Goal: Task Accomplishment & Management: Manage account settings

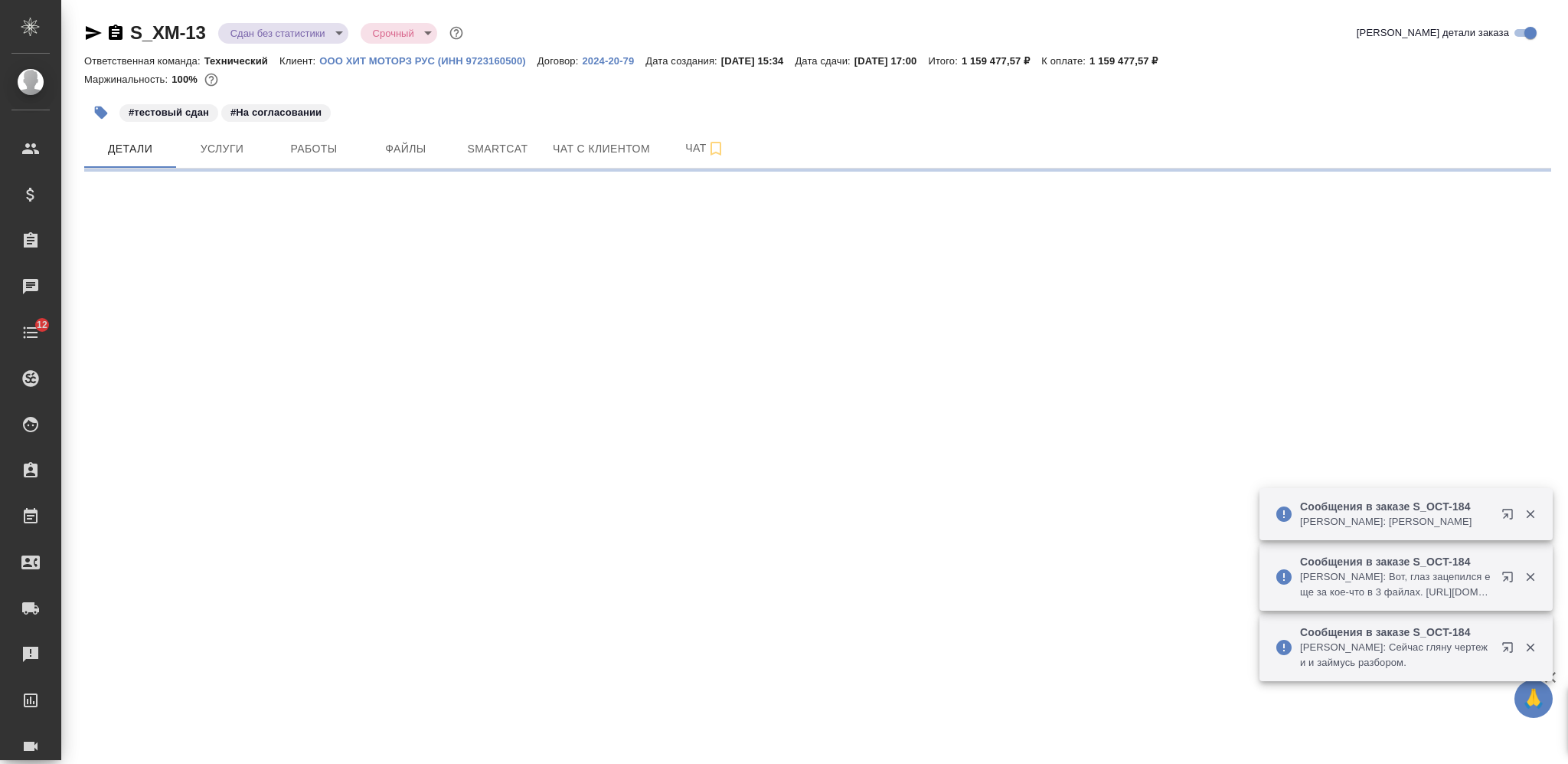
select select "RU"
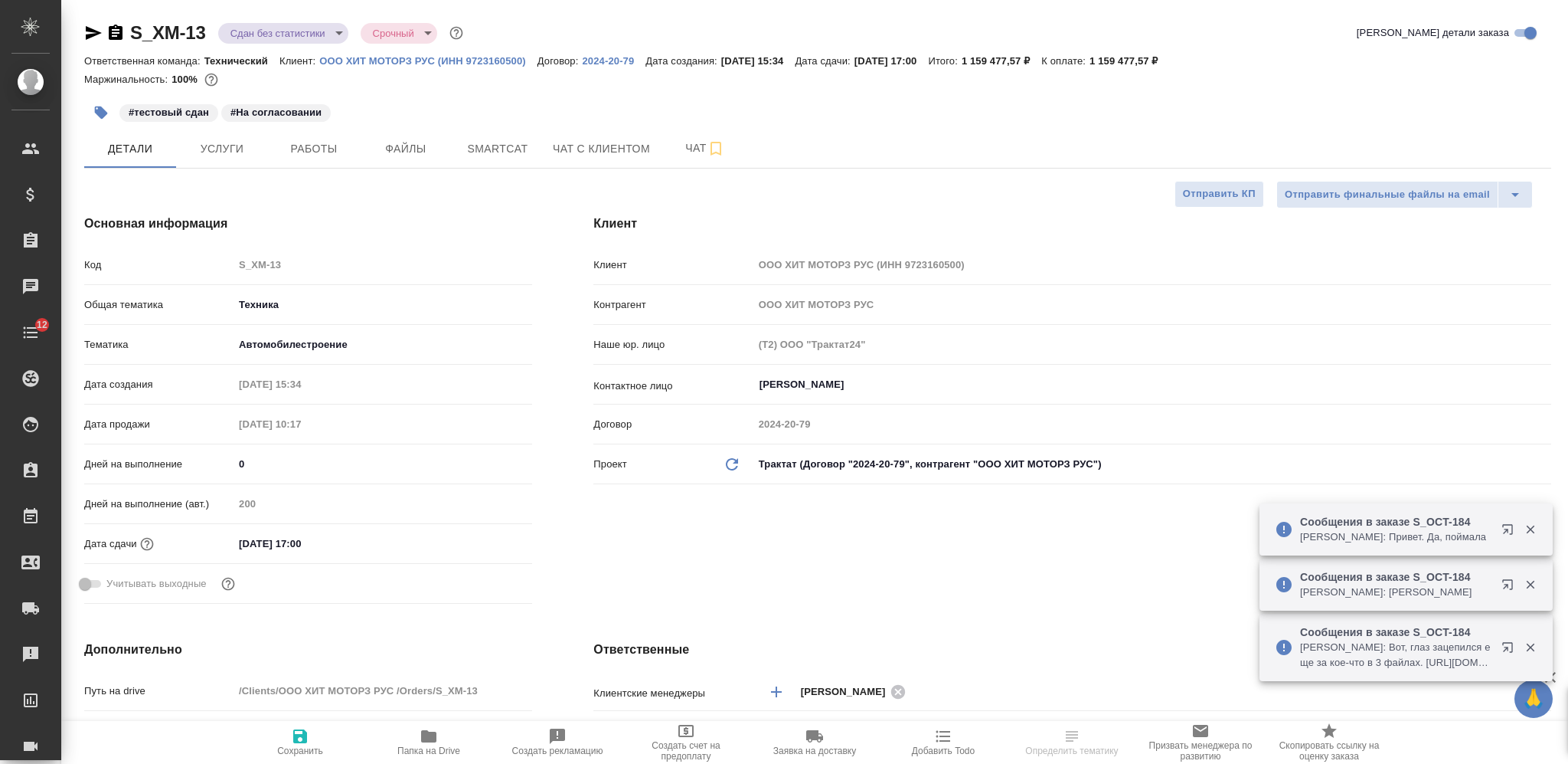
type textarea "x"
type input "[PERSON_NAME]"
type input "Технический"
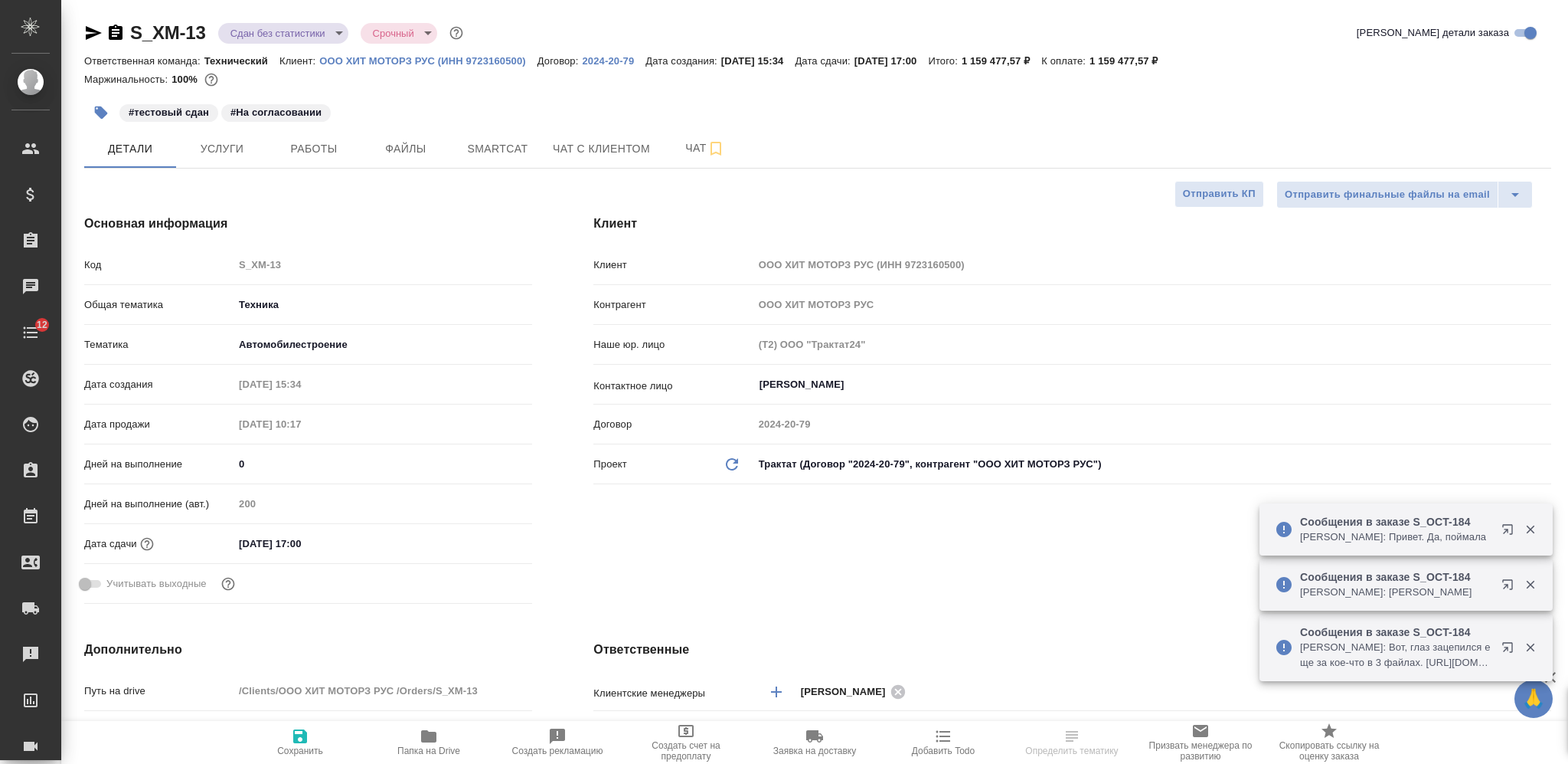
type input "Сеитов Павел"
type textarea "x"
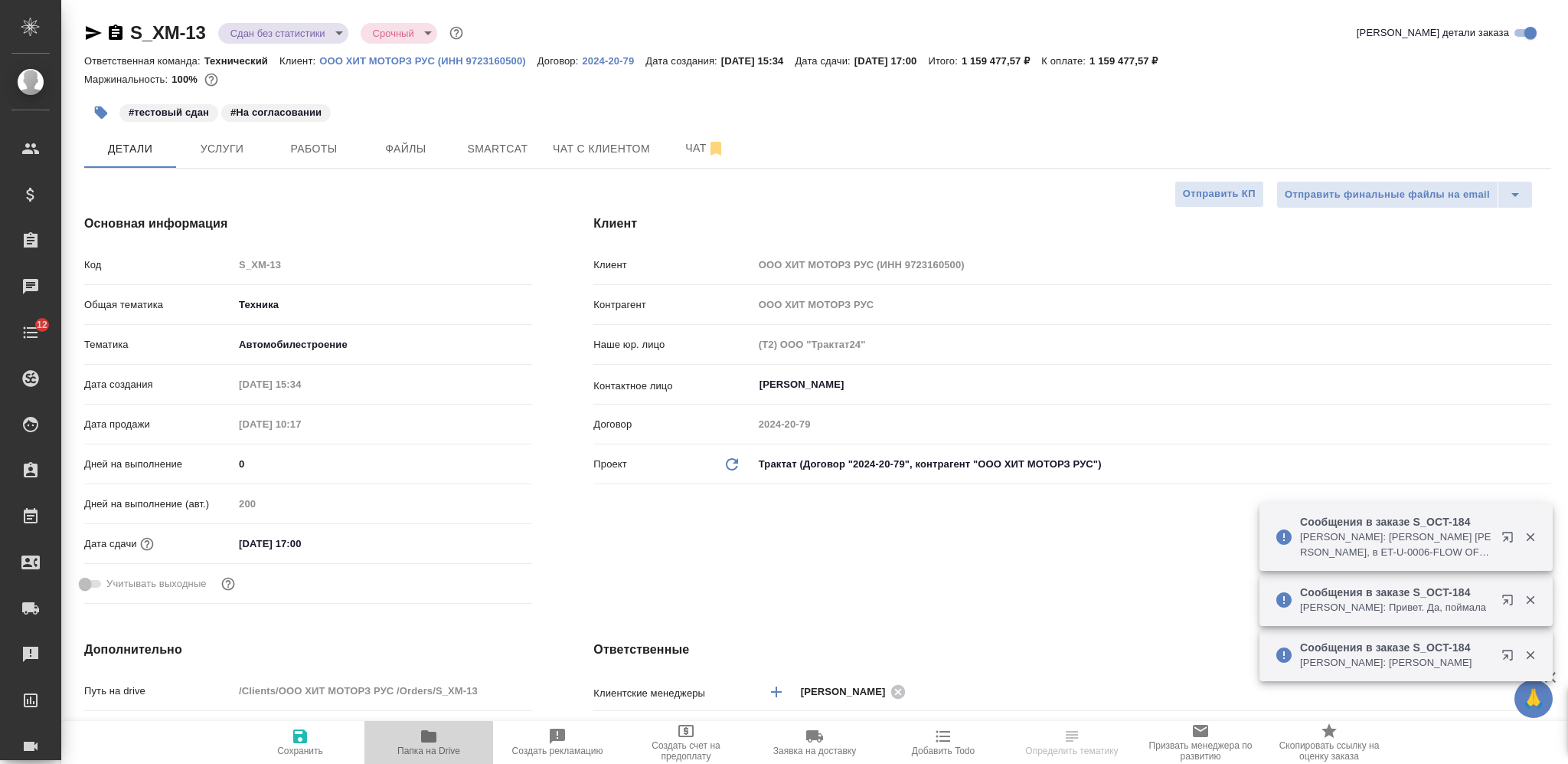
click at [427, 739] on icon "button" at bounding box center [429, 736] width 16 height 12
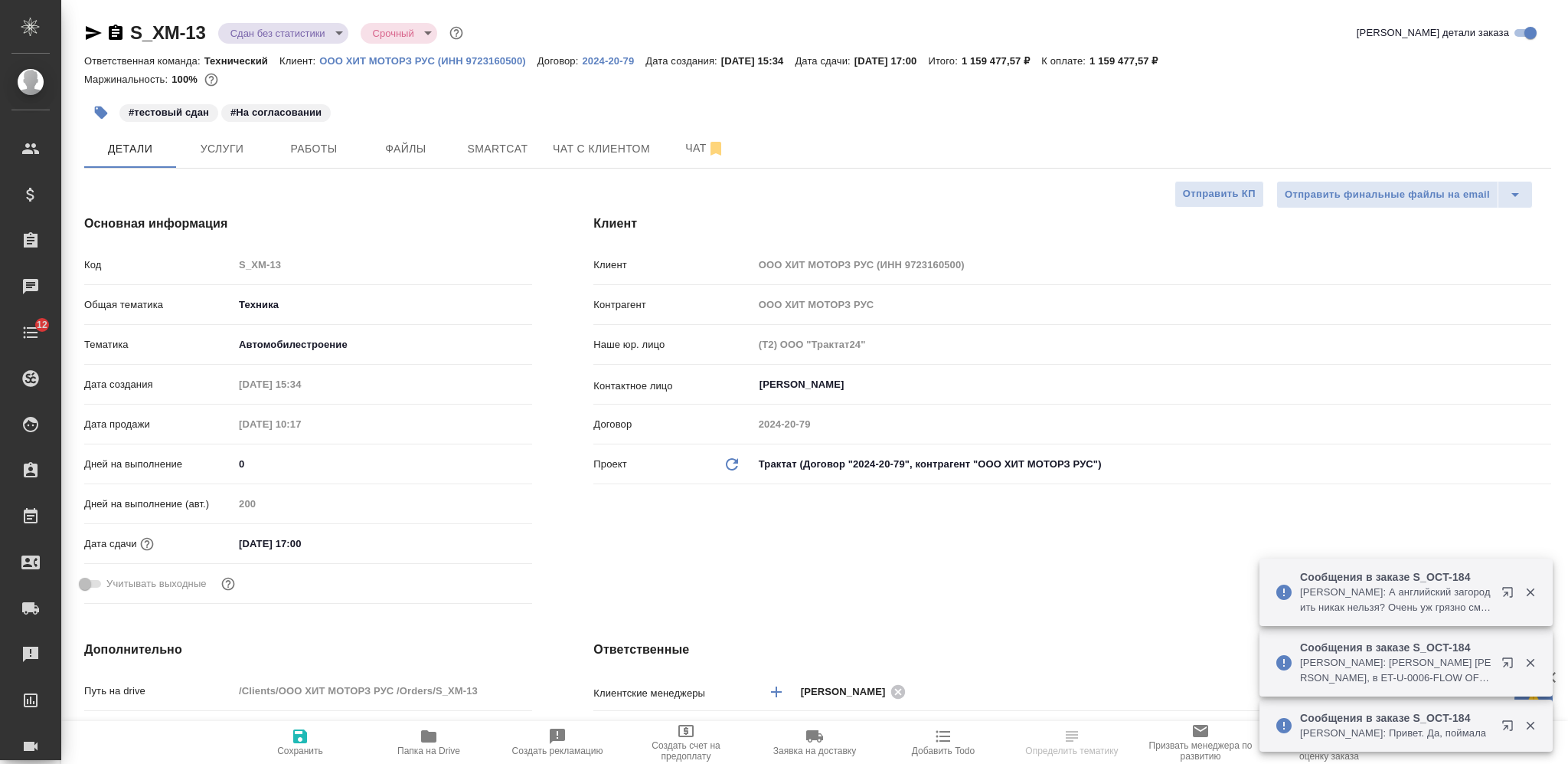
type textarea "x"
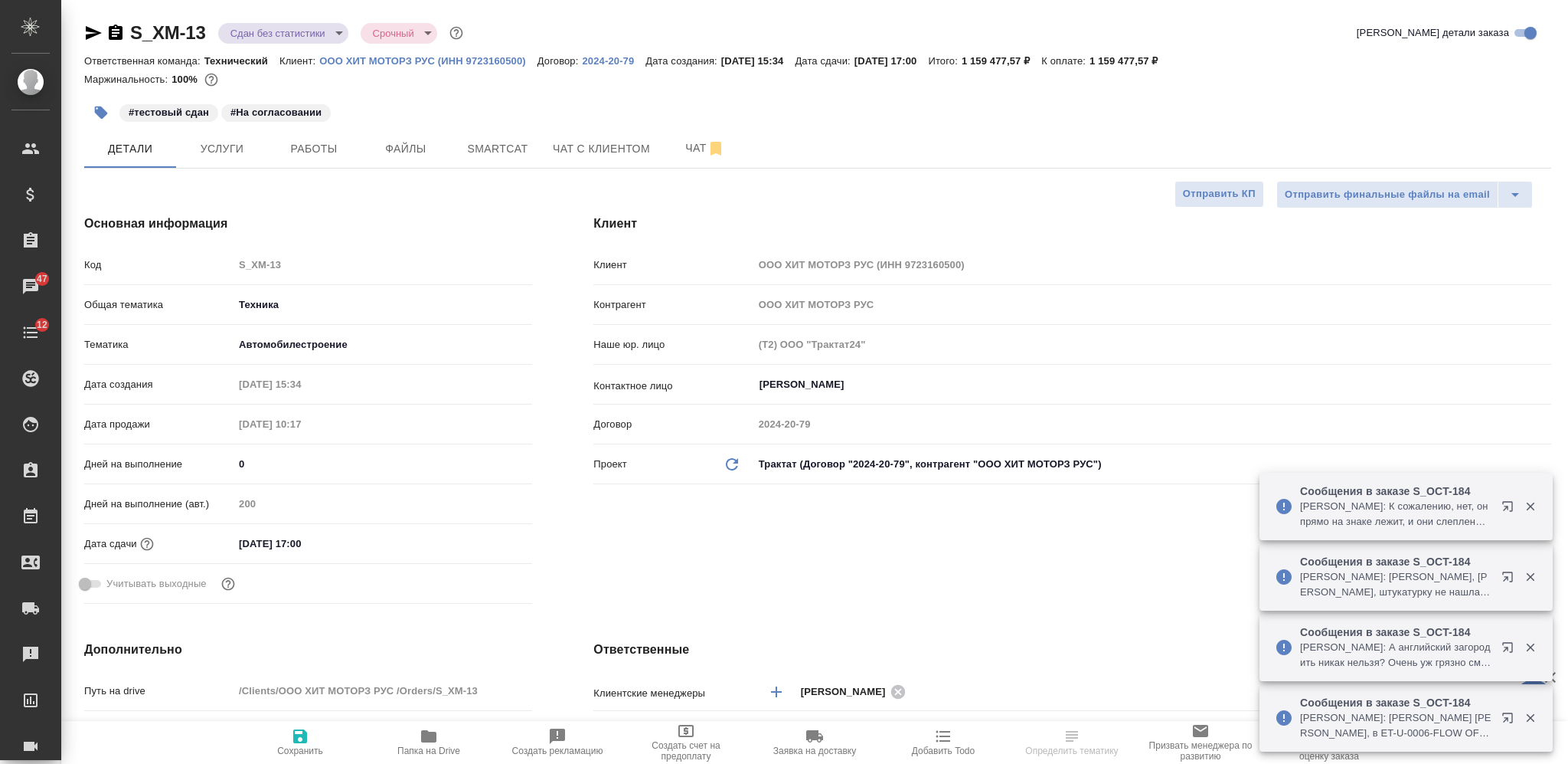
select select "RU"
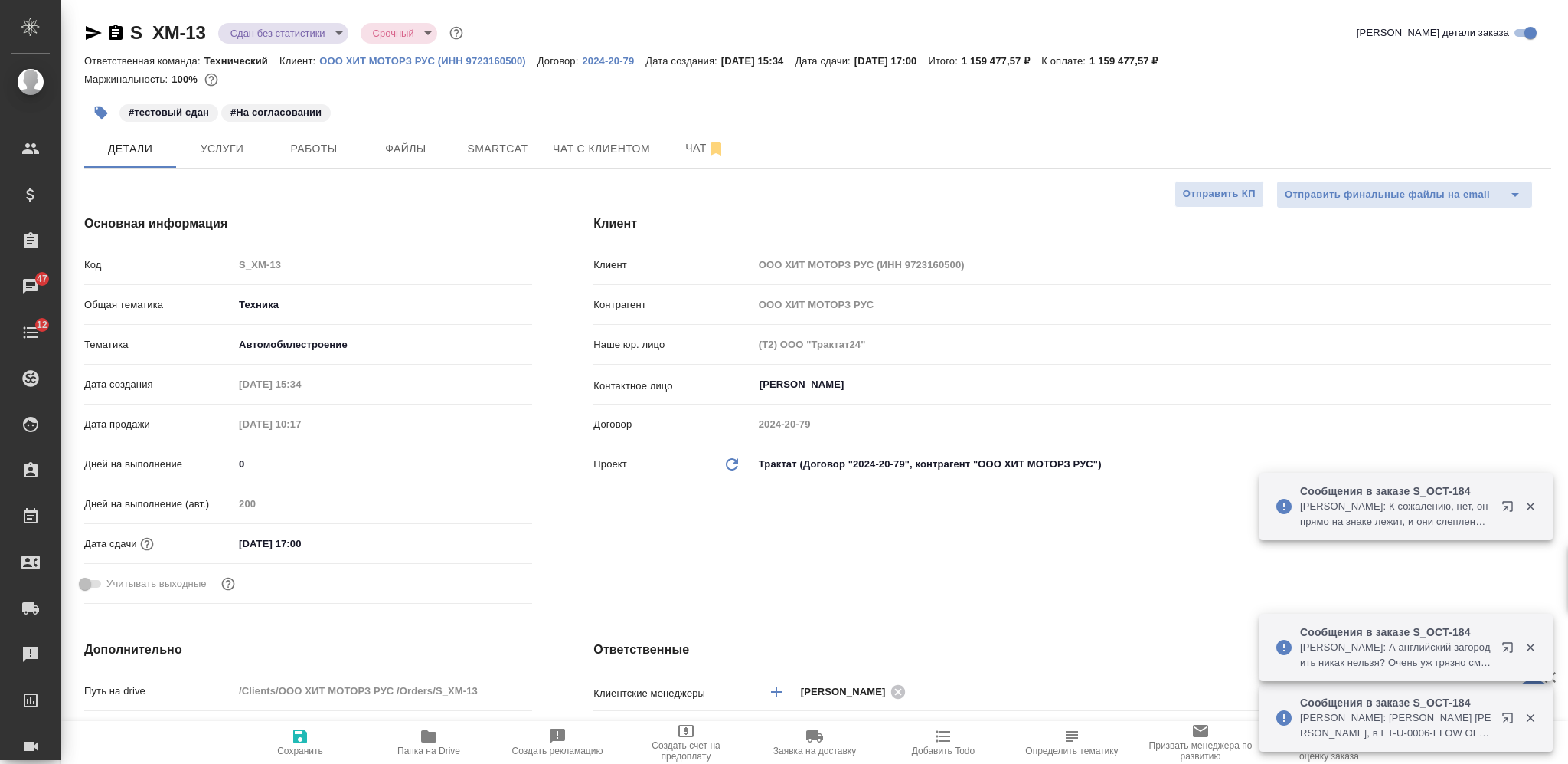
type textarea "x"
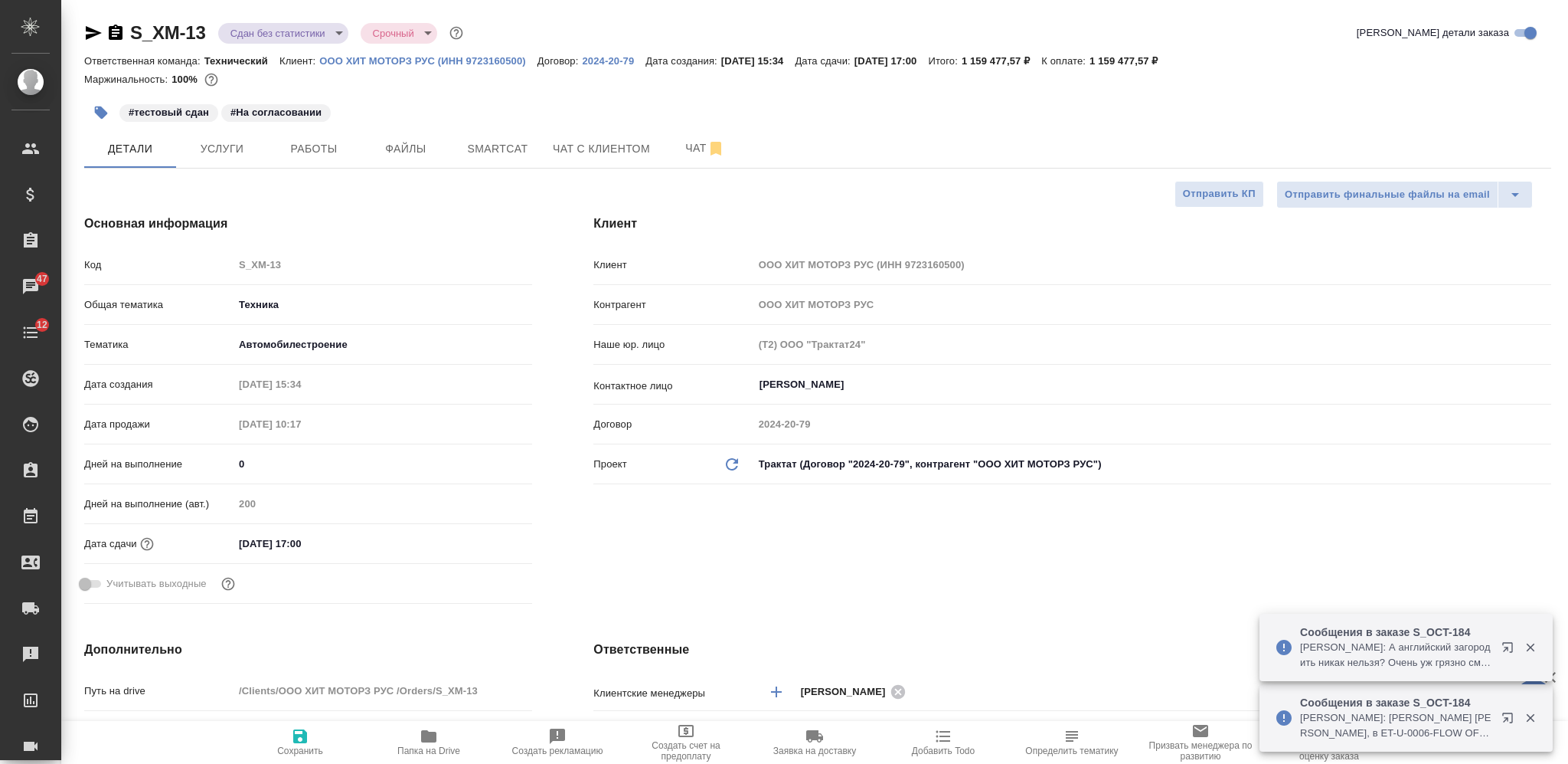
type textarea "x"
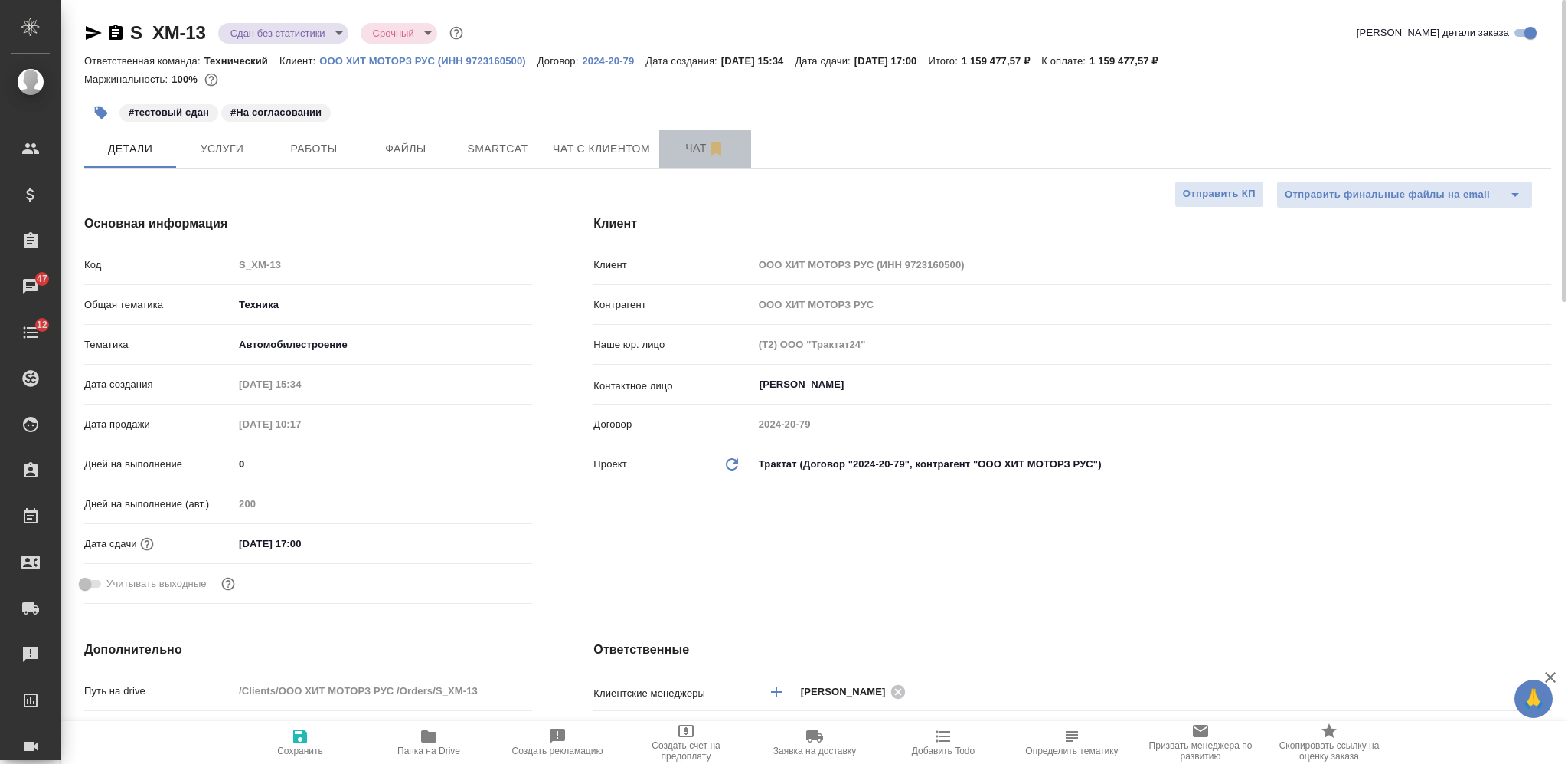
click at [685, 141] on span "Чат" at bounding box center [705, 148] width 74 height 19
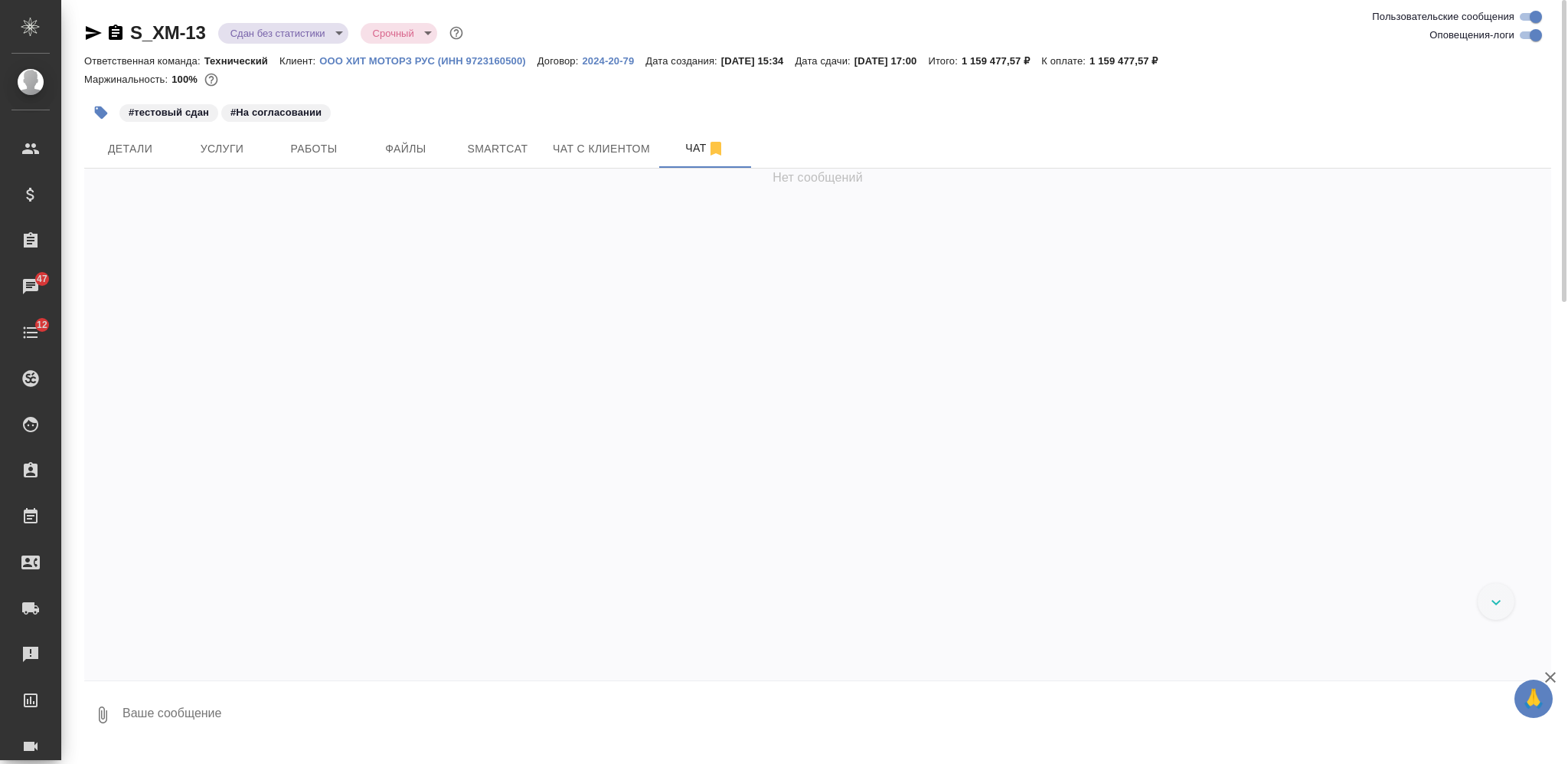
scroll to position [14812, 0]
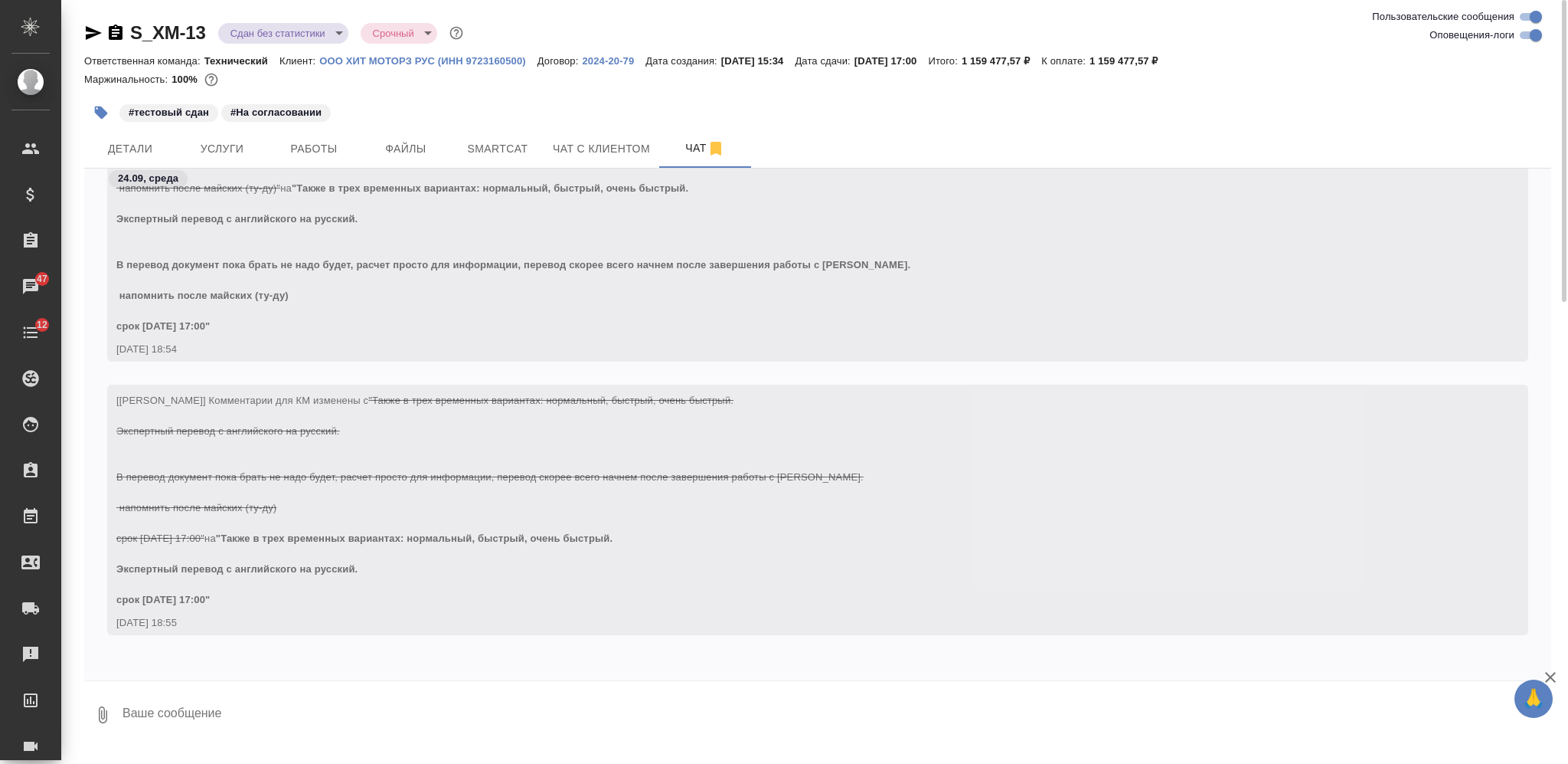
click at [498, 696] on textarea at bounding box center [836, 714] width 1431 height 52
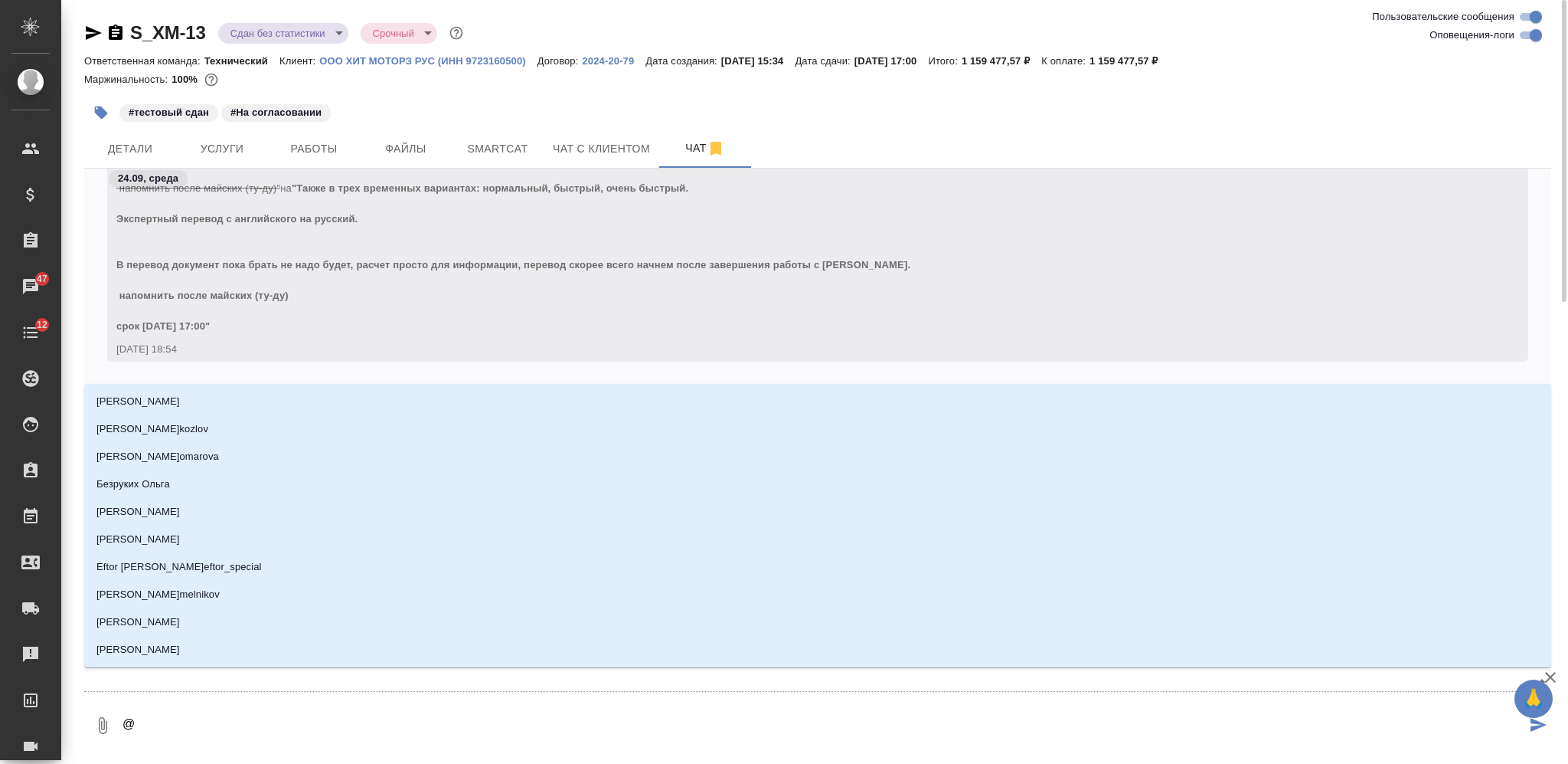
type textarea "@Б"
type input "Б"
type textarea "@Бе"
type input "Бе"
type textarea "@Бел"
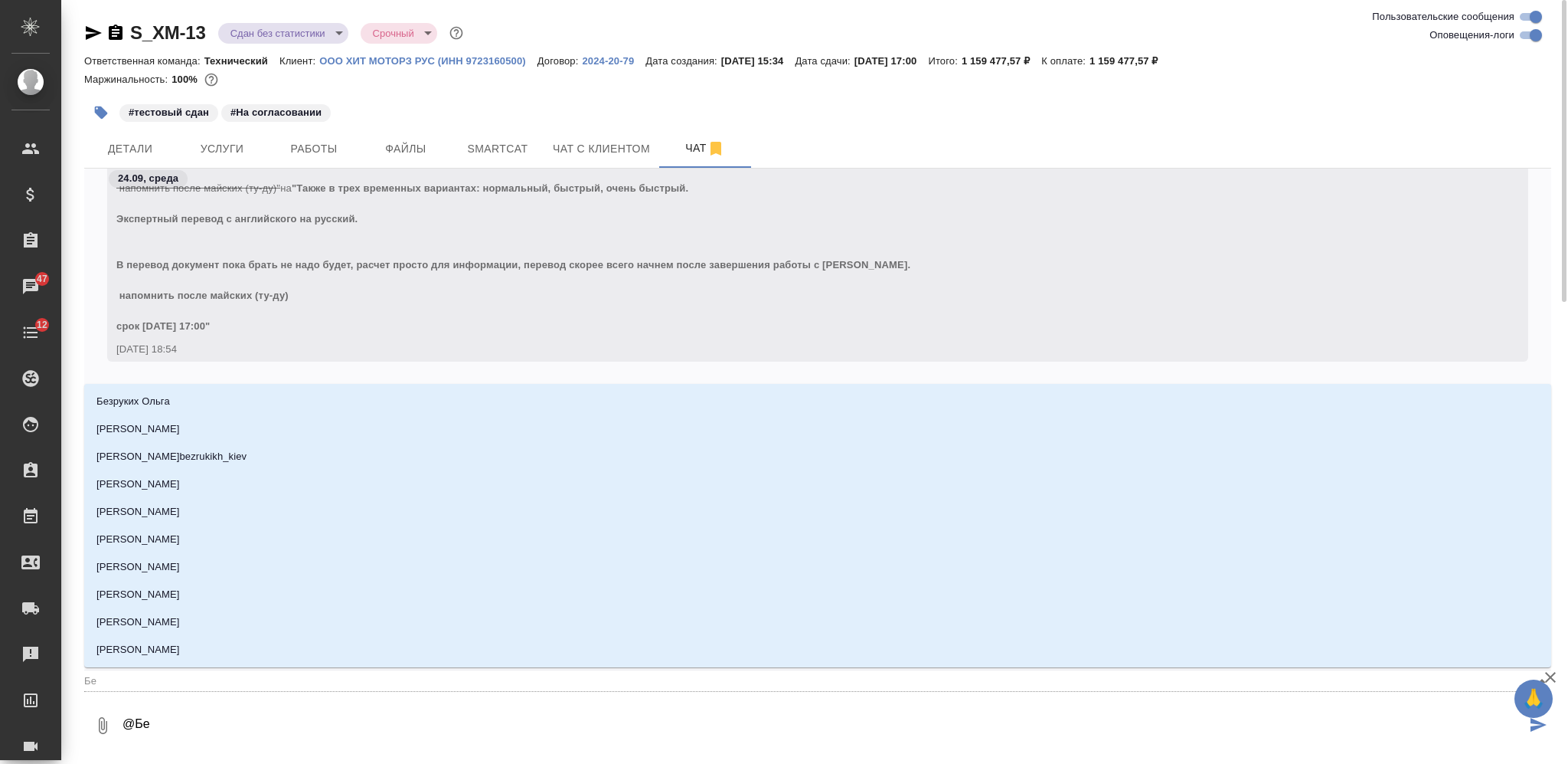
type input "Бел"
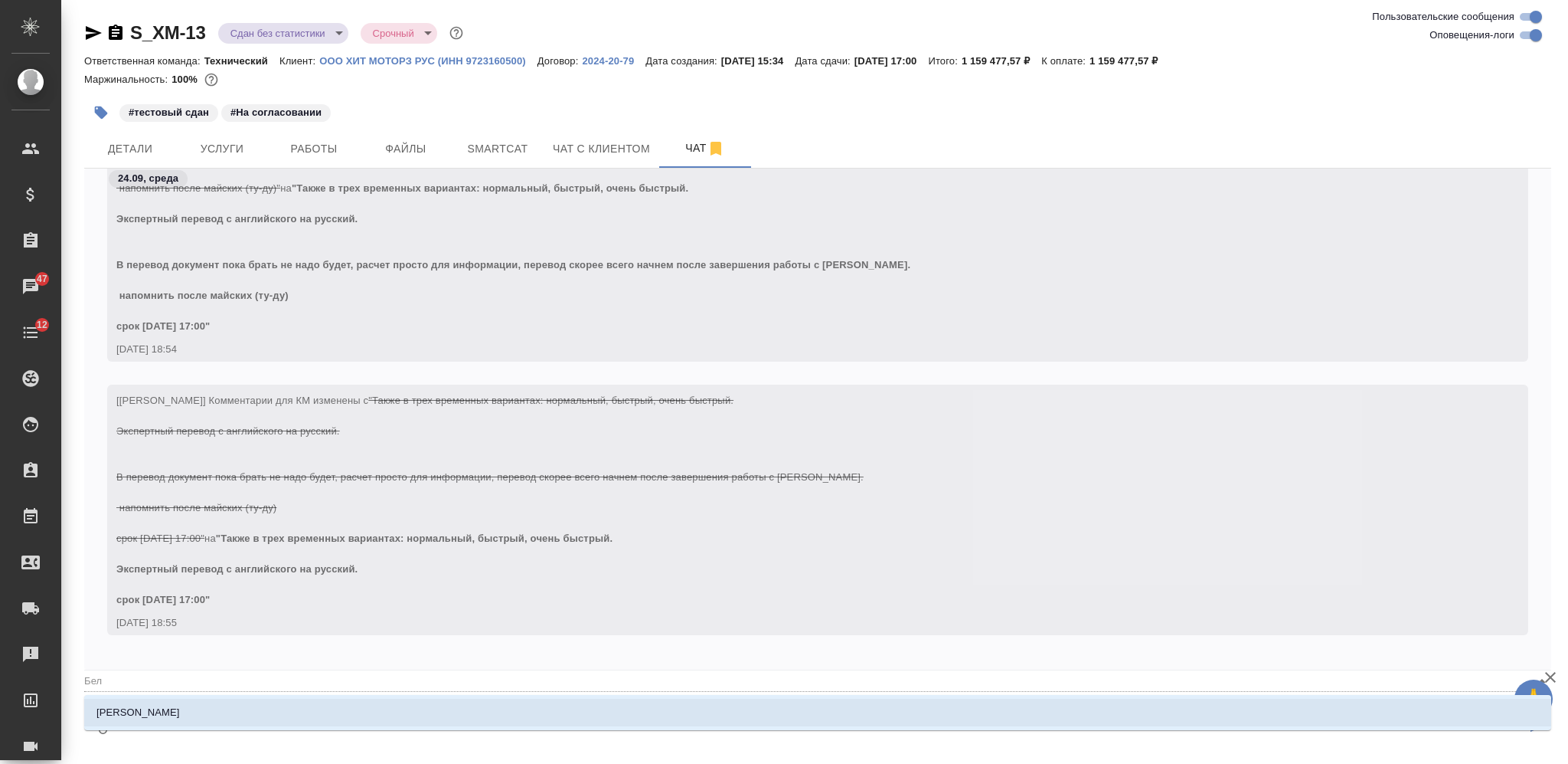
click at [511, 708] on li "Белякова Юлия" at bounding box center [818, 713] width 1467 height 28
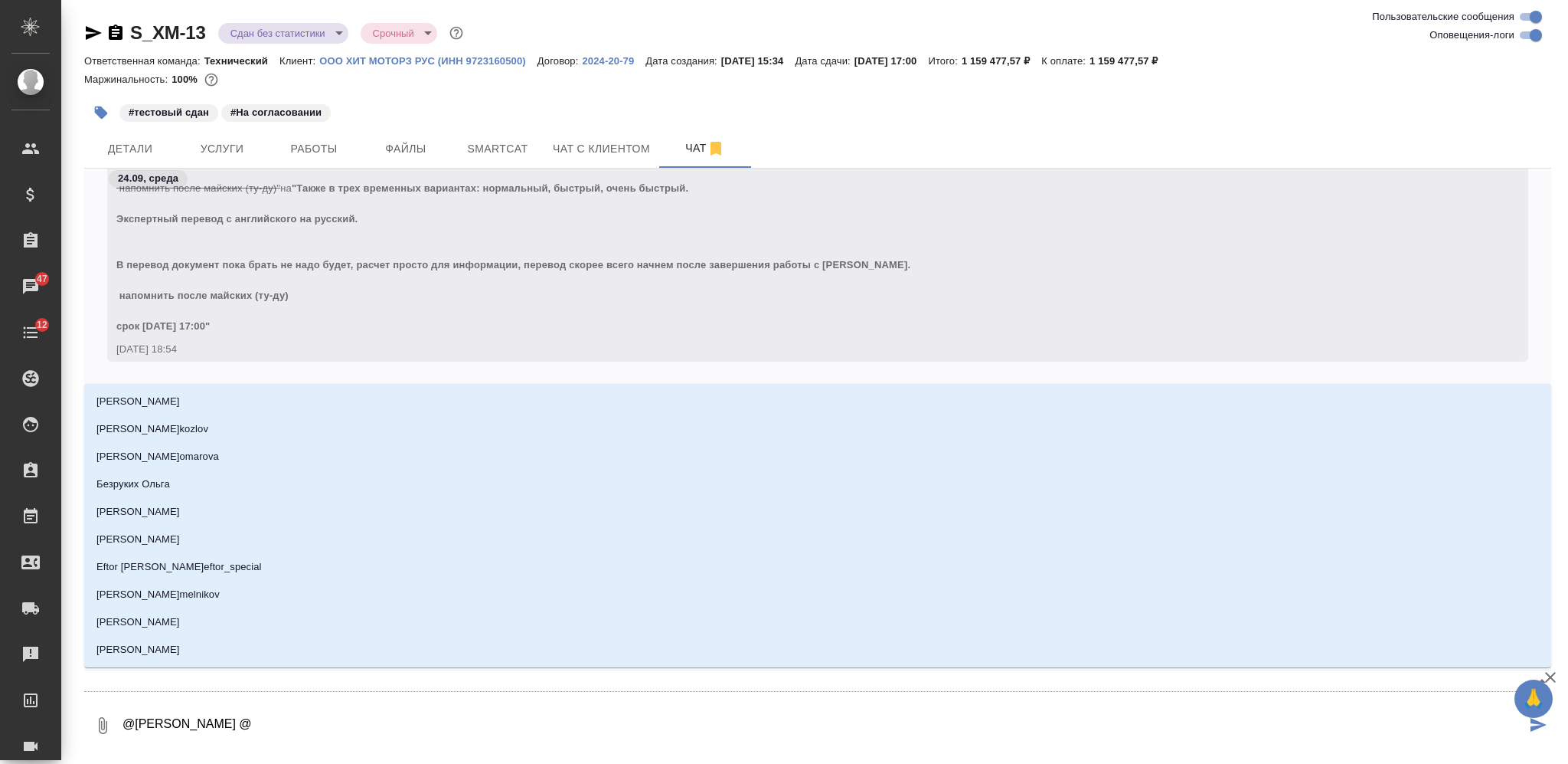
type textarea "@Белякова Юлия @М"
type input "М"
type textarea "@Белякова Юлия @Ма"
type input "Ма"
type textarea "@Белякова Юлия @Мал"
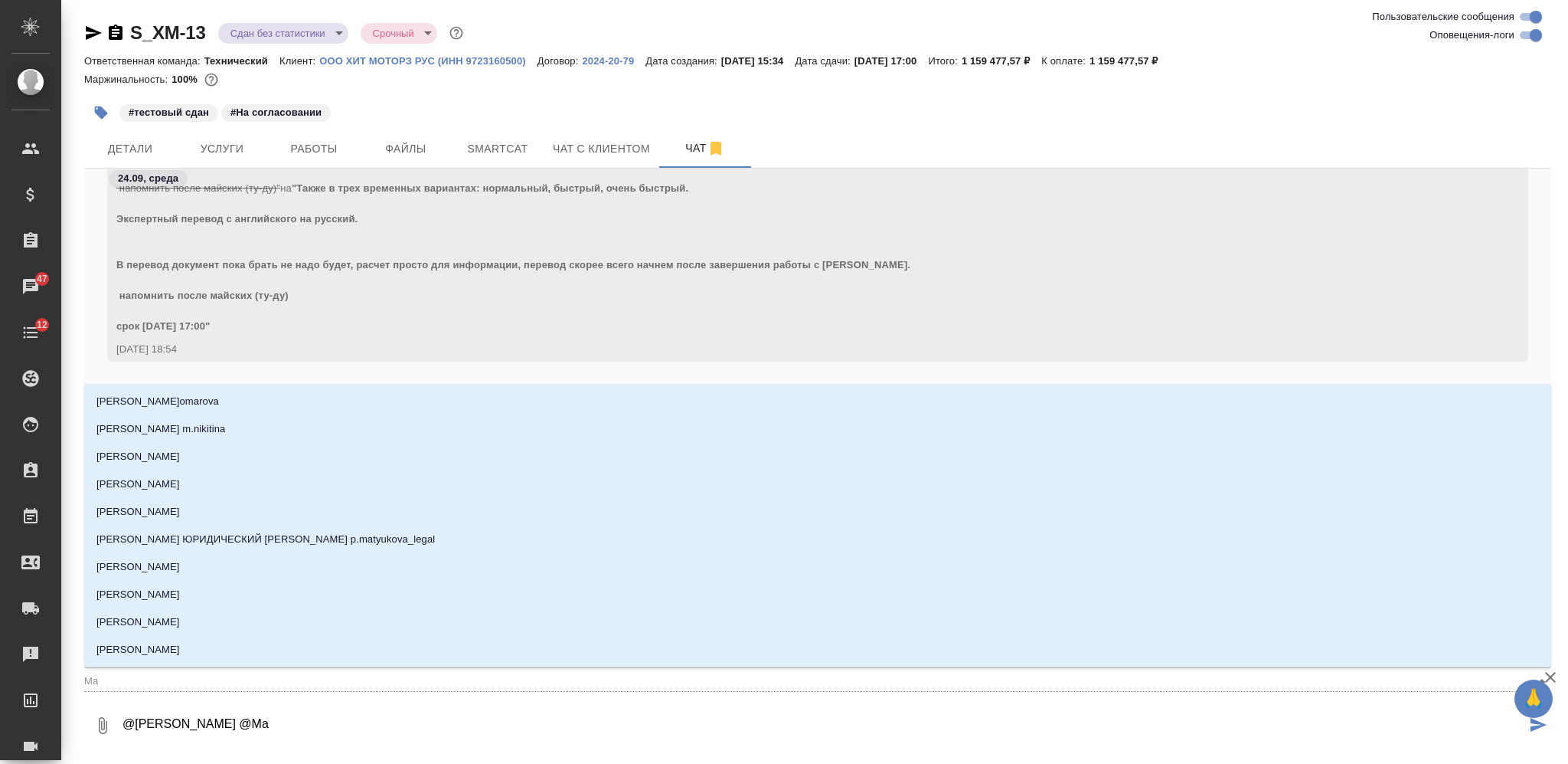
type input "Мал"
type textarea "@Белякова Юлия @Мало"
type input "Мало"
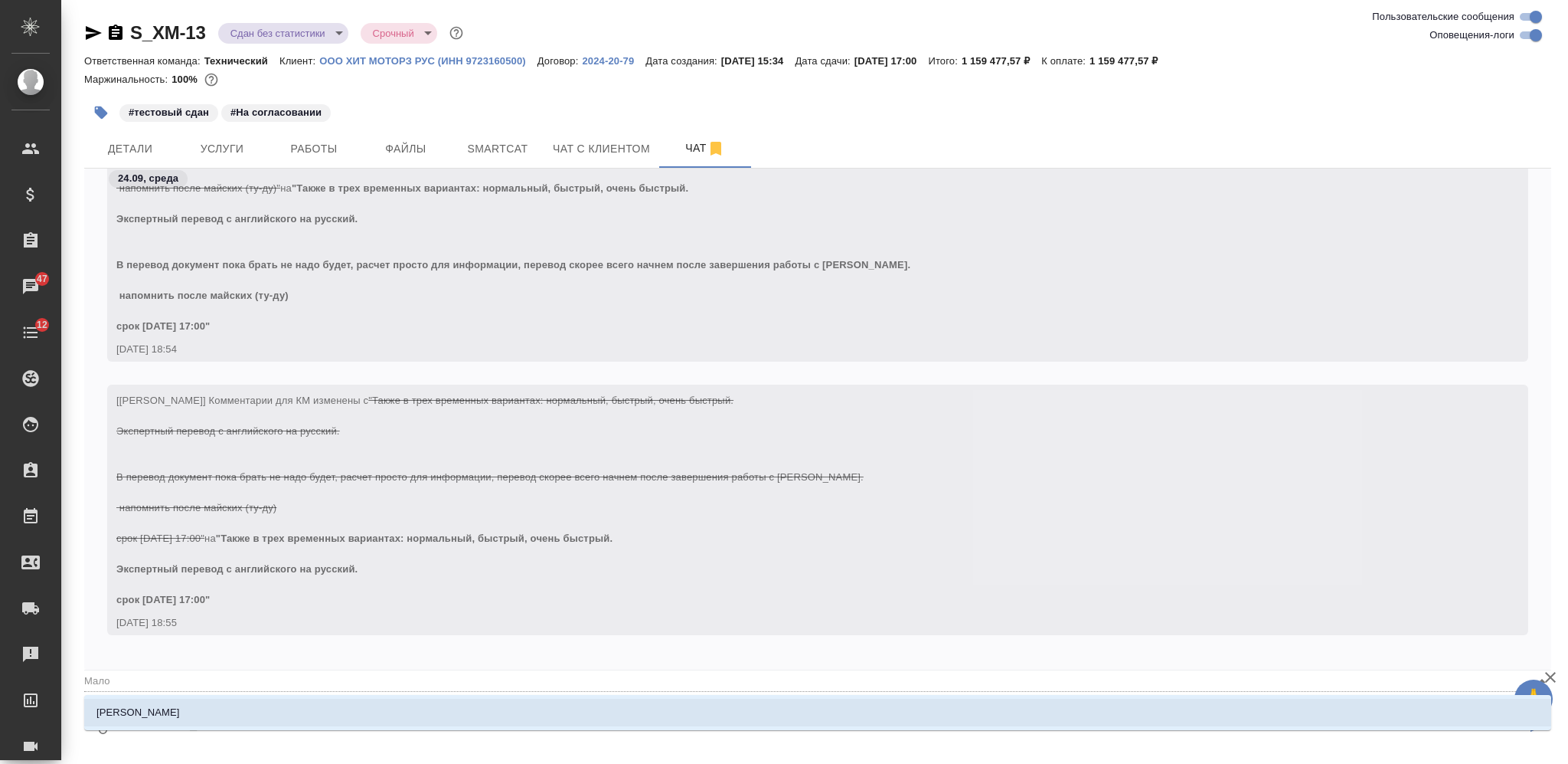
click at [510, 707] on li "[PERSON_NAME]" at bounding box center [818, 713] width 1467 height 28
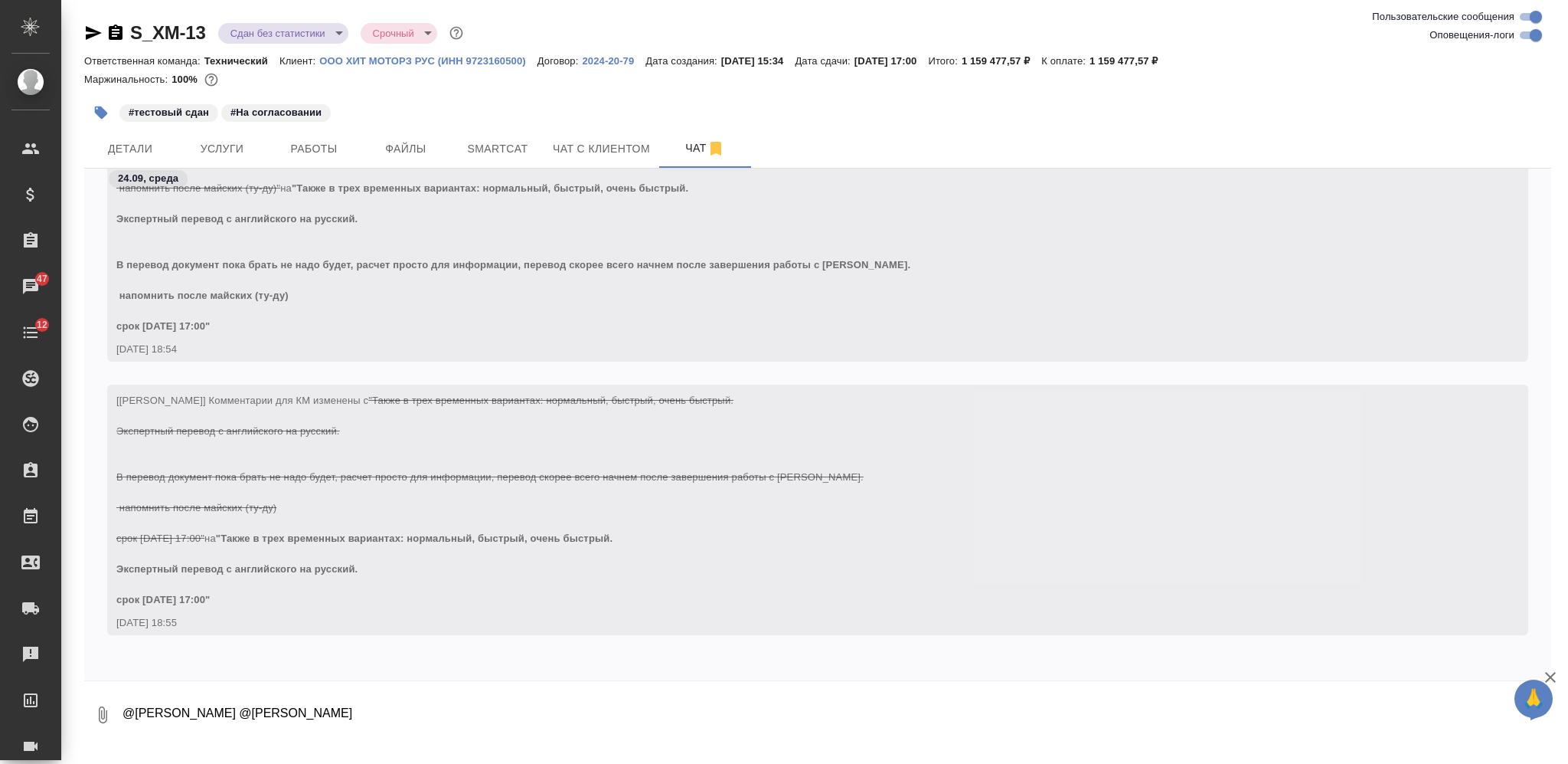
paste textarea "Обратная связь от коллег во вложении. С её учётом можно продолжать работу. Пост…"
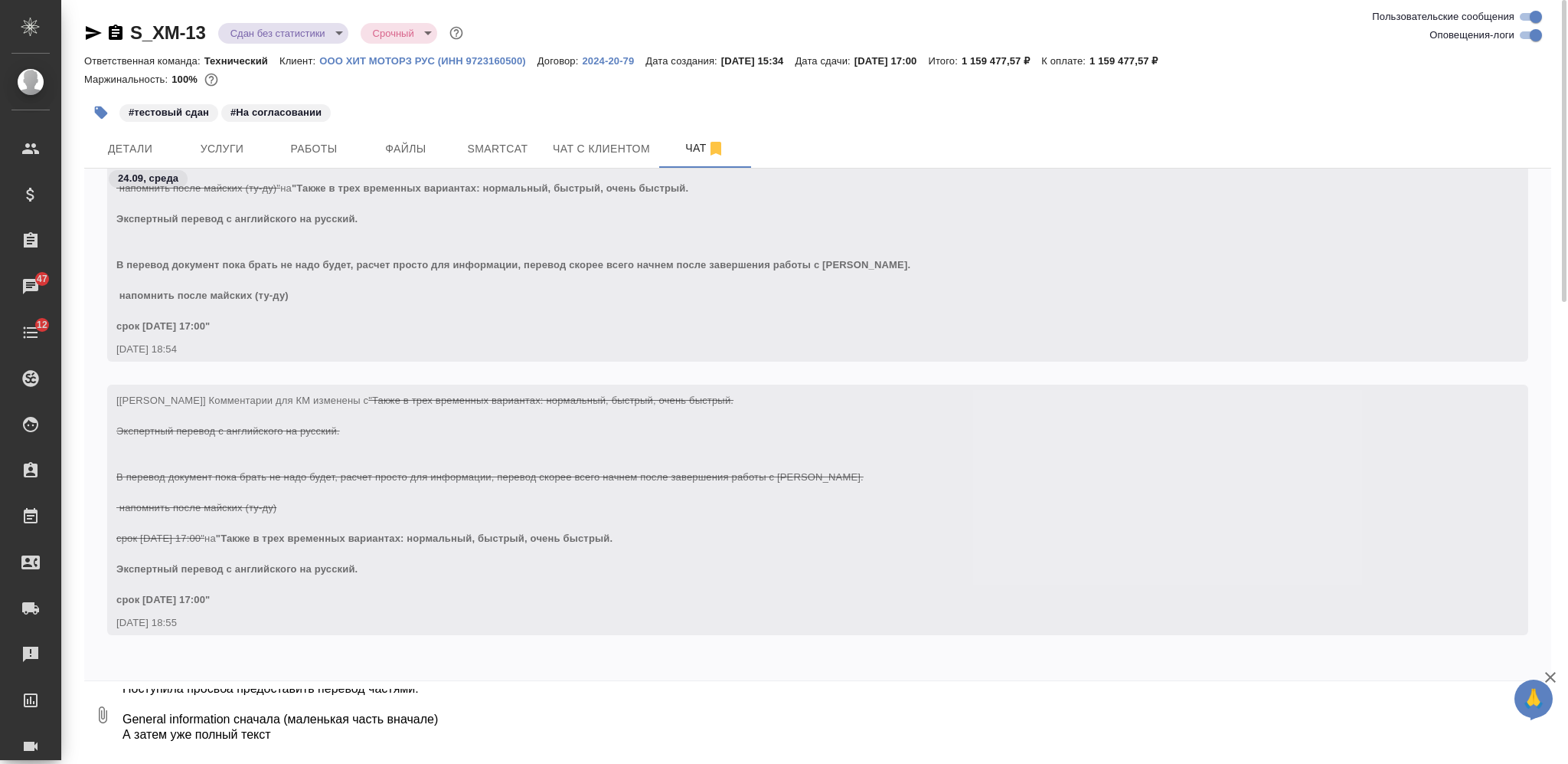
click at [124, 719] on textarea "@Белякова Юлия @Малофеева Екатерина Обратная связь от коллег во вложении. С её …" at bounding box center [824, 714] width 1405 height 52
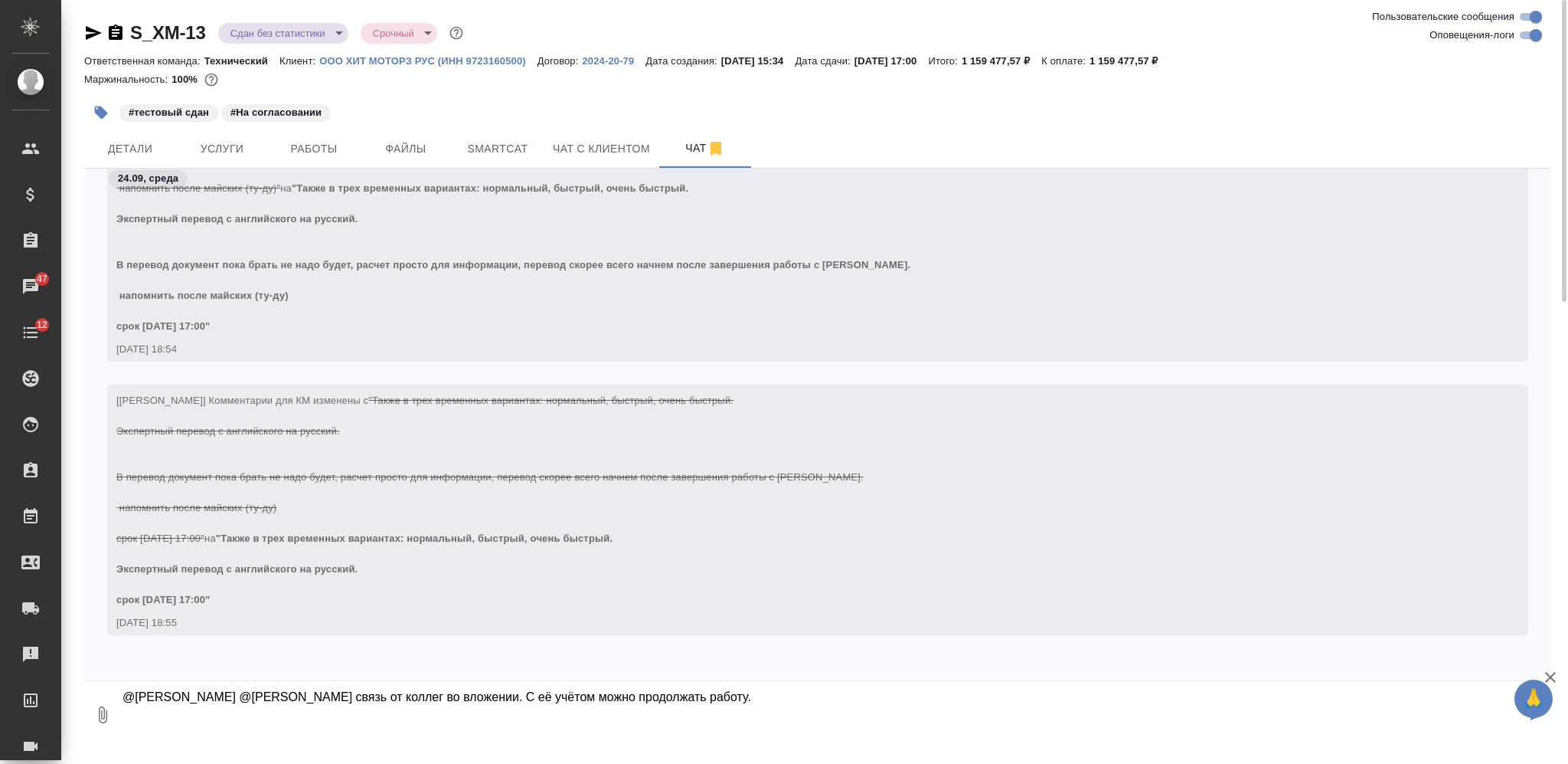
click at [184, 708] on textarea "@Белякова Юлия @Малофеева Екатерина Обратная связь от коллег во вложении. С её …" at bounding box center [824, 714] width 1405 height 52
click at [560, 697] on textarea "@Белякова Юлия @Малофеева Екатерина Обратная связь от коллег во вложении. С её …" at bounding box center [824, 714] width 1405 height 52
paste textarea "https://drive.awatera.com/f/10513284"
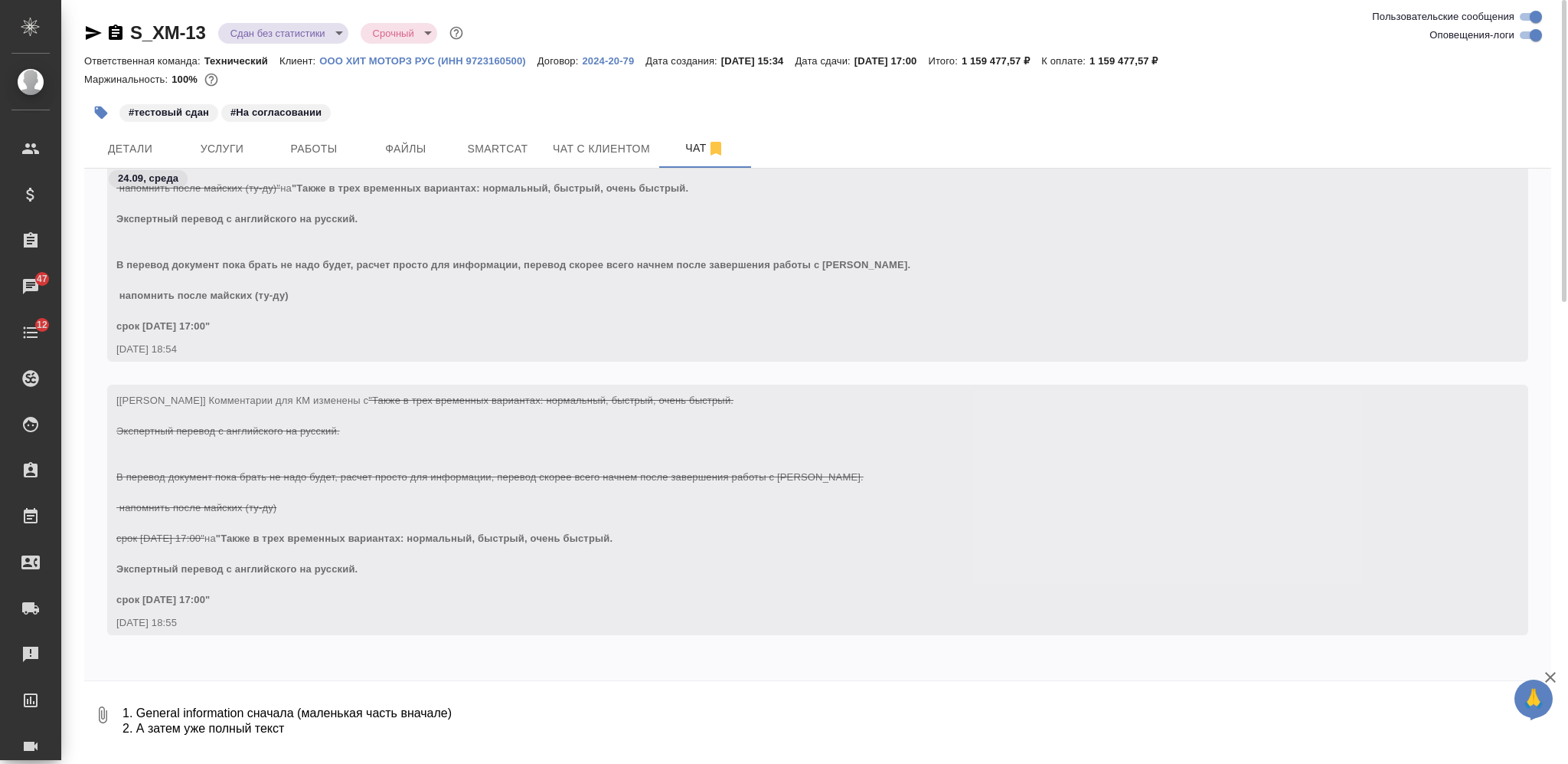
click at [429, 724] on textarea "@Белякова Юлия @Малофеева Екатерина Обратная связь от коллег: https://drive.awa…" at bounding box center [824, 714] width 1405 height 52
type textarea "@Белякова Юлия @Малофеева Екатерина Обратная связь от коллег: https://drive.awa…"
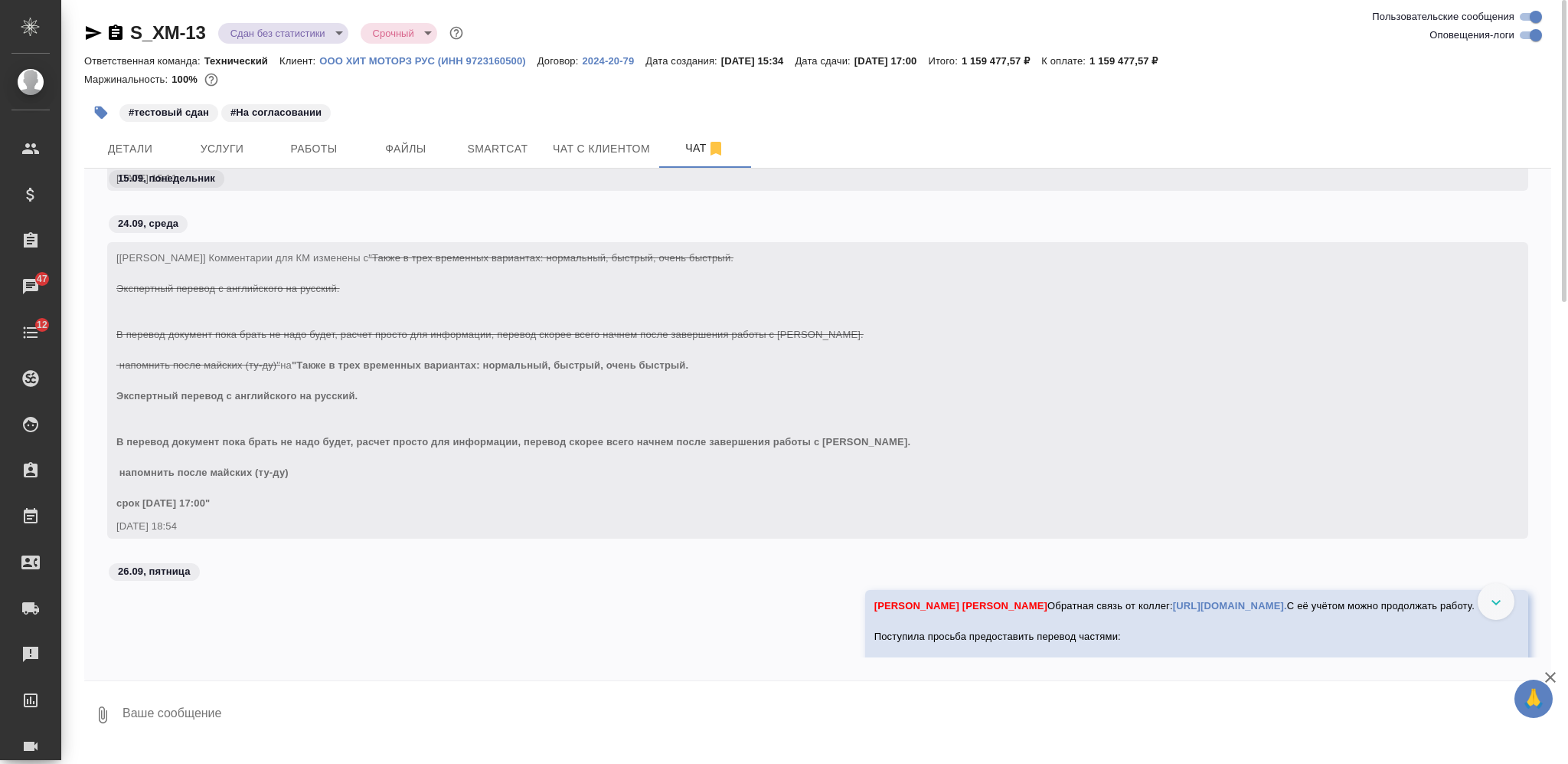
scroll to position [14718, 0]
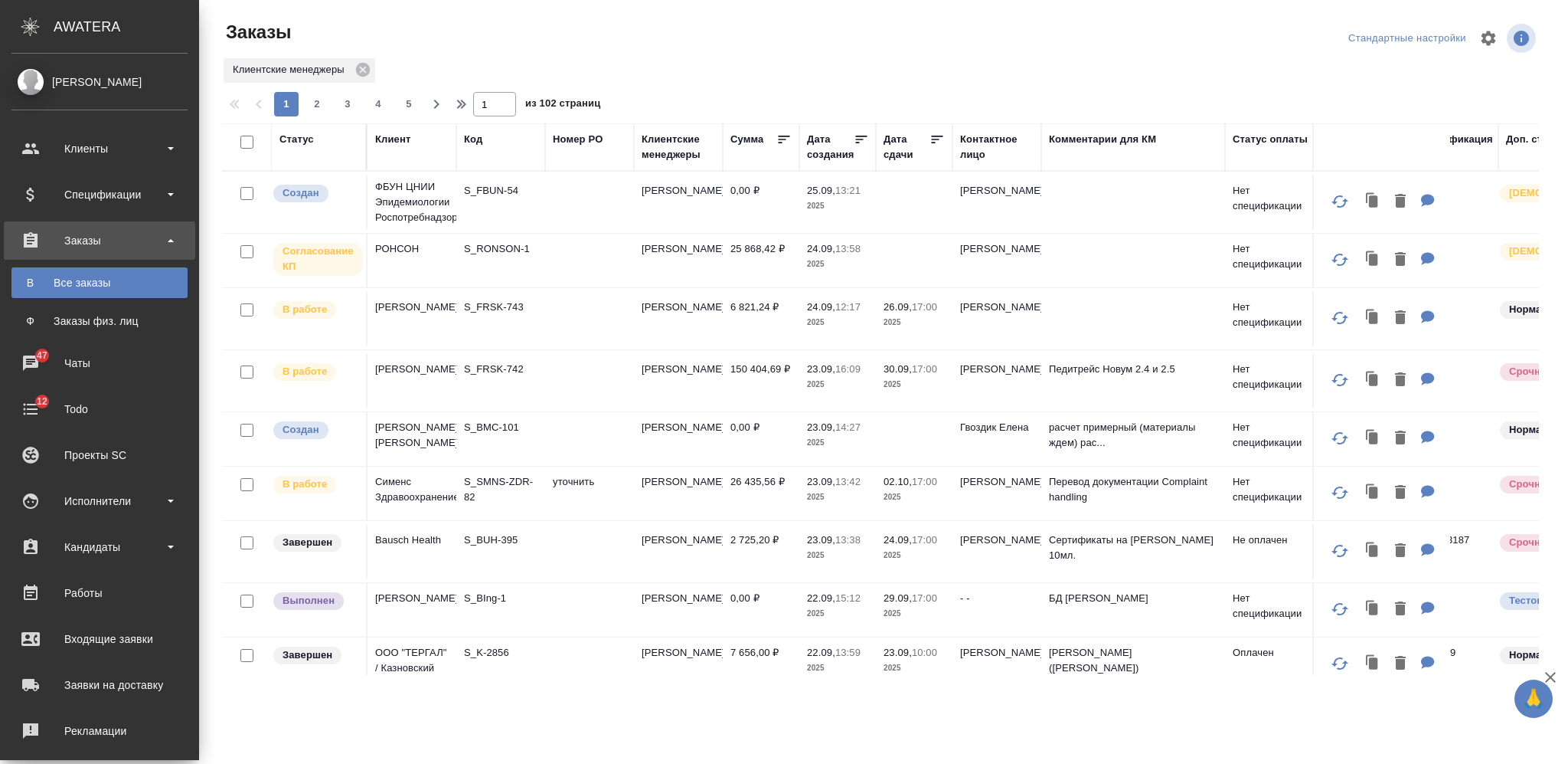
click at [30, 365] on div "Чаты" at bounding box center [99, 363] width 176 height 23
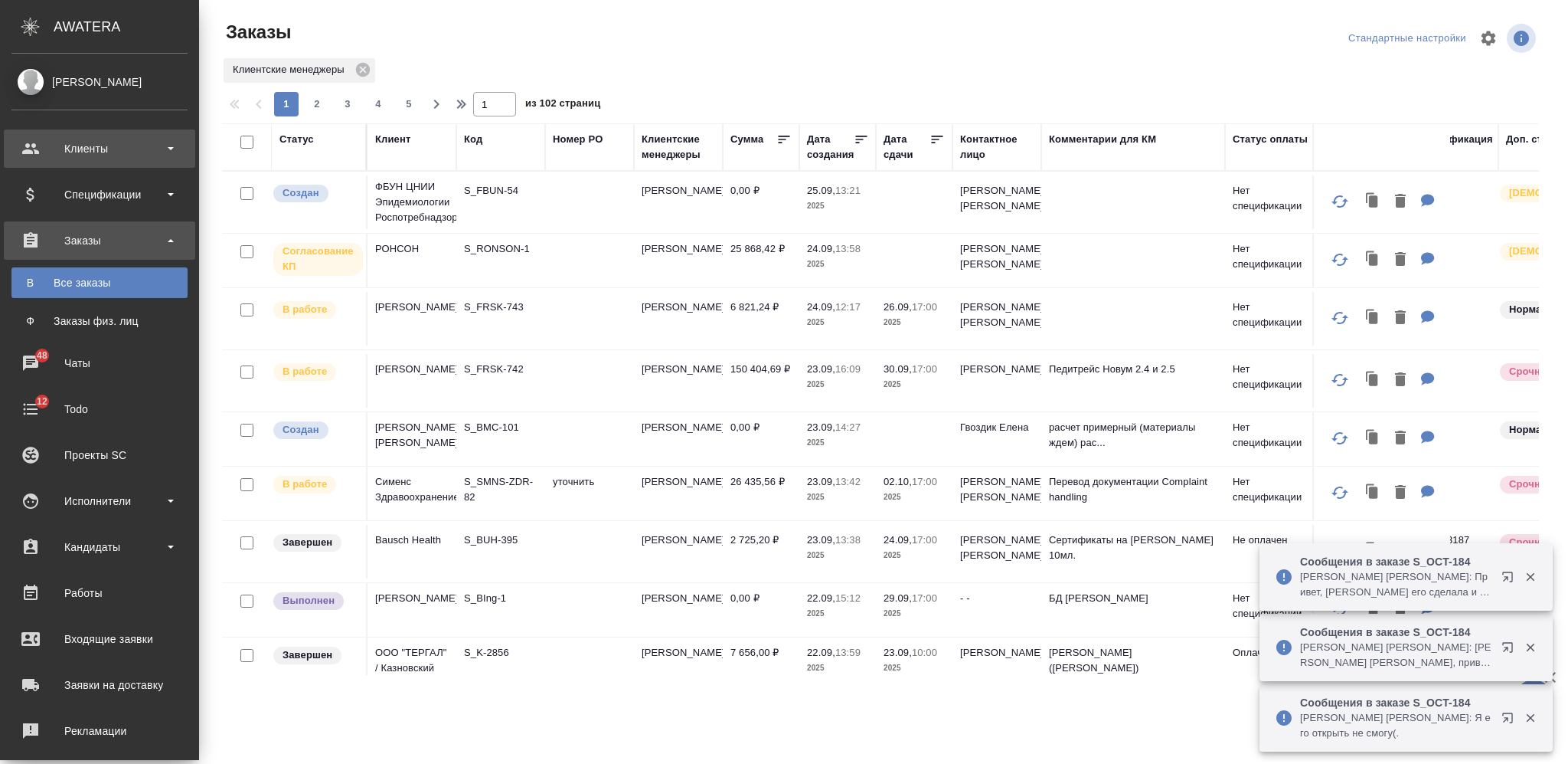
click at [30, 147] on div "Клиенты" at bounding box center [99, 149] width 176 height 23
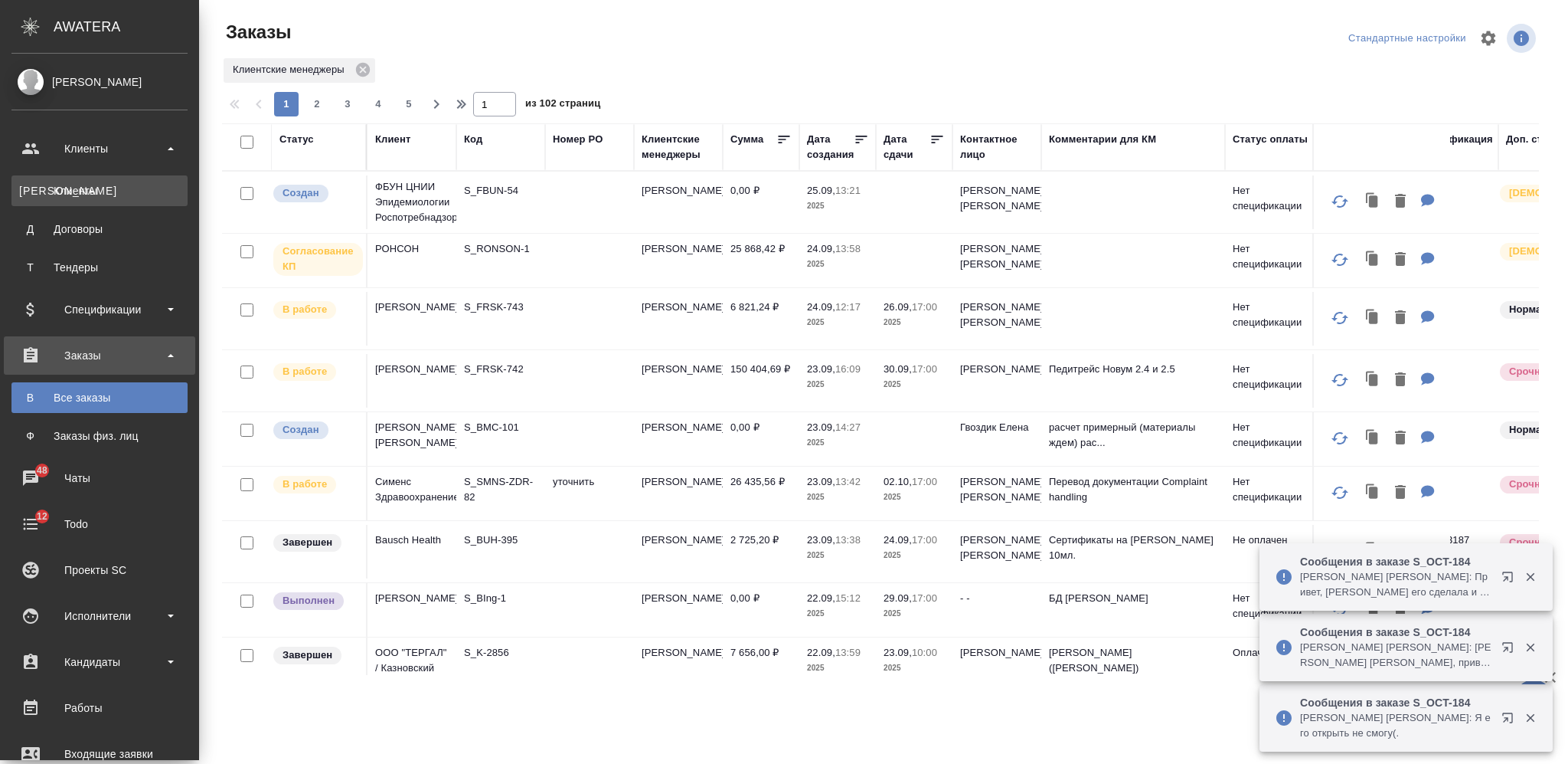
click at [83, 190] on div "Клиенты" at bounding box center [99, 191] width 161 height 16
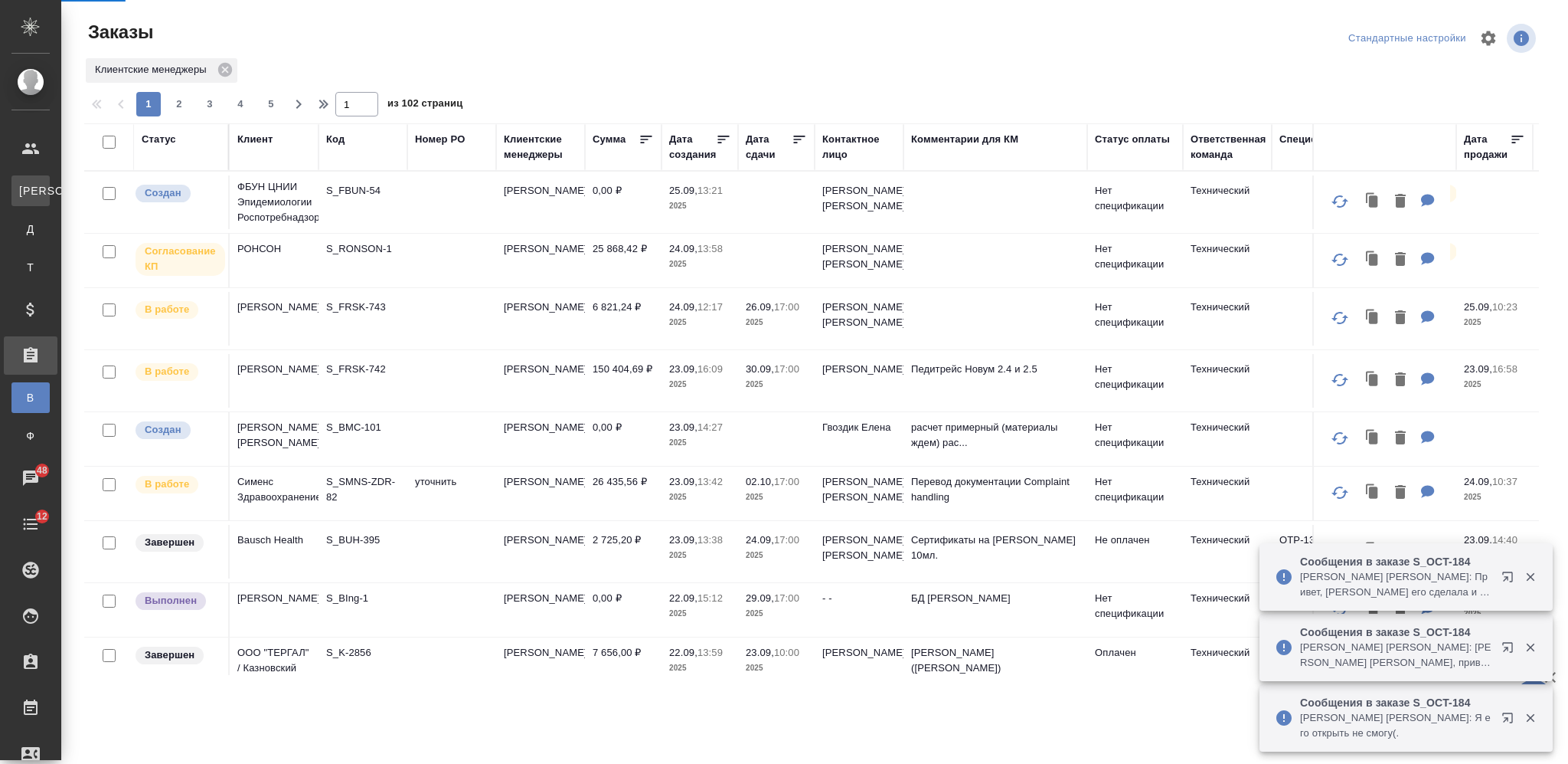
select select "RU"
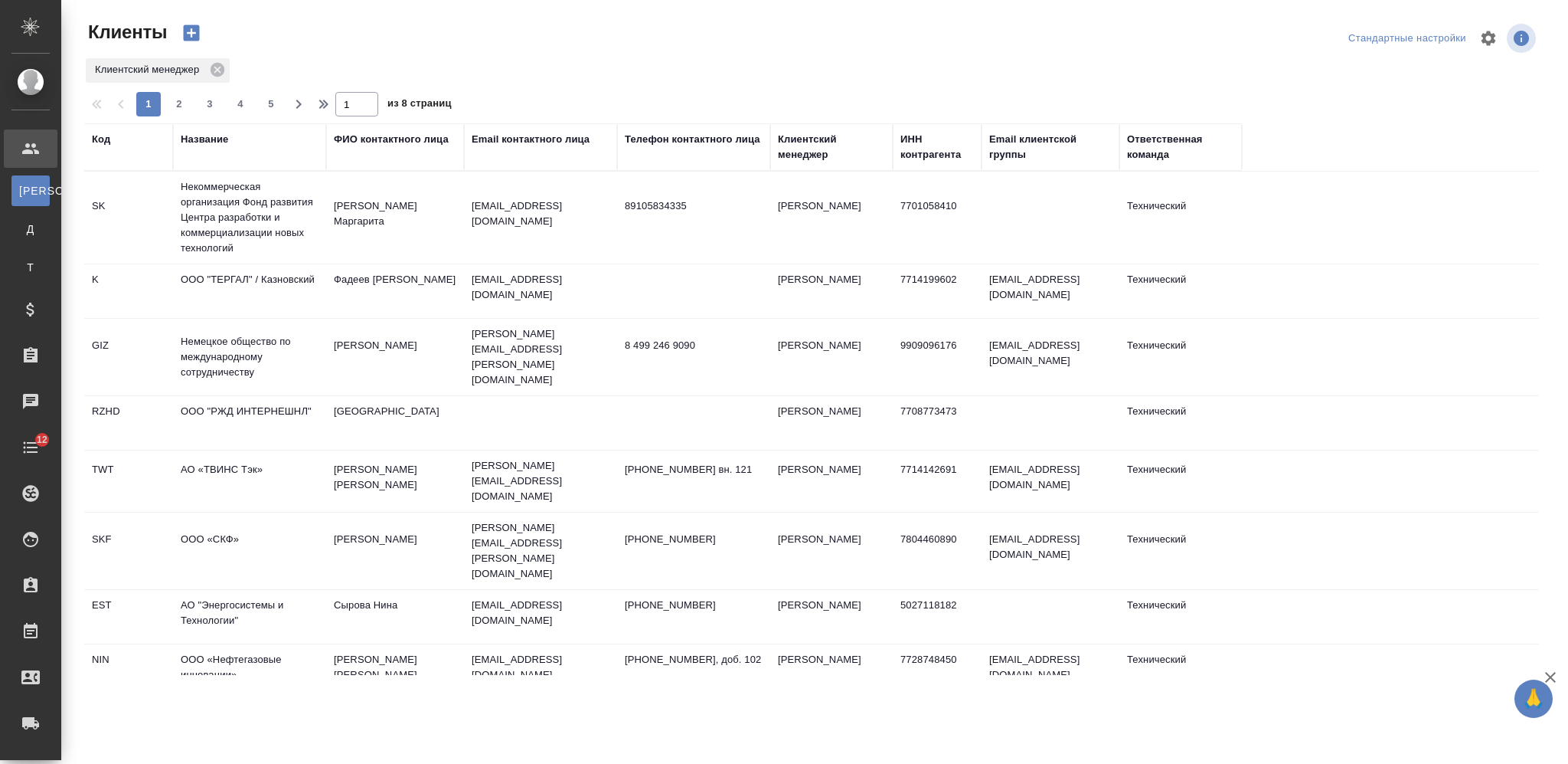
click at [203, 138] on div "Название" at bounding box center [204, 140] width 47 height 16
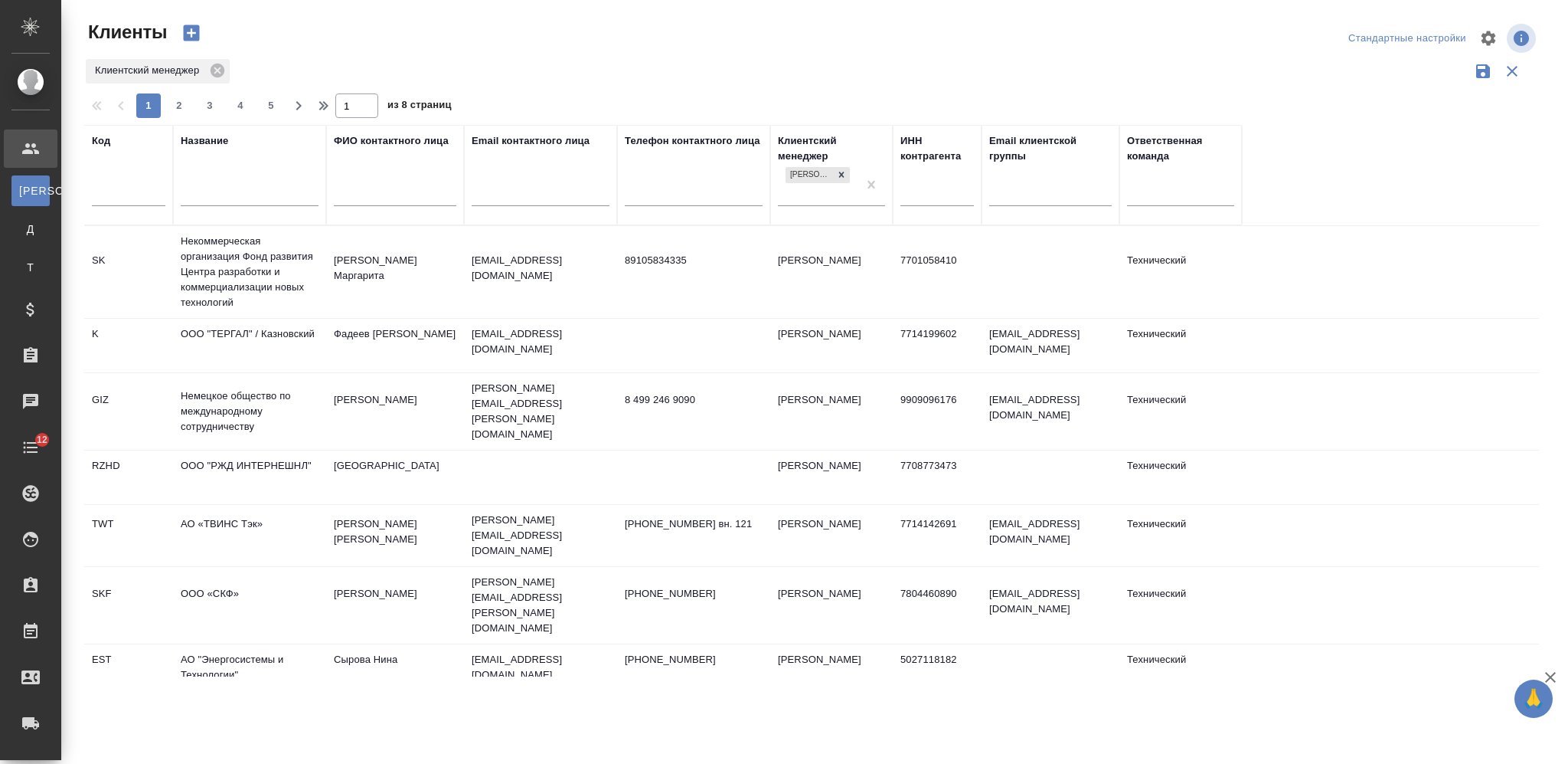
click at [240, 199] on input "text" at bounding box center [250, 195] width 138 height 19
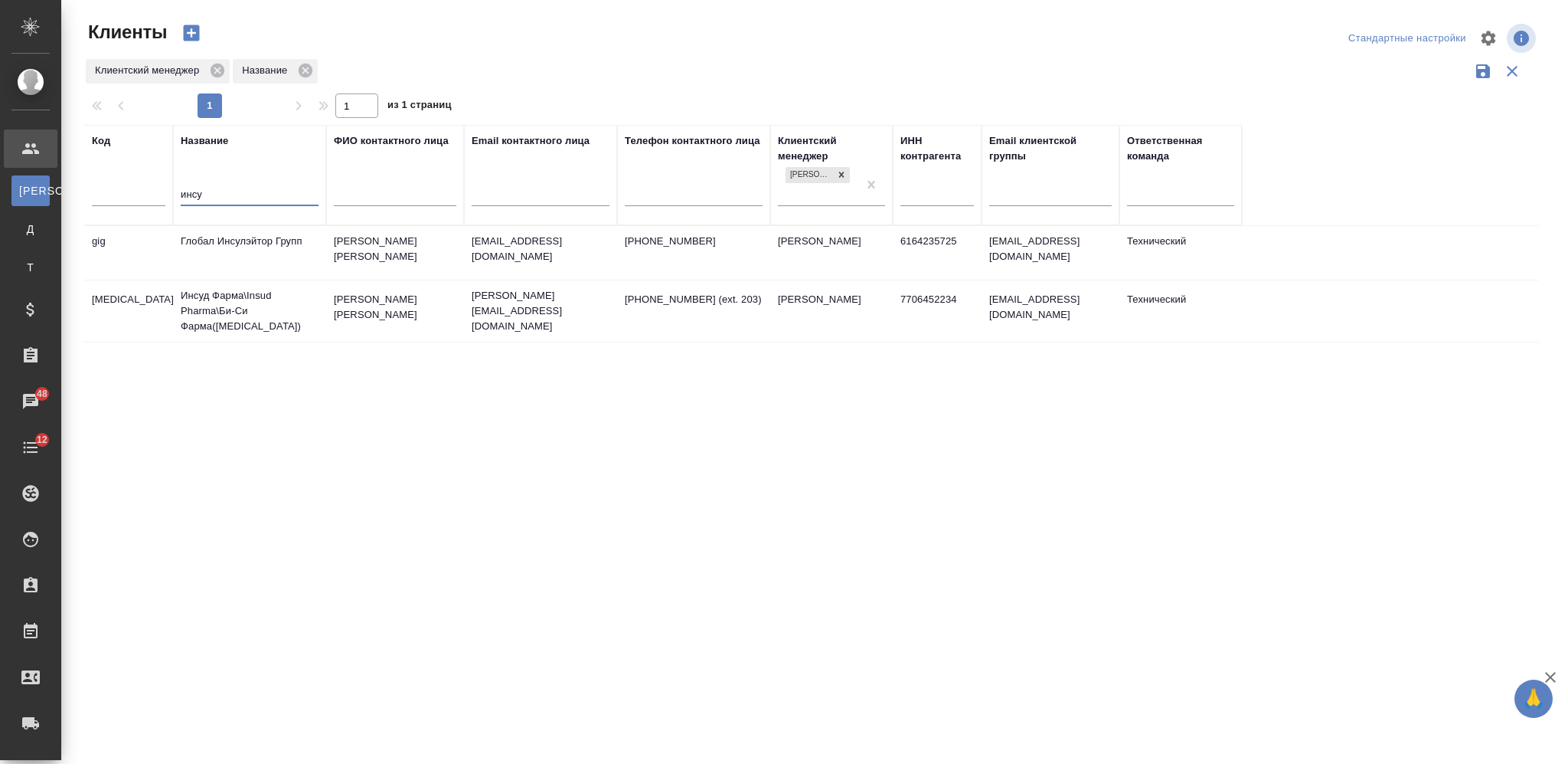
type input "инсу"
click at [243, 299] on td "Инсуд Фарма\Insud Pharma\Би-Си Фарма(Chemo)" at bounding box center [249, 310] width 153 height 61
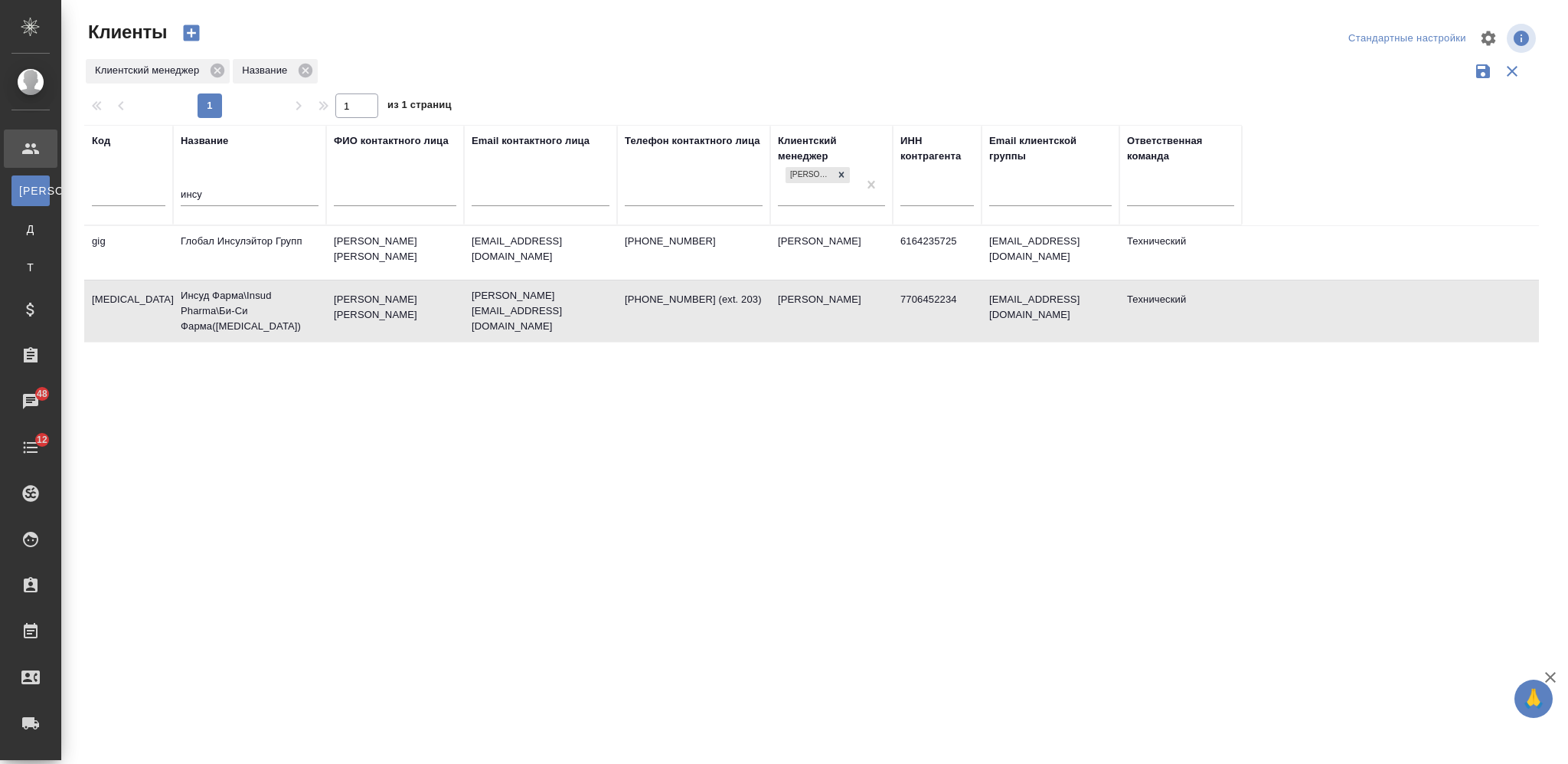
click at [202, 196] on input "инсу" at bounding box center [250, 195] width 138 height 19
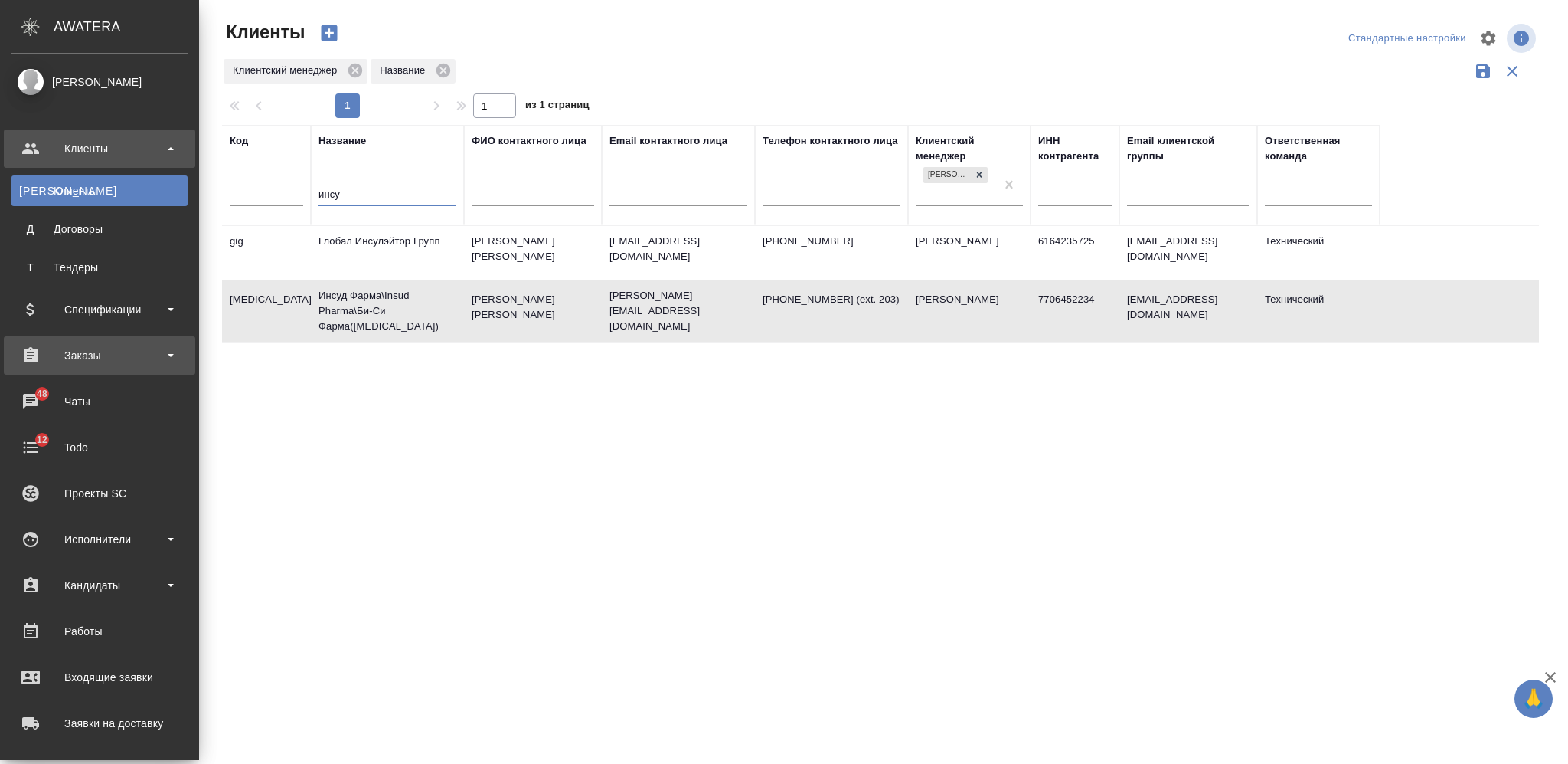
click at [74, 348] on div "Заказы" at bounding box center [99, 355] width 176 height 23
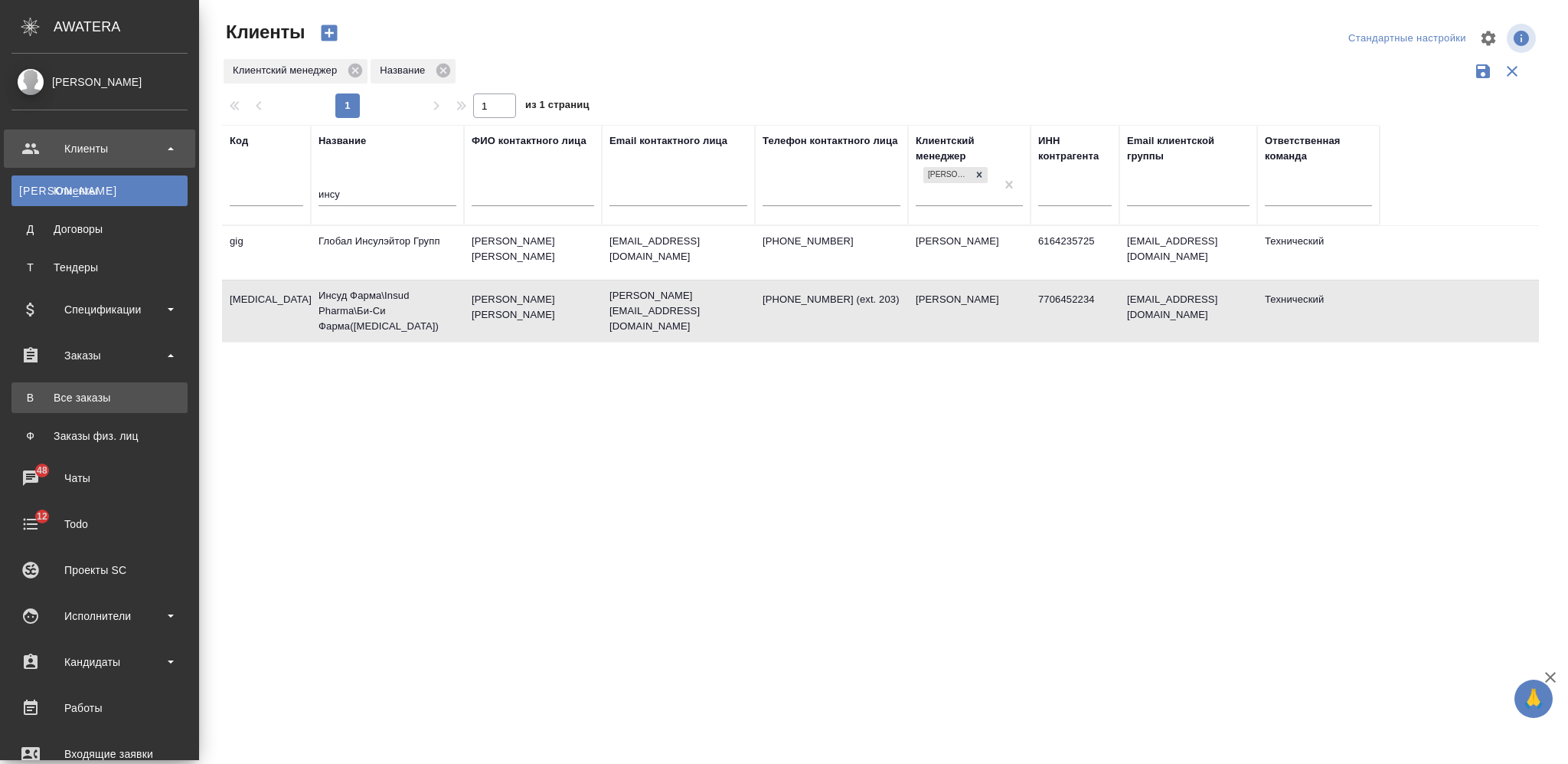
click at [99, 392] on div "Все заказы" at bounding box center [99, 398] width 161 height 16
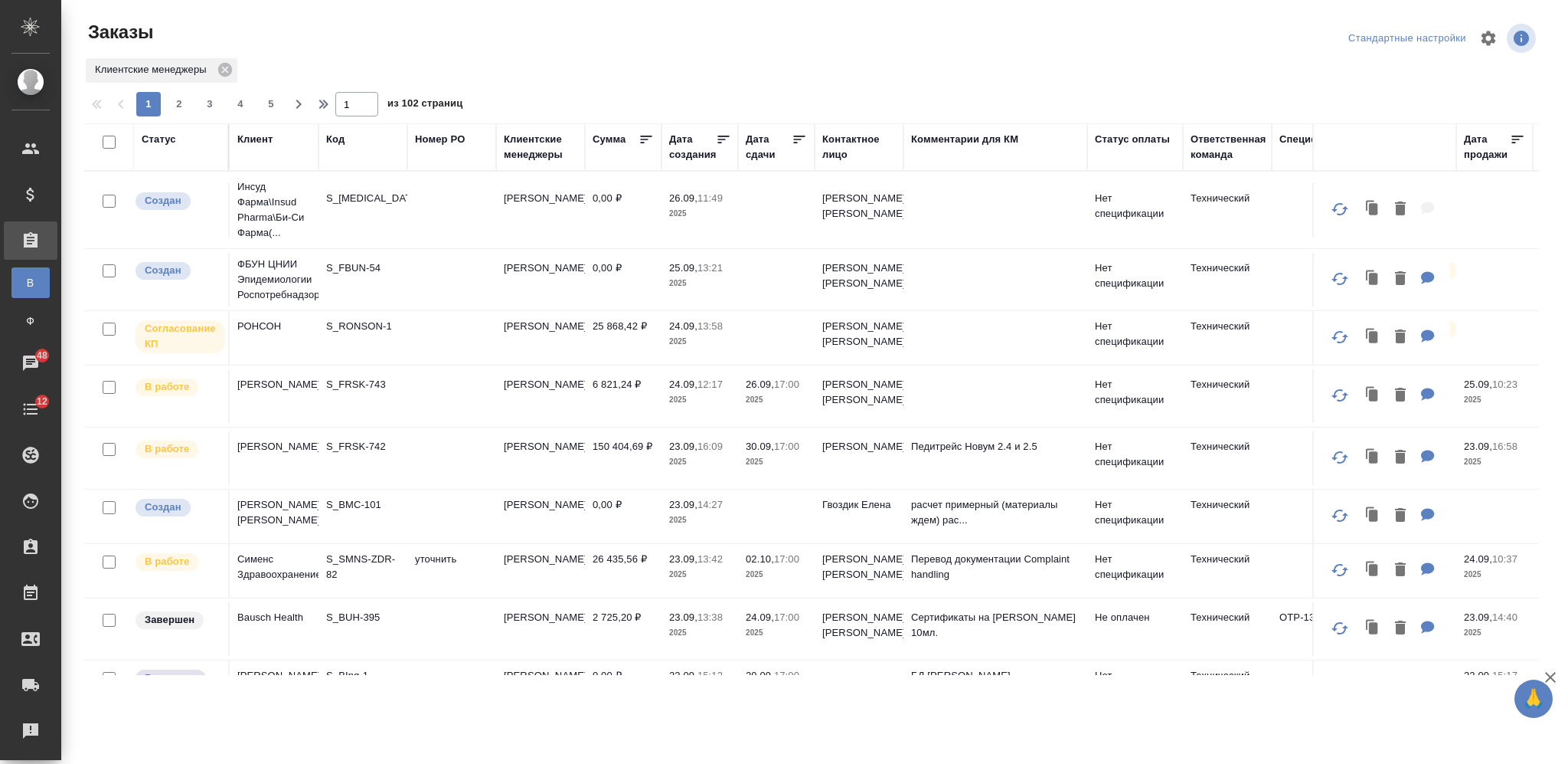
click at [334, 137] on div "Код" at bounding box center [336, 140] width 19 height 16
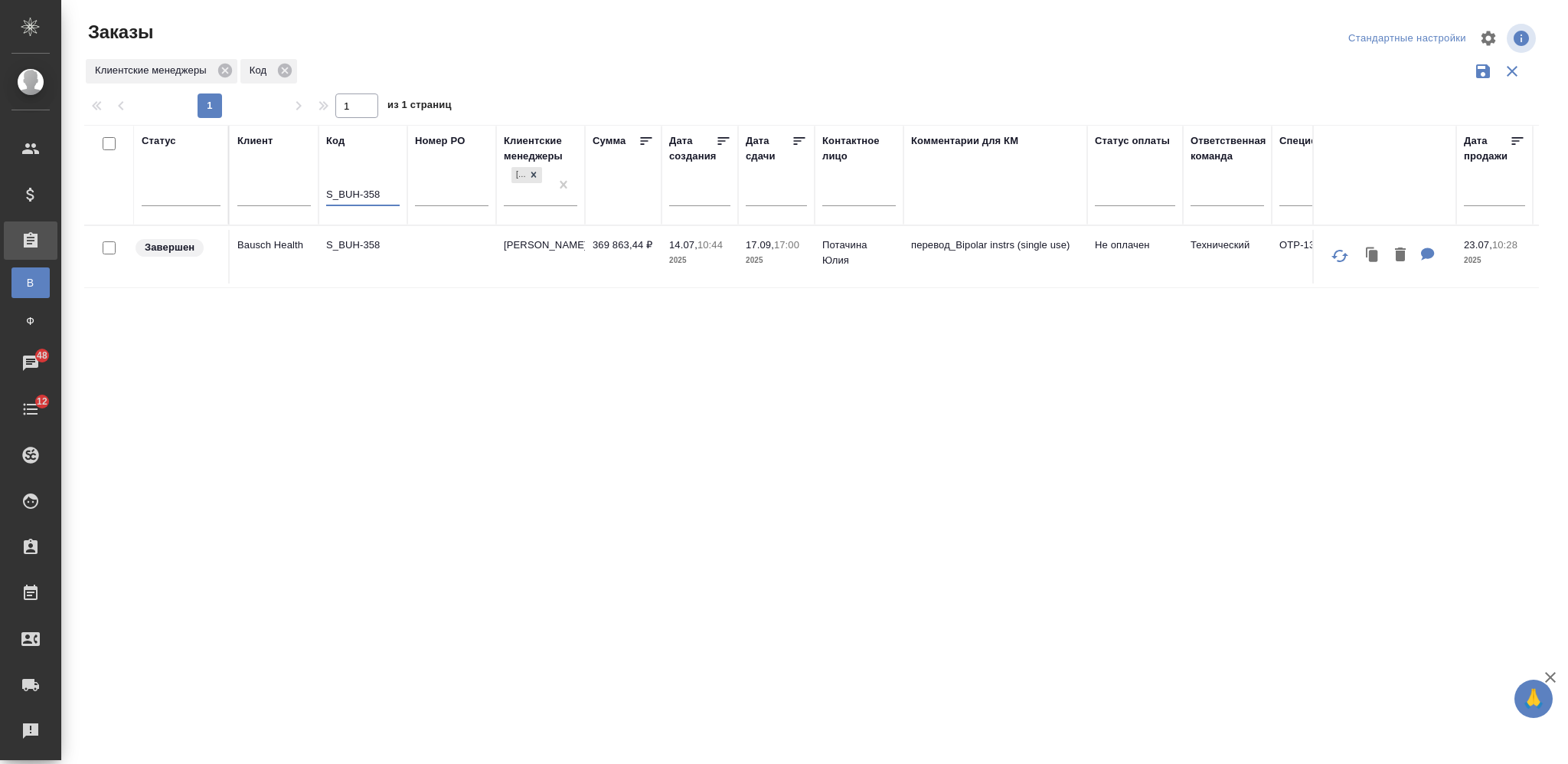
type input "S_BUH-358"
click at [462, 270] on td at bounding box center [451, 256] width 89 height 54
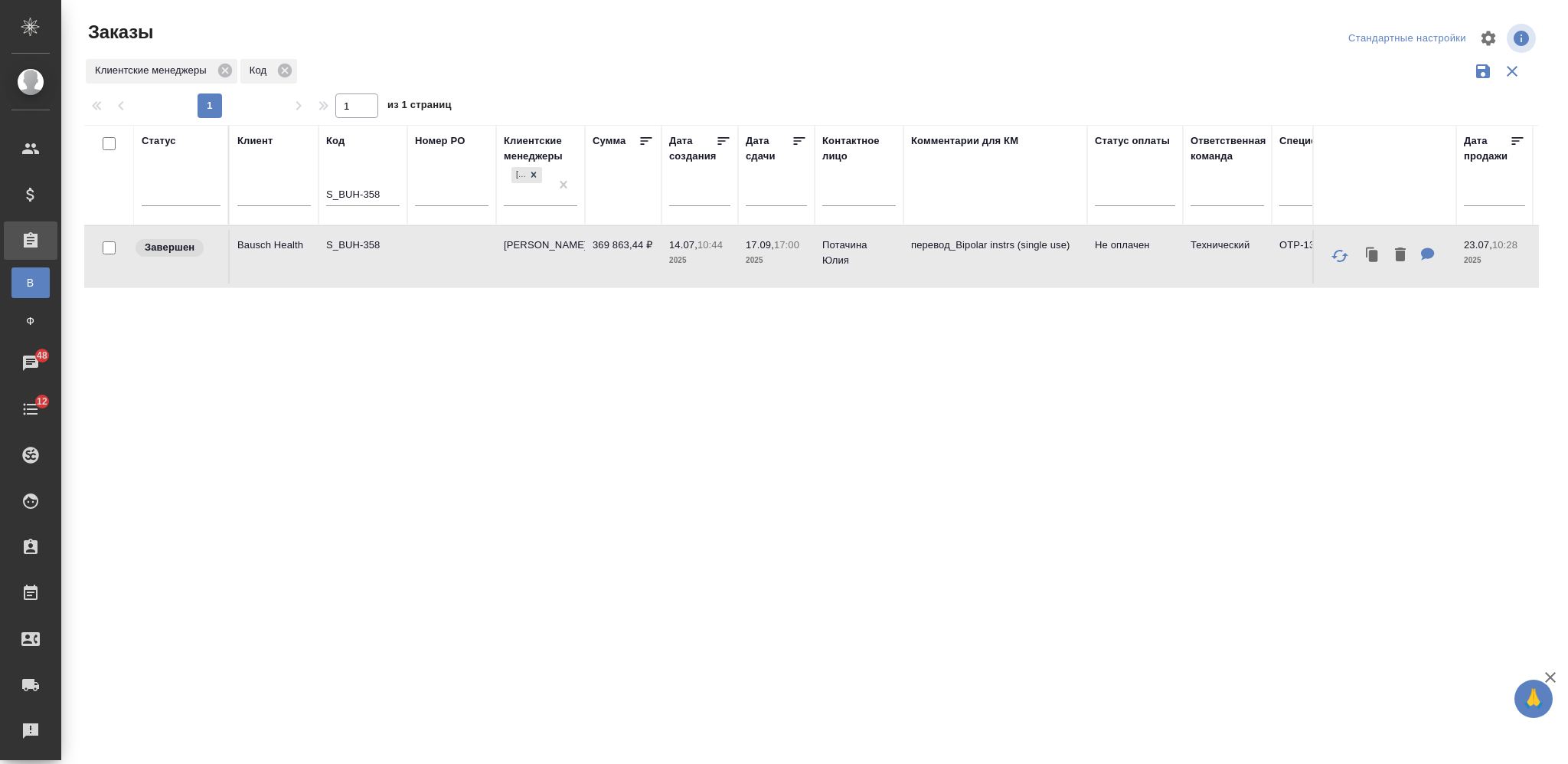
click at [462, 270] on td at bounding box center [451, 256] width 89 height 54
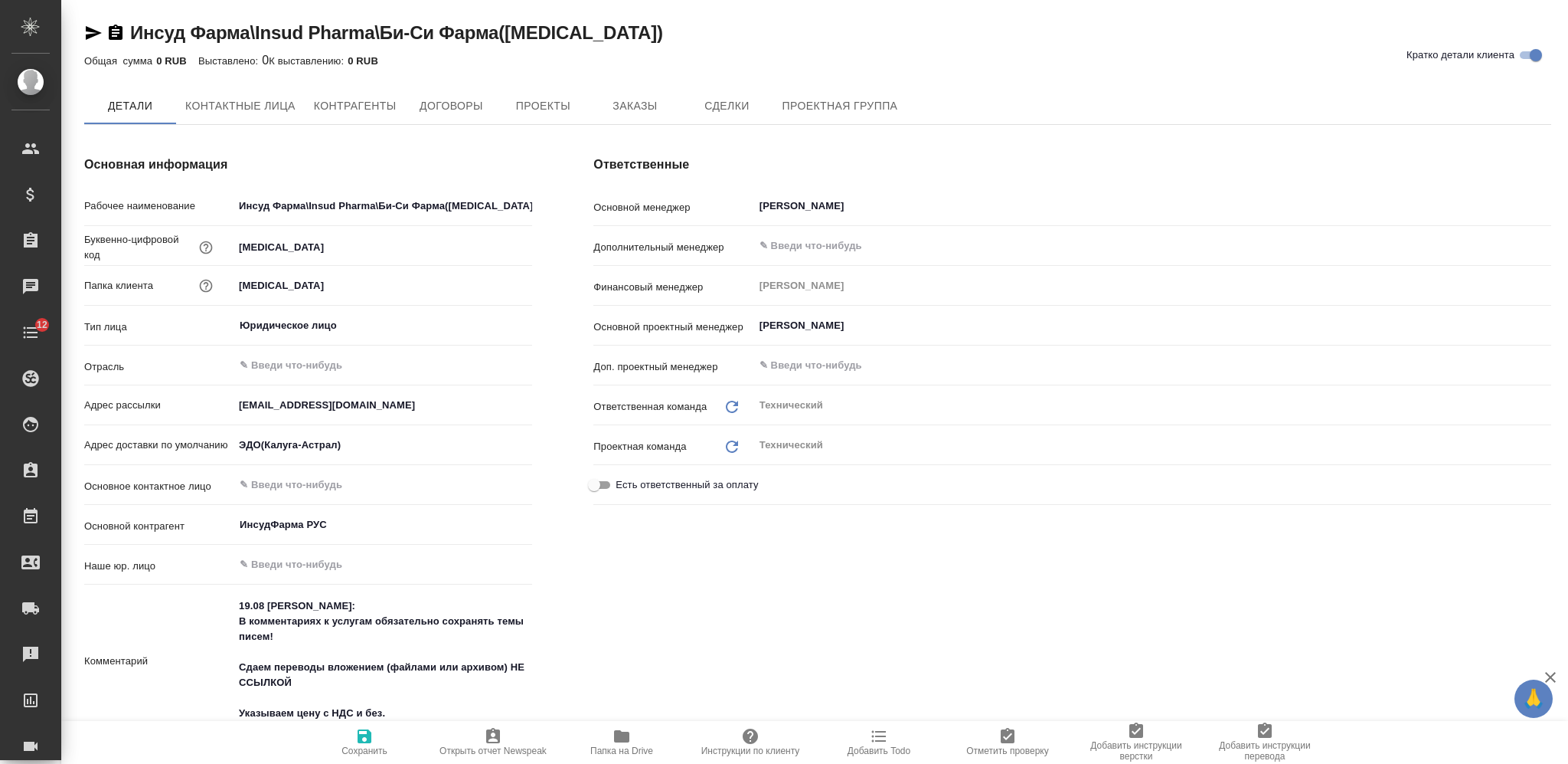
type textarea "x"
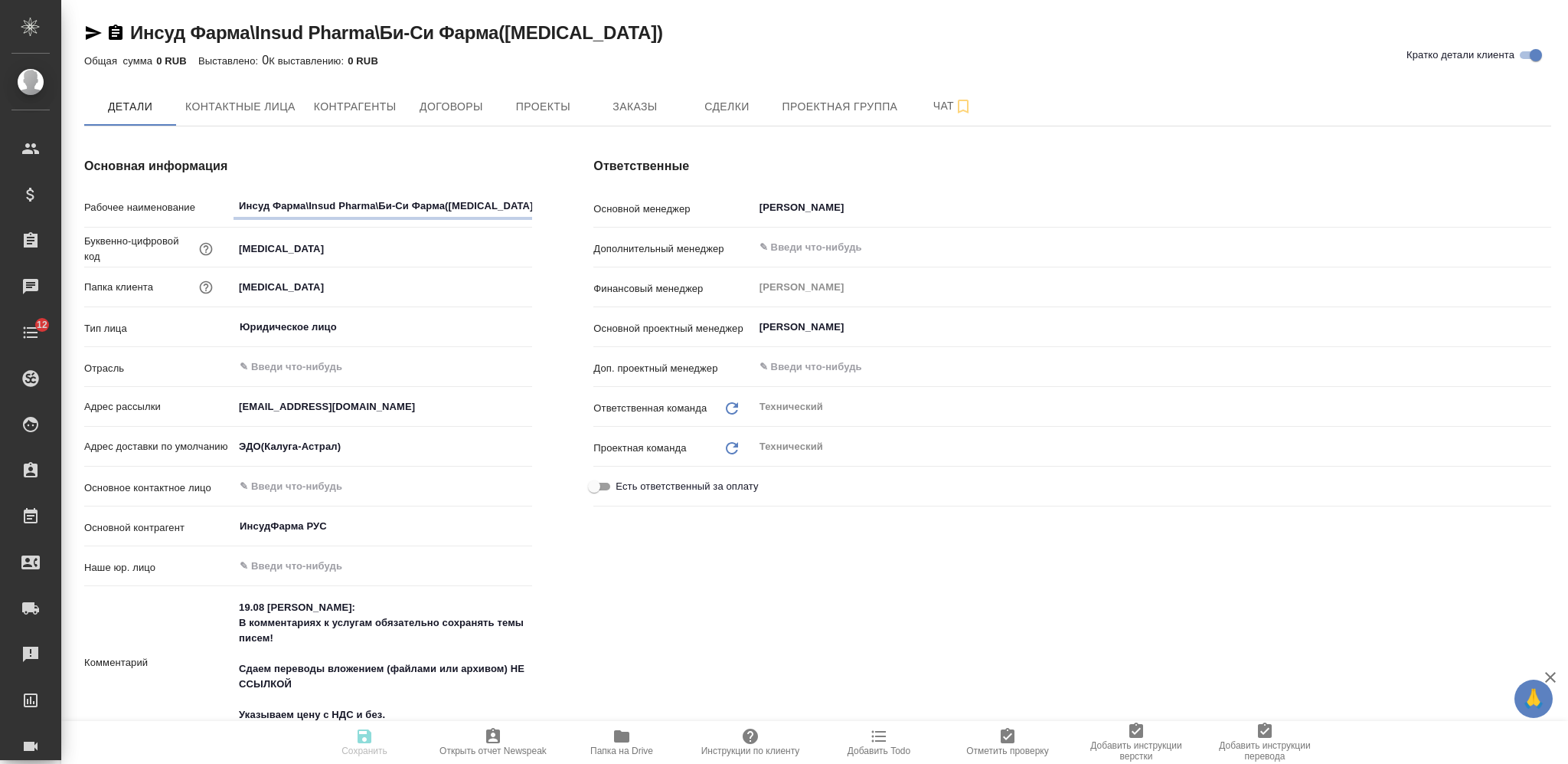
type textarea "x"
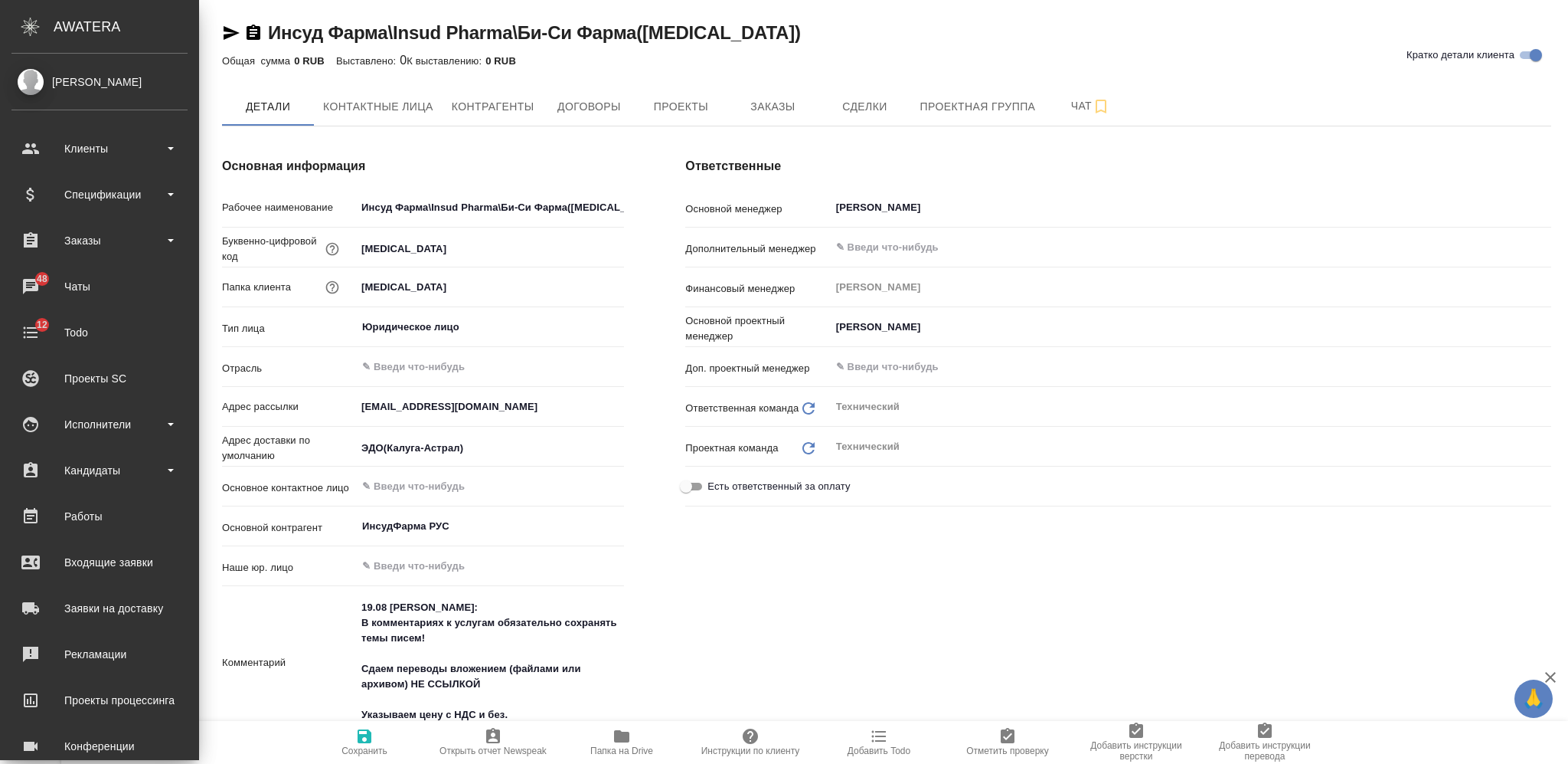
type textarea "x"
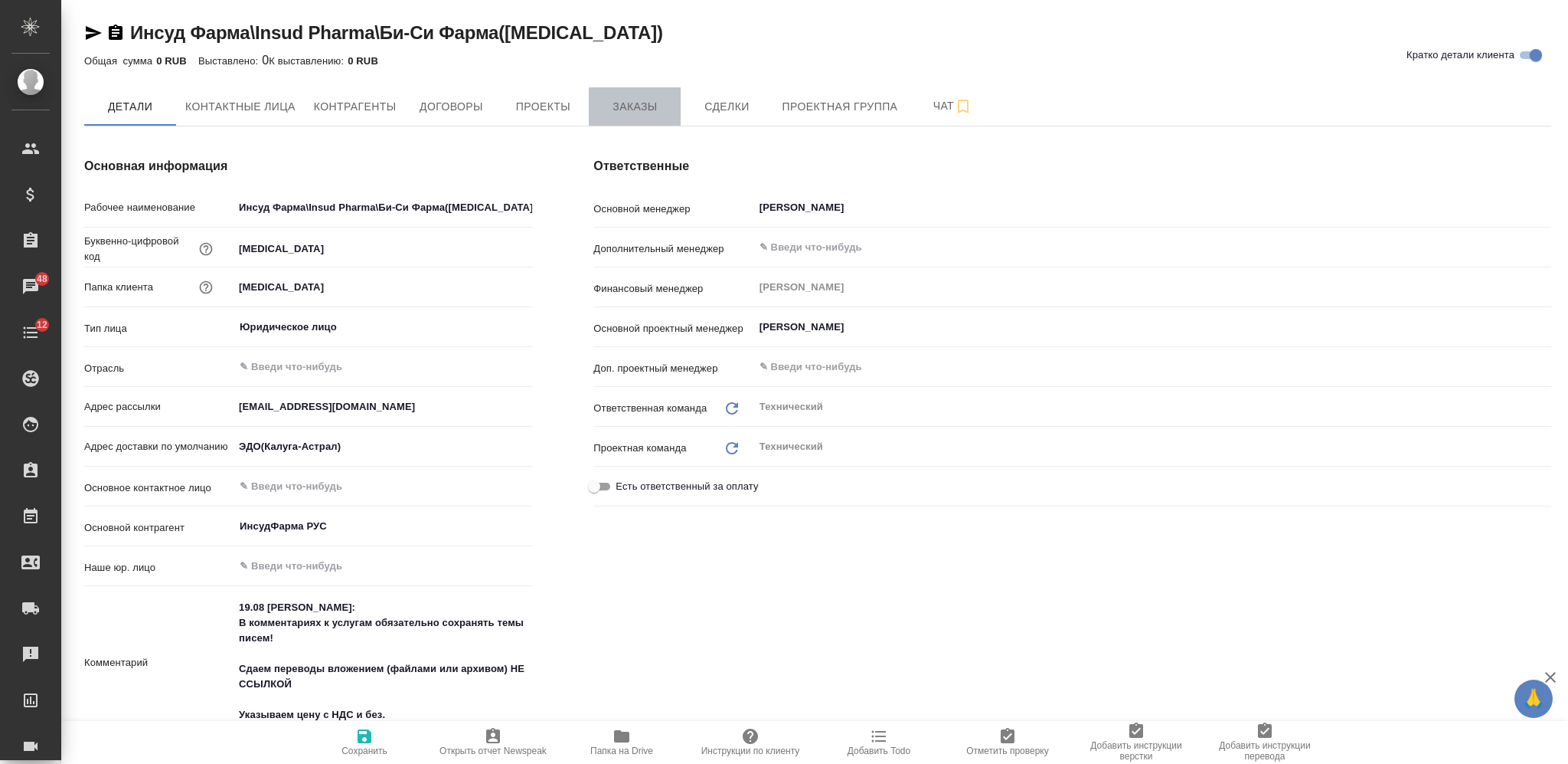
click at [644, 99] on span "Заказы" at bounding box center [634, 106] width 74 height 19
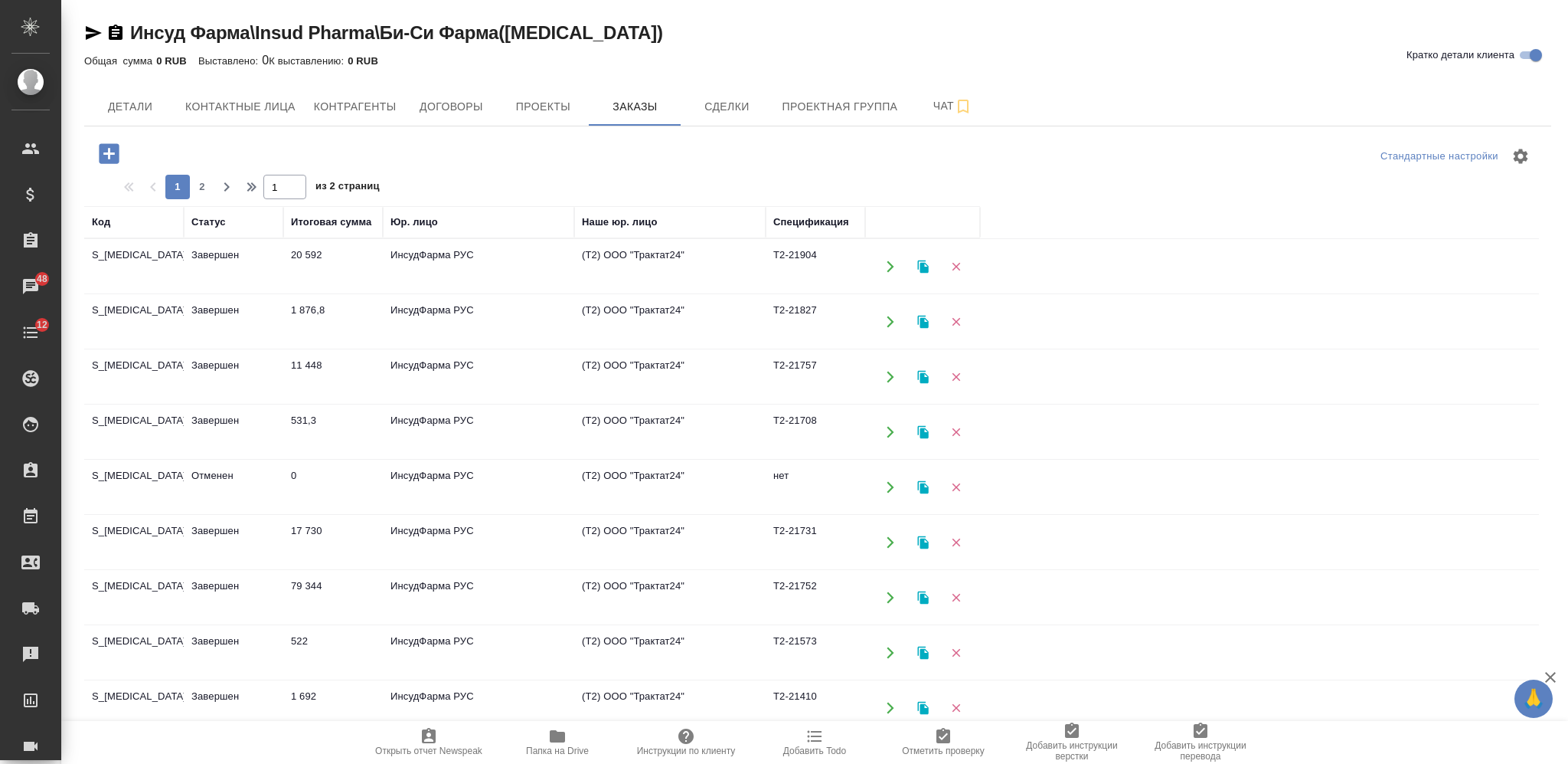
click at [116, 144] on icon "button" at bounding box center [109, 154] width 20 height 20
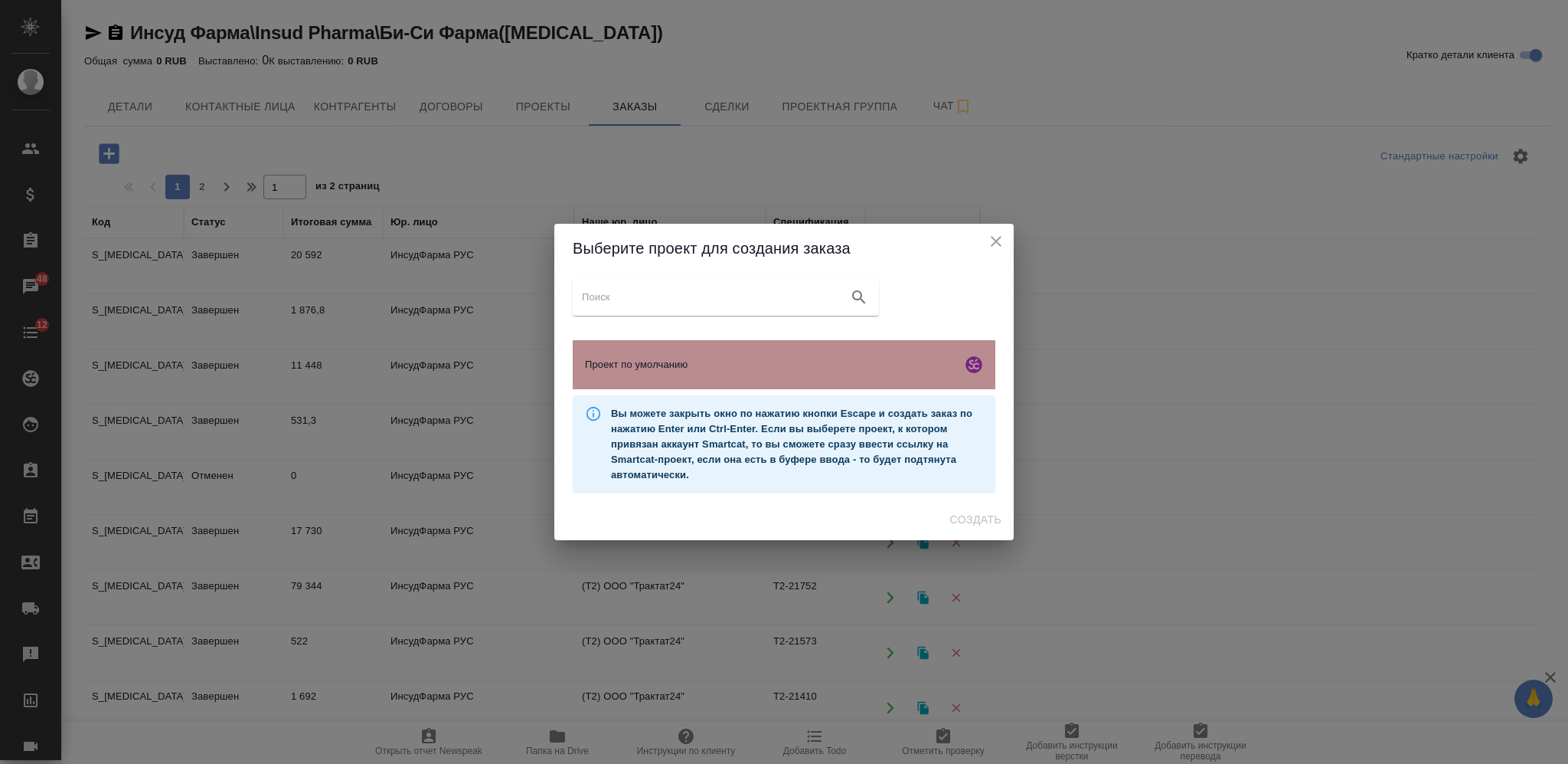
click at [703, 351] on div "Проект по умолчанию" at bounding box center [784, 364] width 423 height 49
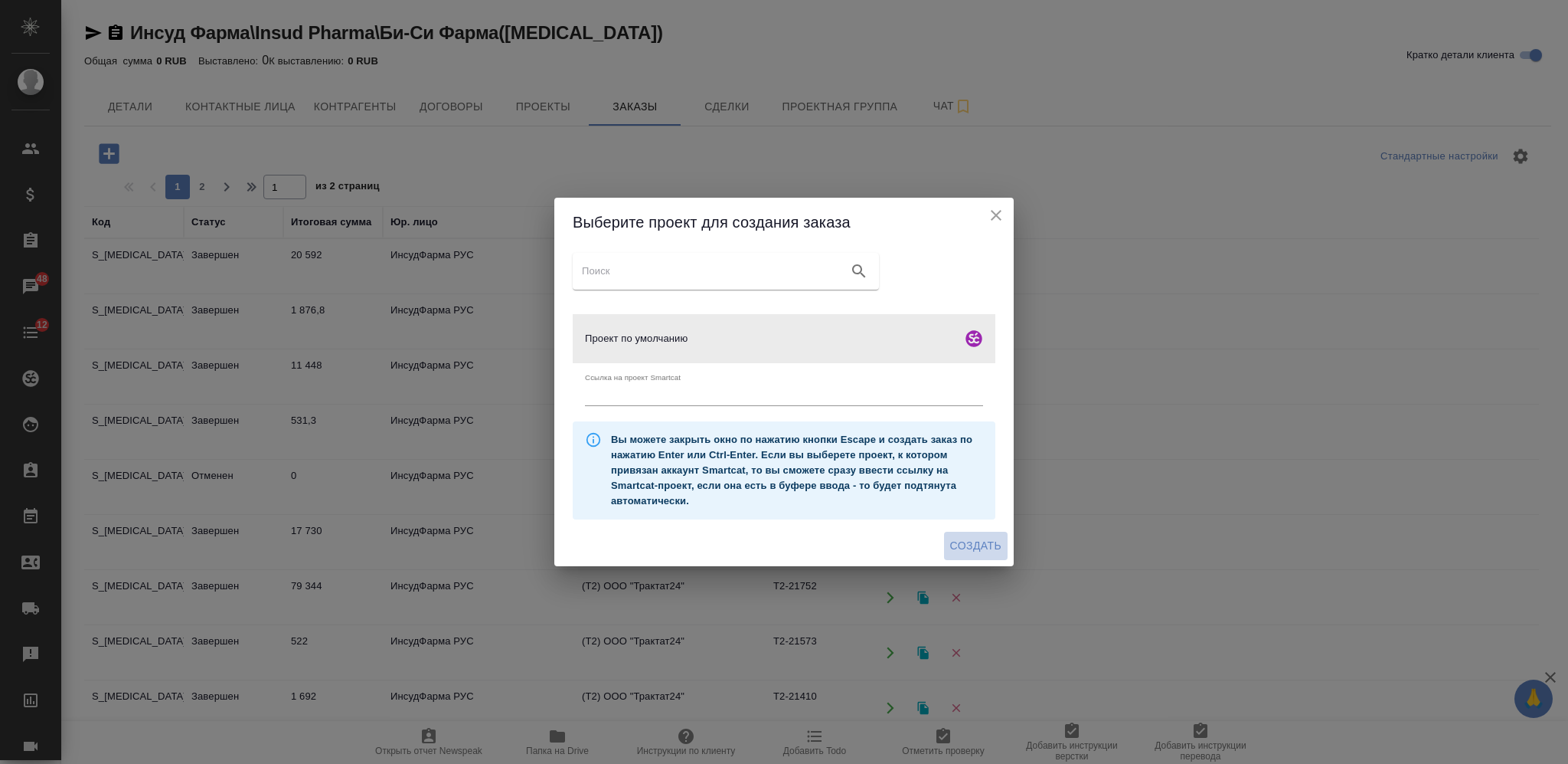
click at [972, 558] on button "Создать" at bounding box center [976, 545] width 64 height 29
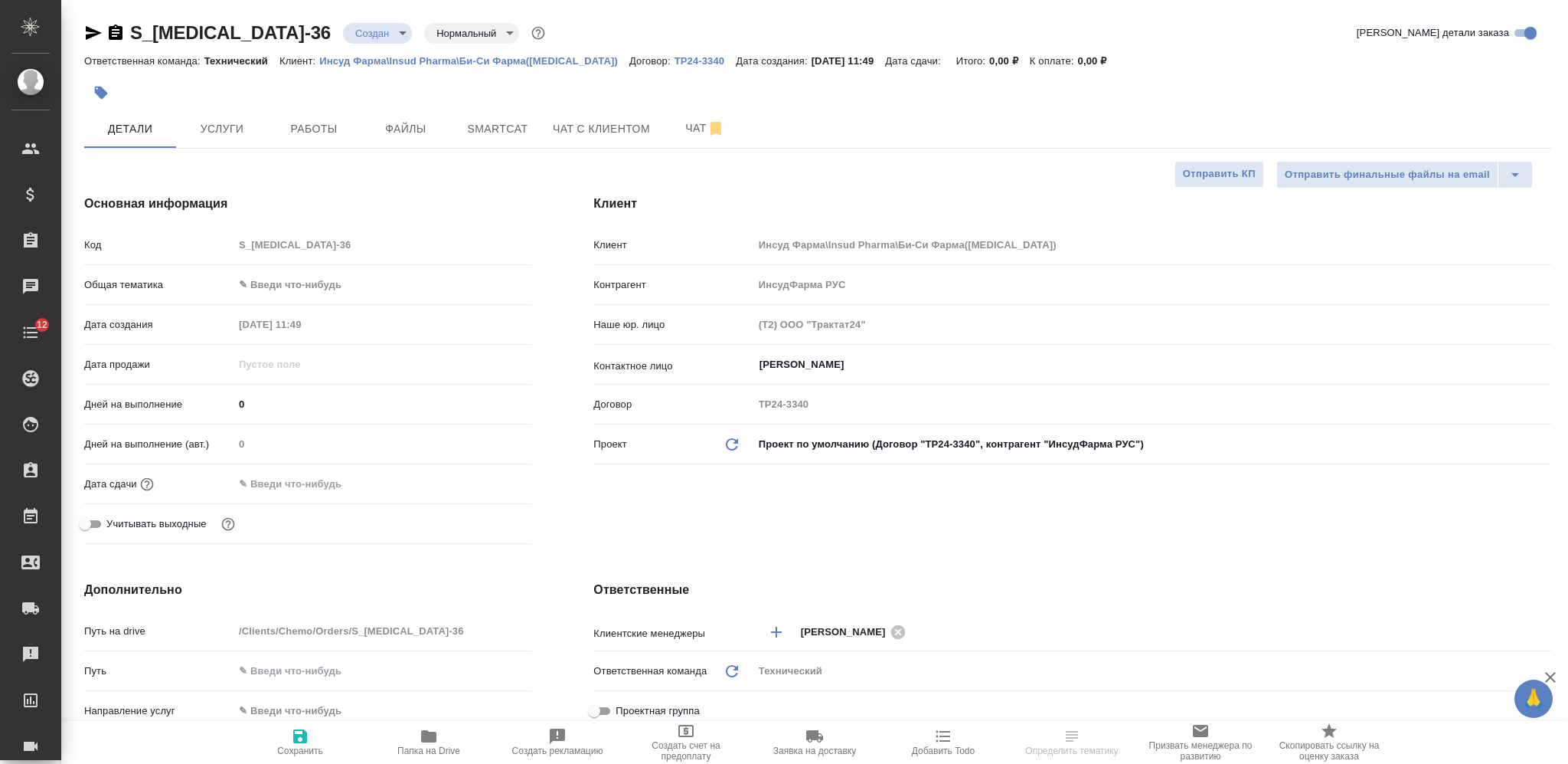
select select "RU"
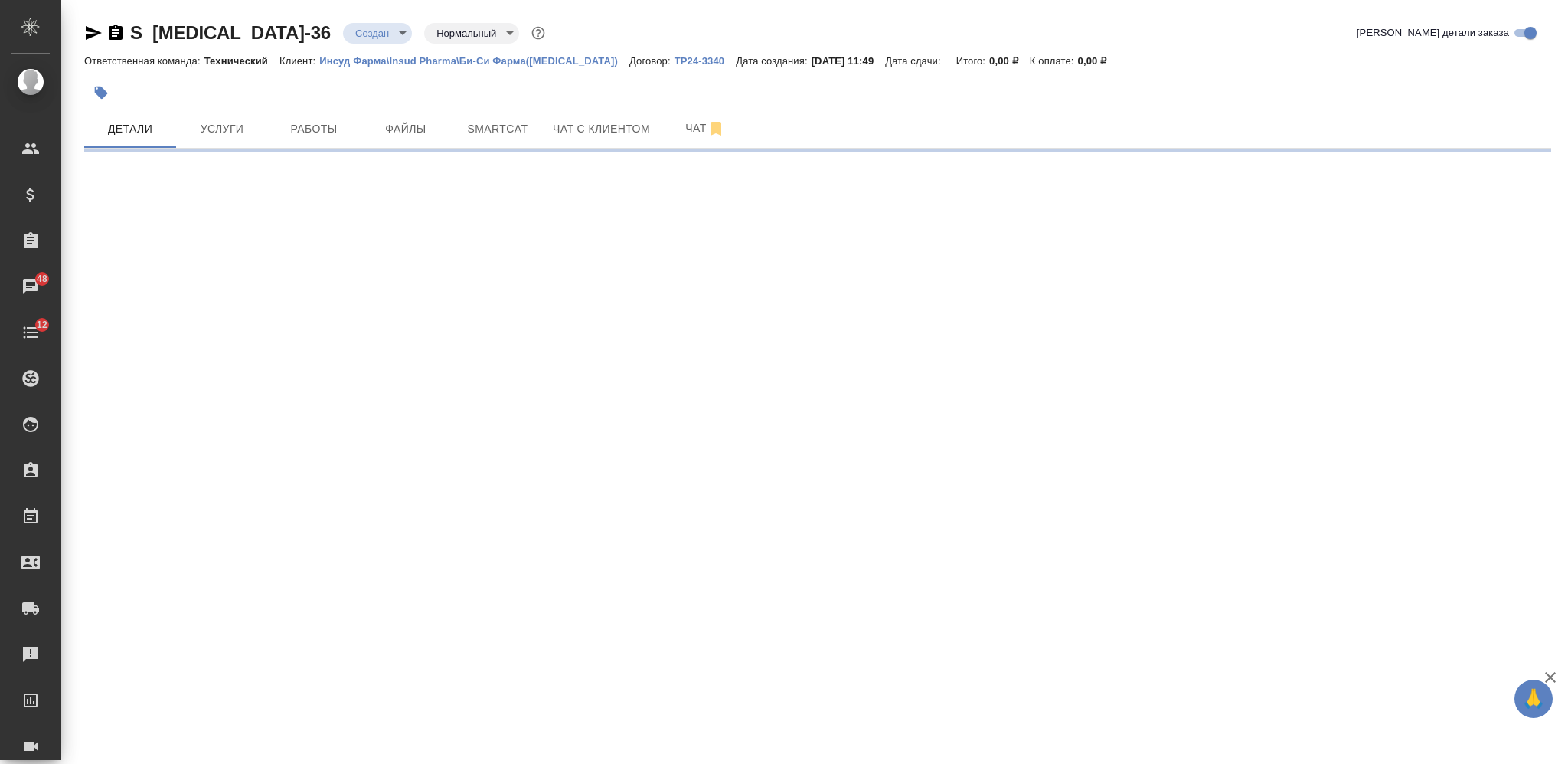
select select "RU"
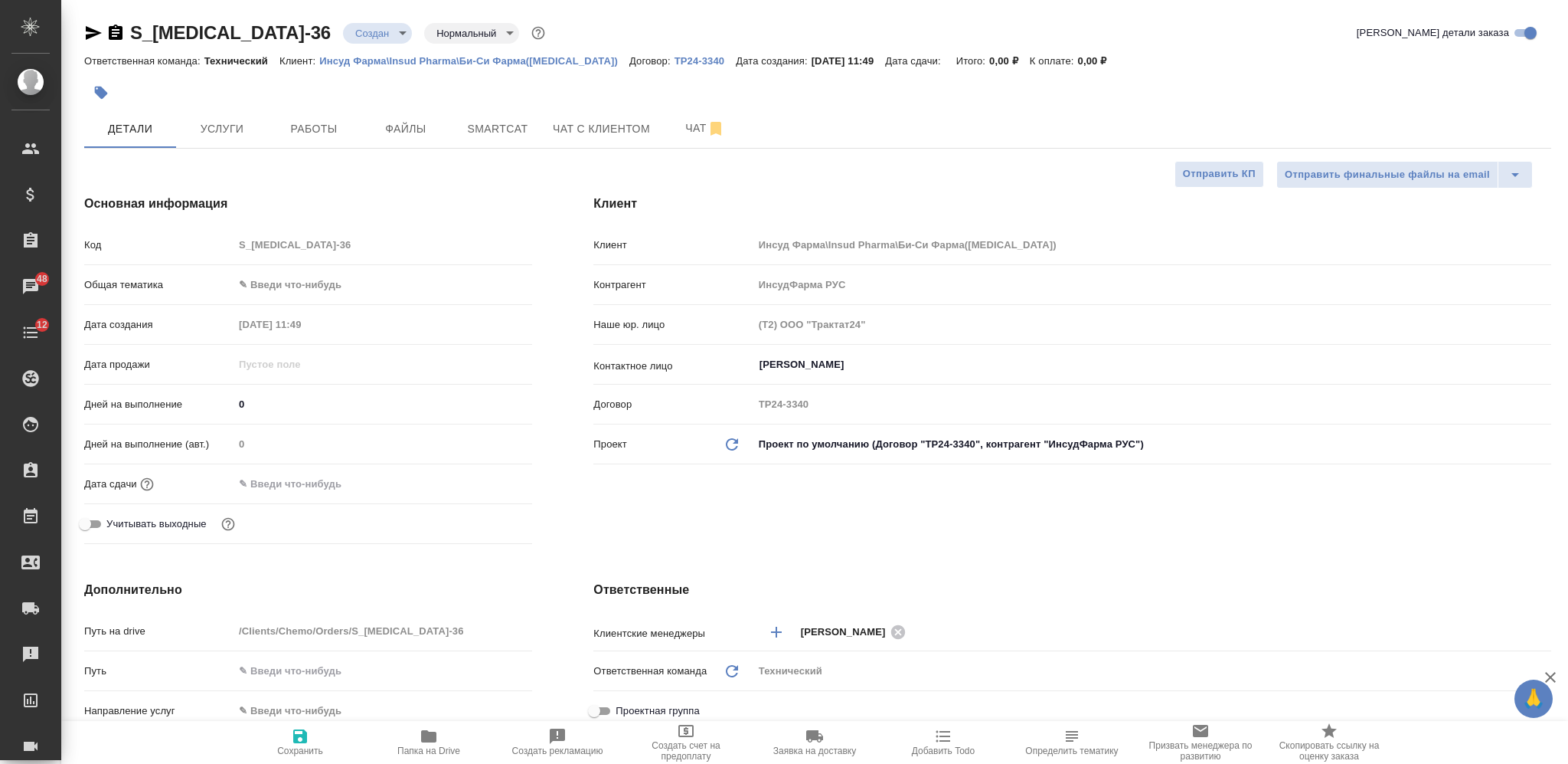
type textarea "x"
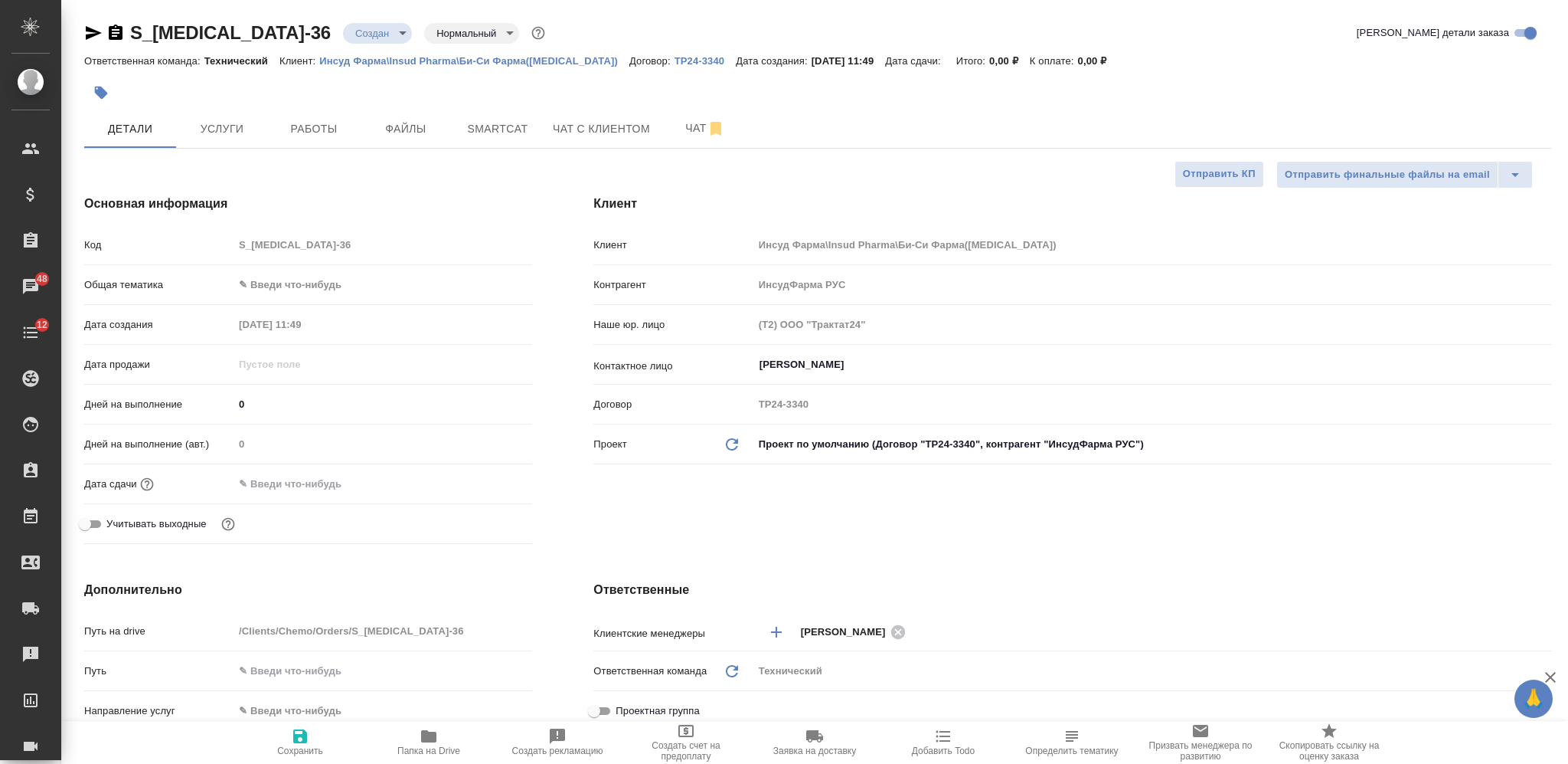
type textarea "x"
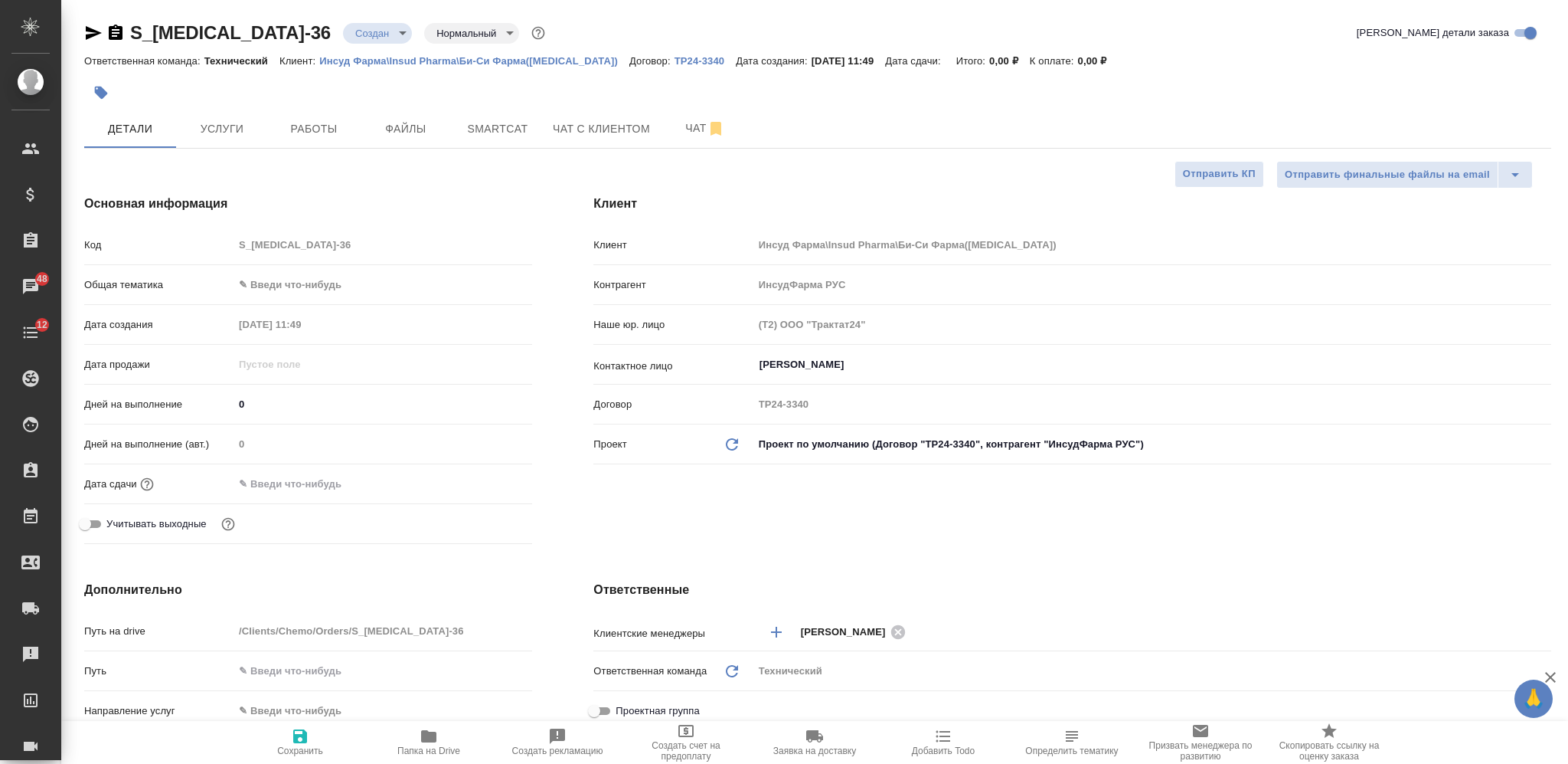
type textarea "x"
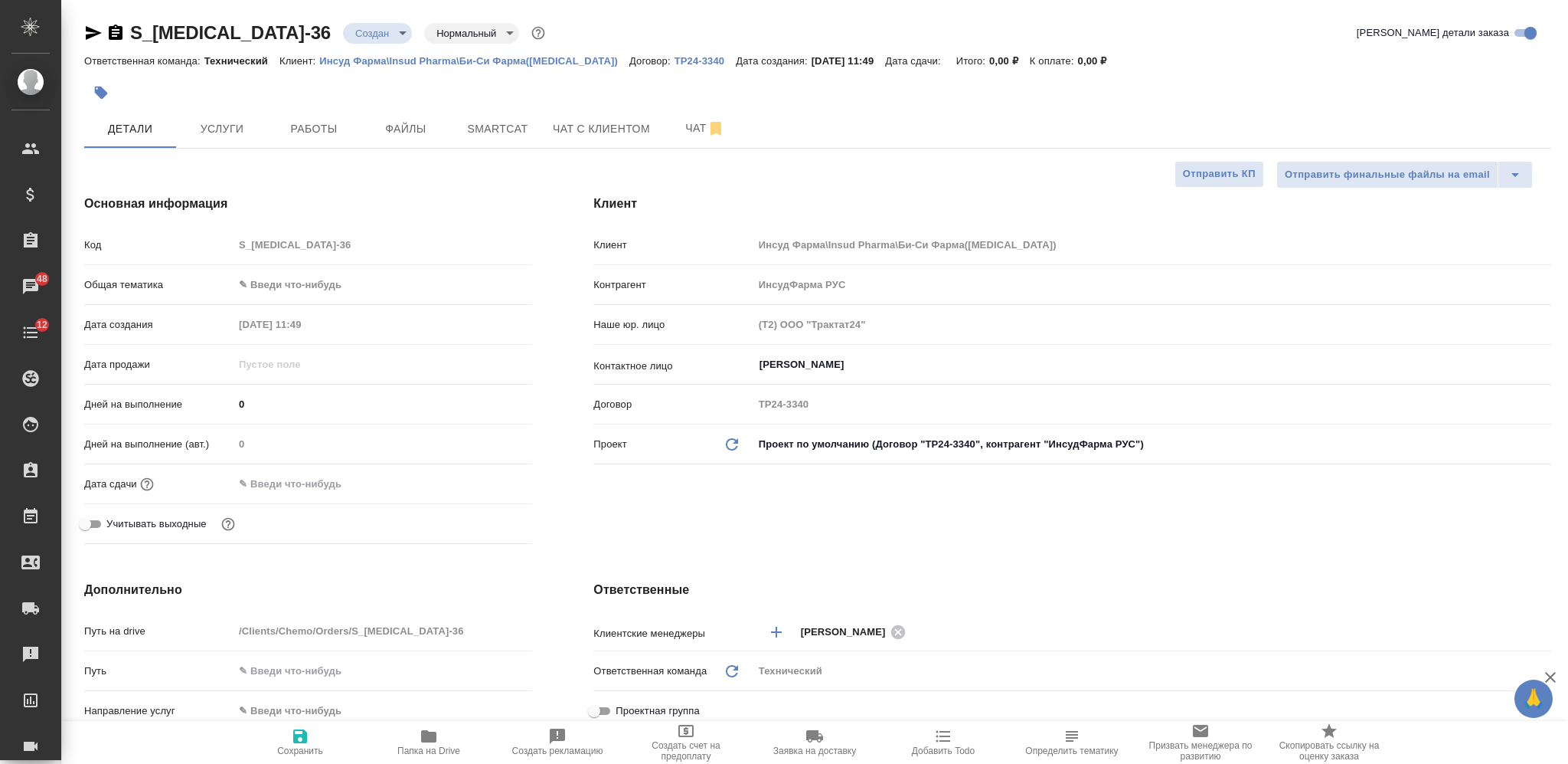
type textarea "x"
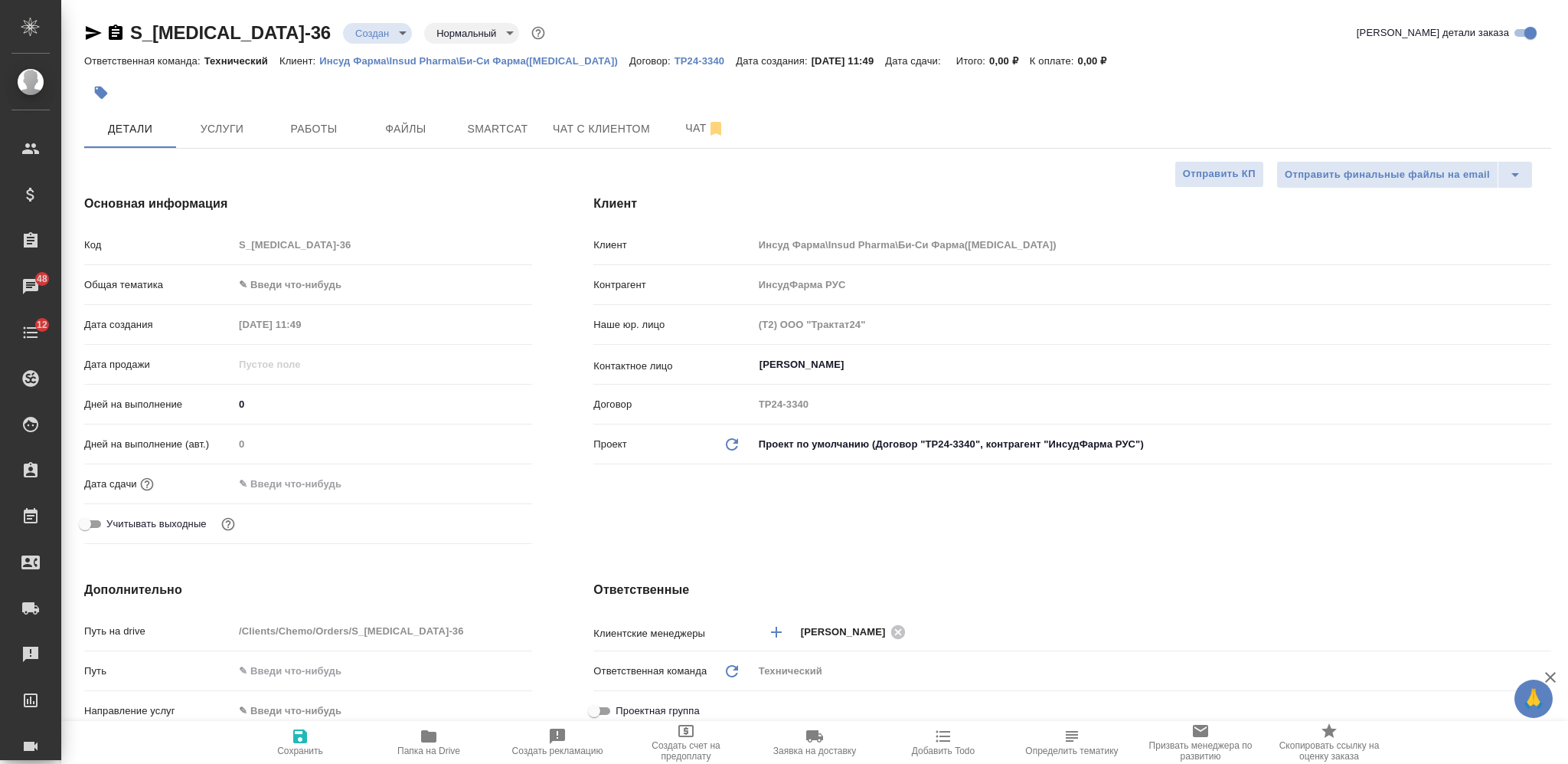
type textarea "x"
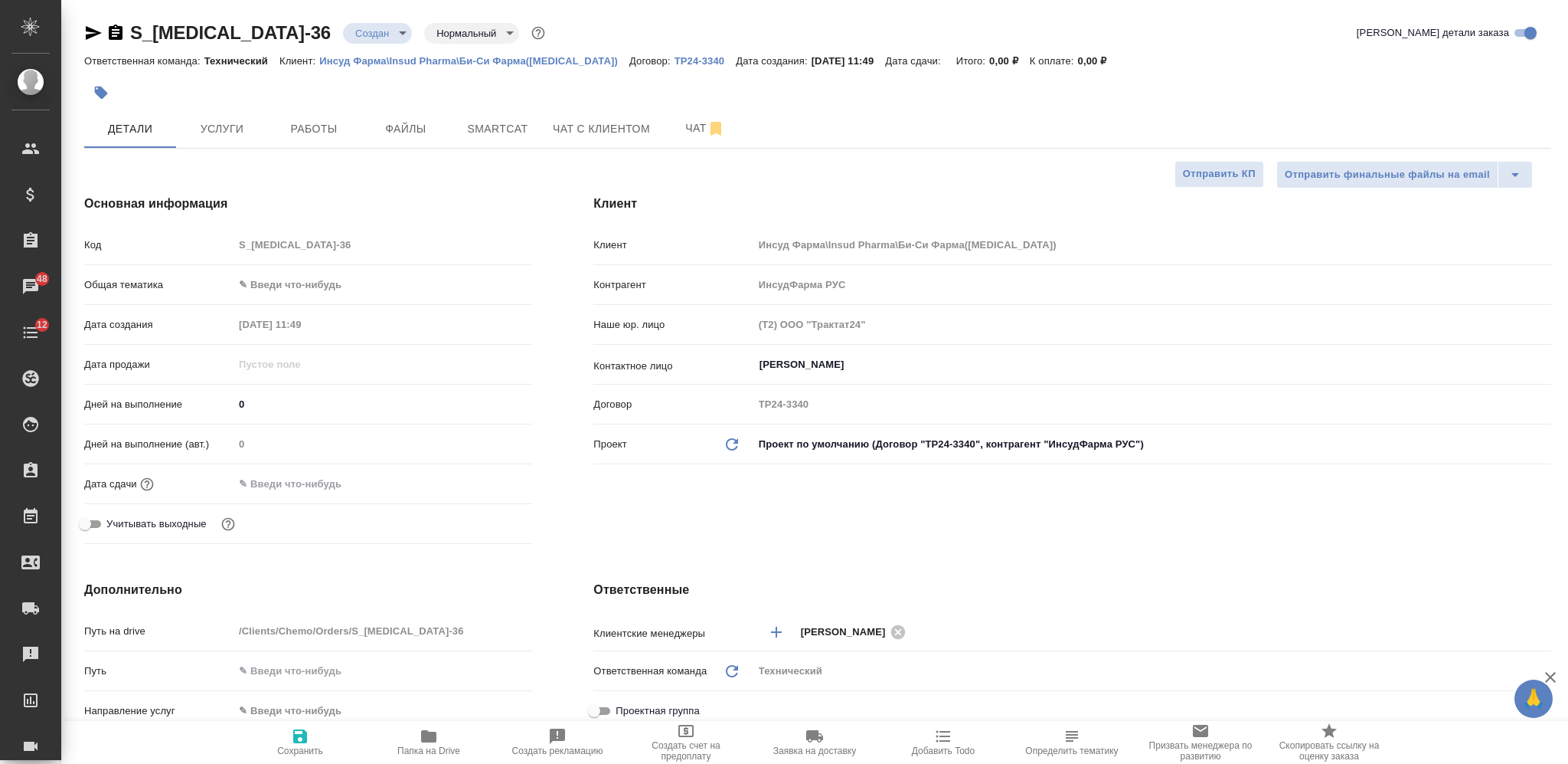
type textarea "x"
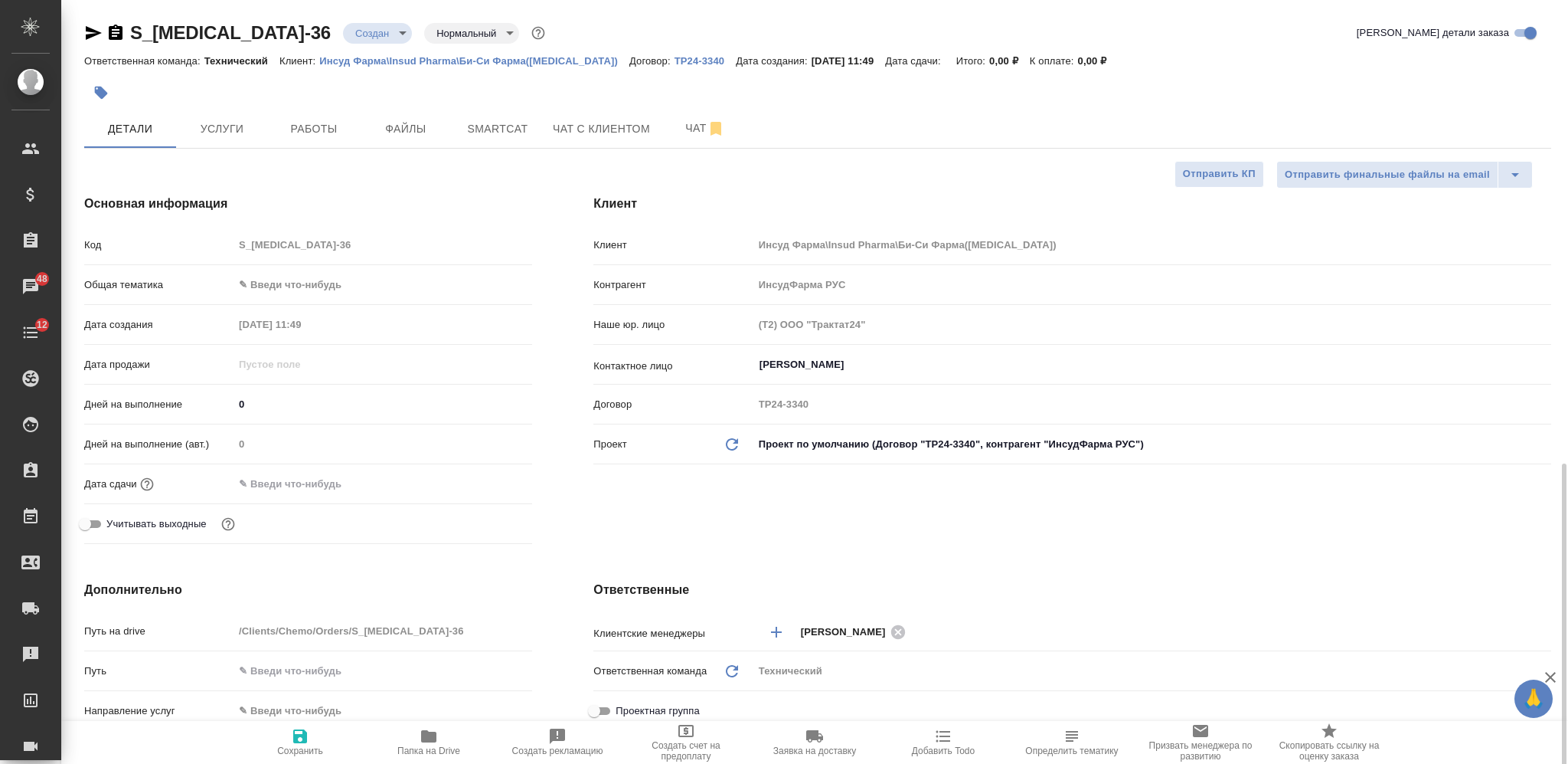
scroll to position [510, 0]
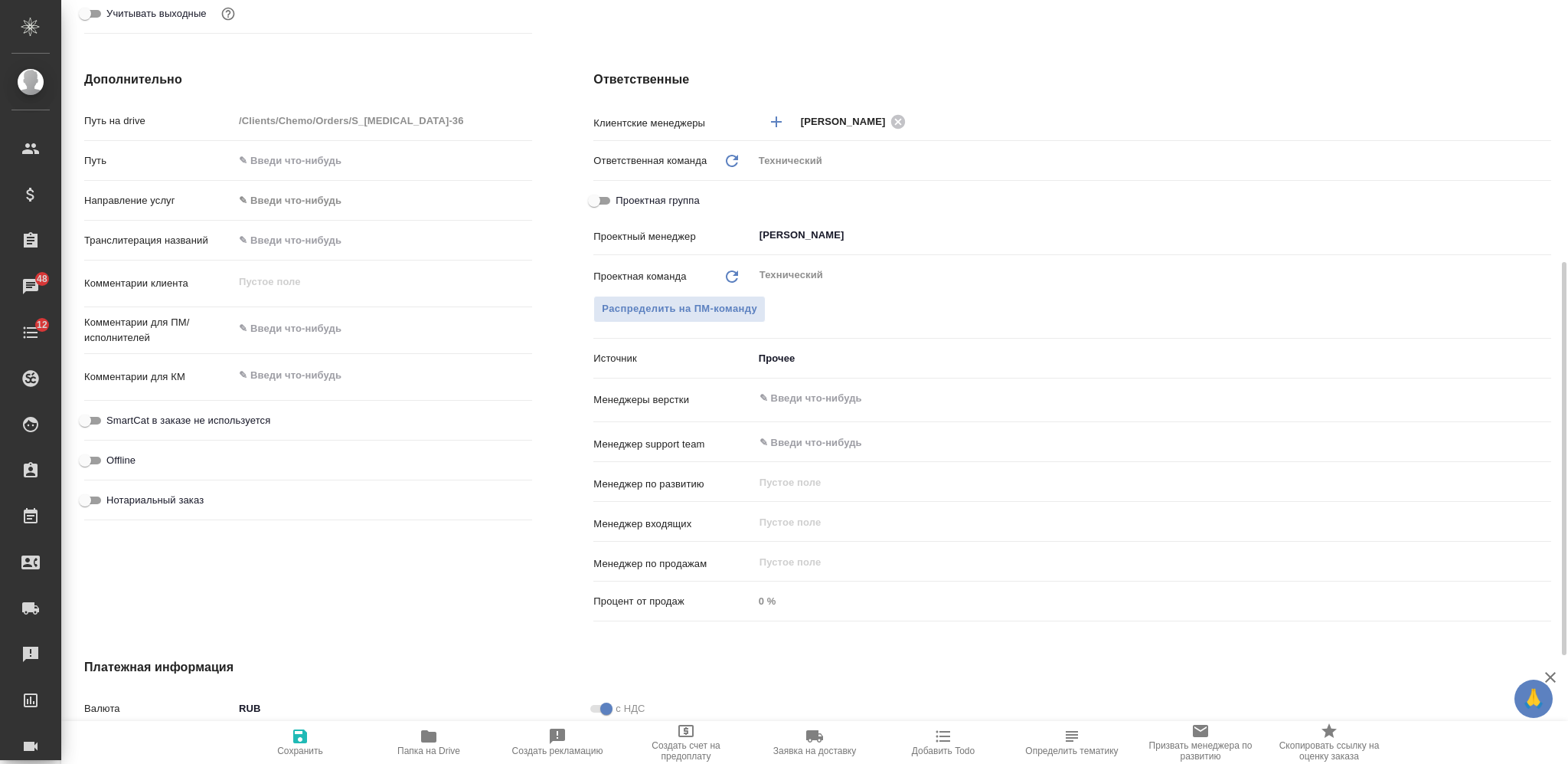
click at [313, 321] on textarea at bounding box center [382, 329] width 299 height 26
type textarea "x"
type textarea "р"
type textarea "x"
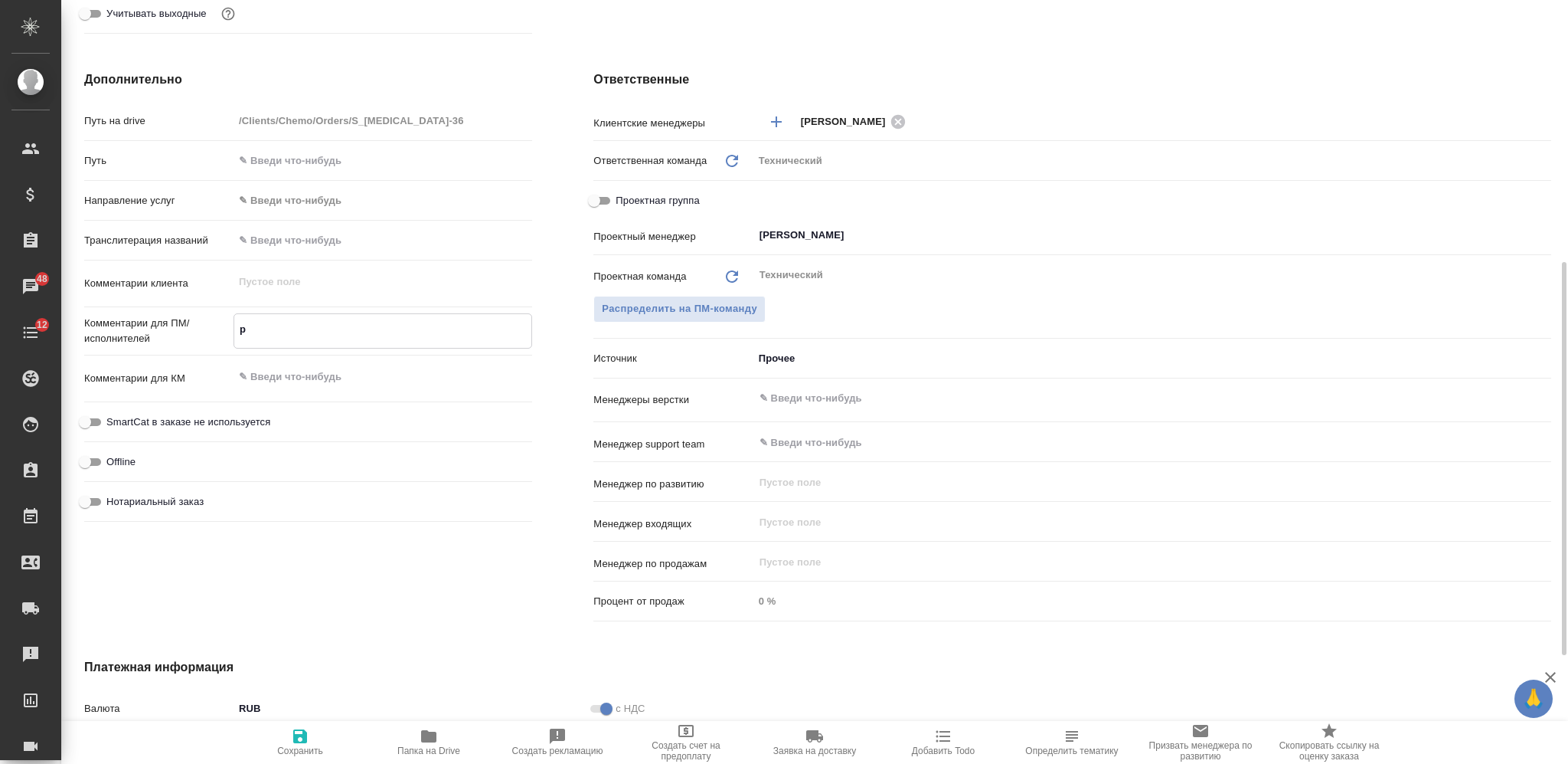
type textarea "x"
type textarea "ру"
type textarea "x"
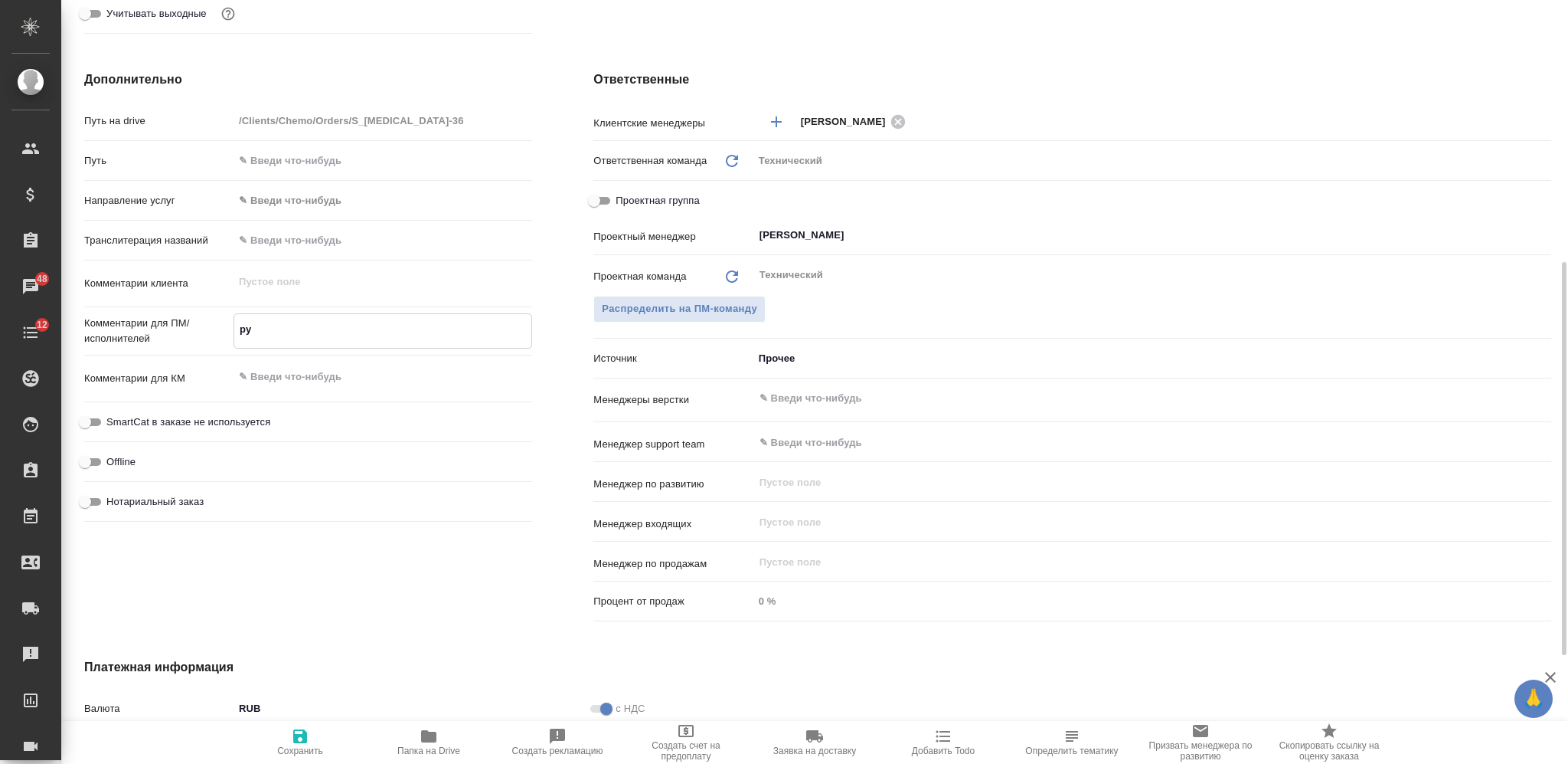
type textarea "рус"
type textarea "x"
type textarea "рус-"
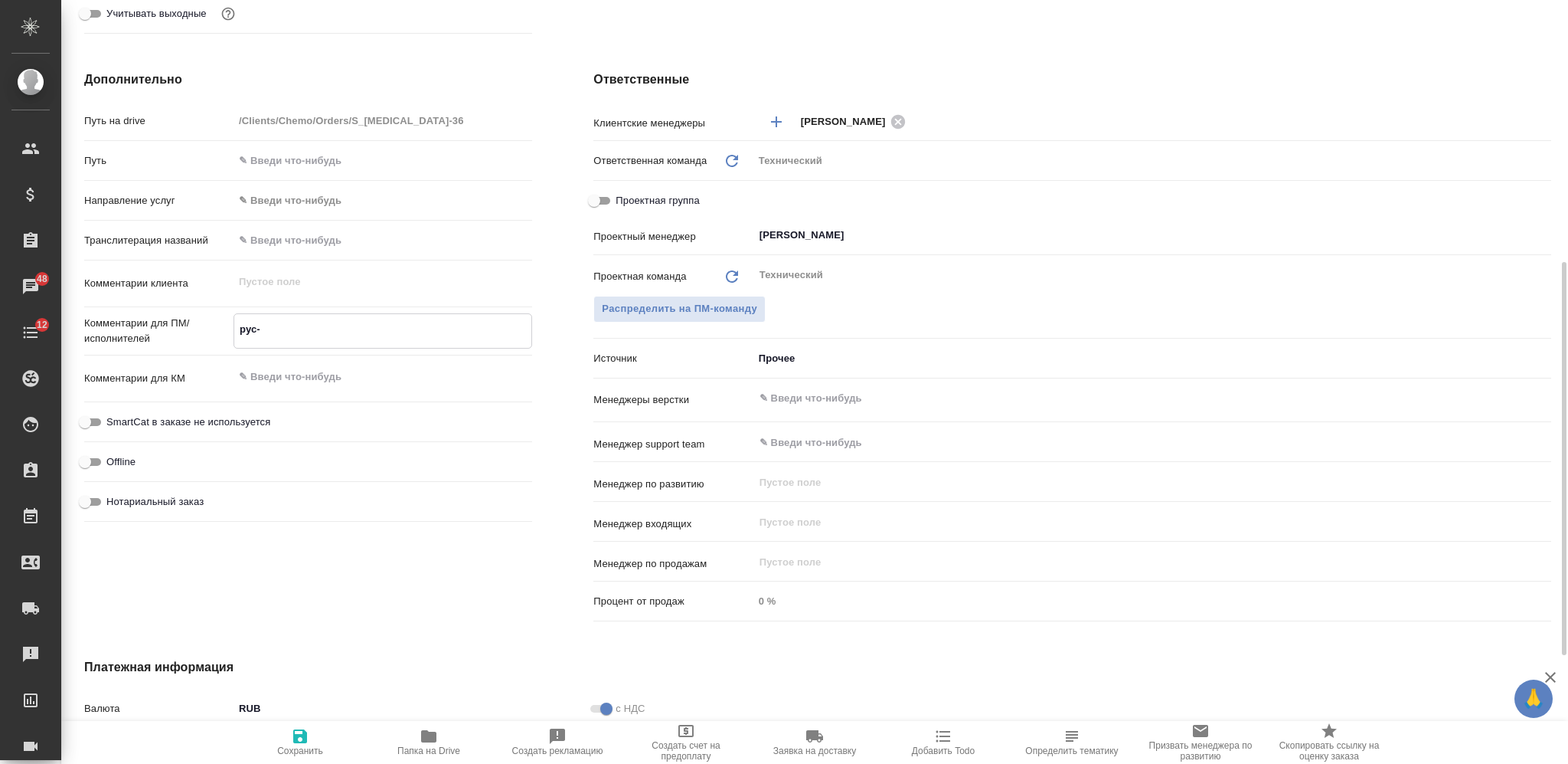
type textarea "x"
type textarea "рус-а"
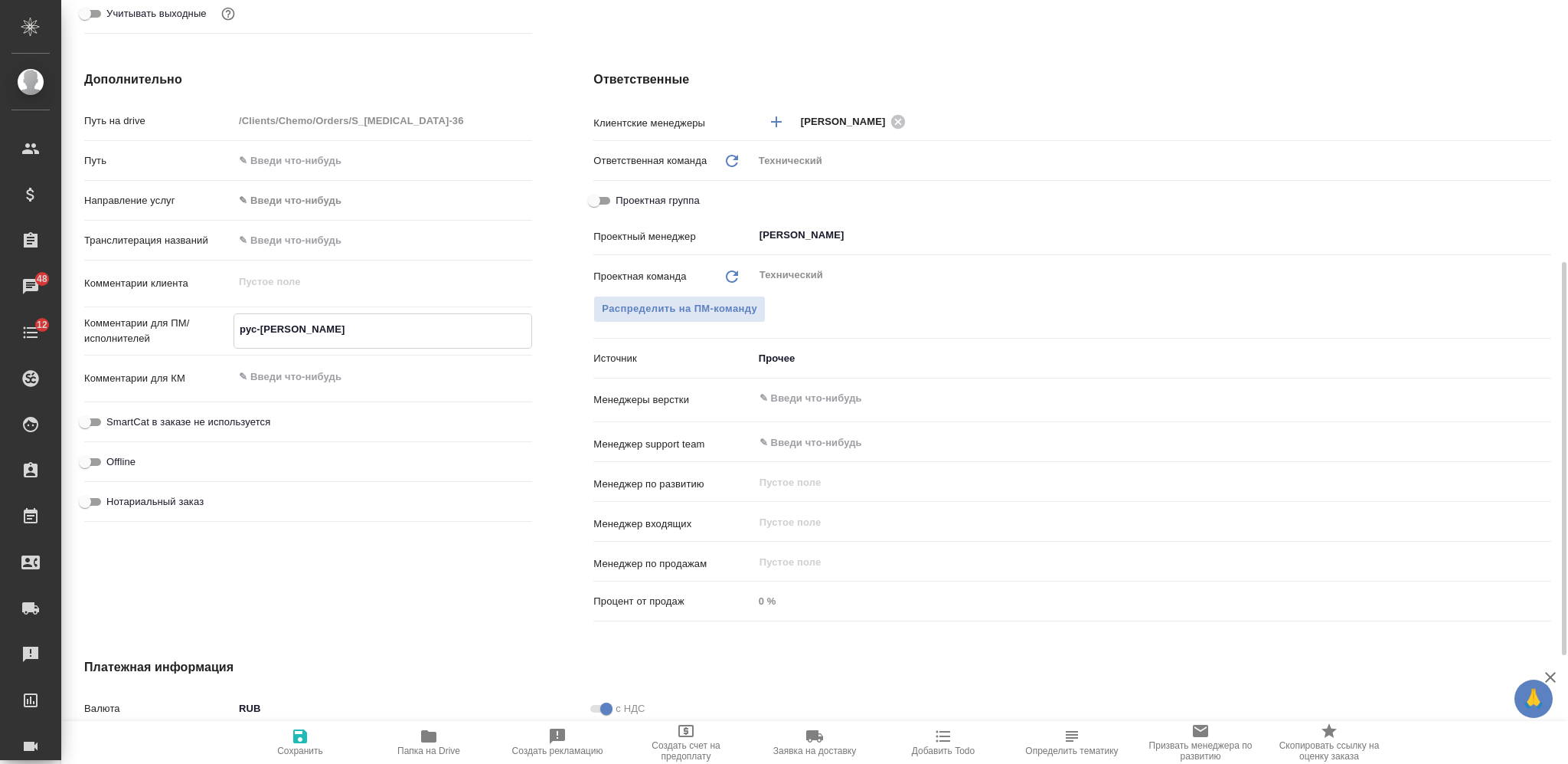
type textarea "x"
type textarea "рус-ан"
type textarea "x"
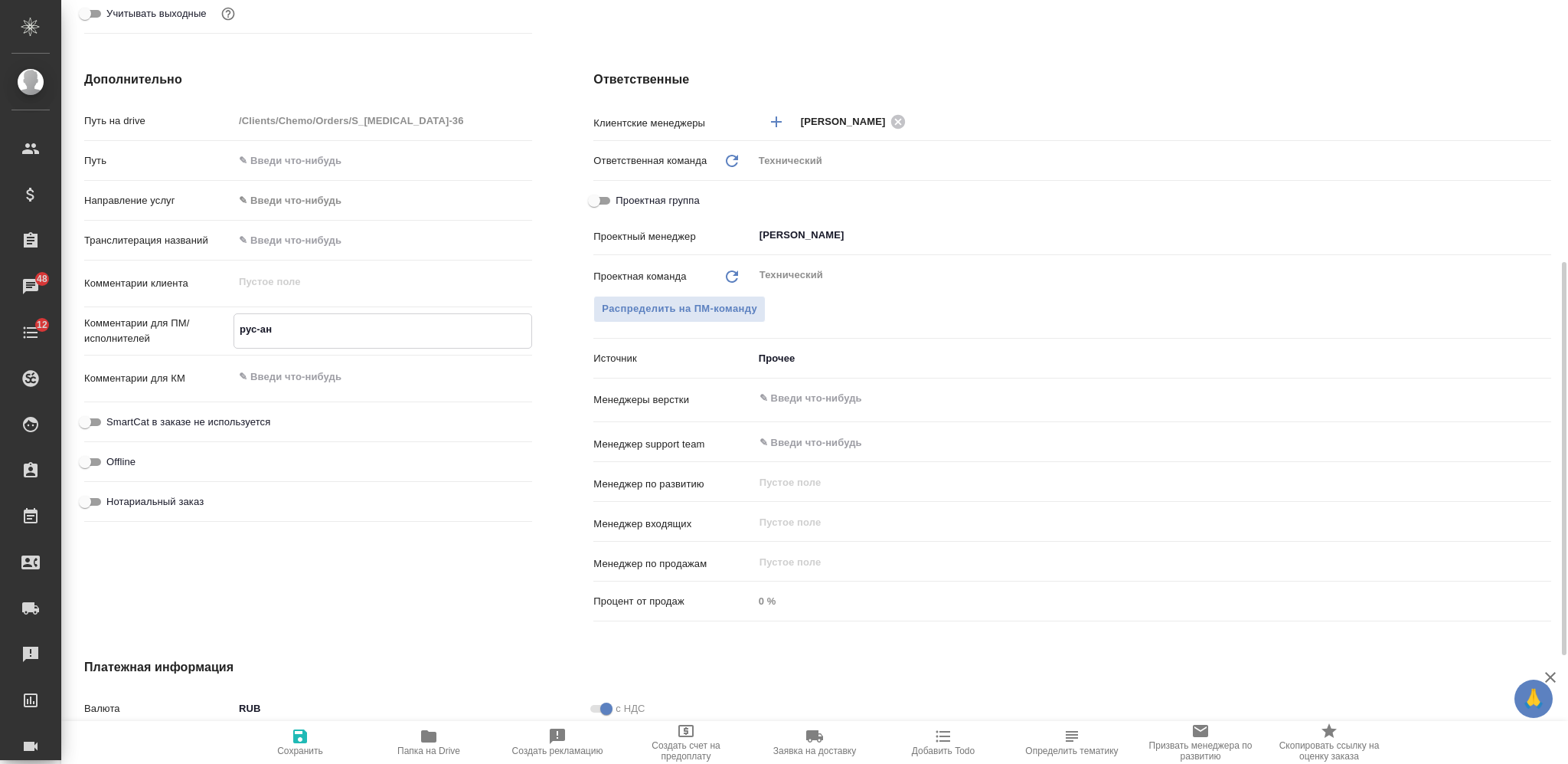
type textarea "x"
type textarea "рус-анг"
type textarea "x"
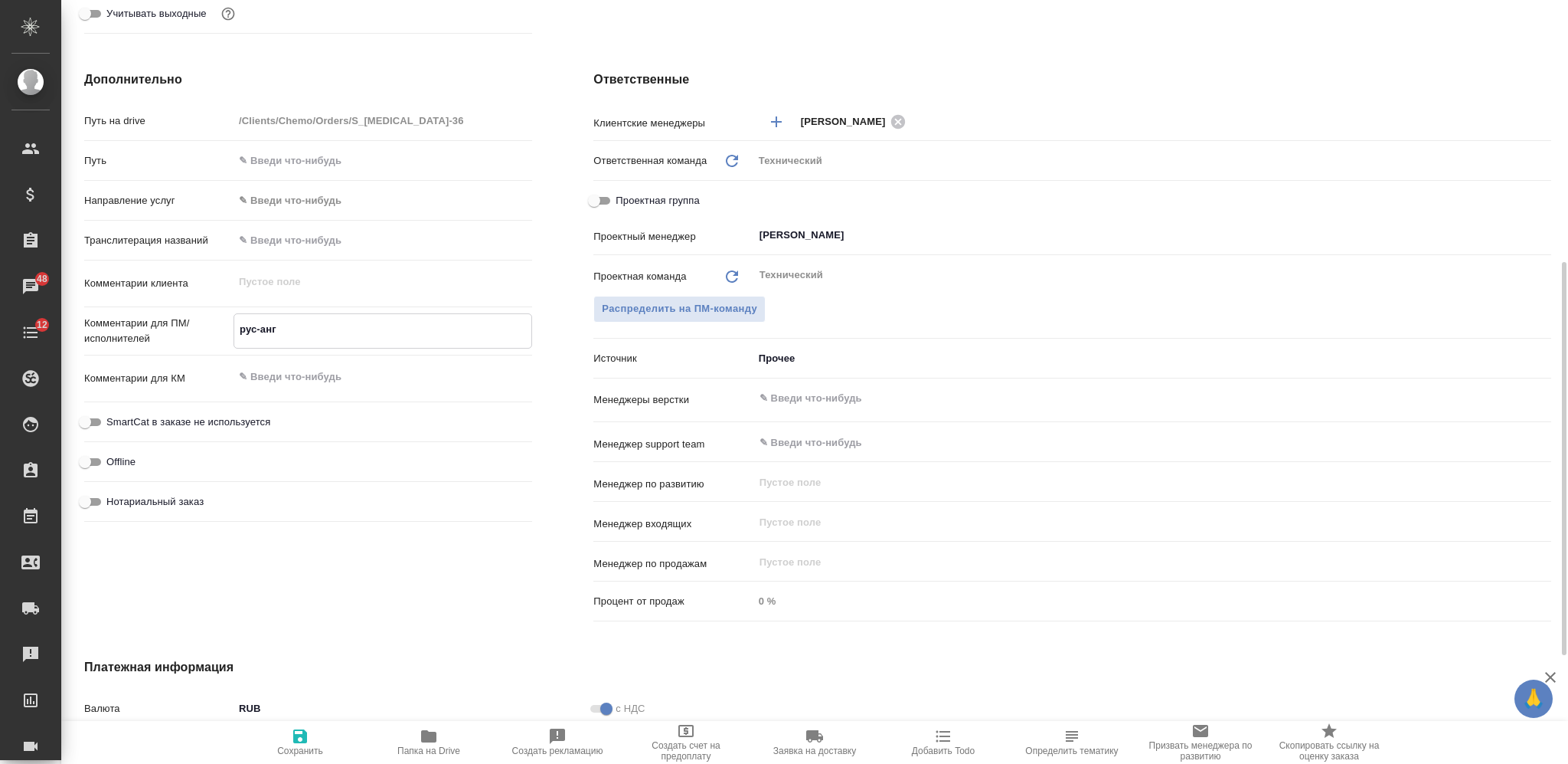
type textarea "x"
type textarea "рус-англ"
type textarea "x"
type textarea "рус-англ"
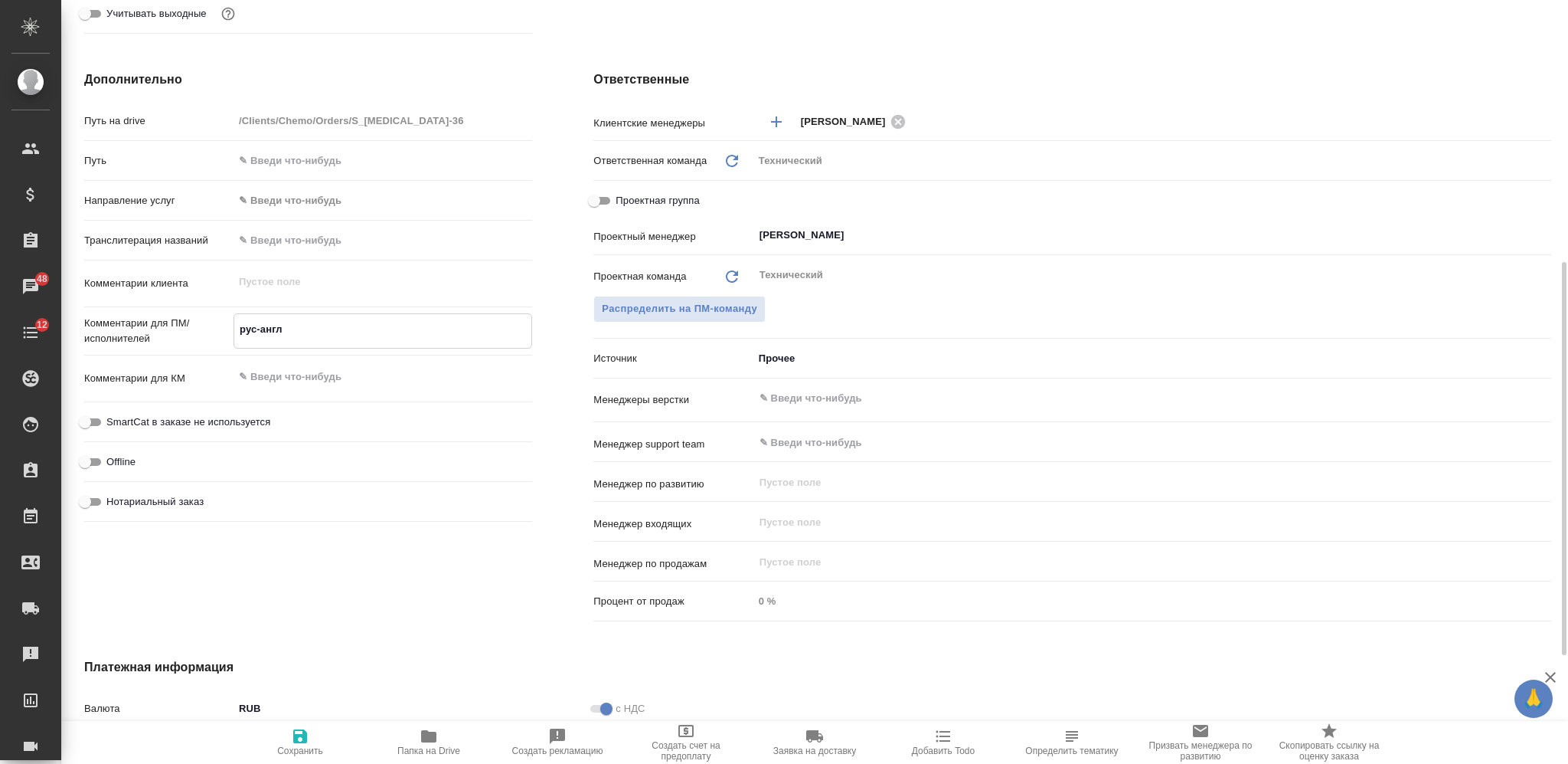
type textarea "x"
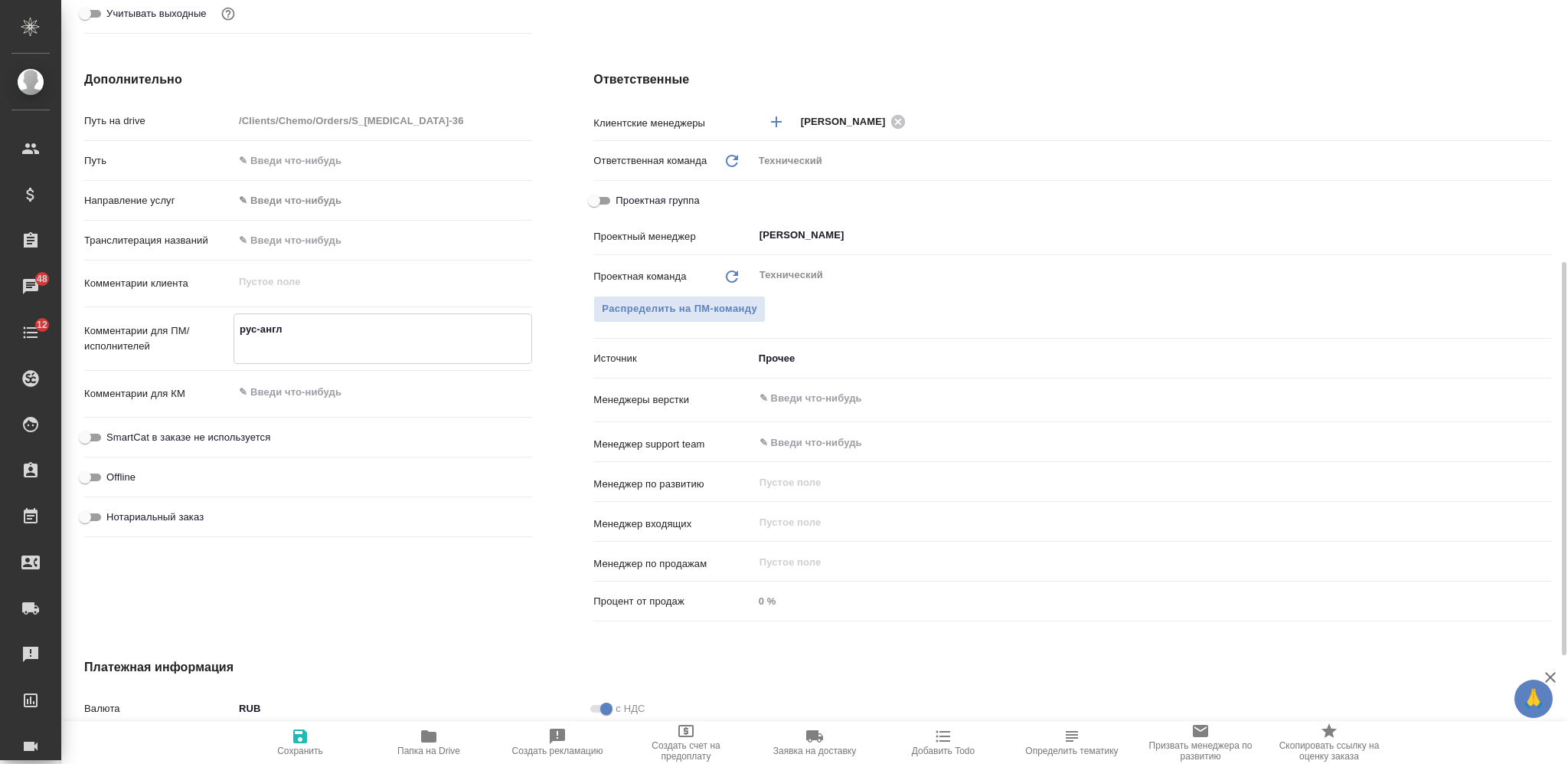
type textarea "рус-англ п"
type textarea "x"
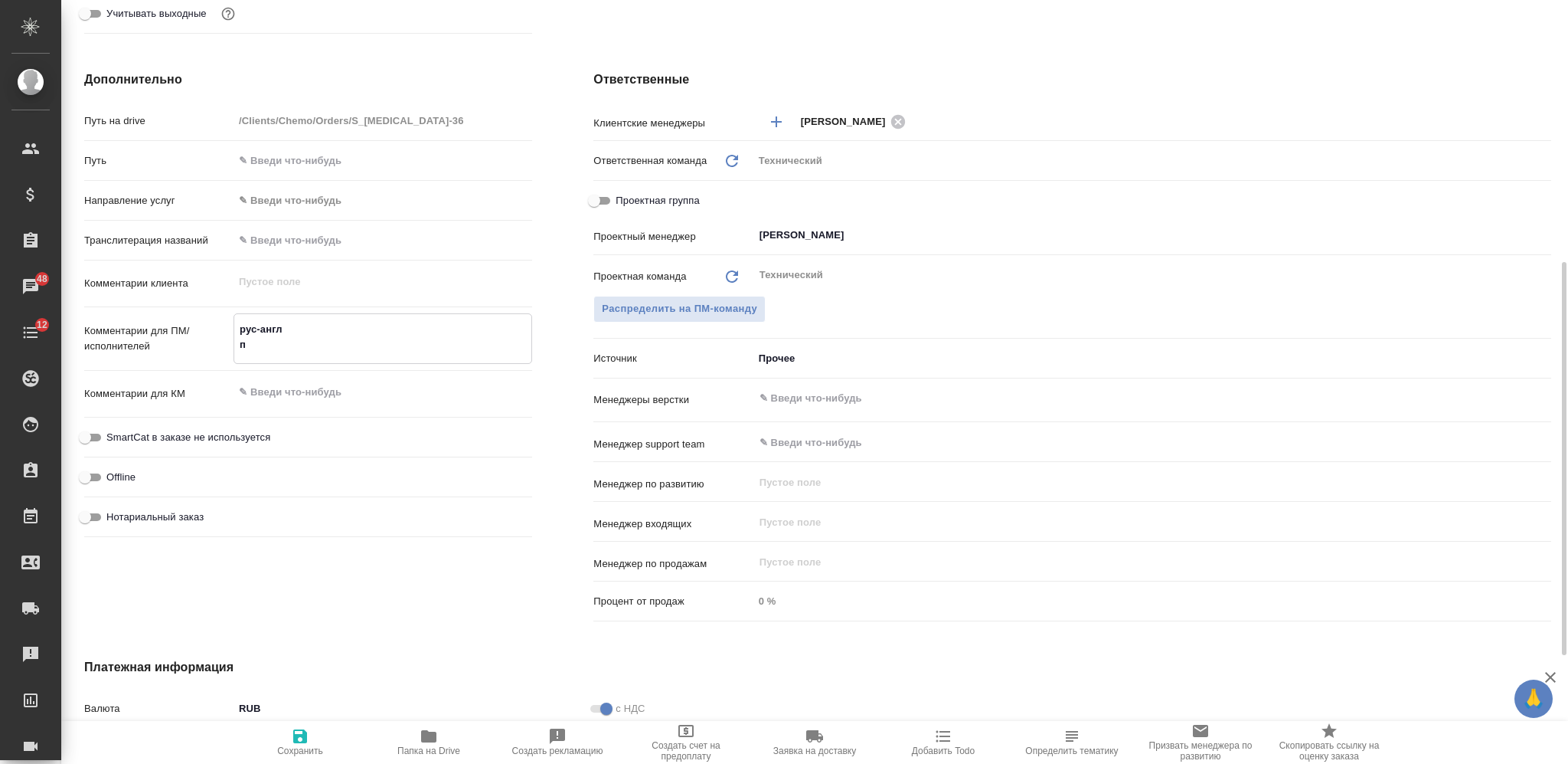
type textarea "рус-англ пе"
type textarea "x"
type textarea "рус-англ пер"
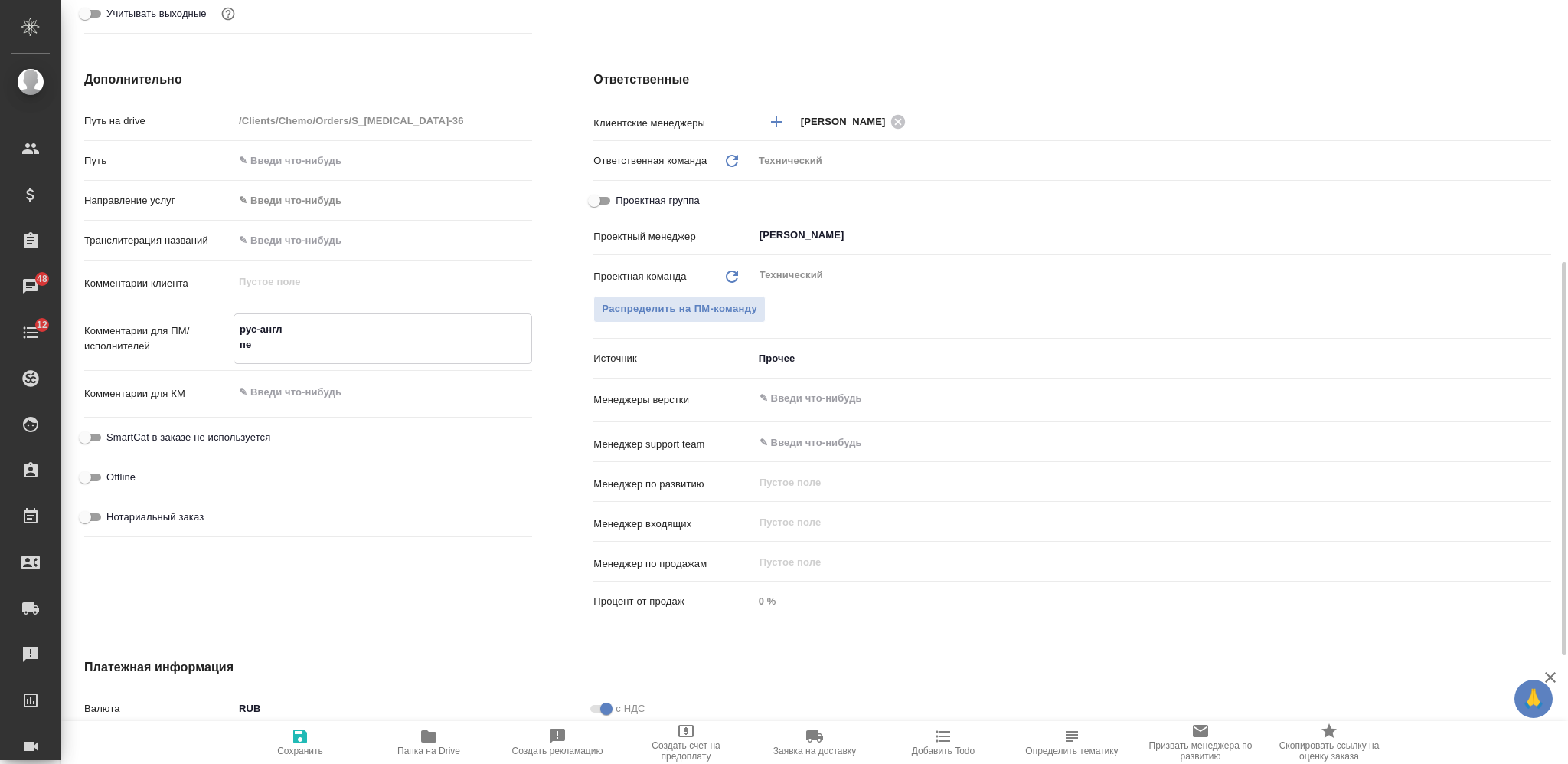
type textarea "x"
type textarea "рус-англ пере"
type textarea "x"
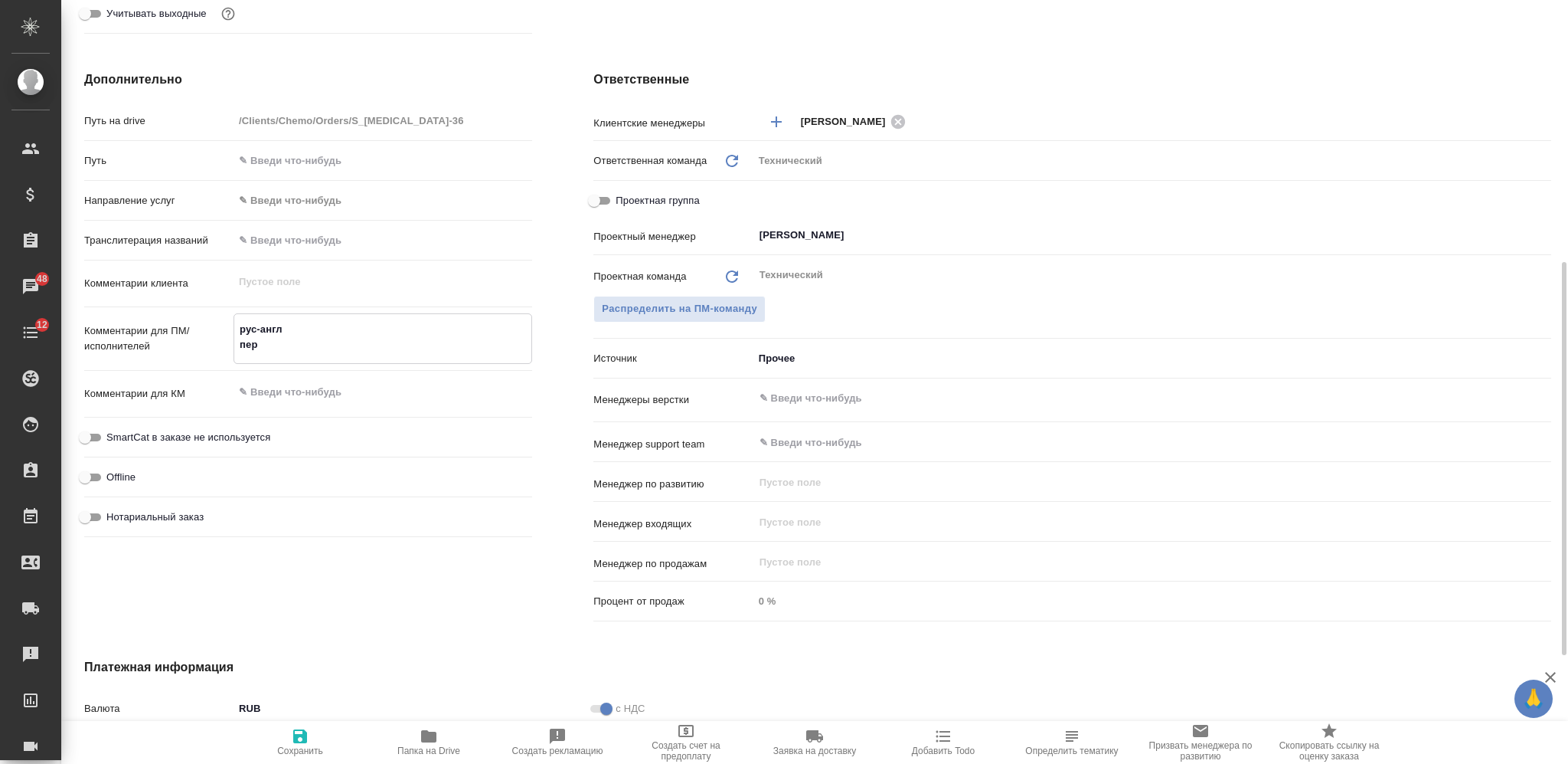
type textarea "x"
type textarea "рус-англ перево"
type textarea "x"
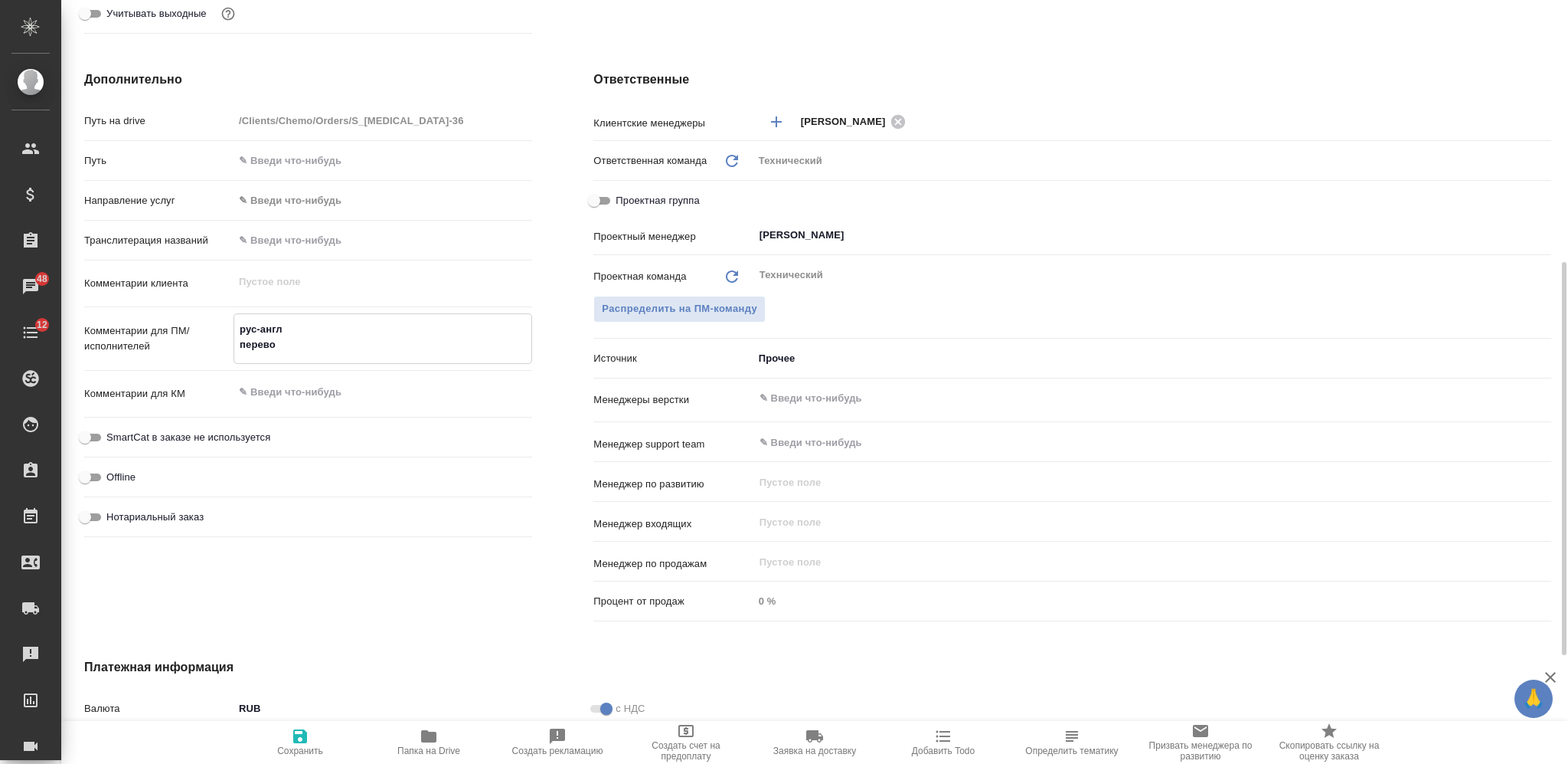
type textarea "рус-англ перевод"
type textarea "x"
type textarea "рус-англ перевод"
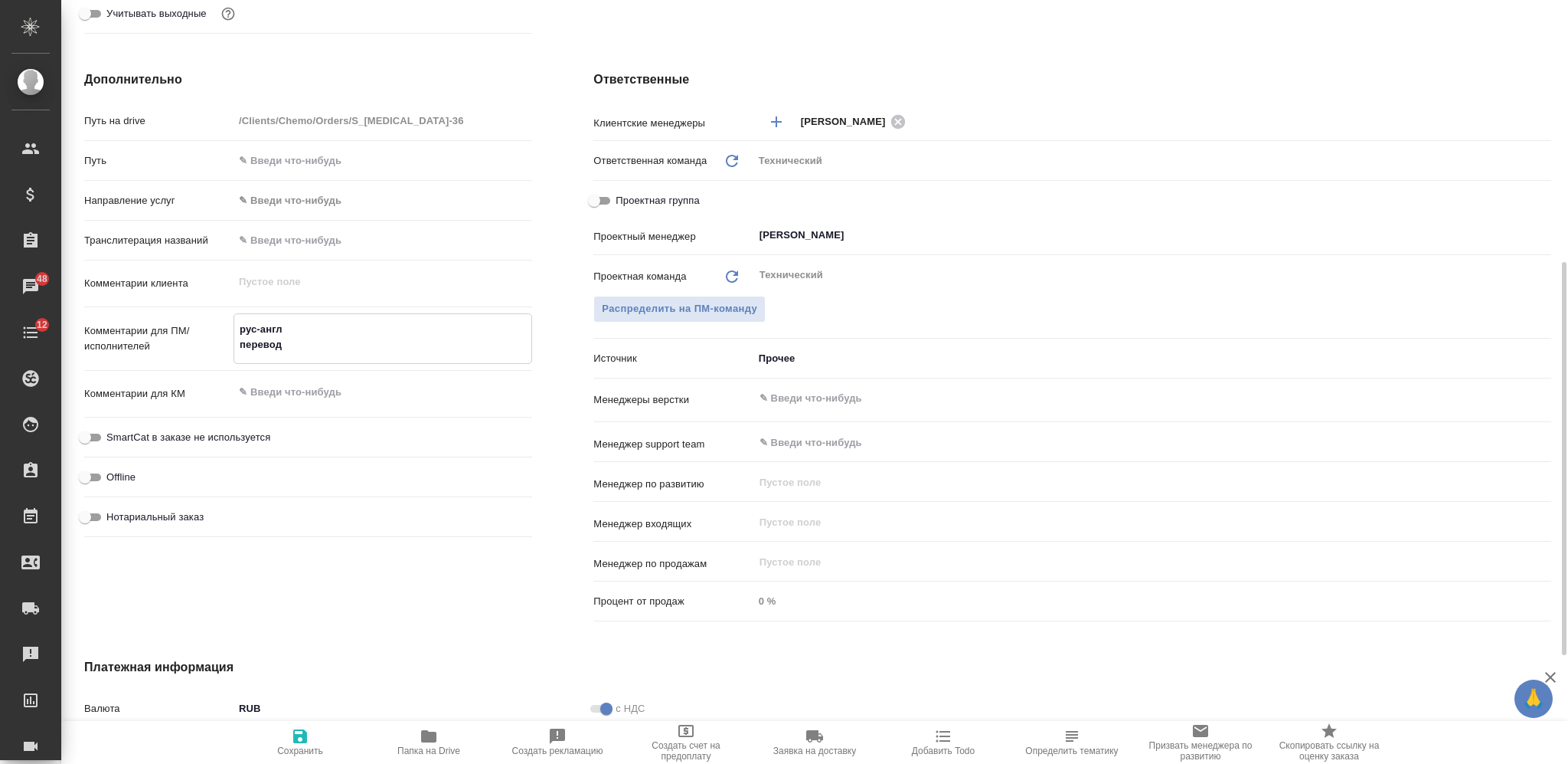
type textarea "x"
type textarea "рус-англ перевод с"
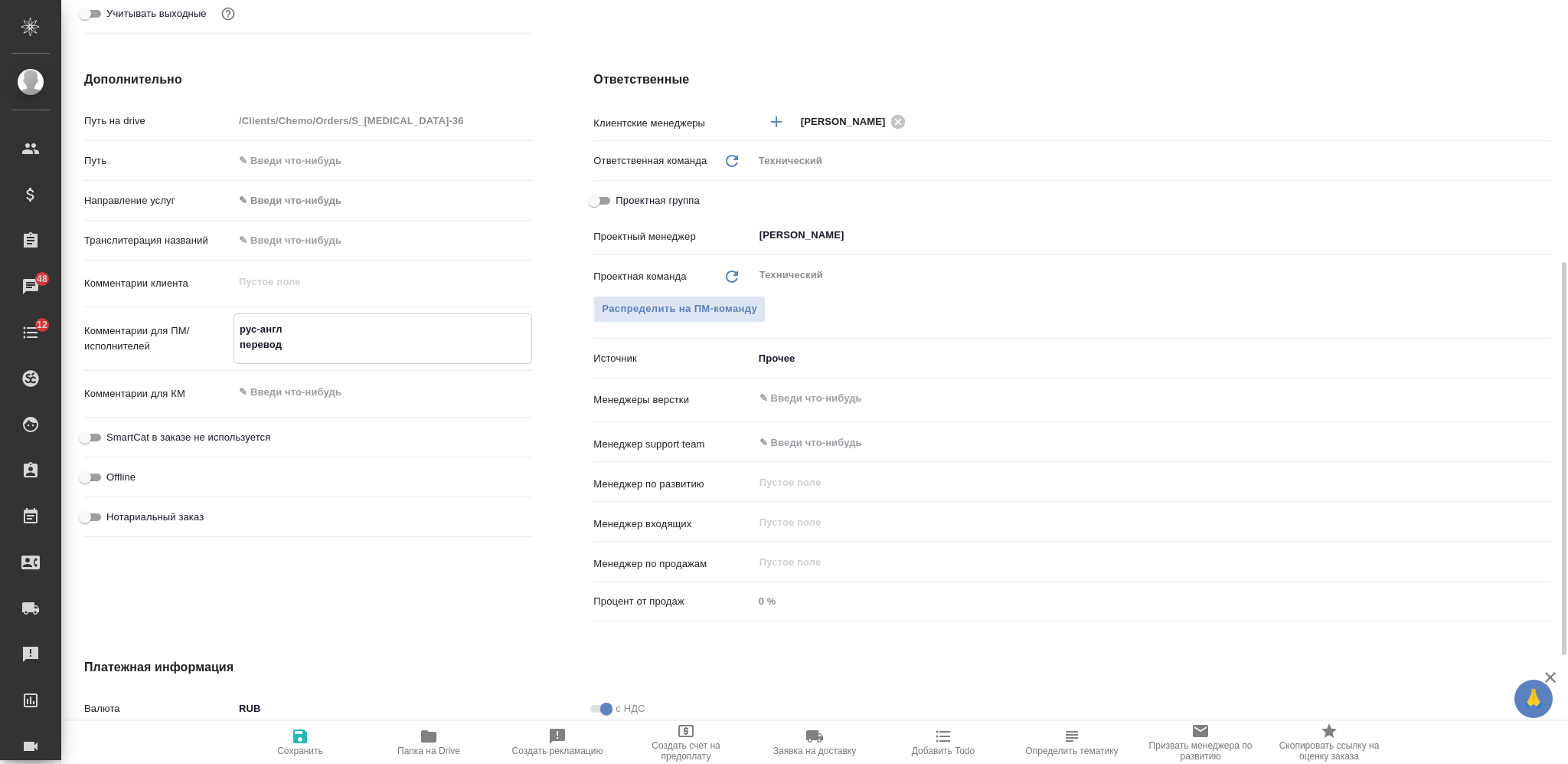
type textarea "x"
type textarea "рус-англ перевод с"
type textarea "x"
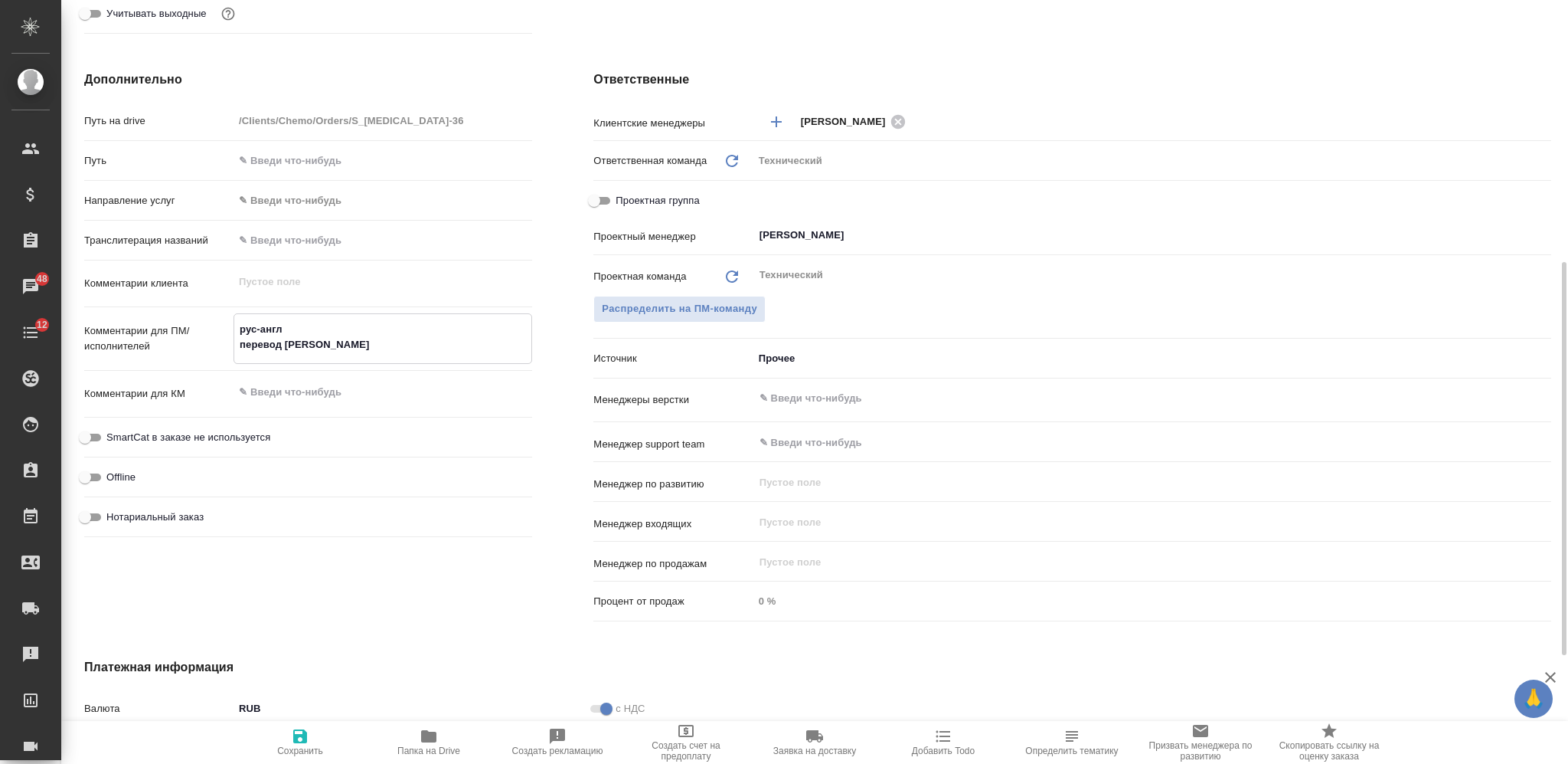
type textarea "x"
type textarea "рус-англ перевод с р"
type textarea "x"
type textarea "рус-англ перевод с ре"
type textarea "x"
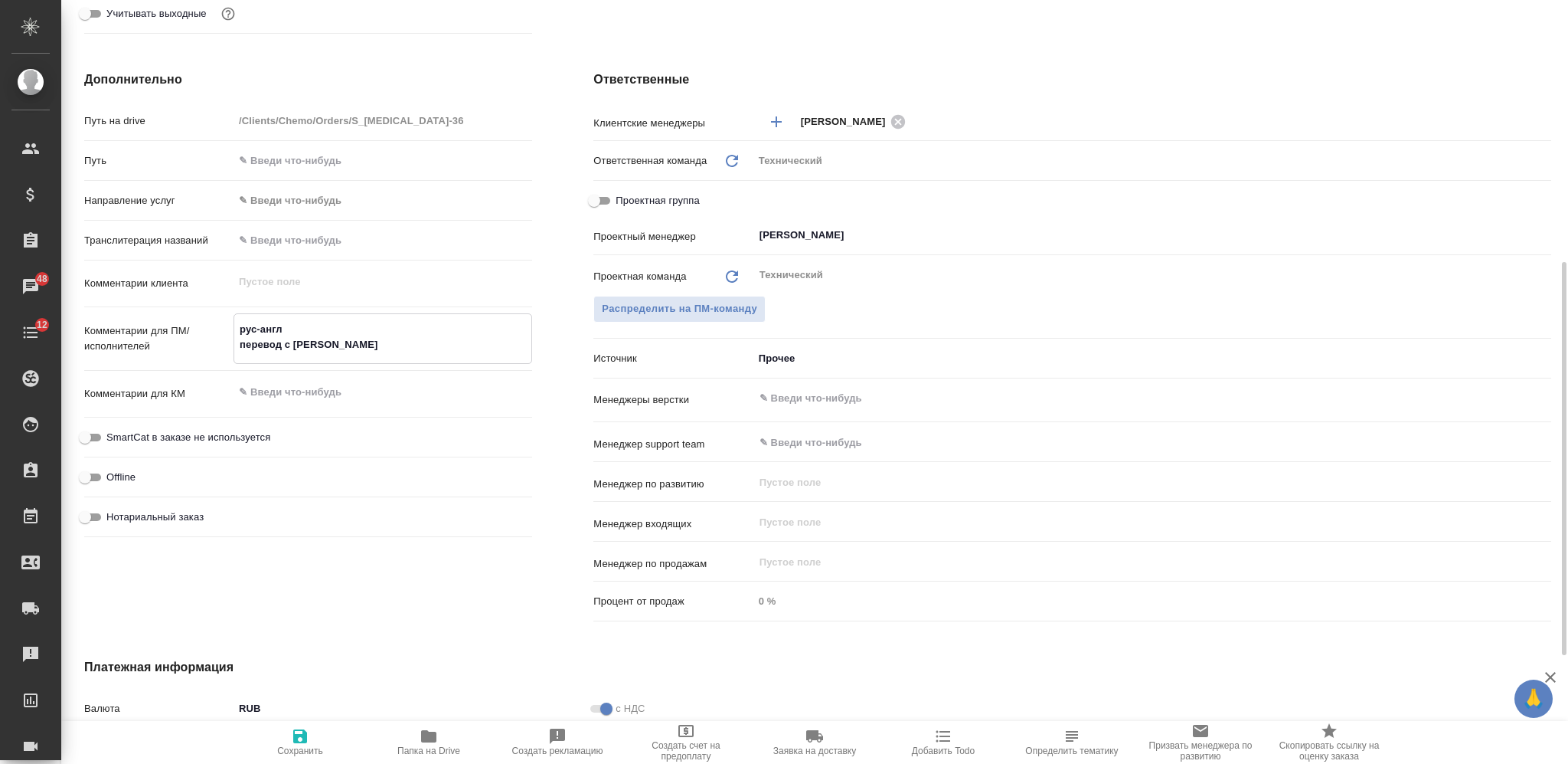
type textarea "x"
type textarea "рус-англ перевод с ред"
type textarea "x"
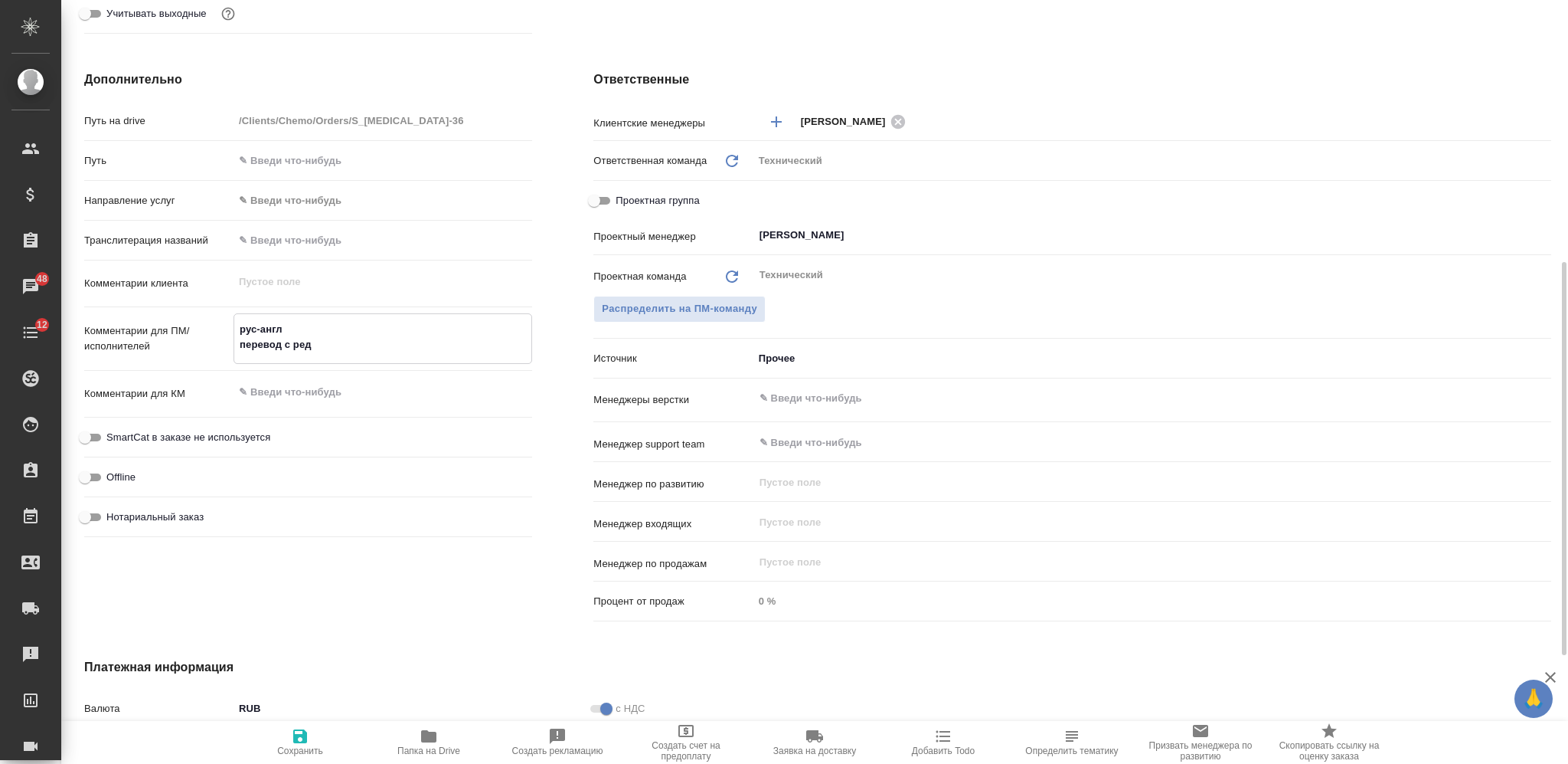
type textarea "x"
type textarea "рус-англ перевод с реда"
type textarea "x"
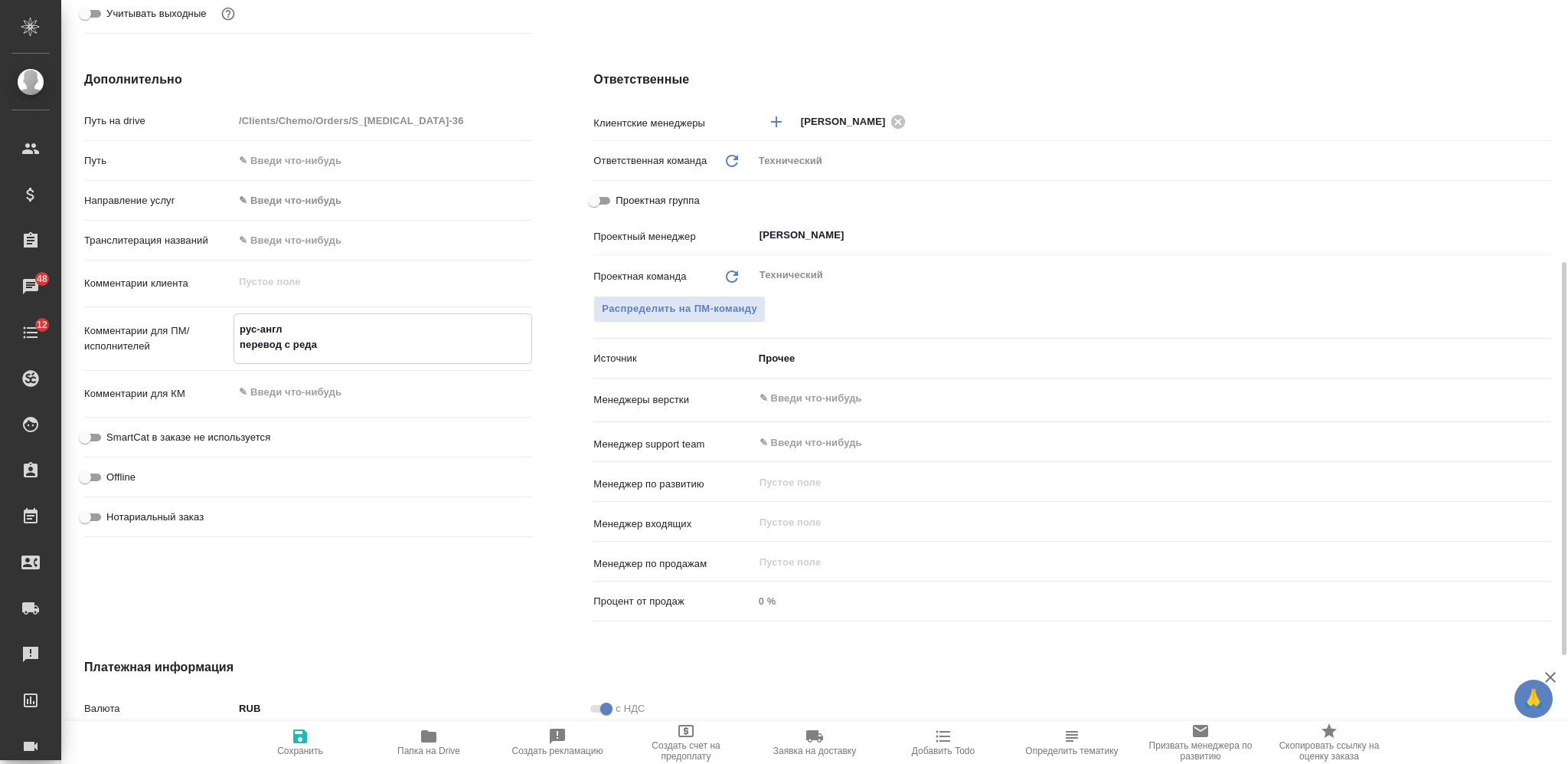
type textarea "рус-англ перевод с редак"
type textarea "x"
type textarea "рус-англ перевод с редакт"
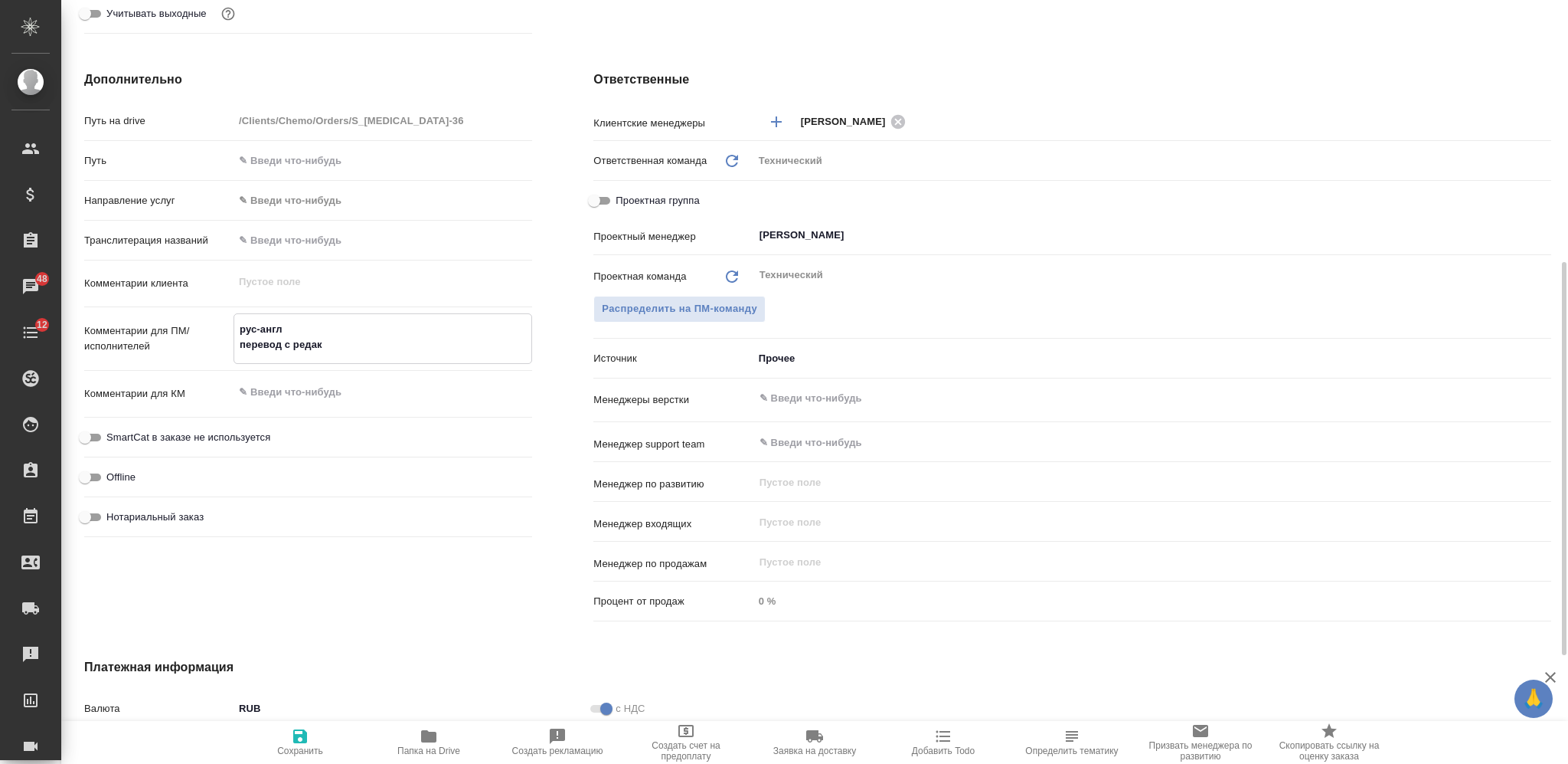
type textarea "x"
type textarea "рус-англ перевод с редакту"
type textarea "x"
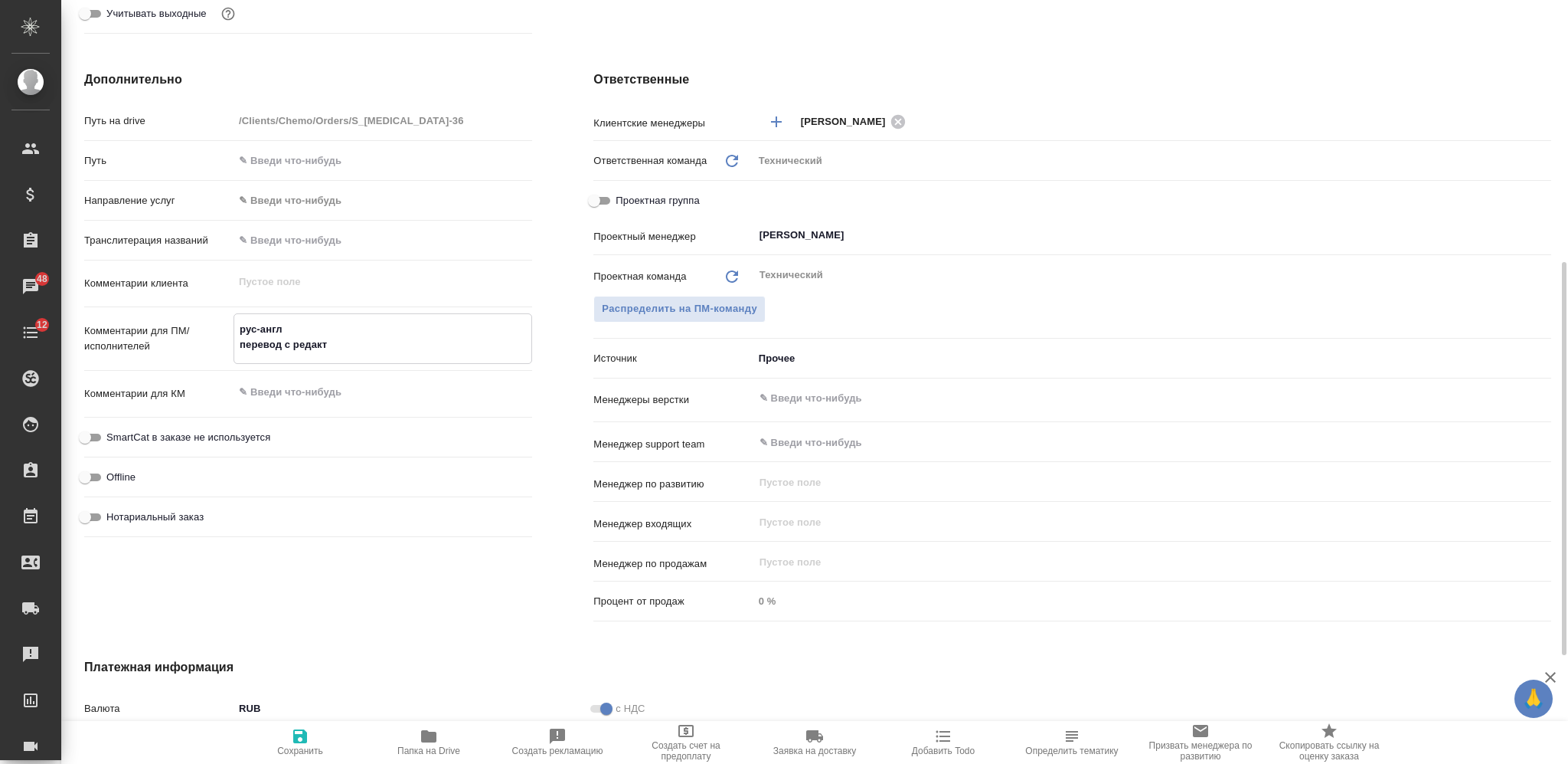
type textarea "x"
type textarea "рус-англ перевод с редактур"
type textarea "x"
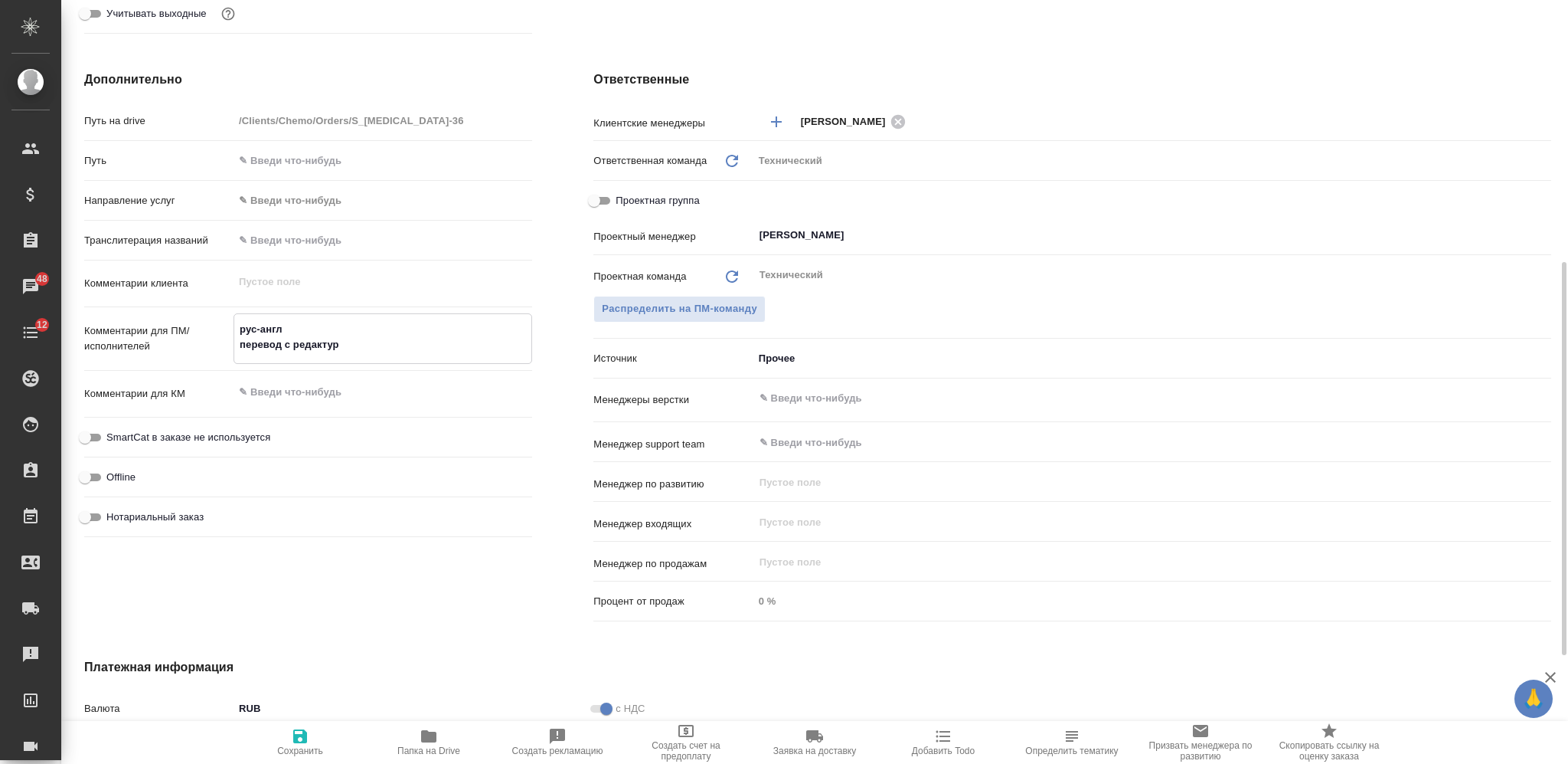
type textarea "x"
type textarea "рус-англ перевод с редактуро"
type textarea "x"
type textarea "рус-англ перевод с редактурой"
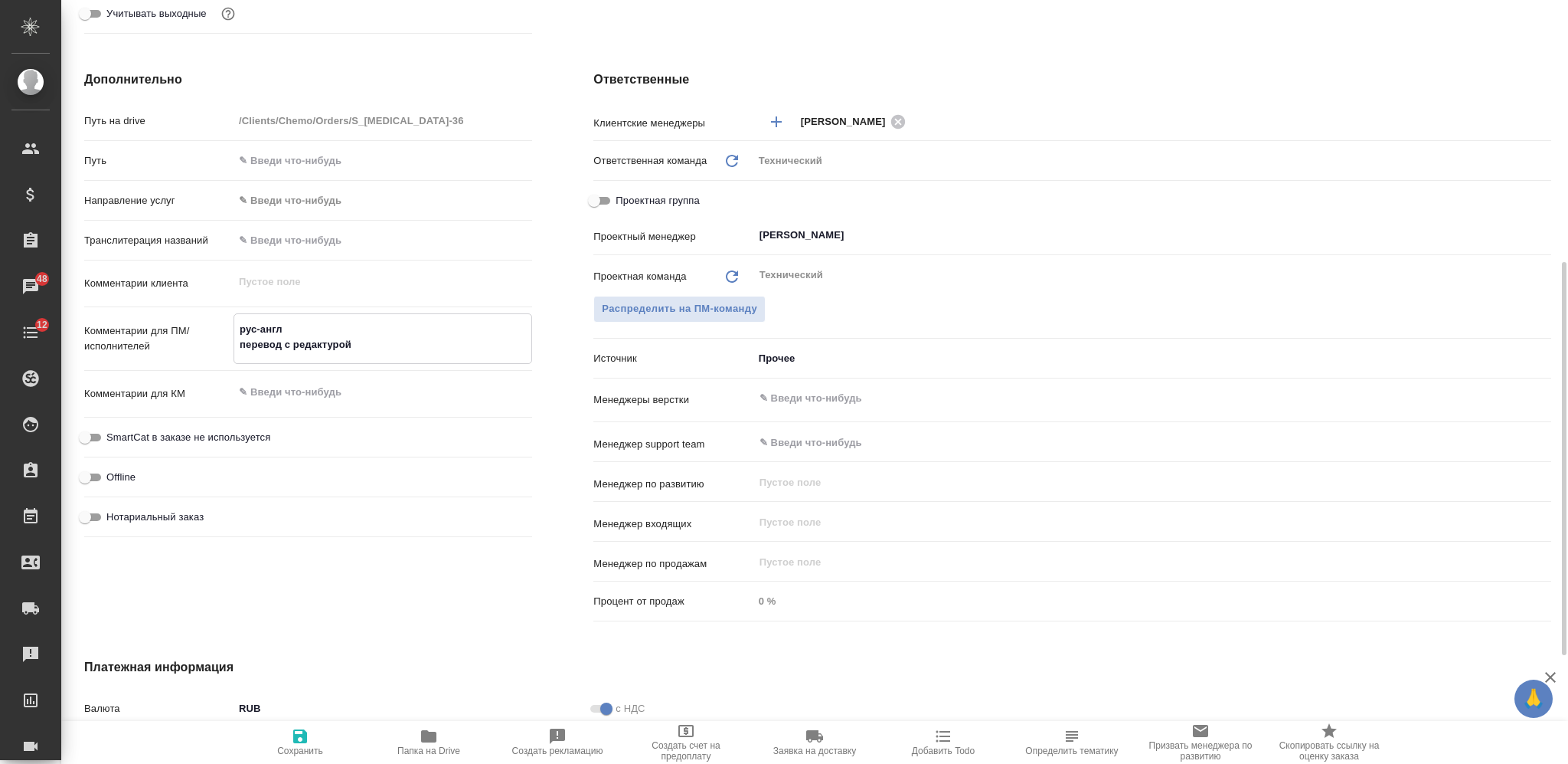
type textarea "x"
type textarea "рус-англ перевод с редактурой"
type textarea "x"
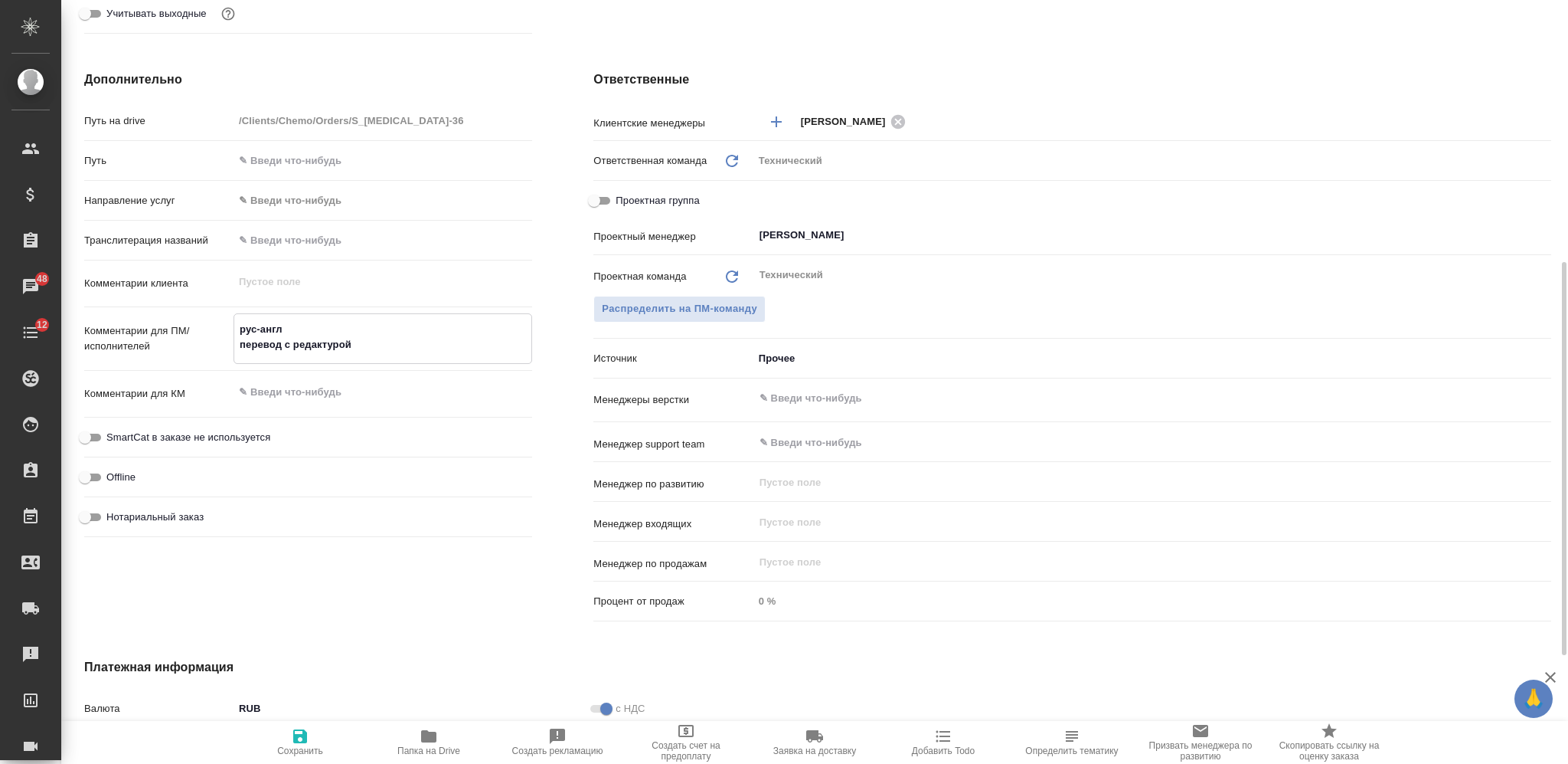
type textarea "x"
type textarea "рус-англ перевод с редактурой"
type textarea "x"
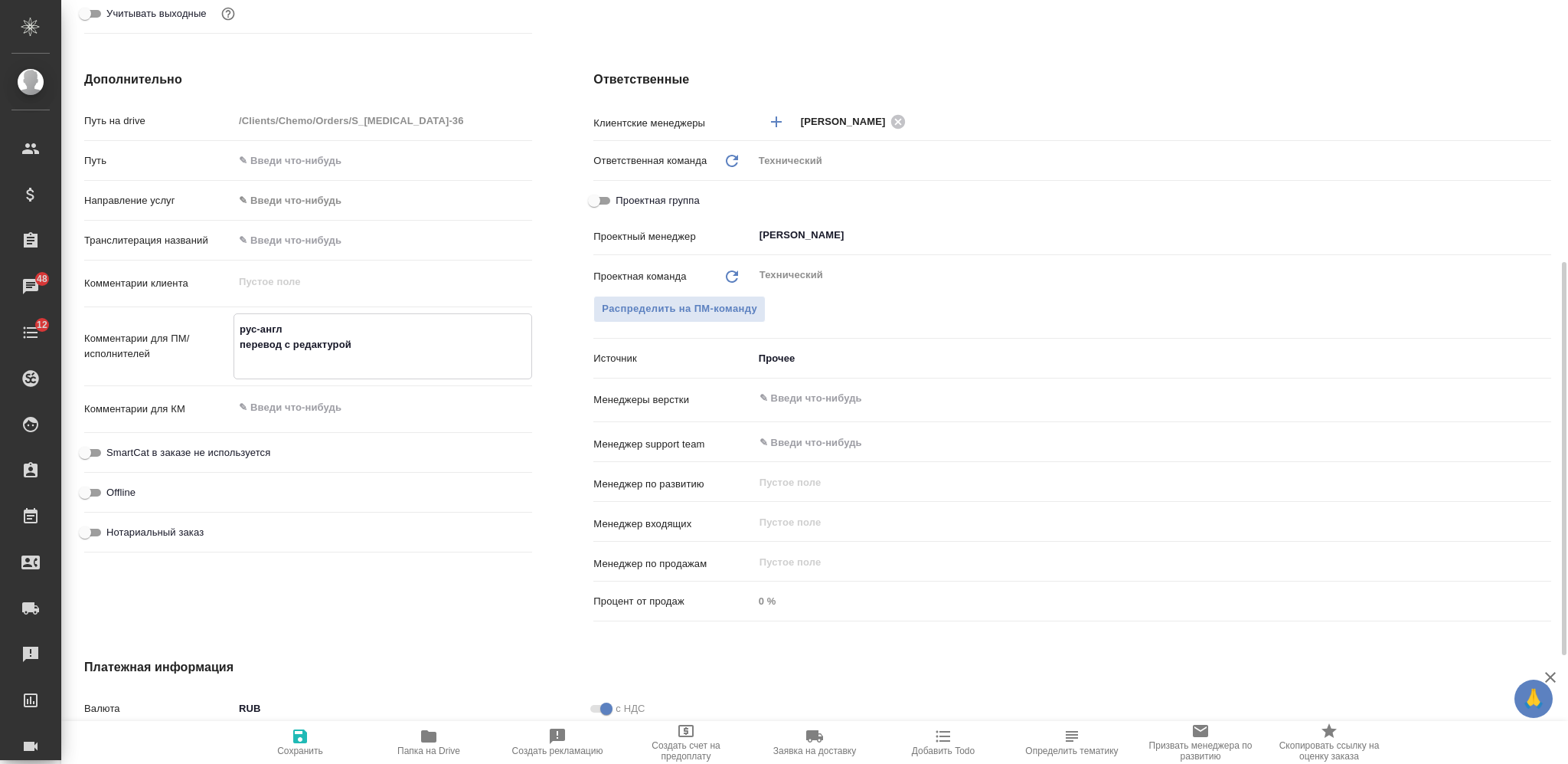
type textarea "x"
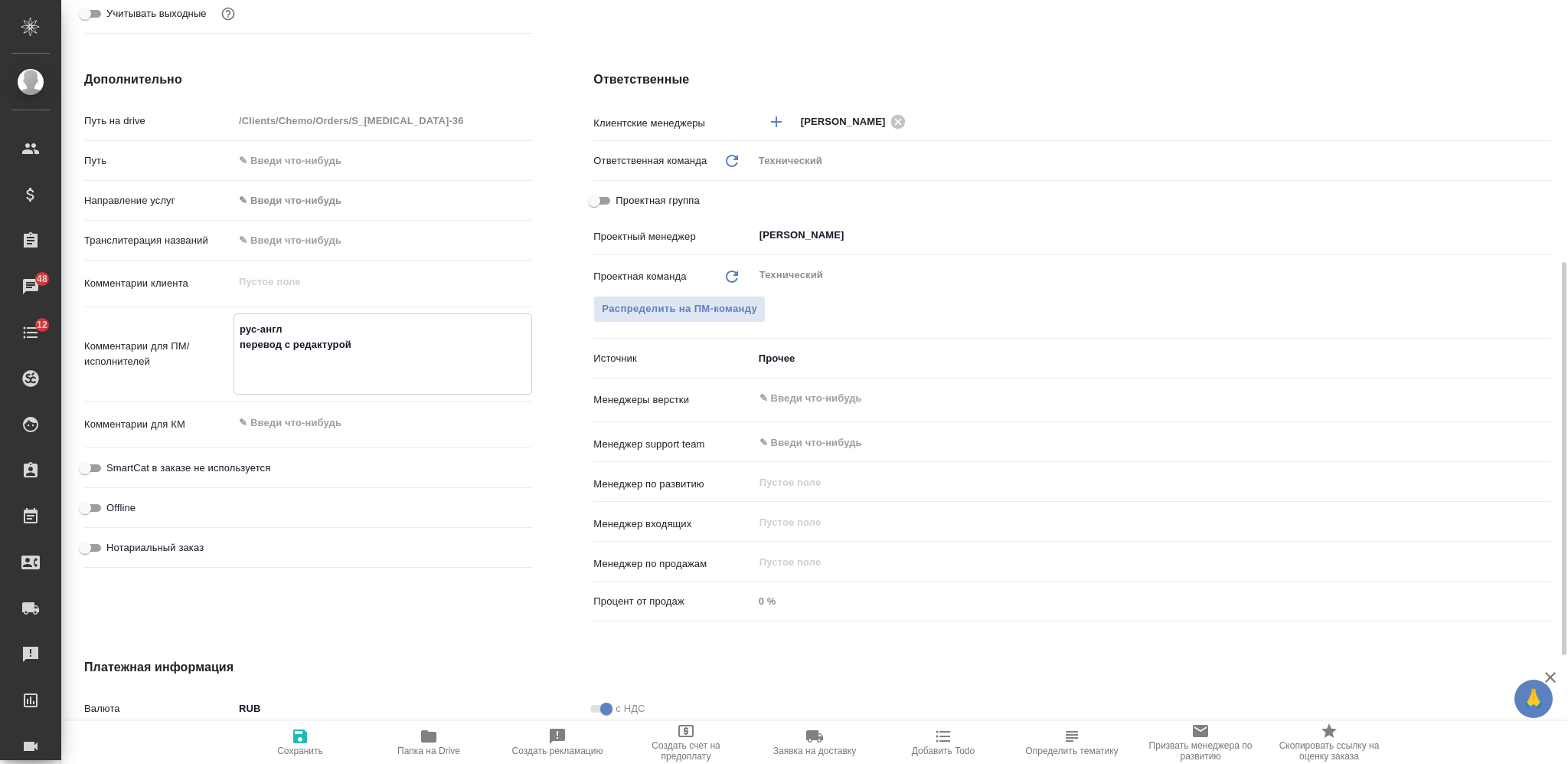
type textarea "рус-англ перевод с редактурой г"
type textarea "x"
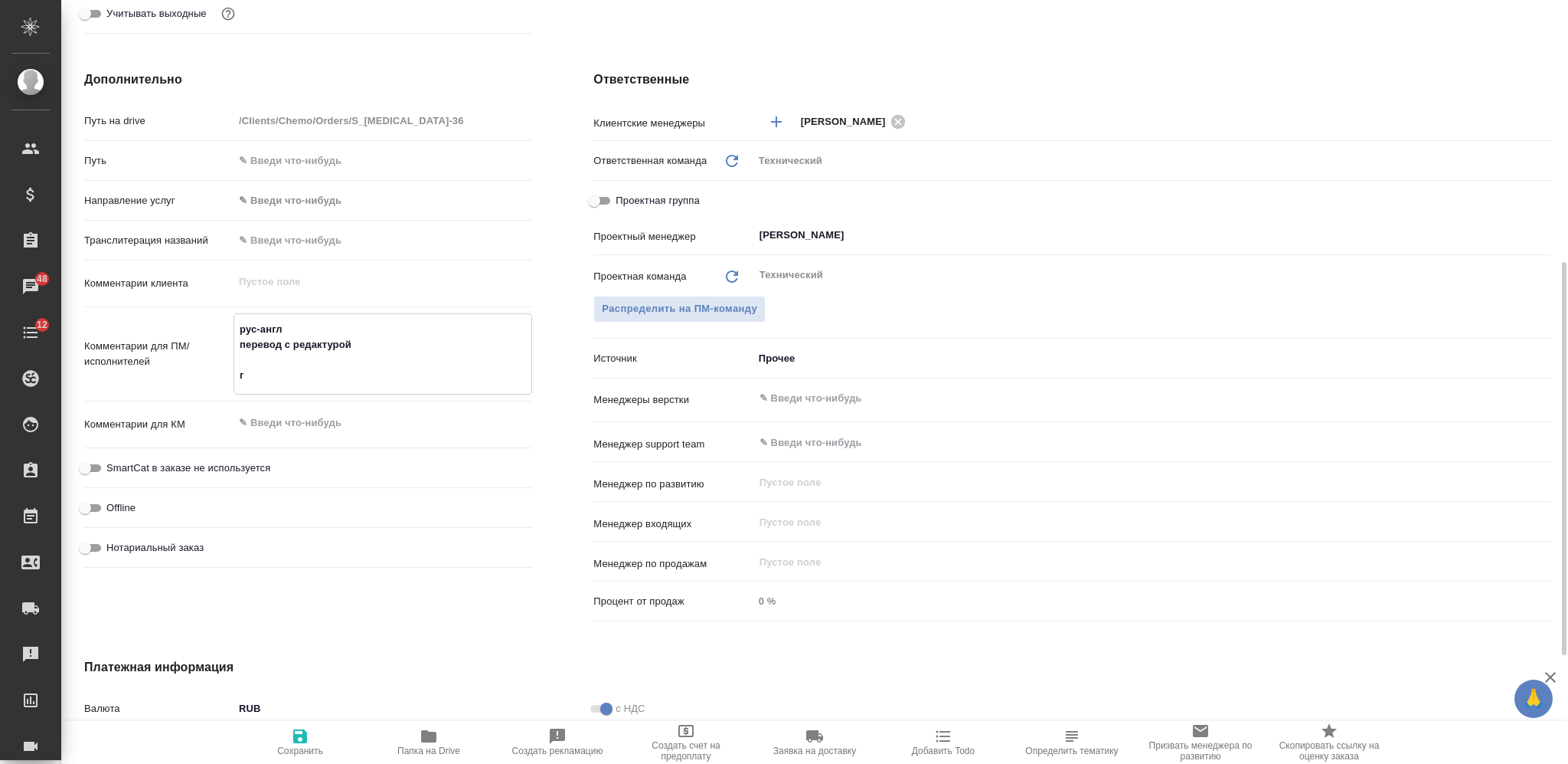
type textarea "рус-англ перевод с редактурой го"
type textarea "x"
type textarea "рус-англ перевод с редактурой гот"
type textarea "x"
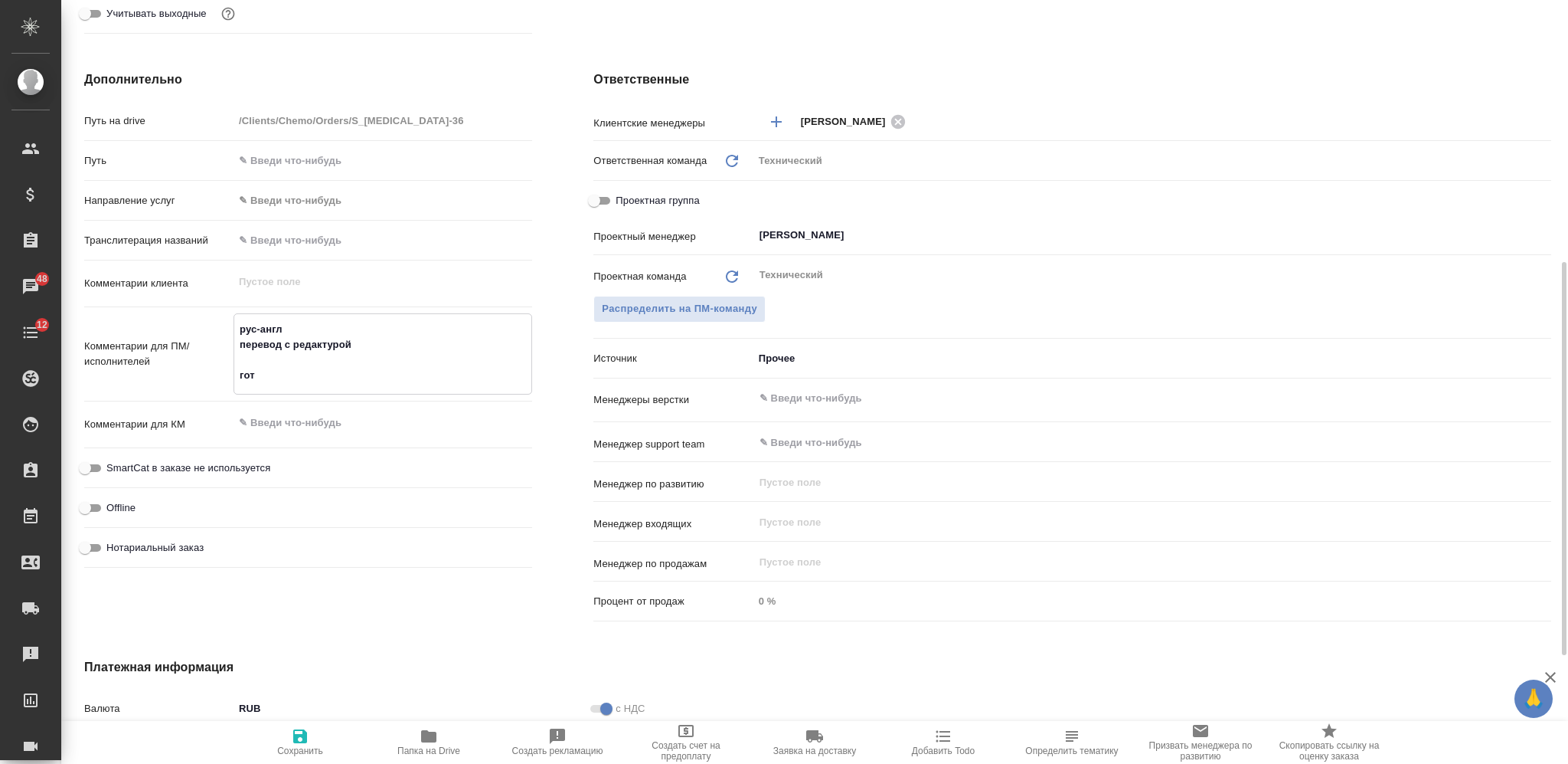
type textarea "x"
type textarea "рус-англ перевод с редактурой гото"
type textarea "x"
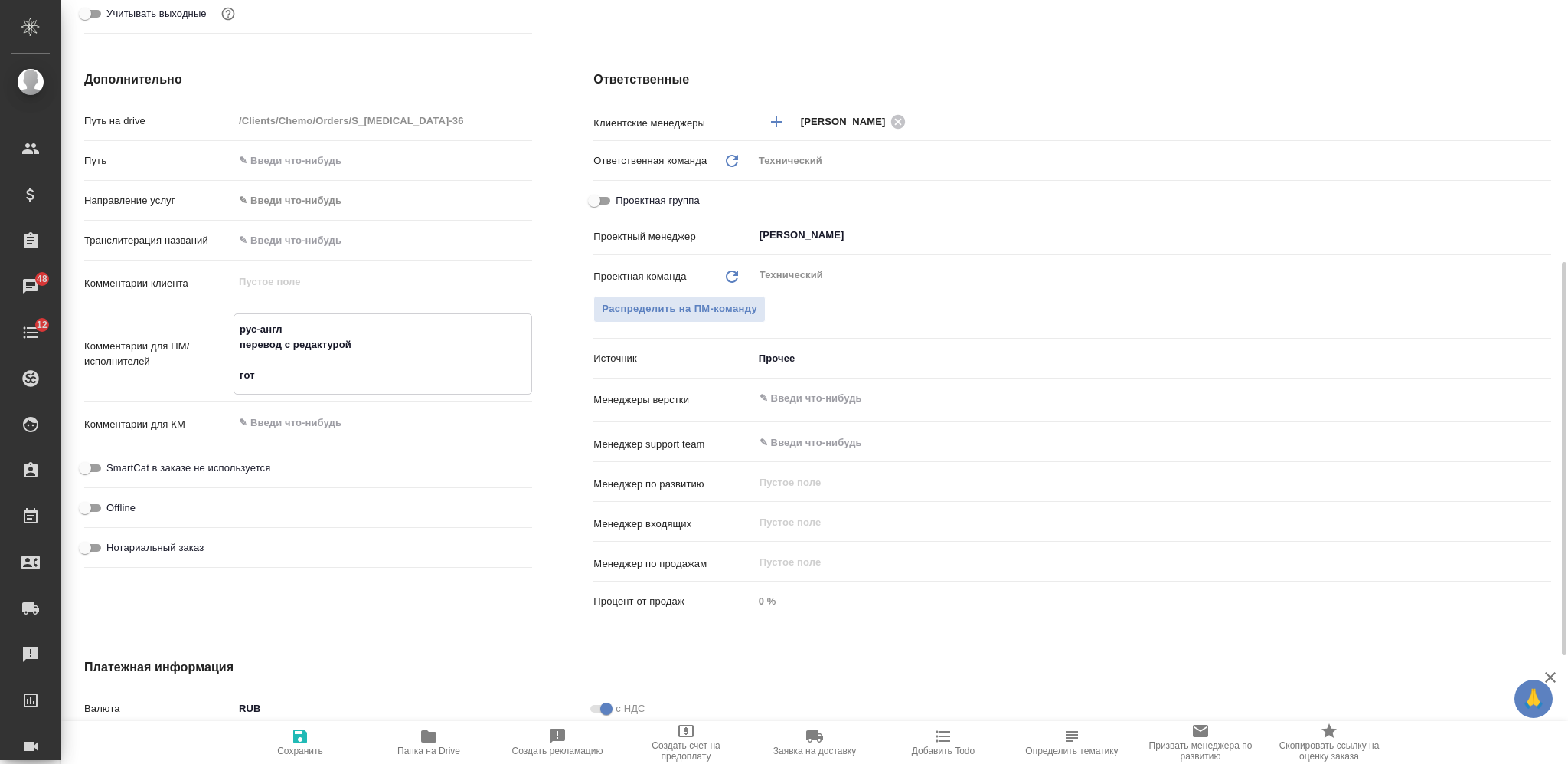
type textarea "x"
type textarea "рус-англ перевод с редактурой готов"
type textarea "x"
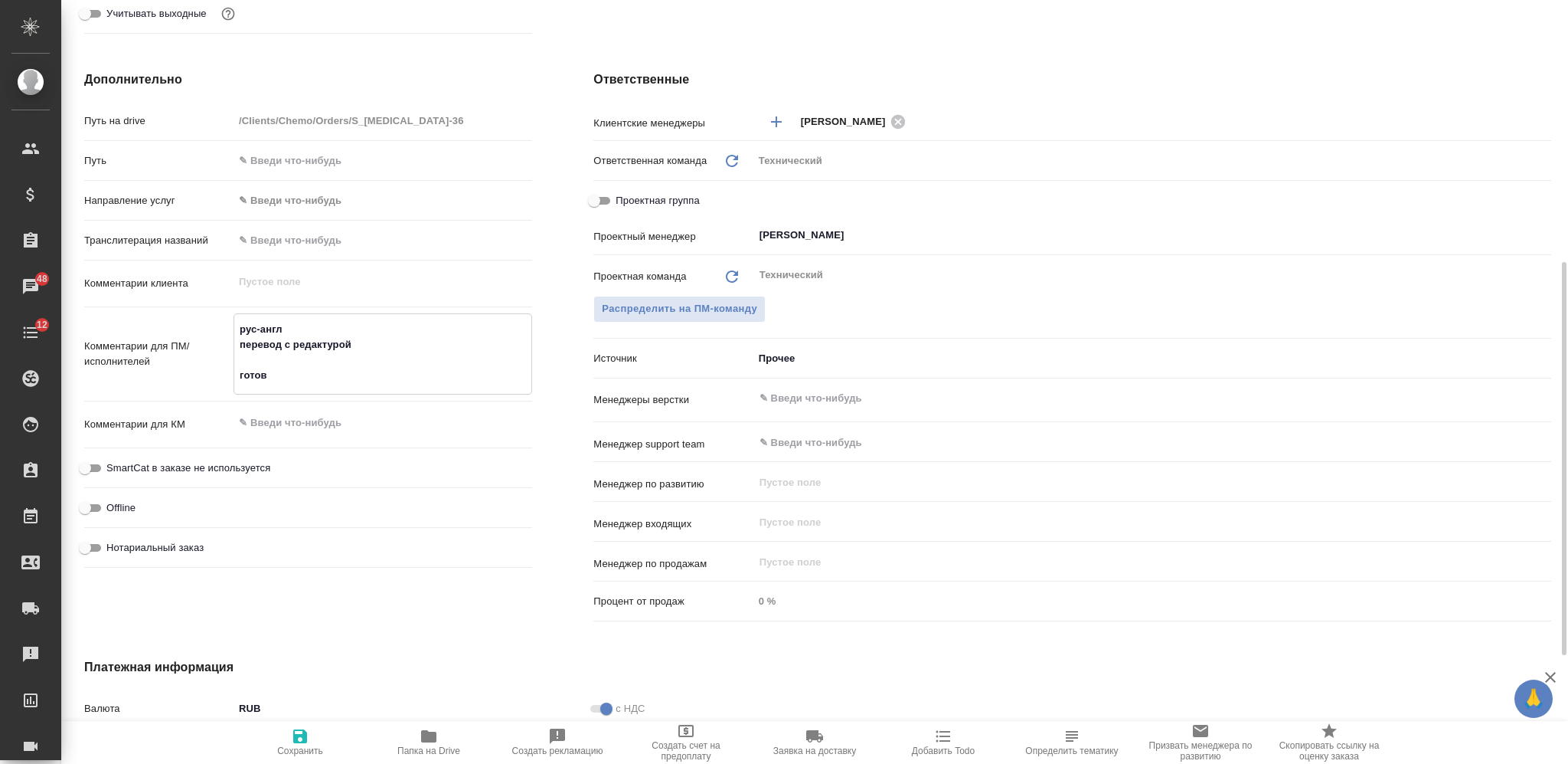
type textarea "x"
type textarea "рус-англ перевод с редактурой готовн"
type textarea "x"
type textarea "рус-англ перевод с редактурой готовно"
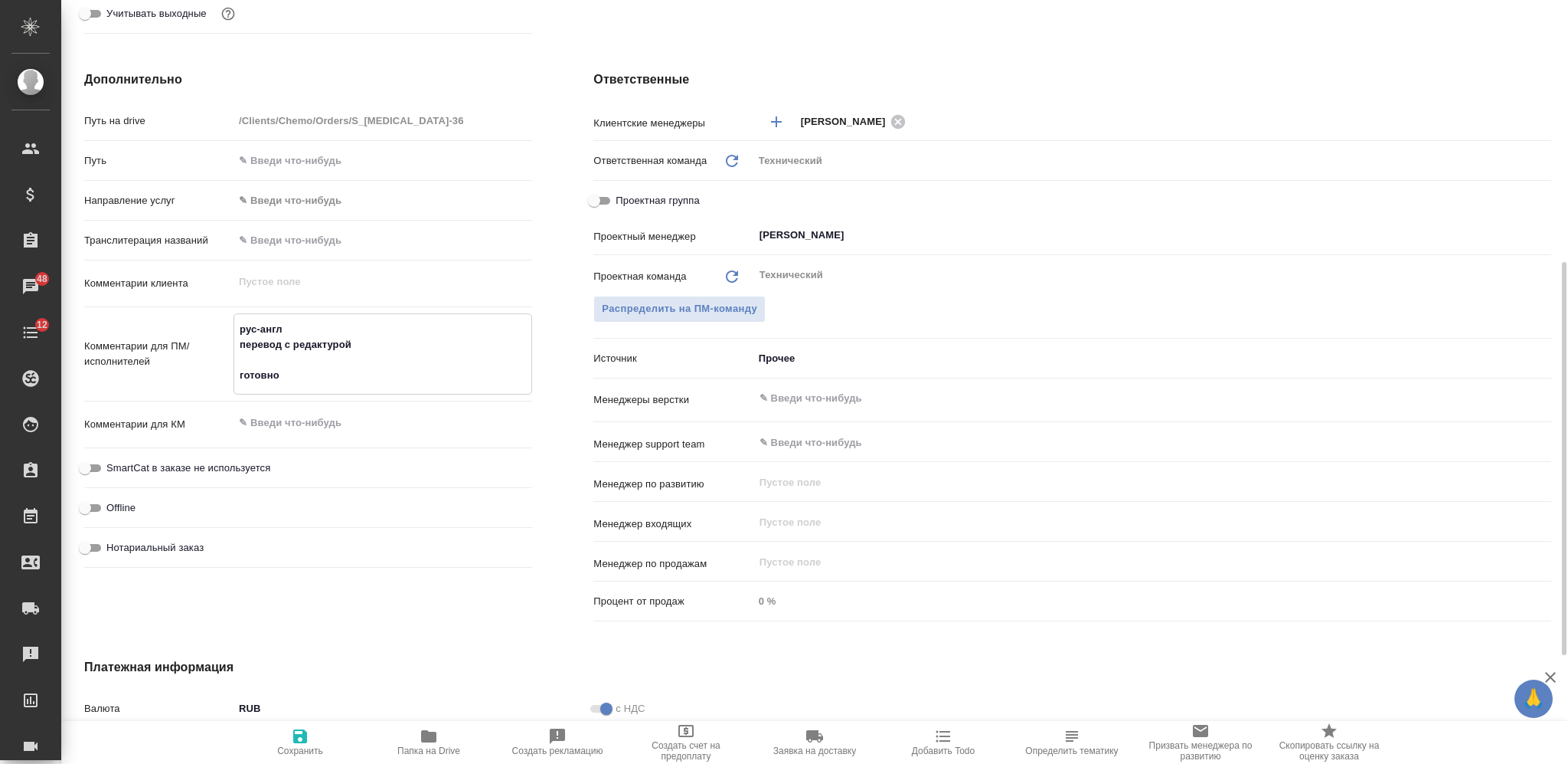
type textarea "x"
type textarea "рус-англ перевод с редактурой готовнос"
type textarea "x"
type textarea "рус-англ перевод с редактурой готовност"
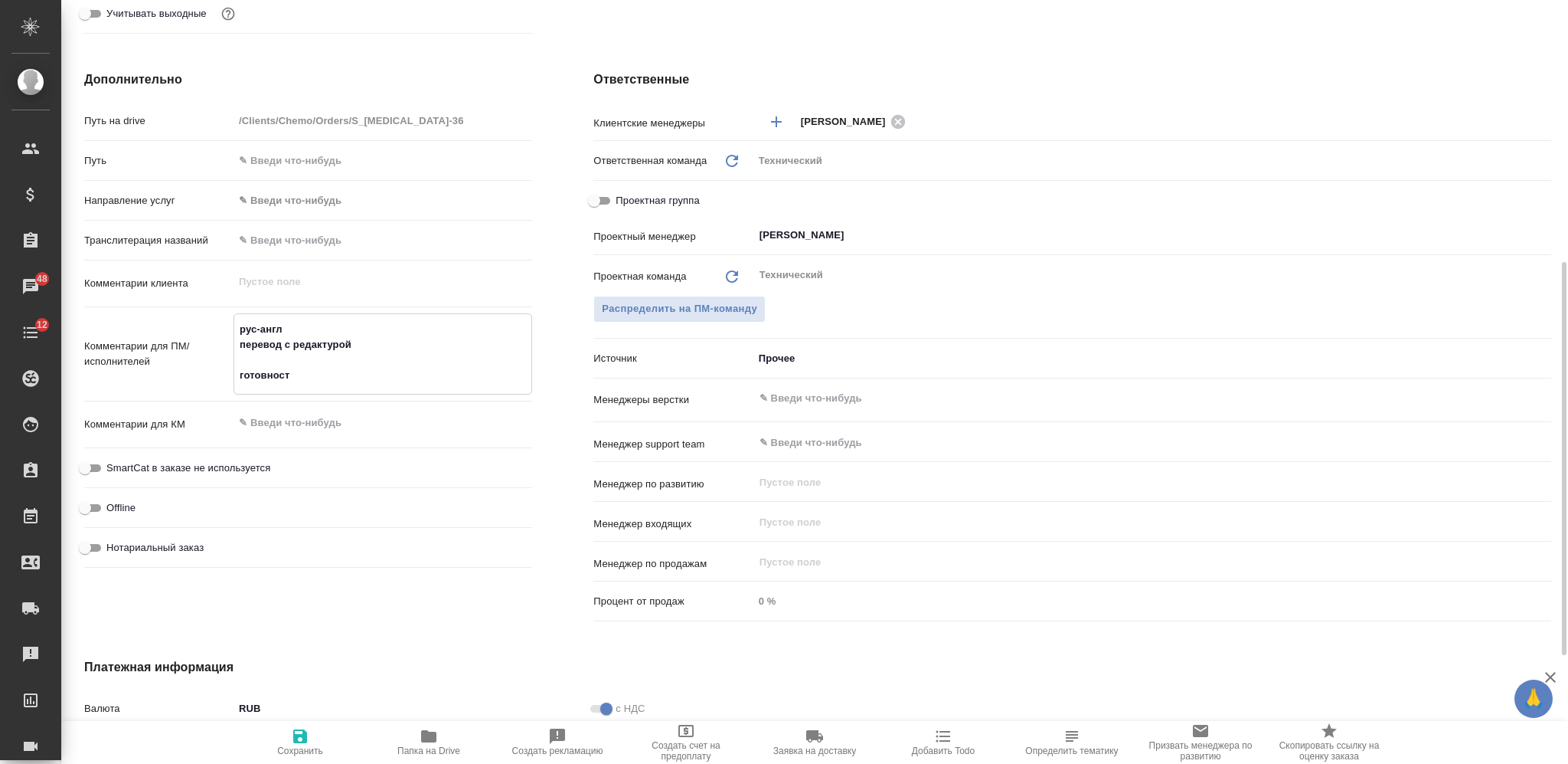
type textarea "x"
type textarea "рус-англ перевод с редактурой готовность"
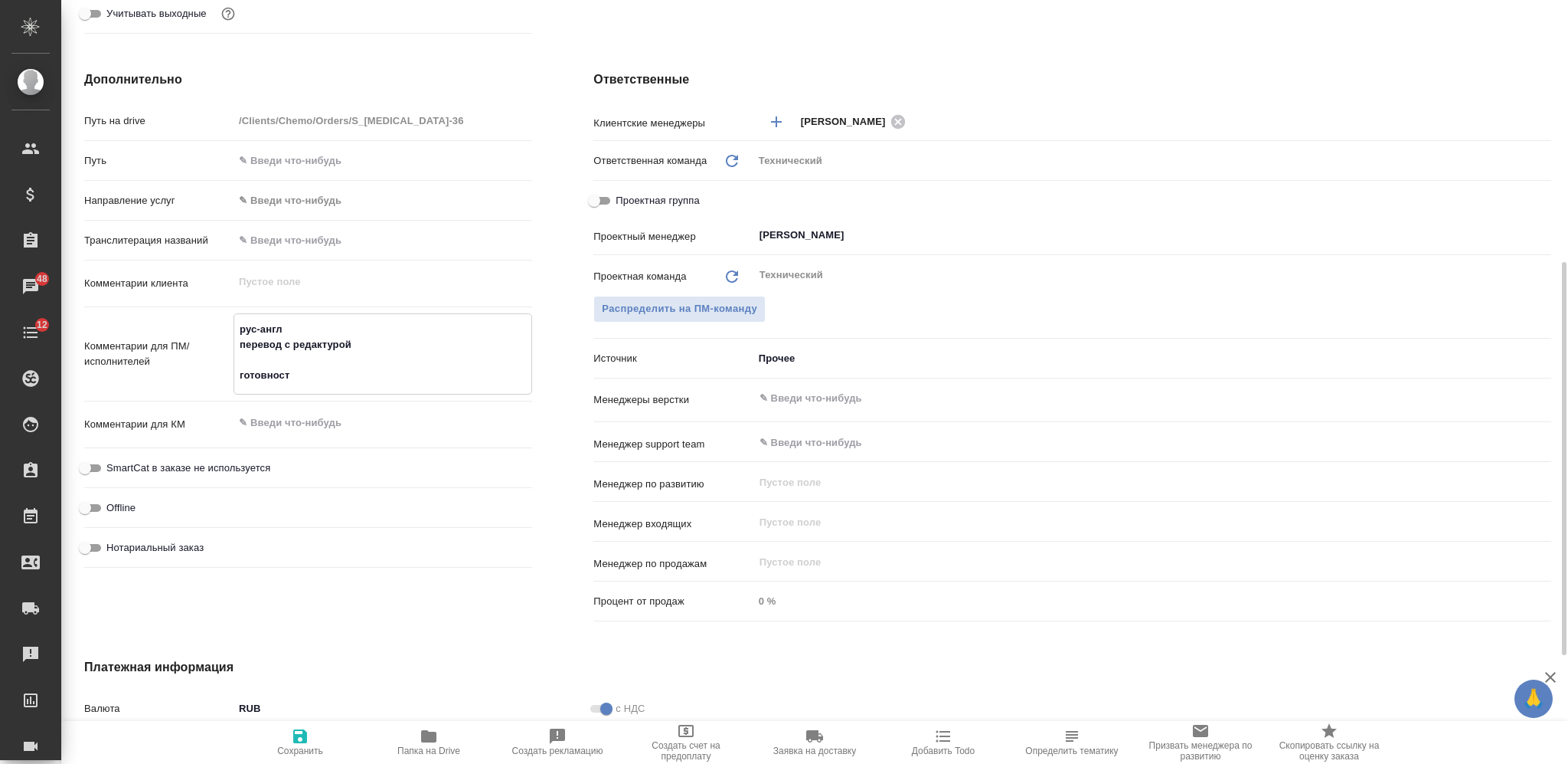
type textarea "x"
type textarea "рус-англ перевод с редактурой готовность"
type textarea "x"
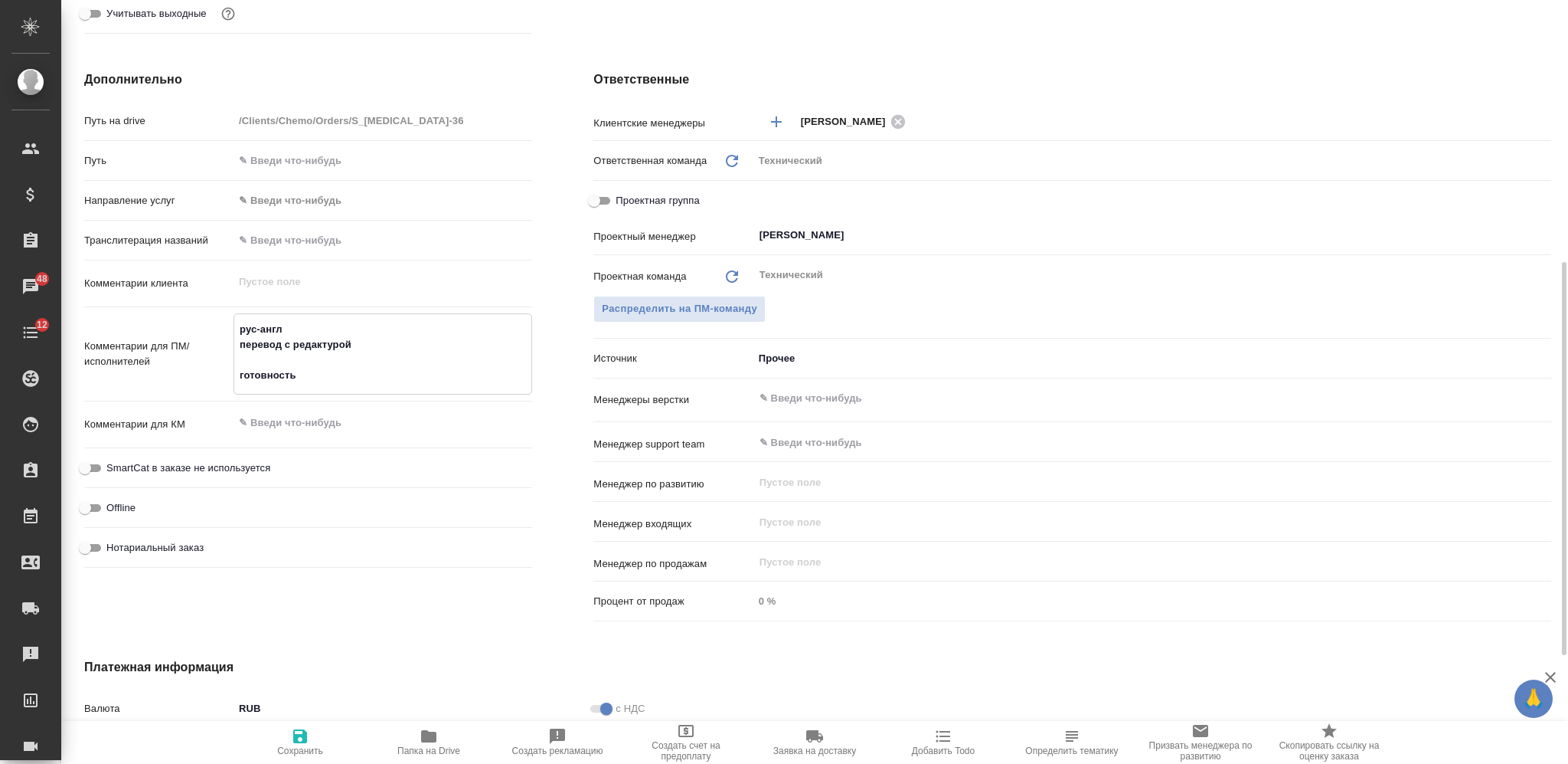
type textarea "x"
type textarea "рус-англ перевод с редактурой готовность к"
type textarea "x"
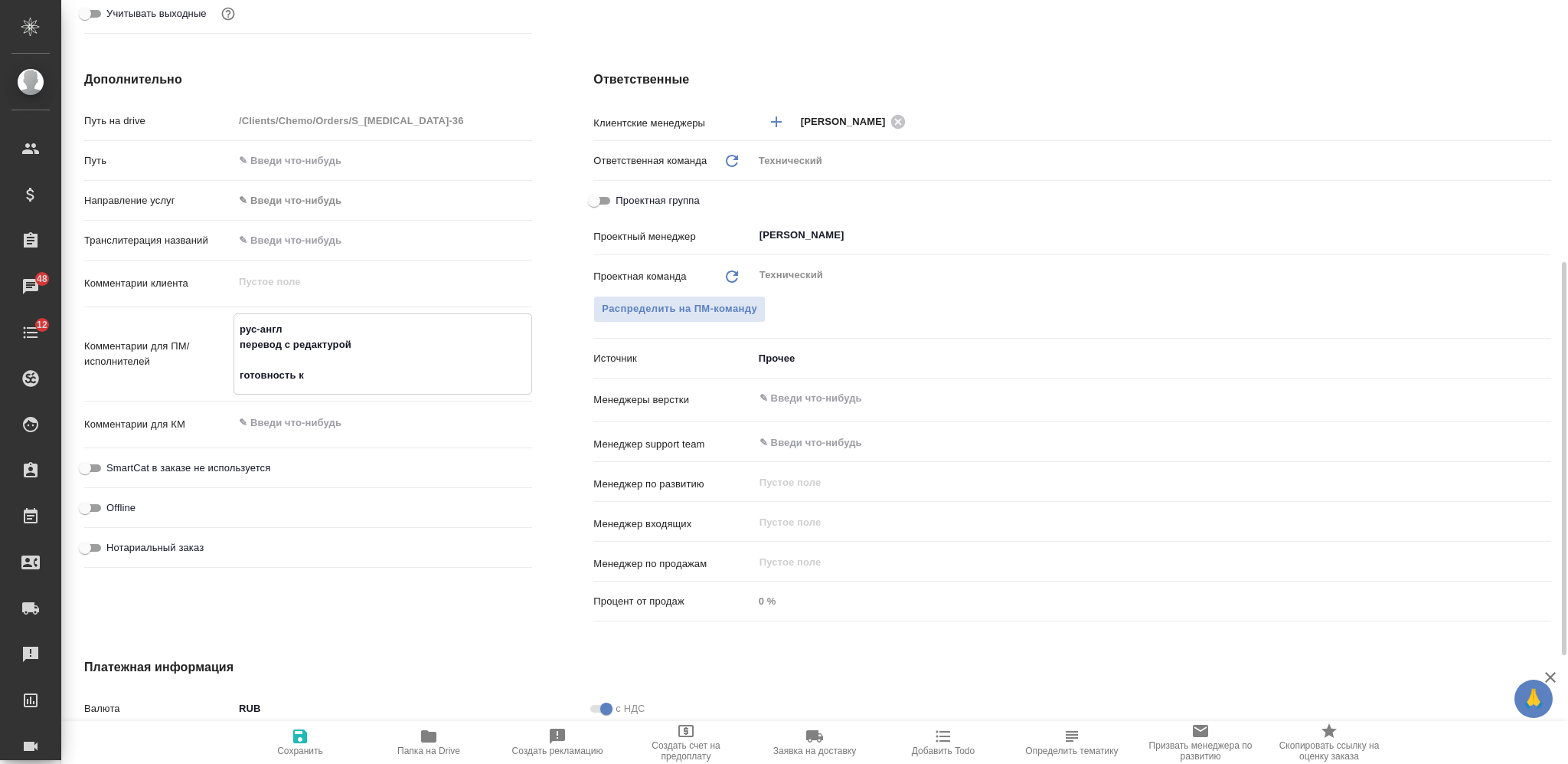
type textarea "x"
type textarea "рус-англ перевод с редактурой готовность к"
type textarea "x"
type textarea "рус-англ перевод с редактурой готовность к 3"
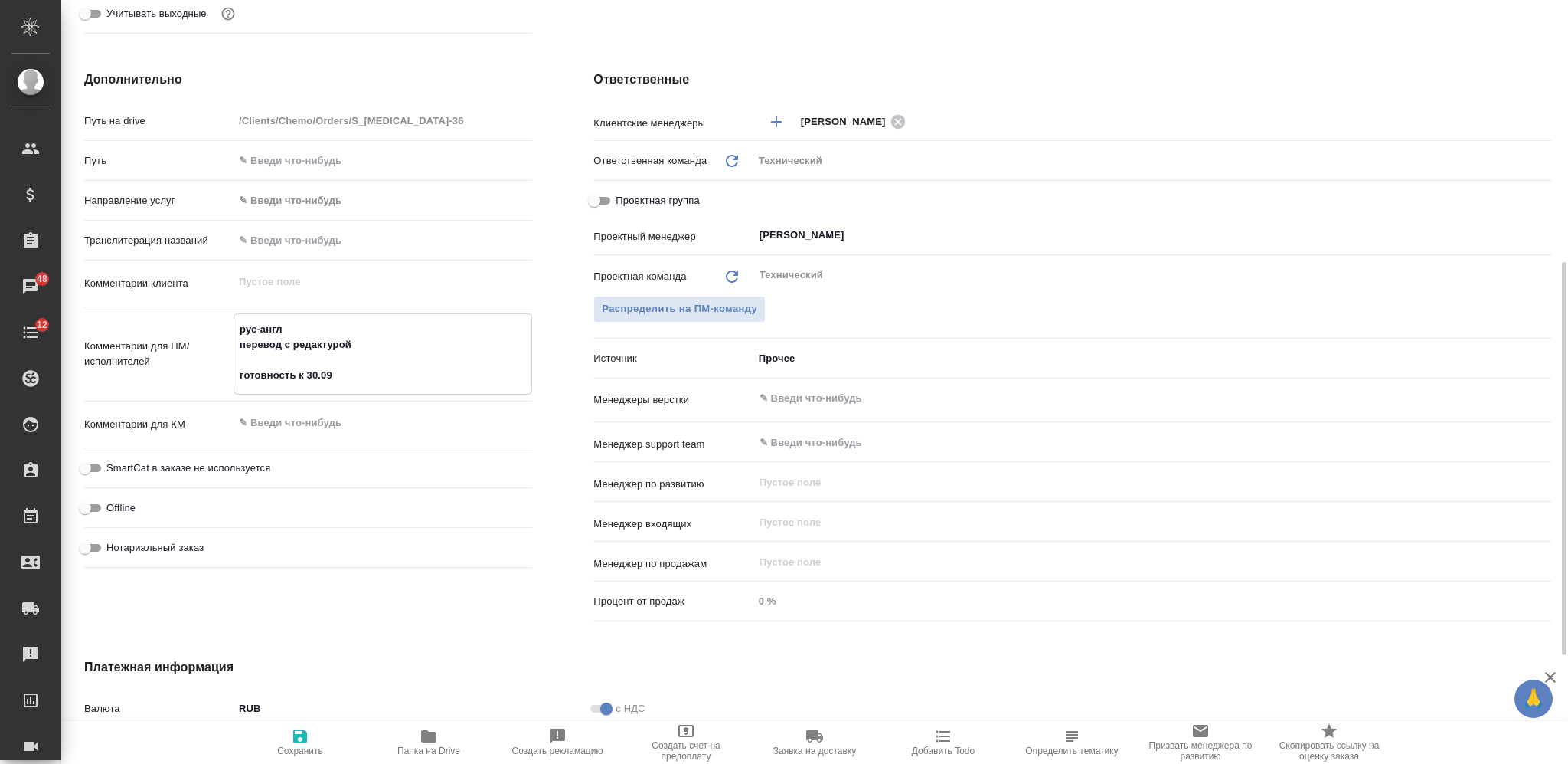
click at [326, 426] on textarea at bounding box center [382, 423] width 299 height 26
paste textarea "Translation rus/eng_Monte Grande_Audit plan"
click at [834, 396] on input "text" at bounding box center [1127, 399] width 737 height 19
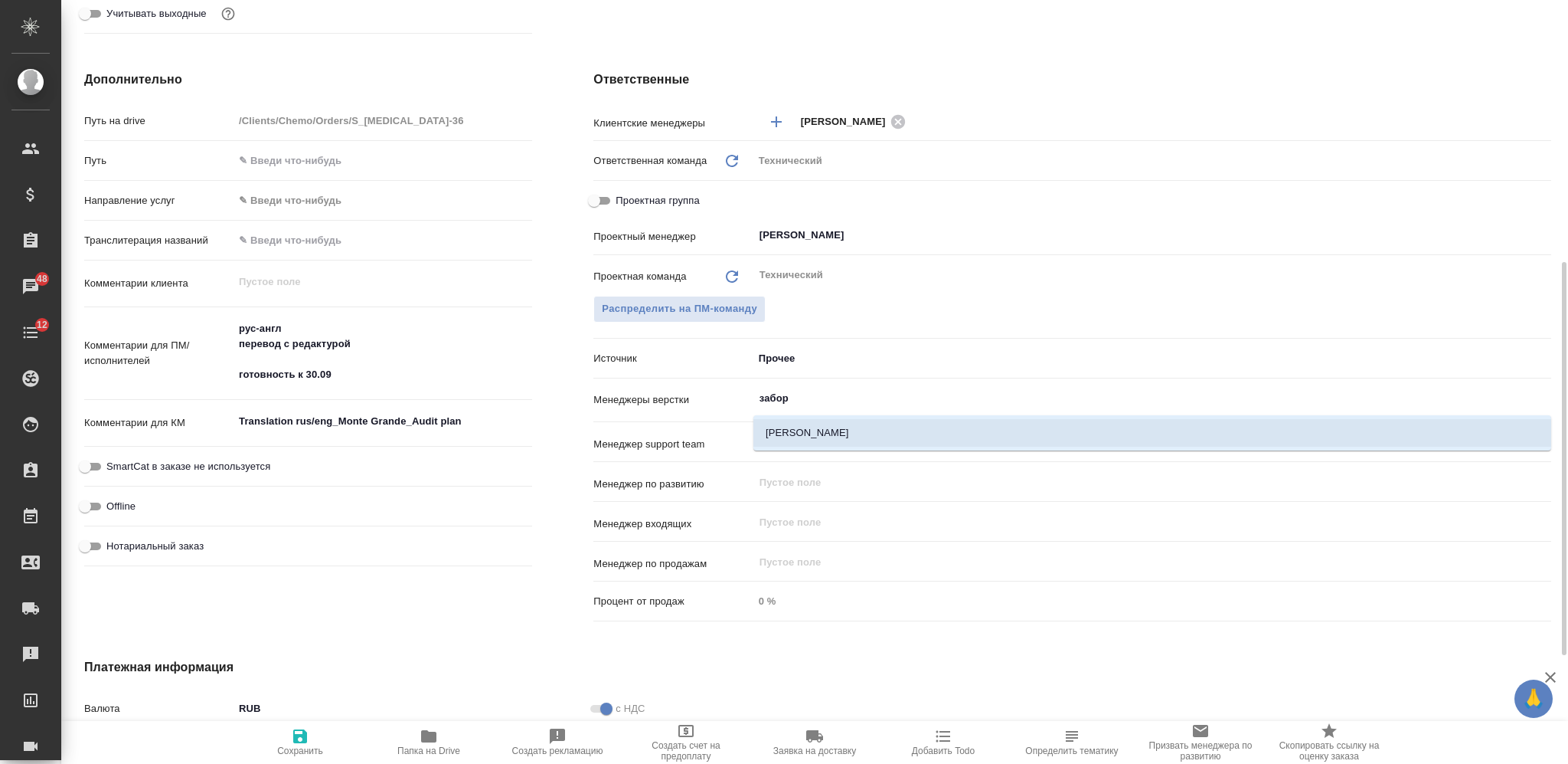
click at [815, 425] on li "[PERSON_NAME]" at bounding box center [1152, 433] width 798 height 28
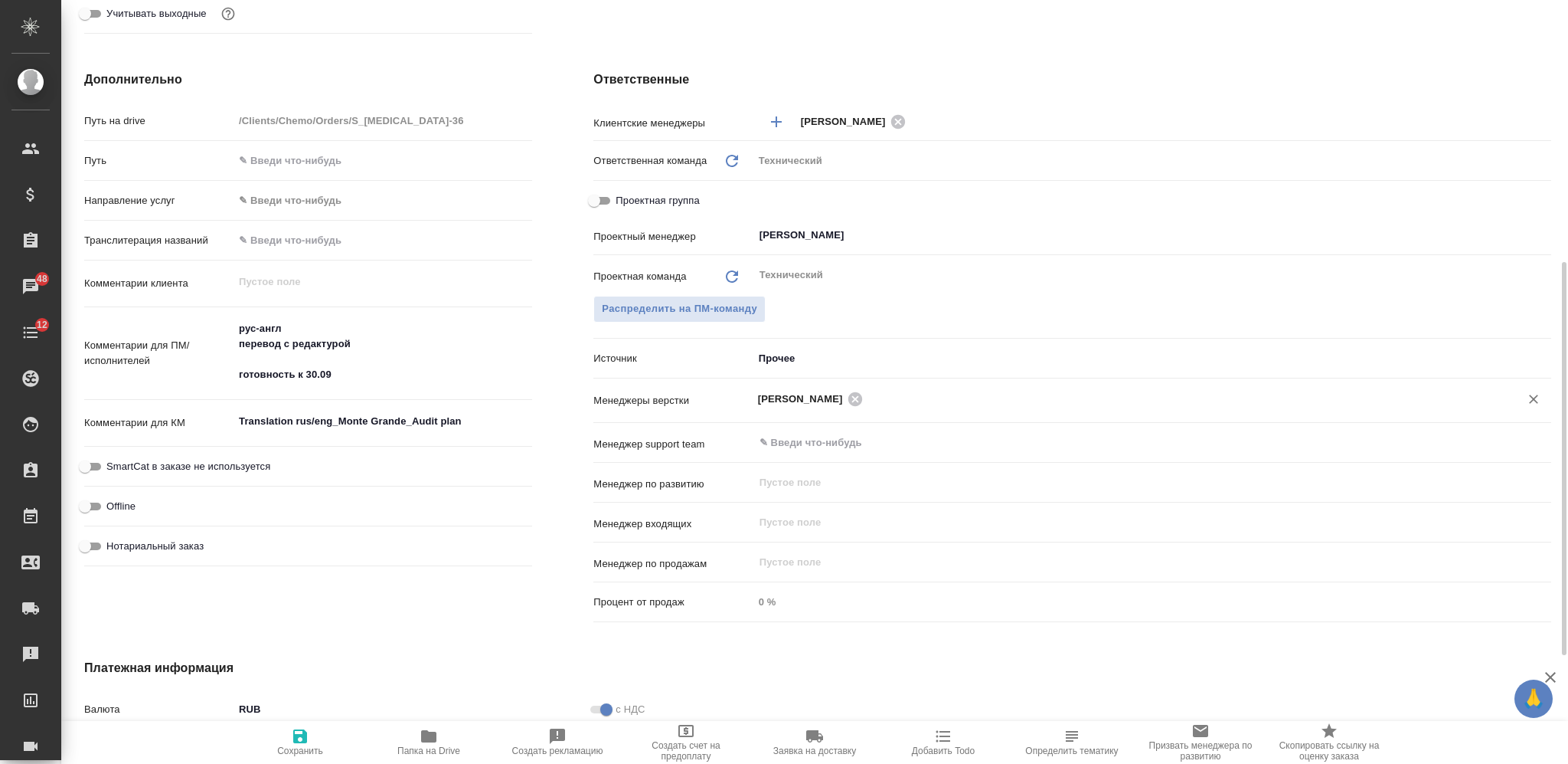
click at [288, 736] on span "Сохранить" at bounding box center [300, 742] width 110 height 29
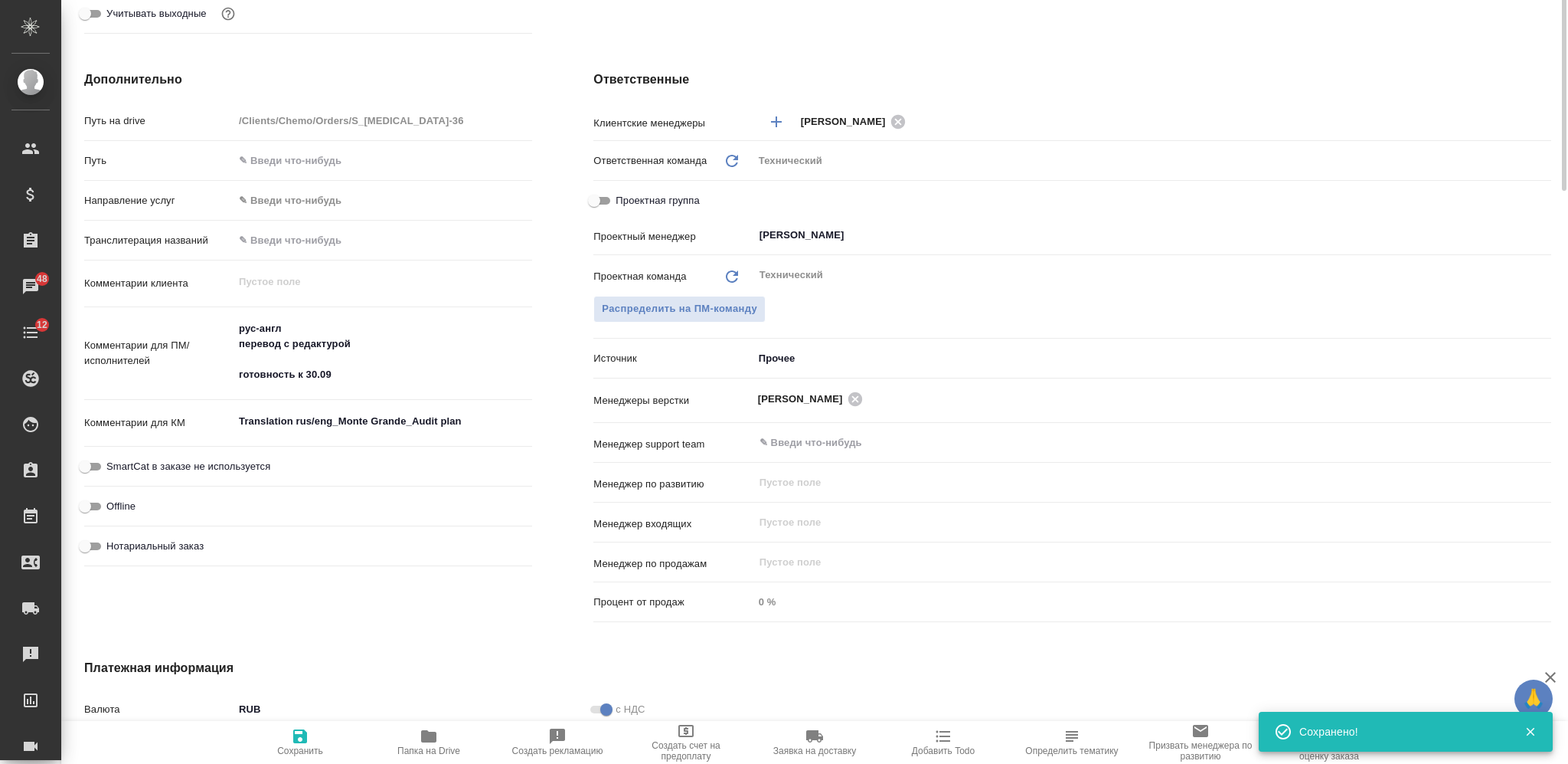
scroll to position [0, 0]
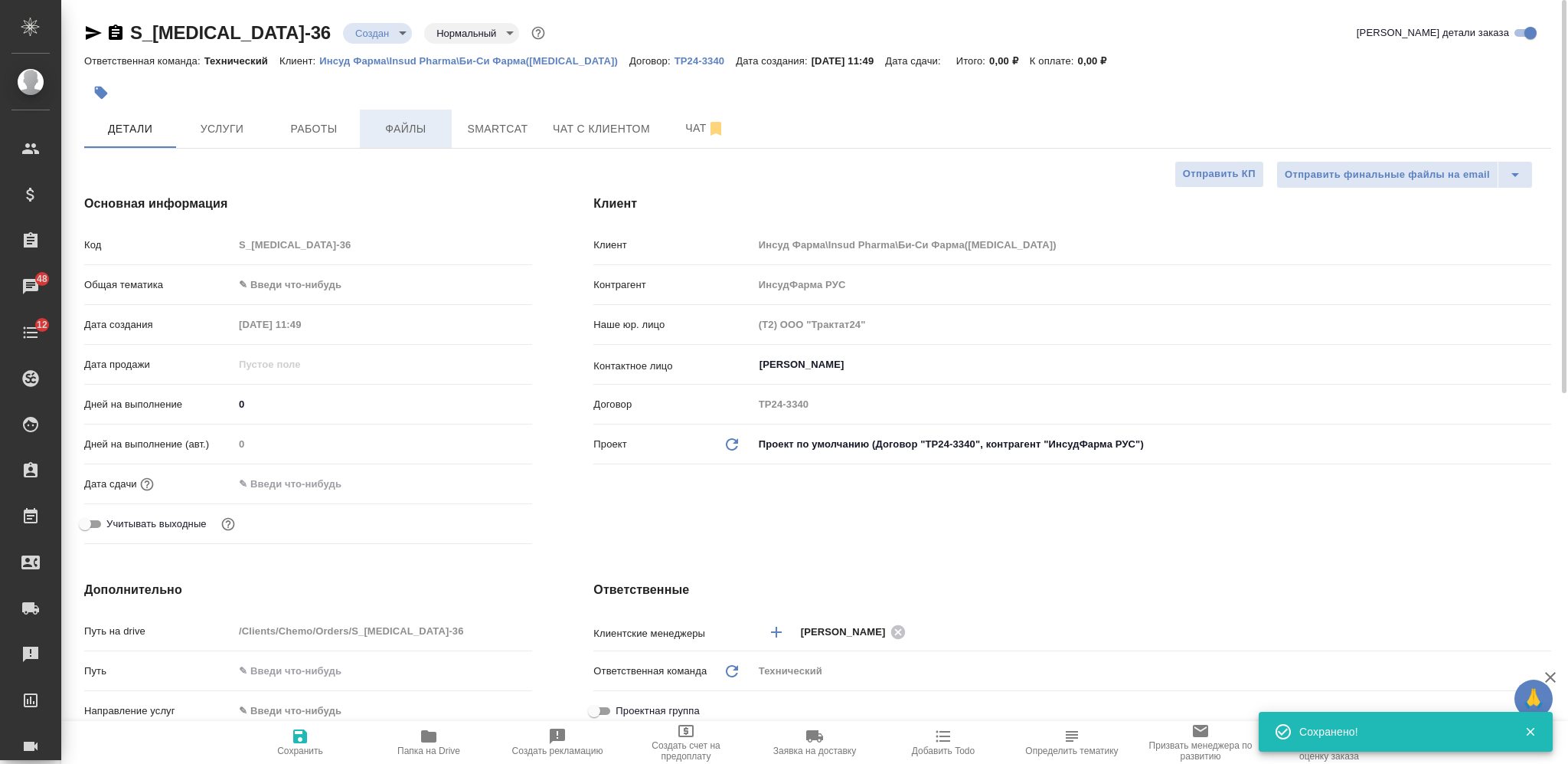
click at [426, 123] on span "Файлы" at bounding box center [406, 129] width 74 height 19
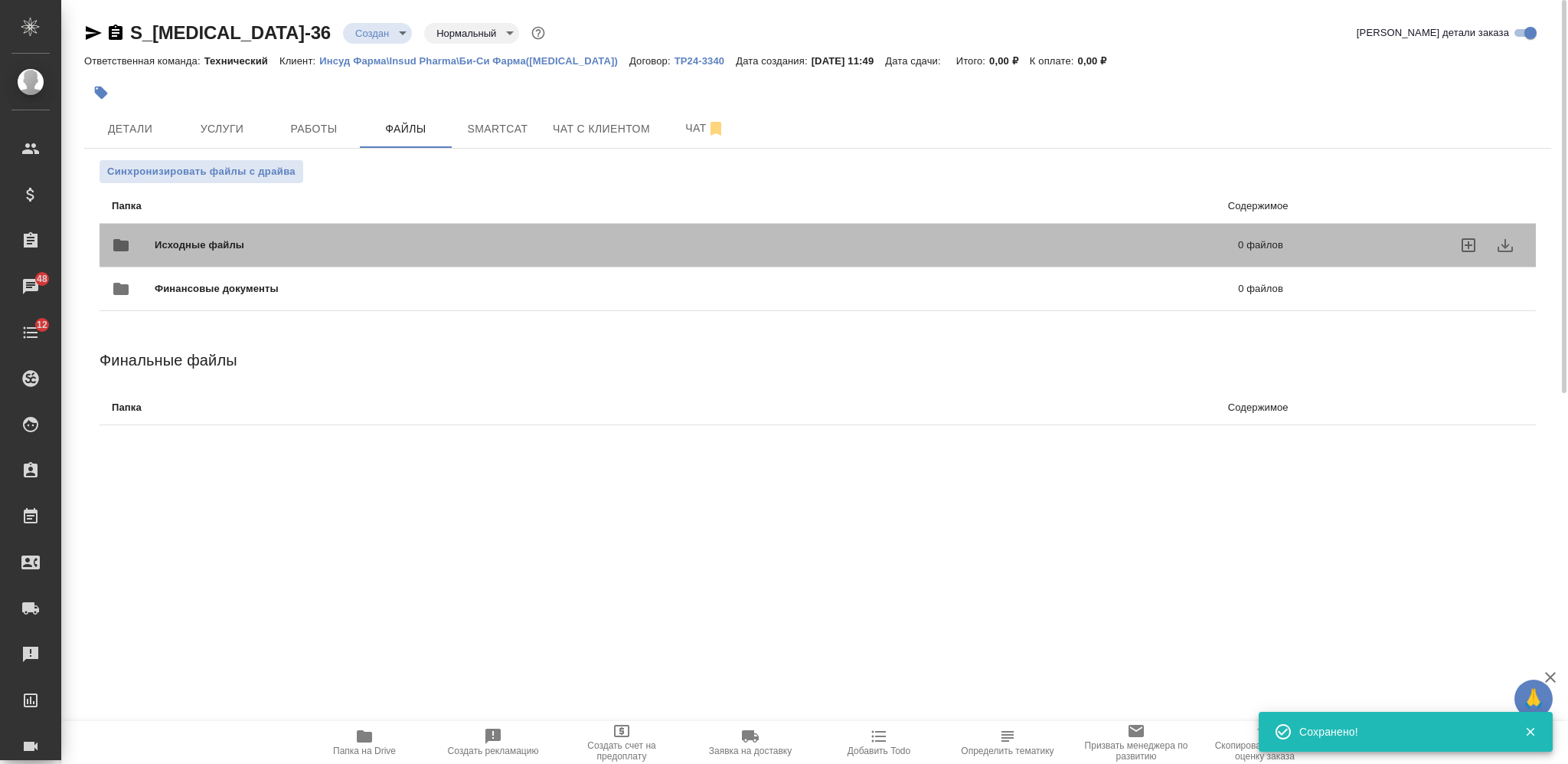
click at [413, 224] on div "Исходные файлы 0 файлов" at bounding box center [697, 245] width 1202 height 67
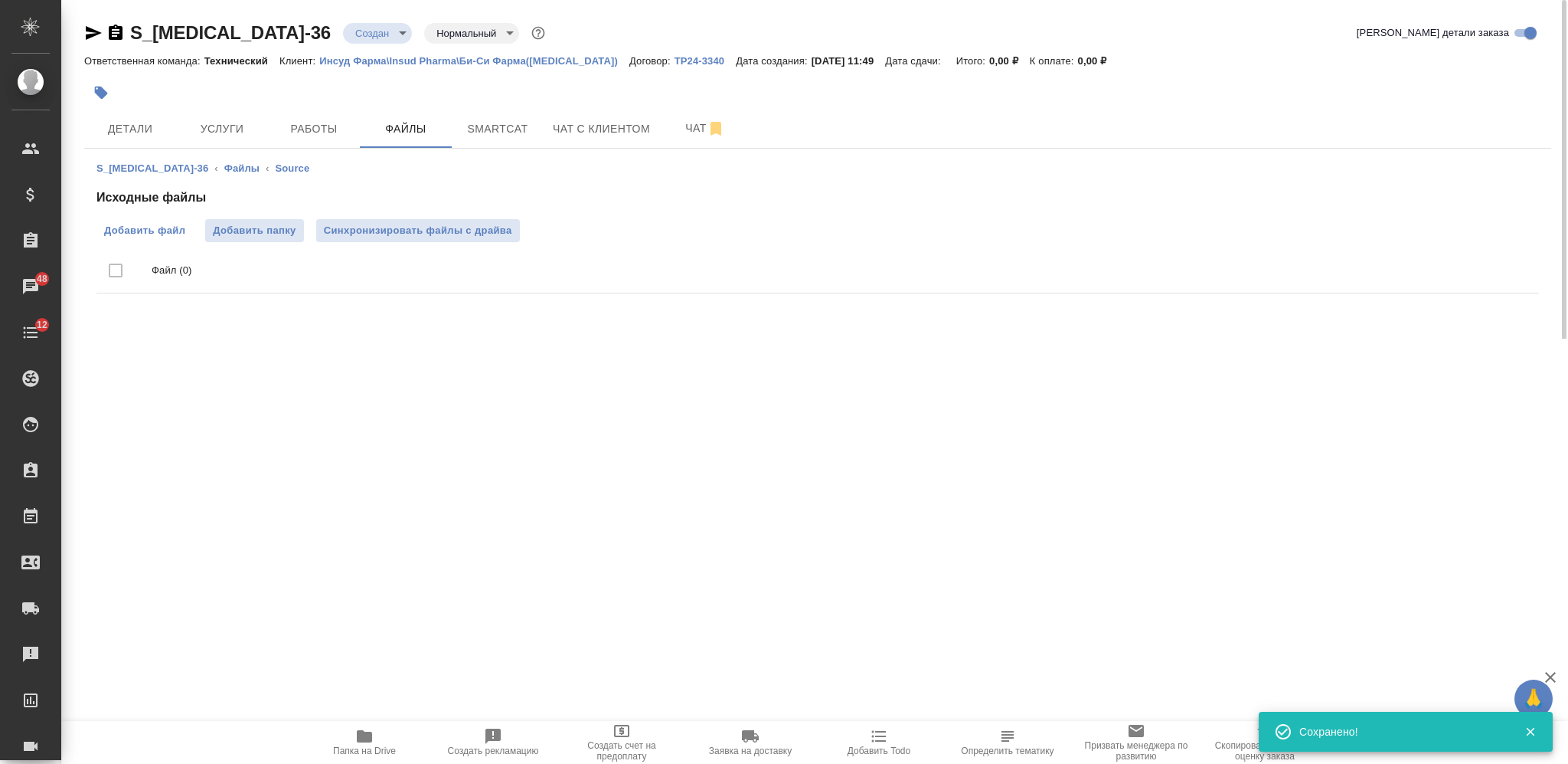
click at [178, 228] on span "Добавить файл" at bounding box center [144, 230] width 81 height 16
click at [0, 0] on input "Добавить файл" at bounding box center [0, 0] width 0 height 0
click at [285, 29] on body "🙏 .cls-1 fill:#fff; AWATERA Nikiforova Valeria Клиенты Спецификации Заказы 48 Ч…" at bounding box center [784, 382] width 1568 height 764
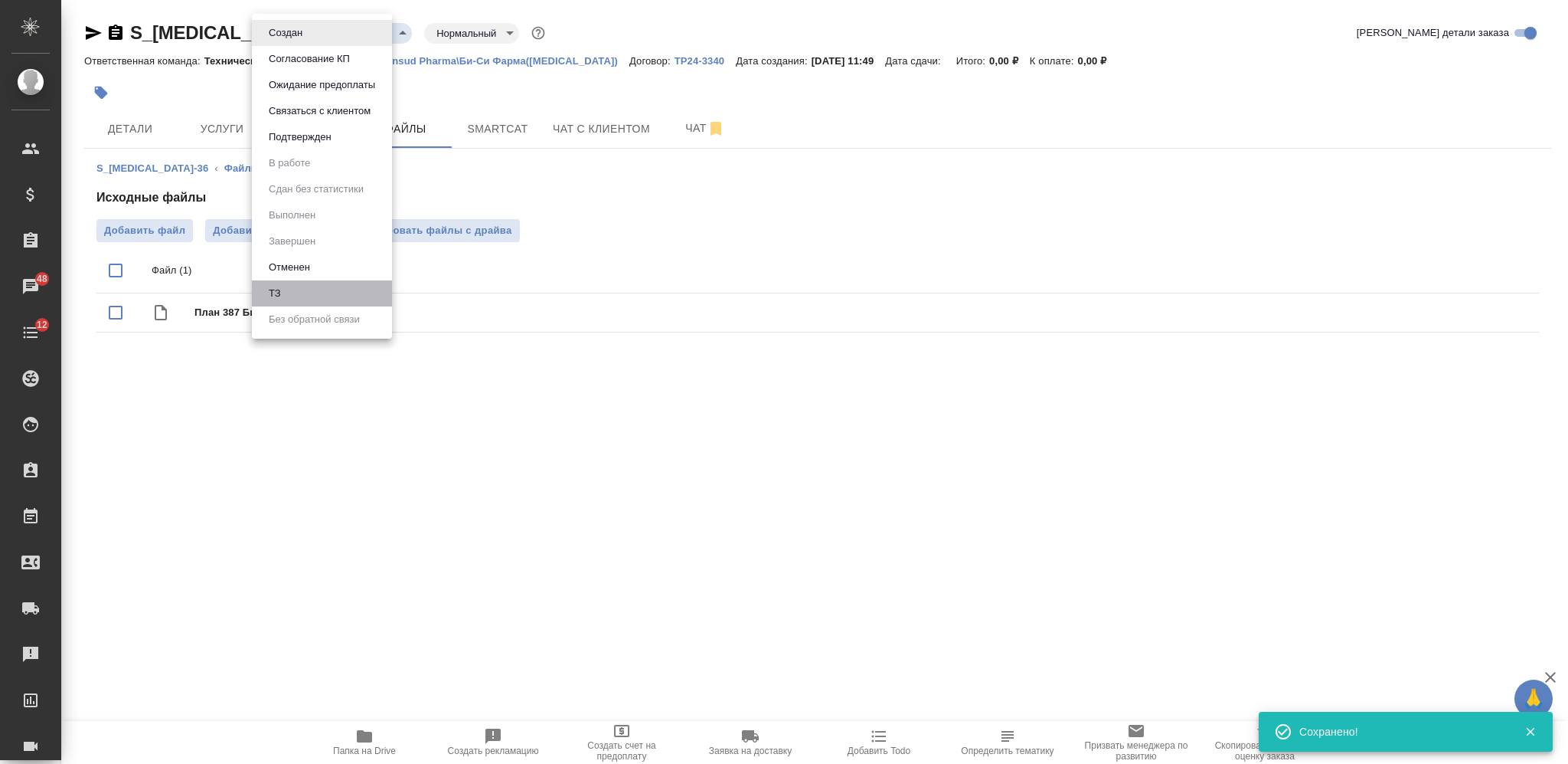
click at [305, 295] on li "ТЗ" at bounding box center [322, 293] width 140 height 26
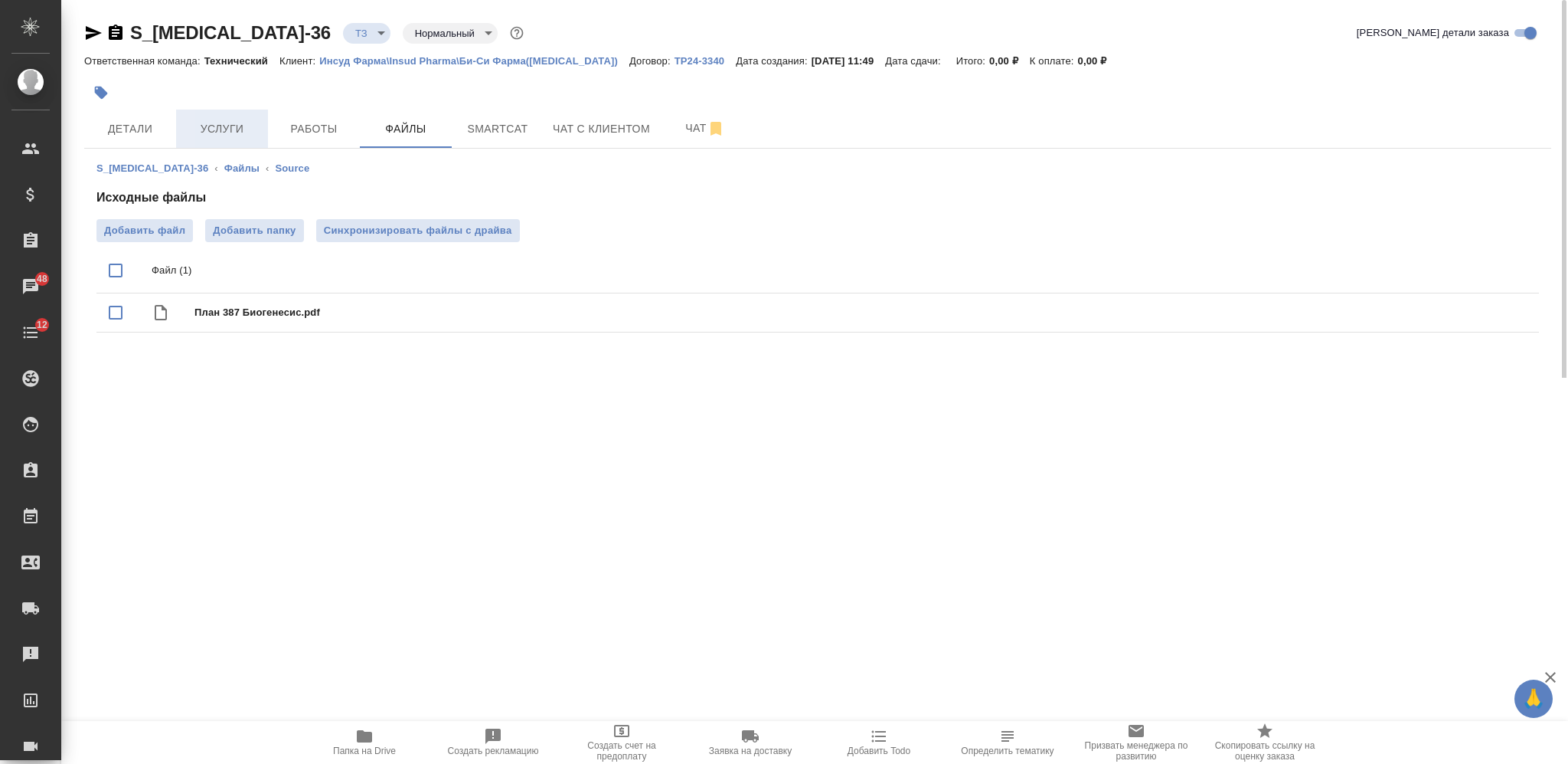
click at [219, 121] on span "Услуги" at bounding box center [222, 129] width 74 height 19
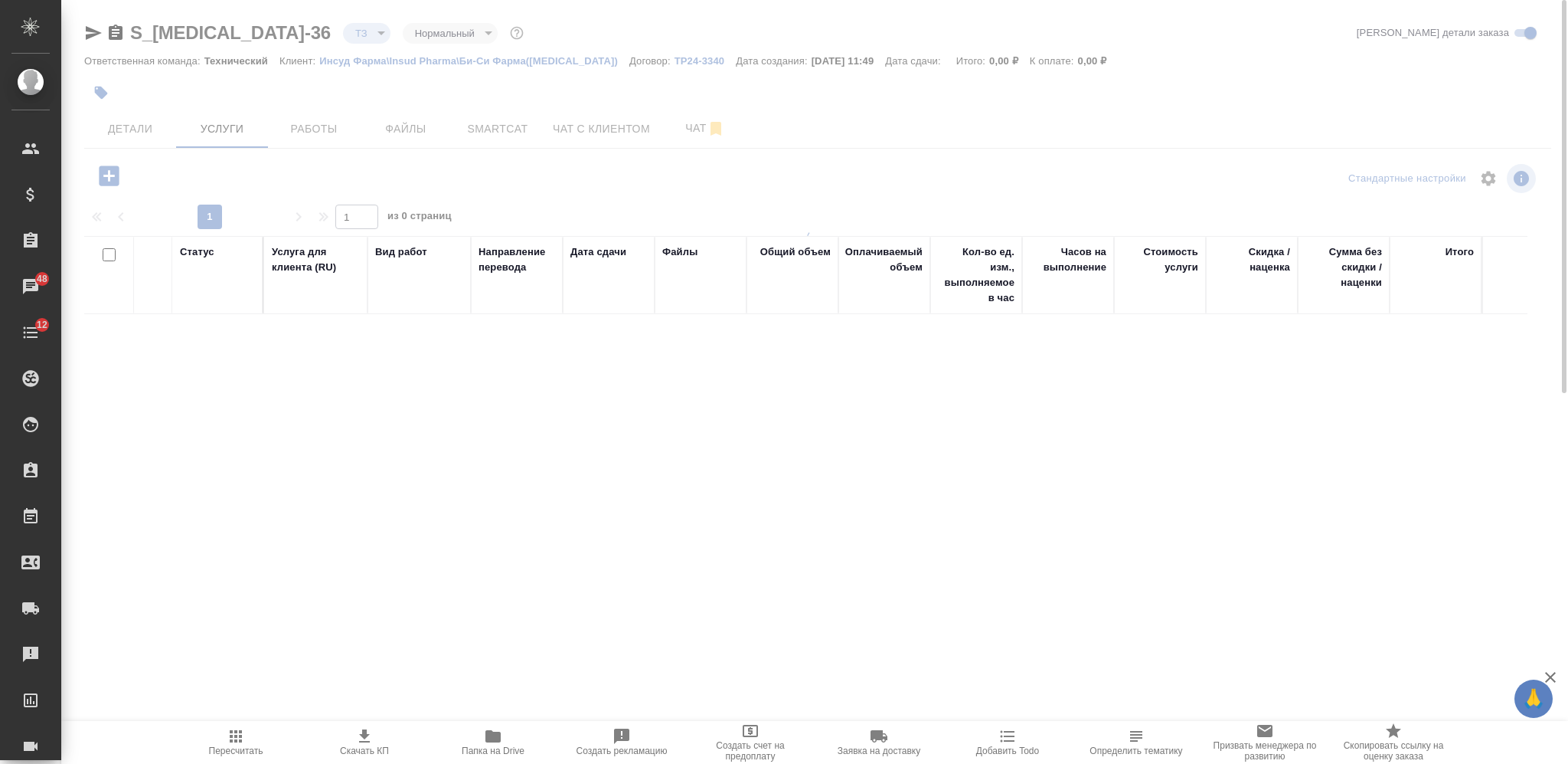
click at [108, 173] on icon "button" at bounding box center [109, 175] width 27 height 27
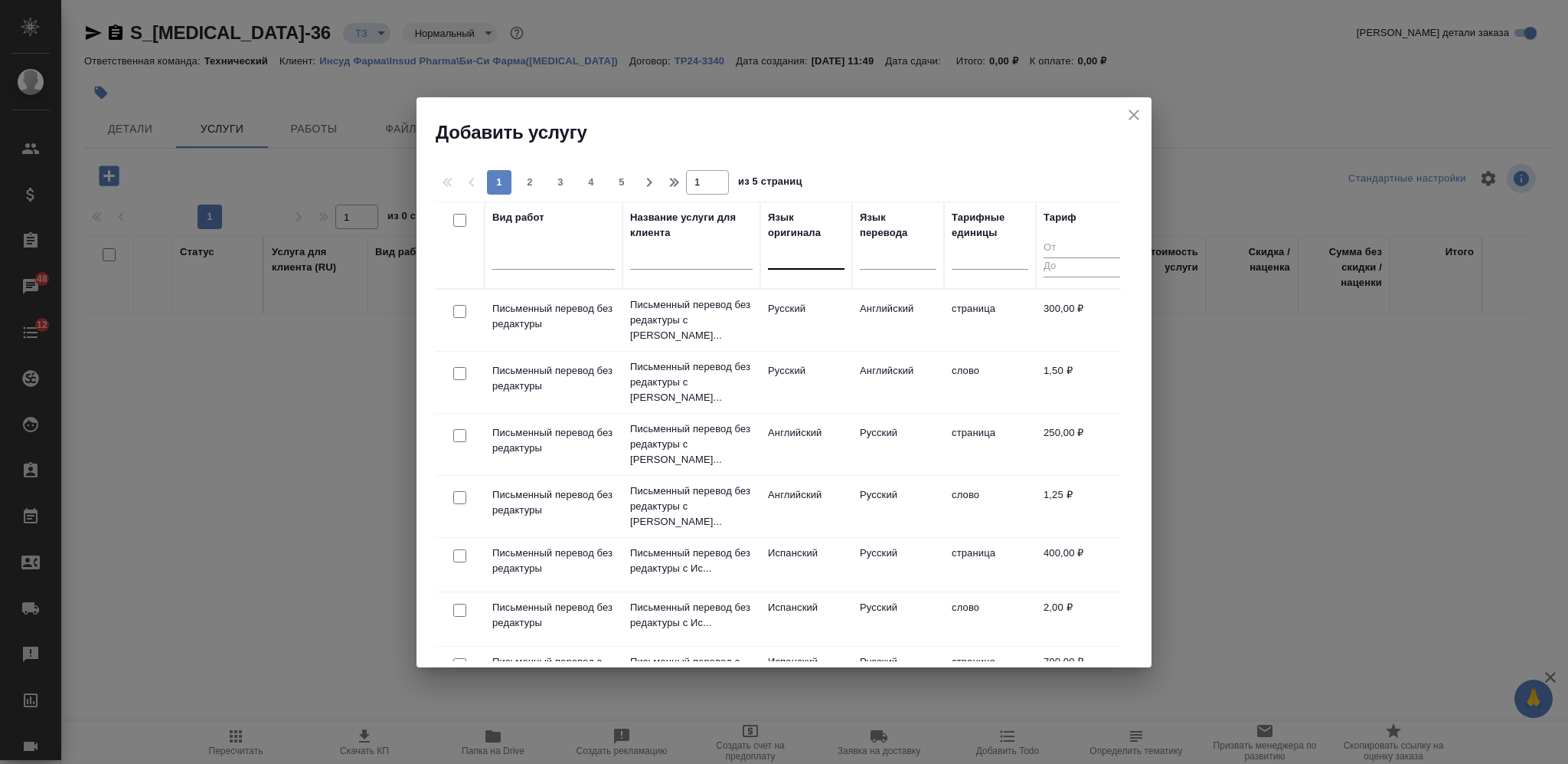
click at [814, 253] on div at bounding box center [806, 254] width 77 height 22
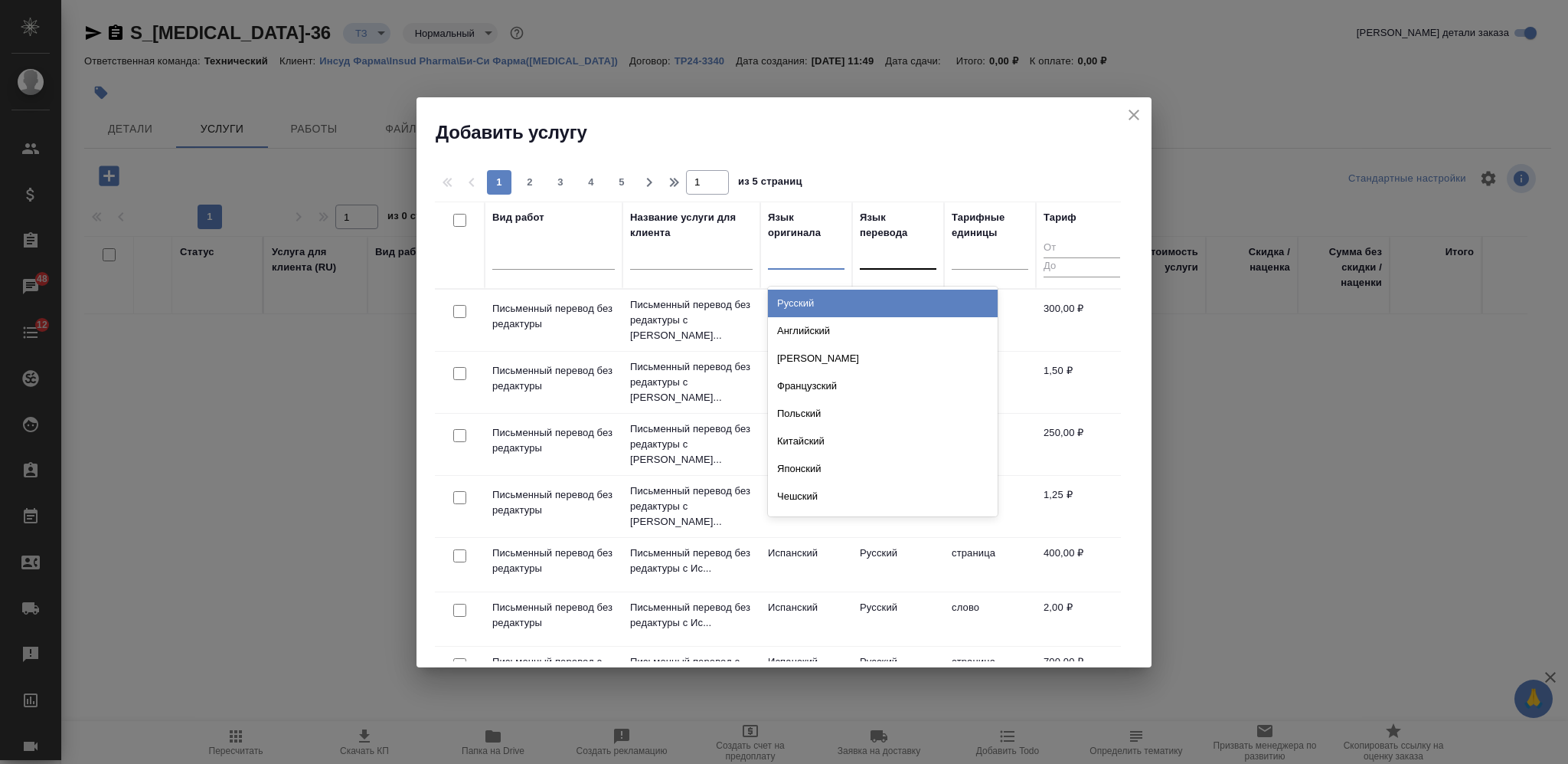
drag, startPoint x: 829, startPoint y: 299, endPoint x: 888, endPoint y: 285, distance: 60.6
click at [828, 299] on div "Русский" at bounding box center [882, 303] width 230 height 28
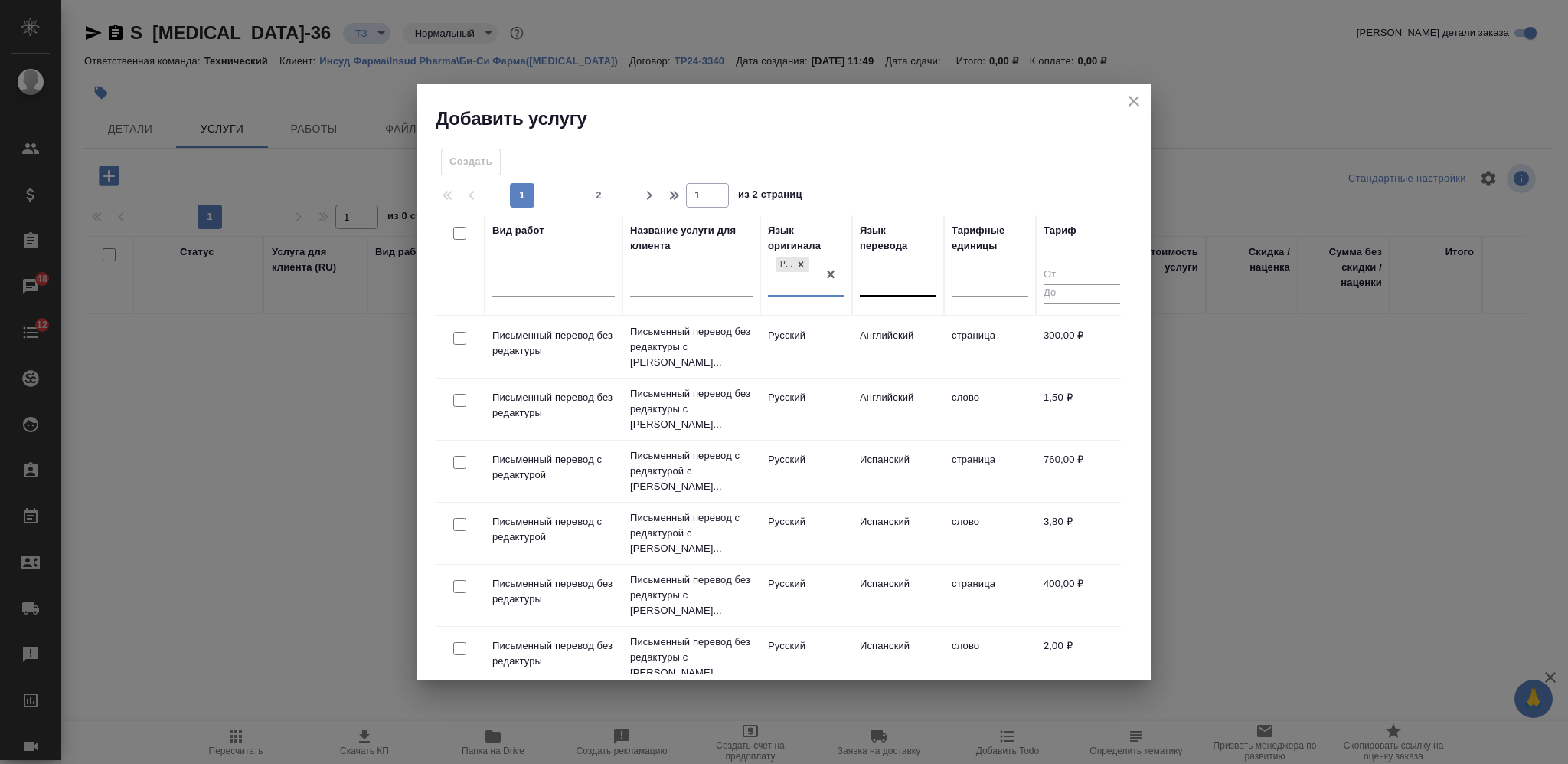
click at [896, 276] on div at bounding box center [898, 281] width 77 height 22
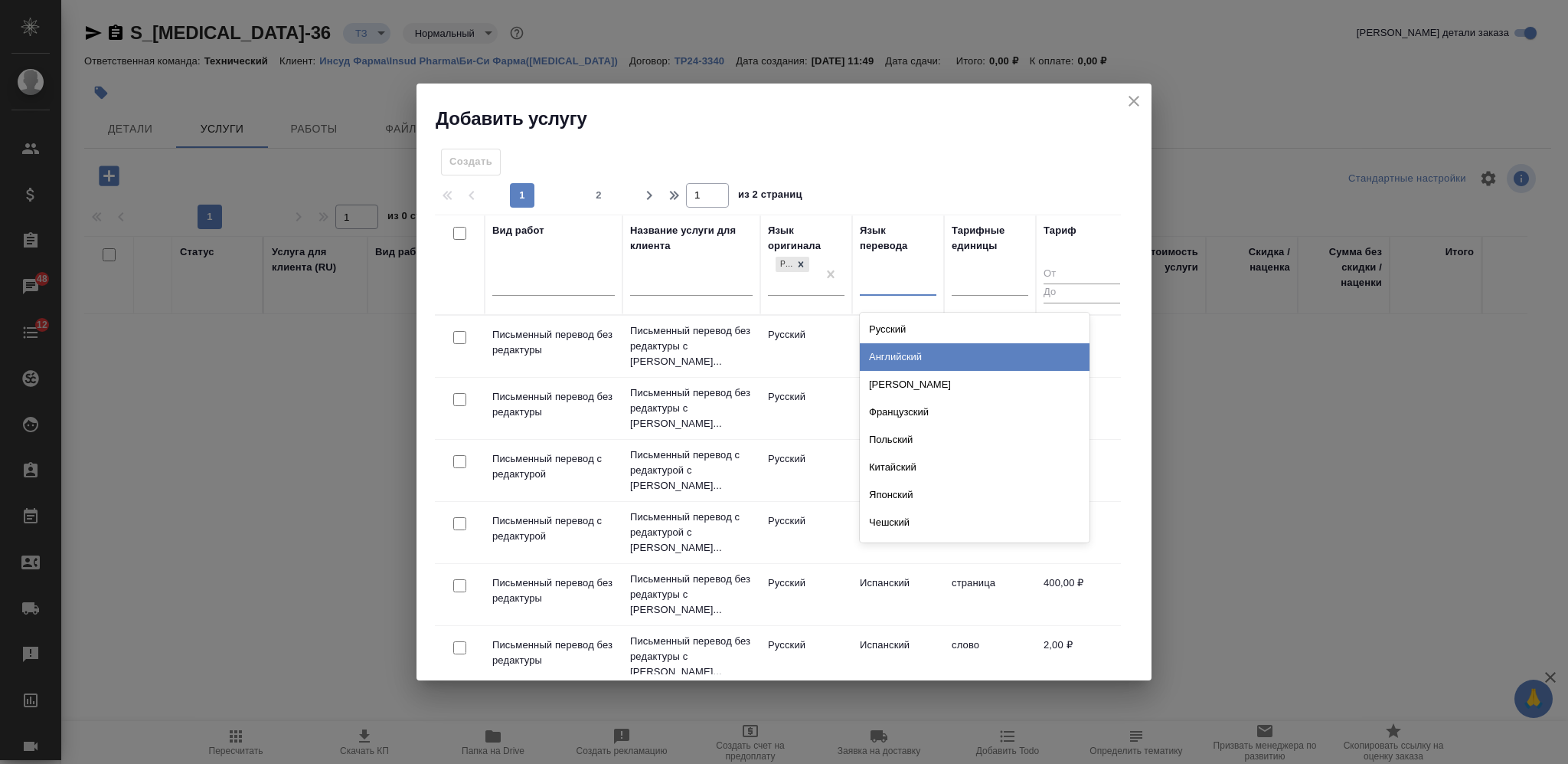
click at [888, 353] on div "Английский" at bounding box center [975, 357] width 230 height 28
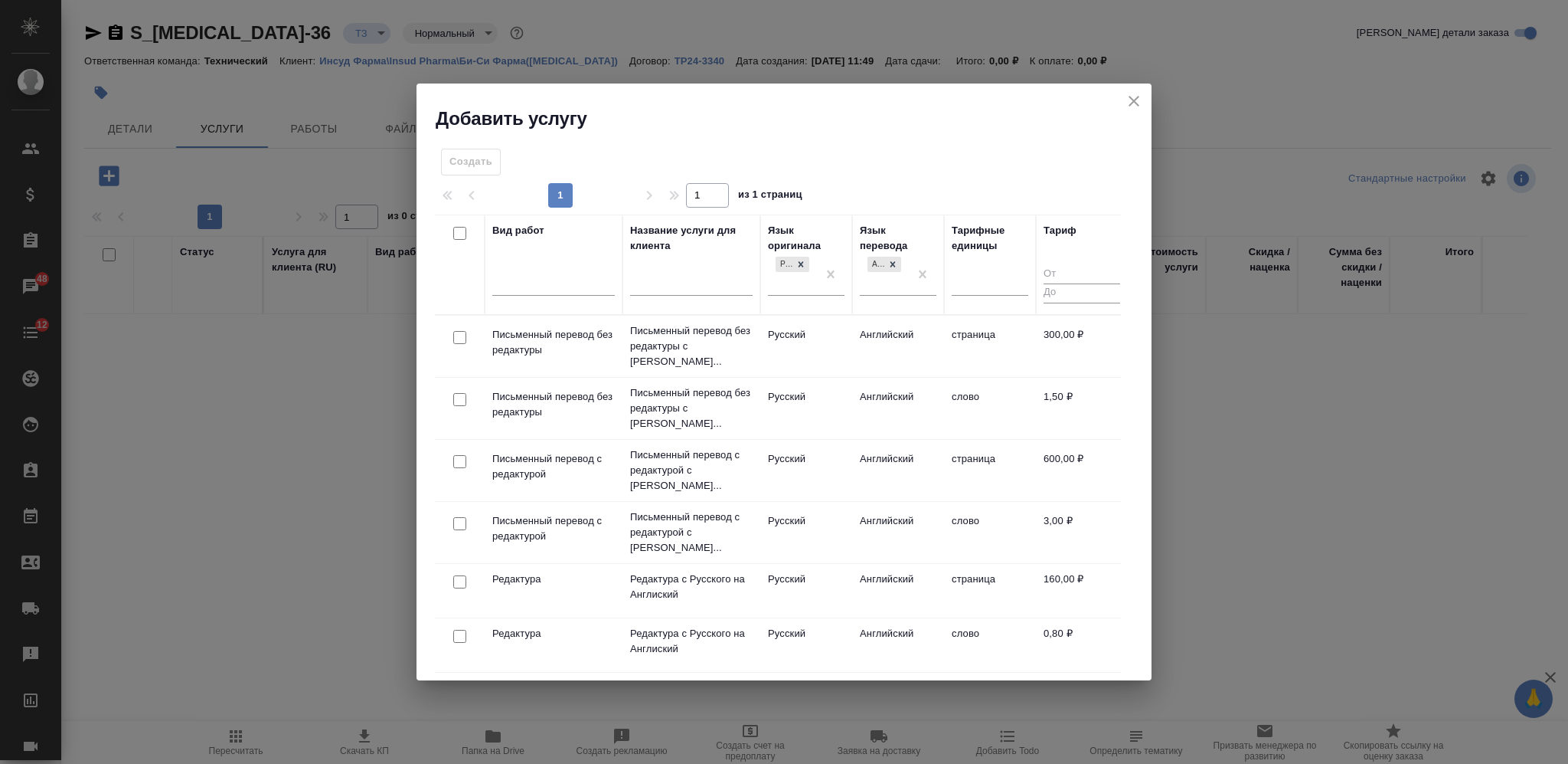
click at [459, 455] on input "checkbox" at bounding box center [460, 462] width 13 height 13
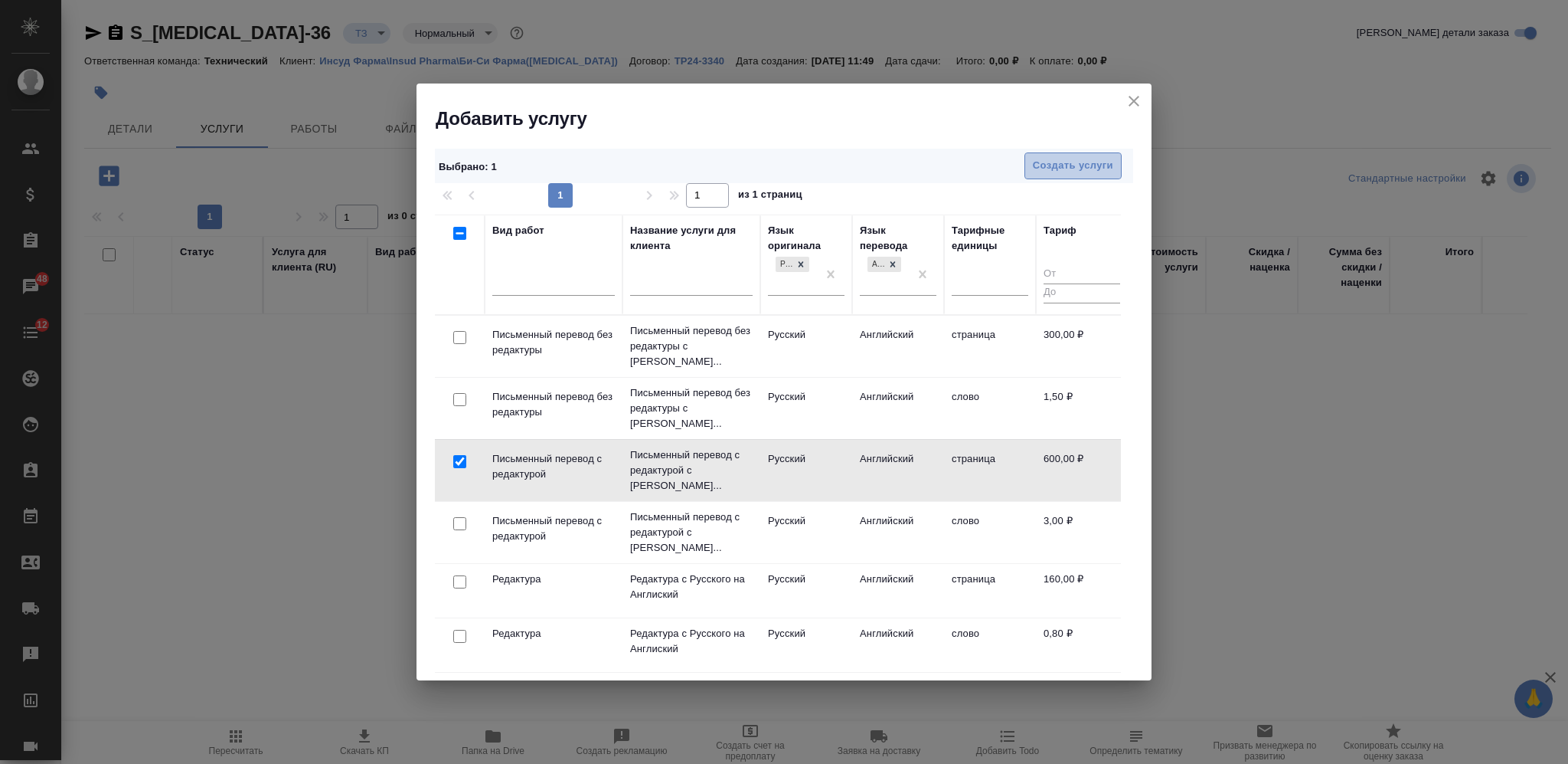
click at [1097, 153] on button "Создать услуги" at bounding box center [1072, 166] width 97 height 27
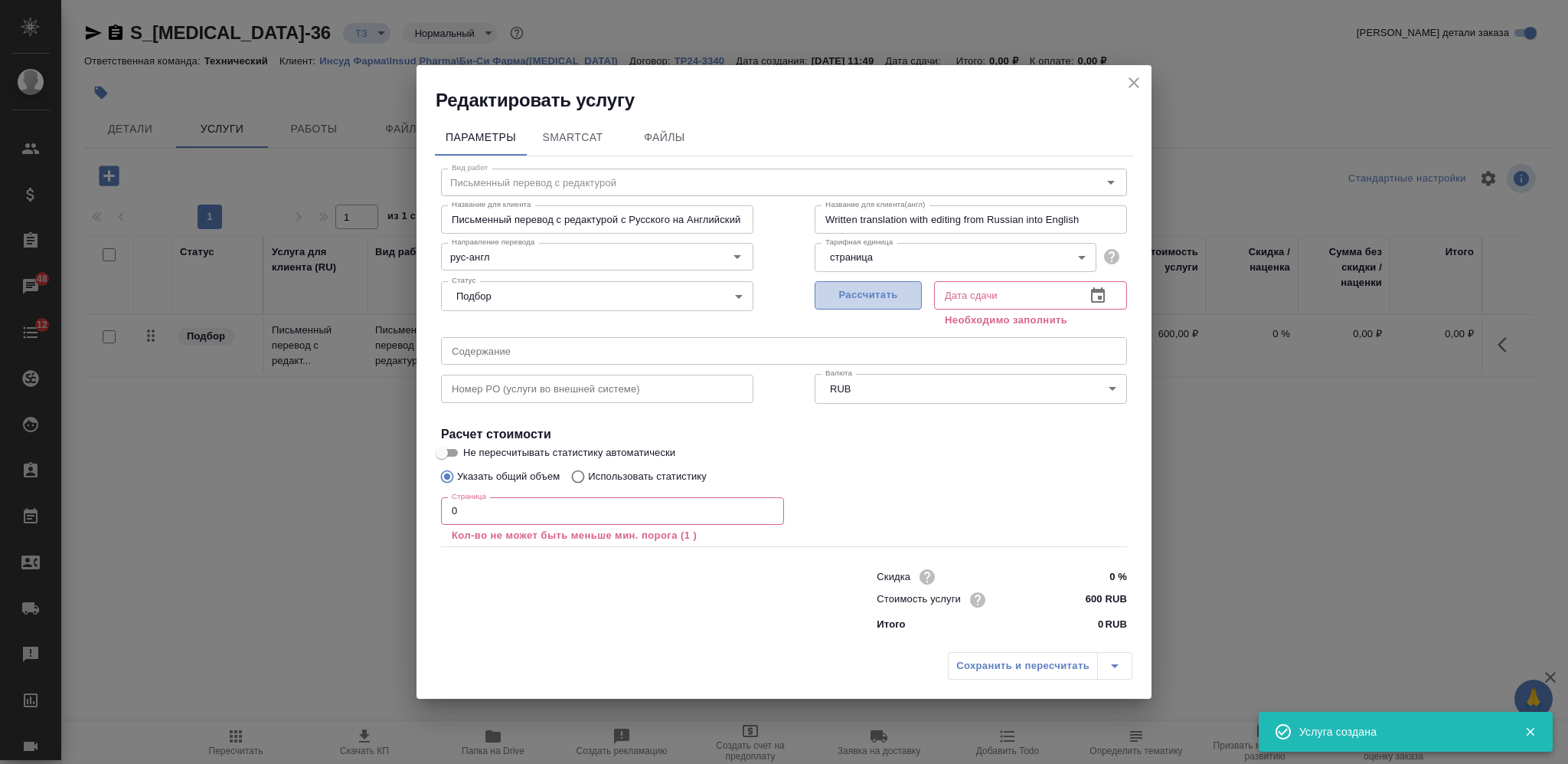
click at [867, 290] on span "Рассчитать" at bounding box center [869, 295] width 91 height 18
drag, startPoint x: 479, startPoint y: 503, endPoint x: 425, endPoint y: 503, distance: 54.0
click at [452, 506] on input "0" at bounding box center [613, 511] width 343 height 28
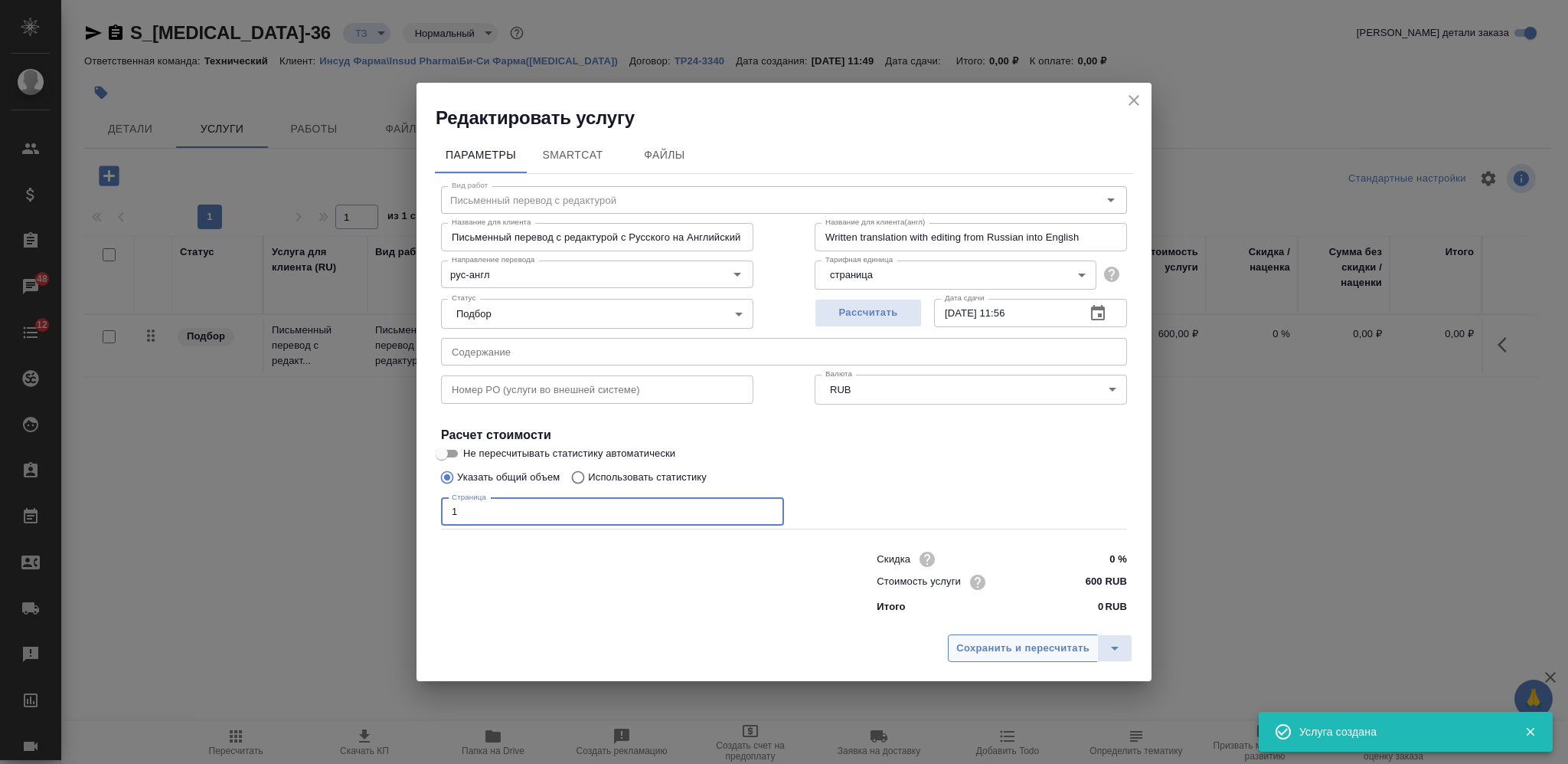
click at [990, 642] on span "Сохранить и пересчитать" at bounding box center [1023, 648] width 133 height 18
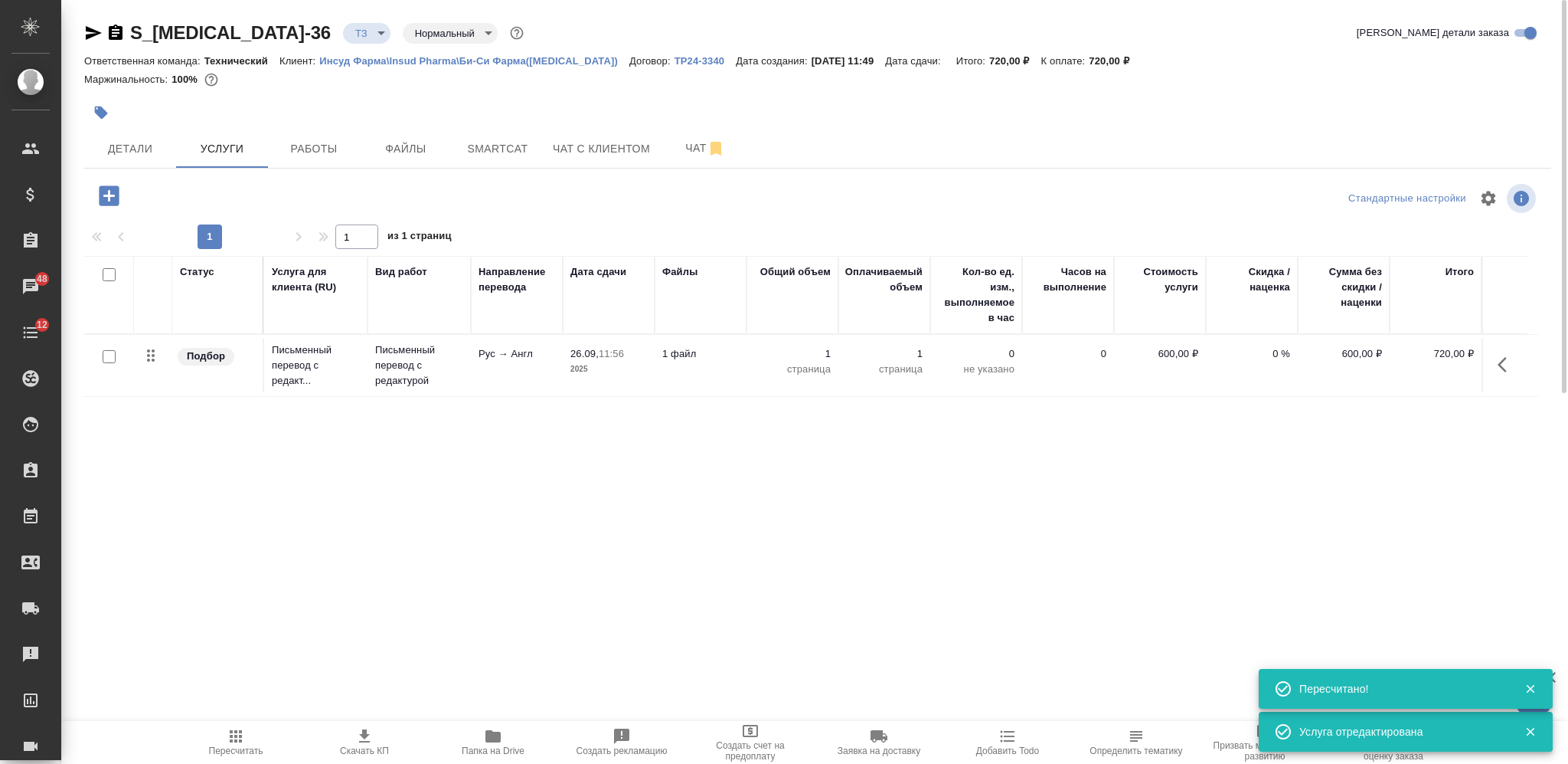
click at [109, 277] on input "checkbox" at bounding box center [109, 275] width 13 height 13
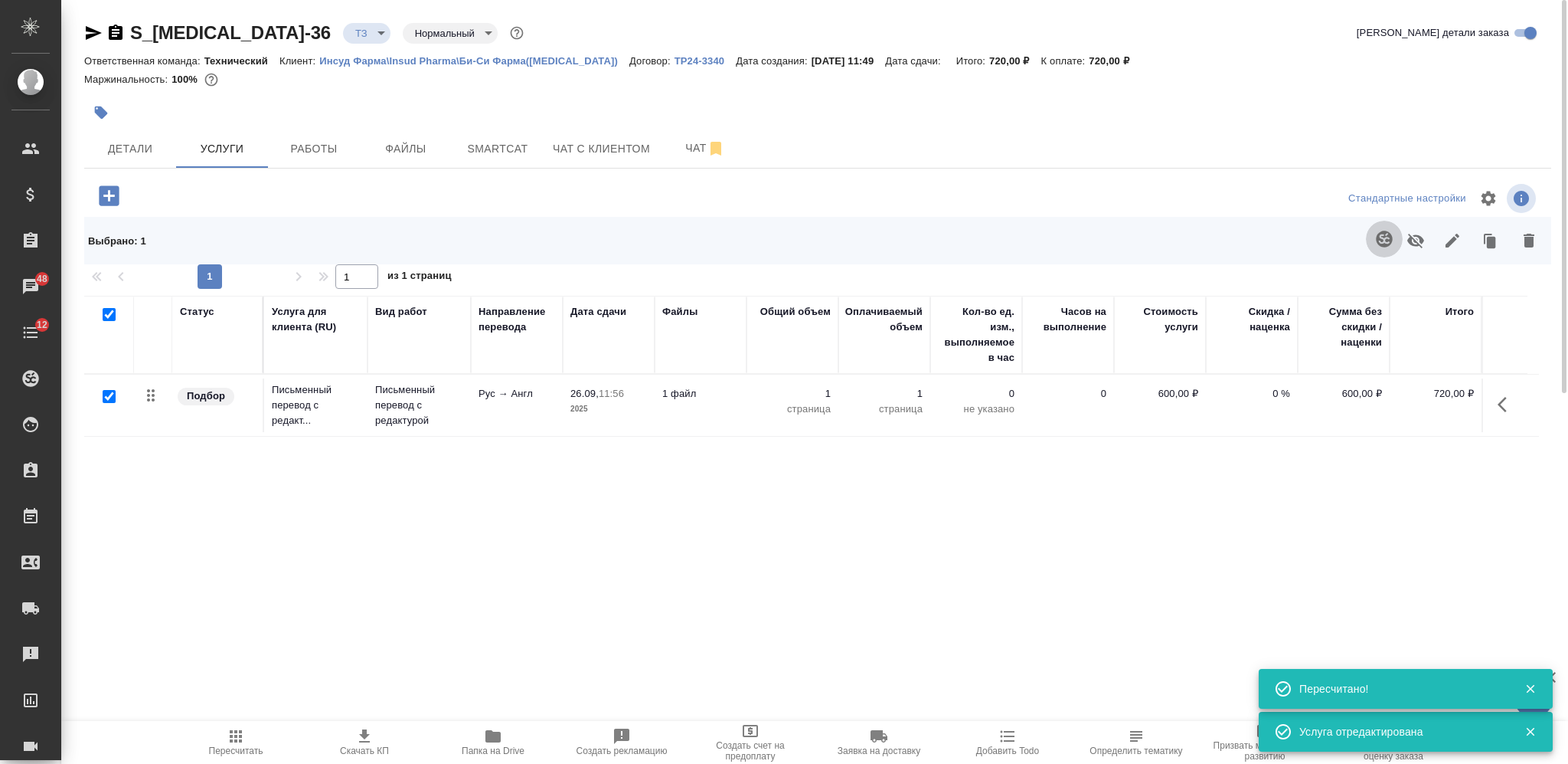
click at [1379, 239] on icon "button" at bounding box center [1384, 238] width 16 height 16
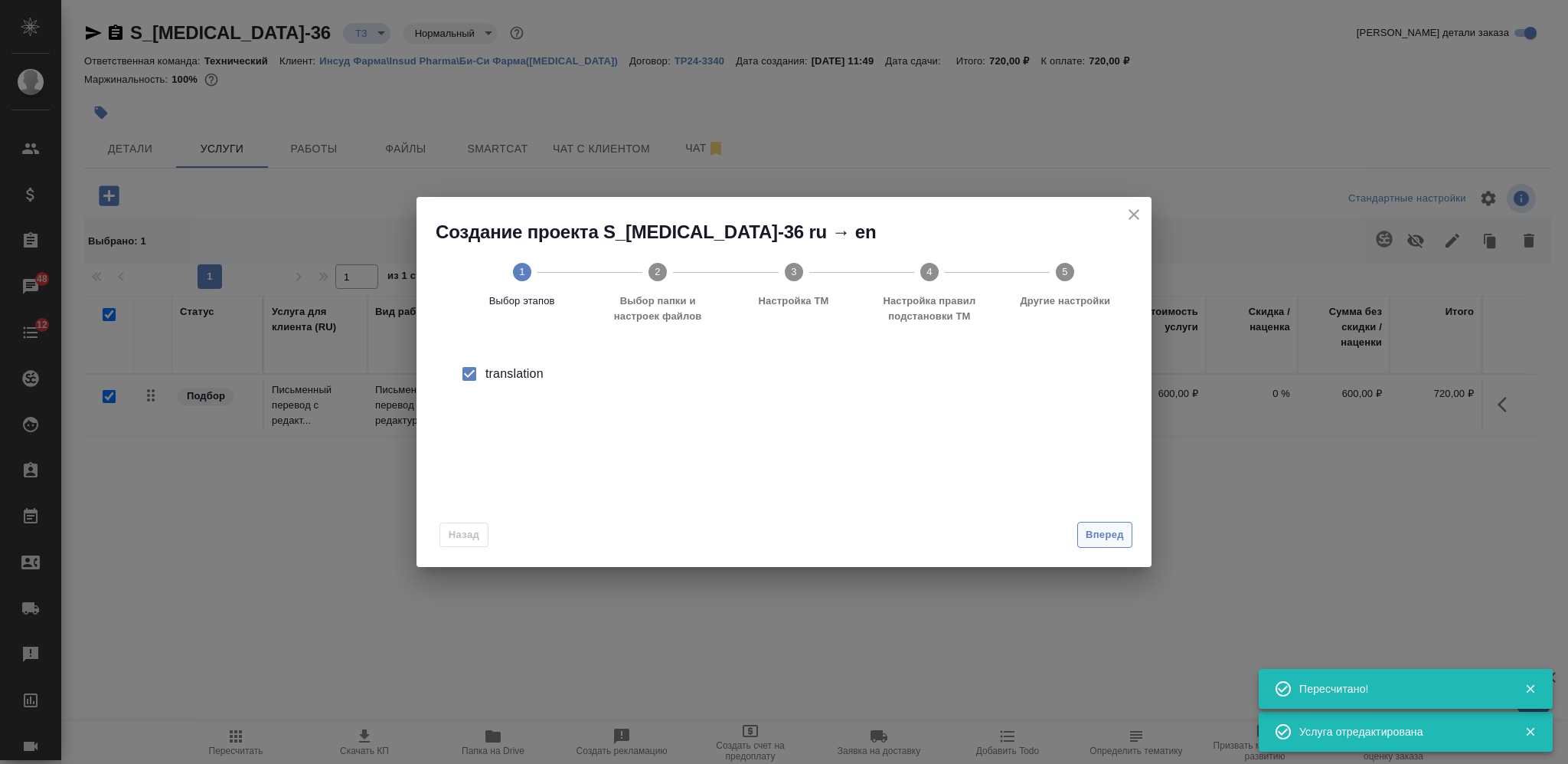
click at [1107, 530] on span "Вперед" at bounding box center [1104, 534] width 38 height 18
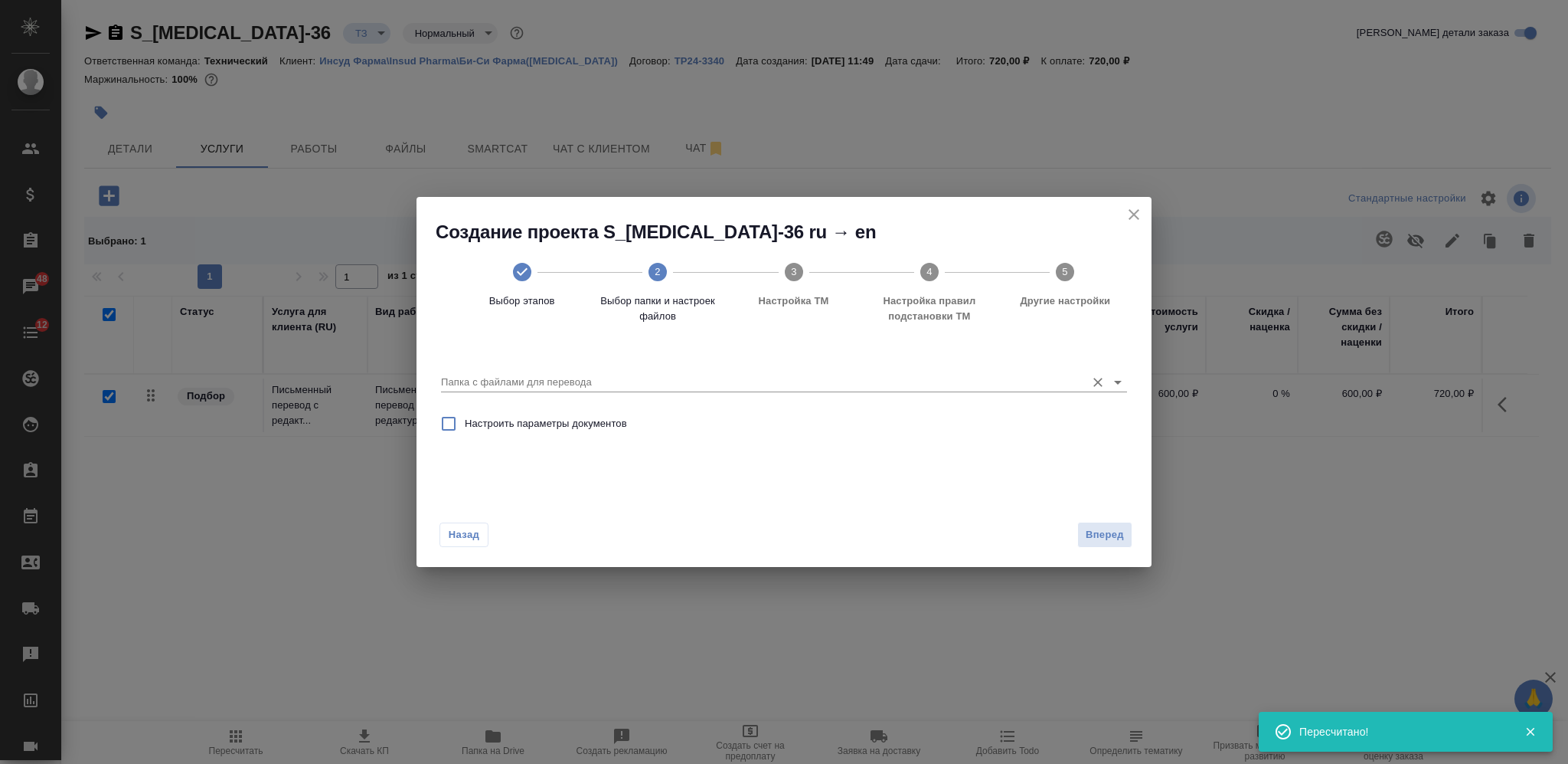
click at [840, 381] on input "Папка с файлами для перевода" at bounding box center [760, 382] width 637 height 19
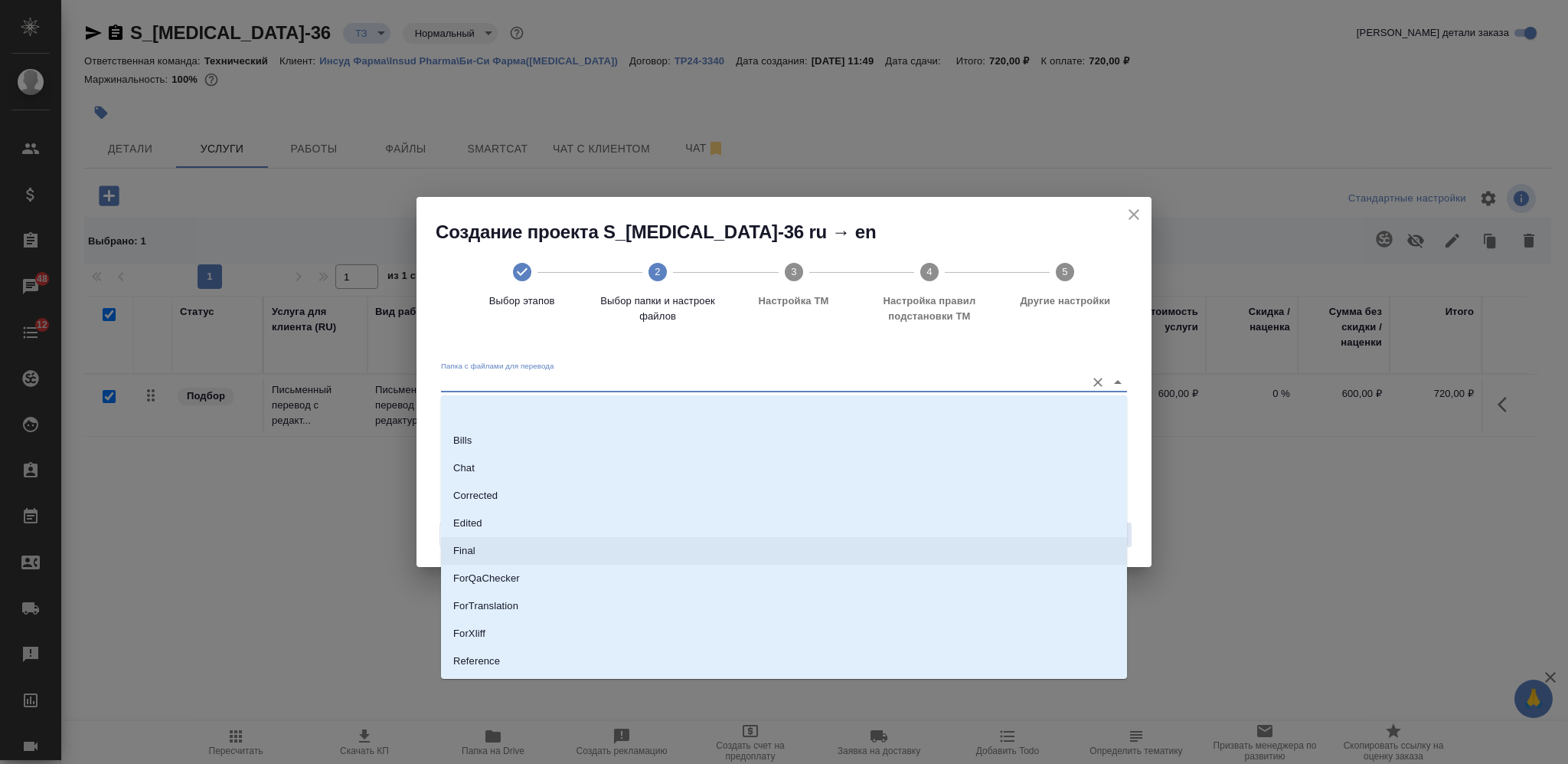
scroll to position [79, 0]
click at [826, 604] on li "Source" at bounding box center [784, 610] width 686 height 28
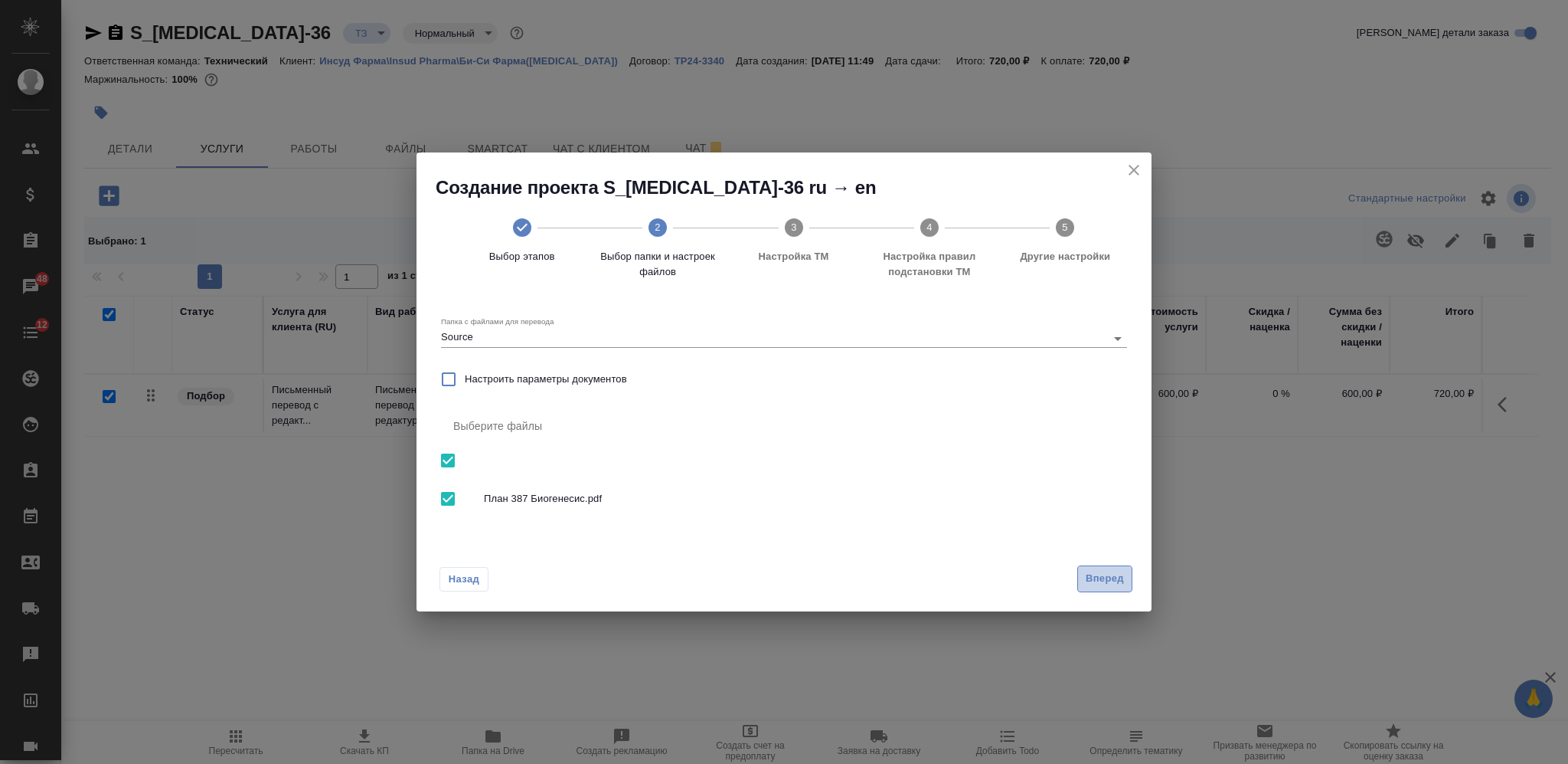
click at [1096, 570] on span "Вперед" at bounding box center [1104, 579] width 38 height 18
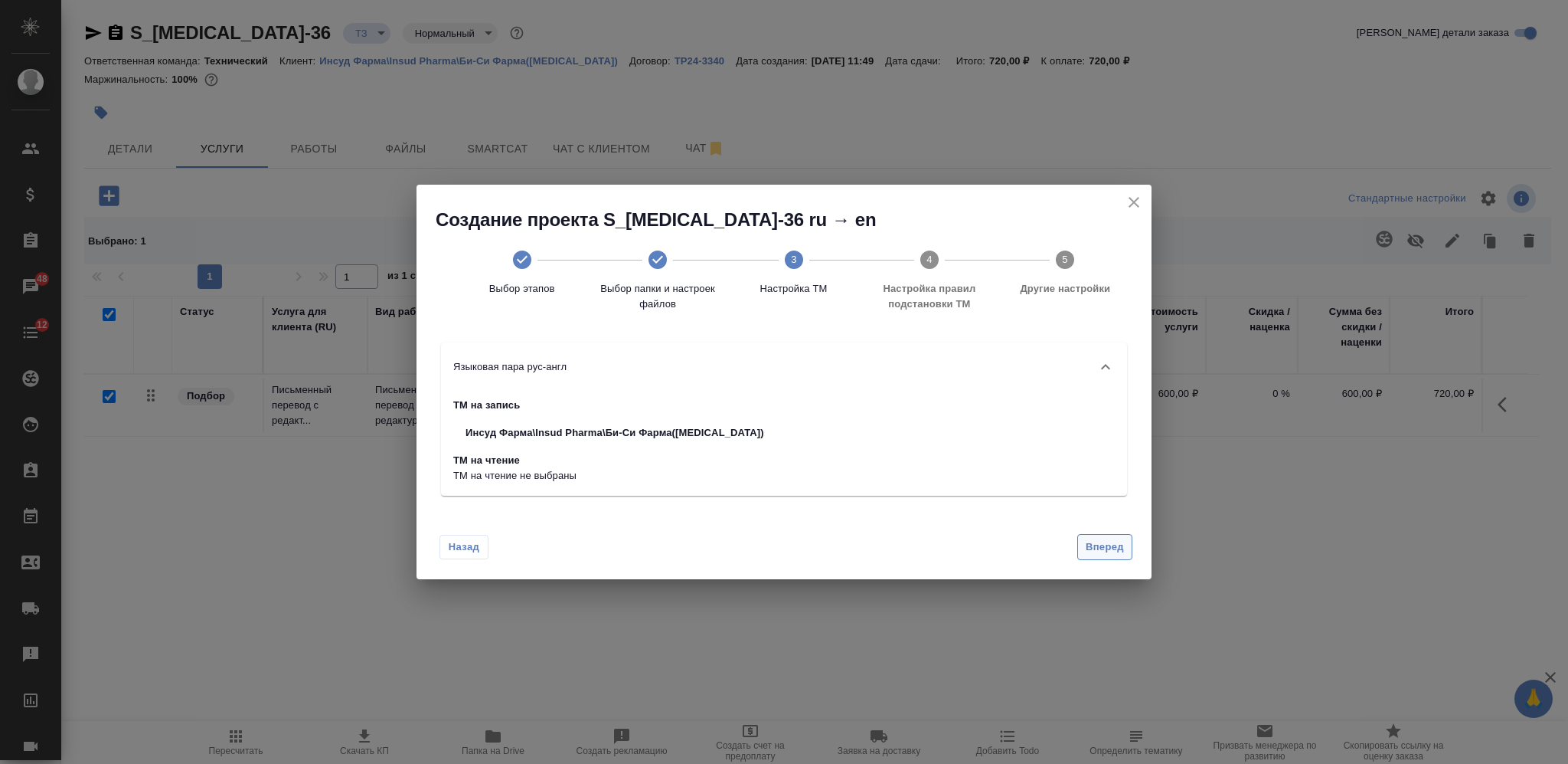
click at [1103, 548] on span "Вперед" at bounding box center [1104, 547] width 38 height 18
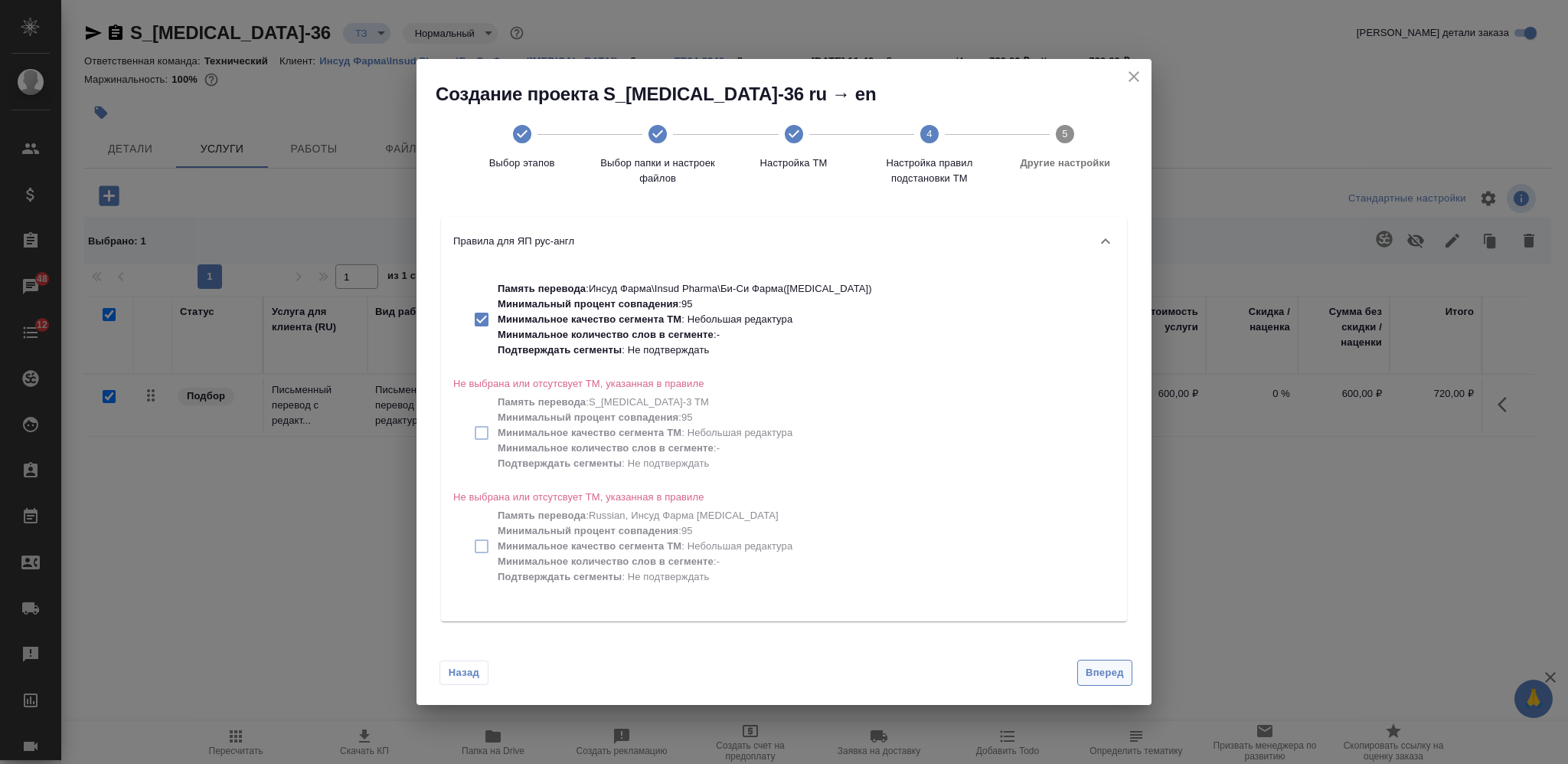
click at [1107, 666] on span "Вперед" at bounding box center [1104, 672] width 38 height 18
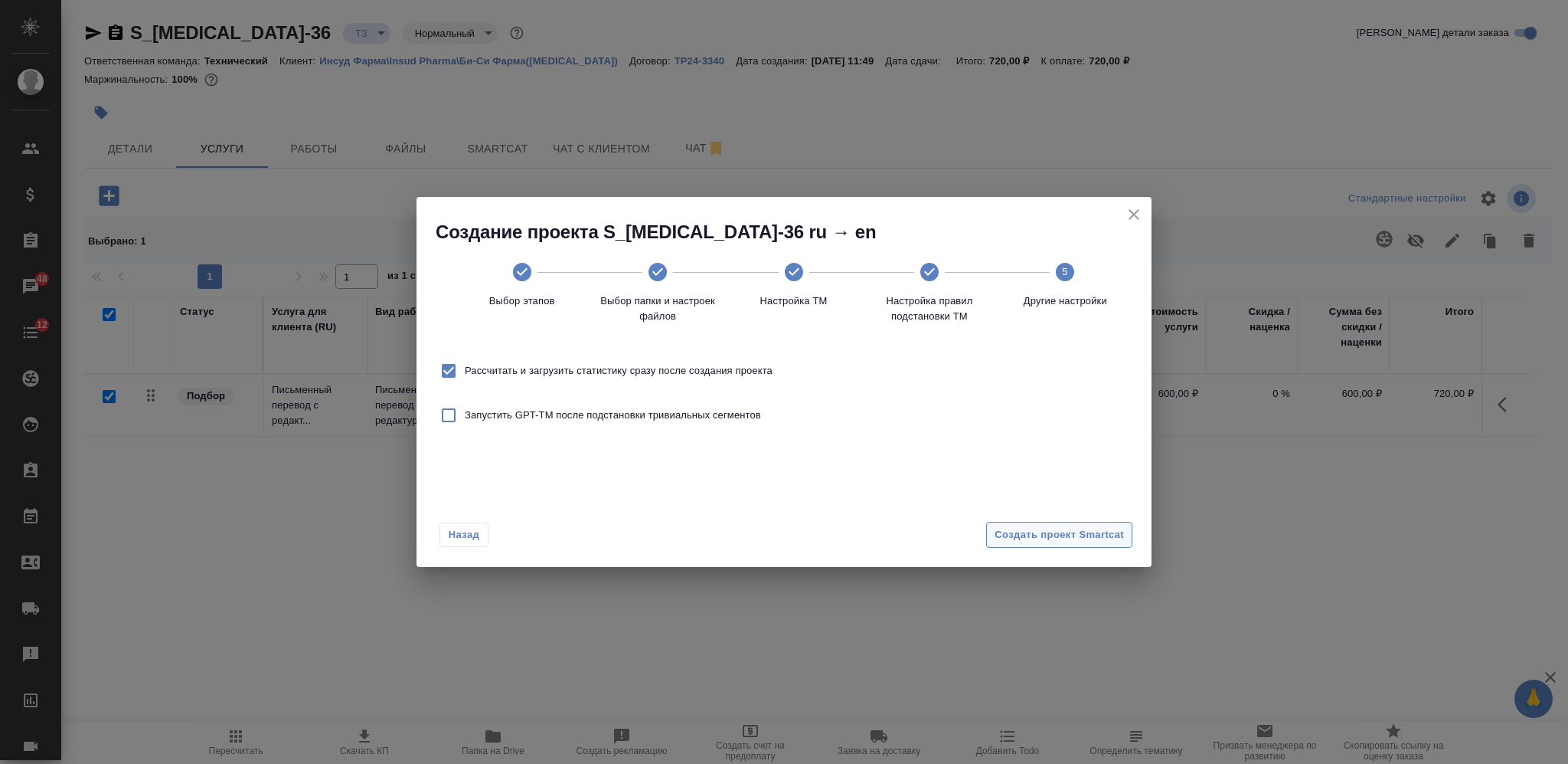
click at [1094, 523] on button "Создать проект Smartcat" at bounding box center [1059, 534] width 147 height 27
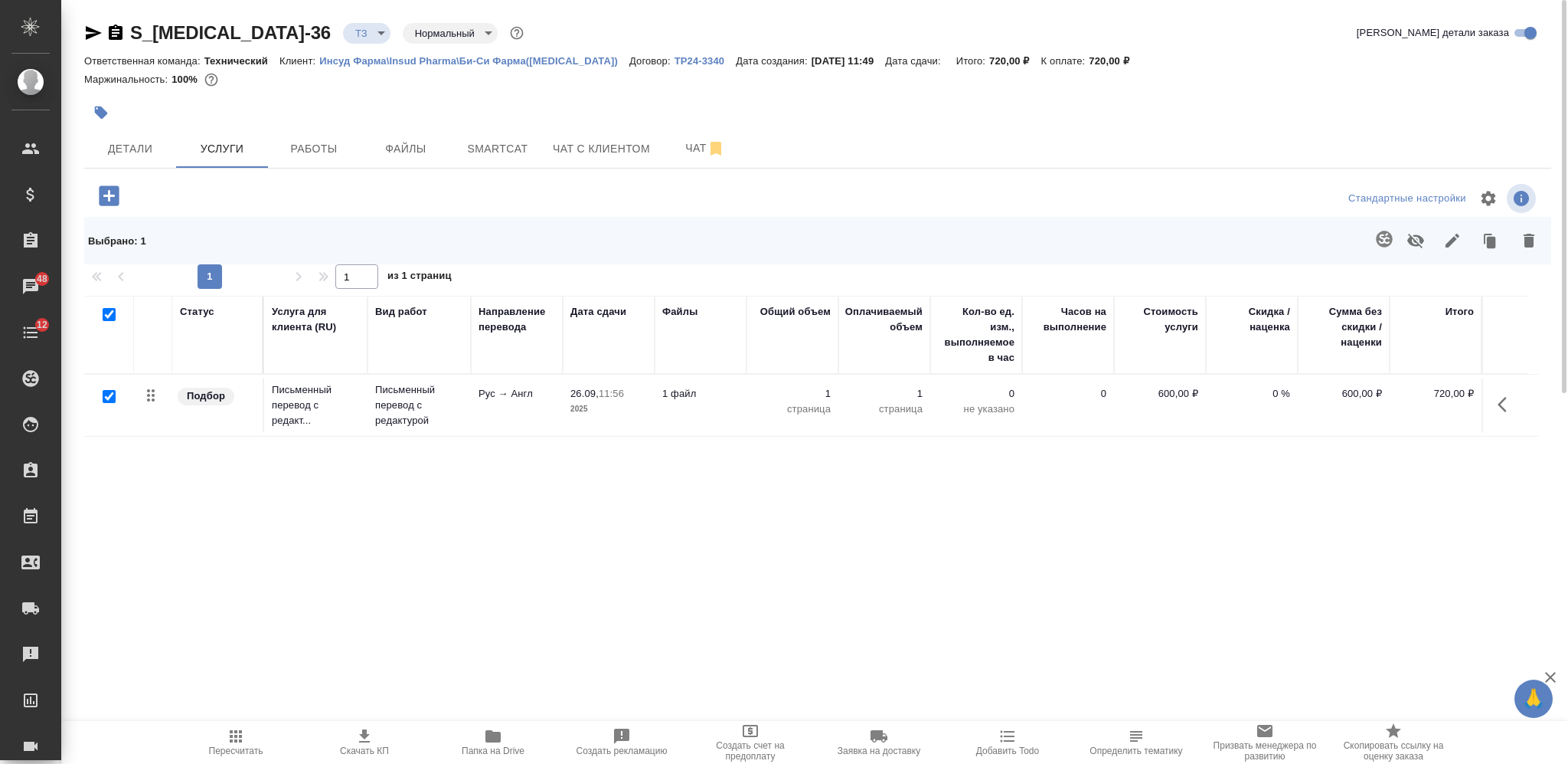
click at [136, 171] on div "S_Chemo-36 ТЗ tz Нормальный normal Кратко детали заказа Ответственная команда: …" at bounding box center [818, 332] width 1484 height 664
click at [133, 153] on span "Детали" at bounding box center [130, 149] width 74 height 19
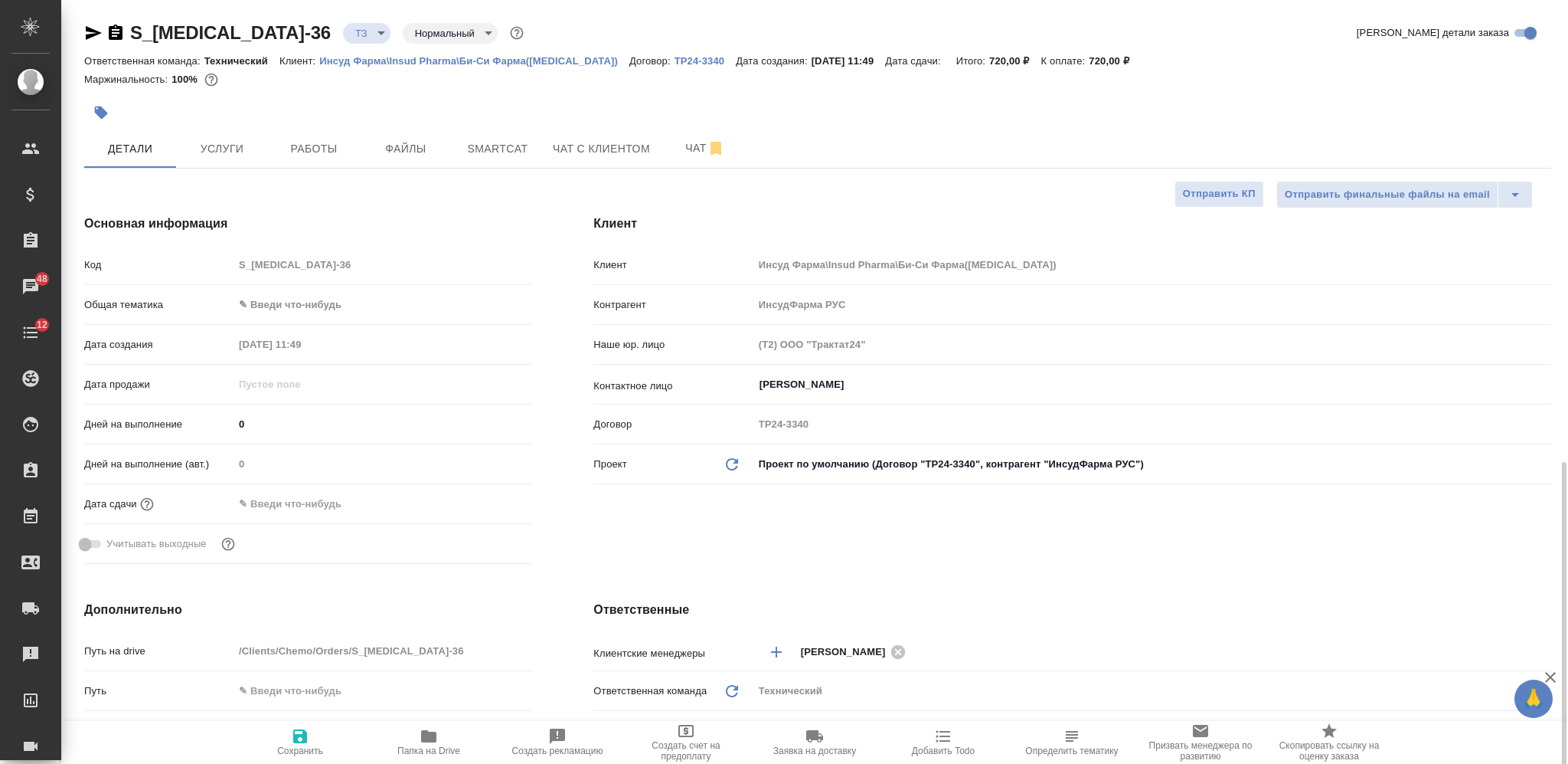
scroll to position [408, 0]
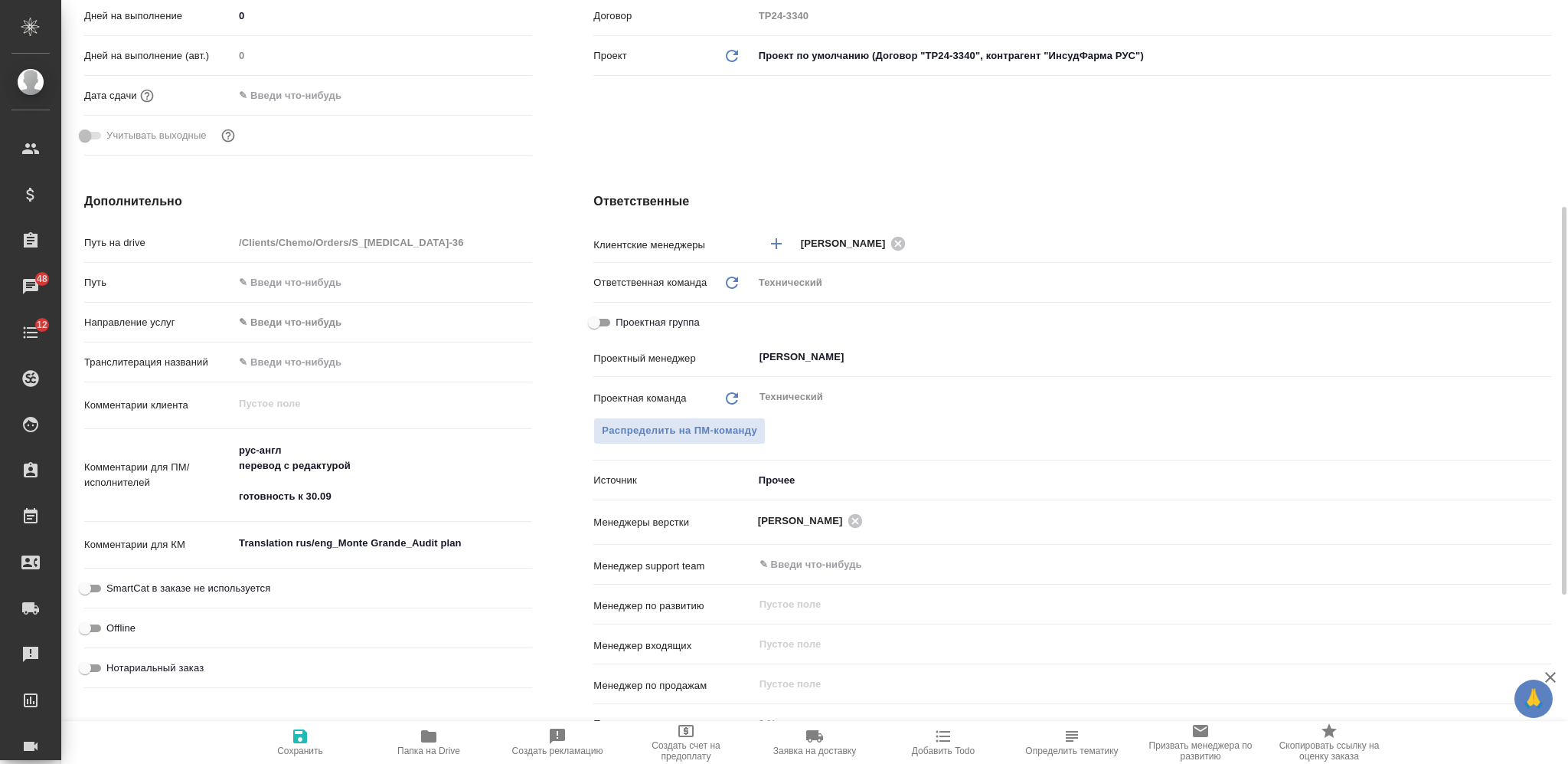
click at [358, 473] on textarea "рус-англ перевод с редактурой готовность к 30.09" at bounding box center [382, 473] width 299 height 72
paste textarea "подготовить максимально точный с технической точки зрения перевод, т.к. докумен…"
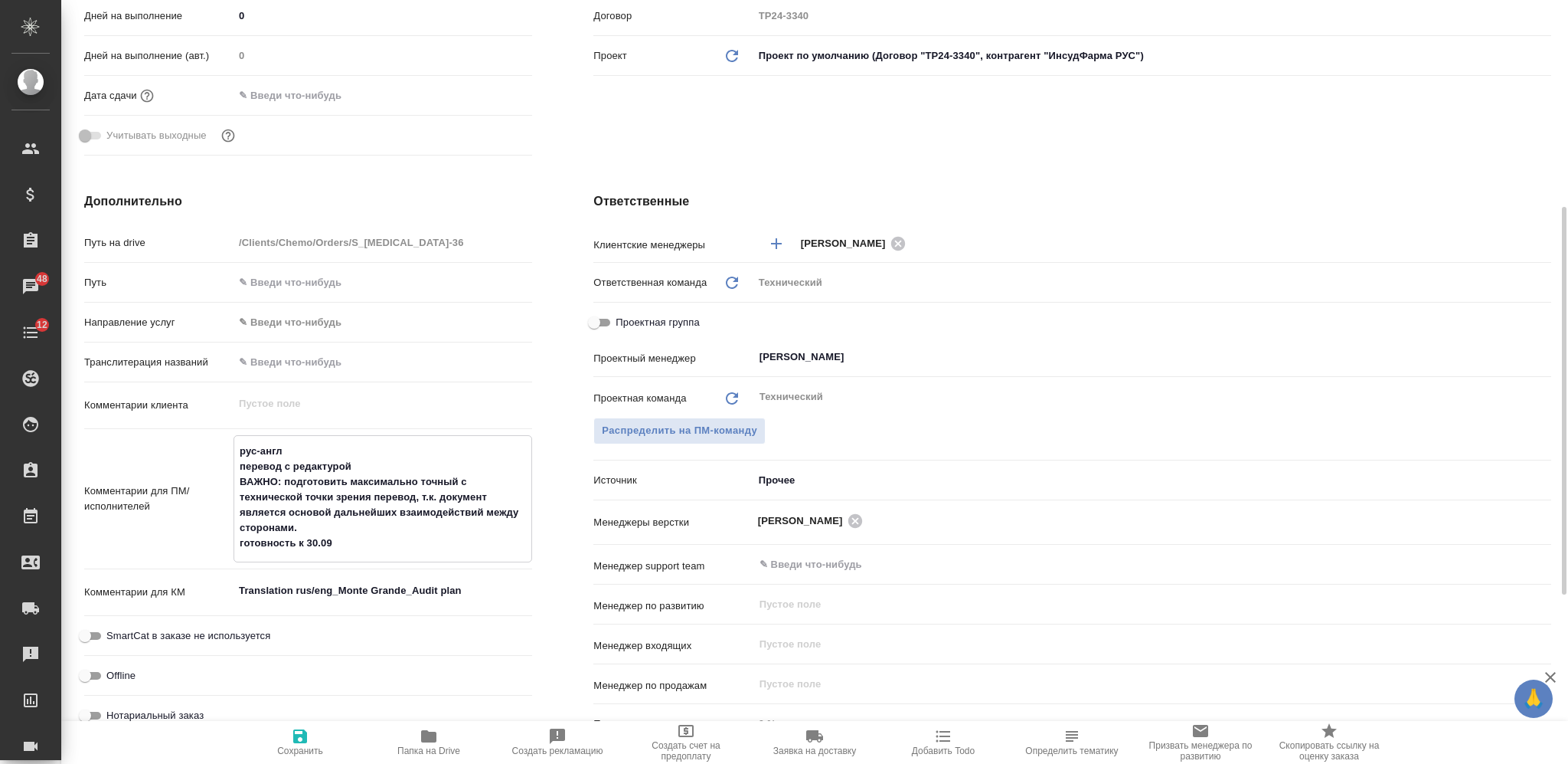
click at [299, 749] on span "Сохранить" at bounding box center [299, 751] width 46 height 11
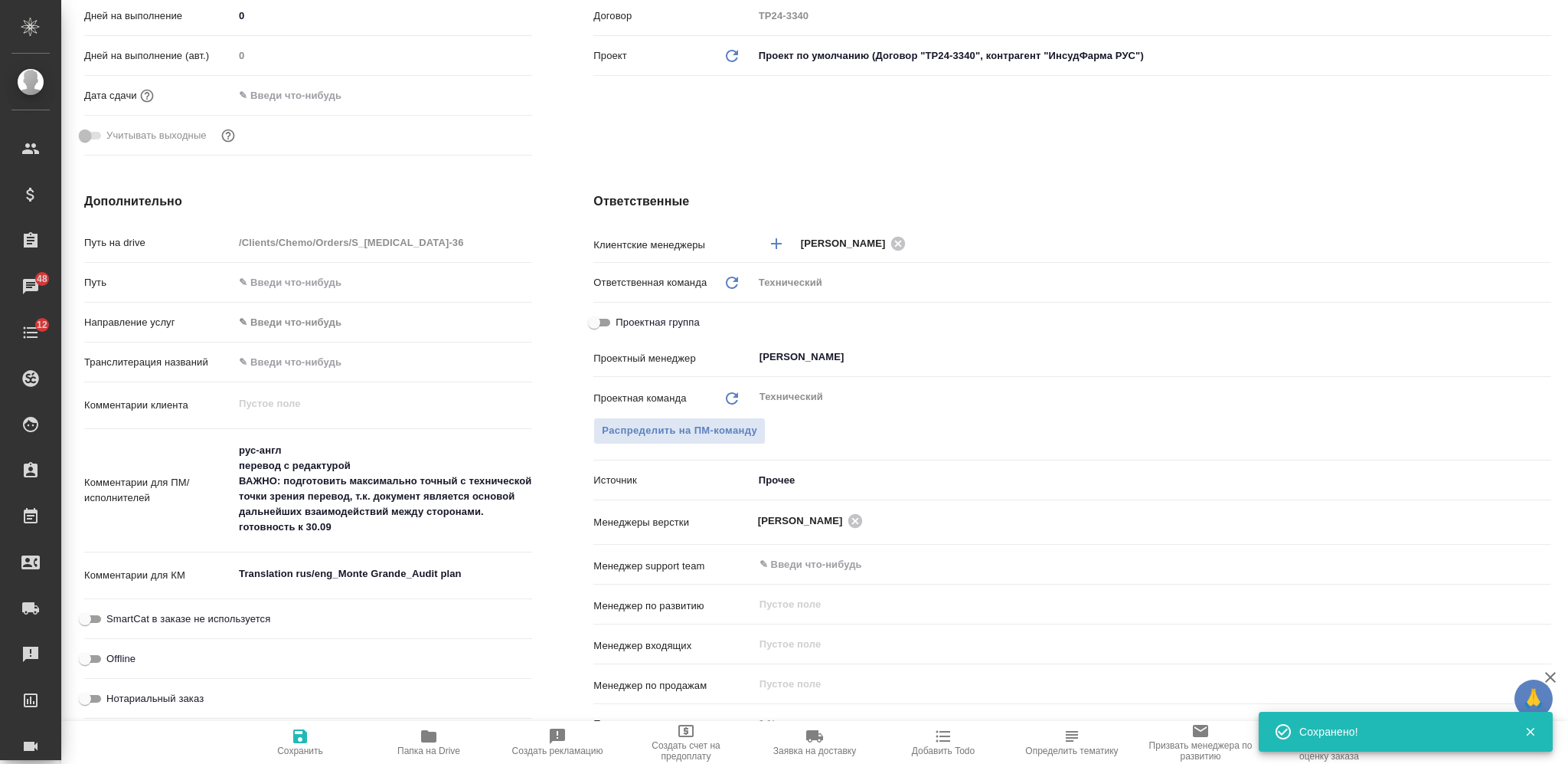
scroll to position [0, 0]
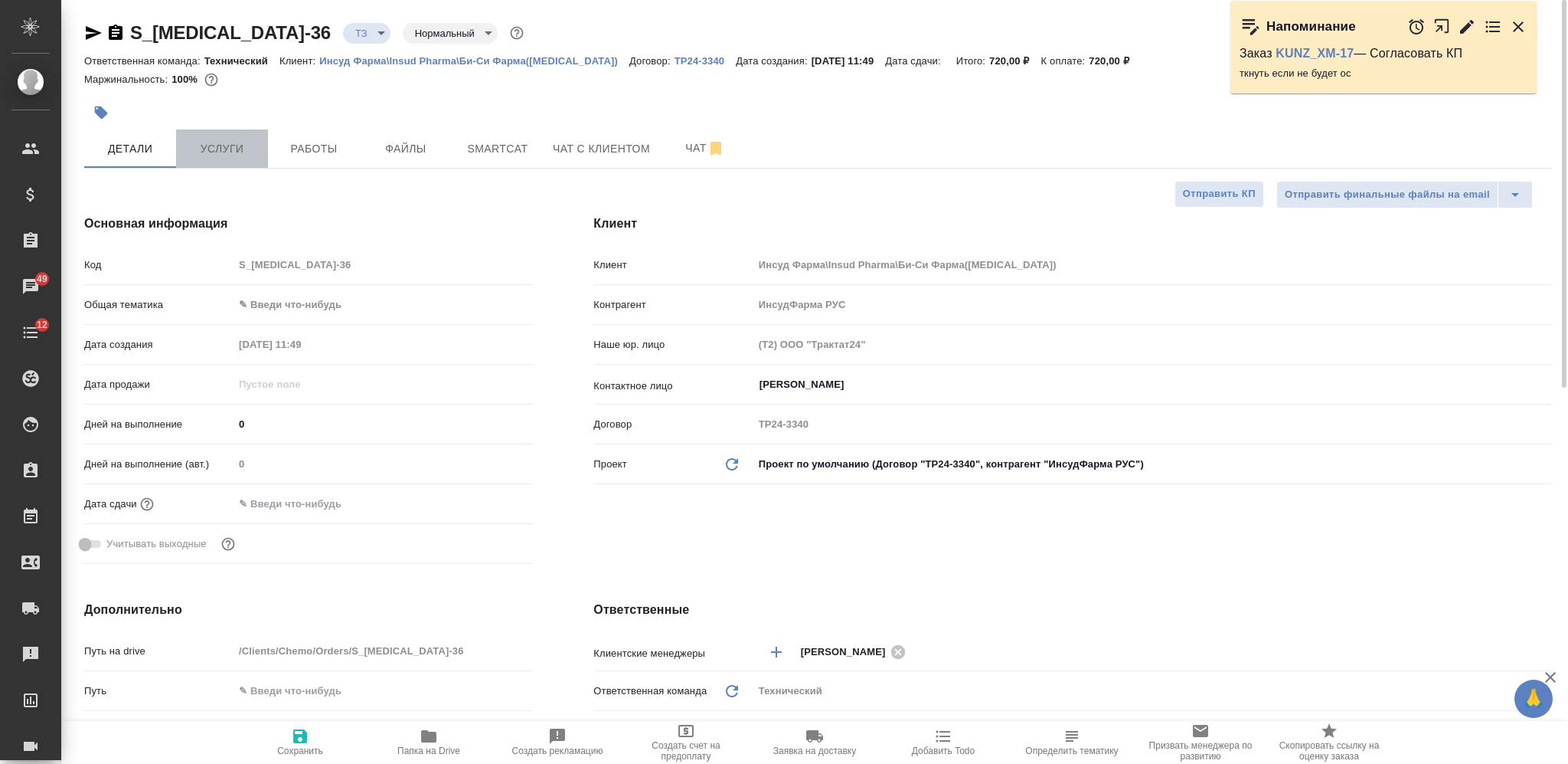
click at [253, 155] on span "Услуги" at bounding box center [222, 149] width 74 height 19
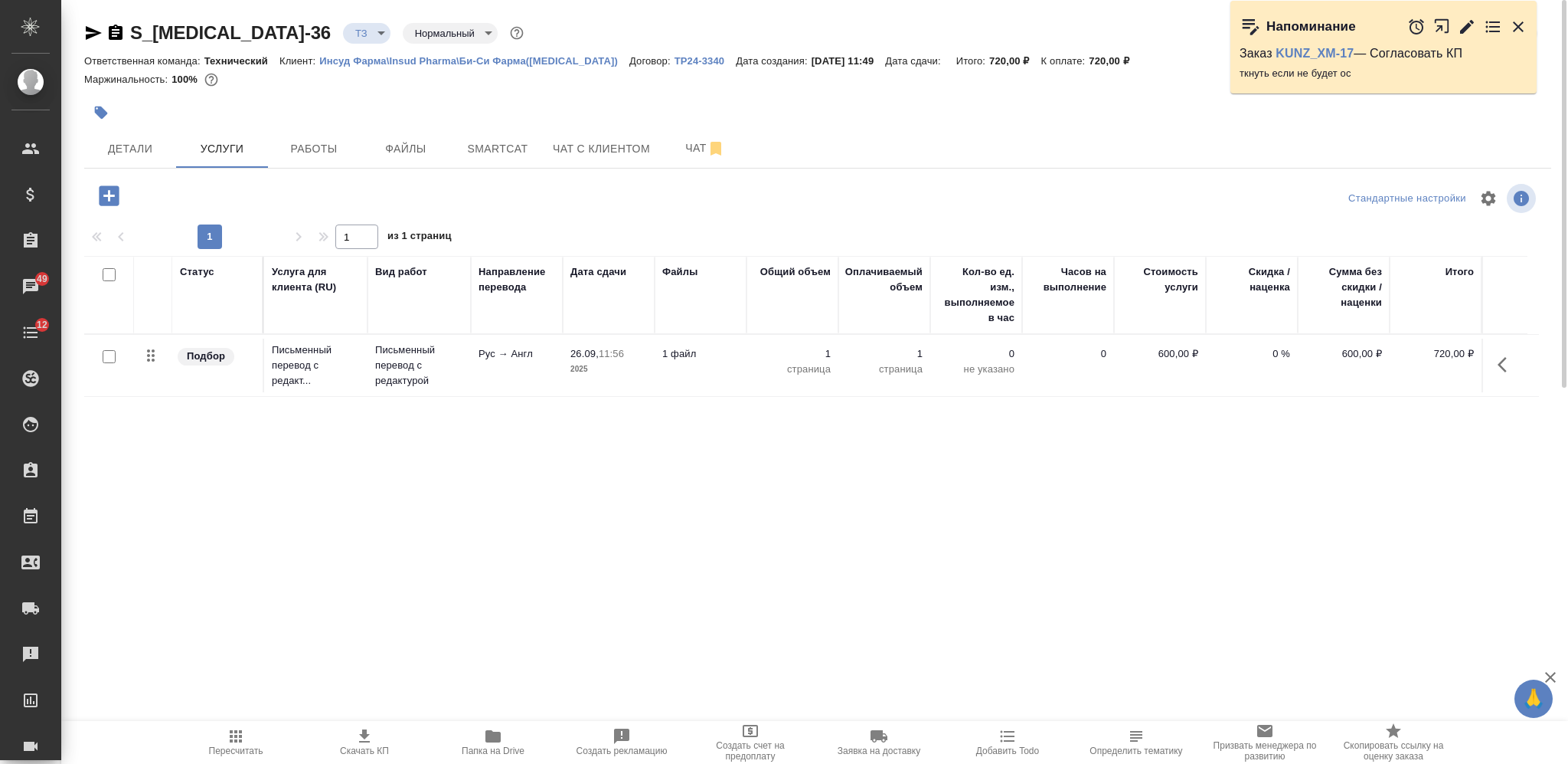
click at [748, 375] on td "1 страница" at bounding box center [793, 365] width 92 height 54
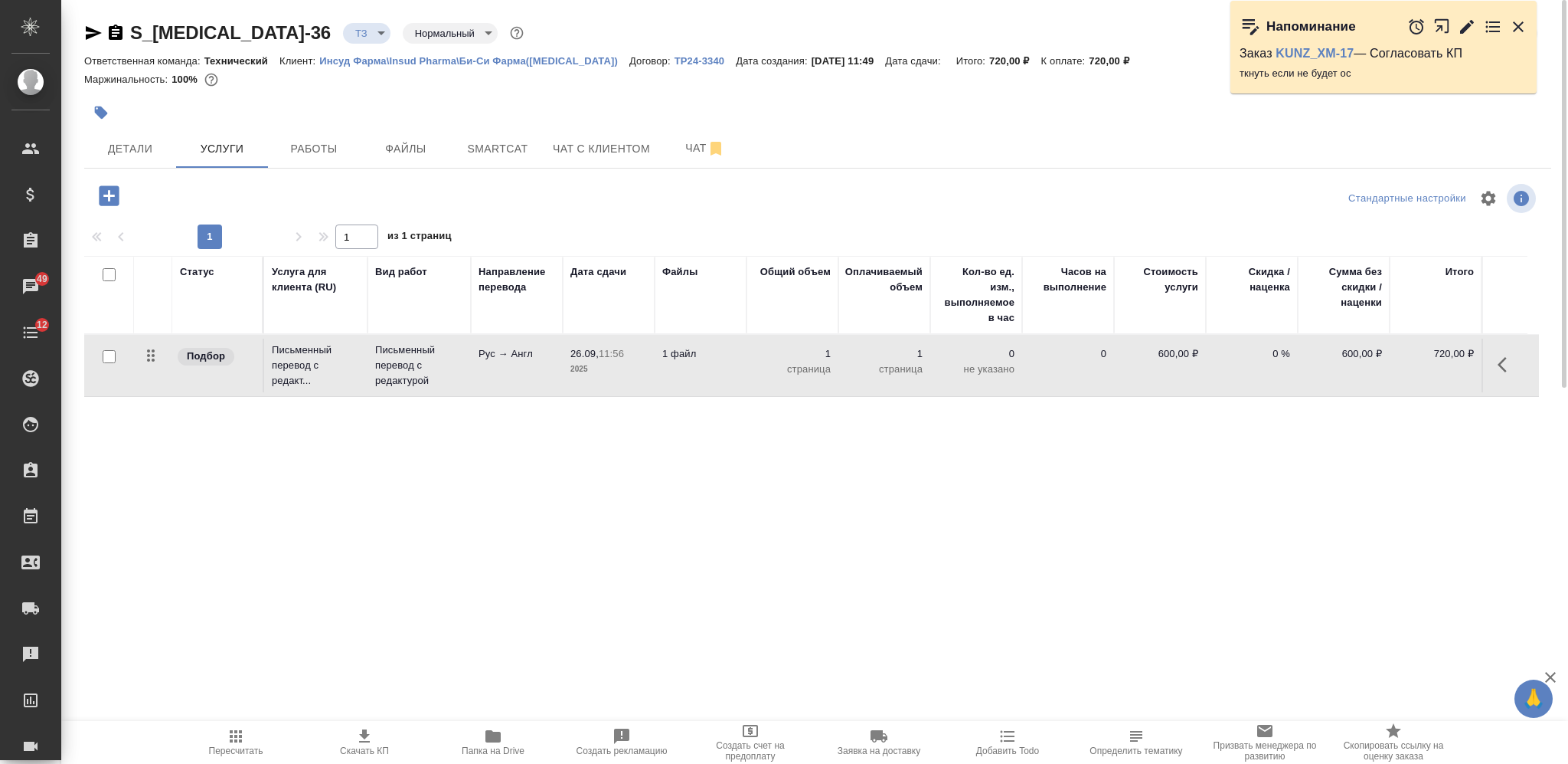
click at [748, 375] on td "1 страница" at bounding box center [793, 365] width 92 height 54
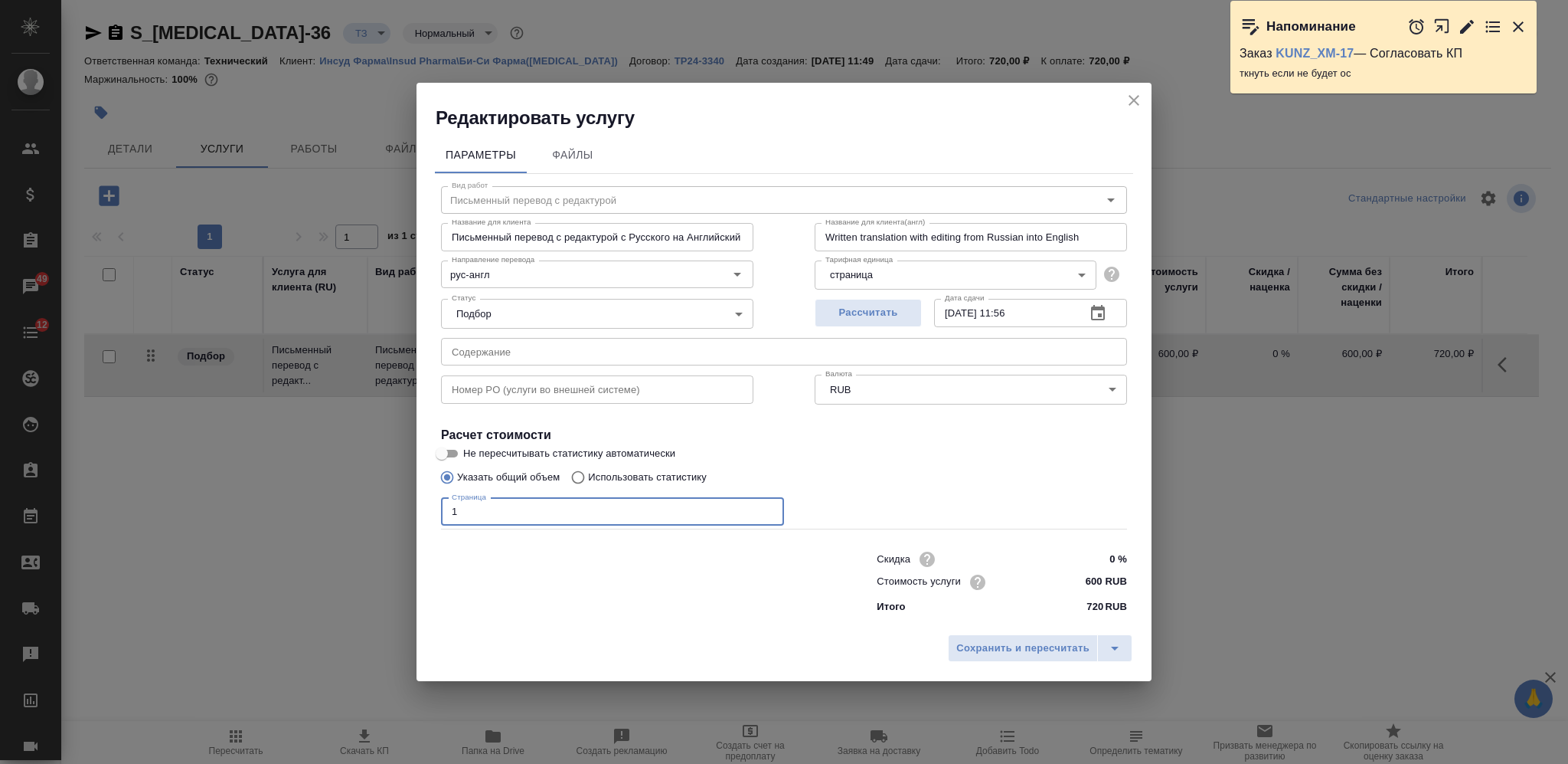
drag, startPoint x: 445, startPoint y: 513, endPoint x: 391, endPoint y: 516, distance: 54.1
click at [395, 518] on div "Редактировать услугу Параметры Файлы Вид работ Письменный перевод с редактурой …" at bounding box center [784, 382] width 1568 height 764
click at [970, 642] on span "Сохранить и пересчитать" at bounding box center [1023, 648] width 133 height 18
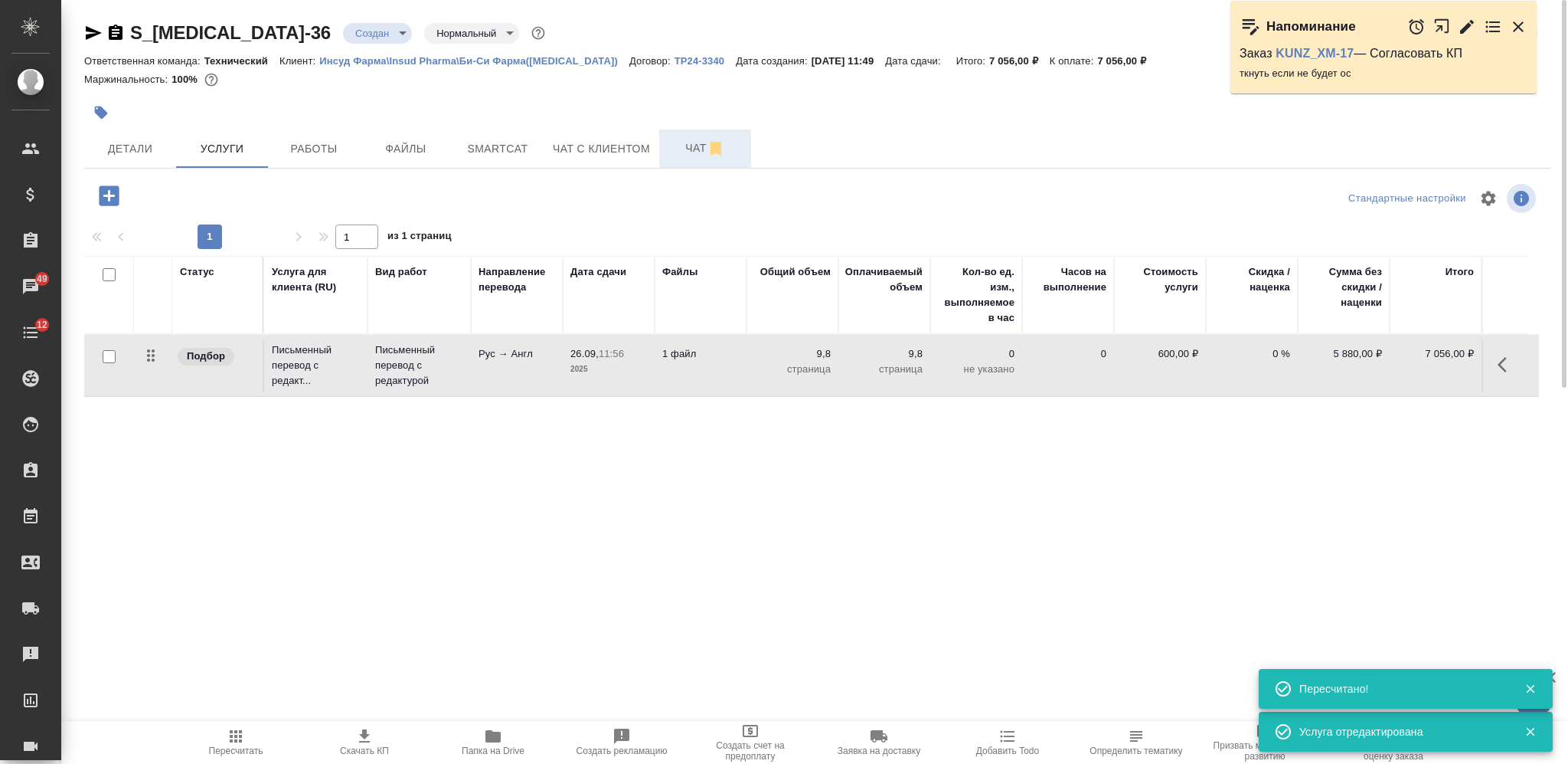
click at [680, 144] on span "Чат" at bounding box center [705, 148] width 74 height 19
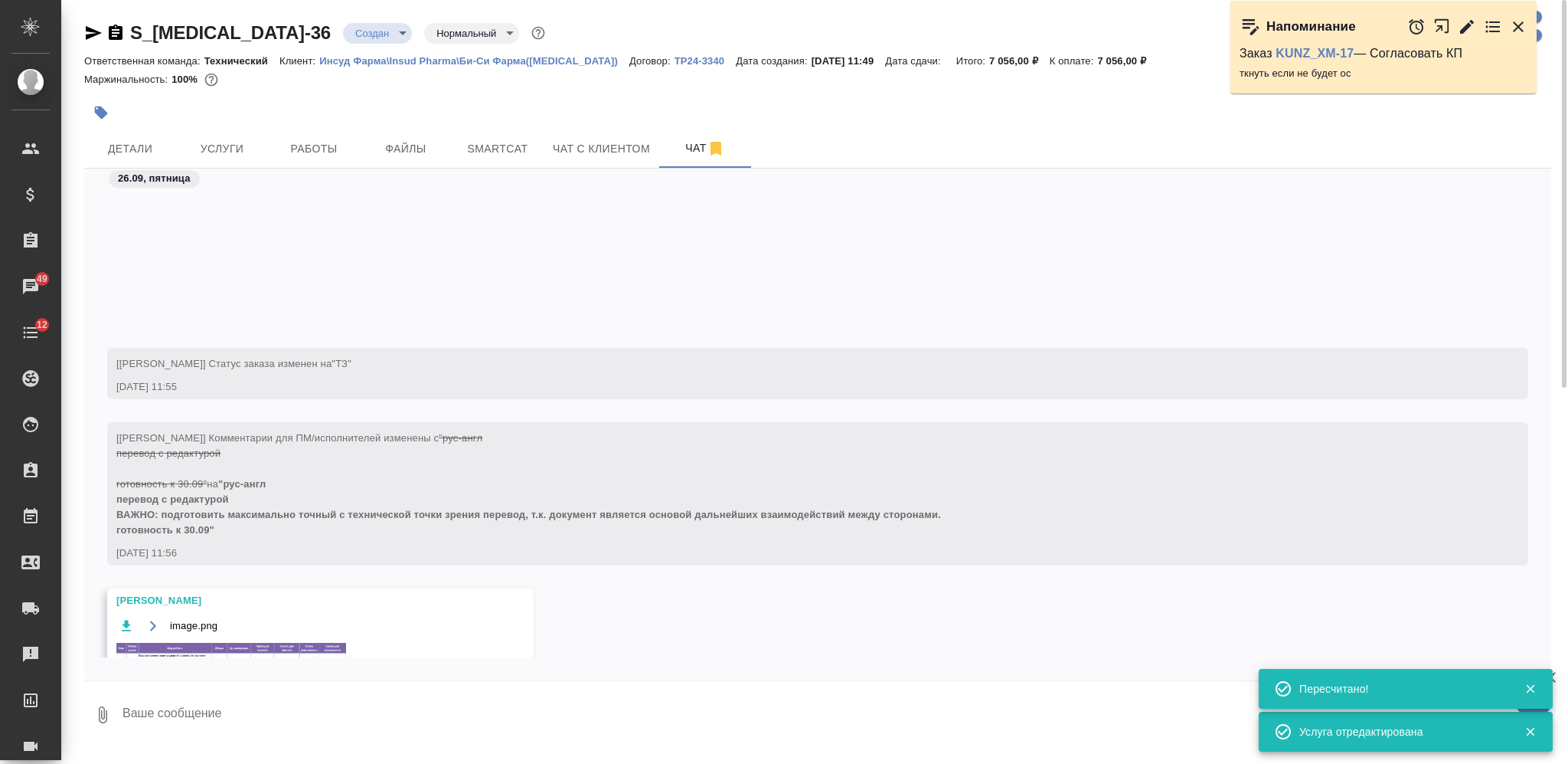
scroll to position [203, 0]
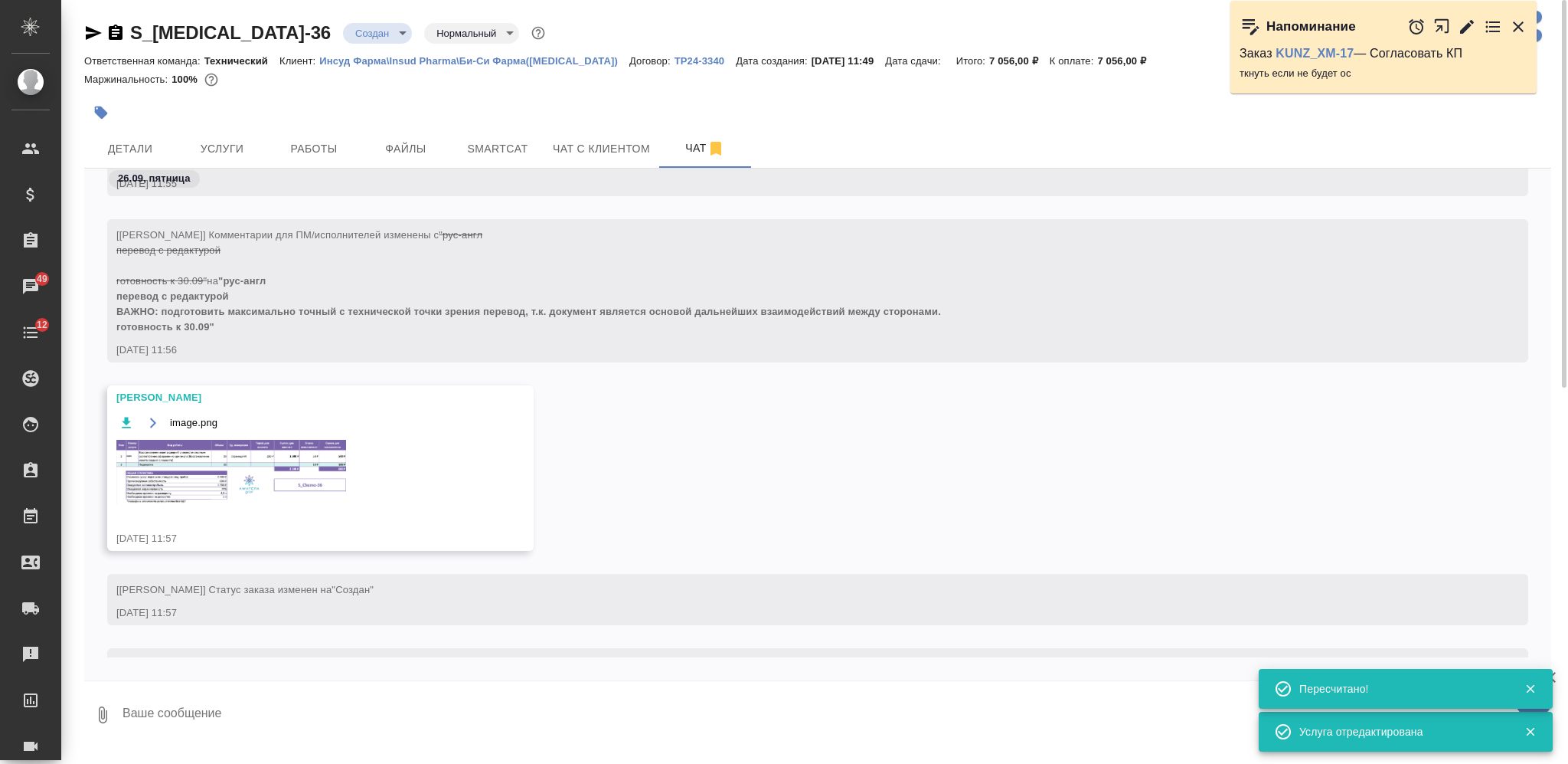
click at [265, 457] on img at bounding box center [231, 472] width 230 height 64
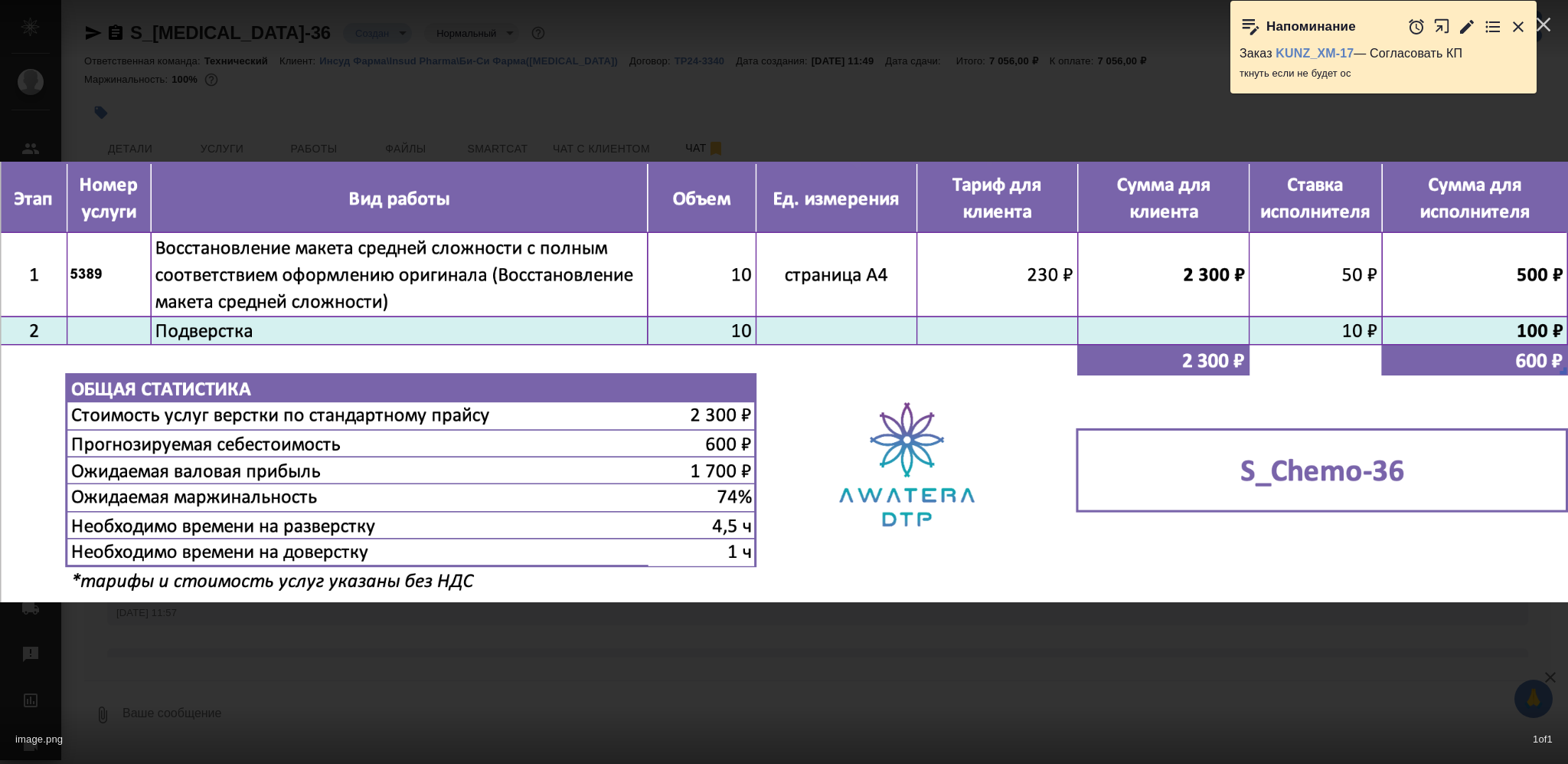
click at [638, 689] on div "image.png 1 of 1" at bounding box center [784, 382] width 1568 height 764
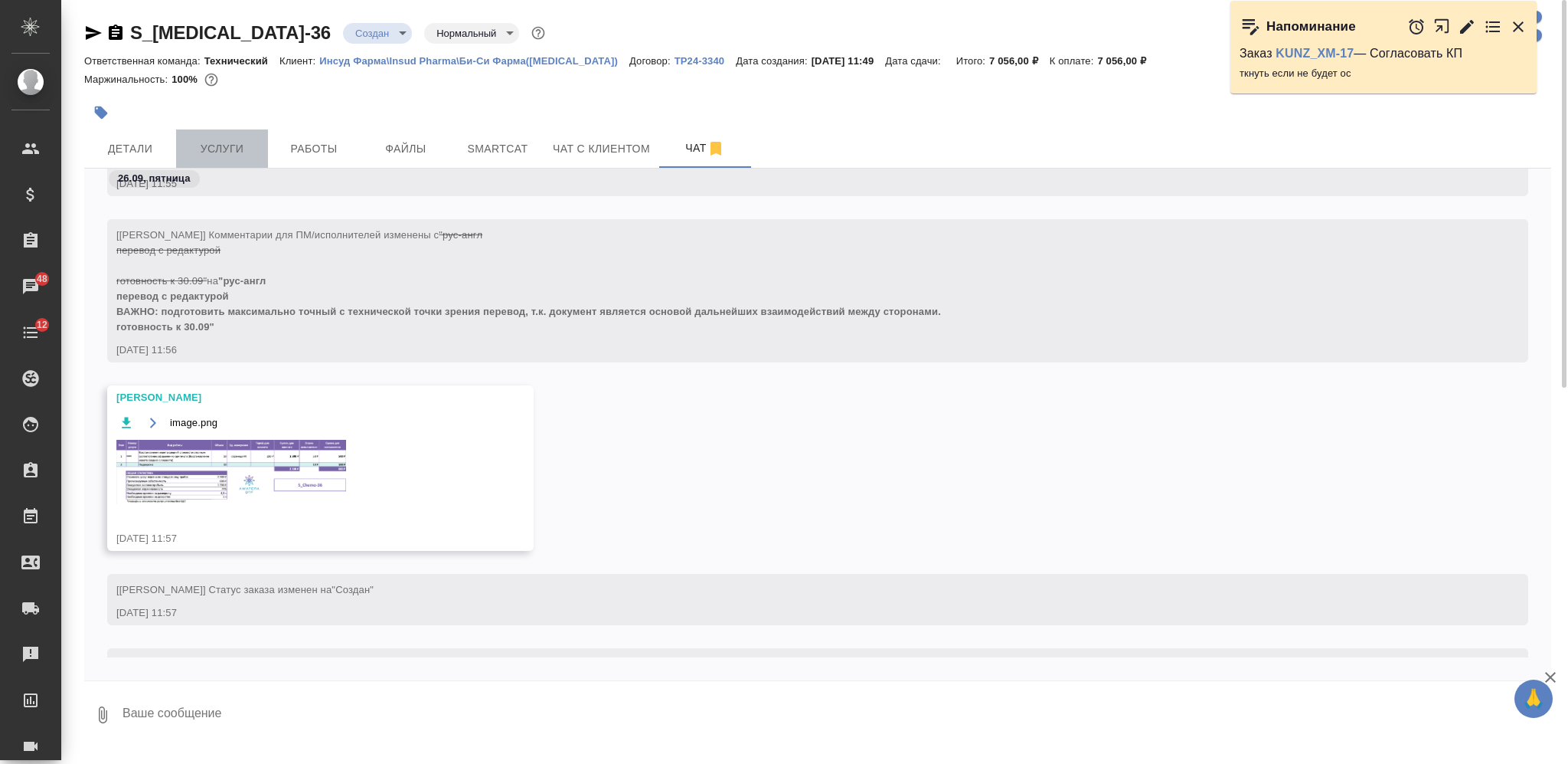
click at [228, 157] on span "Услуги" at bounding box center [222, 149] width 74 height 19
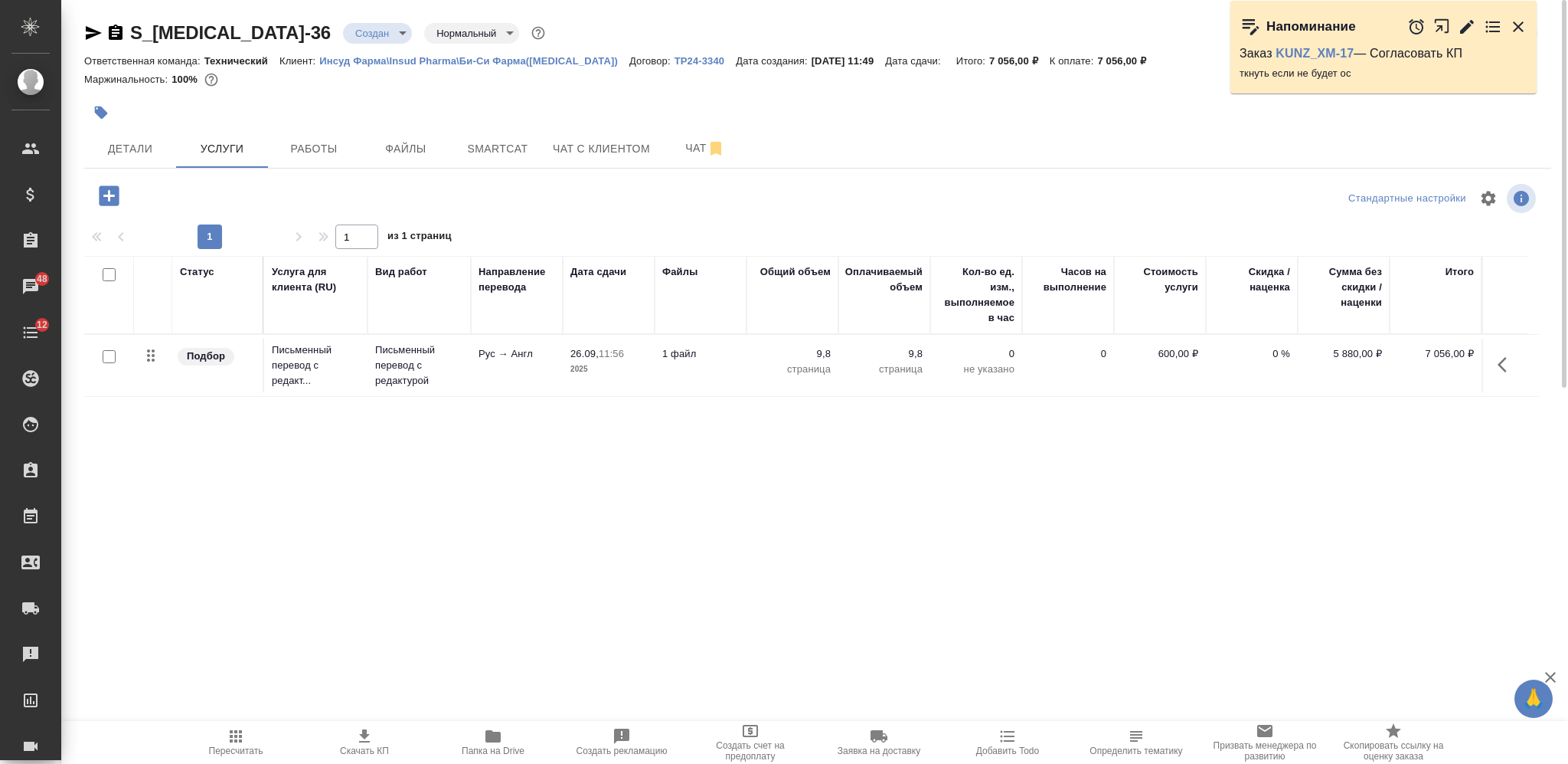
click at [113, 184] on icon "button" at bounding box center [109, 195] width 27 height 27
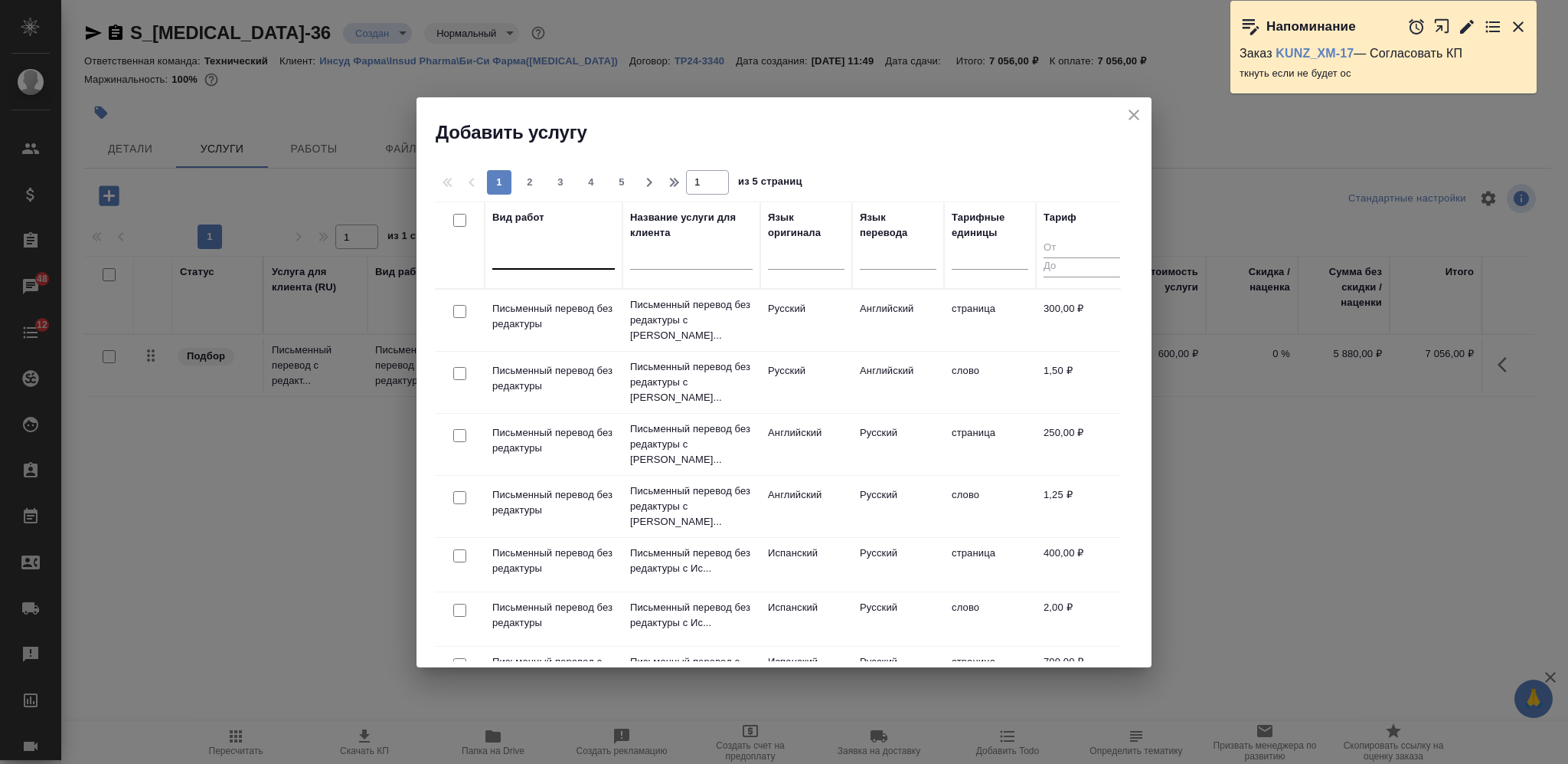
click at [545, 249] on div at bounding box center [554, 254] width 123 height 22
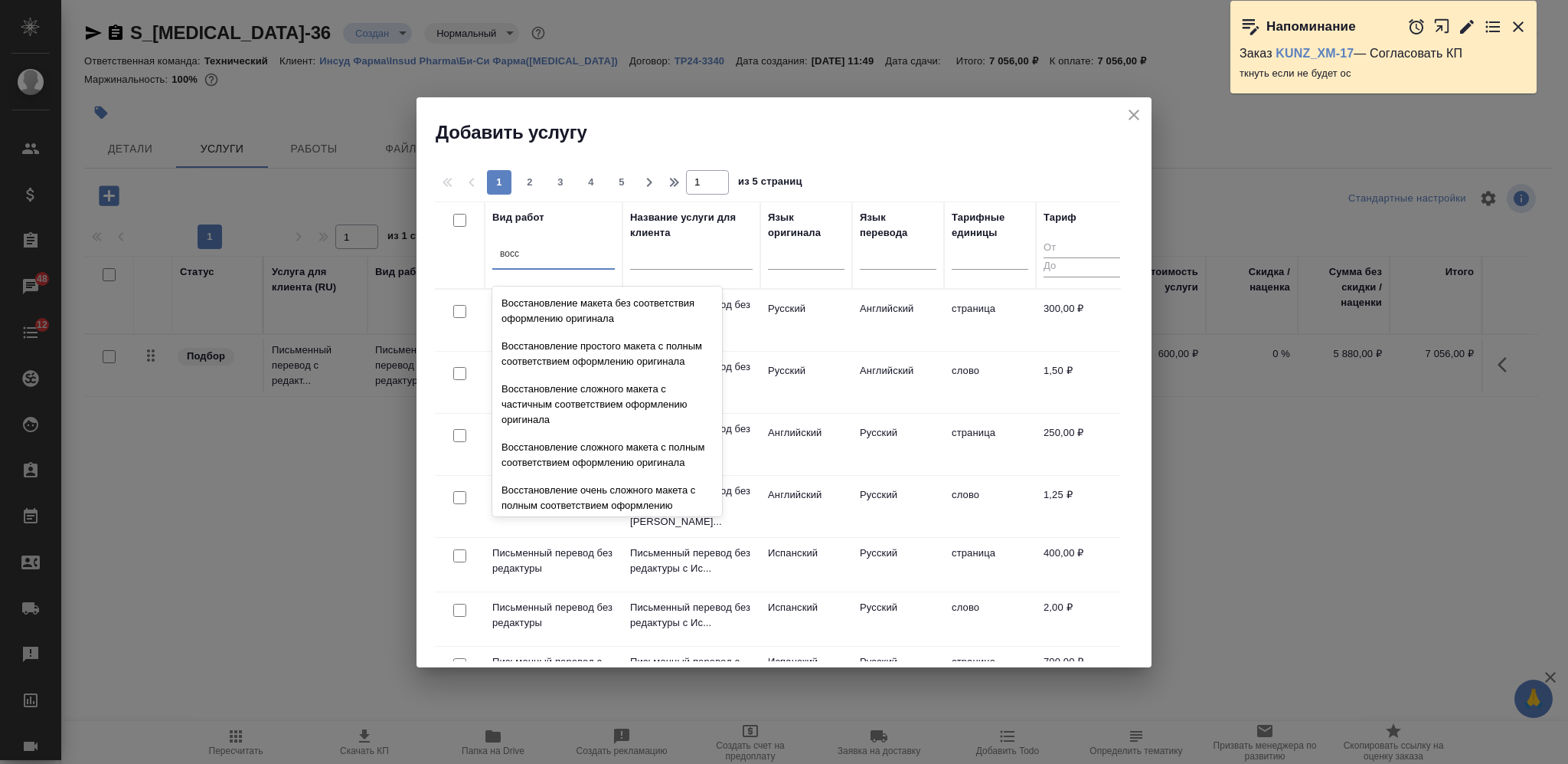
scroll to position [282, 0]
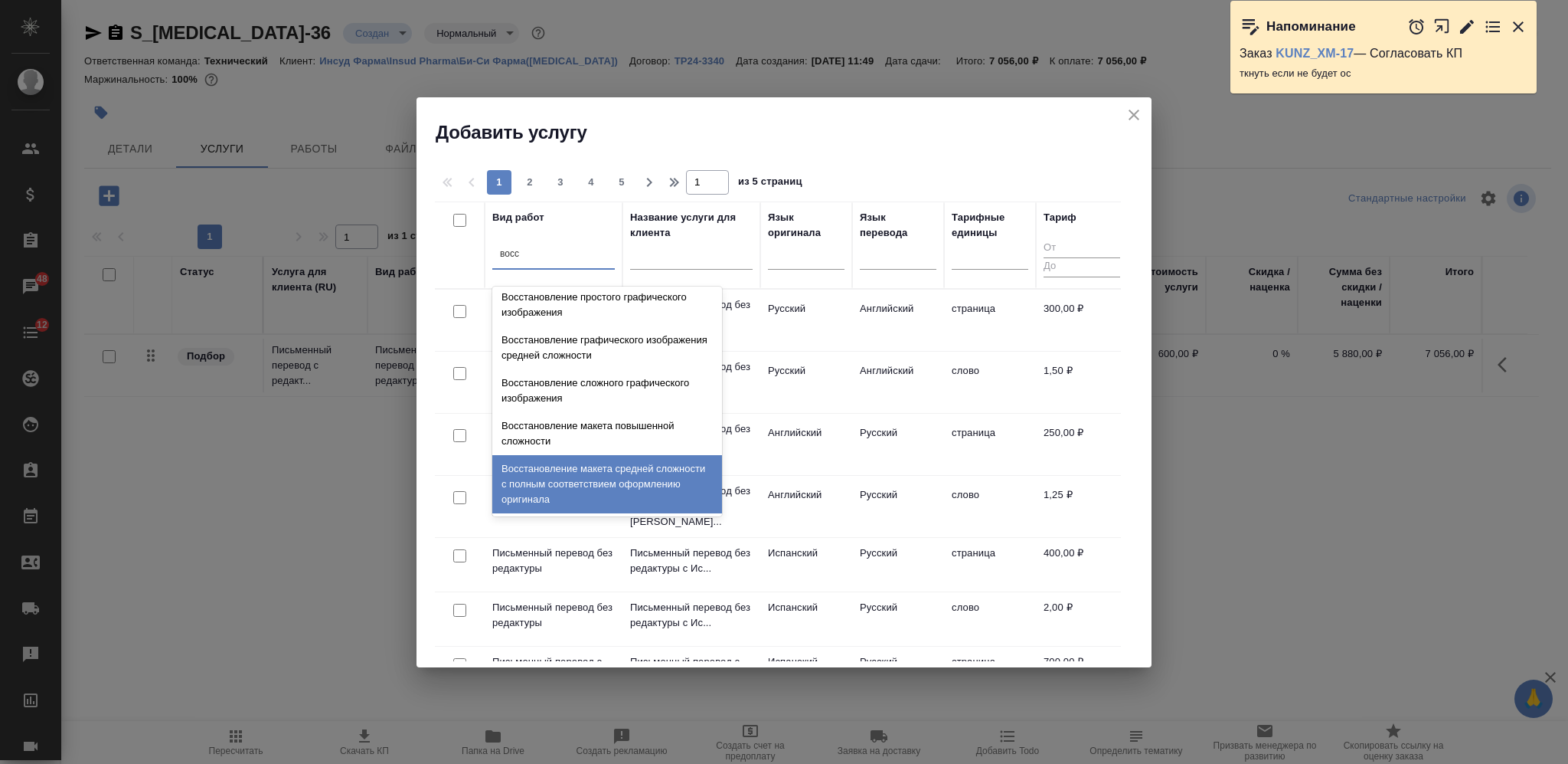
click at [609, 479] on div "Восстановление макета средней сложности с полным соответствием оформлению ориги…" at bounding box center [607, 484] width 230 height 58
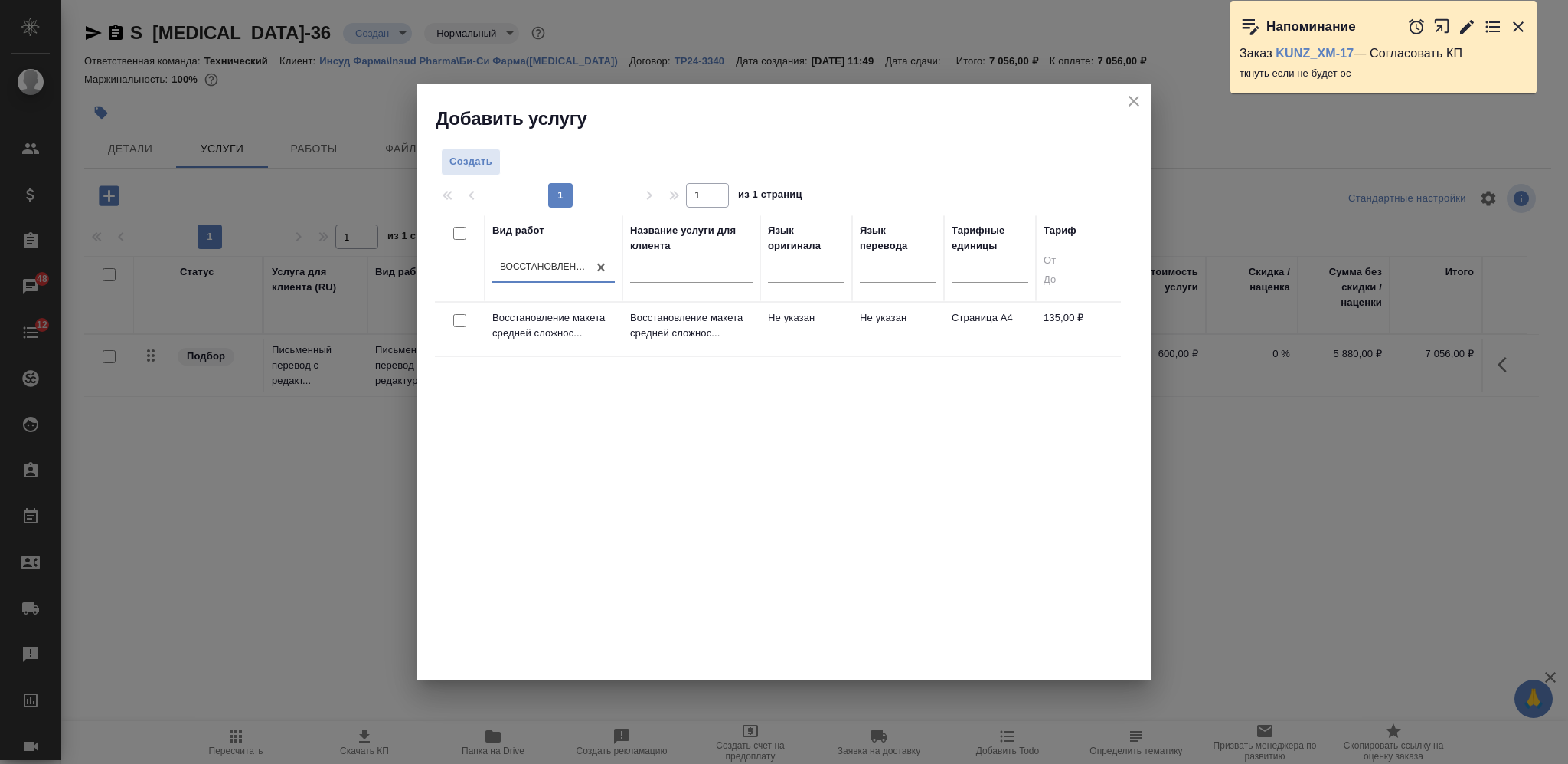
click at [462, 319] on input "checkbox" at bounding box center [460, 320] width 13 height 13
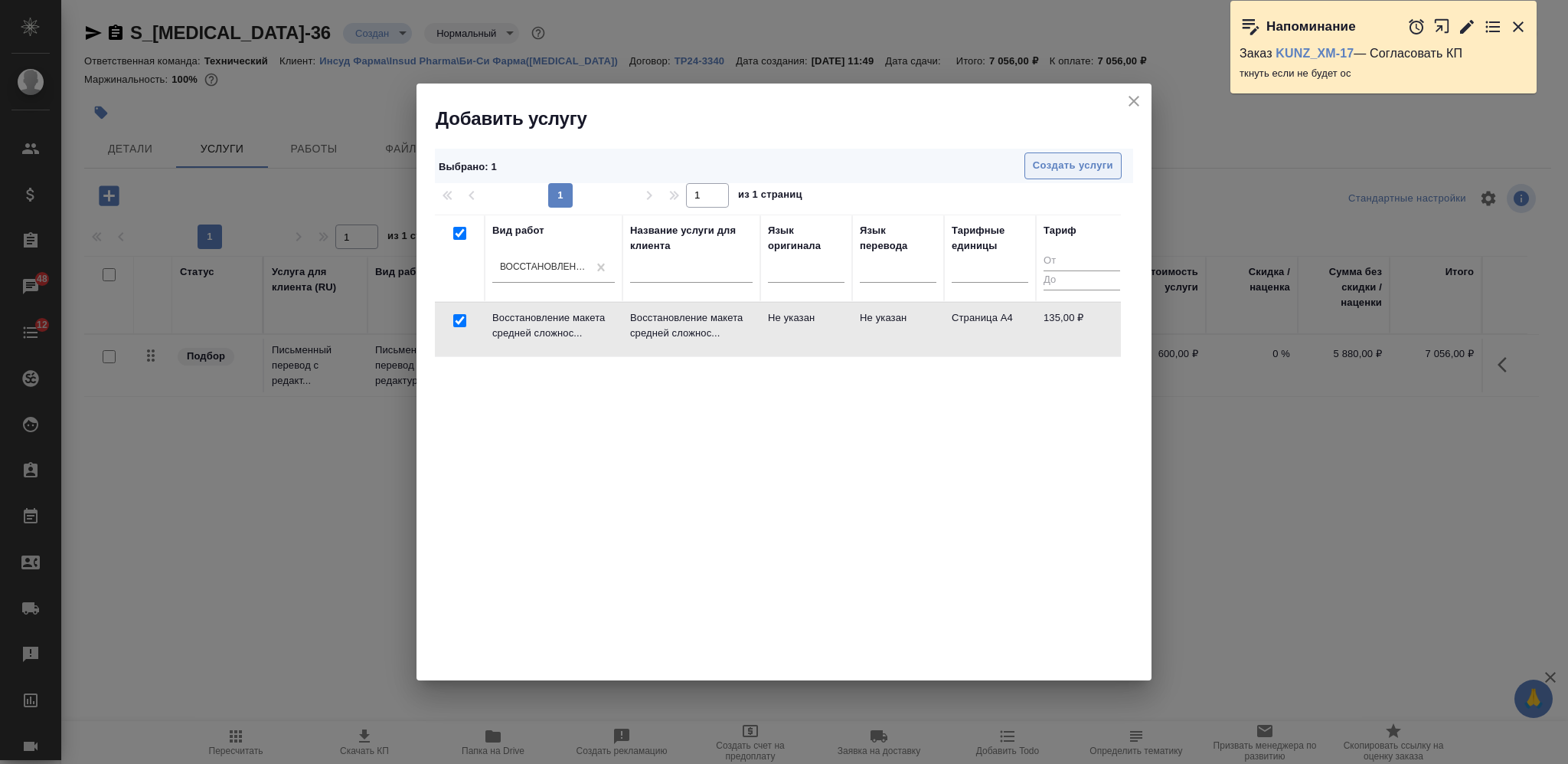
click at [1069, 167] on span "Создать услуги" at bounding box center [1073, 165] width 81 height 18
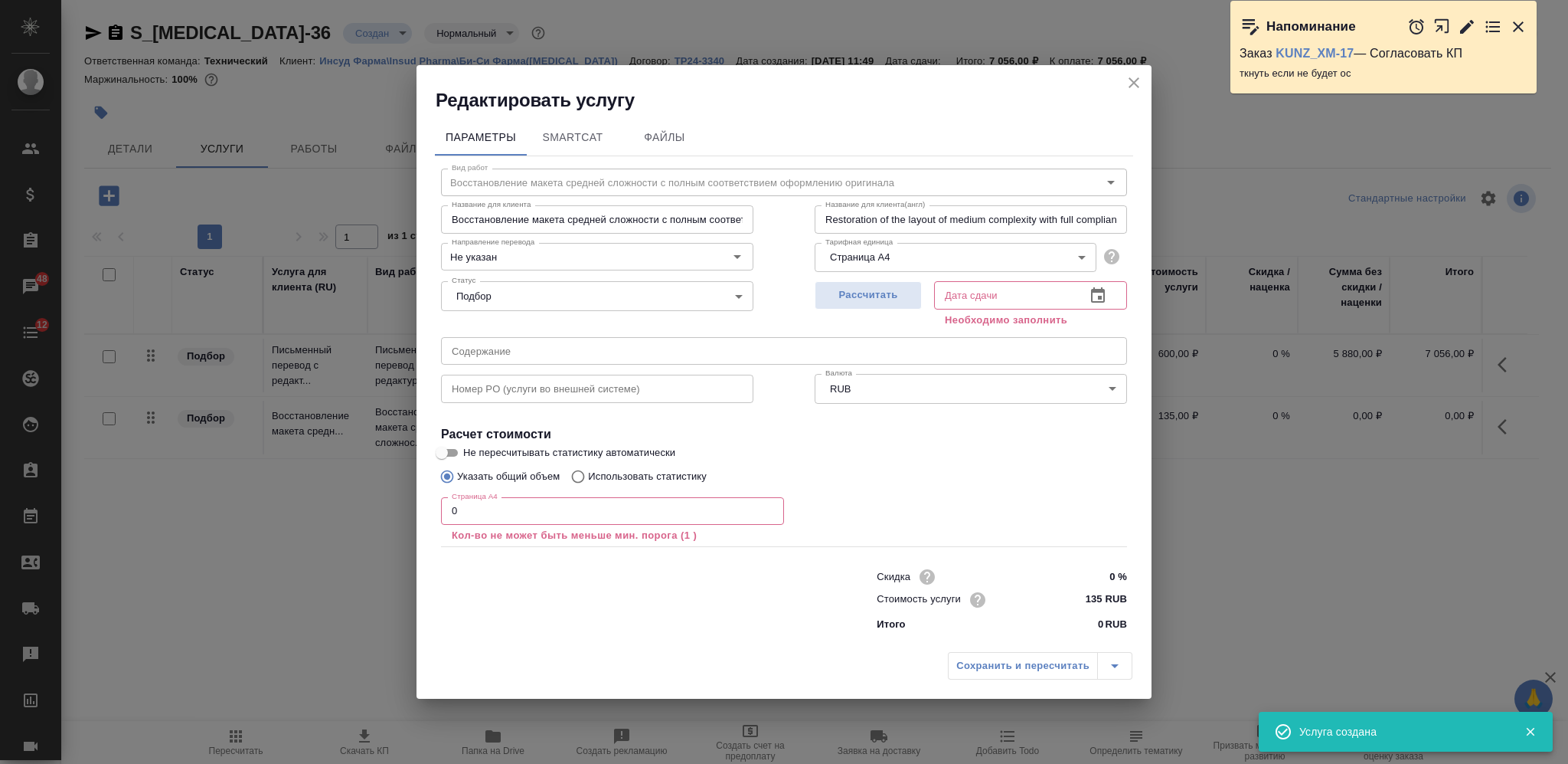
click at [451, 510] on input "0" at bounding box center [613, 511] width 343 height 28
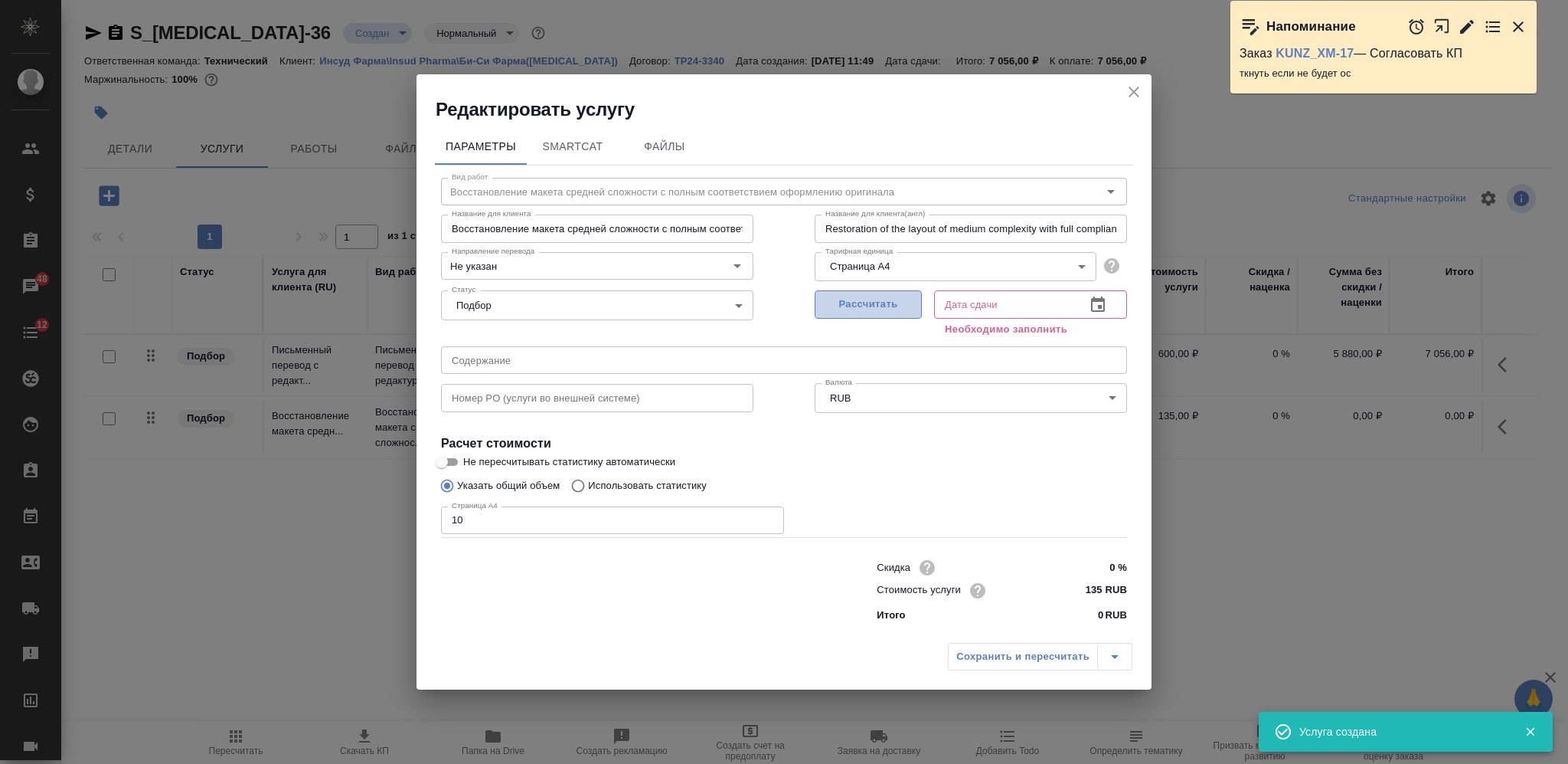
click at [851, 304] on span "Рассчитать" at bounding box center [869, 304] width 91 height 18
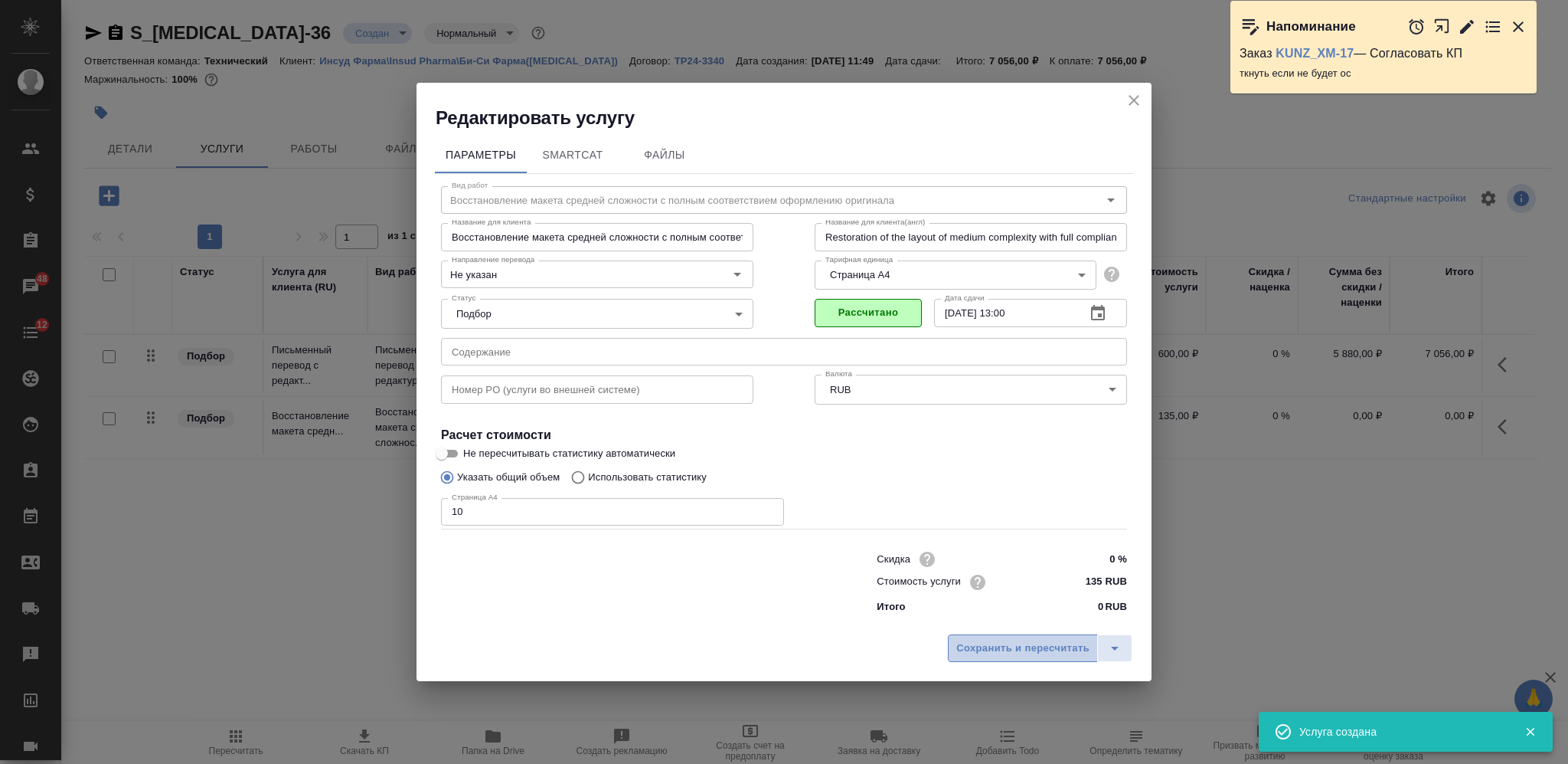
click at [975, 638] on button "Сохранить и пересчитать" at bounding box center [1024, 648] width 150 height 28
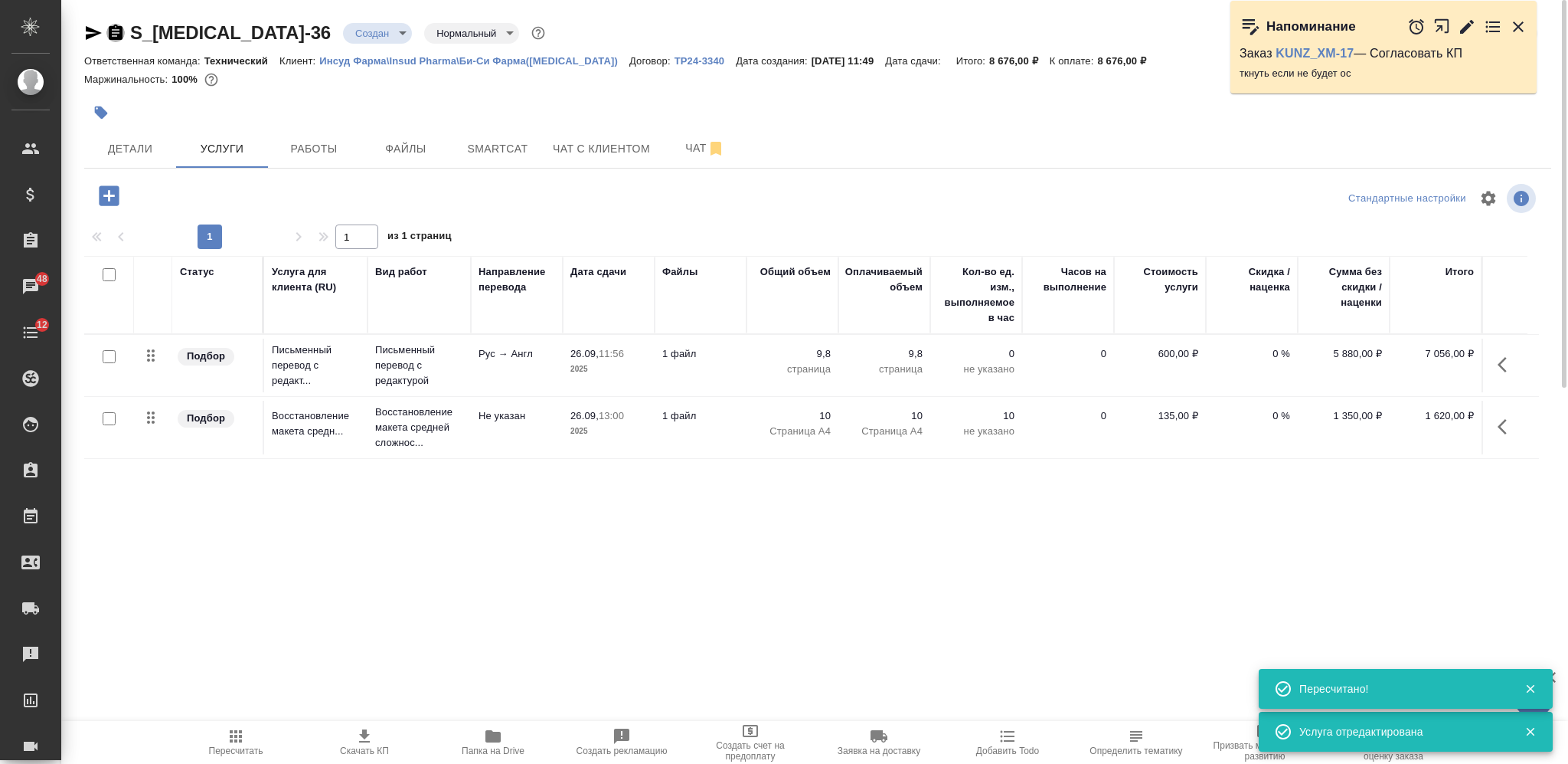
click at [119, 29] on icon "button" at bounding box center [116, 33] width 14 height 16
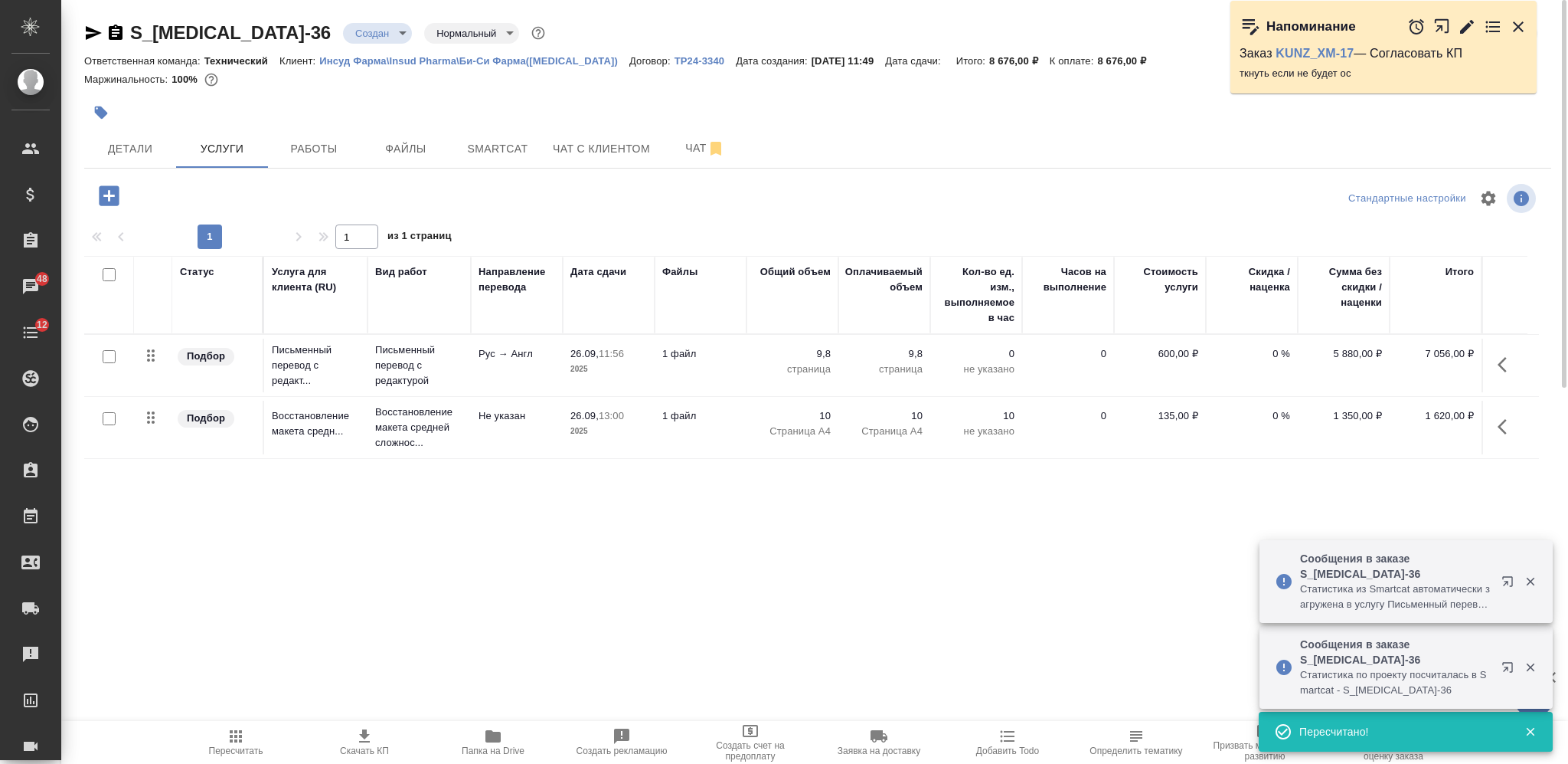
click at [110, 271] on input "checkbox" at bounding box center [109, 275] width 13 height 13
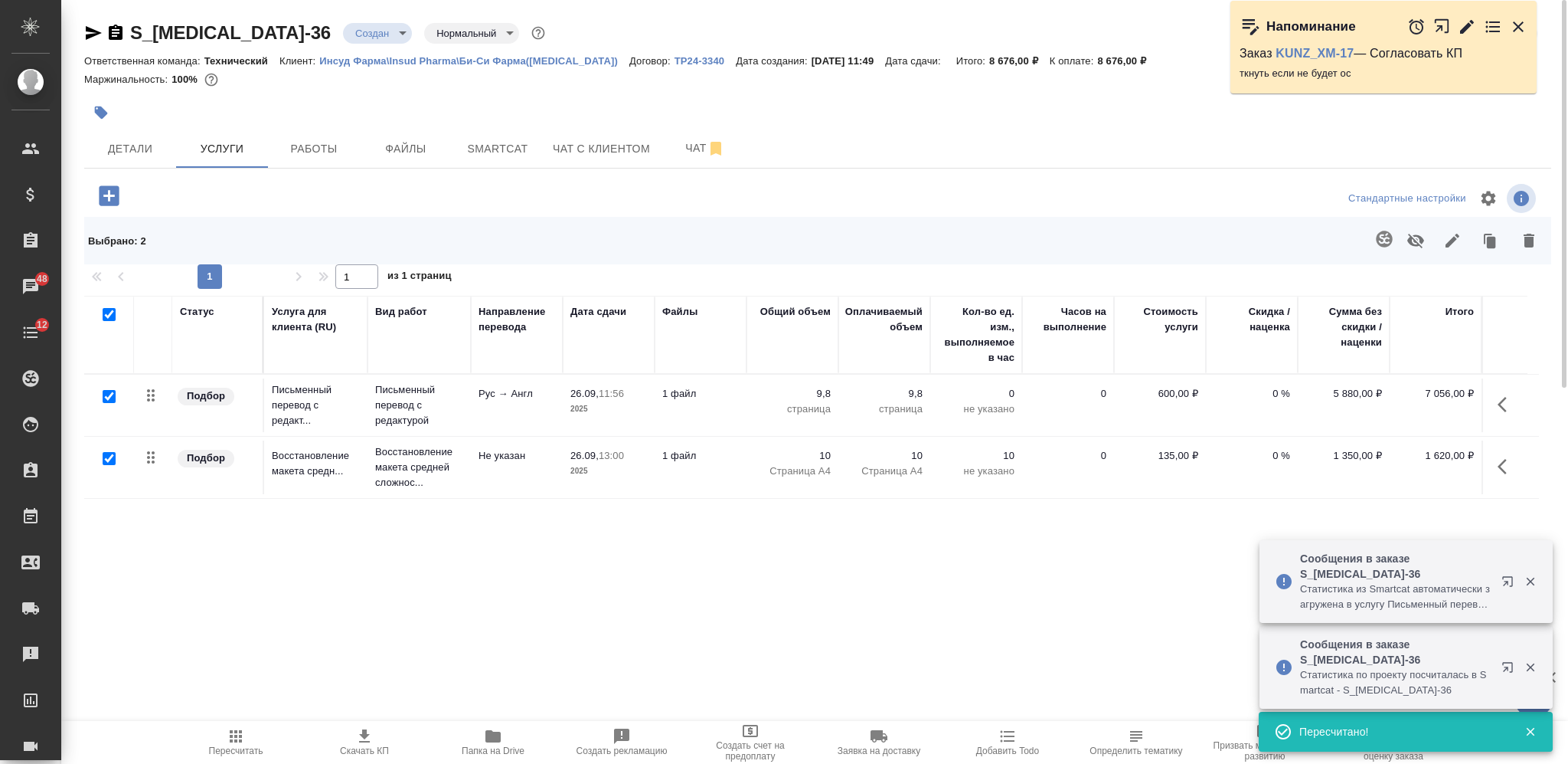
click at [1453, 236] on icon "button" at bounding box center [1452, 240] width 19 height 19
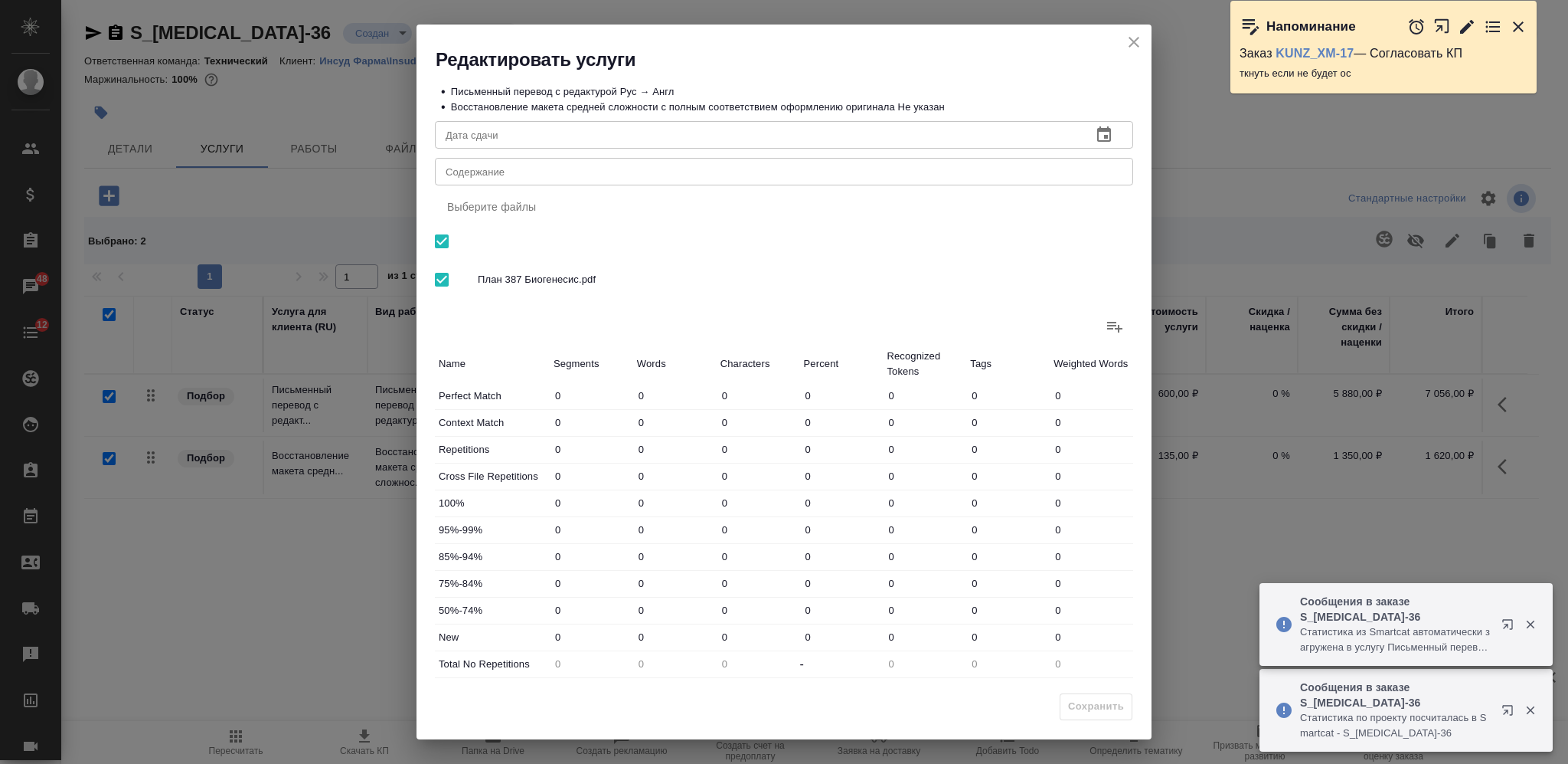
click at [614, 163] on div "x Содержание" at bounding box center [784, 171] width 699 height 28
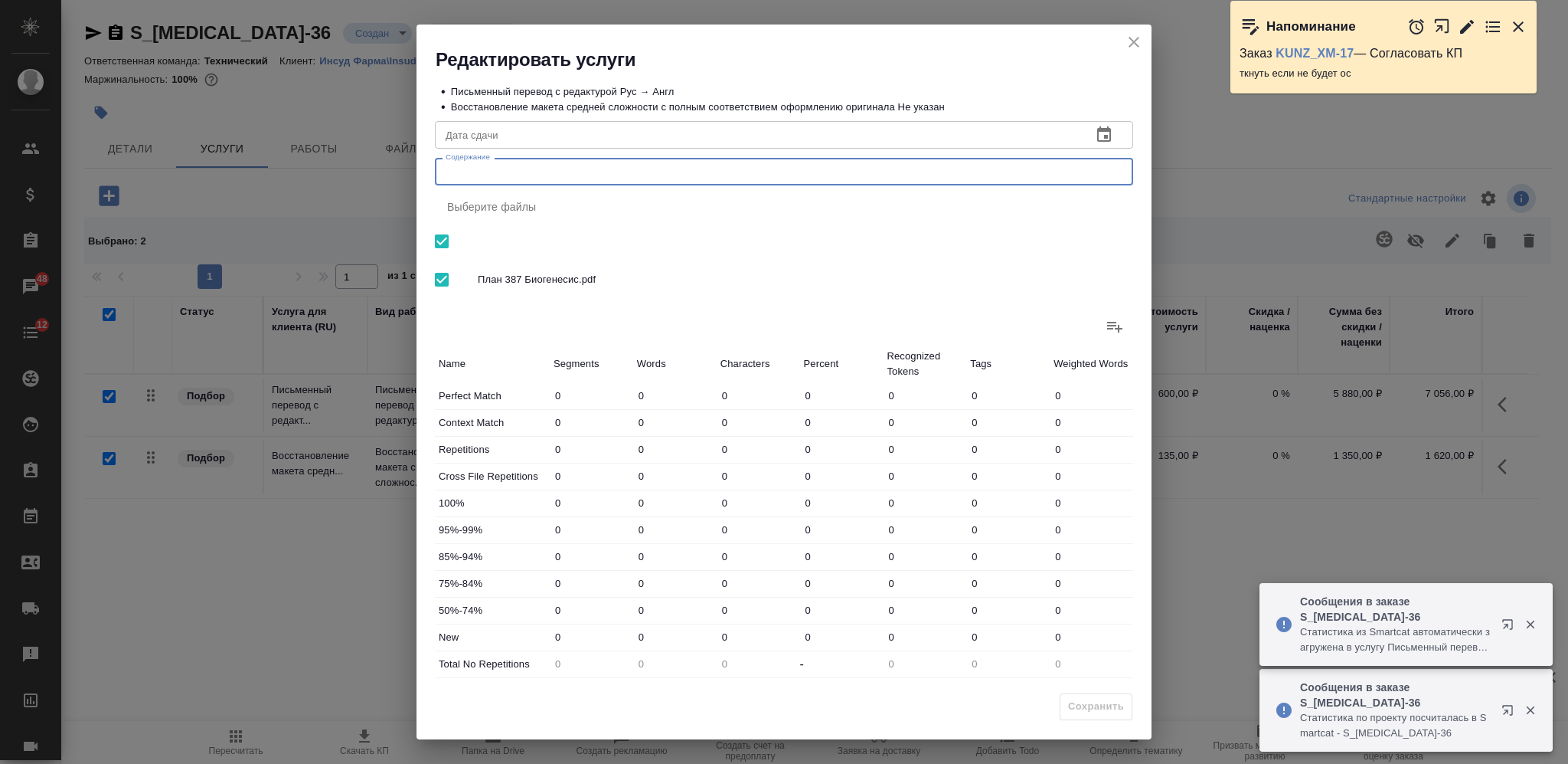
paste textarea "Translation rus/eng_Monte Grande_Audit plan"
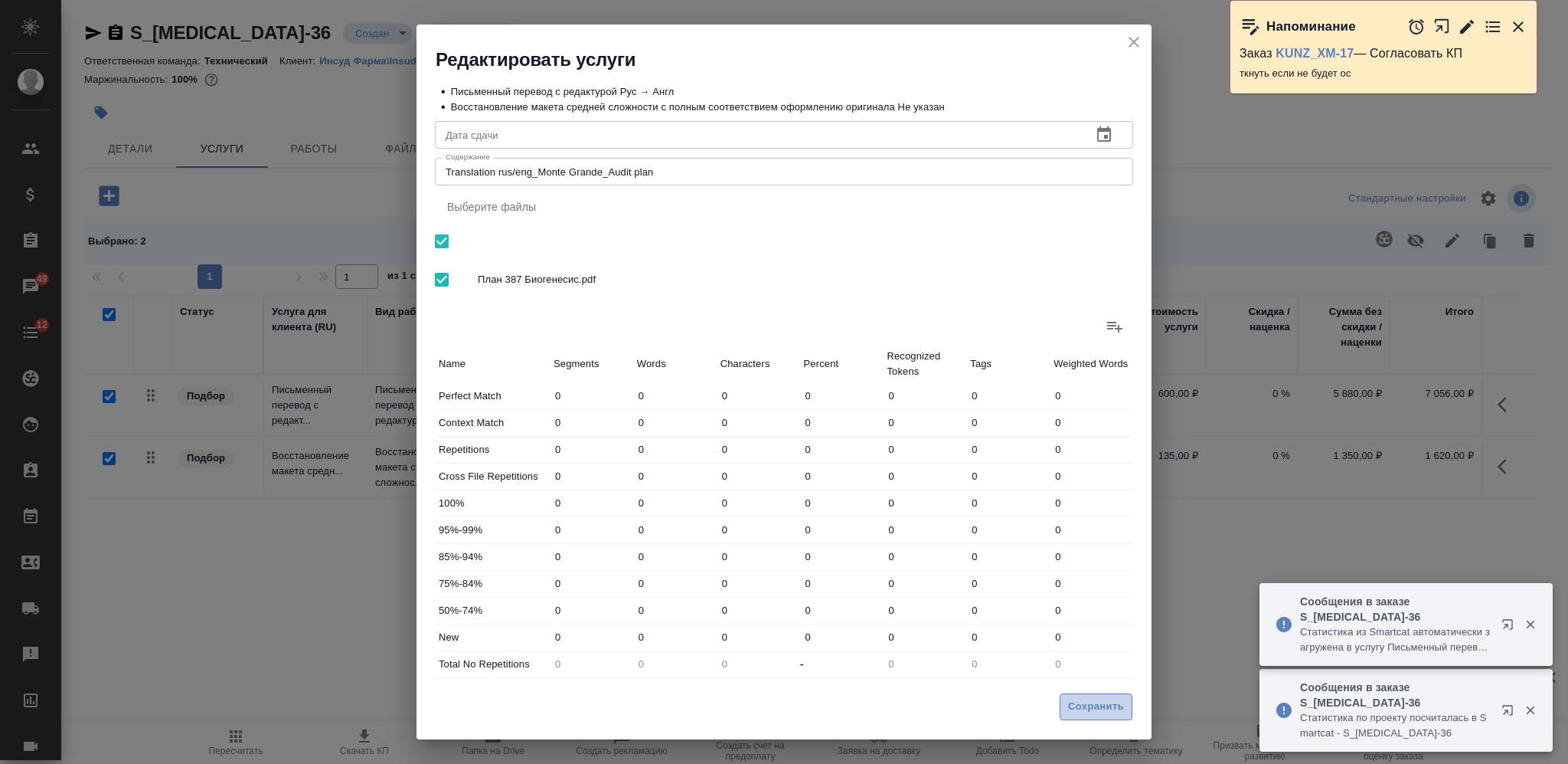
click at [1095, 704] on span "Сохранить" at bounding box center [1097, 707] width 56 height 18
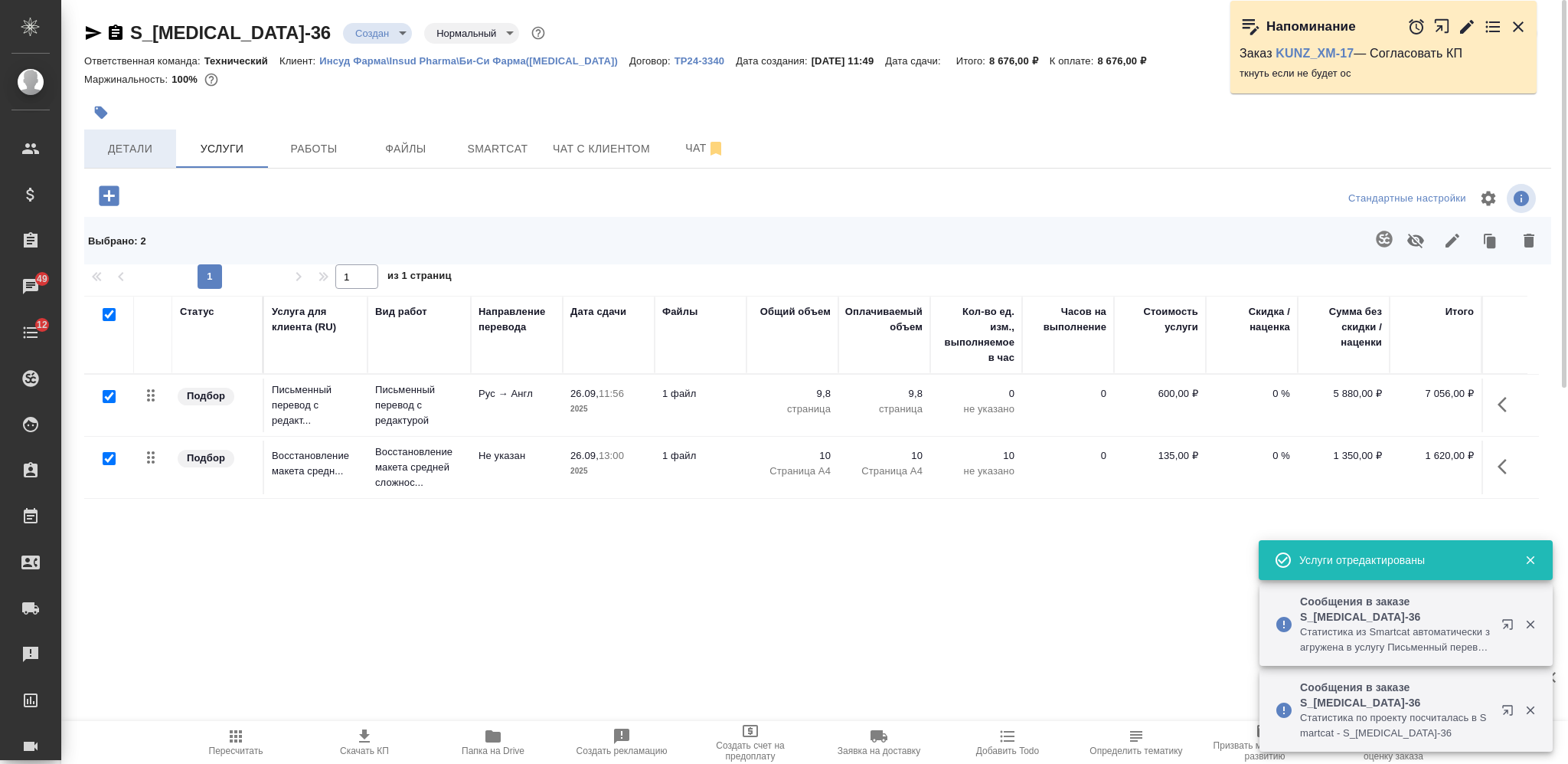
click at [141, 148] on span "Детали" at bounding box center [130, 149] width 74 height 19
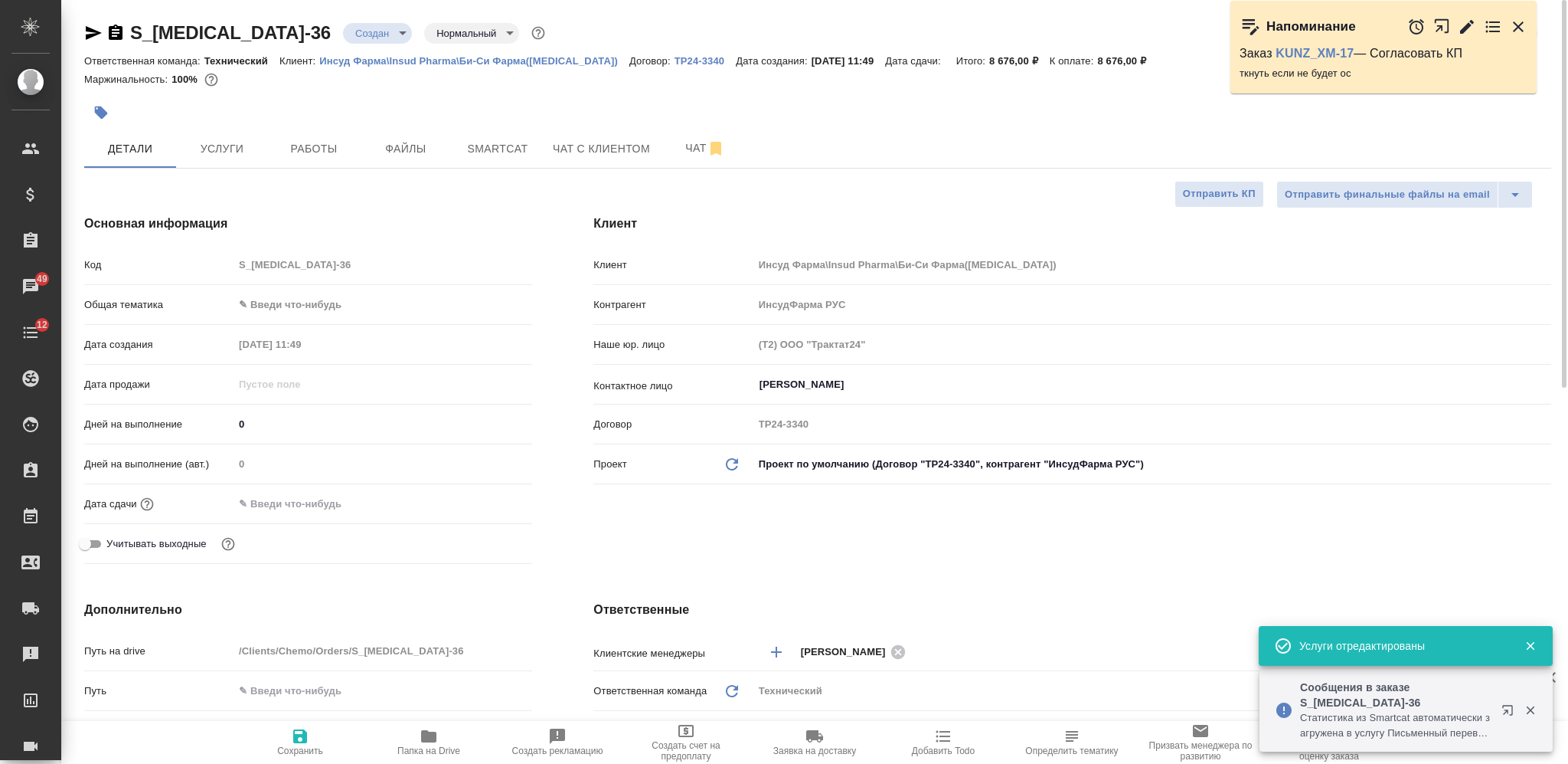
click at [305, 739] on icon "button" at bounding box center [300, 736] width 14 height 14
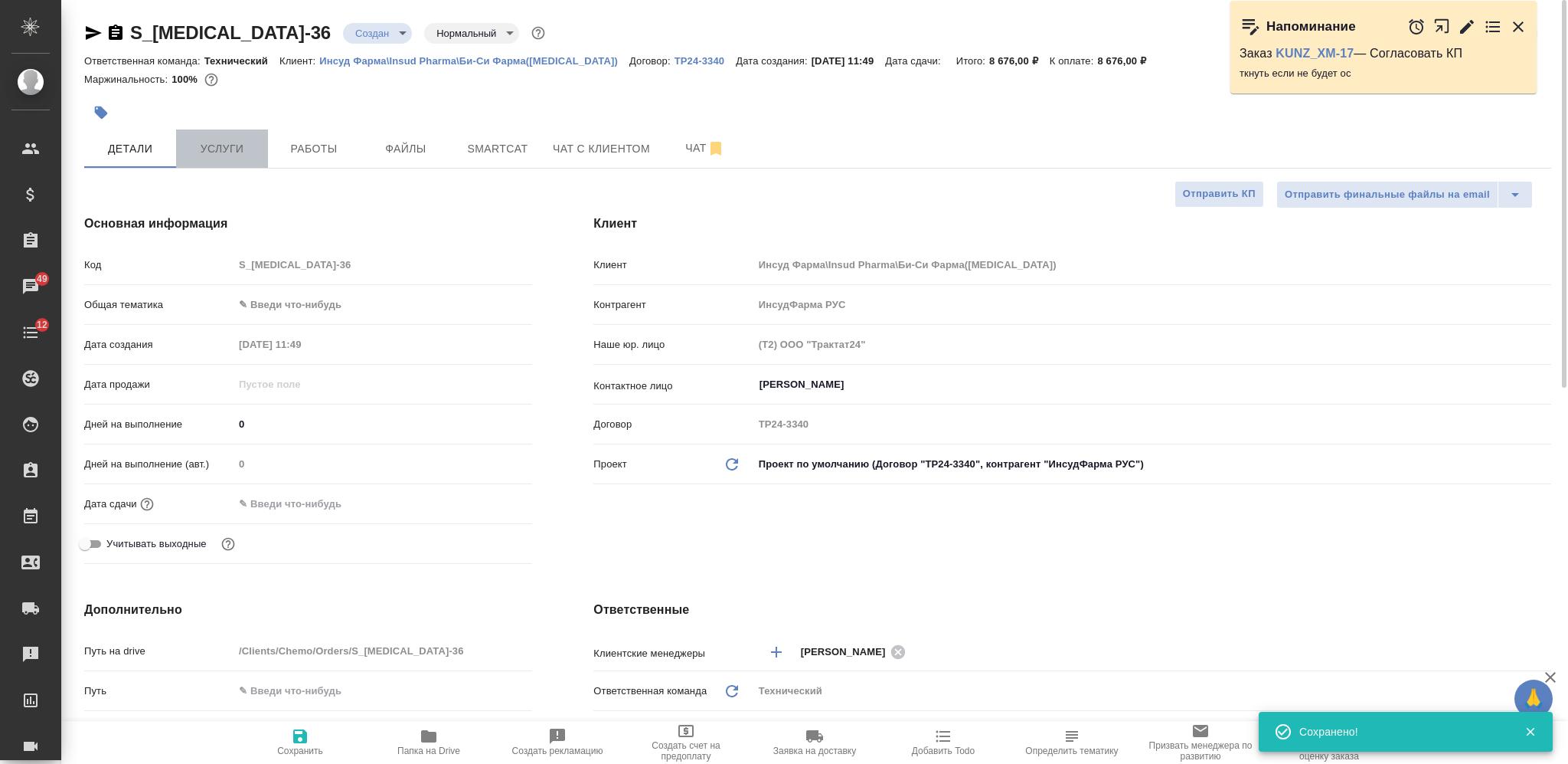
click at [249, 150] on span "Услуги" at bounding box center [222, 149] width 74 height 19
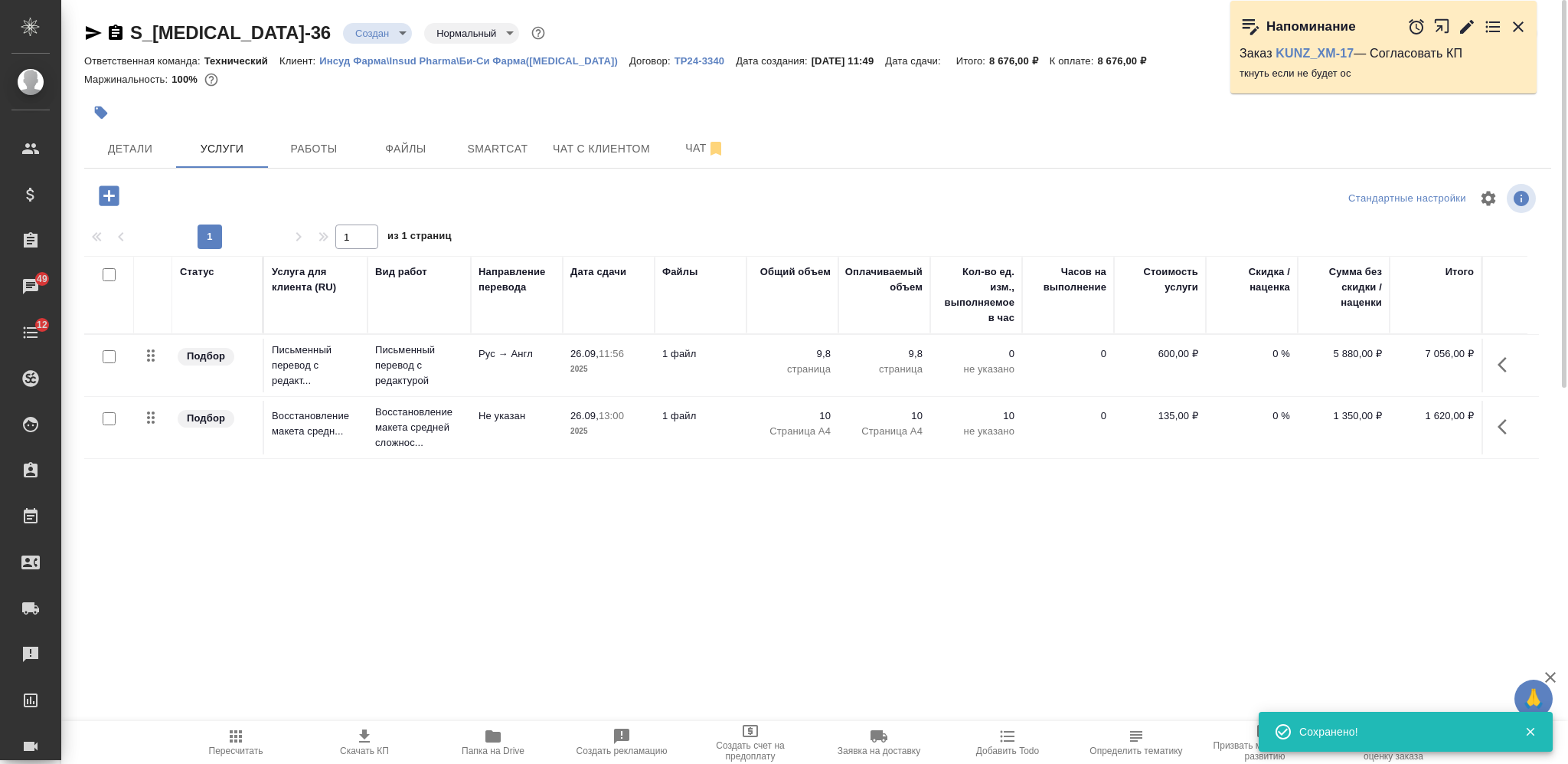
click at [250, 736] on span "Пересчитать" at bounding box center [236, 742] width 110 height 29
click at [655, 365] on td "1 файл" at bounding box center [700, 365] width 92 height 54
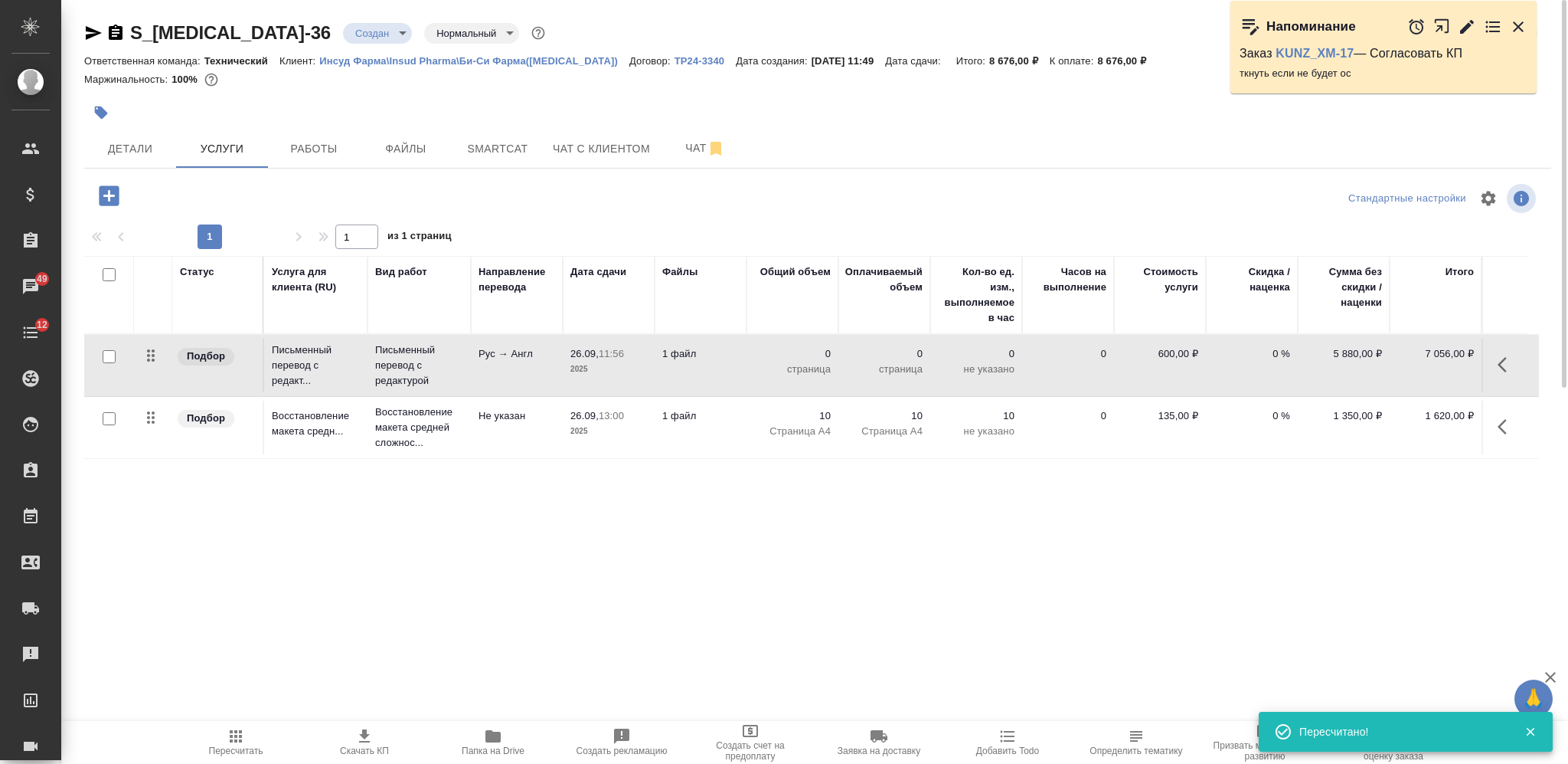
click at [655, 365] on td "1 файл" at bounding box center [700, 365] width 92 height 54
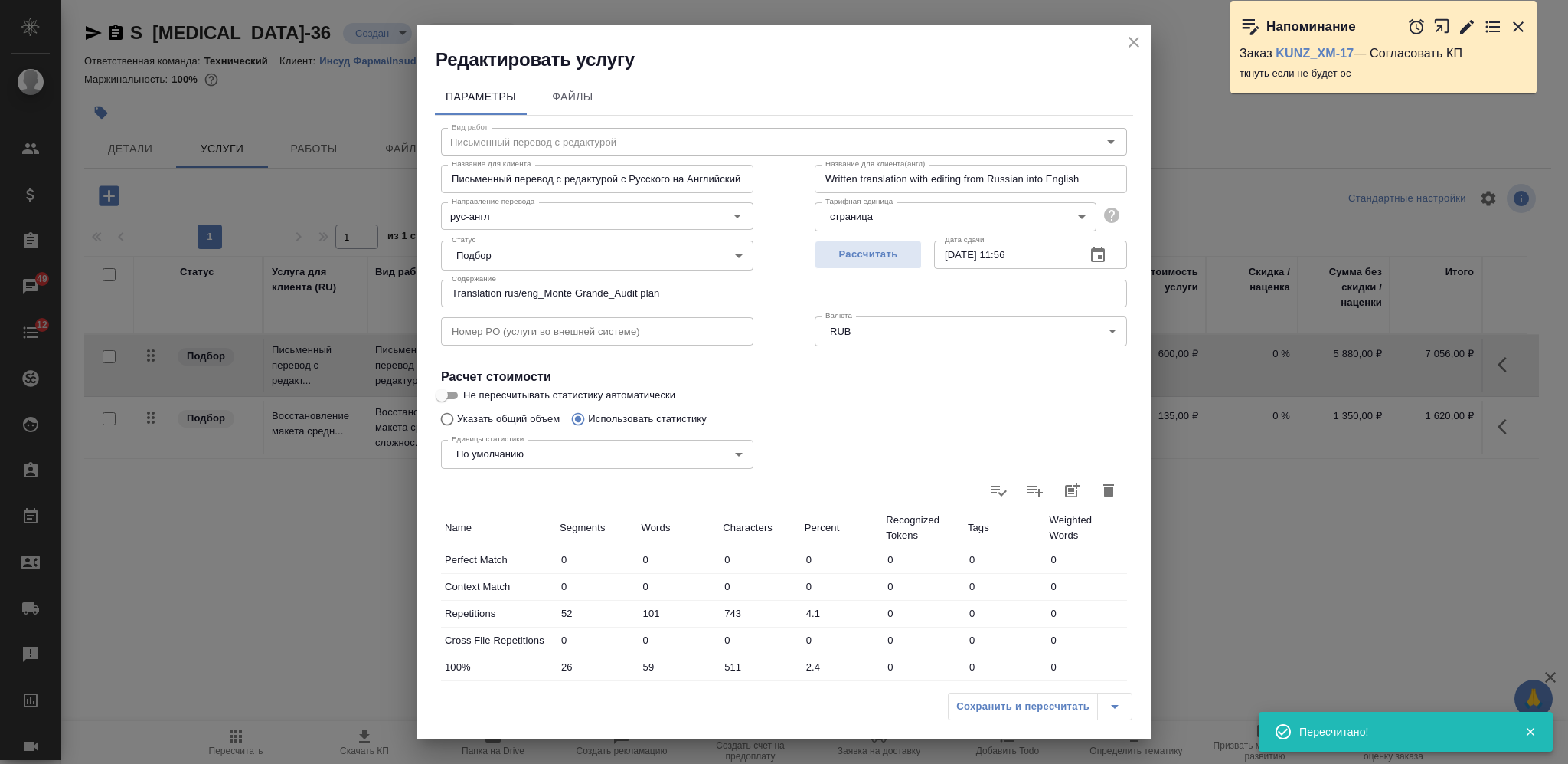
click at [1105, 487] on button "button" at bounding box center [1108, 489] width 36 height 36
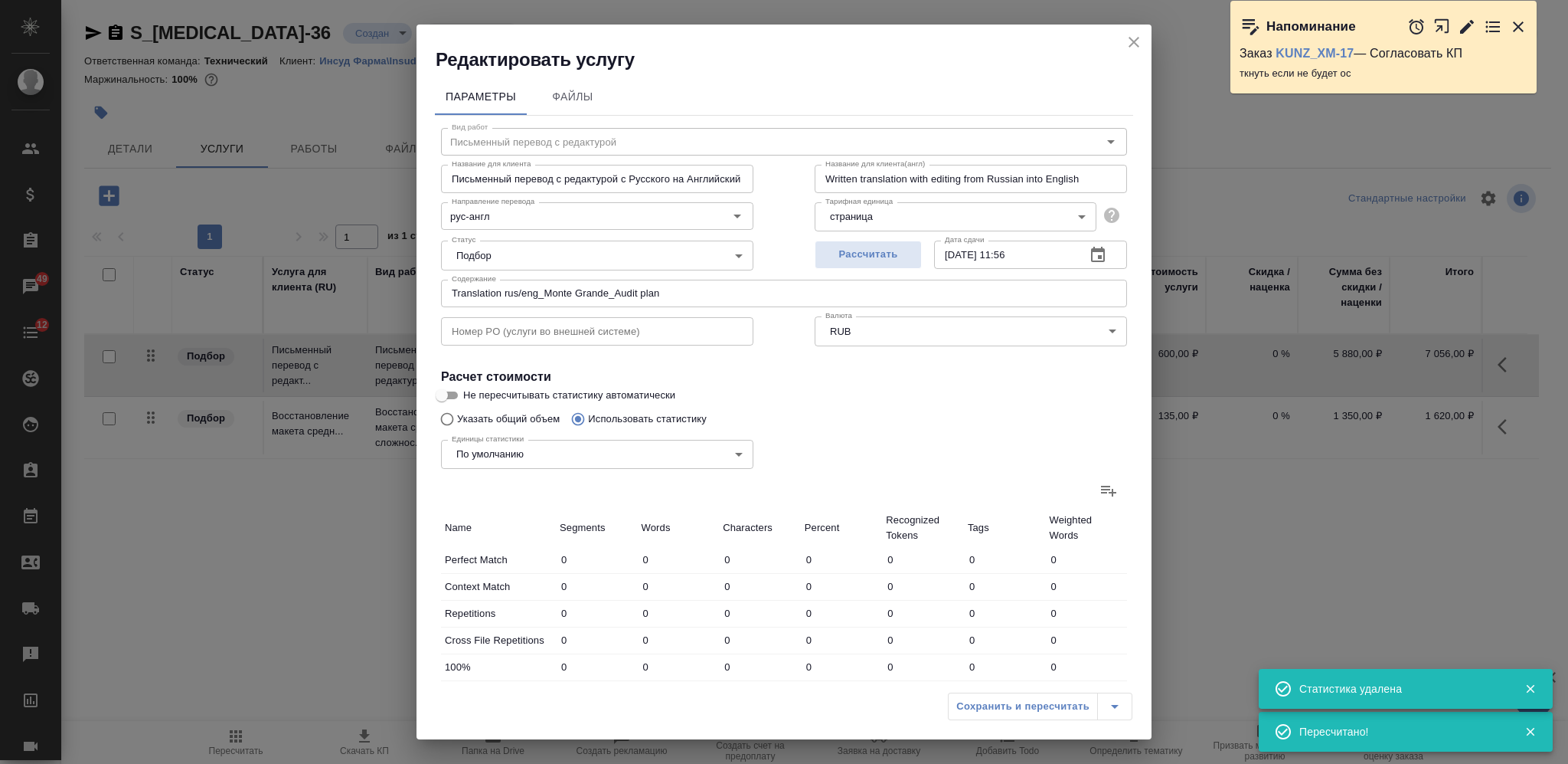
click at [450, 410] on input "Указать общий объем" at bounding box center [445, 419] width 25 height 29
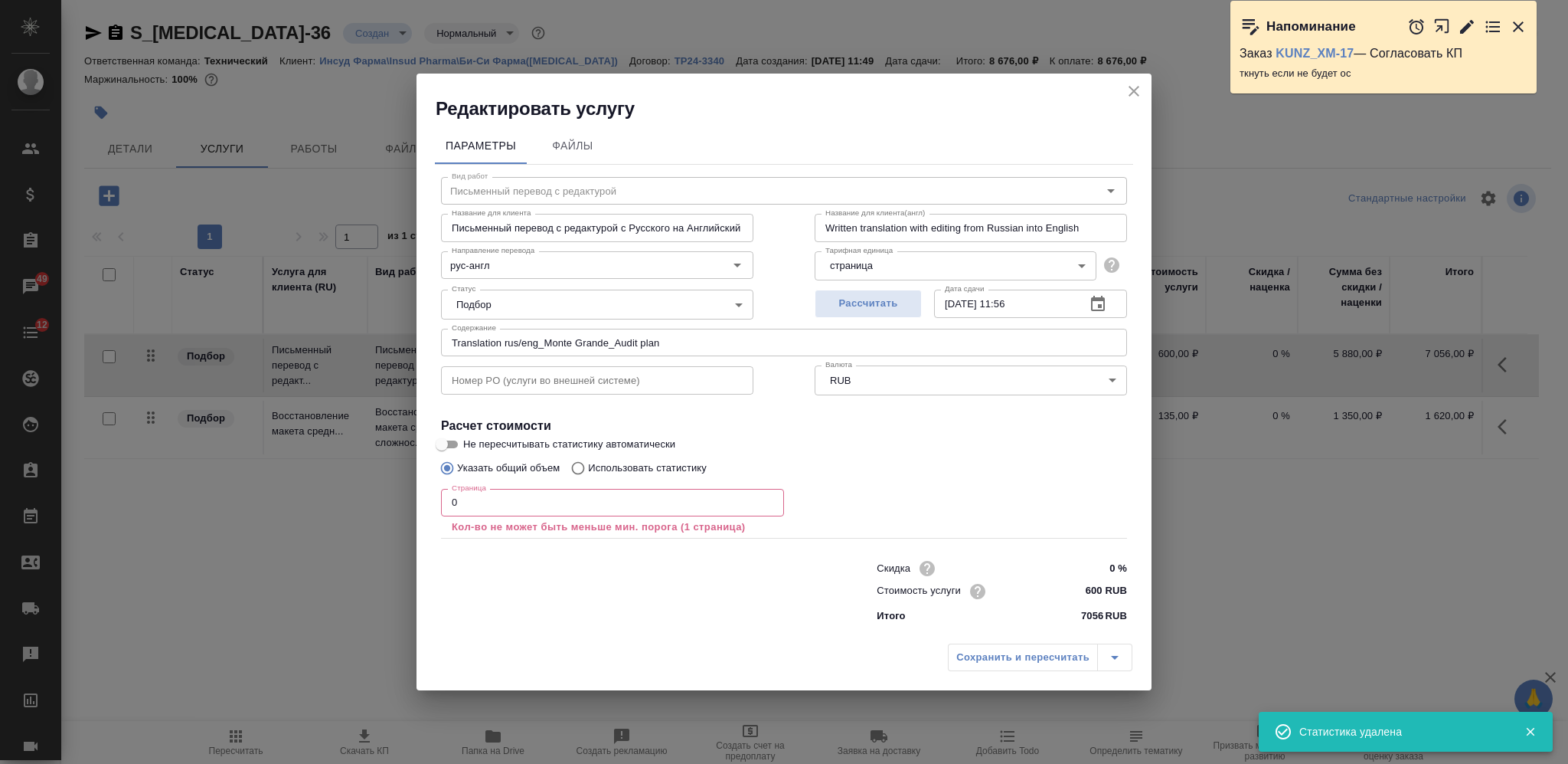
click at [436, 513] on div "Вид работ Письменный перевод с редактурой Вид работ Название для клиента Письме…" at bounding box center [784, 396] width 699 height 465
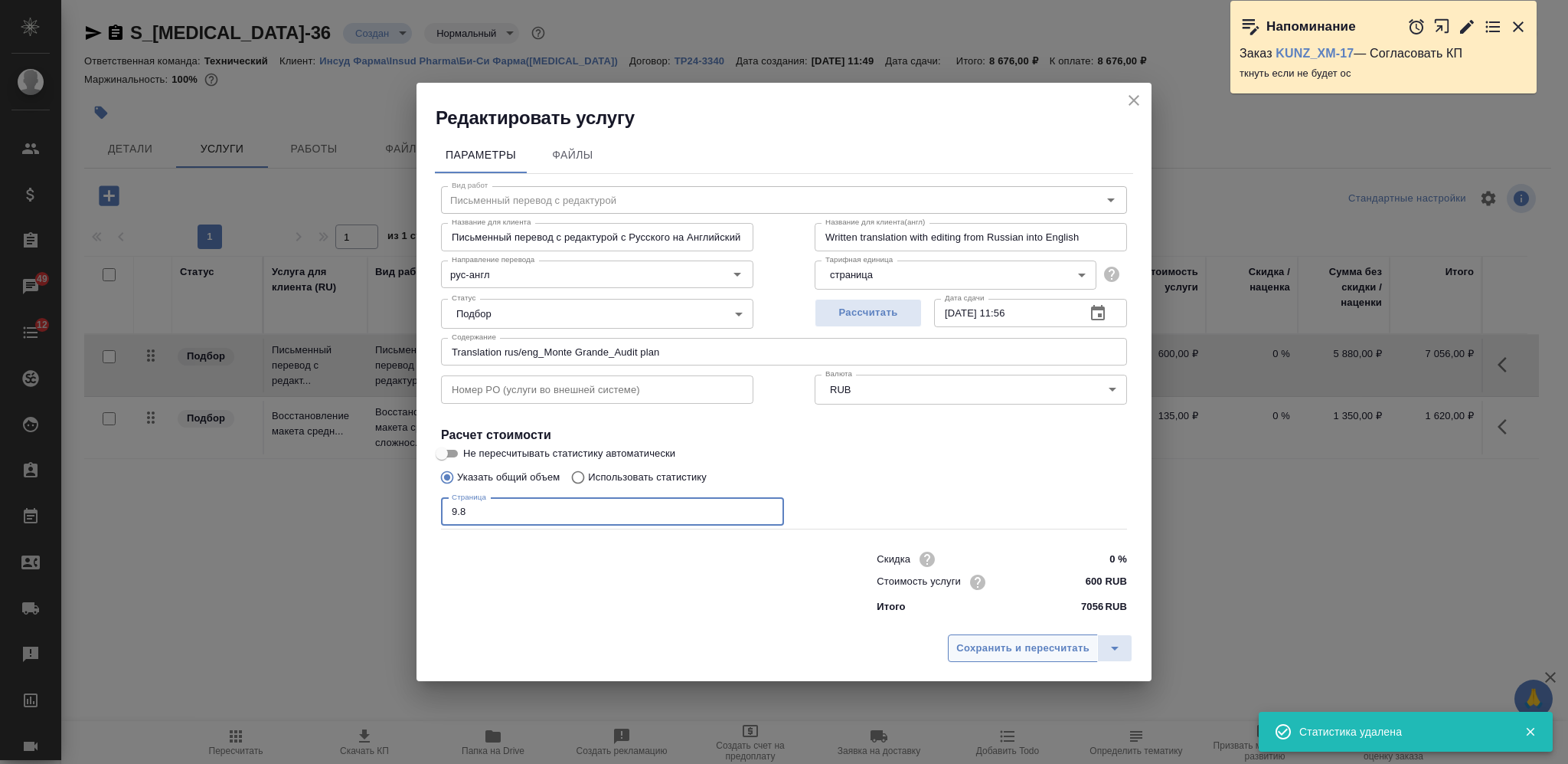
click at [965, 640] on span "Сохранить и пересчитать" at bounding box center [1023, 648] width 133 height 18
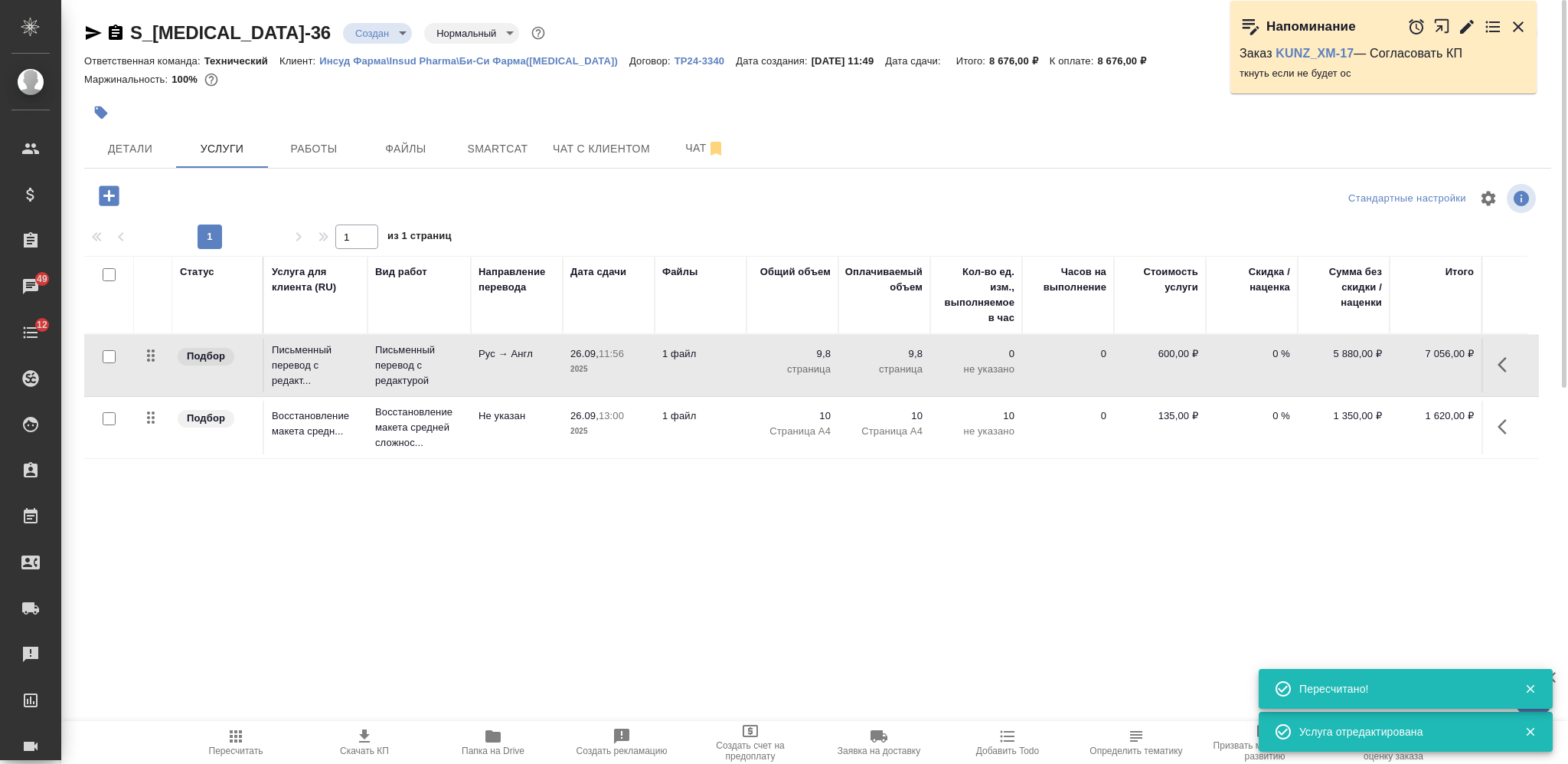
click at [245, 752] on span "Пересчитать" at bounding box center [237, 751] width 54 height 11
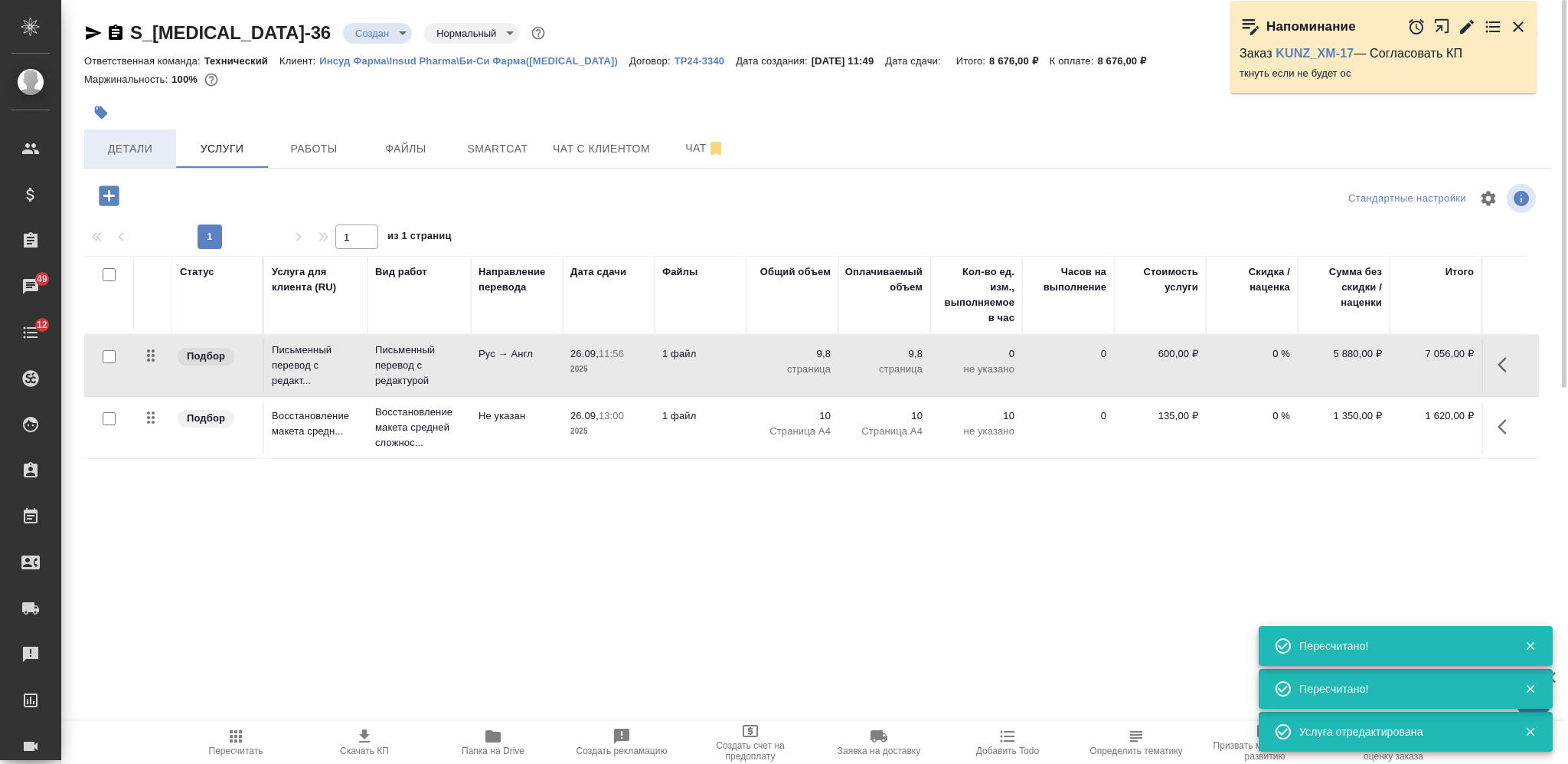
click at [151, 143] on span "Детали" at bounding box center [130, 149] width 74 height 19
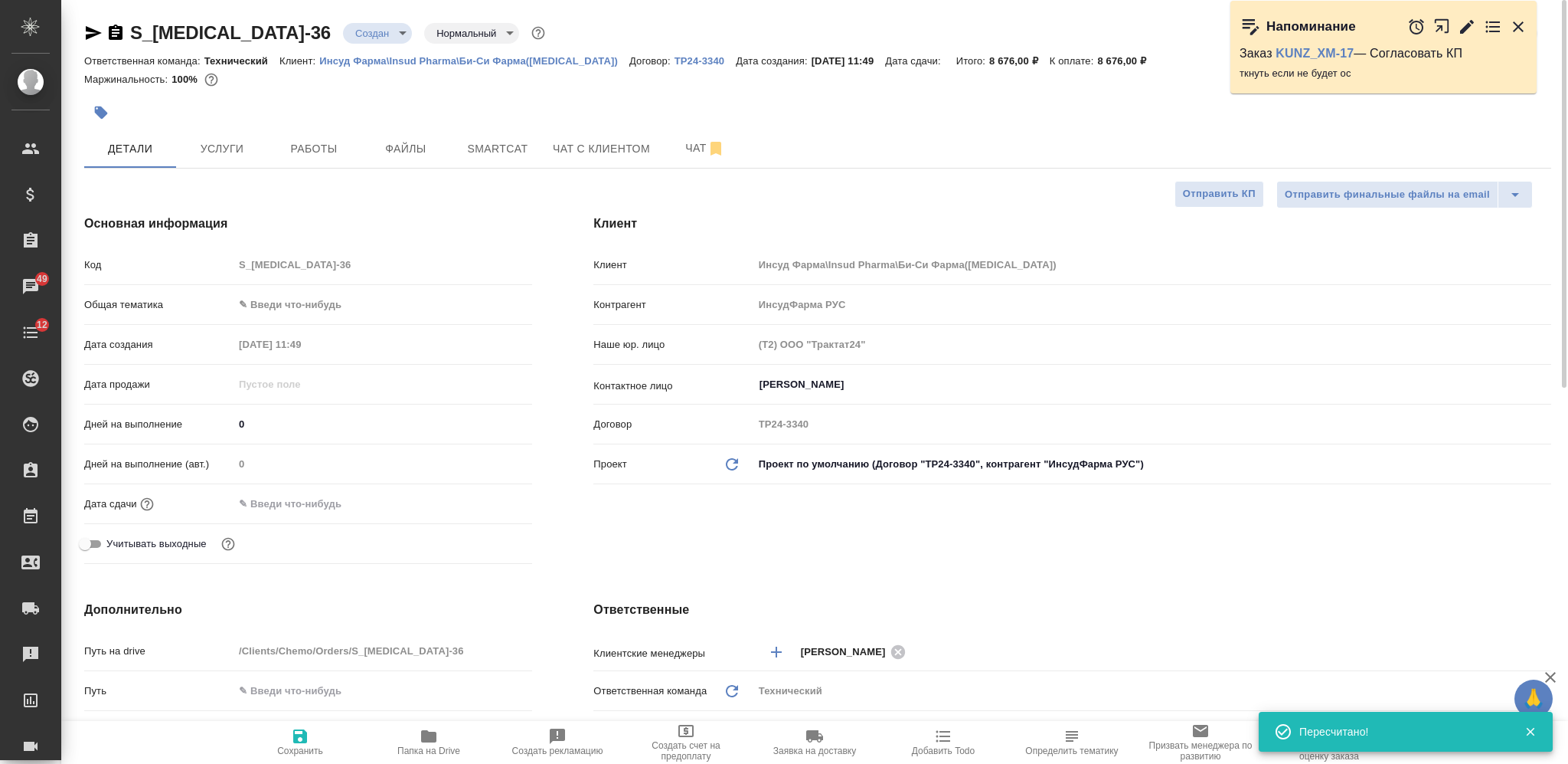
drag, startPoint x: 255, startPoint y: 425, endPoint x: 230, endPoint y: 417, distance: 26.2
click at [236, 420] on input "0" at bounding box center [382, 423] width 299 height 22
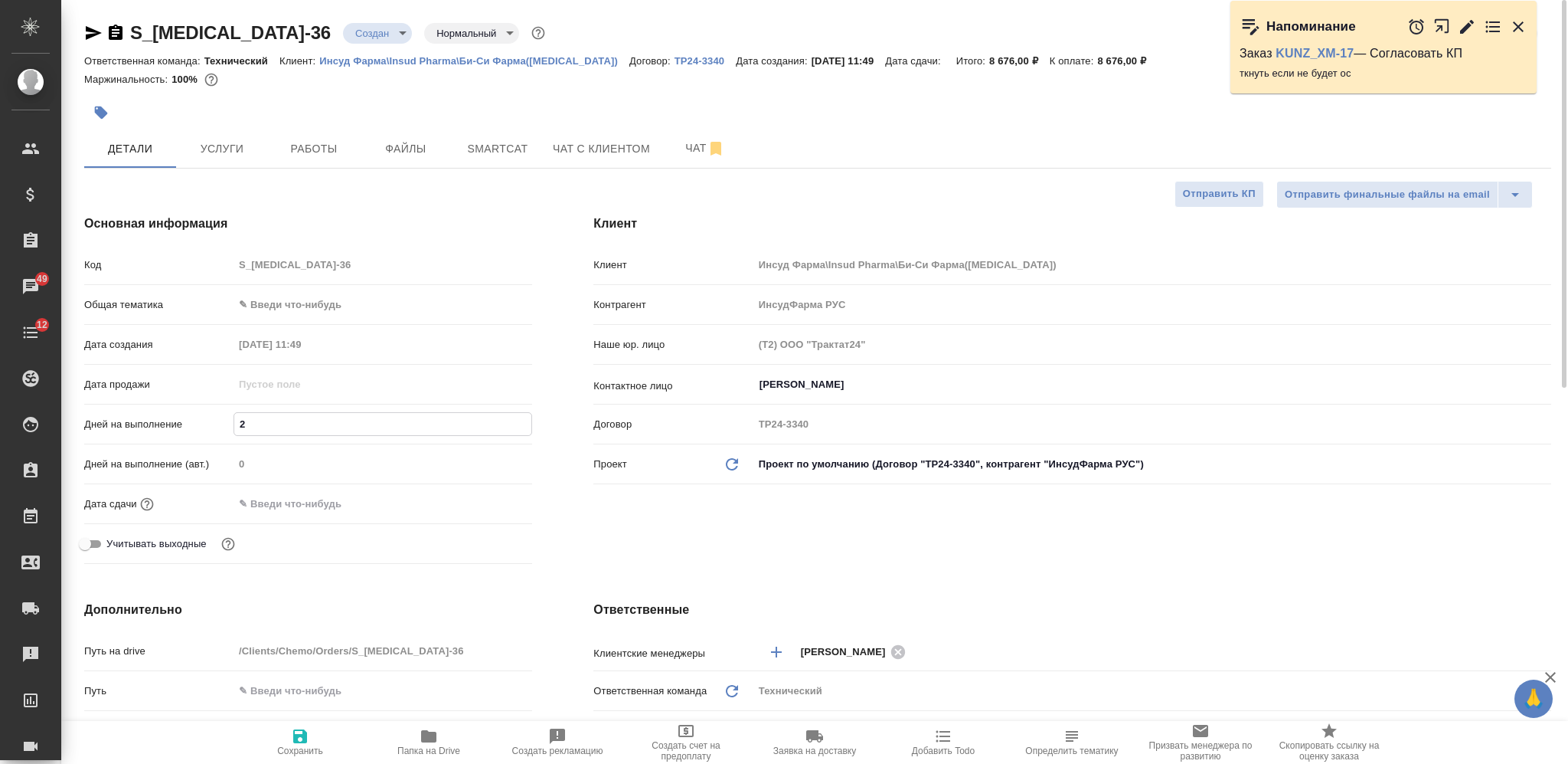
click at [280, 504] on input "text" at bounding box center [300, 503] width 134 height 22
click at [311, 734] on span "Сохранить" at bounding box center [300, 742] width 110 height 29
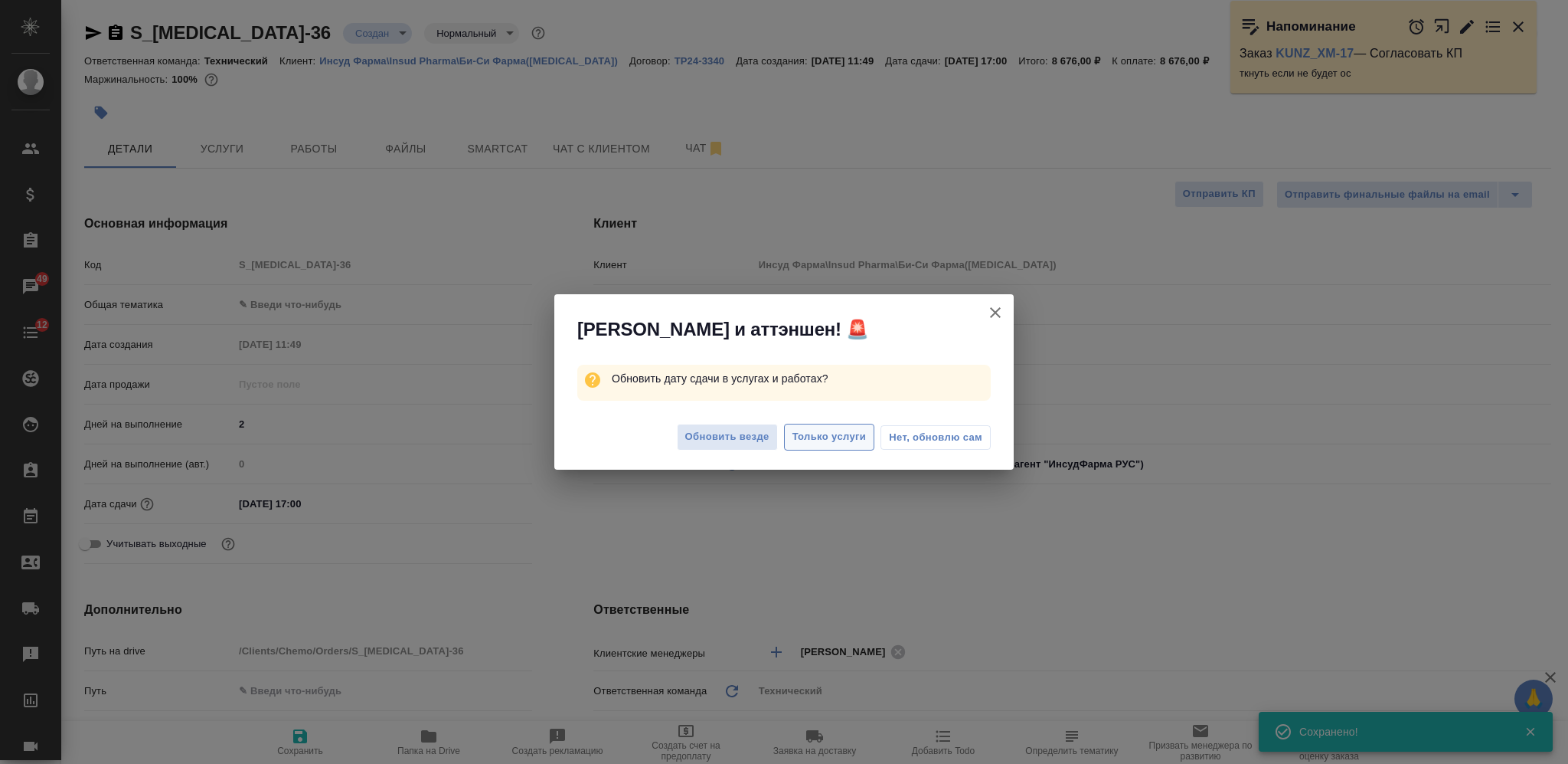
click at [841, 433] on span "Только услуги" at bounding box center [830, 437] width 74 height 18
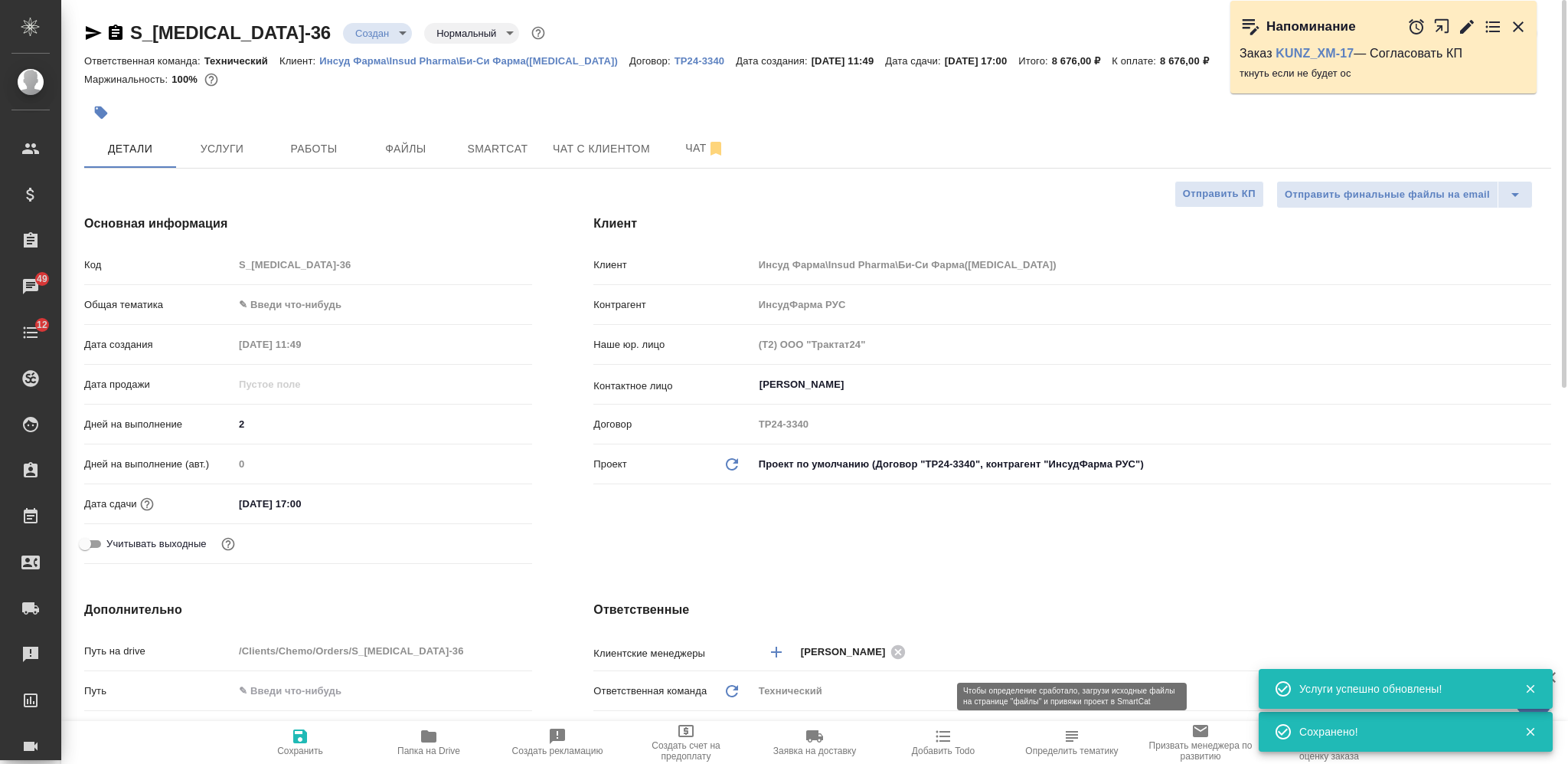
click at [1059, 738] on span "Определить тематику" at bounding box center [1072, 742] width 110 height 29
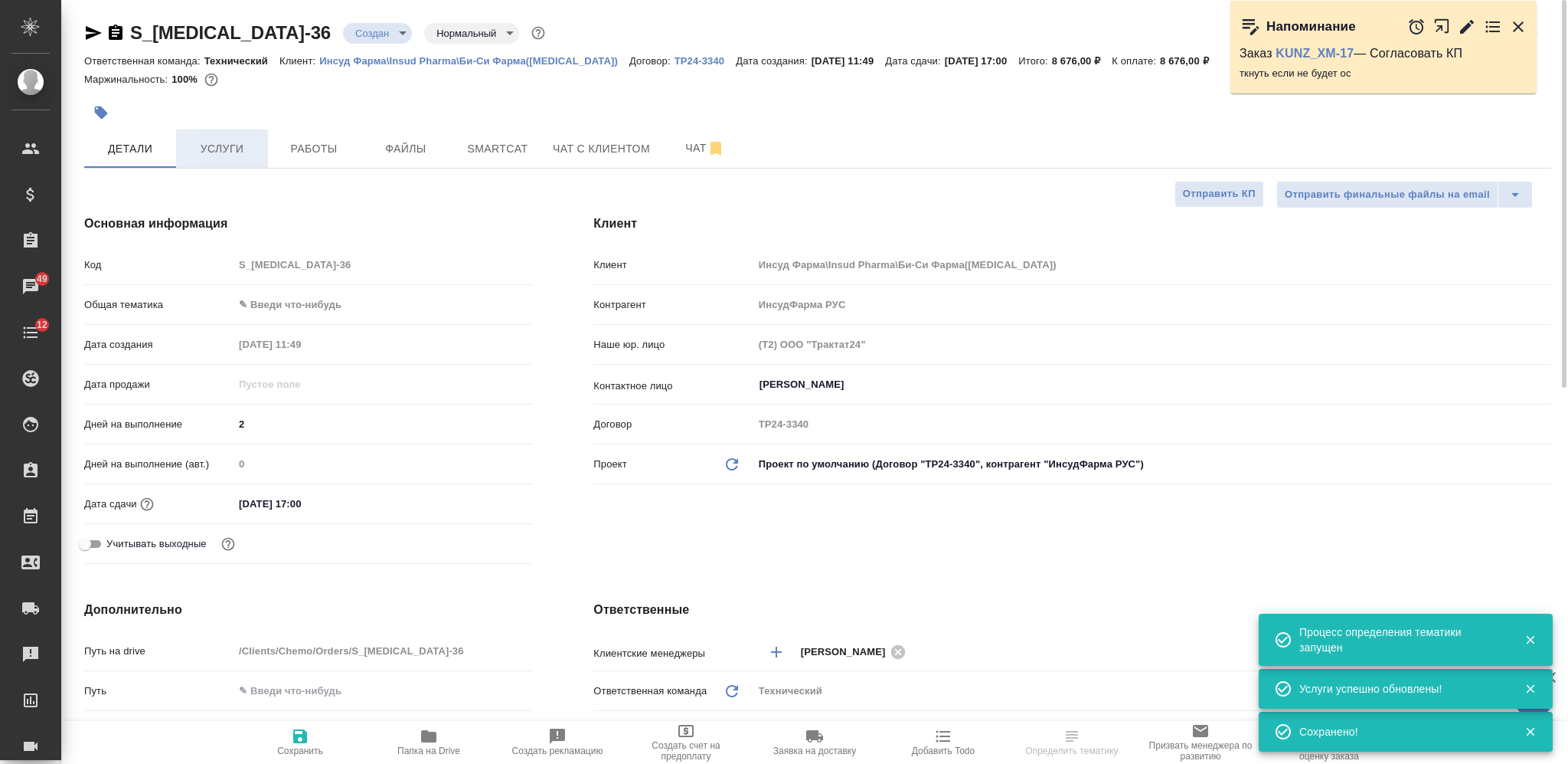
click at [225, 143] on span "Услуги" at bounding box center [222, 149] width 74 height 19
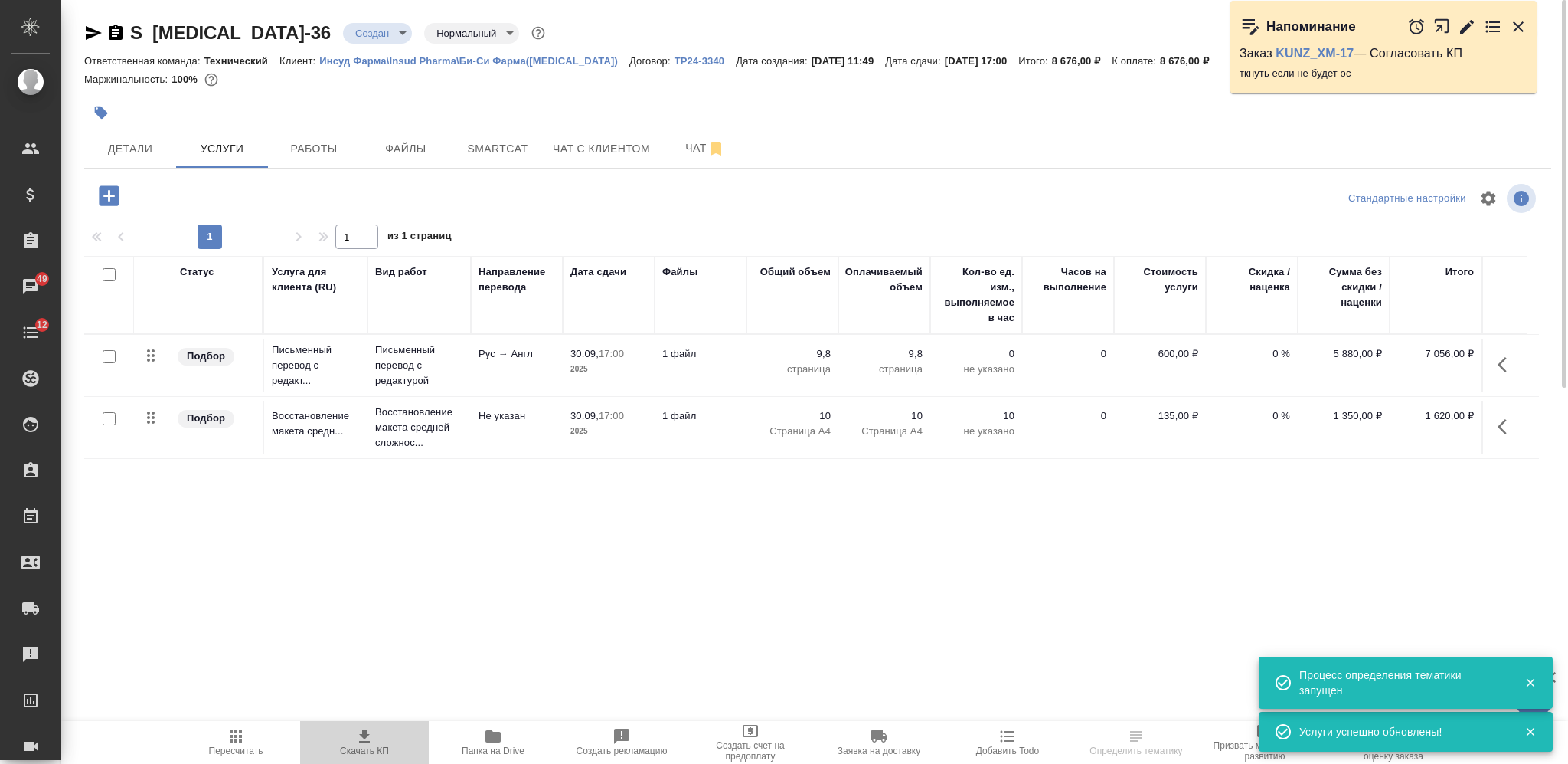
click at [370, 735] on icon "button" at bounding box center [364, 736] width 19 height 19
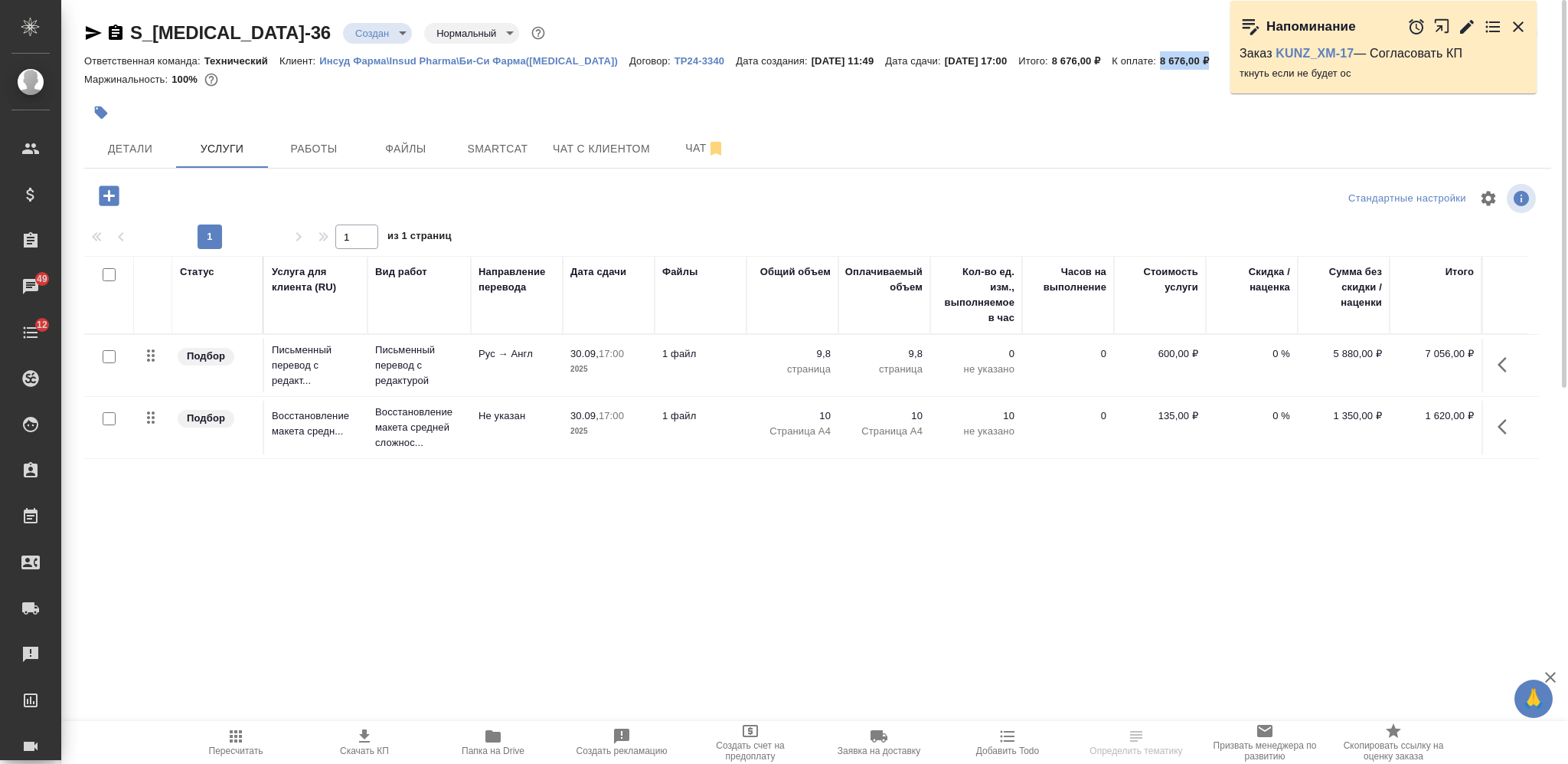
drag, startPoint x: 1197, startPoint y: 56, endPoint x: 1144, endPoint y: 61, distance: 53.2
click at [1144, 61] on div "Ответственная команда: Технический Клиент: Инсуд Фарма\Insud Pharma\Би-Си Фарма…" at bounding box center [818, 60] width 1467 height 19
copy p "8 676,00 ₽"
click at [675, 57] on p "ТР24-3340" at bounding box center [706, 60] width 62 height 12
click at [302, 32] on body "🙏 .cls-1 fill:#fff; AWATERA Nikiforova Valeria Клиенты Спецификации Заказы 49 Ч…" at bounding box center [784, 382] width 1568 height 764
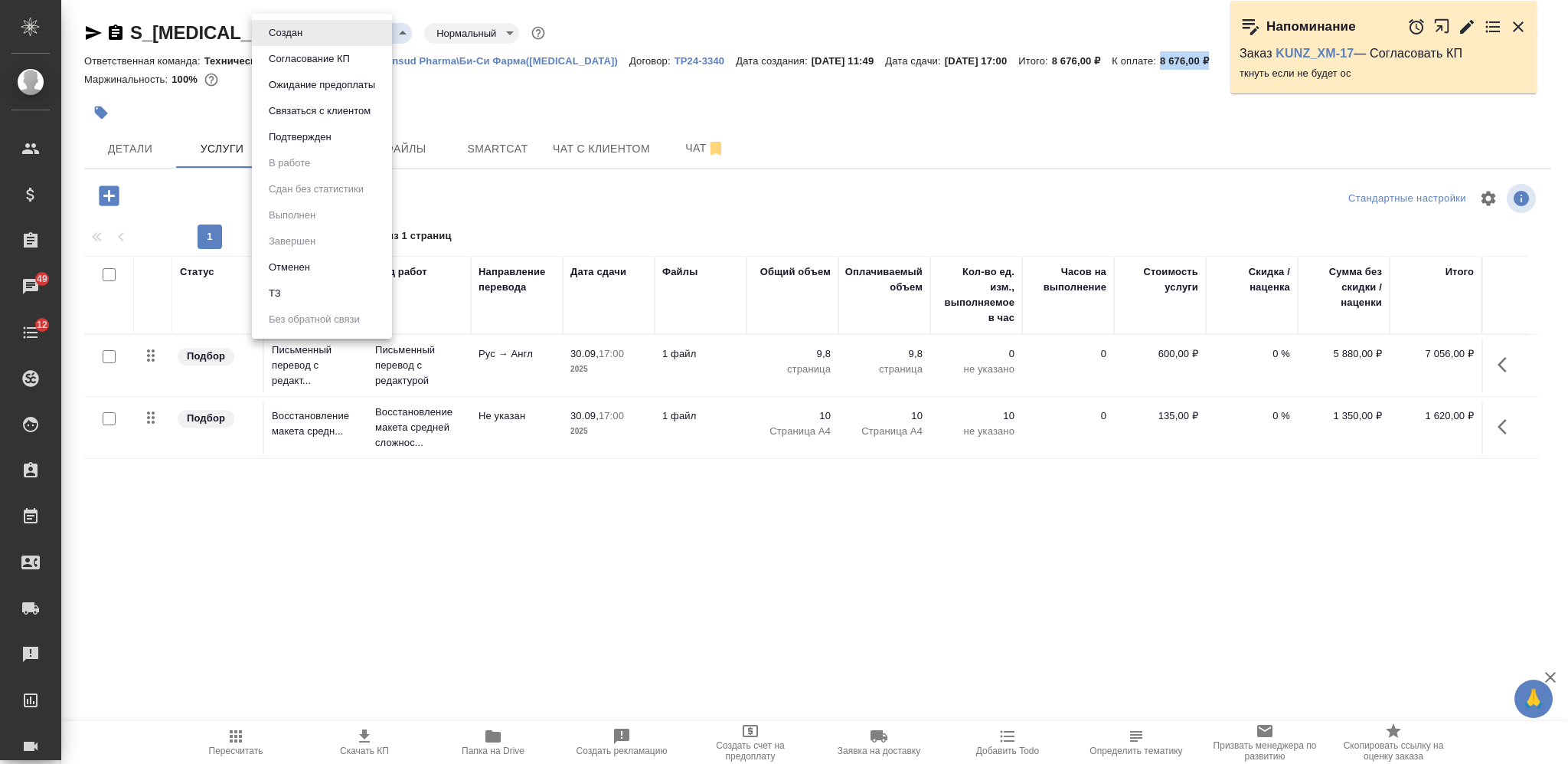
click at [307, 50] on button "Согласование КП" at bounding box center [309, 59] width 91 height 17
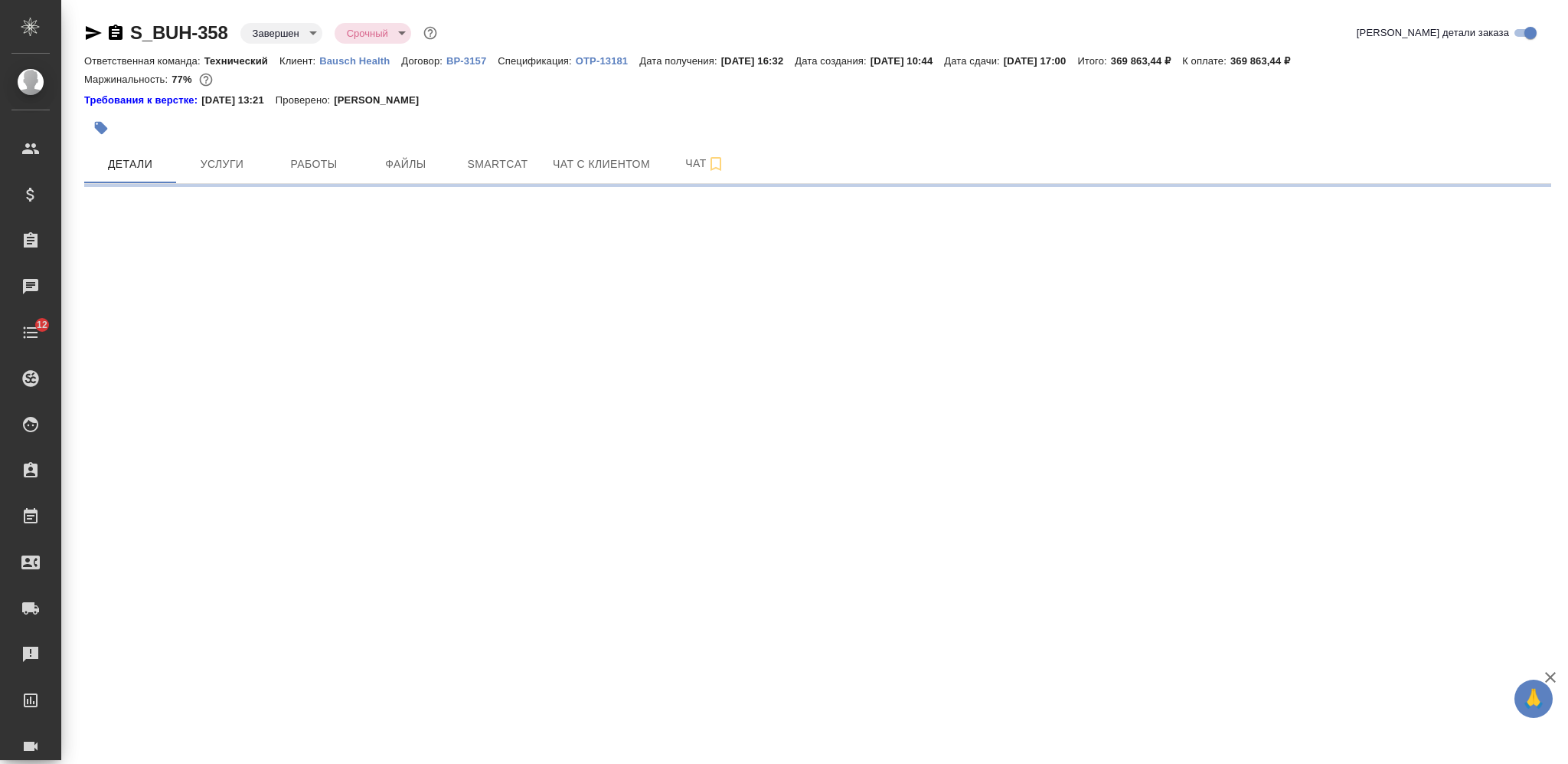
select select "RU"
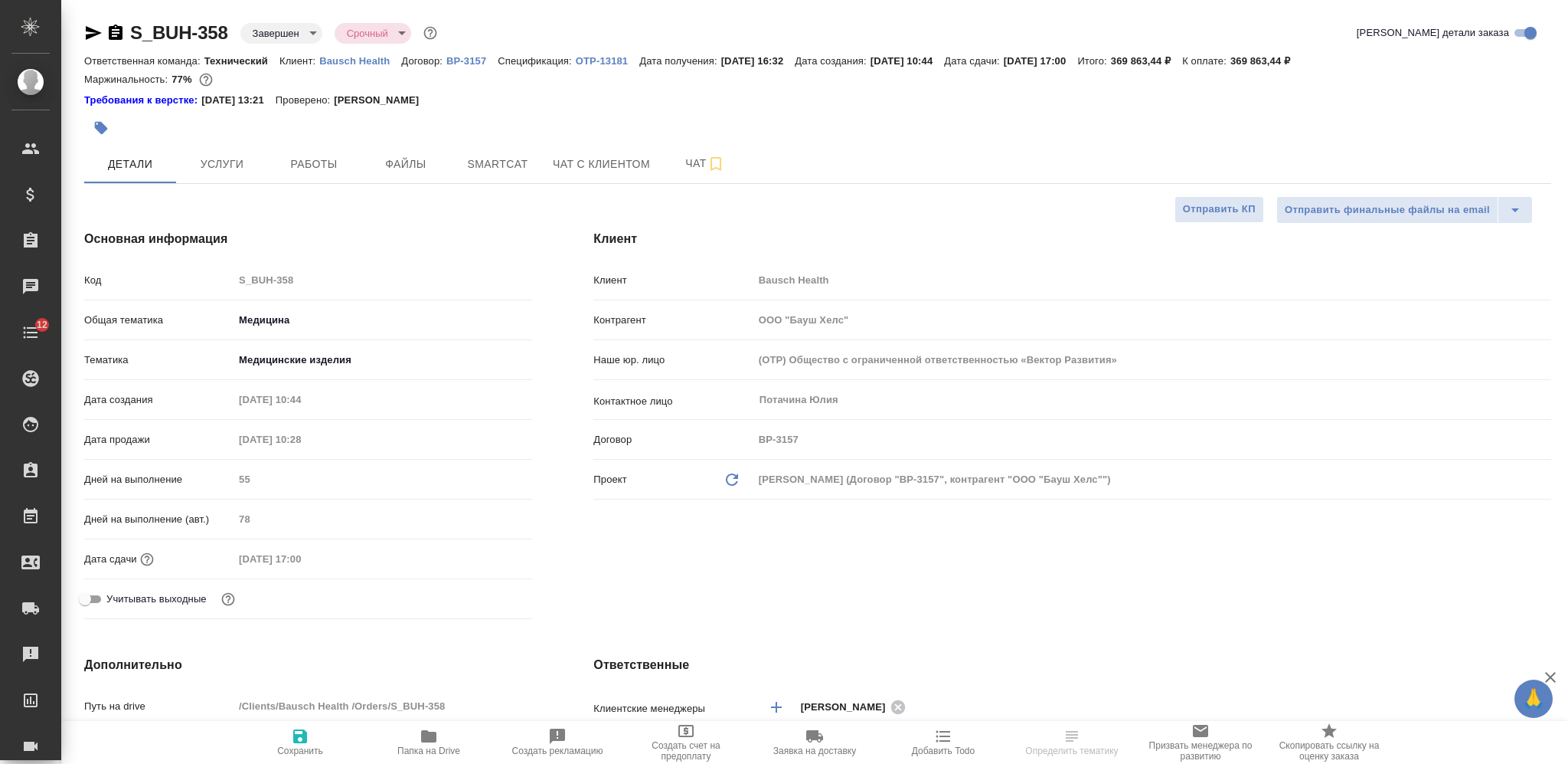
type textarea "x"
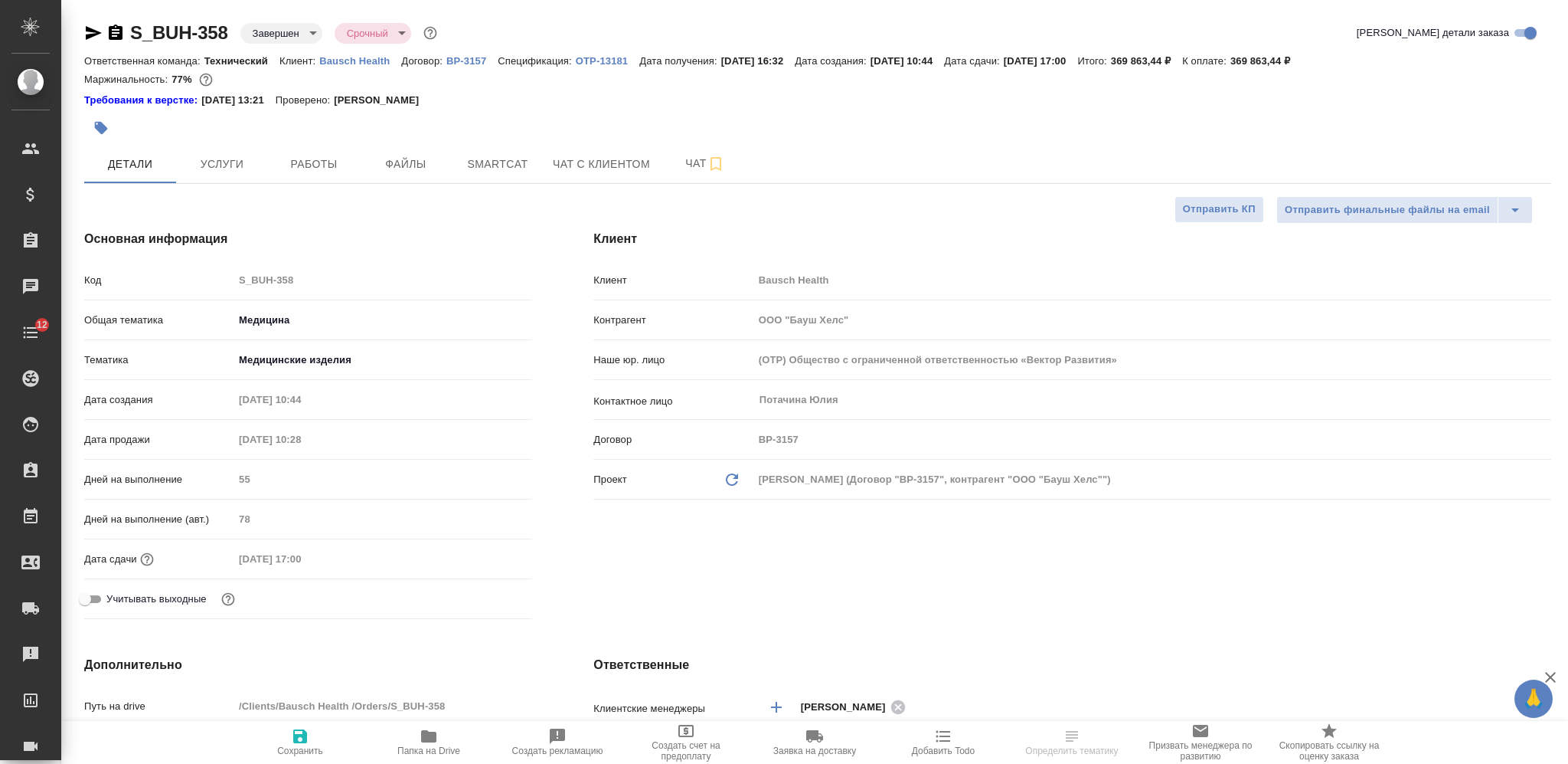
type textarea "x"
click at [433, 737] on icon "button" at bounding box center [429, 736] width 16 height 12
type textarea "x"
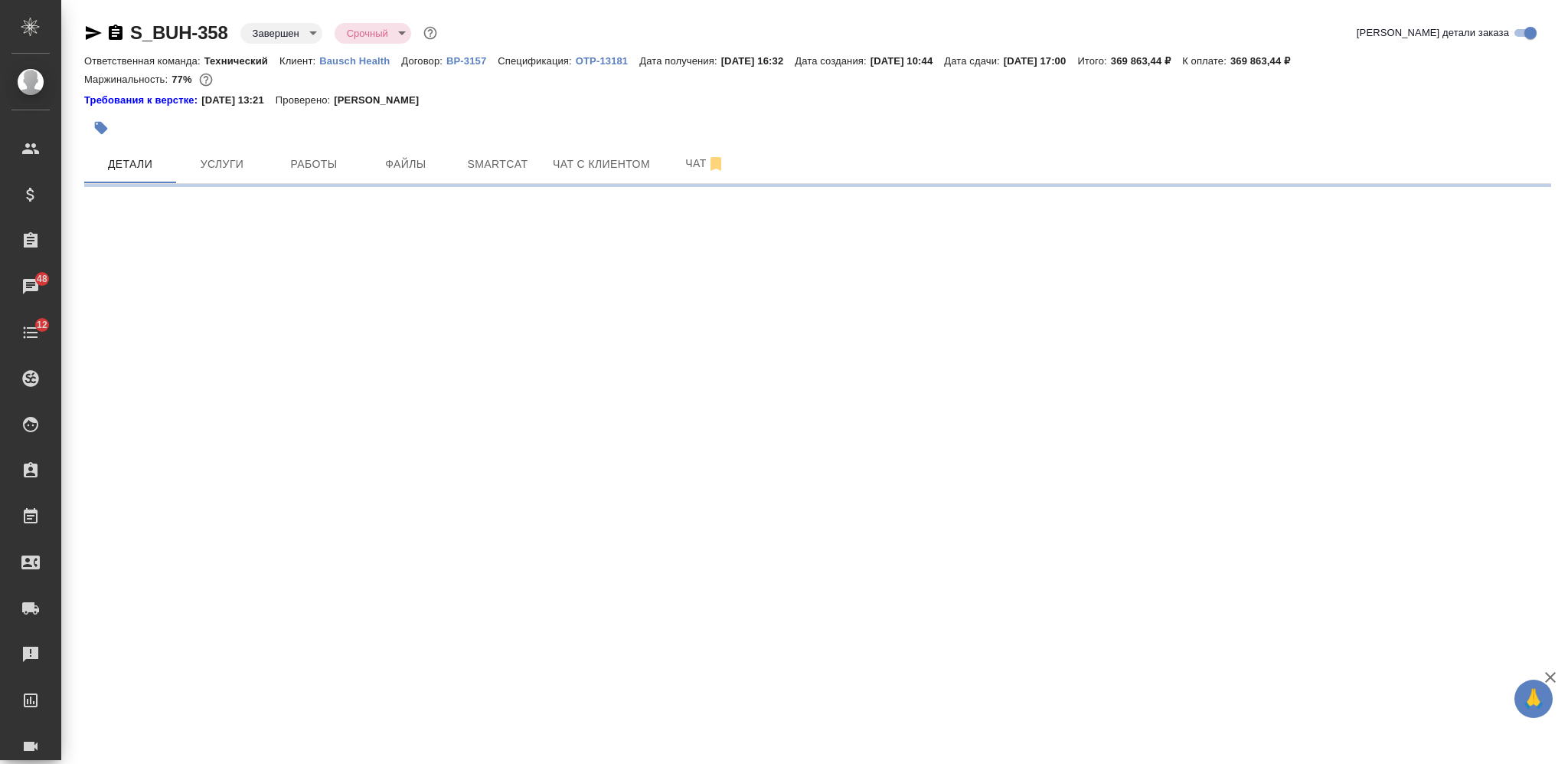
select select "RU"
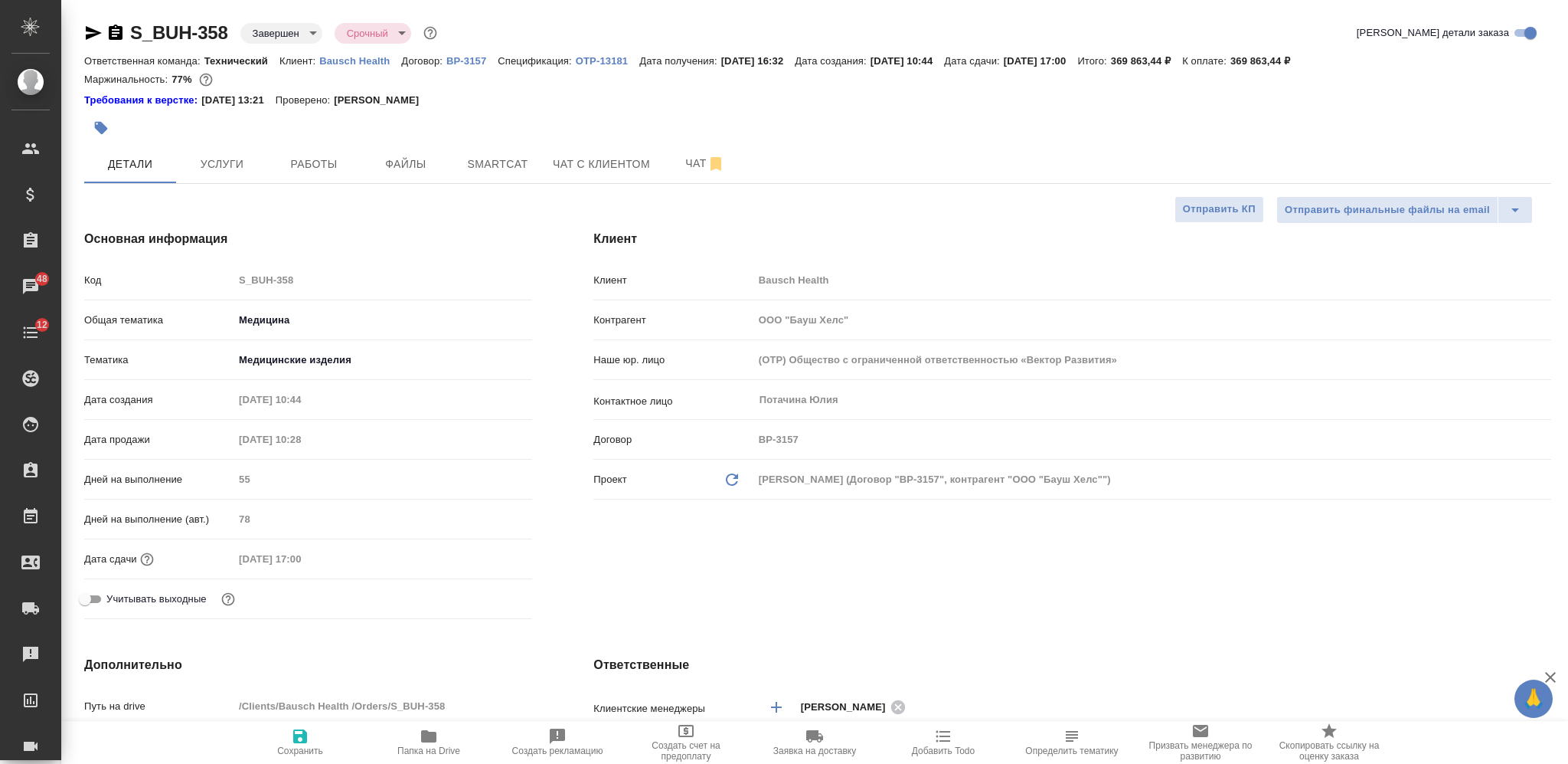
type textarea "x"
click at [90, 30] on icon "button" at bounding box center [94, 33] width 16 height 14
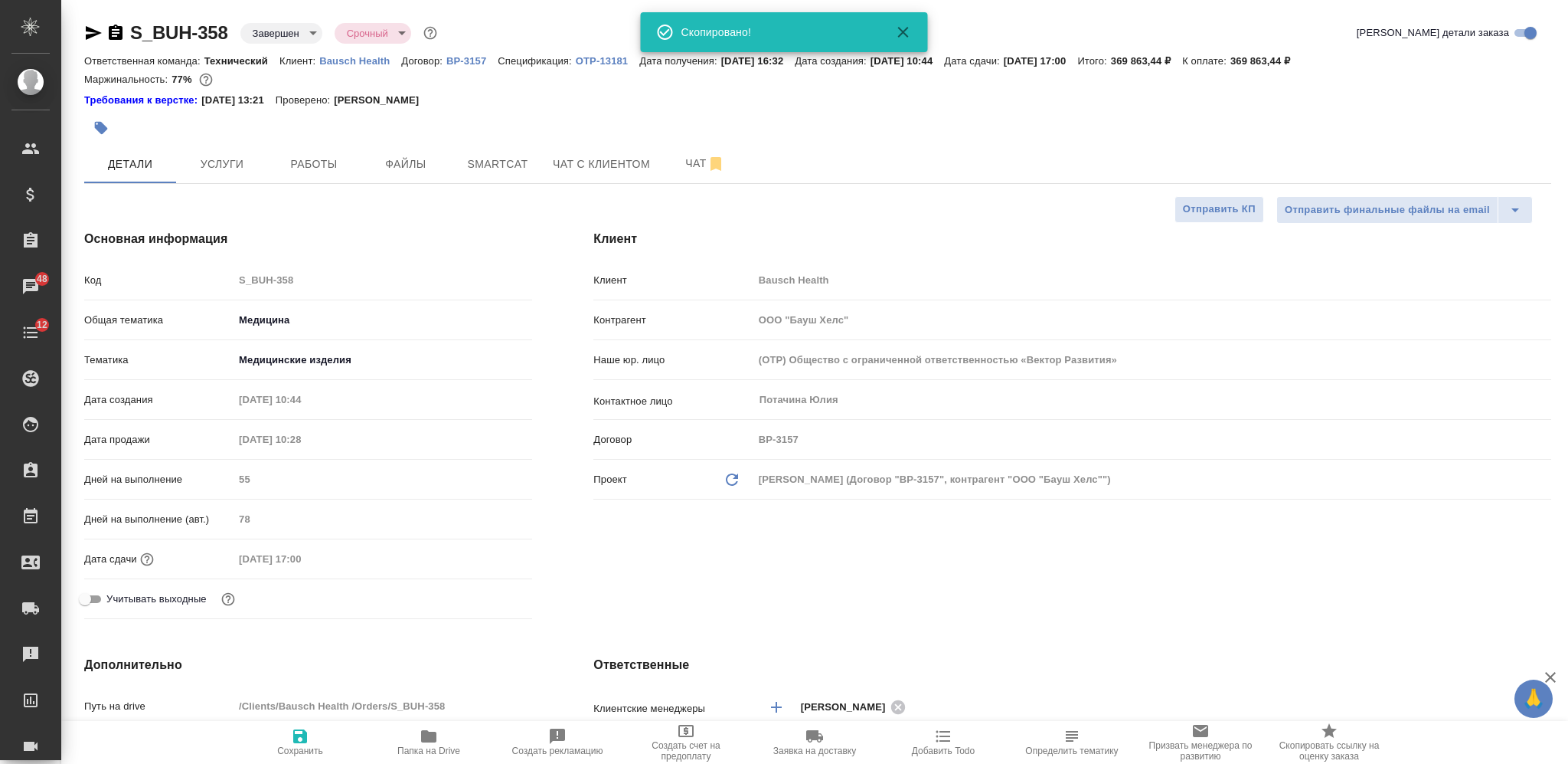
type textarea "x"
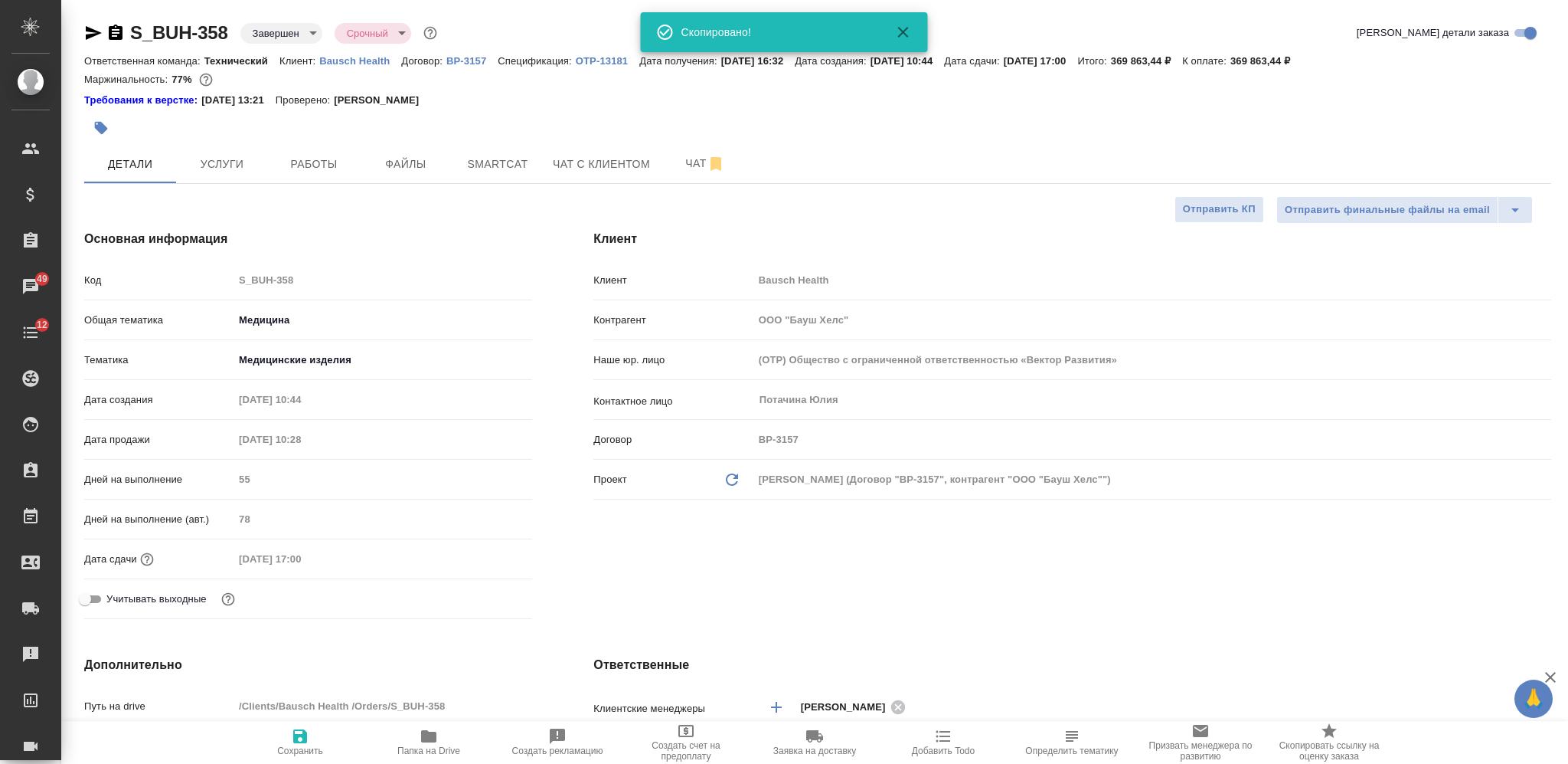
type textarea "x"
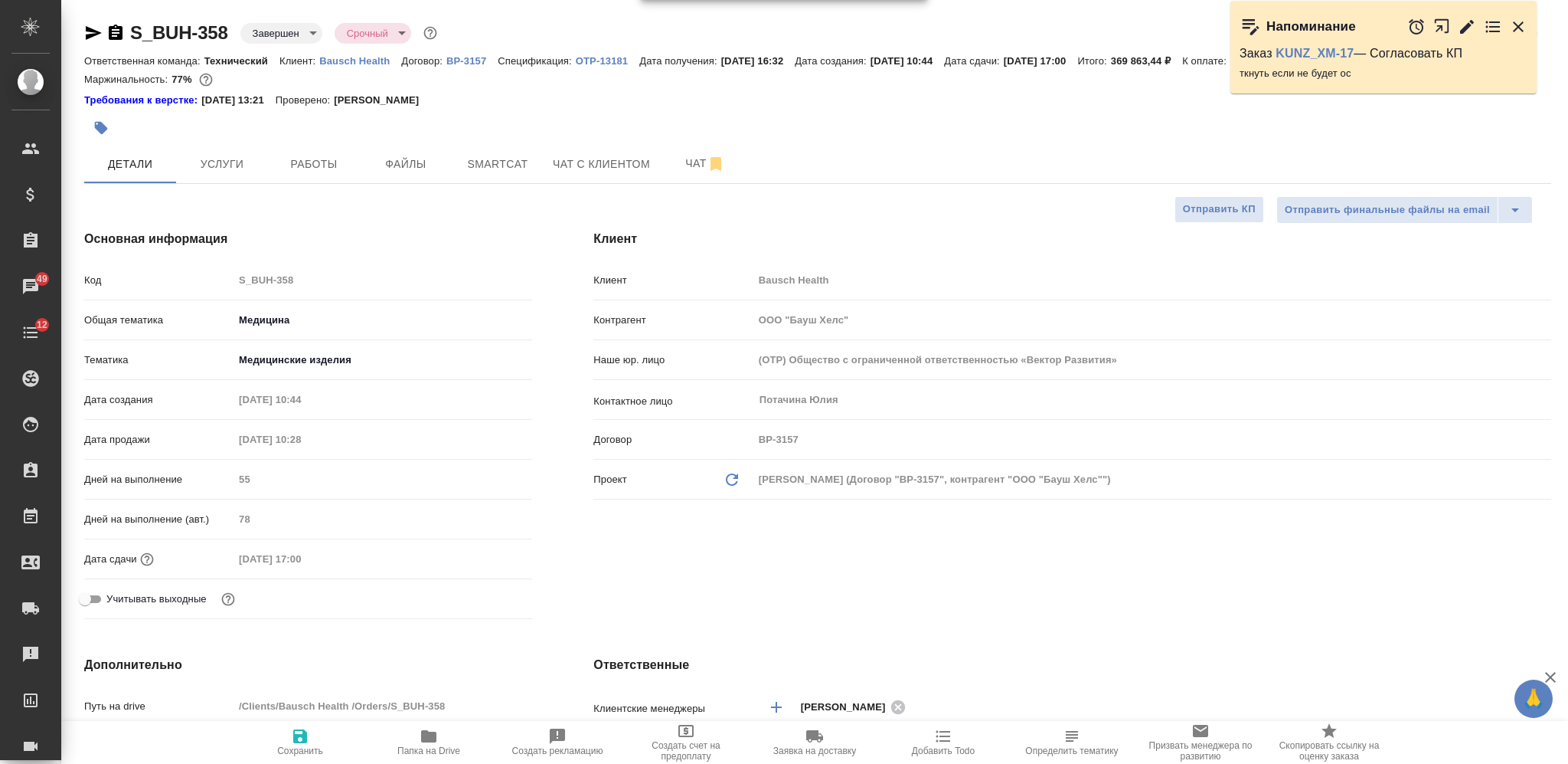
type textarea "x"
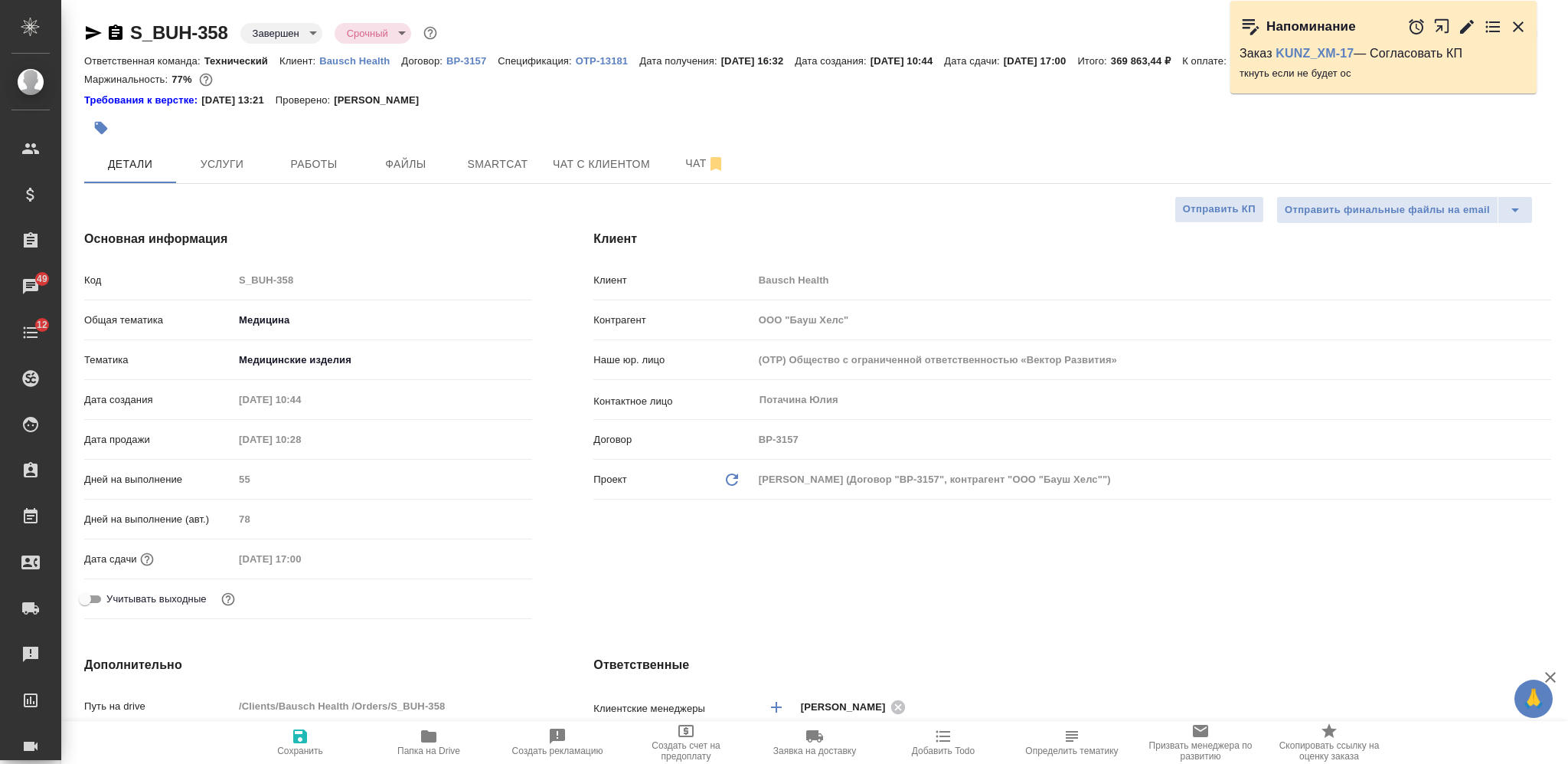
type textarea "x"
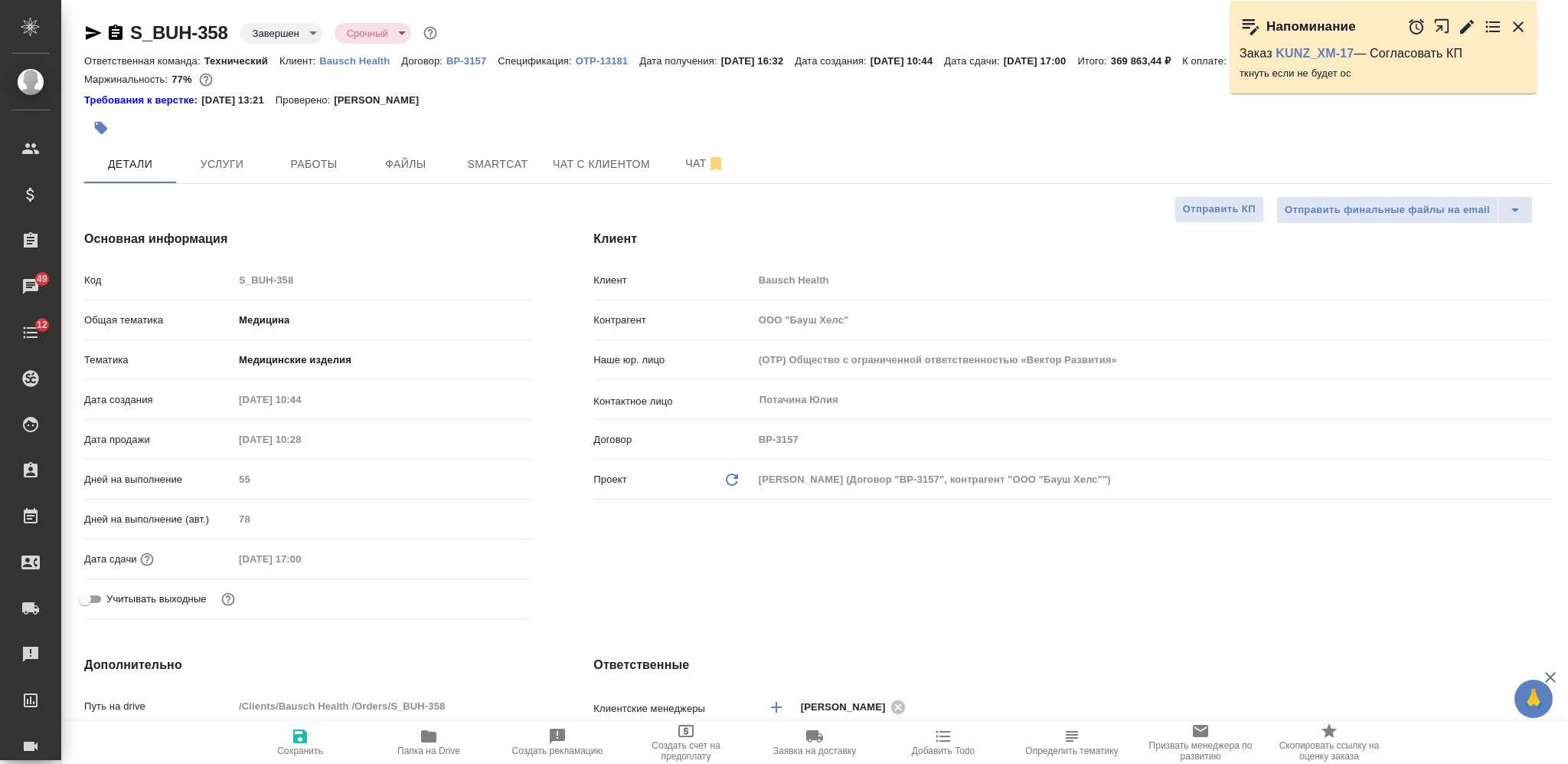
type textarea "x"
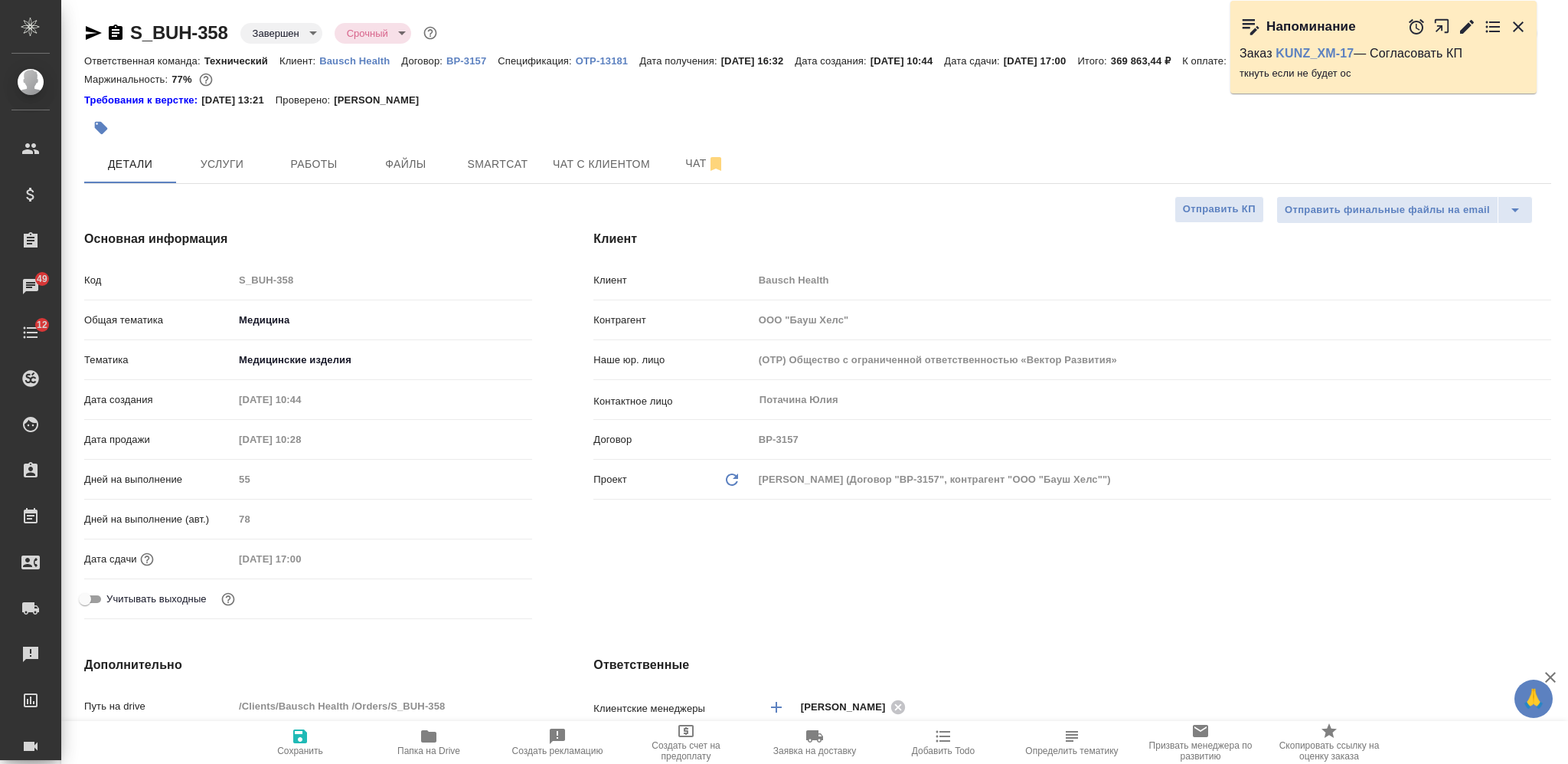
type textarea "x"
click at [209, 166] on span "Услуги" at bounding box center [222, 164] width 74 height 19
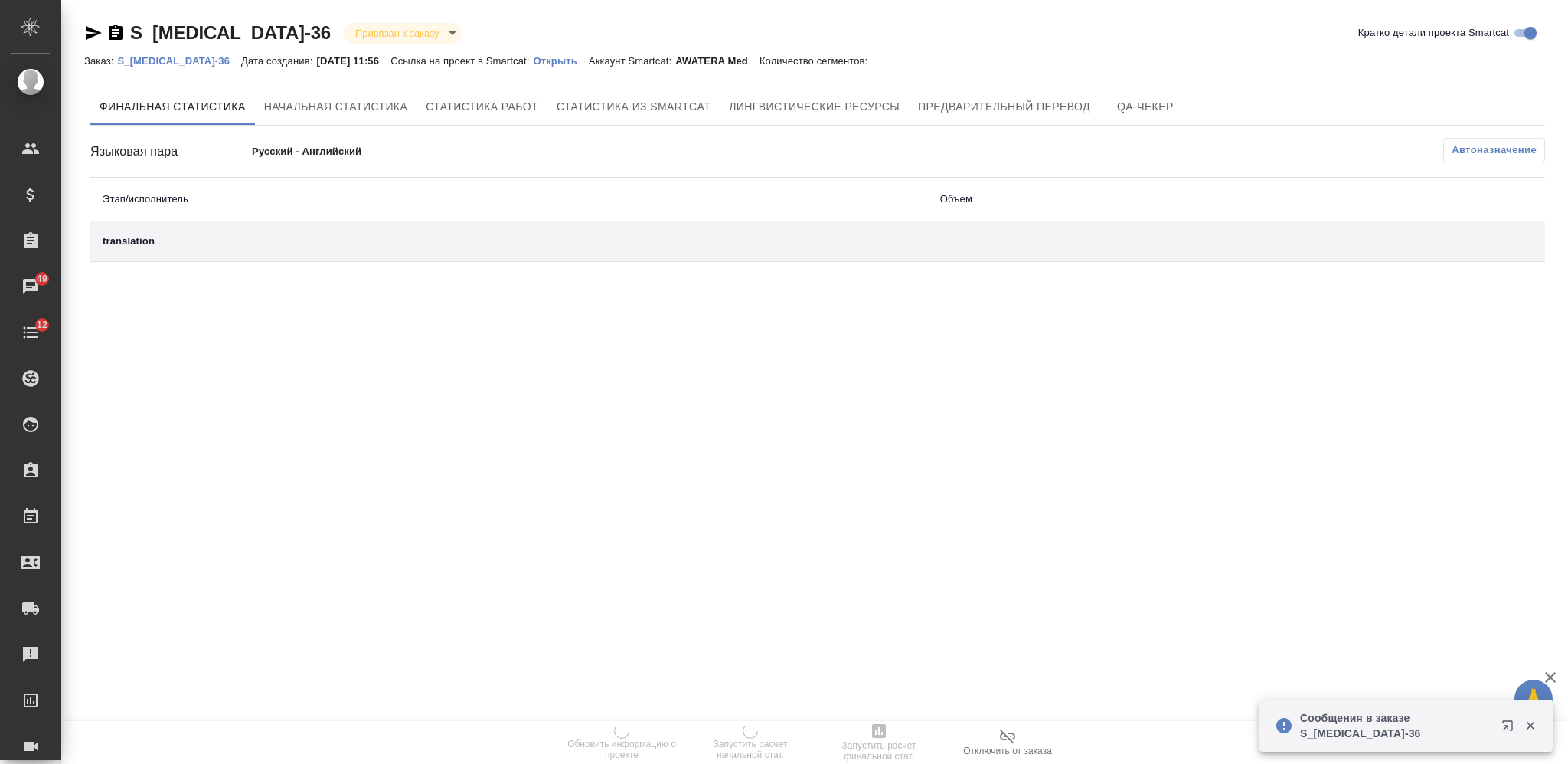
click at [533, 58] on p "Открыть" at bounding box center [560, 60] width 55 height 12
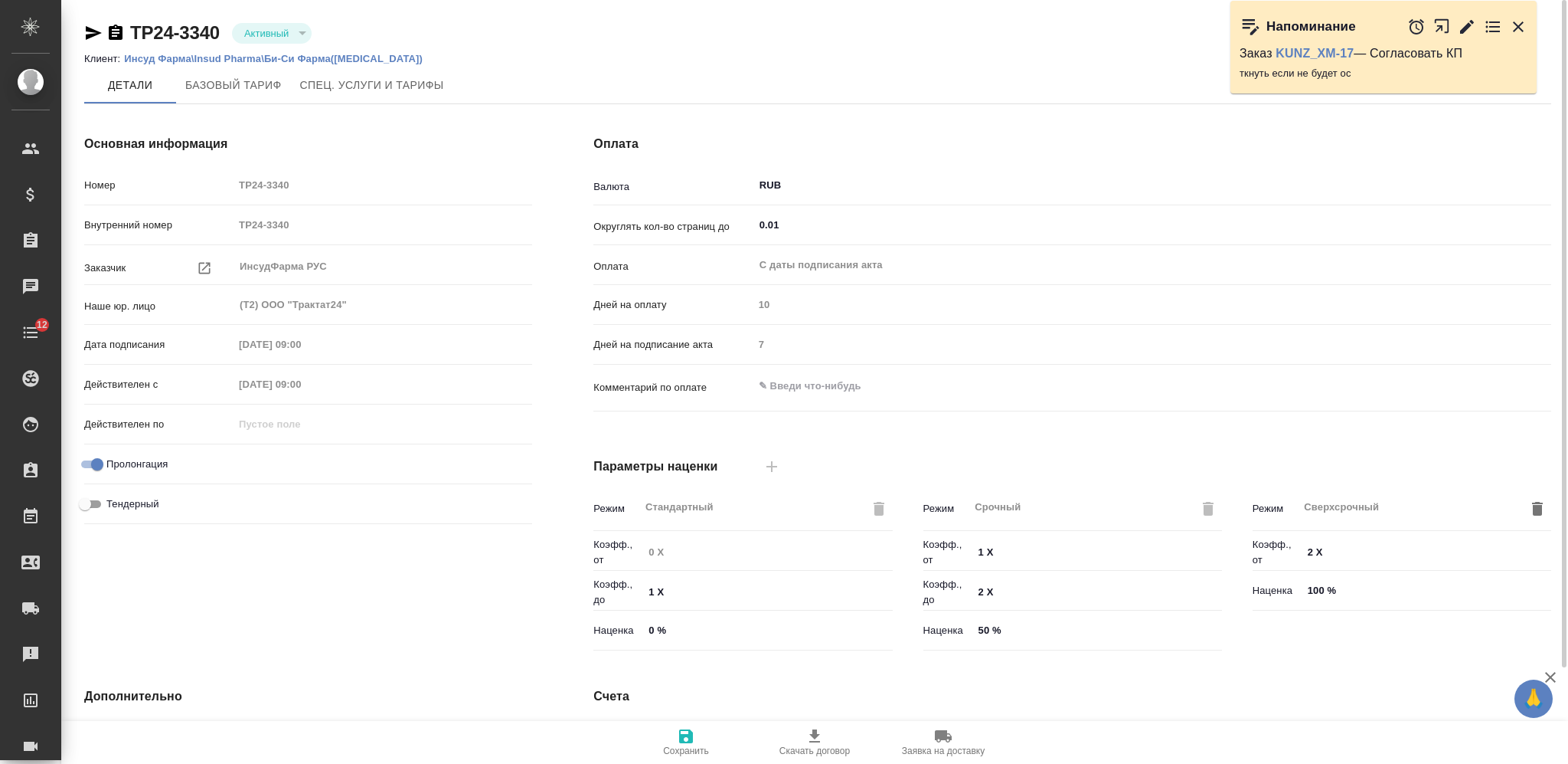
type input "Стандартный шаблон - [PHONE_NUMBER] - ВЫБЕРИ МЕНЯ!"
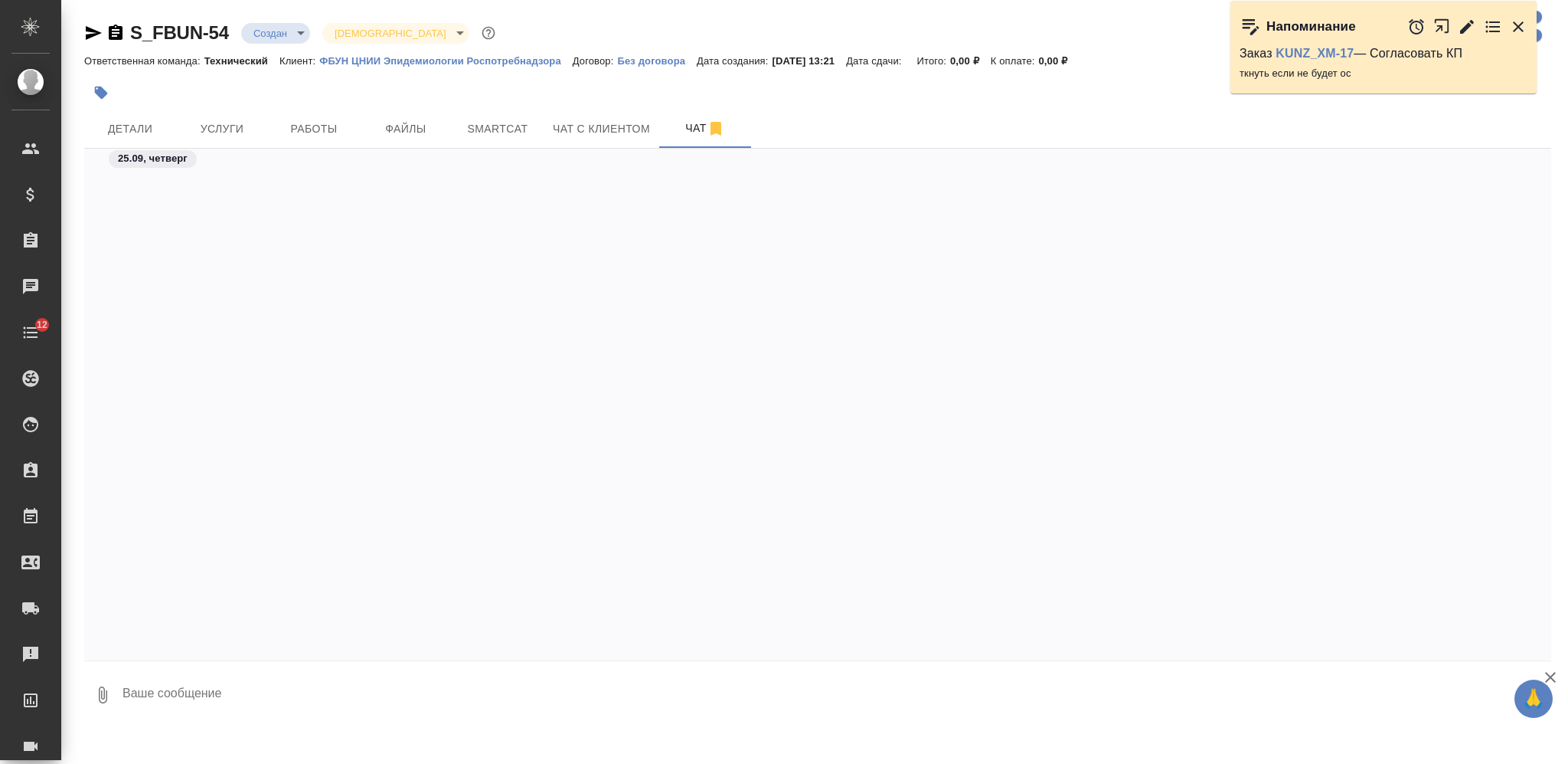
scroll to position [680, 0]
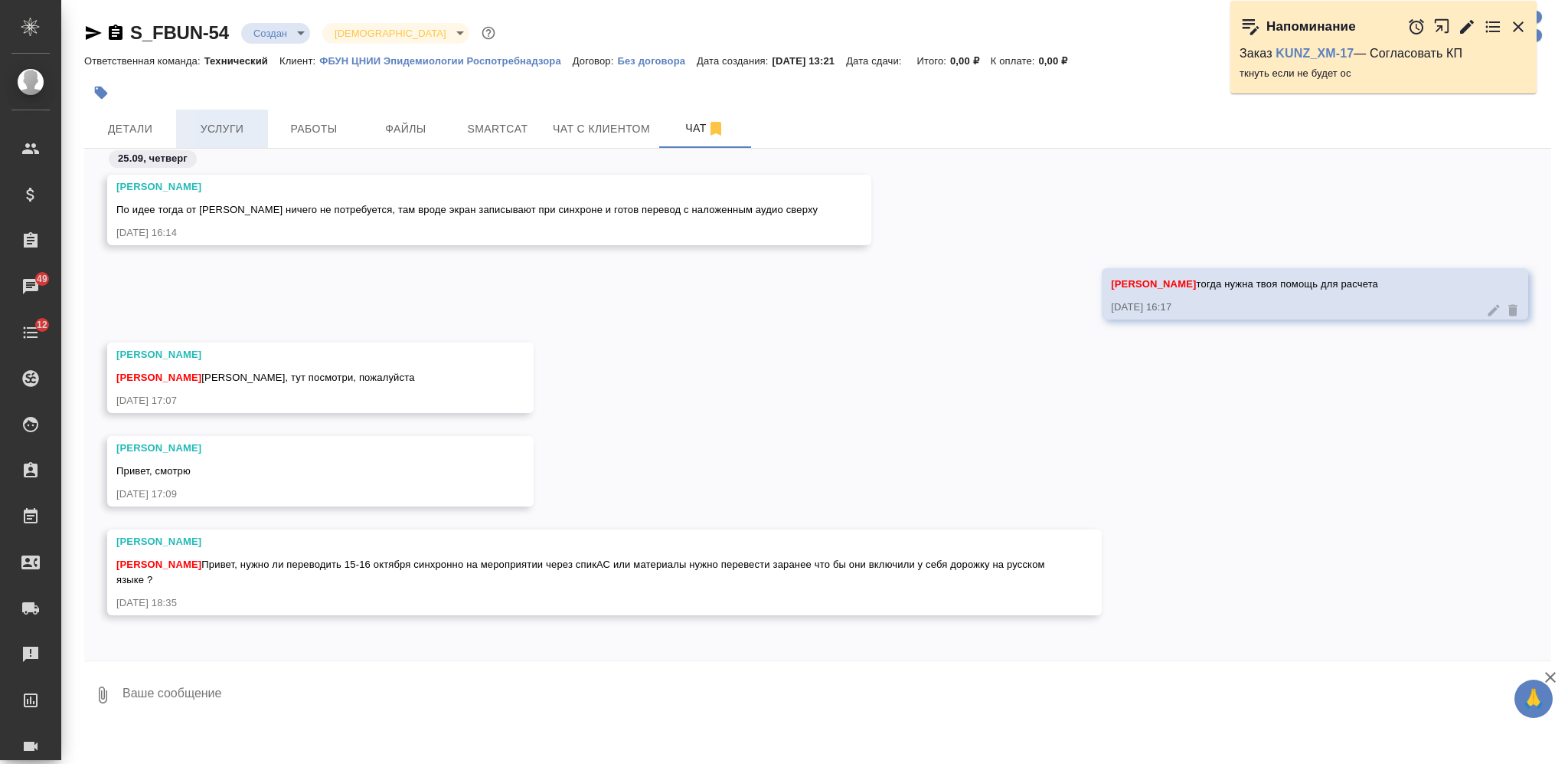
click at [238, 131] on span "Услуги" at bounding box center [222, 129] width 74 height 19
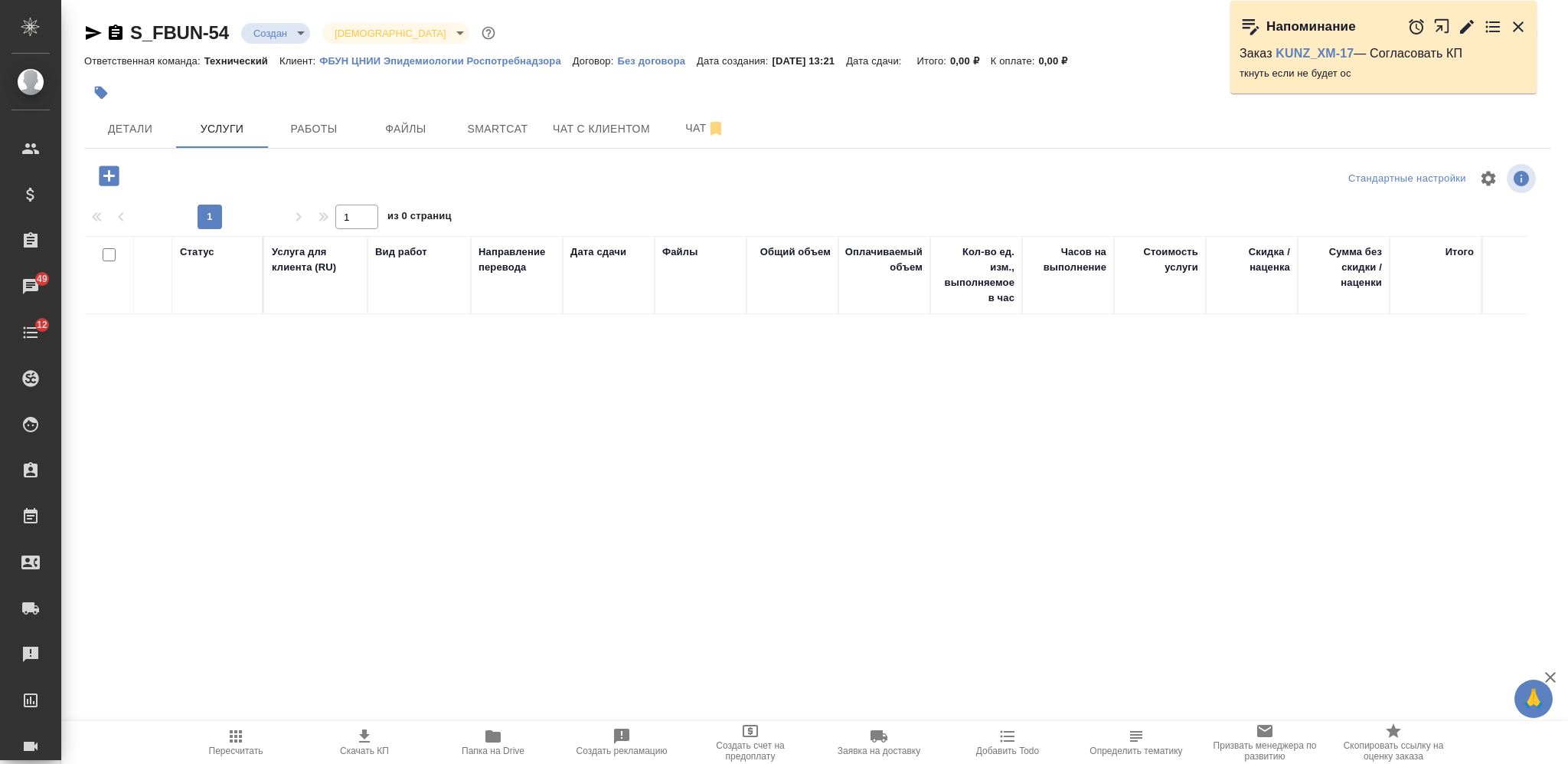
click at [115, 181] on icon "button" at bounding box center [109, 175] width 20 height 20
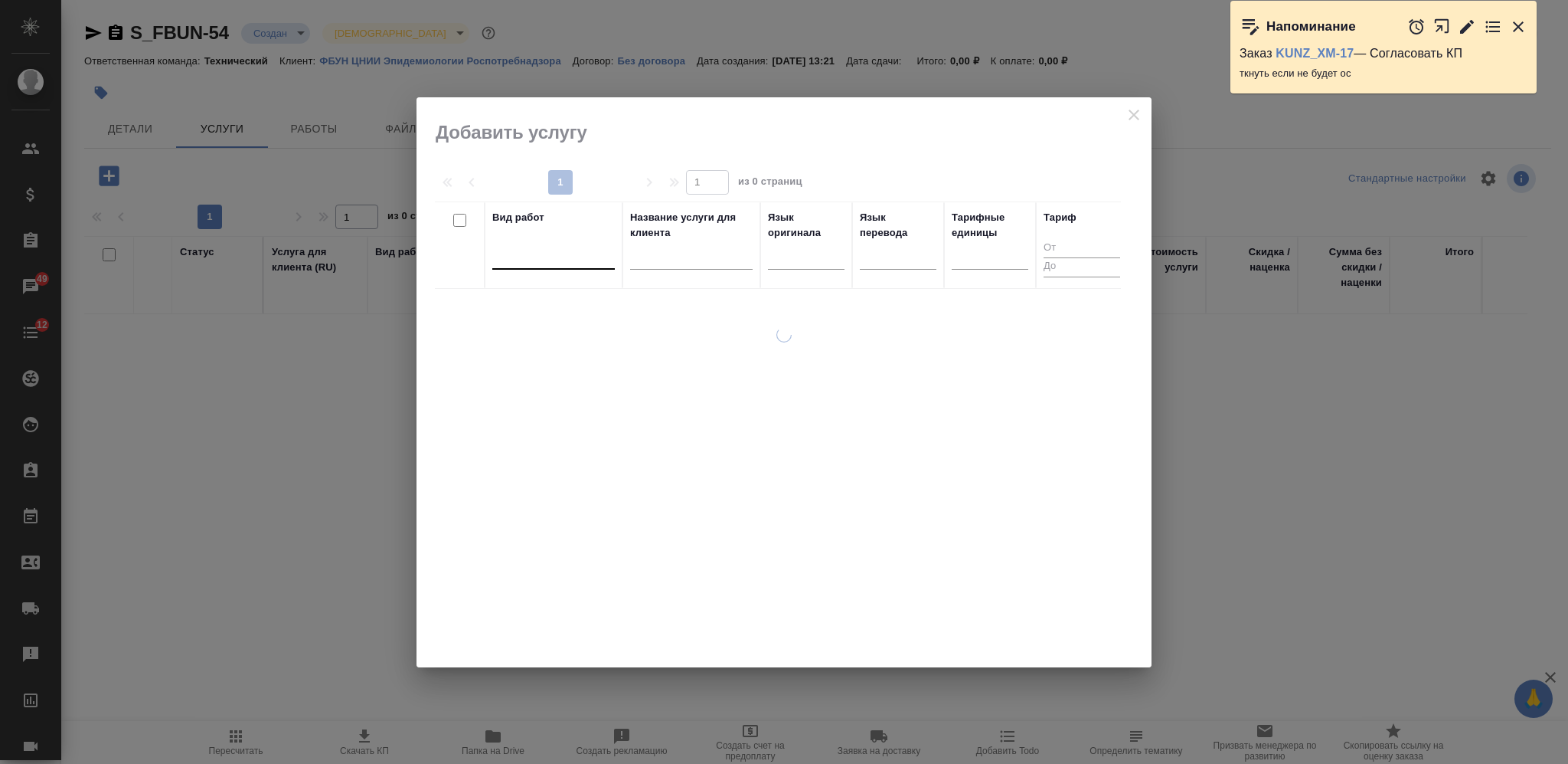
click at [541, 254] on div at bounding box center [554, 254] width 123 height 22
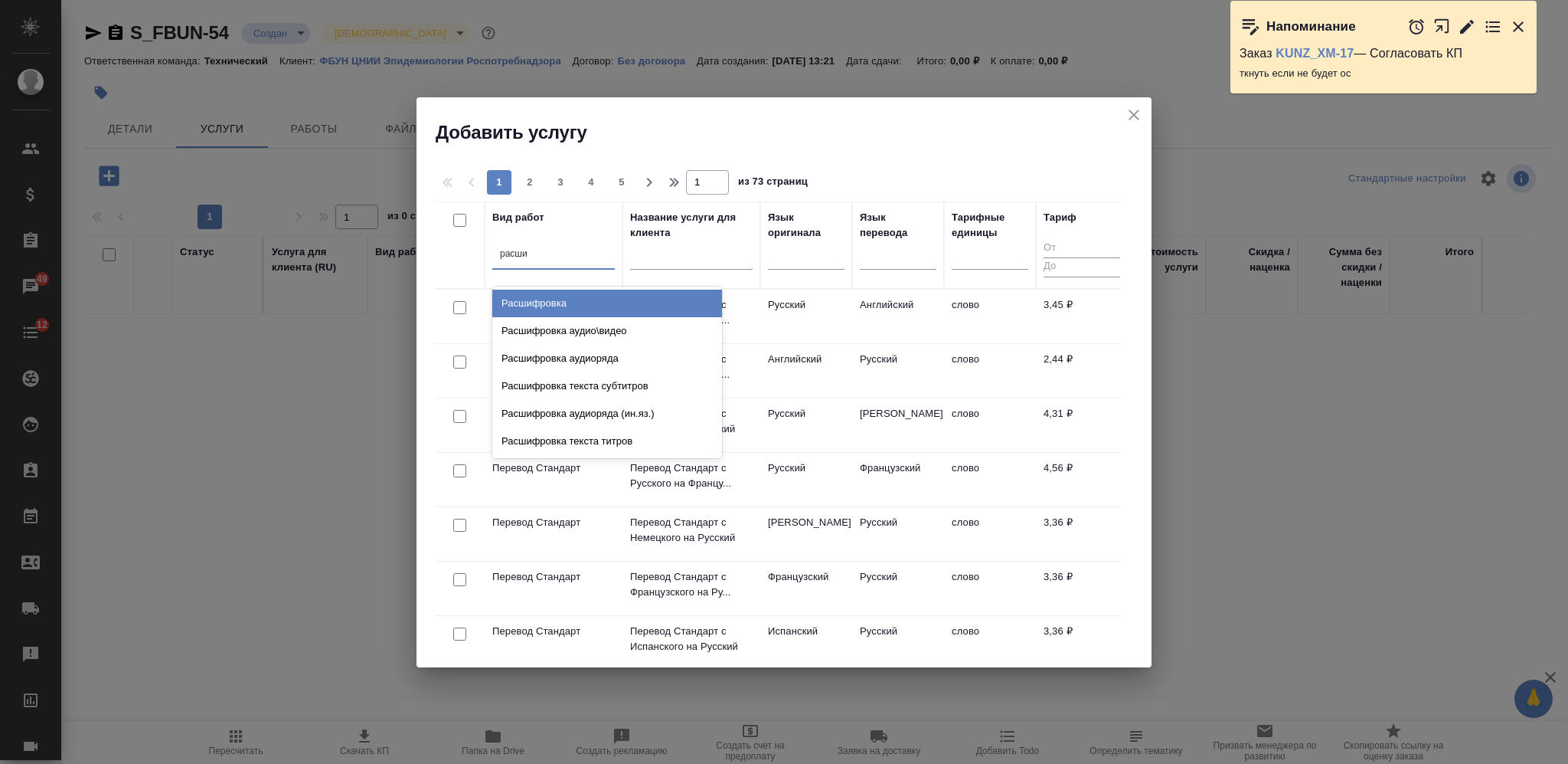
type input "расшиф"
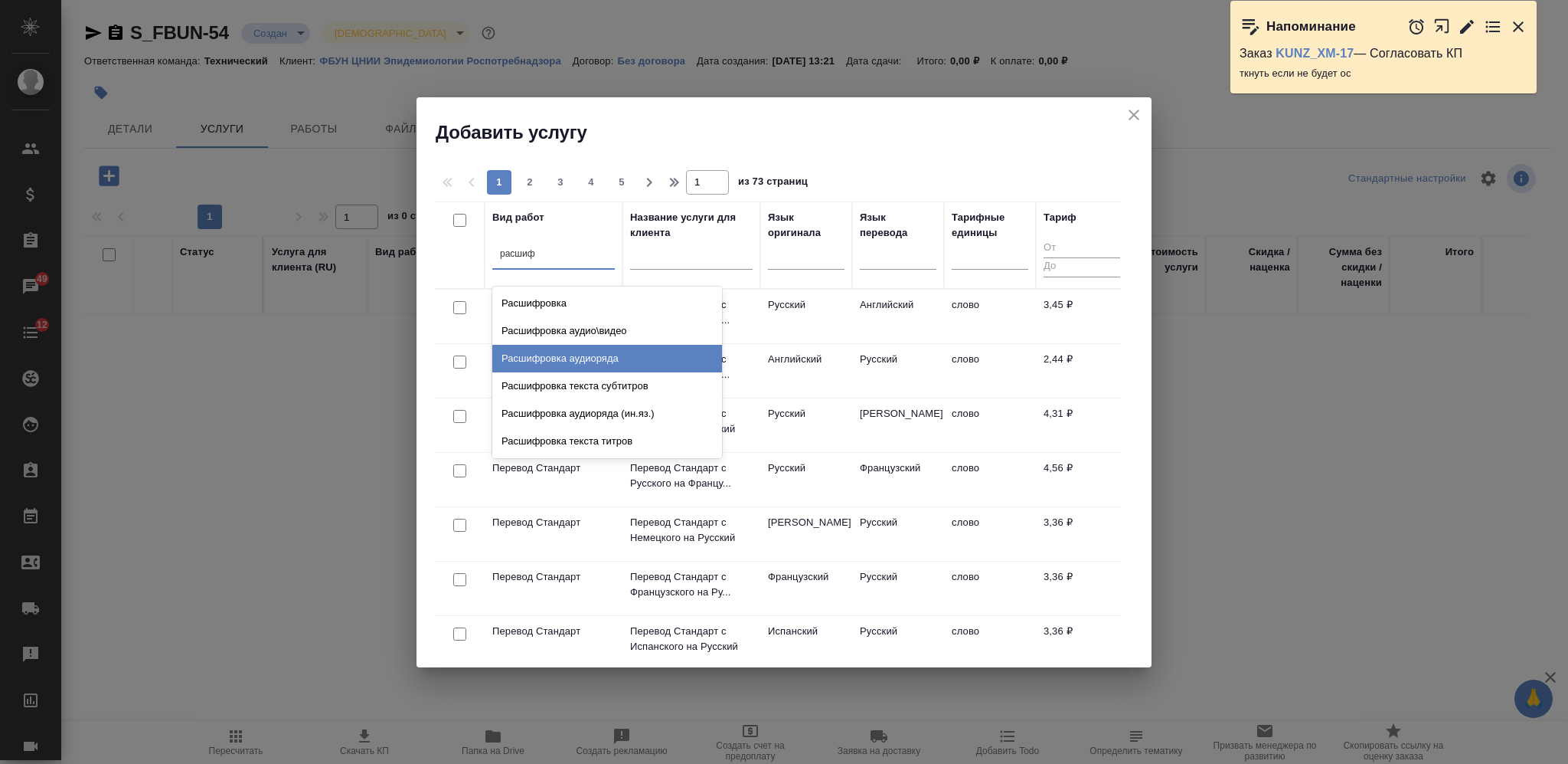
click at [551, 350] on div "Расшифровка аудиоряда" at bounding box center [607, 358] width 230 height 28
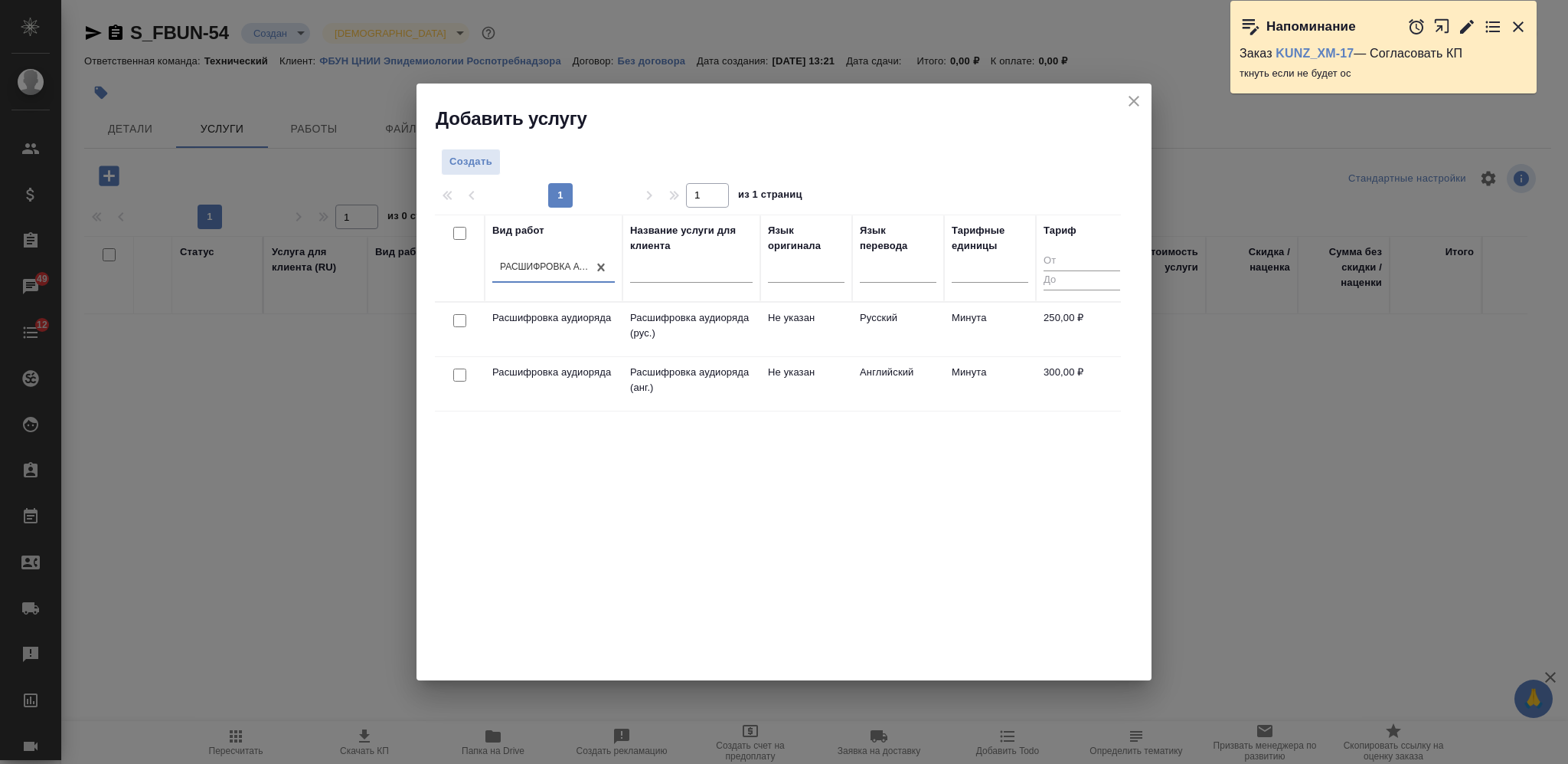
click at [1125, 99] on icon "close" at bounding box center [1135, 101] width 19 height 19
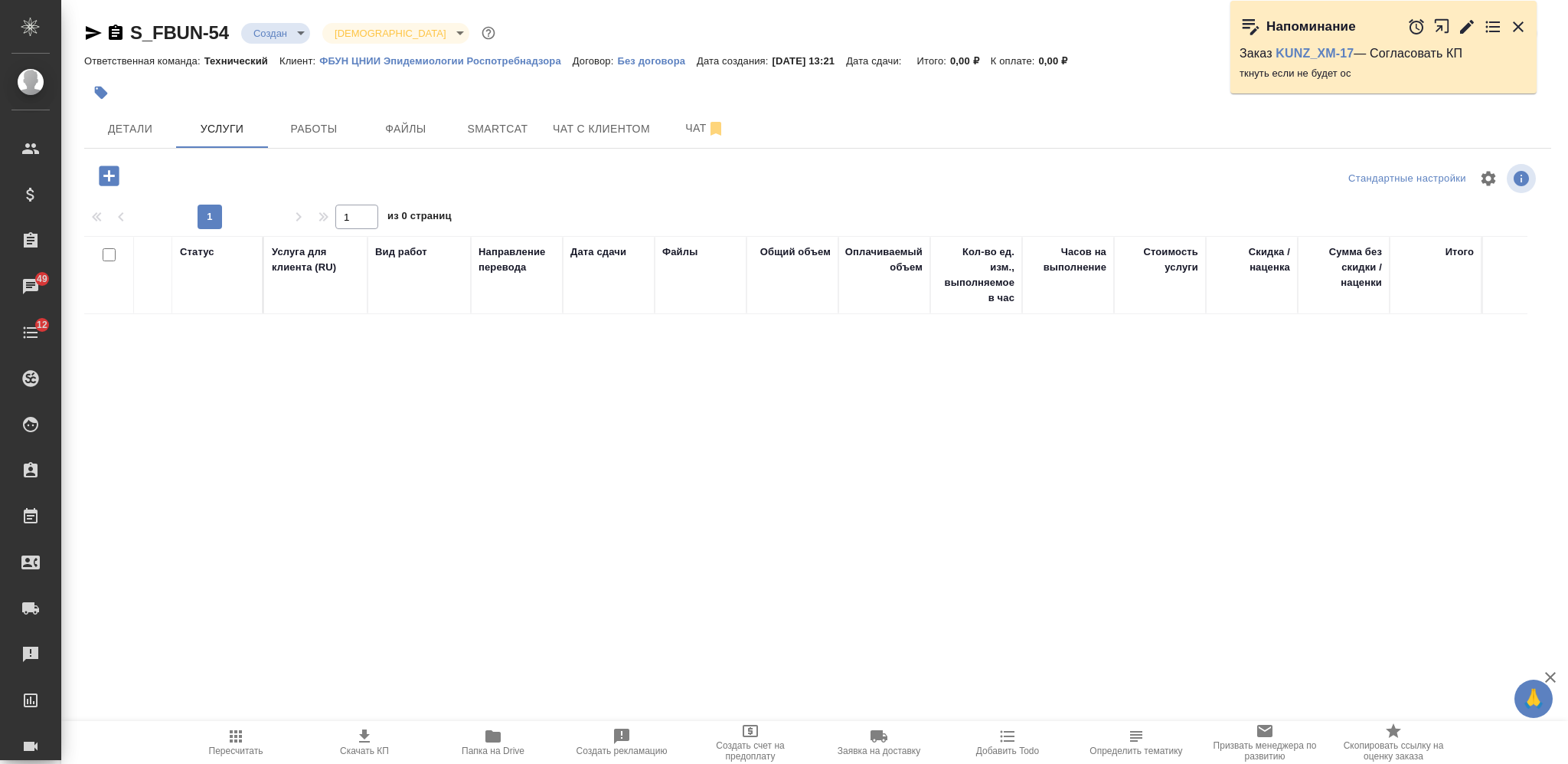
click at [651, 57] on p "Без договора" at bounding box center [657, 60] width 80 height 12
click at [118, 175] on icon "button" at bounding box center [109, 175] width 20 height 20
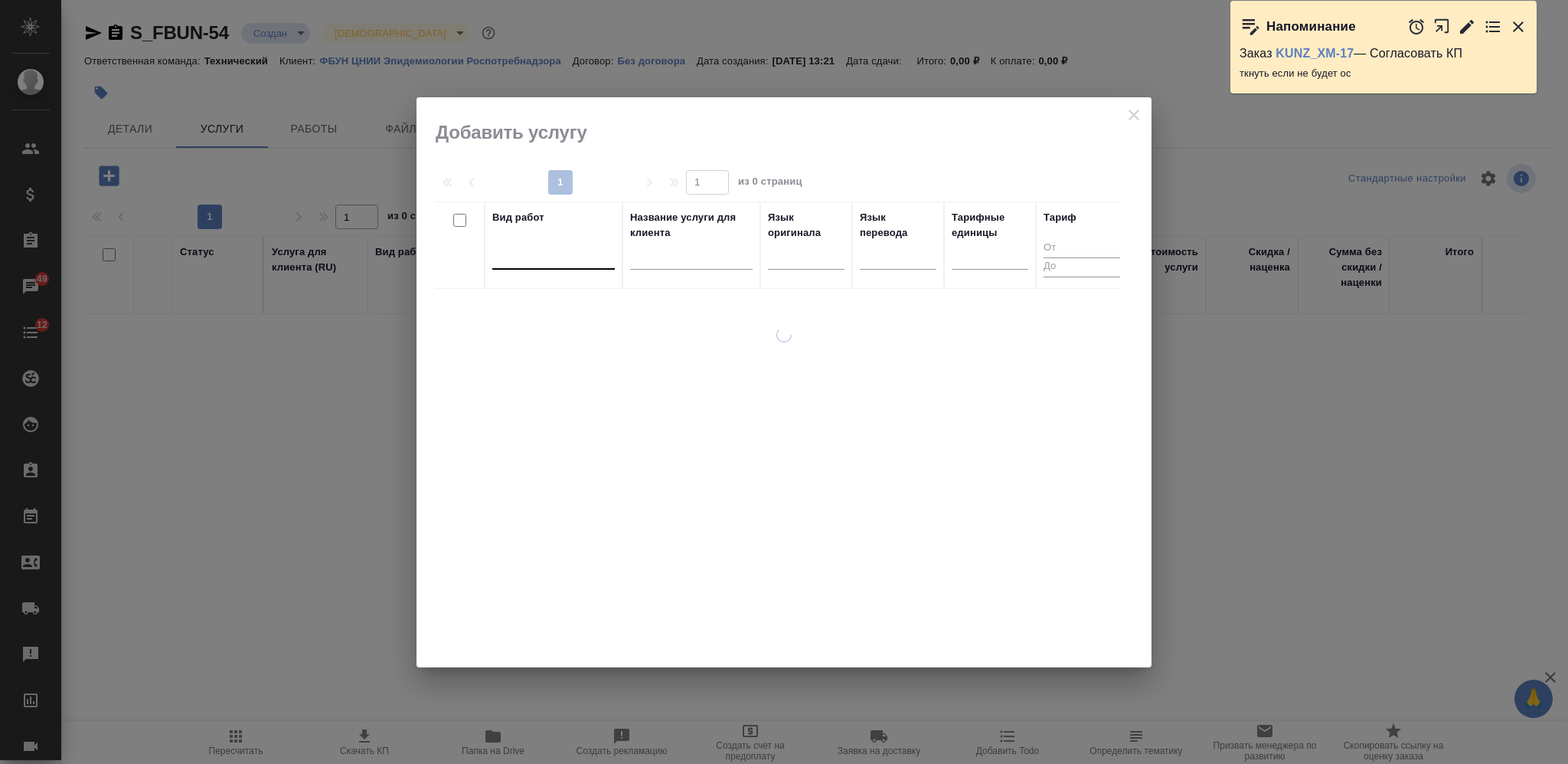
click at [586, 258] on div at bounding box center [554, 254] width 123 height 22
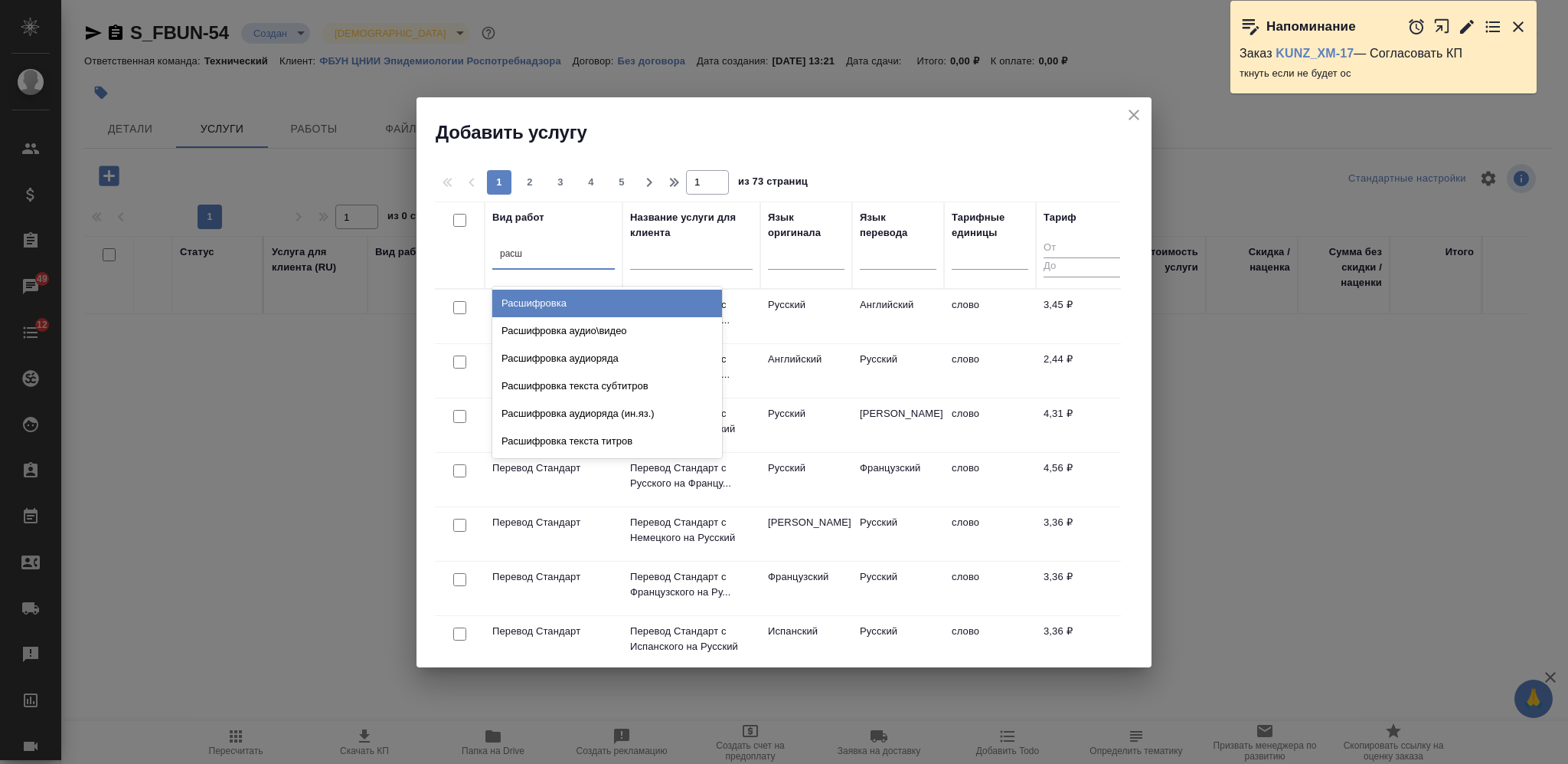
type input "расши"
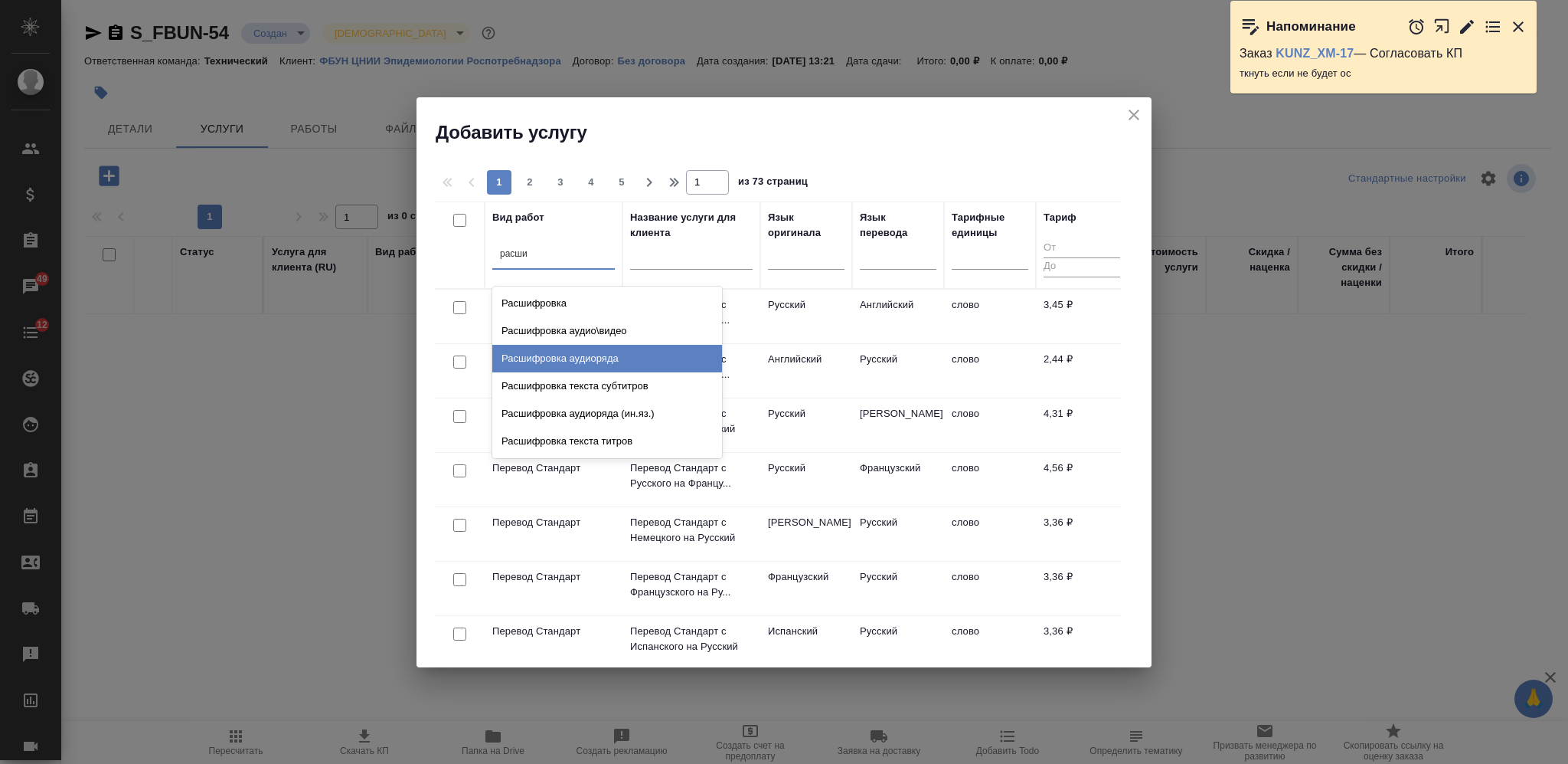
click at [600, 351] on div "Расшифровка аудиоряда" at bounding box center [607, 358] width 230 height 28
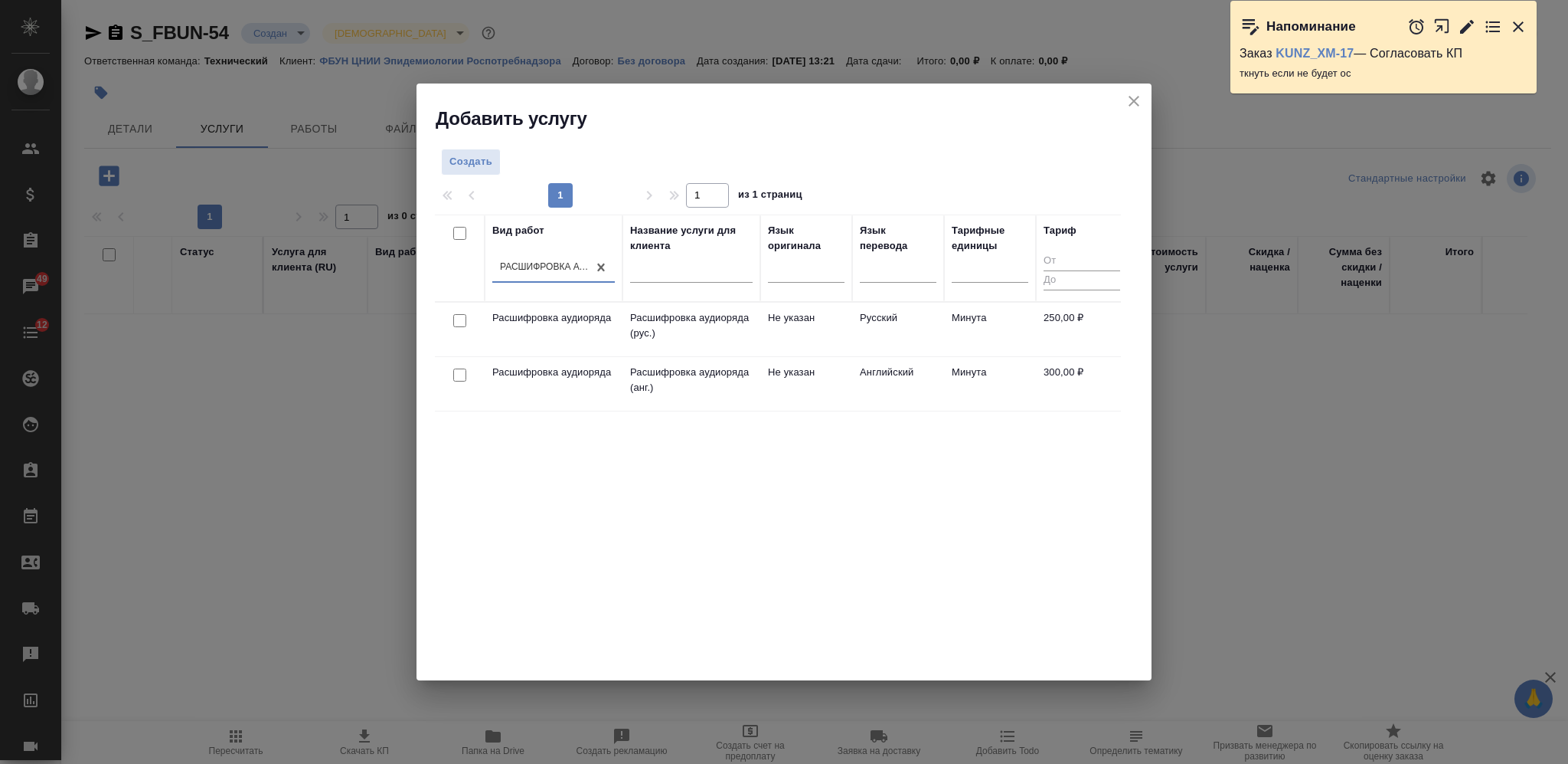
click at [459, 314] on input "checkbox" at bounding box center [460, 320] width 13 height 13
checkbox input "true"
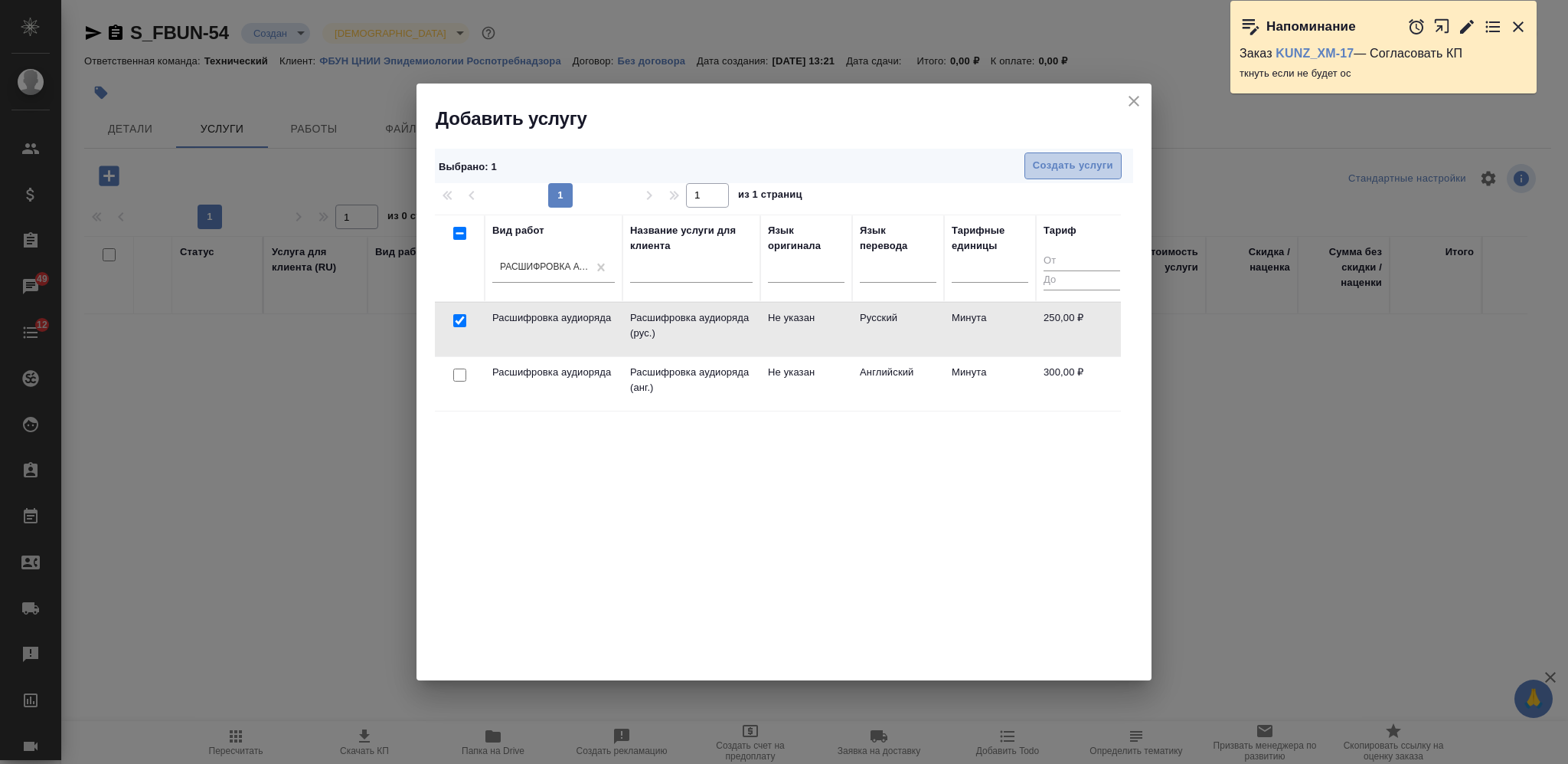
click at [1076, 161] on span "Создать услуги" at bounding box center [1073, 165] width 81 height 18
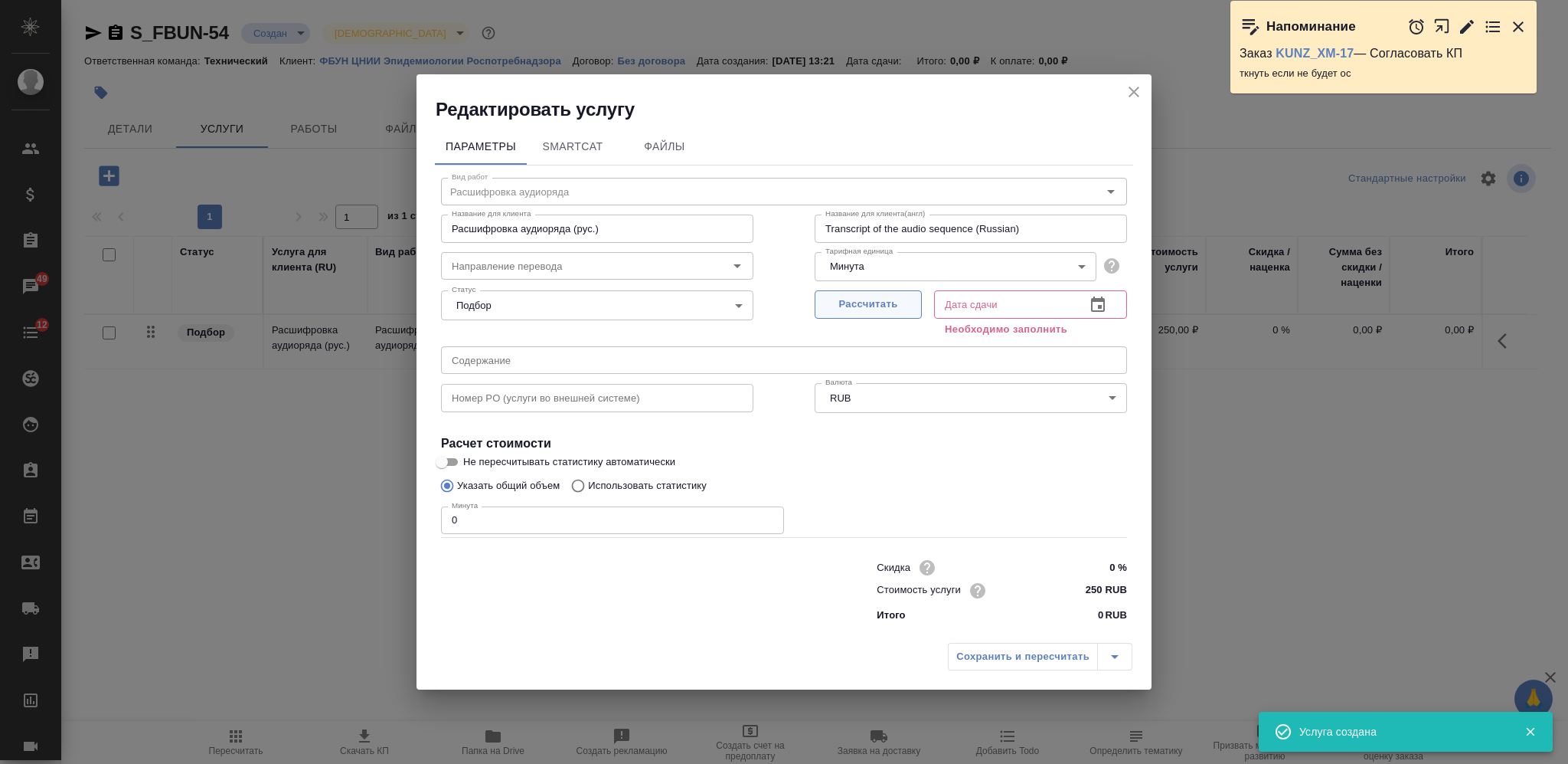
click at [896, 302] on span "Рассчитать" at bounding box center [869, 304] width 91 height 18
type input "26.09.2025 12:05"
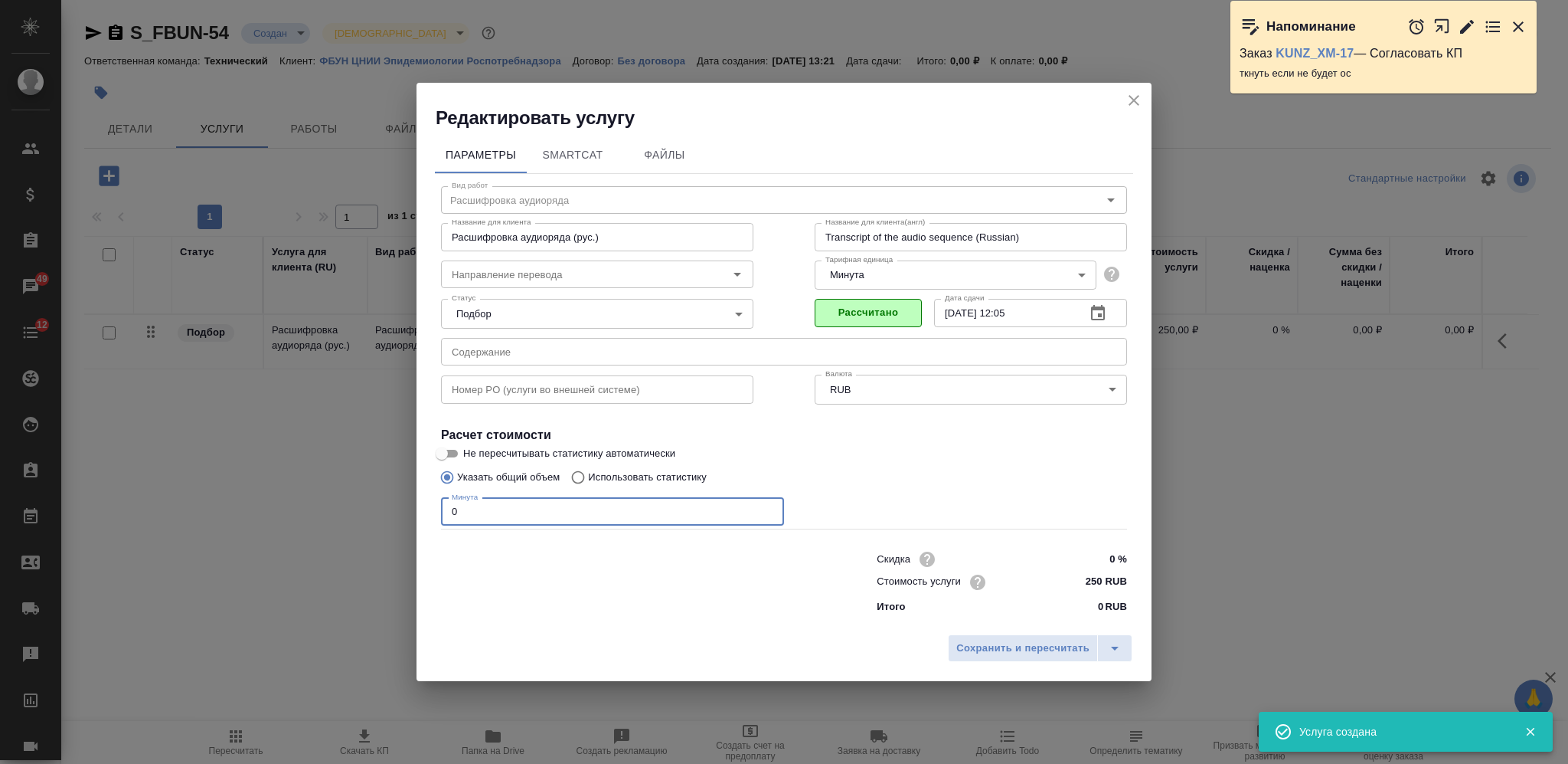
drag, startPoint x: 440, startPoint y: 513, endPoint x: 406, endPoint y: 513, distance: 34.0
click at [412, 513] on div "Редактировать услугу Параметры SmartCat Файлы Вид работ Расшифровка аудиоряда В…" at bounding box center [784, 382] width 1568 height 764
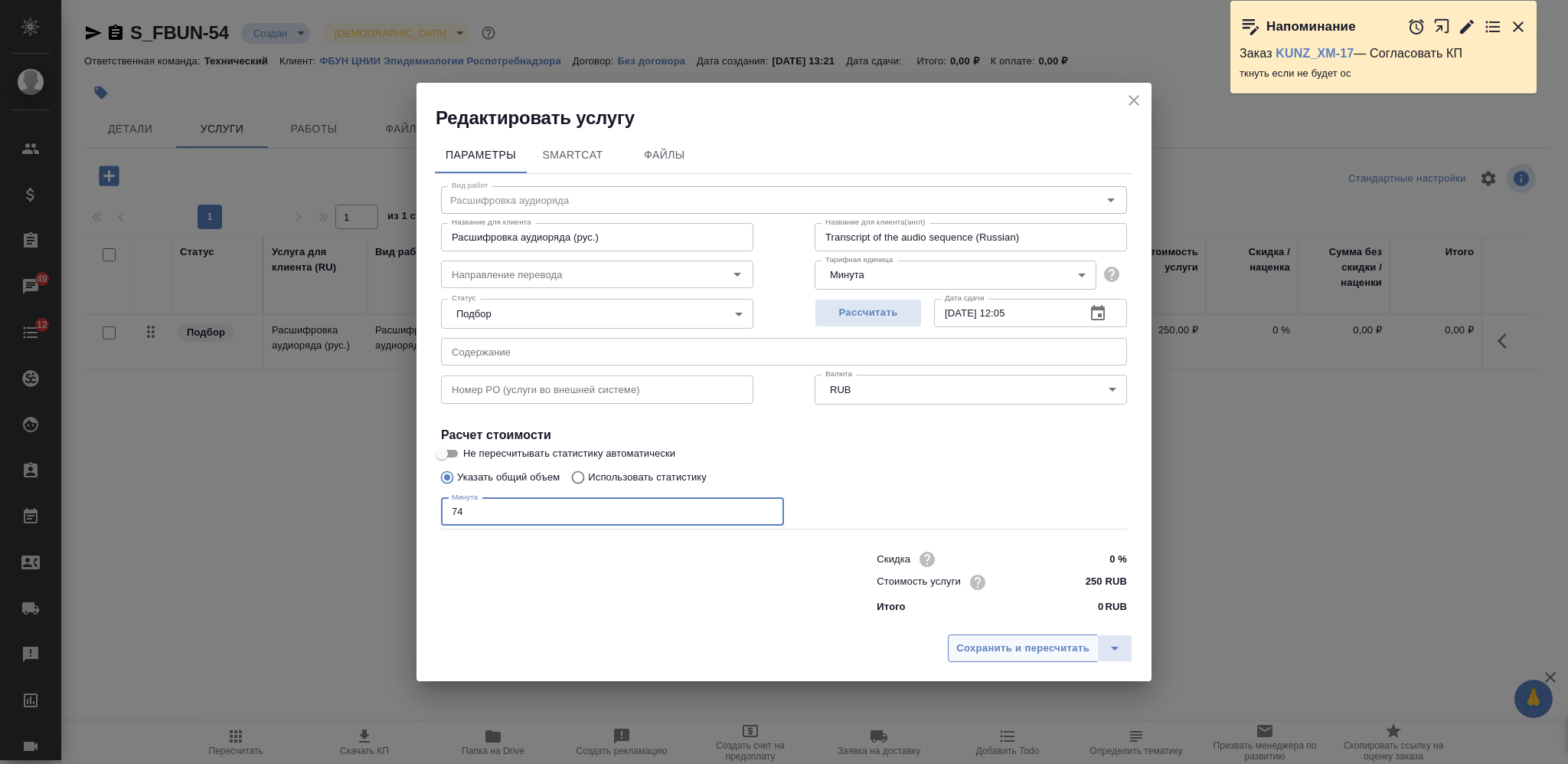
type input "74"
click at [959, 655] on span "Сохранить и пересчитать" at bounding box center [1023, 648] width 133 height 18
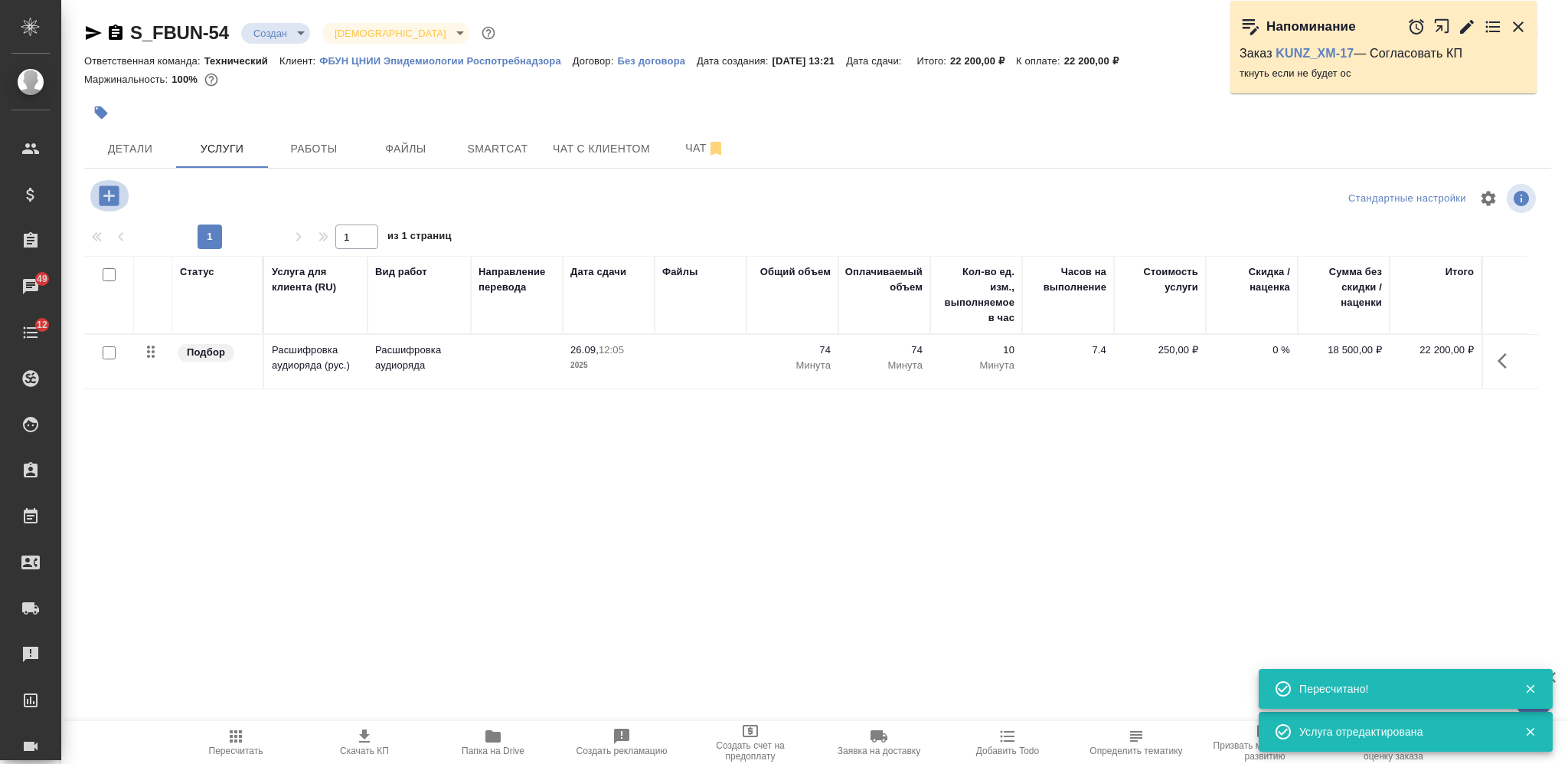
click at [108, 194] on icon "button" at bounding box center [109, 195] width 27 height 27
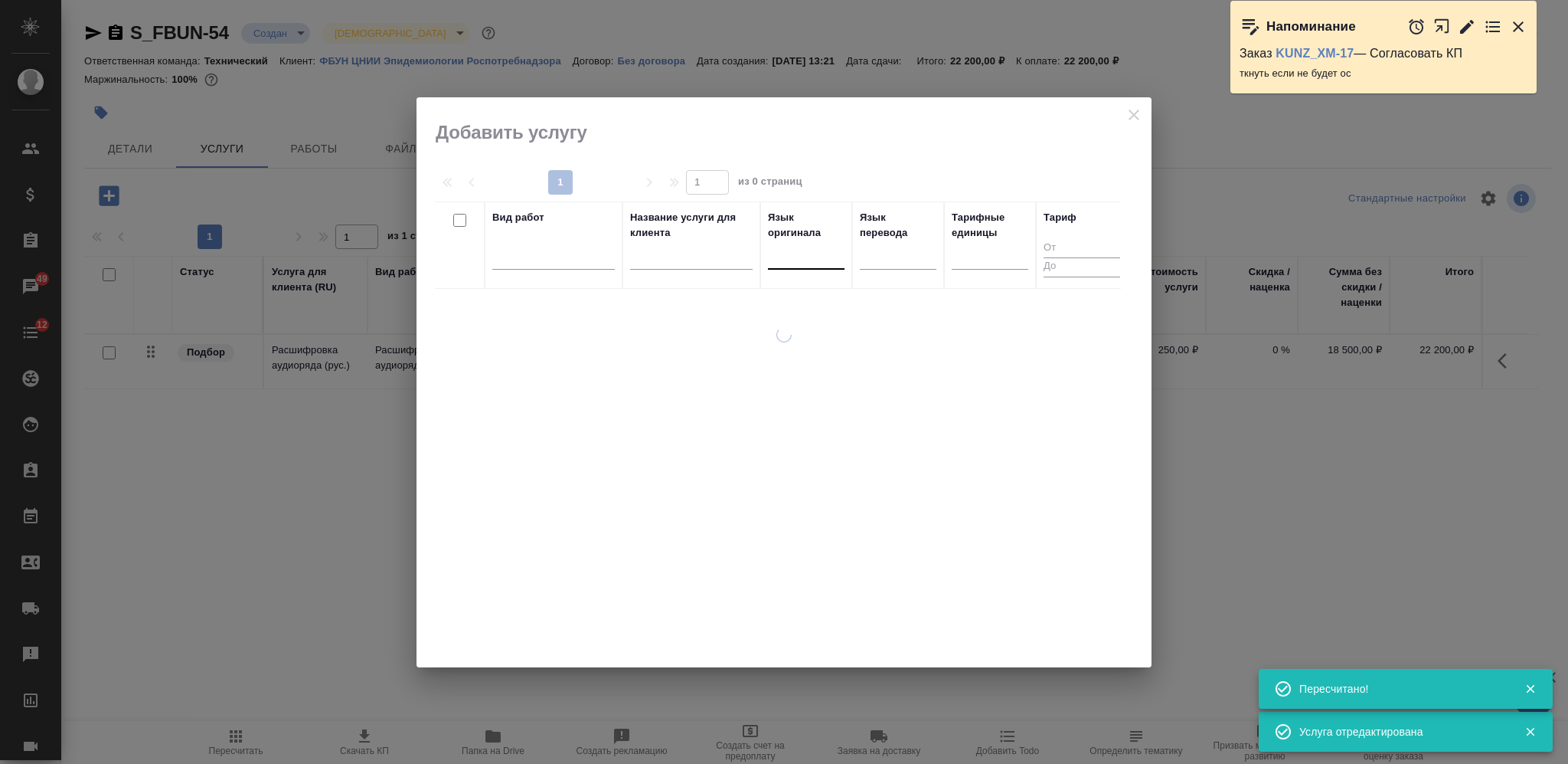
click at [800, 263] on div at bounding box center [806, 254] width 77 height 22
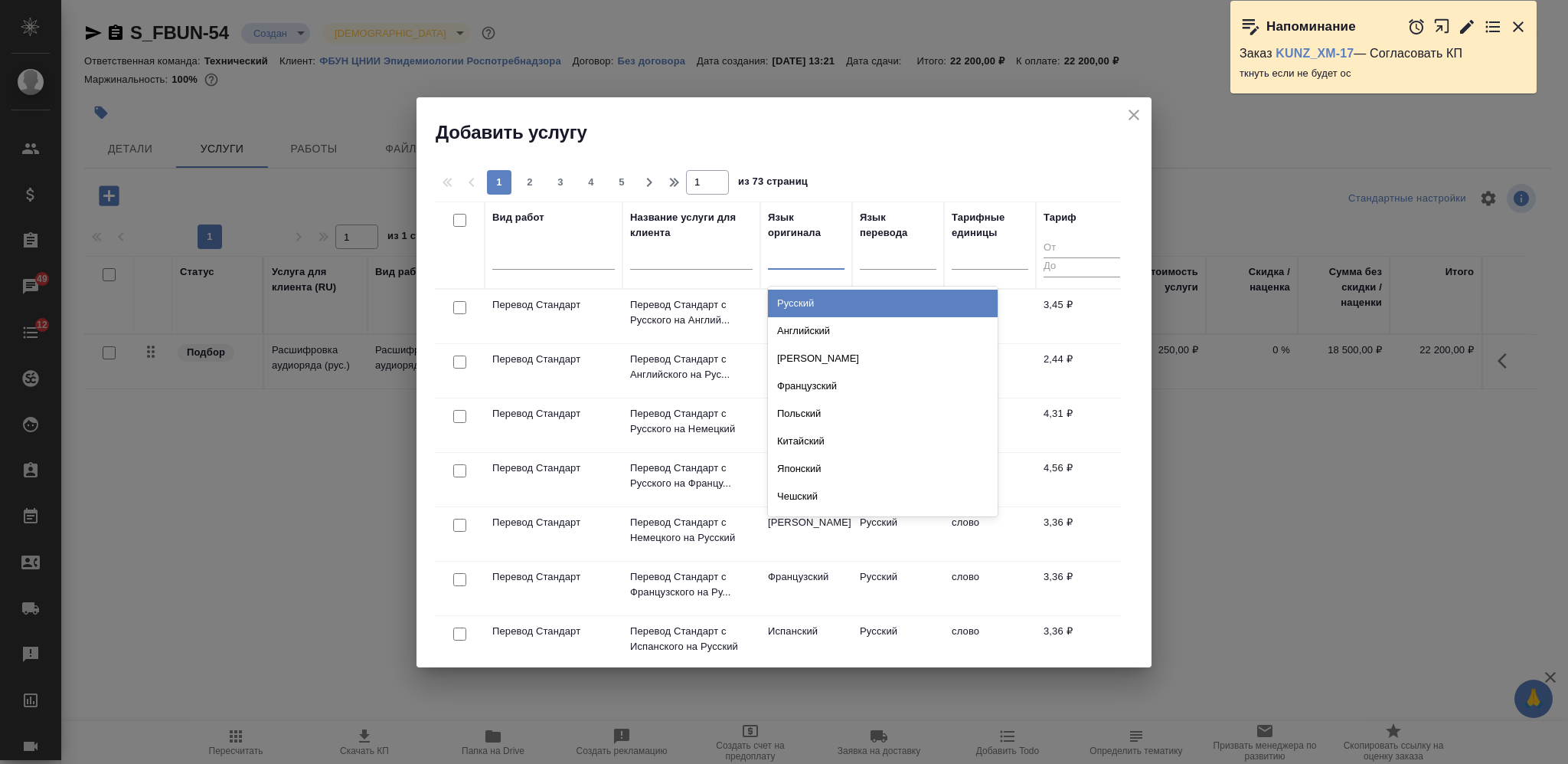
click at [814, 299] on div "Русский" at bounding box center [882, 303] width 230 height 28
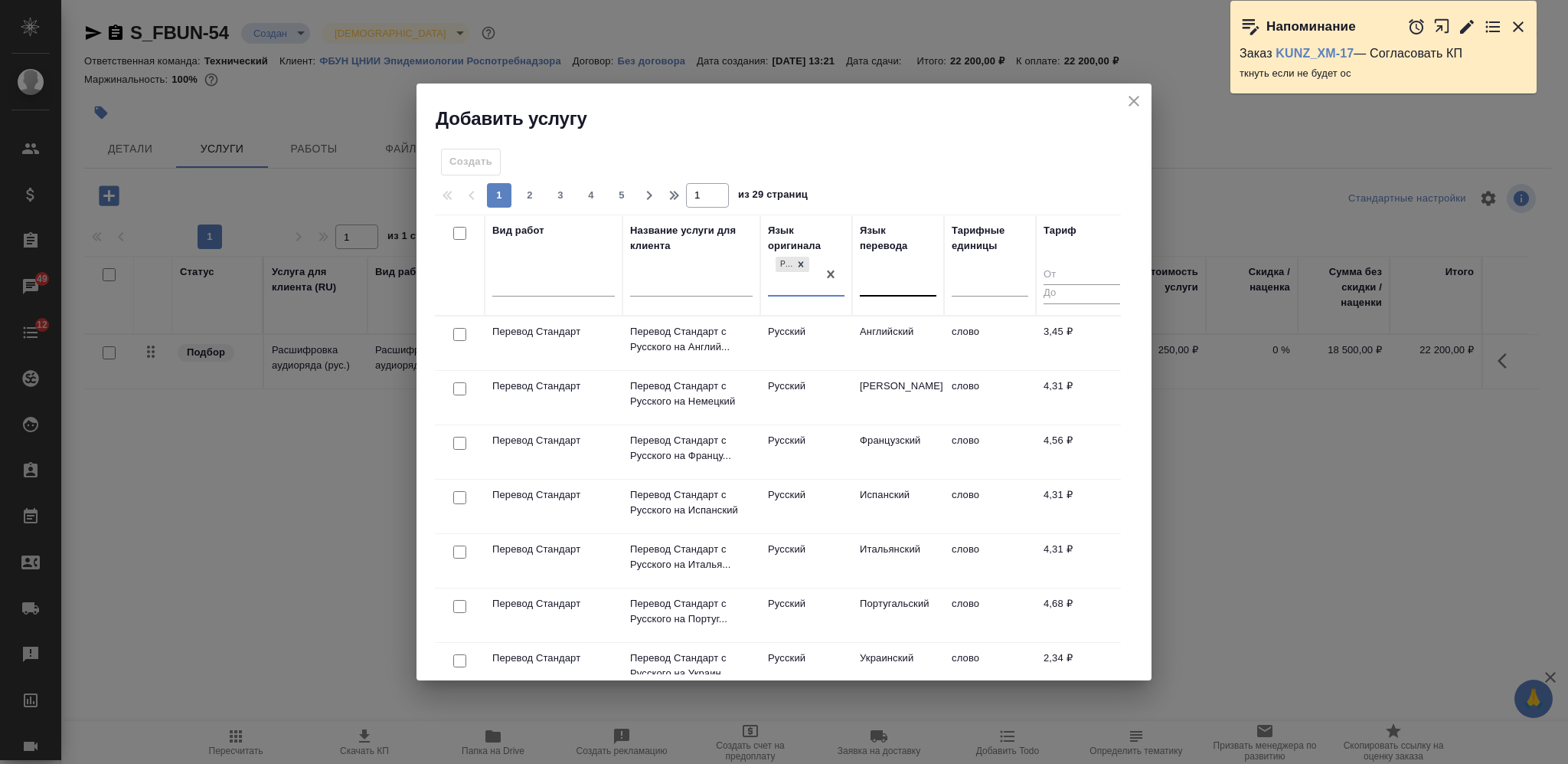
click at [901, 275] on div at bounding box center [898, 281] width 77 height 22
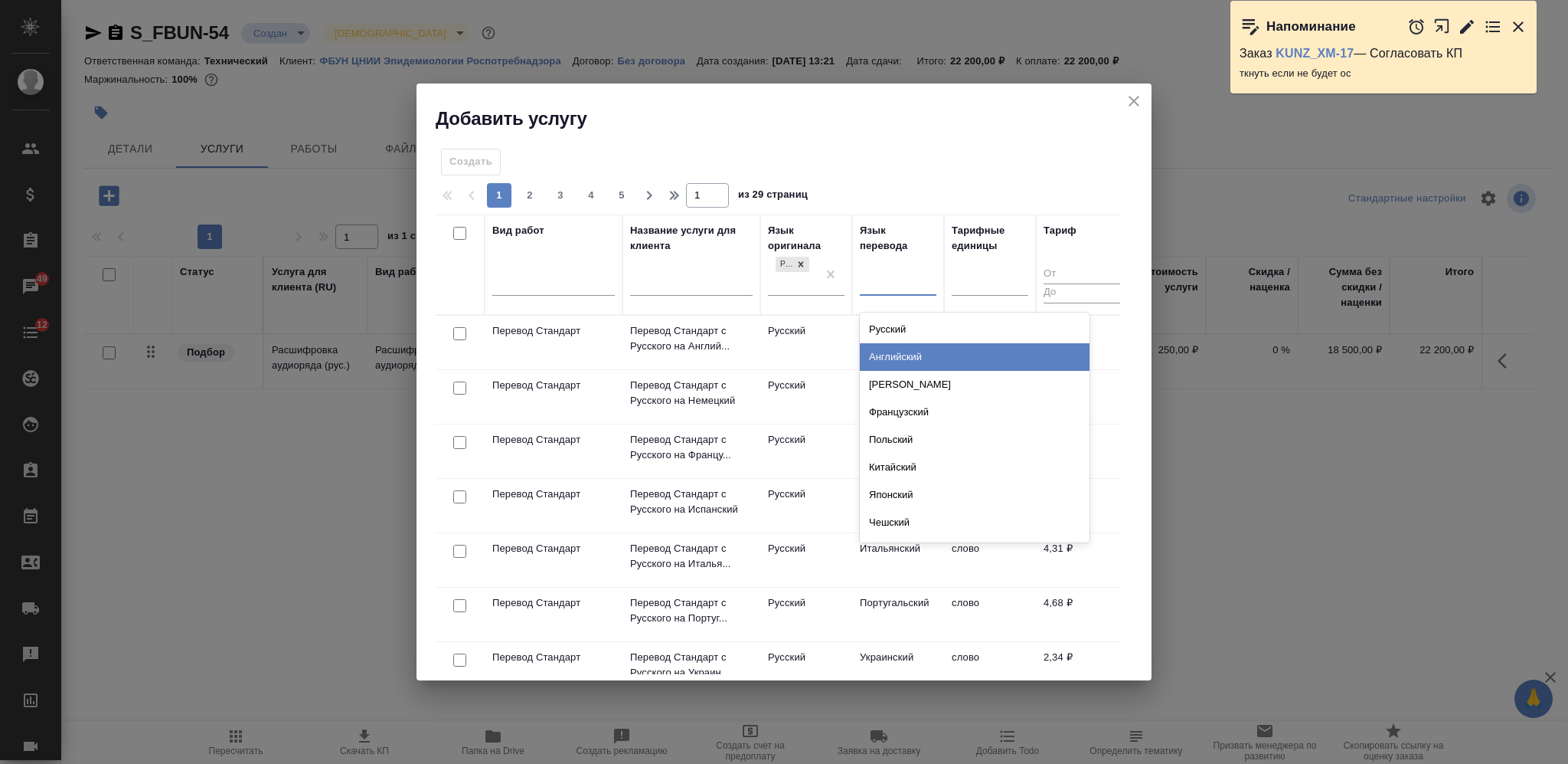
click at [907, 351] on div "Английский" at bounding box center [975, 357] width 230 height 28
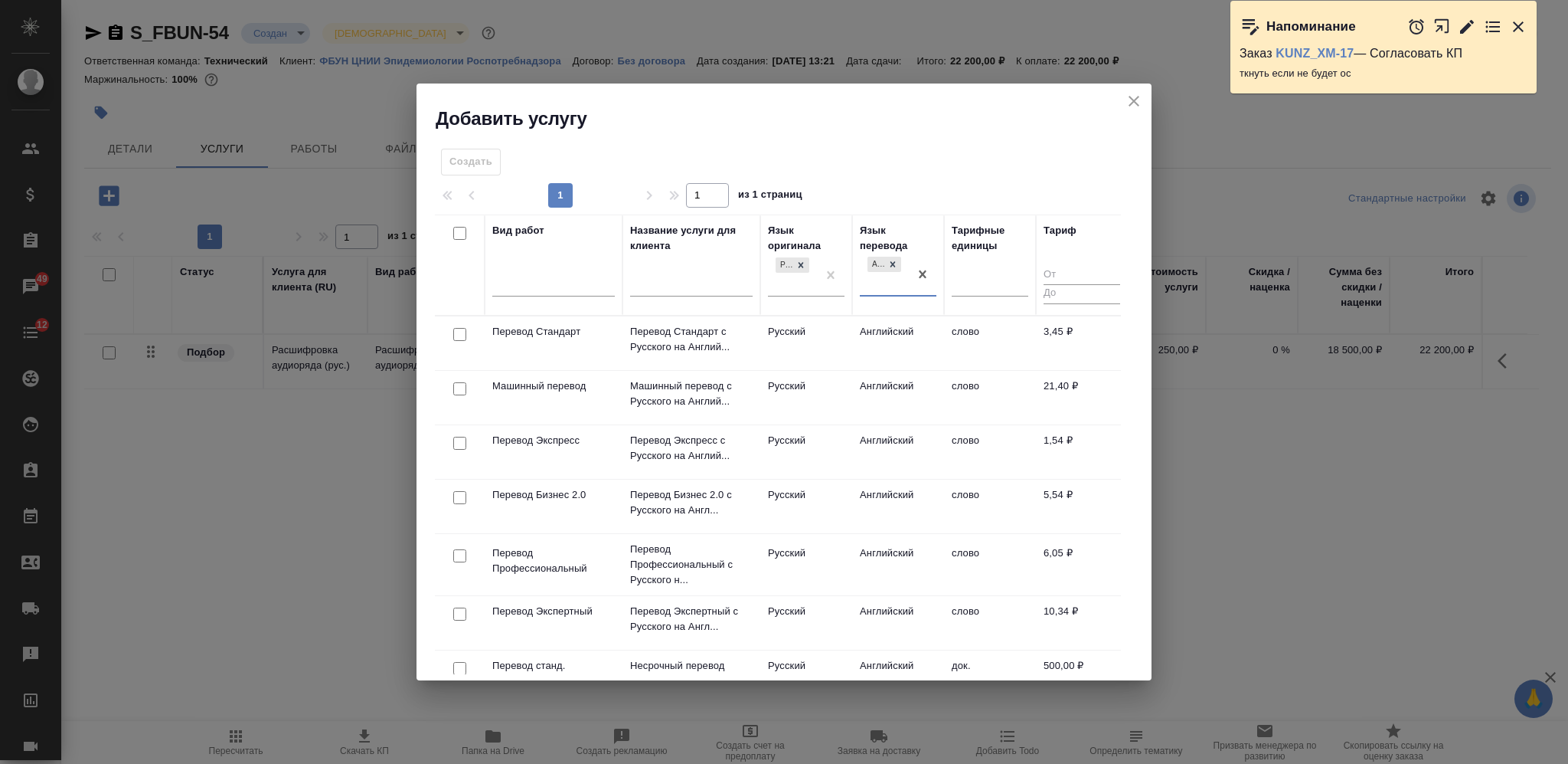
click at [462, 334] on input "checkbox" at bounding box center [460, 334] width 13 height 13
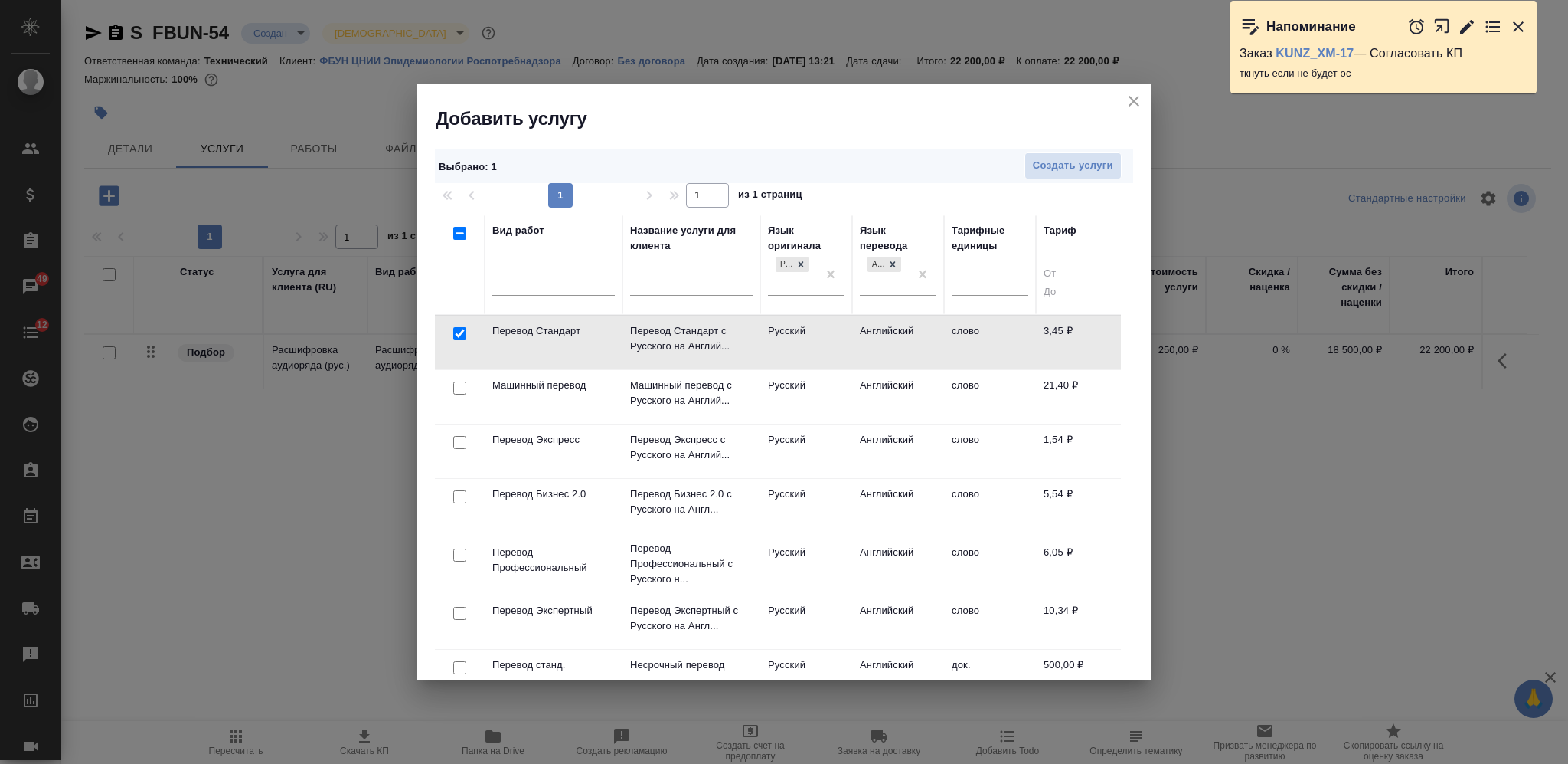
click at [459, 330] on input "checkbox" at bounding box center [460, 334] width 13 height 13
click at [459, 329] on input "checkbox" at bounding box center [460, 334] width 13 height 13
checkbox input "true"
click at [461, 555] on input "checkbox" at bounding box center [460, 555] width 13 height 13
checkbox input "true"
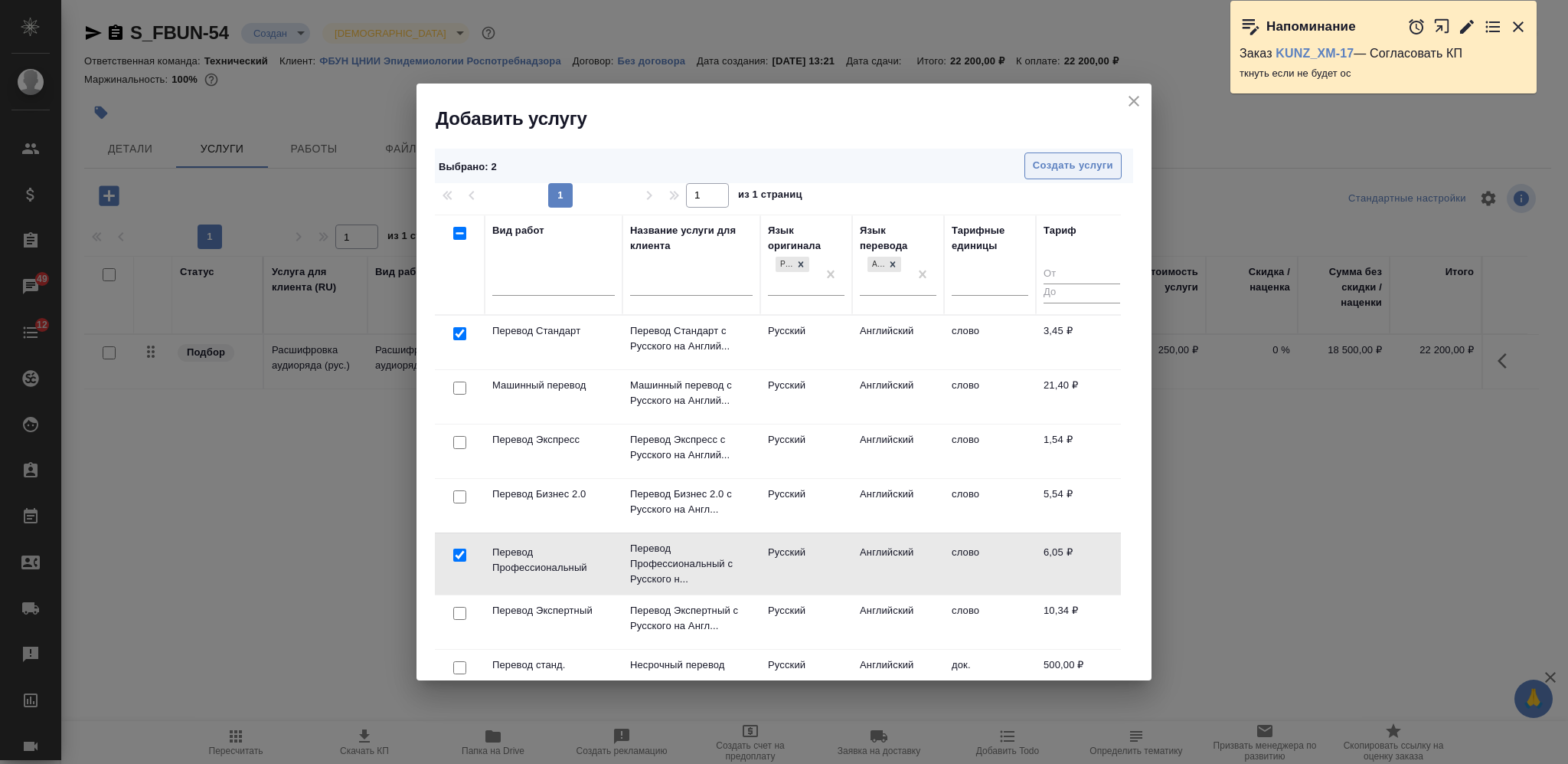
click at [1067, 164] on span "Создать услуги" at bounding box center [1073, 165] width 81 height 18
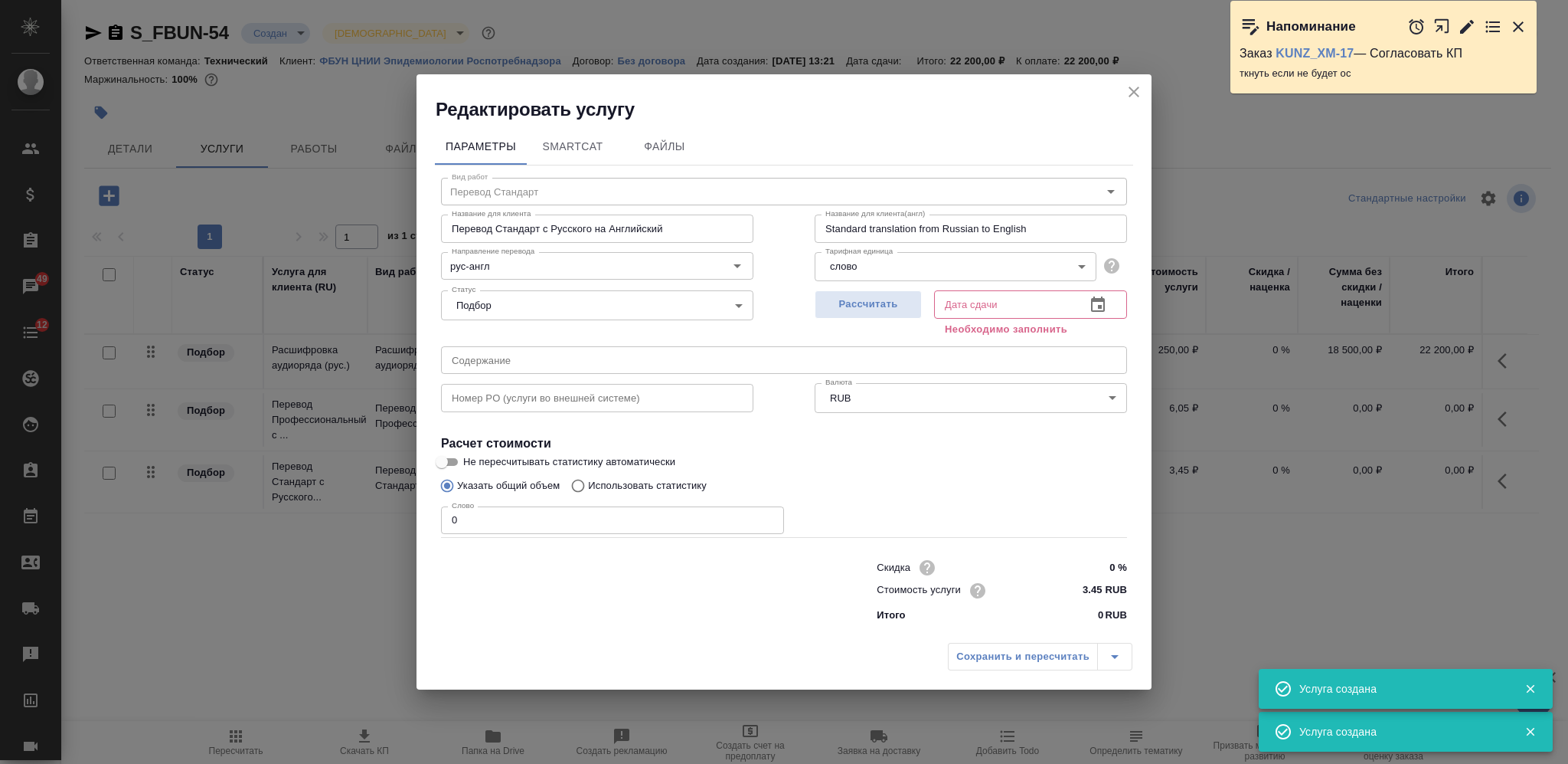
drag, startPoint x: 724, startPoint y: 577, endPoint x: 677, endPoint y: 550, distance: 54.2
click at [724, 577] on div at bounding box center [628, 589] width 436 height 61
click at [440, 530] on div "Вид работ Перевод Стандарт Вид работ Название для клиента Перевод Стандарт с Ру…" at bounding box center [784, 396] width 699 height 463
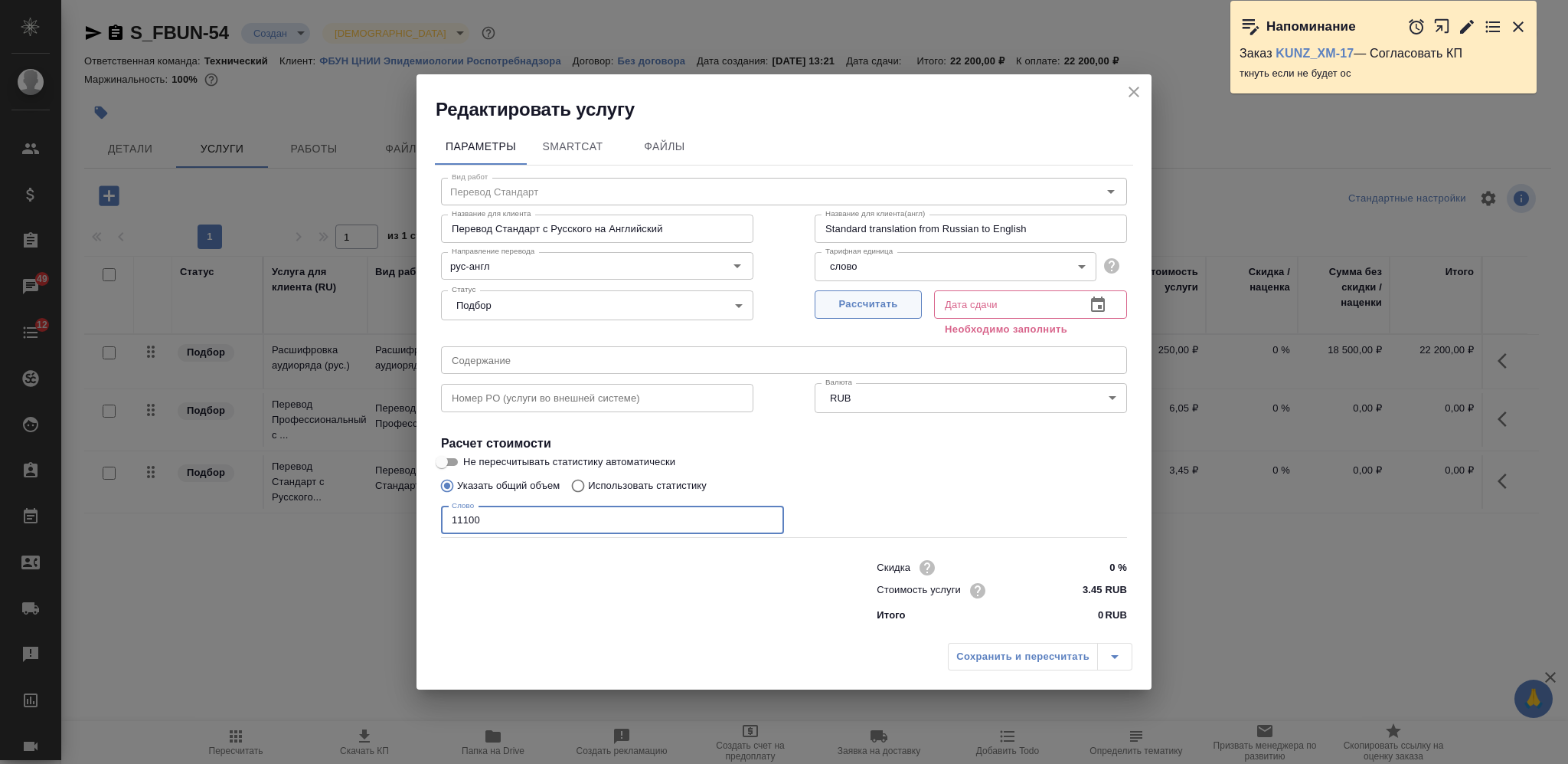
type input "11100"
click at [879, 296] on span "Рассчитать" at bounding box center [869, 304] width 91 height 18
type input "03.10.2025 16:31"
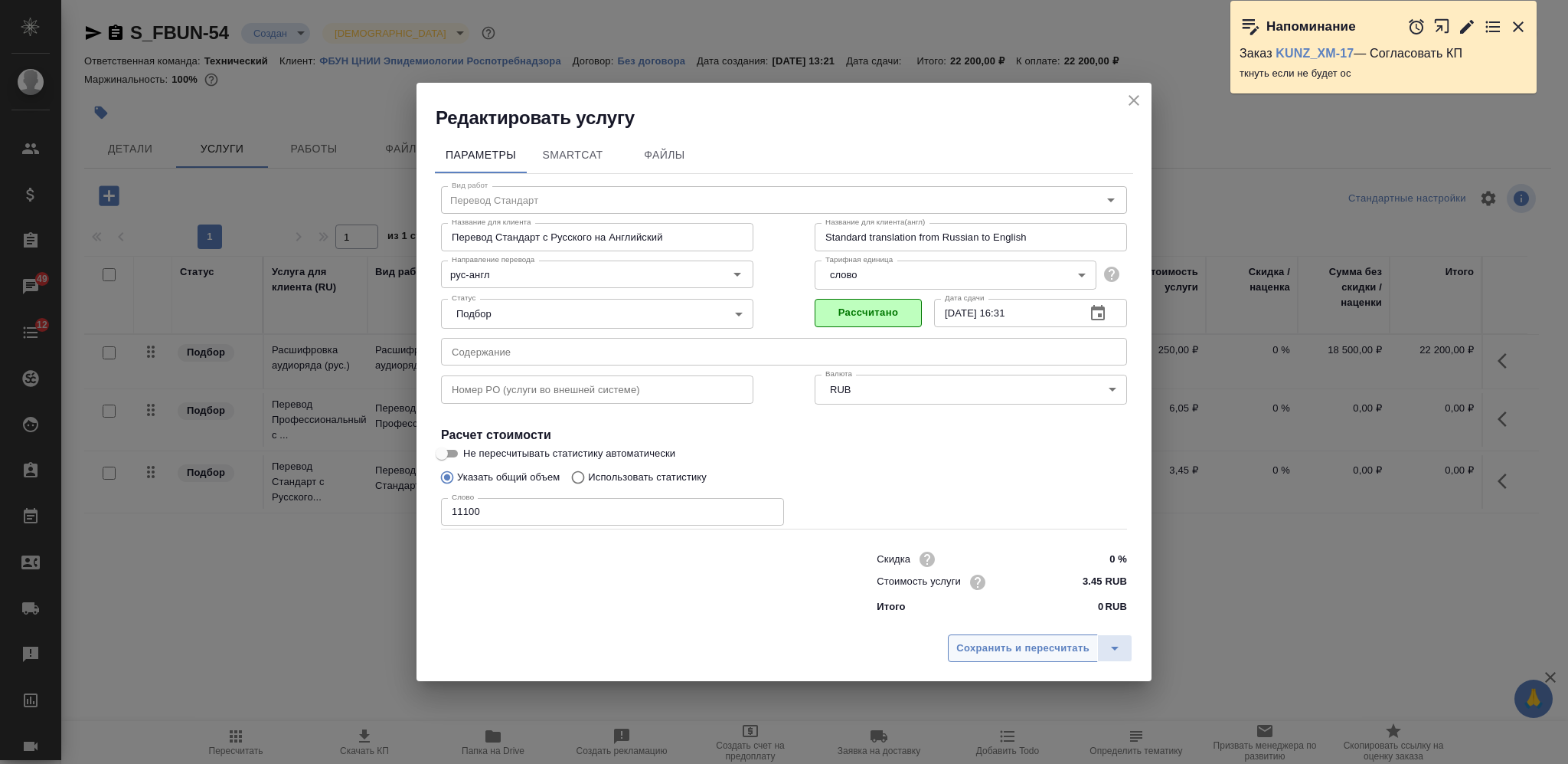
click at [1013, 650] on span "Сохранить и пересчитать" at bounding box center [1023, 648] width 133 height 18
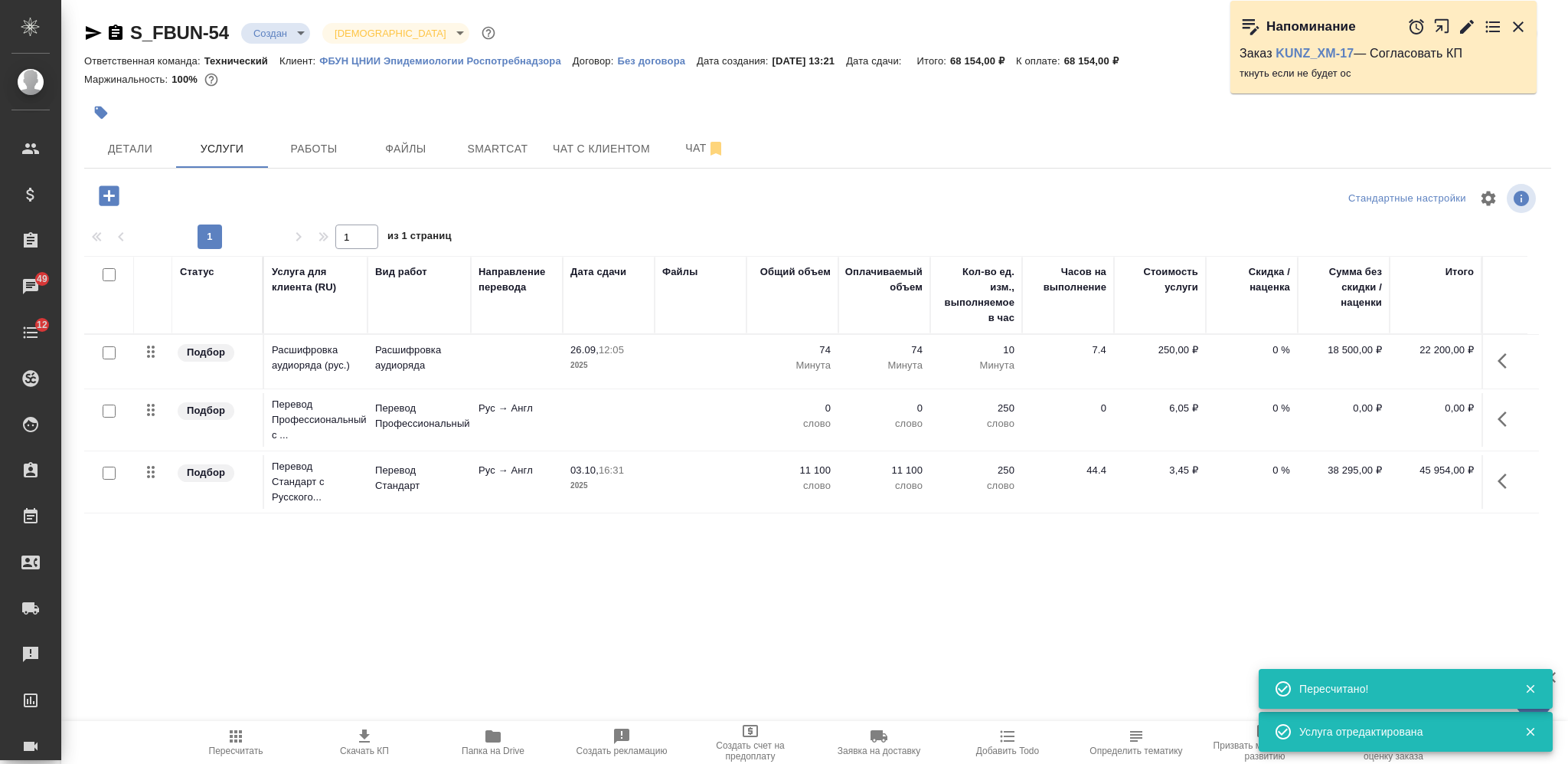
click at [1498, 483] on icon "button" at bounding box center [1508, 481] width 19 height 19
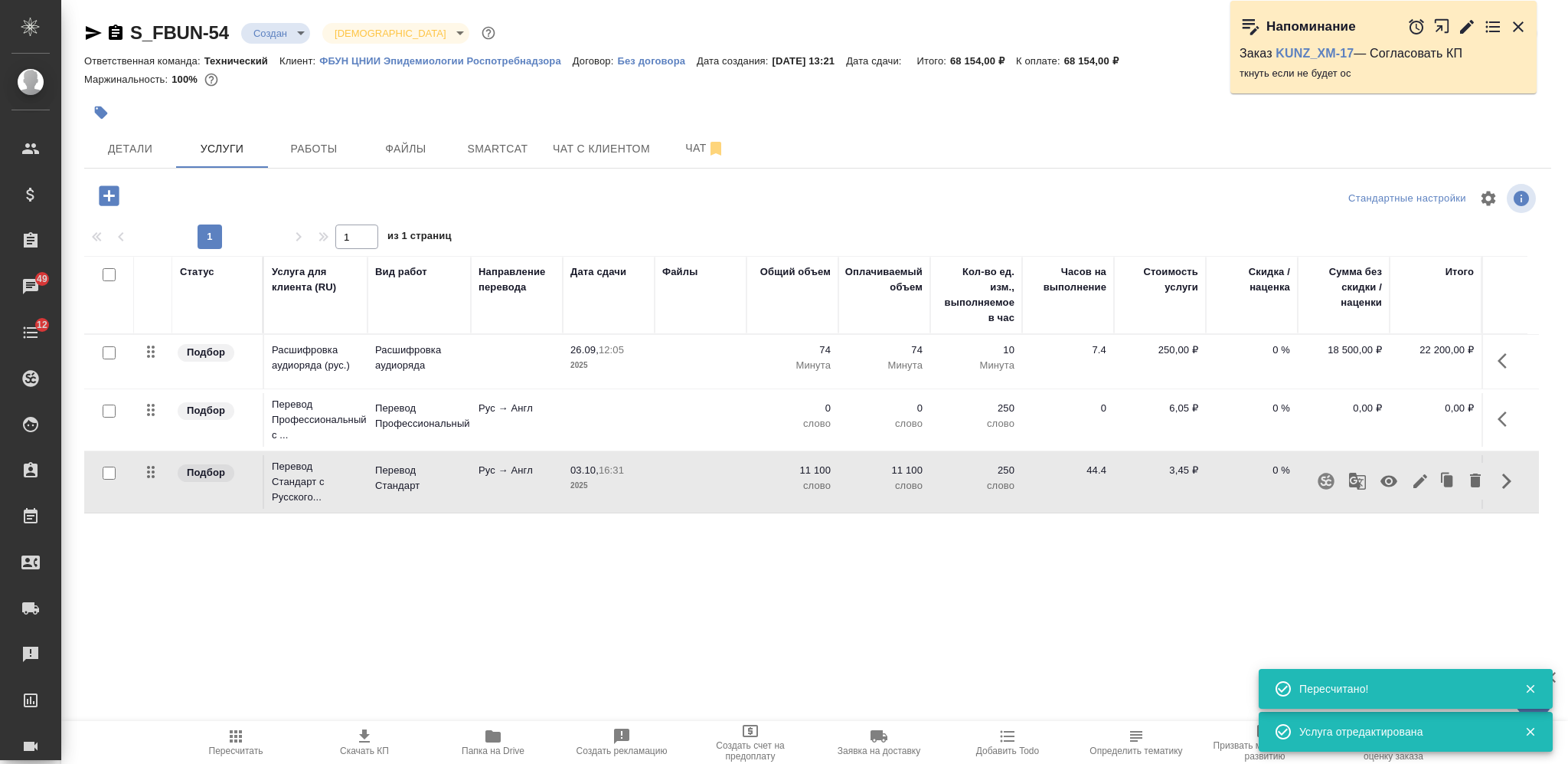
click at [1391, 479] on icon "button" at bounding box center [1389, 481] width 19 height 19
click at [692, 414] on td at bounding box center [700, 420] width 92 height 54
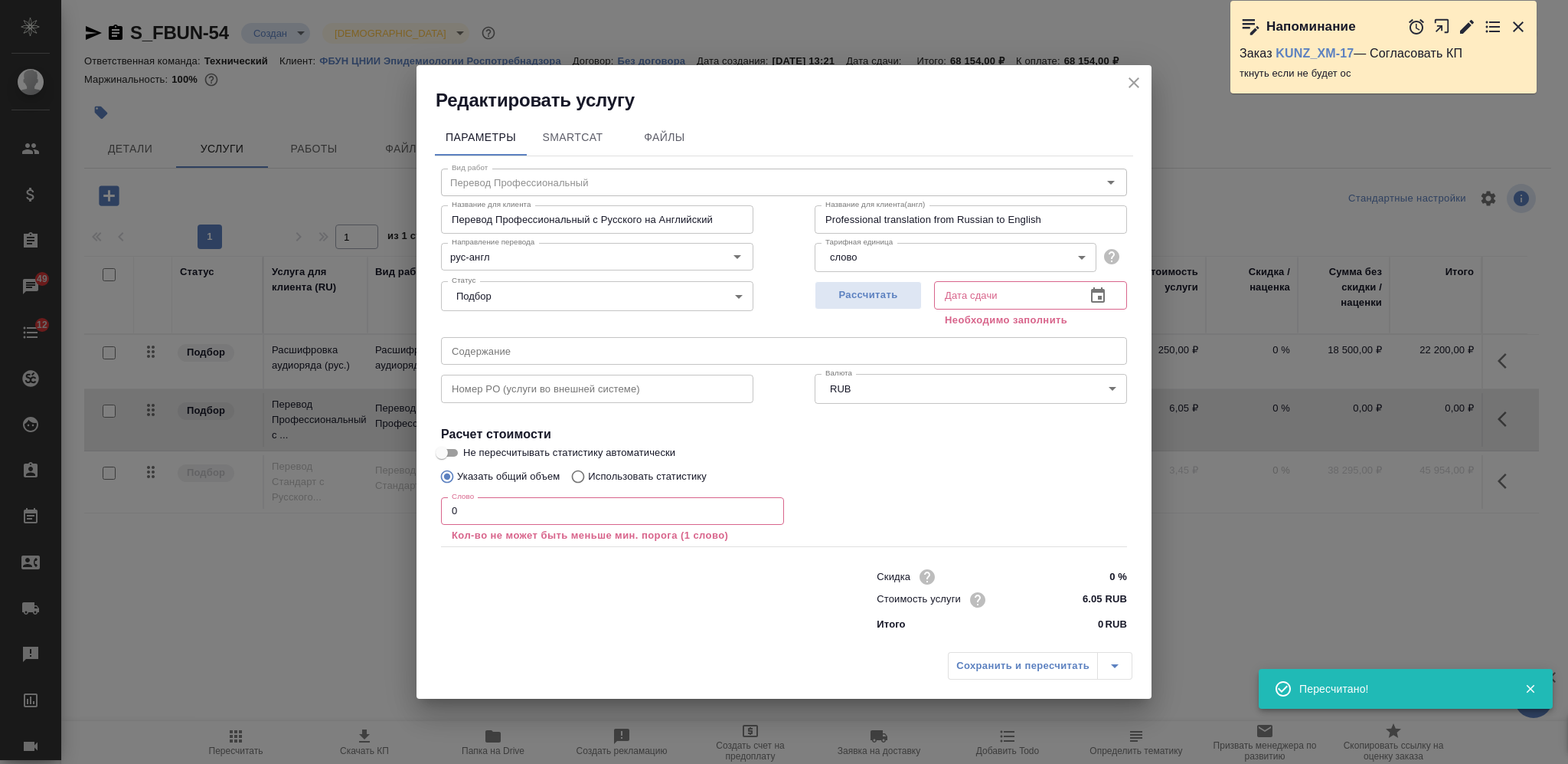
click at [444, 518] on input "0" at bounding box center [613, 511] width 343 height 28
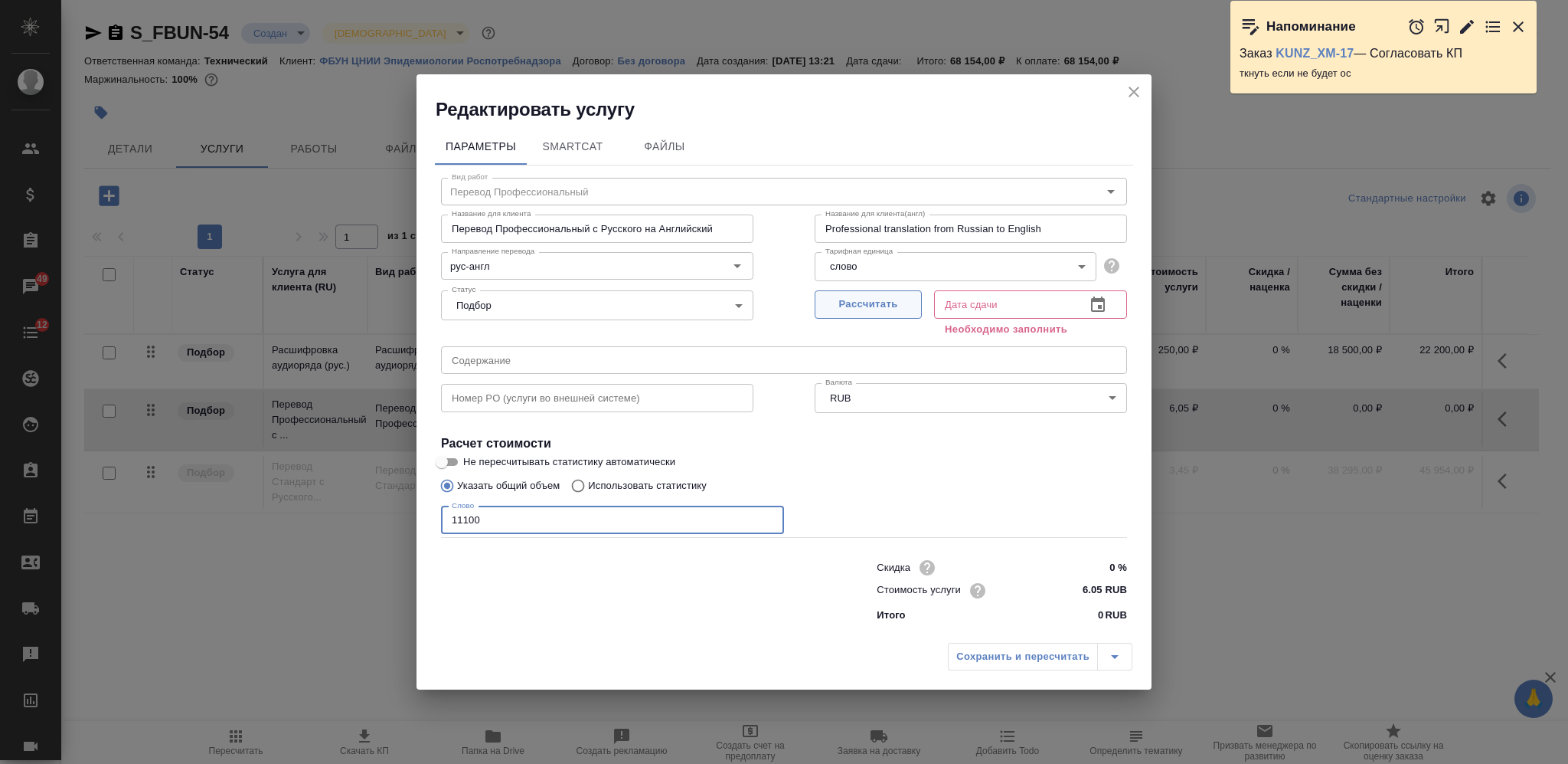
type input "11100"
click at [876, 300] on span "Рассчитать" at bounding box center [869, 304] width 91 height 18
type input "03.10.2025 16:31"
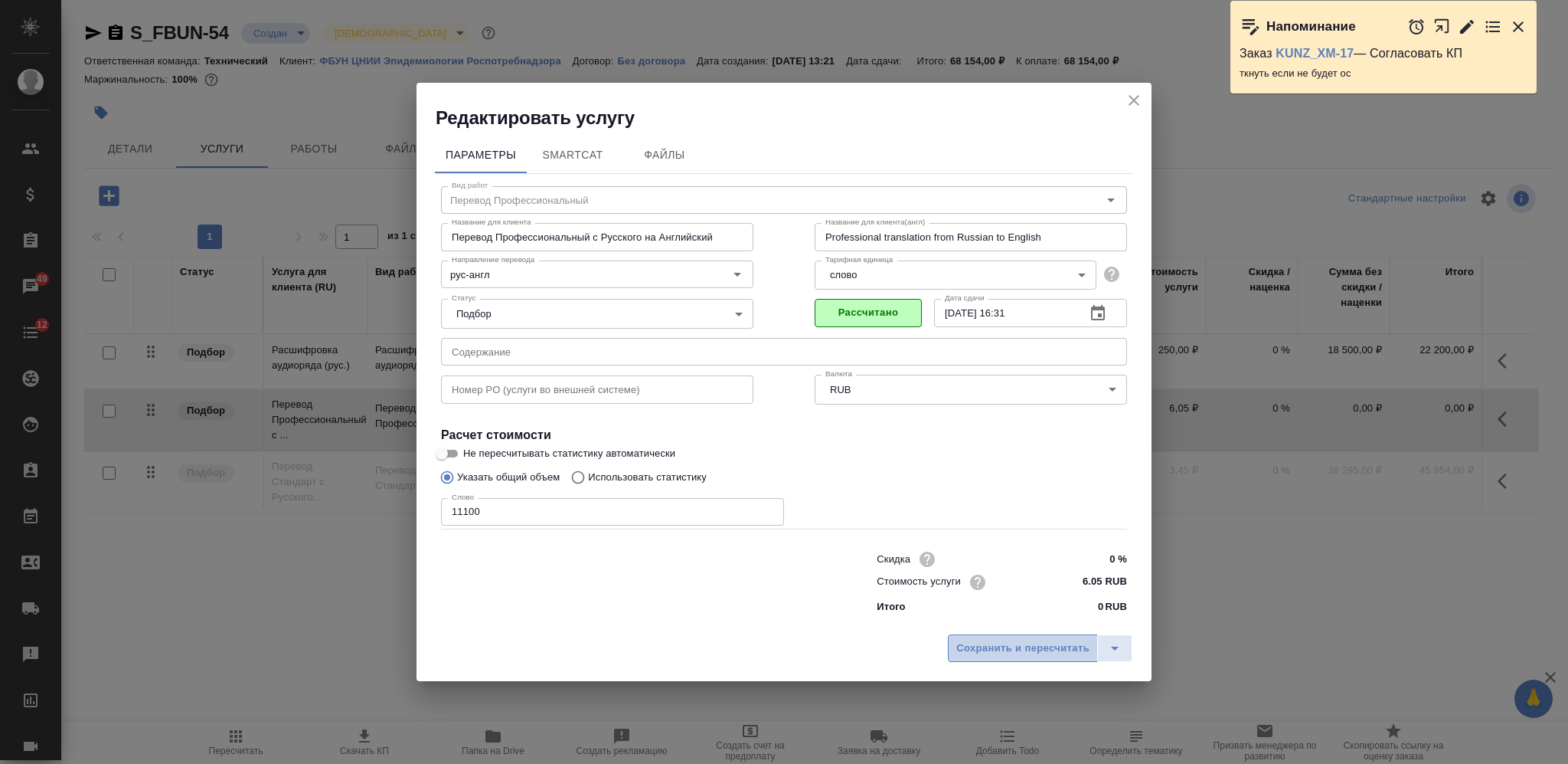
click at [1021, 659] on button "Сохранить и пересчитать" at bounding box center [1024, 648] width 150 height 28
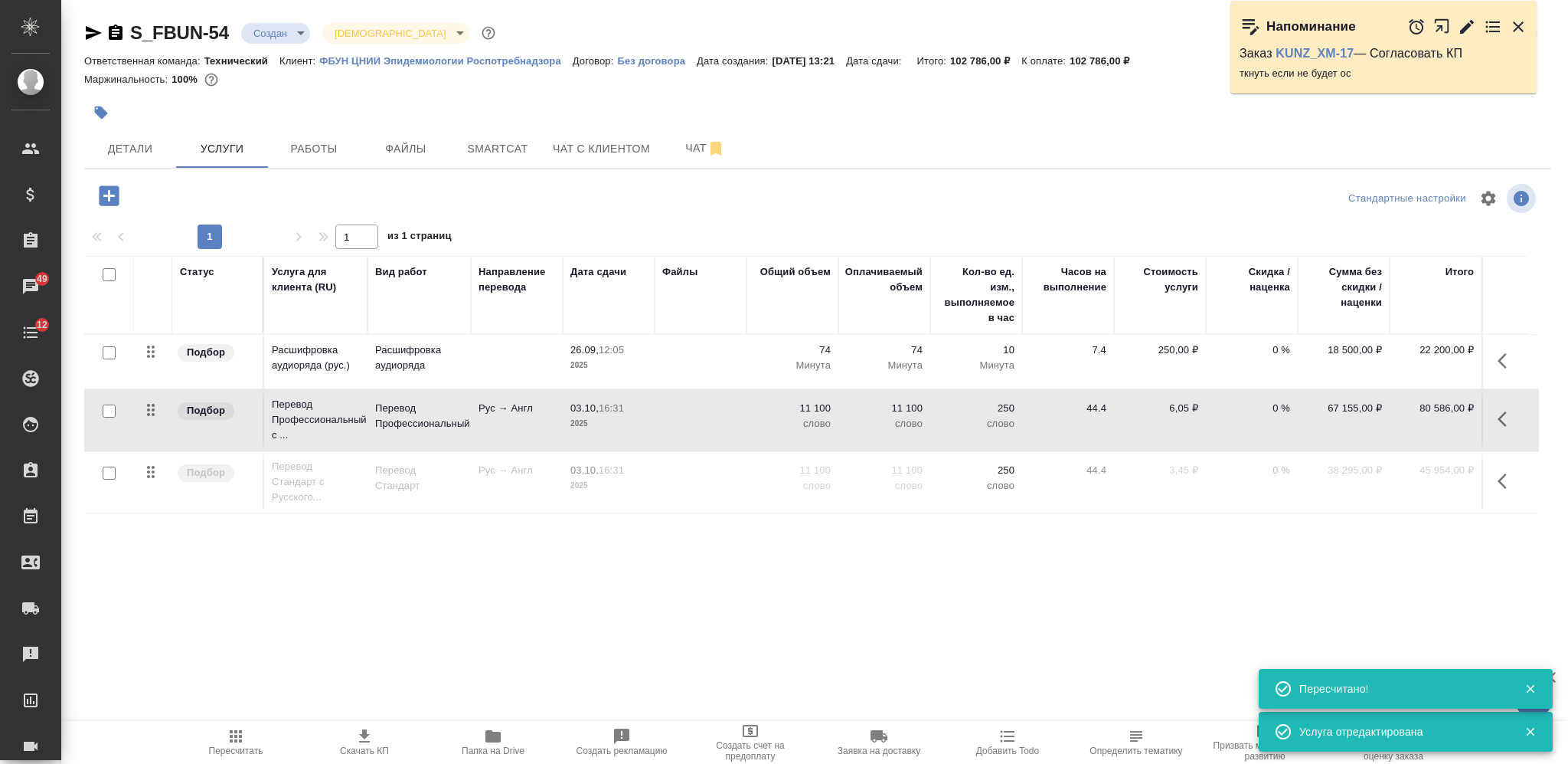
click at [112, 192] on icon "button" at bounding box center [109, 195] width 20 height 20
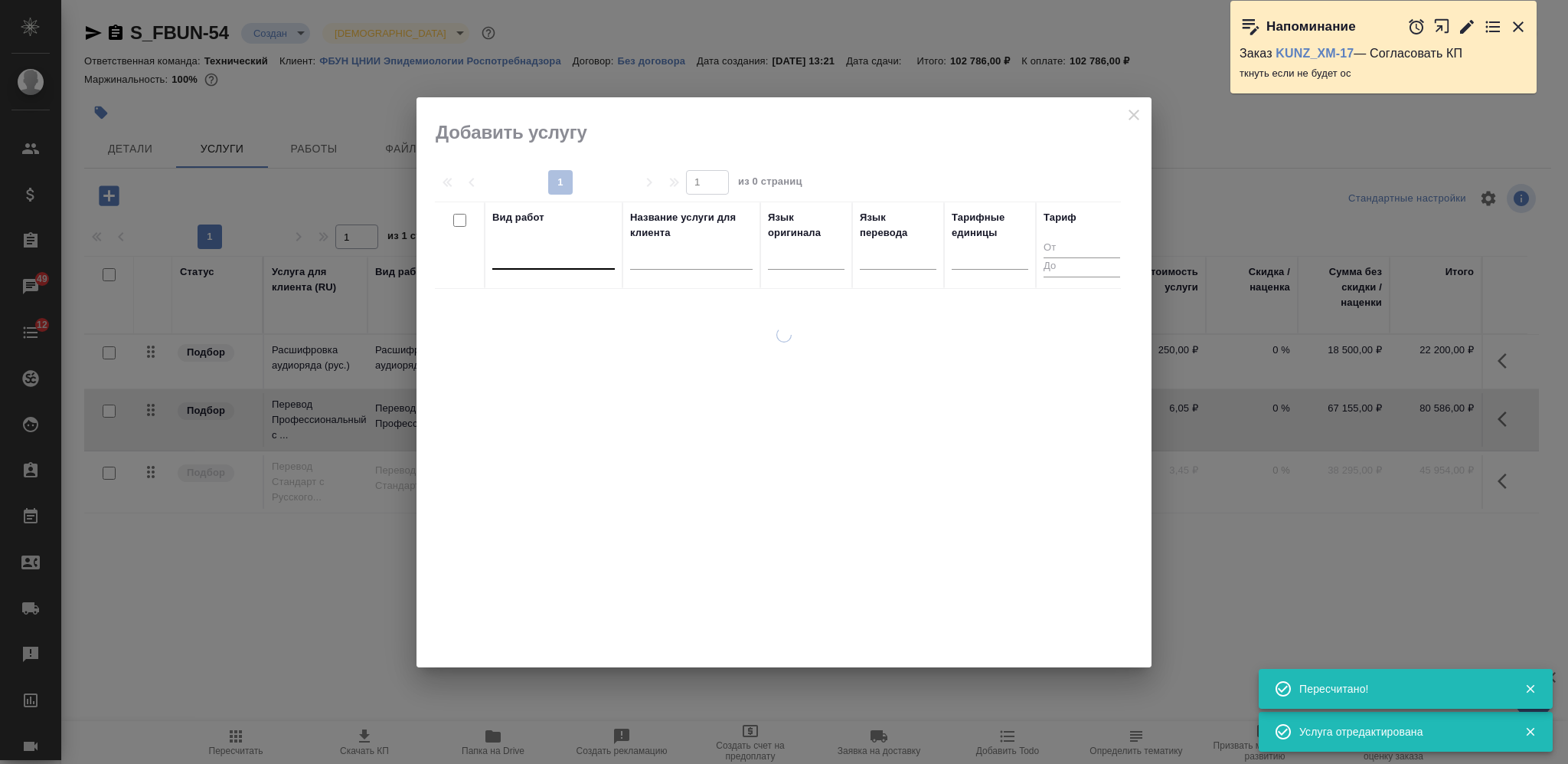
click at [544, 259] on div at bounding box center [554, 254] width 123 height 22
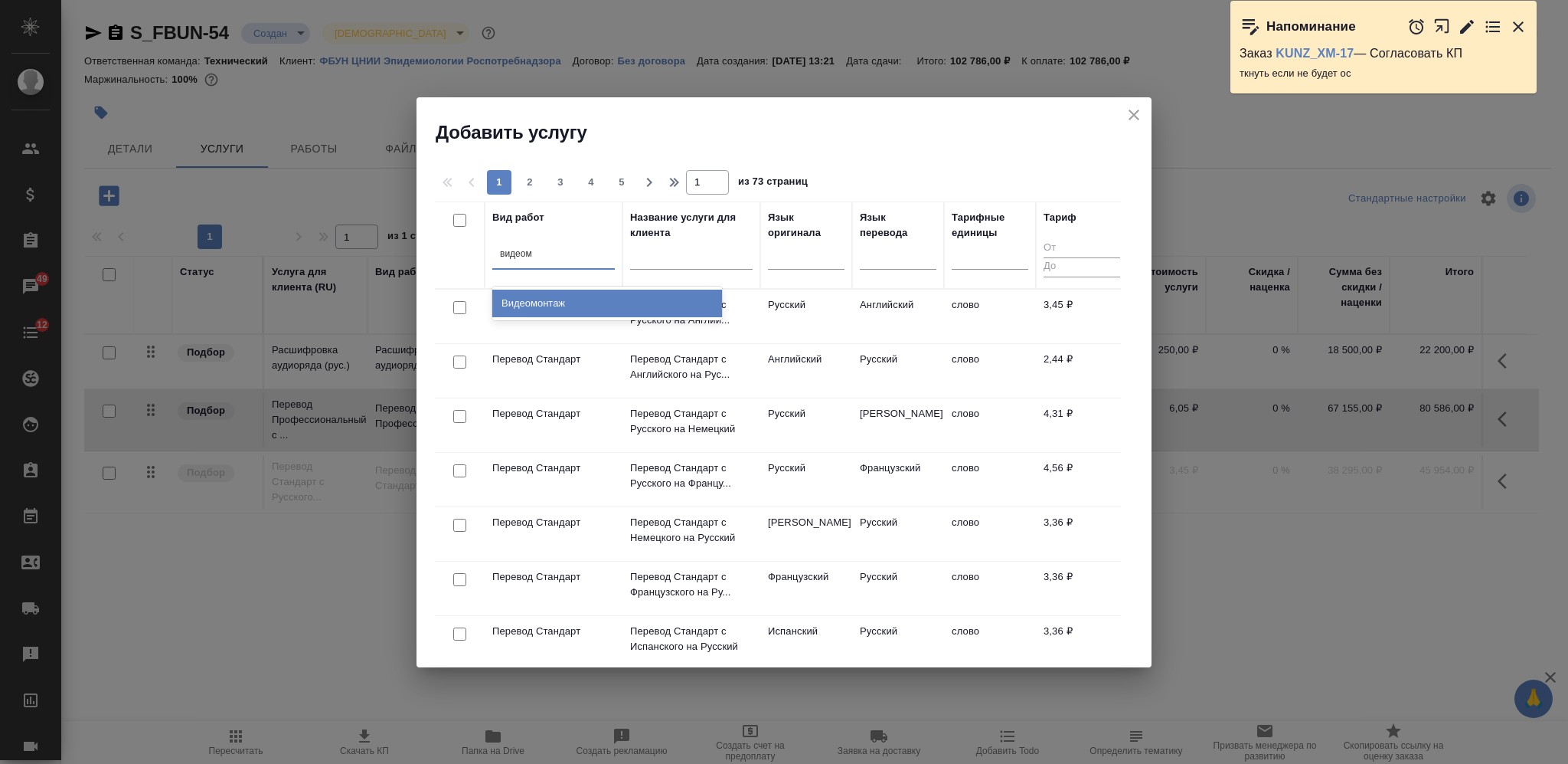
type input "видеомо"
click at [568, 292] on div "Видеомонтаж" at bounding box center [607, 303] width 230 height 28
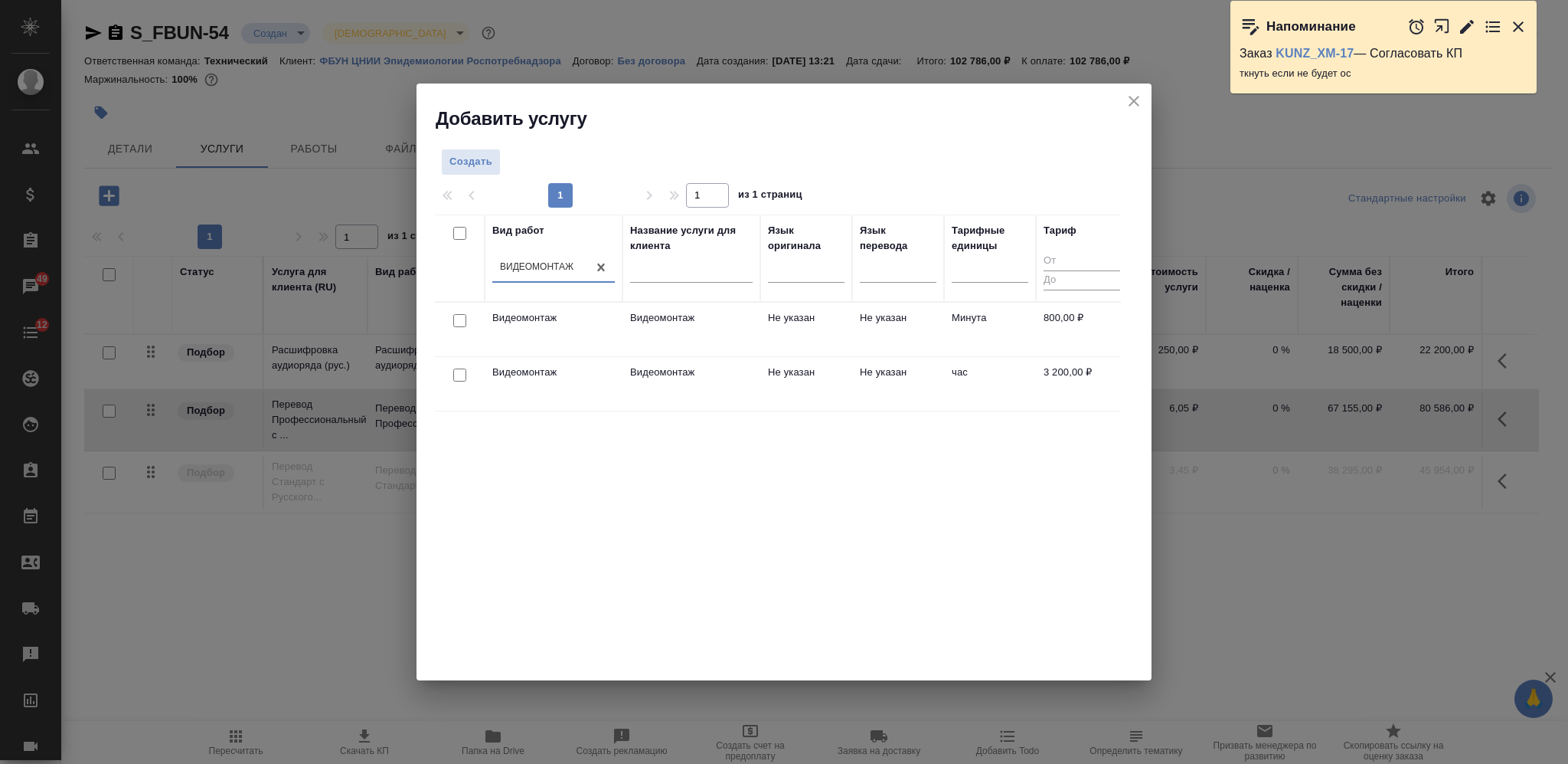
click at [458, 315] on input "checkbox" at bounding box center [460, 320] width 13 height 13
checkbox input "true"
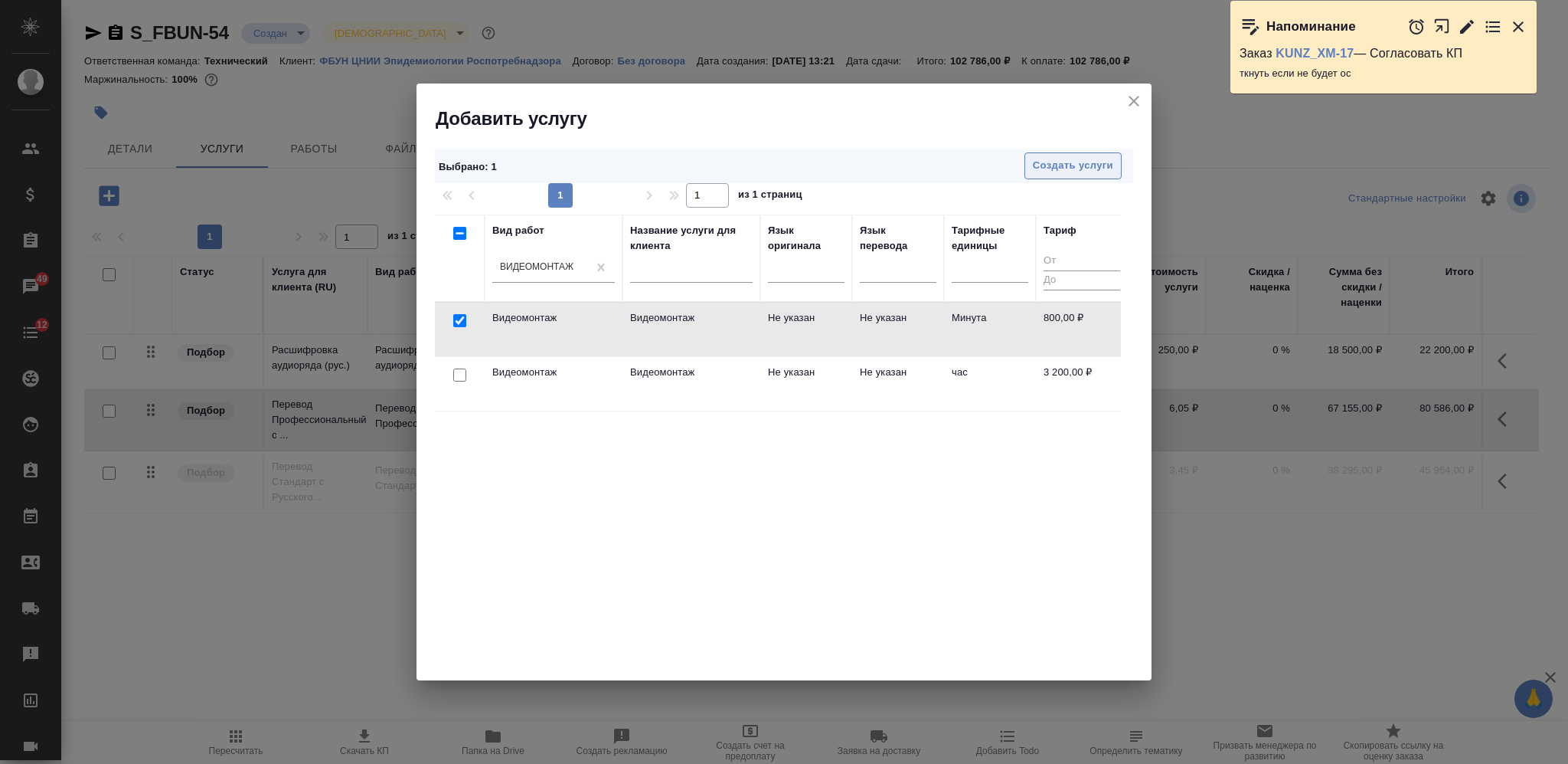
click at [1063, 157] on span "Создать услуги" at bounding box center [1073, 165] width 81 height 18
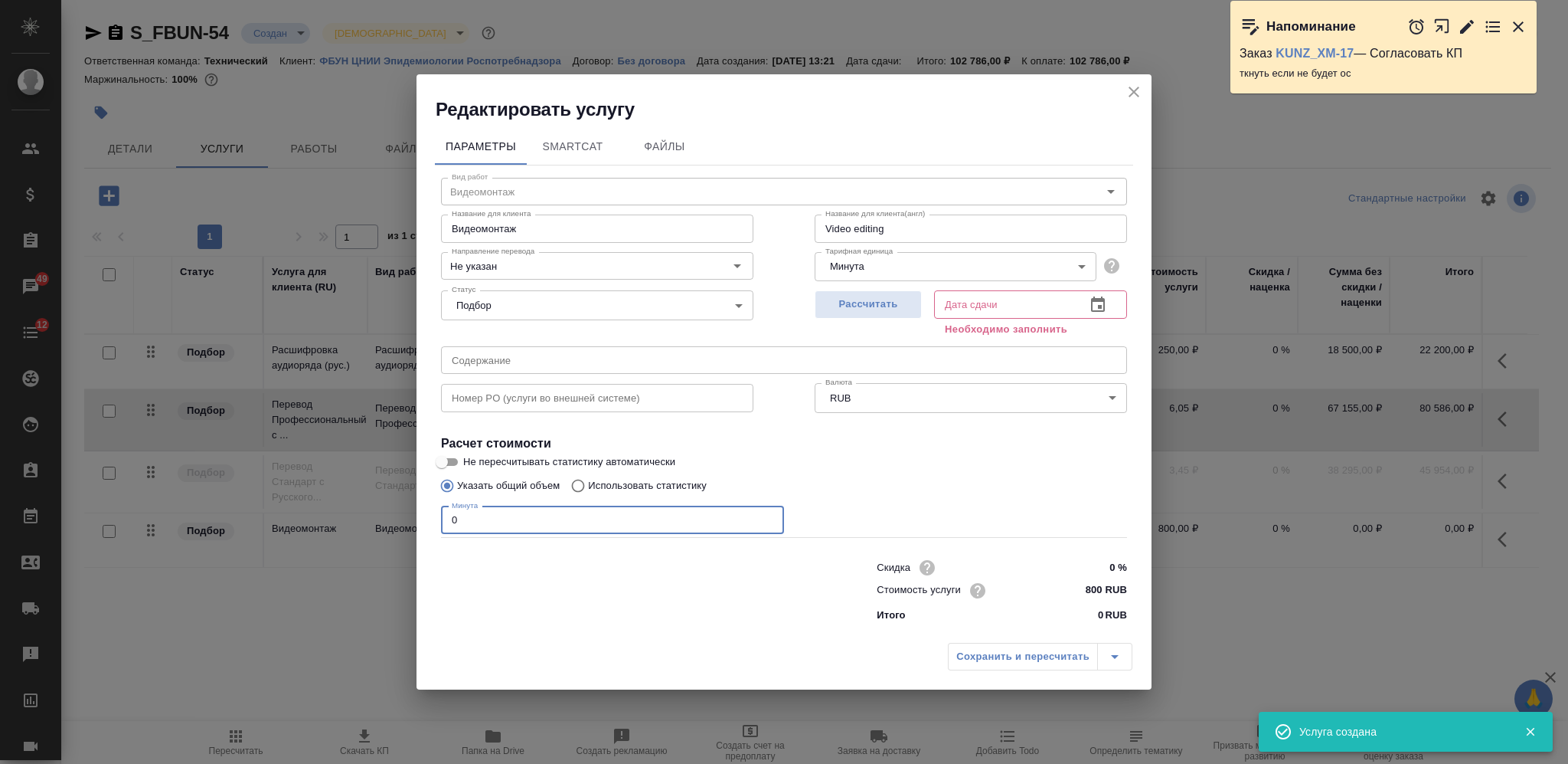
click at [439, 524] on div "Вид работ Видеомонтаж Вид работ Название для клиента Видеомонтаж Название для к…" at bounding box center [784, 396] width 699 height 463
click at [445, 527] on input "0" at bounding box center [613, 520] width 343 height 28
type input "74"
click at [851, 305] on span "Рассчитать" at bounding box center [869, 304] width 91 height 18
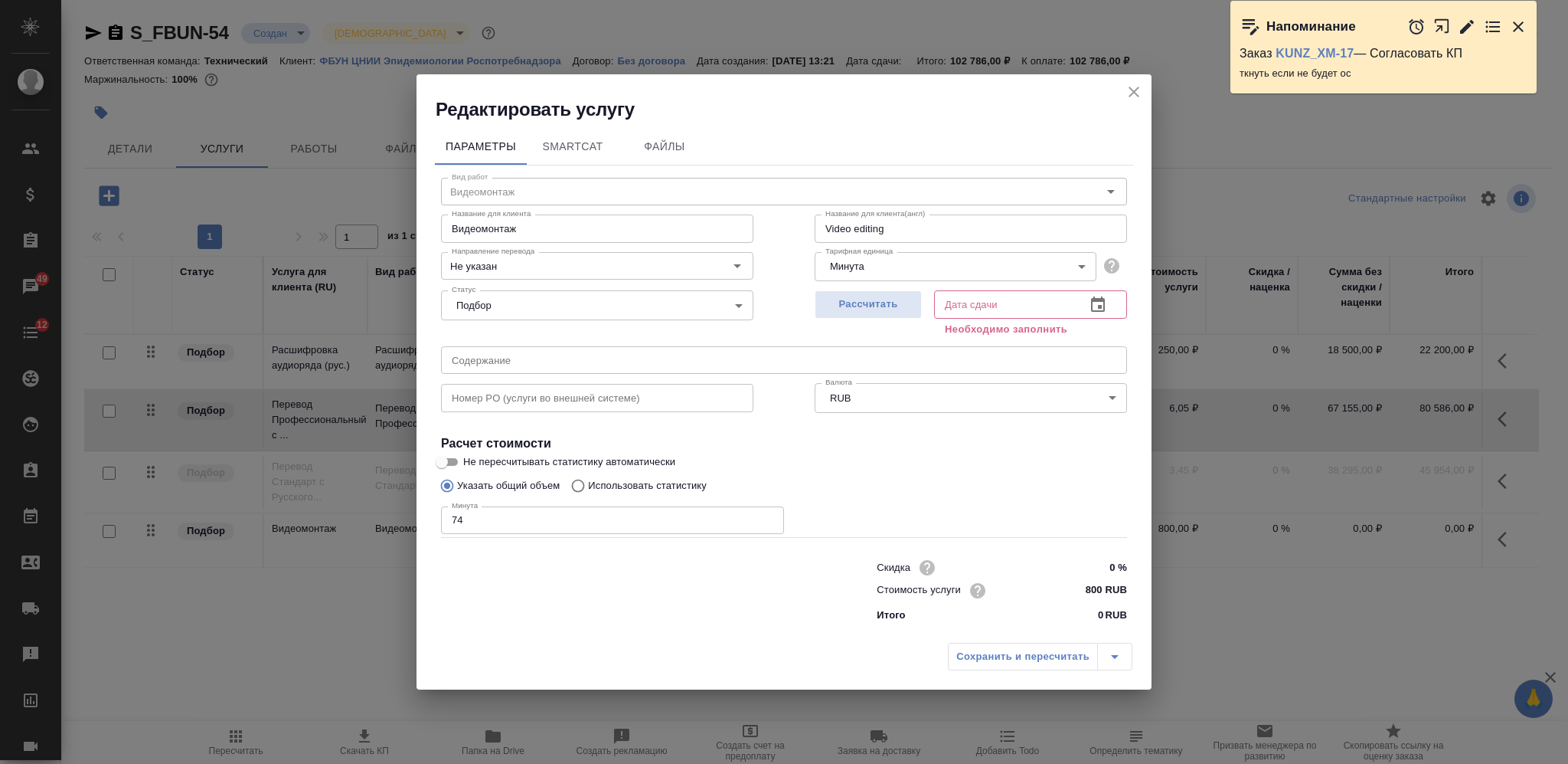
type input "26.09.2025 15:50"
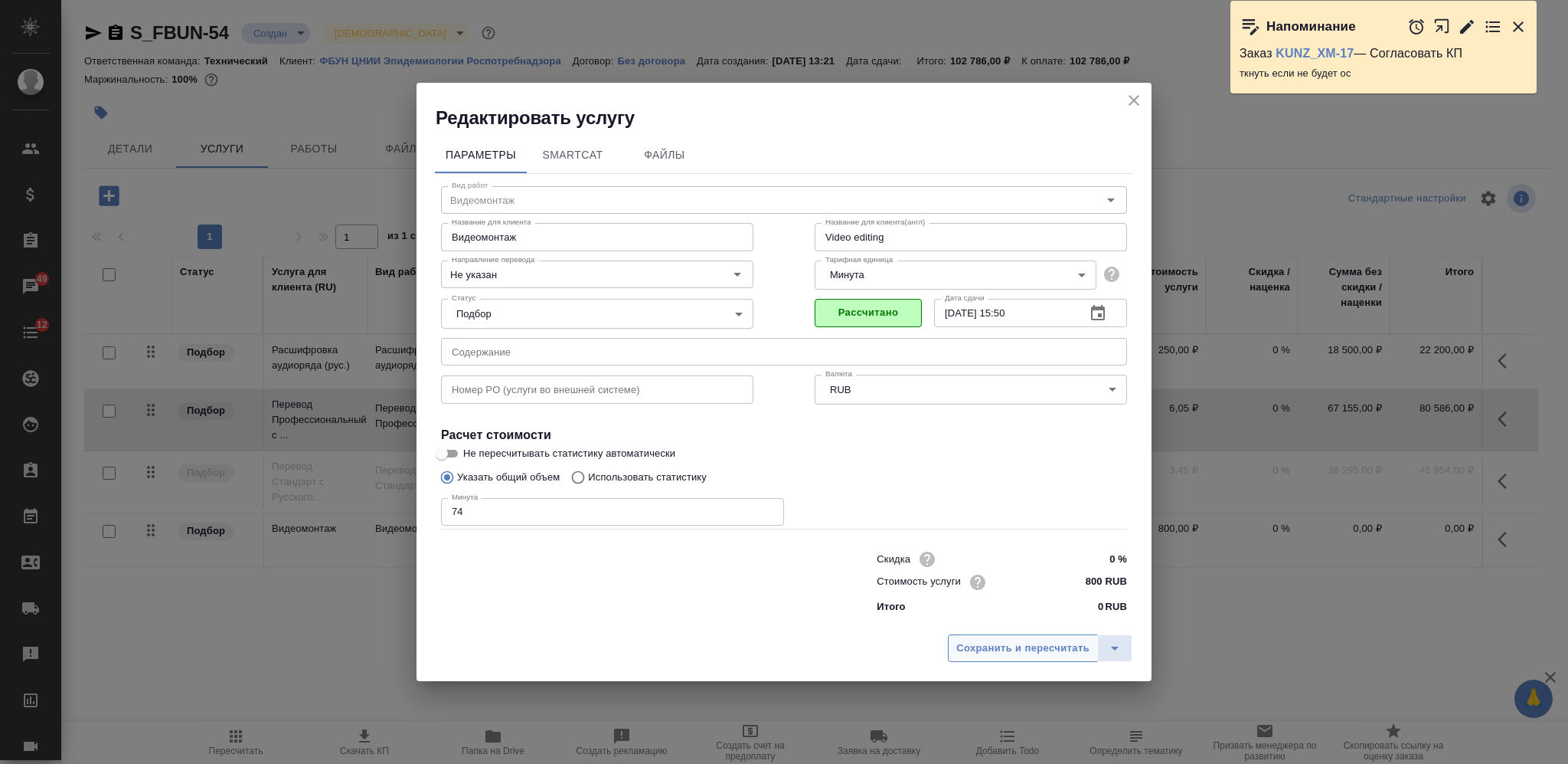
click at [1003, 648] on span "Сохранить и пересчитать" at bounding box center [1023, 648] width 133 height 18
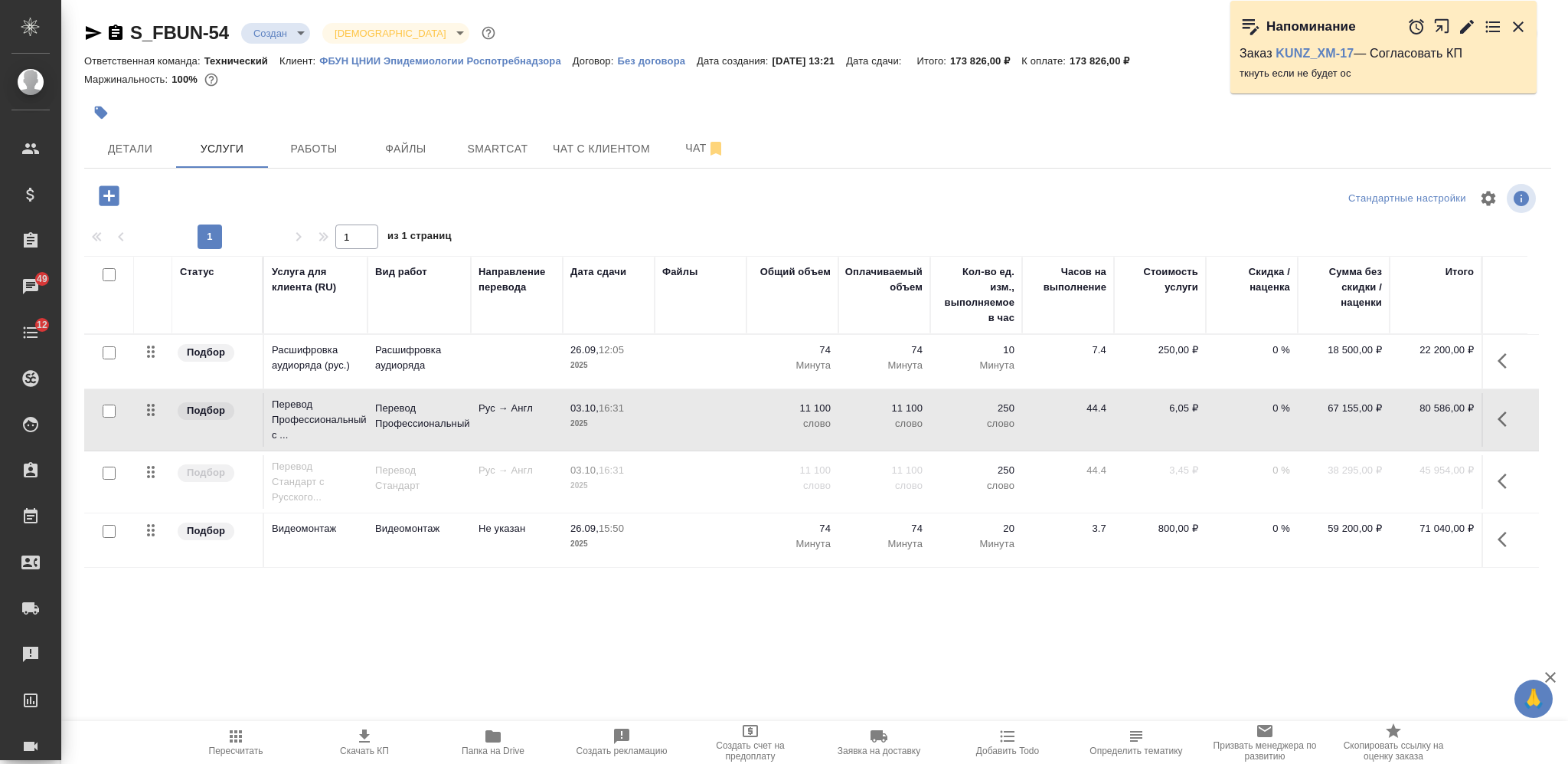
click at [733, 618] on div "S_FBUN-54 Создан new Святая троица holyTrinity Кратко детали заказа Ответственн…" at bounding box center [818, 312] width 1484 height 624
click at [104, 204] on icon "button" at bounding box center [109, 195] width 20 height 20
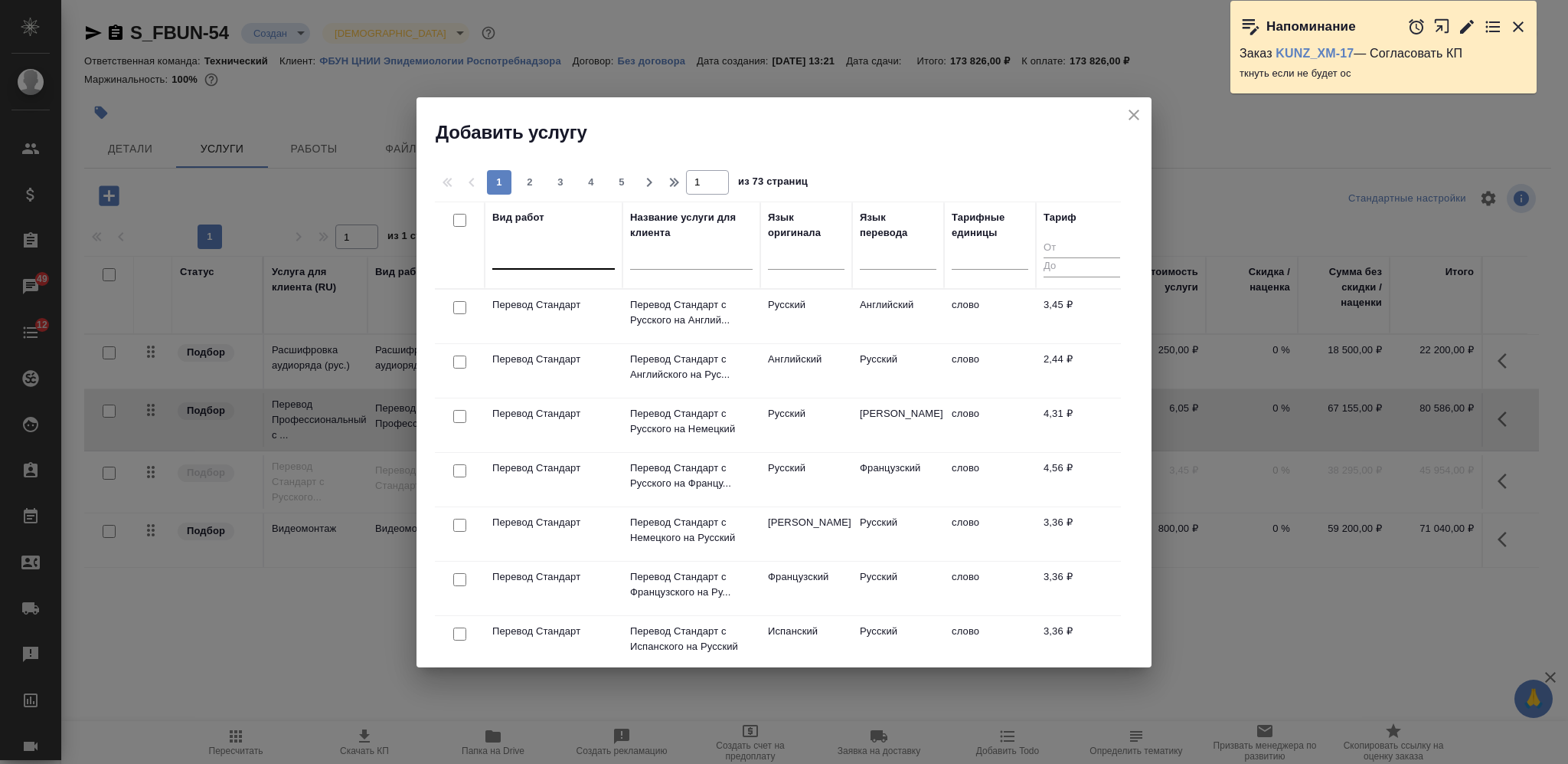
click at [582, 254] on div at bounding box center [554, 254] width 123 height 22
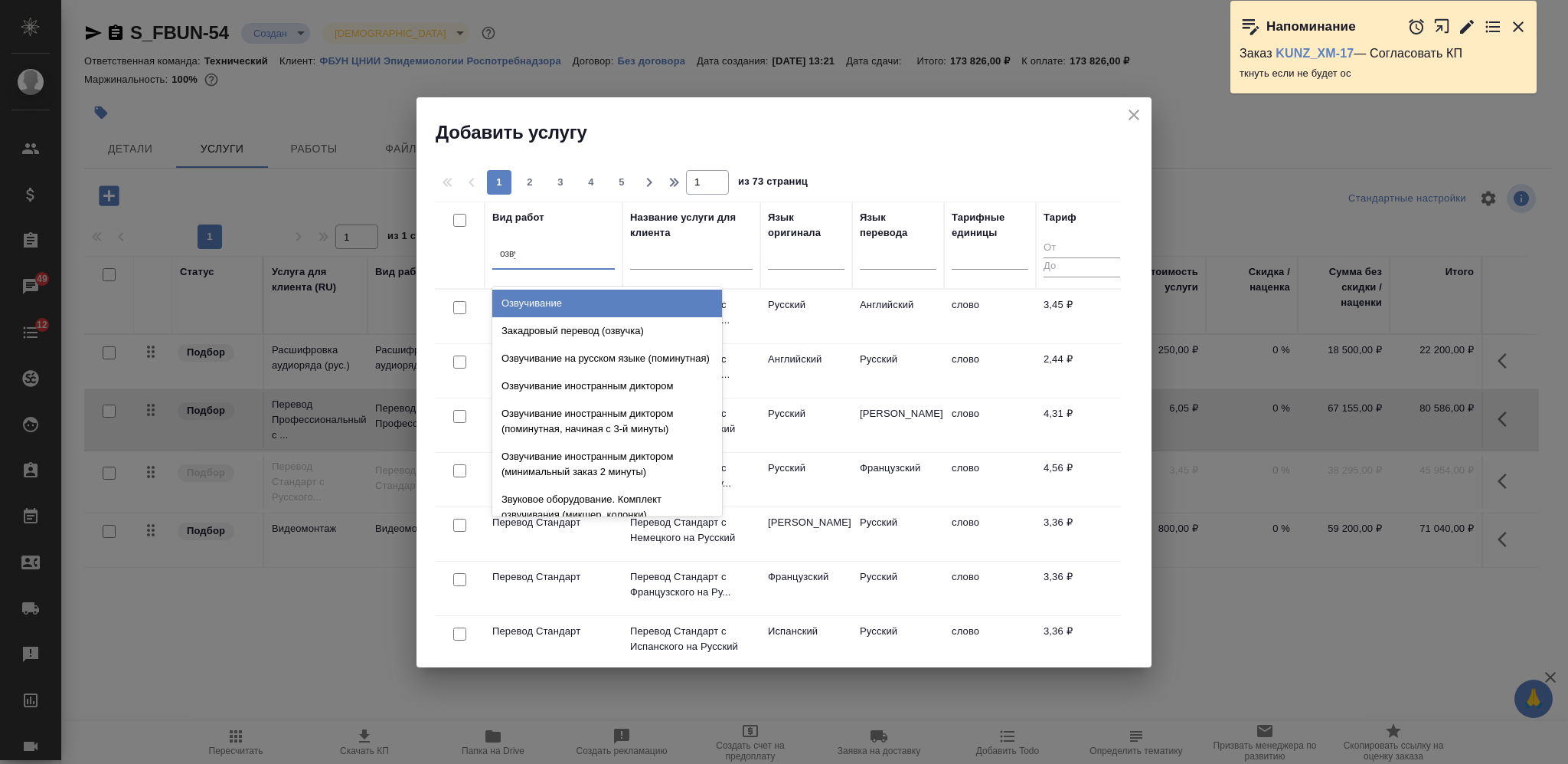
type input "озвуч"
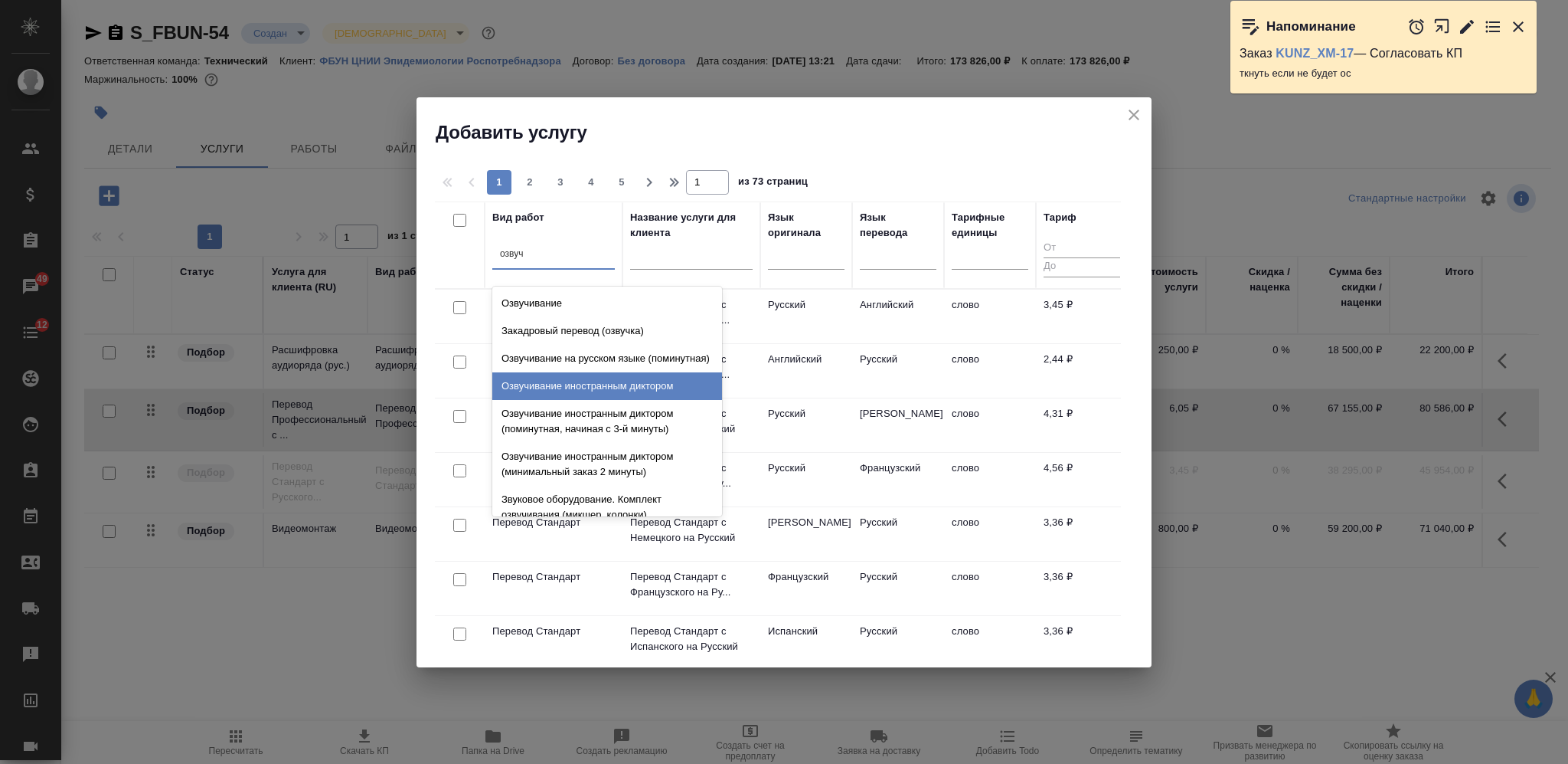
click at [567, 399] on div "Озвучивание иностранным диктором" at bounding box center [607, 386] width 230 height 28
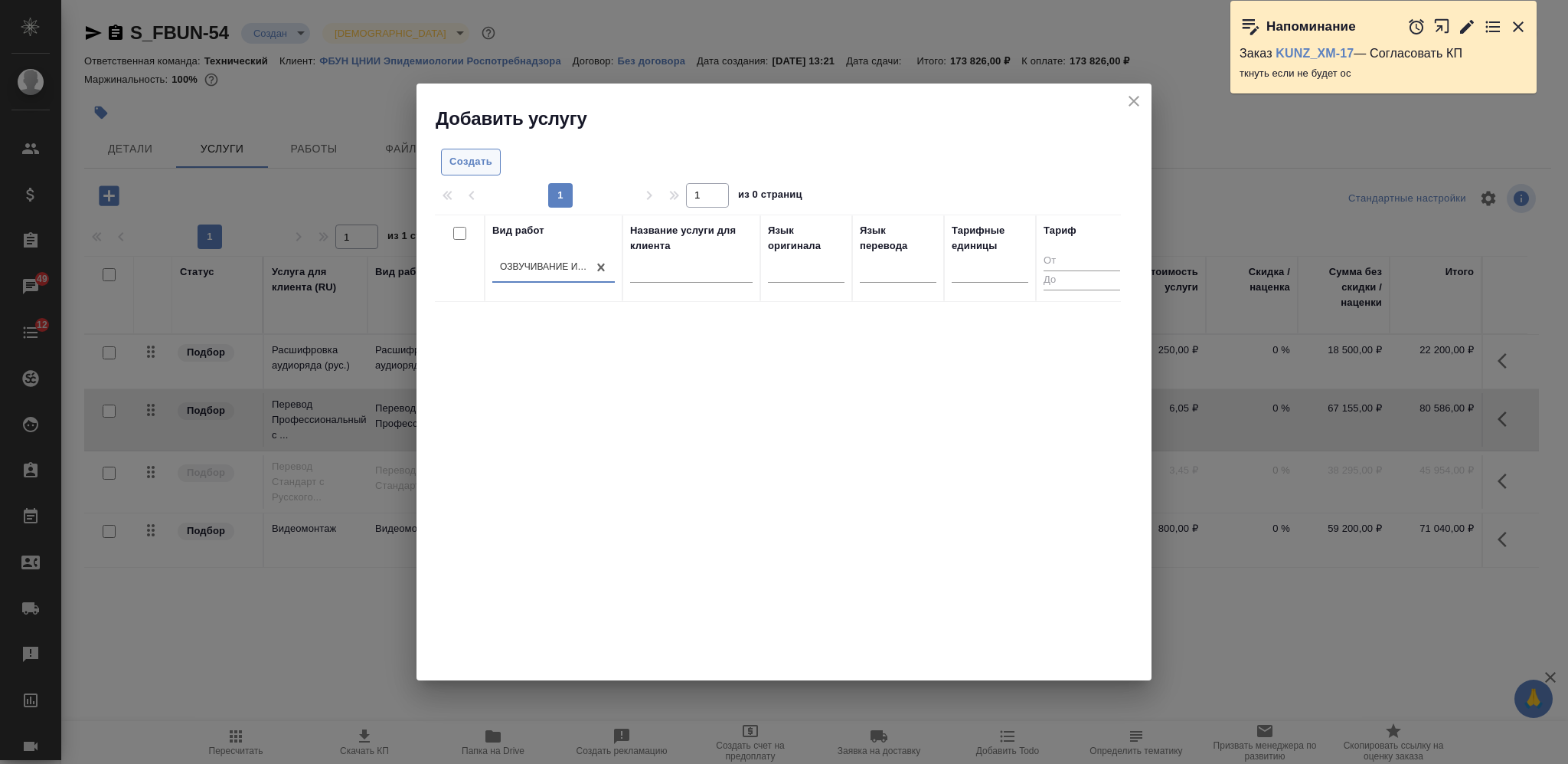
click at [481, 175] on button "Создать" at bounding box center [471, 162] width 60 height 27
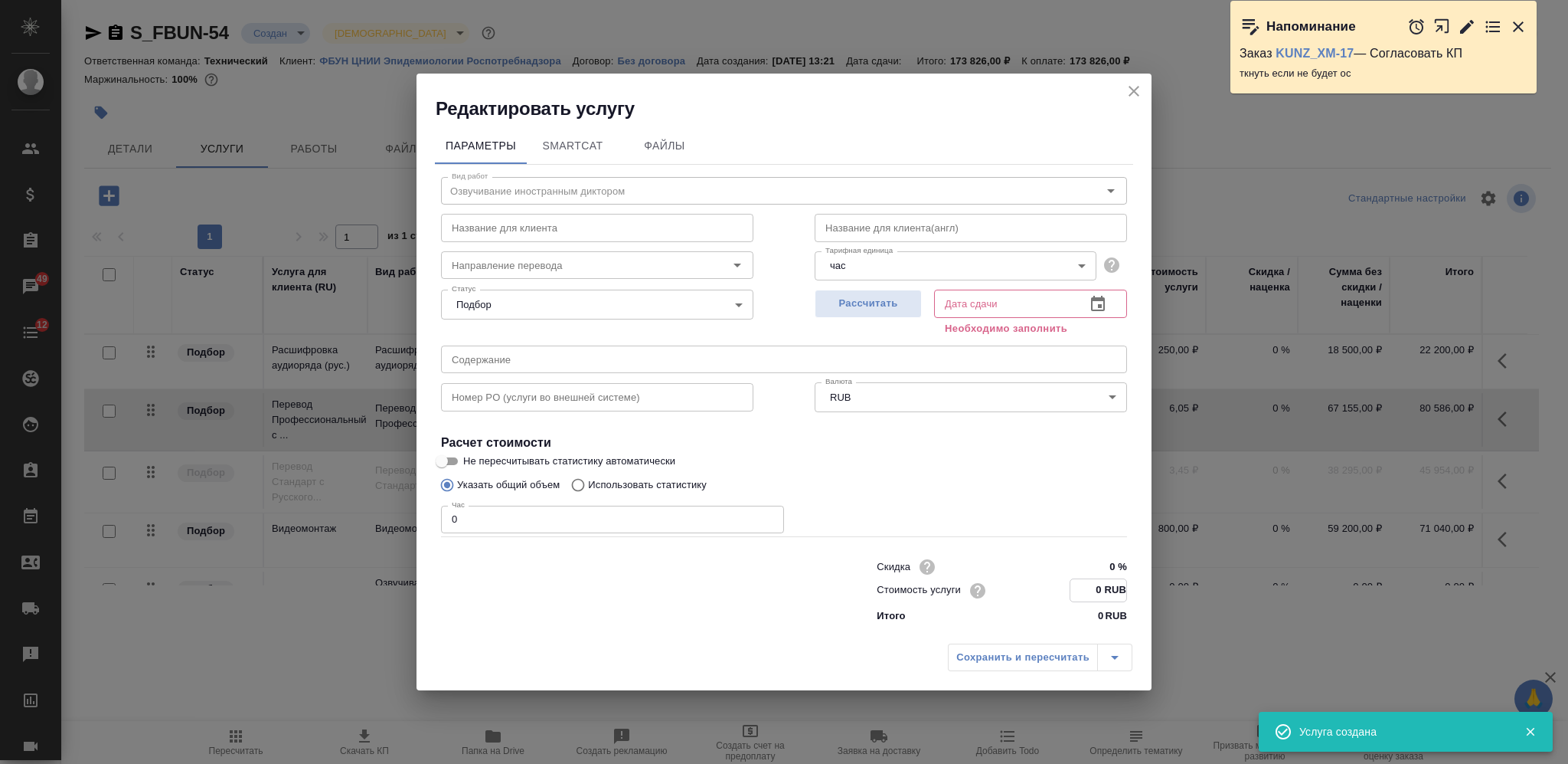
drag, startPoint x: 1103, startPoint y: 593, endPoint x: 1093, endPoint y: 586, distance: 12.2
click at [1093, 586] on input "0 RUB" at bounding box center [1098, 590] width 56 height 22
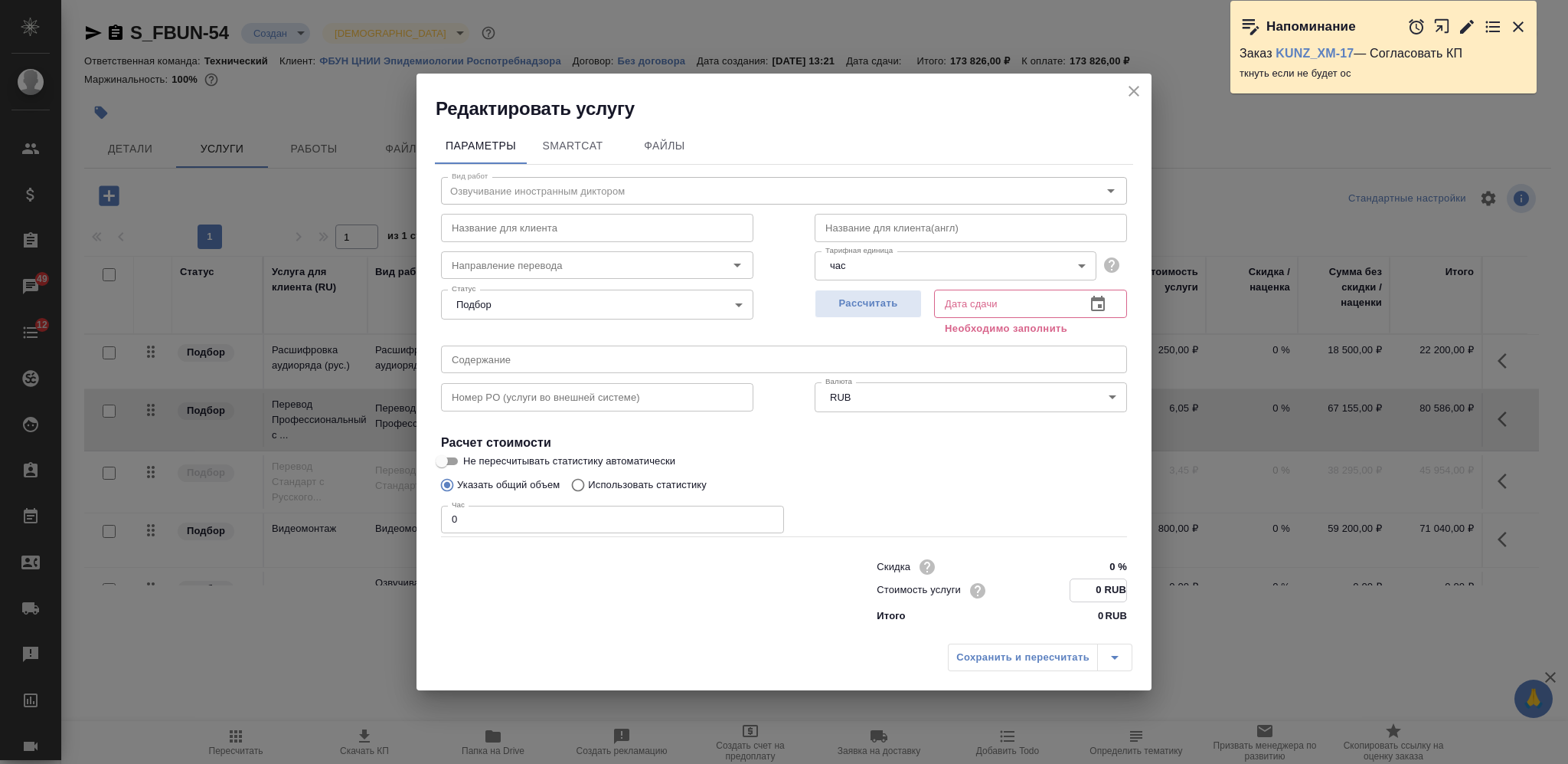
click at [1100, 586] on input "0 RUB" at bounding box center [1098, 590] width 56 height 22
type input "3700 RUB"
click at [914, 309] on button "Рассчитать" at bounding box center [869, 303] width 107 height 29
type input "26.09.2025 12:13"
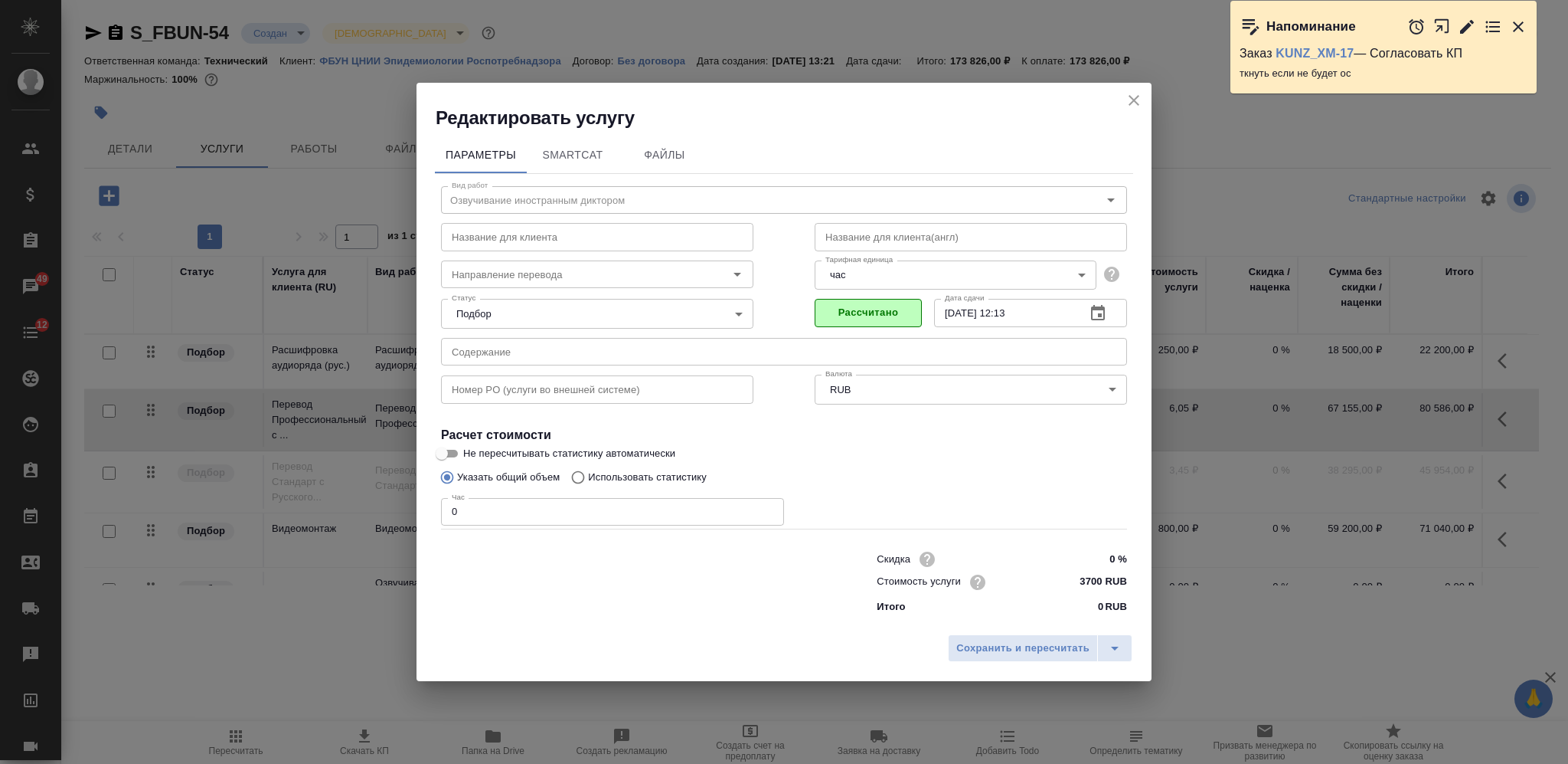
drag, startPoint x: 450, startPoint y: 510, endPoint x: 442, endPoint y: 504, distance: 10.0
click at [442, 506] on input "0" at bounding box center [613, 512] width 343 height 28
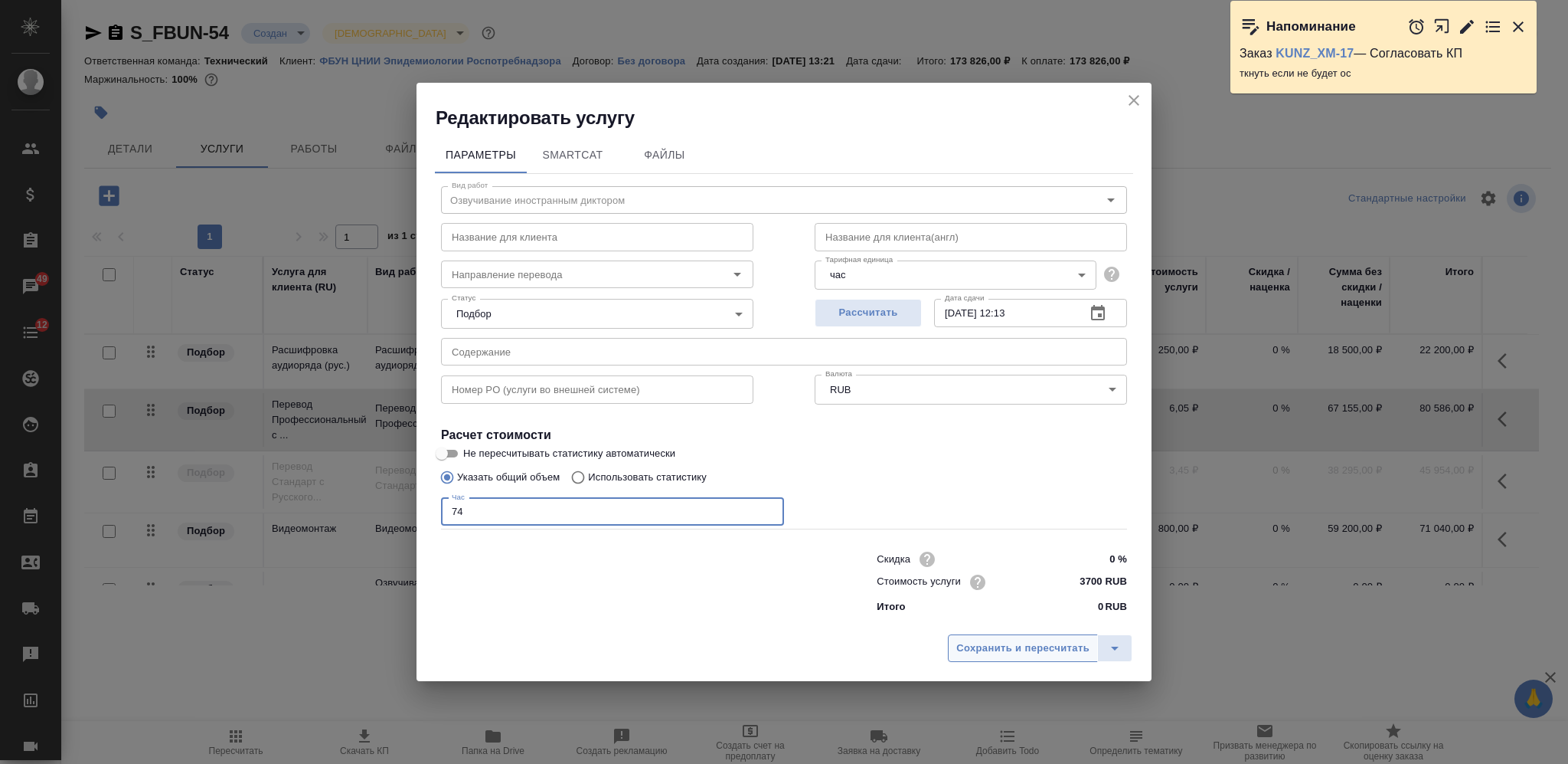
type input "74"
click at [1007, 651] on span "Сохранить и пересчитать" at bounding box center [1023, 648] width 133 height 18
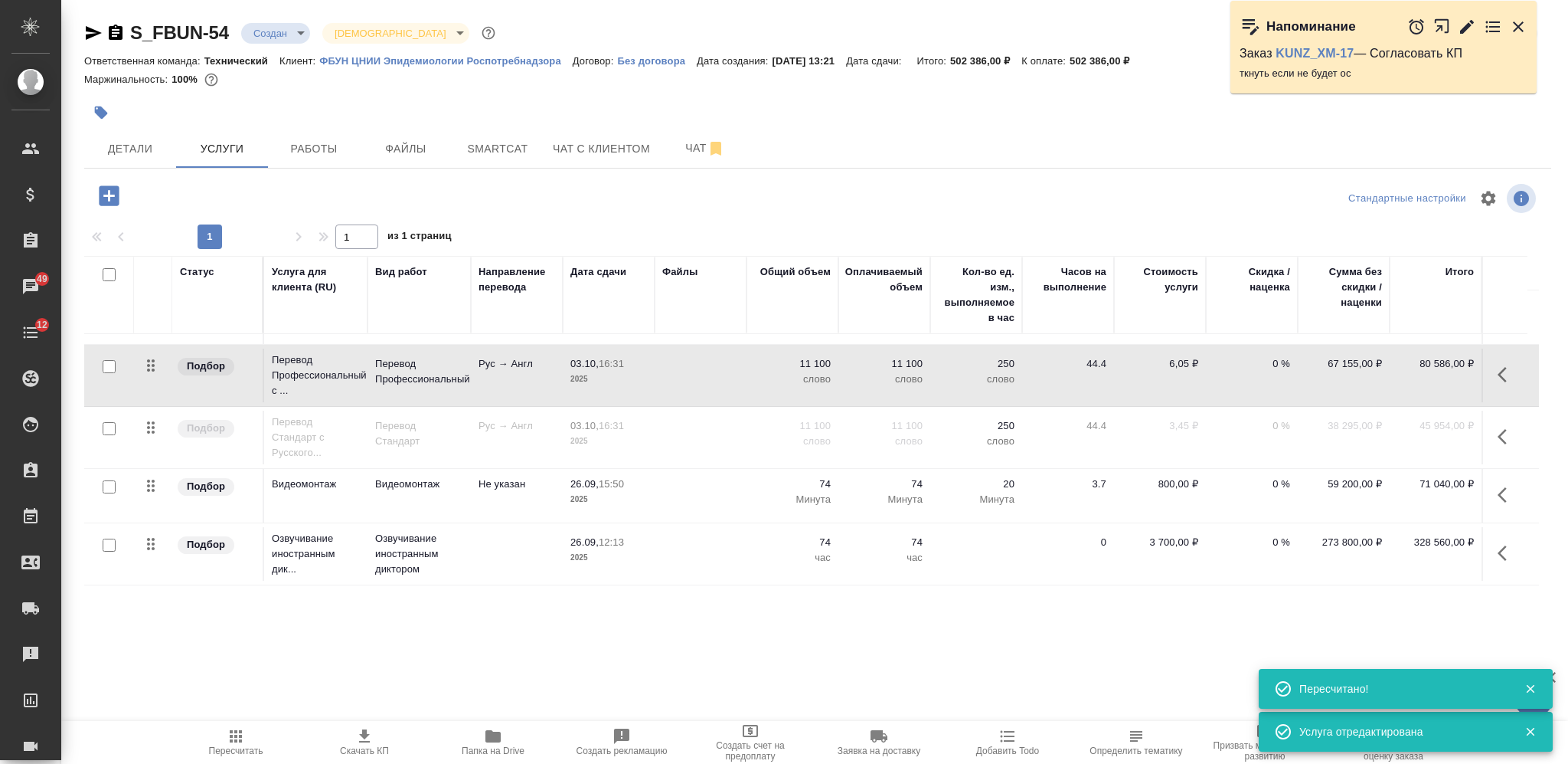
scroll to position [60, 0]
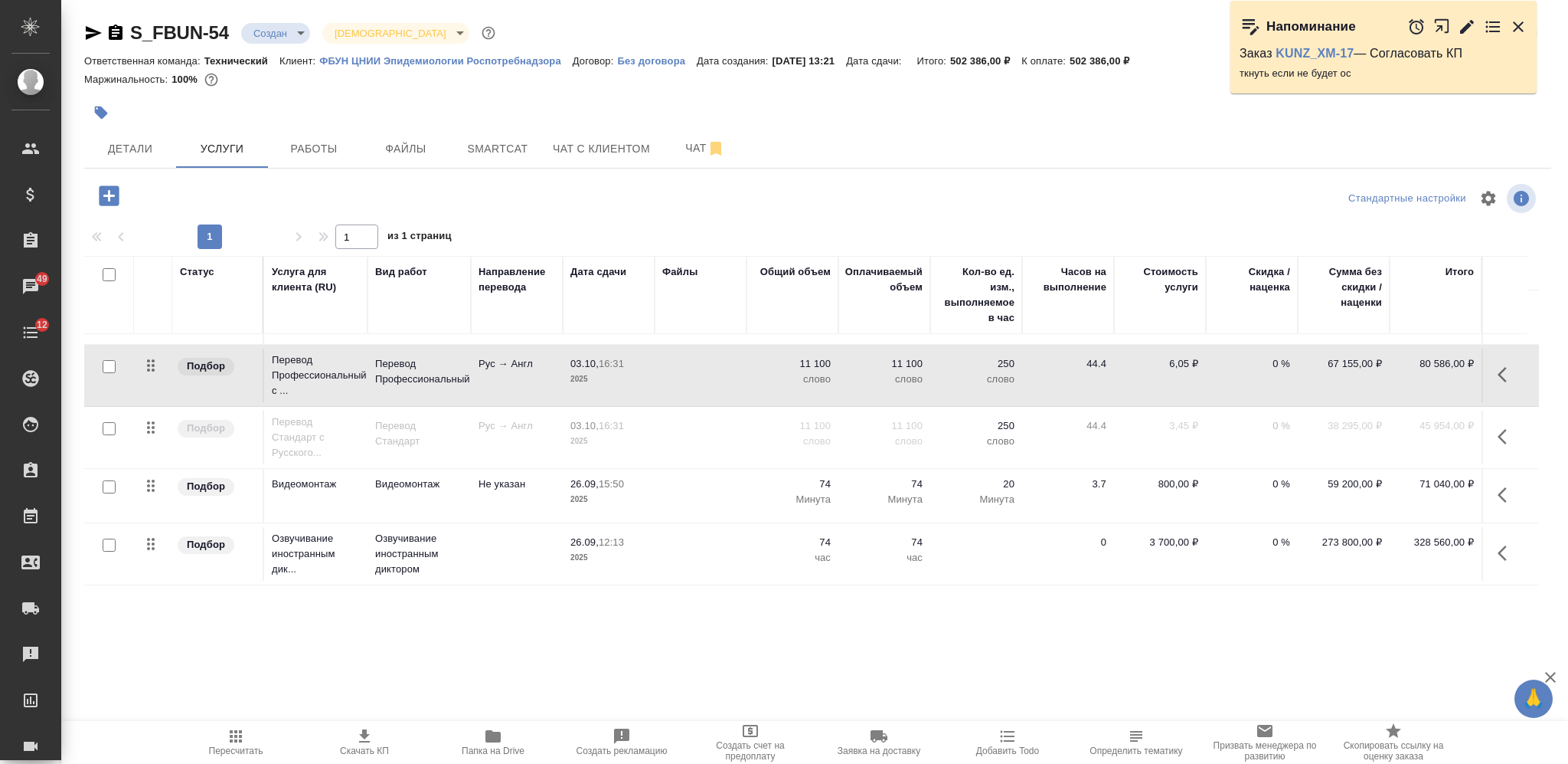
click at [1502, 544] on icon "button" at bounding box center [1508, 553] width 19 height 19
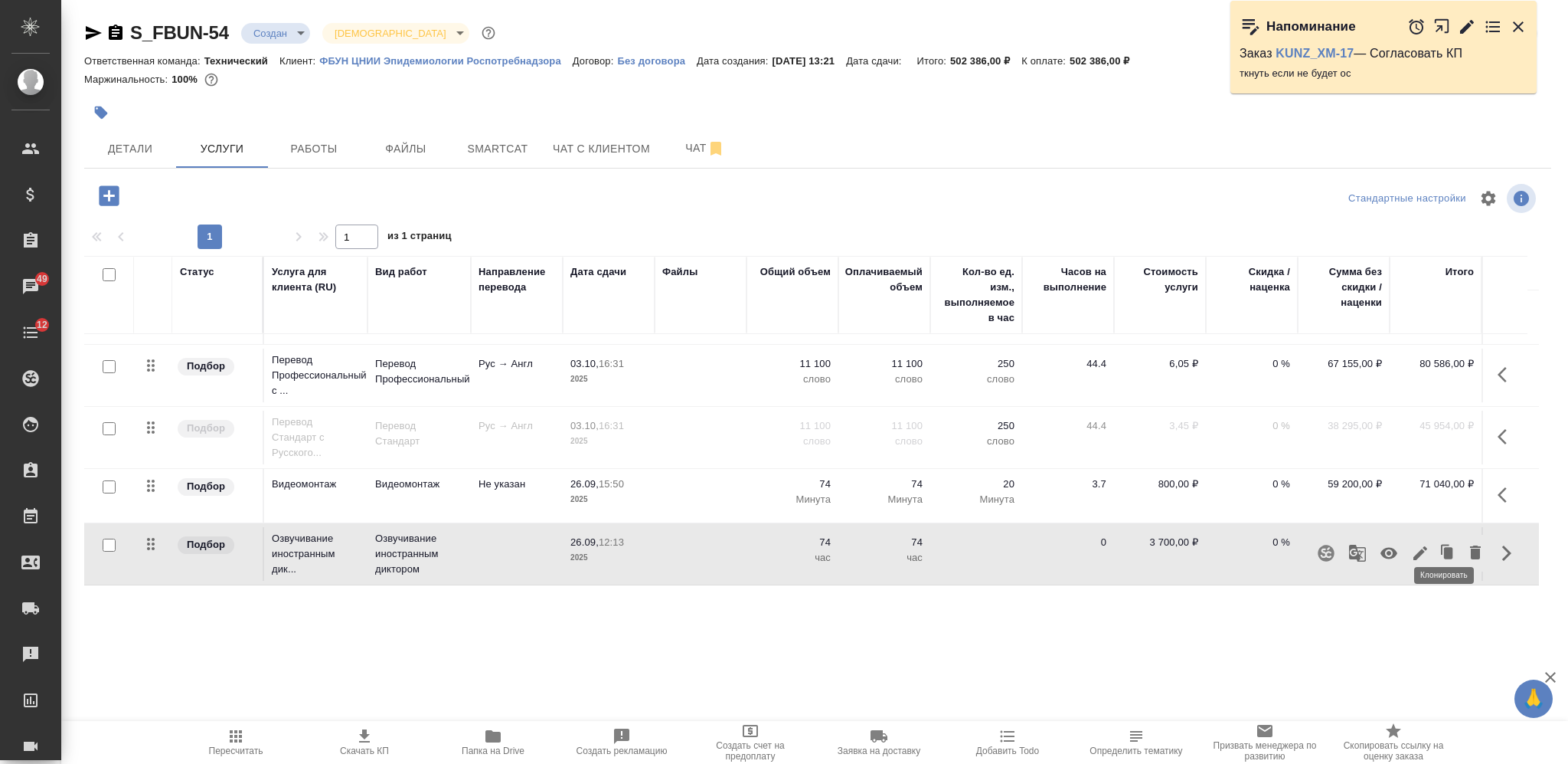
click at [1444, 547] on icon "button" at bounding box center [1449, 552] width 9 height 12
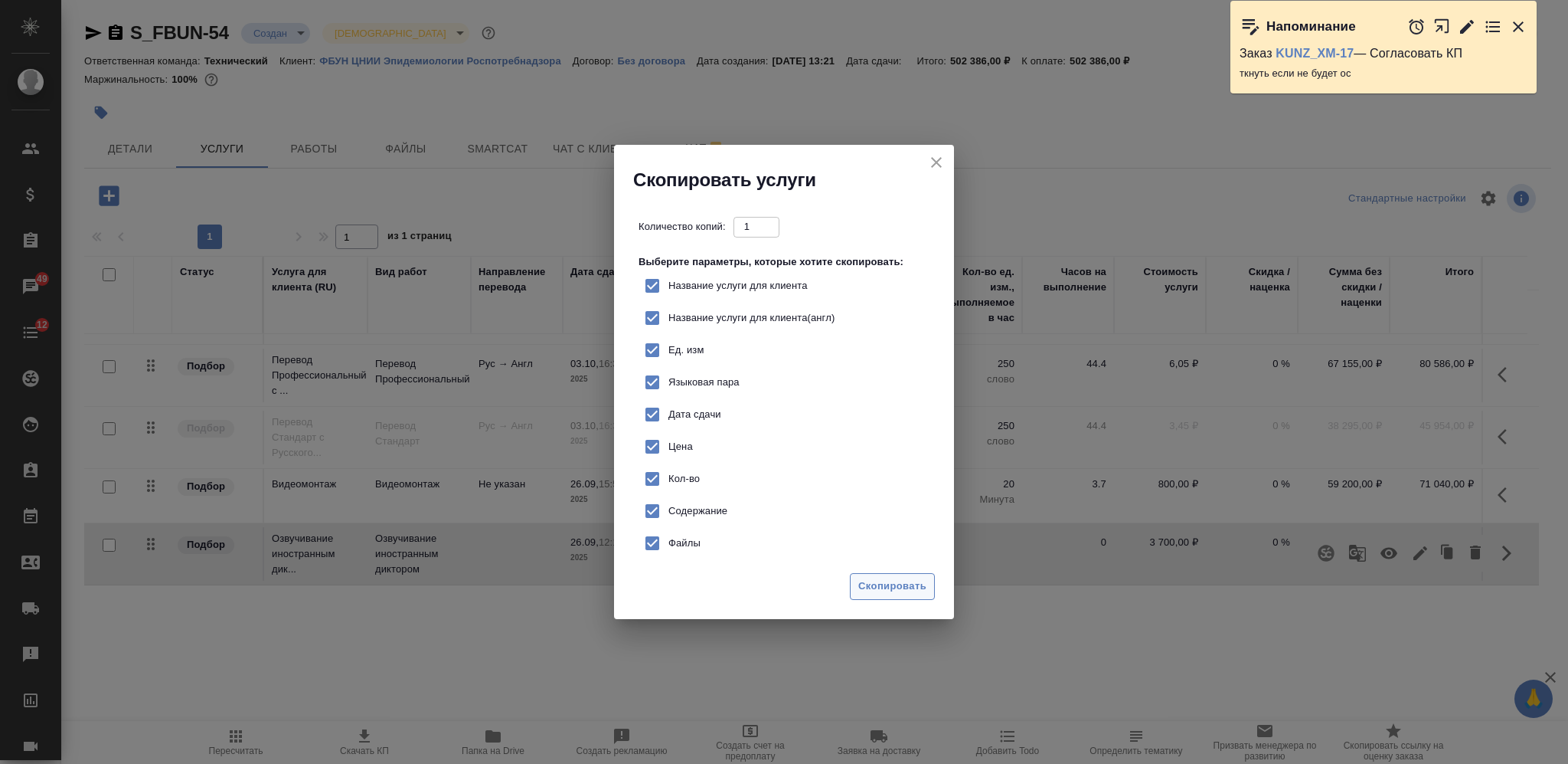
click at [898, 577] on button "Скопировать" at bounding box center [893, 586] width 85 height 27
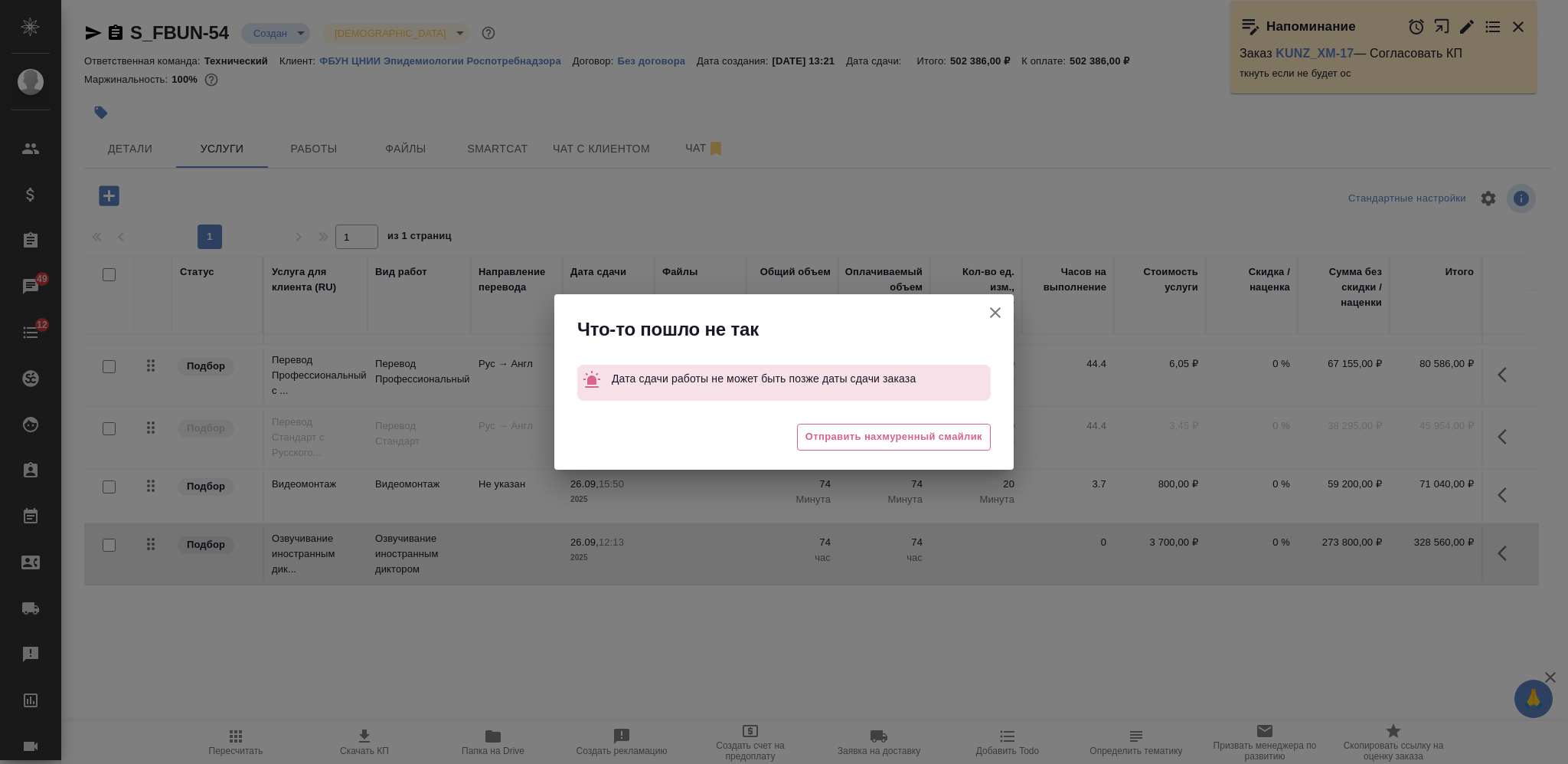
click at [917, 417] on div "😩 Отправить нахмуренный смайлик" at bounding box center [784, 438] width 459 height 61
click at [927, 434] on span "Отправить нахмуренный смайлик" at bounding box center [894, 437] width 177 height 18
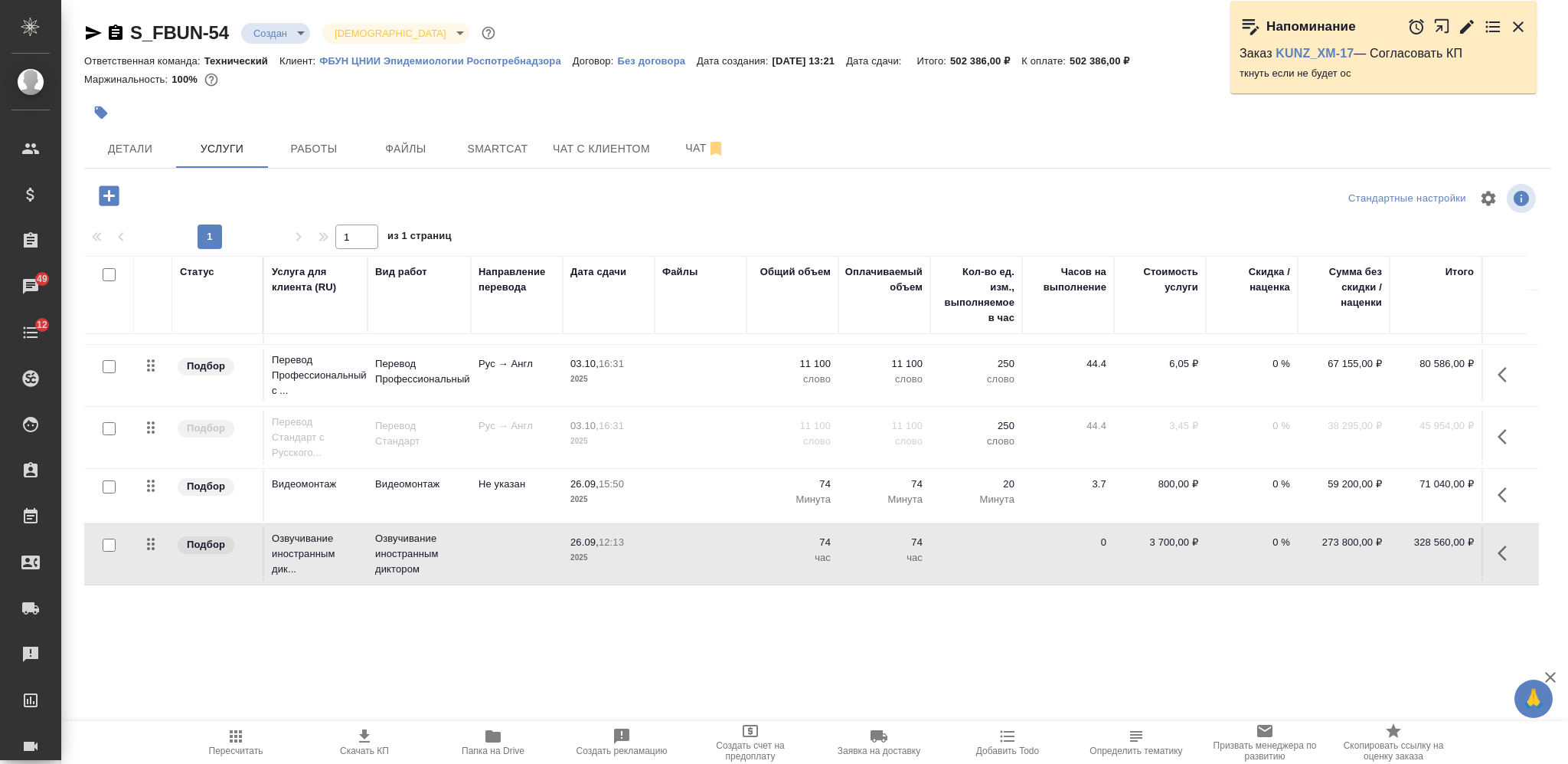
click at [1498, 545] on icon "button" at bounding box center [1503, 553] width 9 height 16
click at [1387, 544] on icon "button" at bounding box center [1389, 553] width 19 height 19
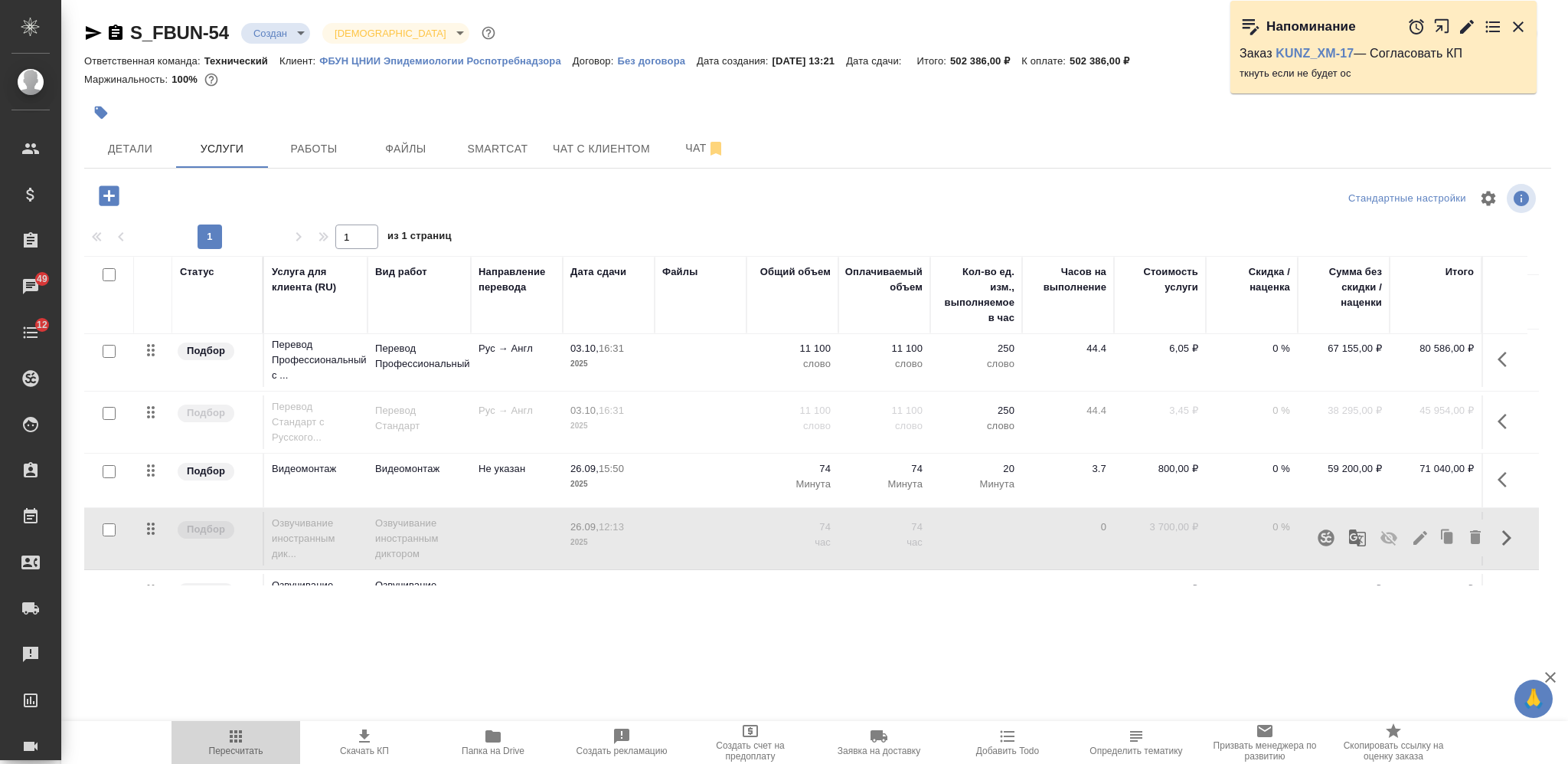
click at [237, 739] on icon "button" at bounding box center [236, 736] width 19 height 19
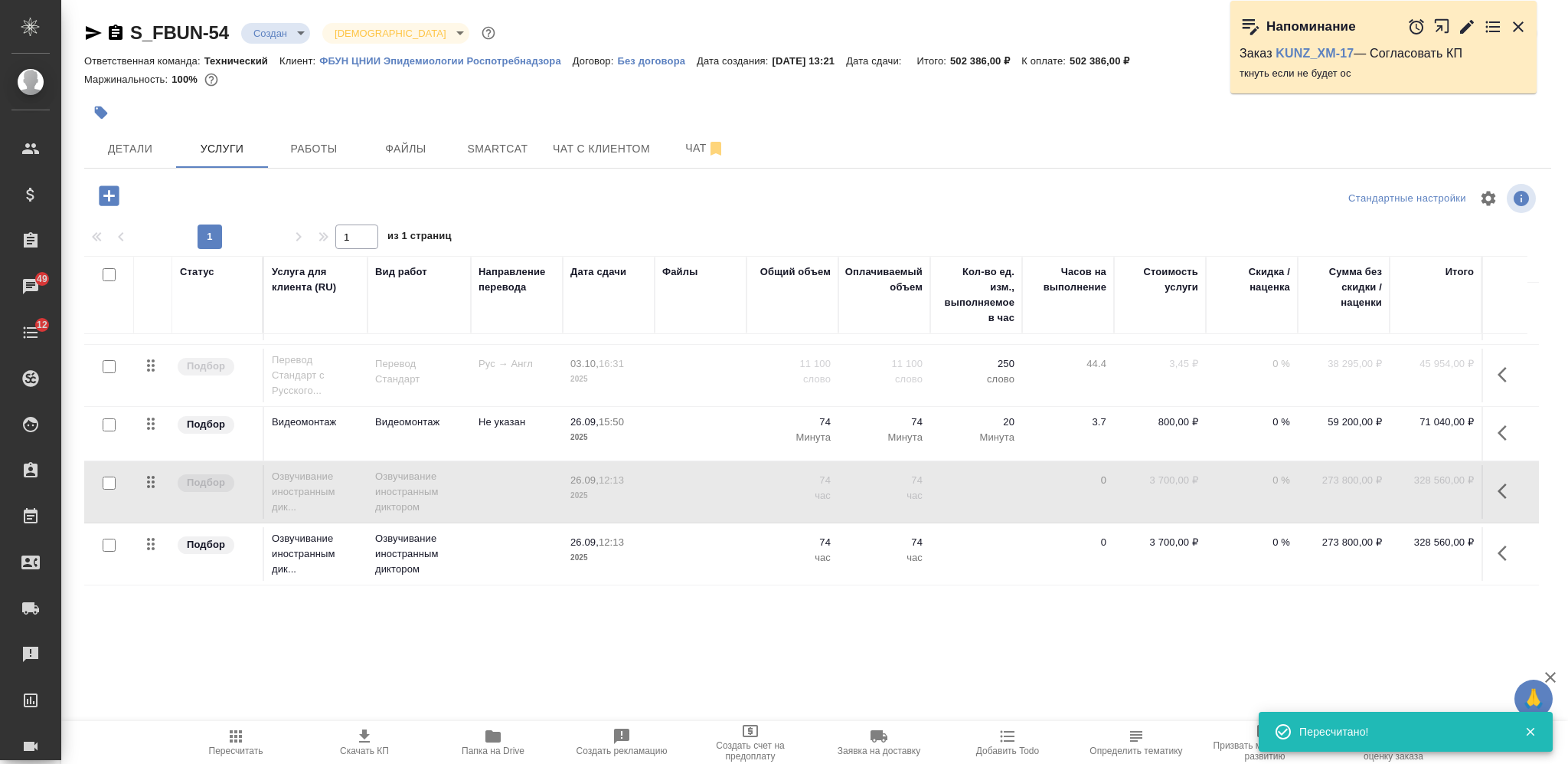
scroll to position [123, 0]
click at [724, 535] on td at bounding box center [700, 553] width 92 height 54
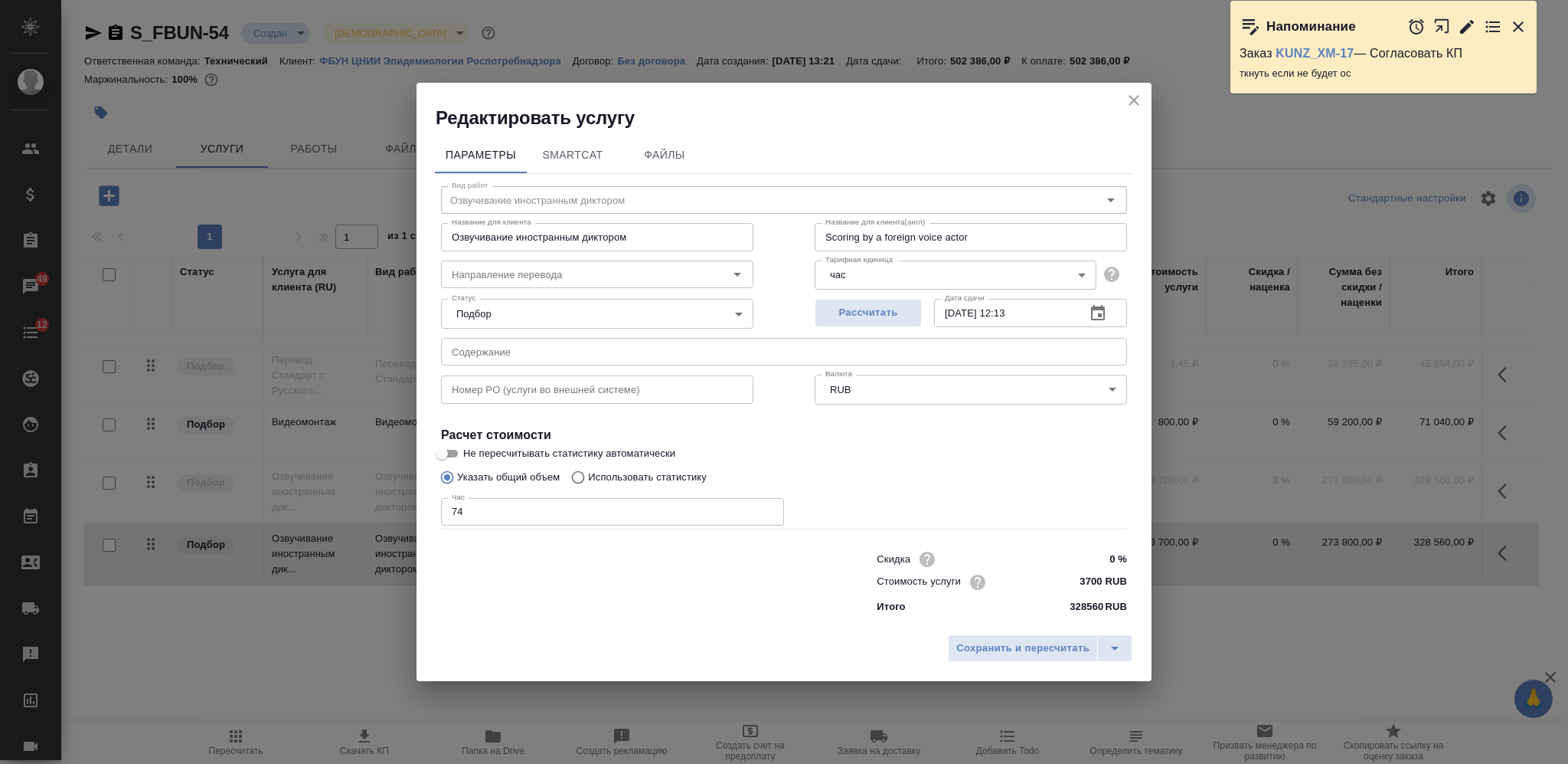
click at [1091, 581] on input "3700 RUB" at bounding box center [1099, 582] width 57 height 22
click at [1091, 581] on input "3700 RUB" at bounding box center [1098, 582] width 56 height 22
type input "5000 RUB"
click at [994, 641] on span "Сохранить и пересчитать" at bounding box center [1023, 649] width 133 height 18
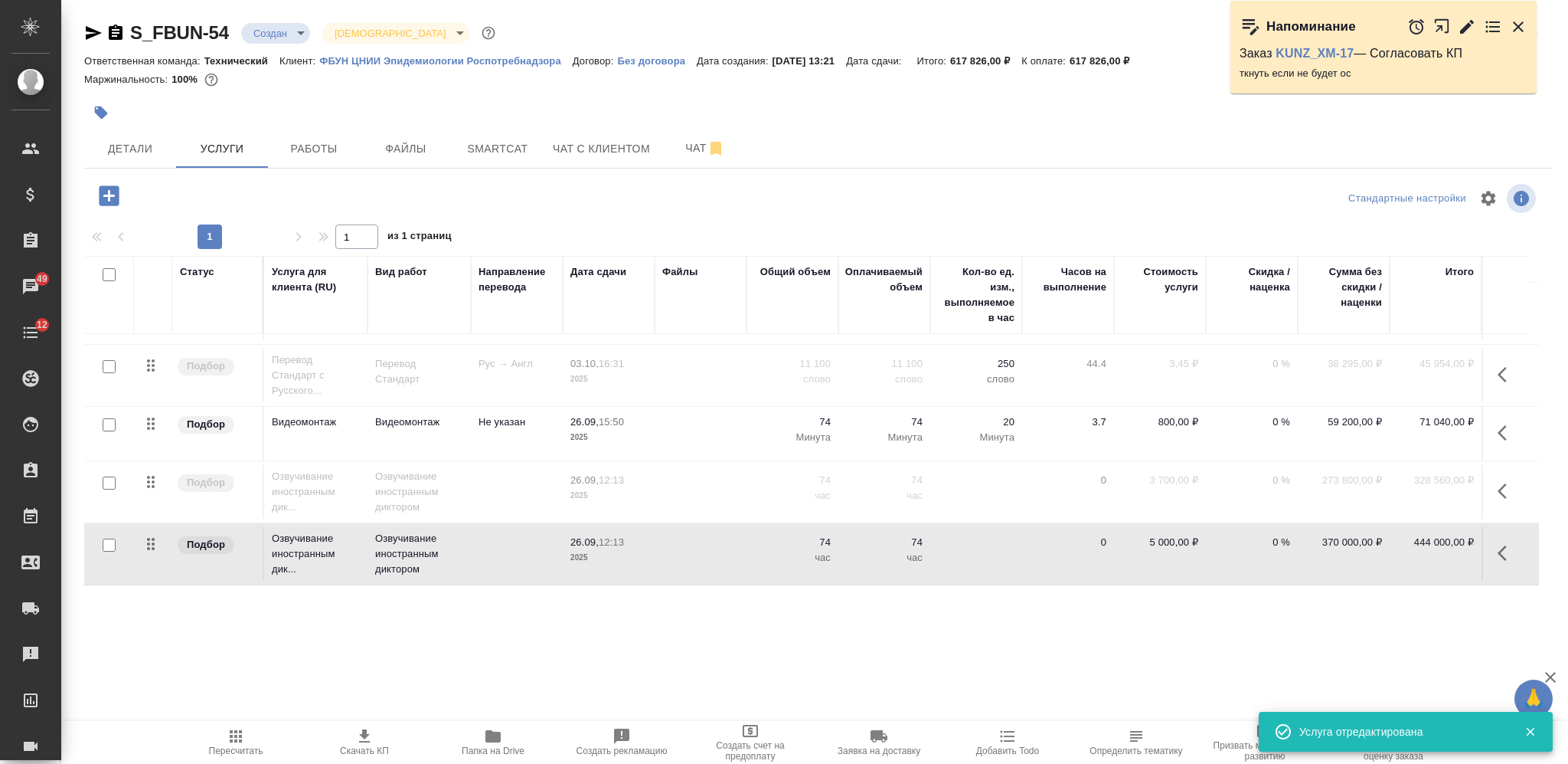
click at [1498, 544] on icon "button" at bounding box center [1508, 553] width 19 height 19
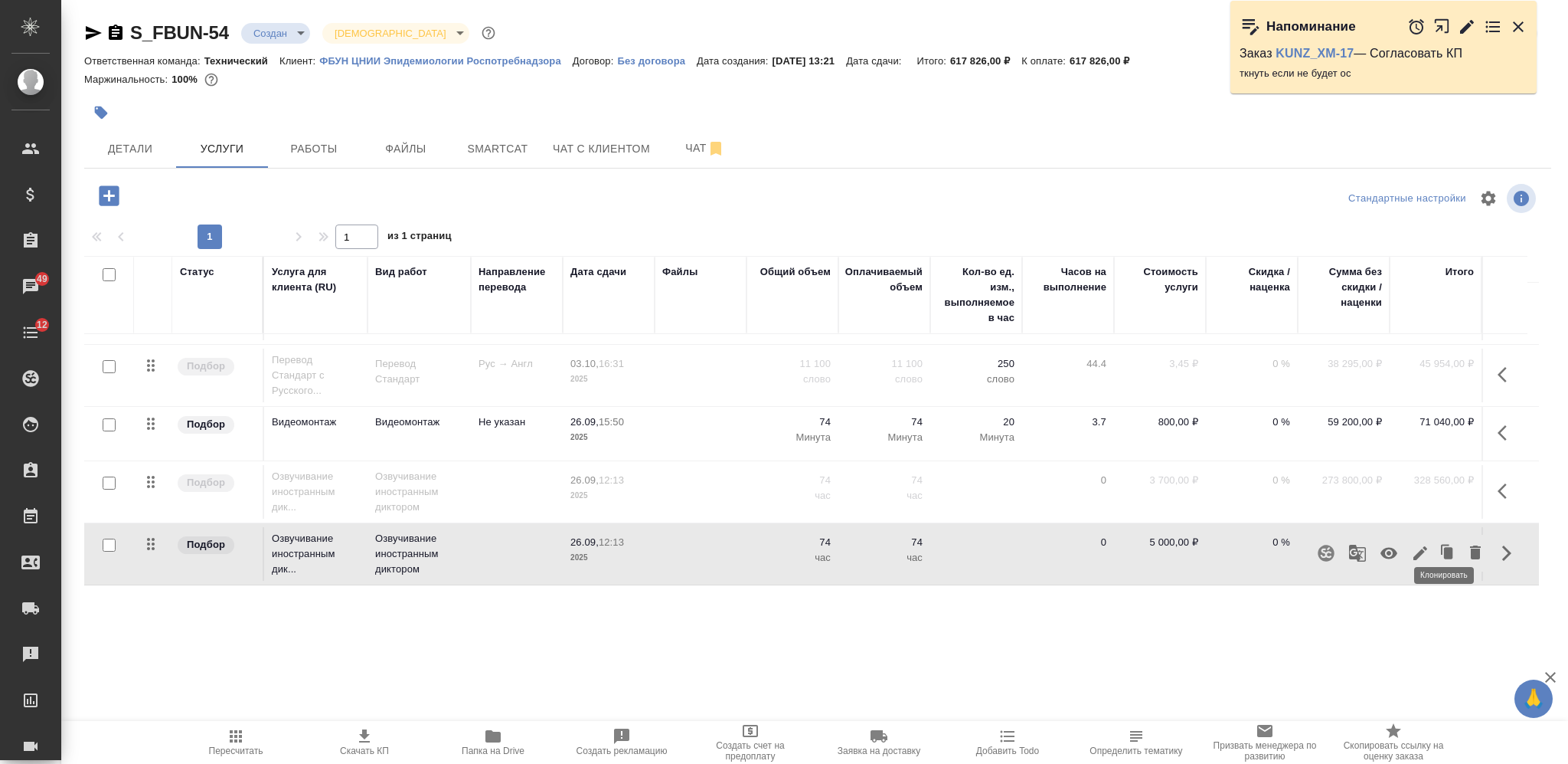
click at [1444, 547] on icon "button" at bounding box center [1449, 552] width 9 height 12
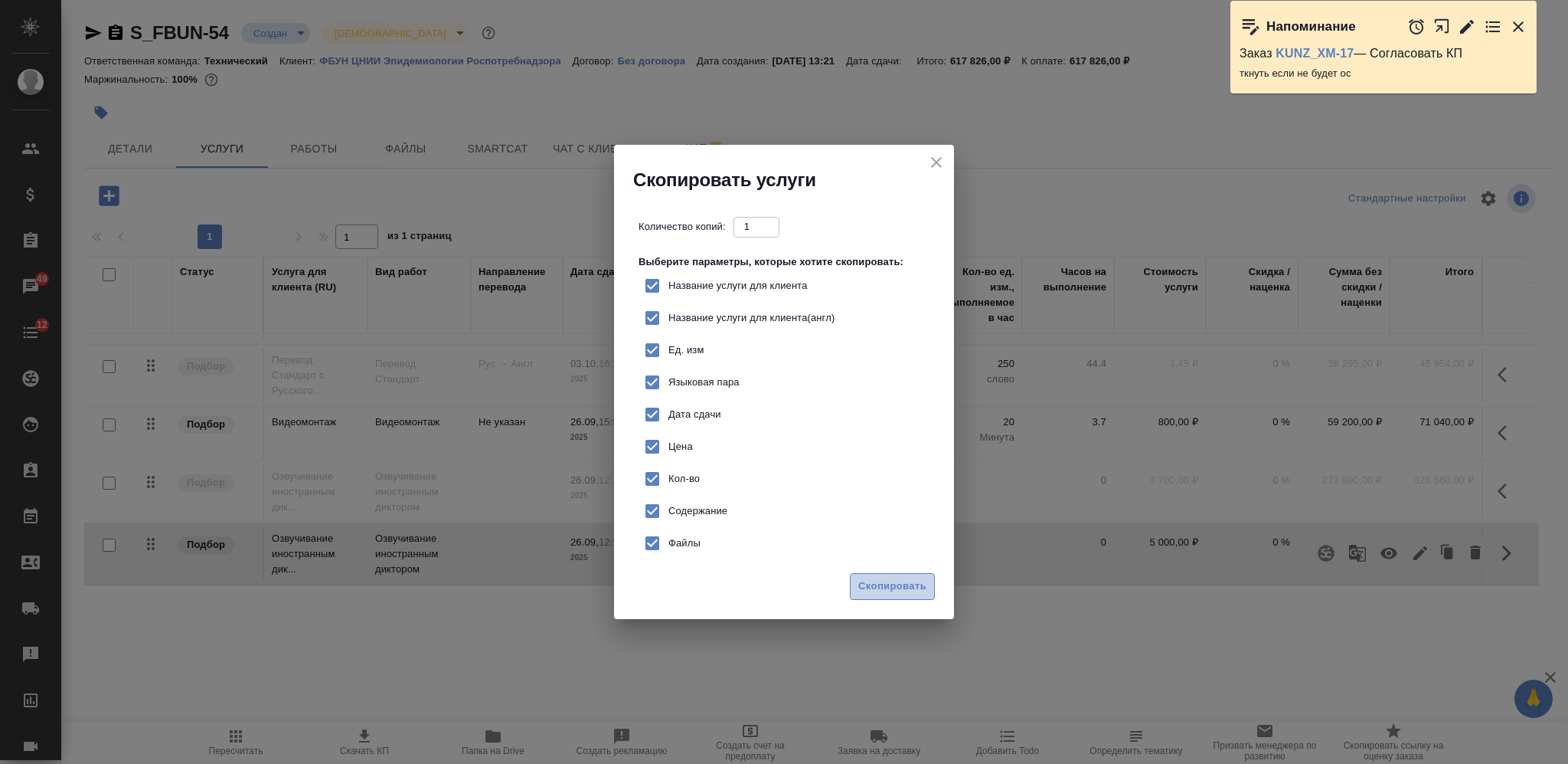
click at [902, 589] on span "Скопировать" at bounding box center [893, 586] width 68 height 18
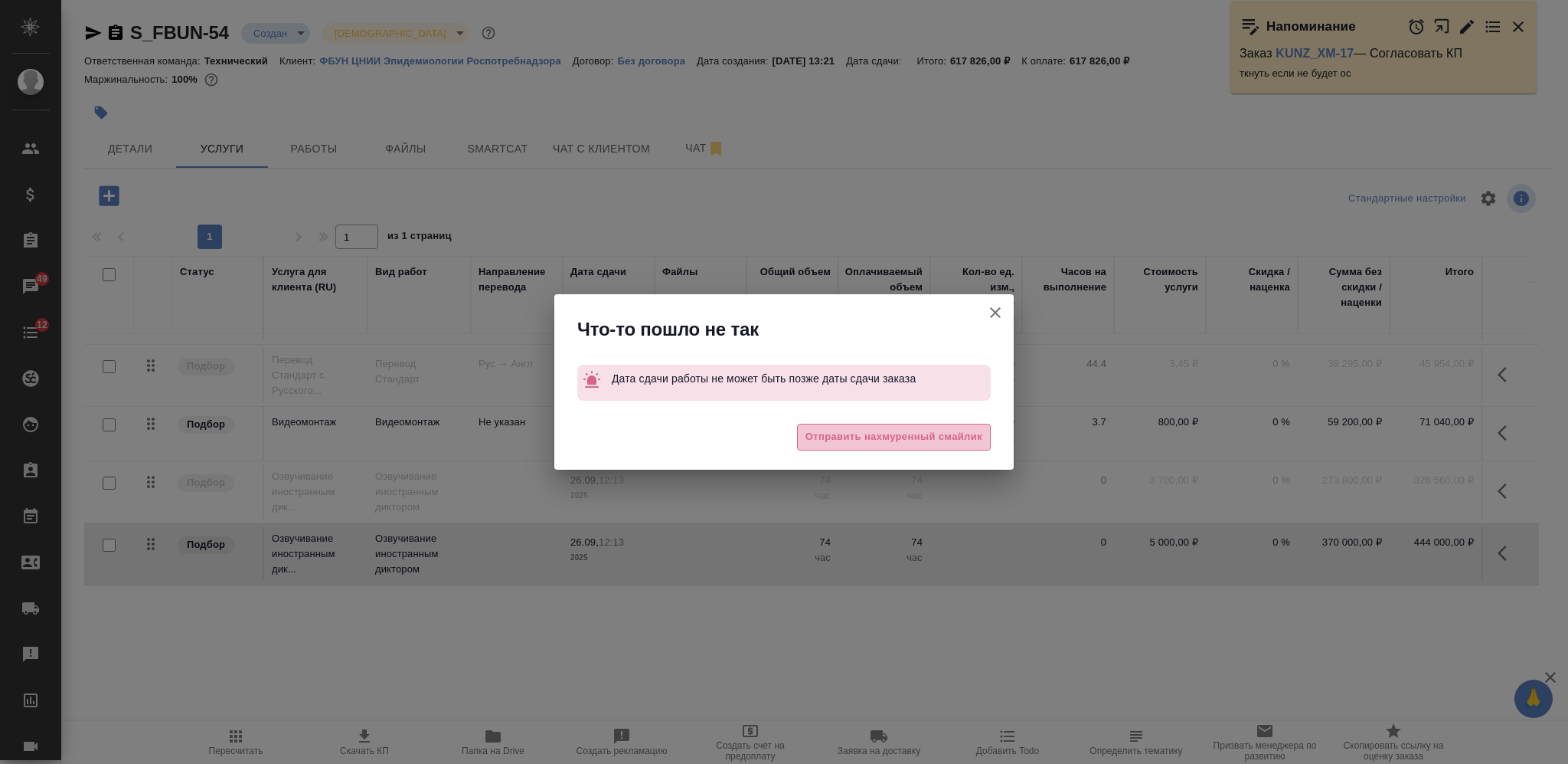
click at [924, 437] on span "Отправить нахмуренный смайлик" at bounding box center [894, 437] width 177 height 18
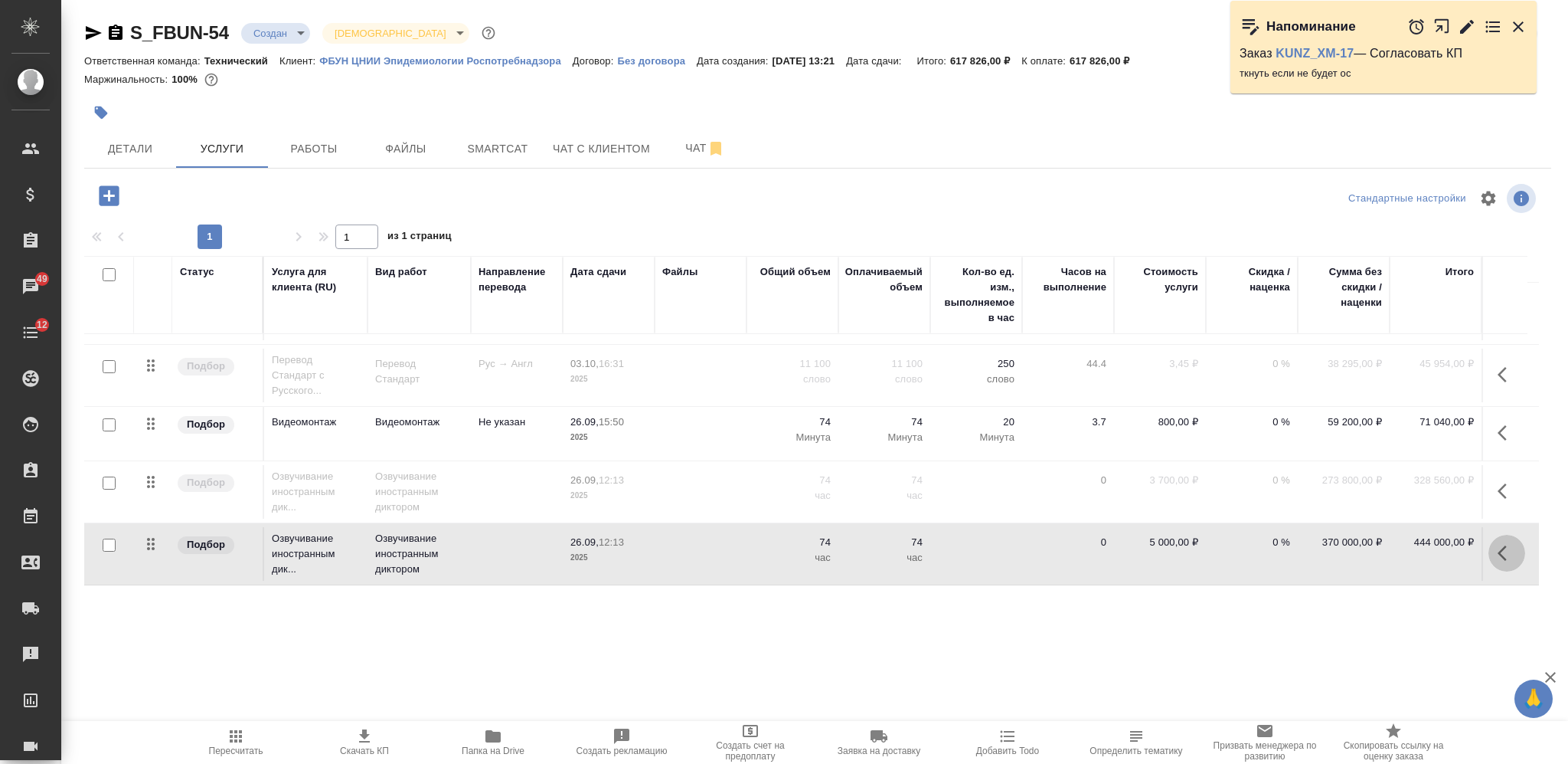
click at [1498, 545] on icon "button" at bounding box center [1503, 553] width 9 height 16
click at [1380, 548] on icon "button" at bounding box center [1389, 553] width 17 height 12
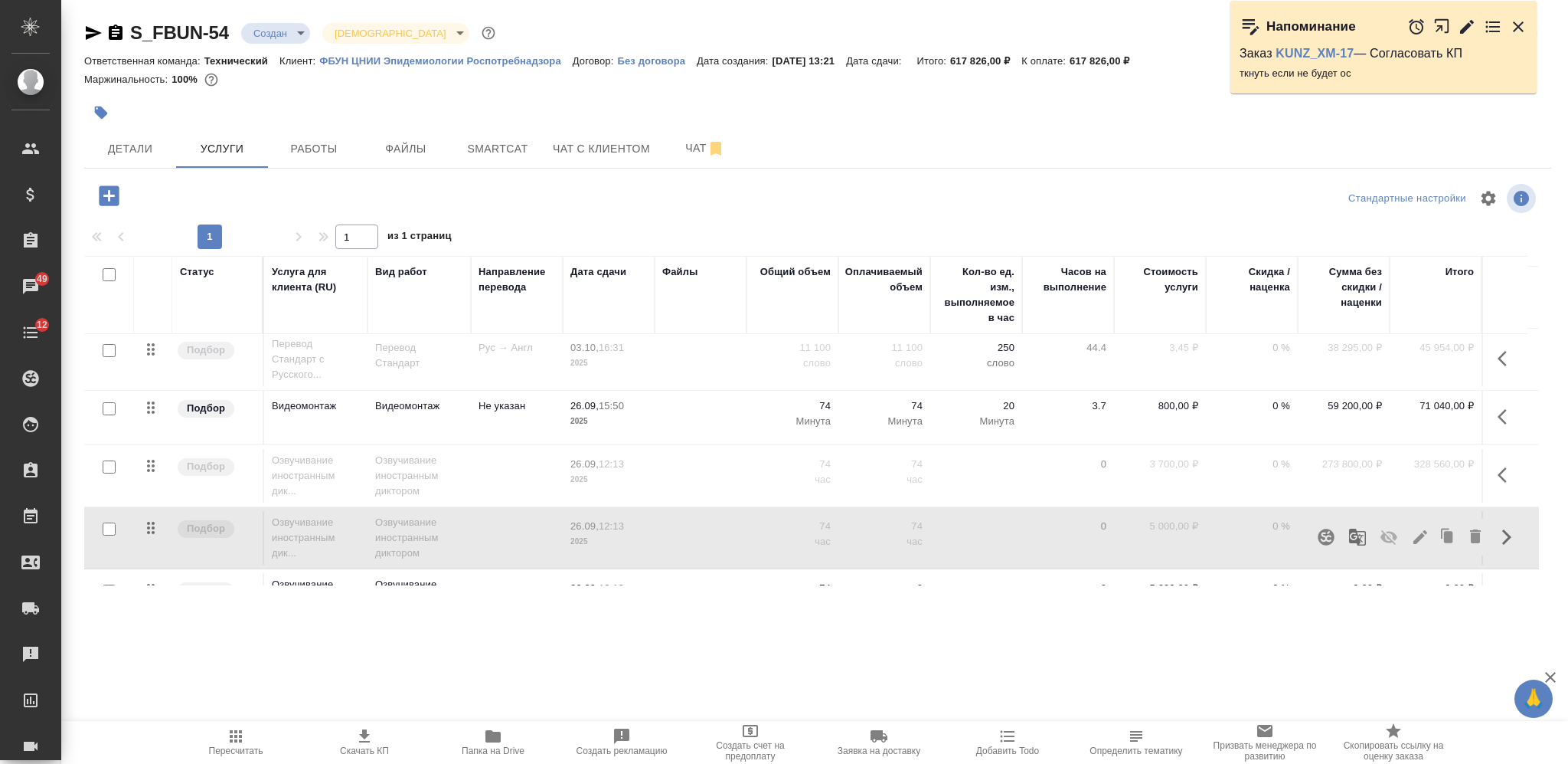
click at [247, 746] on span "Пересчитать" at bounding box center [237, 751] width 54 height 11
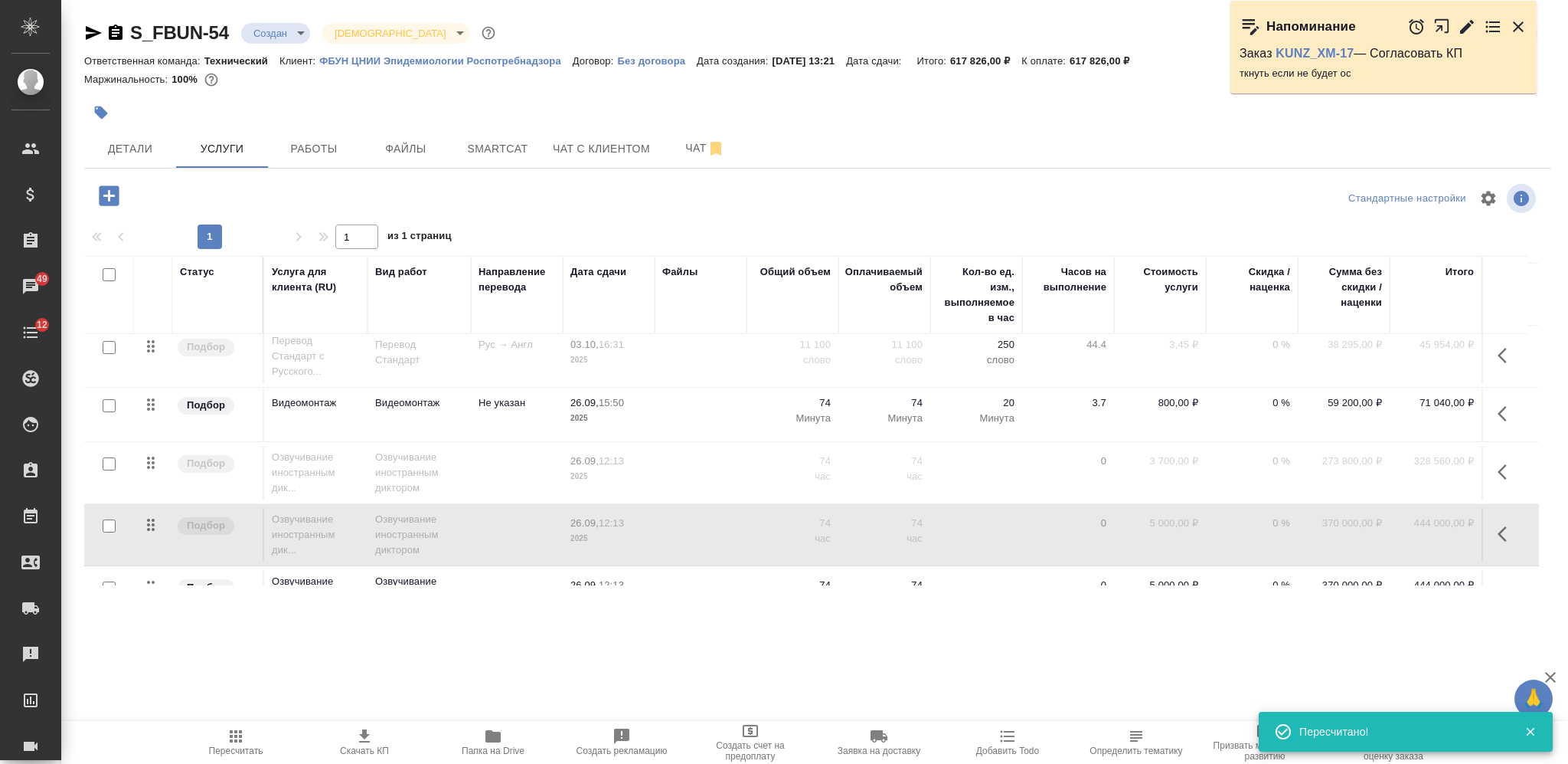
scroll to position [185, 0]
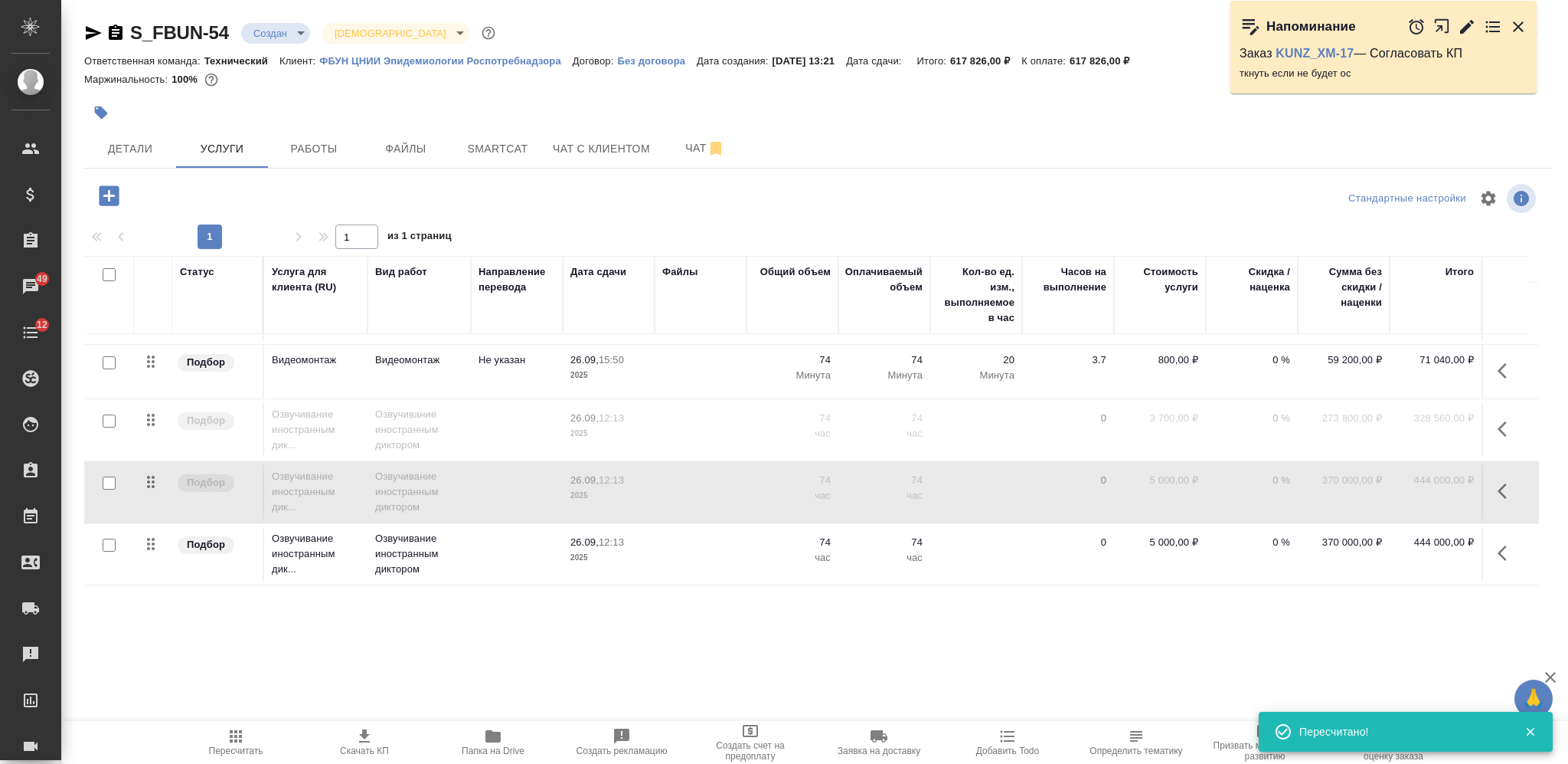
click at [732, 527] on td at bounding box center [700, 553] width 92 height 54
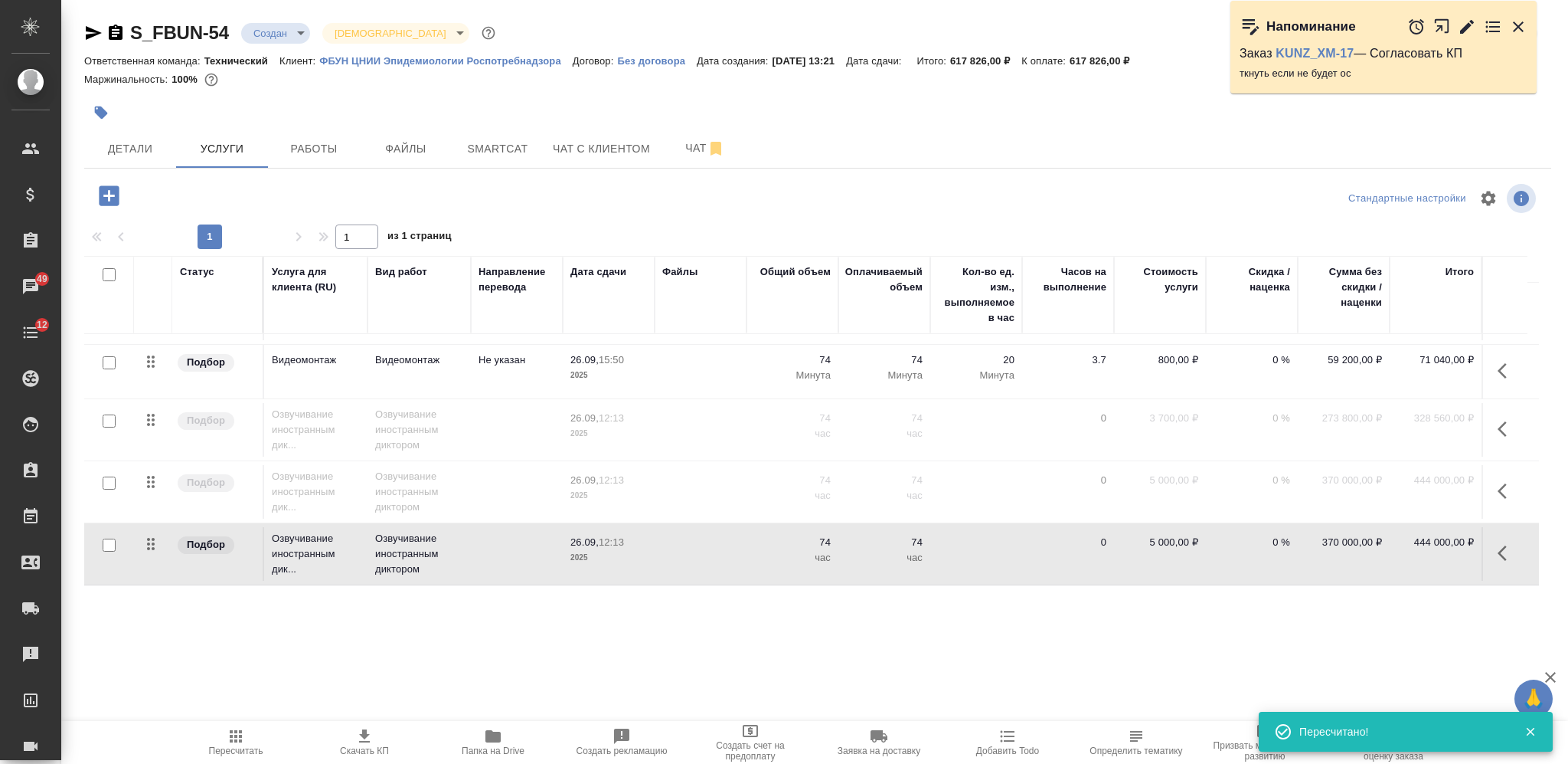
click at [732, 527] on td at bounding box center [700, 553] width 92 height 54
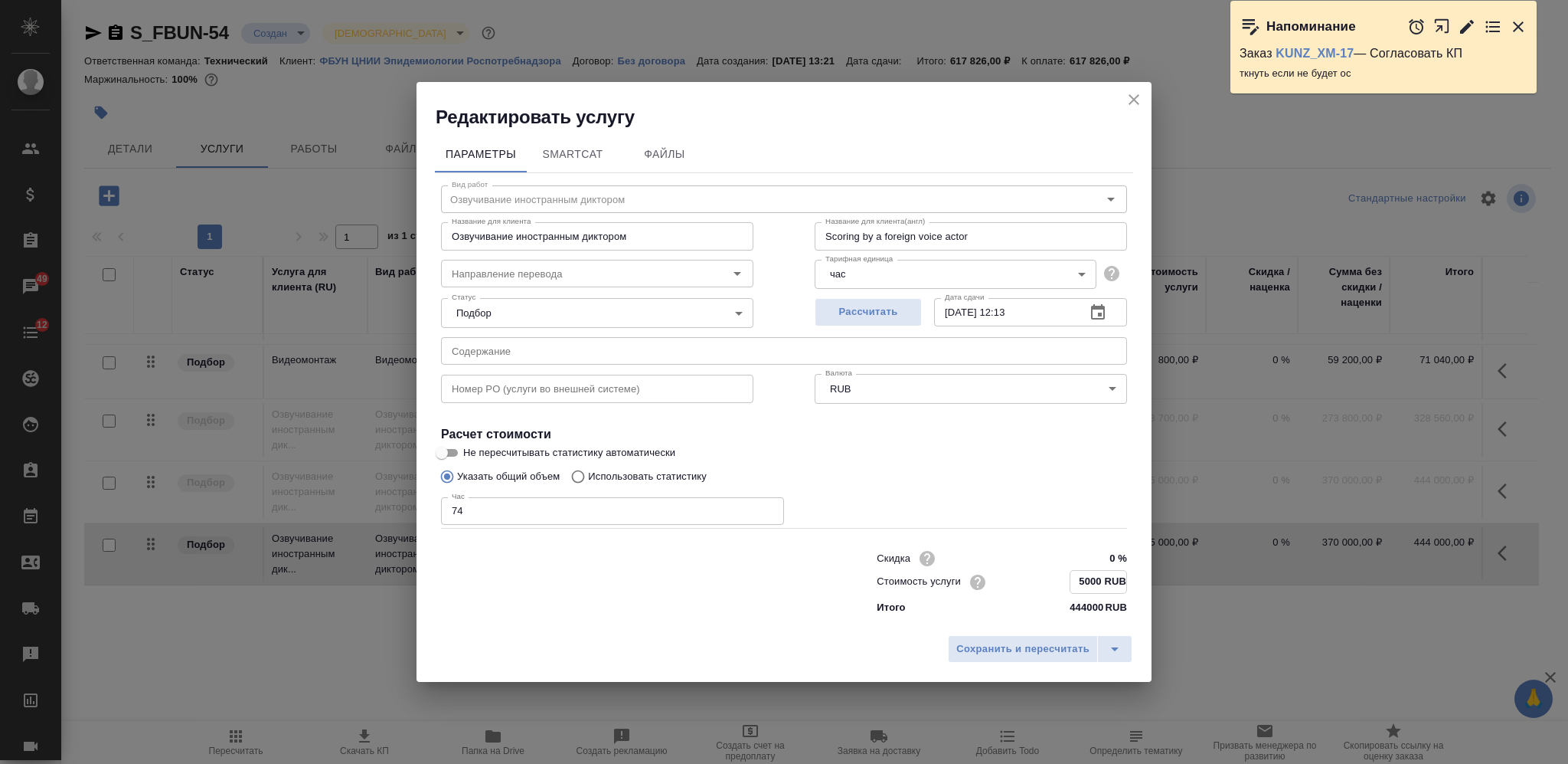
click at [1091, 583] on input "5000 RUB" at bounding box center [1098, 582] width 56 height 22
type input "5500 RUB"
click at [993, 656] on button "Сохранить и пересчитать" at bounding box center [1024, 649] width 150 height 28
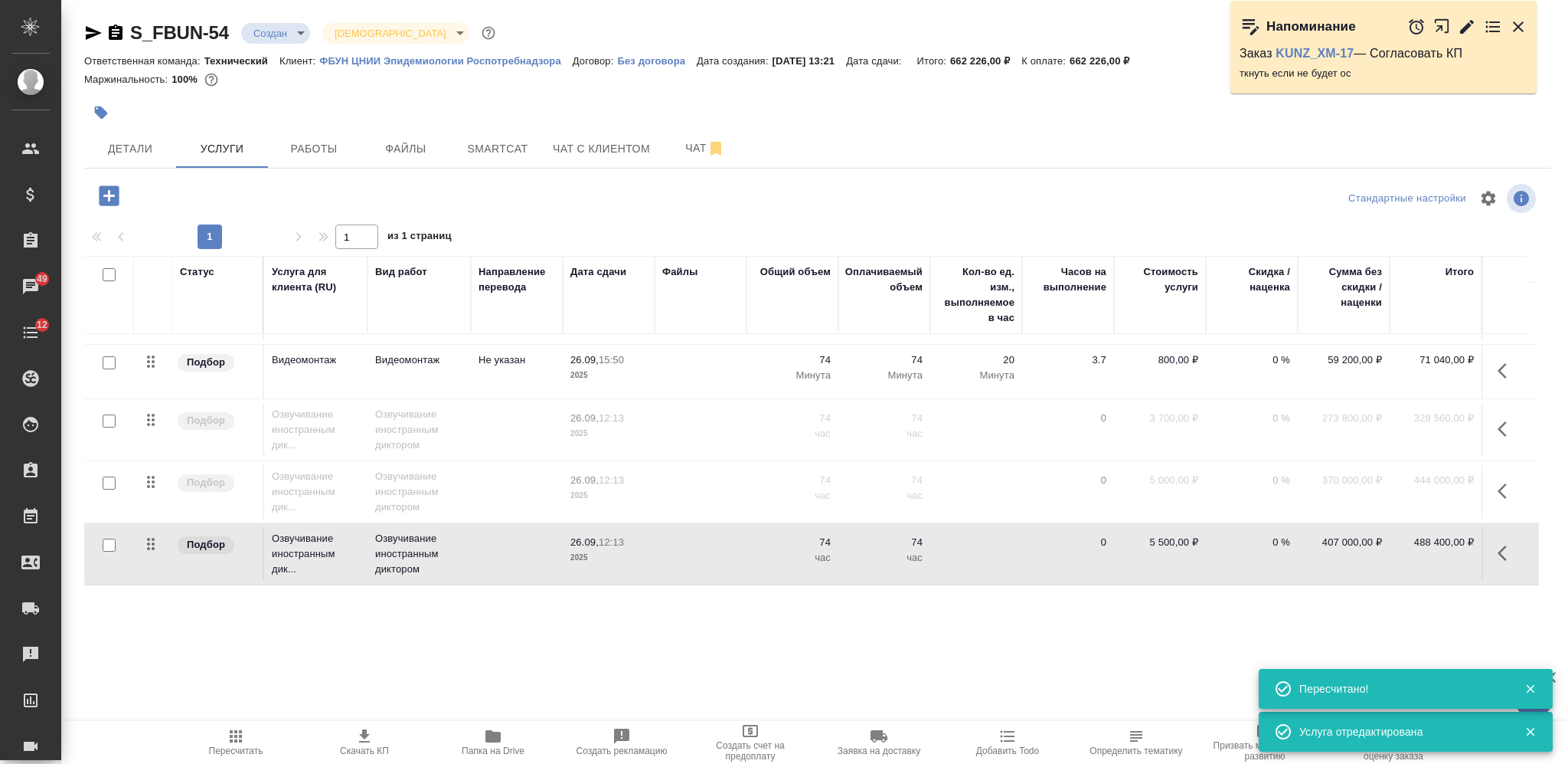
click at [114, 271] on input "checkbox" at bounding box center [109, 275] width 13 height 13
checkbox input "true"
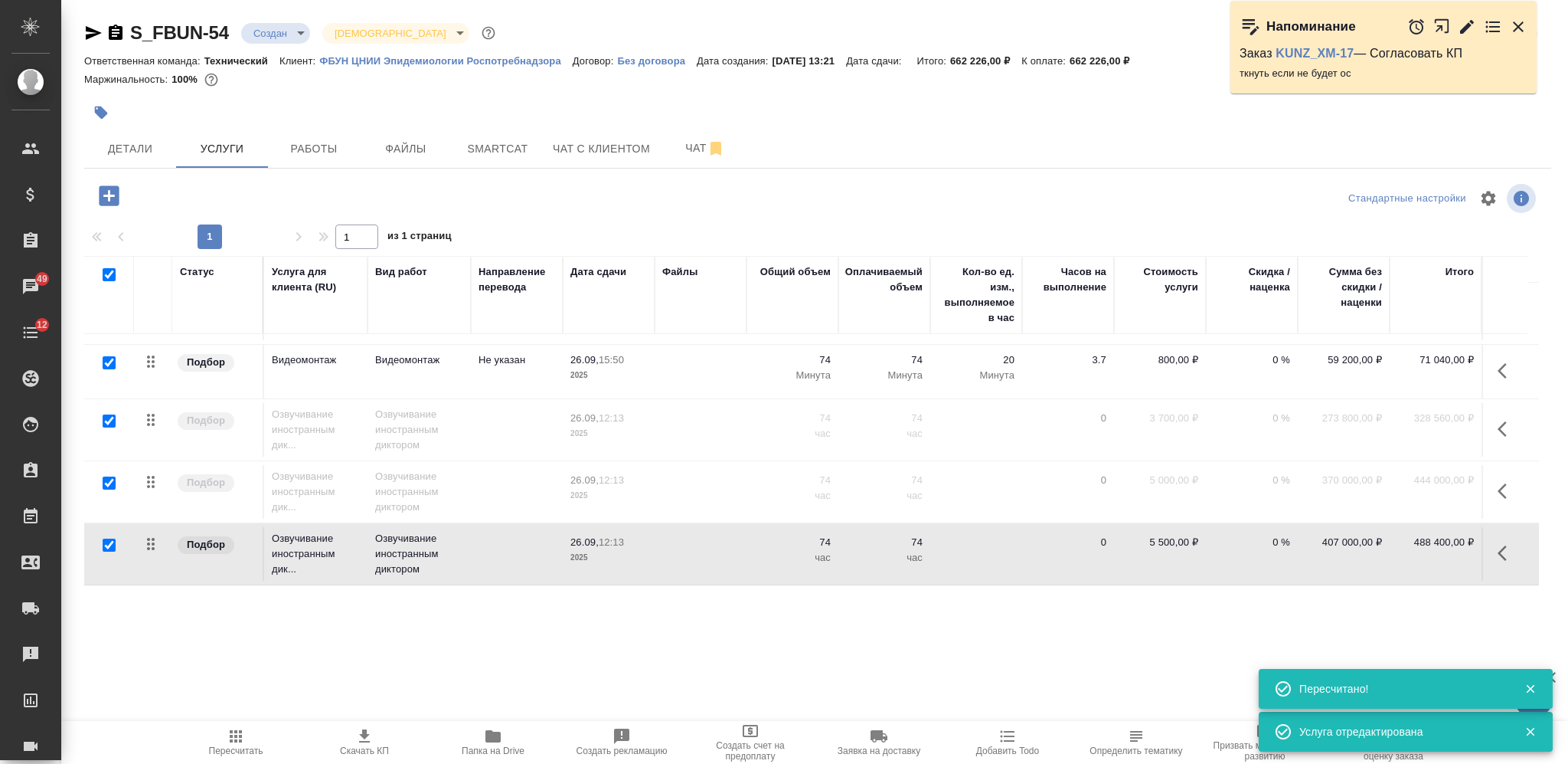
checkbox input "true"
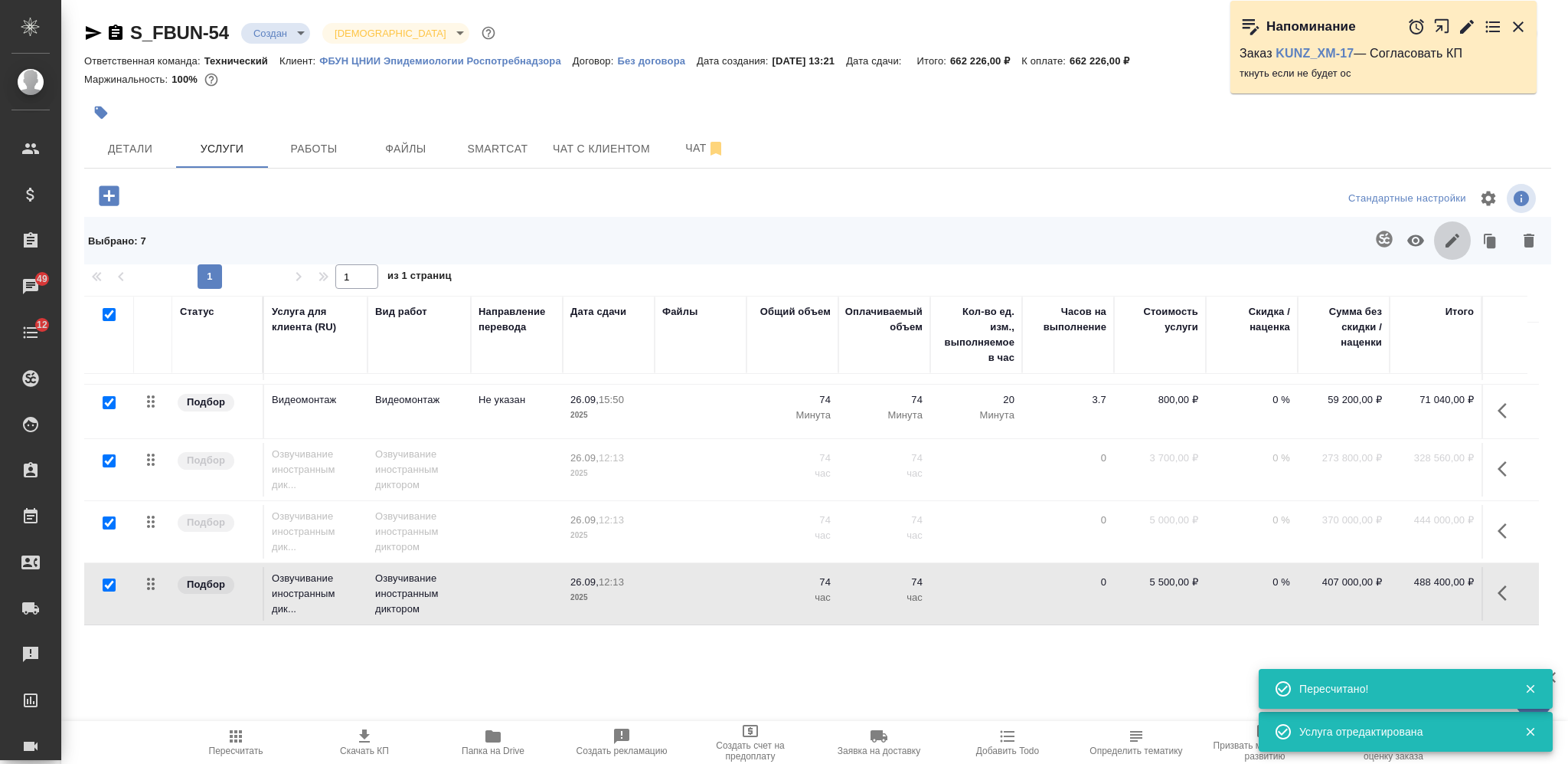
click at [1446, 239] on icon "button" at bounding box center [1452, 240] width 19 height 19
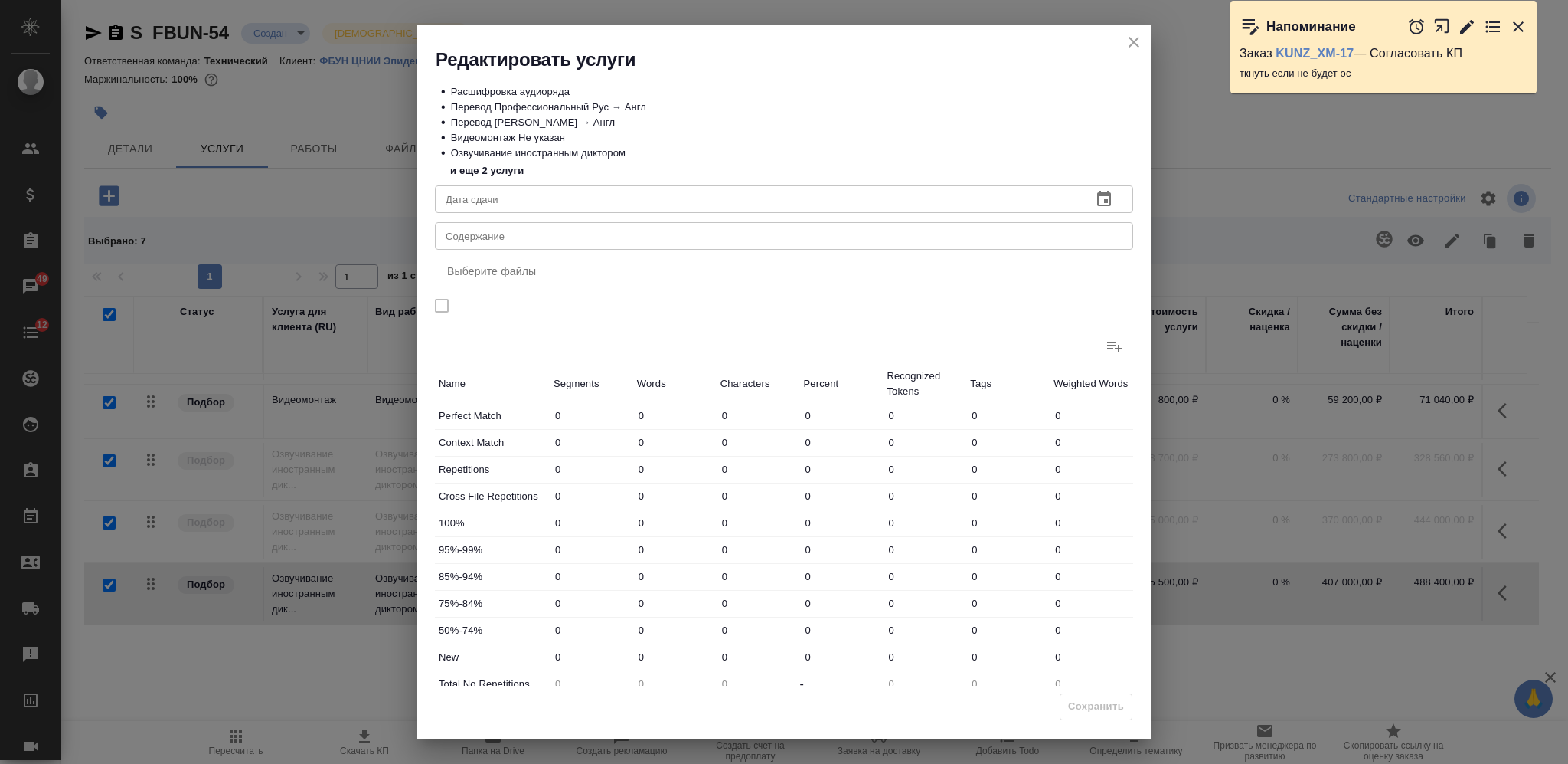
click at [651, 240] on textarea "Содержание" at bounding box center [784, 236] width 677 height 12
paste textarea "перевод материалов для конгресса "Эпидемиология - 2025""
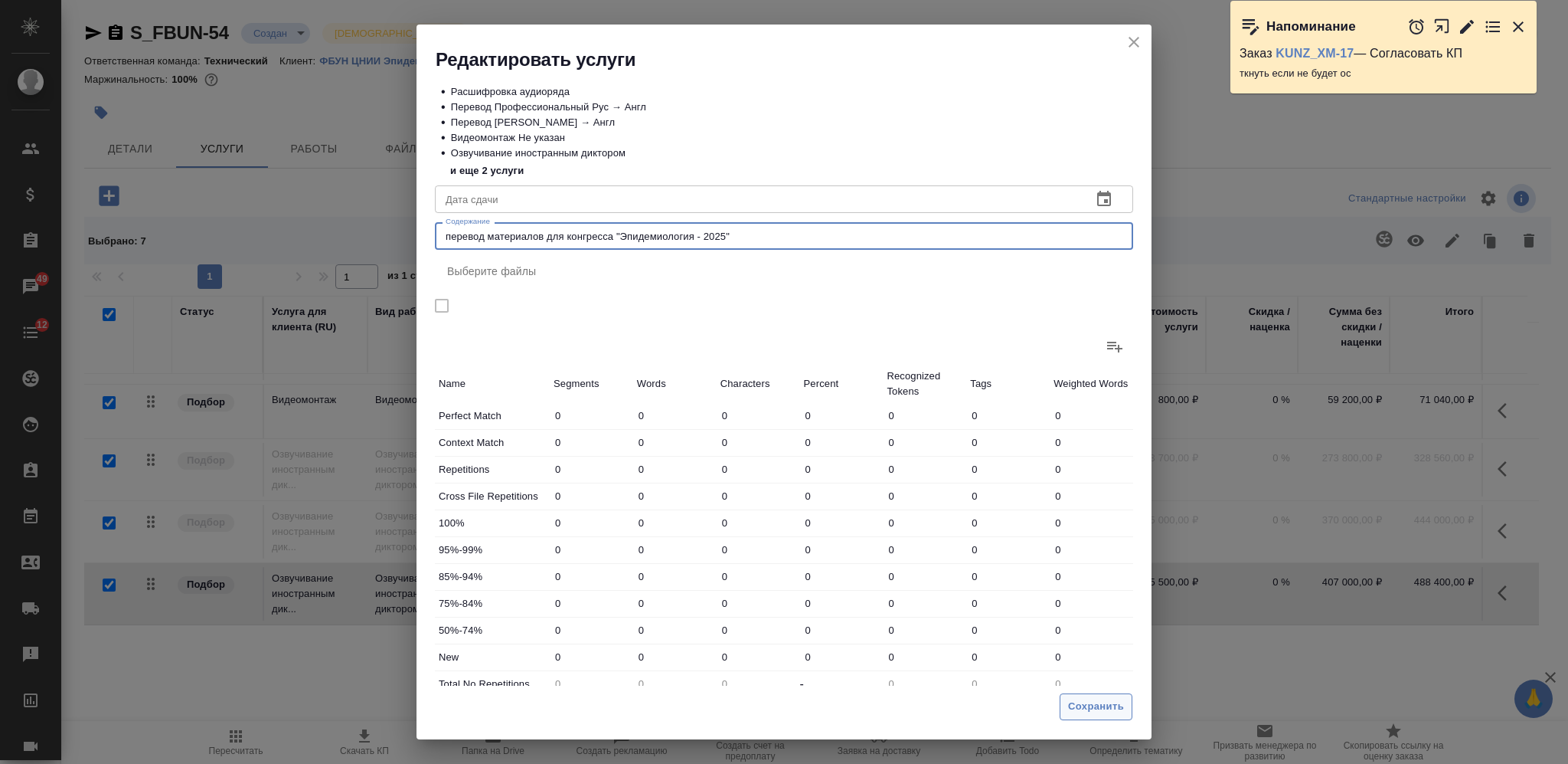
type textarea "перевод материалов для конгресса "Эпидемиология - 2025""
click at [1076, 704] on span "Сохранить" at bounding box center [1097, 707] width 56 height 18
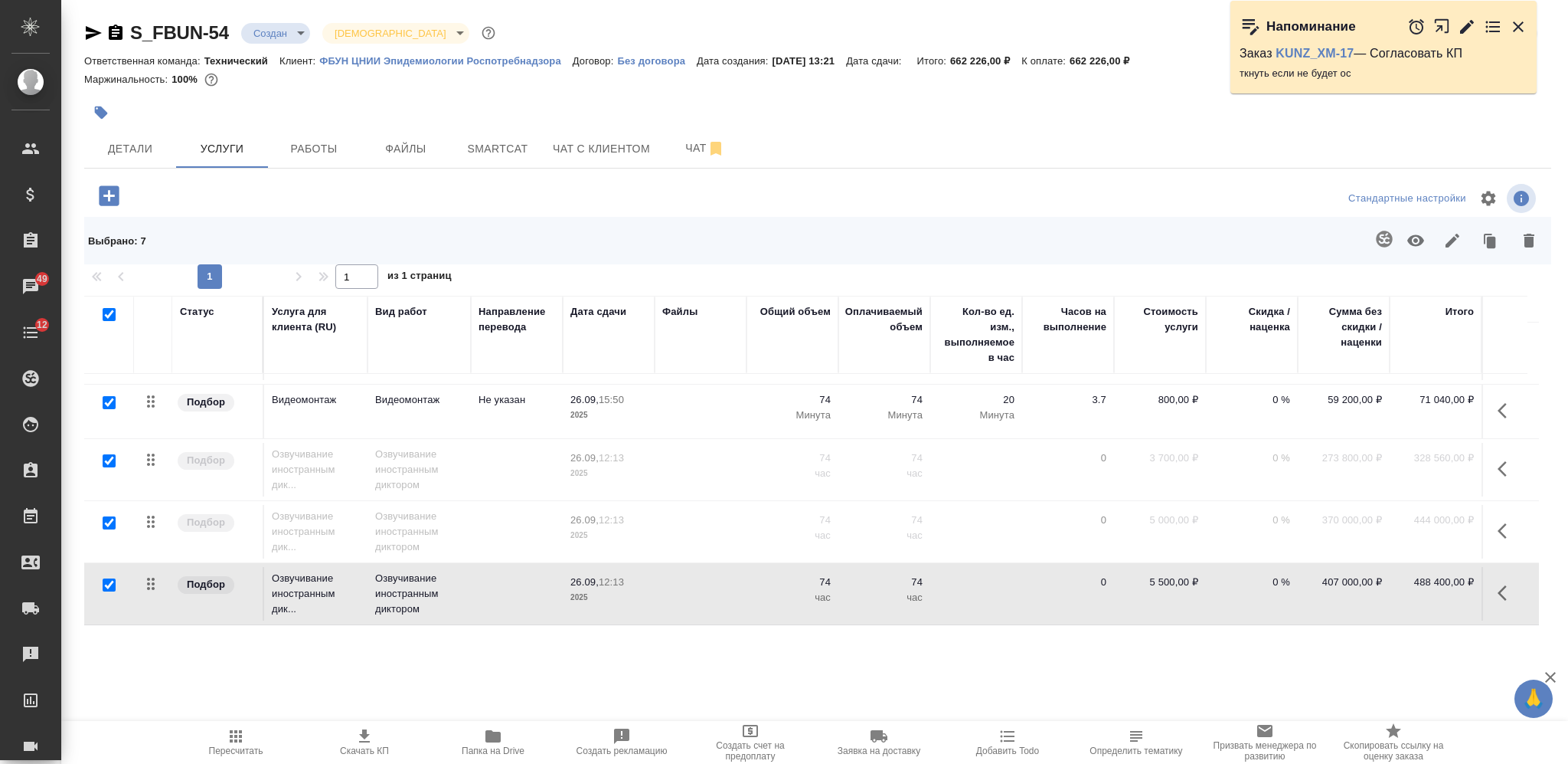
click at [1499, 583] on icon "button" at bounding box center [1508, 593] width 19 height 19
click at [1384, 583] on icon "button" at bounding box center [1389, 593] width 19 height 19
click at [1498, 461] on icon "button" at bounding box center [1503, 468] width 9 height 16
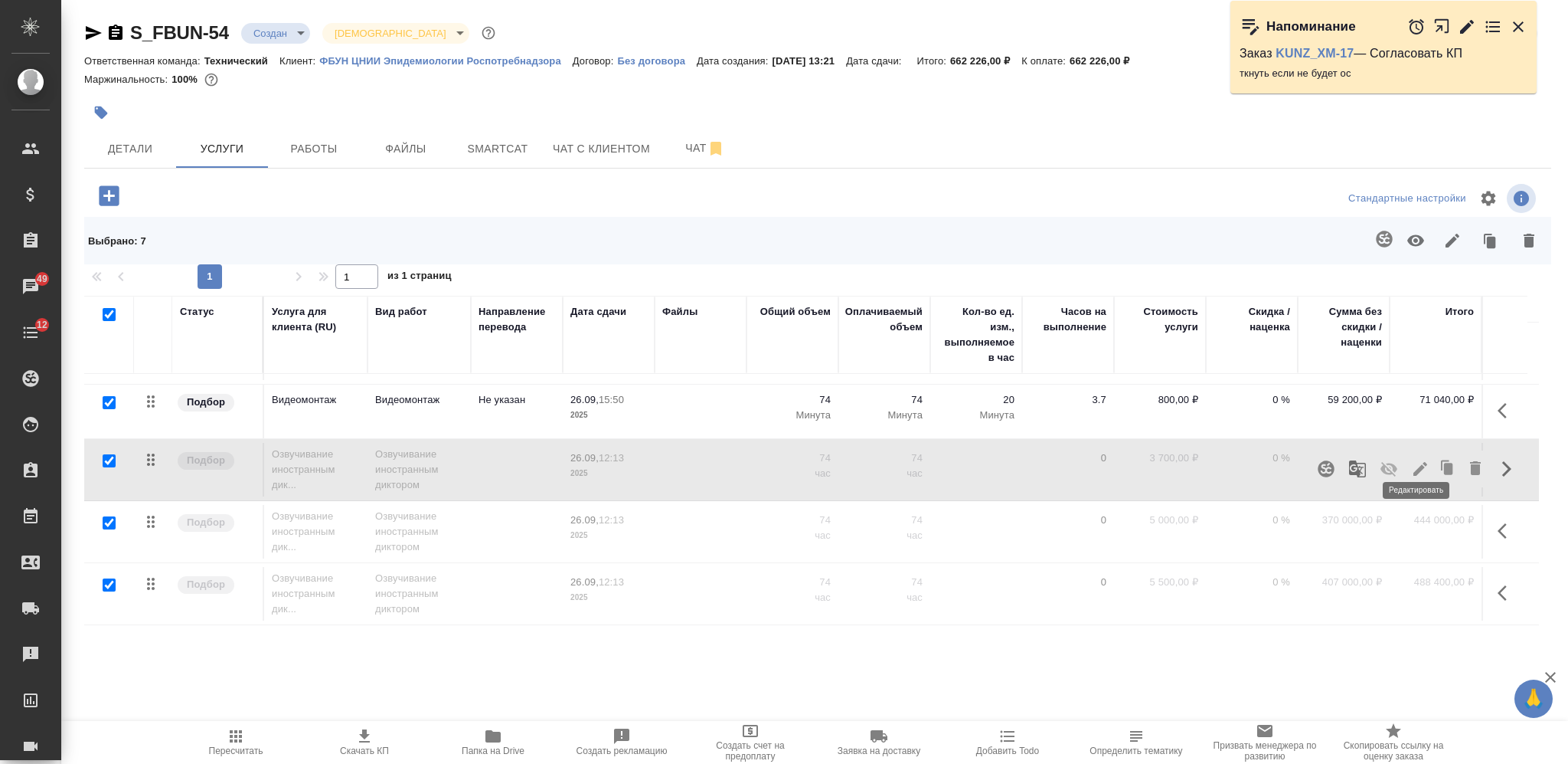
click at [1417, 462] on icon "button" at bounding box center [1421, 468] width 14 height 14
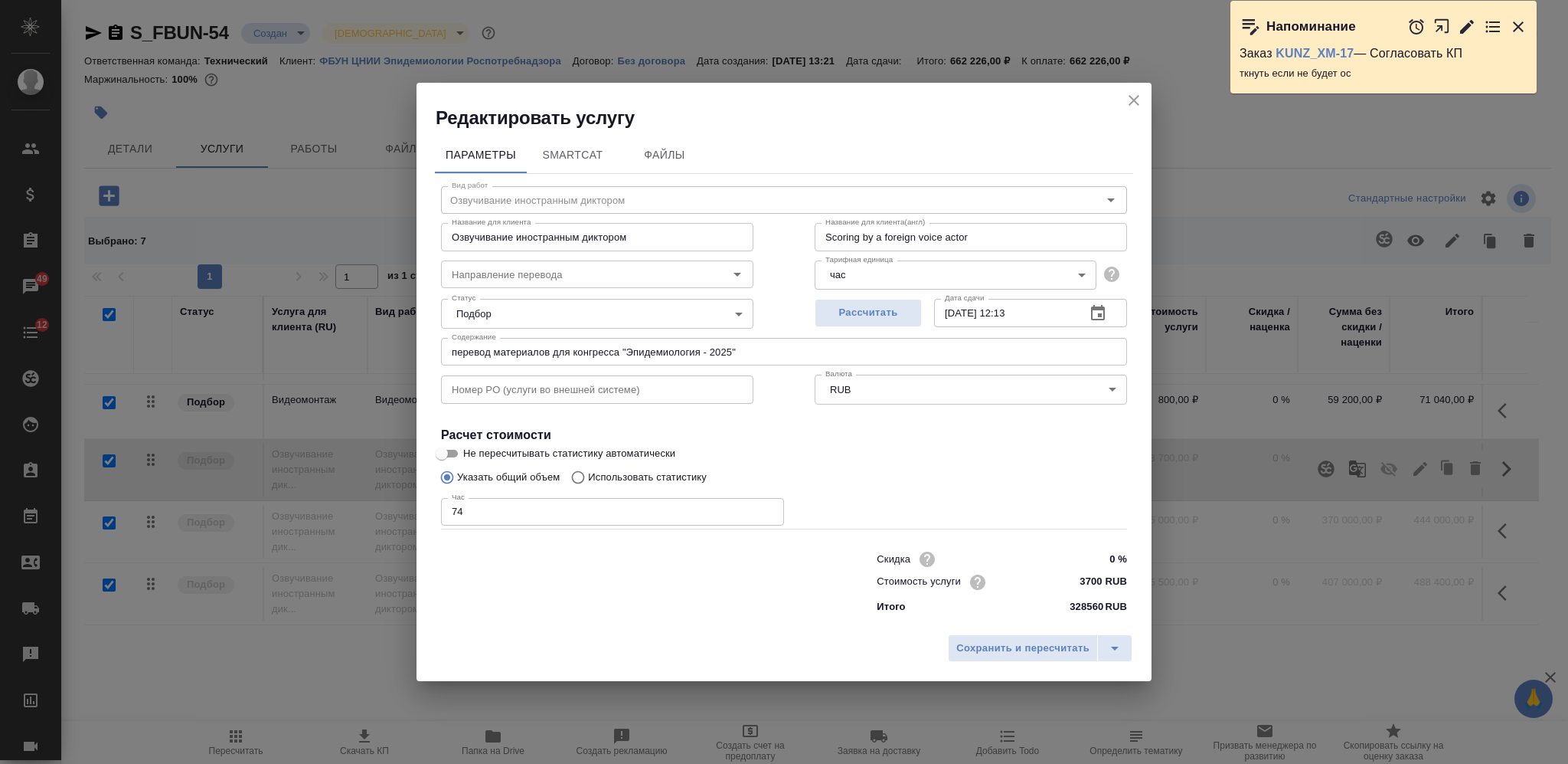
click at [1131, 102] on icon "close" at bounding box center [1135, 101] width 19 height 19
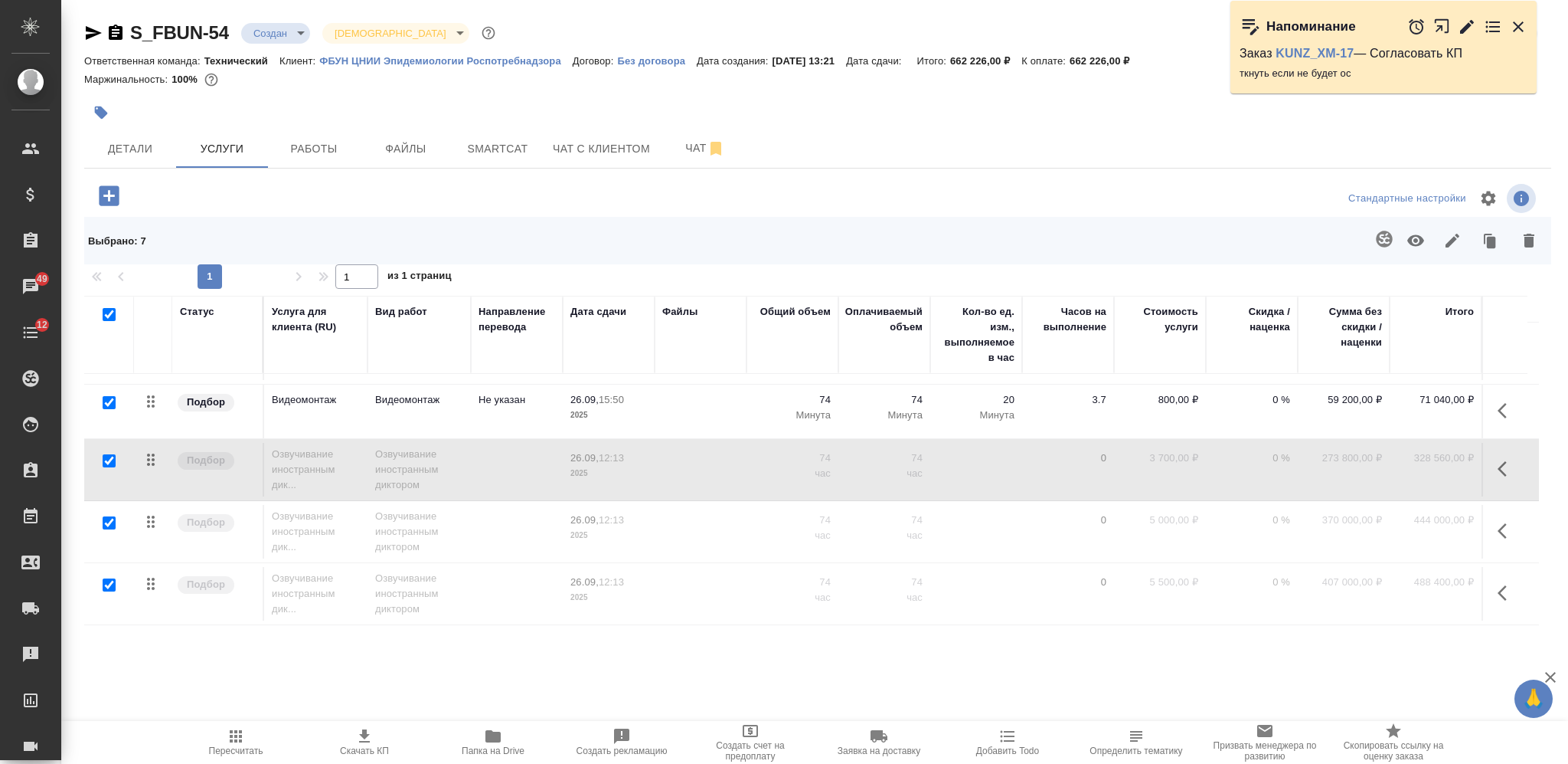
click at [1510, 459] on icon "button" at bounding box center [1508, 468] width 19 height 19
click at [1397, 451] on button "button" at bounding box center [1389, 468] width 36 height 36
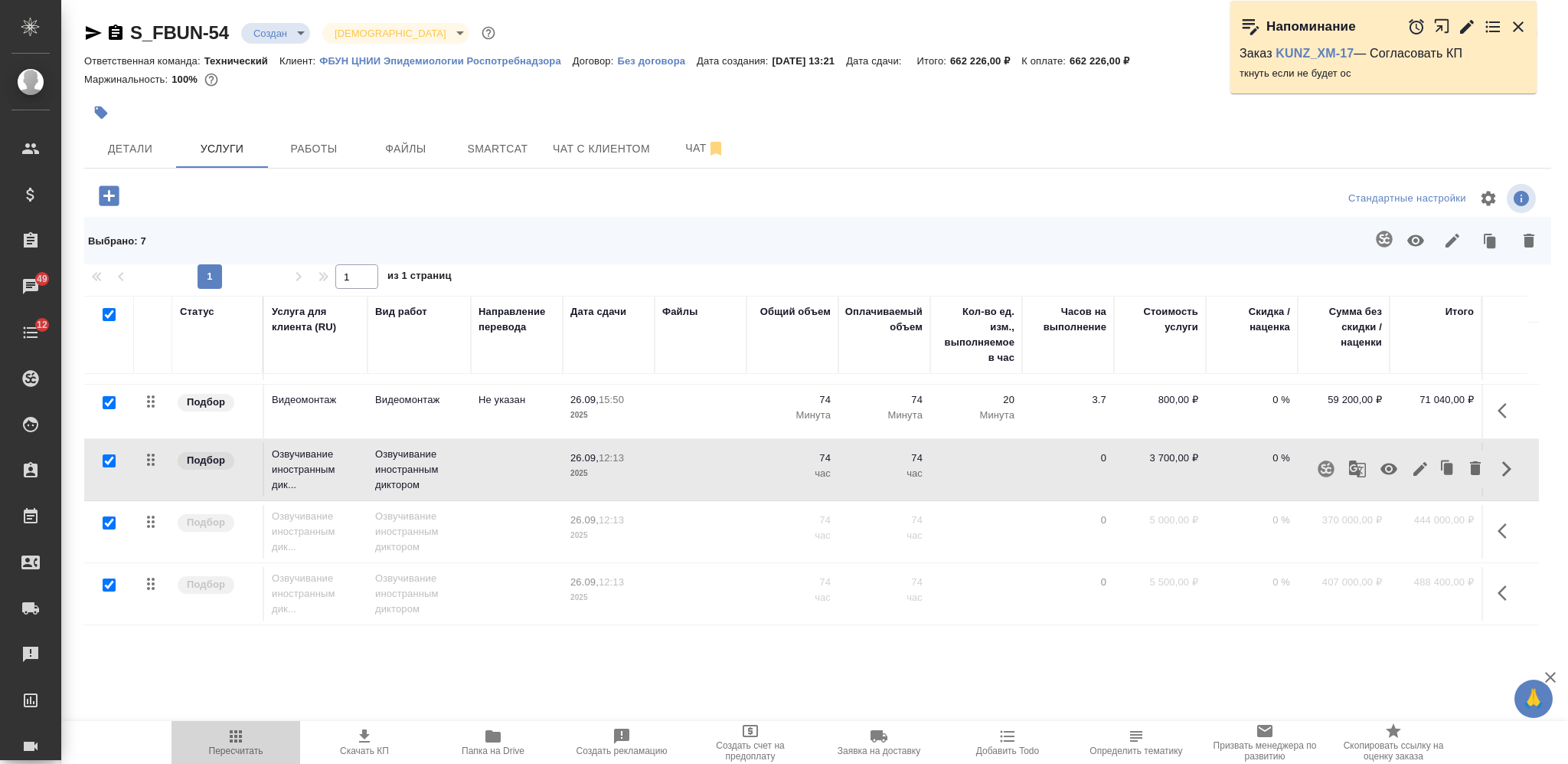
click at [249, 733] on span "Пересчитать" at bounding box center [236, 742] width 110 height 29
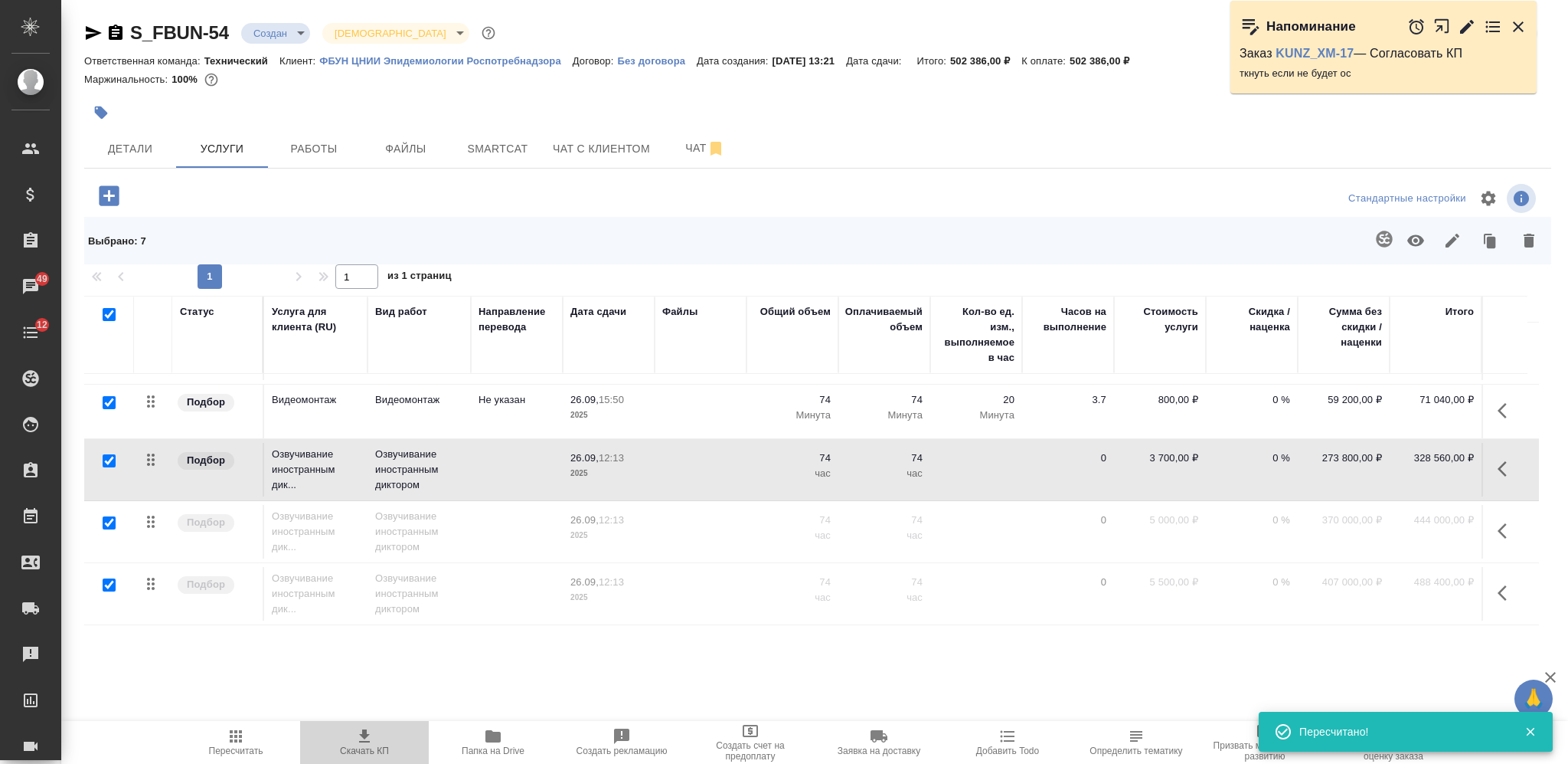
click at [365, 734] on icon "button" at bounding box center [364, 735] width 11 height 13
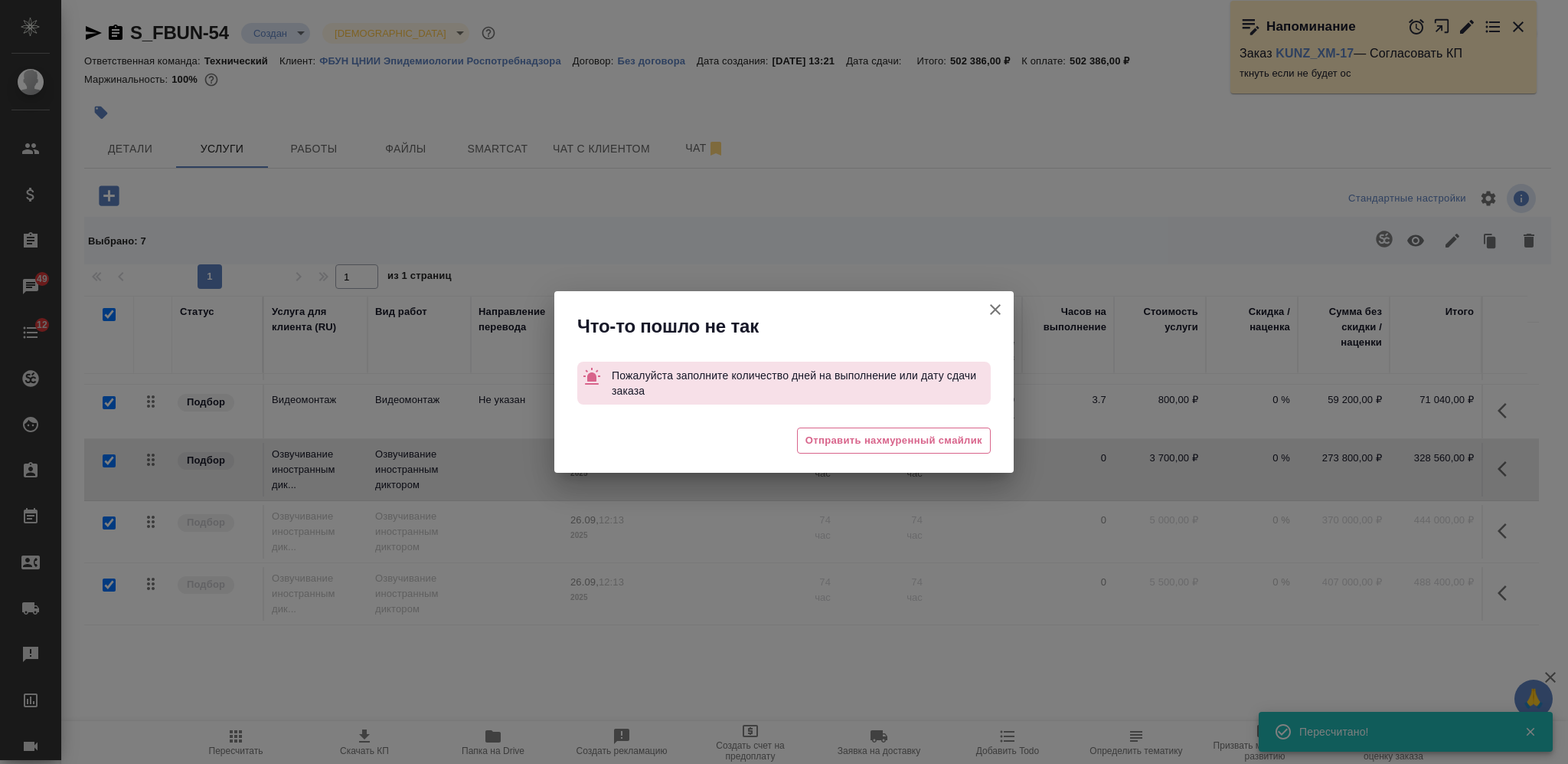
click at [990, 310] on icon "button" at bounding box center [996, 309] width 19 height 19
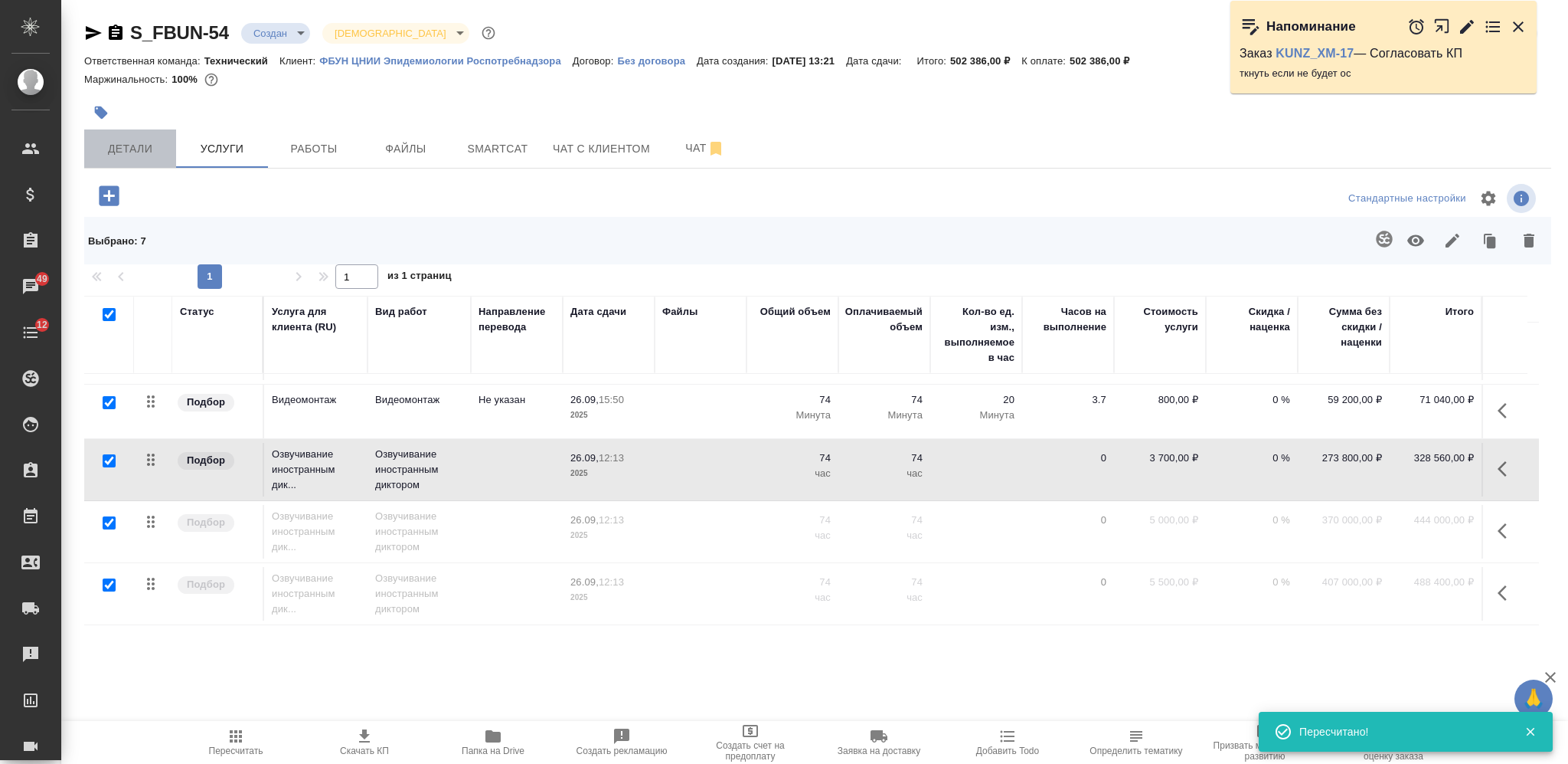
click at [144, 138] on button "Детали" at bounding box center [130, 148] width 92 height 38
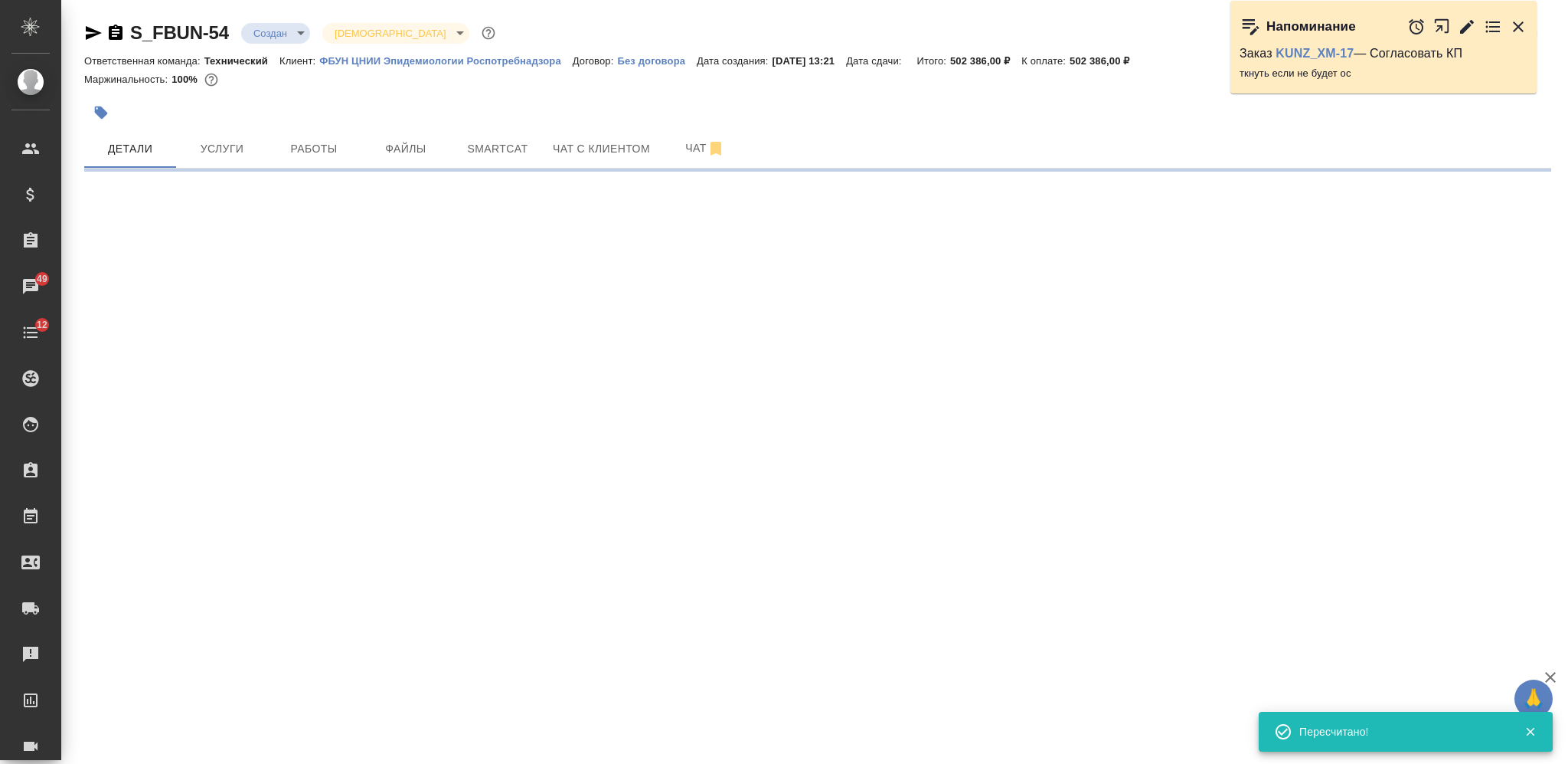
select select "RU"
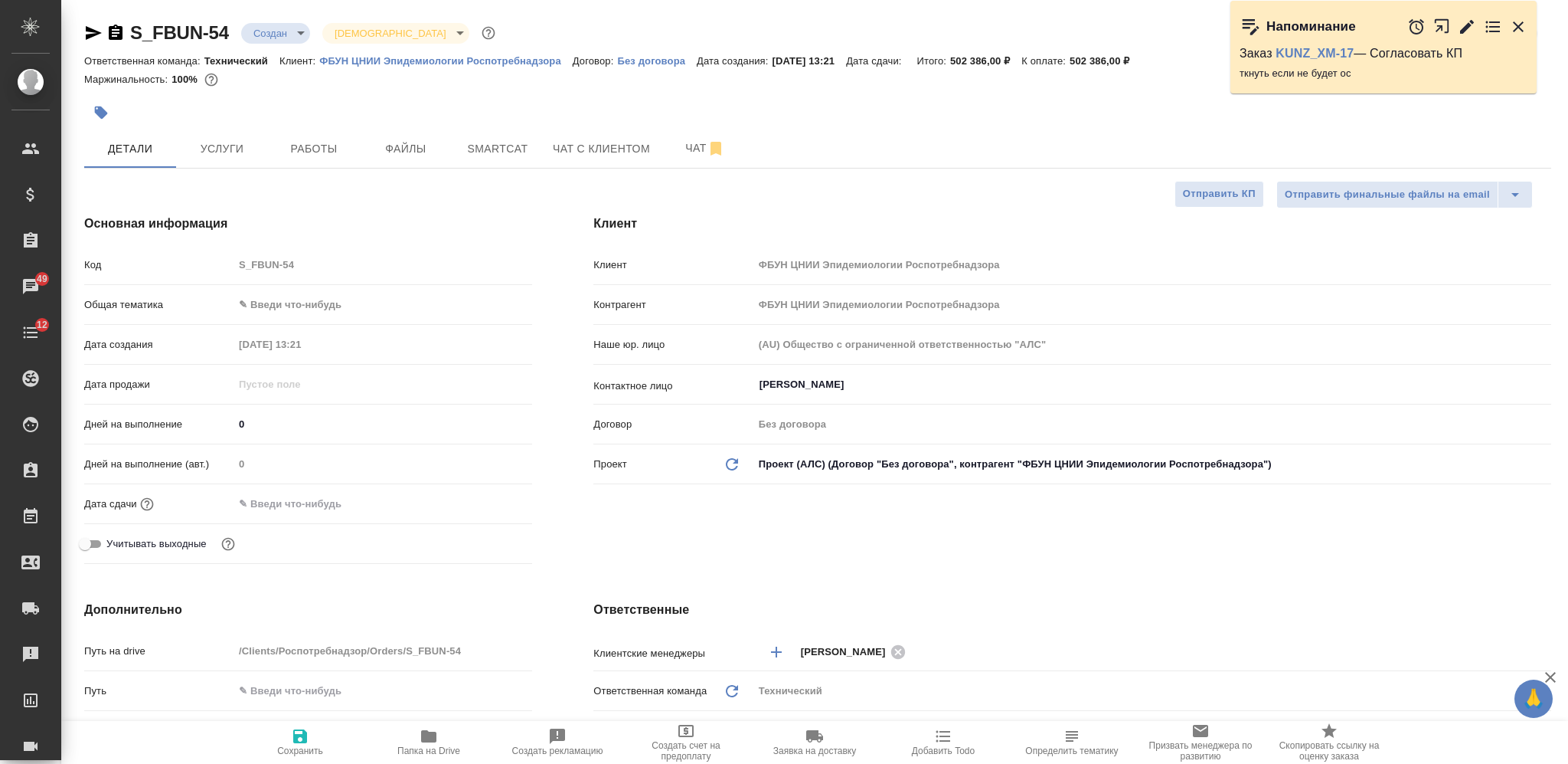
type textarea "x"
type input "[PERSON_NAME]"
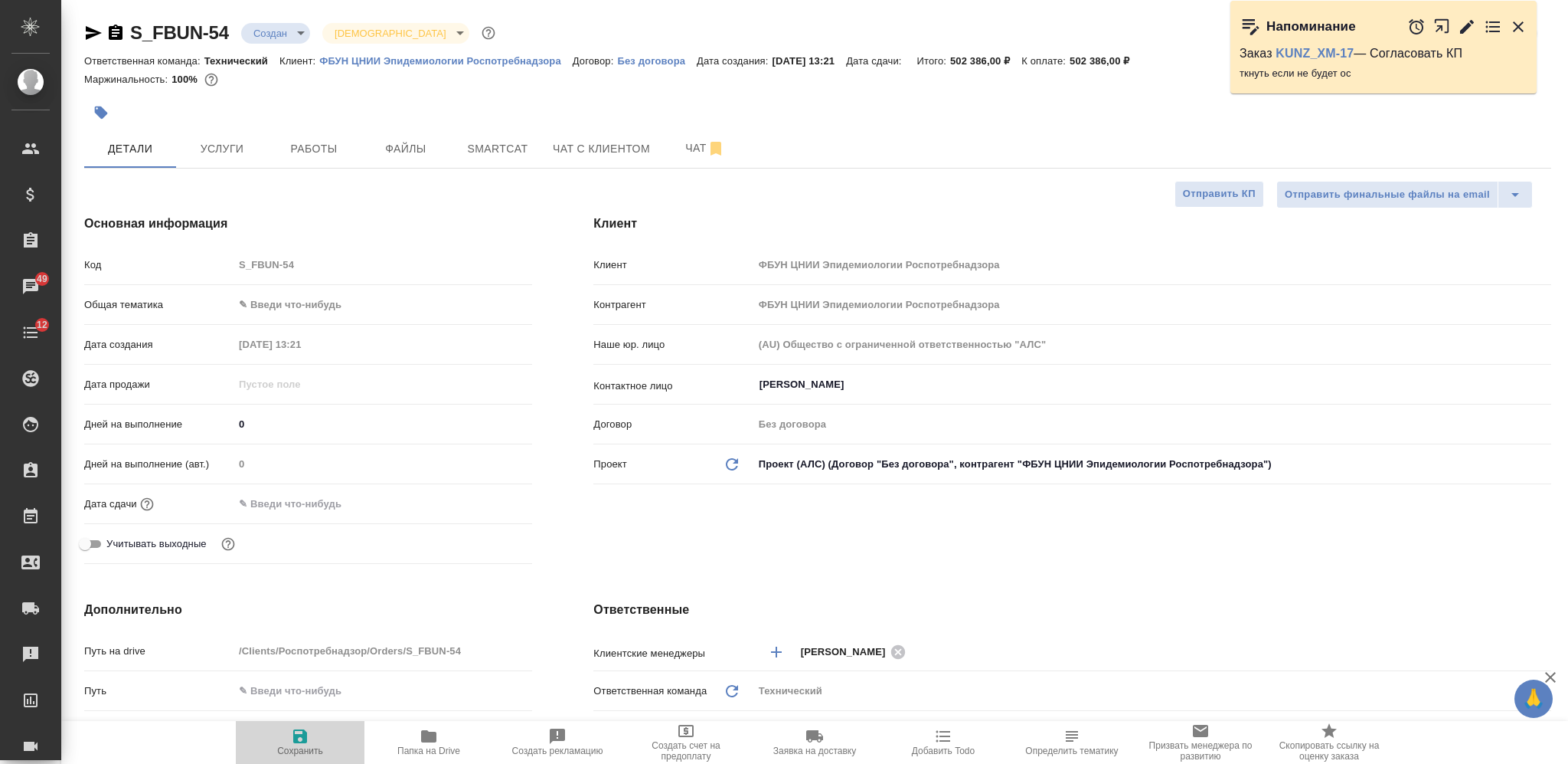
click at [295, 741] on icon "button" at bounding box center [300, 736] width 14 height 14
type textarea "x"
type input "[PERSON_NAME]pereverzeva"
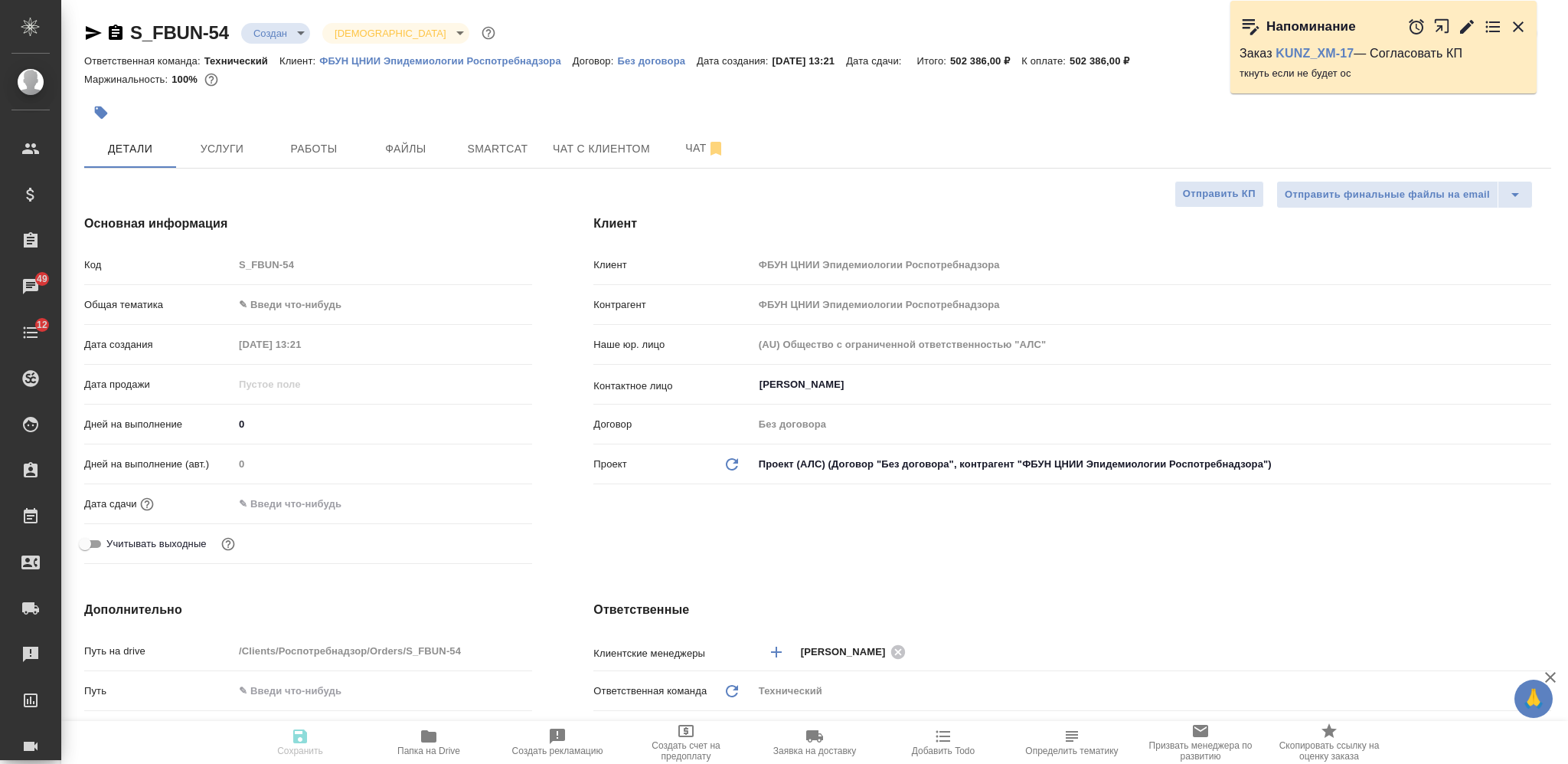
type textarea "x"
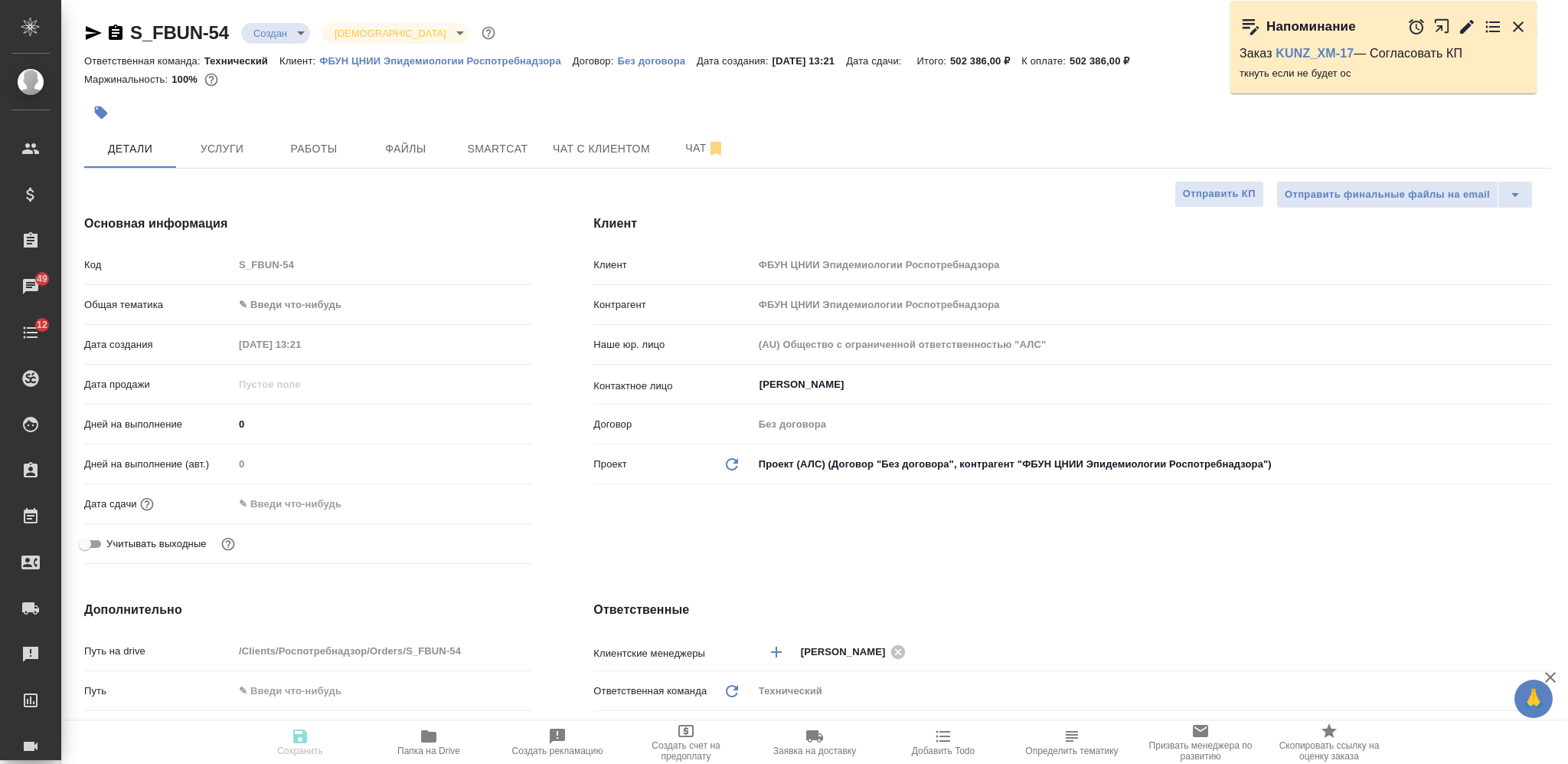
type textarea "x"
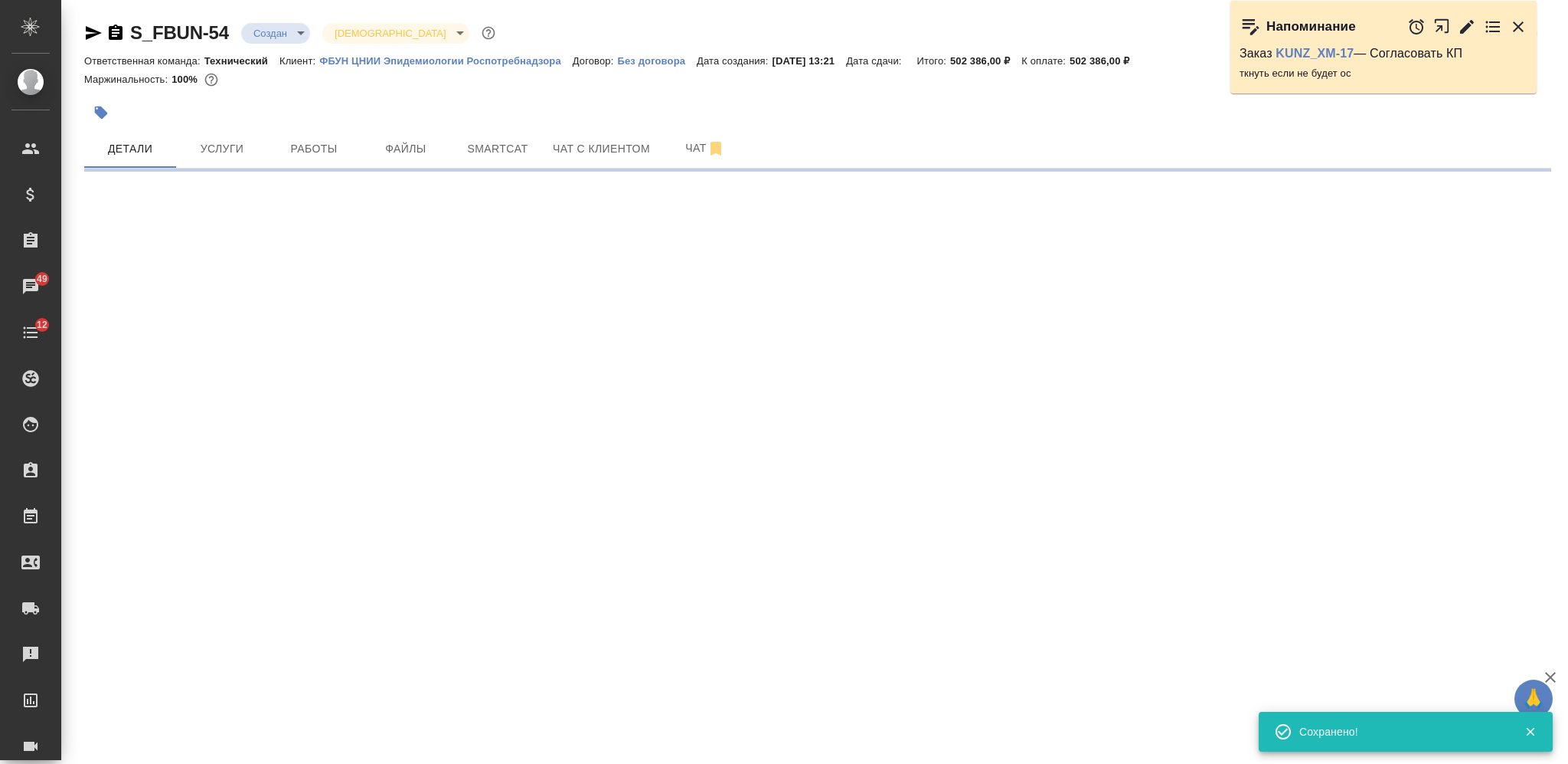
select select "RU"
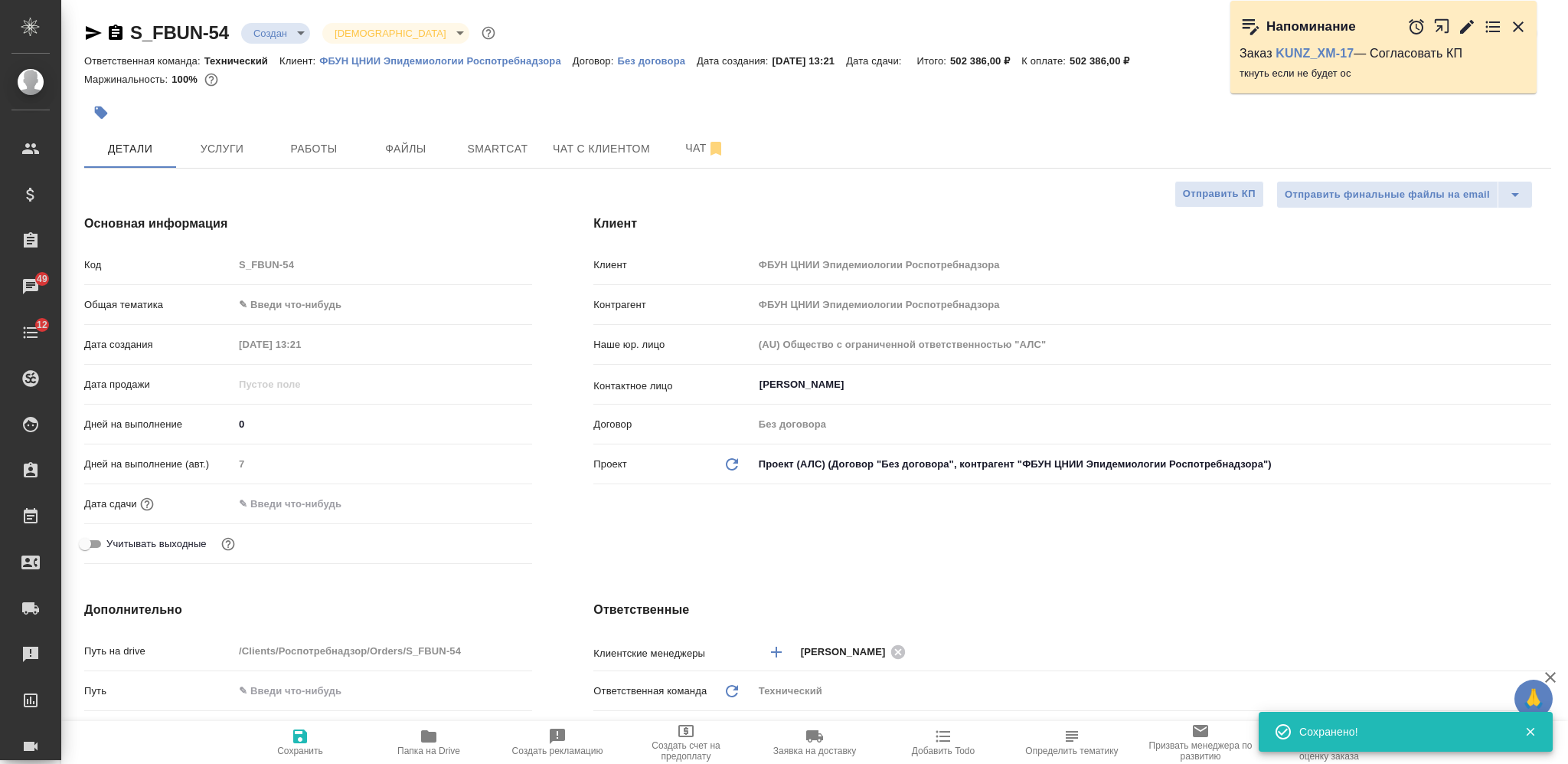
type textarea "x"
click at [228, 145] on span "Услуги" at bounding box center [222, 149] width 74 height 19
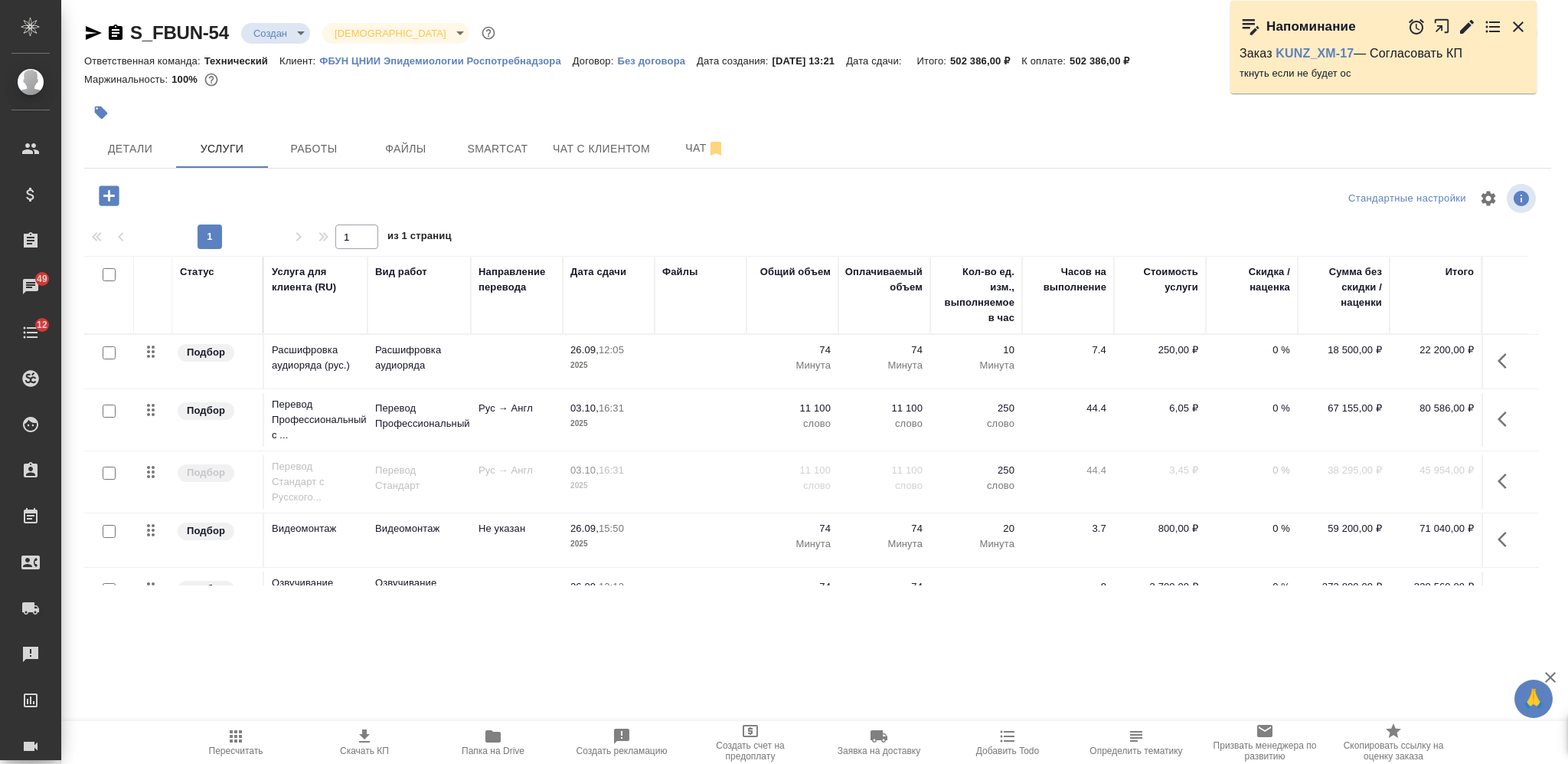
click at [360, 740] on icon "button" at bounding box center [364, 736] width 19 height 19
click at [1498, 479] on icon "button" at bounding box center [1508, 481] width 19 height 19
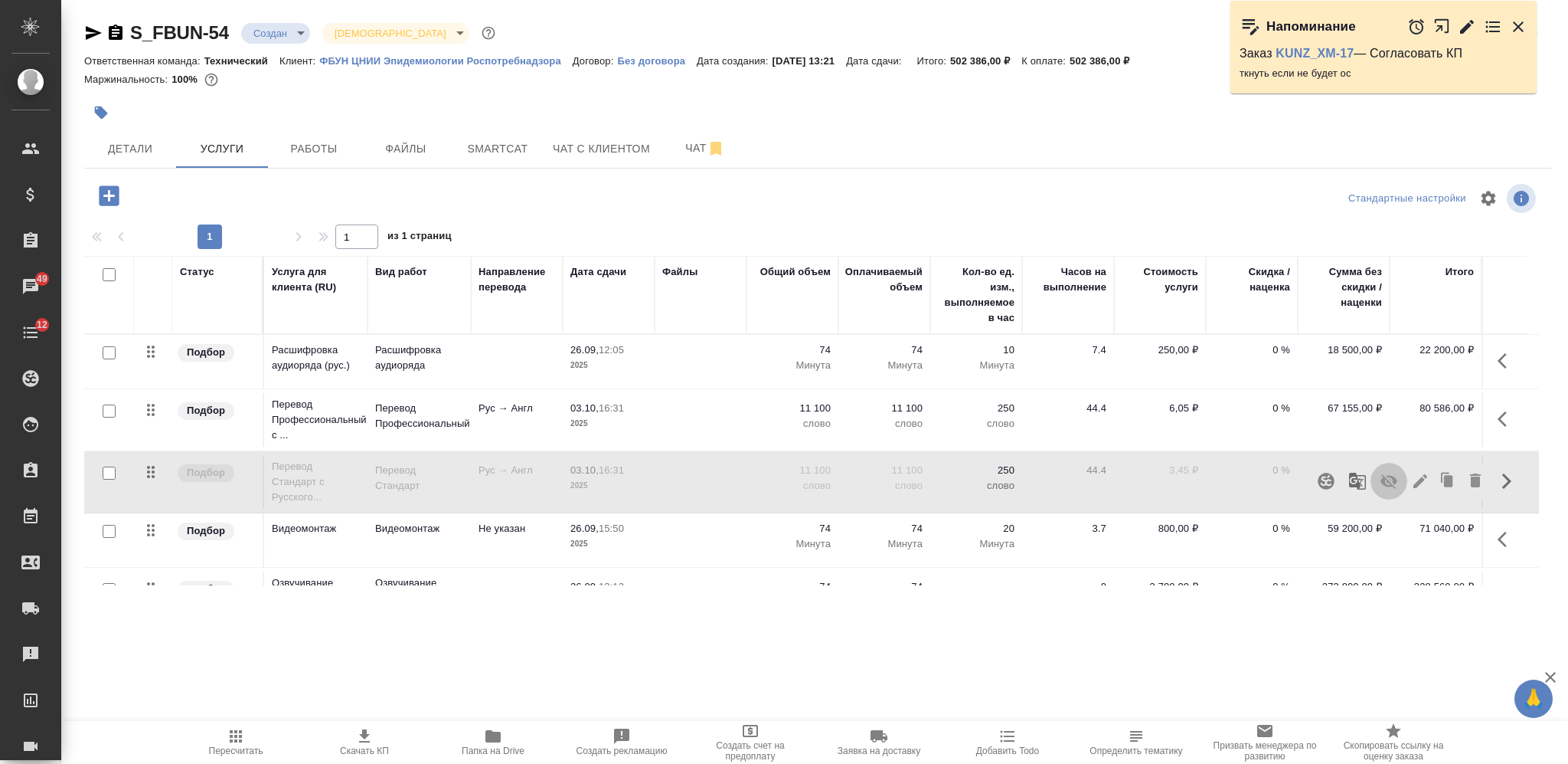
click at [1384, 482] on icon "button" at bounding box center [1389, 481] width 17 height 15
click at [1380, 482] on icon "button" at bounding box center [1389, 481] width 19 height 19
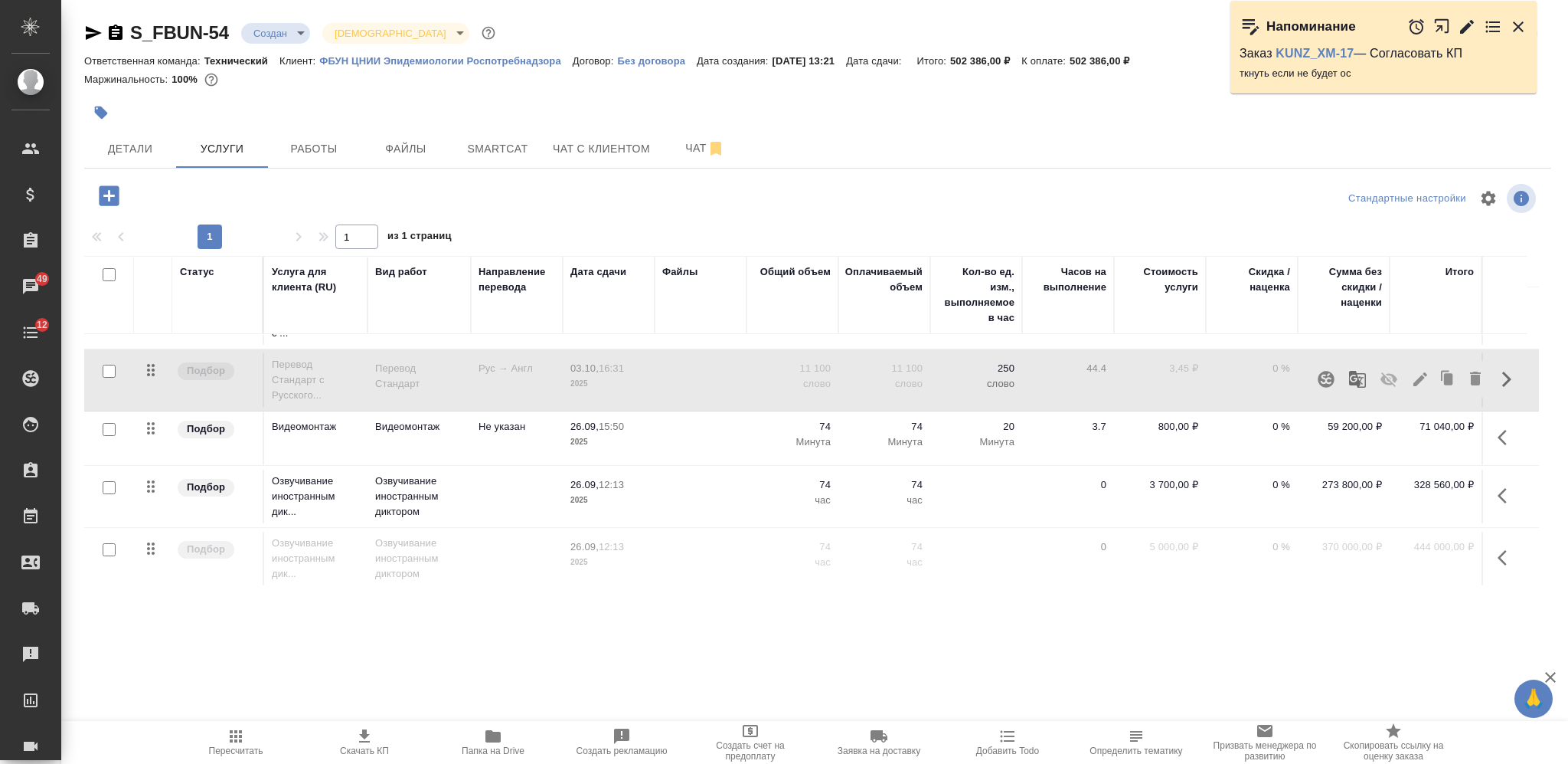
scroll to position [185, 0]
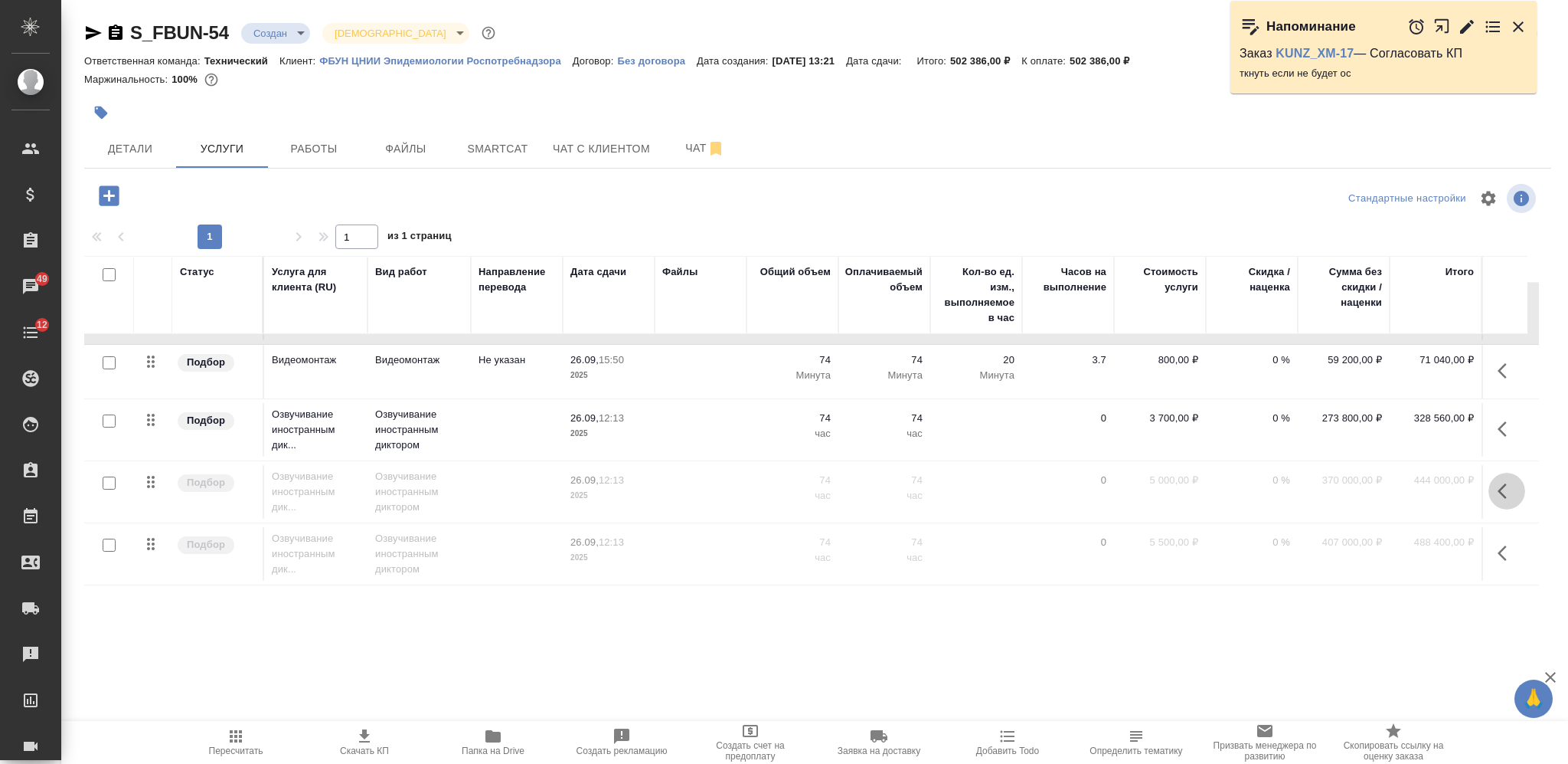
click at [1498, 483] on icon "button" at bounding box center [1503, 491] width 9 height 16
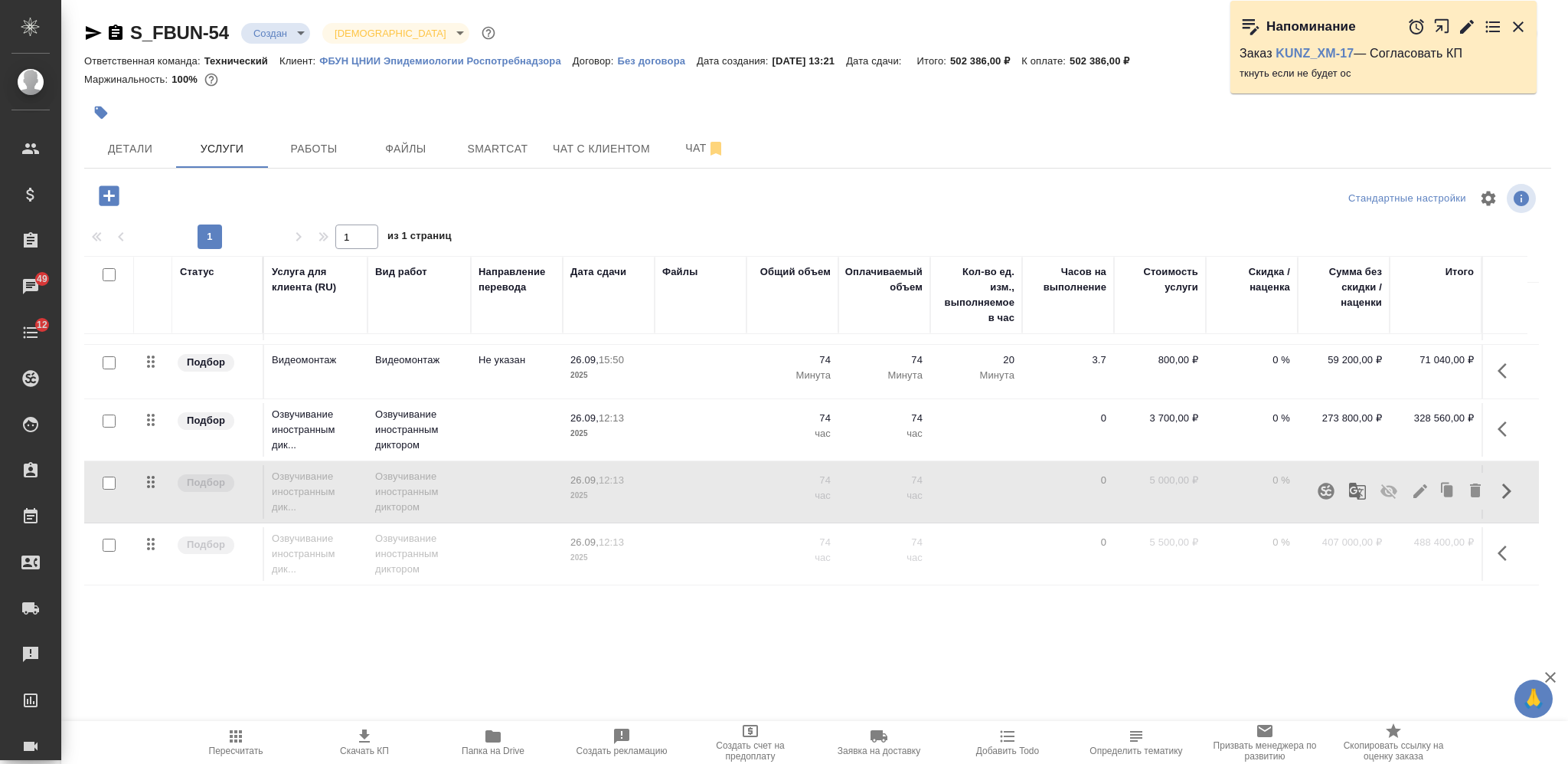
click at [1387, 482] on icon "button" at bounding box center [1389, 491] width 19 height 19
click at [1498, 420] on icon "button" at bounding box center [1508, 429] width 19 height 19
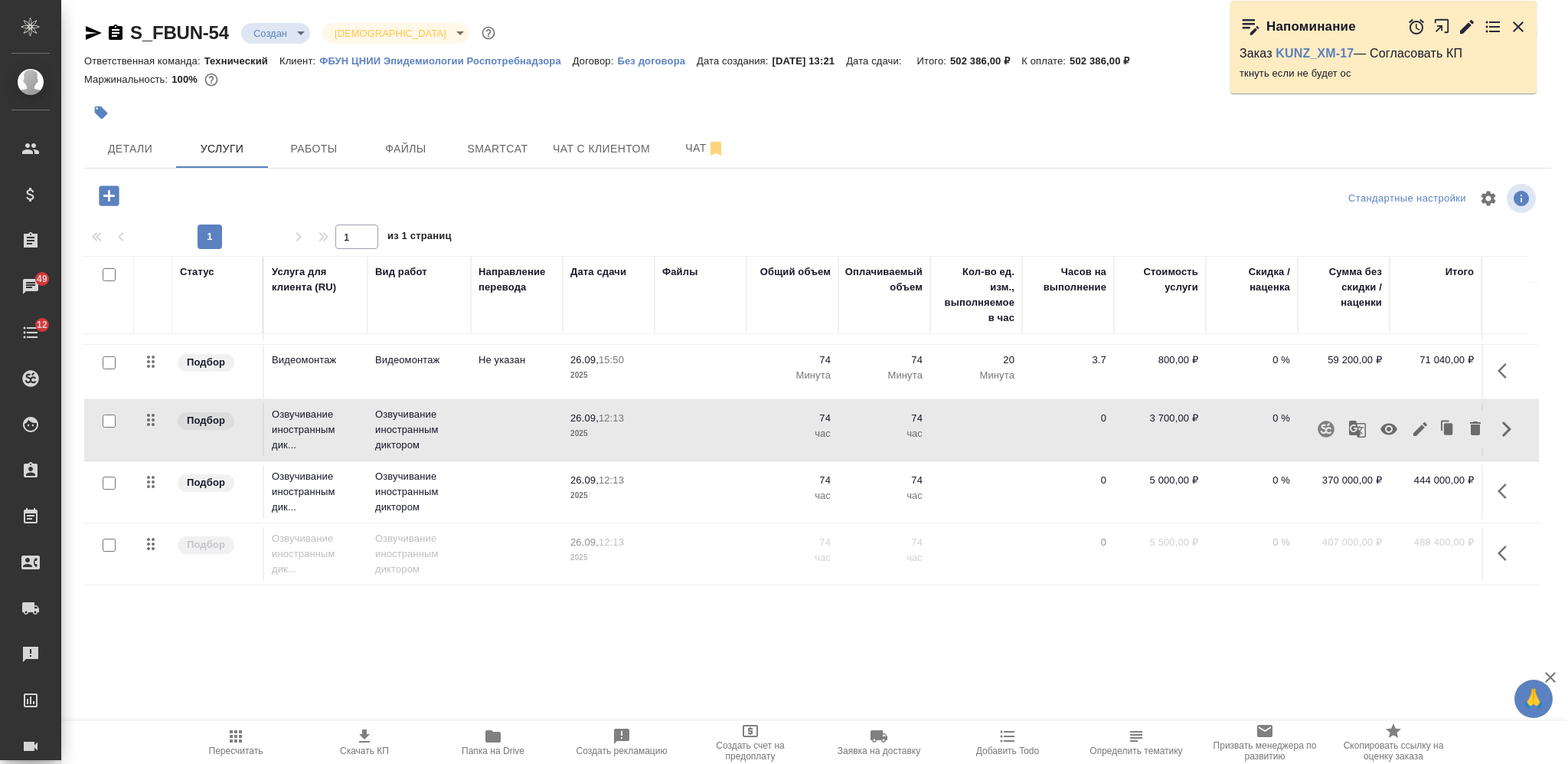
click at [1390, 423] on icon "button" at bounding box center [1389, 429] width 17 height 12
click at [248, 729] on span "Пересчитать" at bounding box center [236, 742] width 110 height 29
click at [1502, 410] on button "button" at bounding box center [1507, 428] width 36 height 36
click at [1380, 422] on icon "button" at bounding box center [1389, 429] width 17 height 15
click at [1503, 482] on icon "button" at bounding box center [1508, 491] width 19 height 19
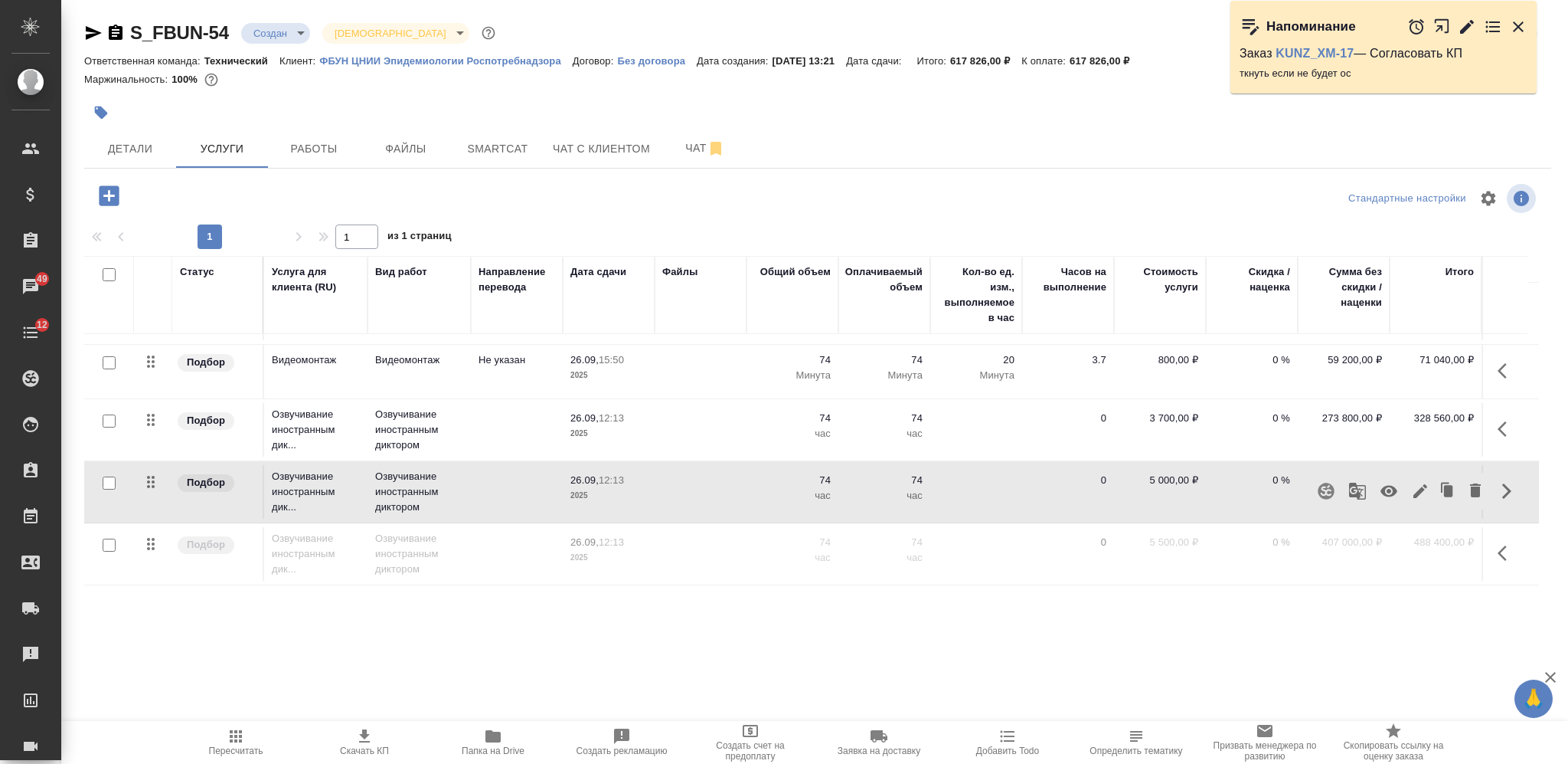
click at [1387, 482] on icon "button" at bounding box center [1389, 491] width 19 height 19
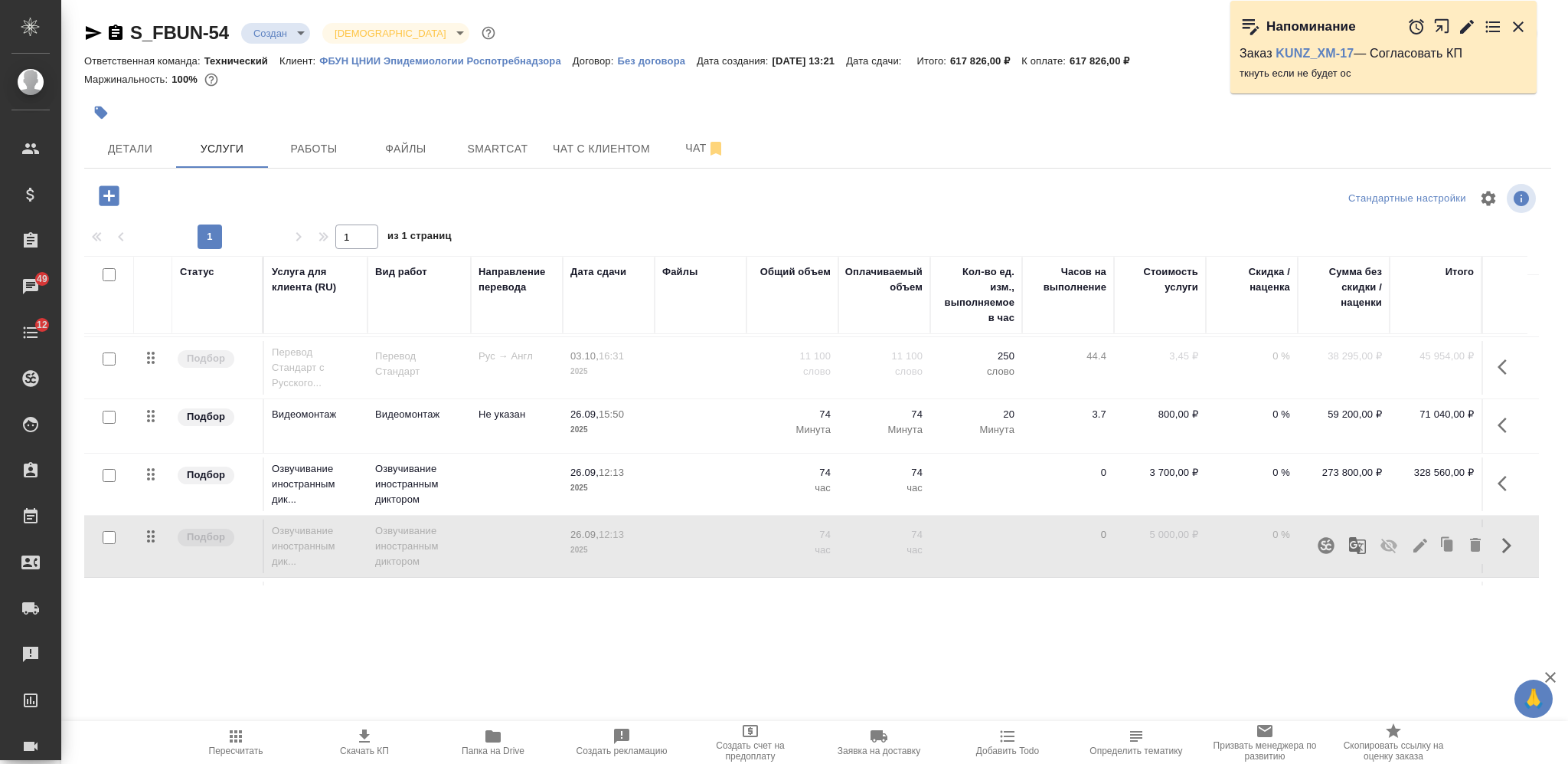
scroll to position [0, 0]
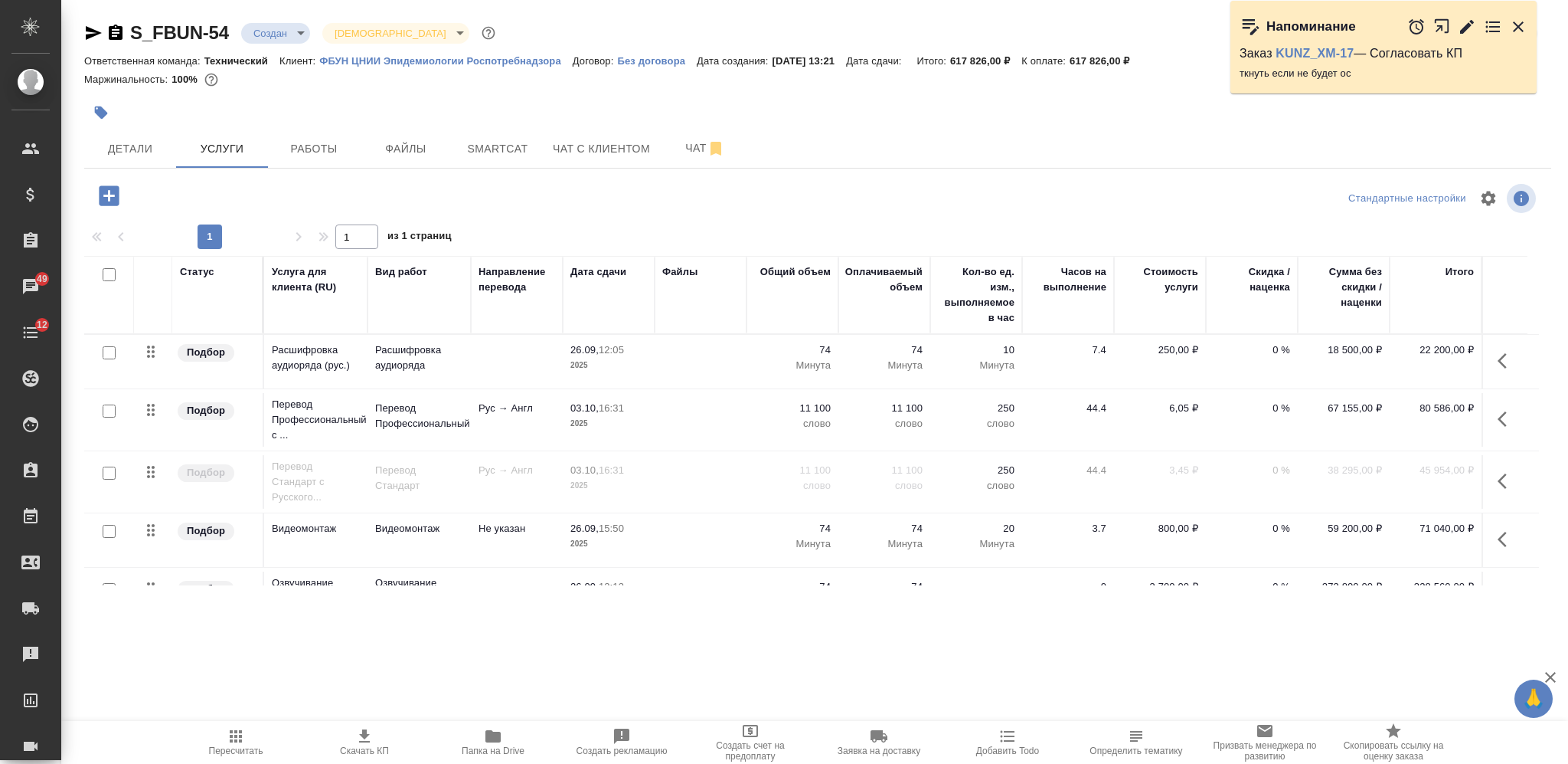
click at [1502, 425] on icon "button" at bounding box center [1508, 419] width 19 height 19
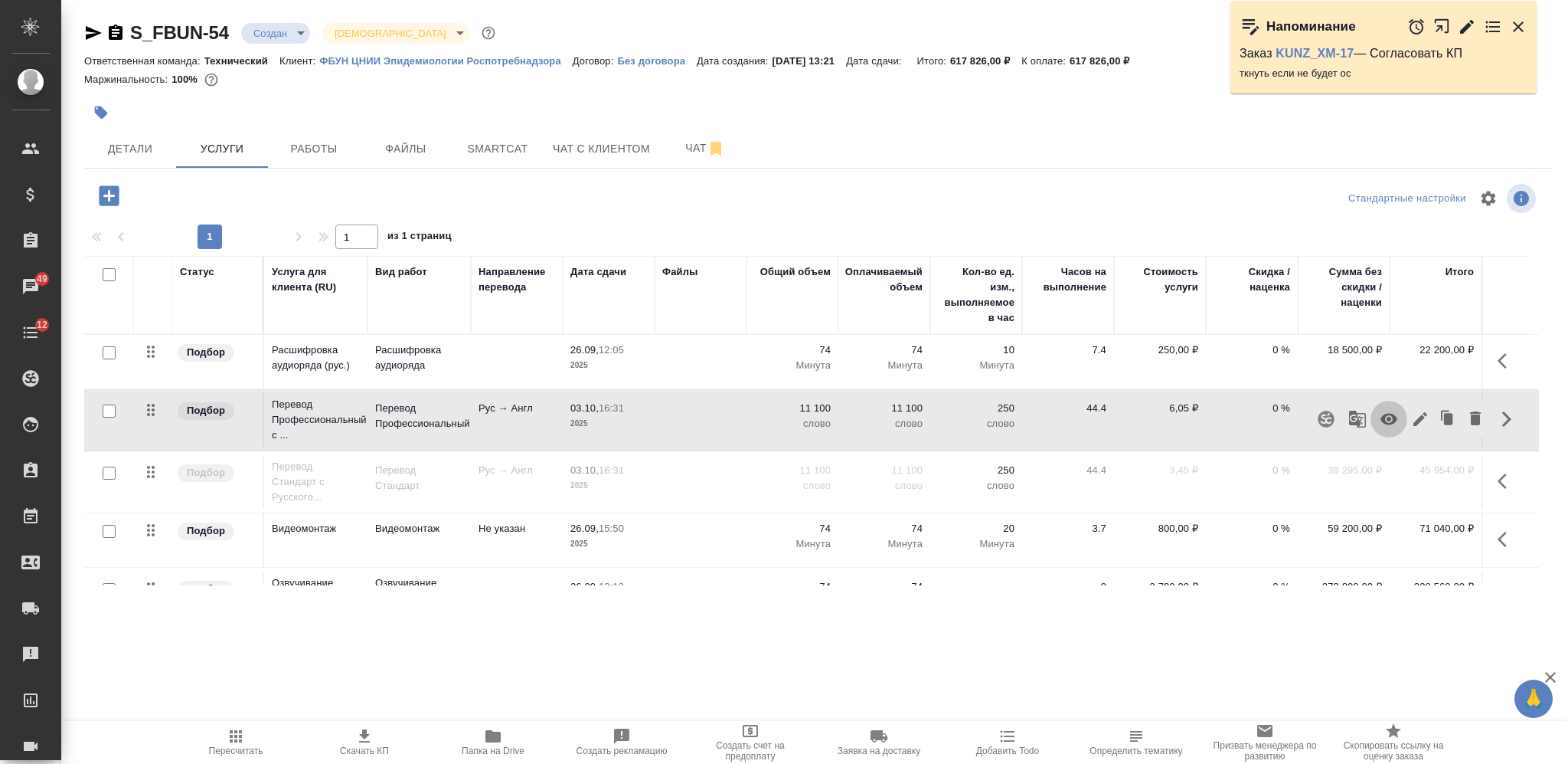
click at [1385, 411] on icon "button" at bounding box center [1389, 419] width 19 height 19
click at [1500, 479] on icon "button" at bounding box center [1508, 481] width 19 height 19
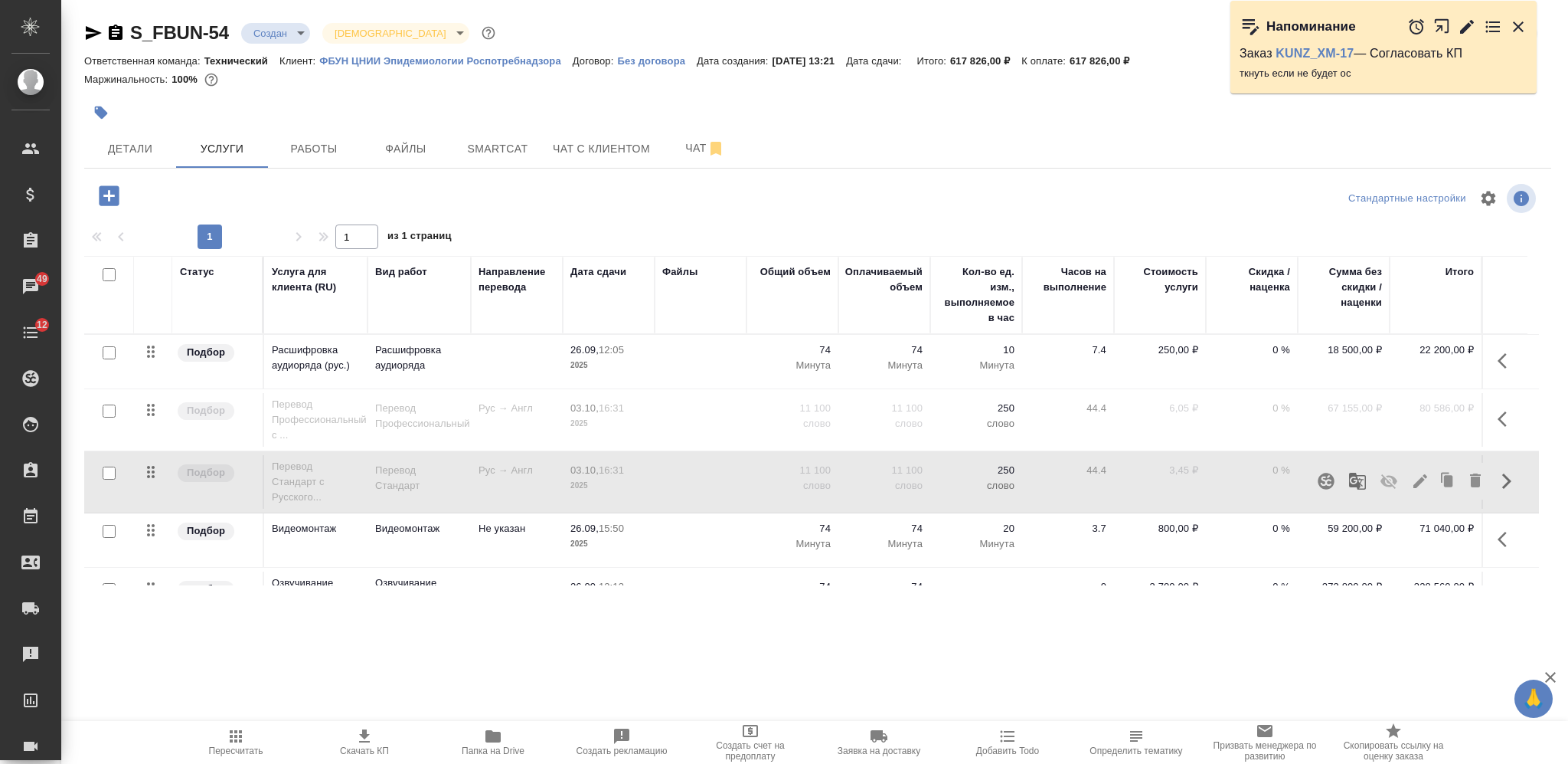
click at [1387, 478] on icon "button" at bounding box center [1389, 481] width 17 height 15
click at [243, 726] on button "Пересчитать" at bounding box center [236, 742] width 129 height 43
drag, startPoint x: 1119, startPoint y: 126, endPoint x: 1082, endPoint y: 126, distance: 37.0
click at [1116, 126] on div at bounding box center [818, 112] width 1467 height 33
click at [226, 740] on icon "button" at bounding box center [236, 736] width 19 height 19
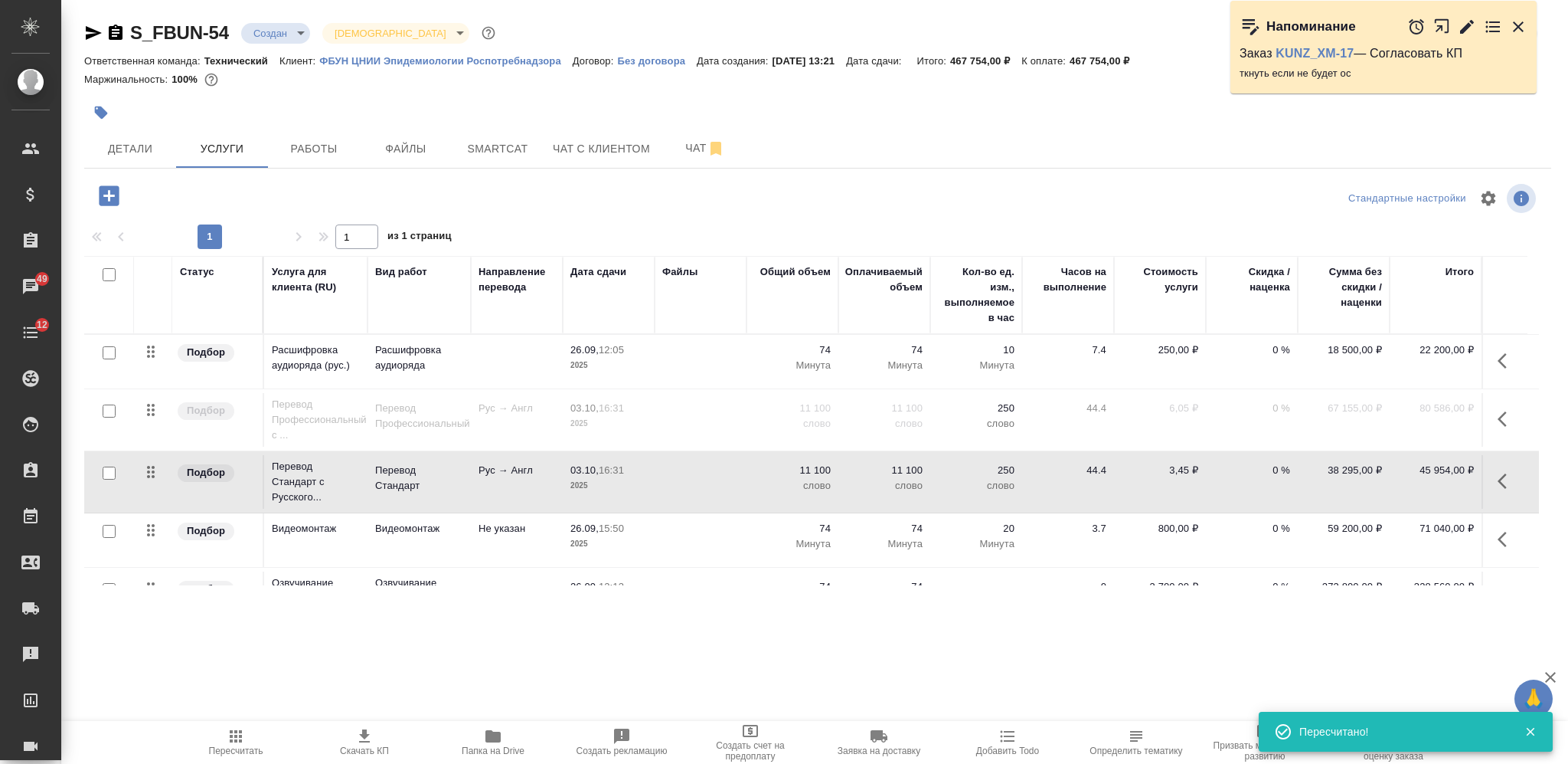
click at [351, 742] on span "Скачать КП" at bounding box center [364, 742] width 110 height 29
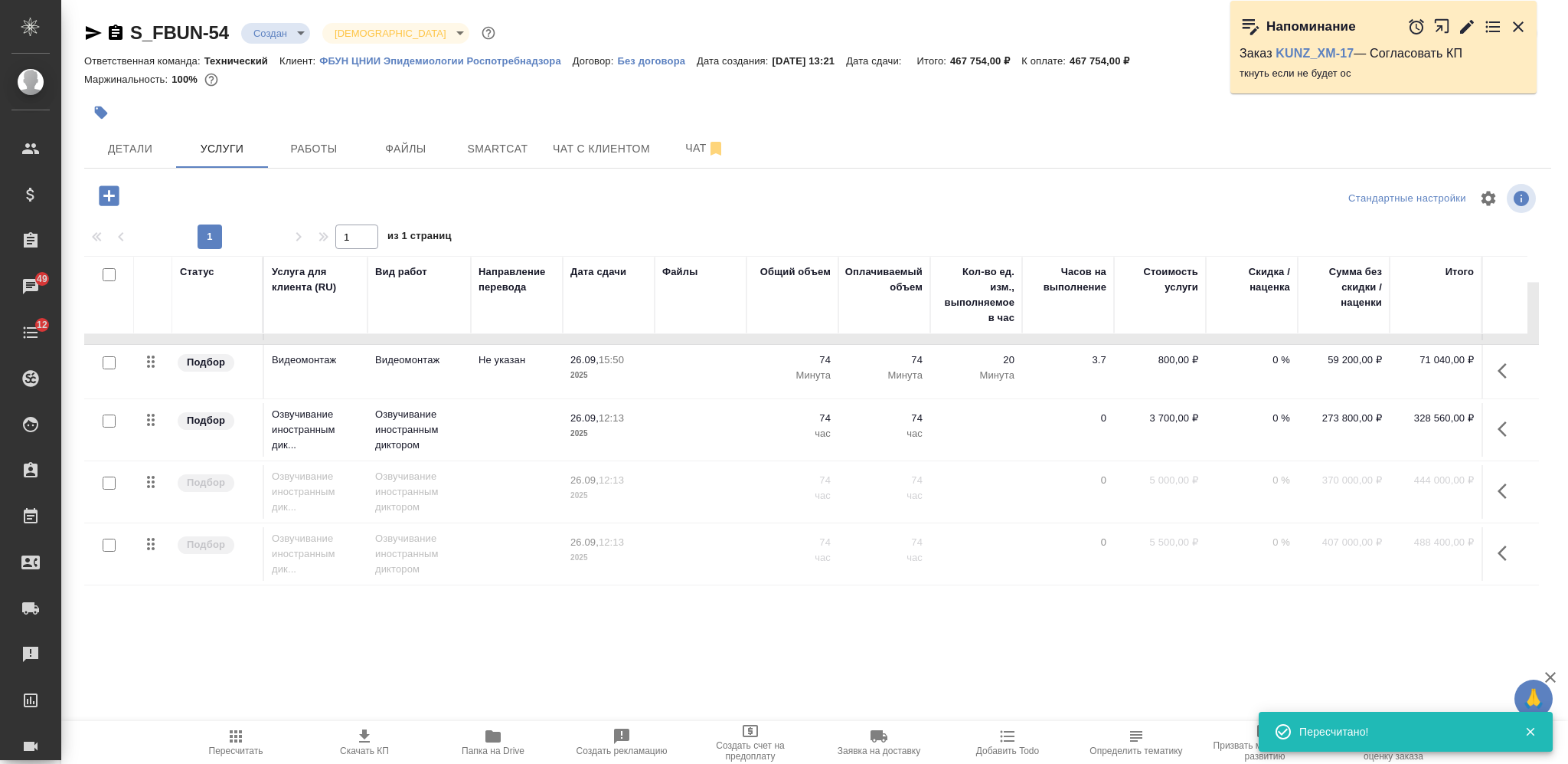
scroll to position [185, 0]
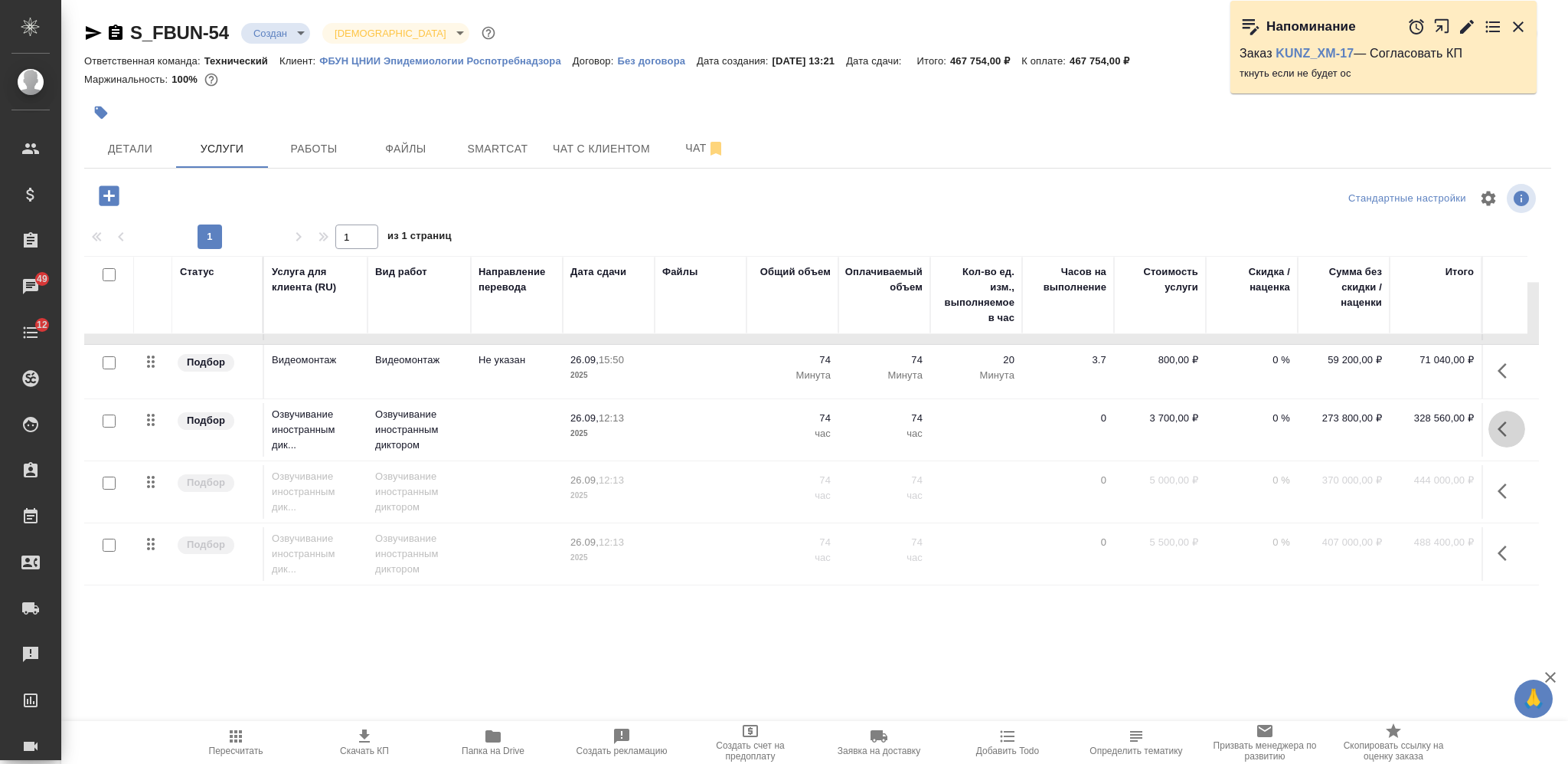
click at [1498, 420] on icon "button" at bounding box center [1508, 429] width 19 height 19
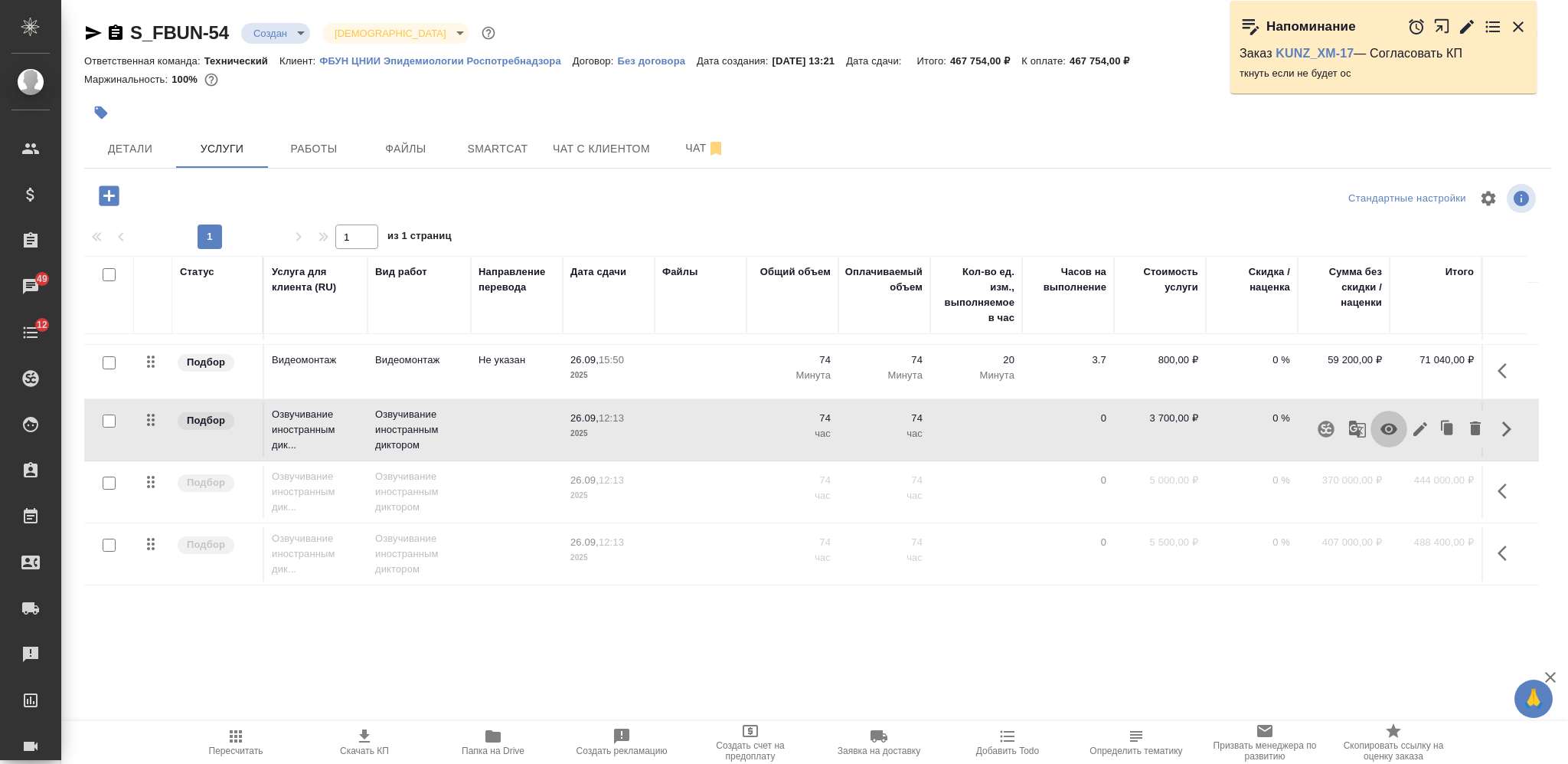
click at [1382, 423] on icon "button" at bounding box center [1389, 429] width 17 height 12
click at [1498, 483] on icon "button" at bounding box center [1503, 491] width 9 height 16
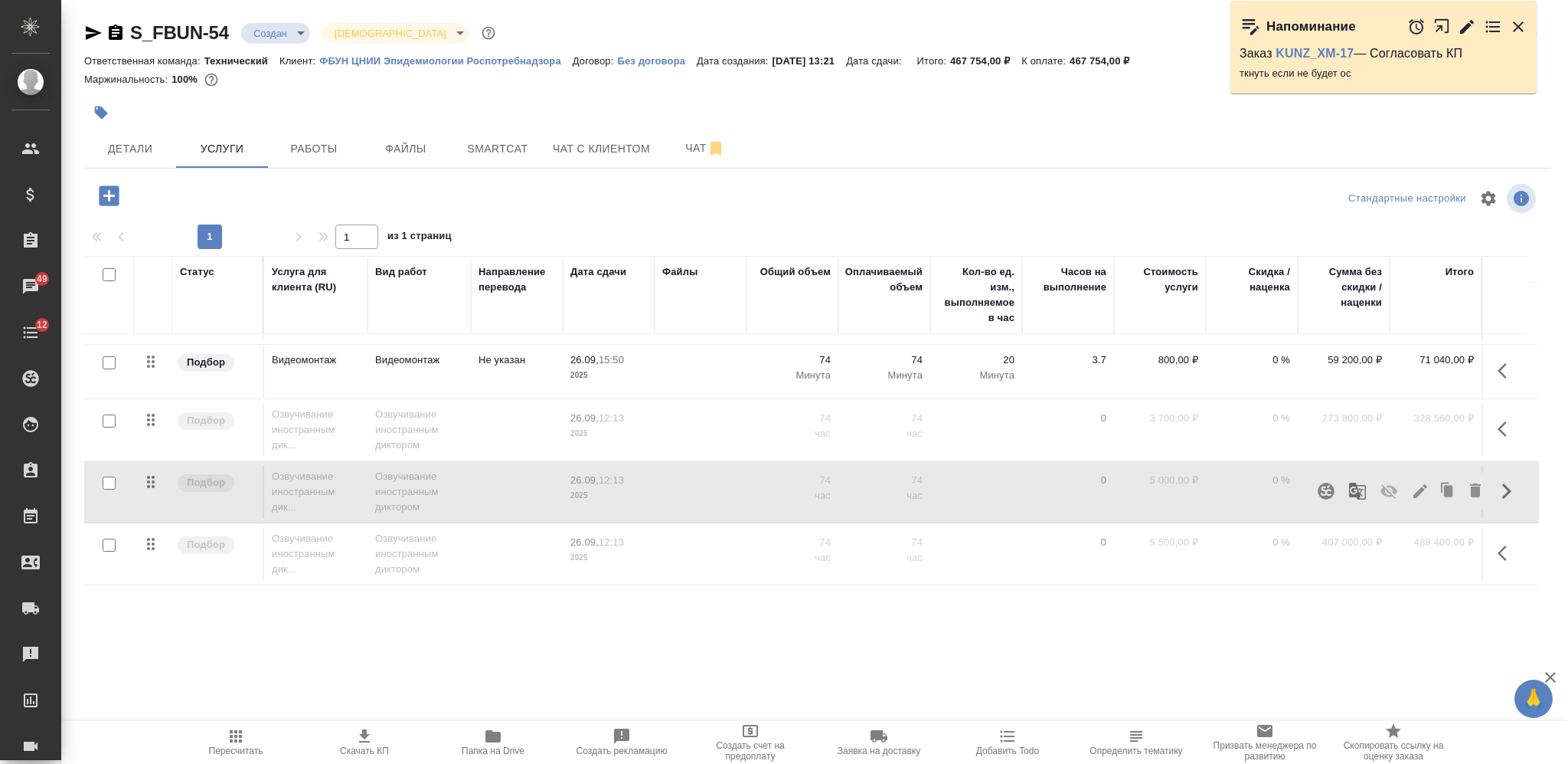
click at [1380, 484] on icon "button" at bounding box center [1389, 491] width 17 height 15
click at [237, 748] on span "Пересчитать" at bounding box center [237, 751] width 54 height 11
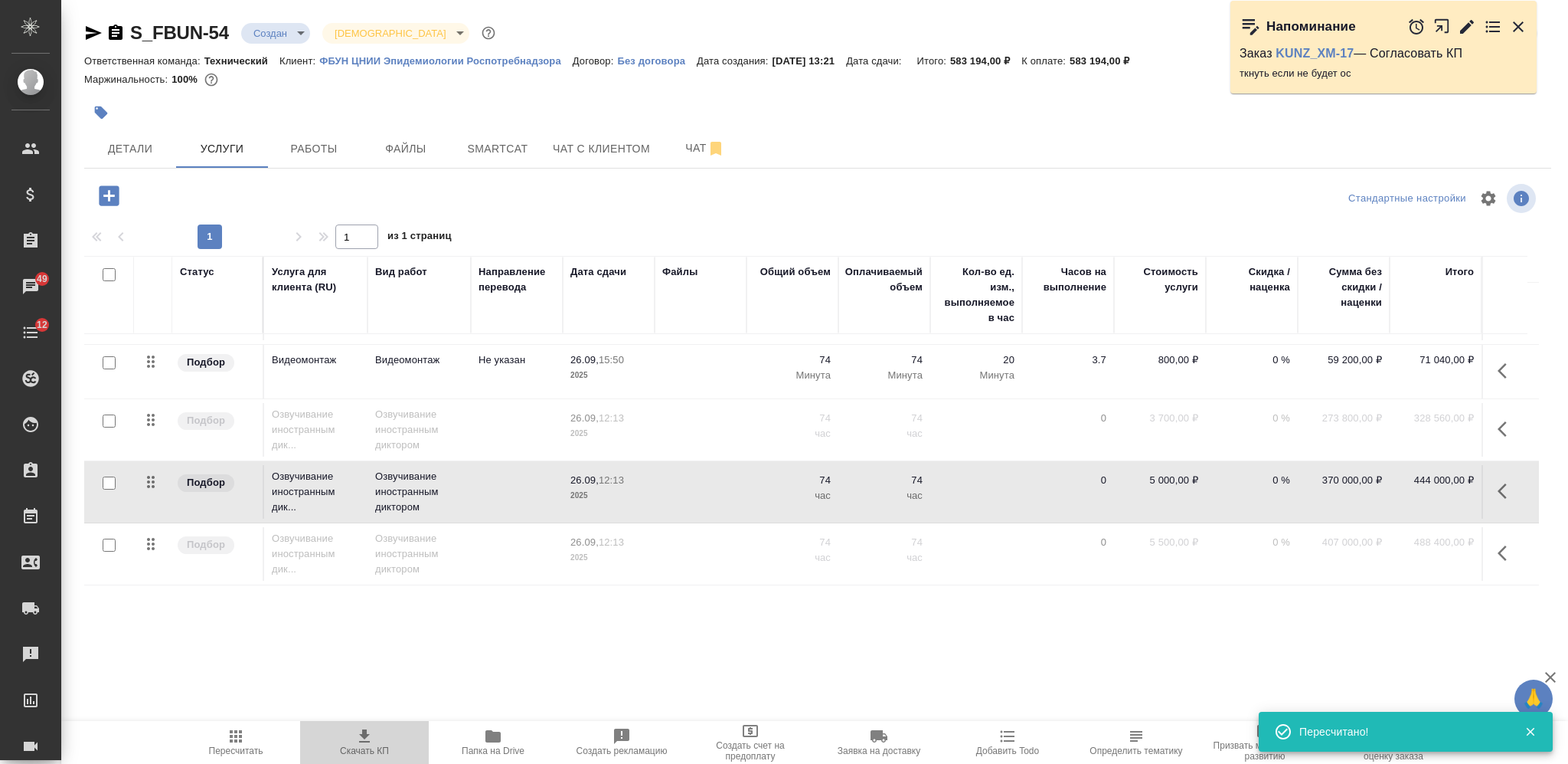
click at [337, 733] on span "Скачать КП" at bounding box center [364, 742] width 110 height 29
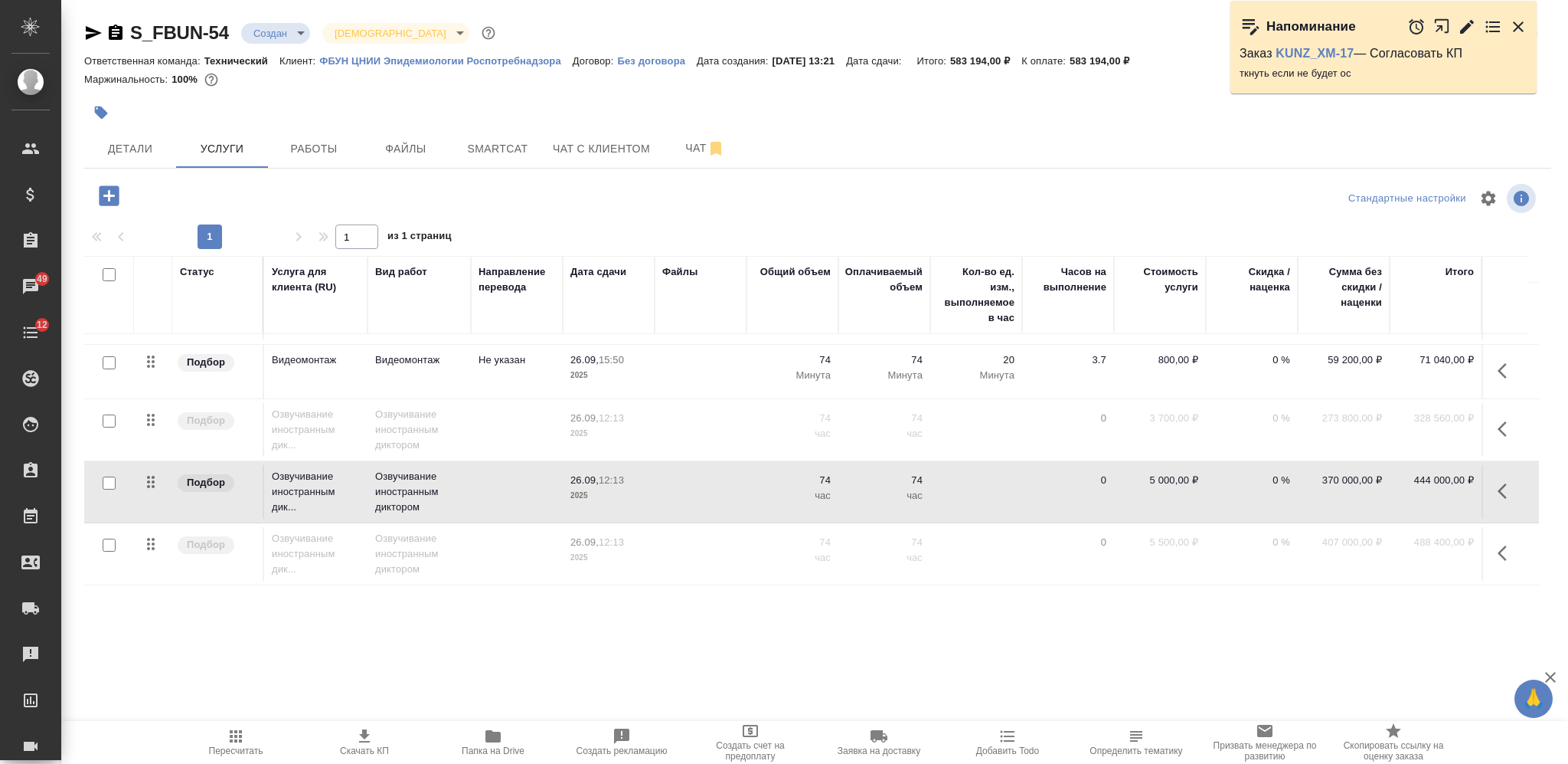
click at [1504, 482] on icon "button" at bounding box center [1508, 491] width 19 height 19
click at [1386, 482] on icon "button" at bounding box center [1389, 491] width 19 height 19
click at [1501, 544] on icon "button" at bounding box center [1508, 553] width 19 height 19
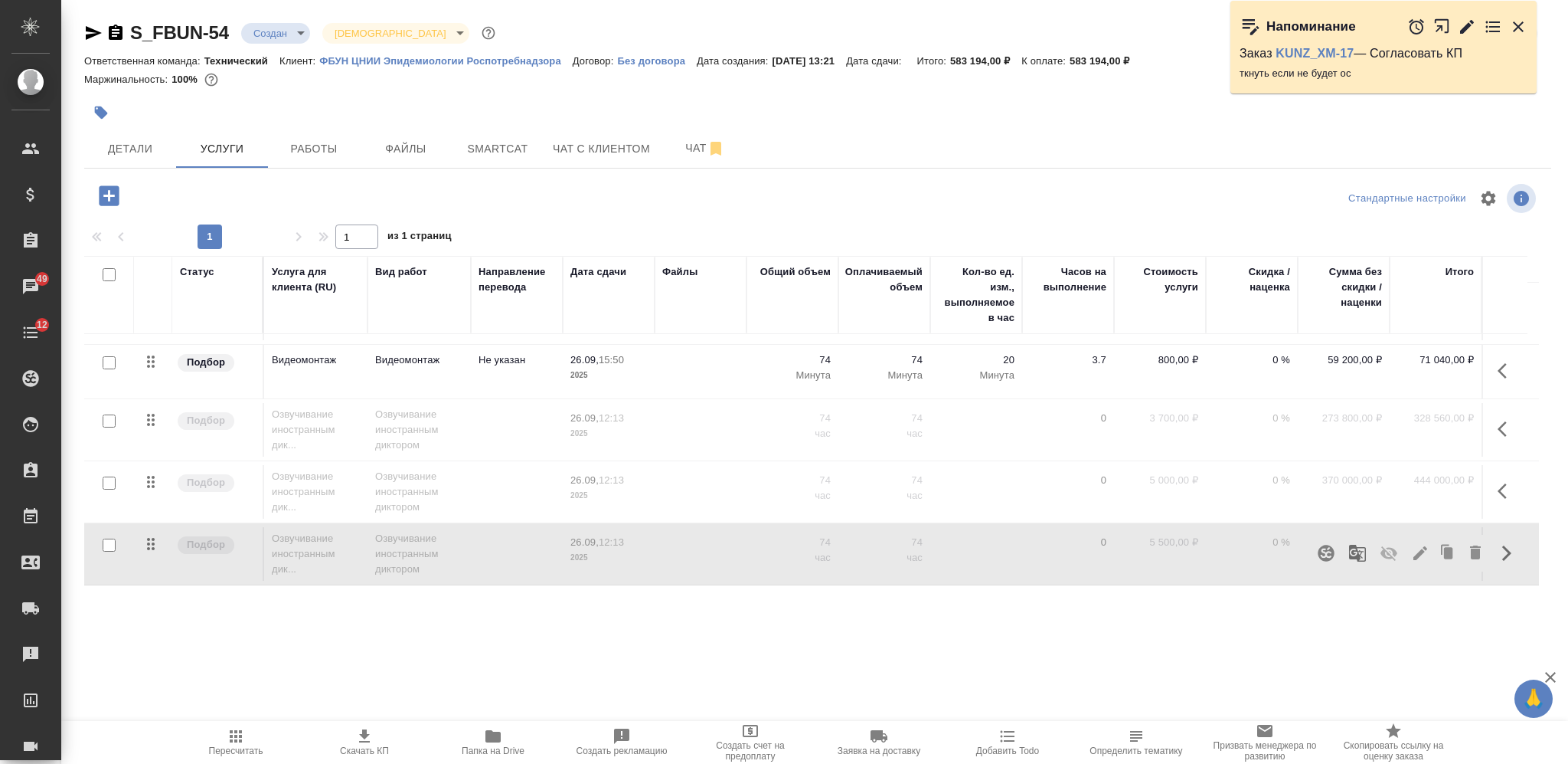
click at [1393, 544] on icon "button" at bounding box center [1389, 553] width 19 height 19
click at [256, 741] on span "Пересчитать" at bounding box center [236, 742] width 110 height 29
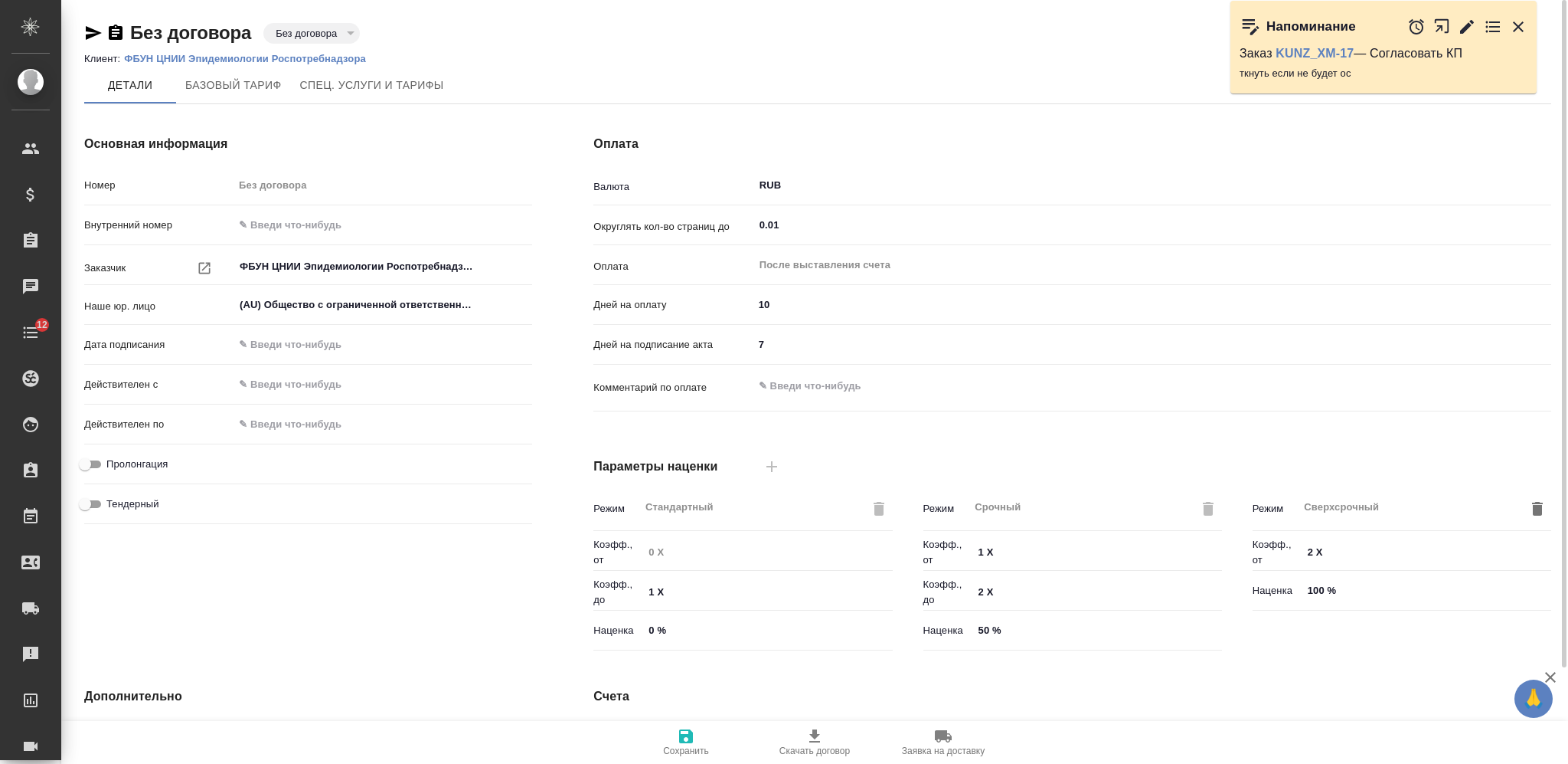
type input "Базовый ТП 2025"
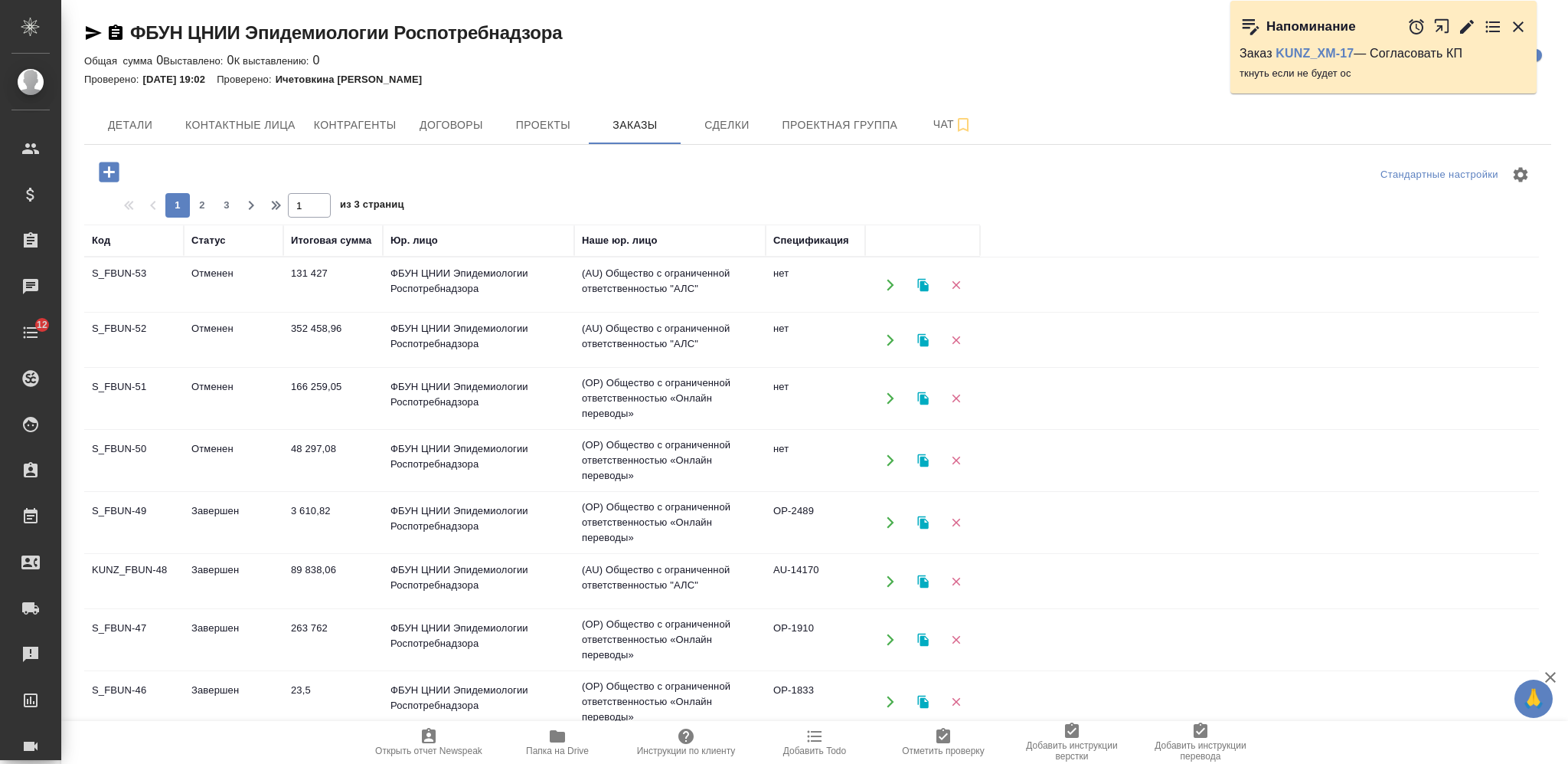
click at [337, 510] on td "3 610,82" at bounding box center [333, 522] width 99 height 54
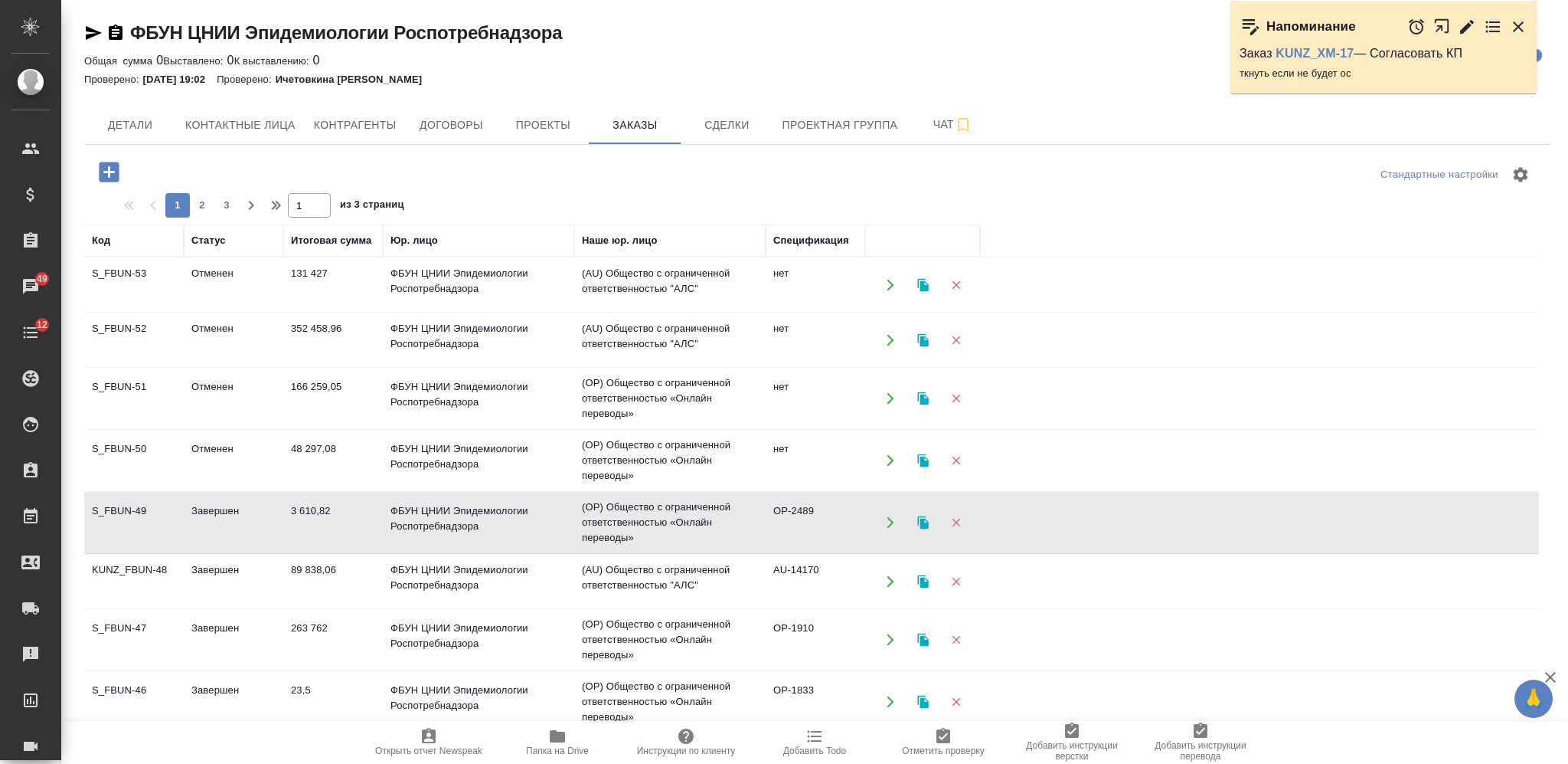
click at [345, 576] on td "89 838,06" at bounding box center [333, 581] width 99 height 54
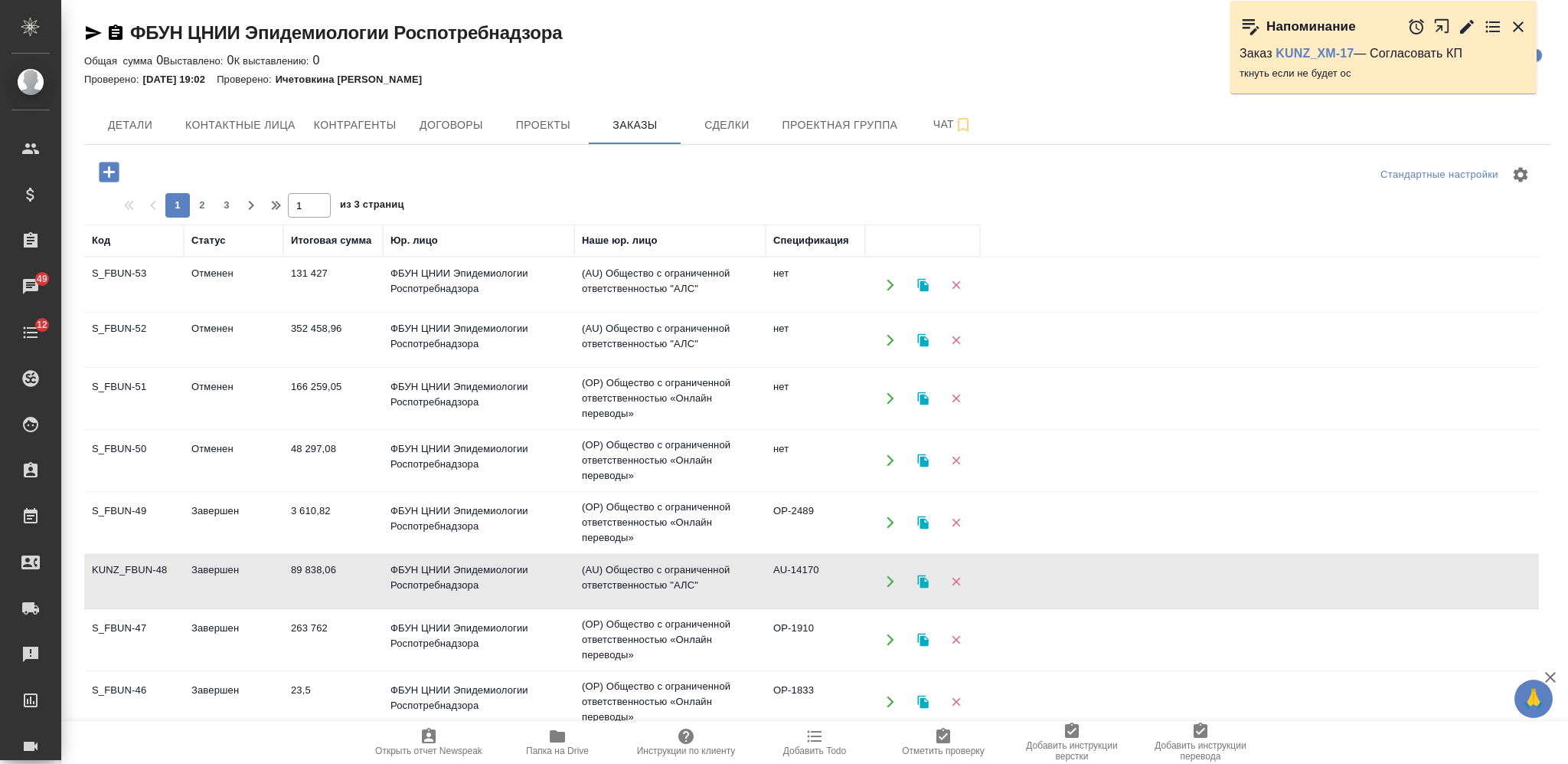
click at [345, 576] on td "89 838,06" at bounding box center [333, 581] width 99 height 54
click at [348, 387] on td "166 259,05" at bounding box center [333, 398] width 99 height 54
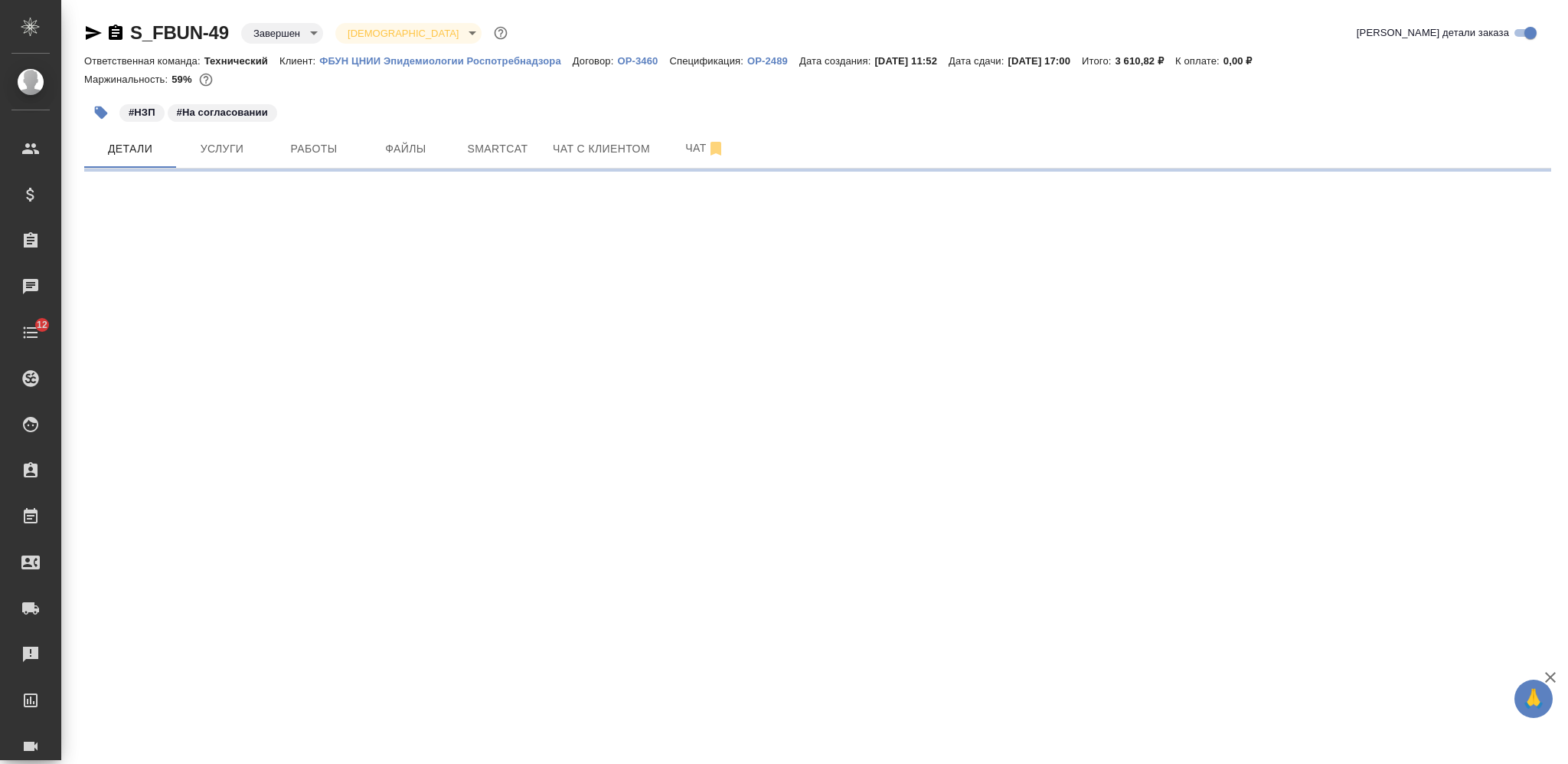
select select "RU"
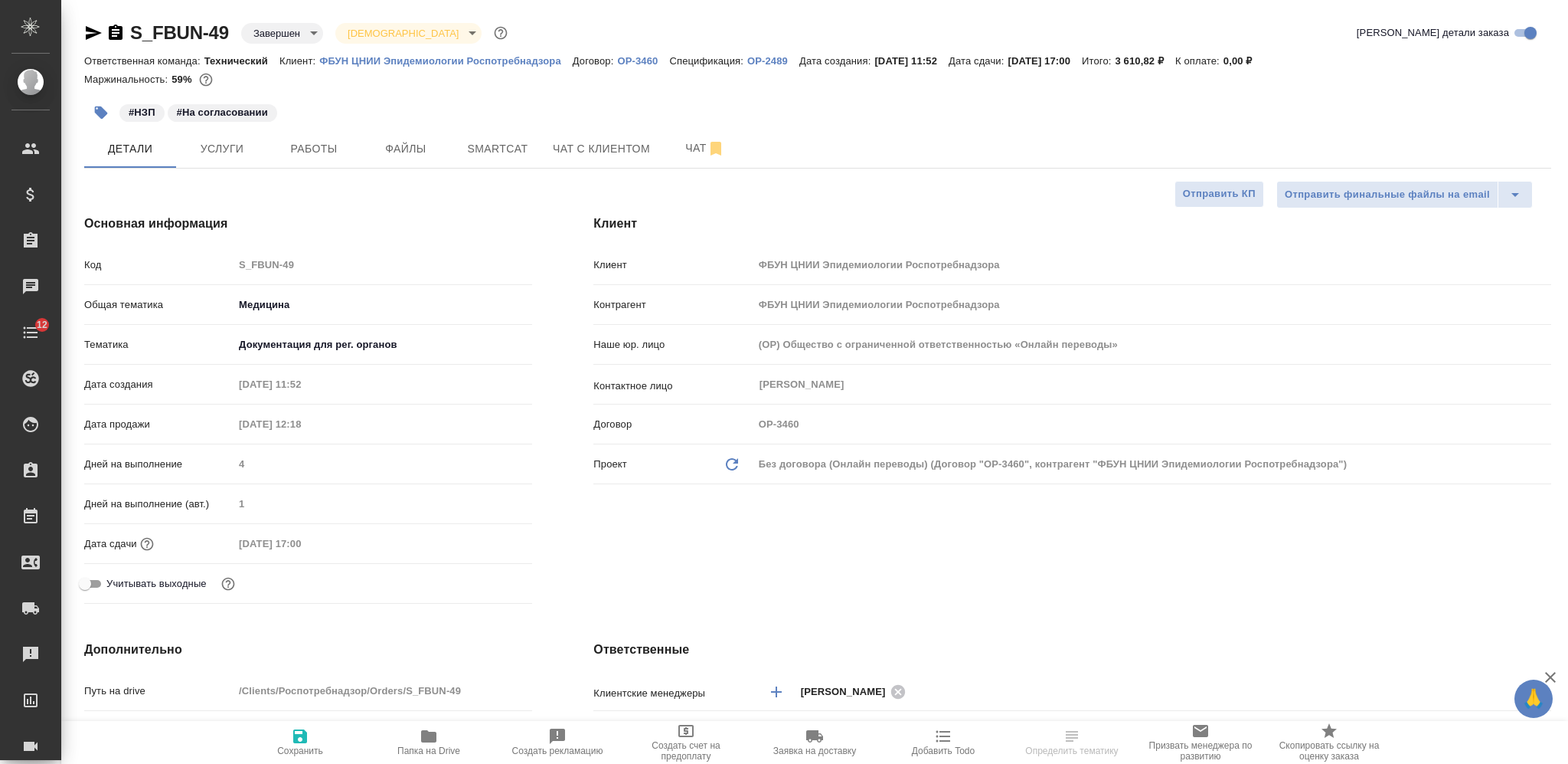
type textarea "x"
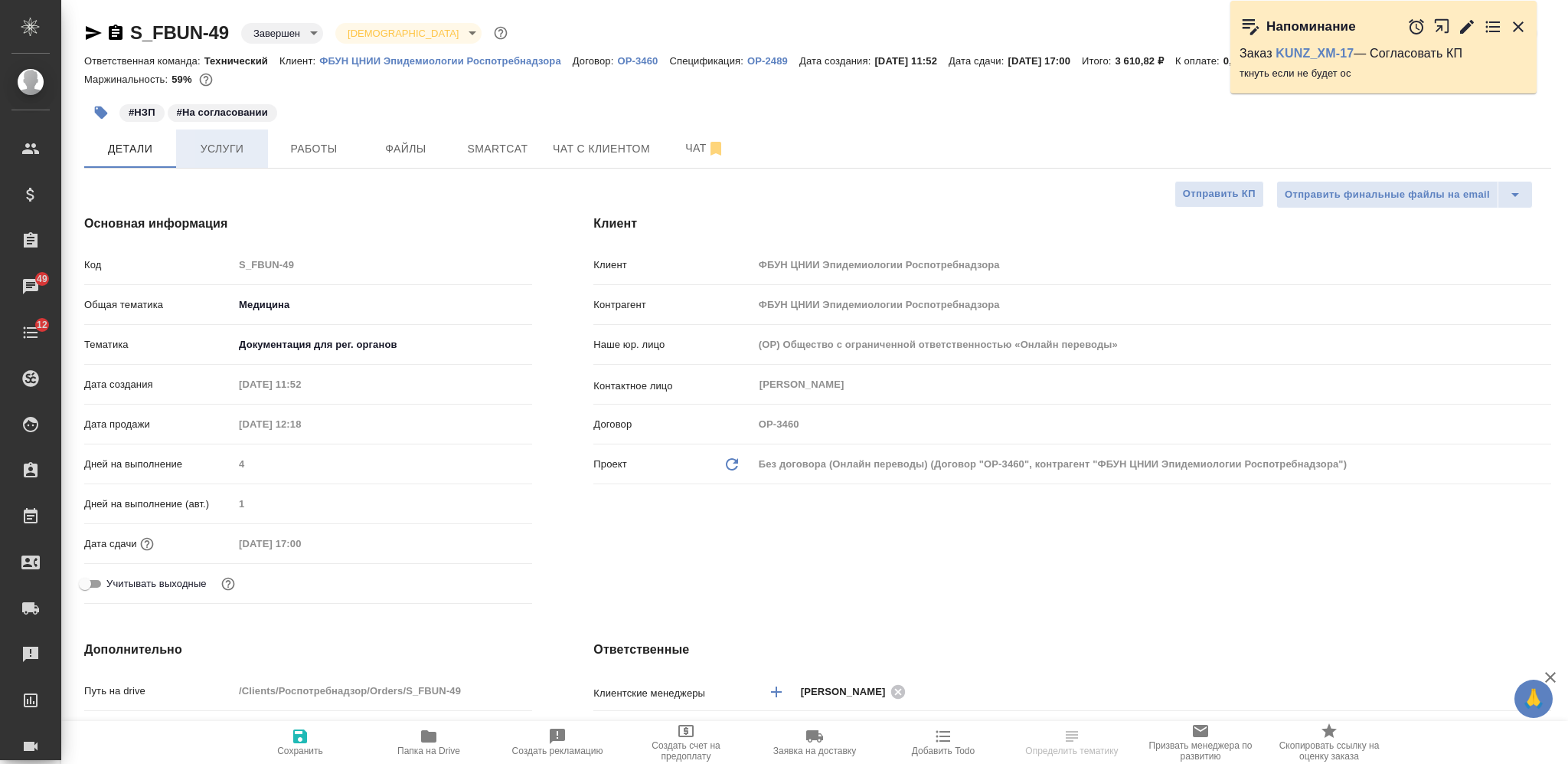
click at [226, 147] on span "Услуги" at bounding box center [222, 149] width 74 height 19
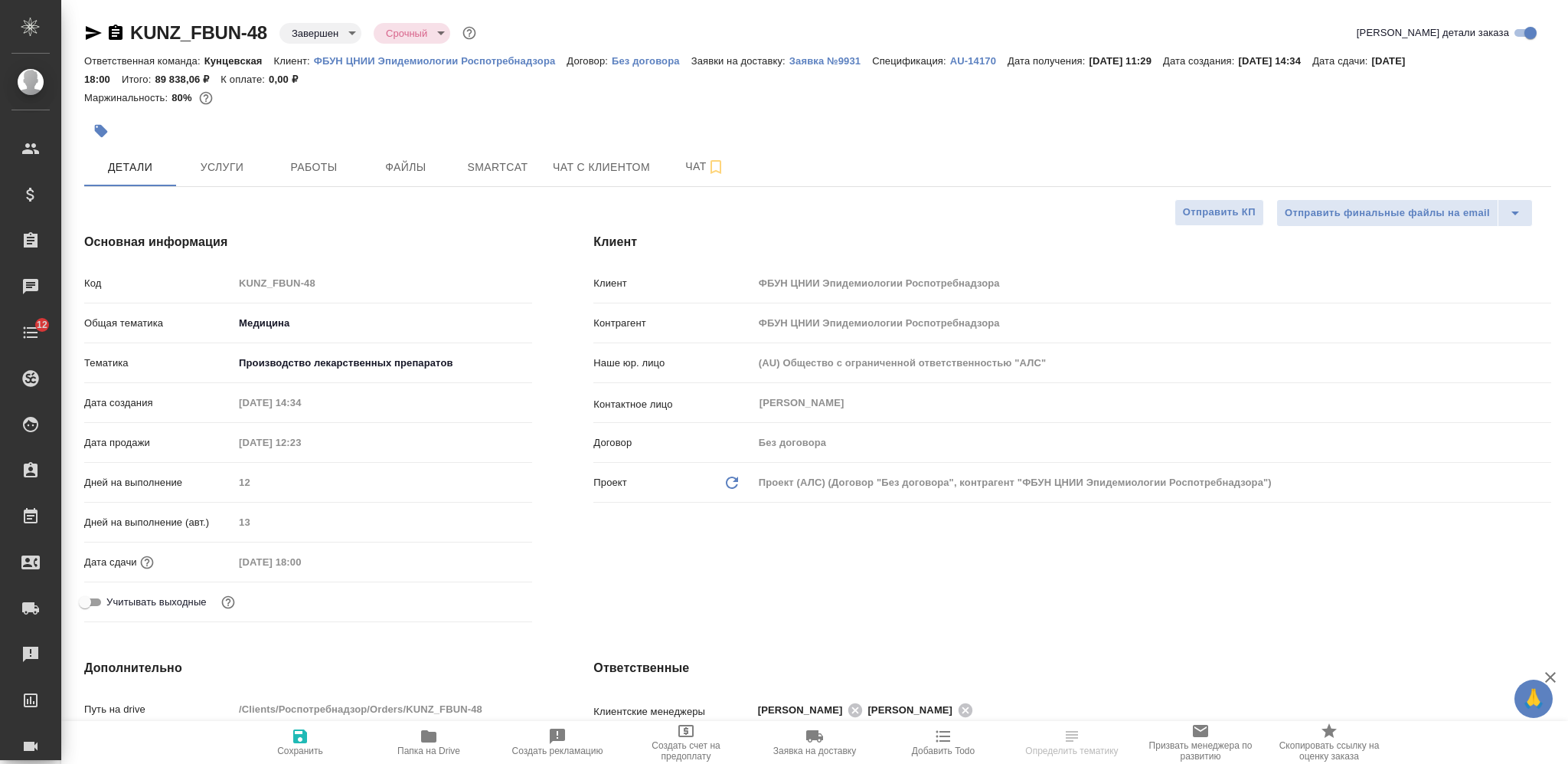
select select "RU"
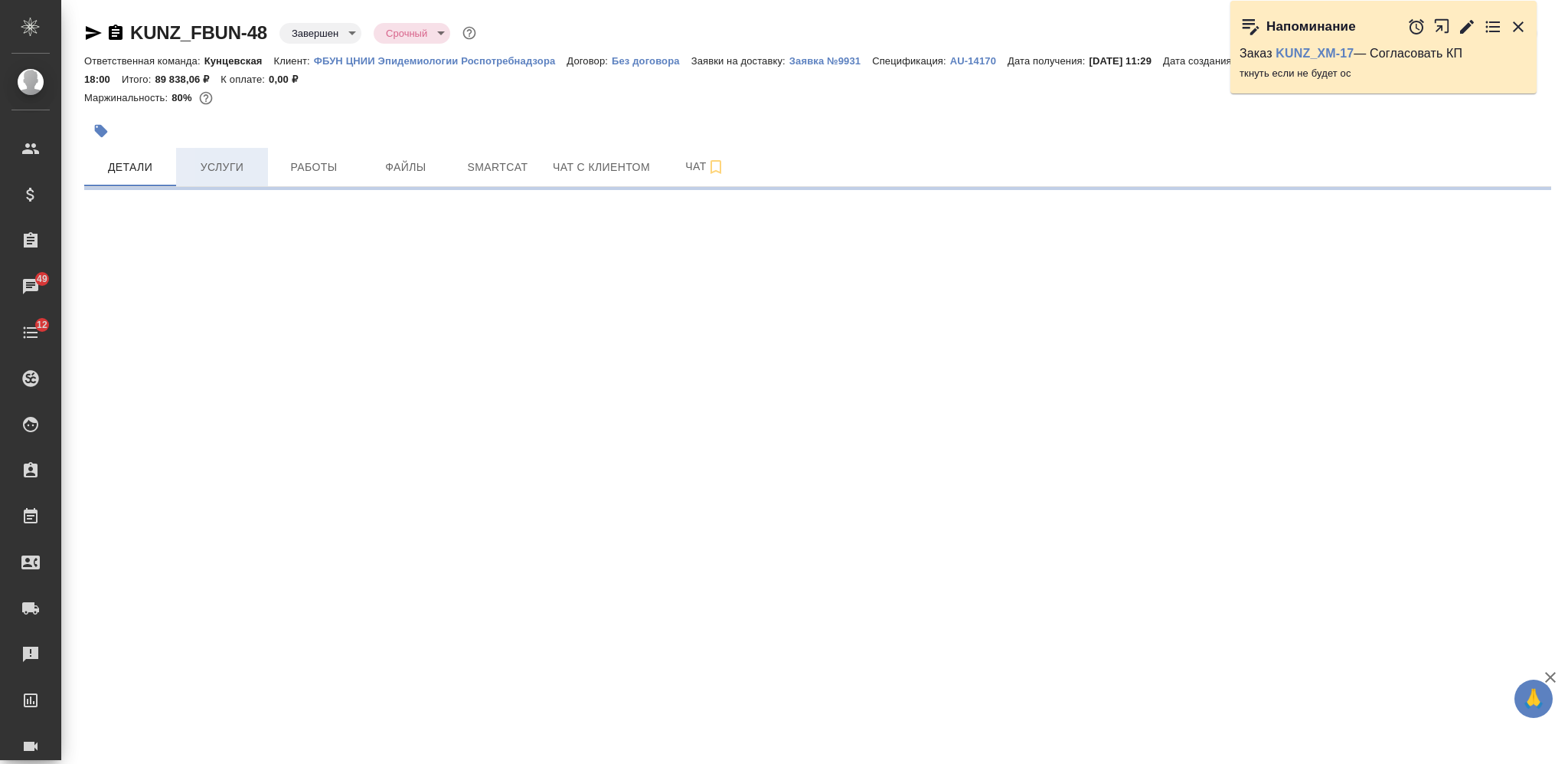
click at [229, 153] on button "Услуги" at bounding box center [222, 167] width 92 height 38
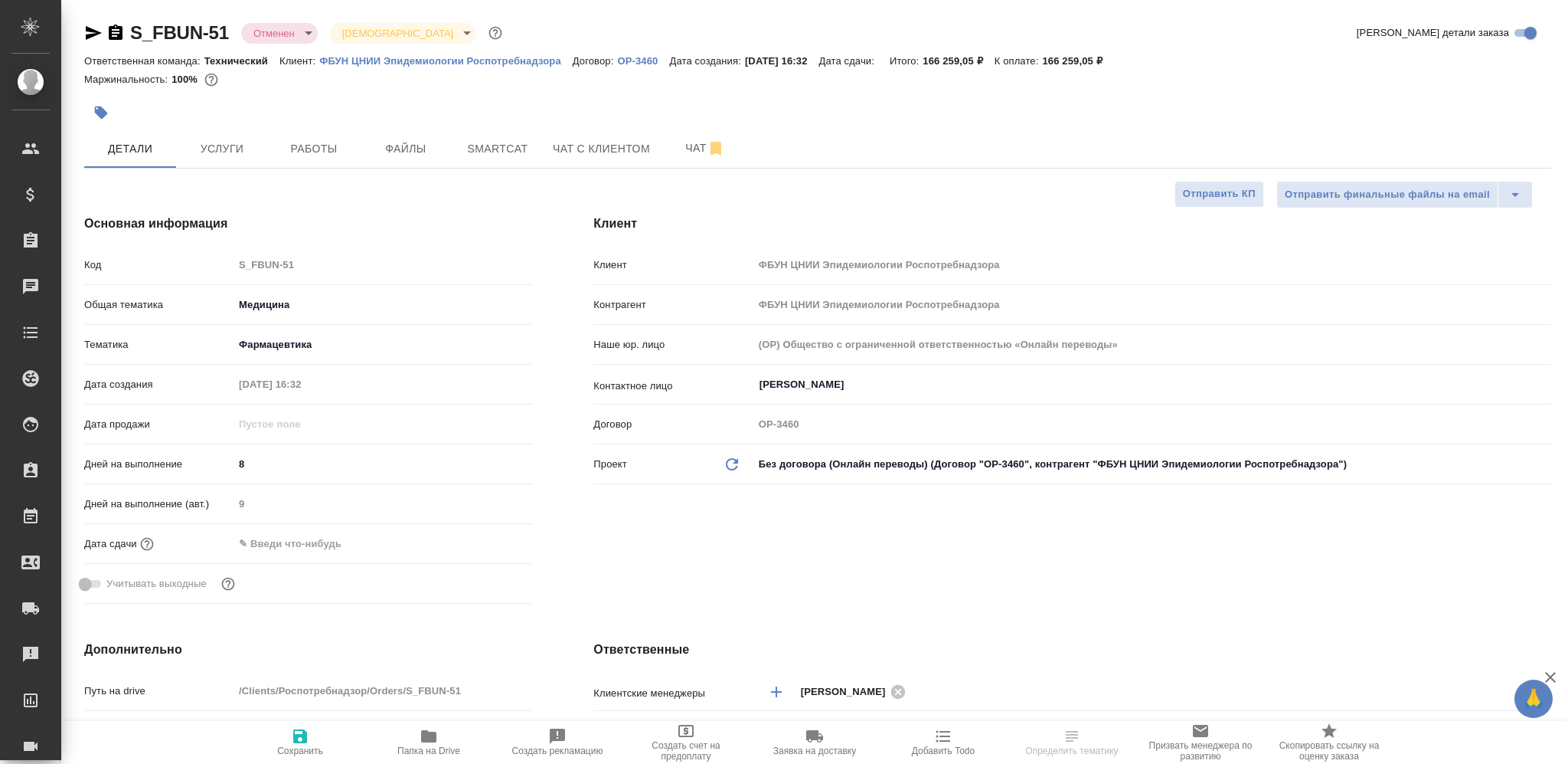
select select "RU"
type textarea "x"
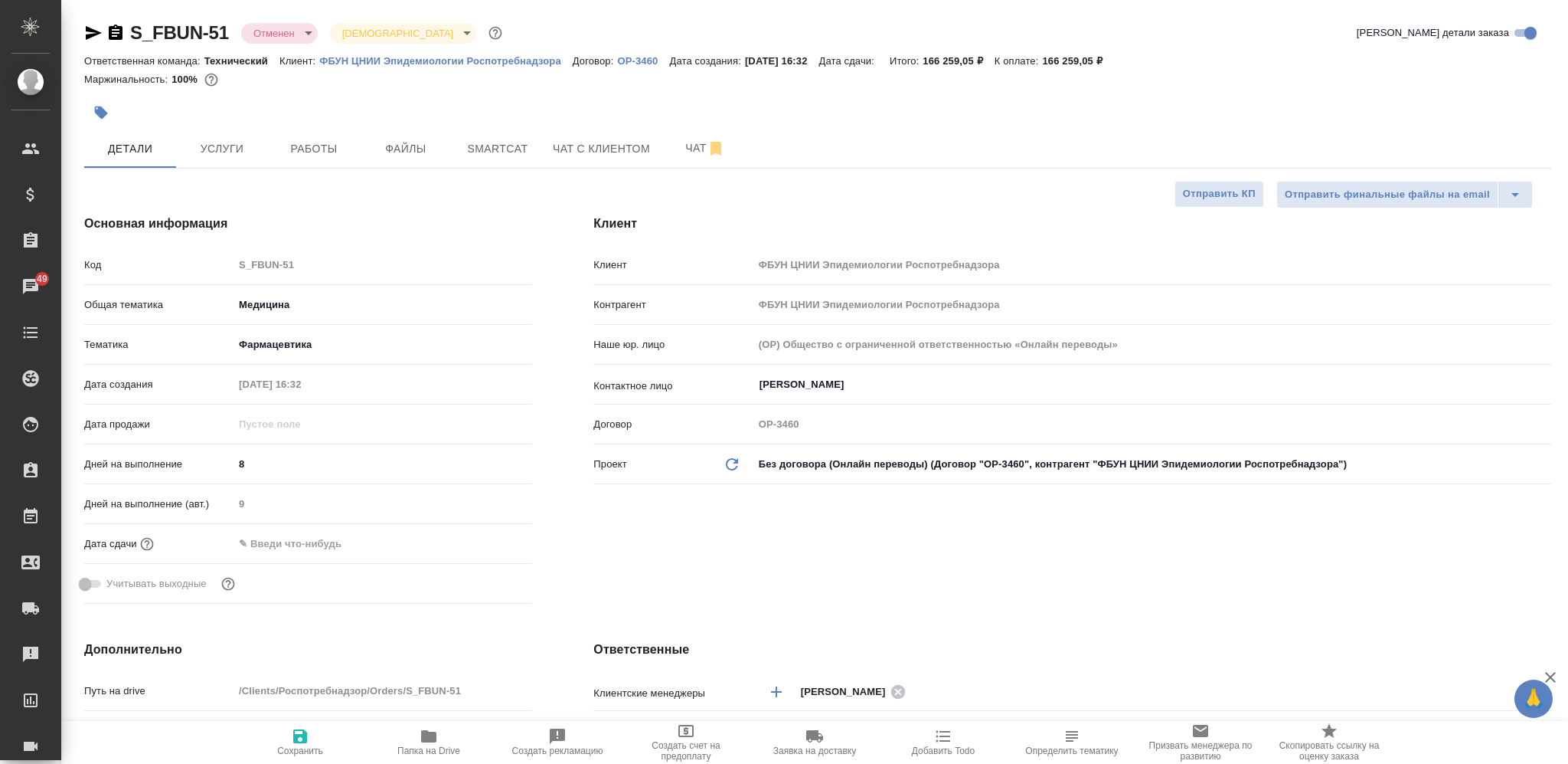
type textarea "x"
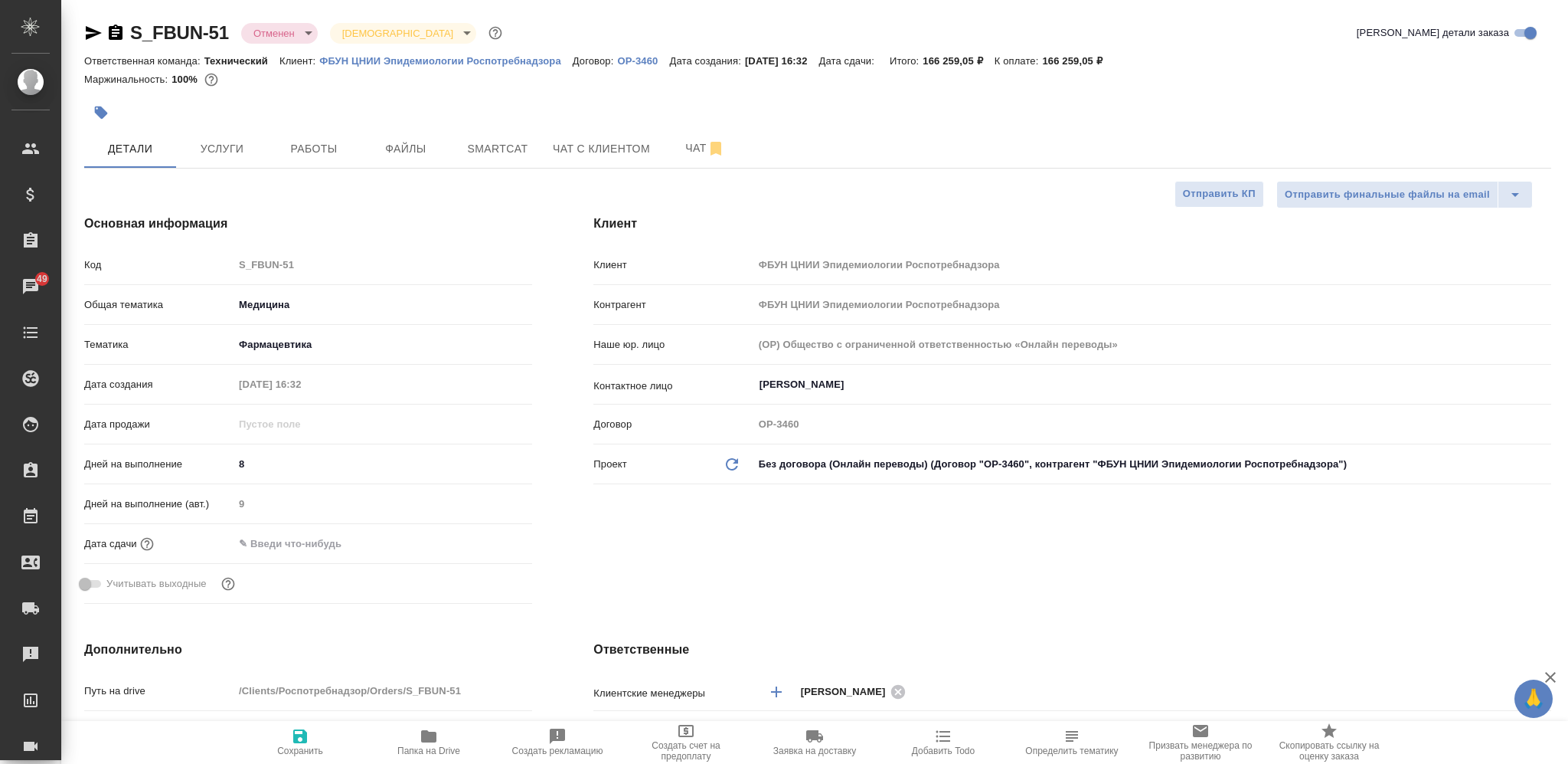
type textarea "x"
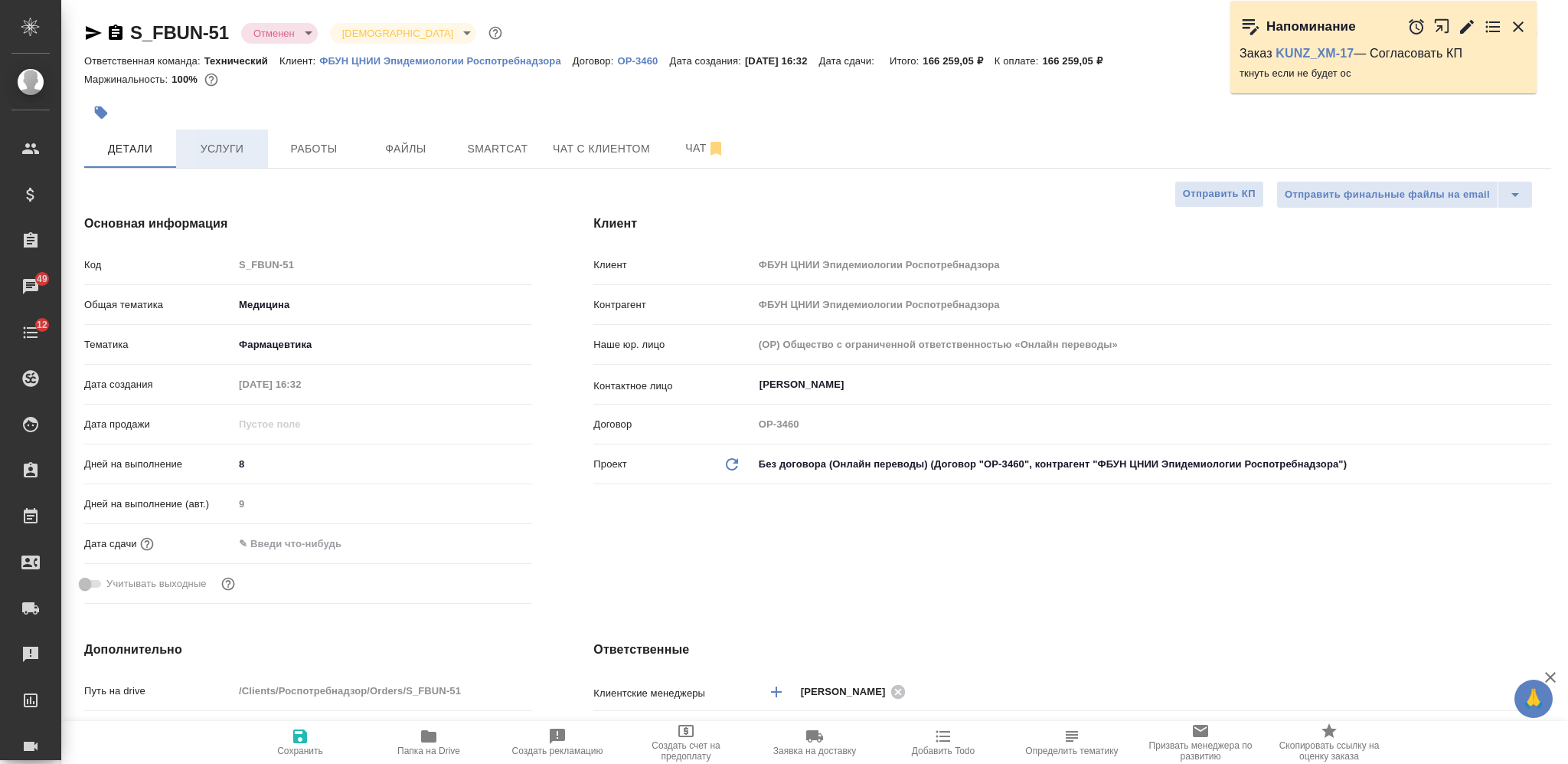
click at [200, 154] on span "Услуги" at bounding box center [222, 149] width 74 height 19
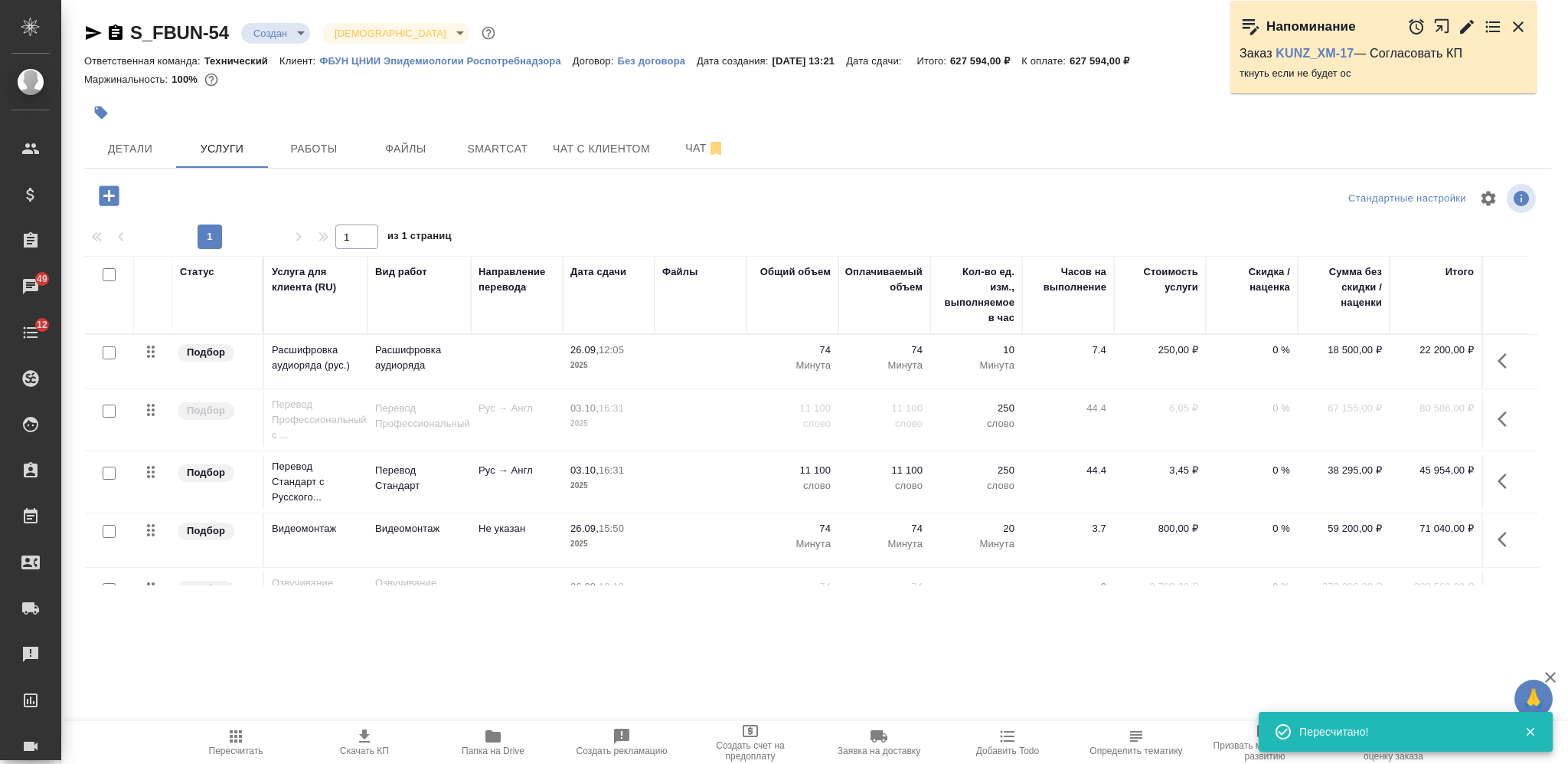
scroll to position [185, 0]
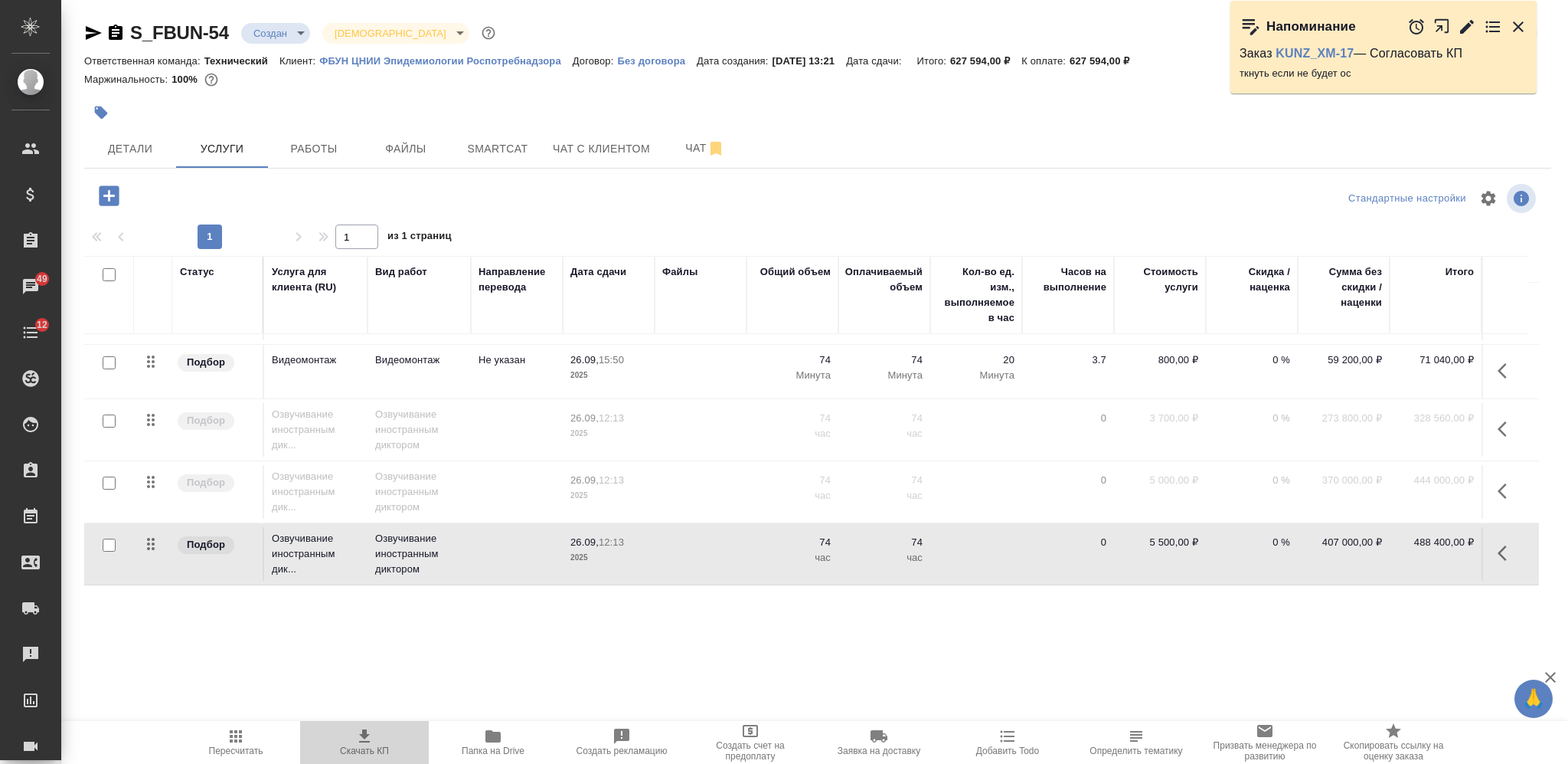
click at [362, 736] on icon "button" at bounding box center [364, 735] width 11 height 13
click at [1498, 544] on icon "button" at bounding box center [1508, 553] width 19 height 19
click at [1387, 544] on icon "button" at bounding box center [1389, 553] width 19 height 19
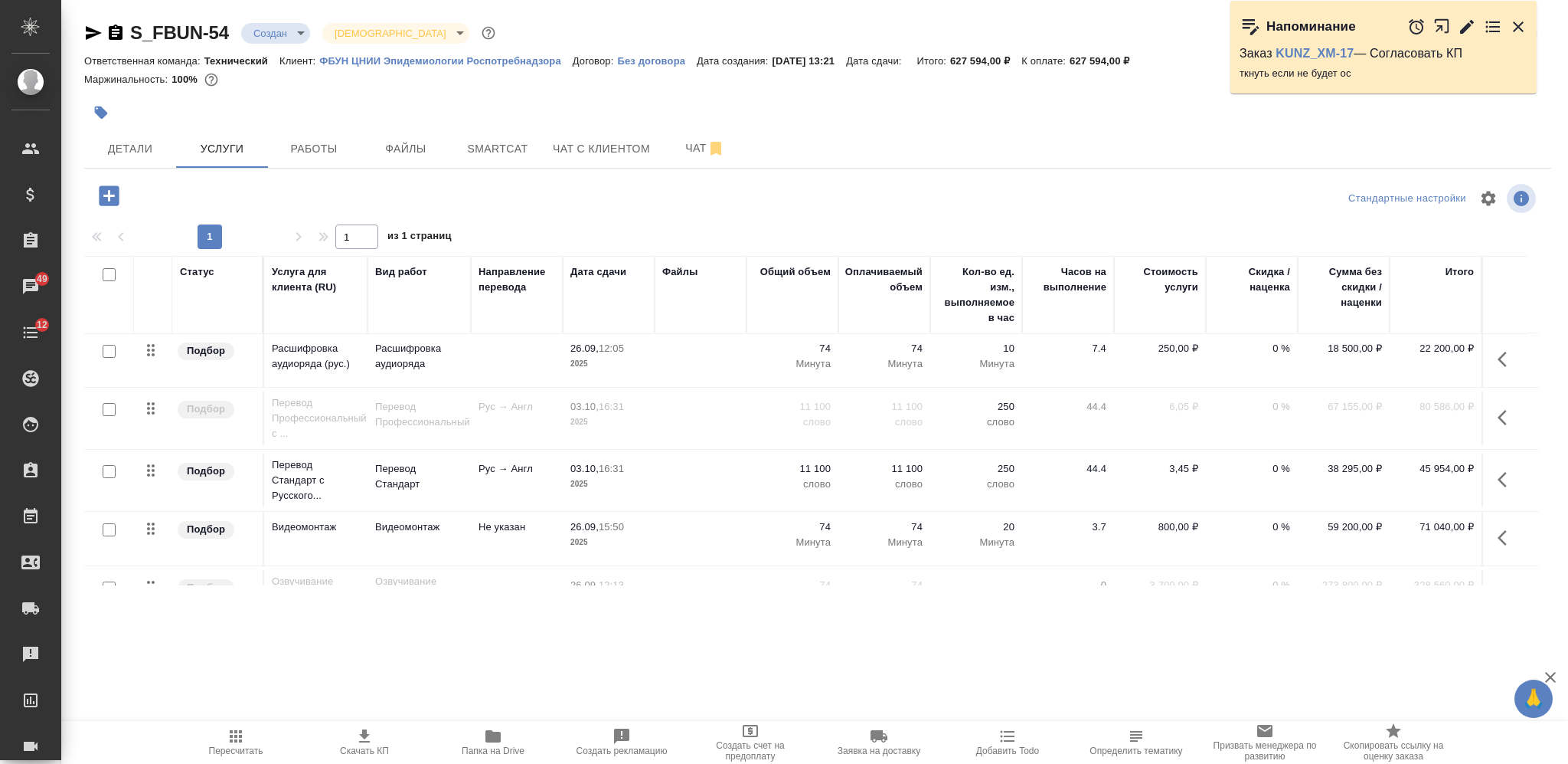
scroll to position [0, 0]
click at [105, 198] on icon "button" at bounding box center [109, 195] width 20 height 20
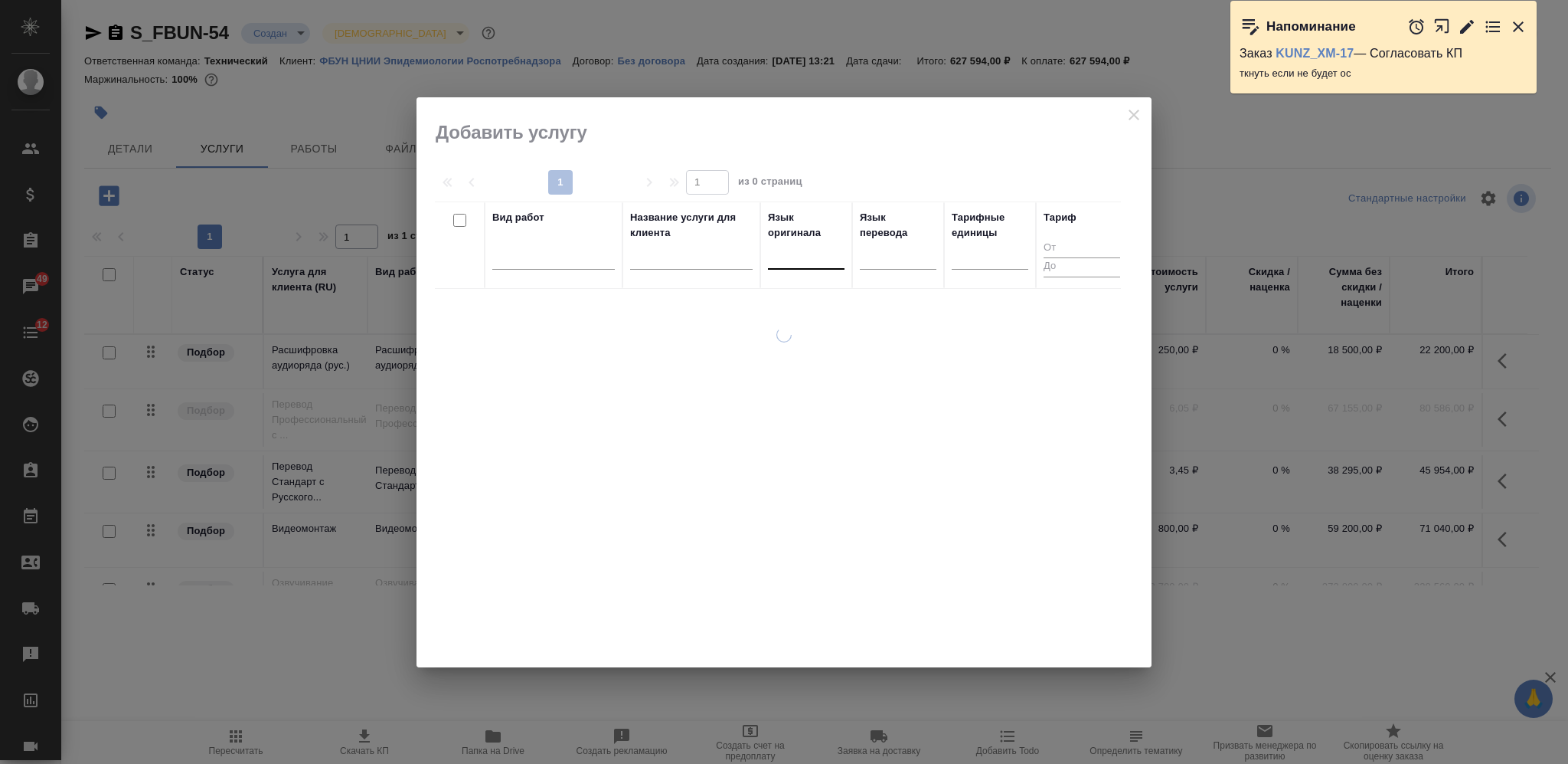
click at [797, 252] on div at bounding box center [806, 254] width 77 height 22
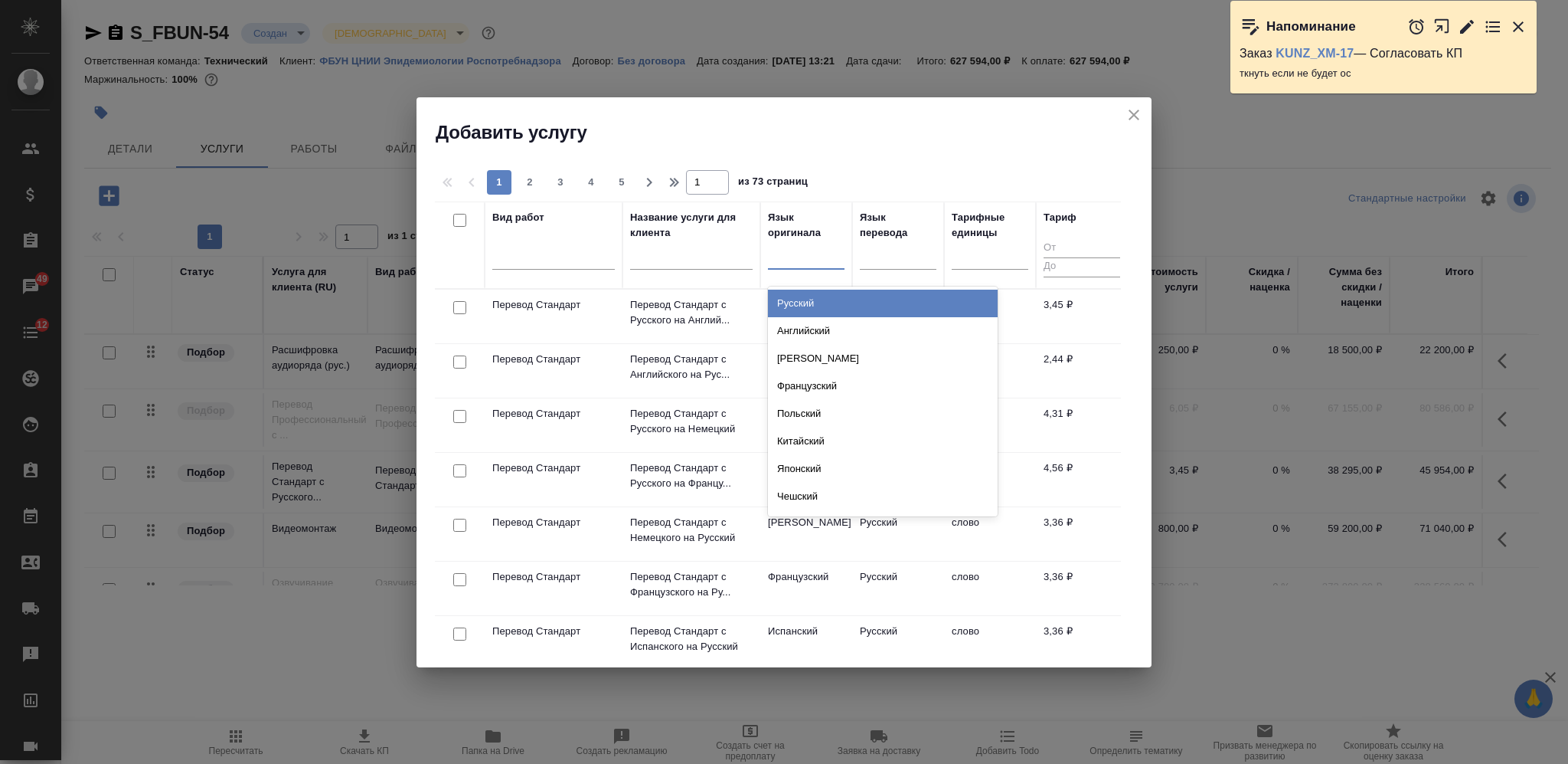
click at [833, 299] on div "Русский" at bounding box center [882, 303] width 230 height 28
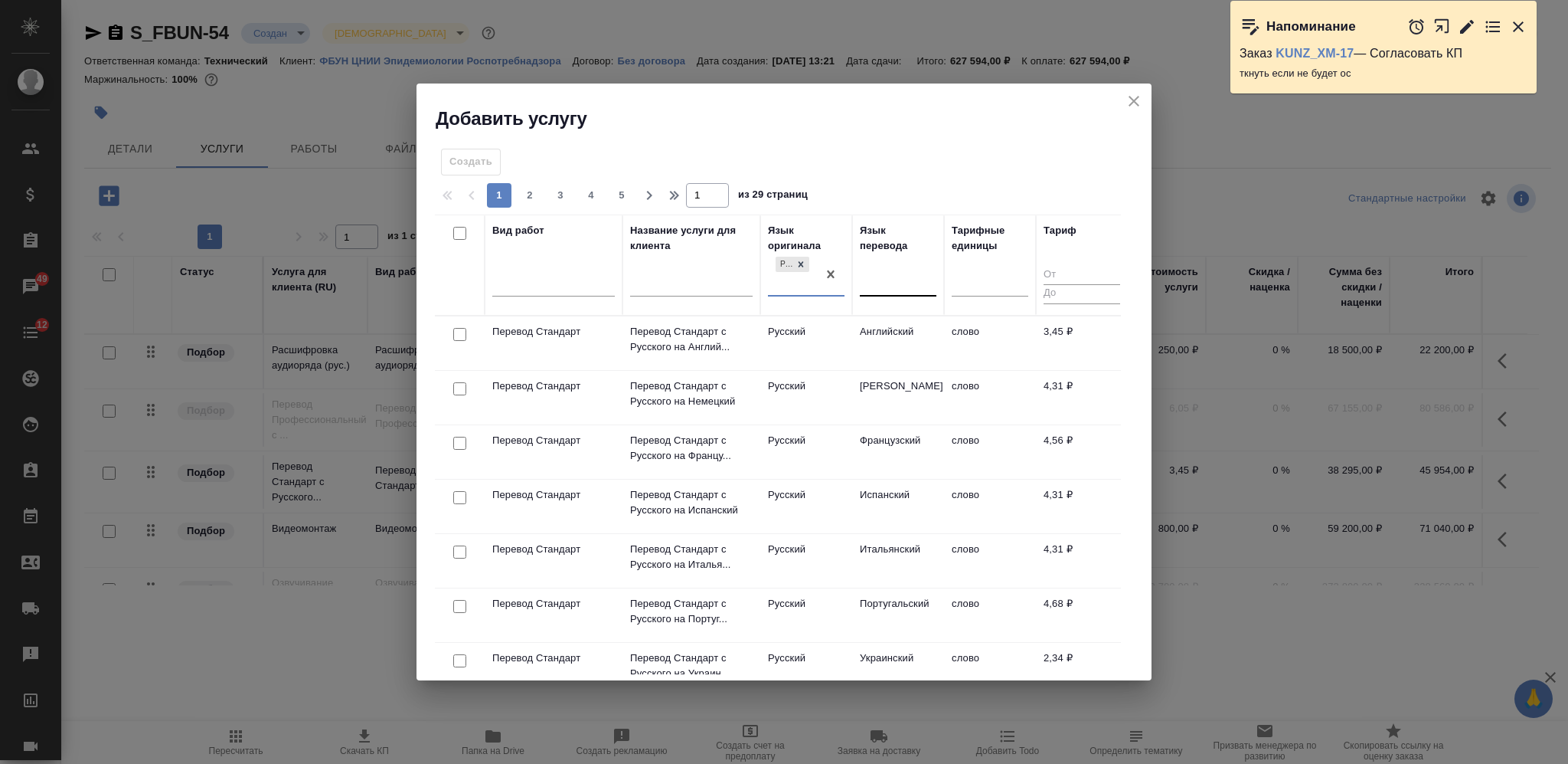
click at [884, 282] on div at bounding box center [898, 281] width 77 height 22
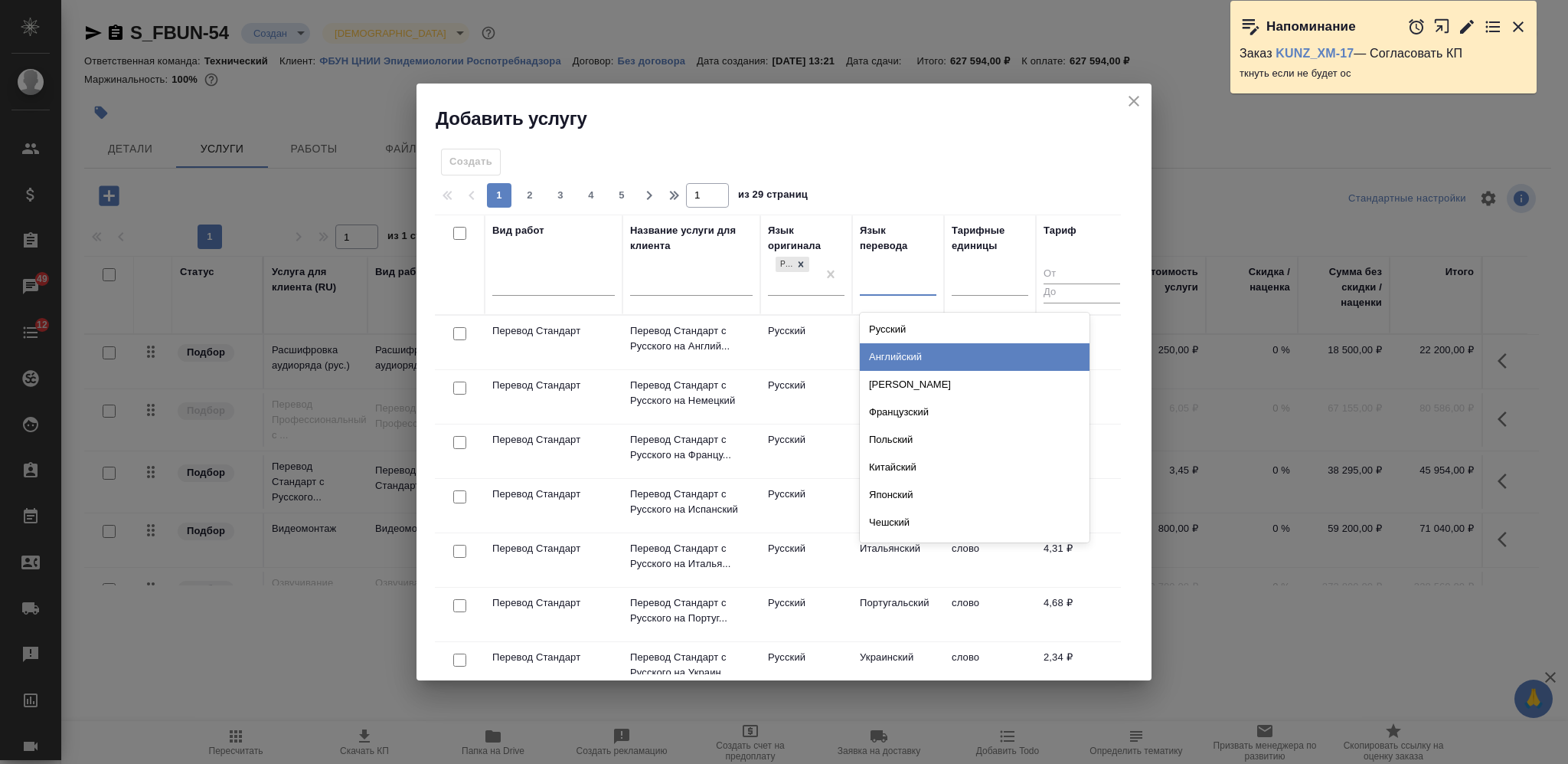
click at [896, 353] on div "Английский" at bounding box center [975, 357] width 230 height 28
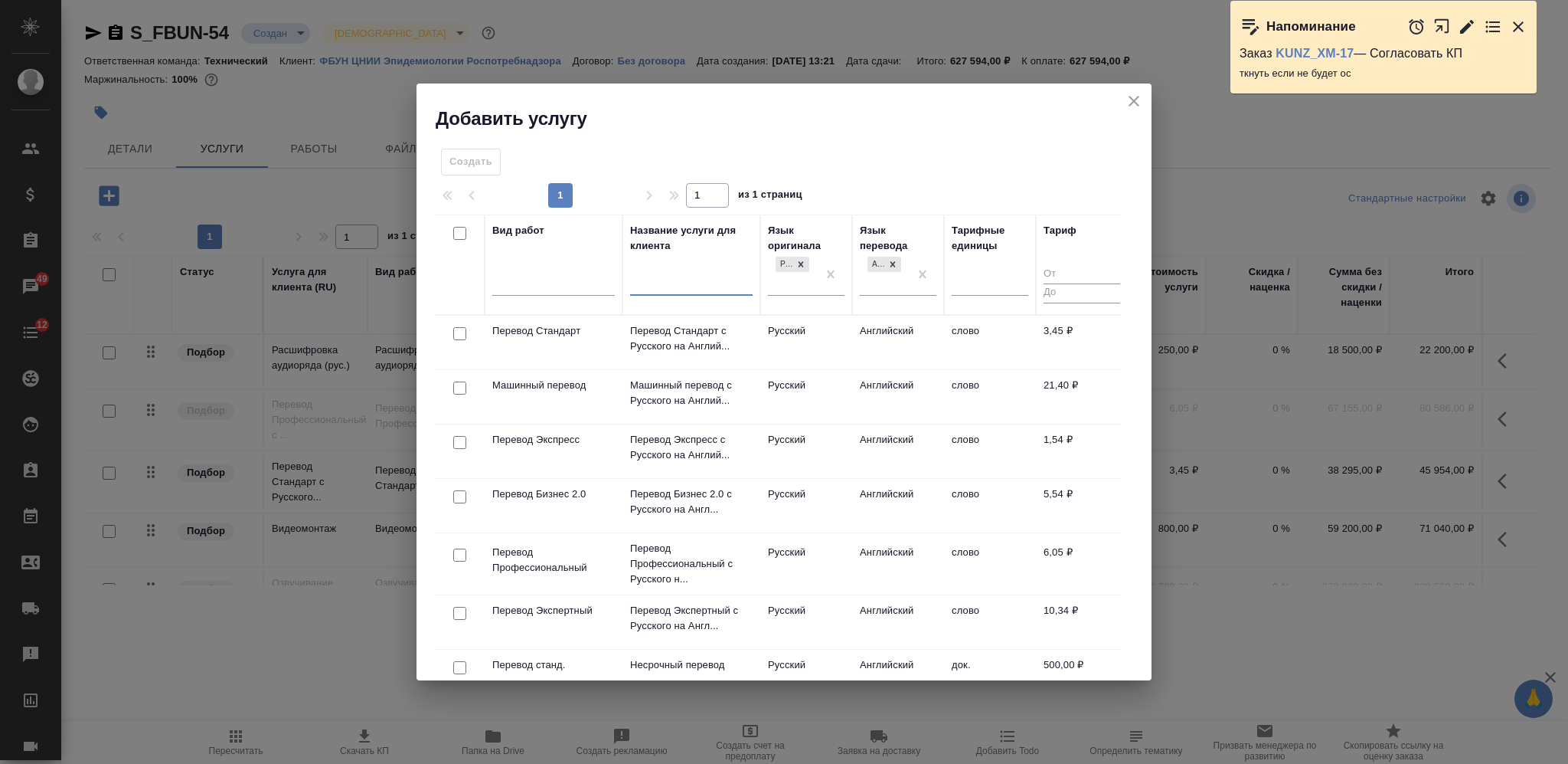
click at [699, 278] on input "text" at bounding box center [692, 285] width 123 height 19
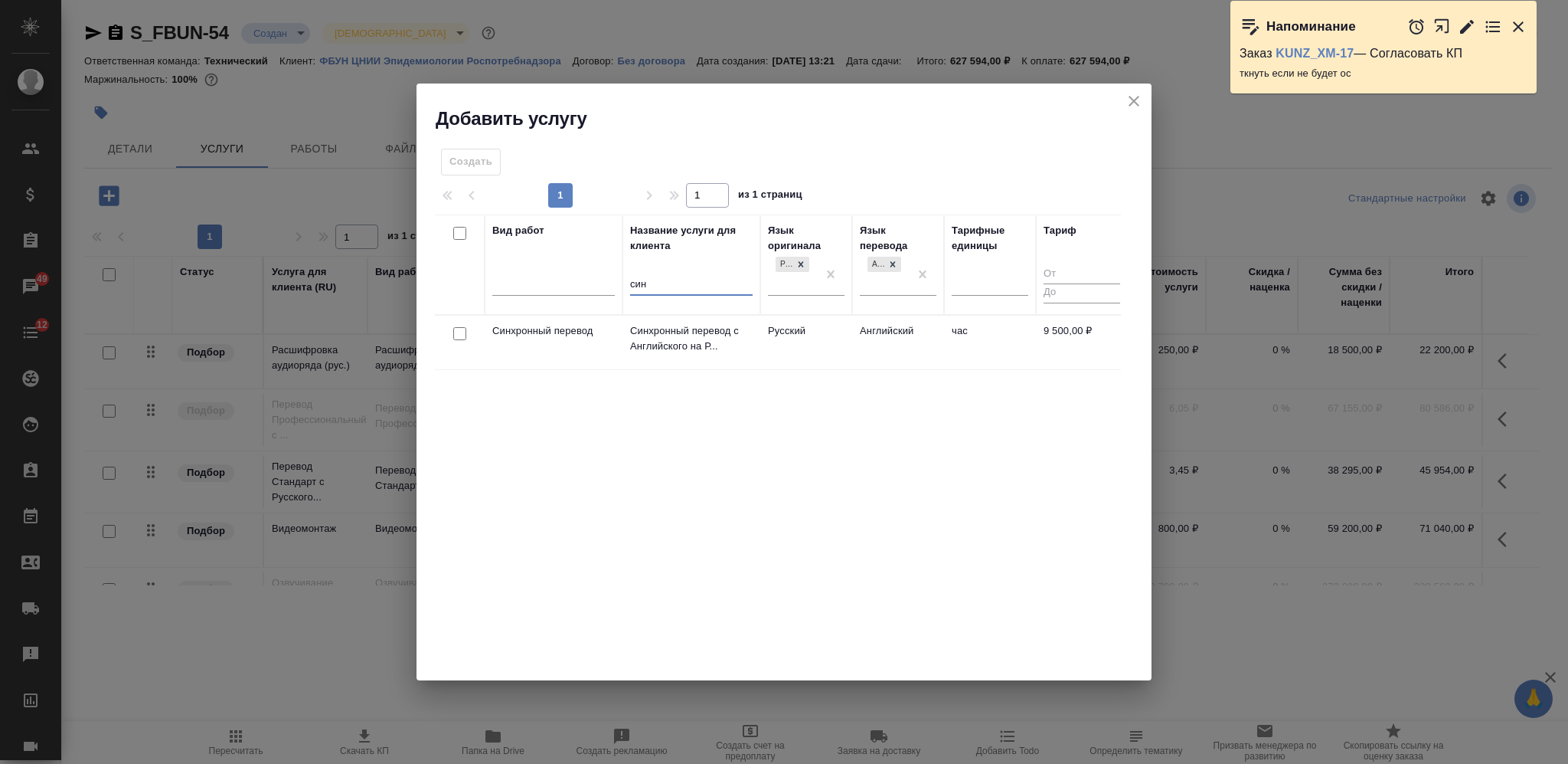
type input "син"
click at [461, 335] on input "checkbox" at bounding box center [460, 334] width 13 height 13
checkbox input "true"
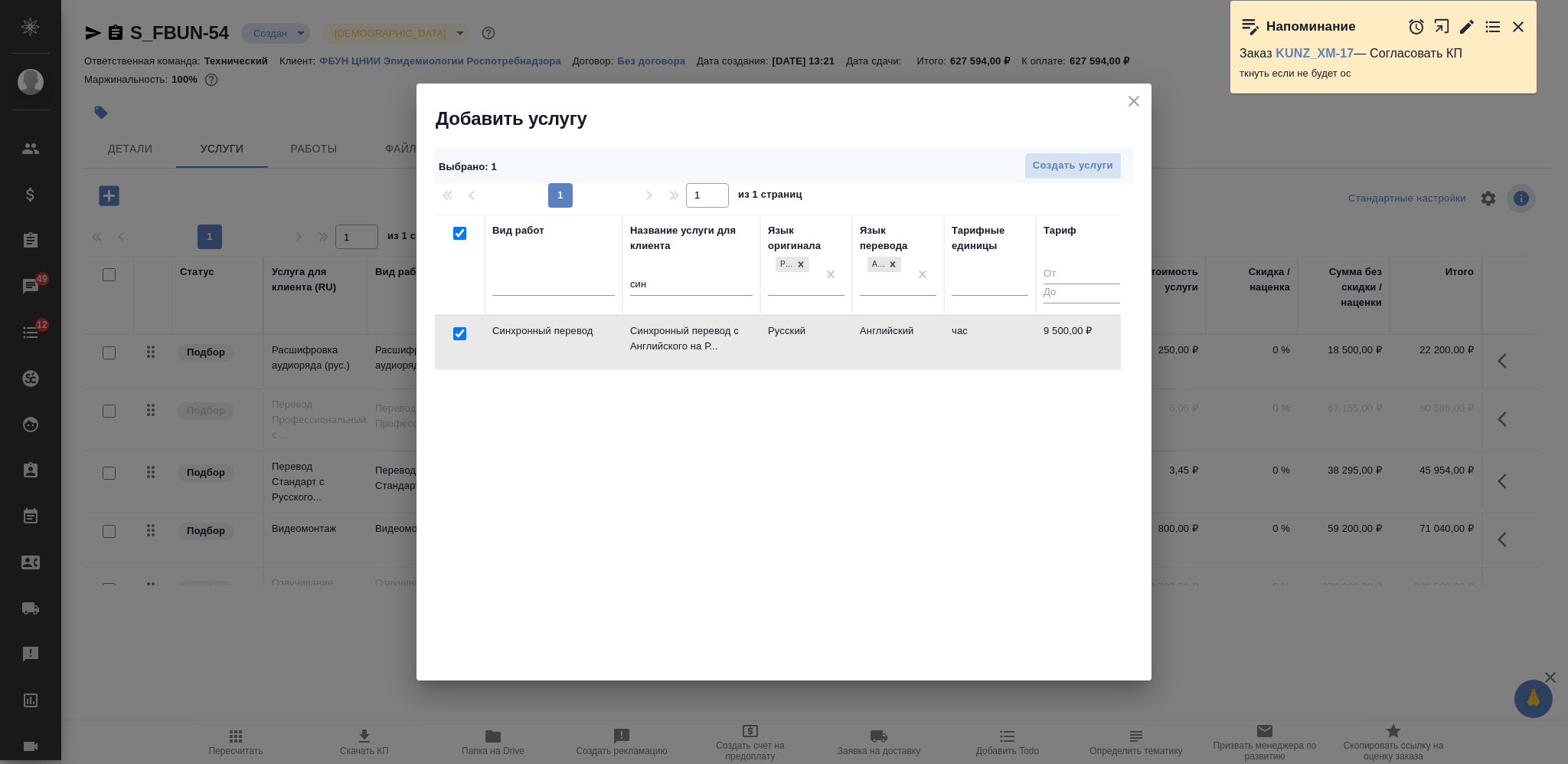
click at [1062, 150] on div "Выбрано : 1 Создать услуги" at bounding box center [784, 166] width 699 height 34
click at [1067, 164] on span "Создать услуги" at bounding box center [1073, 165] width 81 height 18
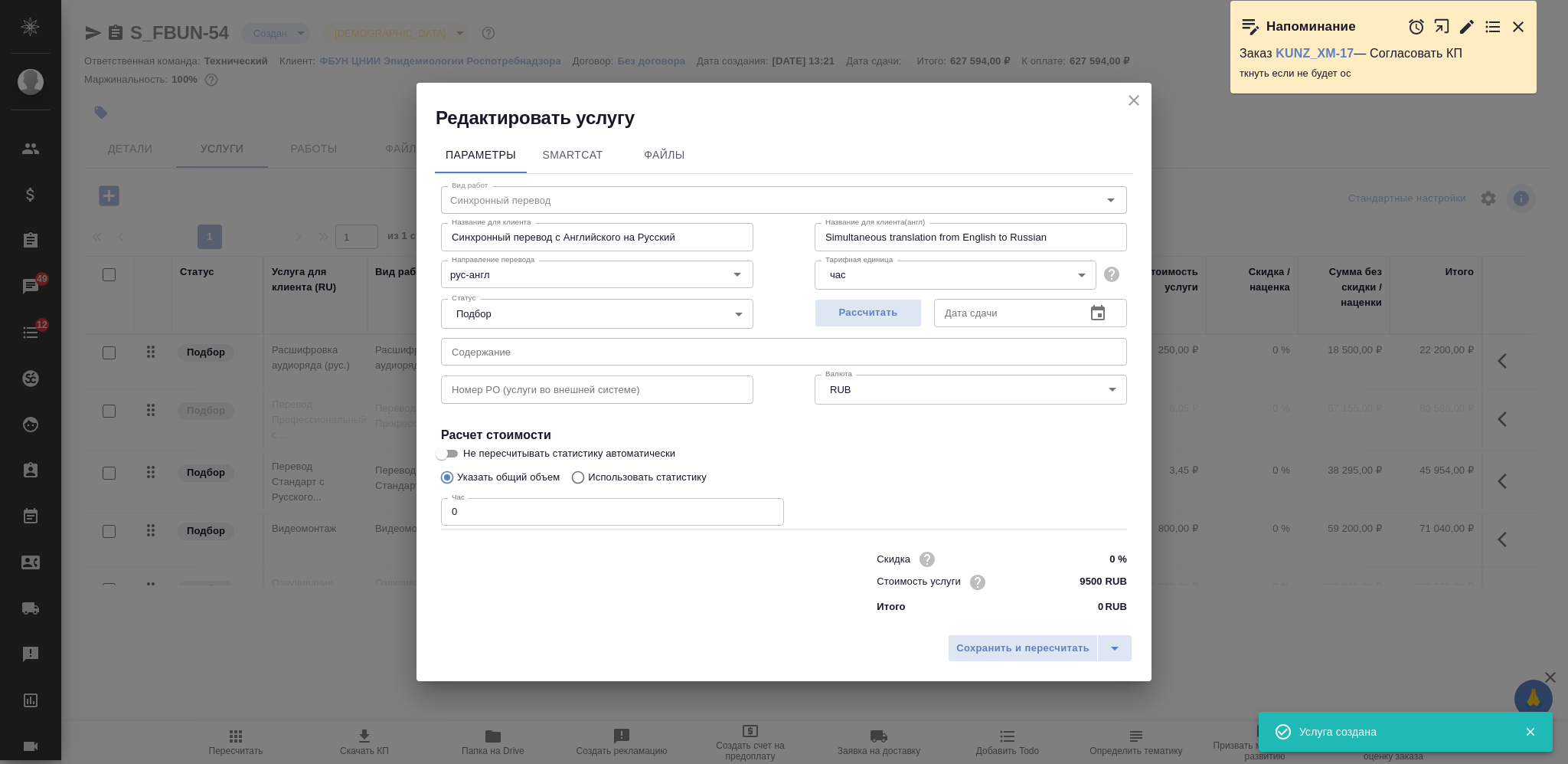
click at [423, 521] on div "Параметры SmartCat Файлы Вид работ Синхронный перевод Вид работ Название для кл…" at bounding box center [784, 379] width 735 height 496
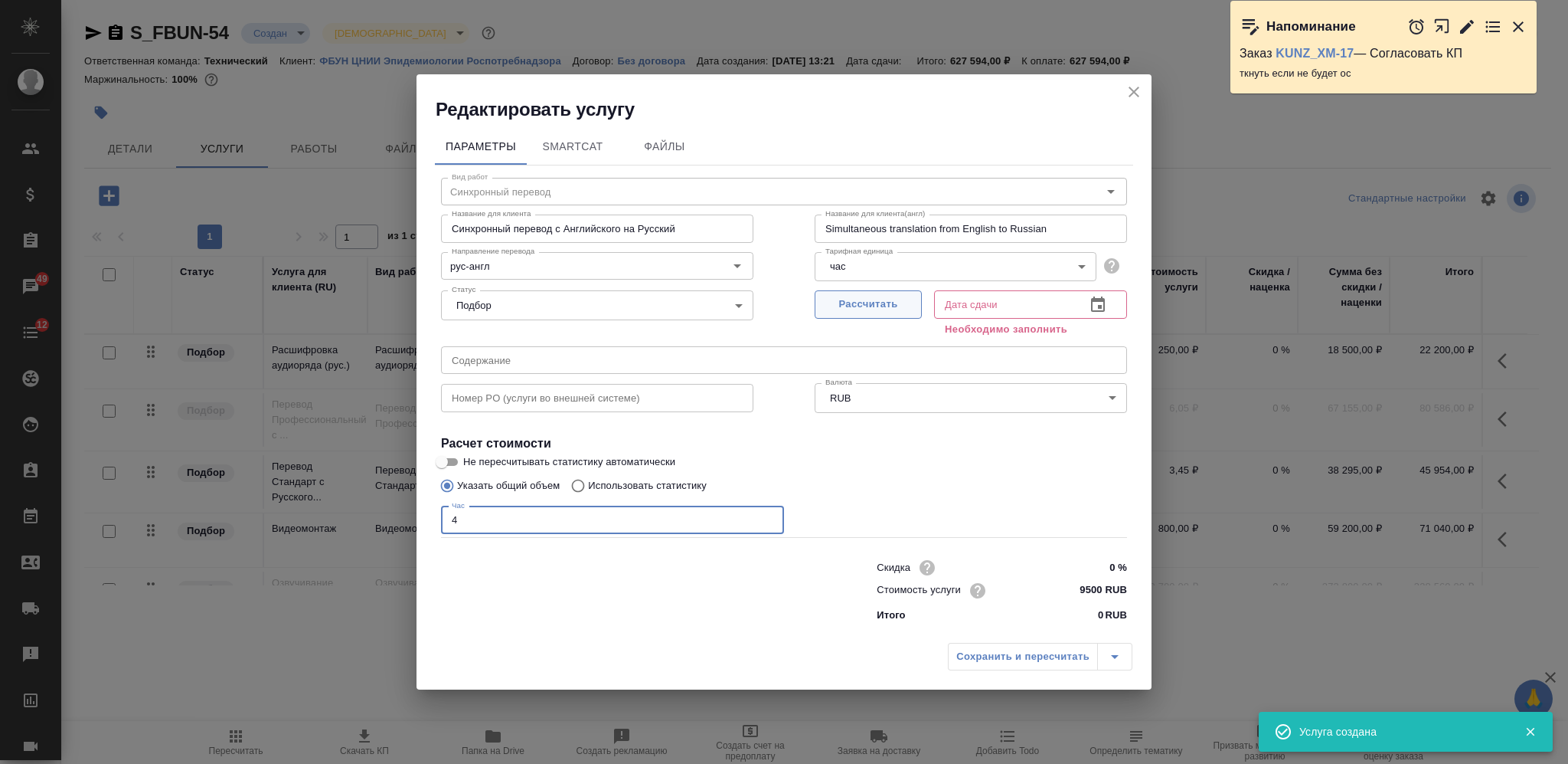
type input "4"
click at [870, 299] on span "Рассчитать" at bounding box center [869, 304] width 91 height 18
type input "26.09.2025 12:23"
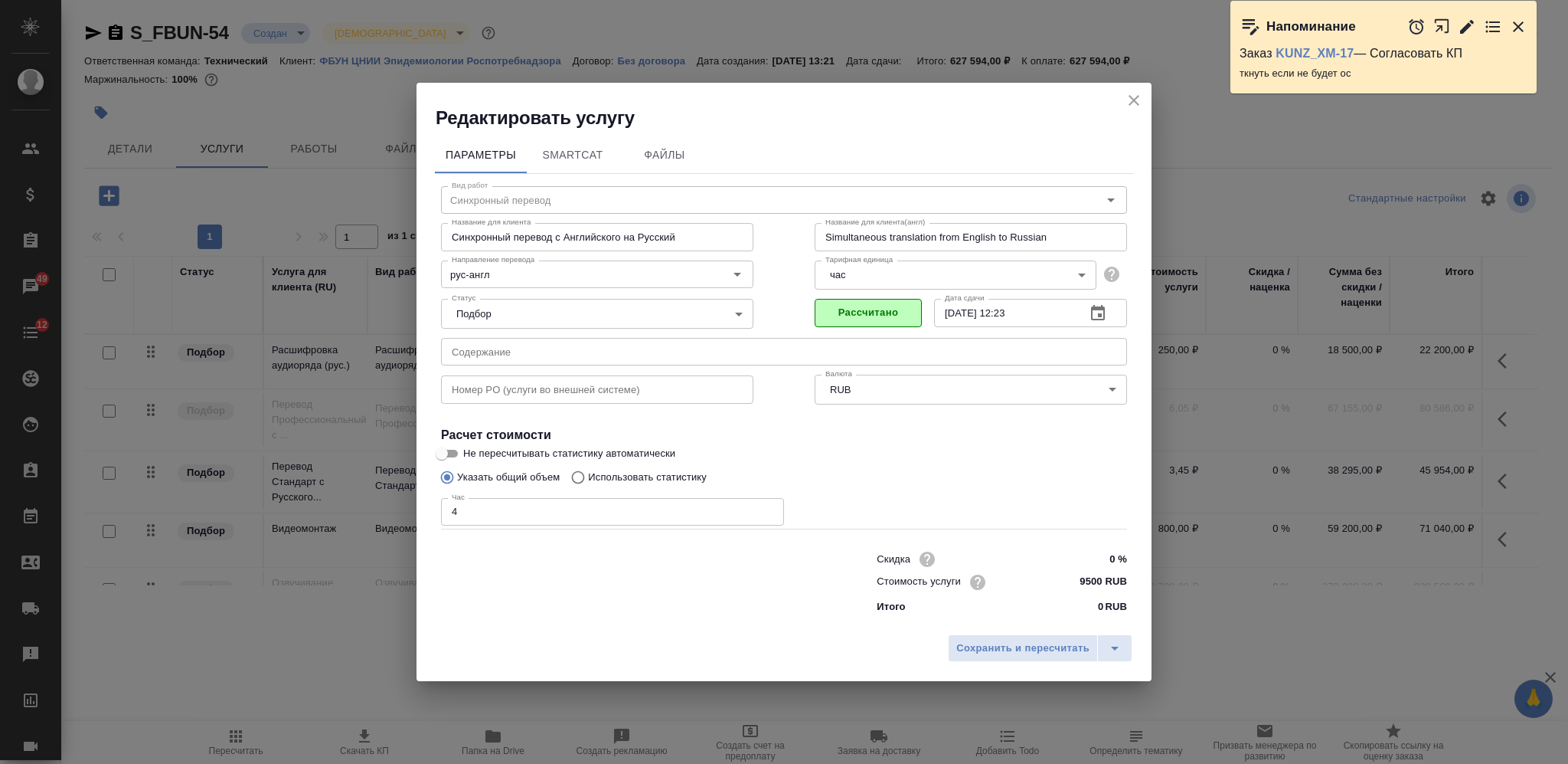
click at [592, 236] on input "Синхронный перевод с Английского на Русский" at bounding box center [597, 237] width 313 height 28
click at [684, 238] on input "Синхронный перевод с Английского на Русский" at bounding box center [597, 237] width 313 height 28
click at [548, 239] on input "Синхронный перевод с Английского на Русский" at bounding box center [597, 237] width 313 height 28
click at [554, 233] on input "Синхронный перевод с Английского на Русский" at bounding box center [597, 237] width 313 height 28
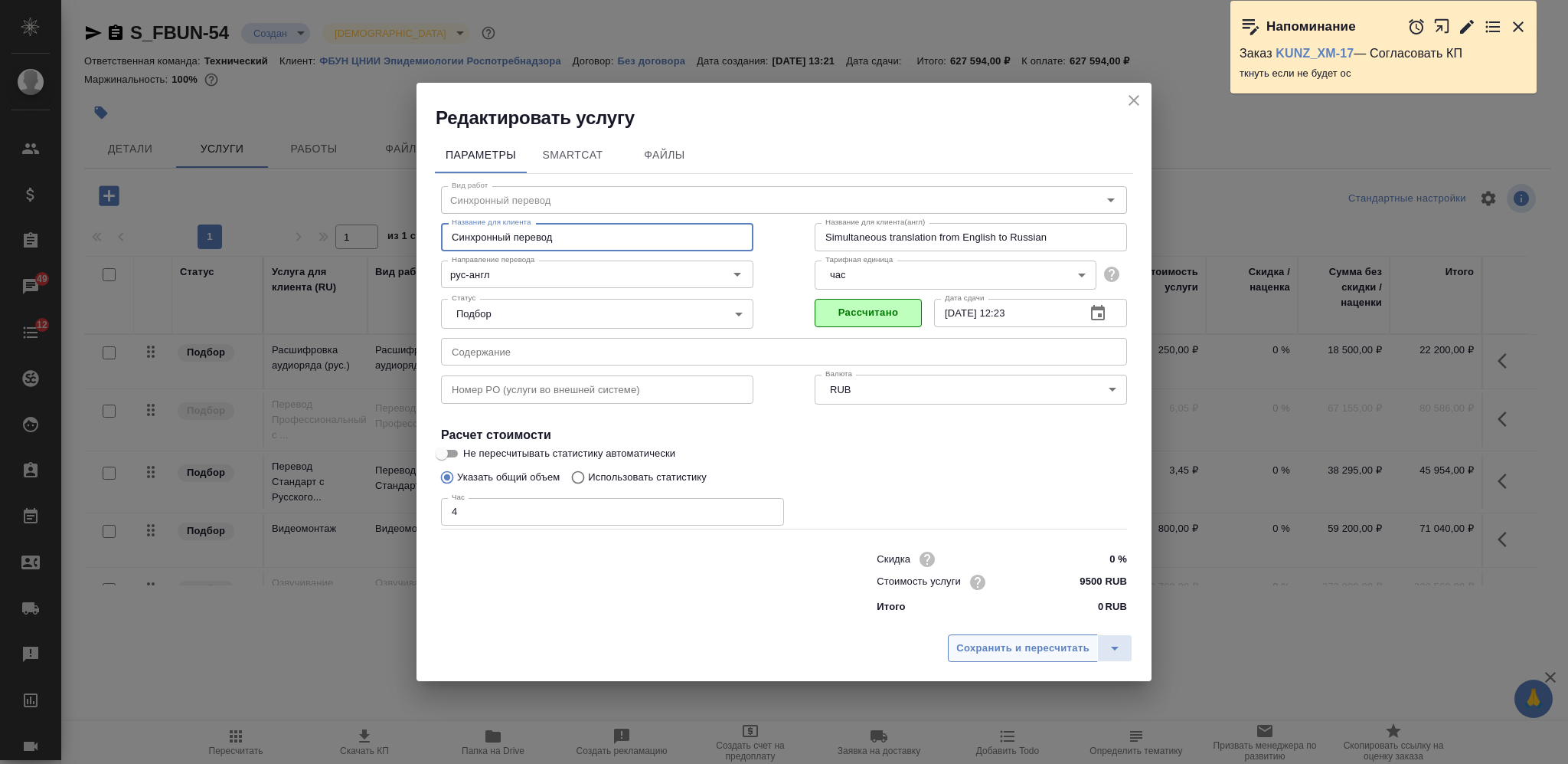
type input "Синхронный перевод"
click at [972, 646] on span "Сохранить и пересчитать" at bounding box center [1023, 648] width 133 height 18
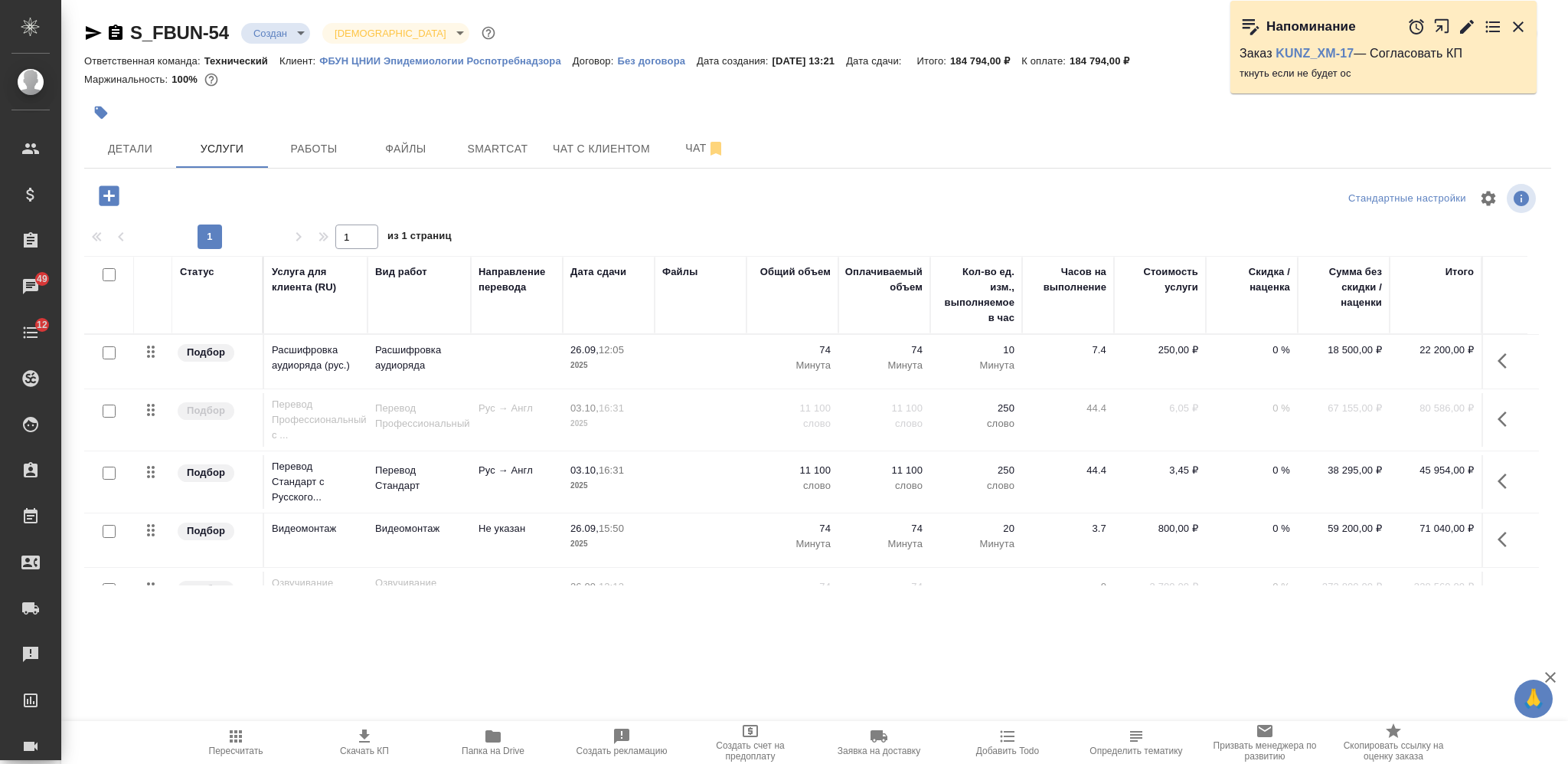
click at [1501, 483] on icon "button" at bounding box center [1508, 481] width 19 height 19
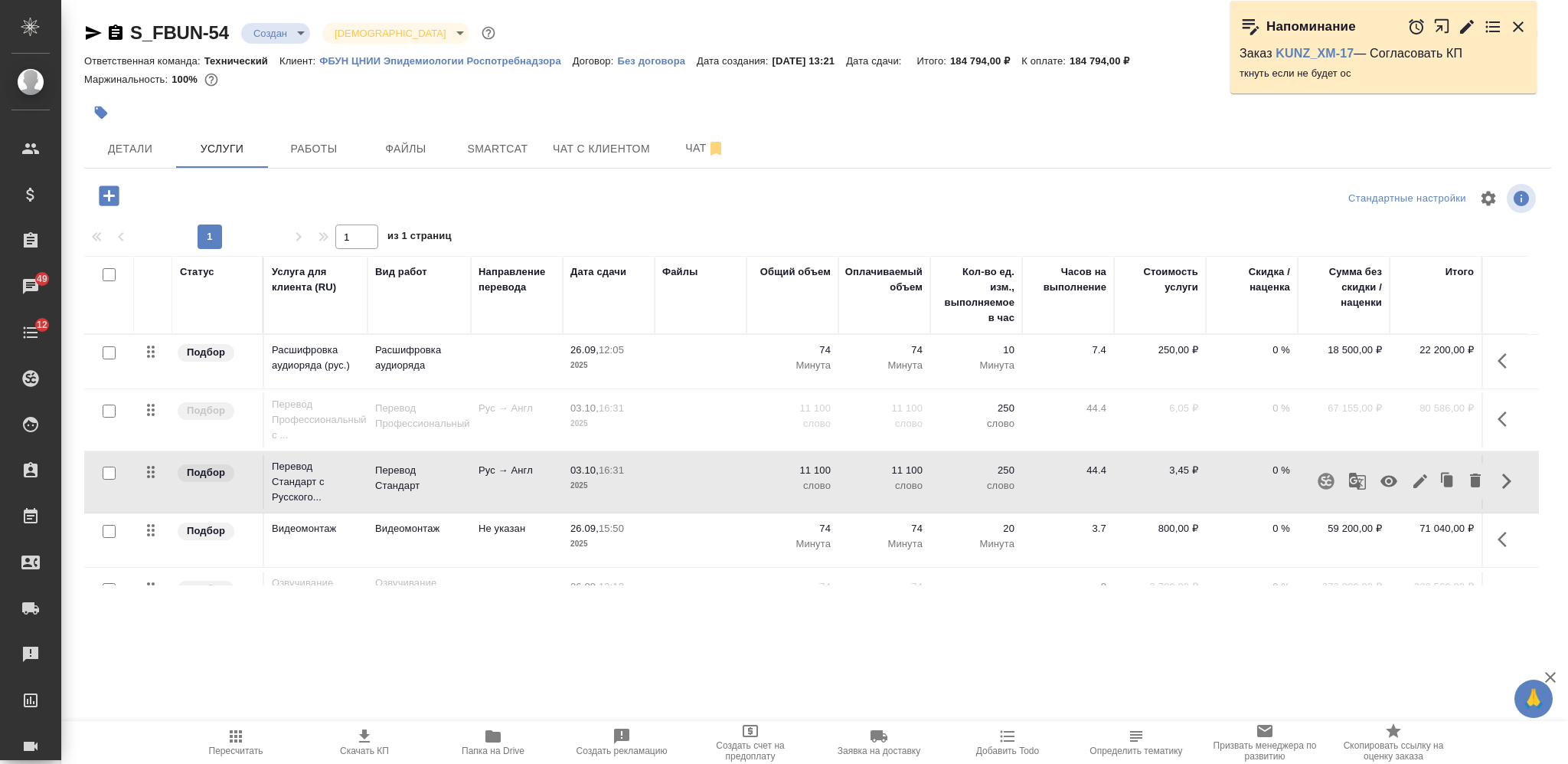
click at [1380, 482] on icon "button" at bounding box center [1389, 481] width 19 height 19
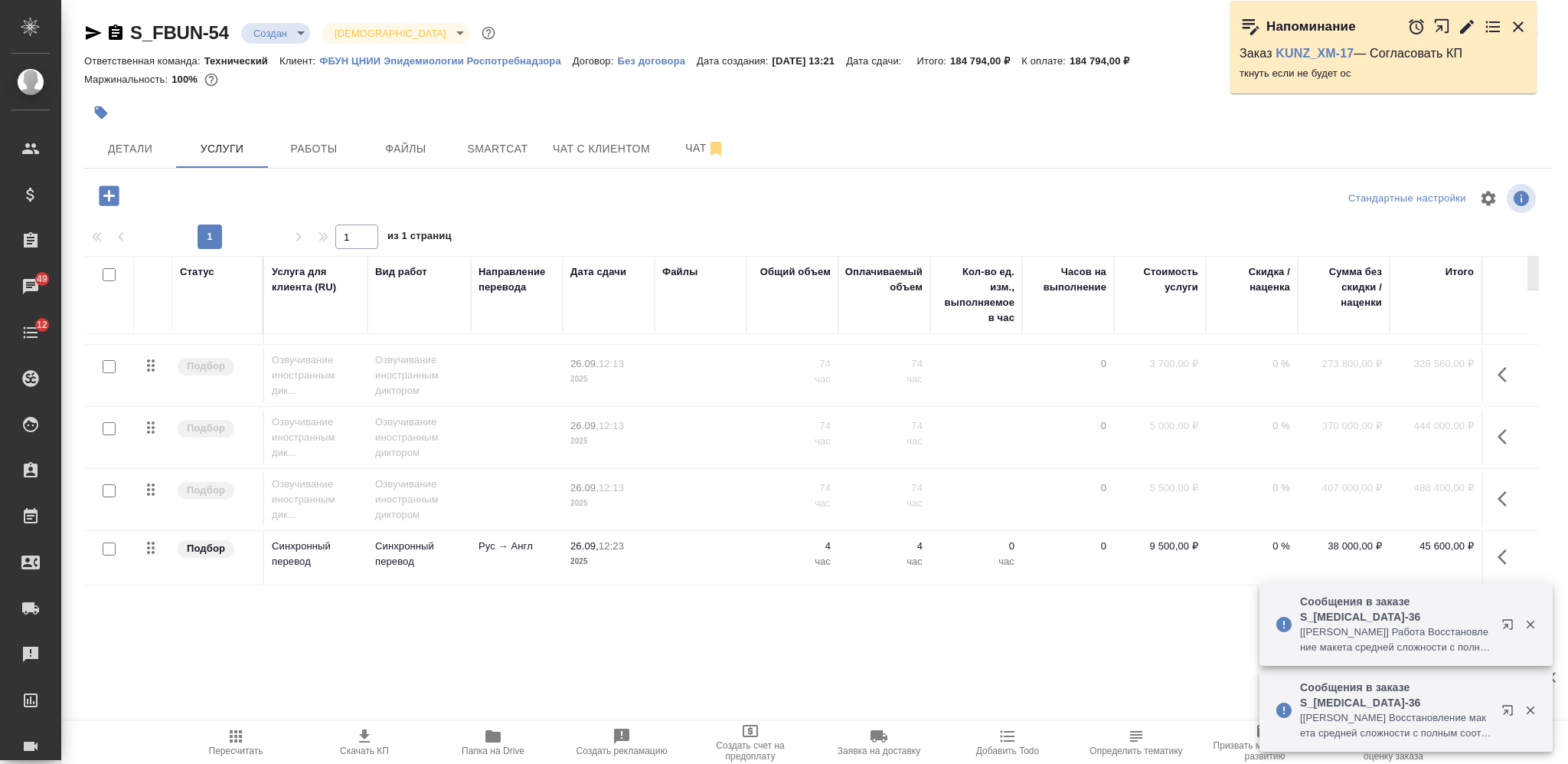
scroll to position [239, 0]
click at [741, 348] on td at bounding box center [700, 375] width 92 height 54
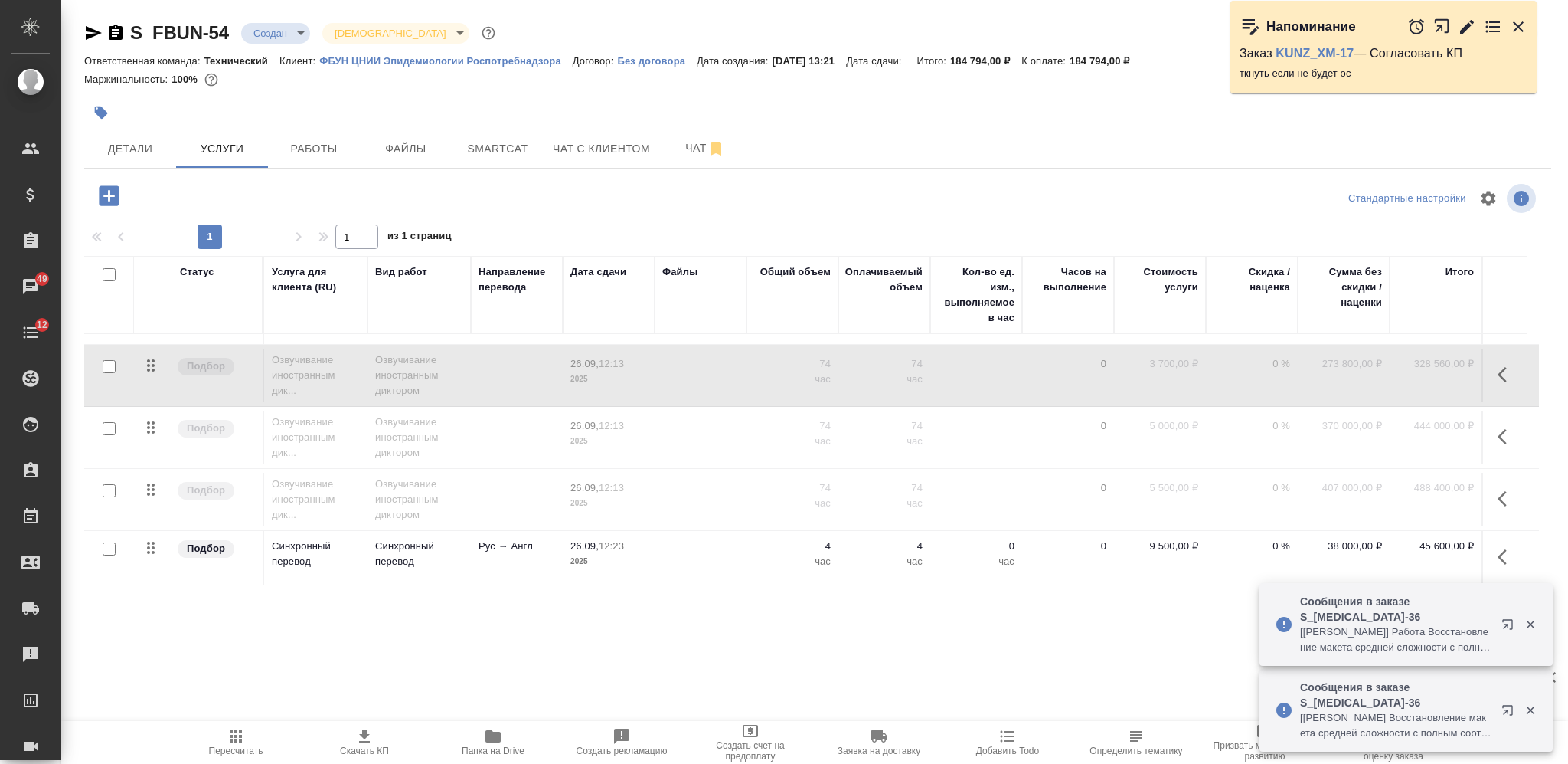
click at [741, 348] on td at bounding box center [700, 375] width 92 height 54
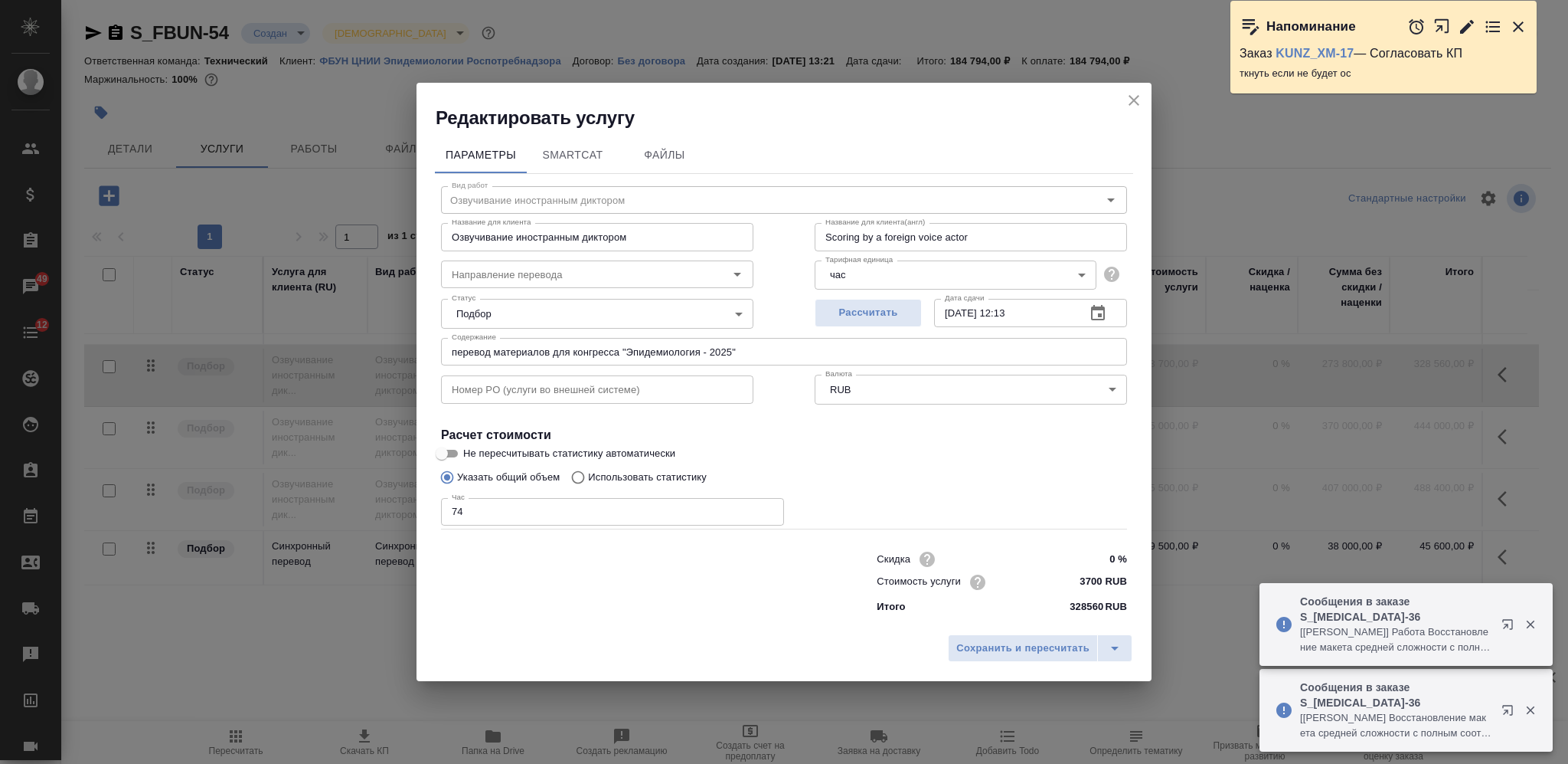
click at [893, 275] on body "🙏 .cls-1 fill:#fff; AWATERA Nikiforova Valeria Клиенты Спецификации Заказы 49 Ч…" at bounding box center [784, 382] width 1568 height 764
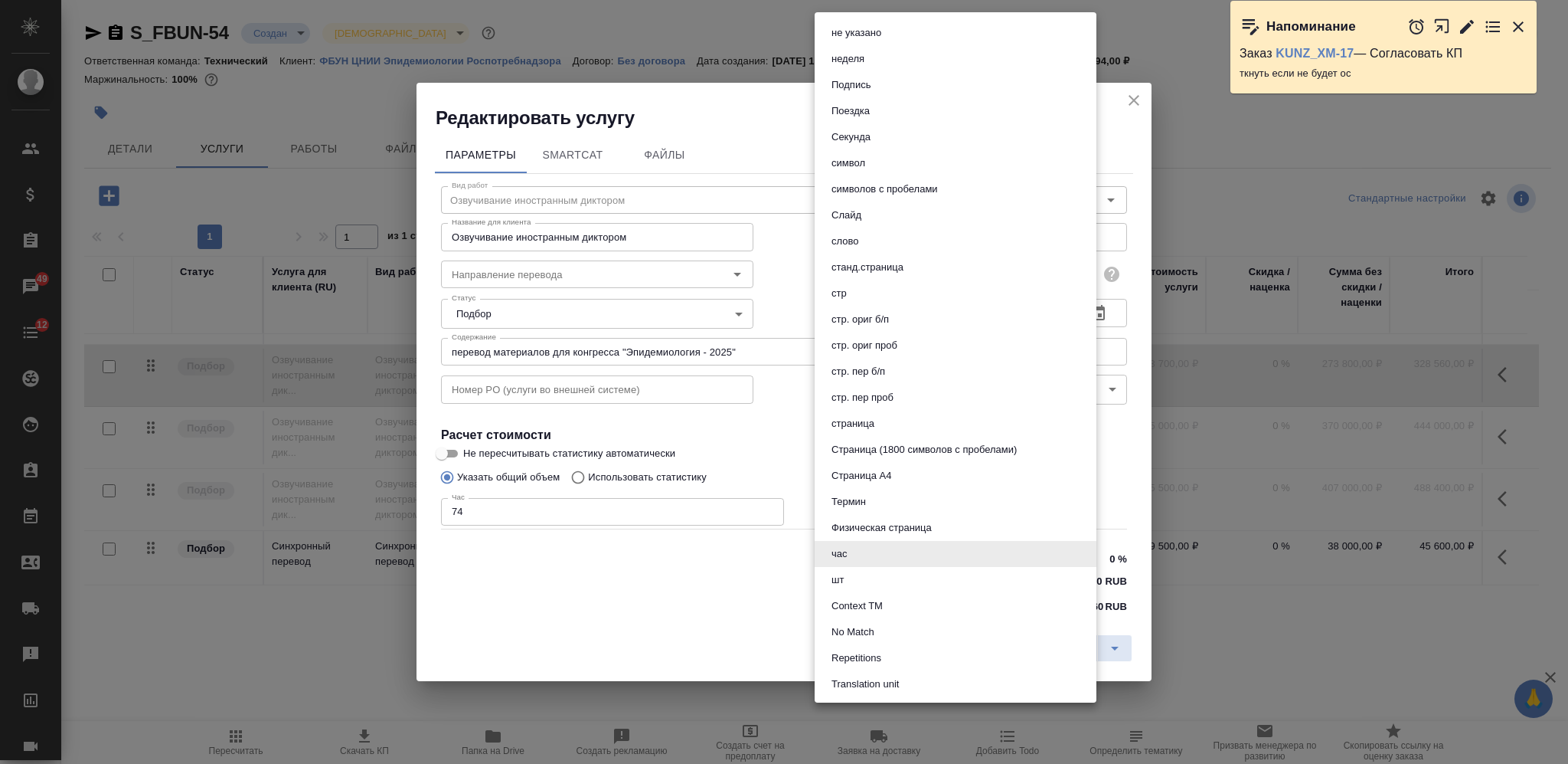
scroll to position [194, 0]
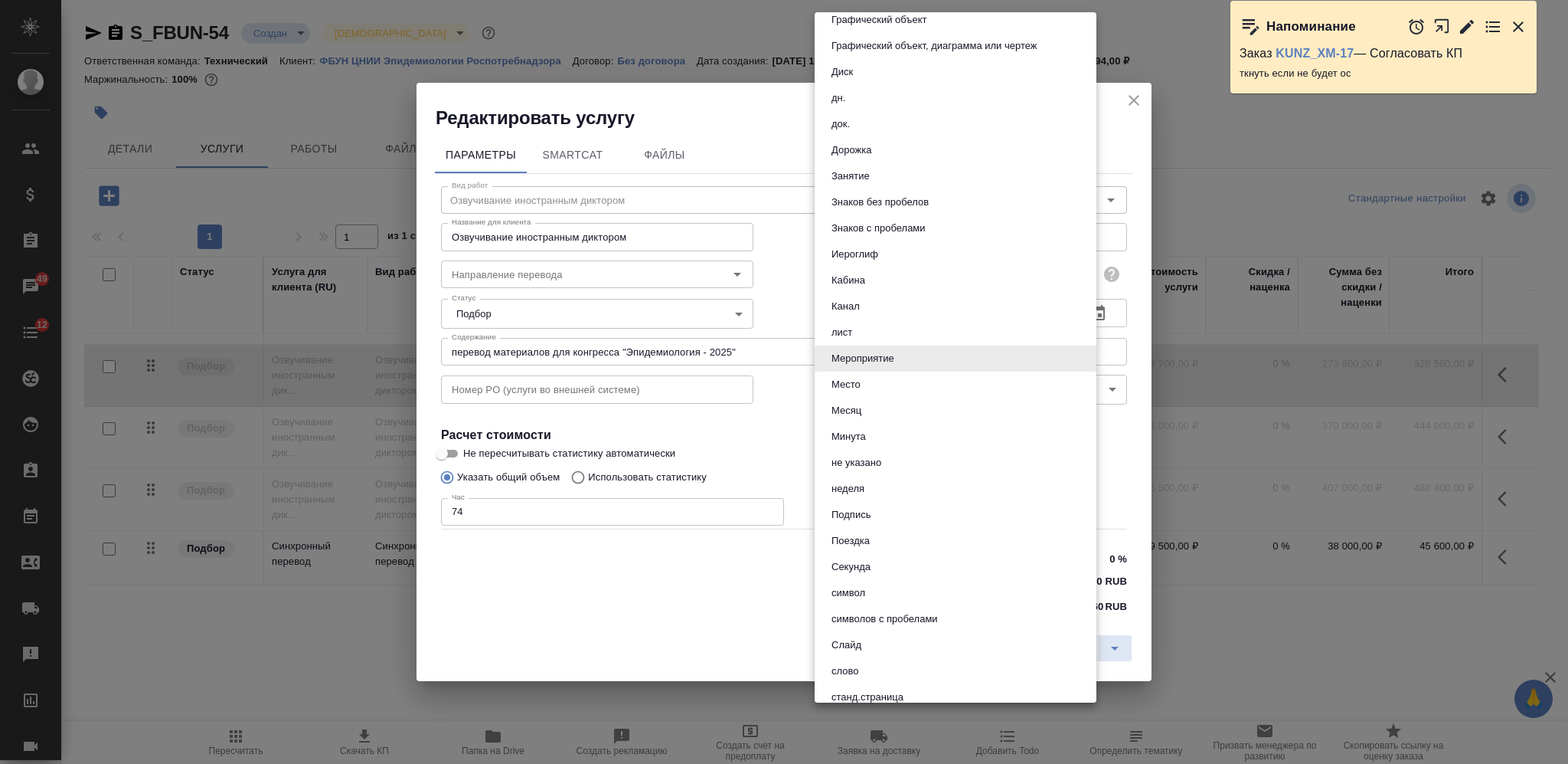
click at [886, 430] on li "Минута" at bounding box center [955, 437] width 281 height 26
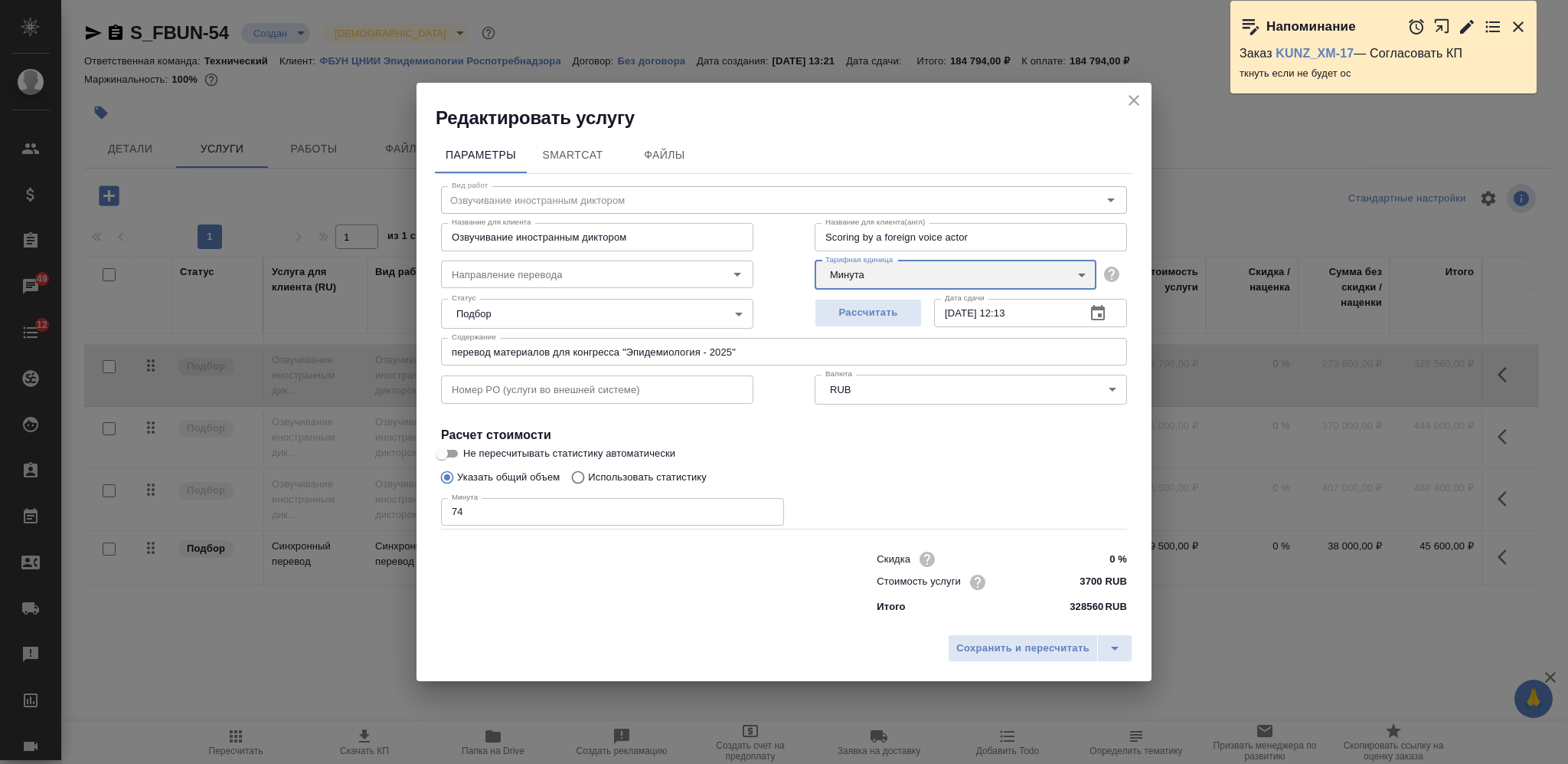
type input "5ca1acf853b22f58dad1d157"
click at [996, 652] on span "Сохранить и пересчитать" at bounding box center [1023, 648] width 133 height 18
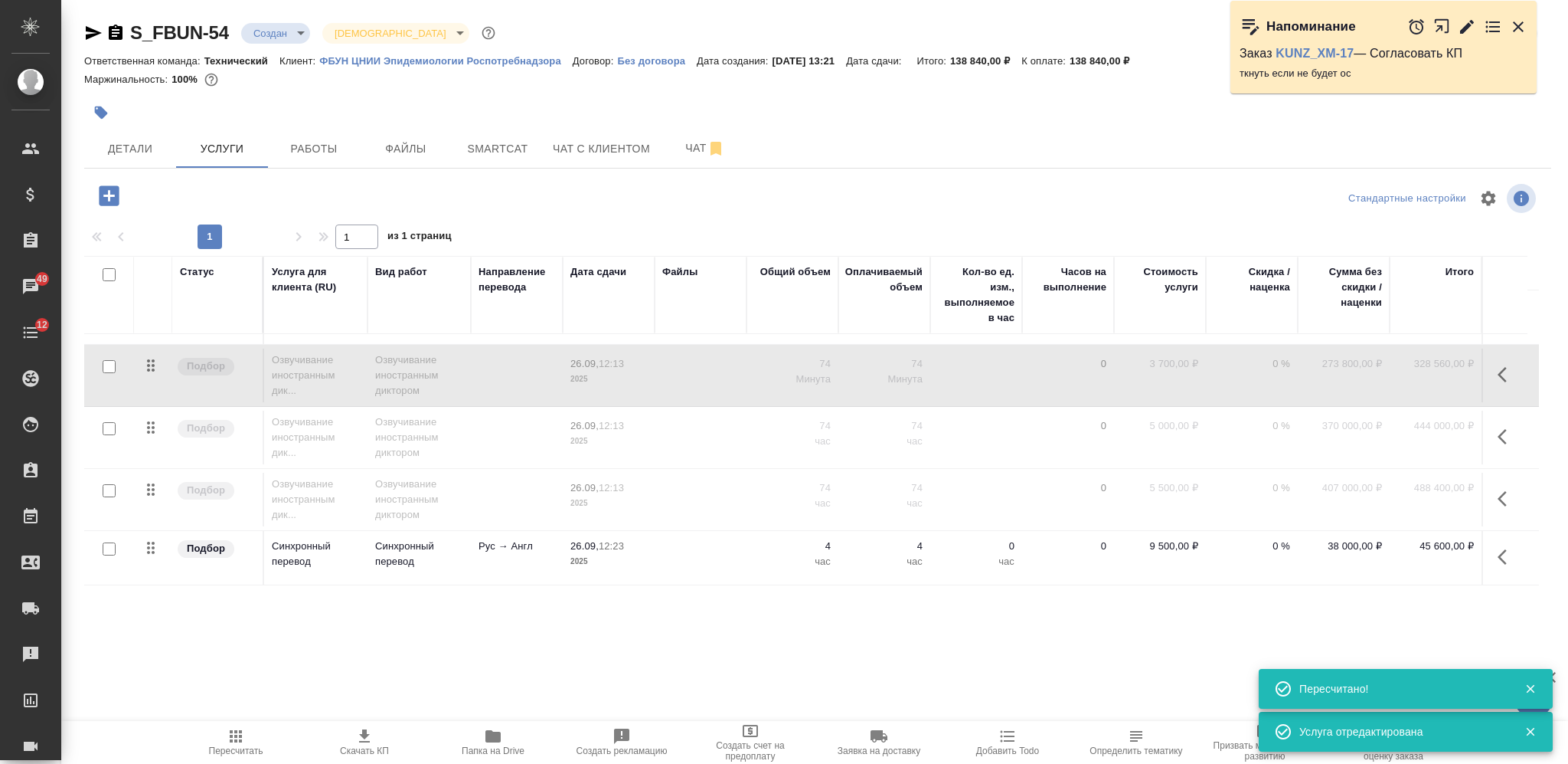
click at [708, 420] on td at bounding box center [700, 437] width 92 height 54
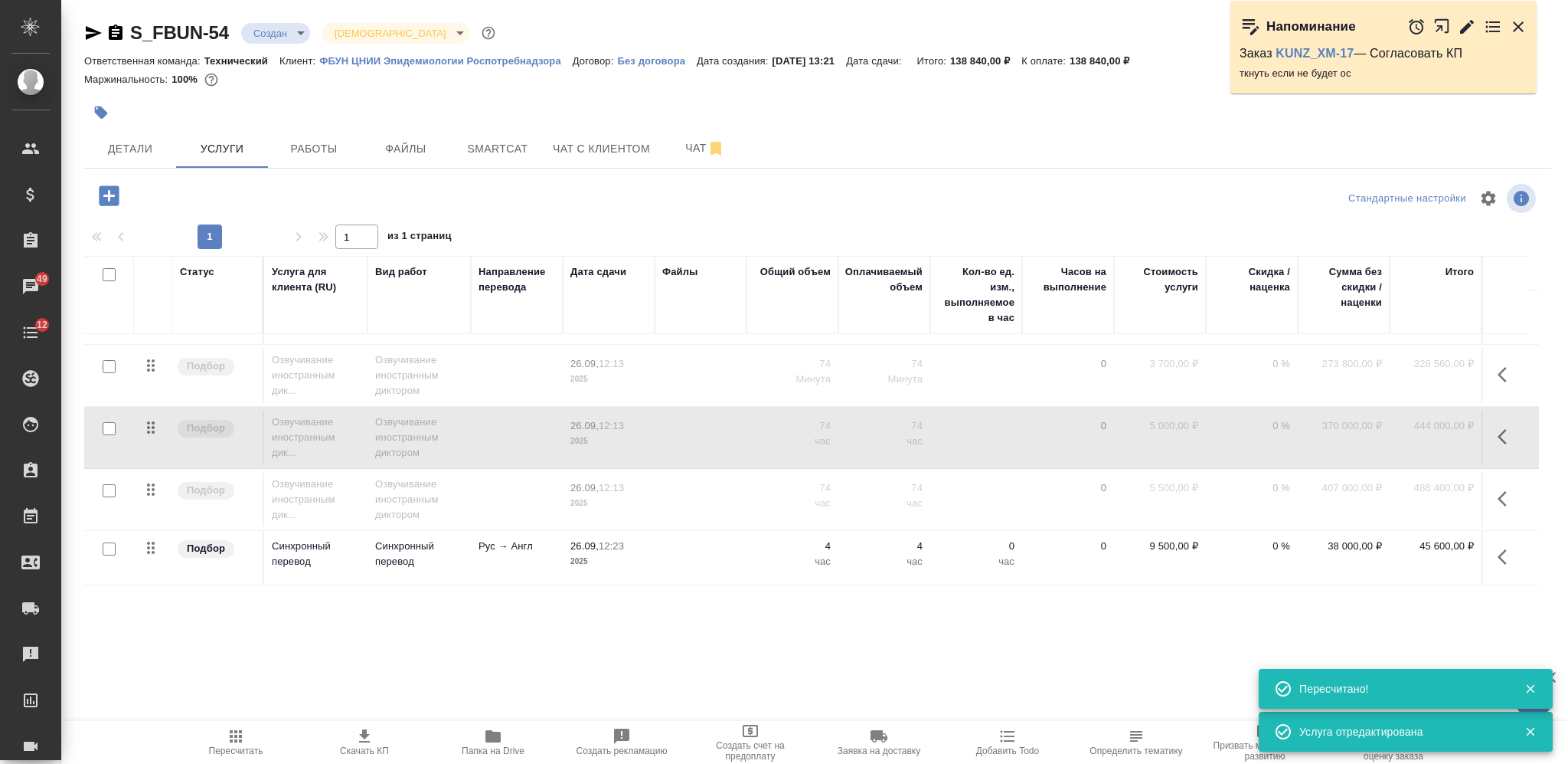
click at [708, 420] on td at bounding box center [700, 437] width 92 height 54
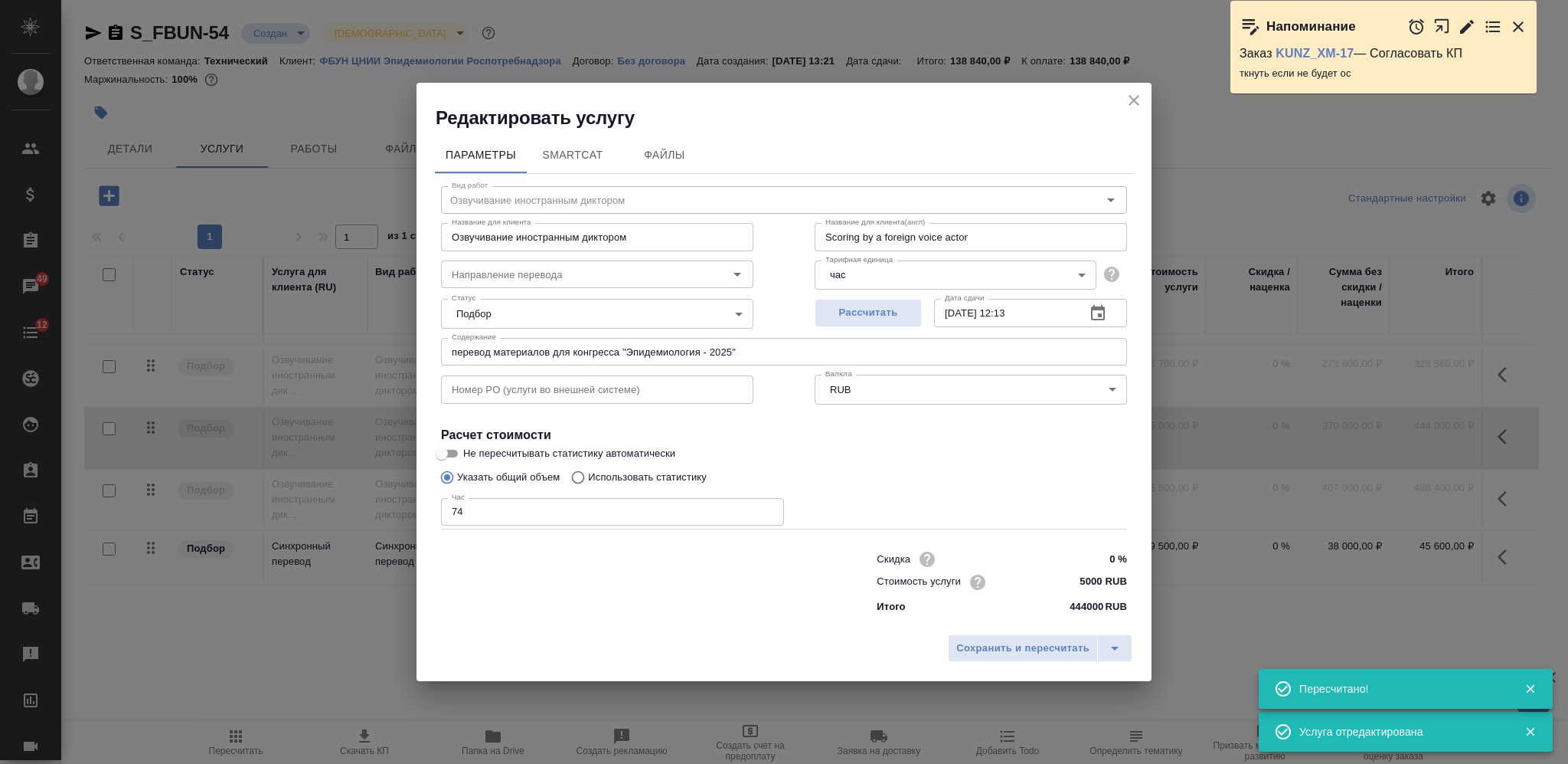
click at [868, 275] on body "🙏 .cls-1 fill:#fff; AWATERA Nikiforova Valeria Клиенты Спецификации Заказы 49 Ч…" at bounding box center [784, 382] width 1568 height 764
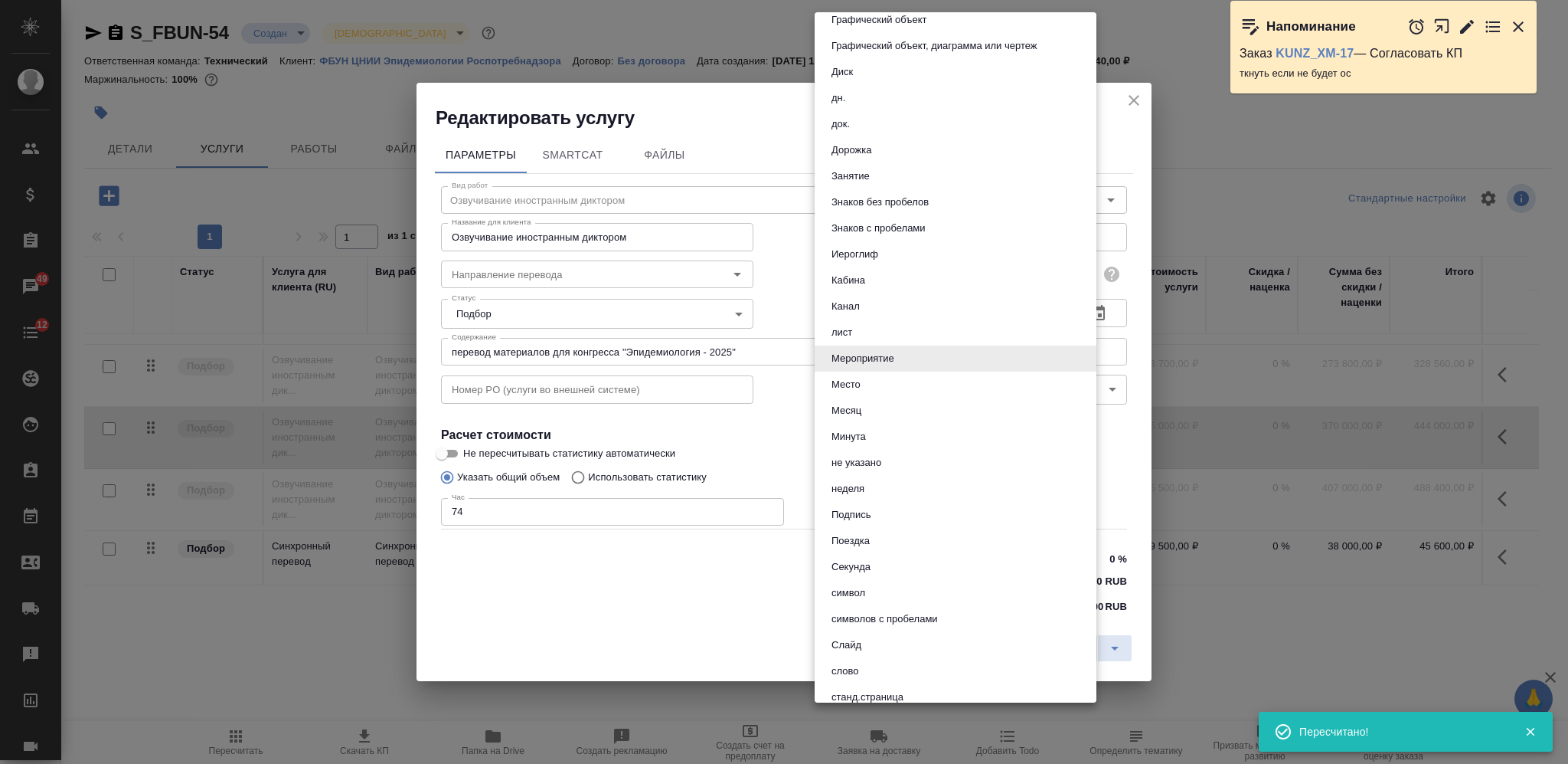
click at [879, 431] on li "Минута" at bounding box center [955, 437] width 281 height 26
type input "5ca1acf853b22f58dad1d157"
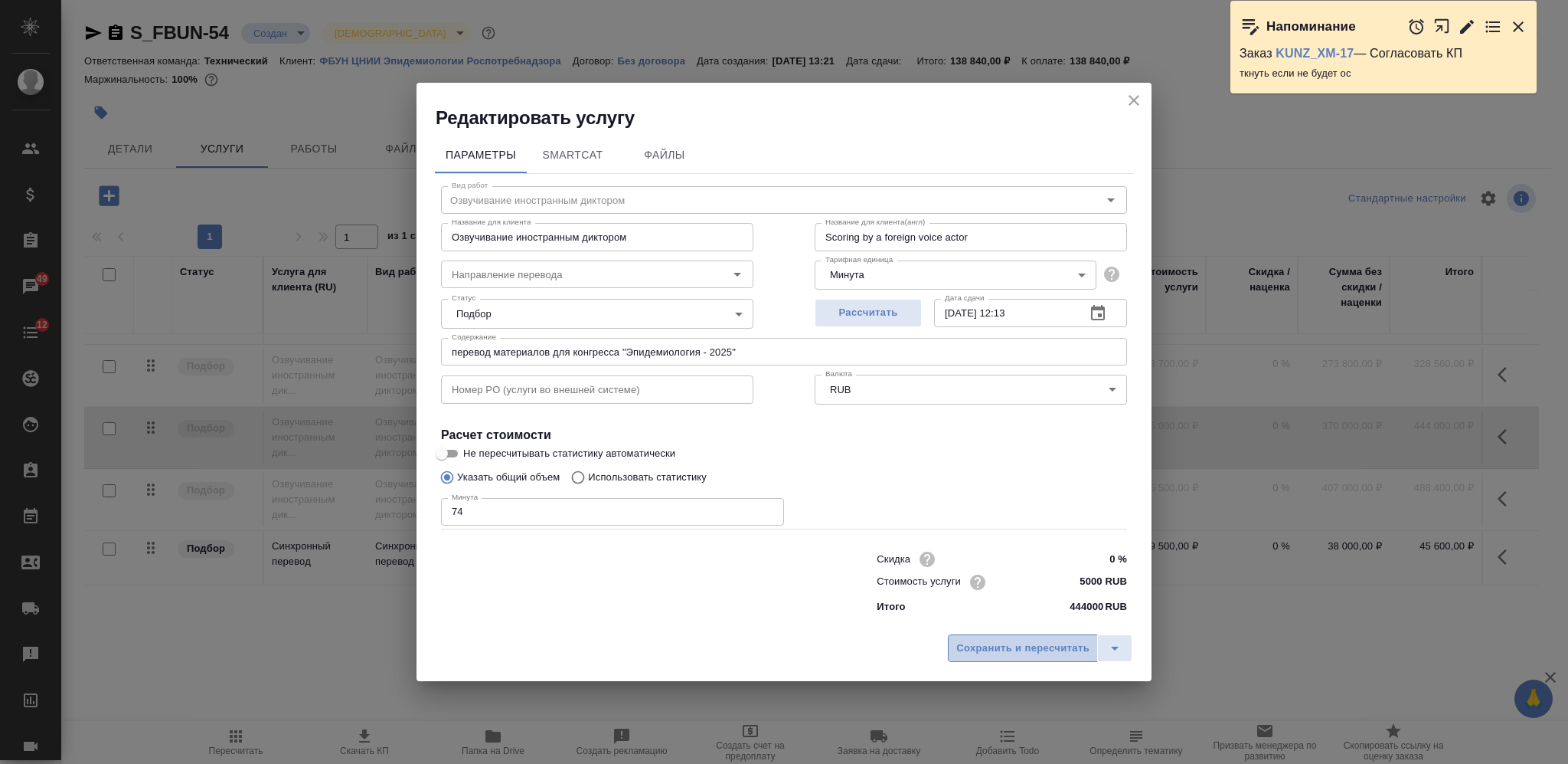
click at [1033, 643] on span "Сохранить и пересчитать" at bounding box center [1023, 648] width 133 height 18
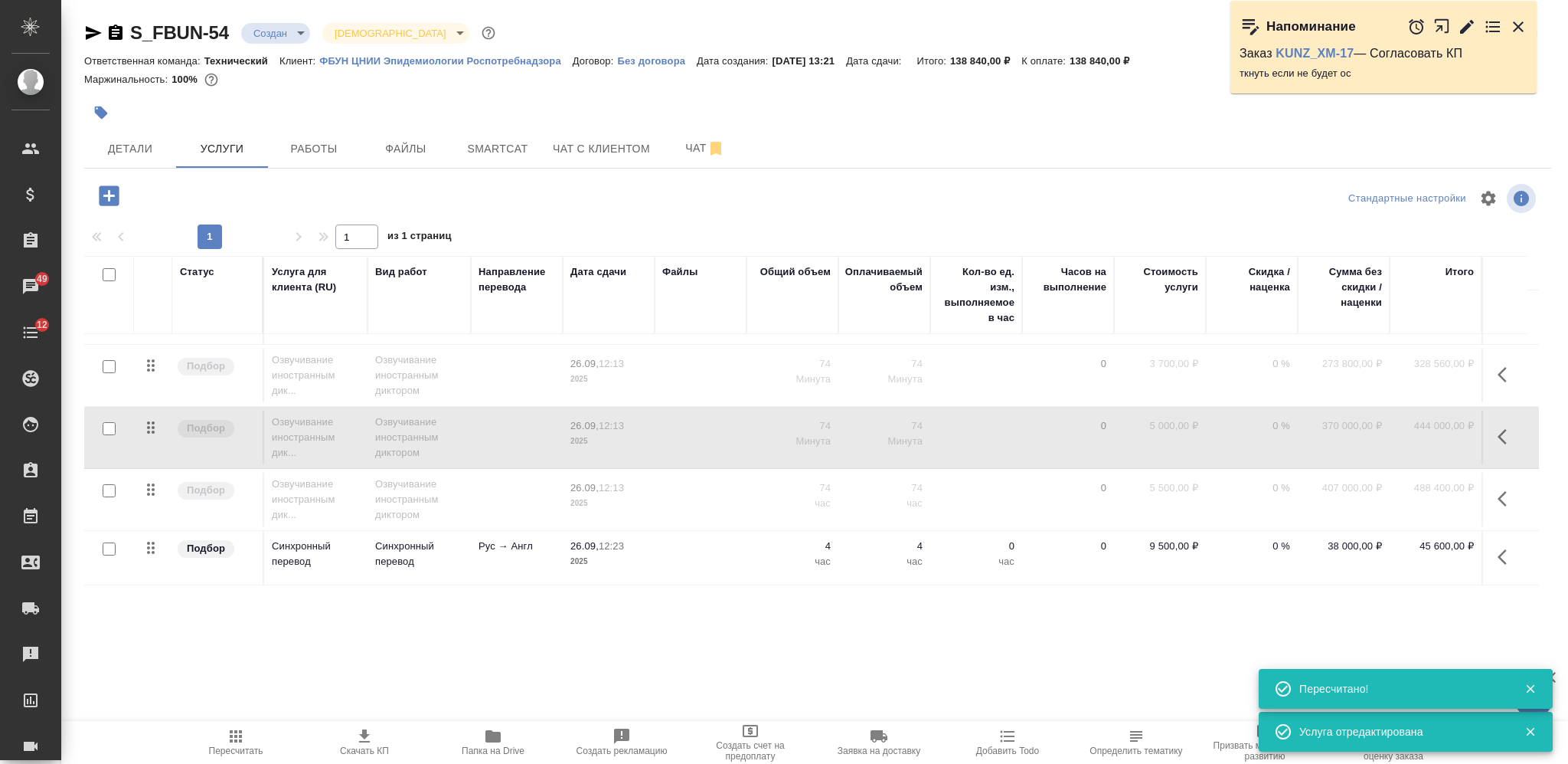
click at [724, 476] on td at bounding box center [700, 499] width 92 height 54
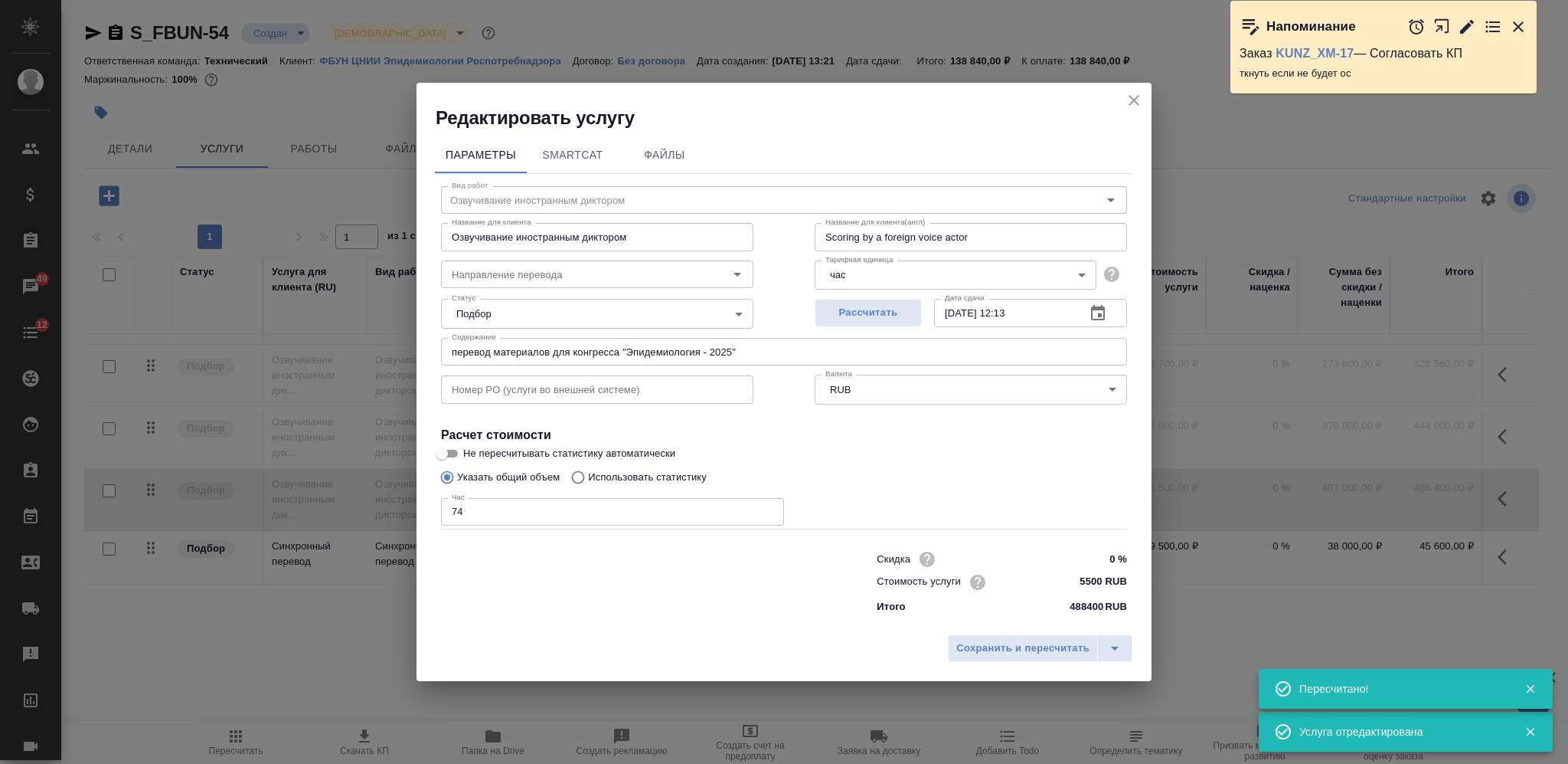
click at [880, 278] on body "🙏 .cls-1 fill:#fff; AWATERA Nikiforova Valeria Клиенты Спецификации Заказы 49 Ч…" at bounding box center [784, 382] width 1568 height 764
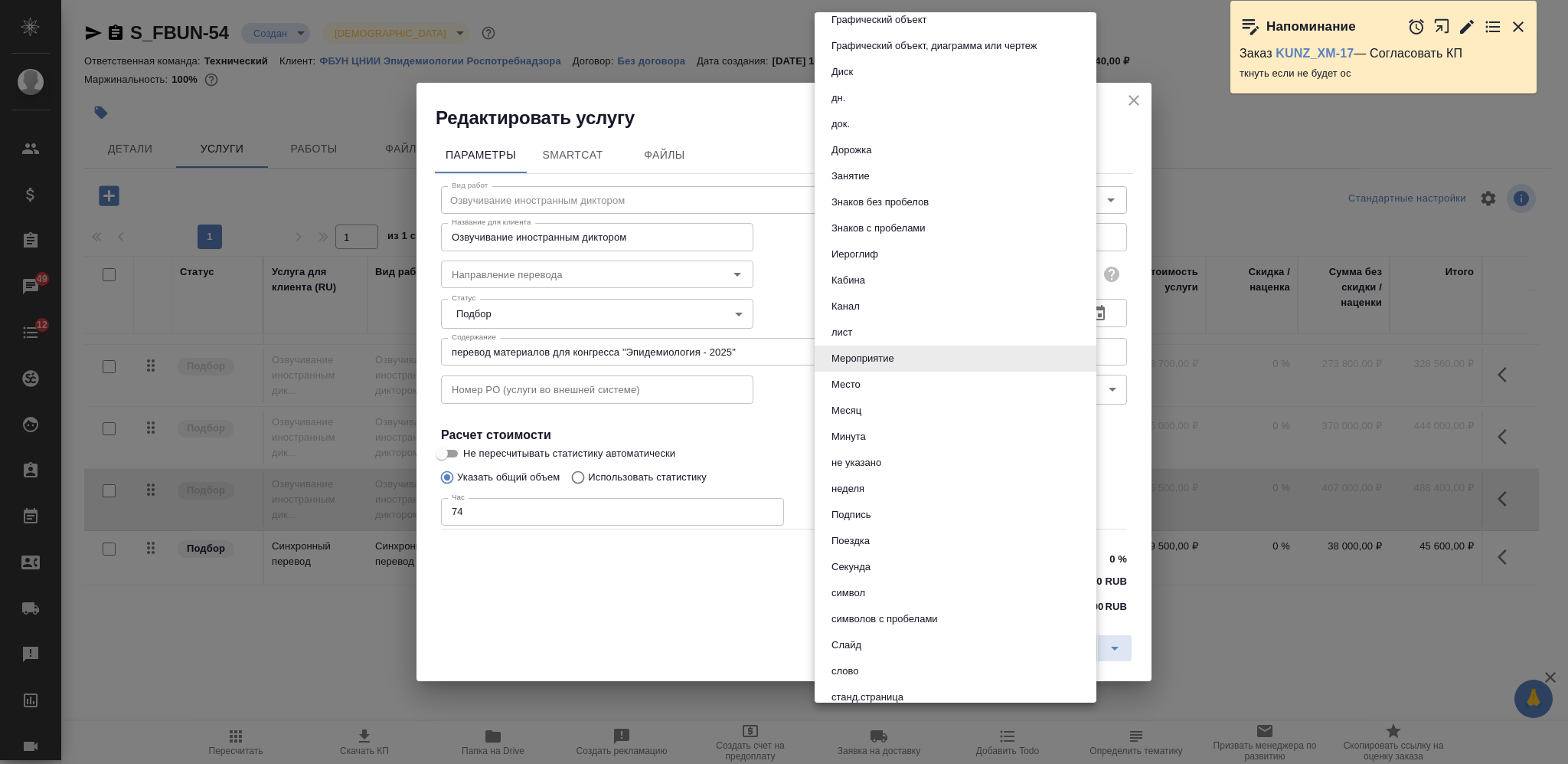
click at [869, 432] on button "Минута" at bounding box center [848, 437] width 43 height 17
type input "5ca1acf853b22f58dad1d157"
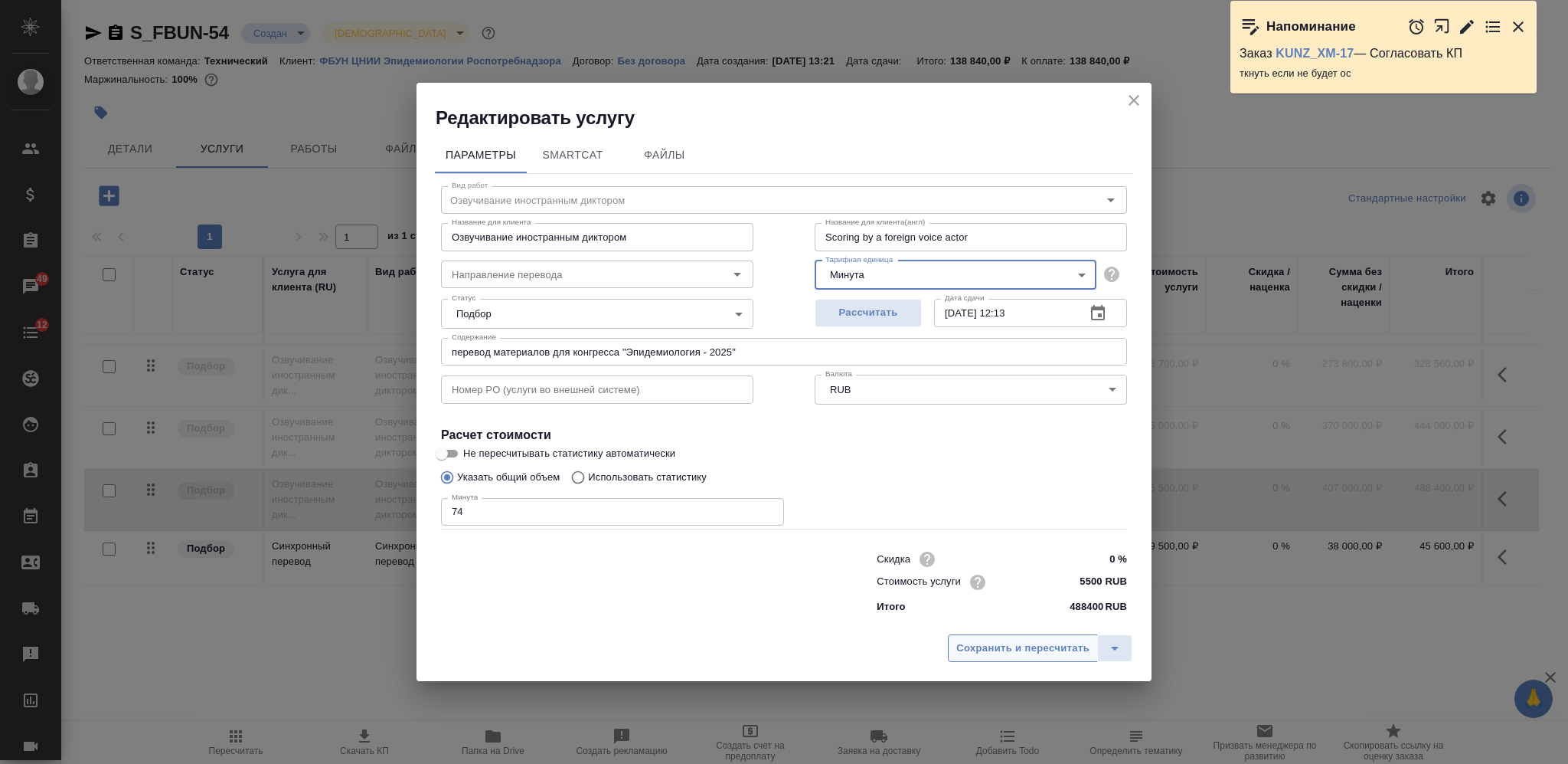
click at [1023, 646] on span "Сохранить и пересчитать" at bounding box center [1023, 648] width 133 height 18
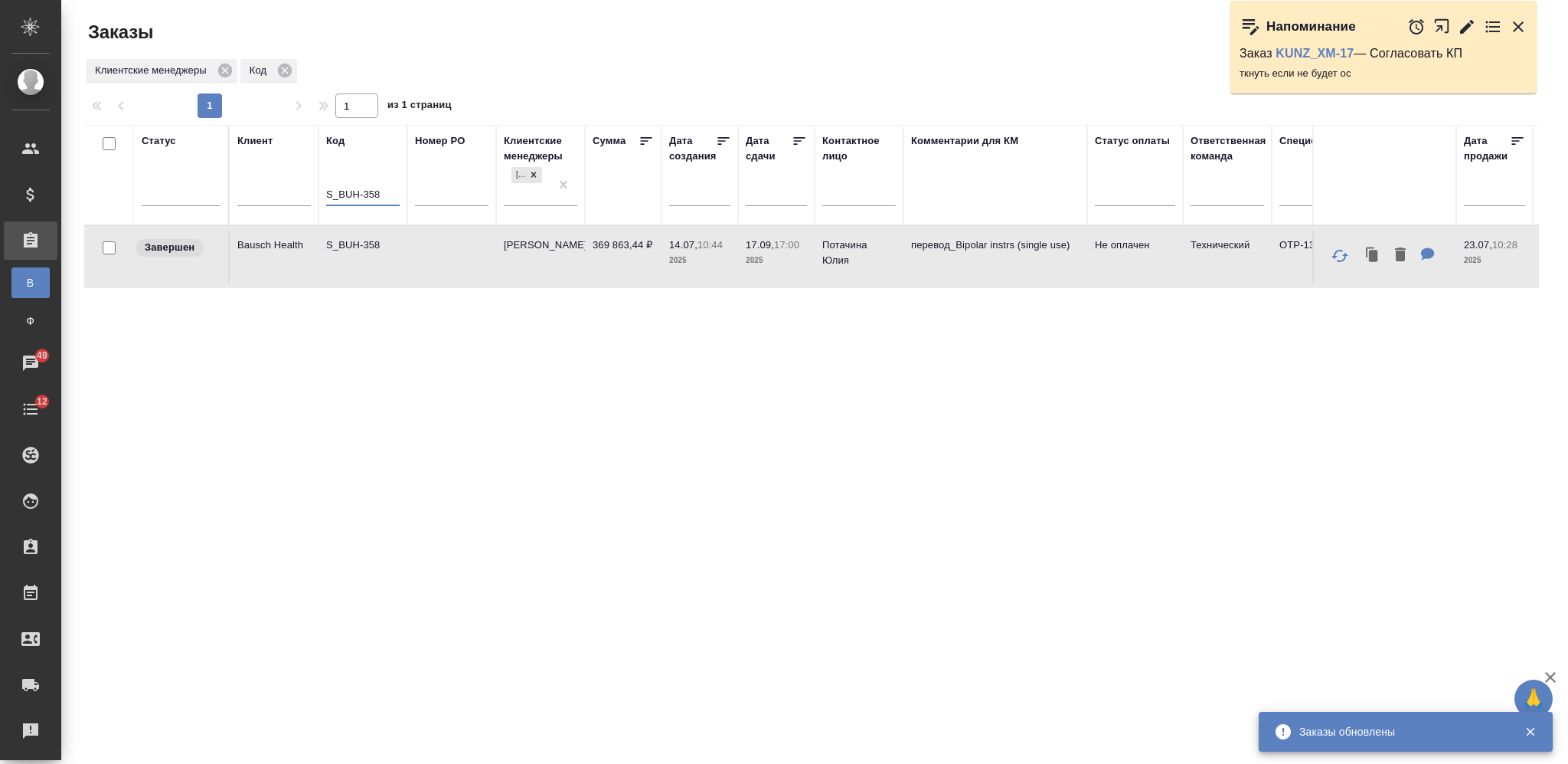
click at [361, 190] on input "S_BUH-358" at bounding box center [363, 195] width 74 height 19
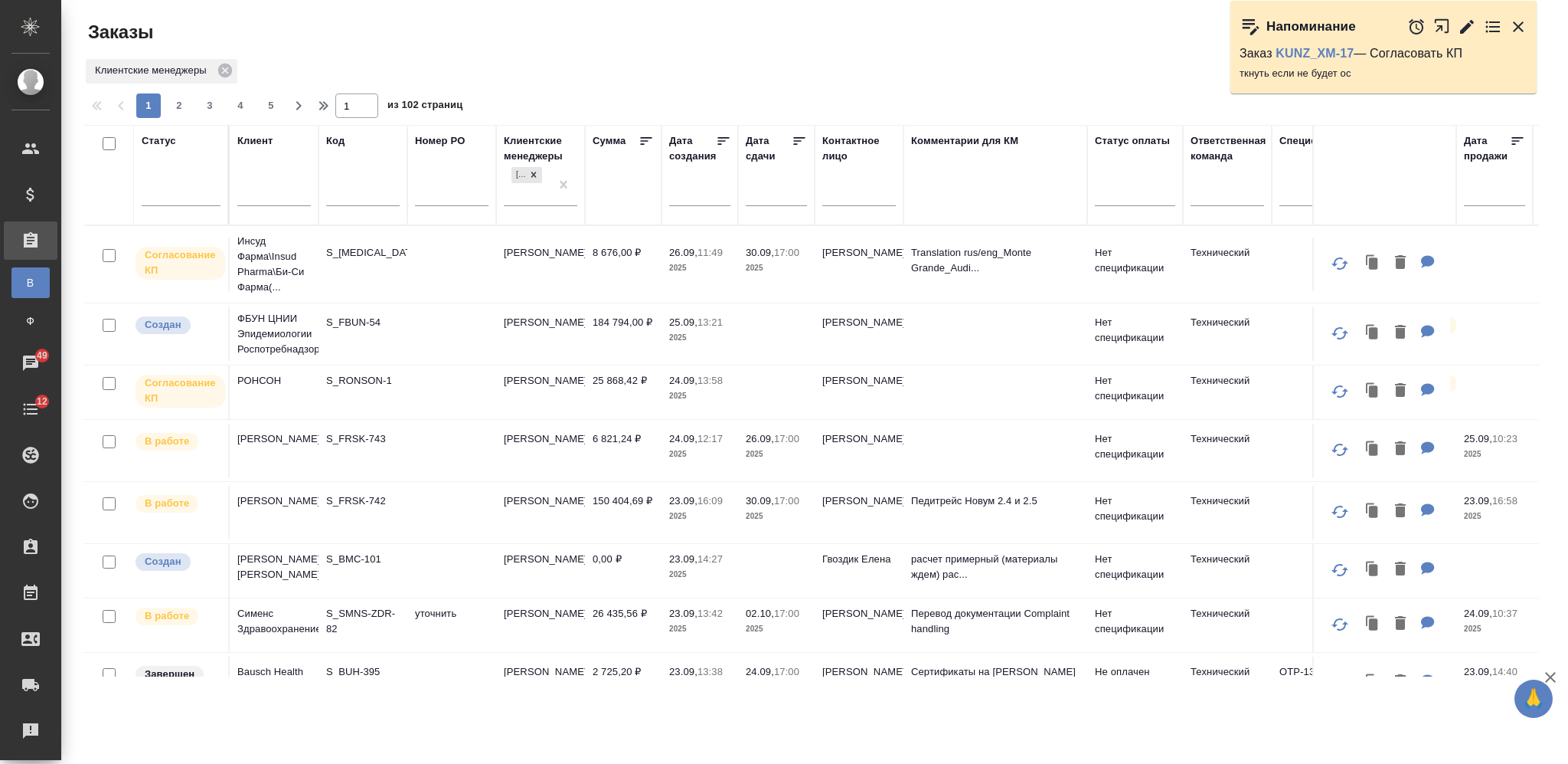
click at [412, 261] on td at bounding box center [451, 264] width 89 height 54
click at [412, 259] on td at bounding box center [451, 264] width 89 height 54
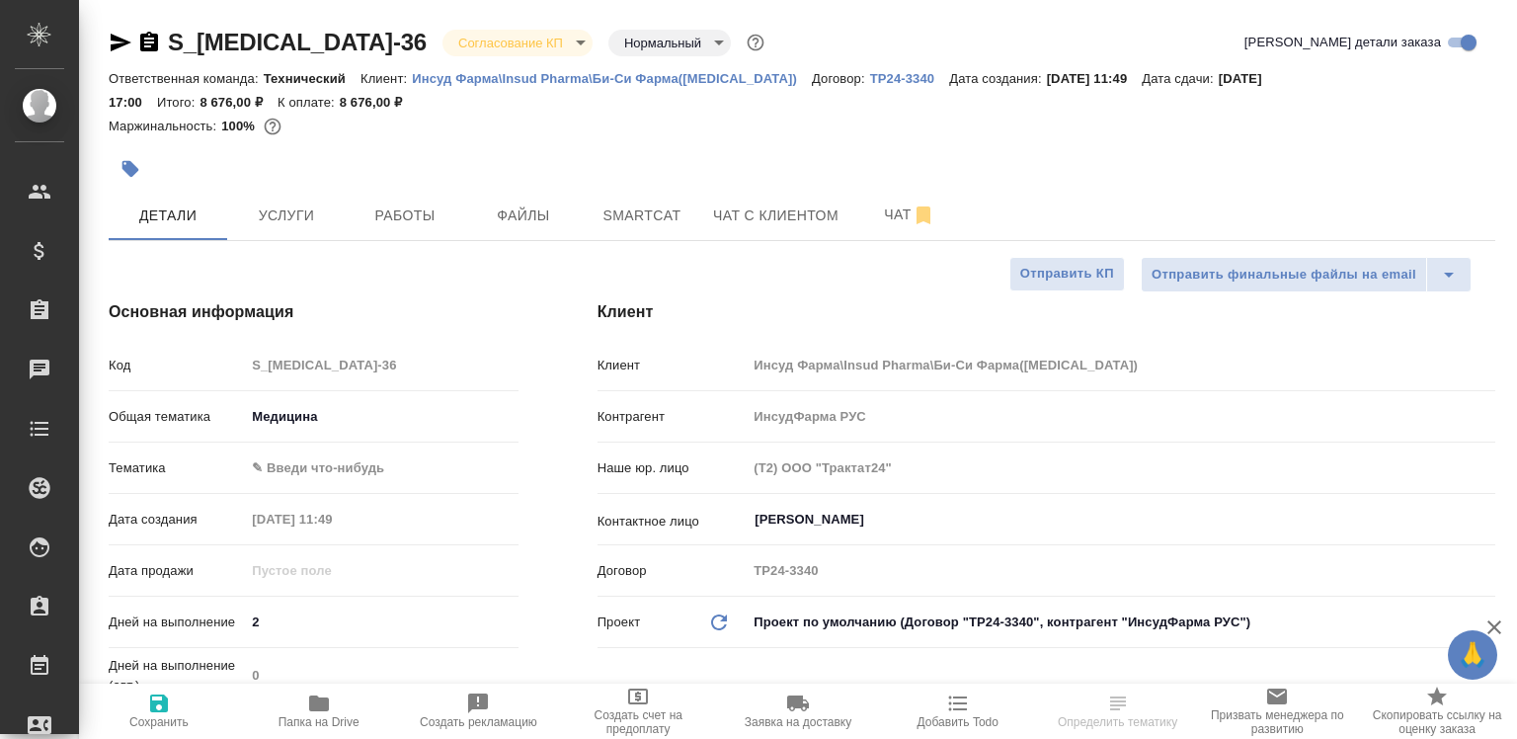
select select "RU"
type textarea "x"
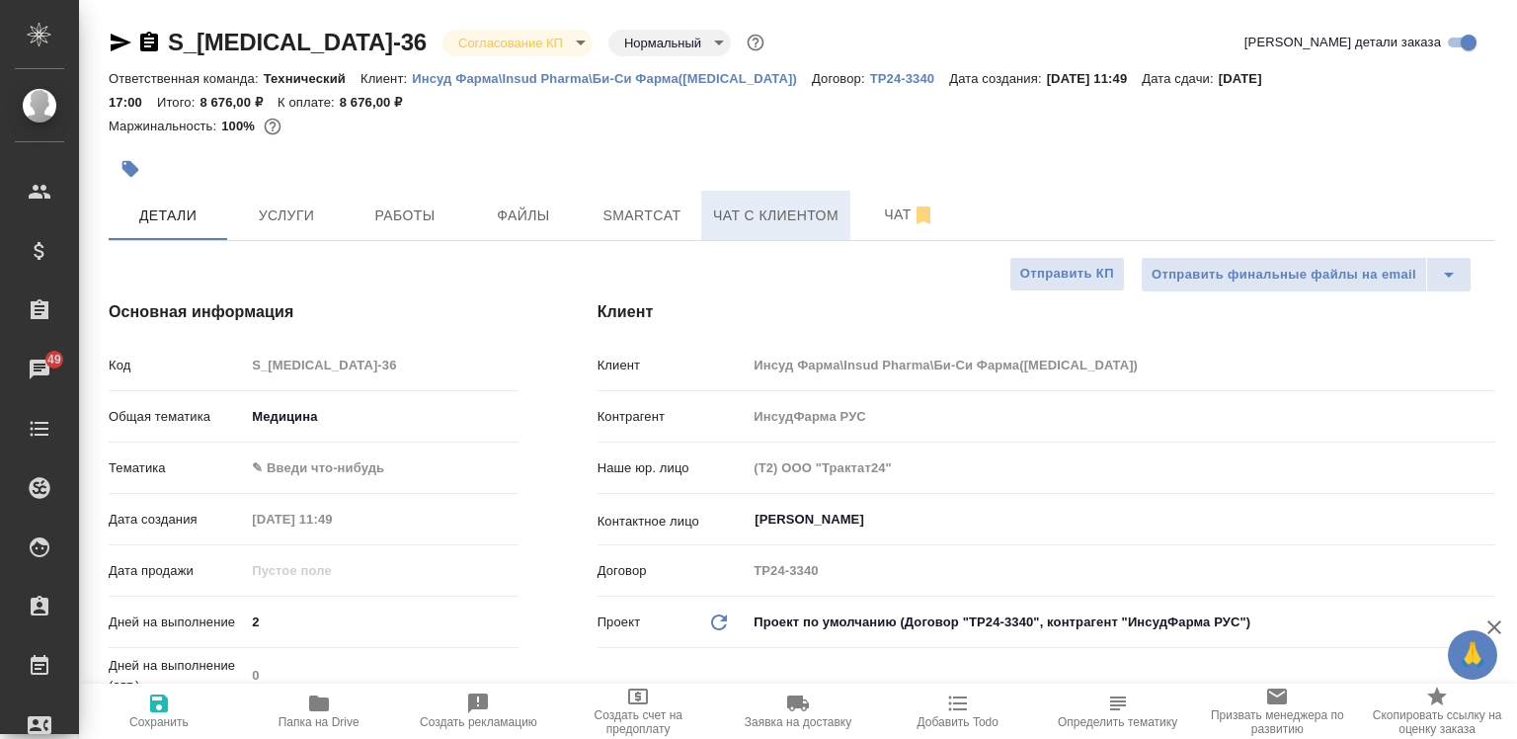
type textarea "x"
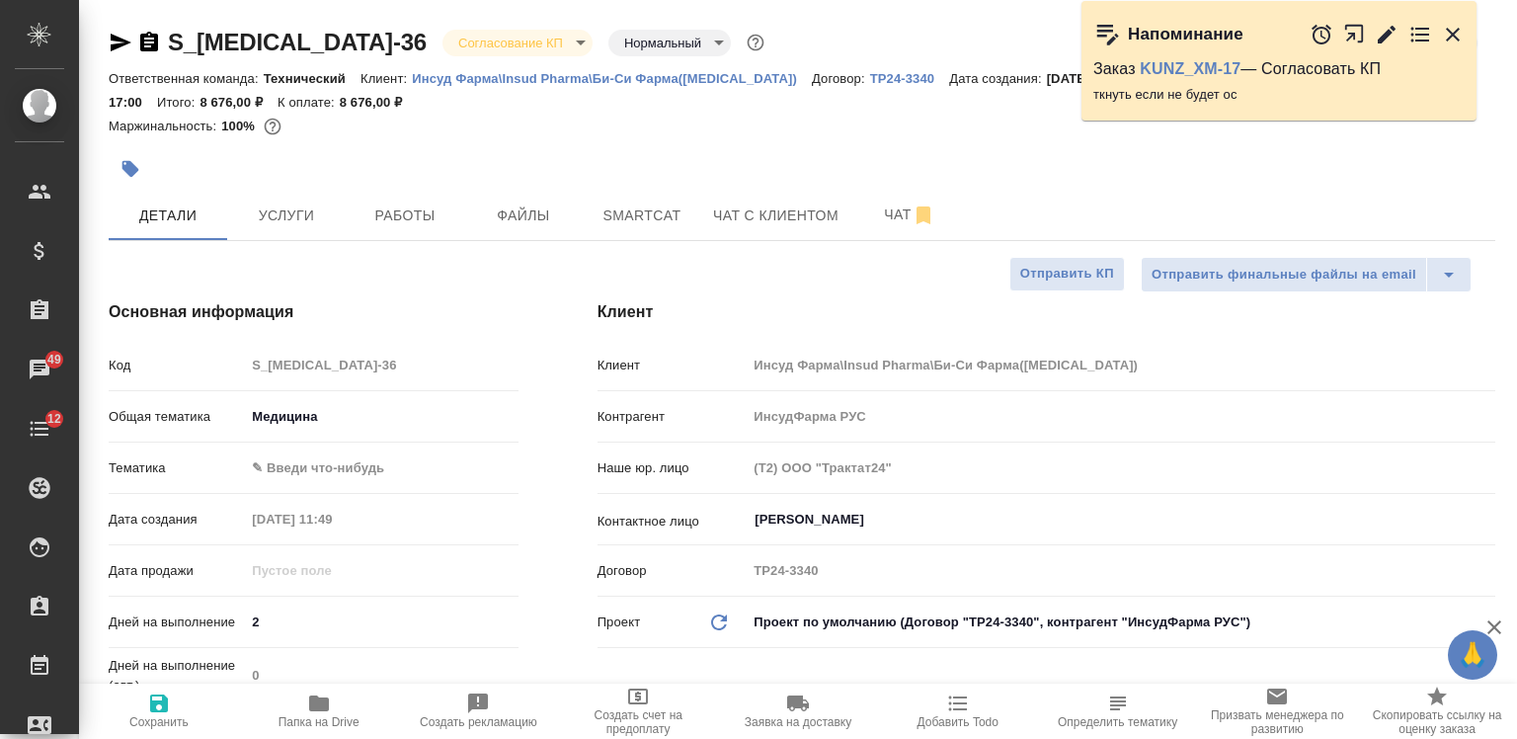
type textarea "x"
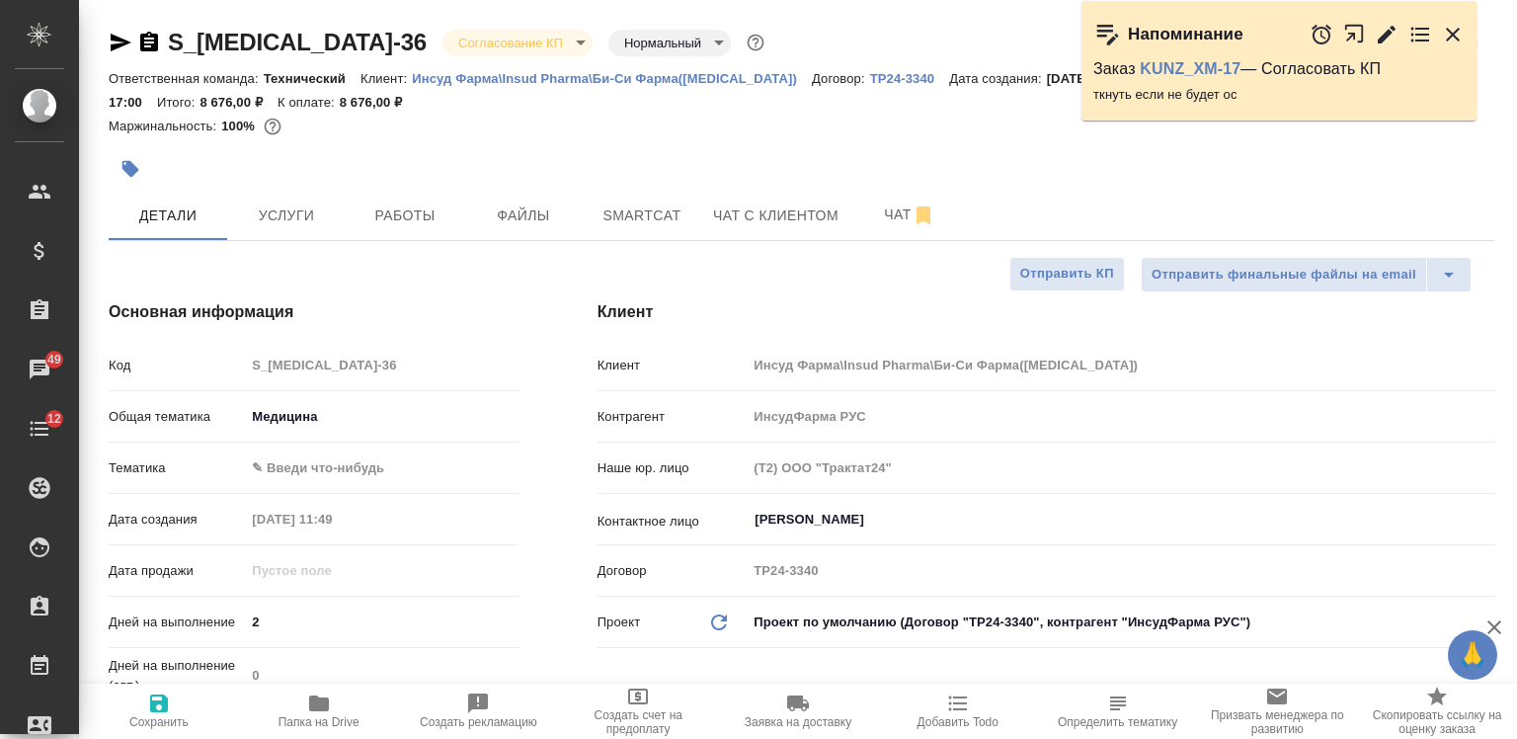
type textarea "x"
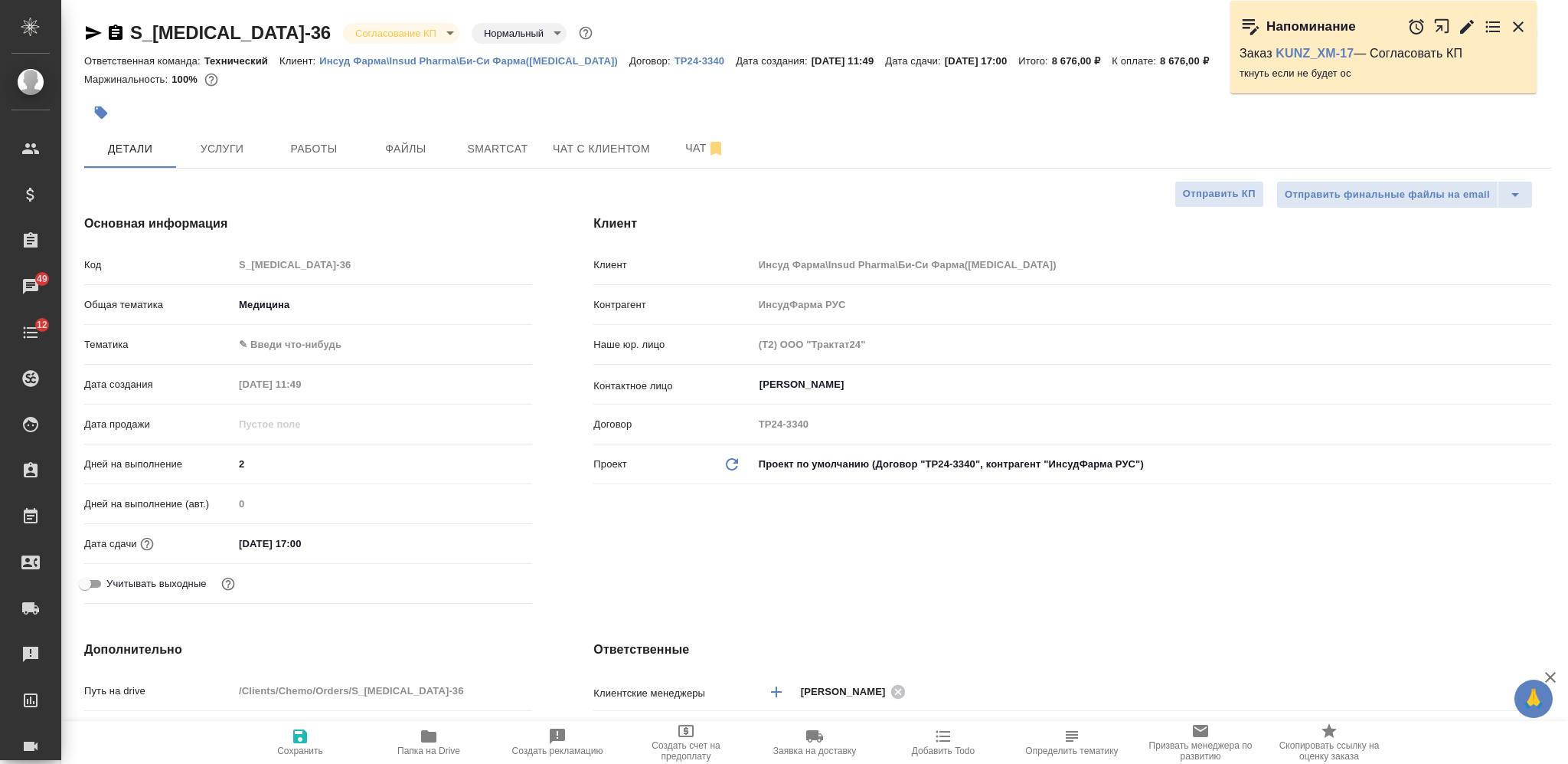
click at [289, 32] on body "🙏 .cls-1 fill:#fff; AWATERA [PERSON_NAME] Спецификации Заказы 49 Чаты 12 Todo П…" at bounding box center [784, 382] width 1568 height 764
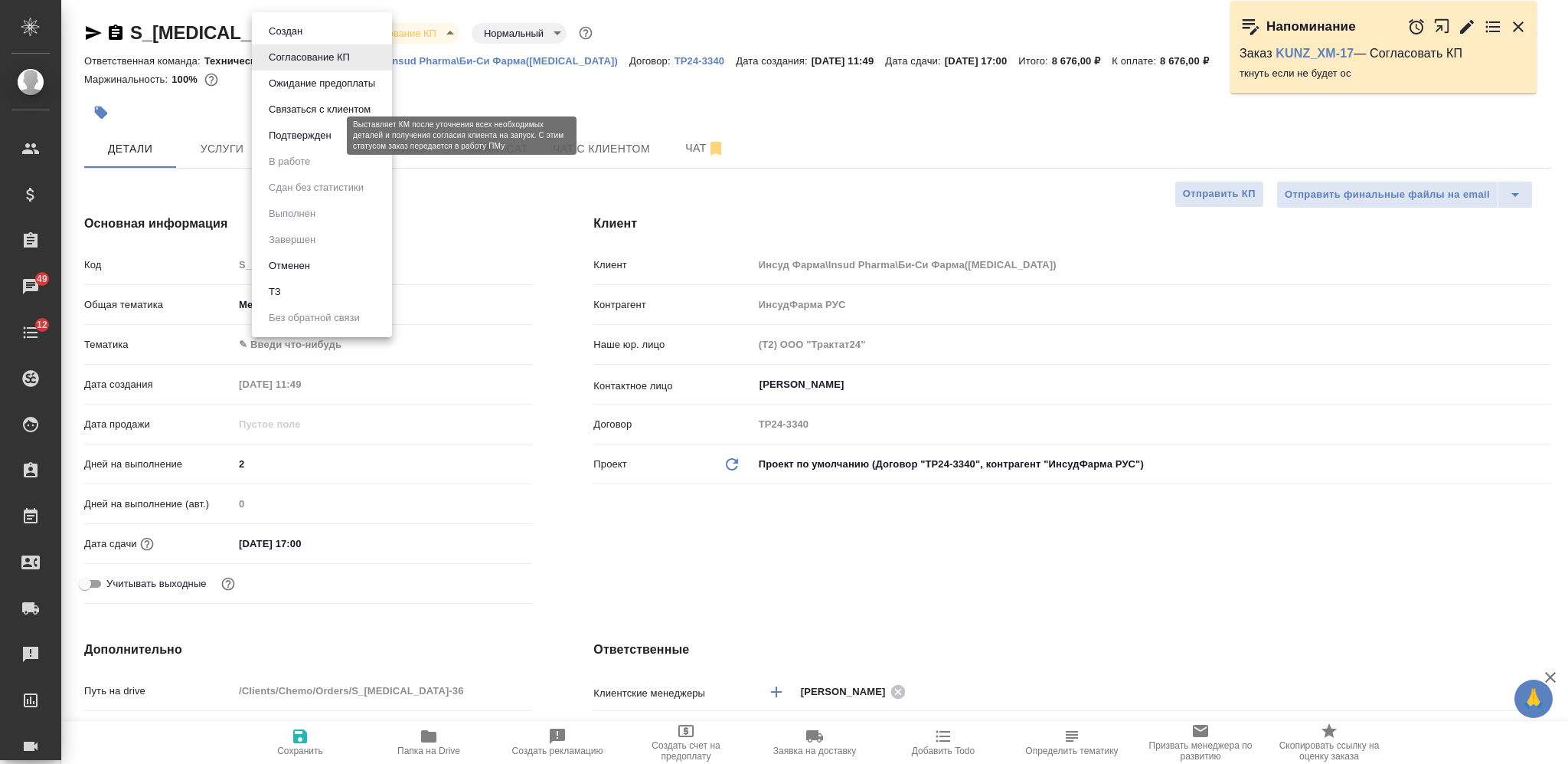
click at [325, 139] on button "Подтвержден" at bounding box center [300, 136] width 72 height 17
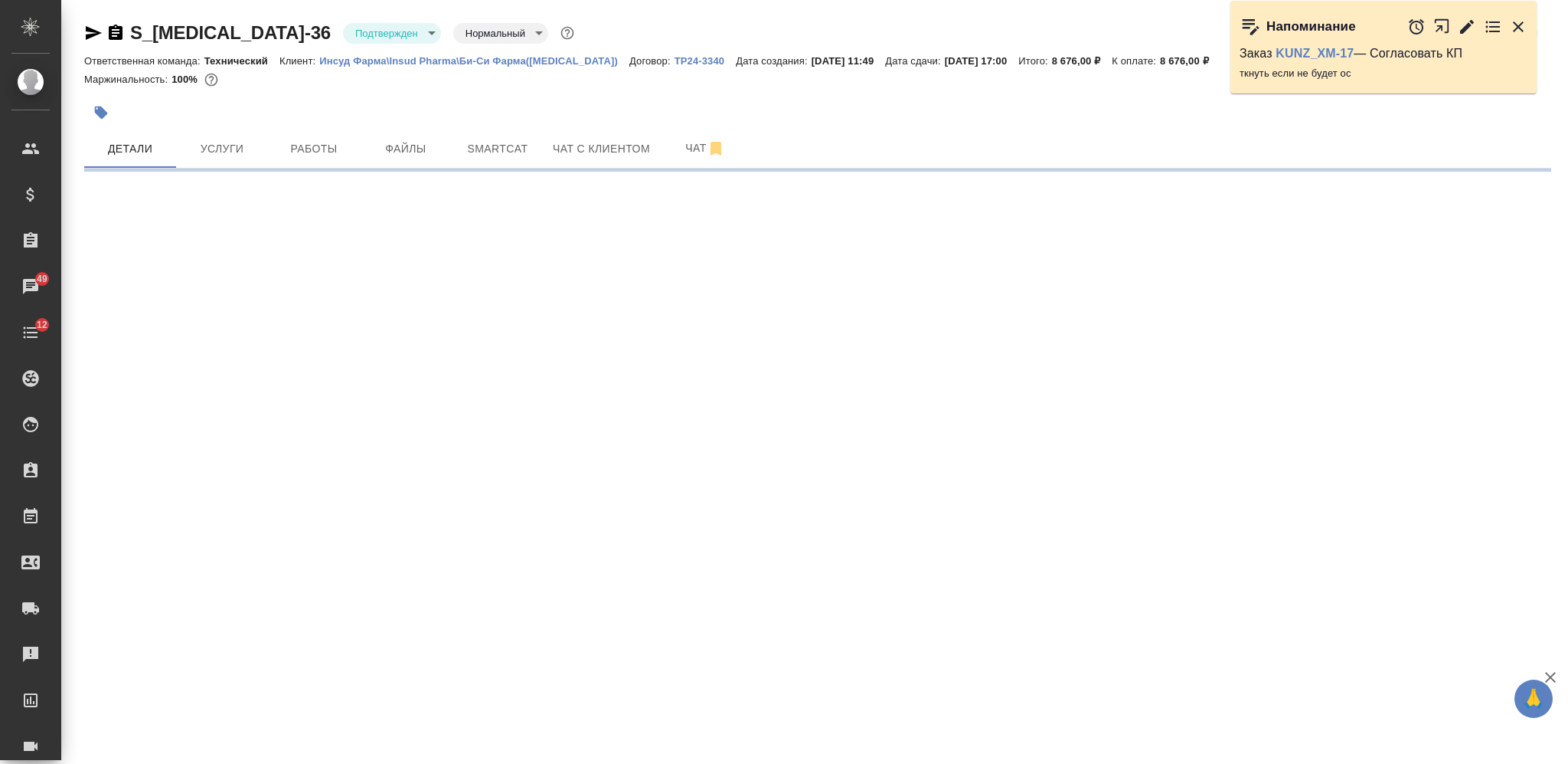
select select "RU"
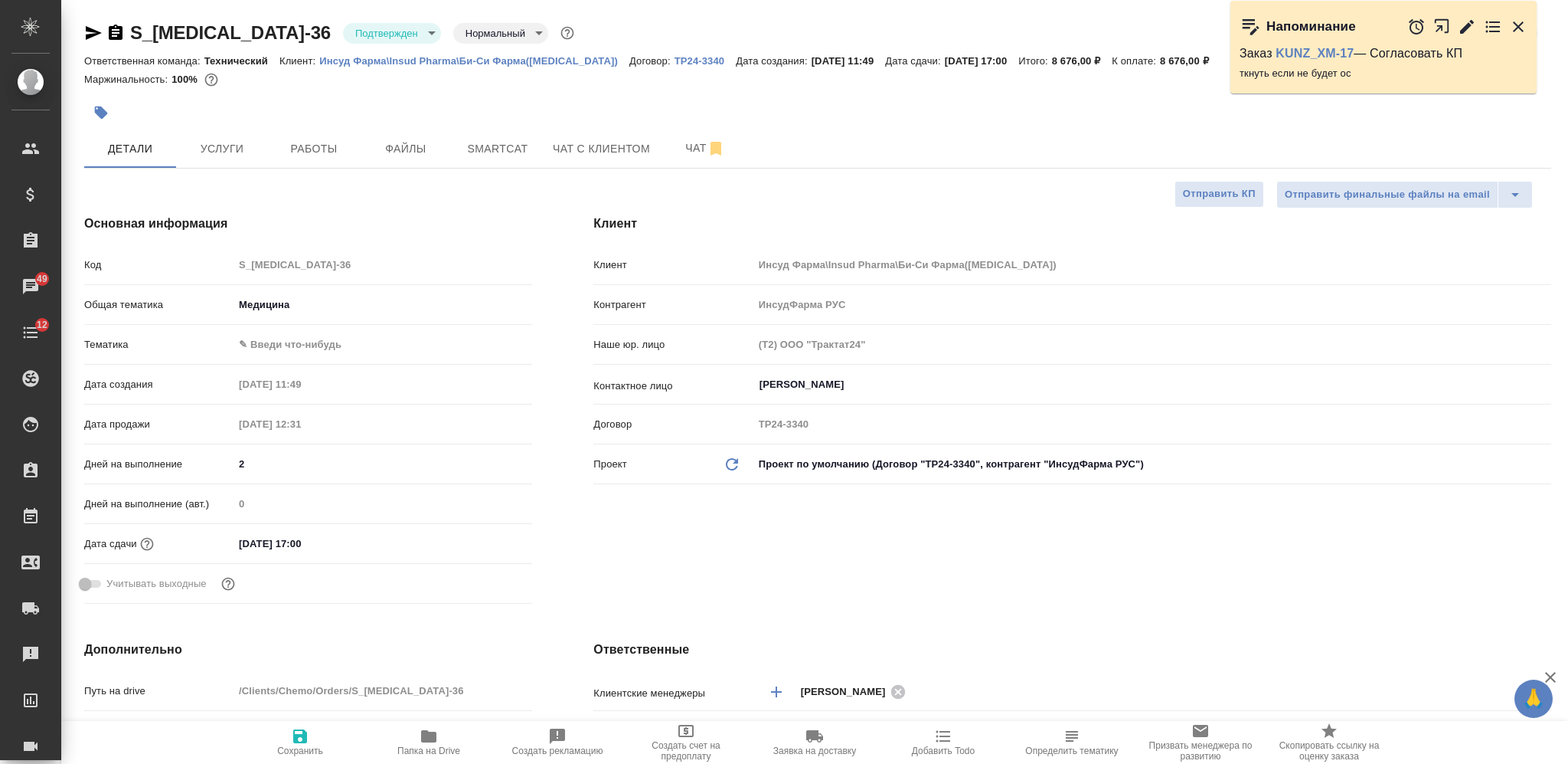
type textarea "x"
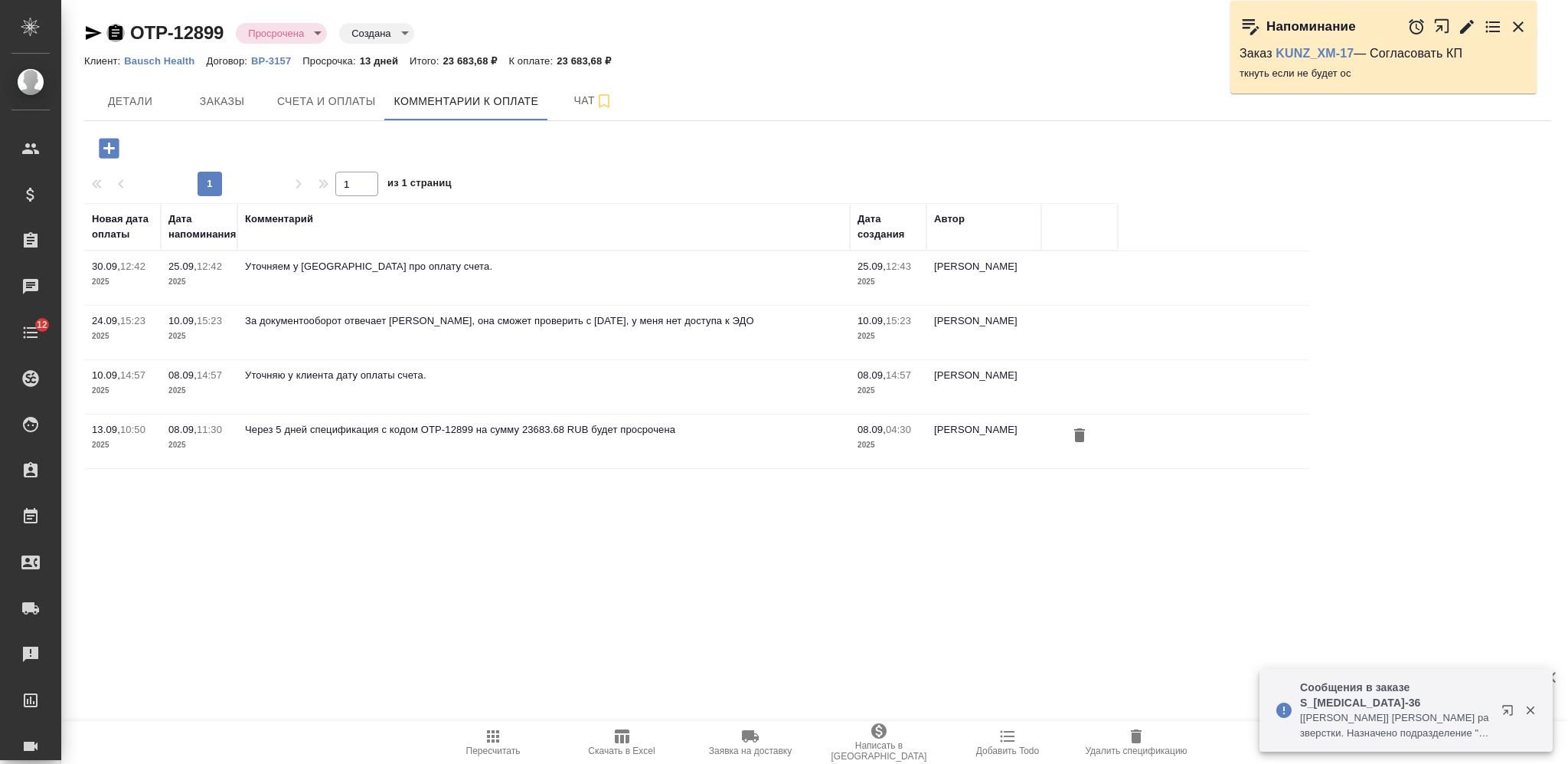
click at [116, 31] on icon "button" at bounding box center [116, 33] width 14 height 16
click at [91, 29] on icon "button" at bounding box center [94, 33] width 16 height 14
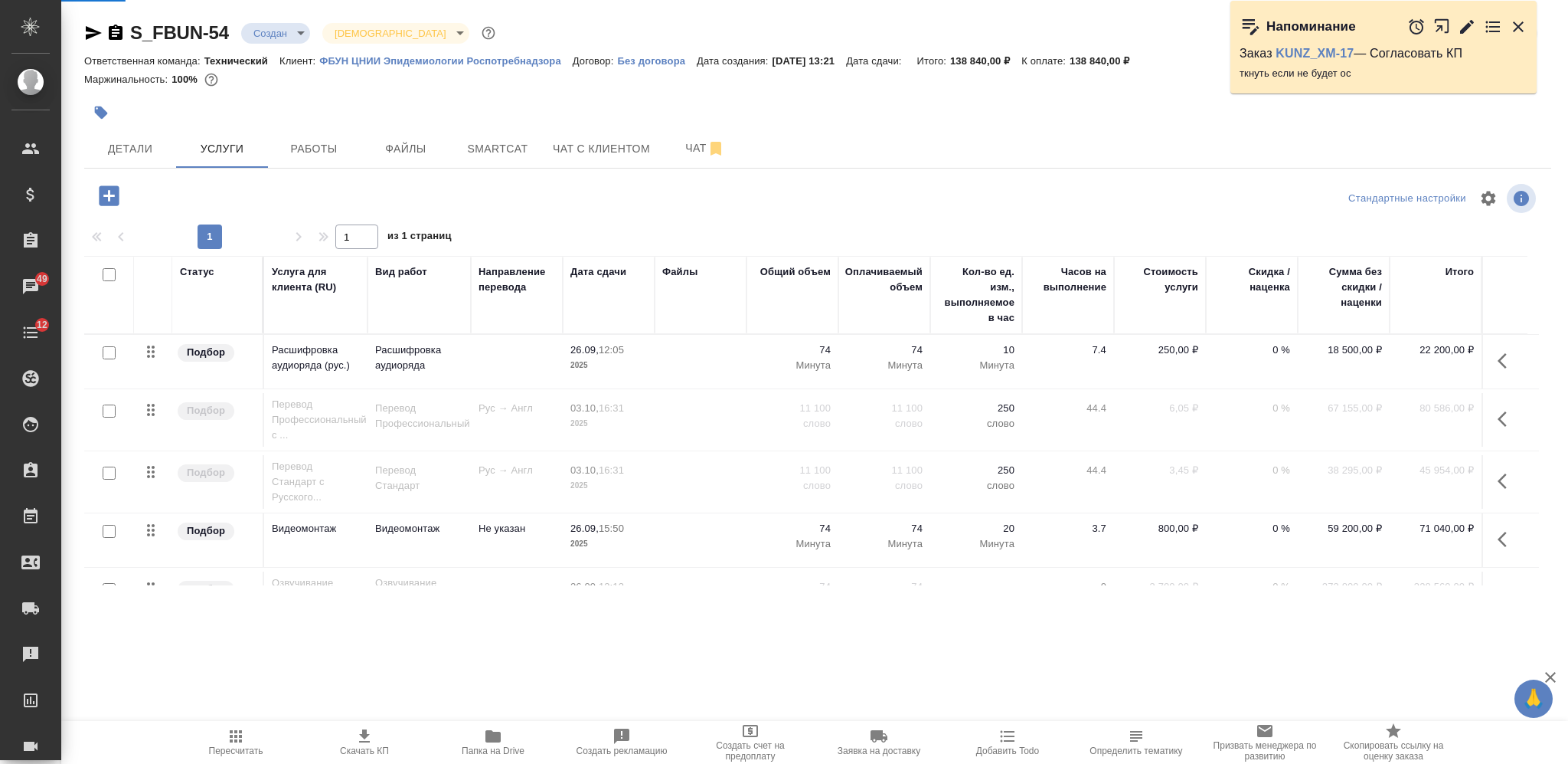
scroll to position [239, 0]
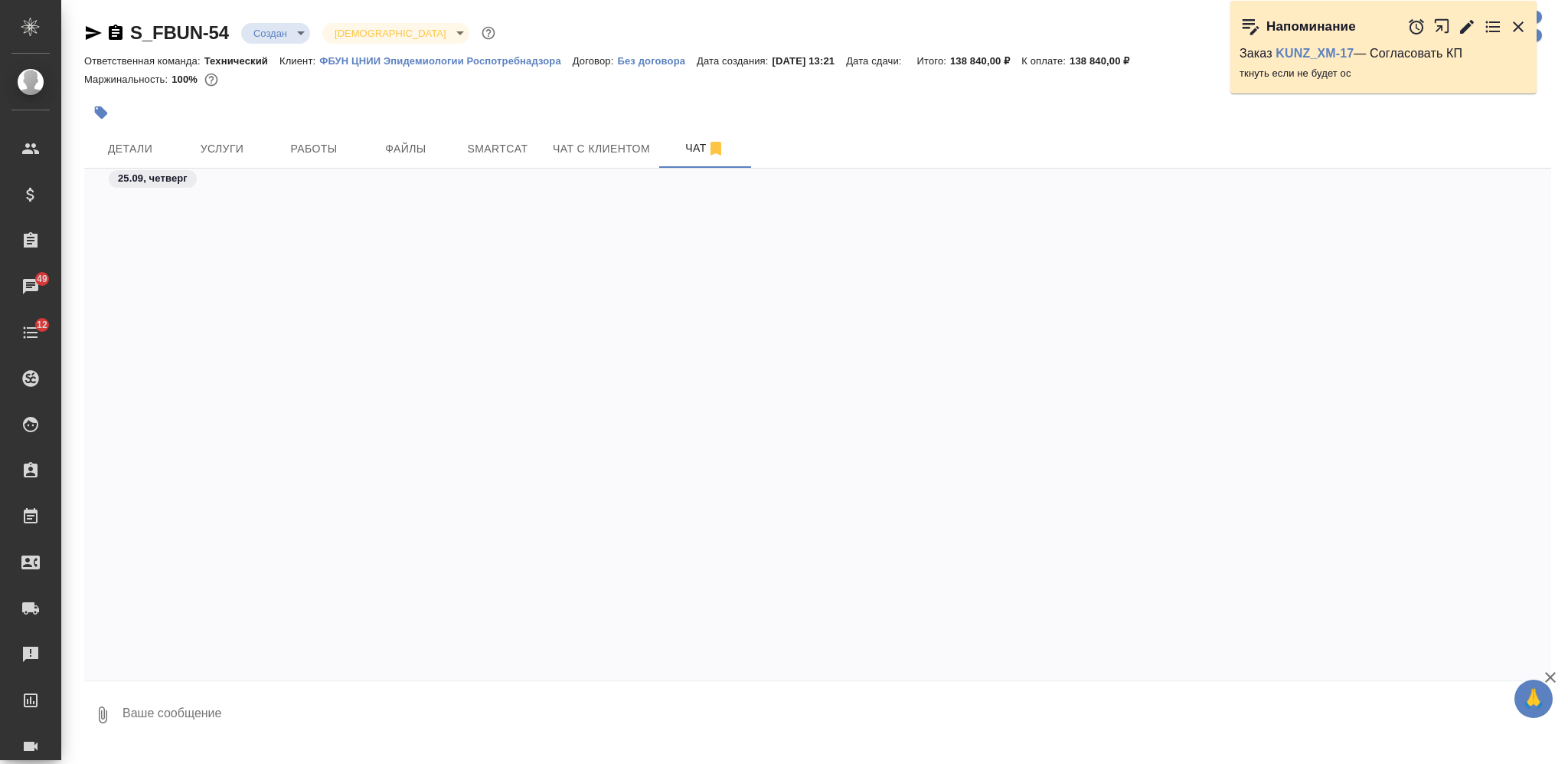
scroll to position [680, 0]
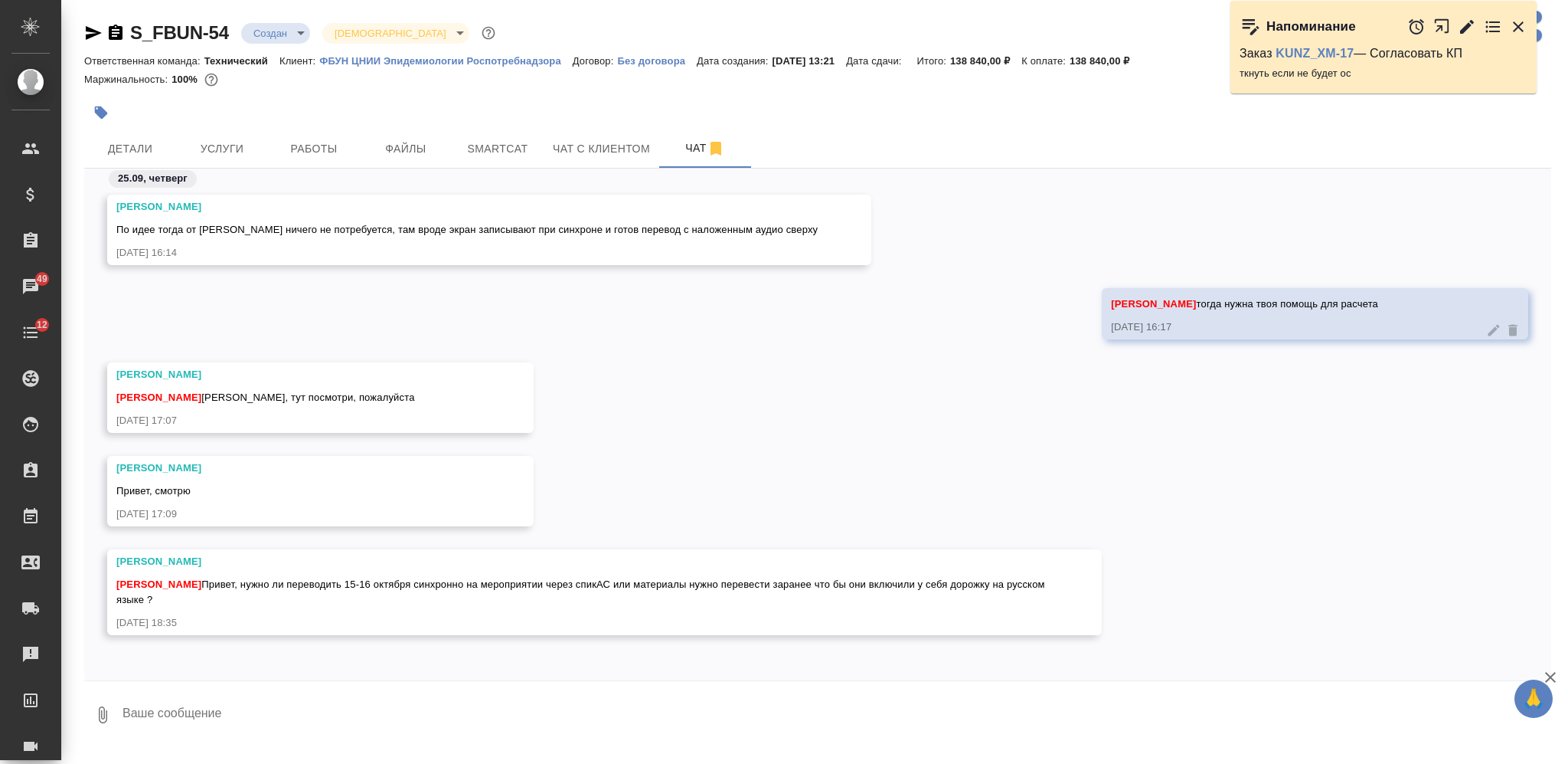
click at [579, 695] on textarea at bounding box center [836, 714] width 1431 height 52
type textarea "второй вариант"
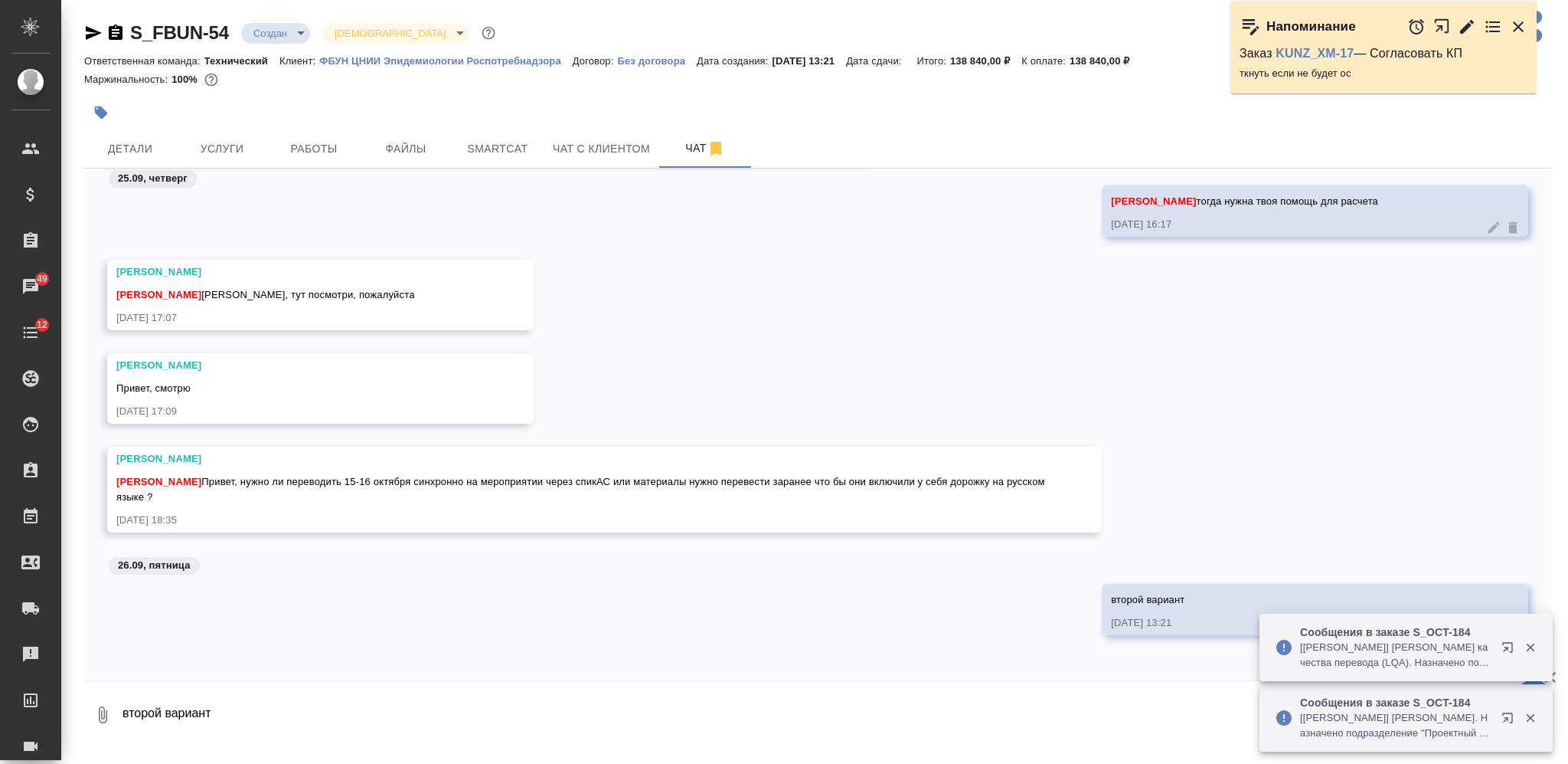
click at [647, 712] on textarea "второй вариант" at bounding box center [836, 714] width 1431 height 52
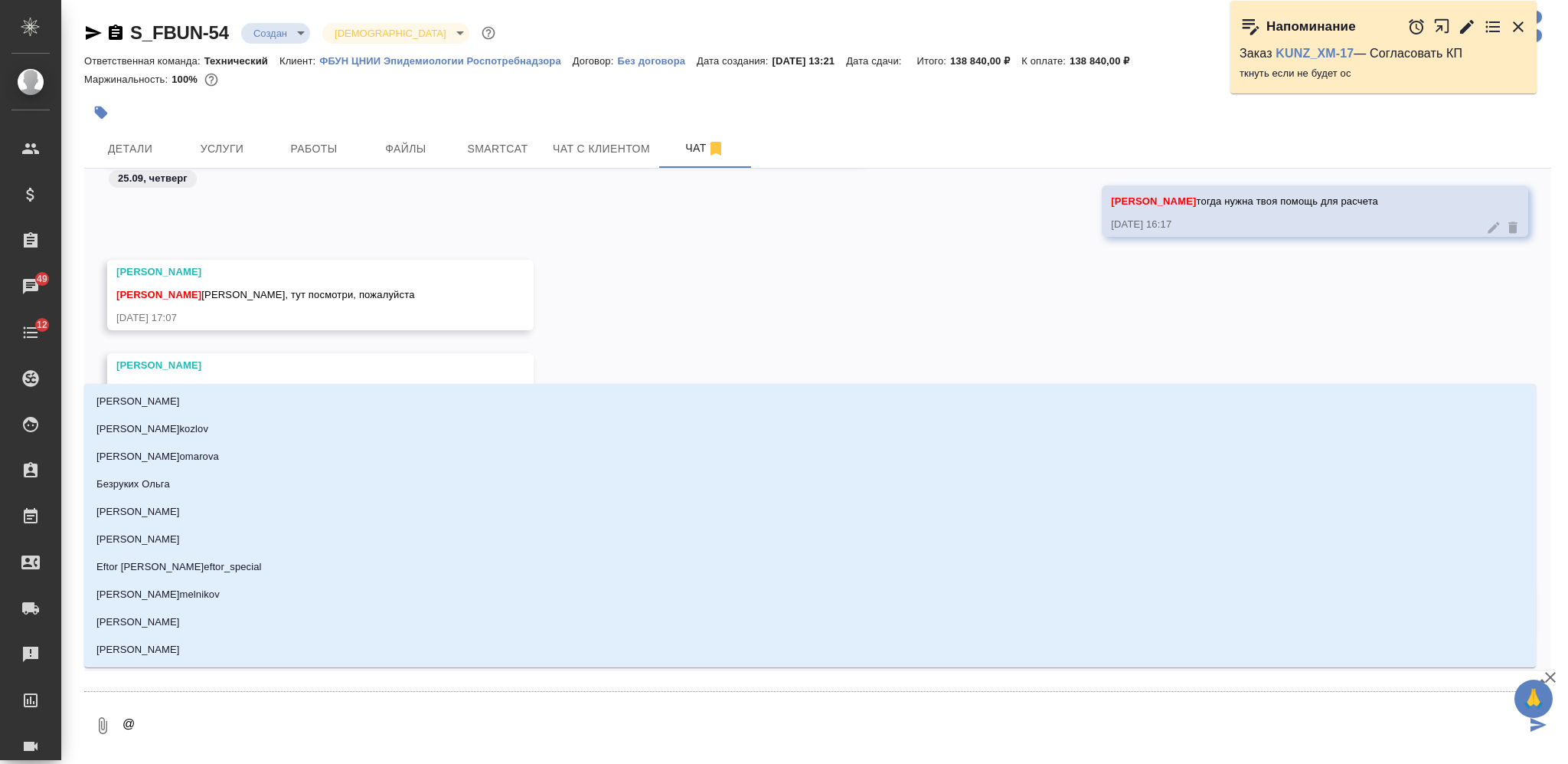
type textarea "@А"
type input "[PERSON_NAME]"
type textarea "@Ар"
type input "Ар"
type textarea "@Арт"
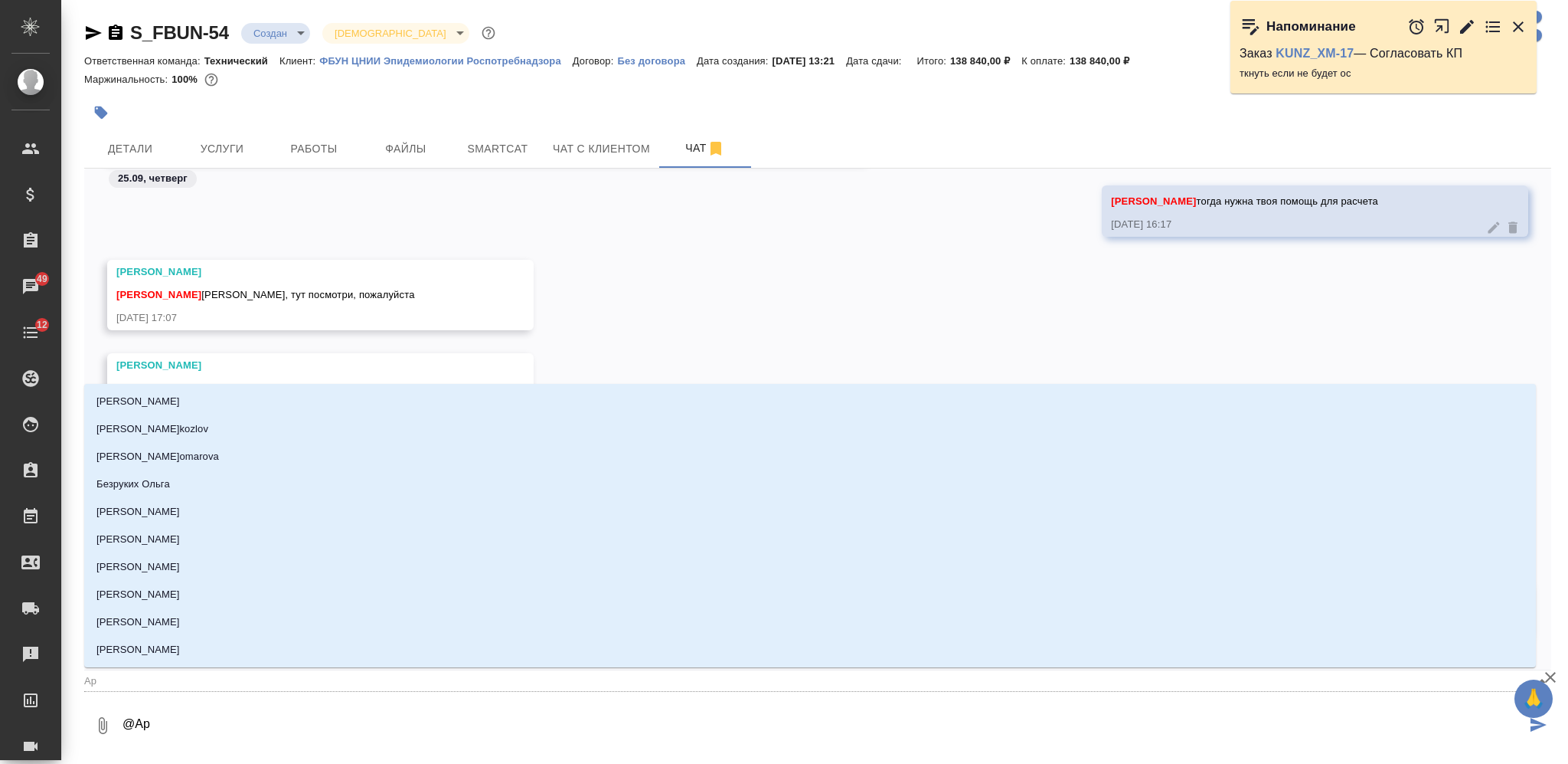
type input "Арт"
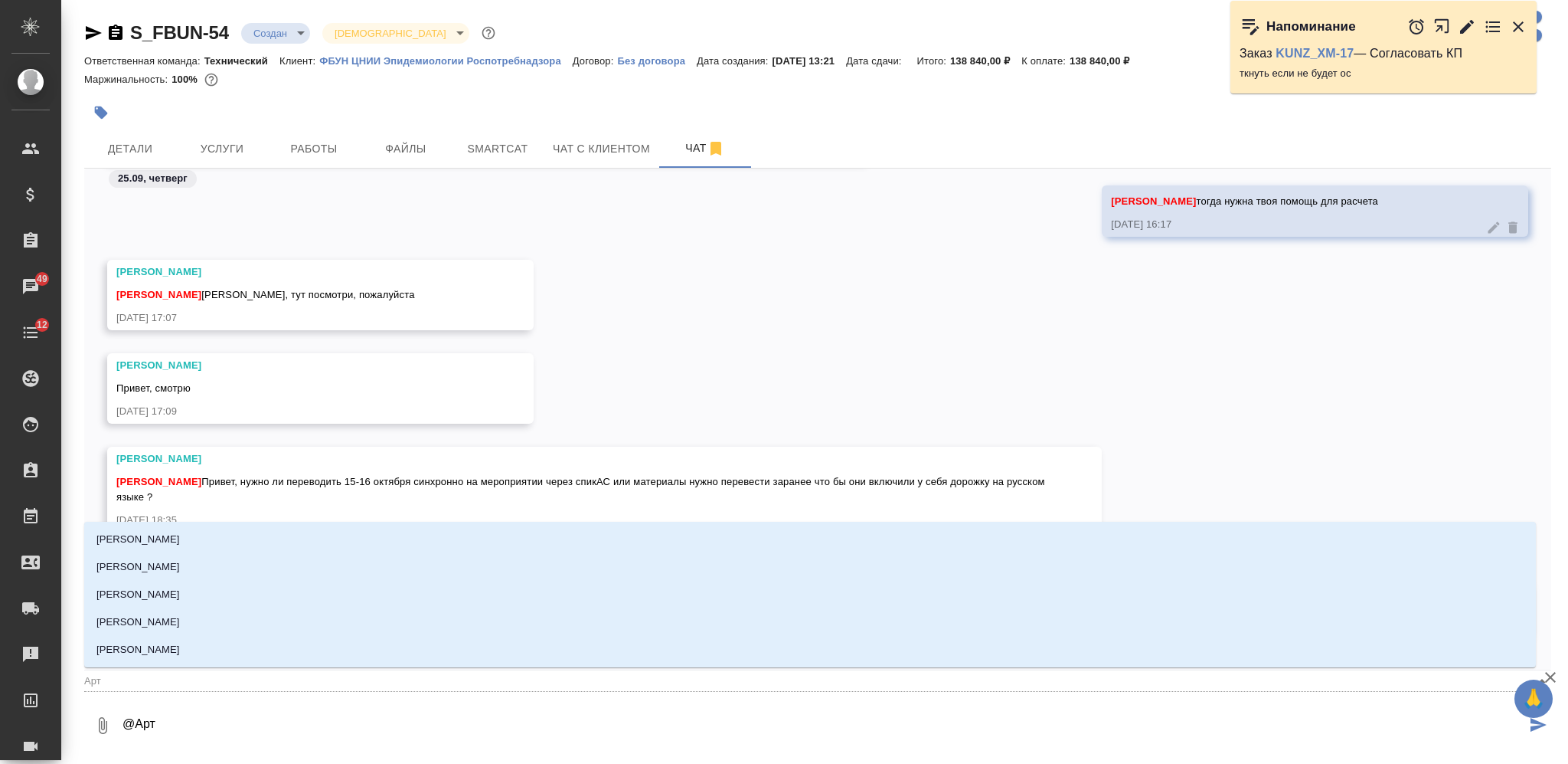
type textarea "@Арта"
type input "Арта"
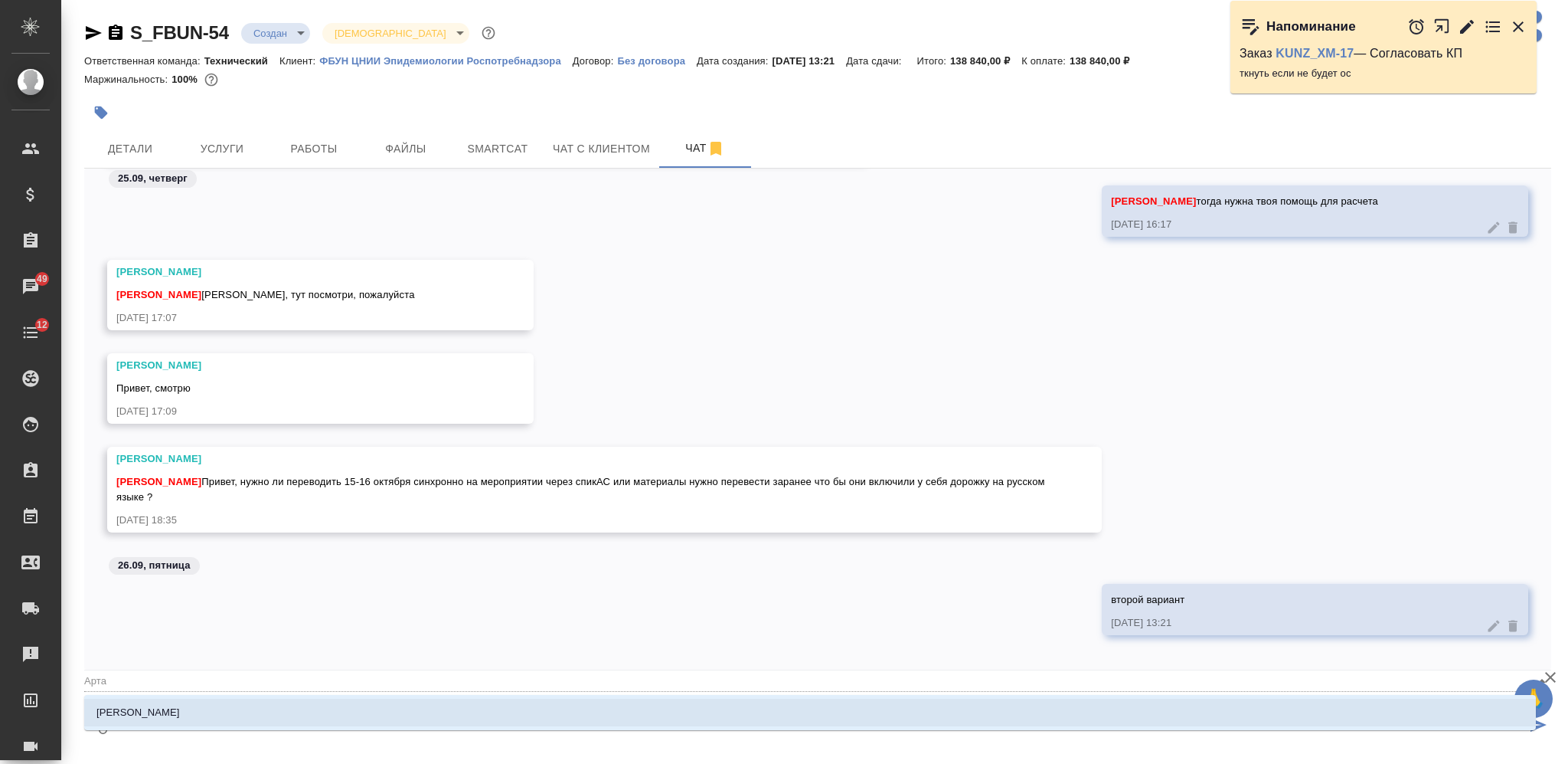
click at [648, 714] on li "[PERSON_NAME]" at bounding box center [810, 713] width 1452 height 28
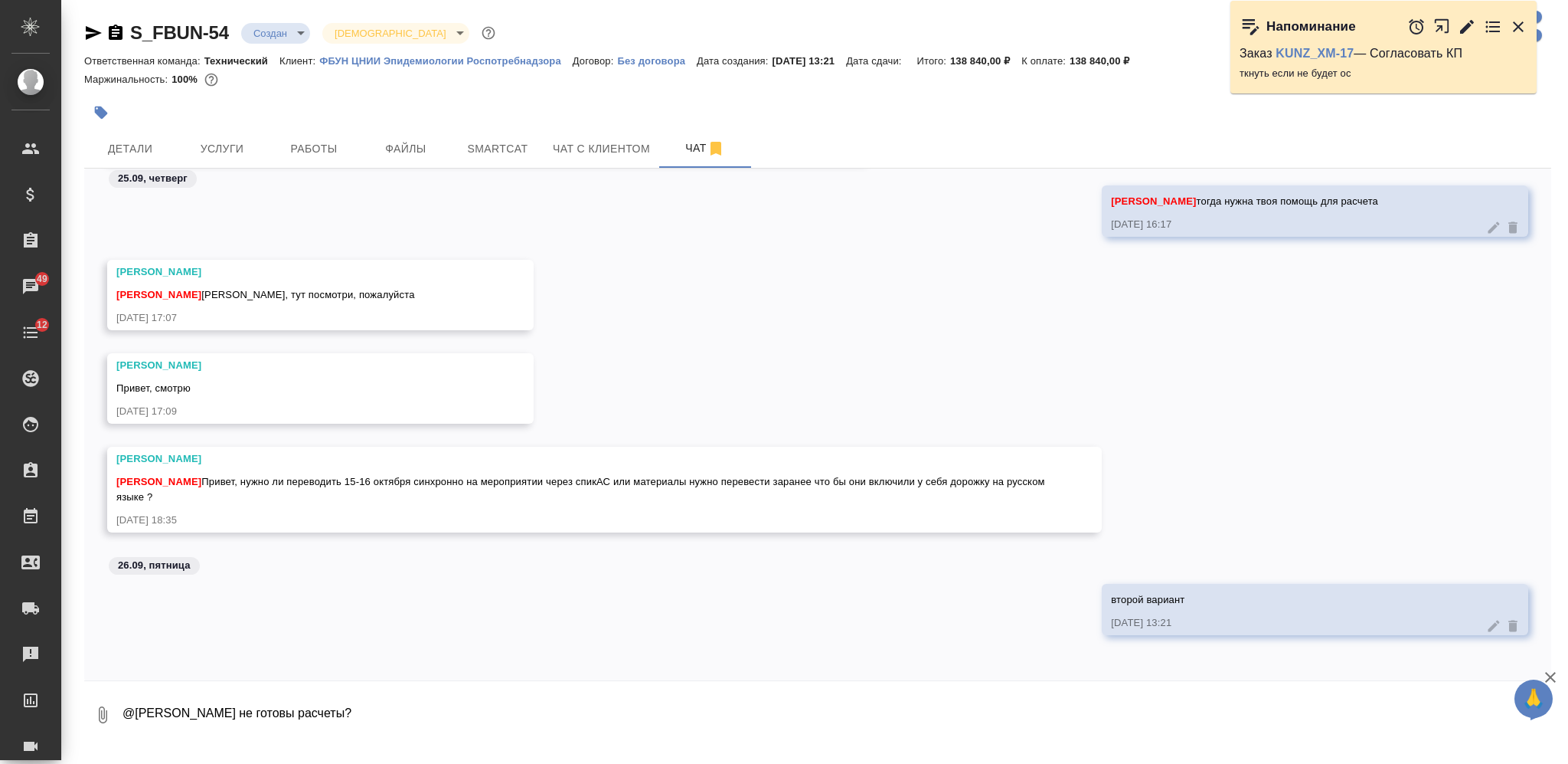
type textarea "@[PERSON_NAME] не готовы расчеты?"
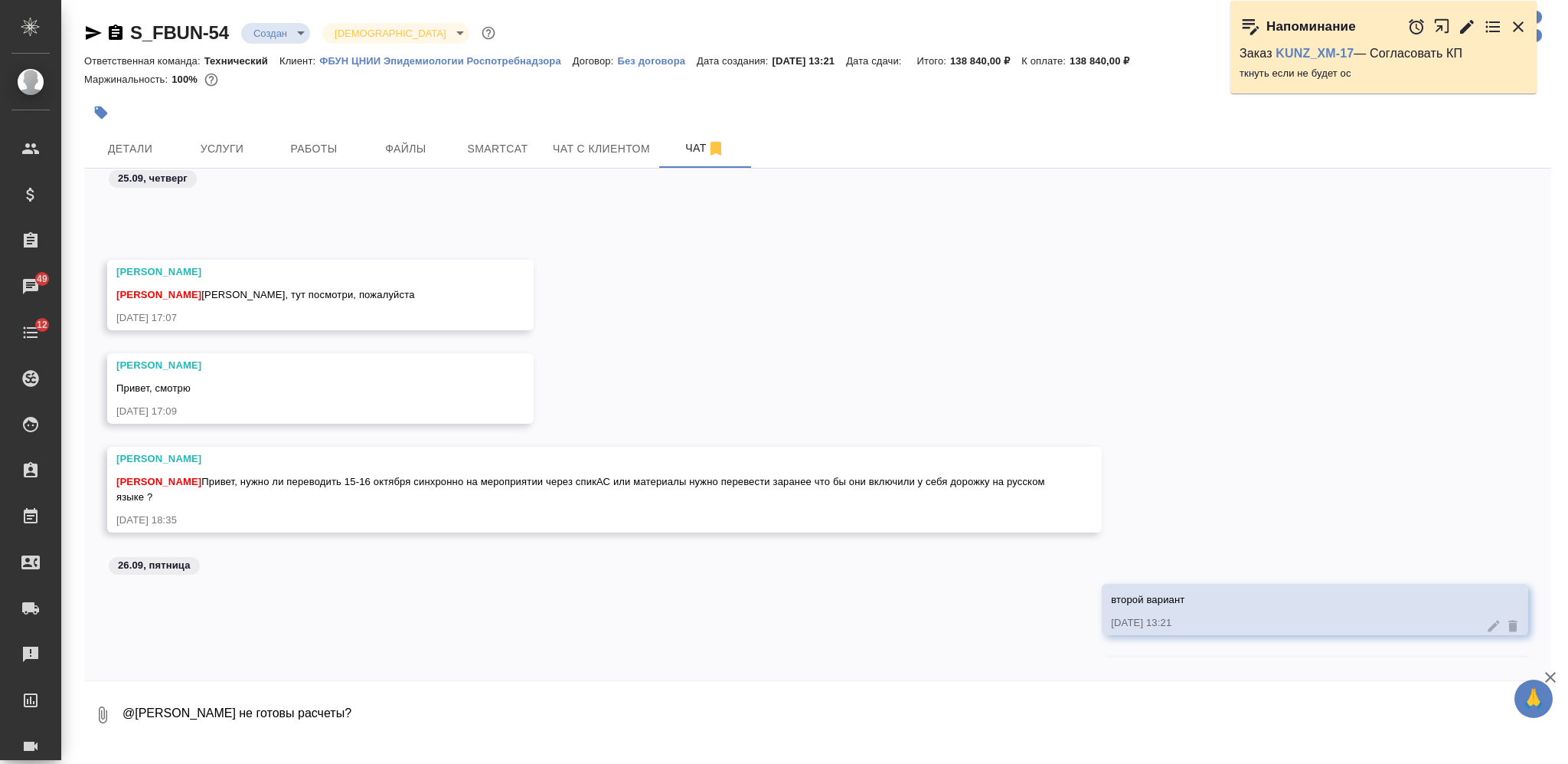
scroll to position [858, 0]
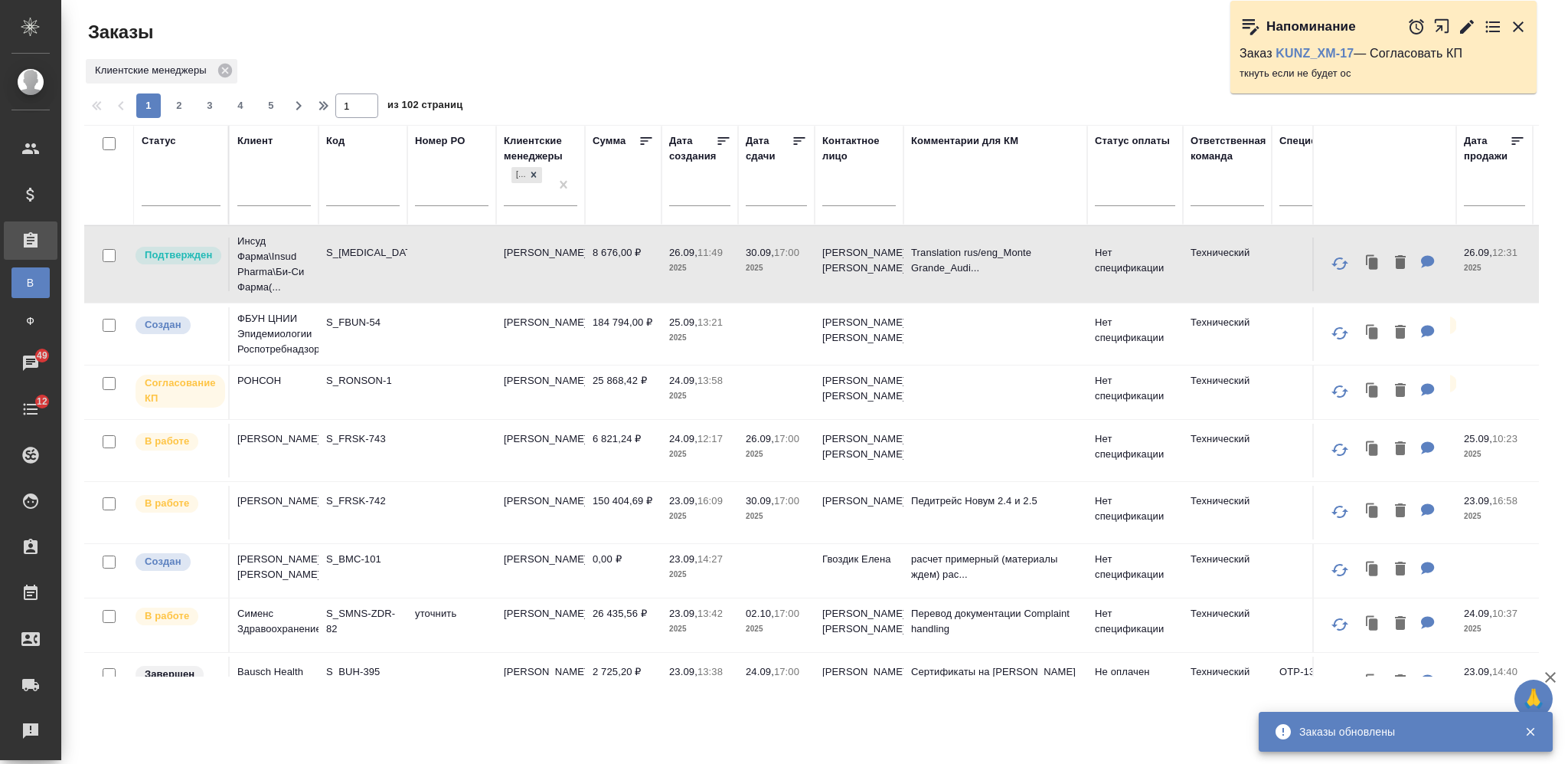
click at [282, 189] on input "text" at bounding box center [274, 195] width 74 height 19
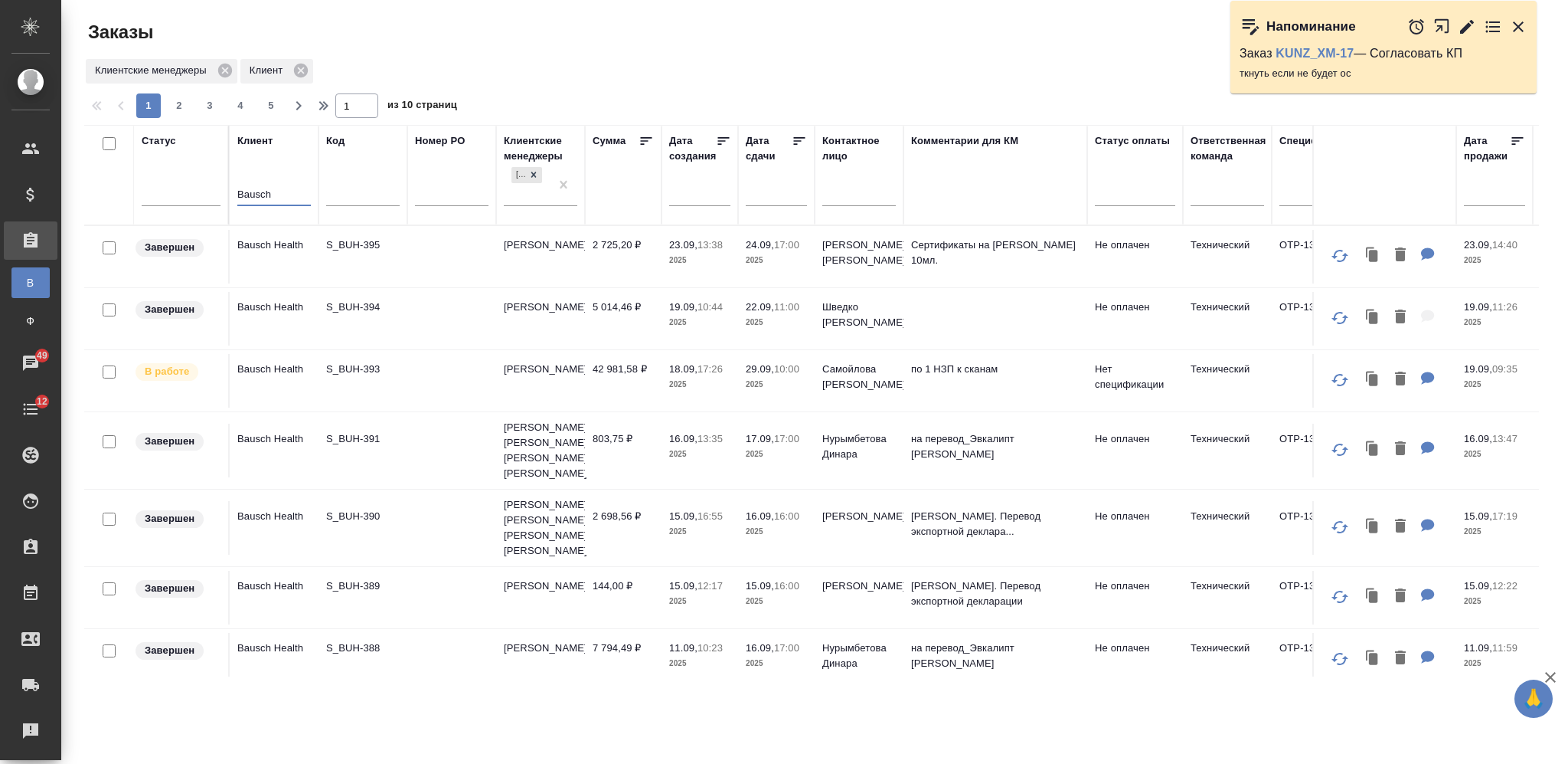
type input "Bausch"
click at [408, 262] on td at bounding box center [451, 256] width 89 height 54
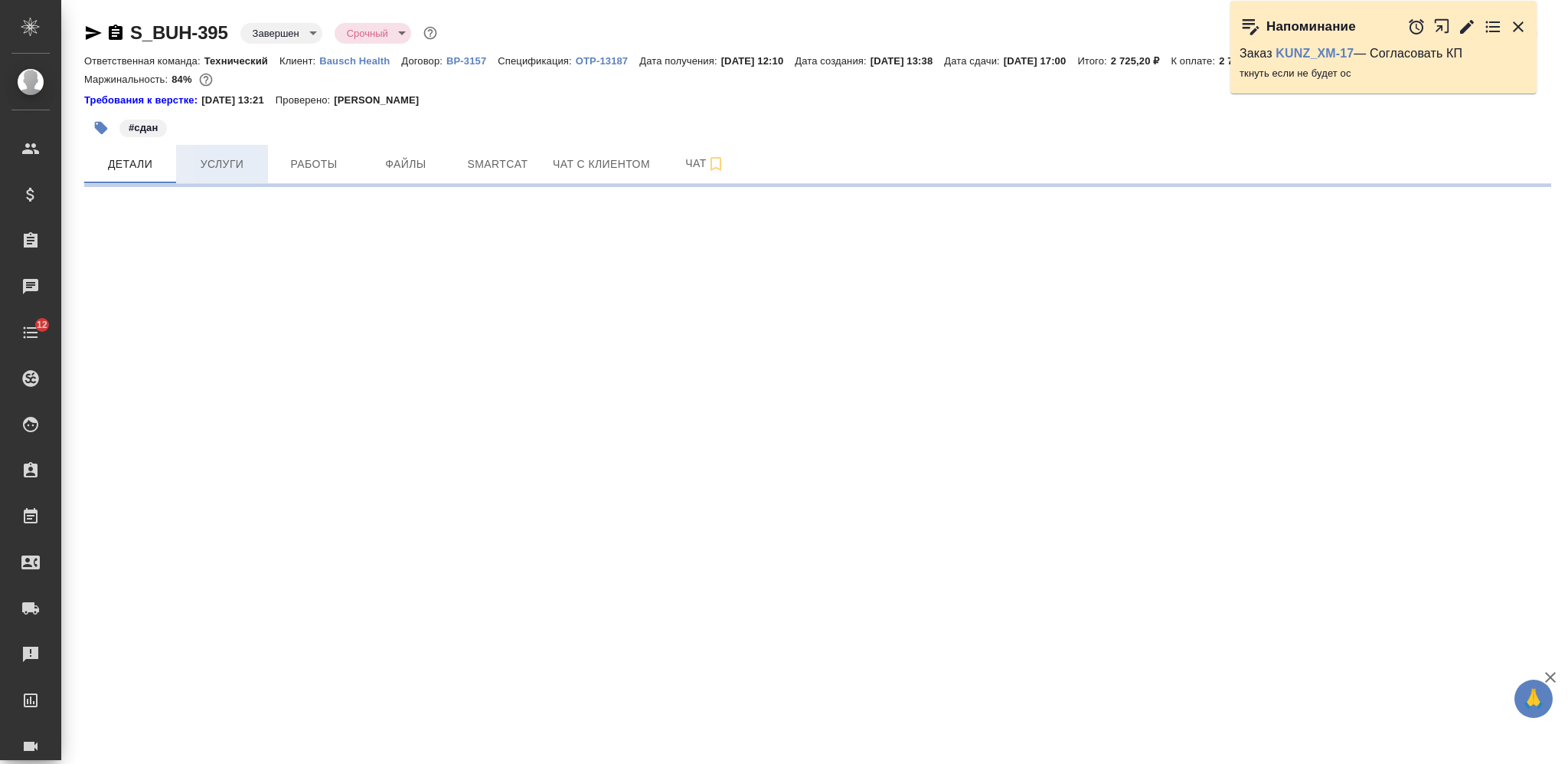
select select "RU"
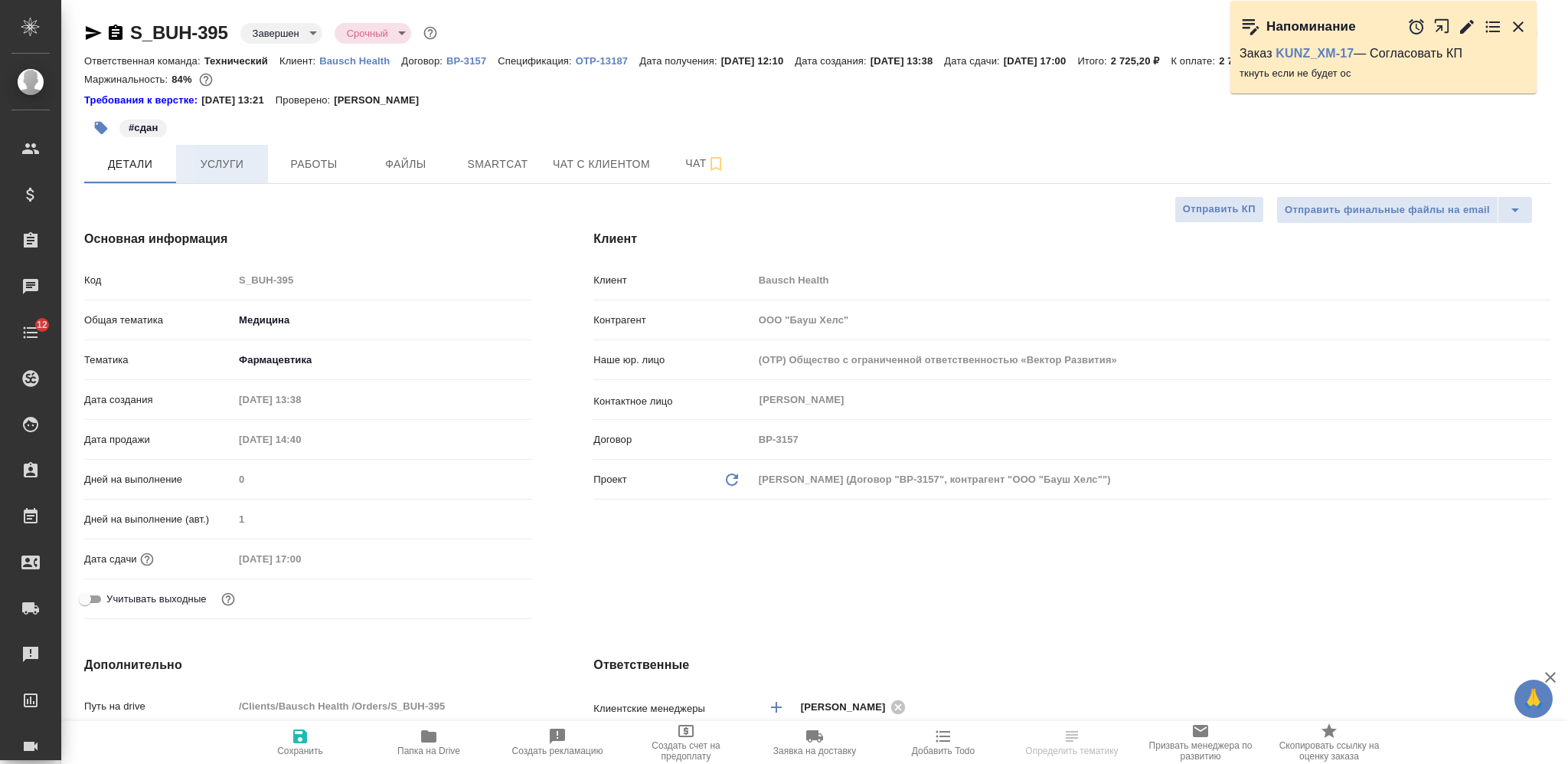
type textarea "x"
type input "[PERSON_NAME]"
type input "[PERSON_NAME]pereverzeva"
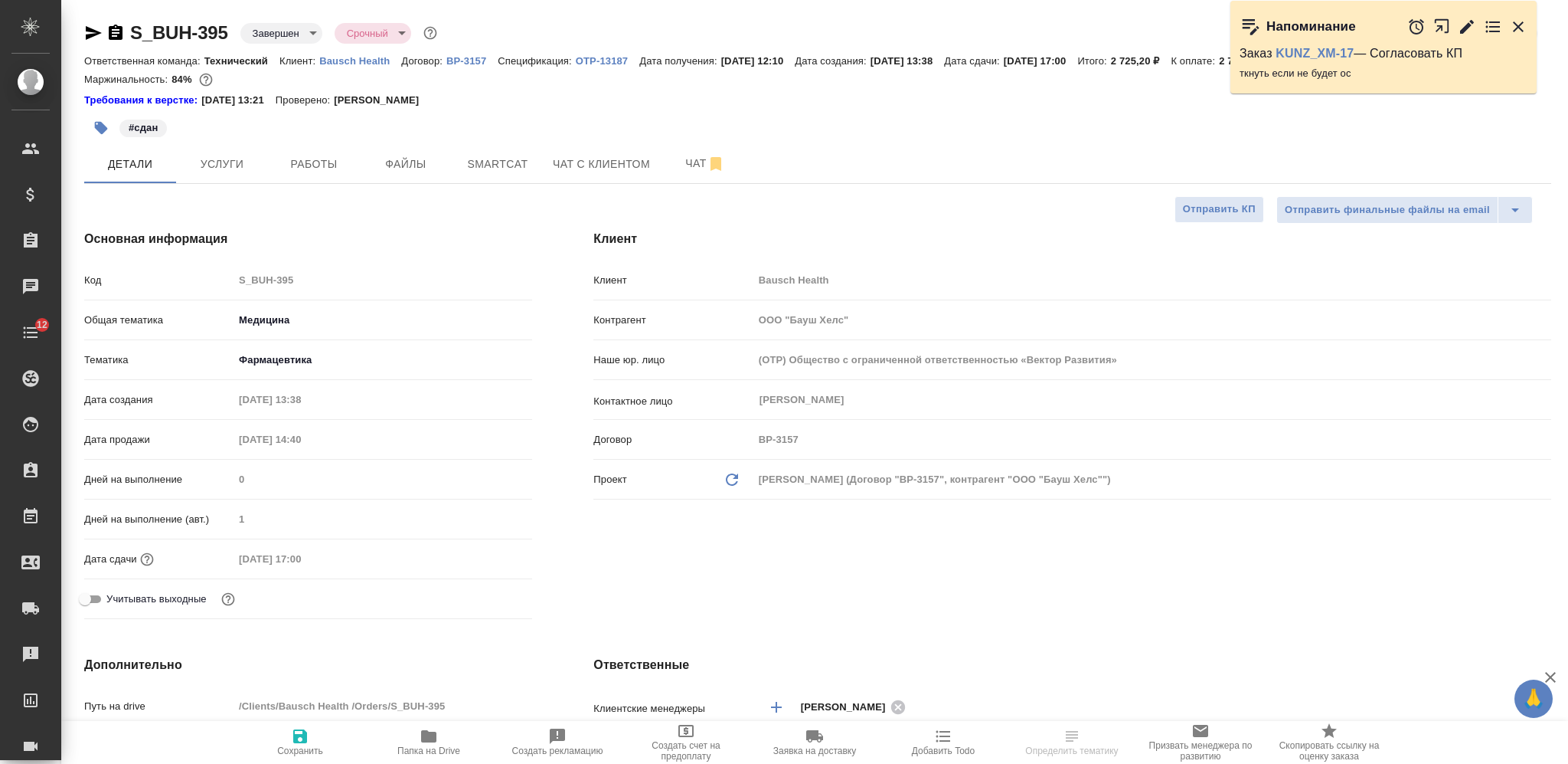
click at [353, 63] on p "Bausch Health" at bounding box center [361, 60] width 82 height 12
type textarea "x"
select select "RU"
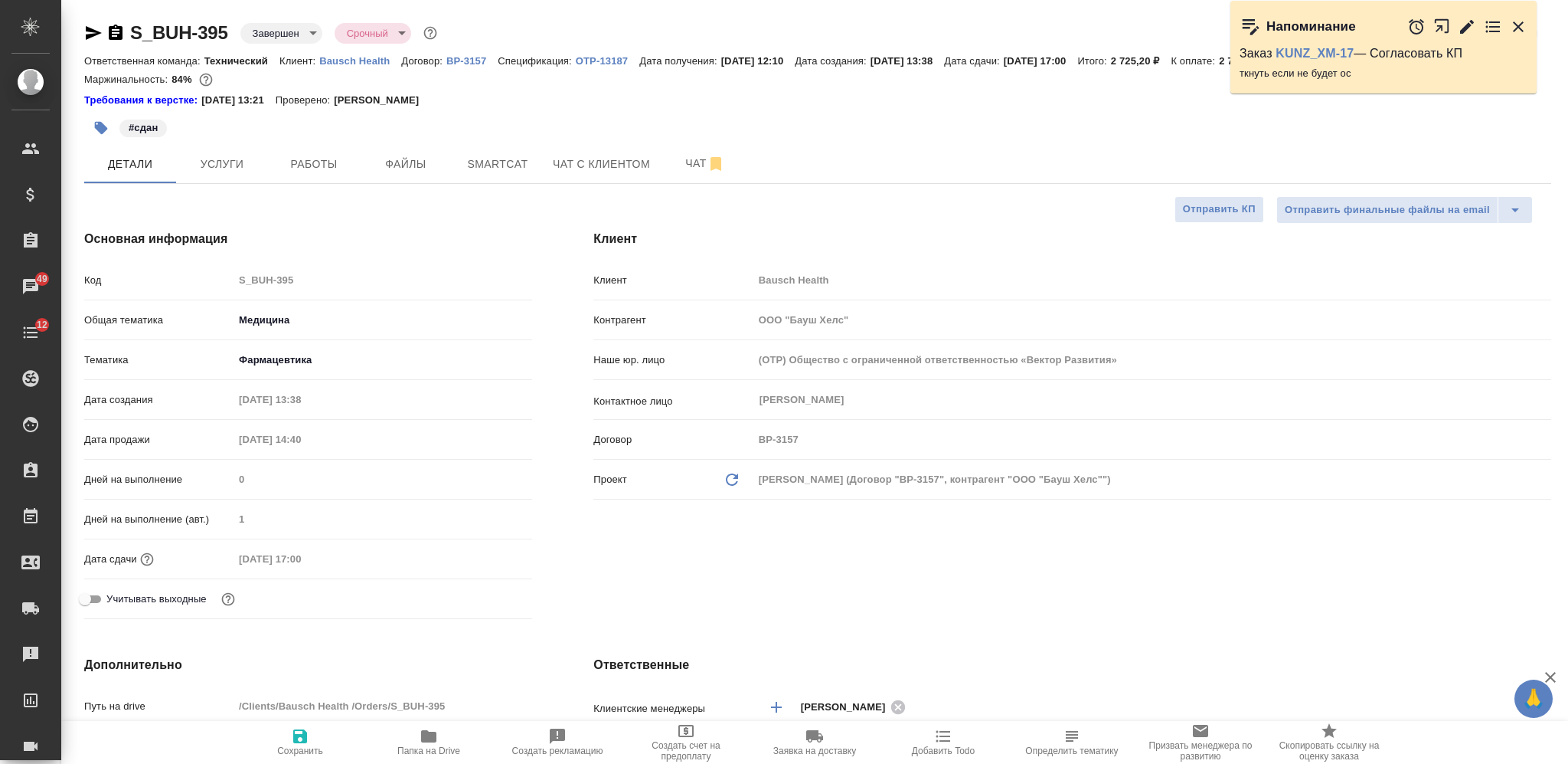
type textarea "x"
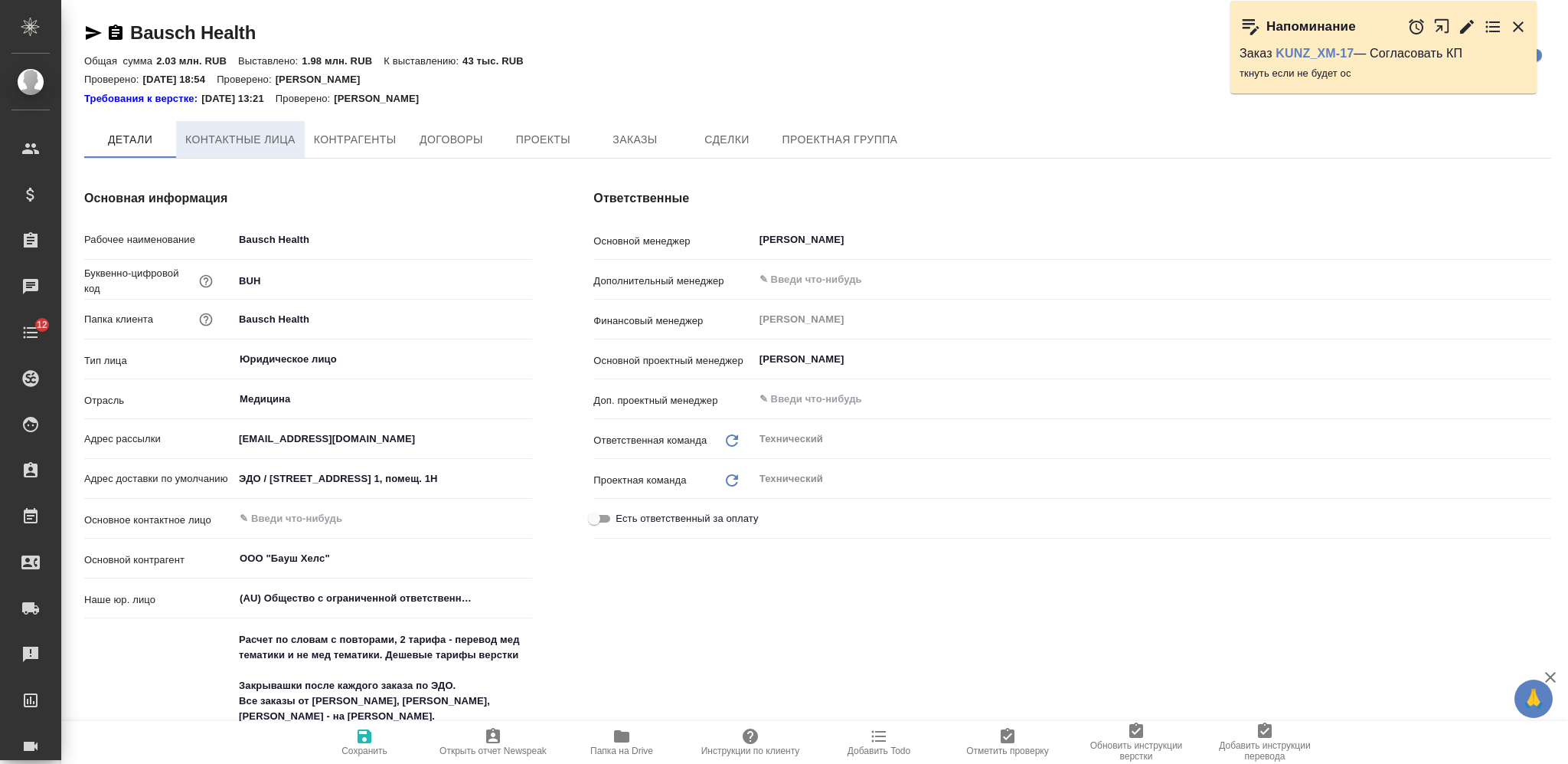
type textarea "x"
click at [275, 140] on span "Контактные лица" at bounding box center [240, 140] width 110 height 19
type textarea "x"
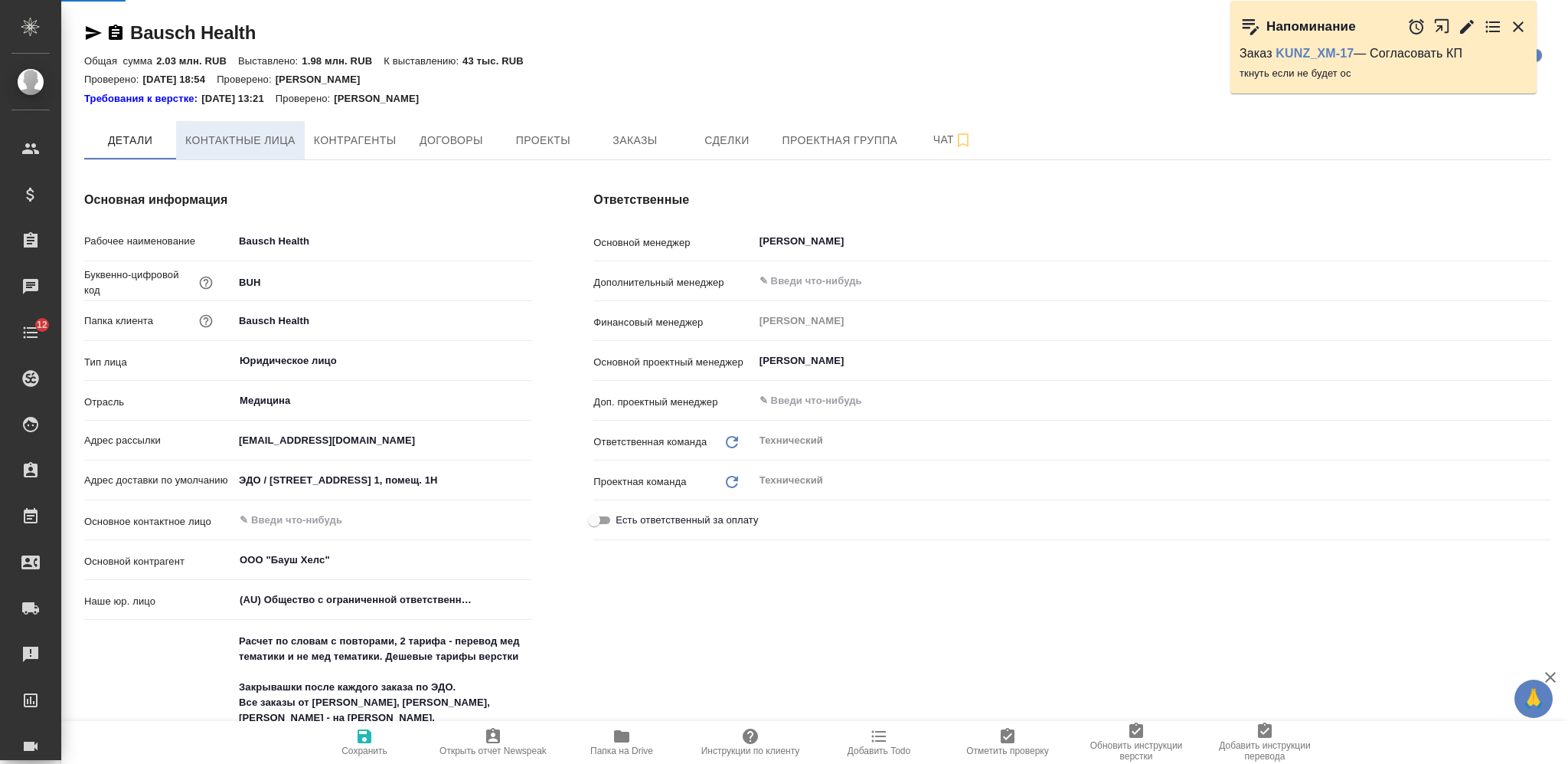
type textarea "x"
select select "RU"
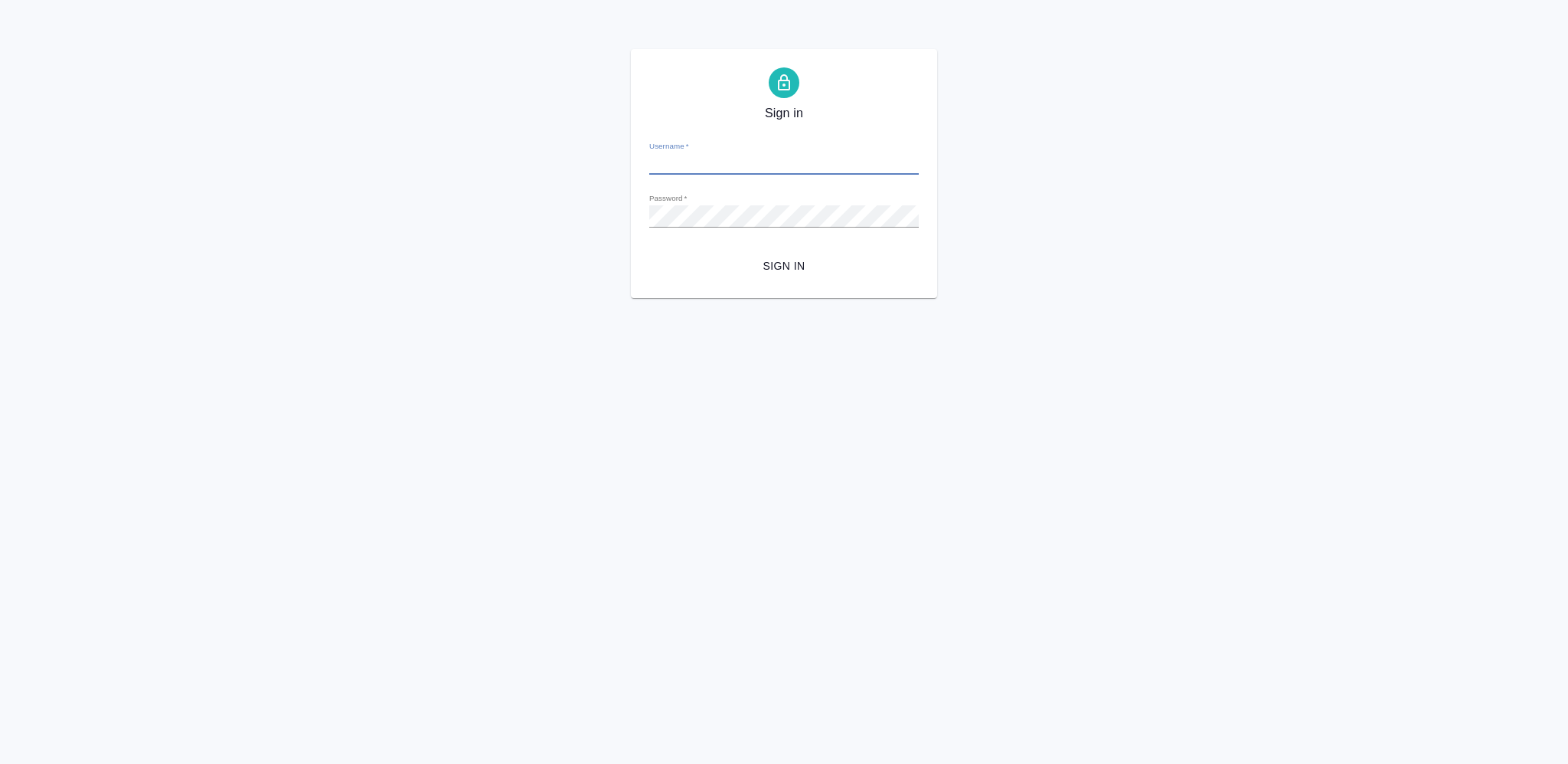
type input "v.nikiforova@awatera.com"
click at [768, 270] on span "Sign in" at bounding box center [784, 266] width 245 height 19
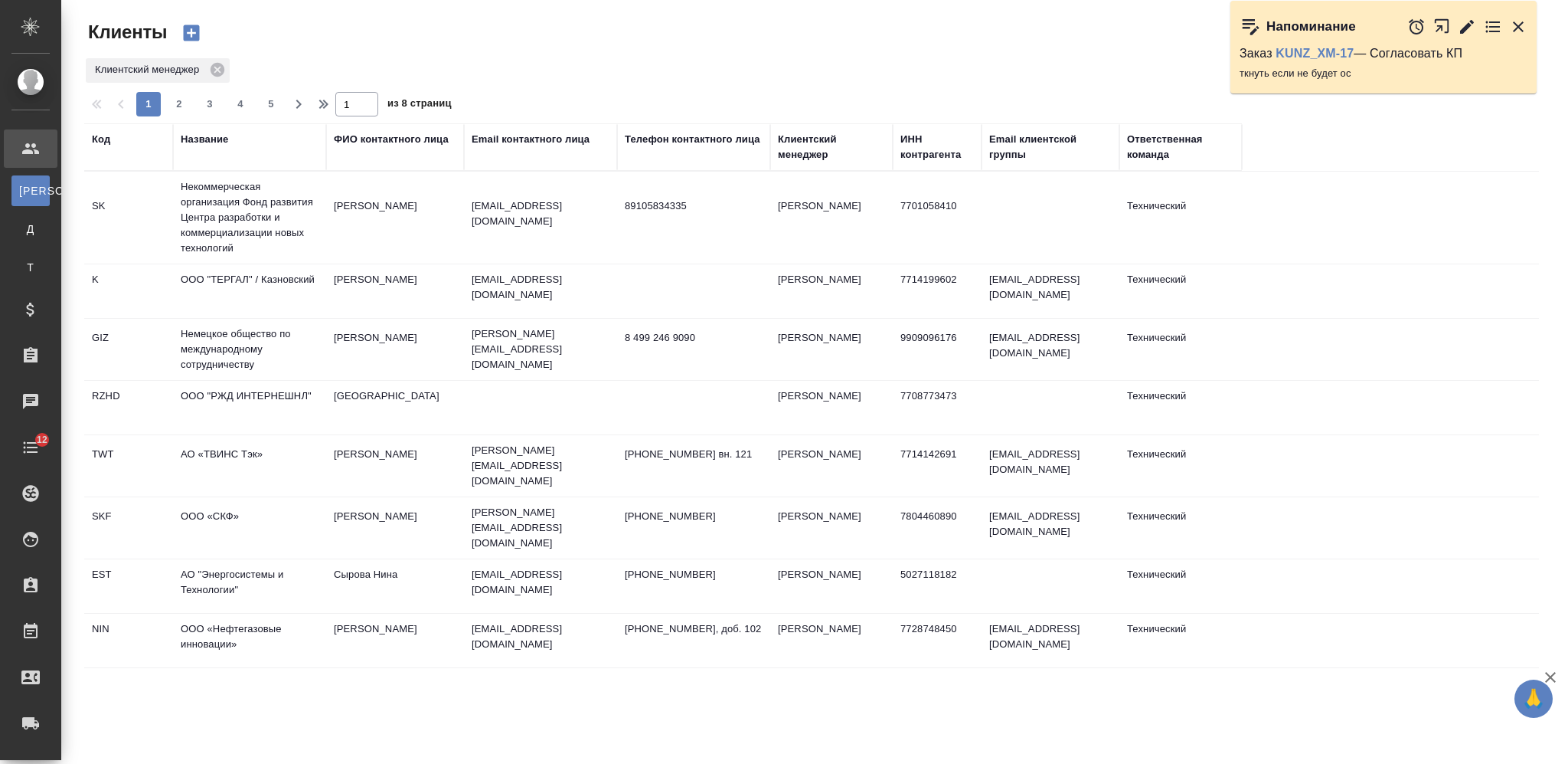
select select "RU"
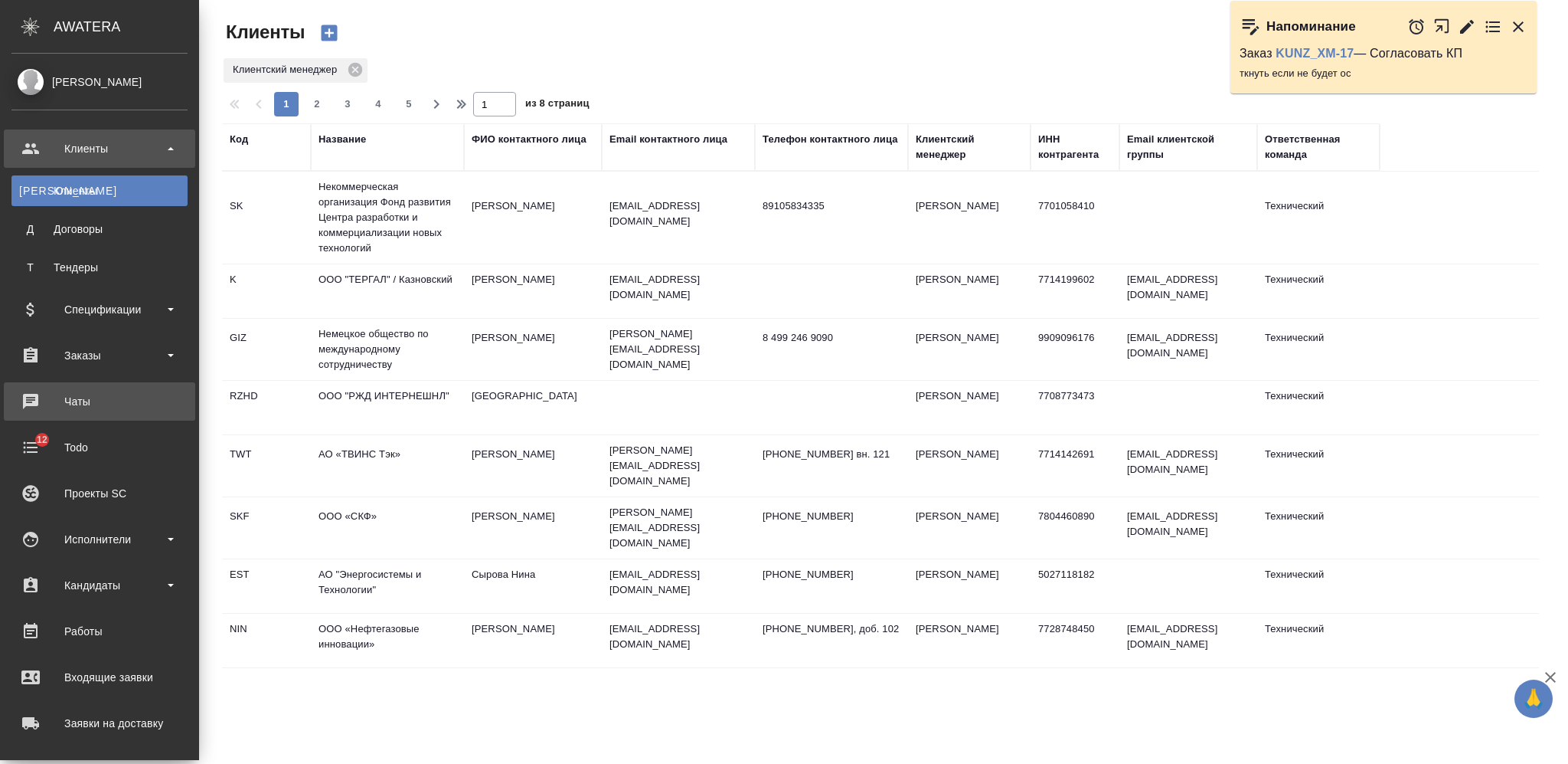
click at [71, 401] on div "Чаты" at bounding box center [99, 402] width 176 height 23
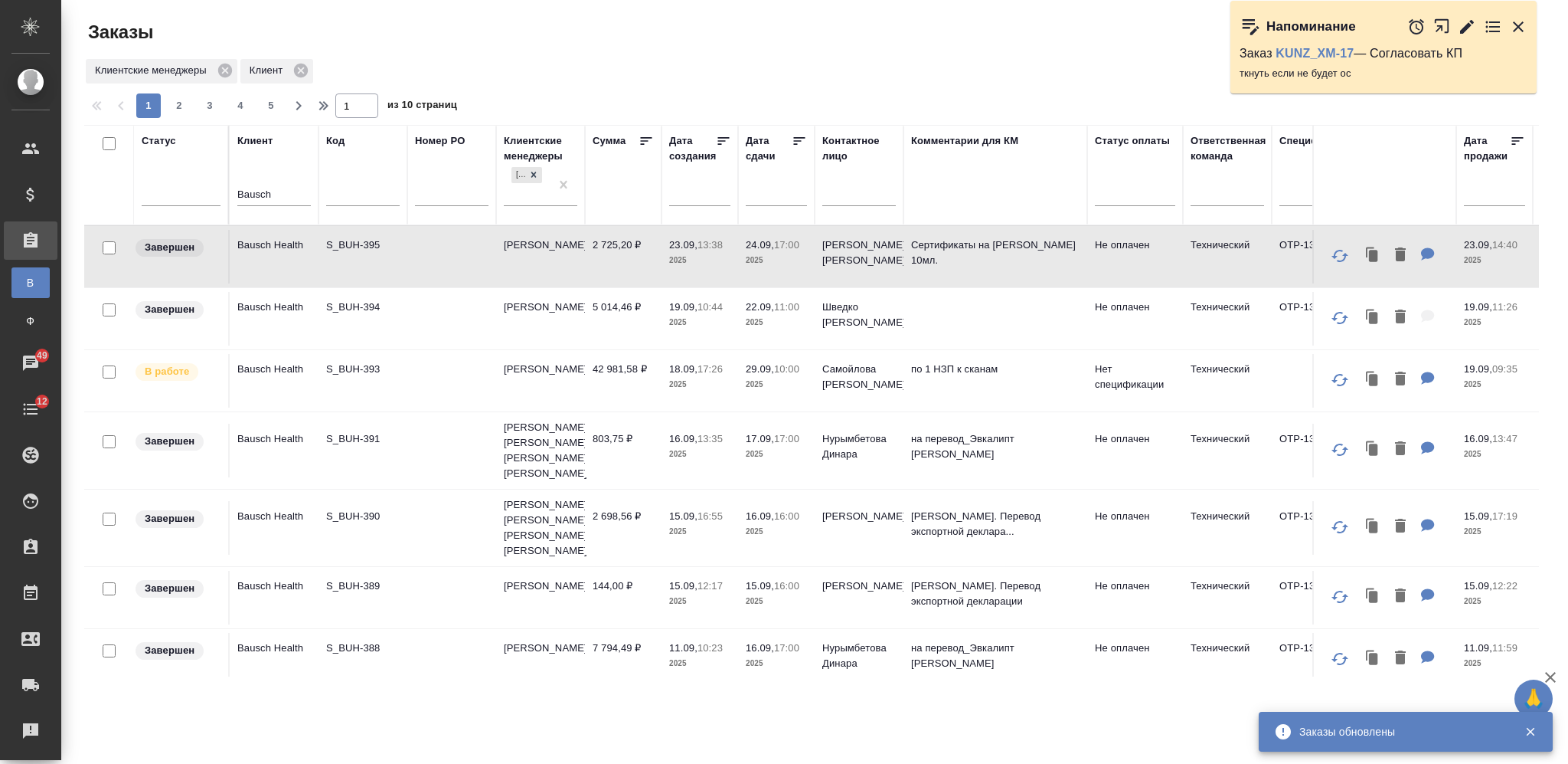
click at [251, 188] on input "Bausch" at bounding box center [274, 195] width 74 height 19
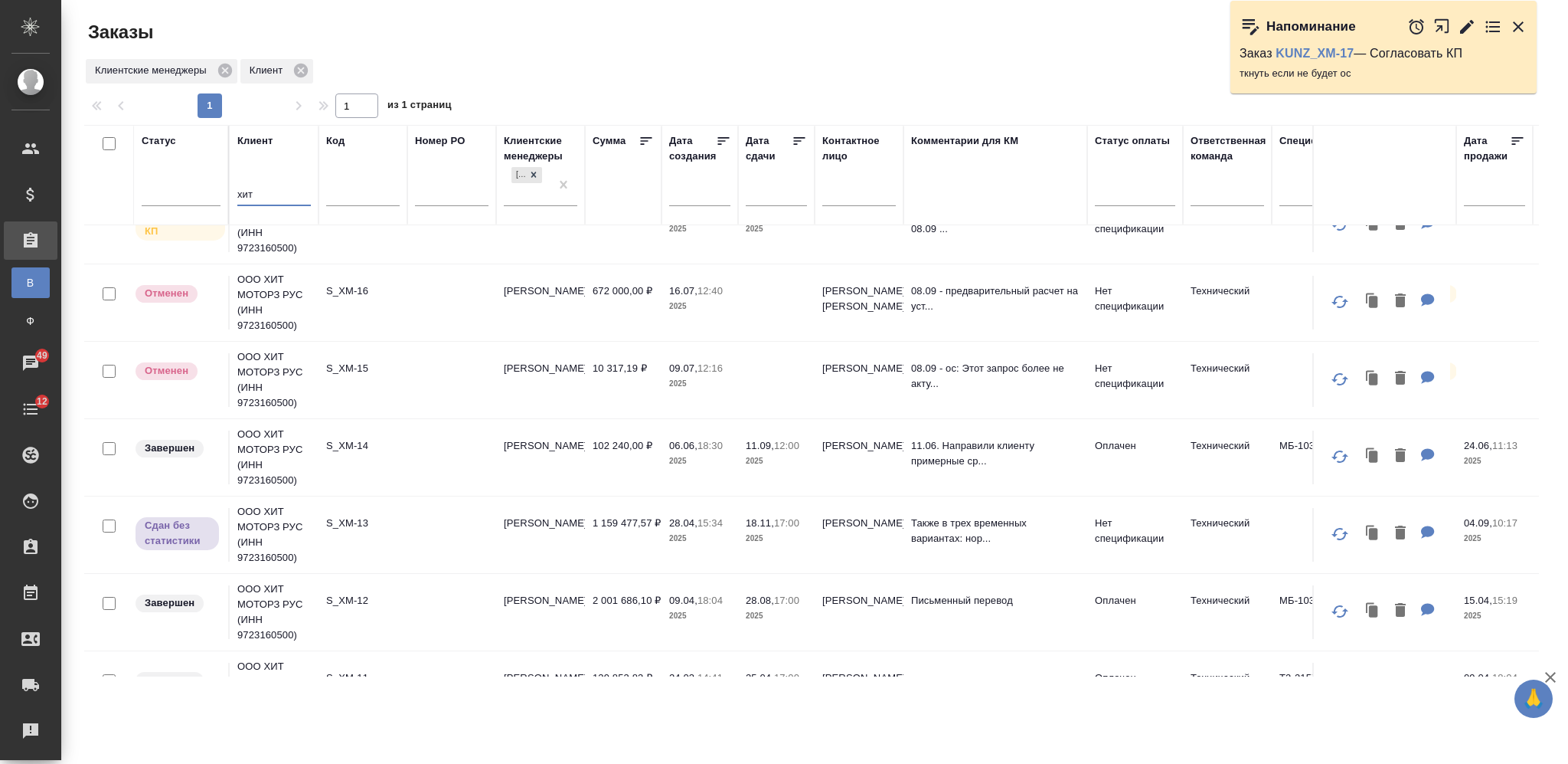
scroll to position [306, 0]
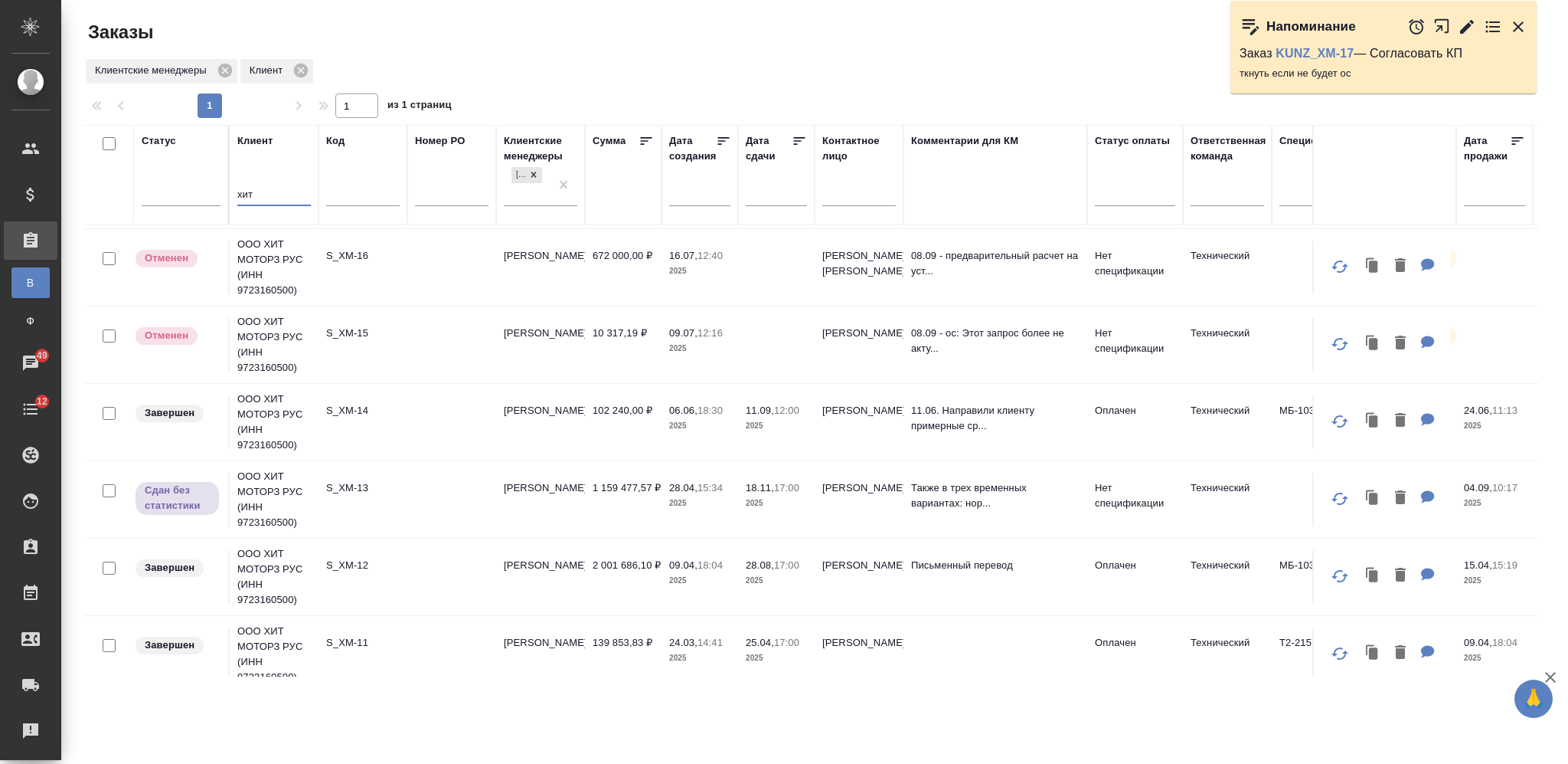
type input "хит"
click at [447, 490] on td at bounding box center [451, 499] width 89 height 54
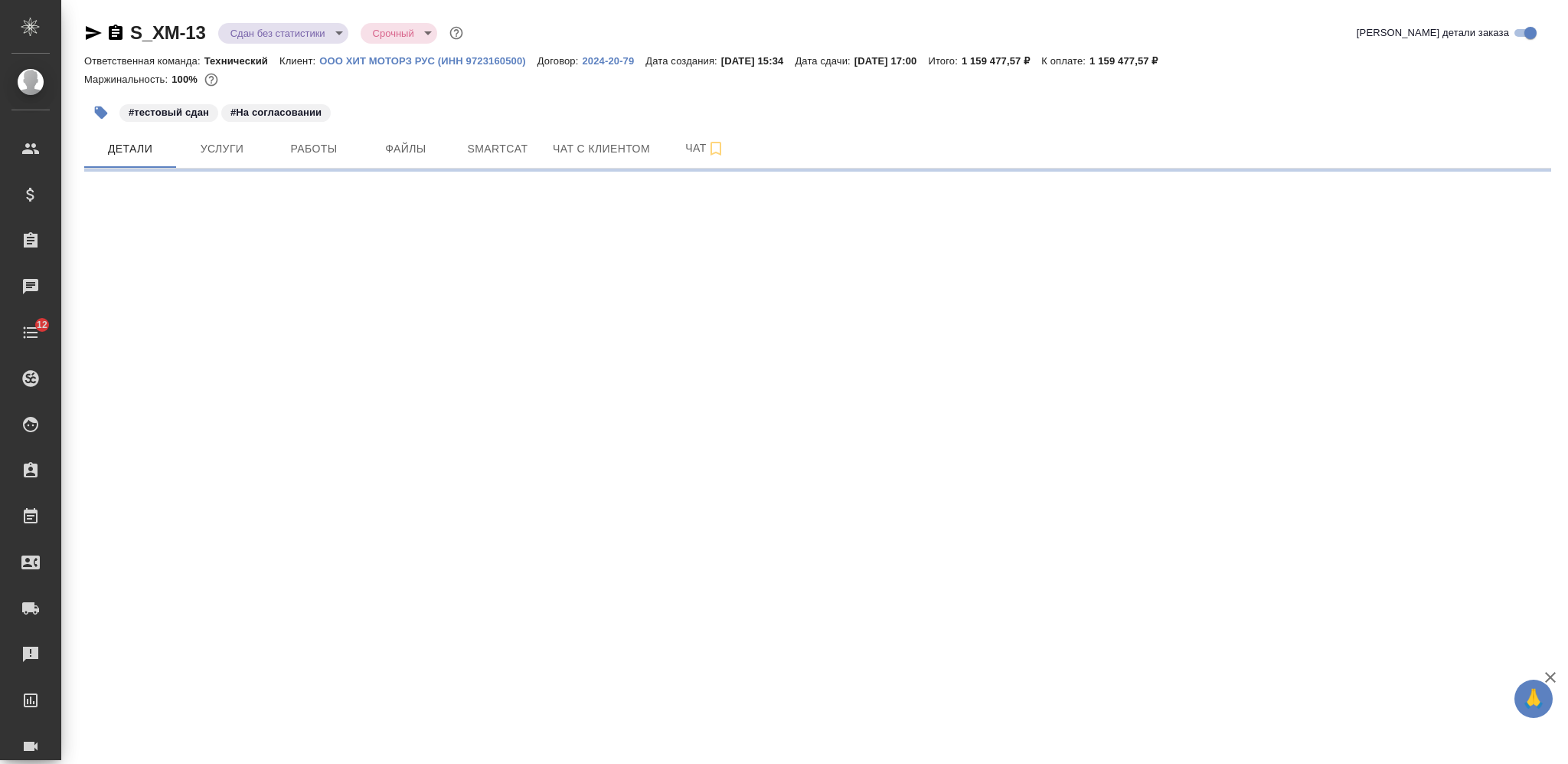
select select "RU"
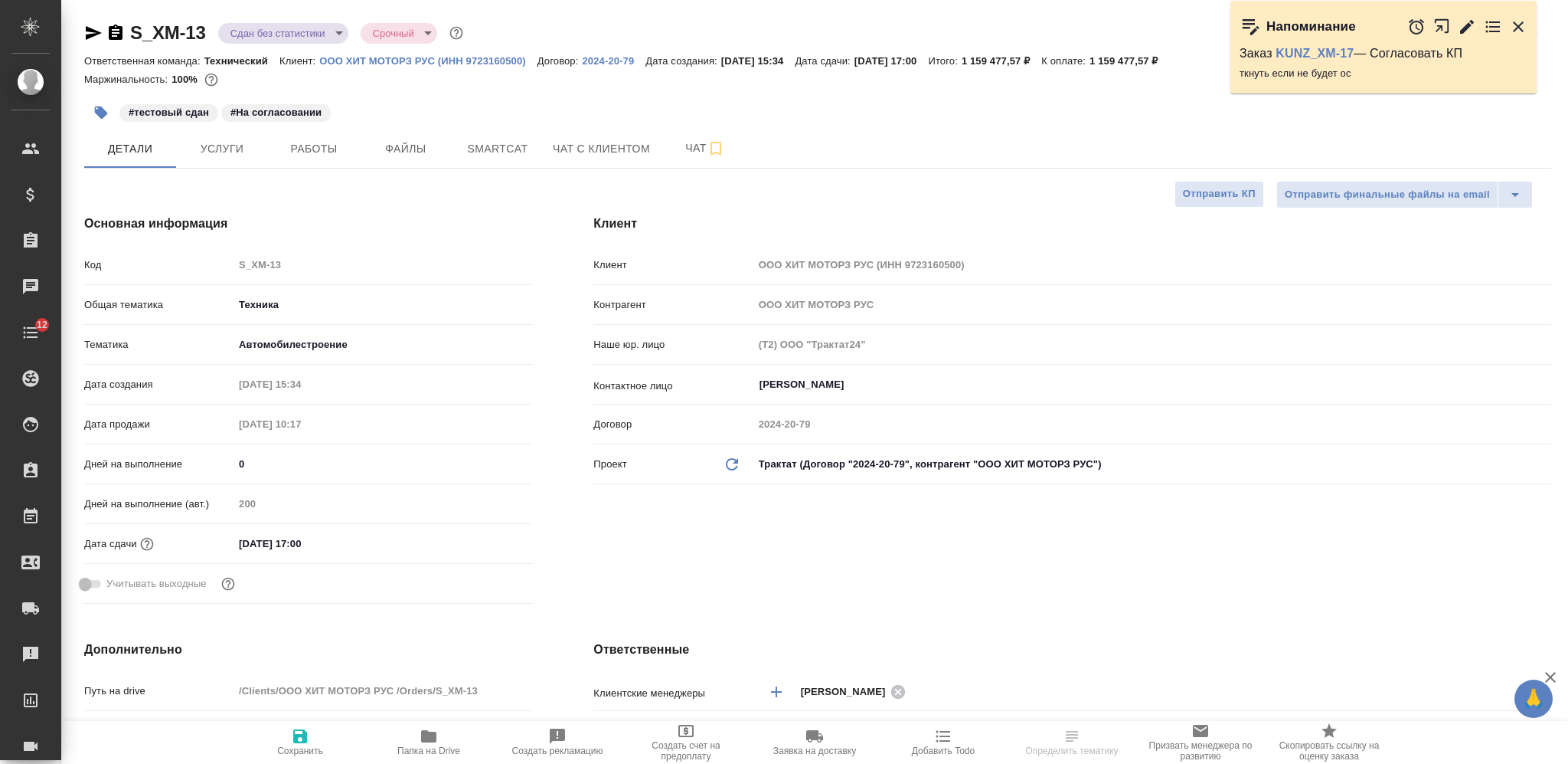
type textarea "x"
type input "Белякова [PERSON_NAME]"
type input "Сеитов Павел"
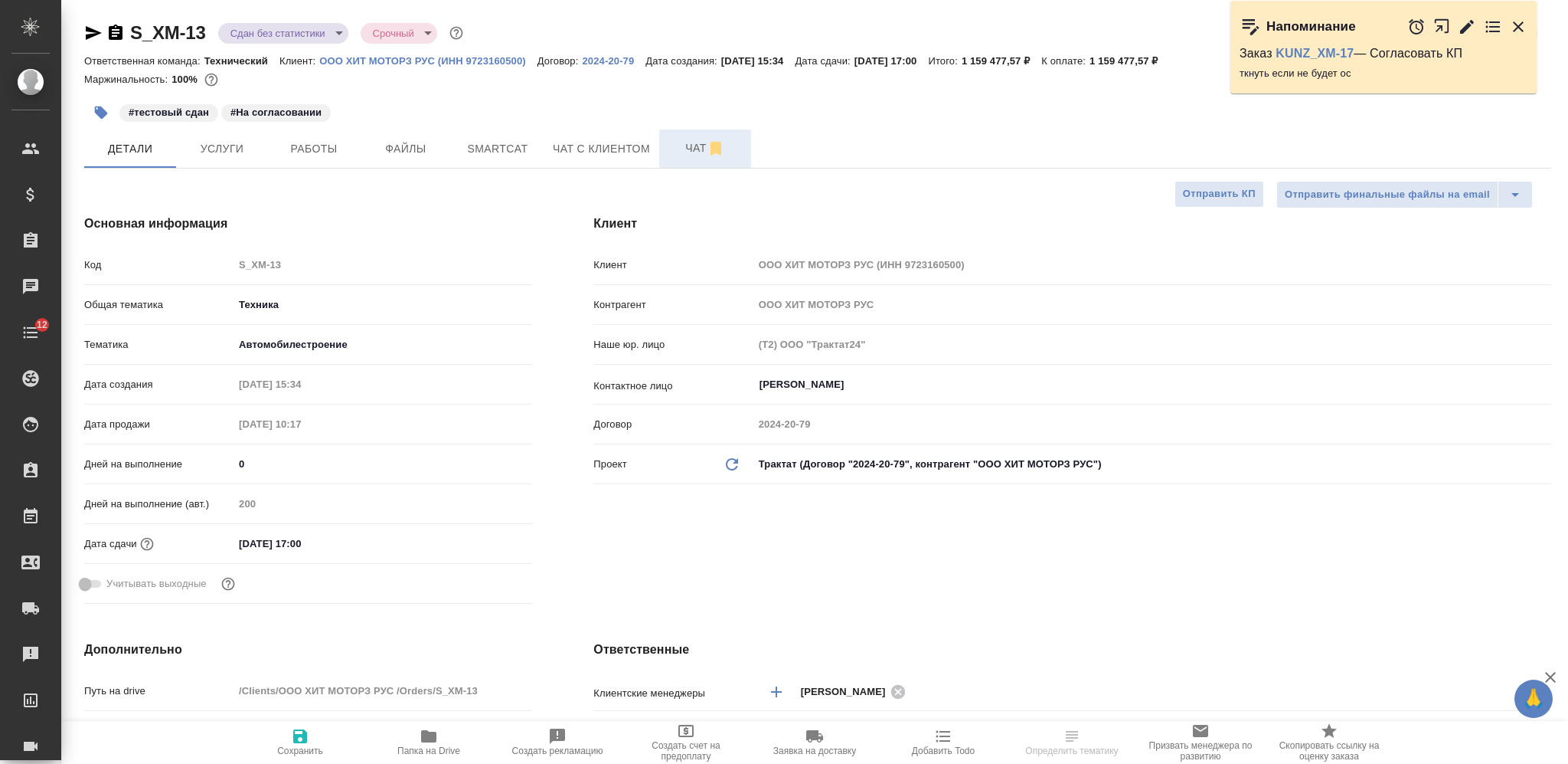
click at [682, 147] on span "Чат" at bounding box center [705, 148] width 74 height 19
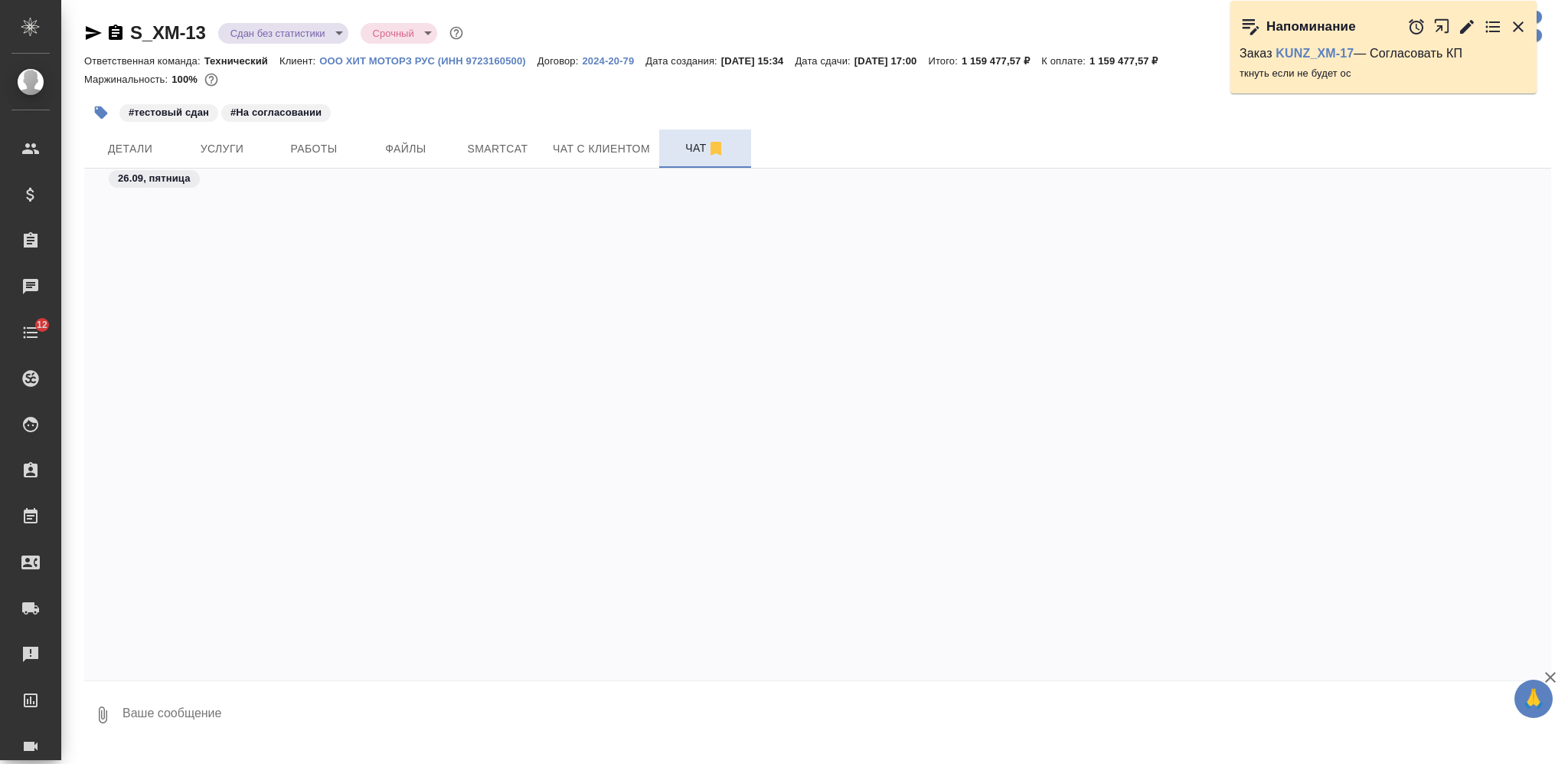
scroll to position [16488, 0]
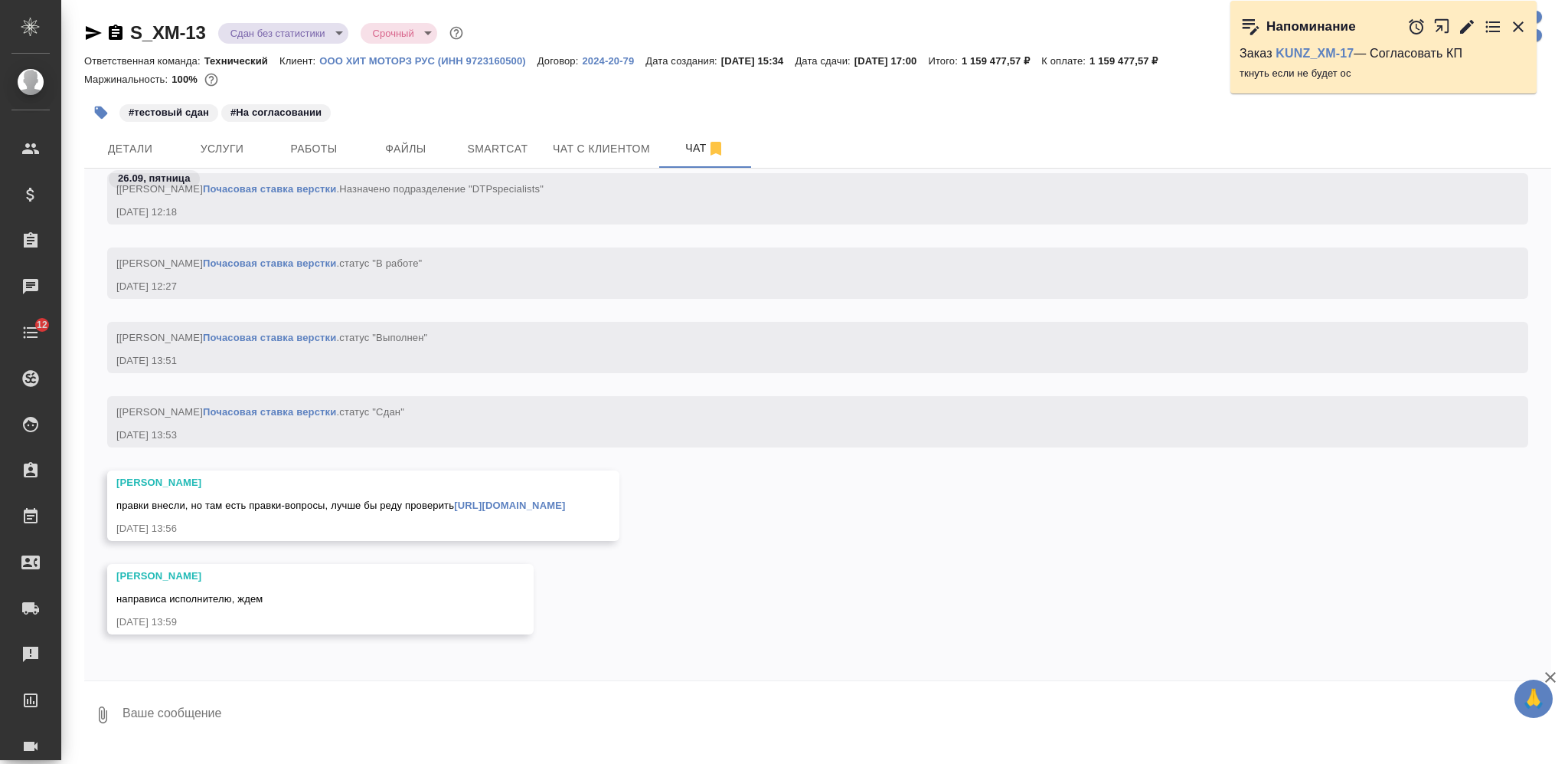
click at [419, 723] on textarea at bounding box center [836, 714] width 1431 height 52
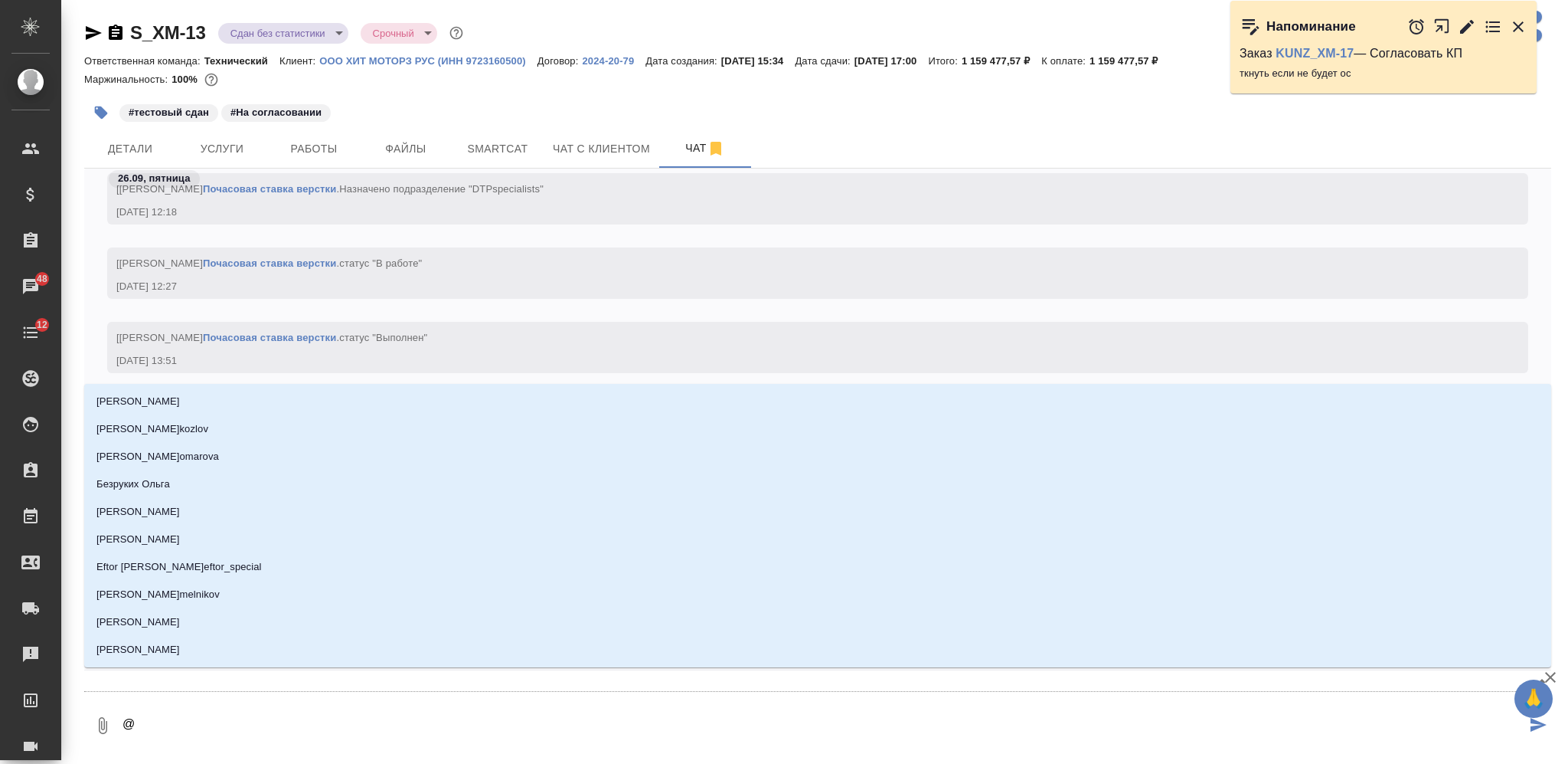
type textarea "@С"
type input "С"
type textarea "@Се"
type input "Се"
type textarea "@Сер"
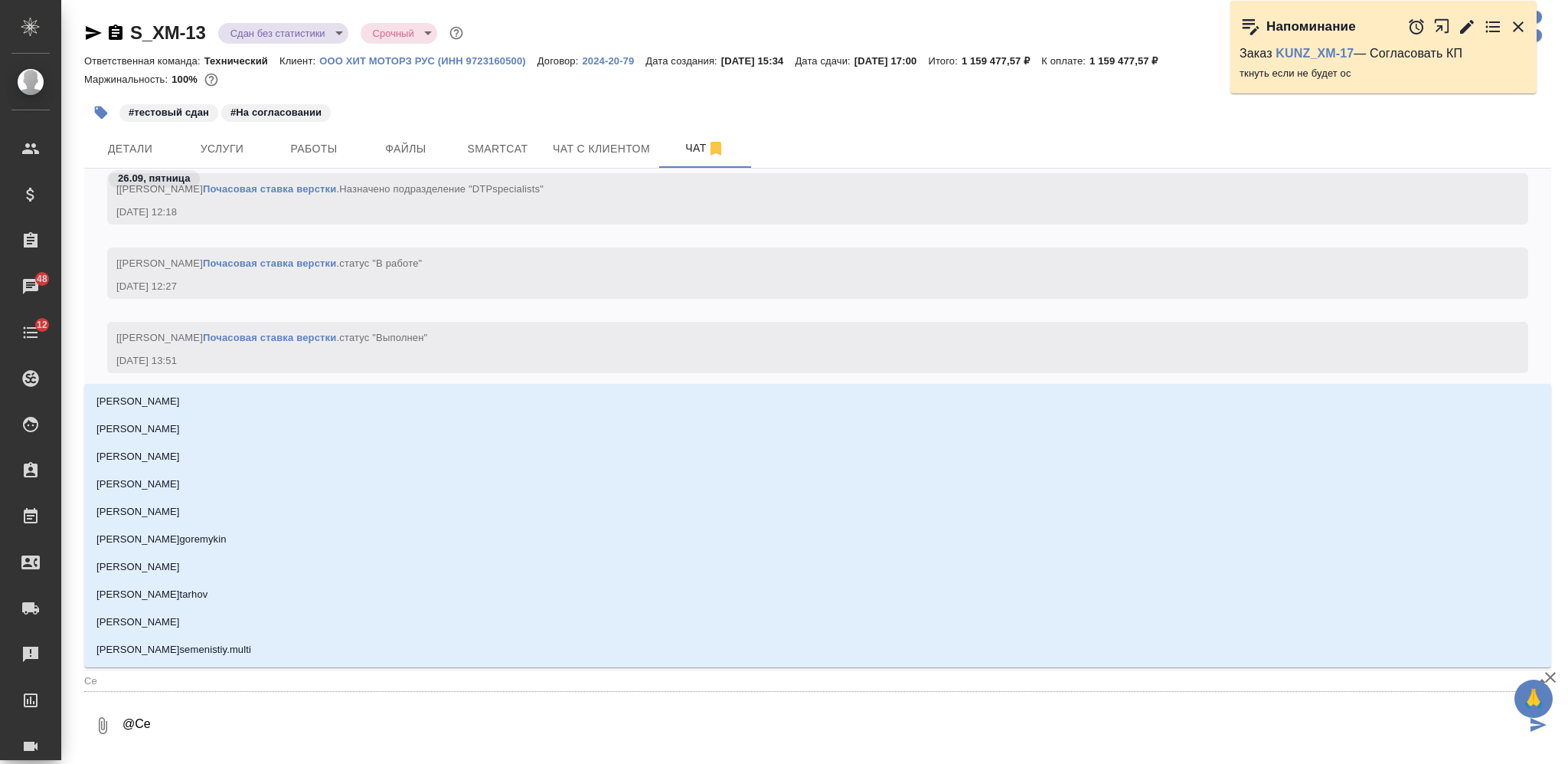
type input "Сер"
type textarea "@Серг"
type input "Серг"
type textarea "@Серге"
type input "Серге"
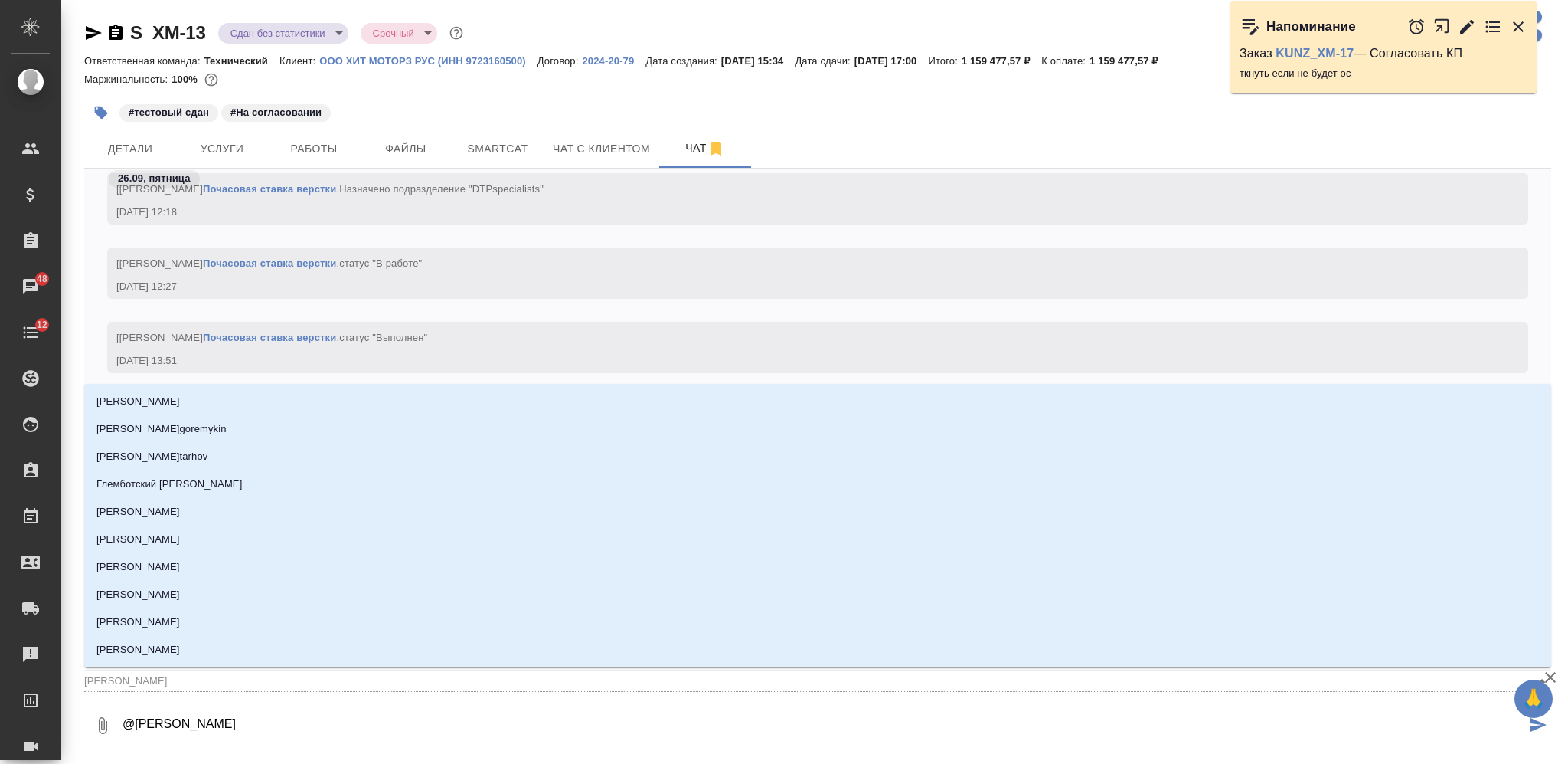
type textarea "@Сергее"
type input "Сергее"
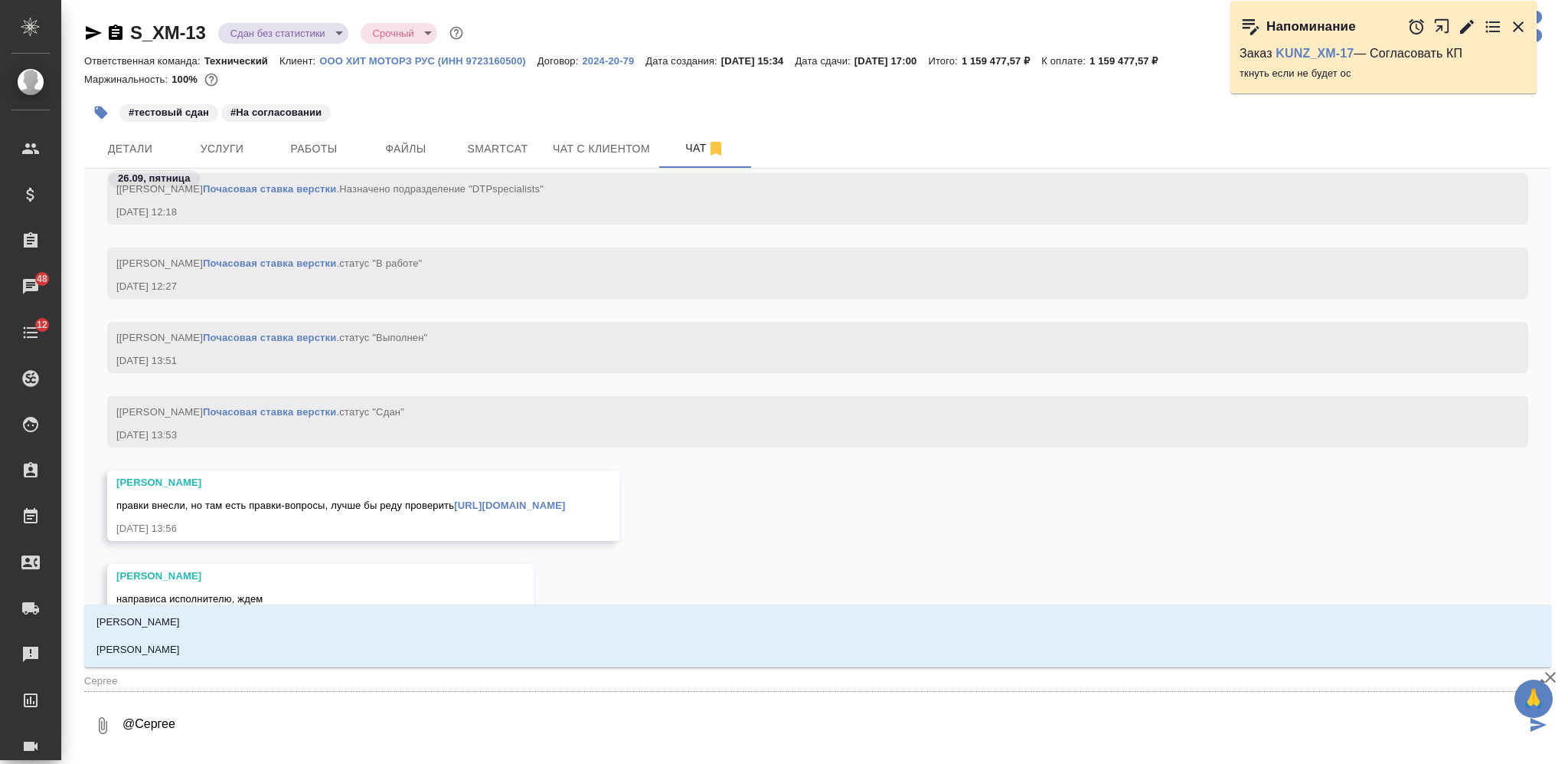
type textarea "@Сергеев"
type input "Сергеев"
type textarea "@Сергеева"
type input "Сергеева"
click at [389, 641] on li "[PERSON_NAME]" at bounding box center [818, 650] width 1467 height 28
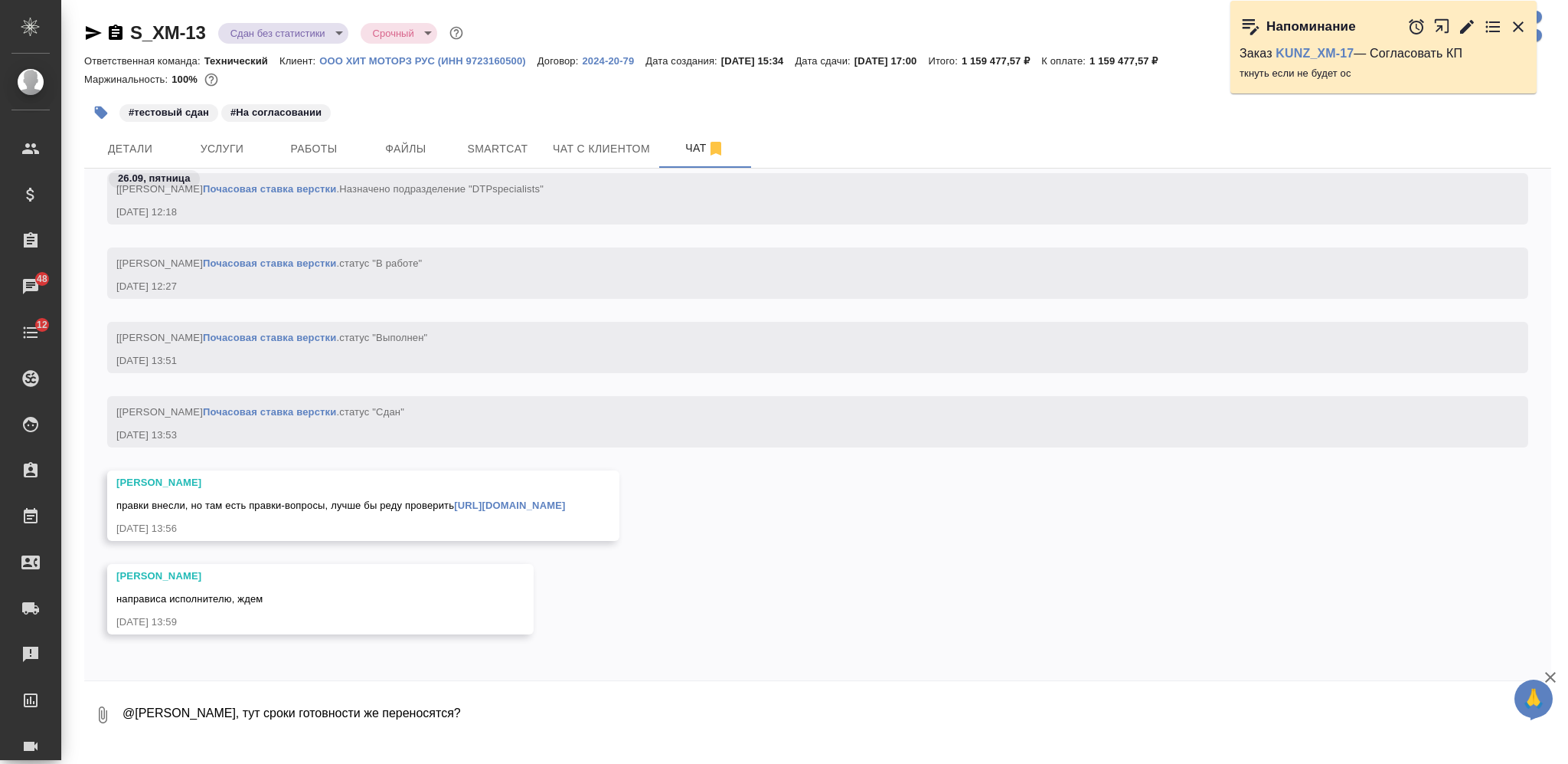
click at [523, 712] on textarea "@Сергеева Анастасия подскажи, тут сроки готовности же переносятся?" at bounding box center [824, 714] width 1405 height 52
click at [525, 713] on textarea "@Сергеева Анастасия подскажи, тут сроки готовности же переносятся?" at bounding box center [824, 714] width 1405 height 52
type textarea "@Сергеева Анастасия подскажи, тут сроки готовности же переносятся на 10 дней со…"
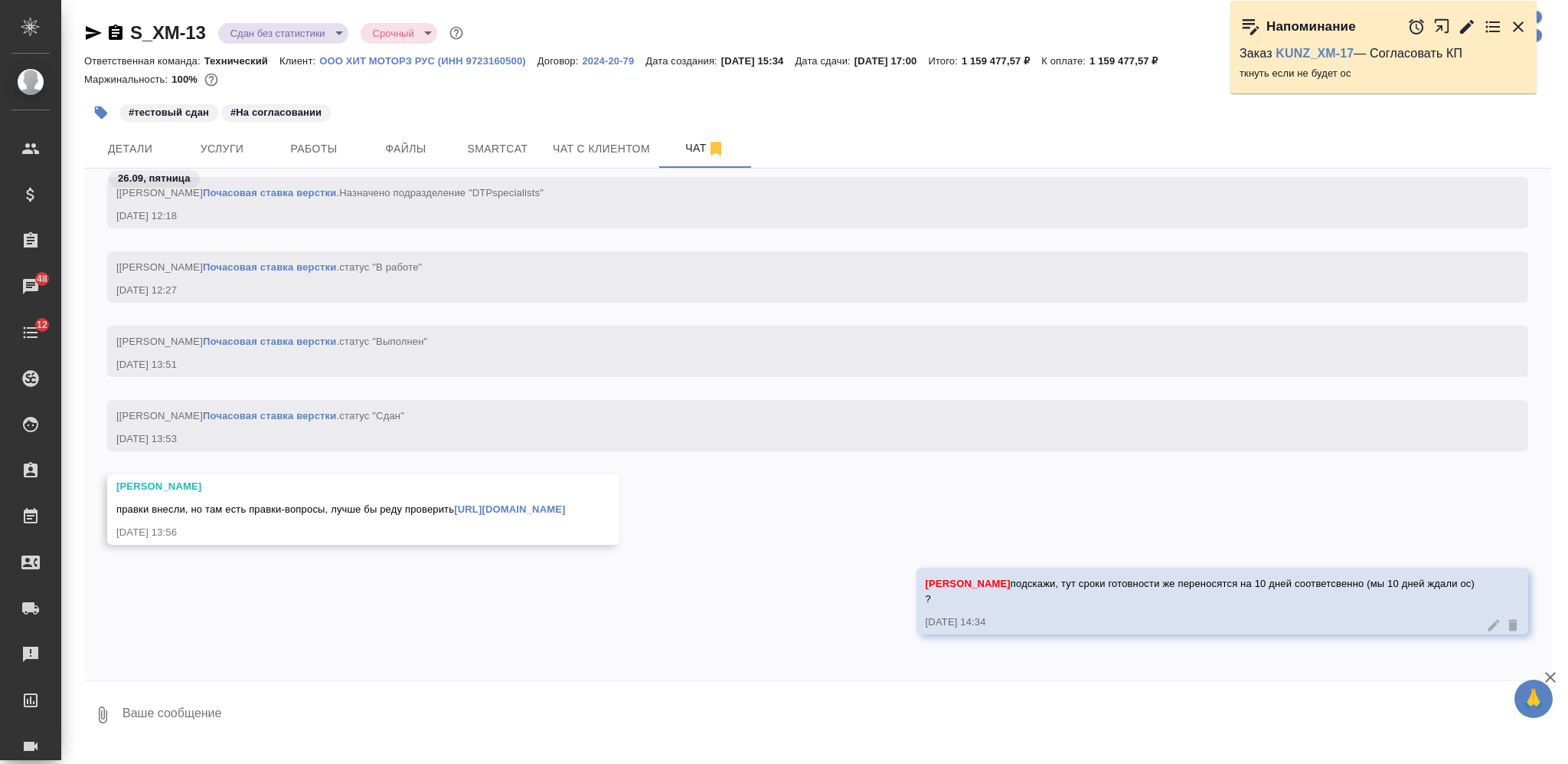
scroll to position [16485, 0]
click at [125, 157] on span "Детали" at bounding box center [130, 149] width 74 height 19
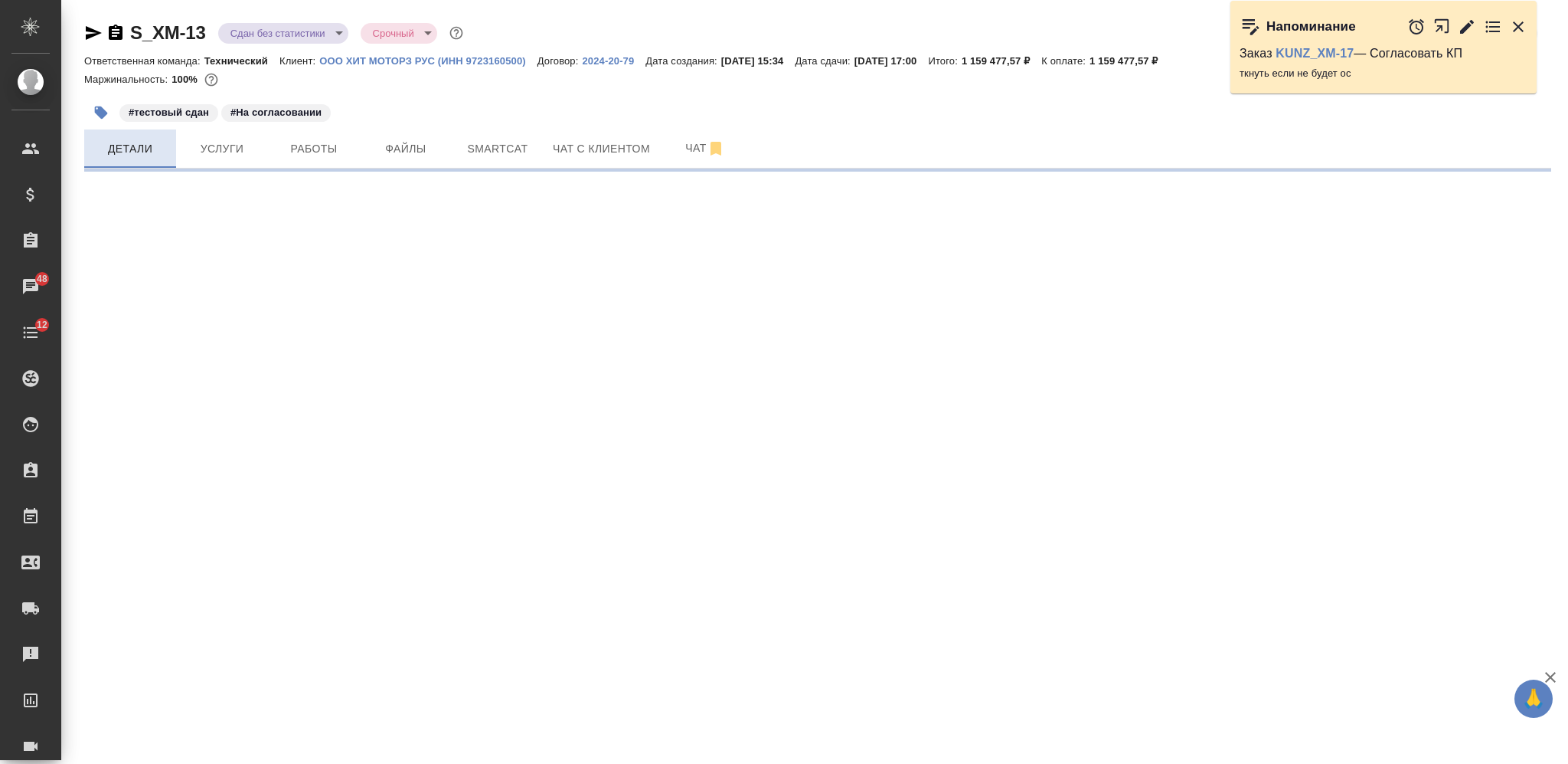
select select "RU"
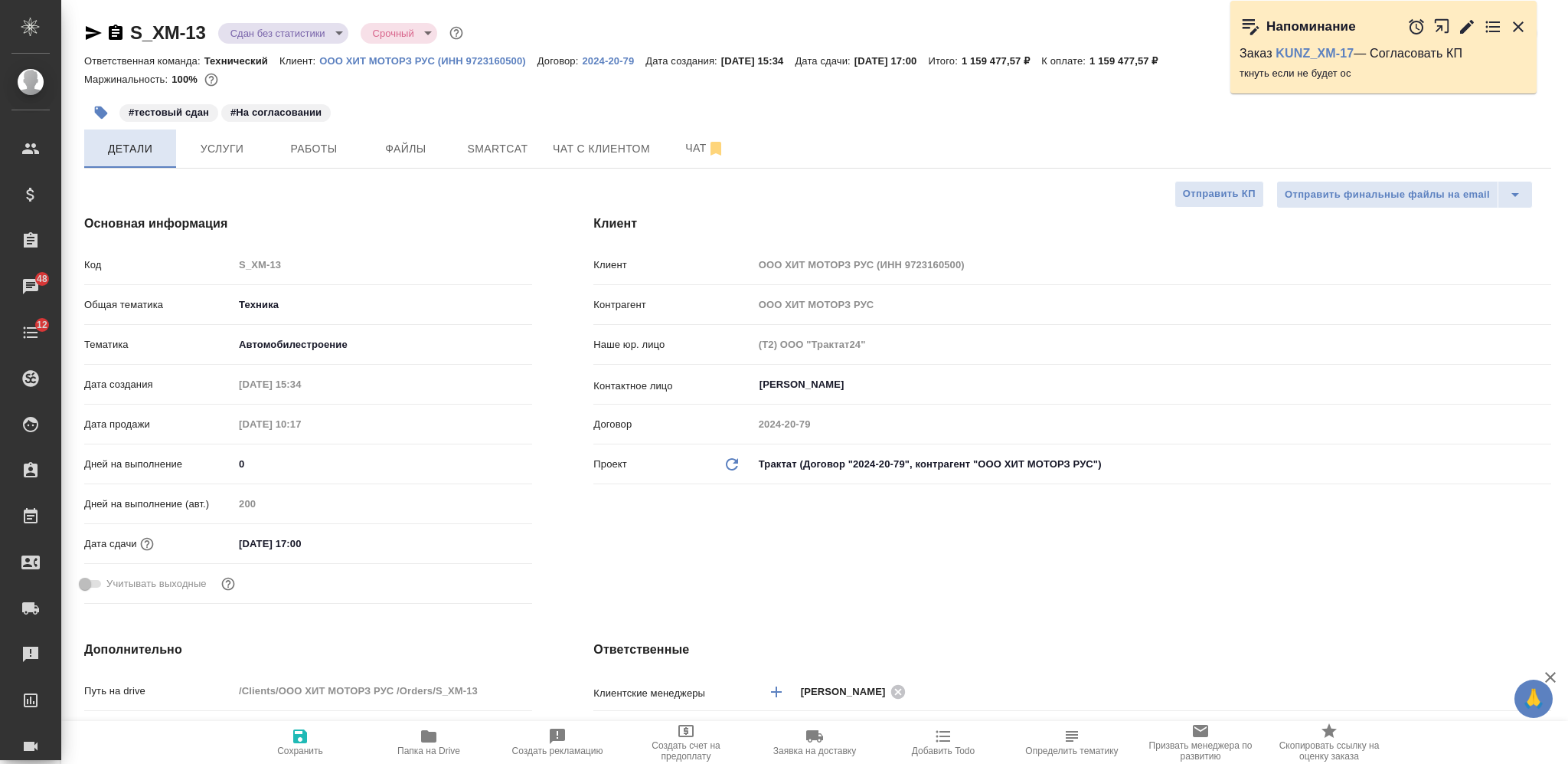
type textarea "x"
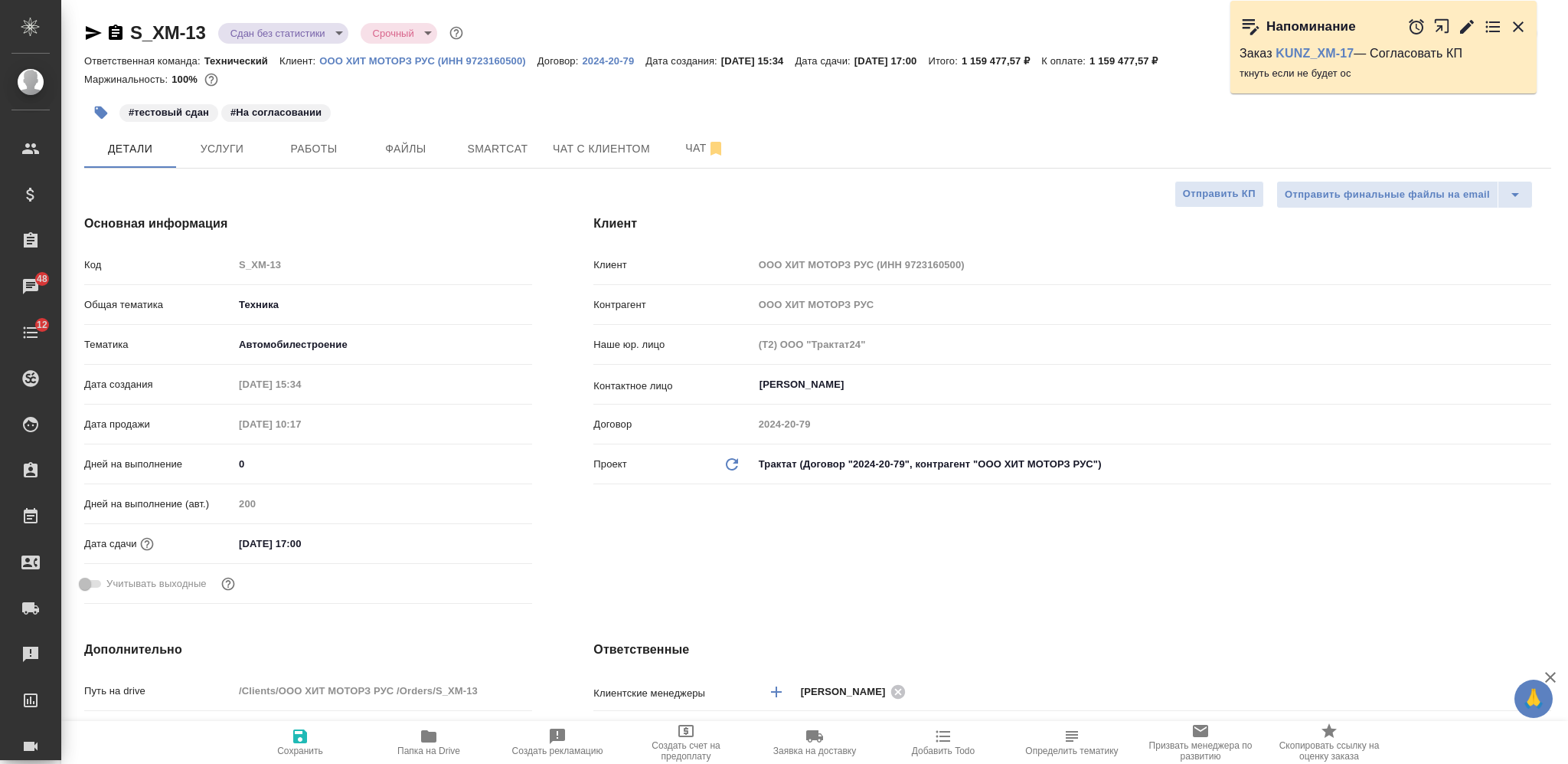
type textarea "x"
drag, startPoint x: 261, startPoint y: 543, endPoint x: 237, endPoint y: 548, distance: 24.5
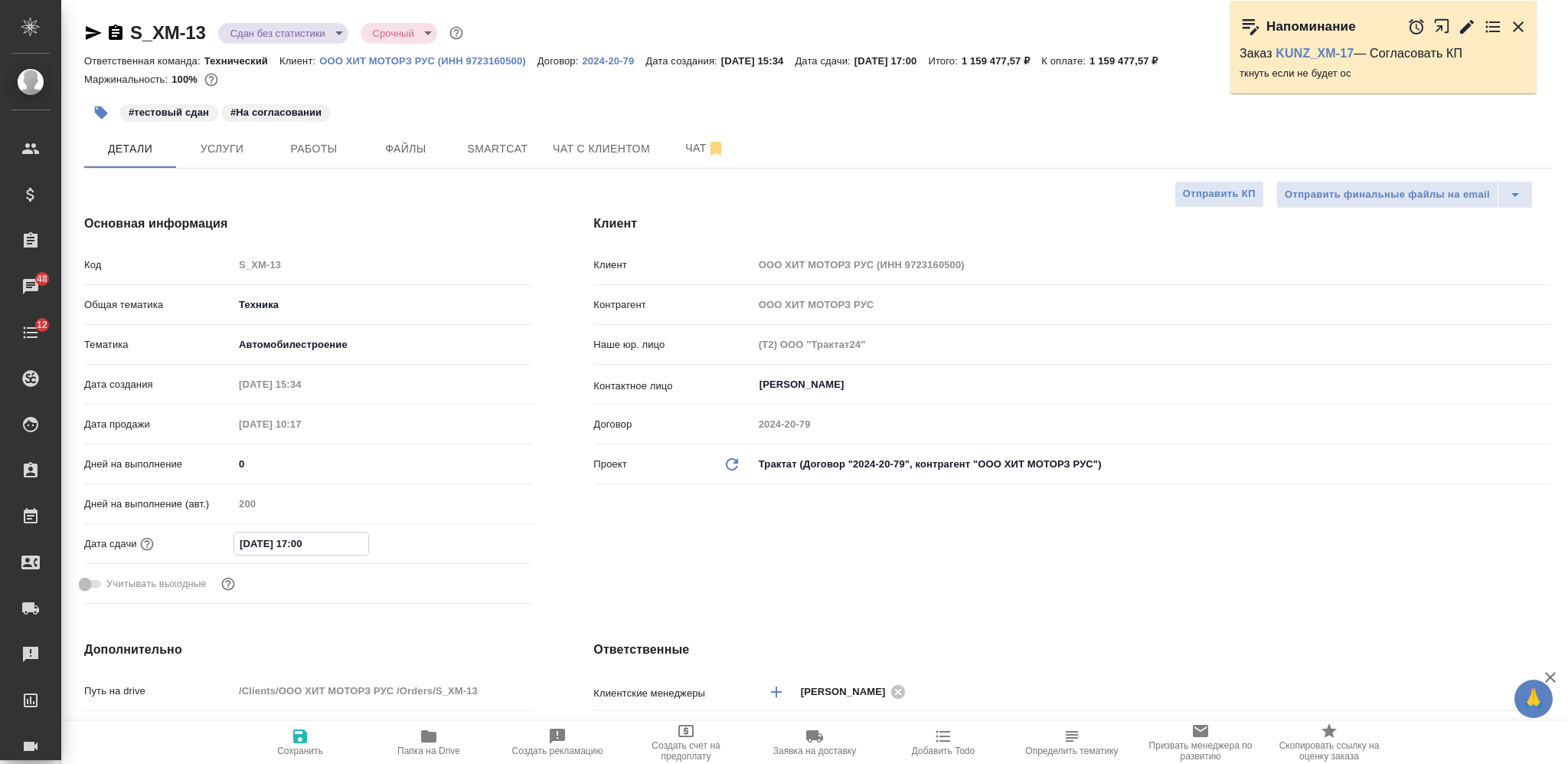
click at [237, 548] on input "18.11.2025 17:00" at bounding box center [301, 543] width 134 height 22
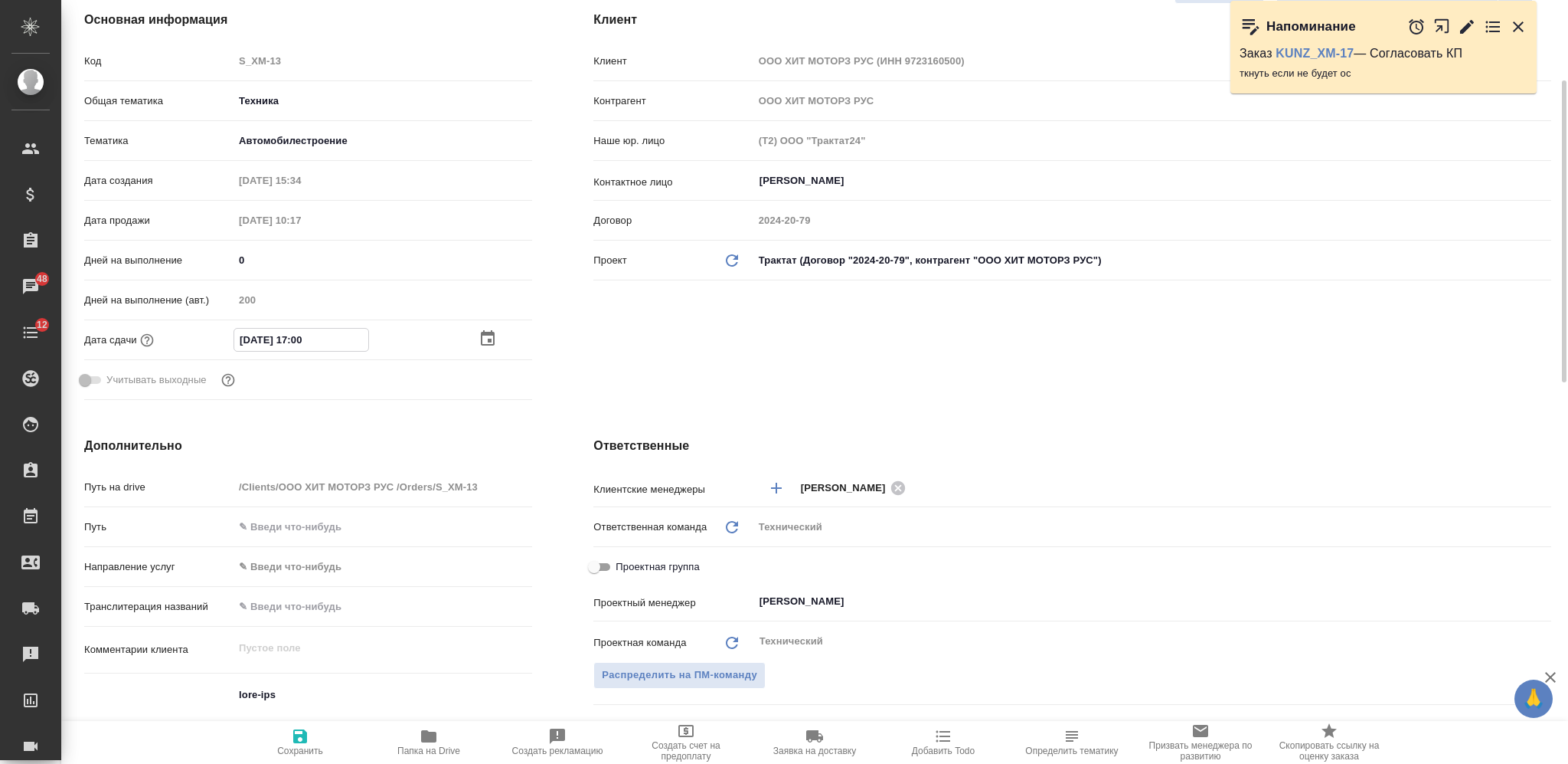
scroll to position [102, 0]
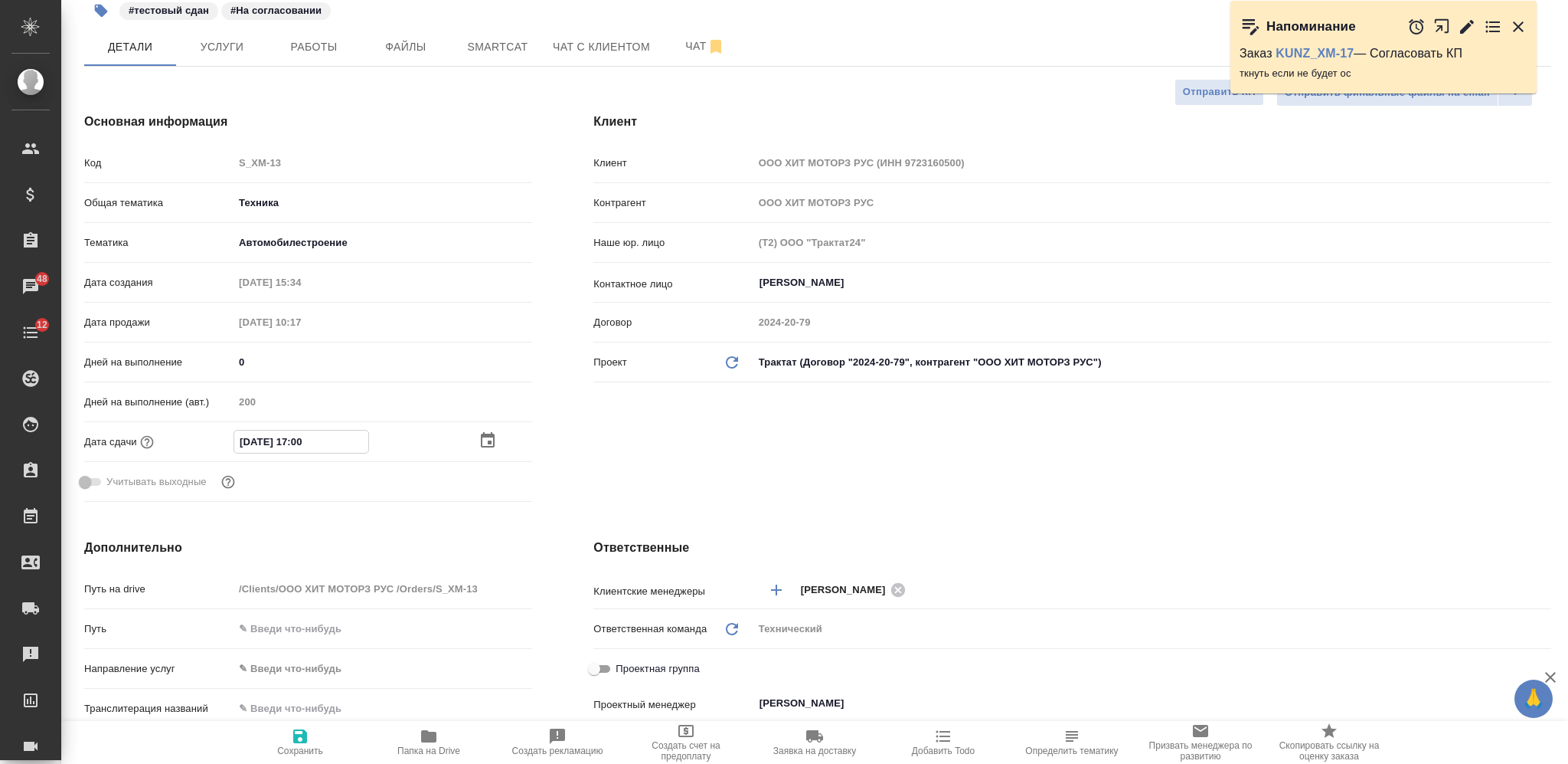
click at [243, 441] on input "18.11.2025 17:00" at bounding box center [301, 441] width 134 height 22
drag, startPoint x: 243, startPoint y: 441, endPoint x: 233, endPoint y: 439, distance: 10.2
click at [234, 439] on input "18.11.2025 17:00" at bounding box center [301, 441] width 134 height 22
type input "28.11.2025 17:00"
type textarea "x"
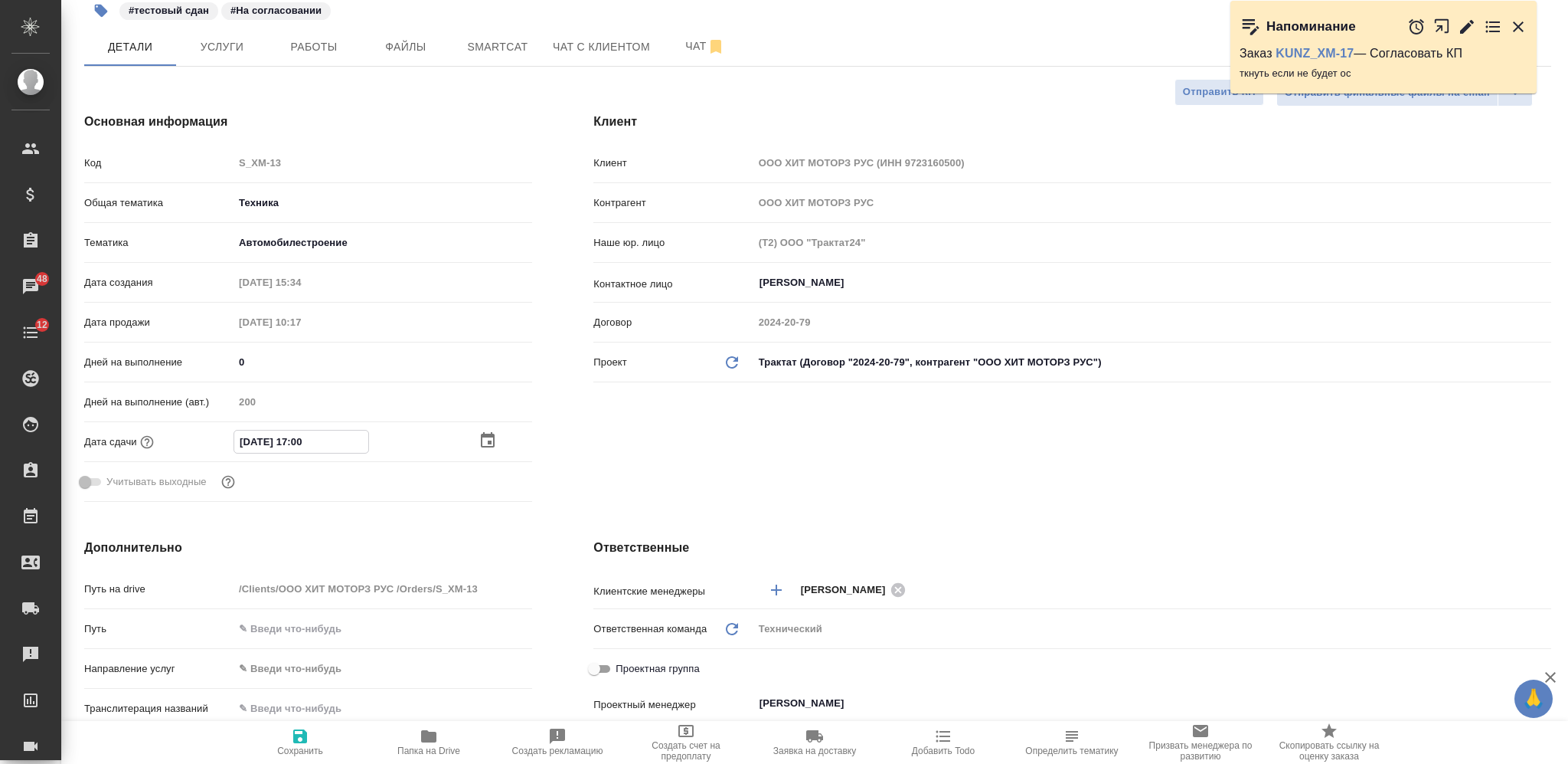
type textarea "x"
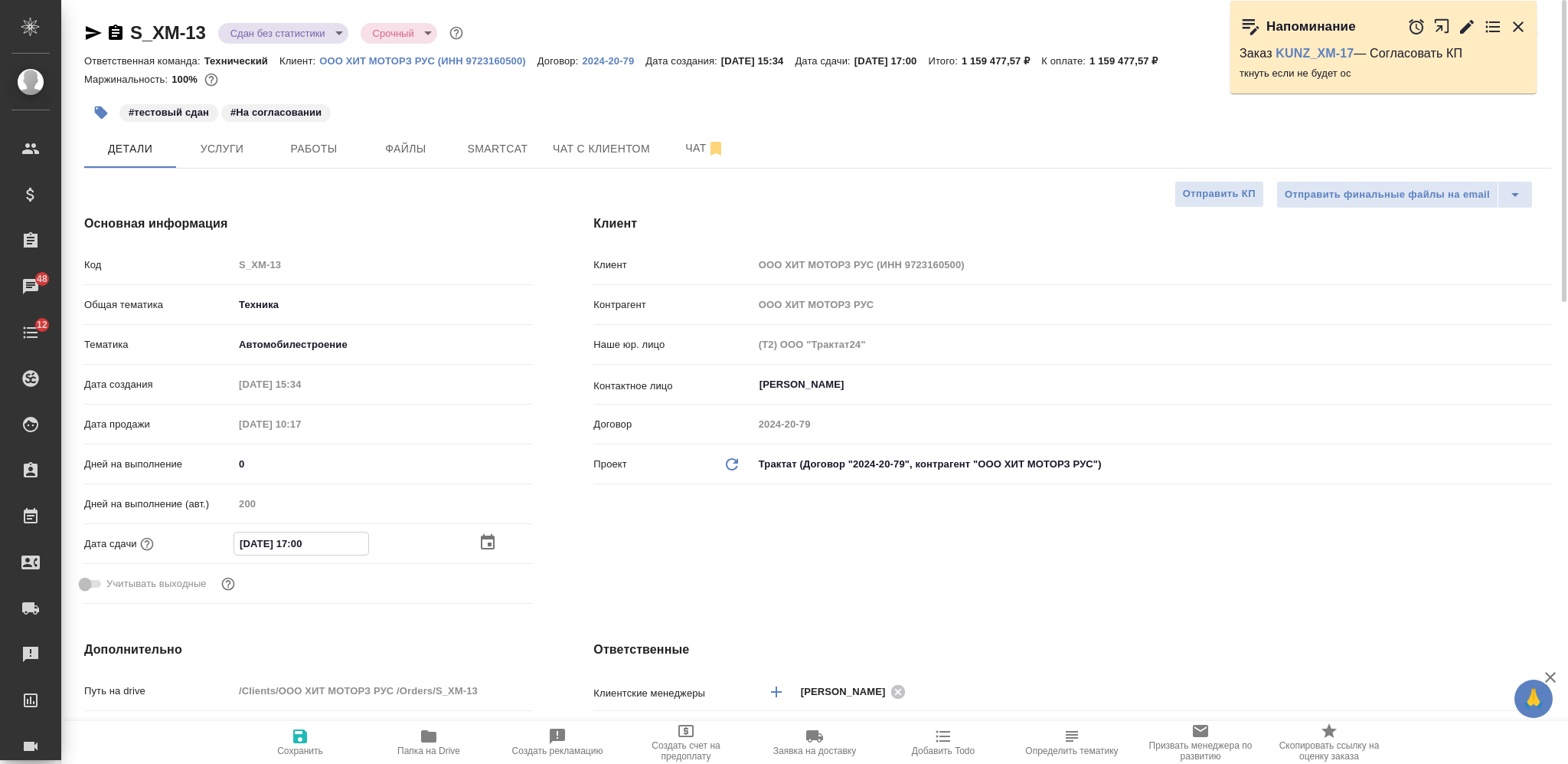
type input "28.11.2025 17:00"
click at [300, 737] on icon "button" at bounding box center [300, 736] width 14 height 14
type textarea "x"
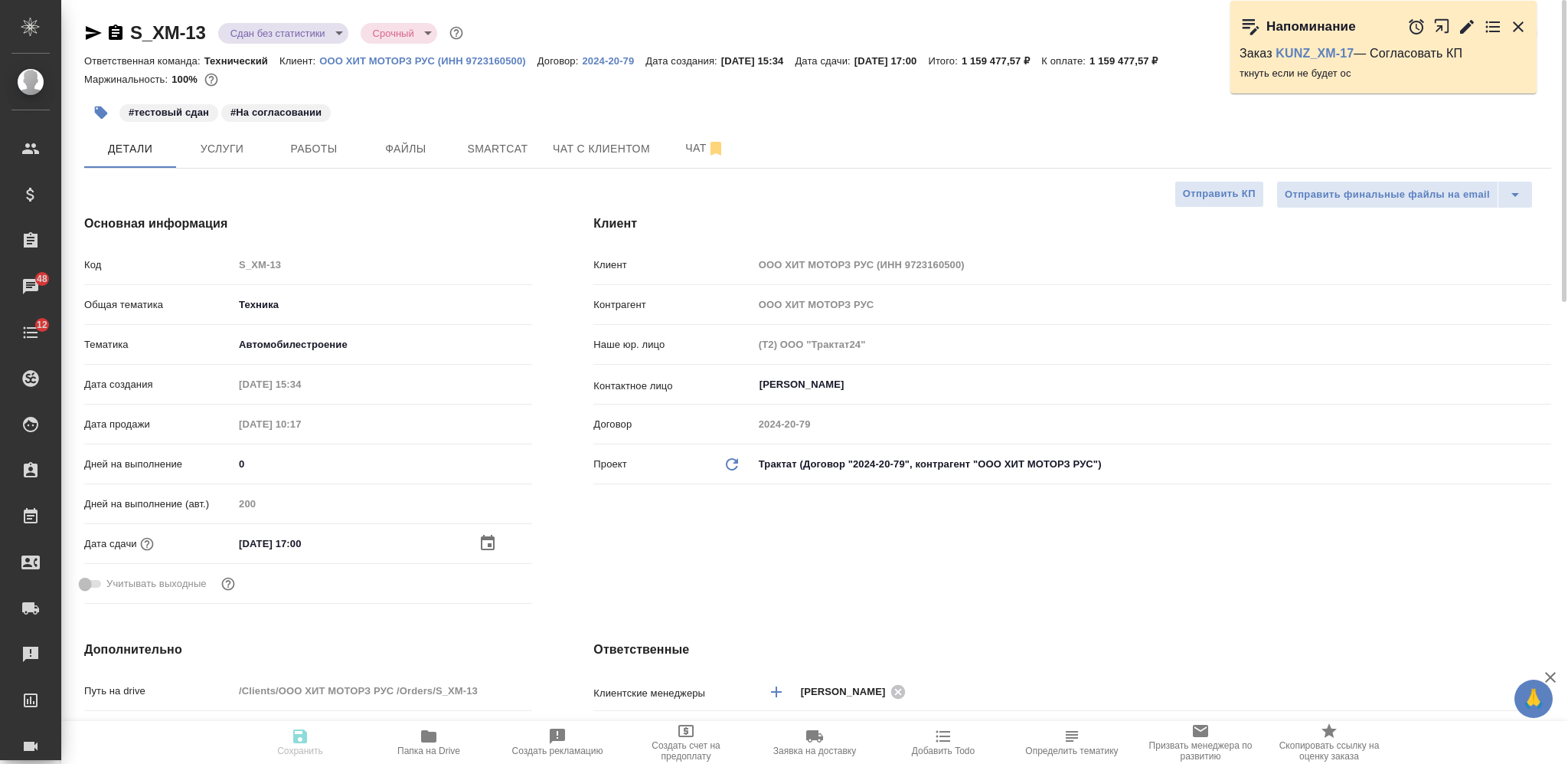
type textarea "x"
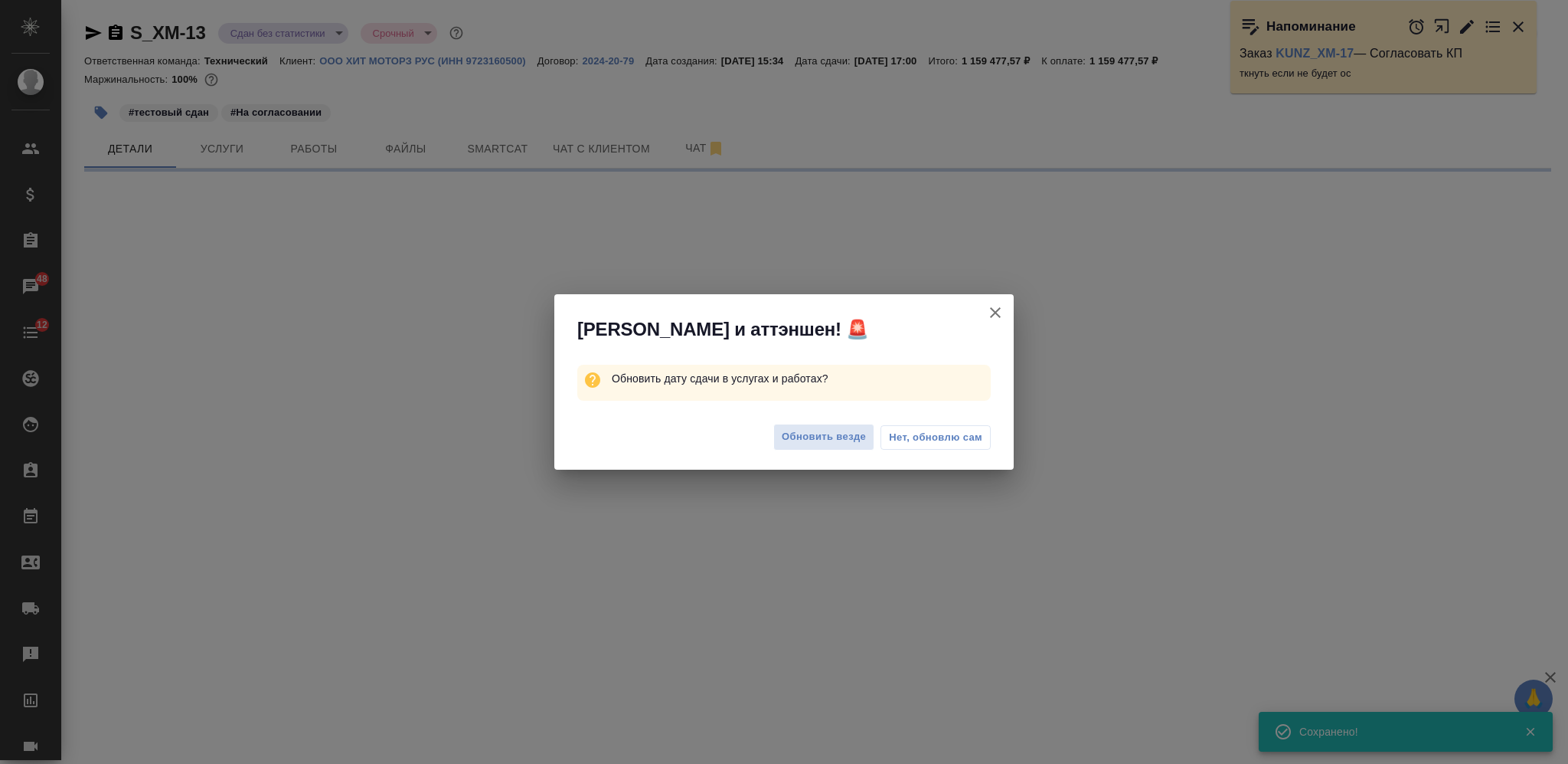
select select "RU"
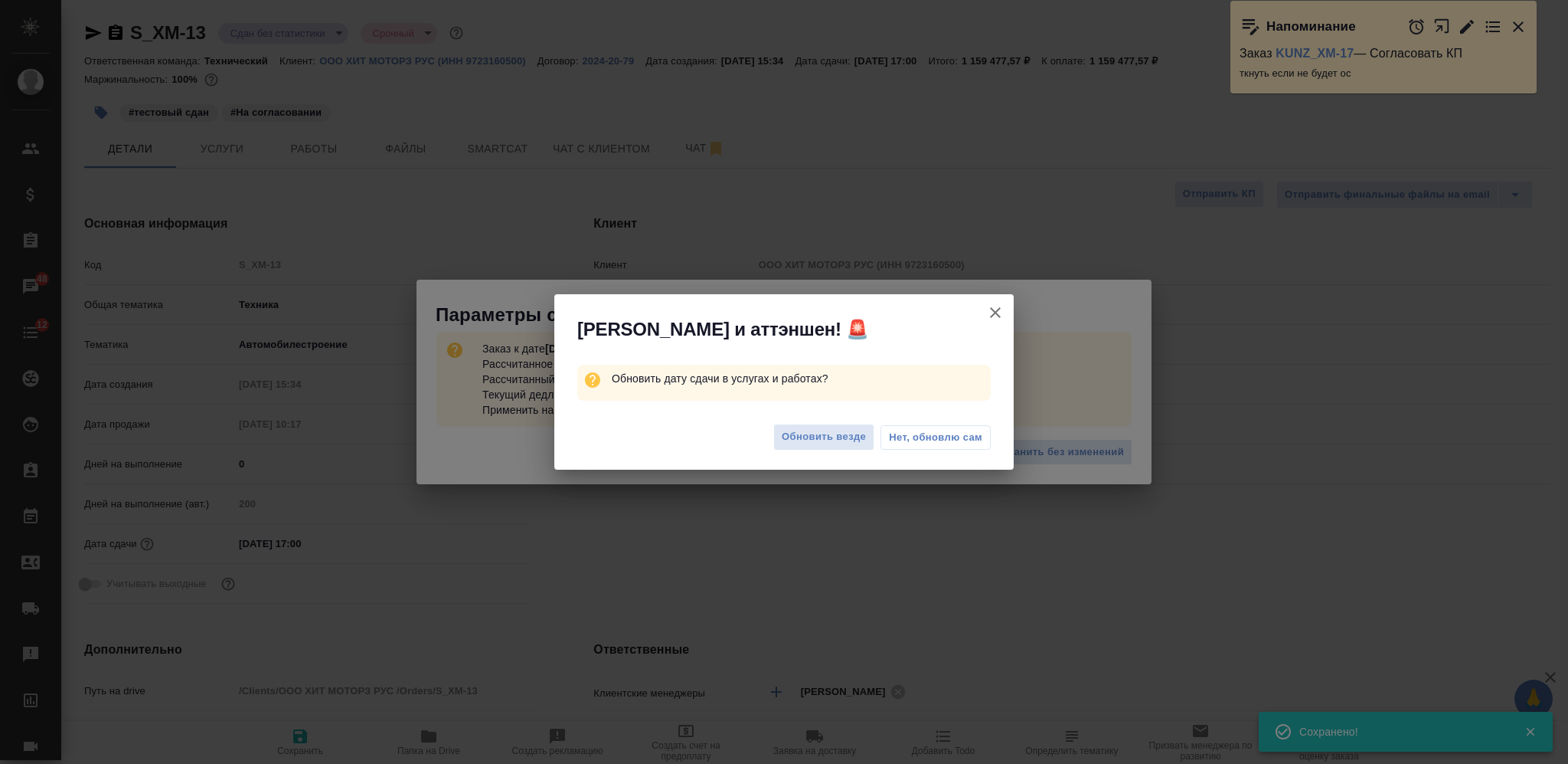
type textarea "x"
click at [903, 437] on span "Нет, обновлю сам" at bounding box center [935, 437] width 93 height 16
type textarea "x"
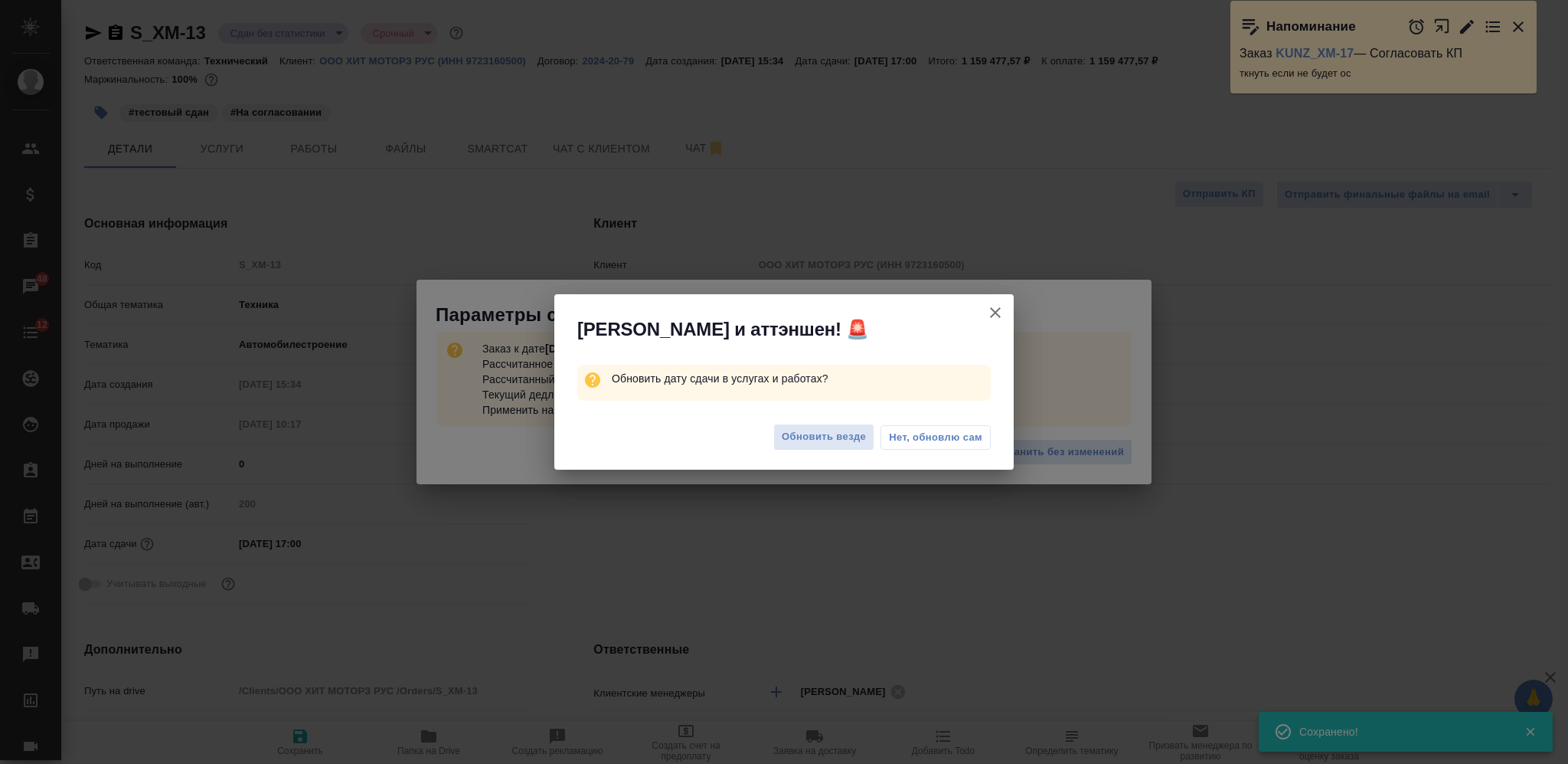
type textarea "x"
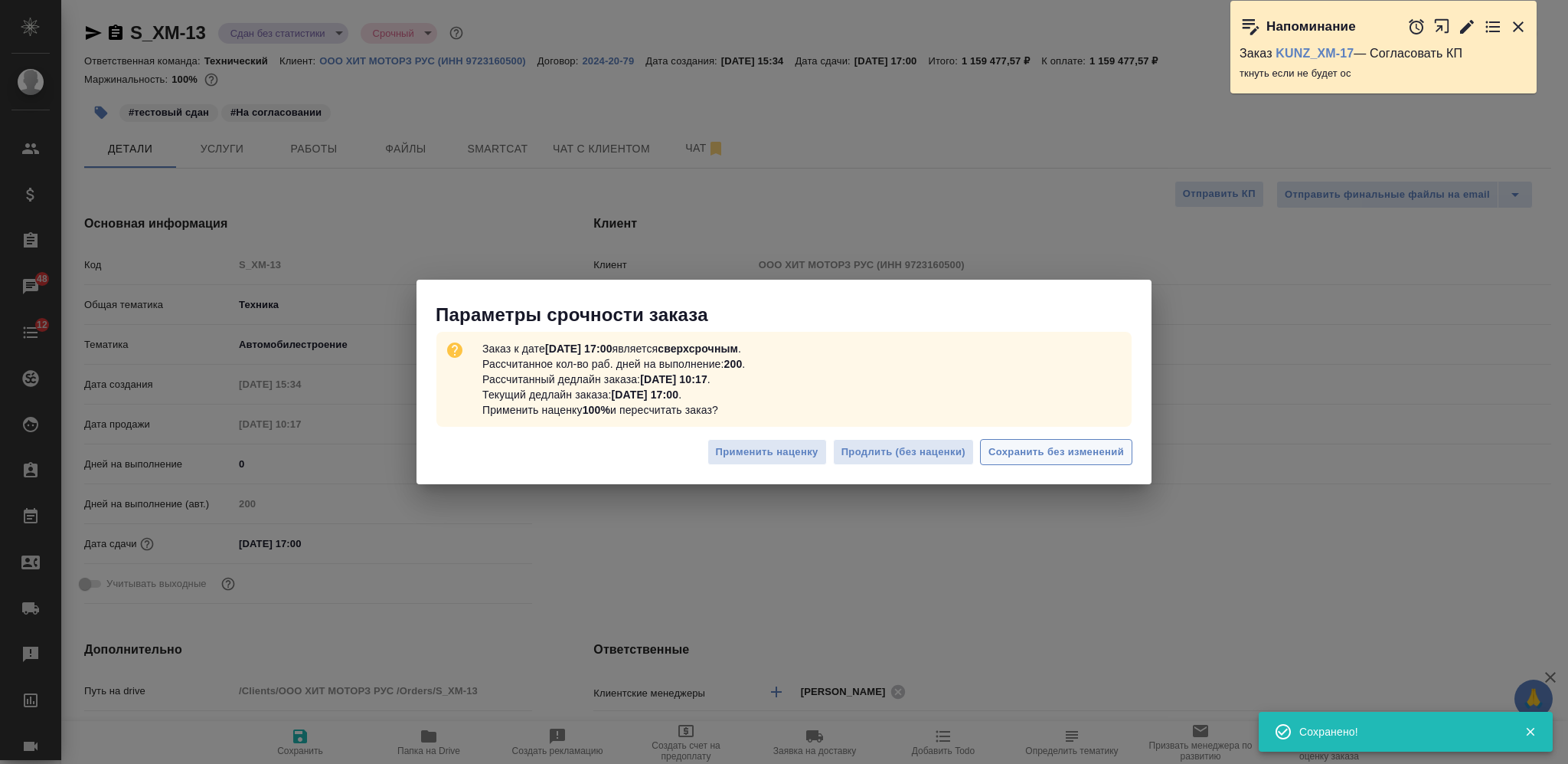
click at [1036, 450] on span "Сохранить без изменений" at bounding box center [1056, 452] width 136 height 18
type textarea "x"
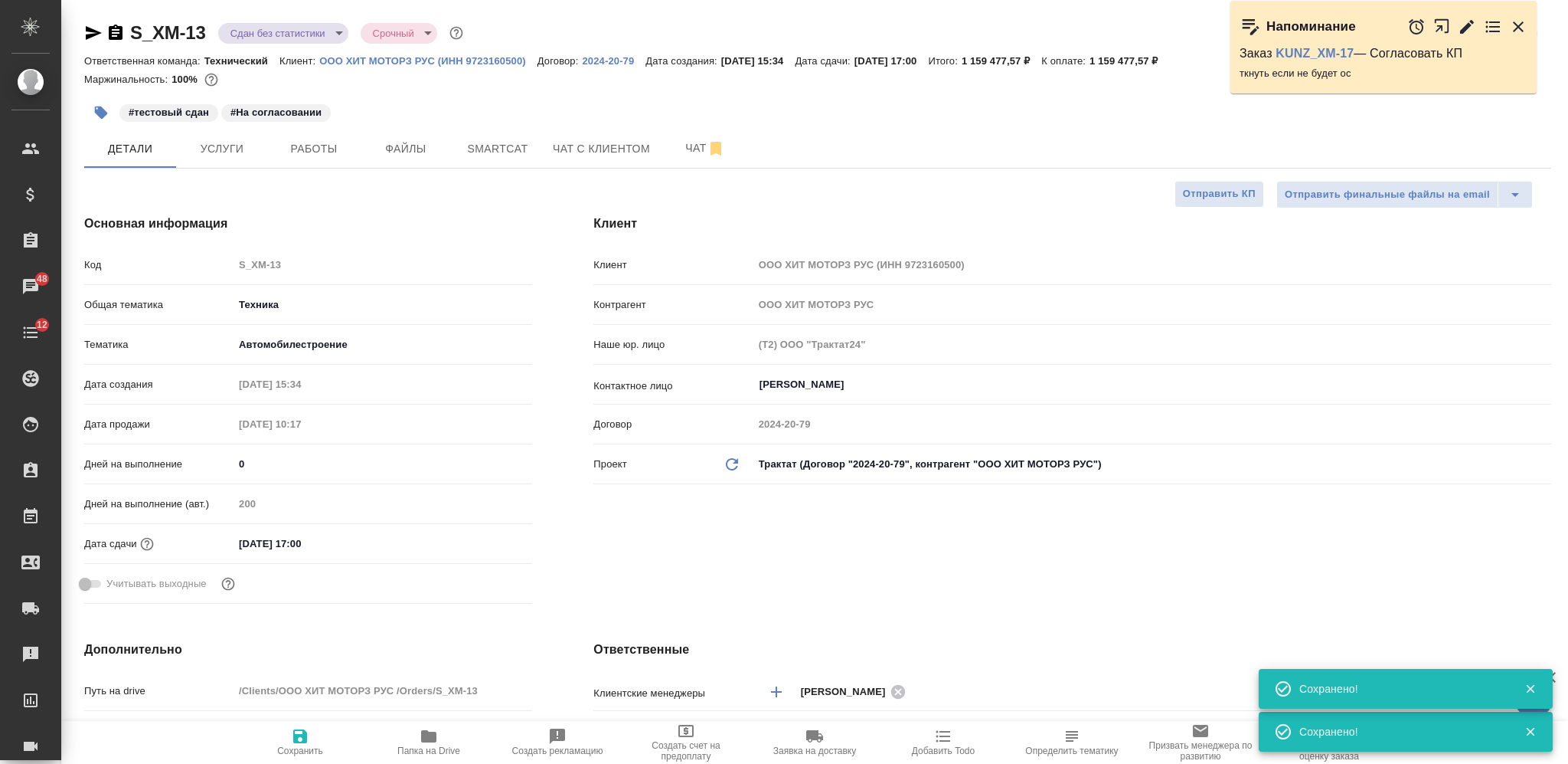
type textarea "x"
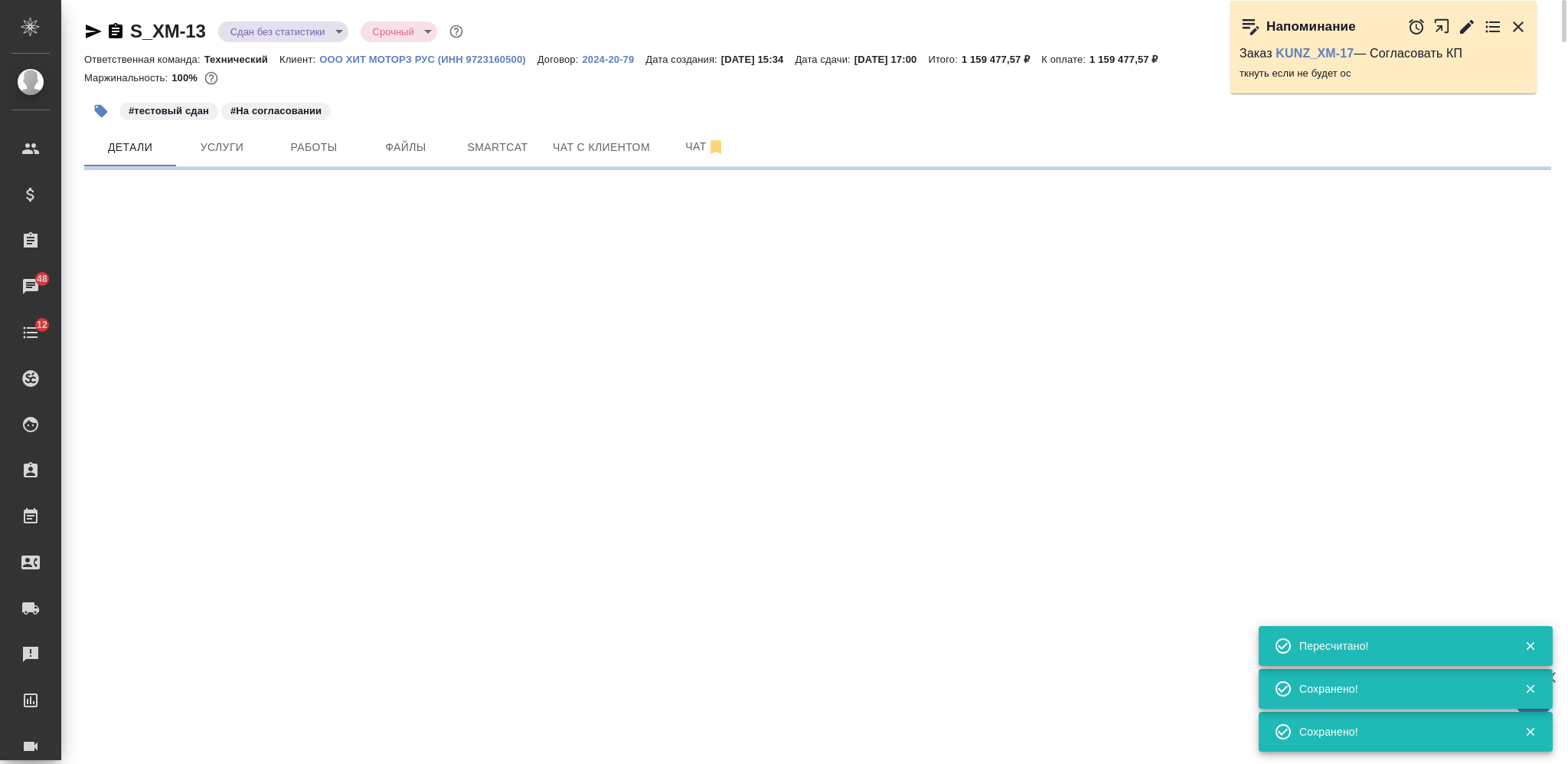
select select "RU"
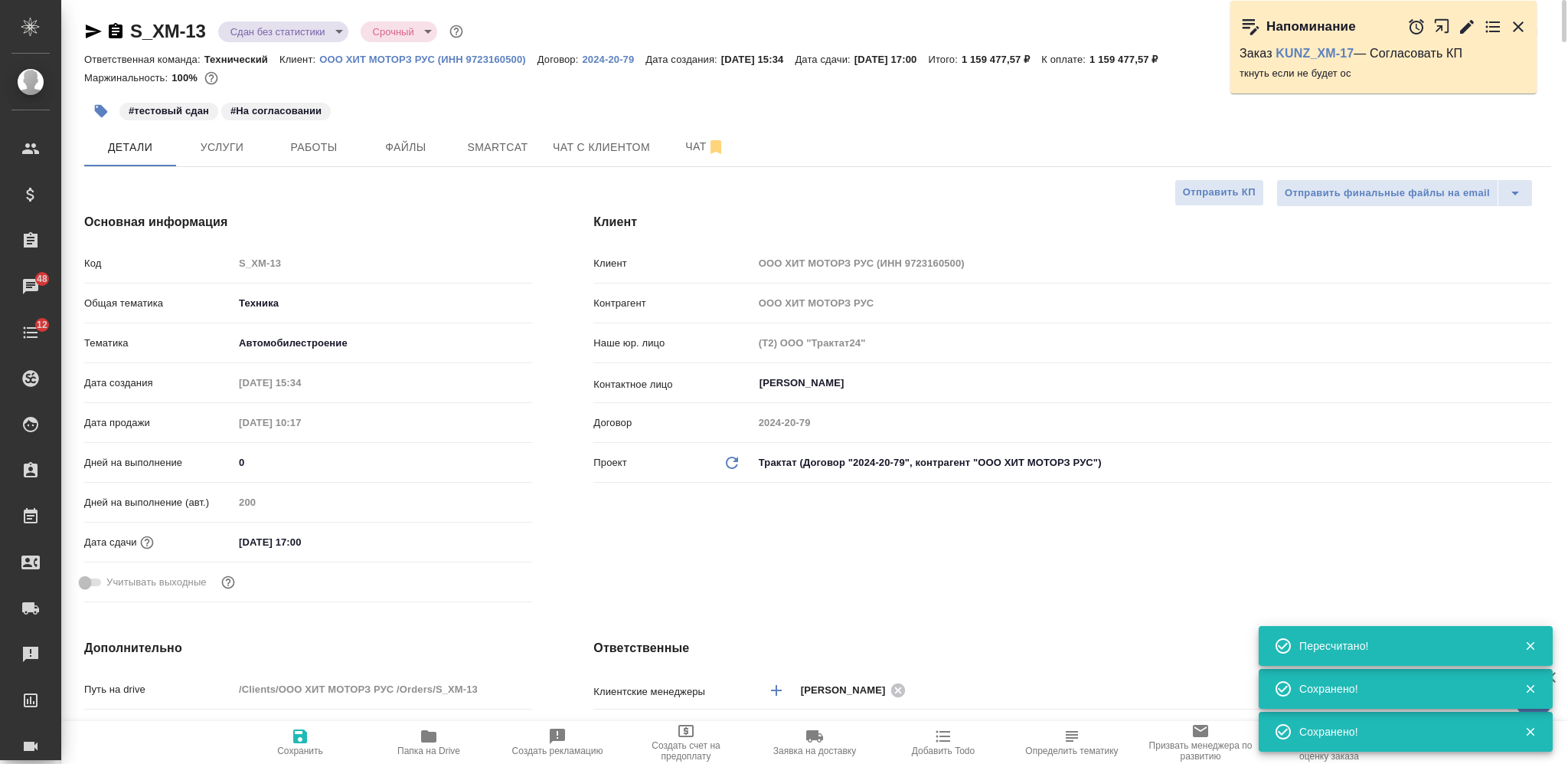
type textarea "x"
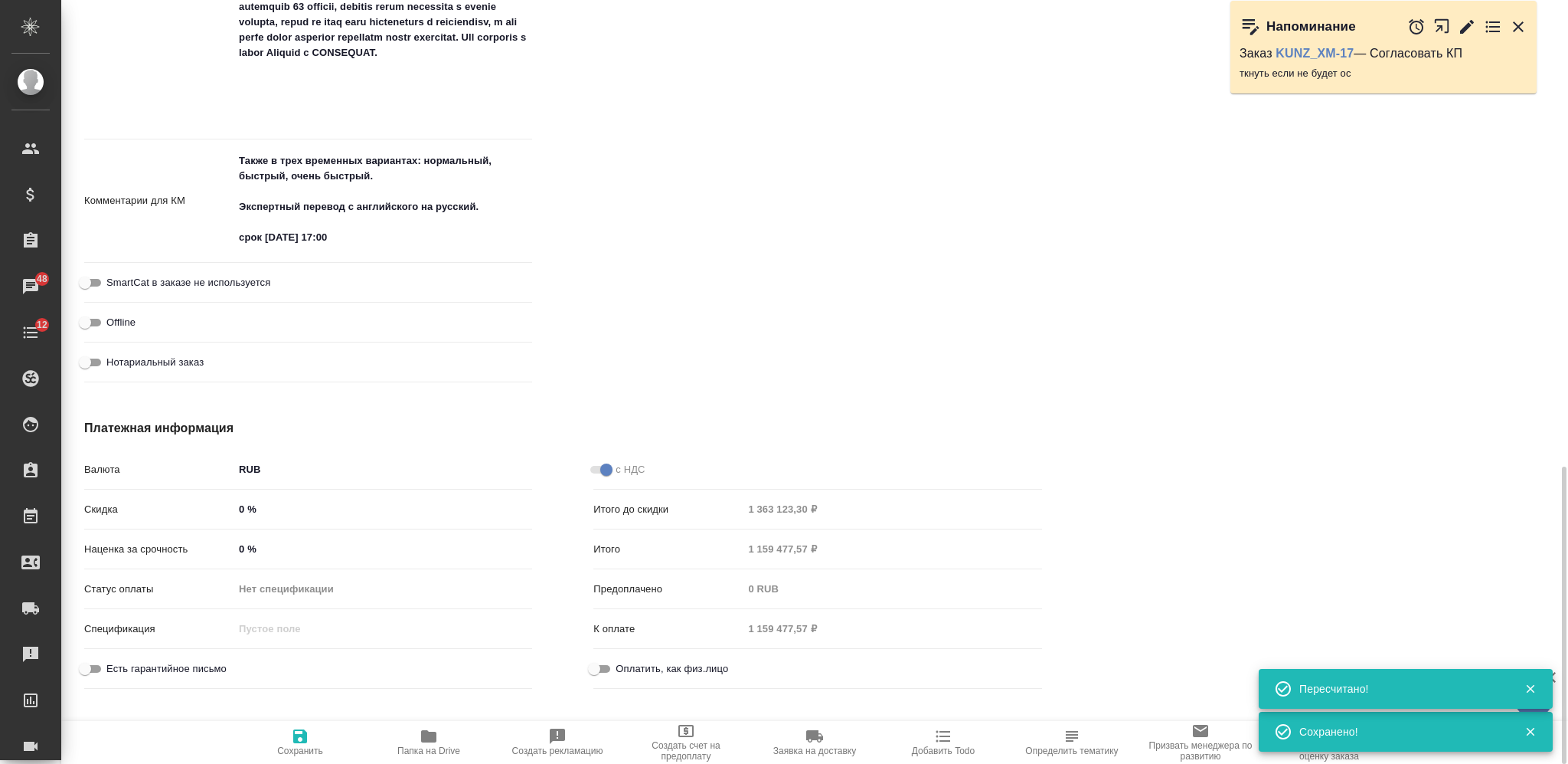
scroll to position [1111, 0]
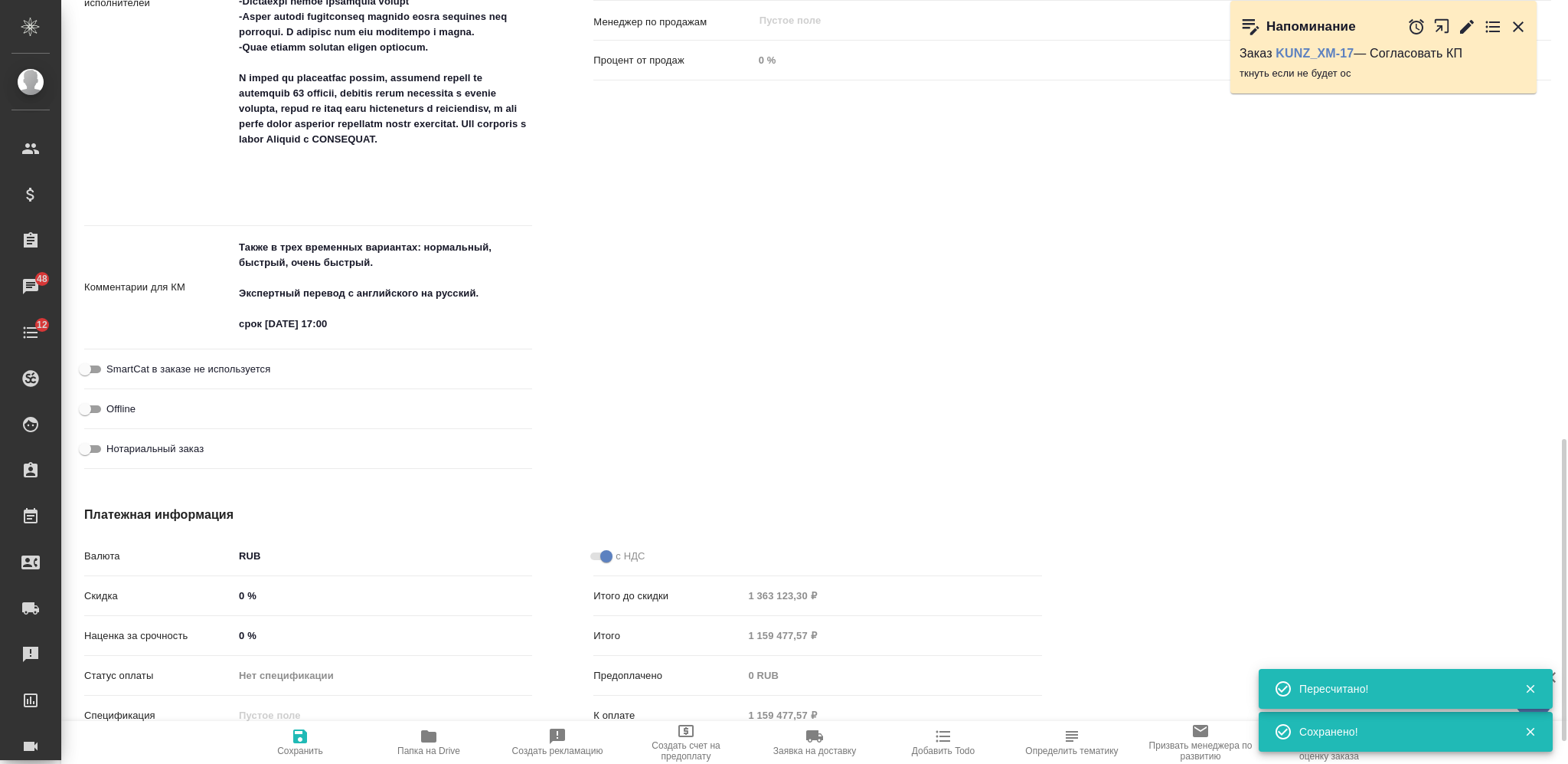
type textarea "x"
click at [264, 320] on textarea "Также в трех временных вариантах: нормальный, быстрый, очень быстрый. Экспертны…" at bounding box center [382, 286] width 297 height 102
click at [271, 324] on textarea "Также в трех временных вариантах: нормальный, быстрый, очень быстрый. Экспертны…" at bounding box center [382, 286] width 297 height 102
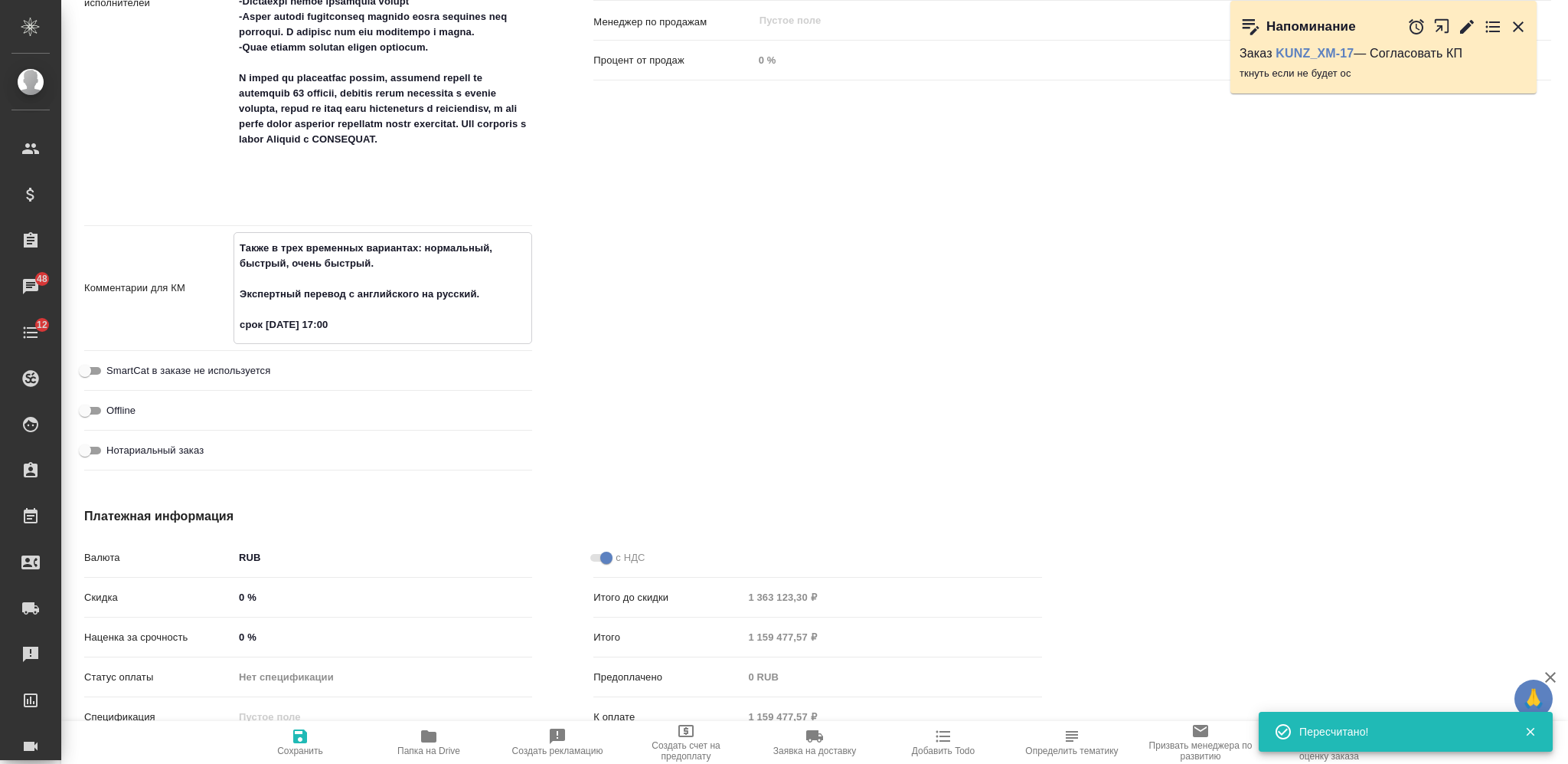
type textarea "Также в трех временных вариантах: нормальный, быстрый, очень быстрый. Экспертны…"
type textarea "x"
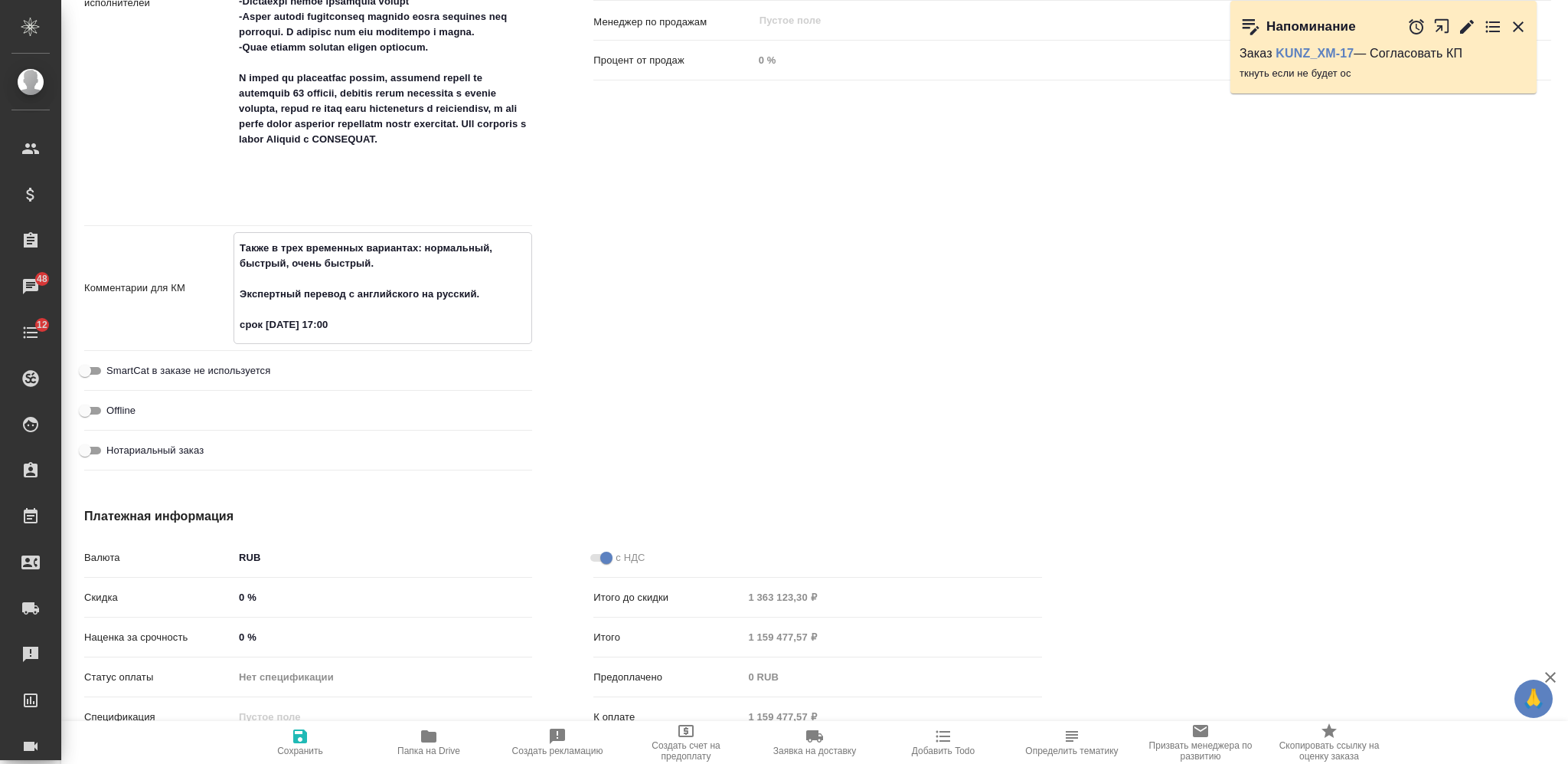
type textarea "Также в трех временных вариантах: нормальный, быстрый, очень быстрый. Экспертны…"
type textarea "x"
click at [299, 735] on icon "button" at bounding box center [300, 736] width 14 height 14
type textarea "x"
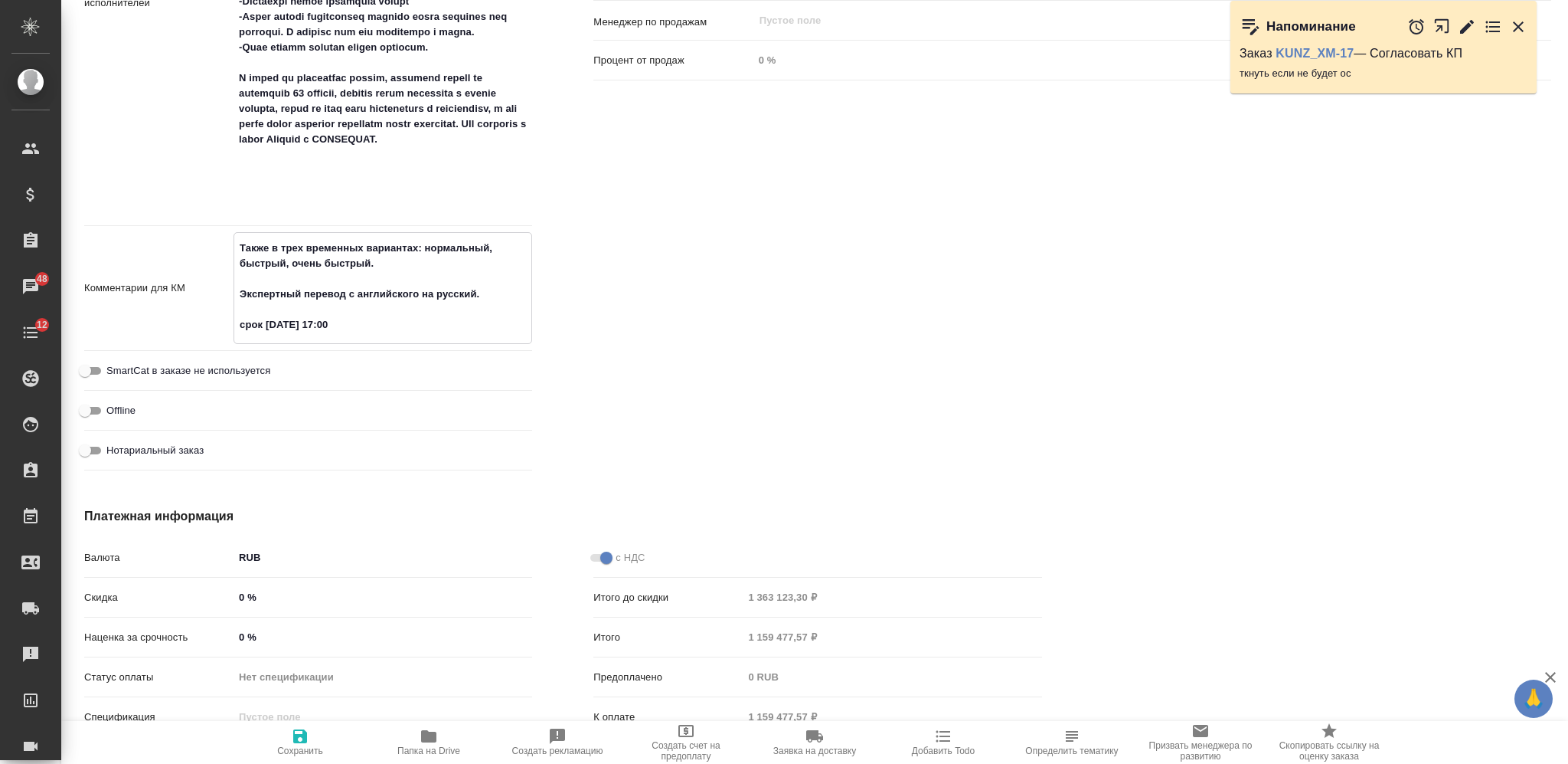
type textarea "x"
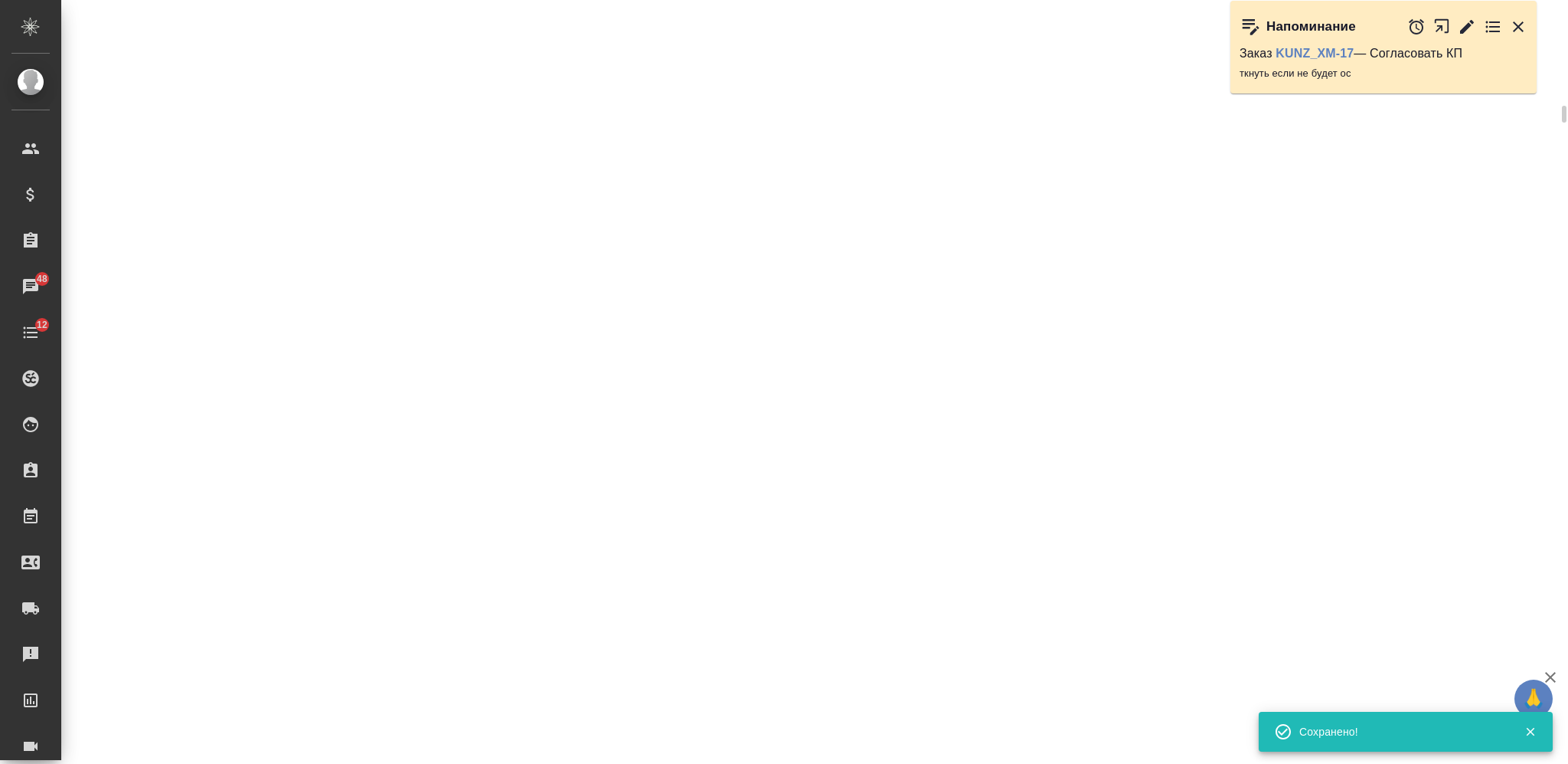
select select "RU"
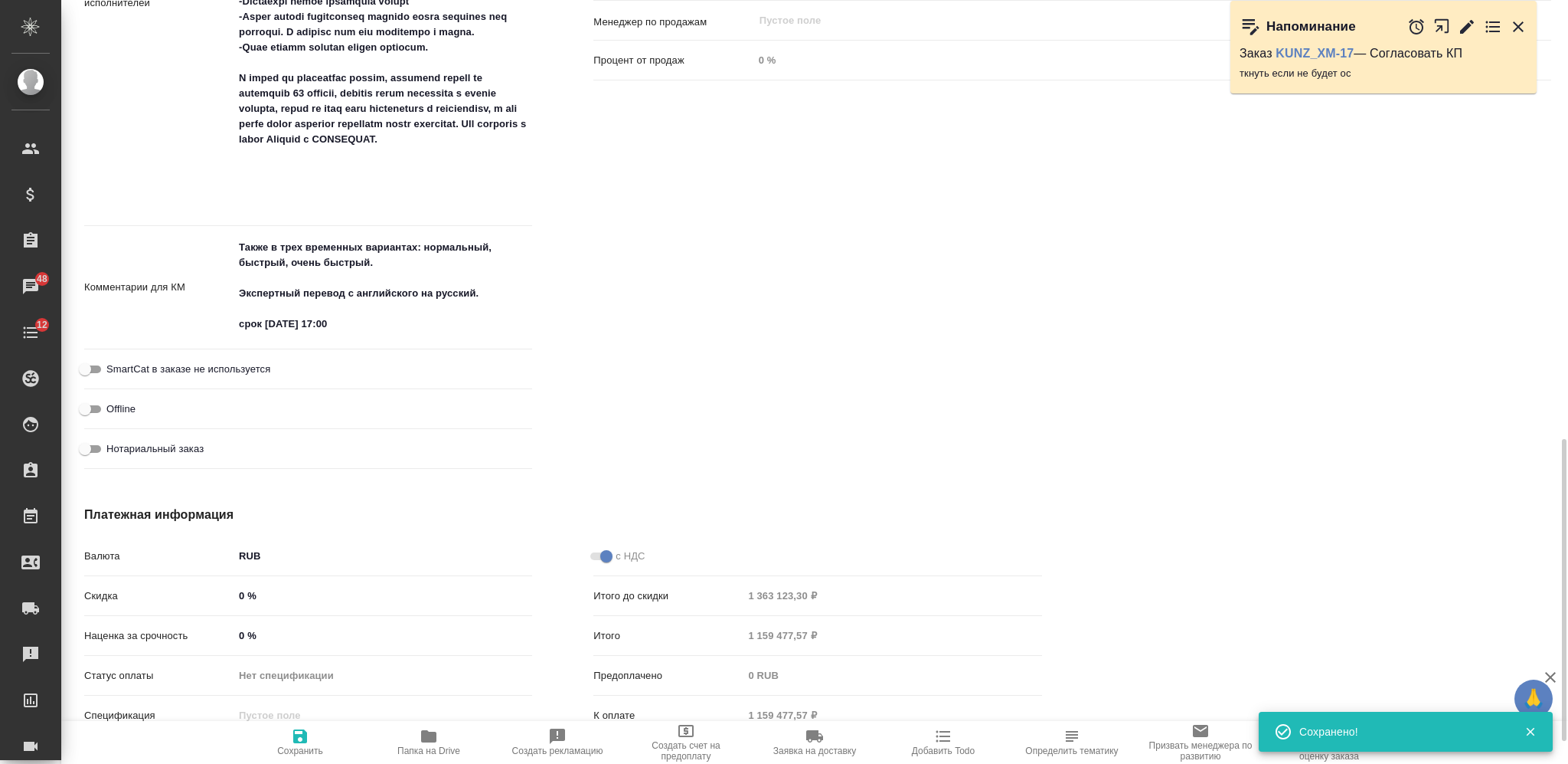
type textarea "x"
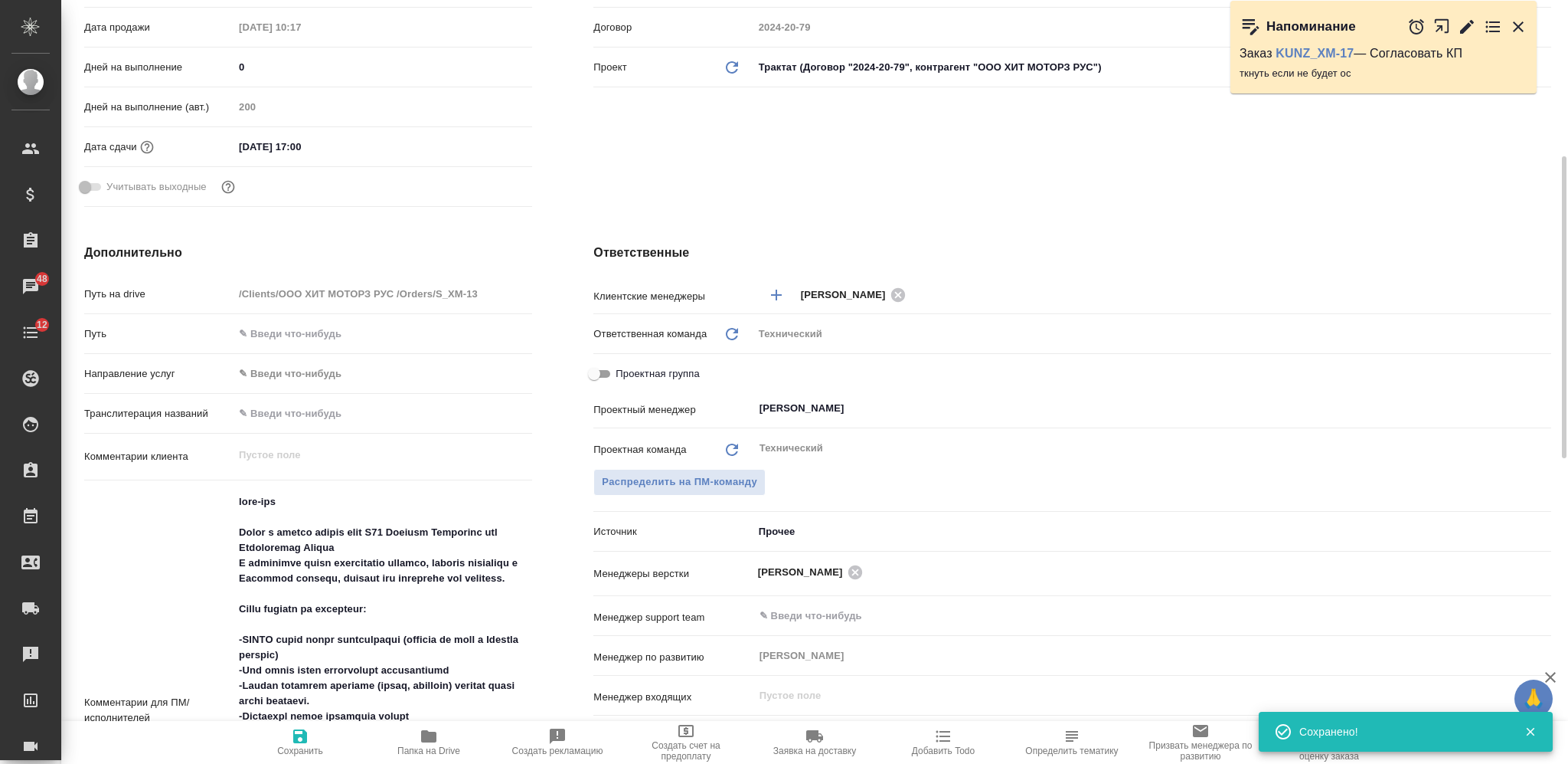
scroll to position [0, 0]
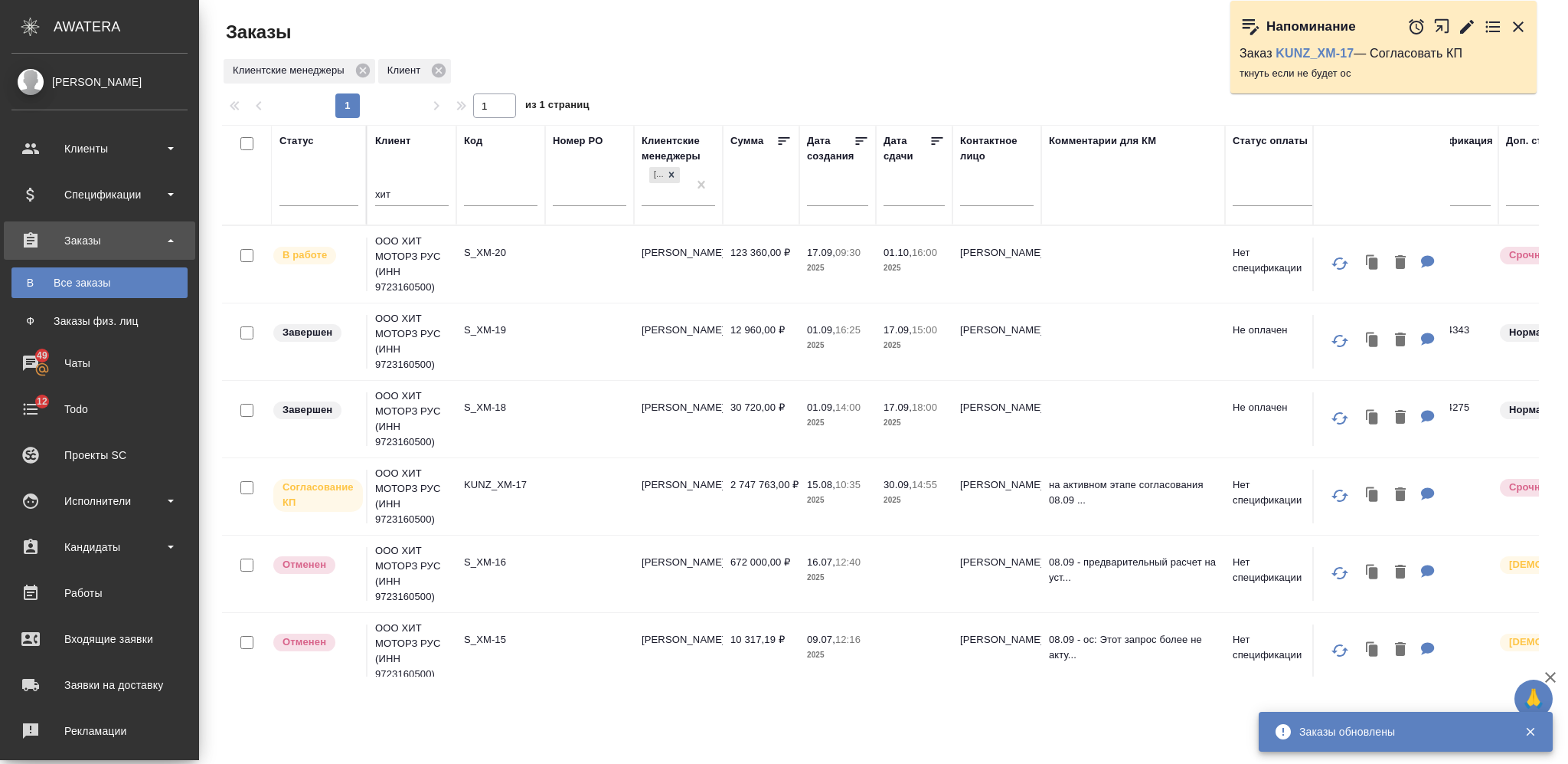
scroll to position [306, 0]
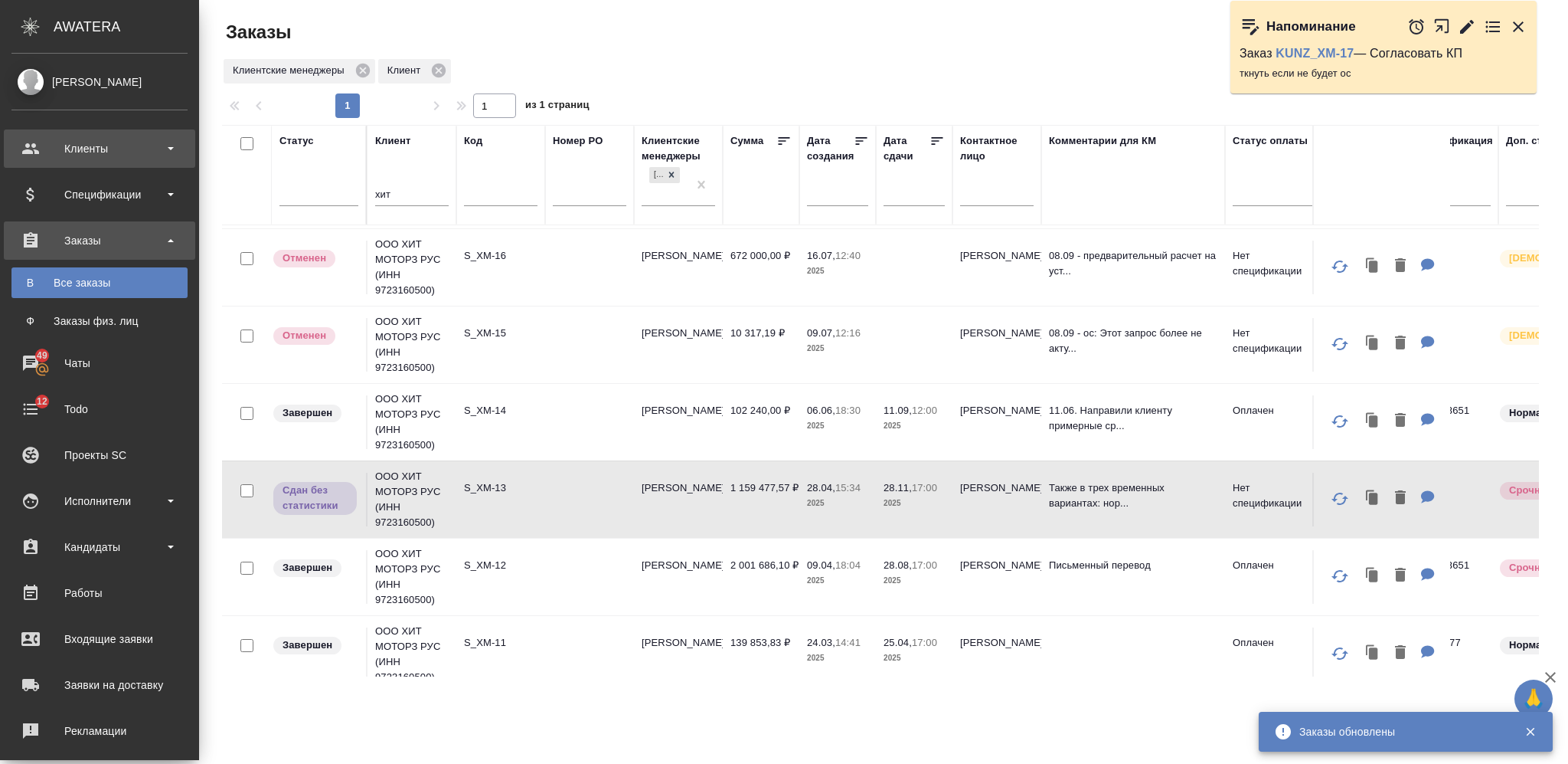
click at [126, 149] on div "Клиенты" at bounding box center [99, 149] width 176 height 23
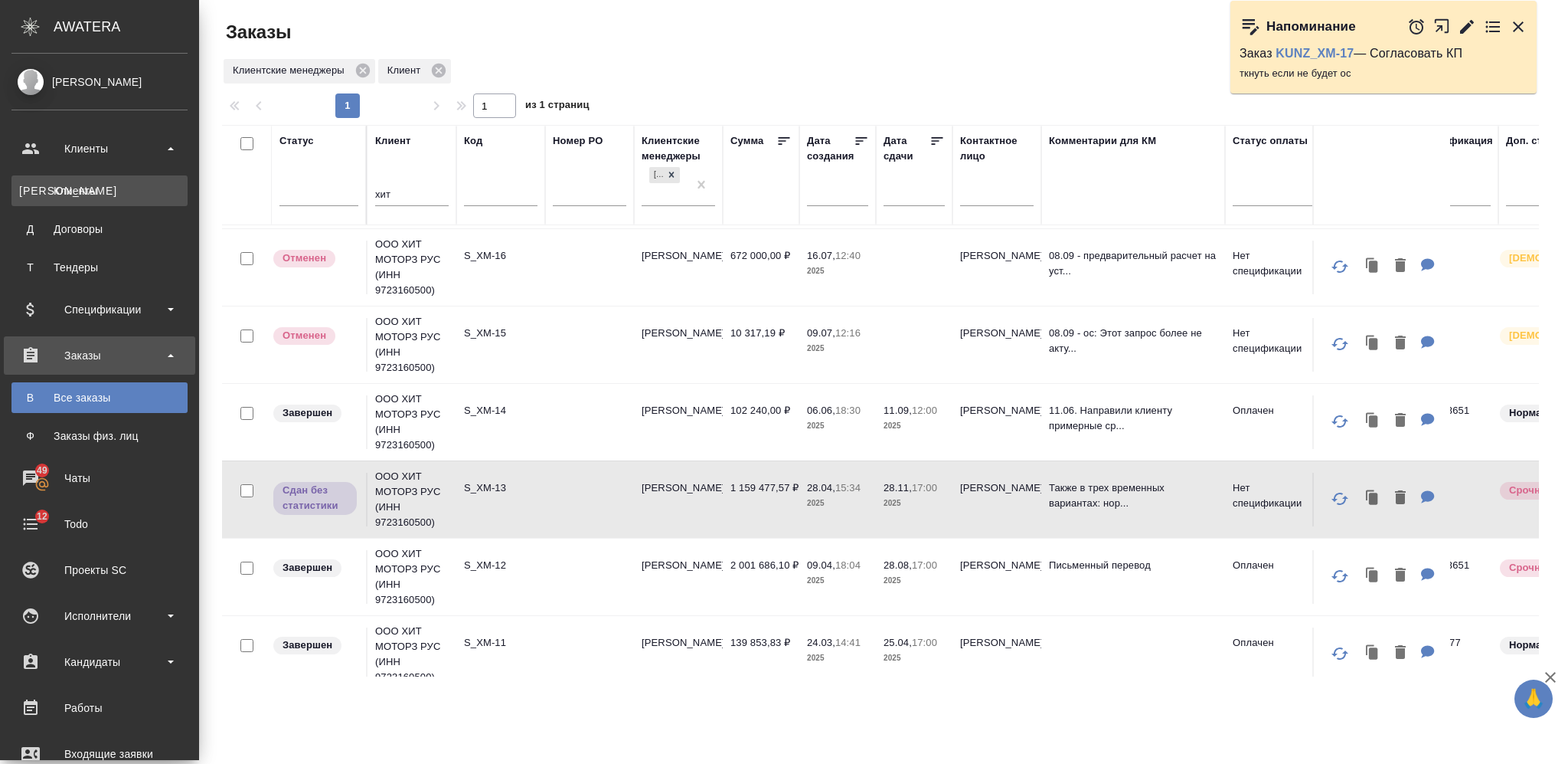
click at [121, 179] on link "К Клиенты" at bounding box center [99, 190] width 176 height 30
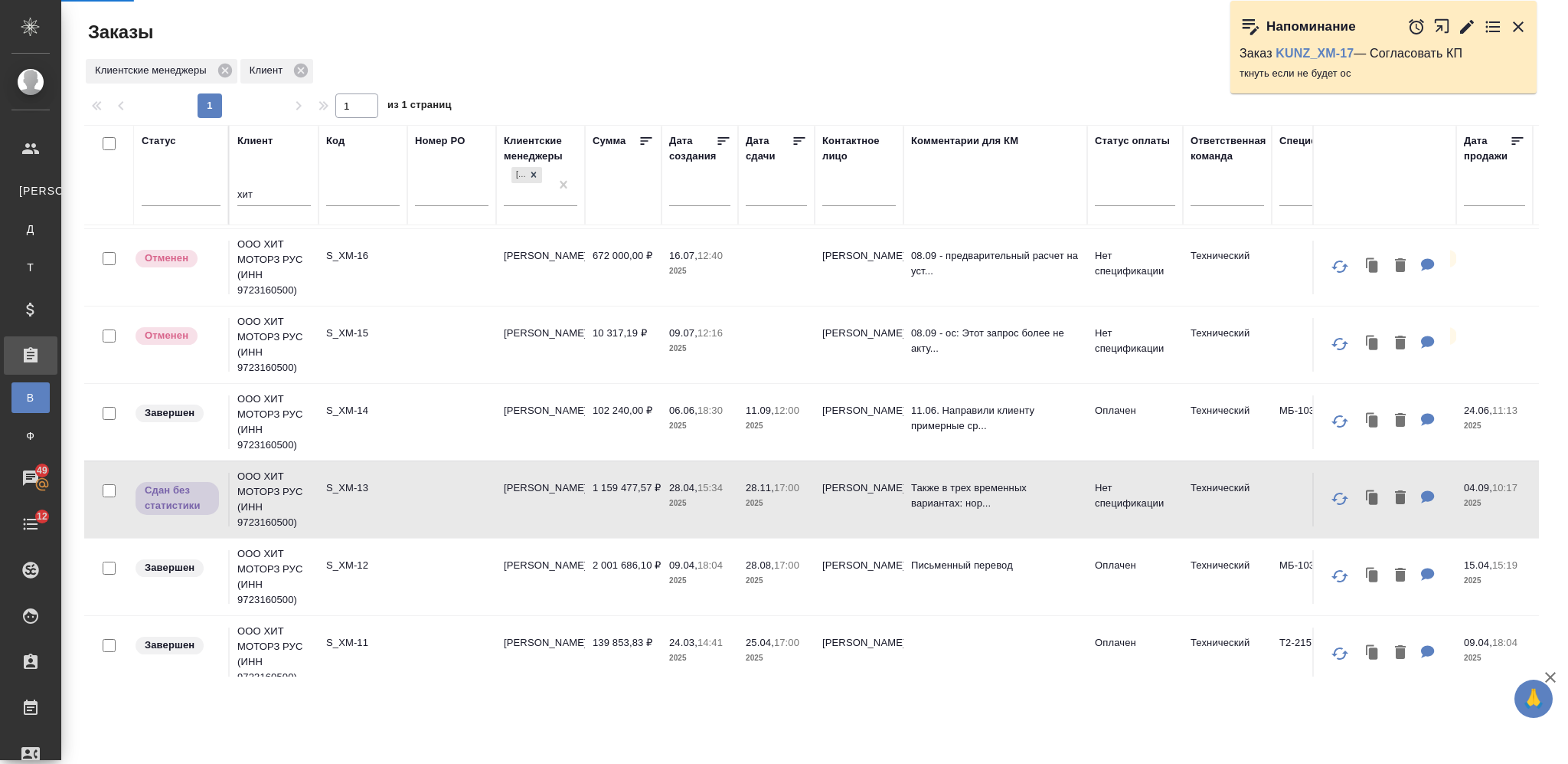
select select "RU"
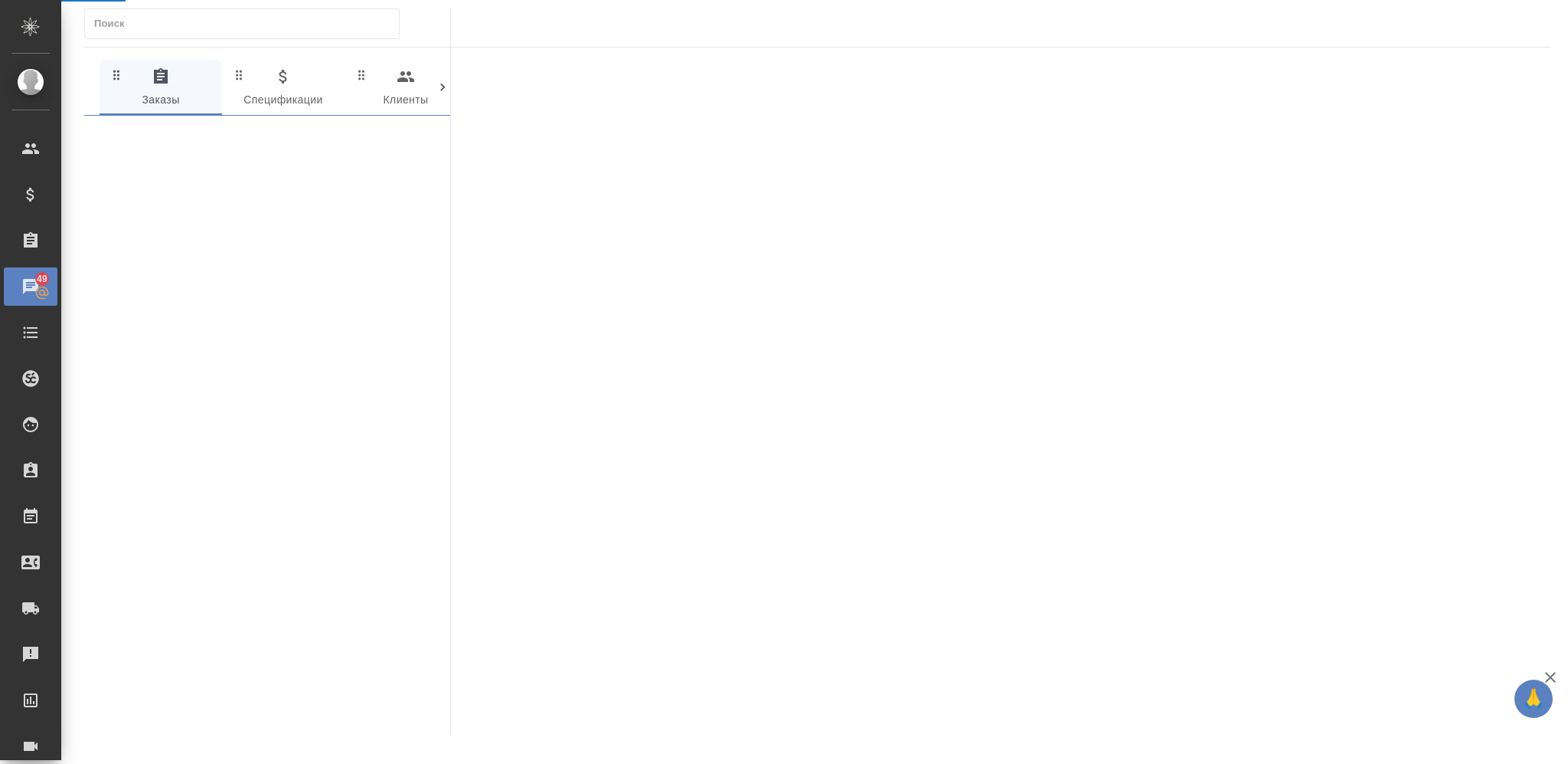
click at [101, 42] on div at bounding box center [268, 27] width 366 height 38
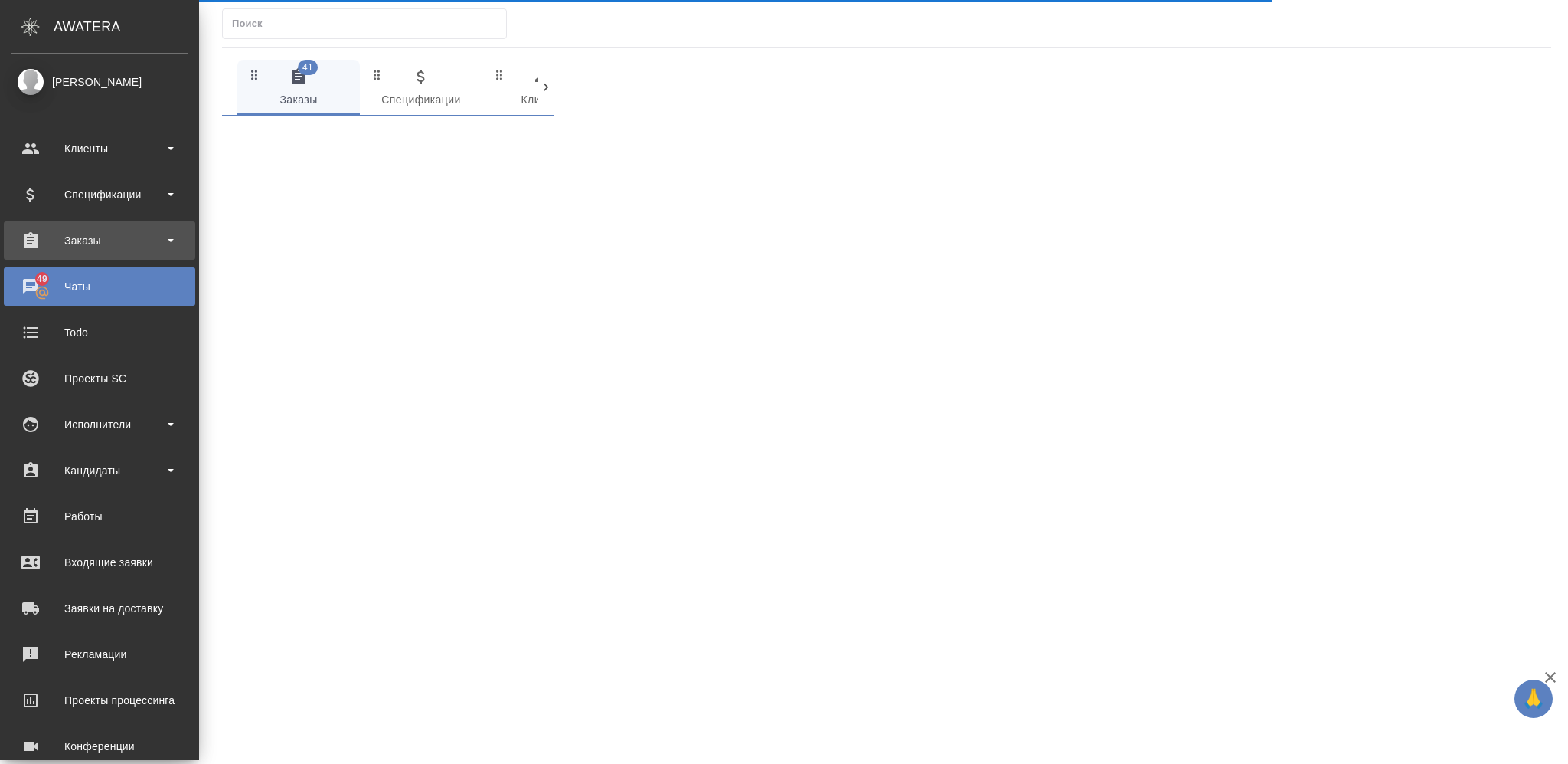
click at [120, 233] on div "Заказы" at bounding box center [99, 240] width 176 height 23
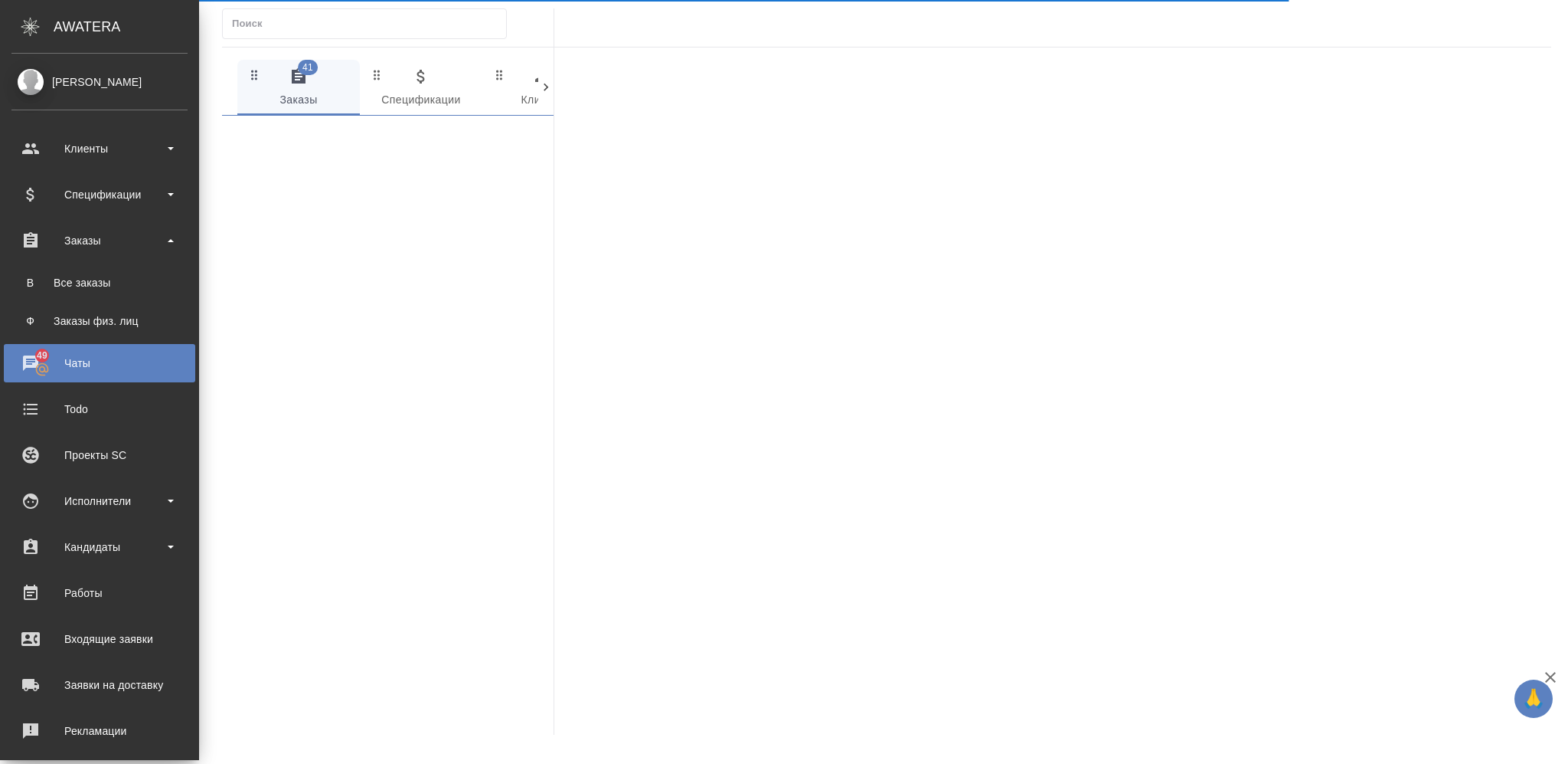
click at [108, 266] on ul "В Все заказы Ф Заказы физ. лиц" at bounding box center [99, 298] width 199 height 77
click at [116, 279] on div "Все заказы" at bounding box center [99, 283] width 161 height 16
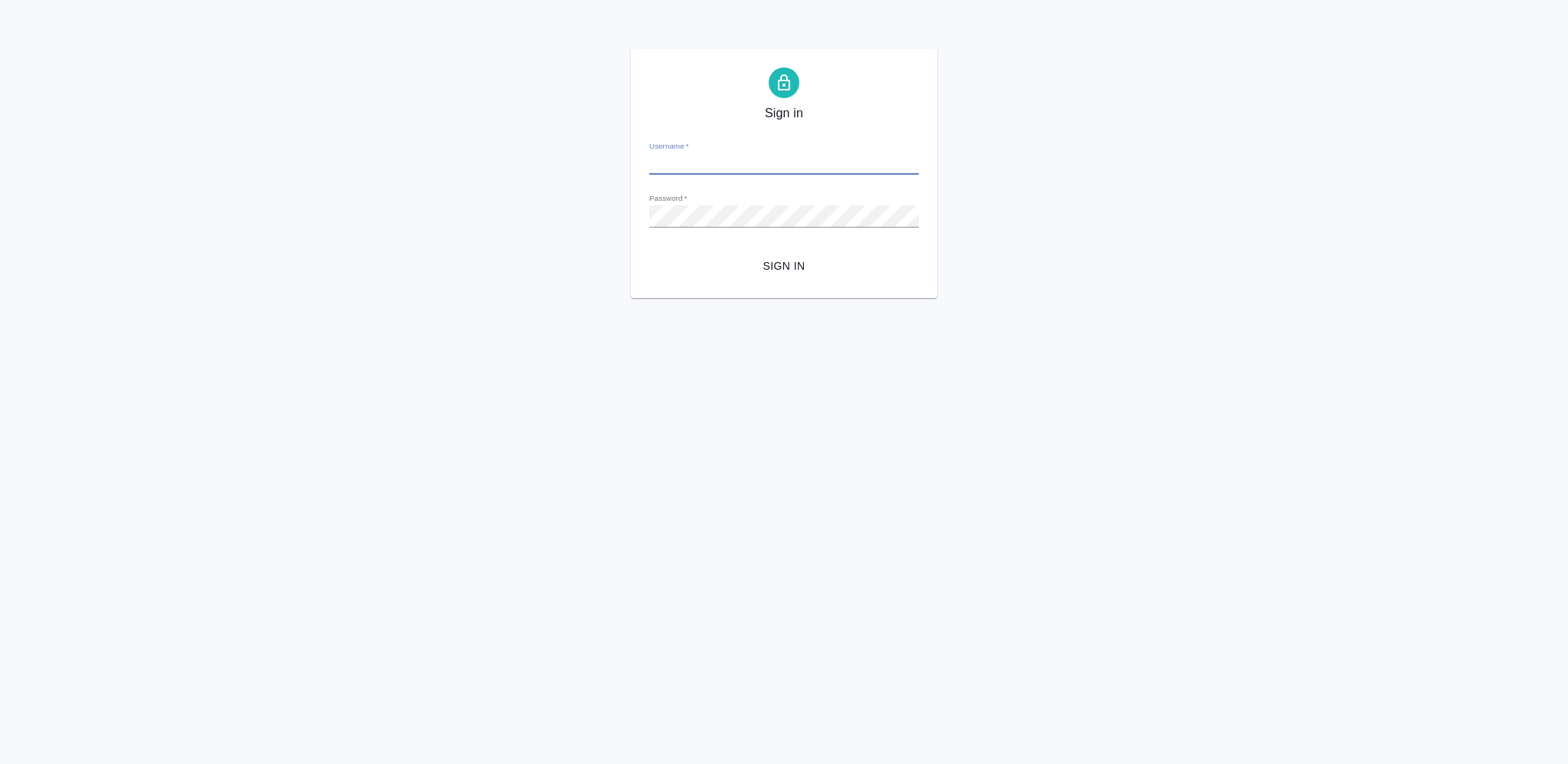
type input "[PERSON_NAME][EMAIL_ADDRESS][DOMAIN_NAME]"
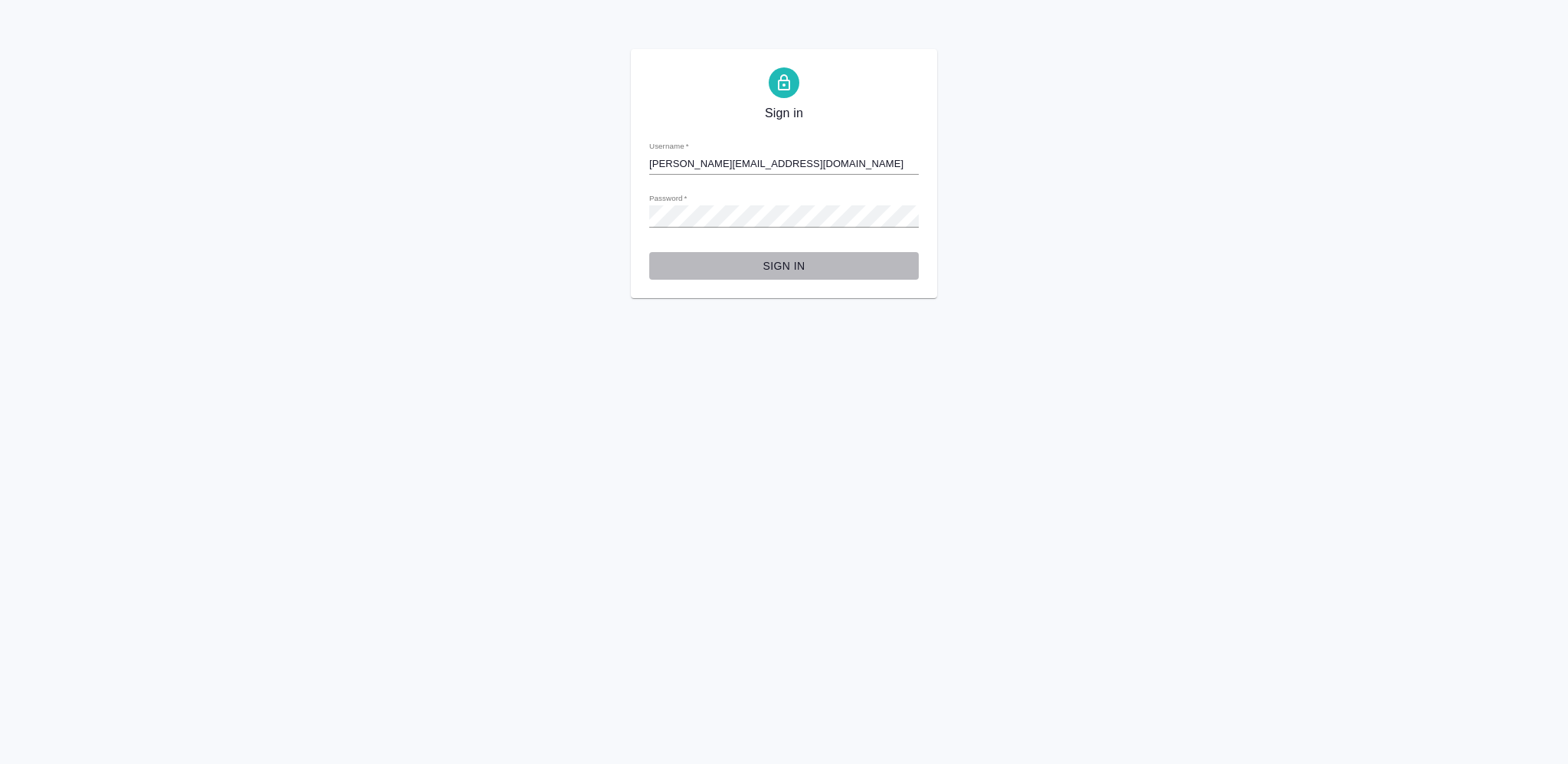
click at [787, 257] on span "Sign in" at bounding box center [784, 266] width 245 height 19
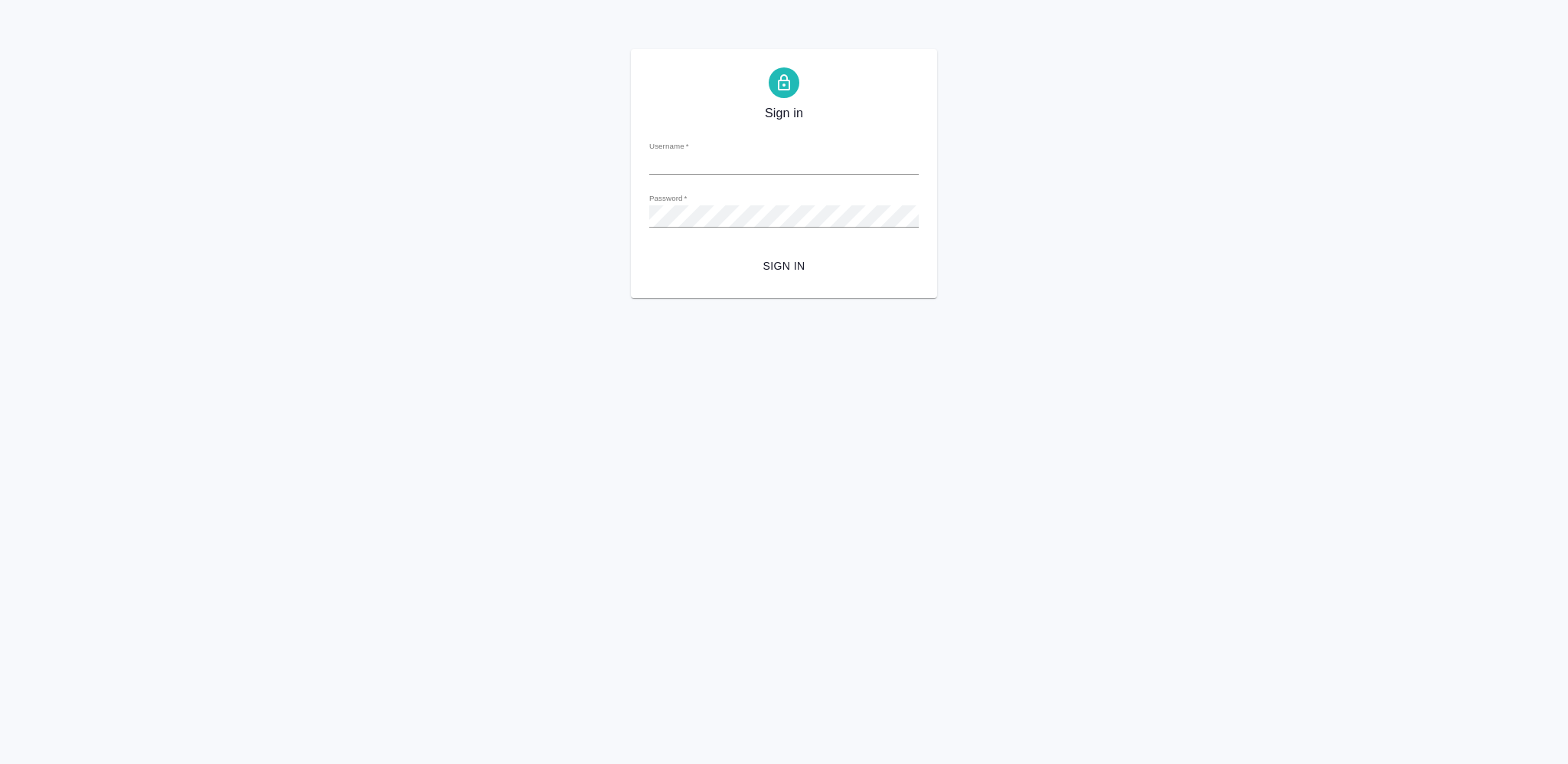
type input "[PERSON_NAME][EMAIL_ADDRESS][DOMAIN_NAME]"
click at [769, 254] on button "Sign in" at bounding box center [784, 266] width 270 height 29
type input "[PERSON_NAME][EMAIL_ADDRESS][DOMAIN_NAME]"
click at [817, 249] on form "Username   * [PERSON_NAME][EMAIL_ADDRESS][DOMAIN_NAME] Password   * urlPath   *…" at bounding box center [784, 204] width 270 height 151
click at [818, 258] on span "Sign in" at bounding box center [784, 266] width 245 height 19
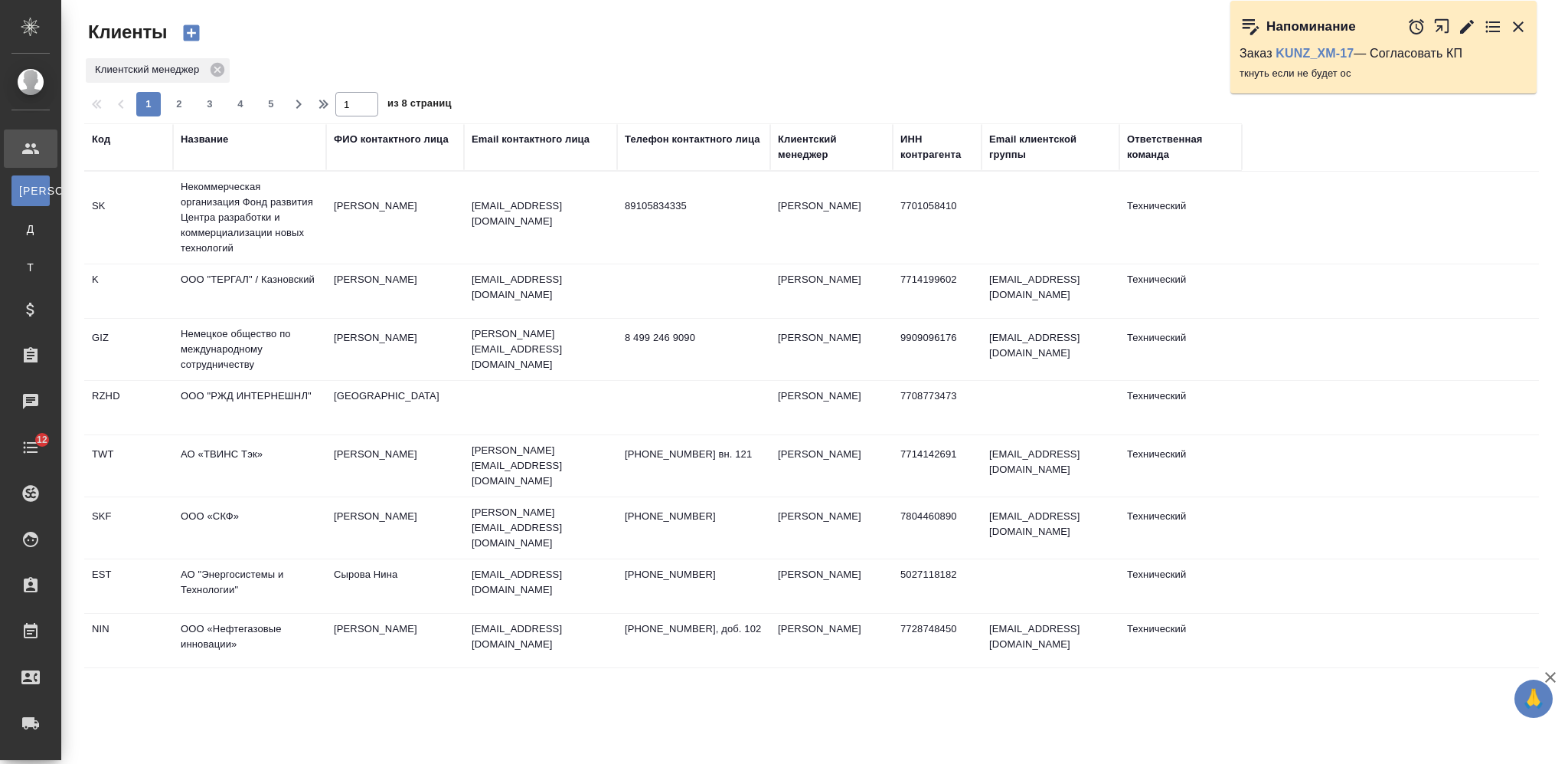
select select "RU"
click at [217, 138] on div "Название" at bounding box center [204, 140] width 47 height 16
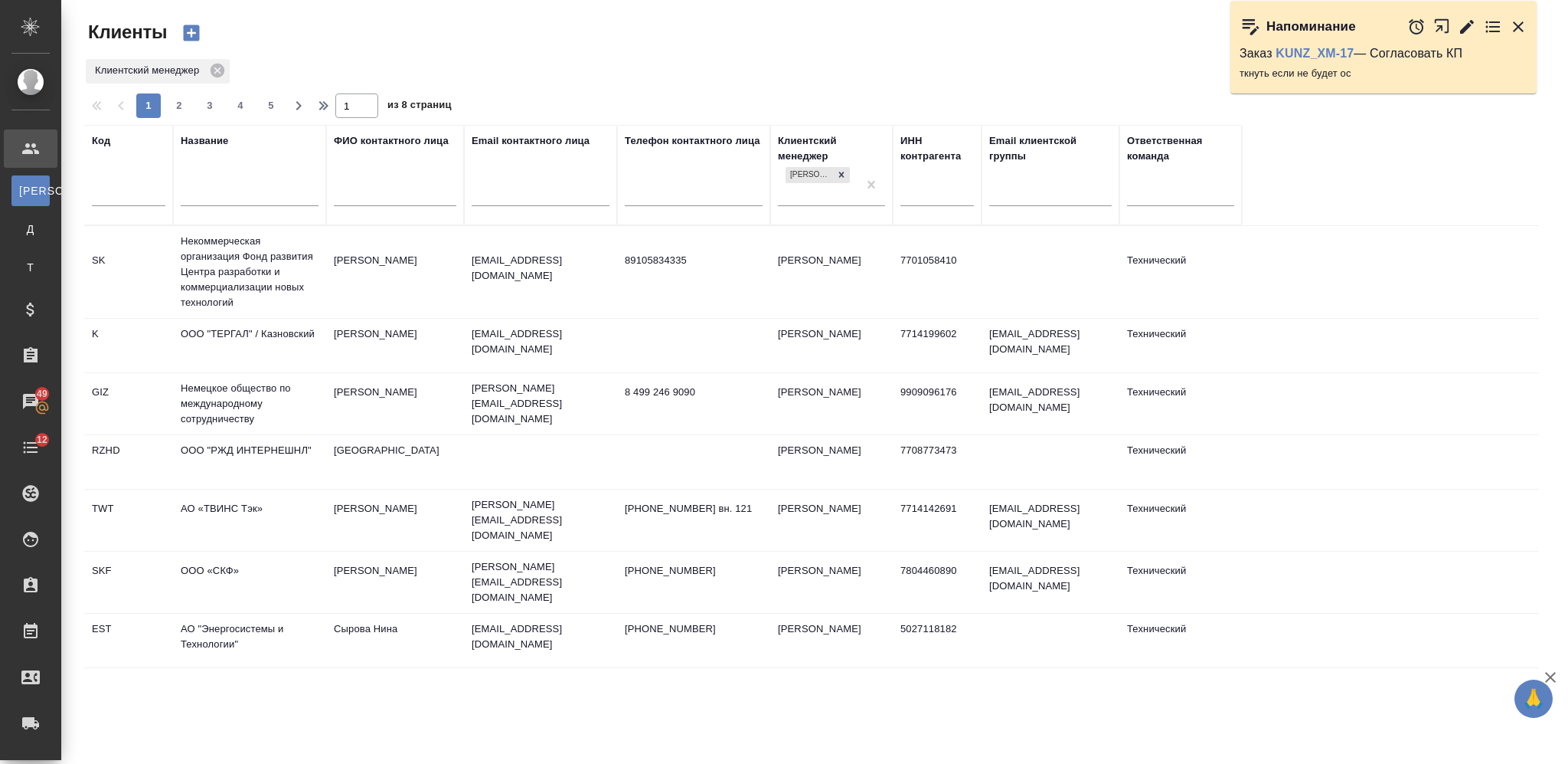
click at [226, 202] on input "text" at bounding box center [250, 195] width 138 height 19
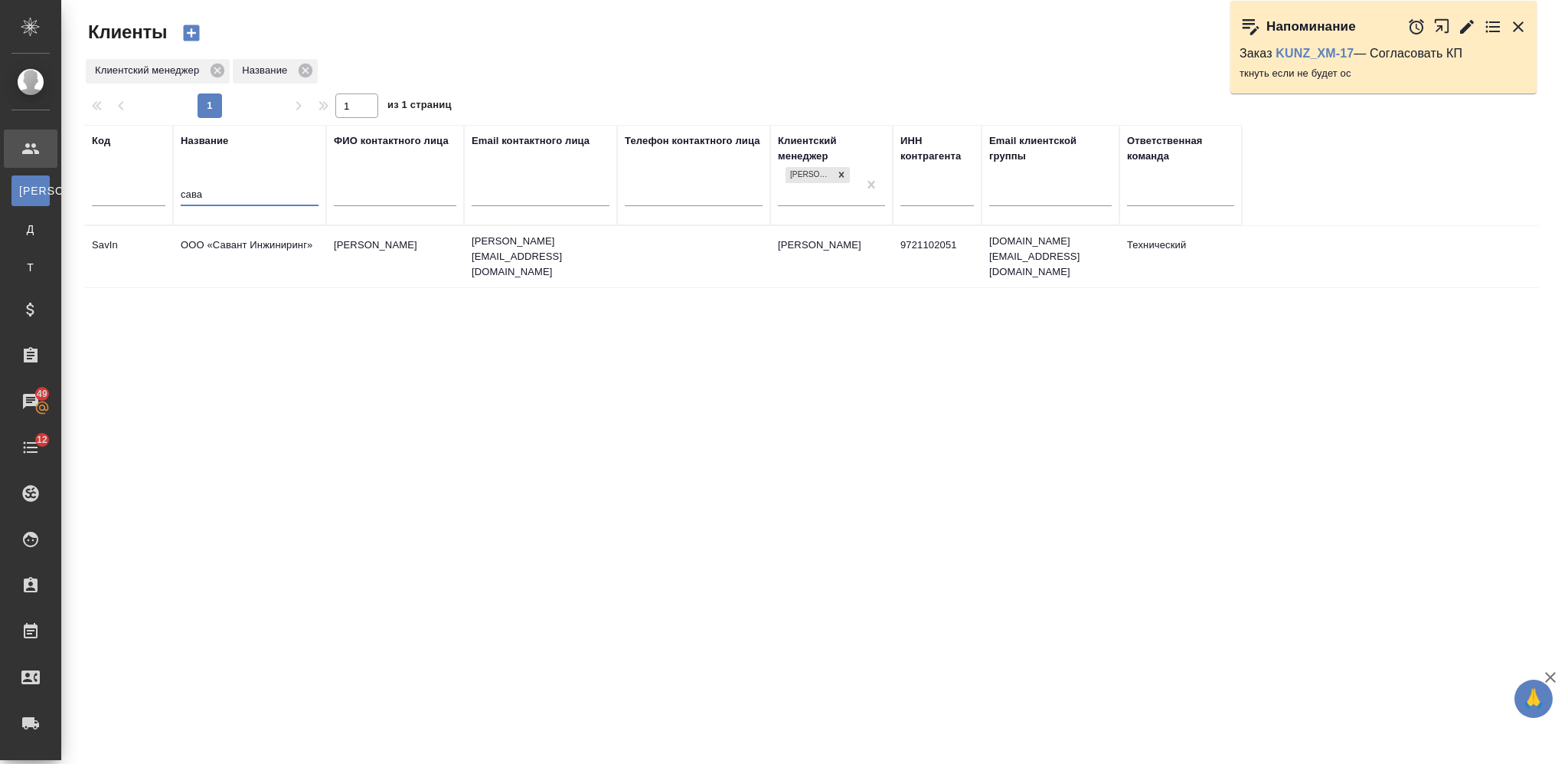
type input "сава"
click at [268, 268] on td "ООО «Савант Инжиниринг»" at bounding box center [249, 256] width 153 height 54
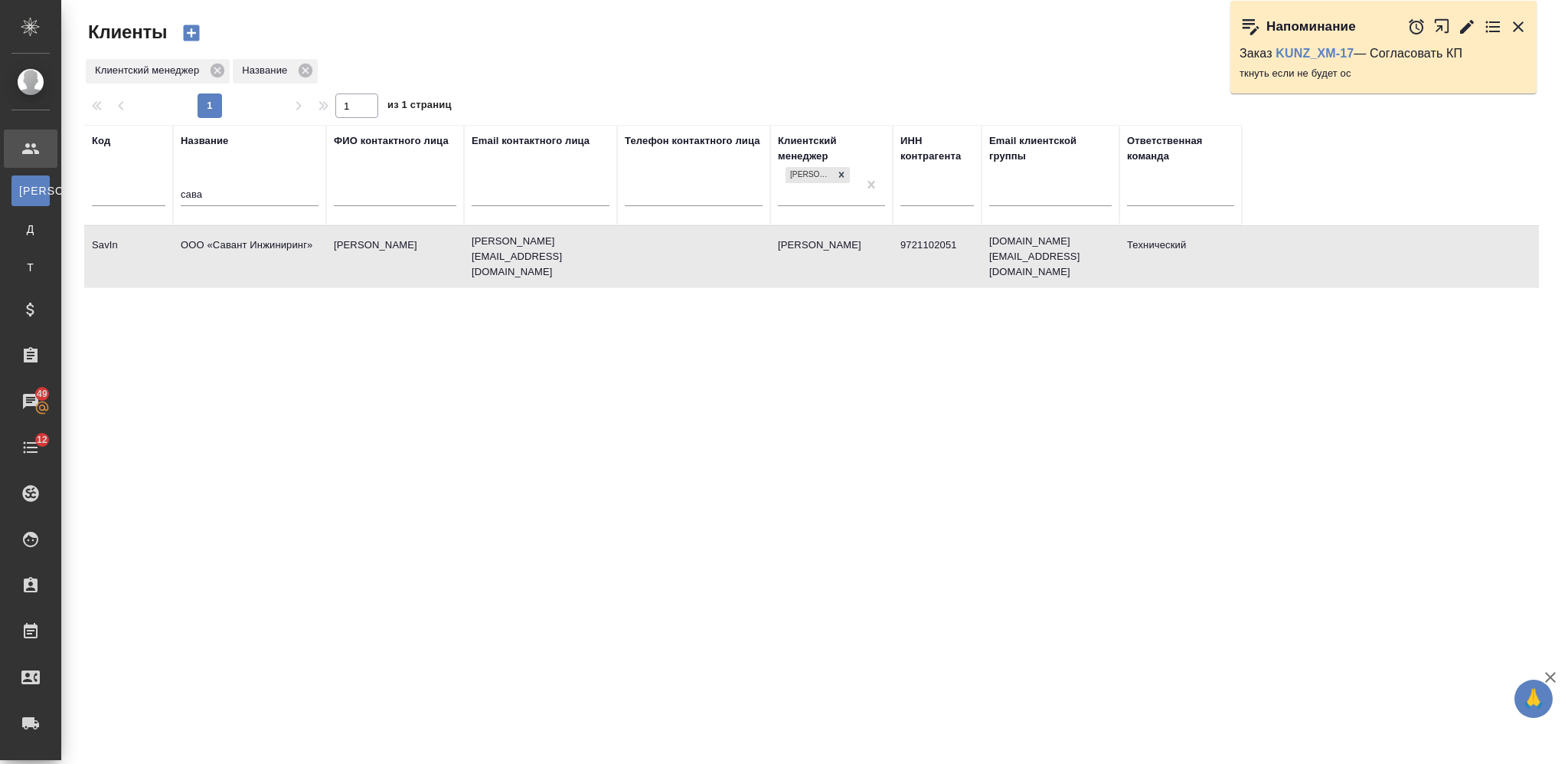
click at [268, 268] on td "ООО «Савант Инжиниринг»" at bounding box center [249, 256] width 153 height 54
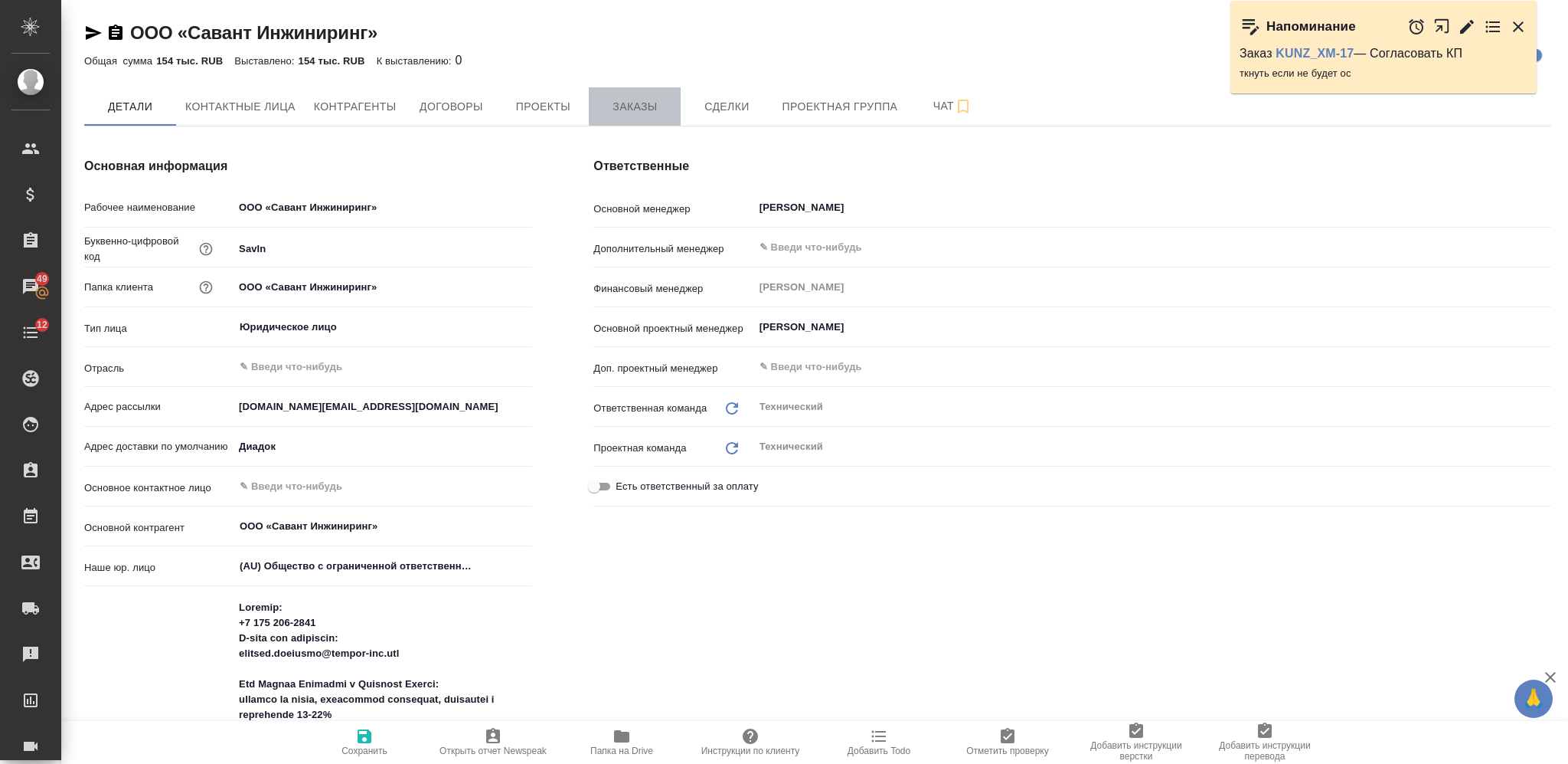
click at [641, 112] on span "Заказы" at bounding box center [634, 106] width 74 height 19
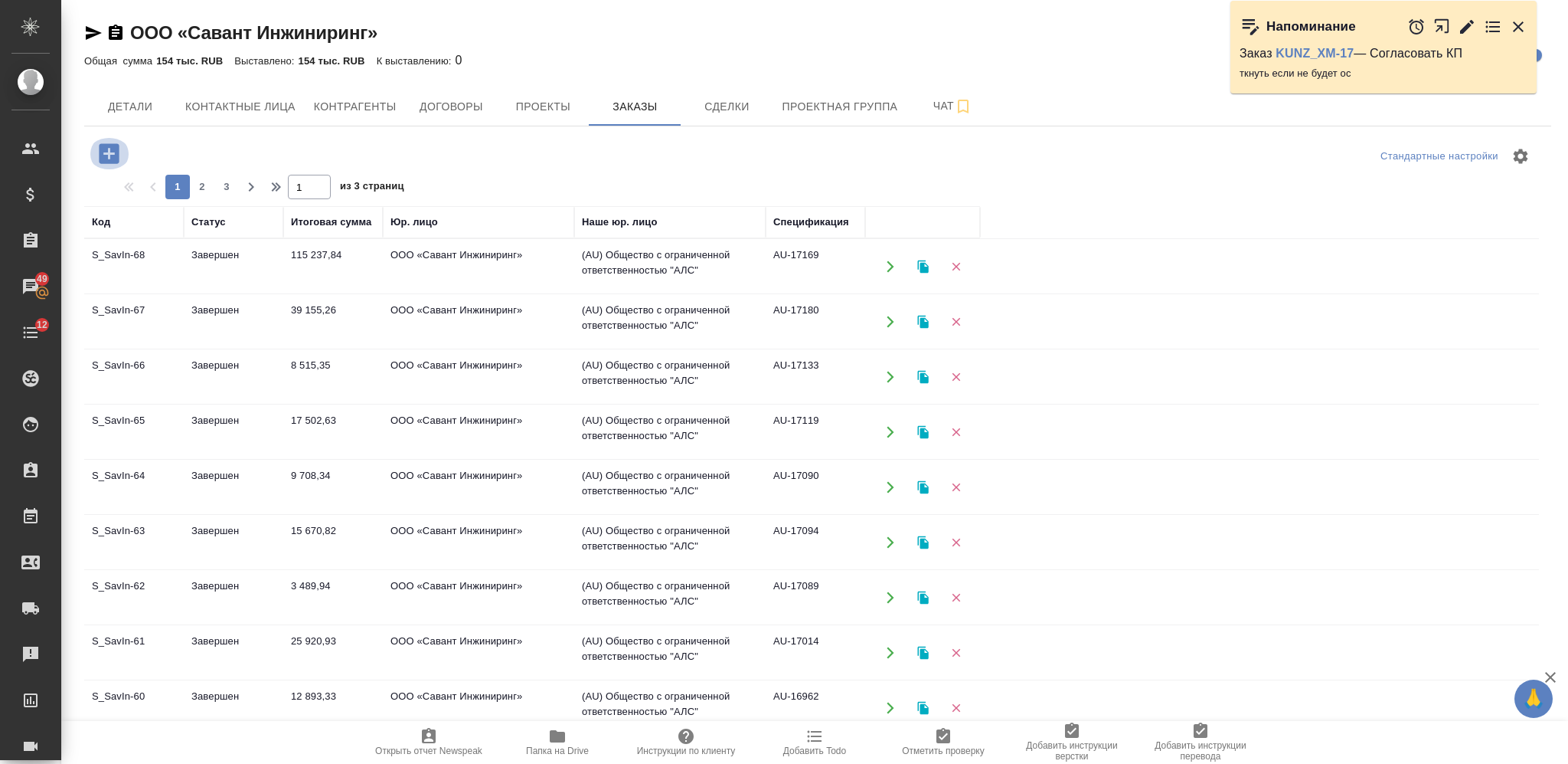
click at [114, 161] on icon "button" at bounding box center [109, 154] width 20 height 20
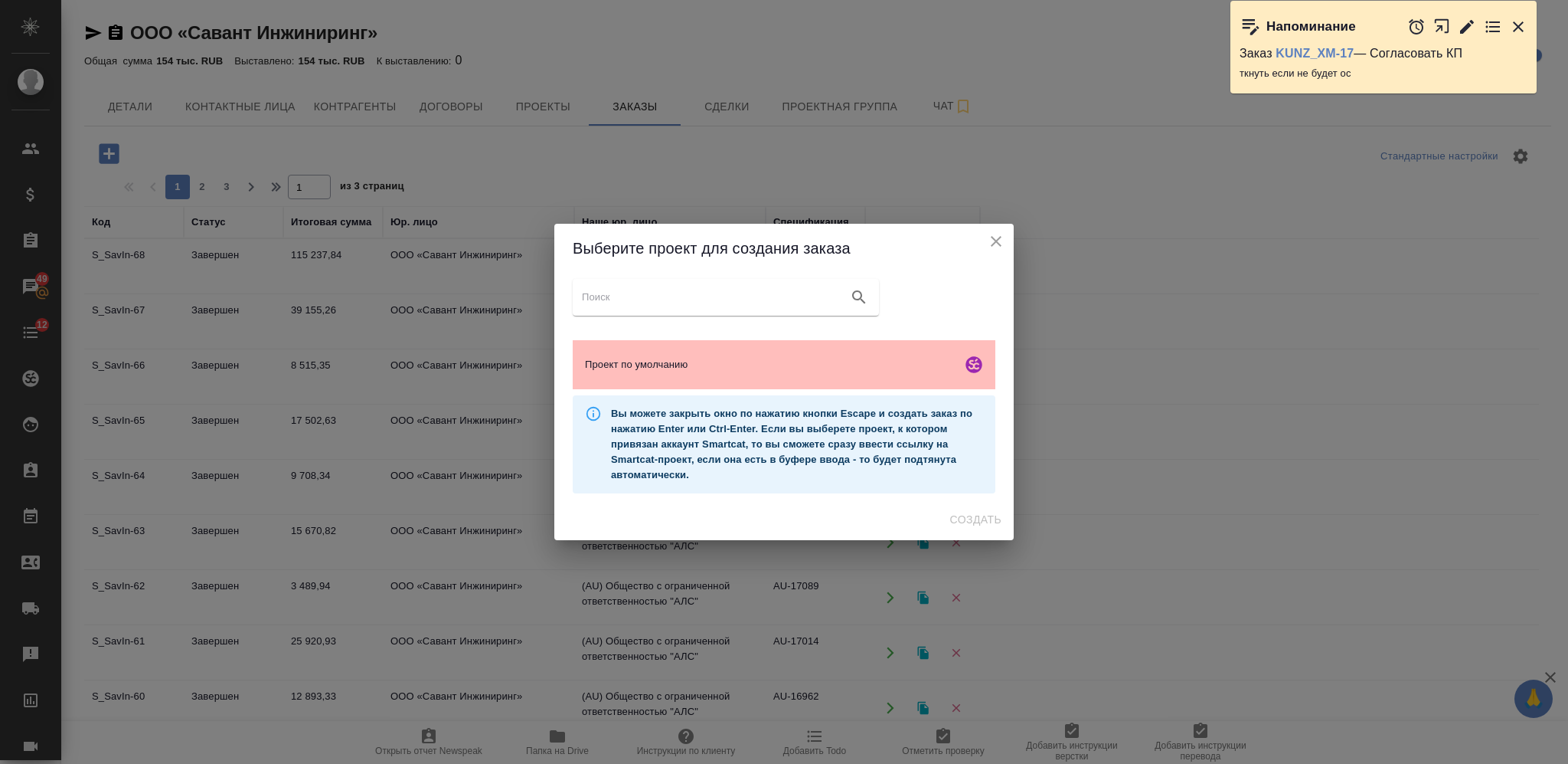
click at [762, 368] on span "Проект по умолчанию" at bounding box center [770, 365] width 371 height 16
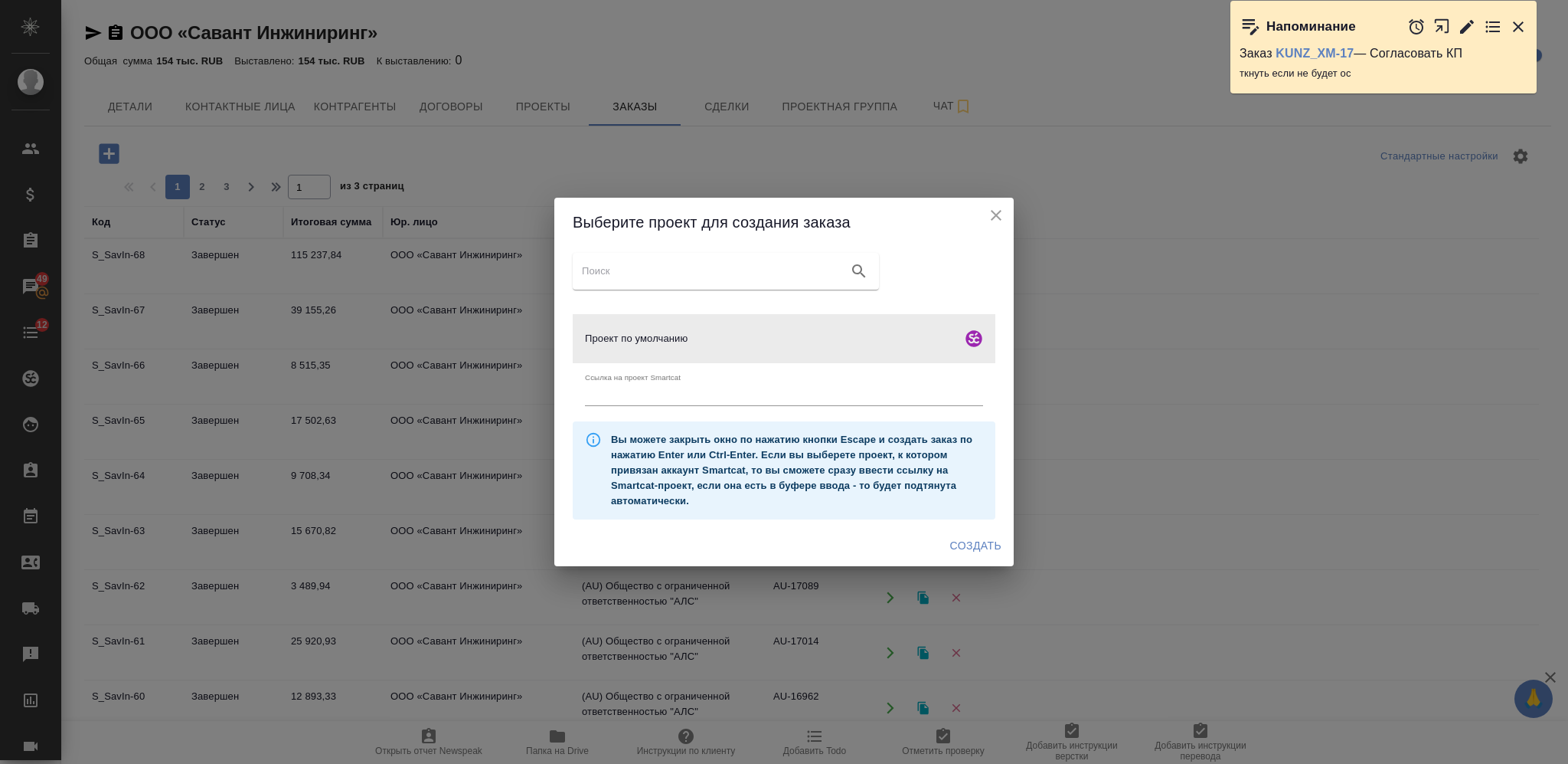
click at [965, 538] on span "Создать" at bounding box center [976, 545] width 51 height 19
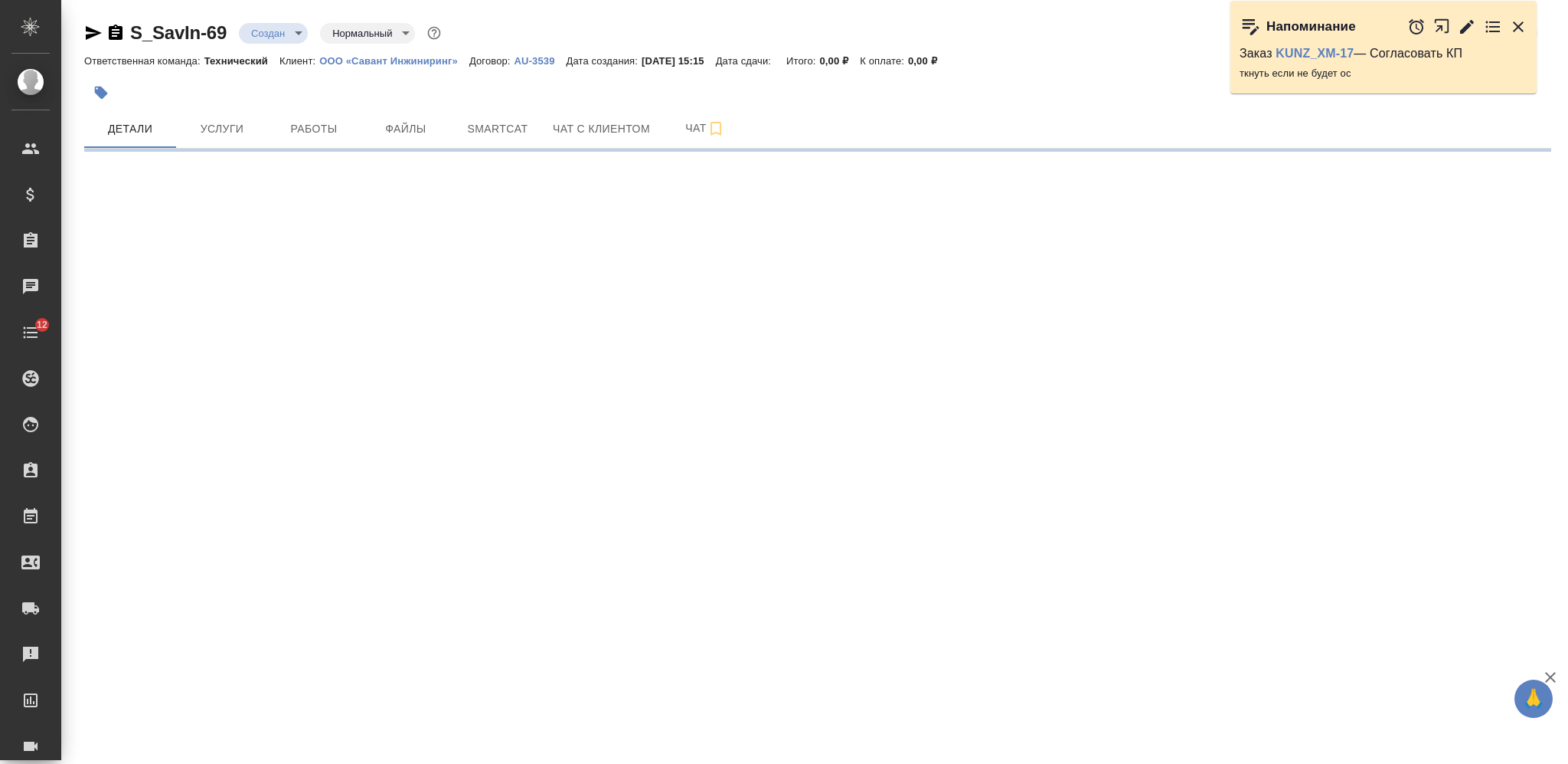
select select "RU"
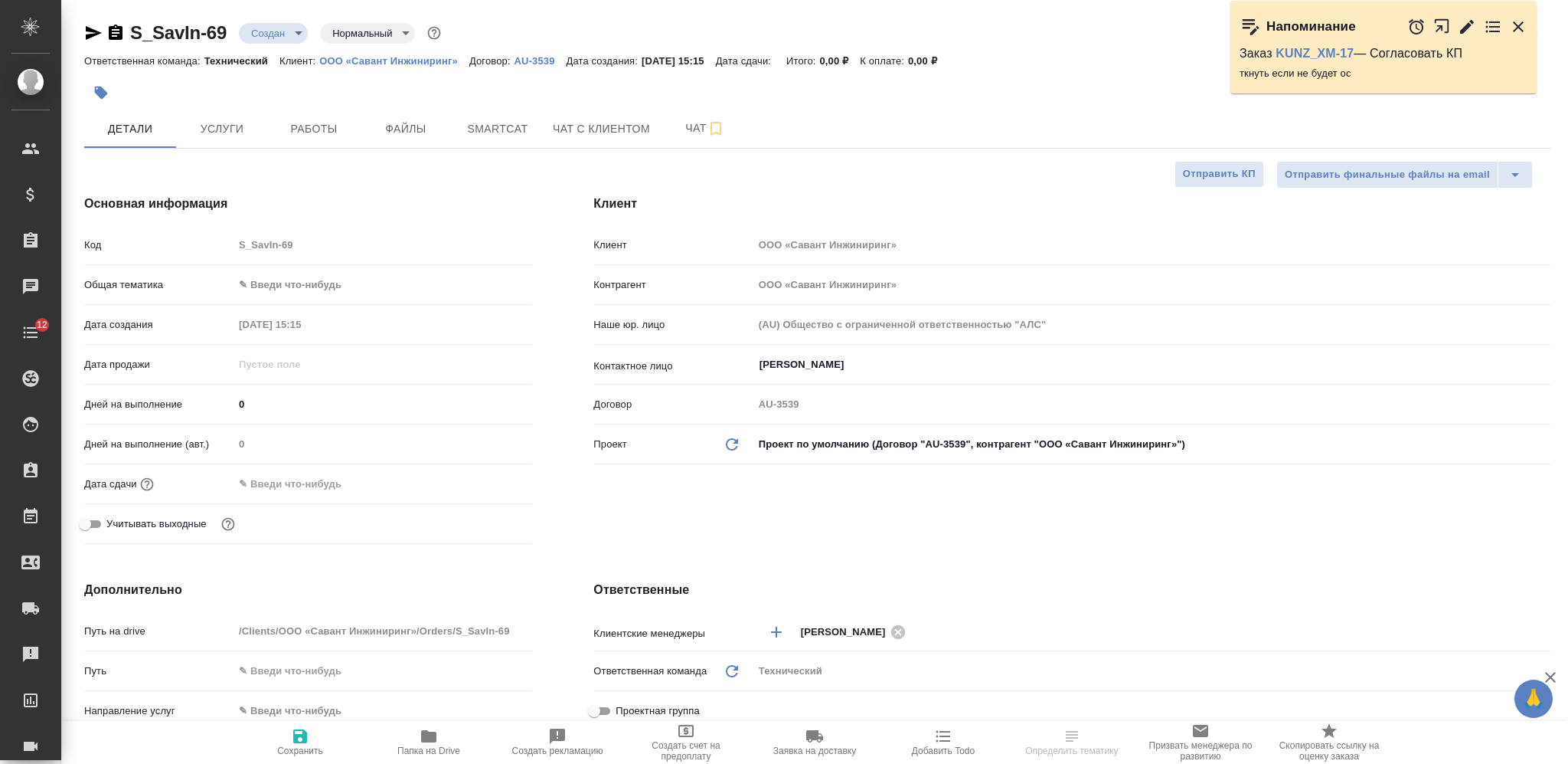
type textarea "x"
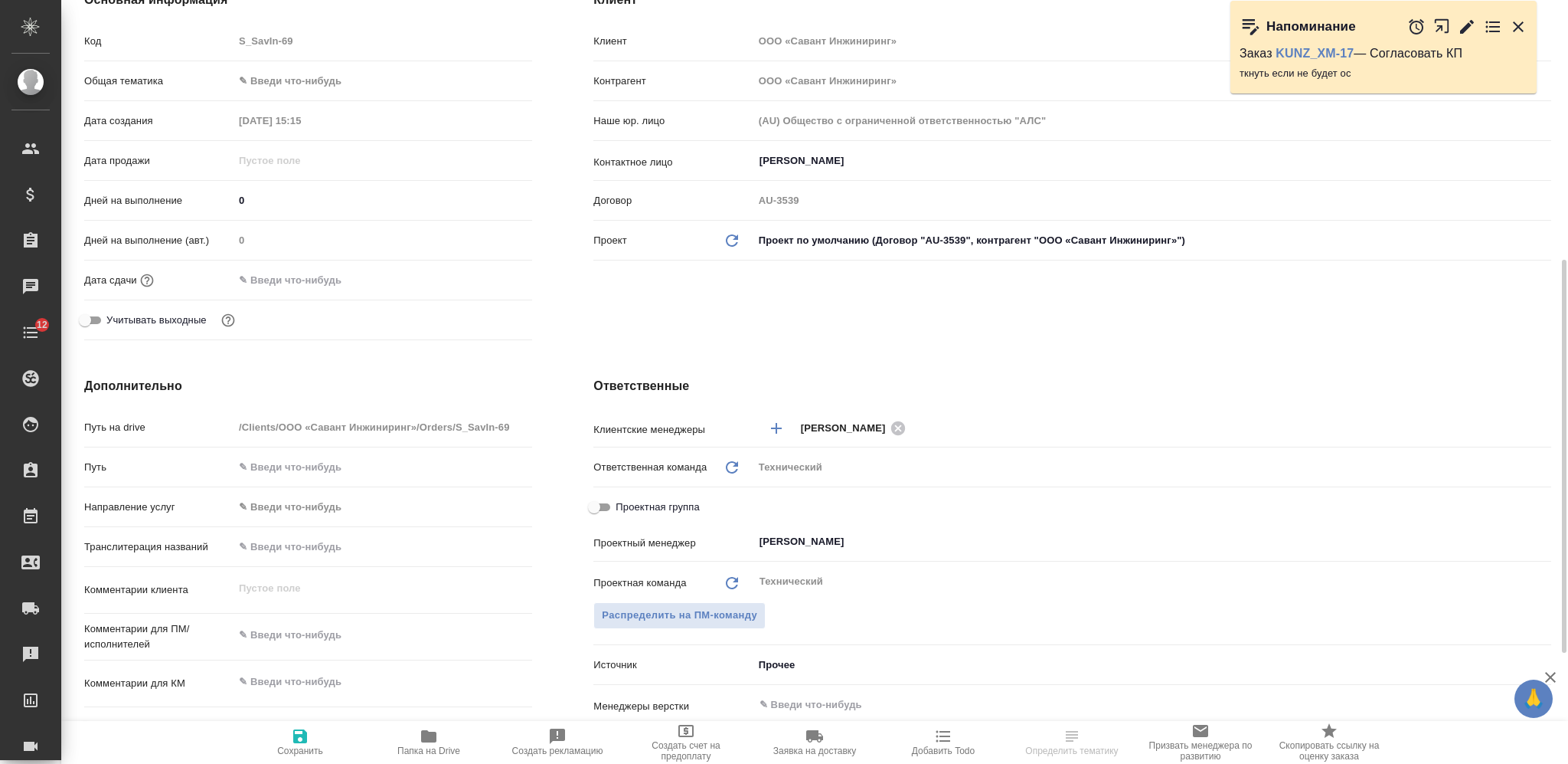
scroll to position [306, 0]
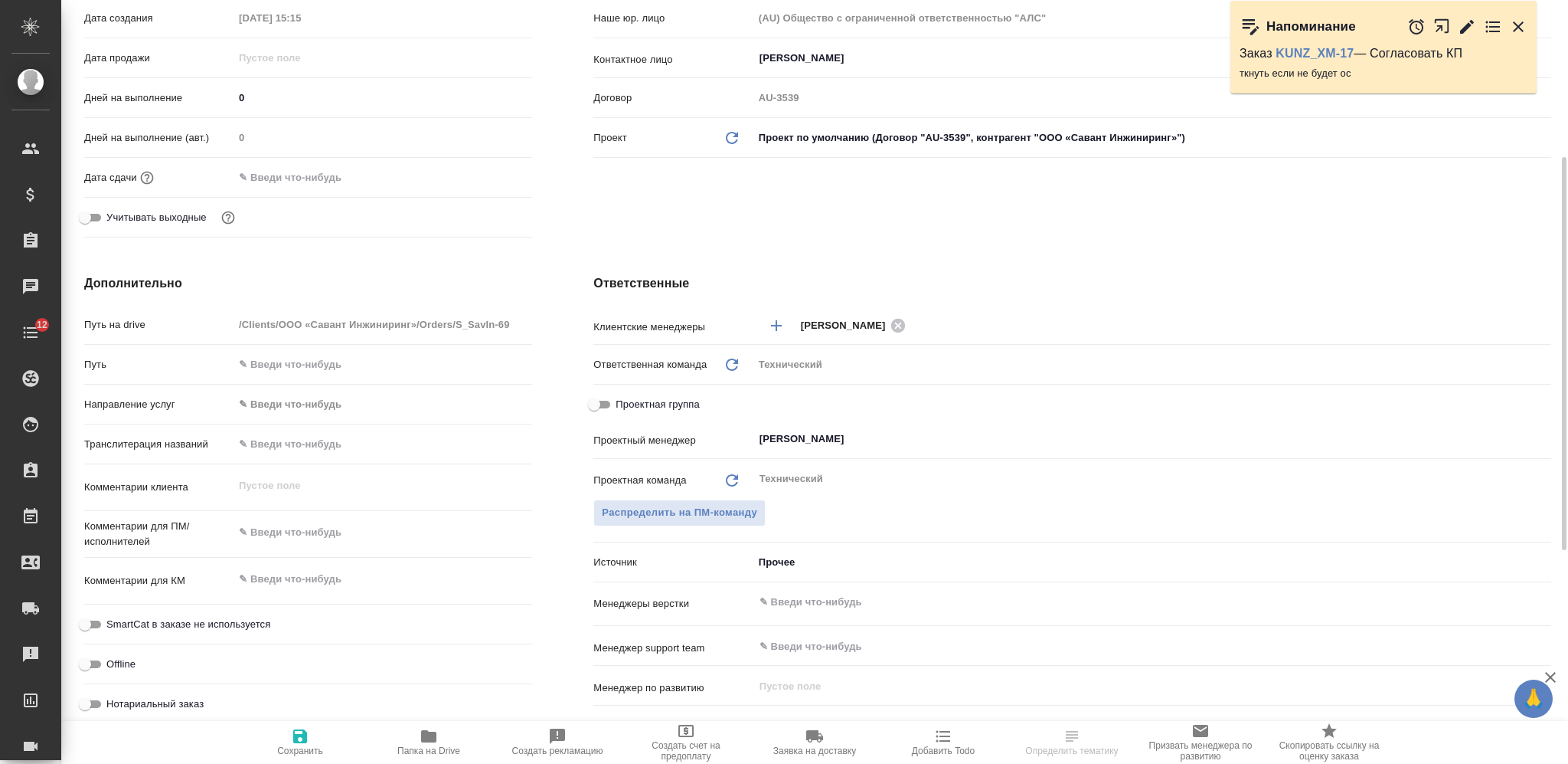
type textarea "x"
click at [344, 570] on textarea at bounding box center [382, 580] width 297 height 26
paste textarea "Document revert to Savant MET project-Sept 25th"
type textarea "x"
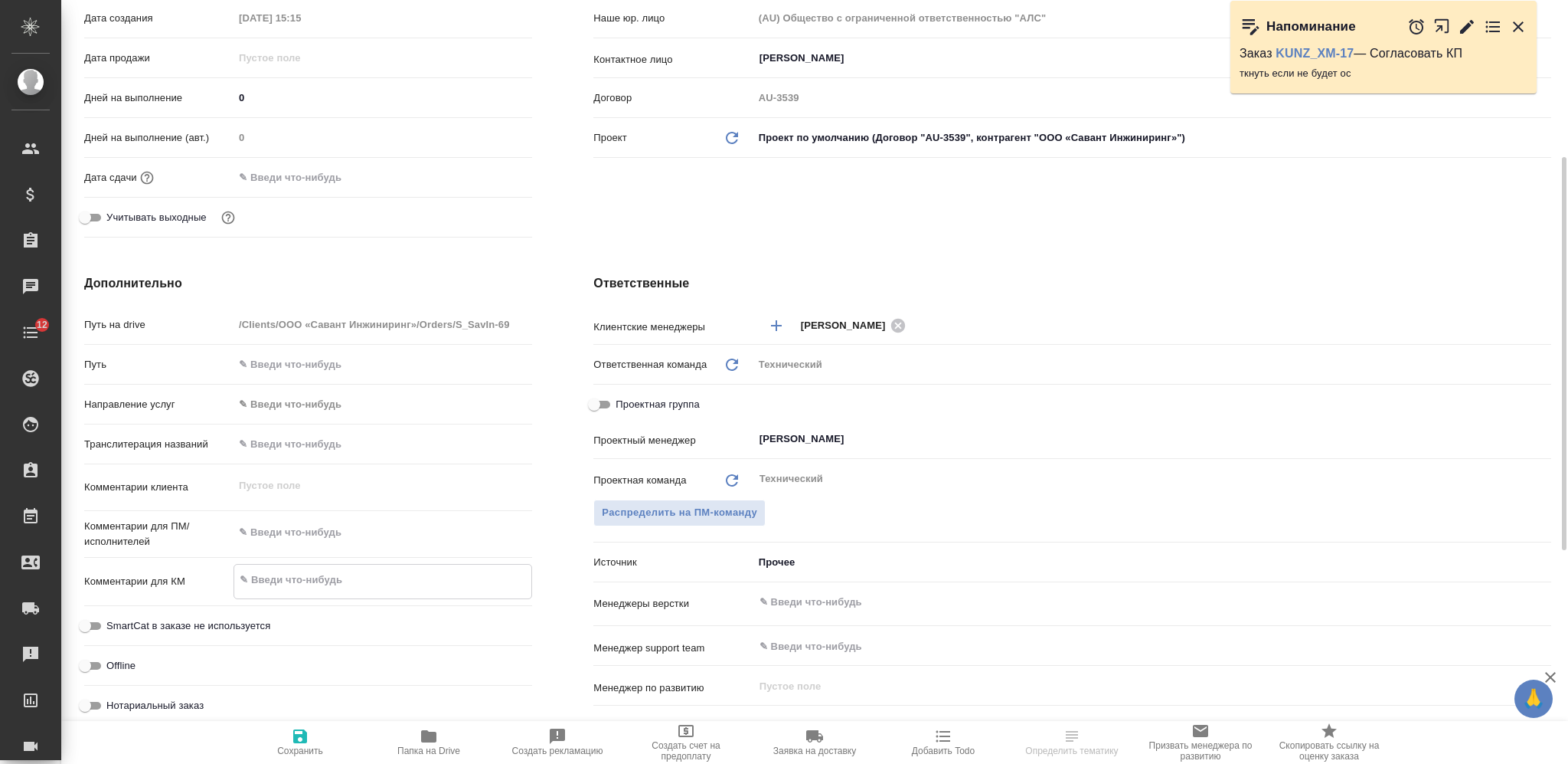
type textarea "Document revert to Savant MET project-Sept 25th"
type textarea "x"
type textarea "Document revert to Savant MET project-Sept 25th"
type textarea "x"
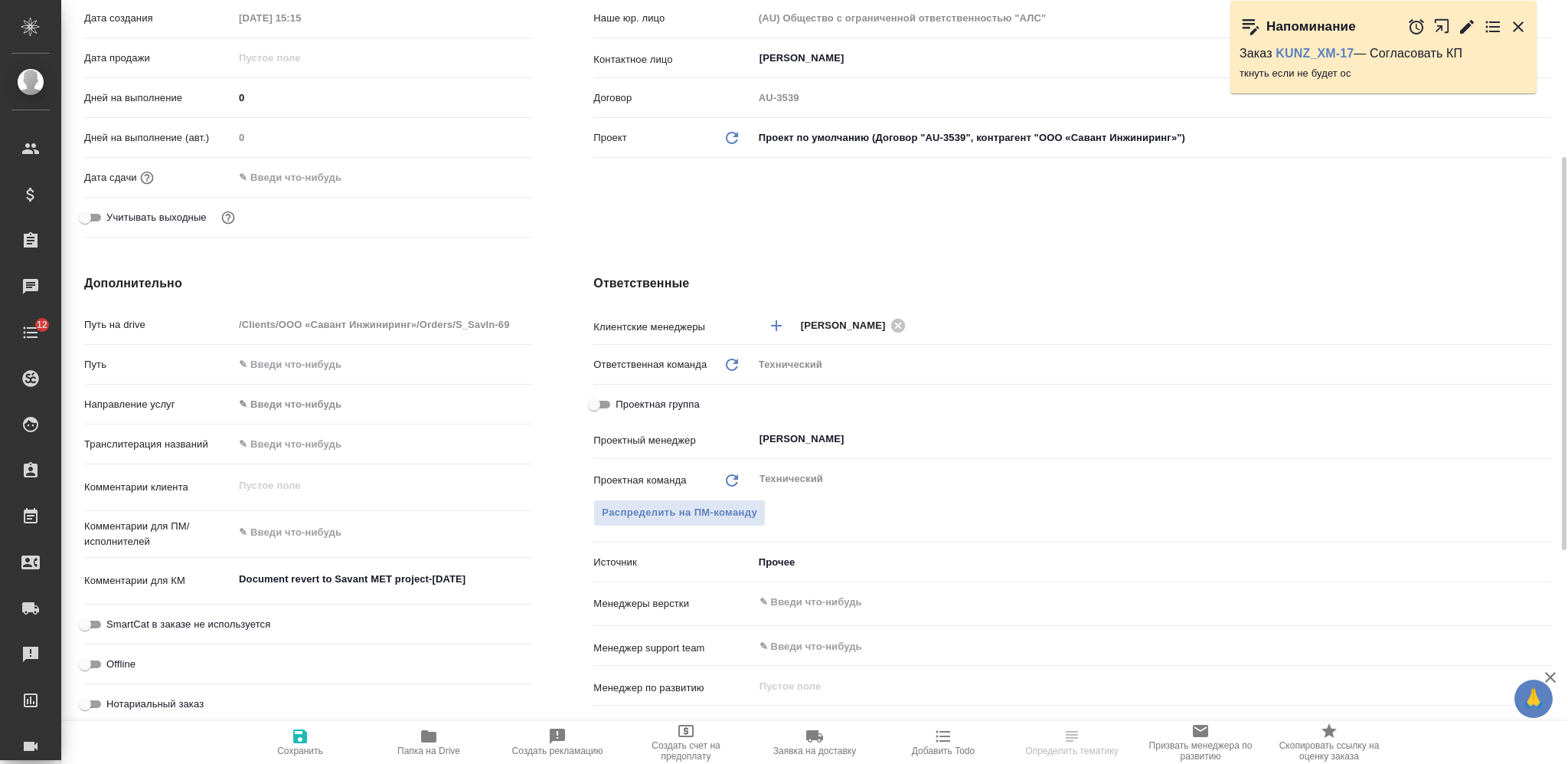
type textarea "x"
select select "RU"
type textarea "x"
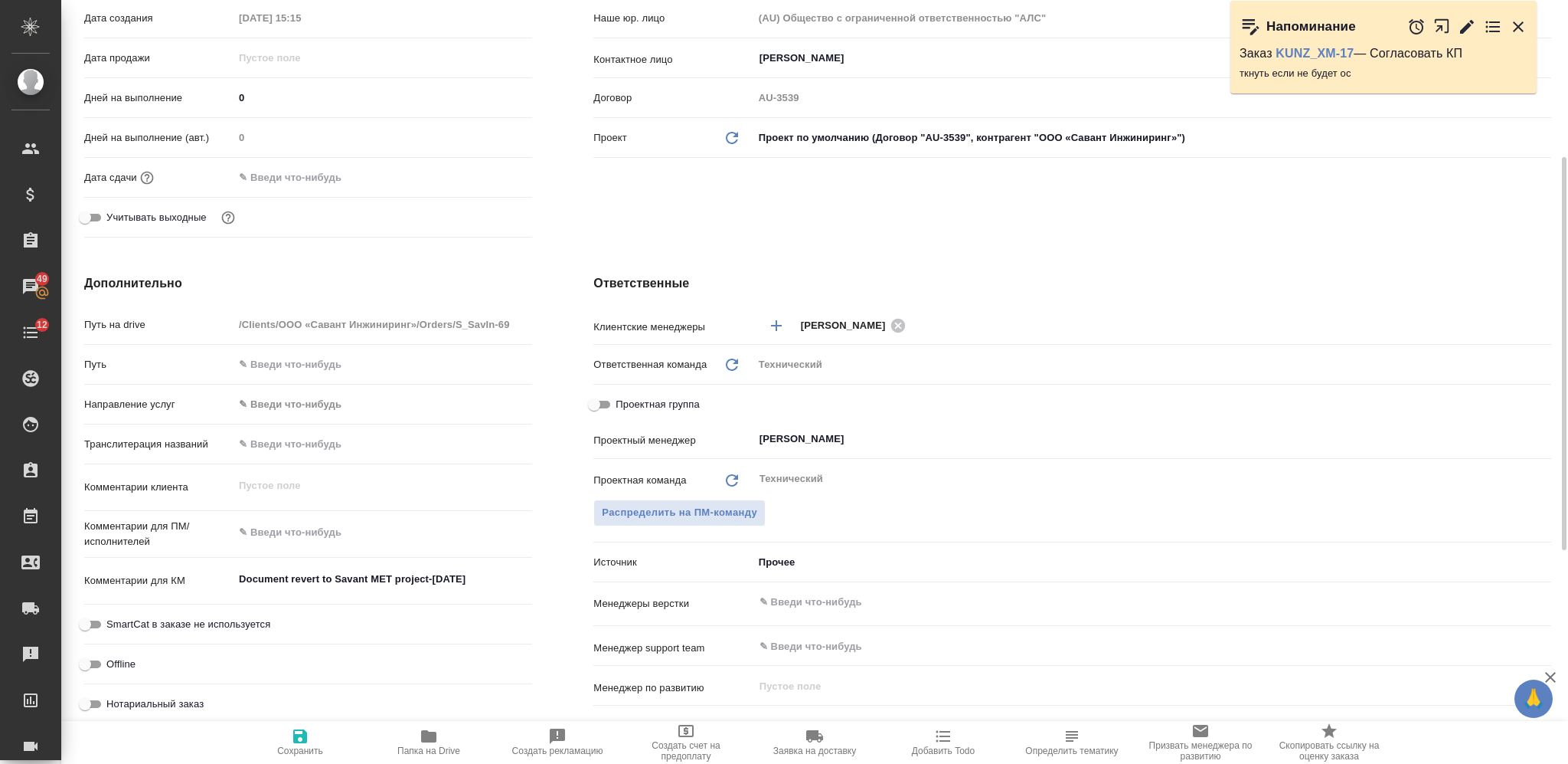
type textarea "x"
click at [278, 528] on textarea at bounding box center [382, 533] width 299 height 26
paste textarea "Задача - привести русский текст в соответствие с английским и сделать 2 колонки…"
type textarea "Задача - привести русский текст в соответствие с английским и сделать 2 колонки…"
type textarea "x"
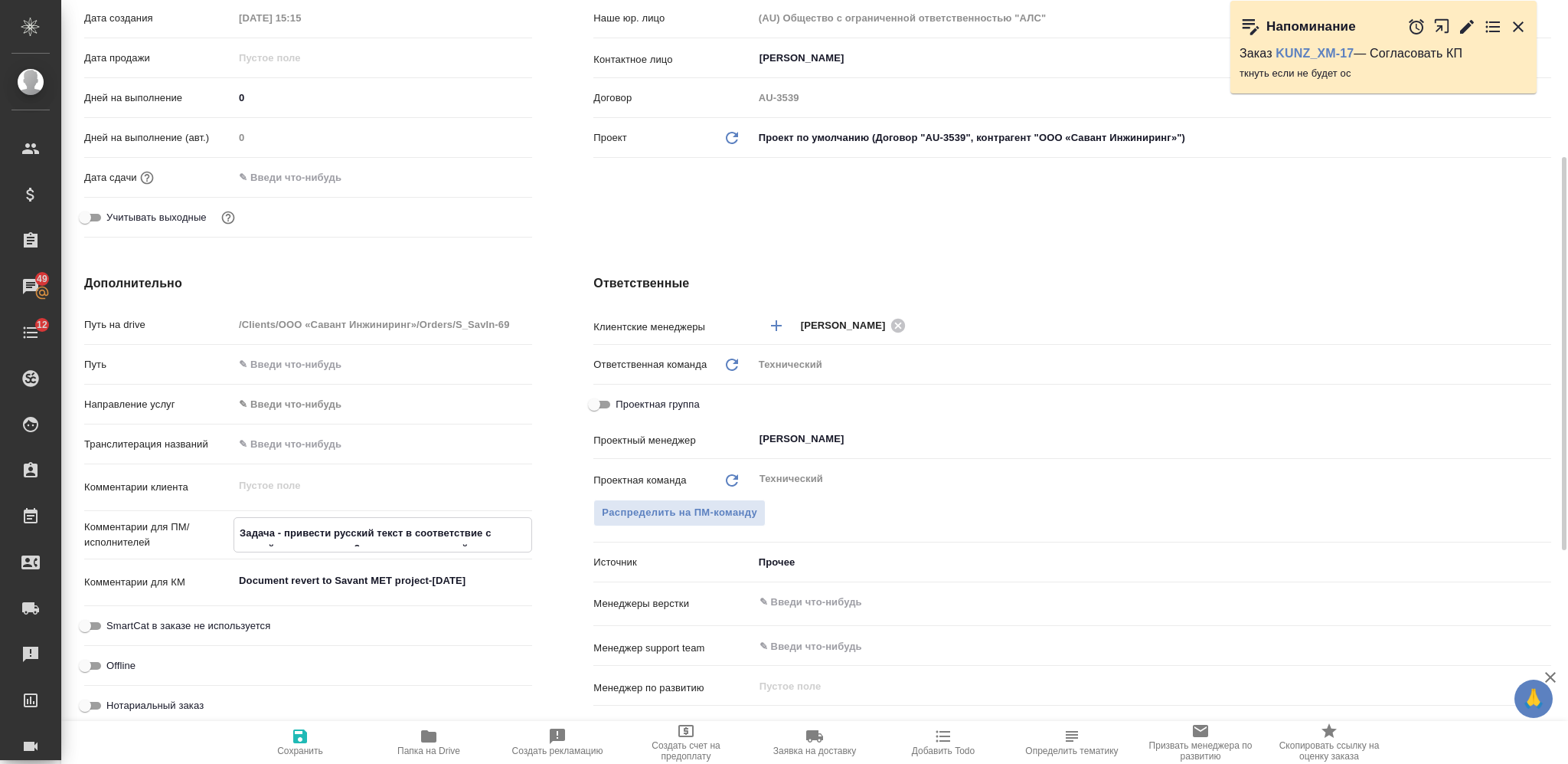
type textarea "x"
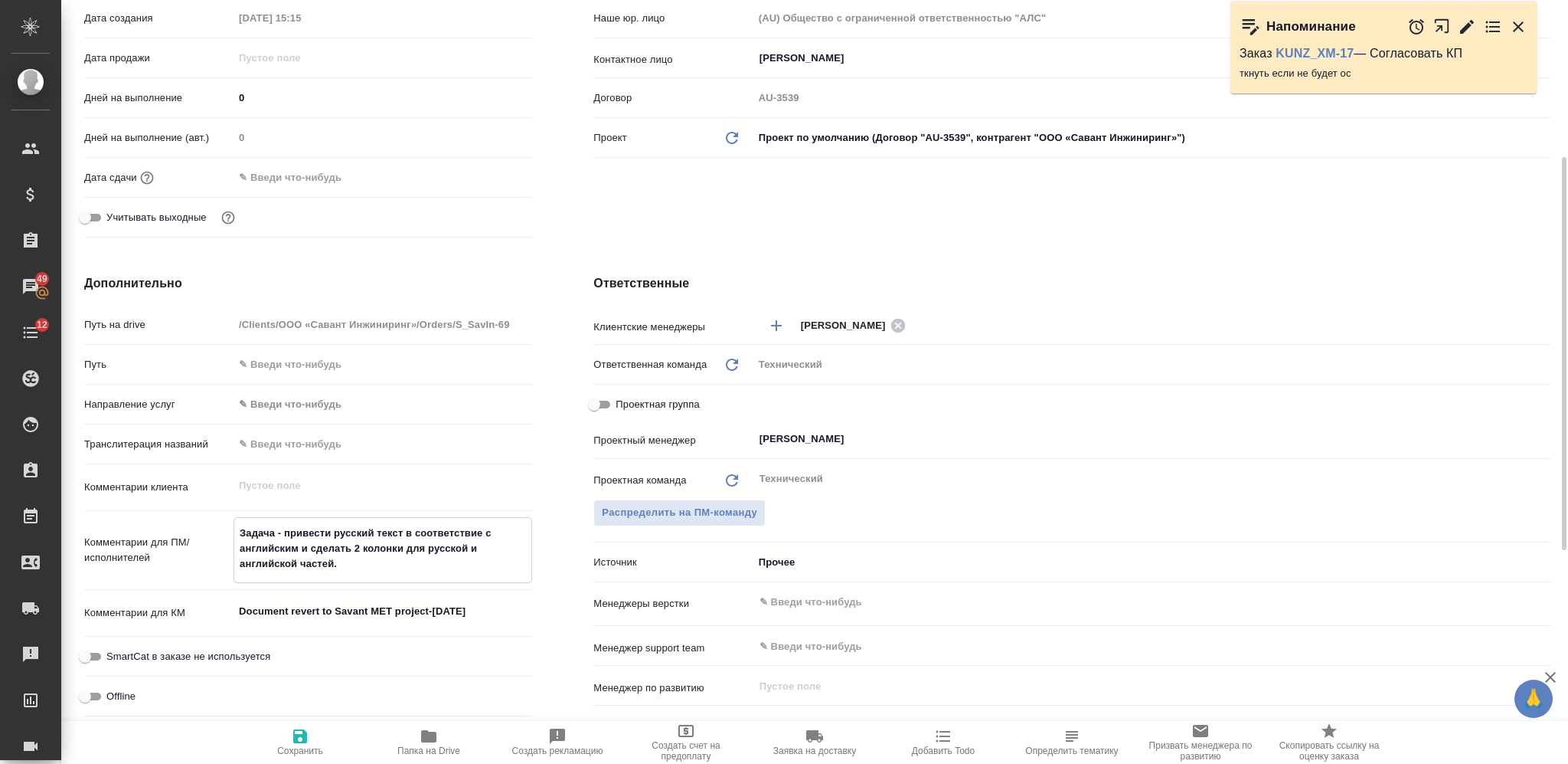
click at [299, 552] on textarea "Задача - привести русский текст в соответствие с английским и сделать 2 колонки…" at bounding box center [382, 548] width 297 height 57
type textarea "Задача - привести русский текст в соответствие с английским и сделать 2 колонки…"
type textarea "x"
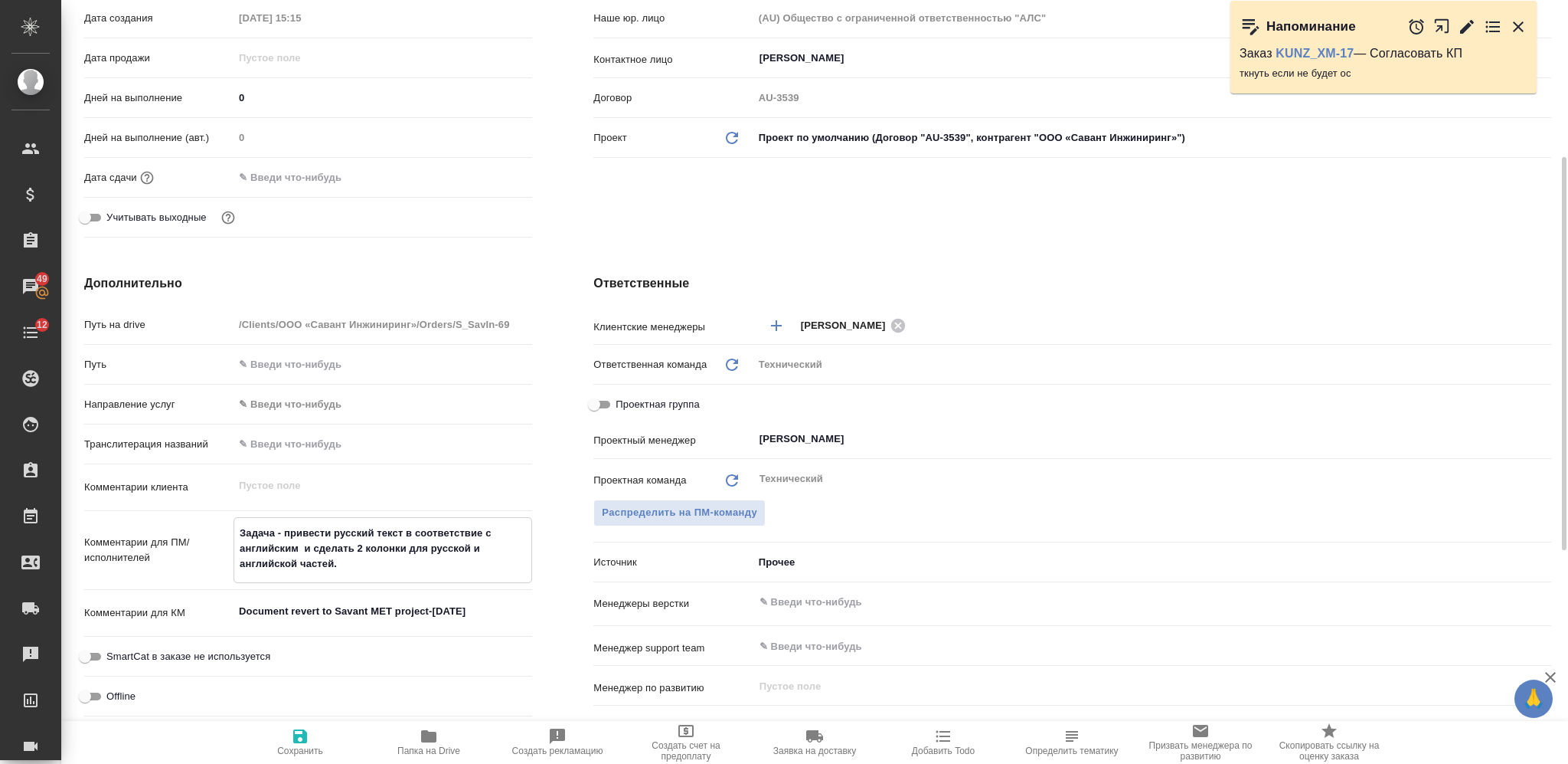
type textarea "Задача - привести русский текст в соответствие с английским ( и сделать 2 колон…"
type textarea "x"
type textarea "Задача - привести русский текст в соответствие с английским (р и сделать 2 коло…"
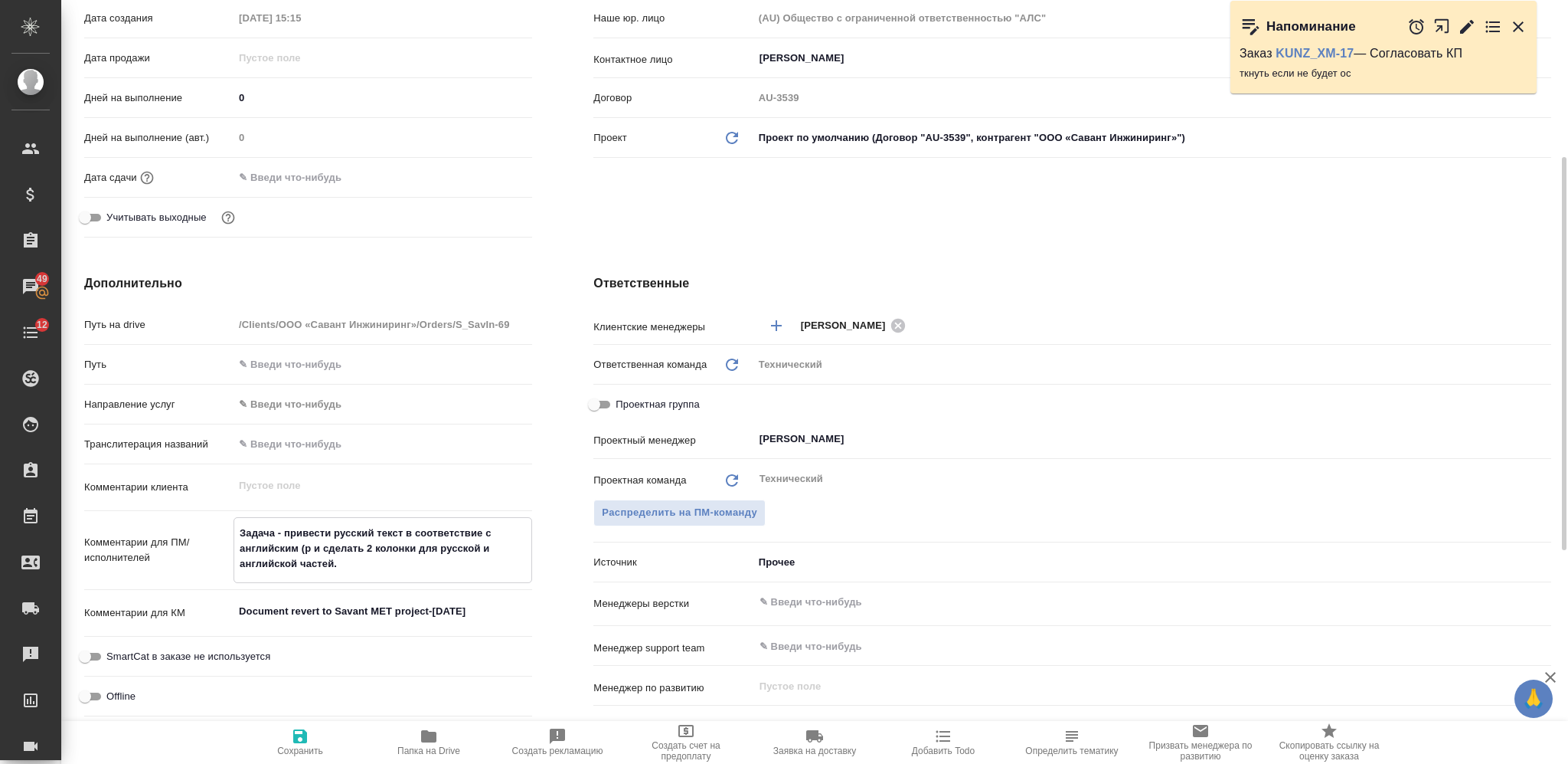
type textarea "x"
type textarea "Задача - привести русский текст в соответствие с английским (ре и сделать 2 кол…"
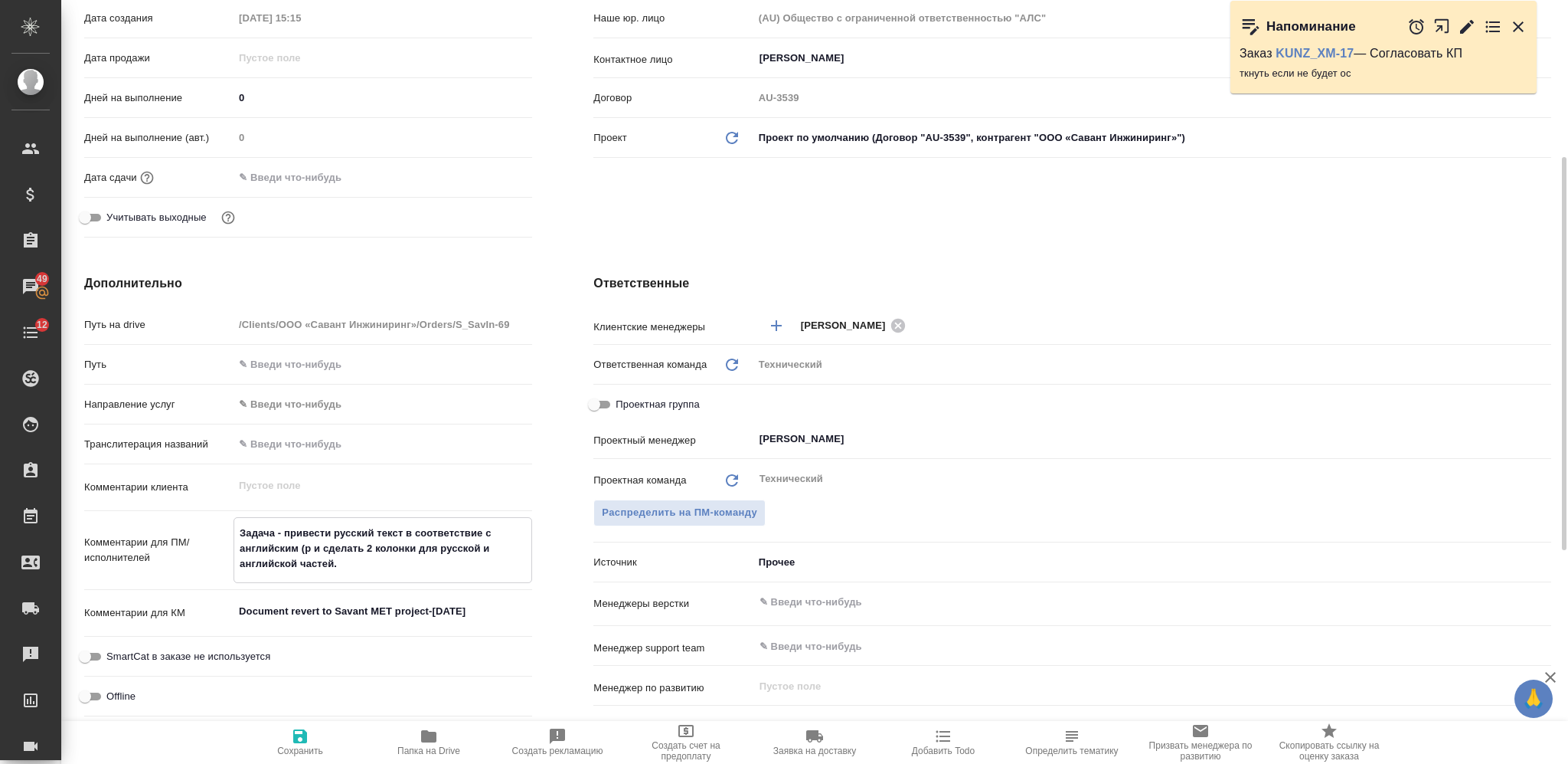
type textarea "x"
type textarea "Задача - привести русский текст в соответствие с английским (ред и сделать 2 ко…"
type textarea "x"
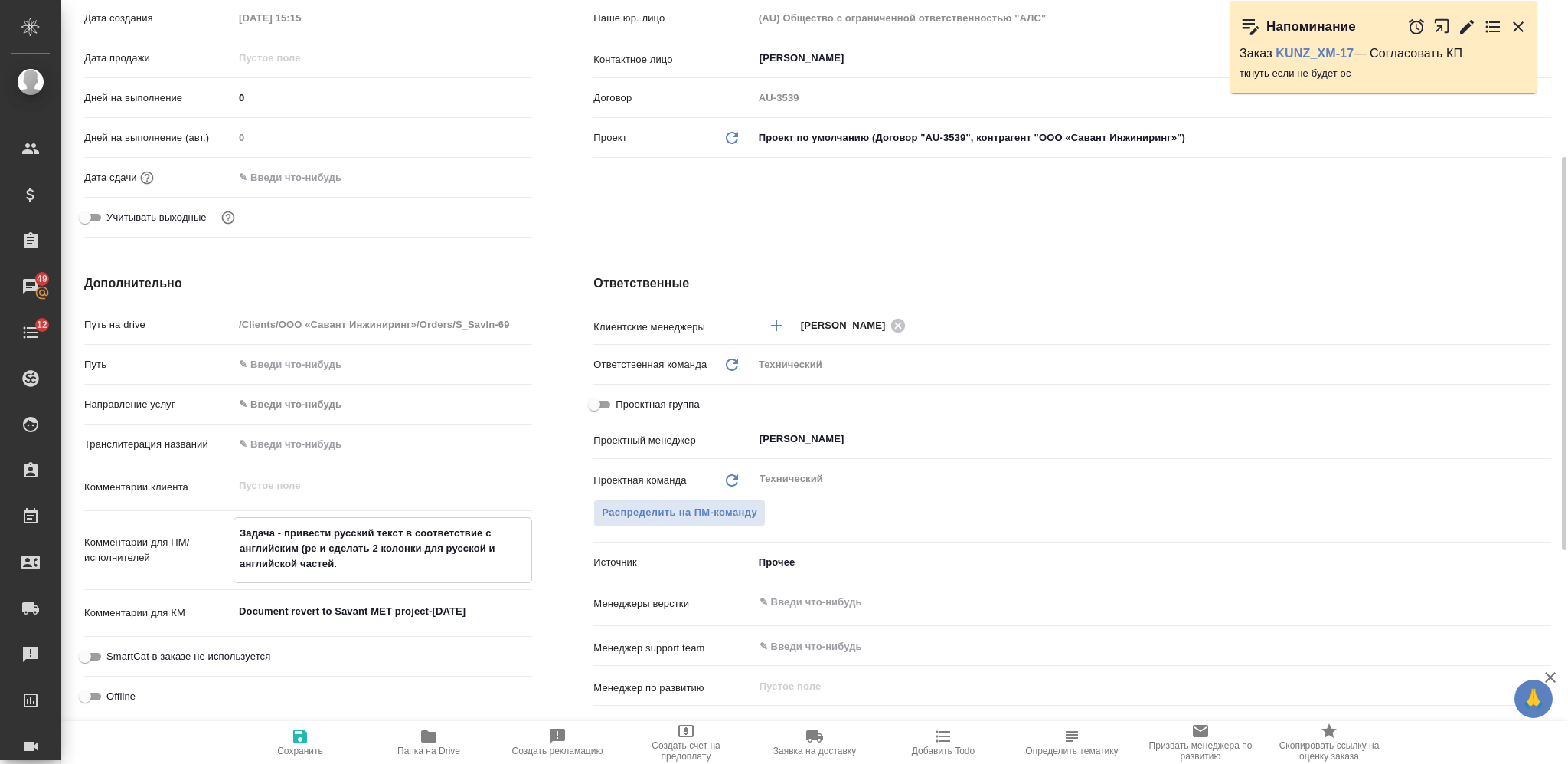
type textarea "x"
type textarea "Задача - привести русский текст в соответствие с английским (реда и сделать 2 к…"
type textarea "x"
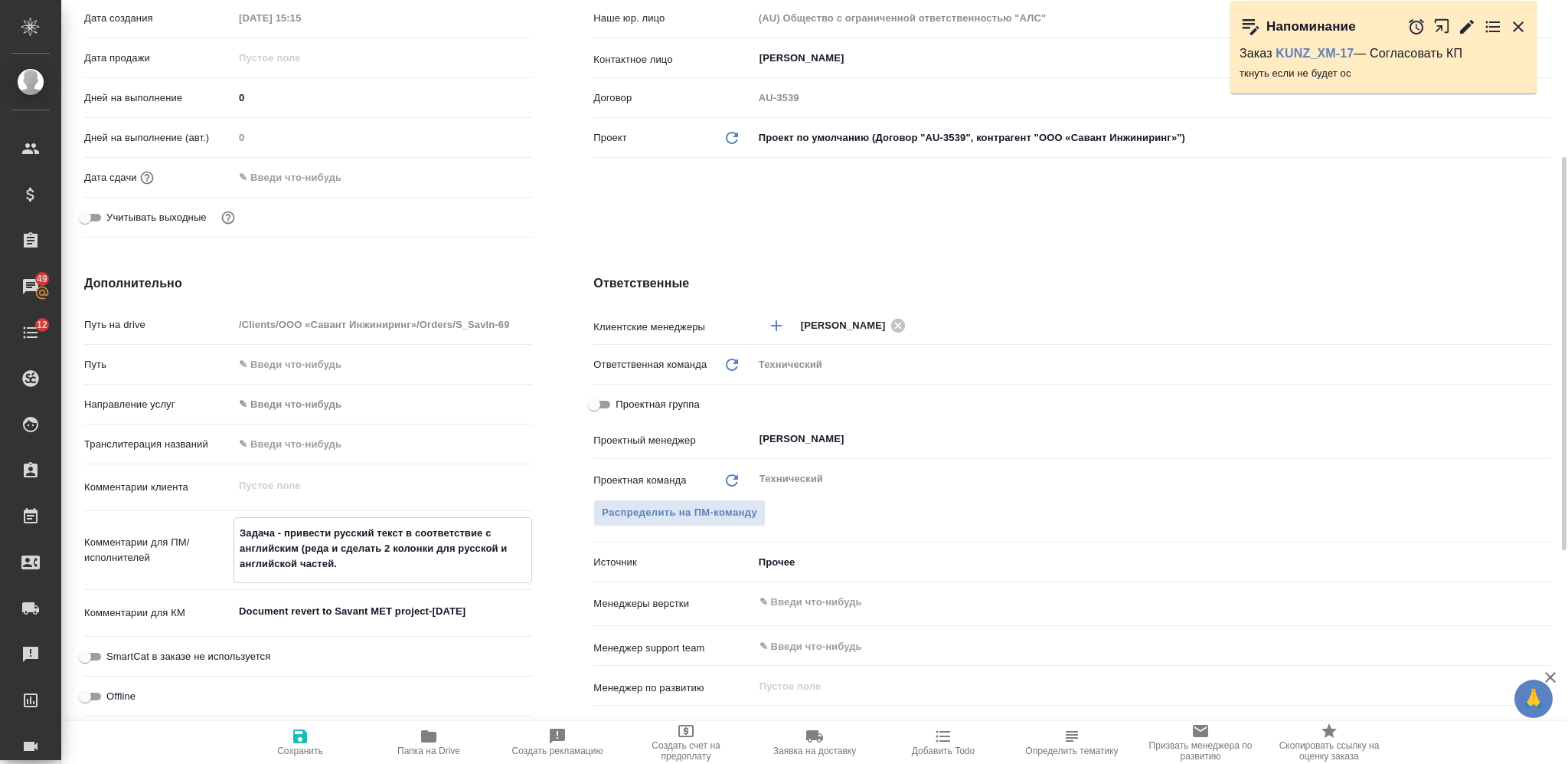
type textarea "x"
type textarea "Задача - привести русский текст в соответствие с английским (редак и сделать 2 …"
type textarea "x"
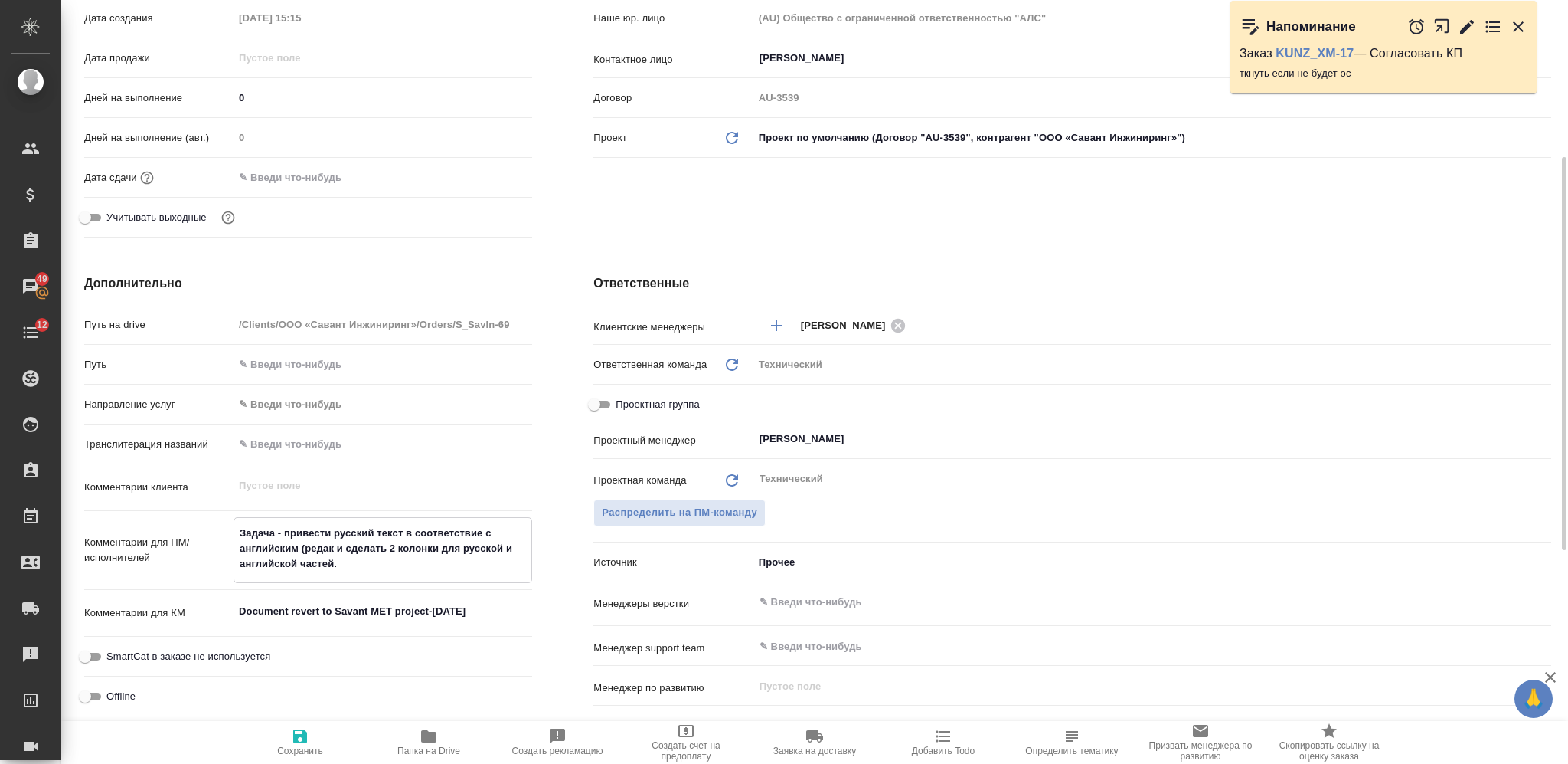
type textarea "Задача - привести русский текст в соответствие с английским (редакт и сделать 2…"
type textarea "x"
type textarea "Задача - привести русский текст в соответствие с английским (редакту и сделать …"
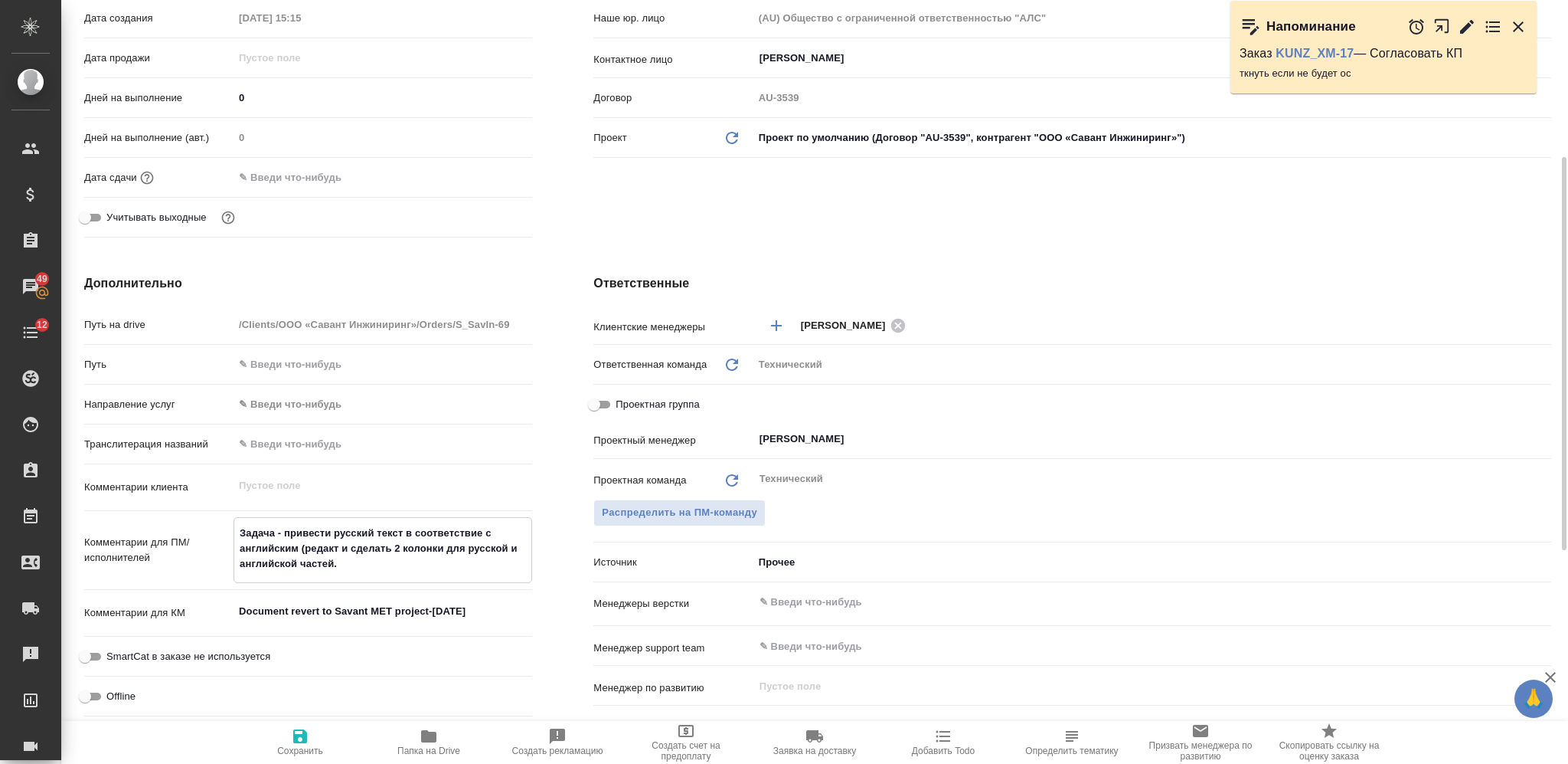
type textarea "x"
type textarea "Задача - привести русский текст в соответствие с английским (редактур и сделать…"
type textarea "x"
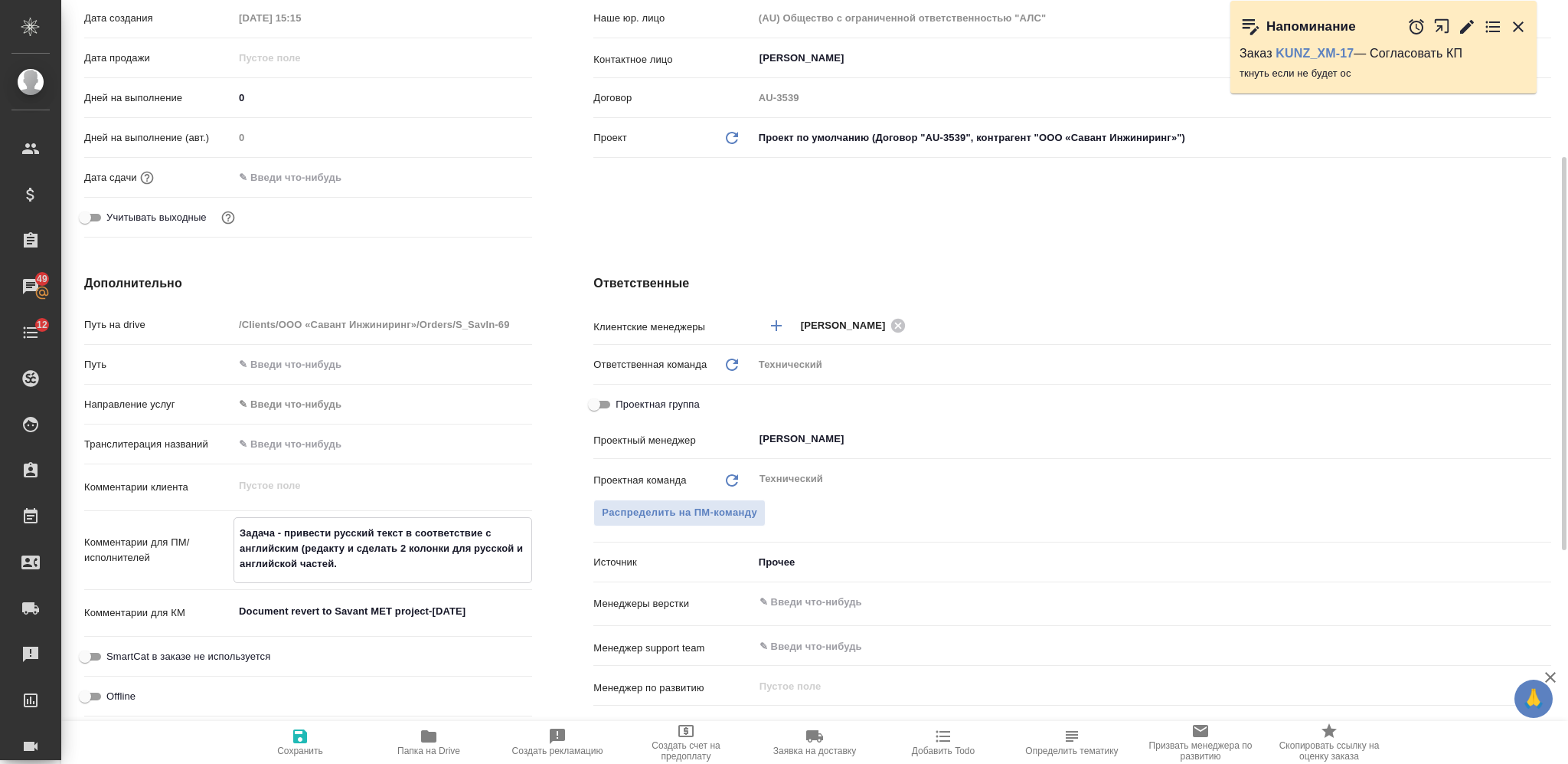
type textarea "x"
type textarea "Задача - привести русский текст в соответствие с английским (редактура и сделат…"
type textarea "x"
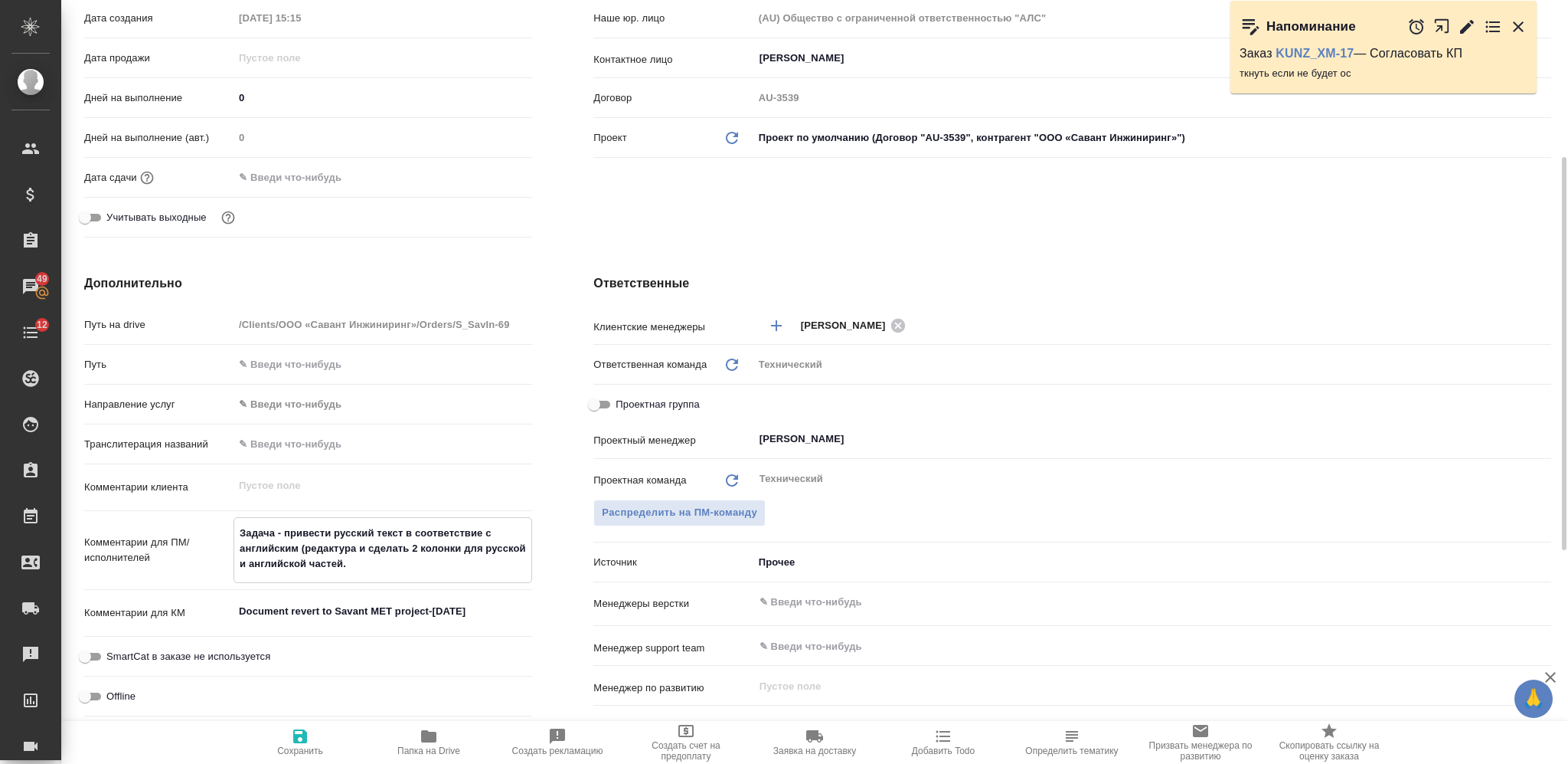
type textarea "Задача - привести русский текст в соответствие с английским (редактура и сделат…"
type textarea "x"
type textarea "Задача - привести русский текст в соответствие с английским (редактура а и сдел…"
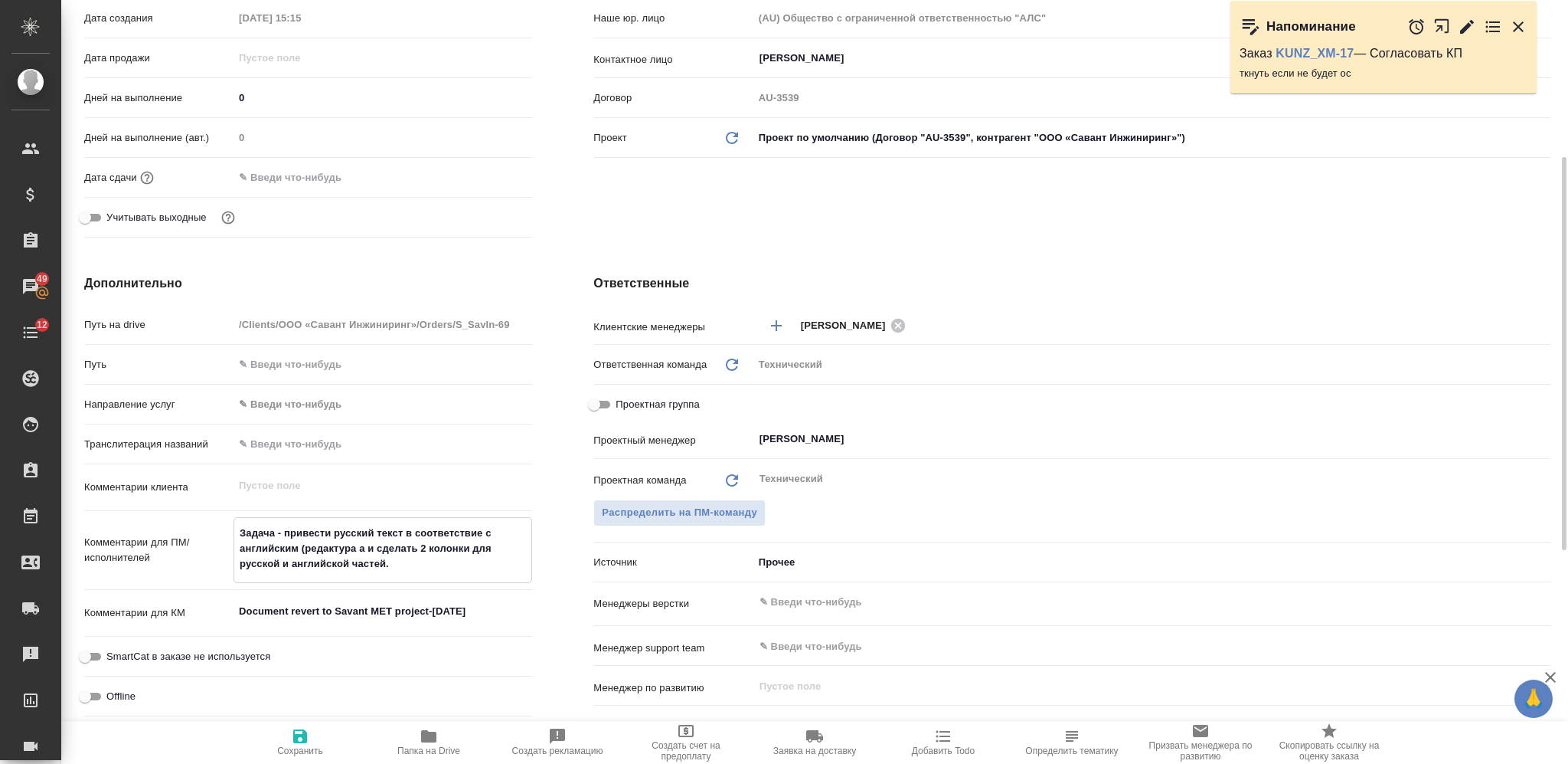
type textarea "x"
type textarea "Задача - привести русский текст в соответствие с английским (редактура ан и сде…"
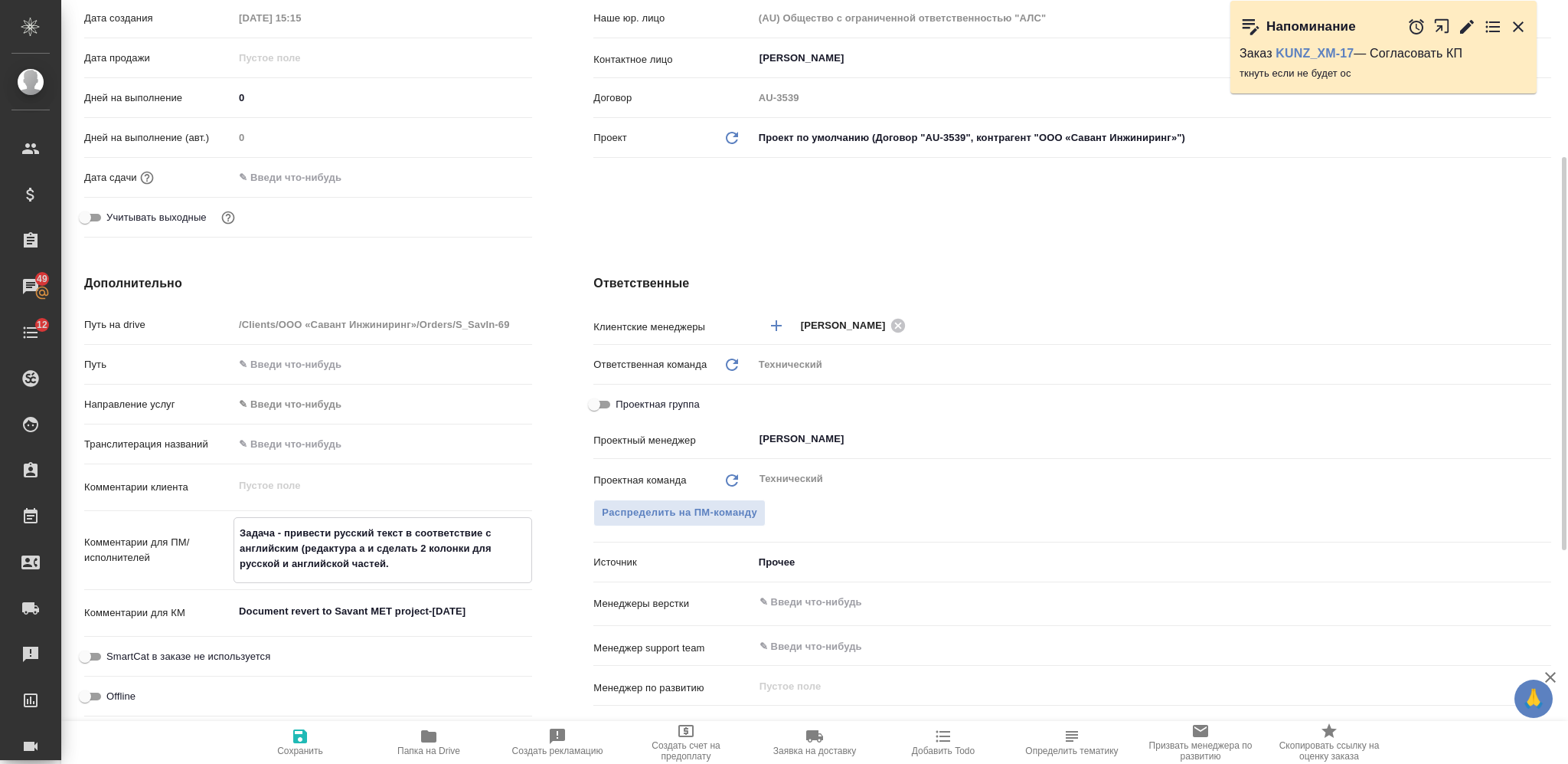
type textarea "x"
type textarea "Задача - привести русский текст в соответствие с английским (редактура анг и сд…"
type textarea "x"
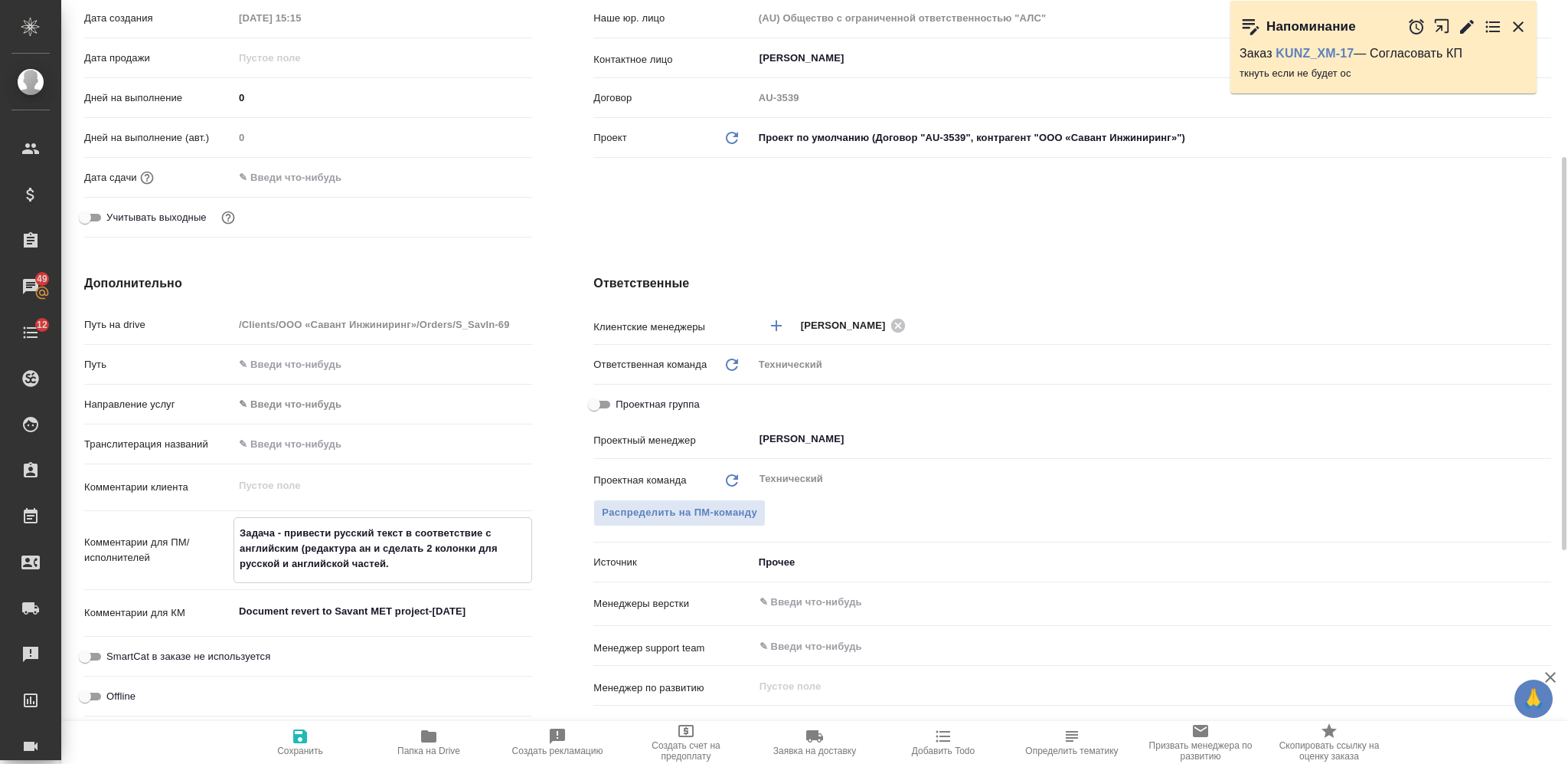
type textarea "x"
type textarea "Задача - привести русский текст в соответствие с английским (редактура англ и с…"
type textarea "x"
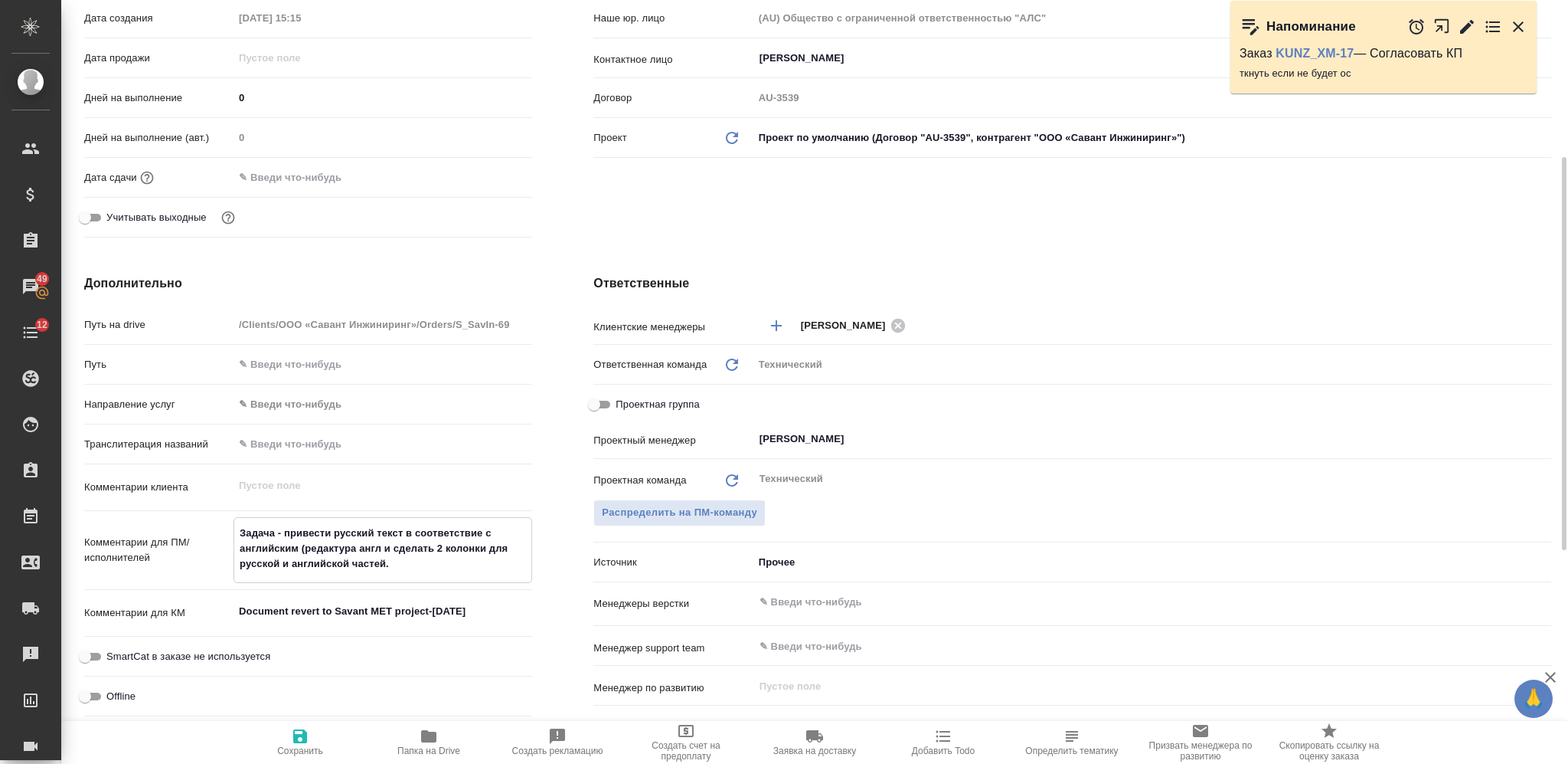
type textarea "Задача - привести русский текст в соответствие с английским (редактура англ- и …"
type textarea "x"
type textarea "Задача - привести русский текст в соответствие с английским (редактура англ-р и…"
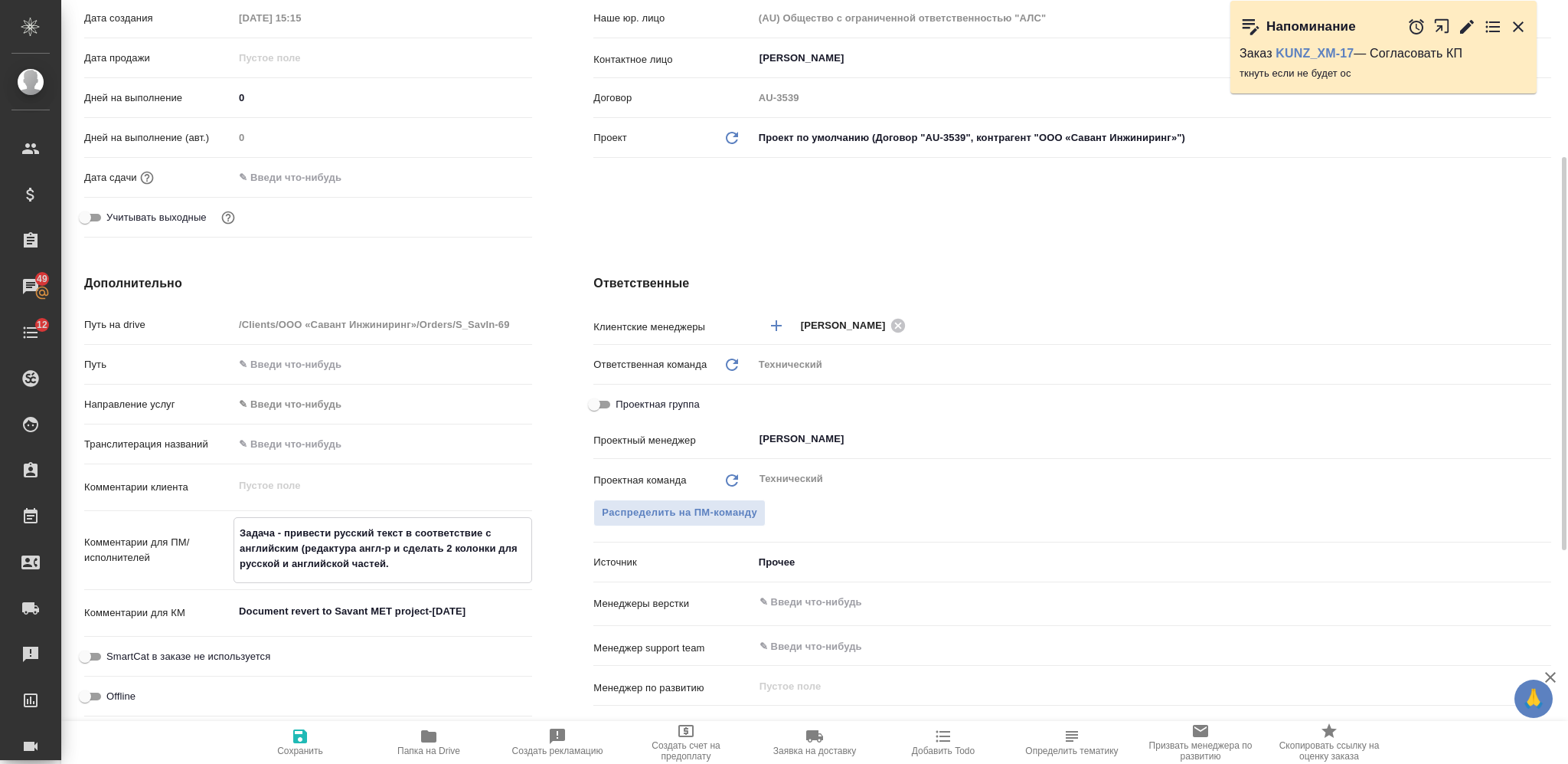
type textarea "x"
type textarea "Задача - привести русский текст в соответствие с английским (редактура англ-ру …"
type textarea "x"
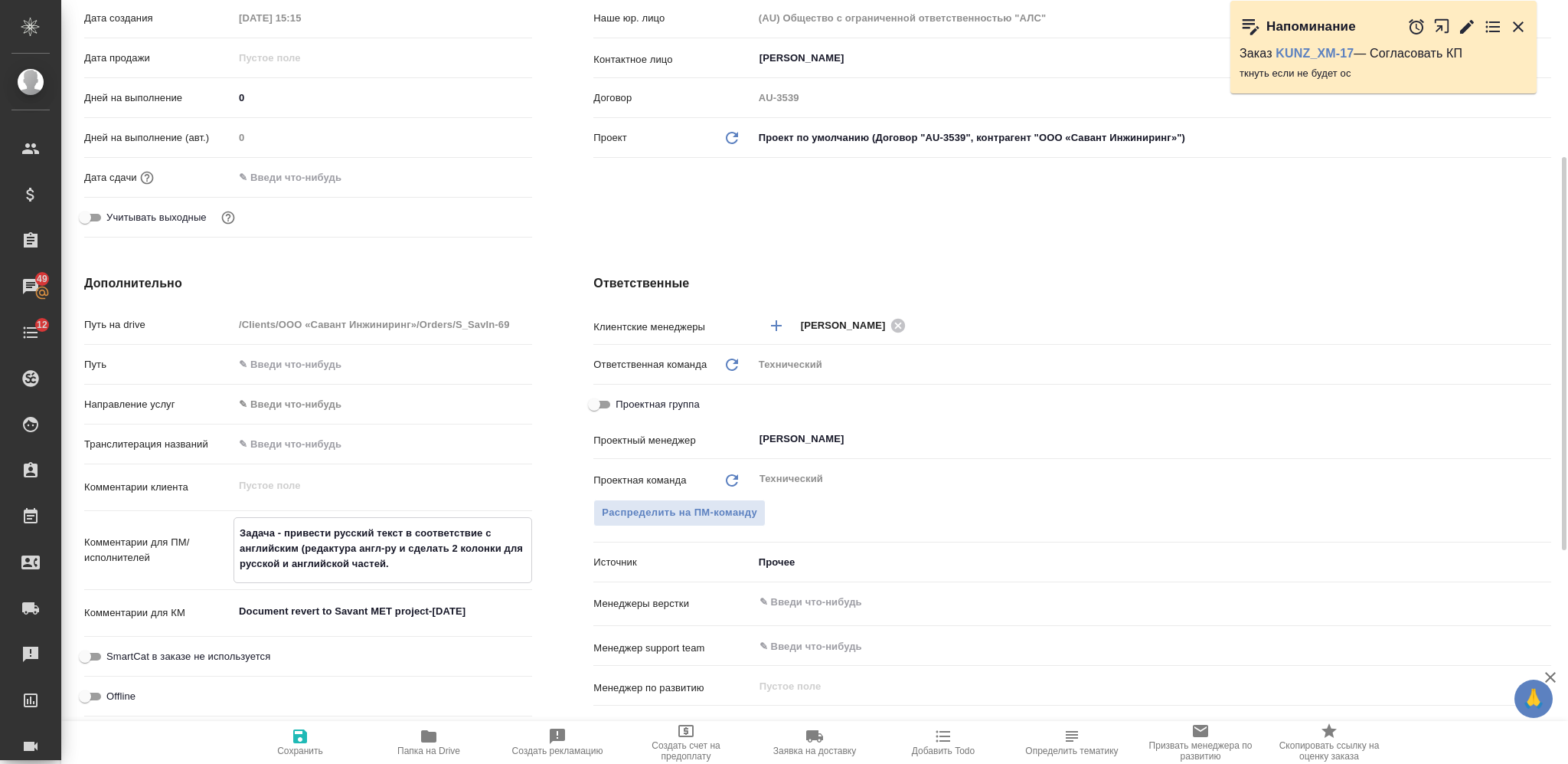
type textarea "x"
type textarea "Задача - привести русский текст в соответствие с английским (редактура англ-рус…"
type textarea "x"
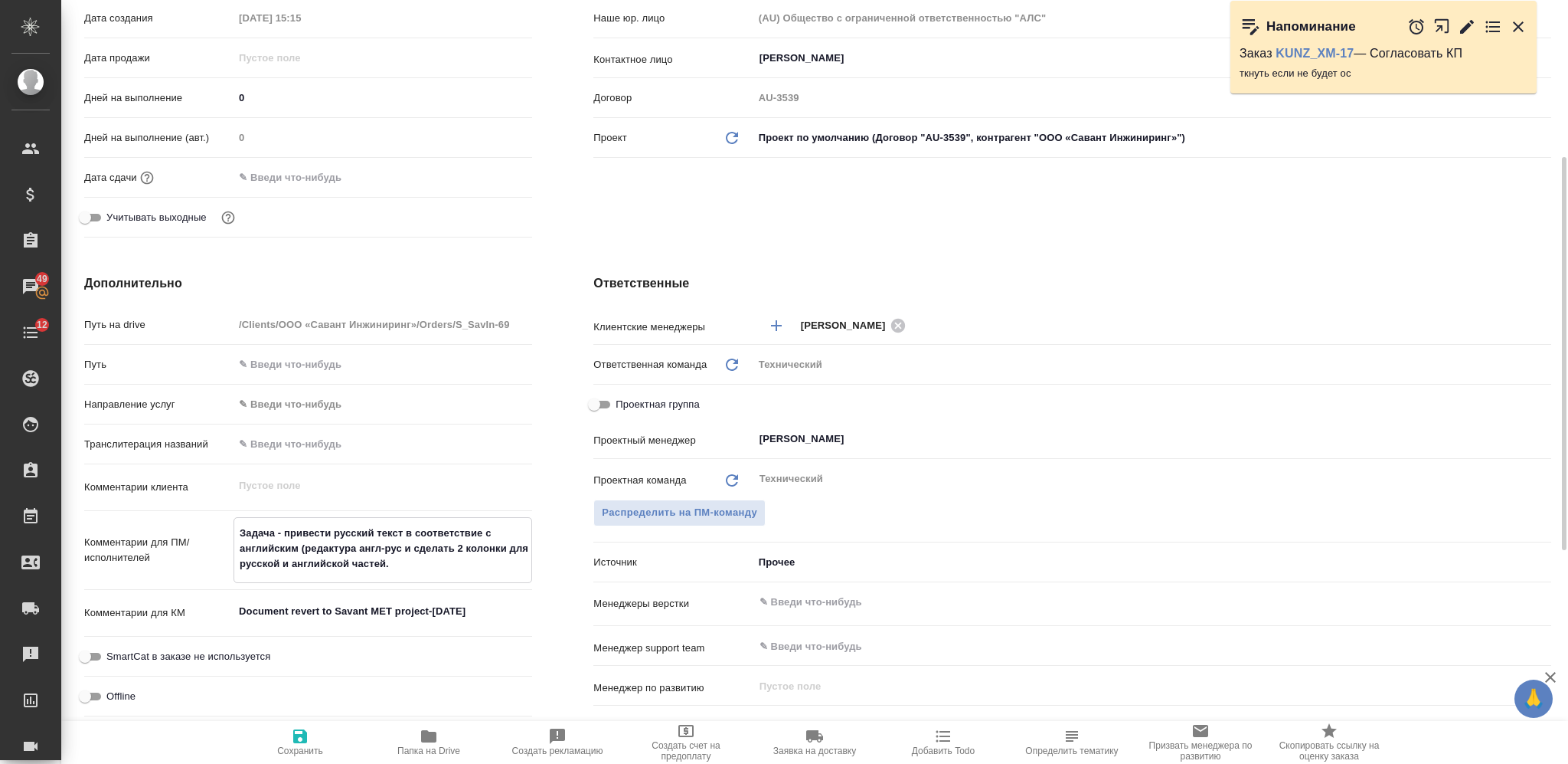
type textarea "x"
type textarea "Задача - привести русский текст в соответствие с английским (редактура англ-рус…"
type textarea "x"
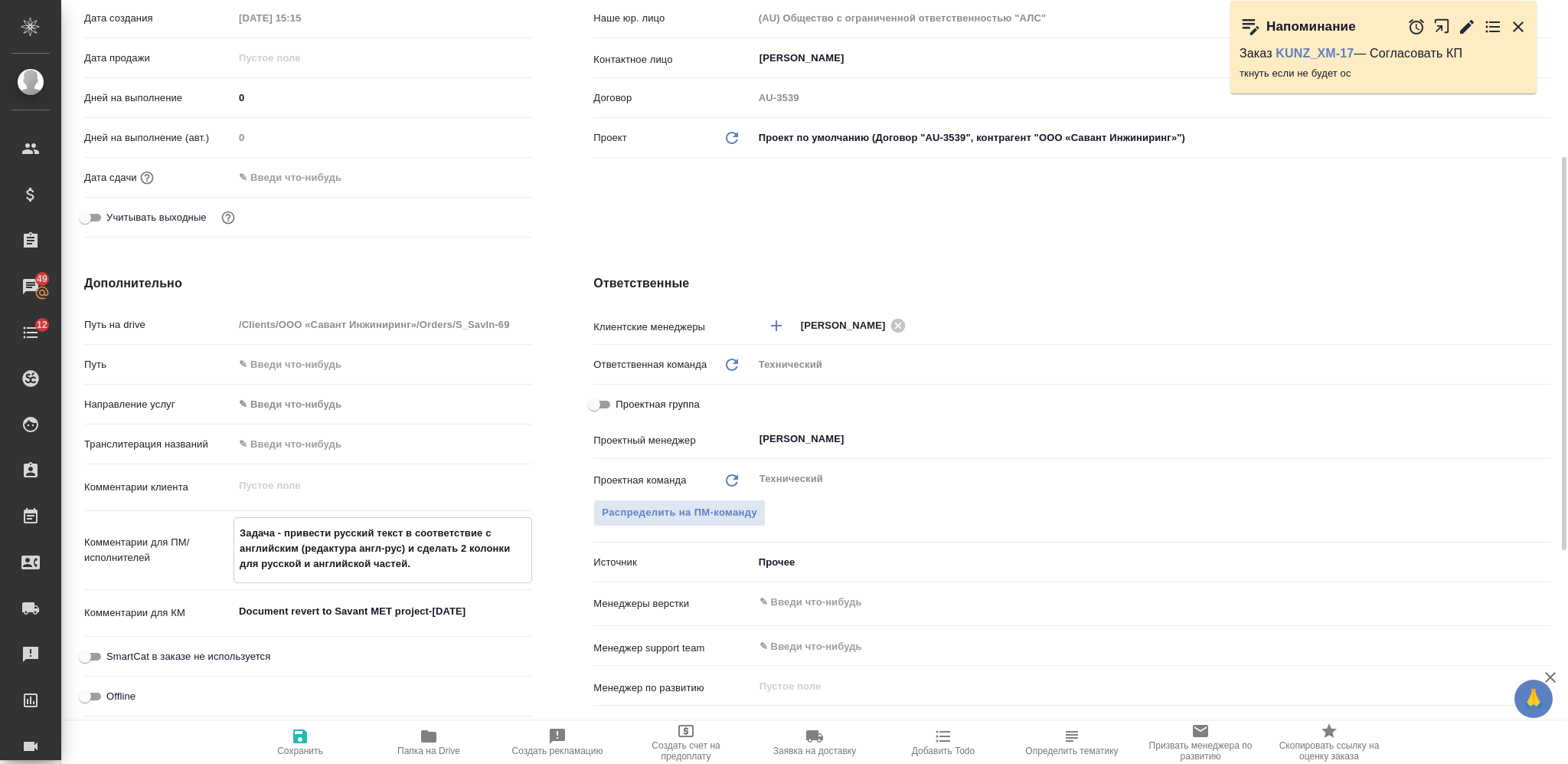
type textarea "Задача - привести русский текст в соответствие с английским (редактура англ-рус…"
click at [788, 593] on input "text" at bounding box center [1127, 602] width 737 height 19
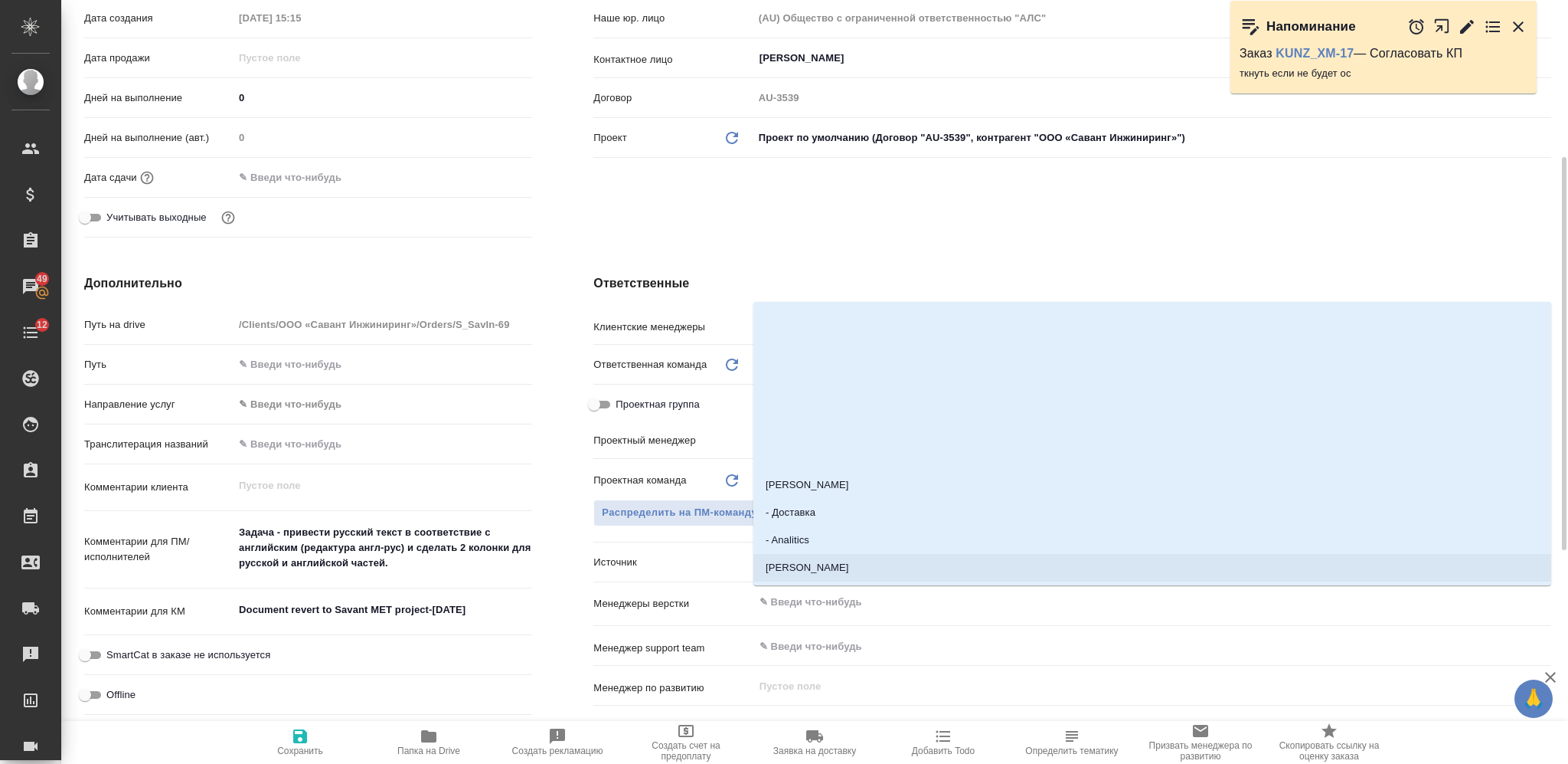
click at [486, 558] on textarea "Задача - привести русский текст в соответствие с английским (редактура англ-рус…" at bounding box center [382, 548] width 299 height 57
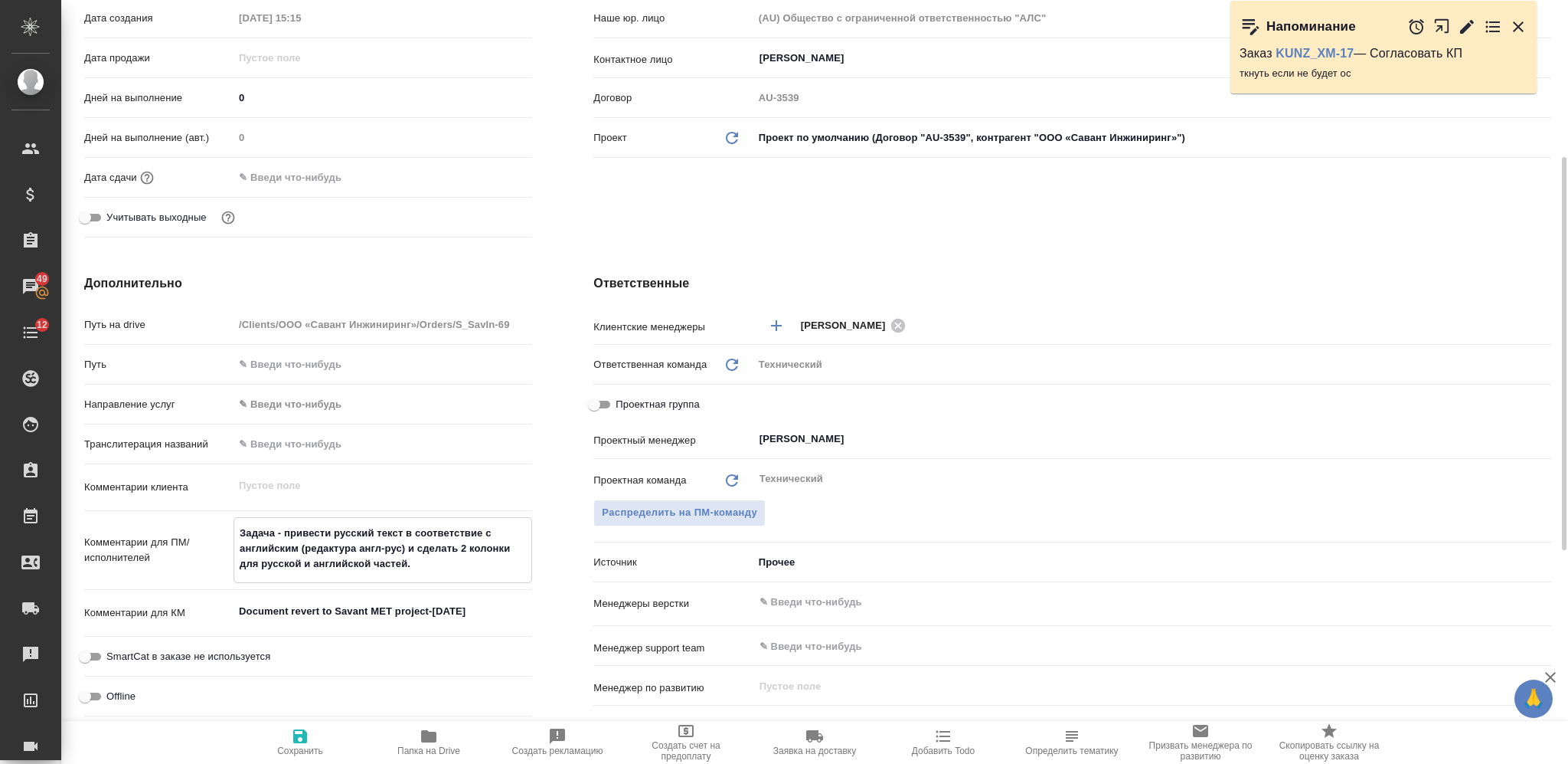
type textarea "x"
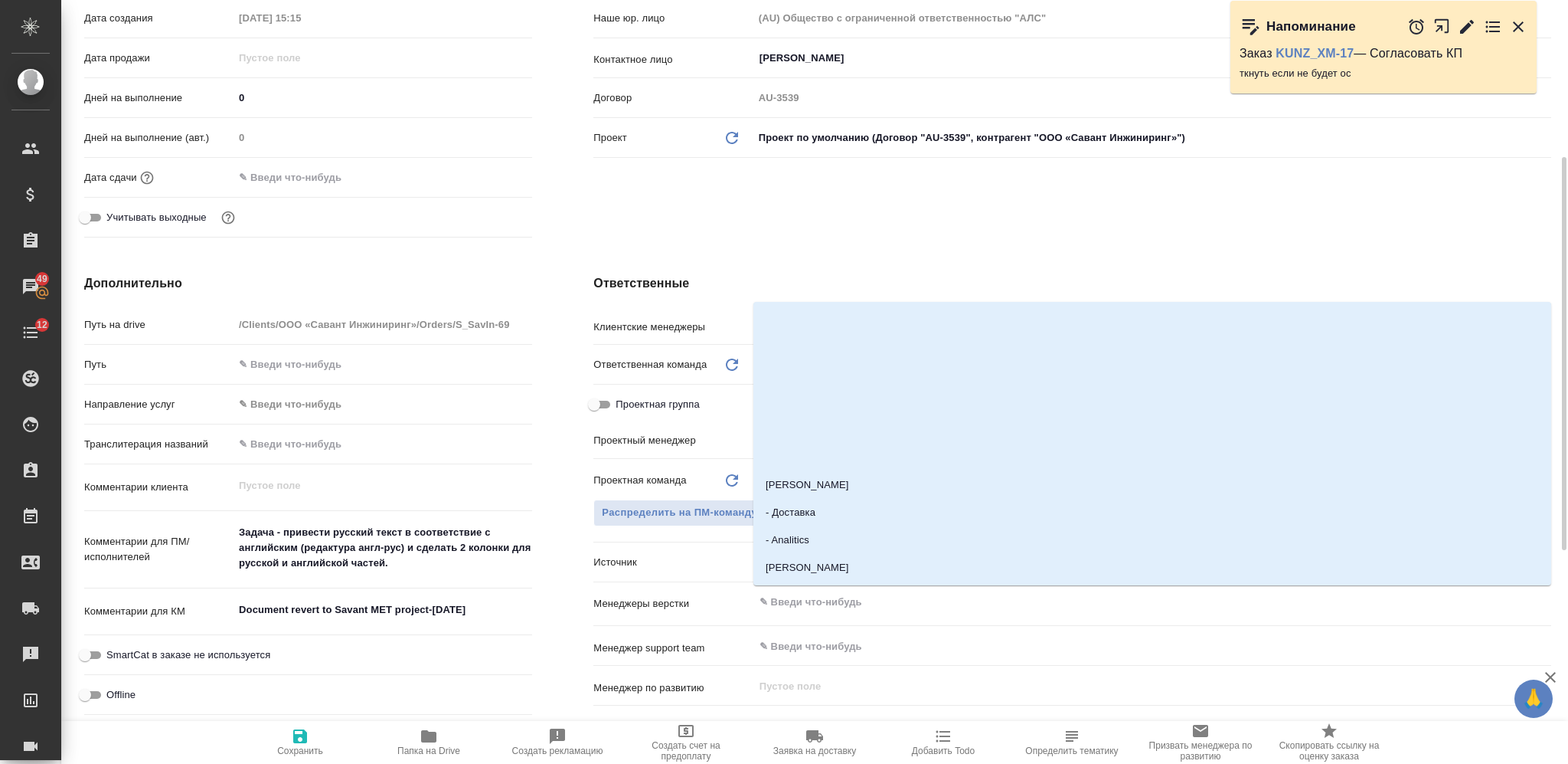
click at [823, 602] on input "text" at bounding box center [1127, 602] width 737 height 19
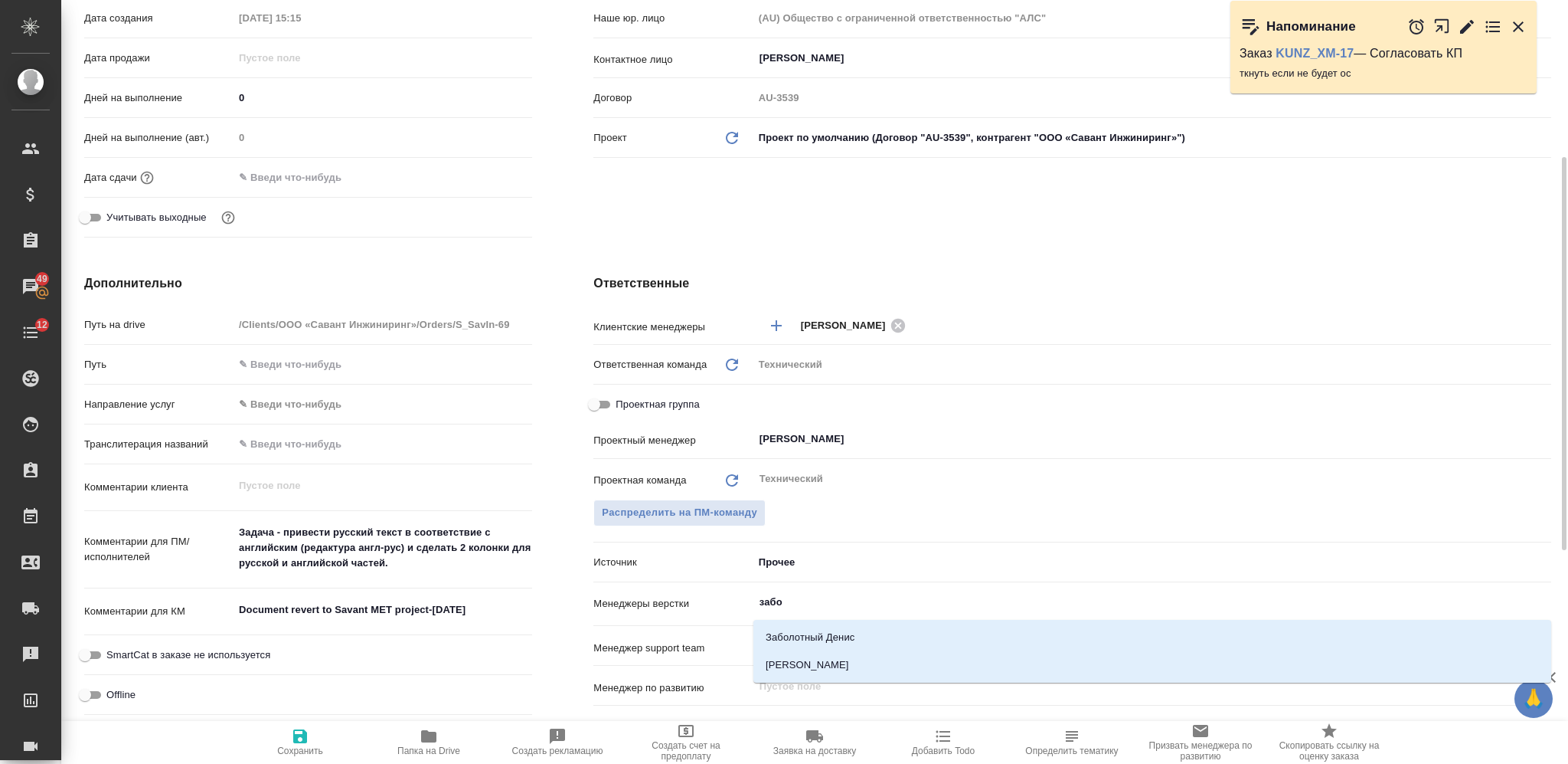
type input "забор"
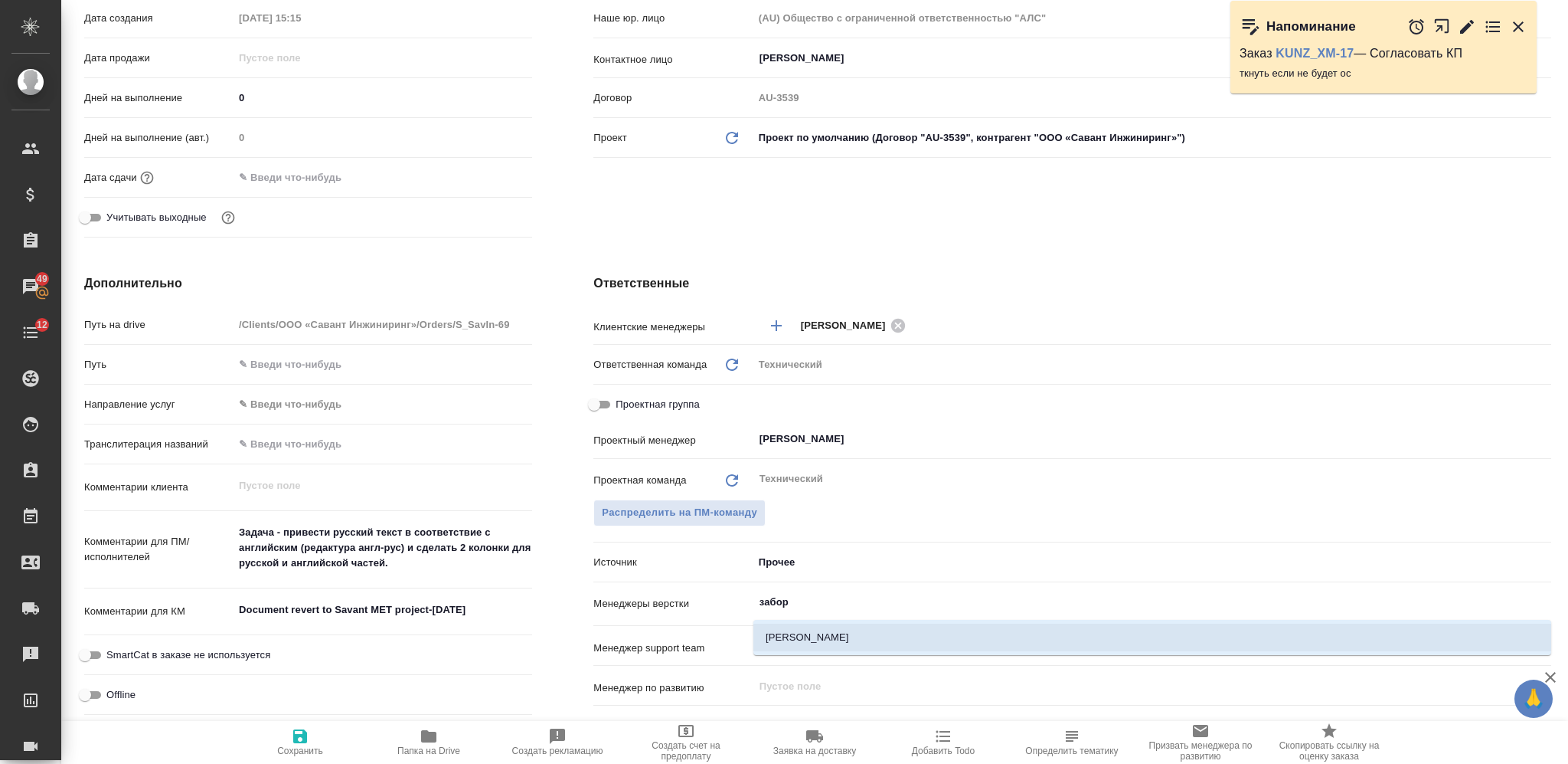
click at [824, 641] on li "[PERSON_NAME]" at bounding box center [1152, 638] width 798 height 28
type textarea "x"
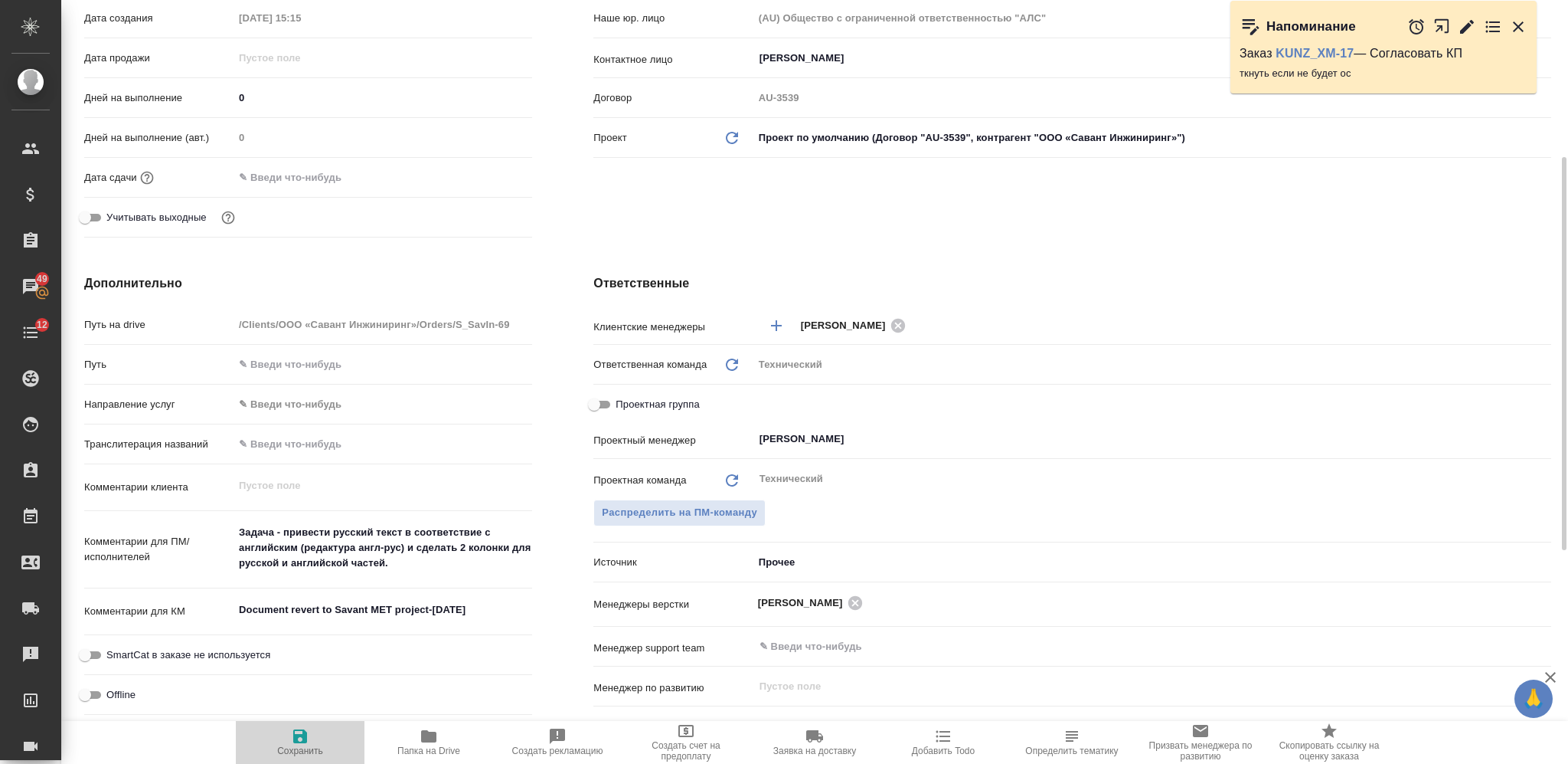
click at [278, 749] on span "Сохранить" at bounding box center [299, 751] width 46 height 11
type textarea "x"
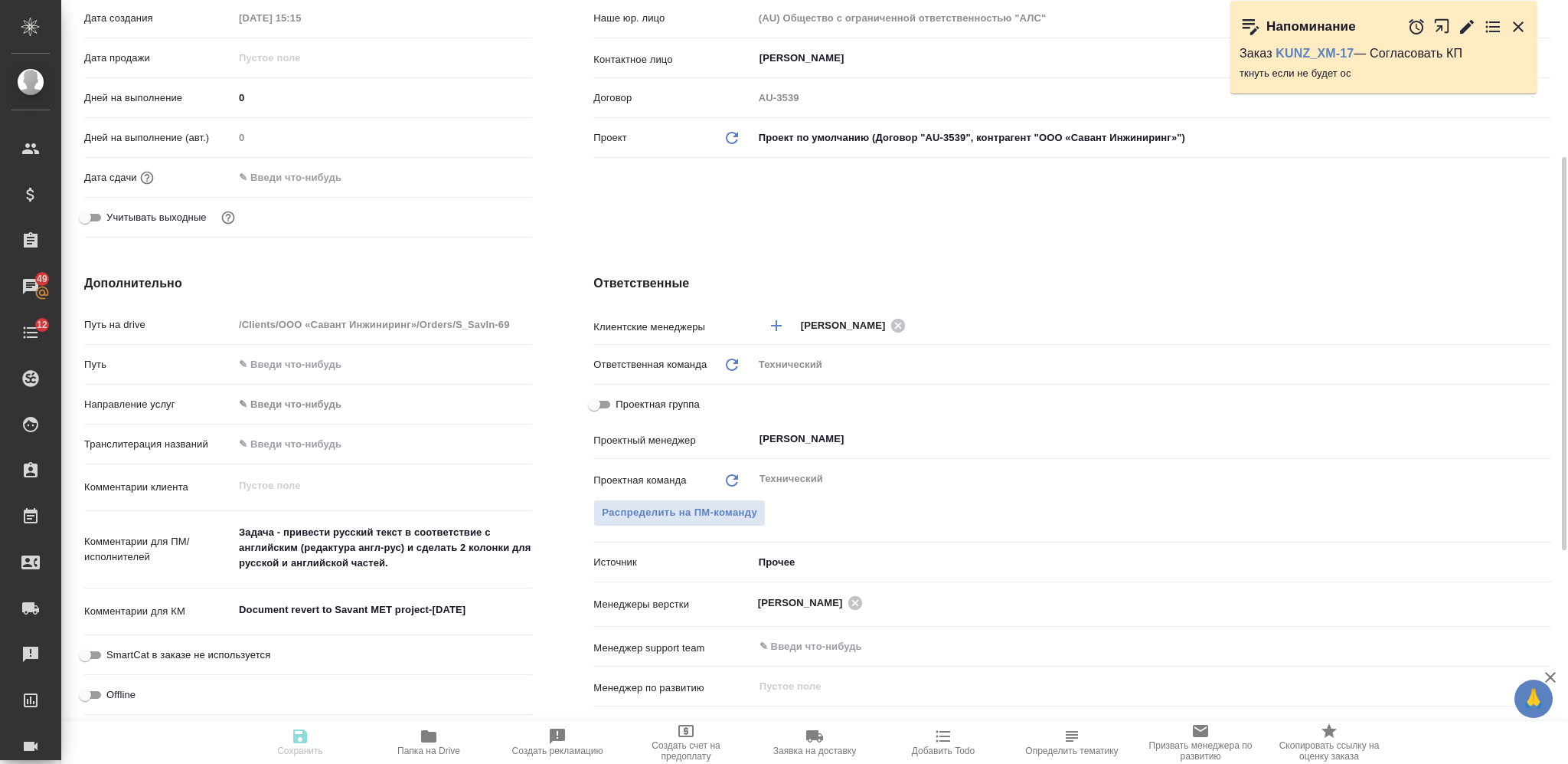
type textarea "x"
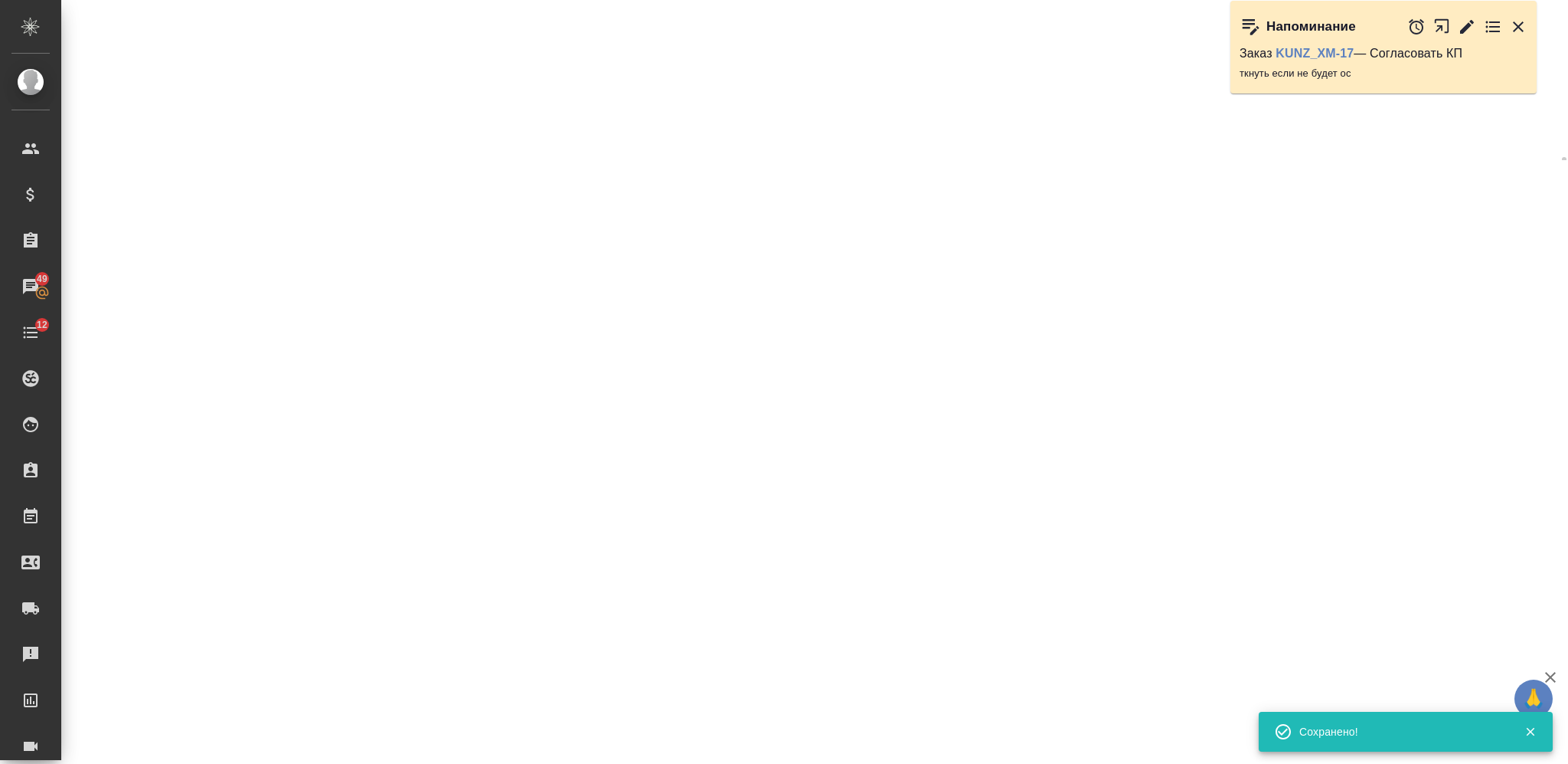
select select "RU"
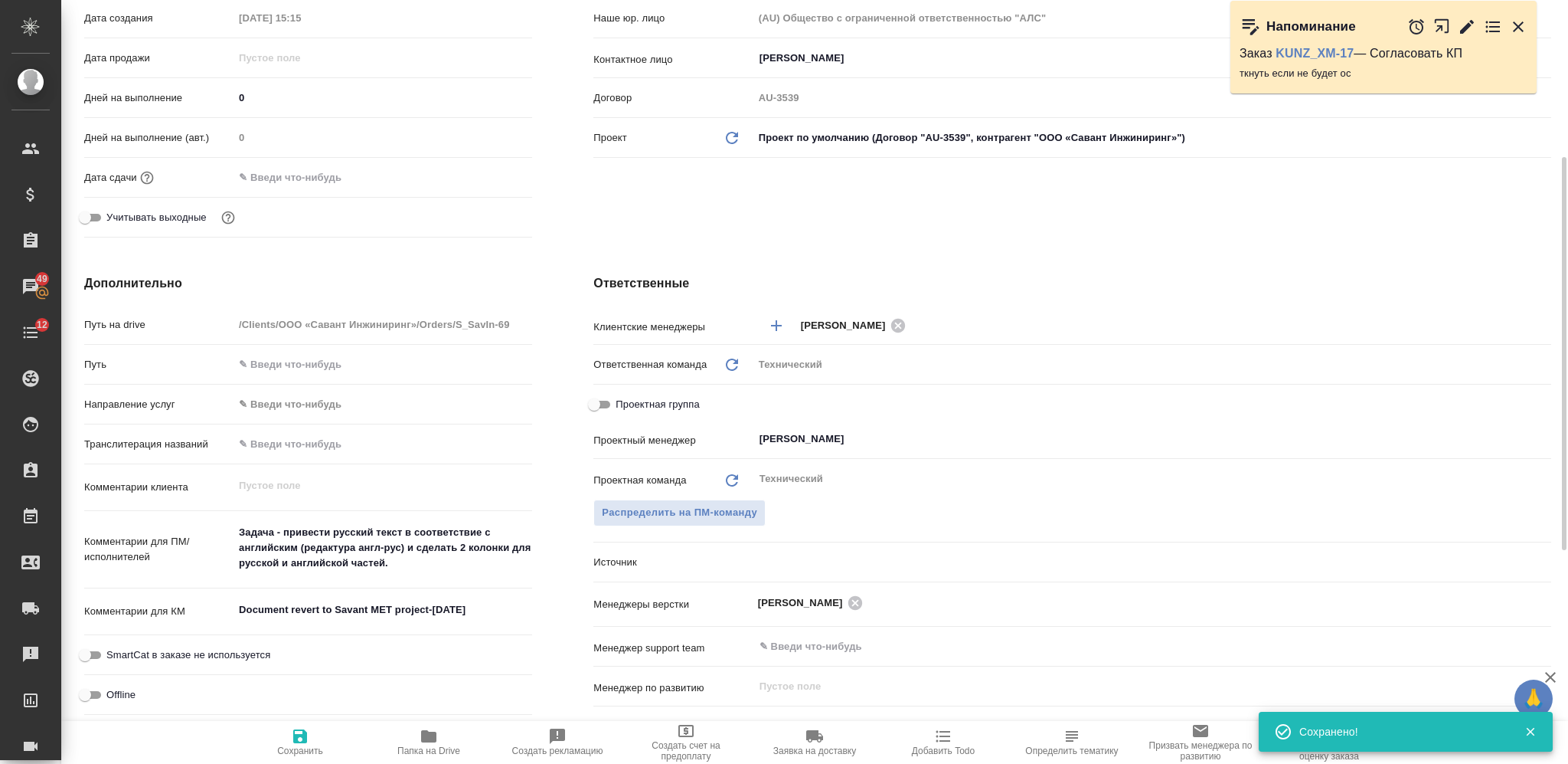
type textarea "x"
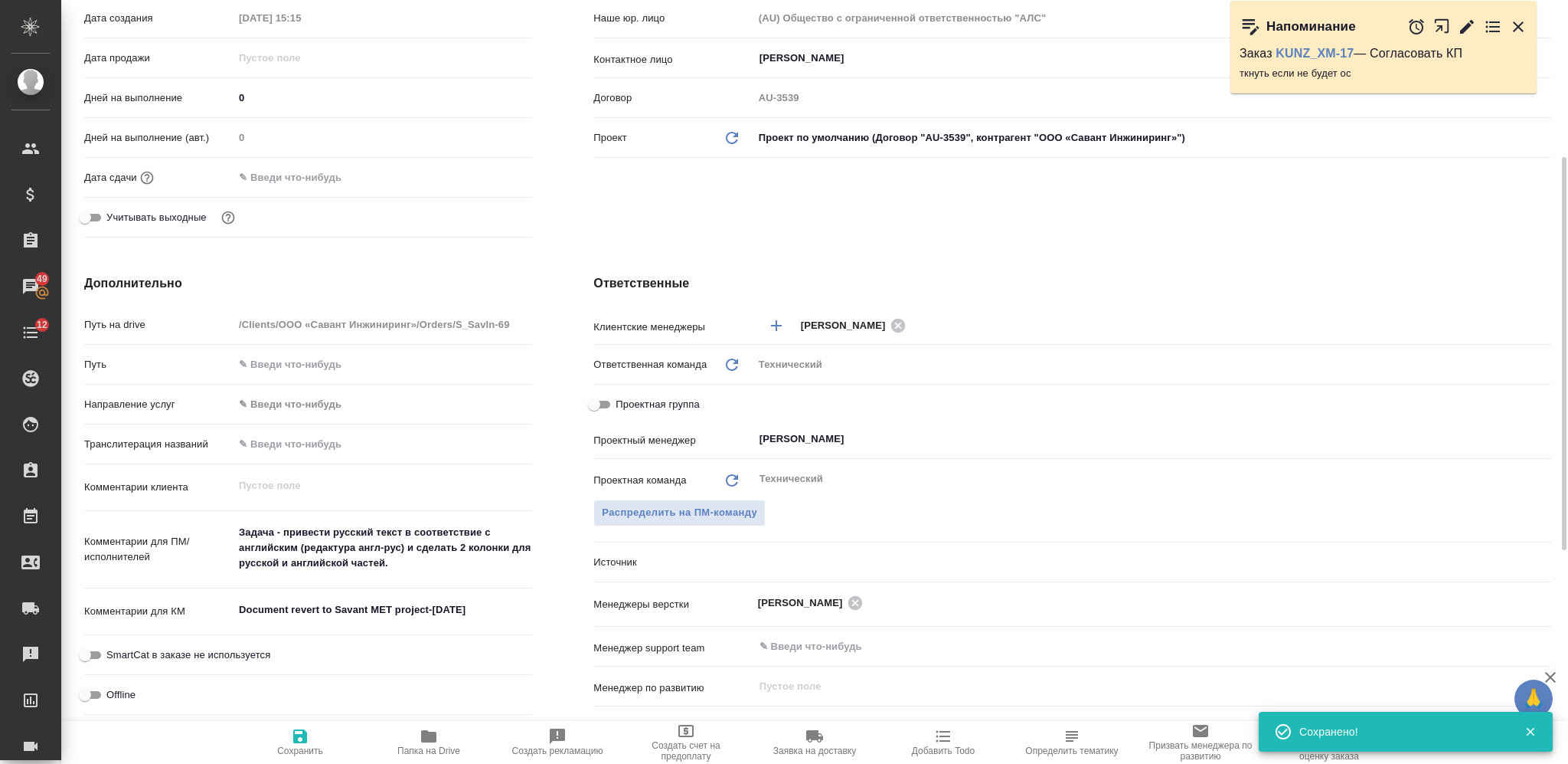
type textarea "x"
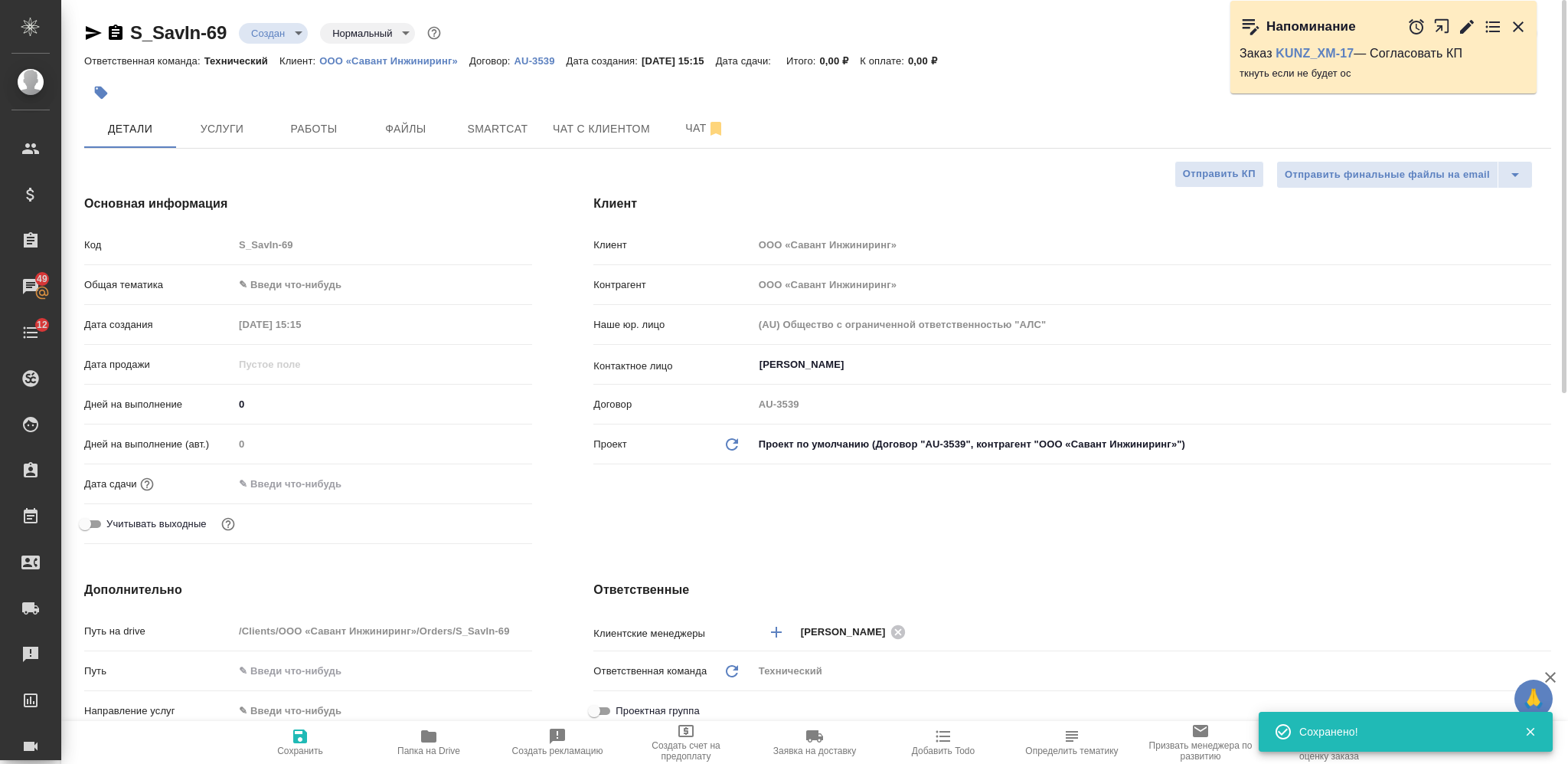
click at [407, 95] on div at bounding box center [573, 92] width 978 height 33
click at [407, 116] on button "Файлы" at bounding box center [406, 128] width 92 height 38
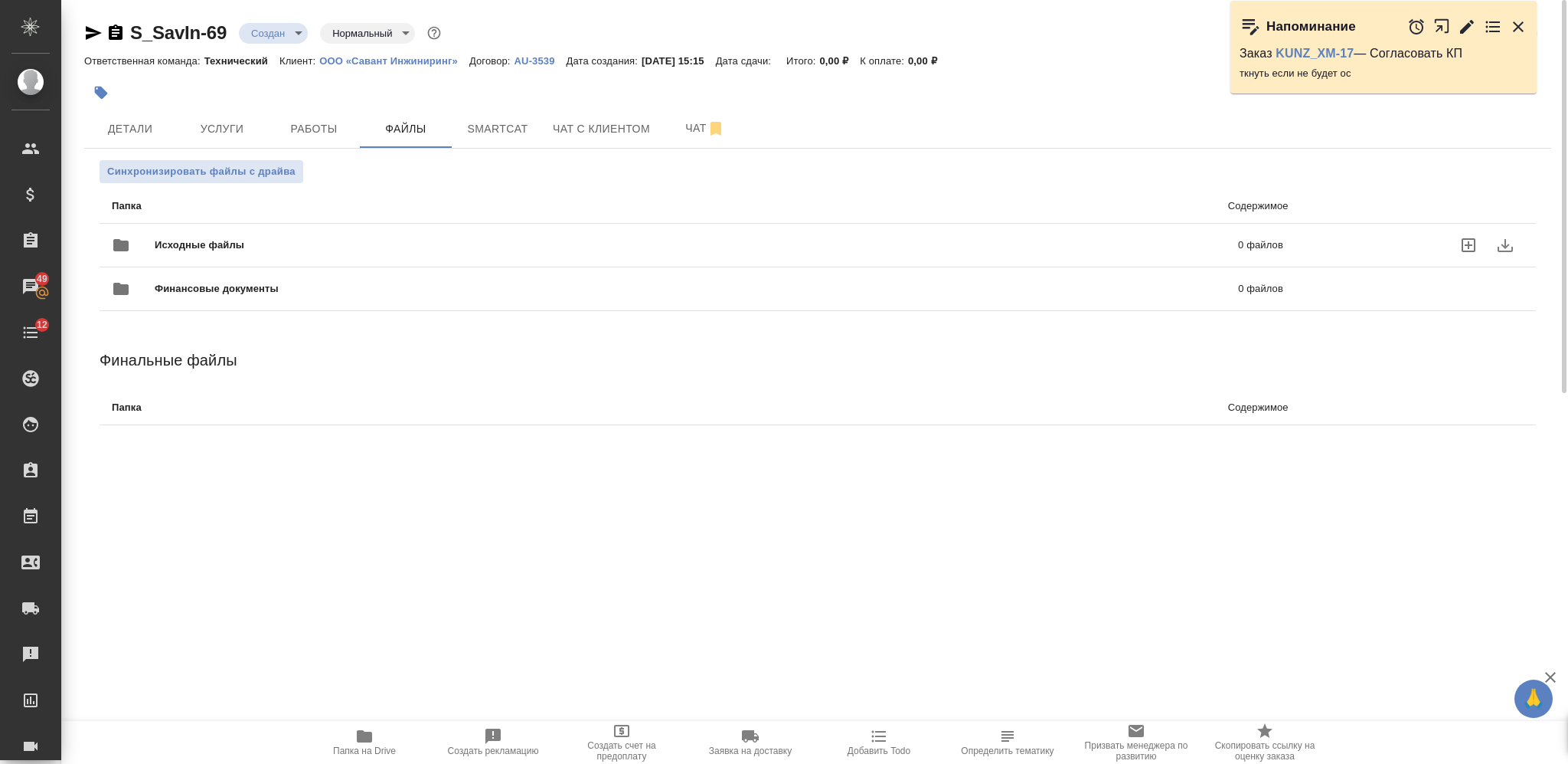
drag, startPoint x: 402, startPoint y: 228, endPoint x: 405, endPoint y: 243, distance: 15.3
click at [405, 243] on span "Исходные файлы" at bounding box center [447, 245] width 586 height 16
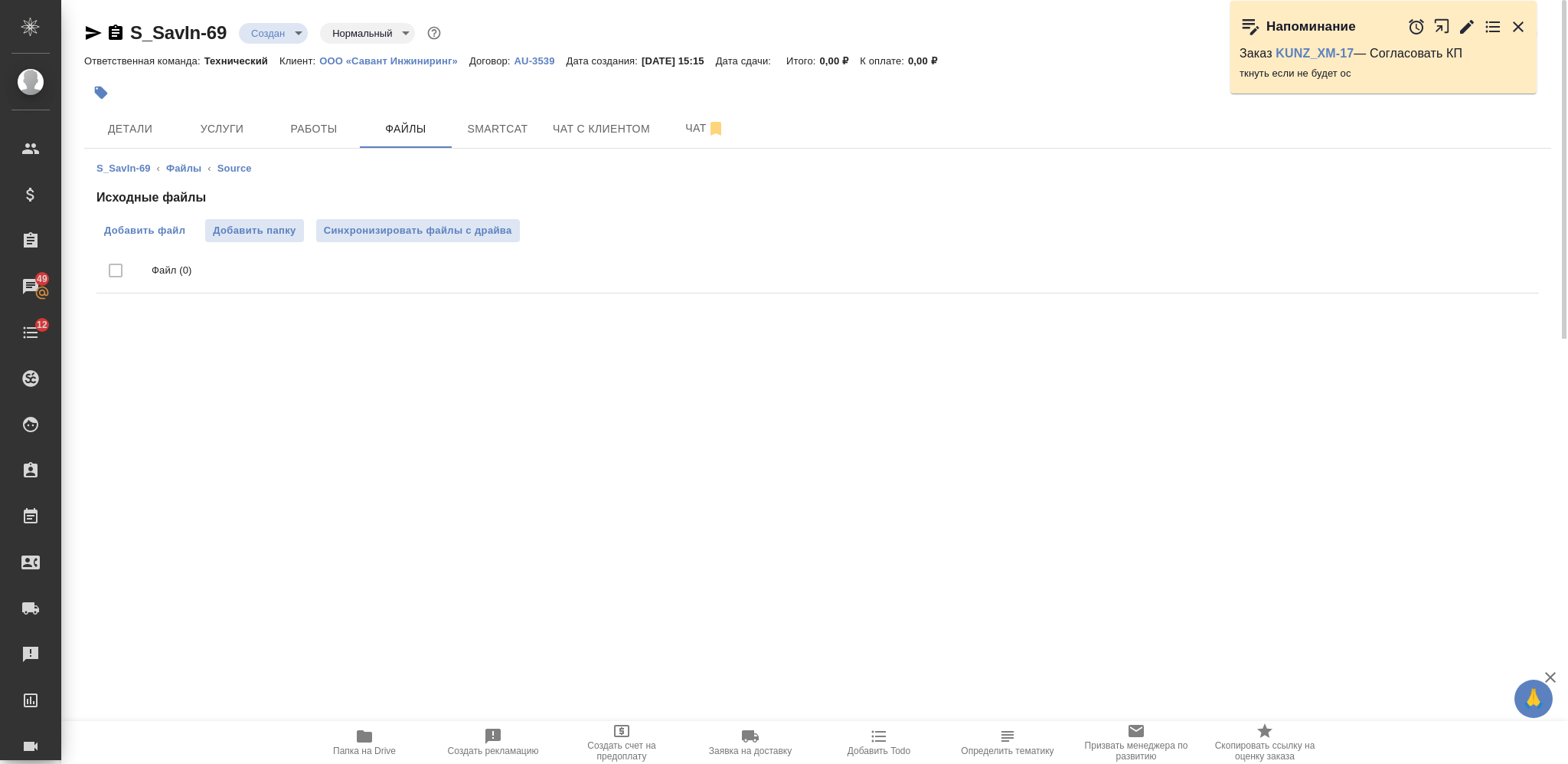
click at [150, 238] on label "Добавить файл" at bounding box center [144, 230] width 96 height 23
click at [0, 0] on input "Добавить файл" at bounding box center [0, 0] width 0 height 0
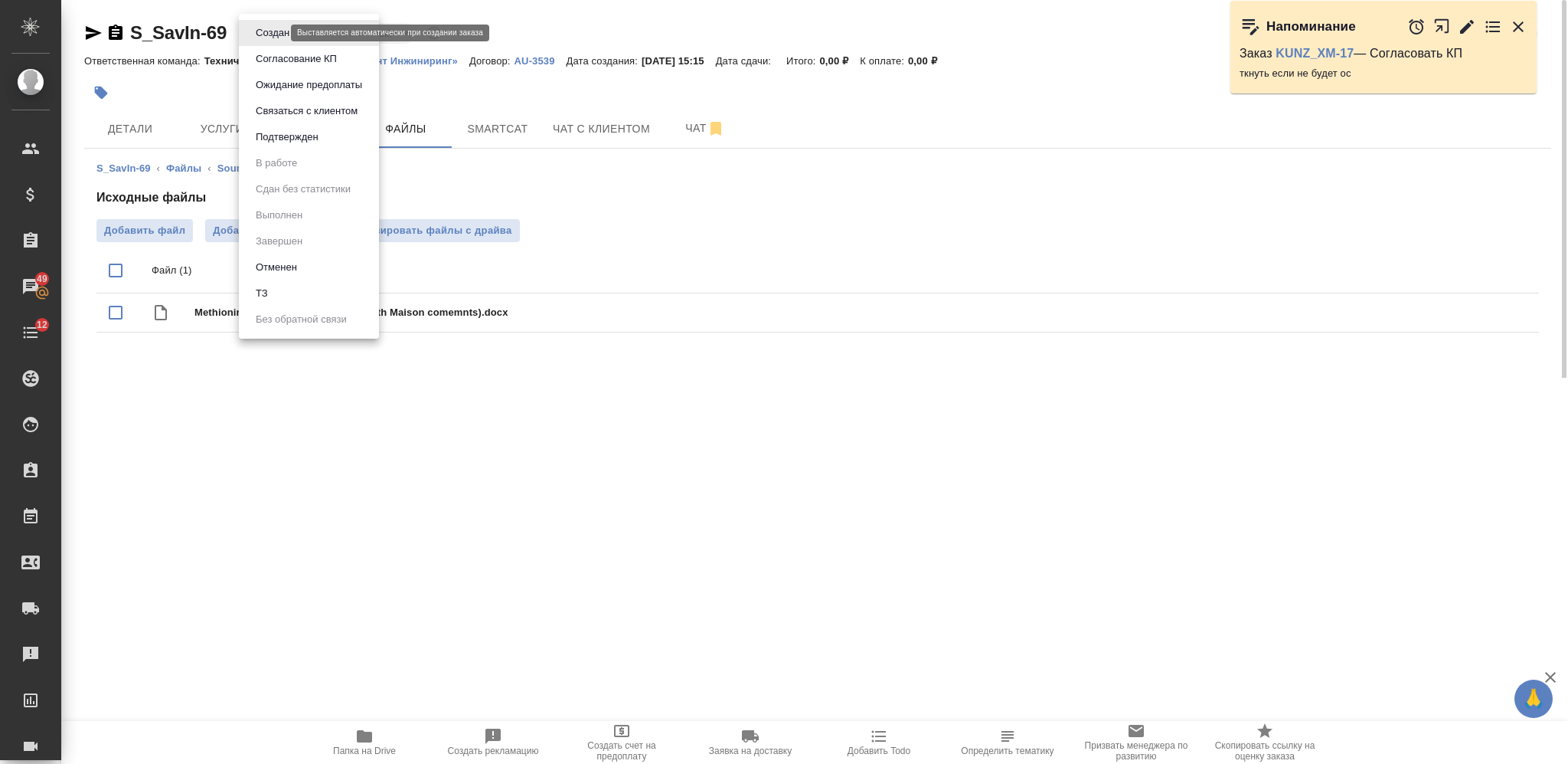
click at [274, 34] on body "🙏 .cls-1 fill:#fff; AWATERA Nikiforova Valeria Клиенты Спецификации Заказы 49 Ч…" at bounding box center [784, 382] width 1568 height 764
click at [284, 295] on li "ТЗ" at bounding box center [309, 293] width 140 height 26
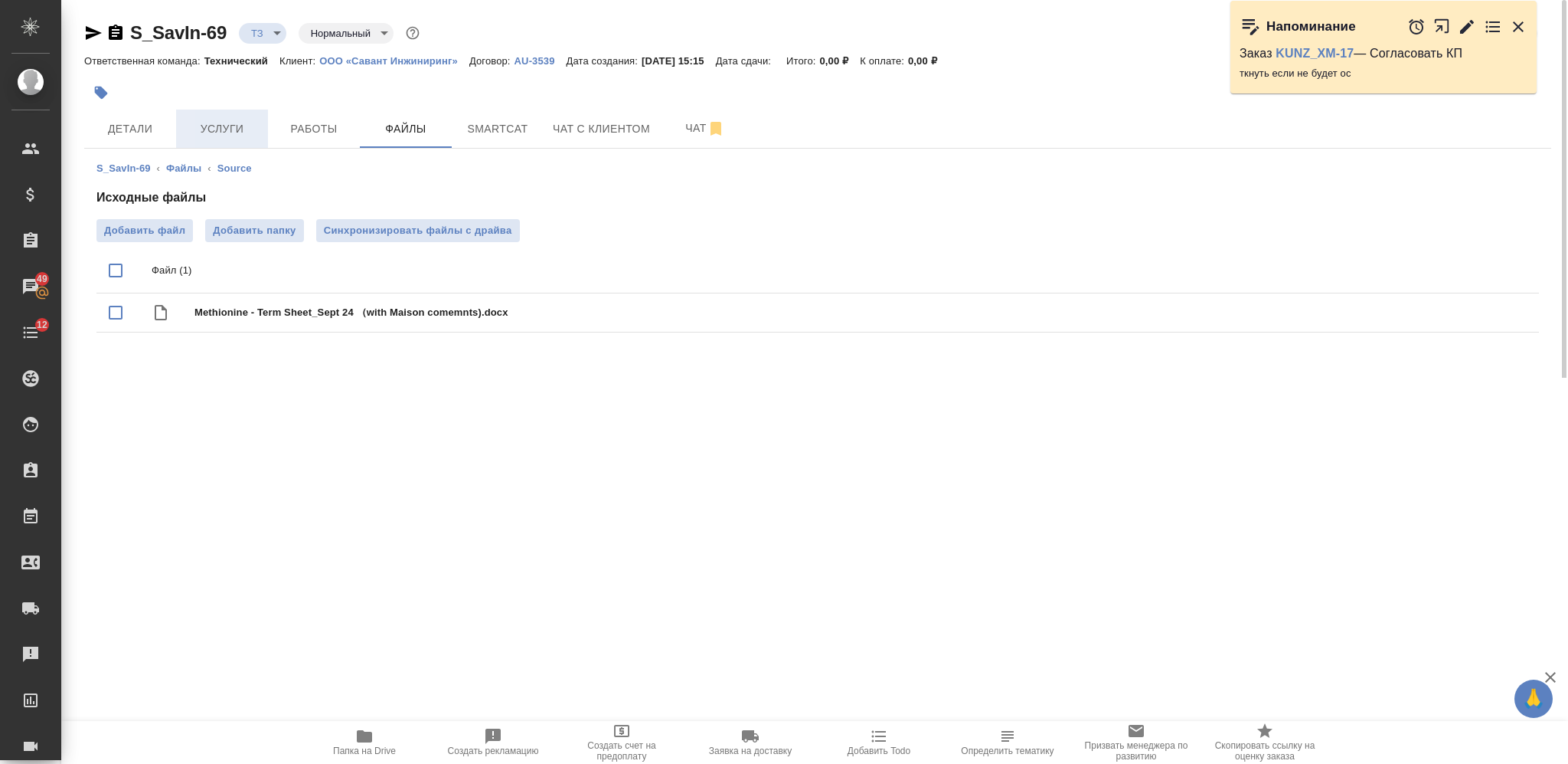
click at [214, 123] on span "Услуги" at bounding box center [222, 129] width 74 height 19
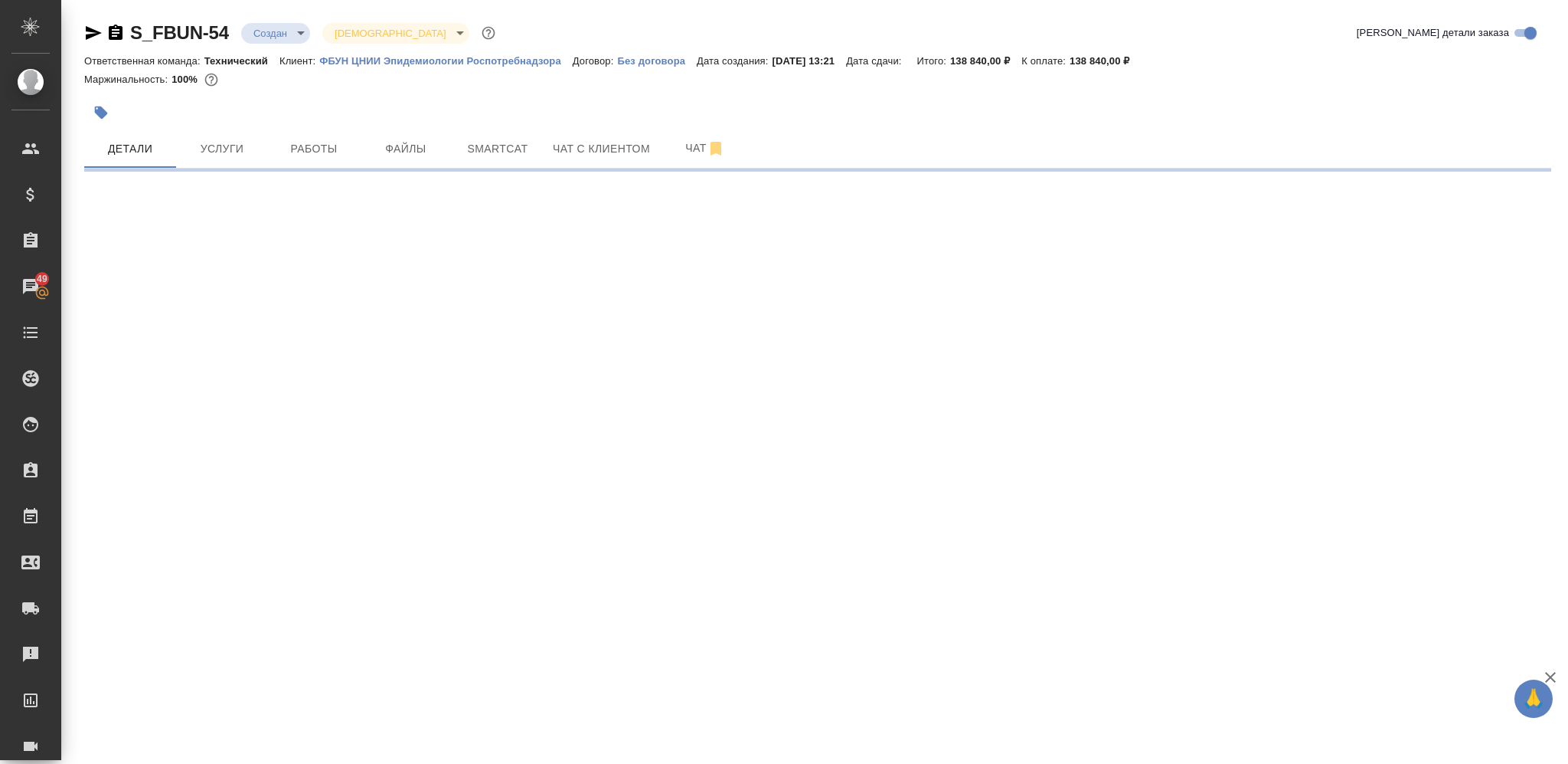
select select "RU"
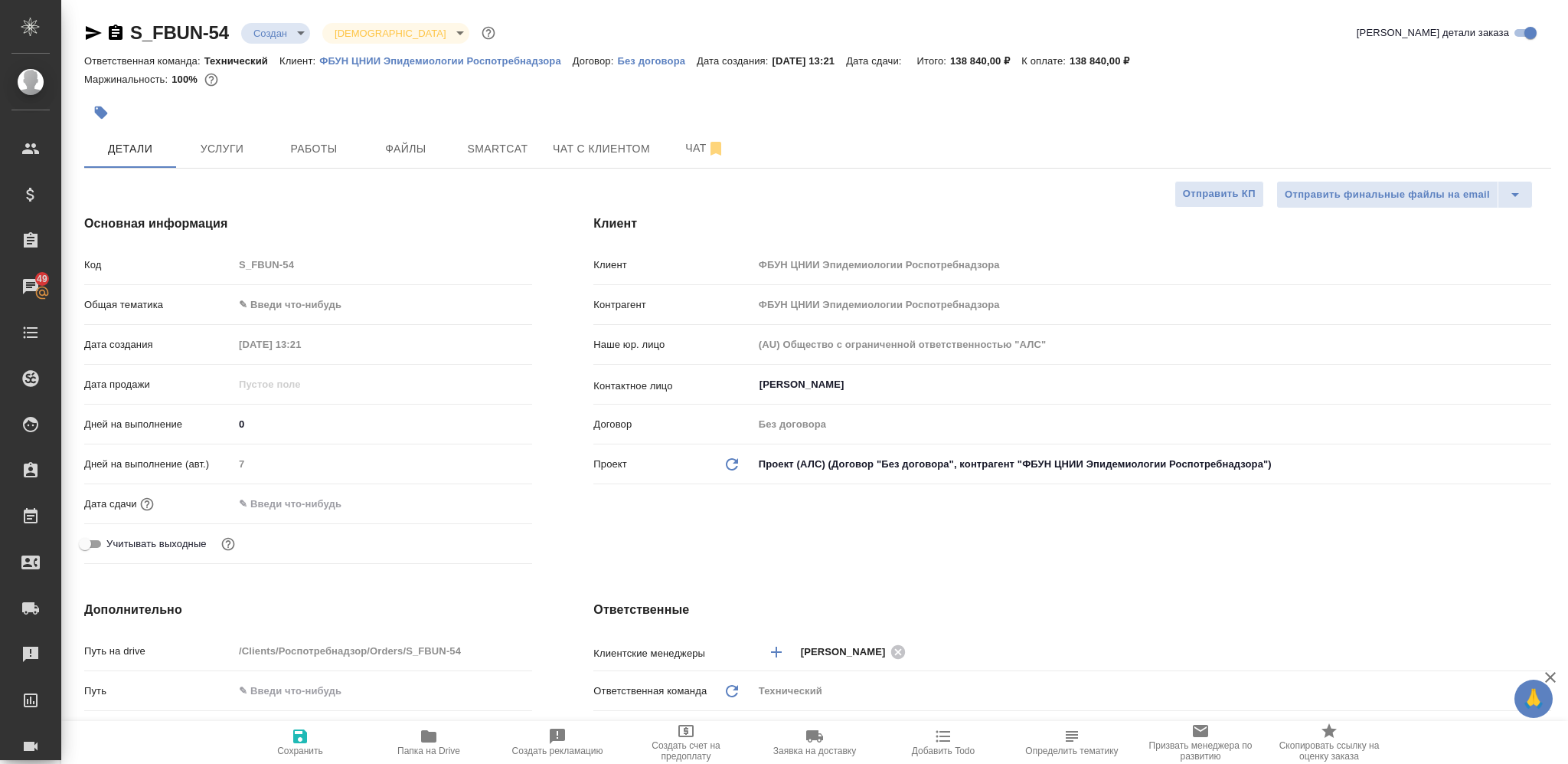
type textarea "x"
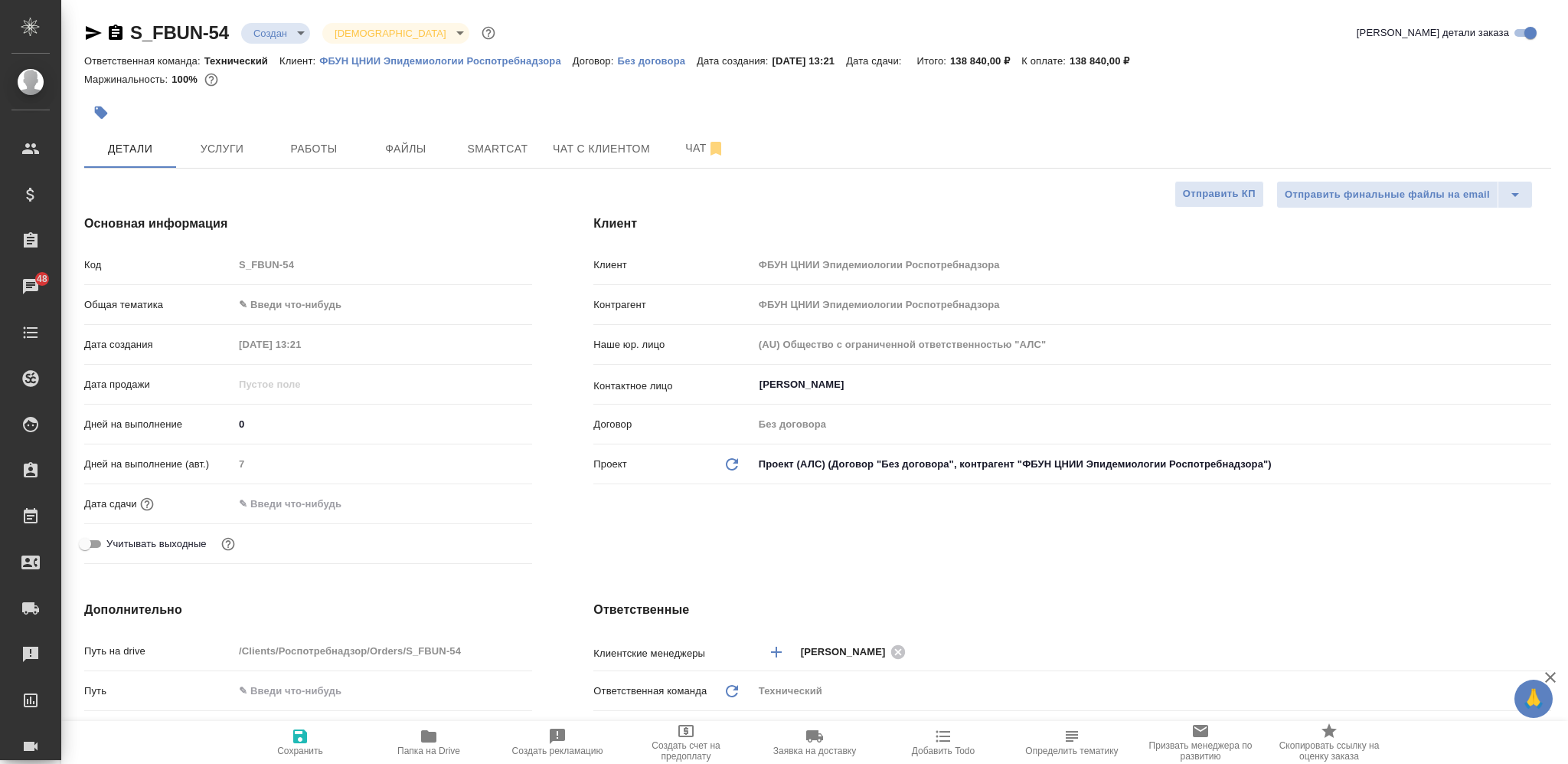
type textarea "x"
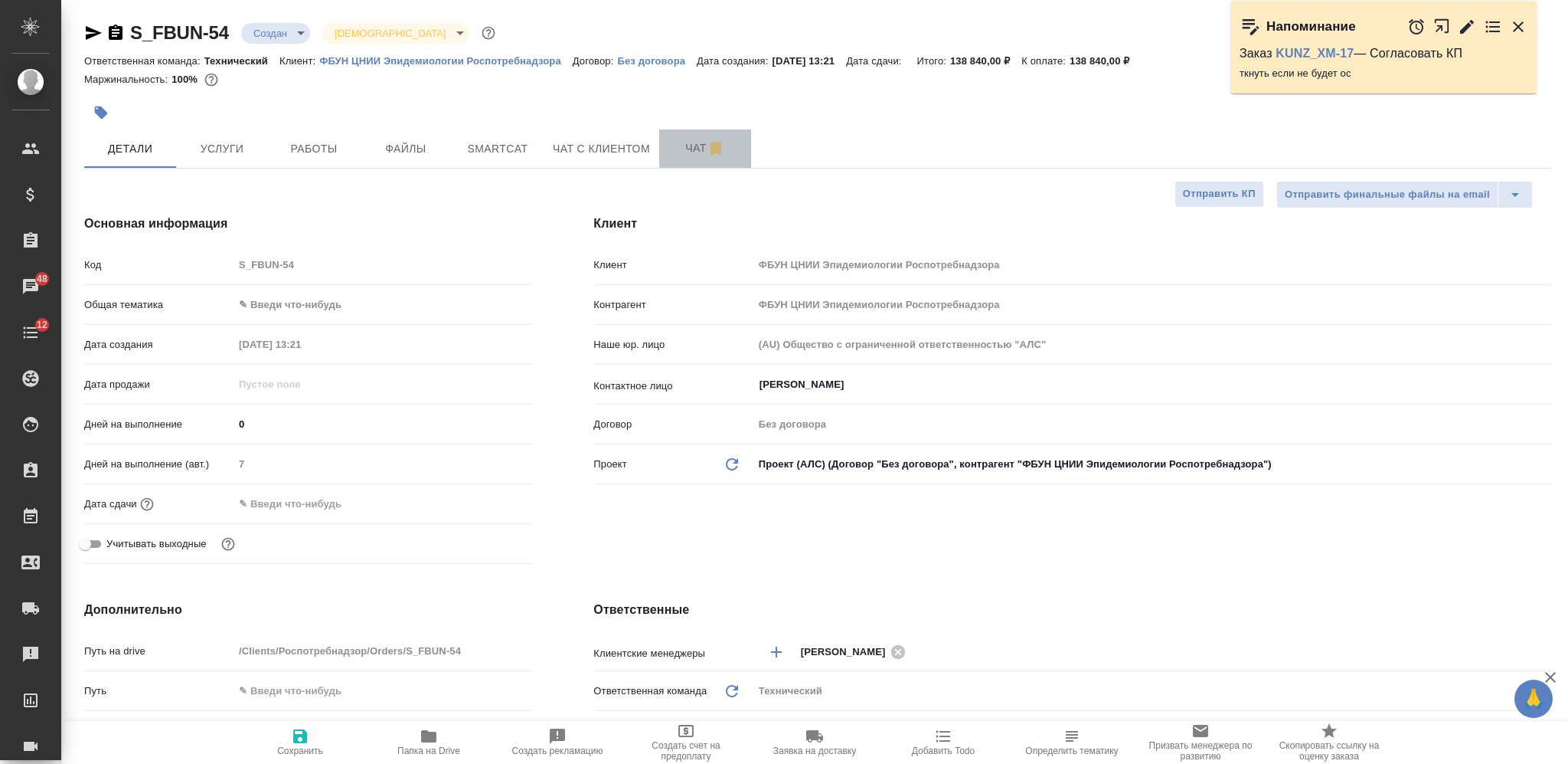
click at [699, 145] on span "Чат" at bounding box center [705, 148] width 74 height 19
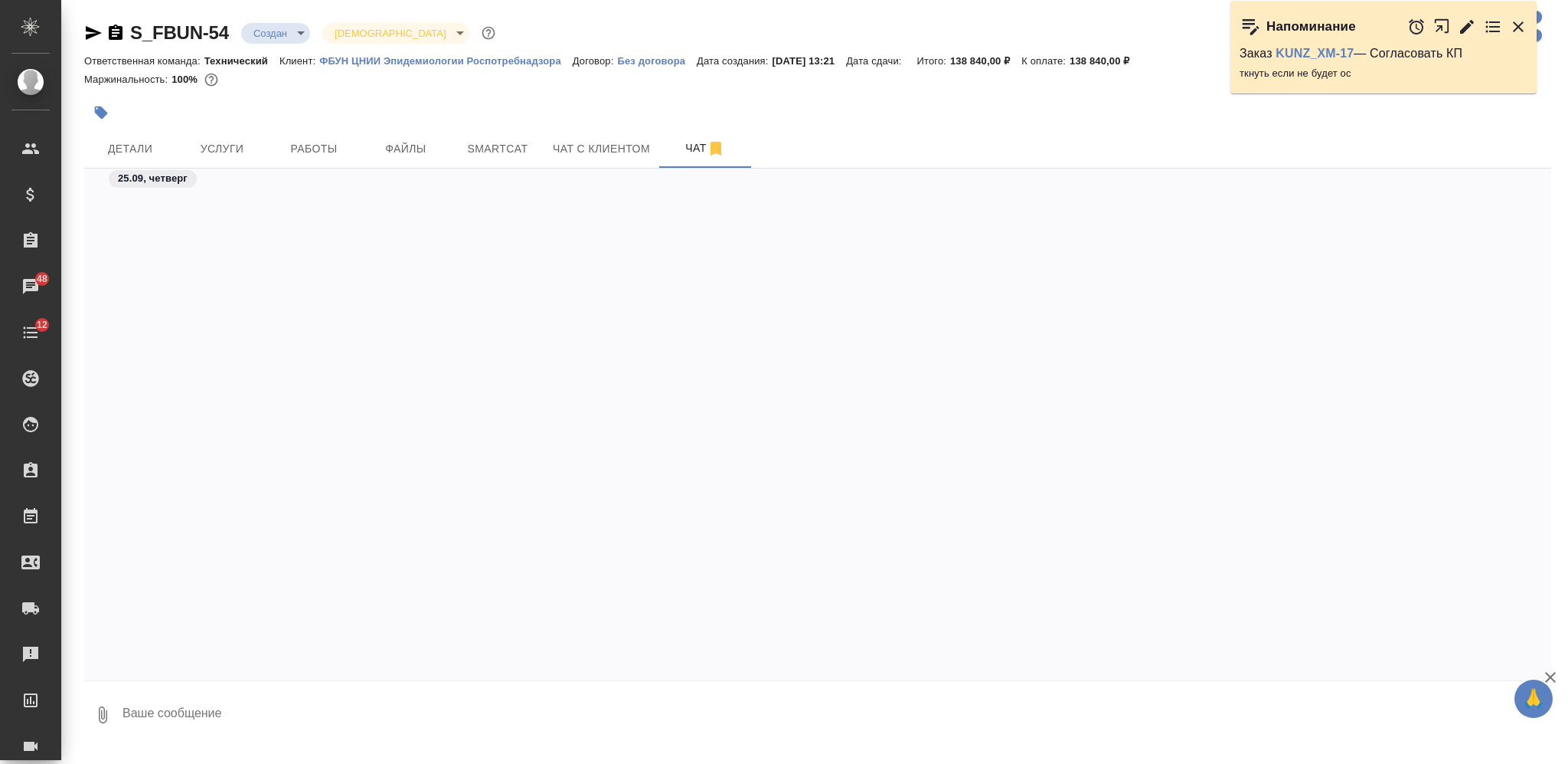
scroll to position [900, 0]
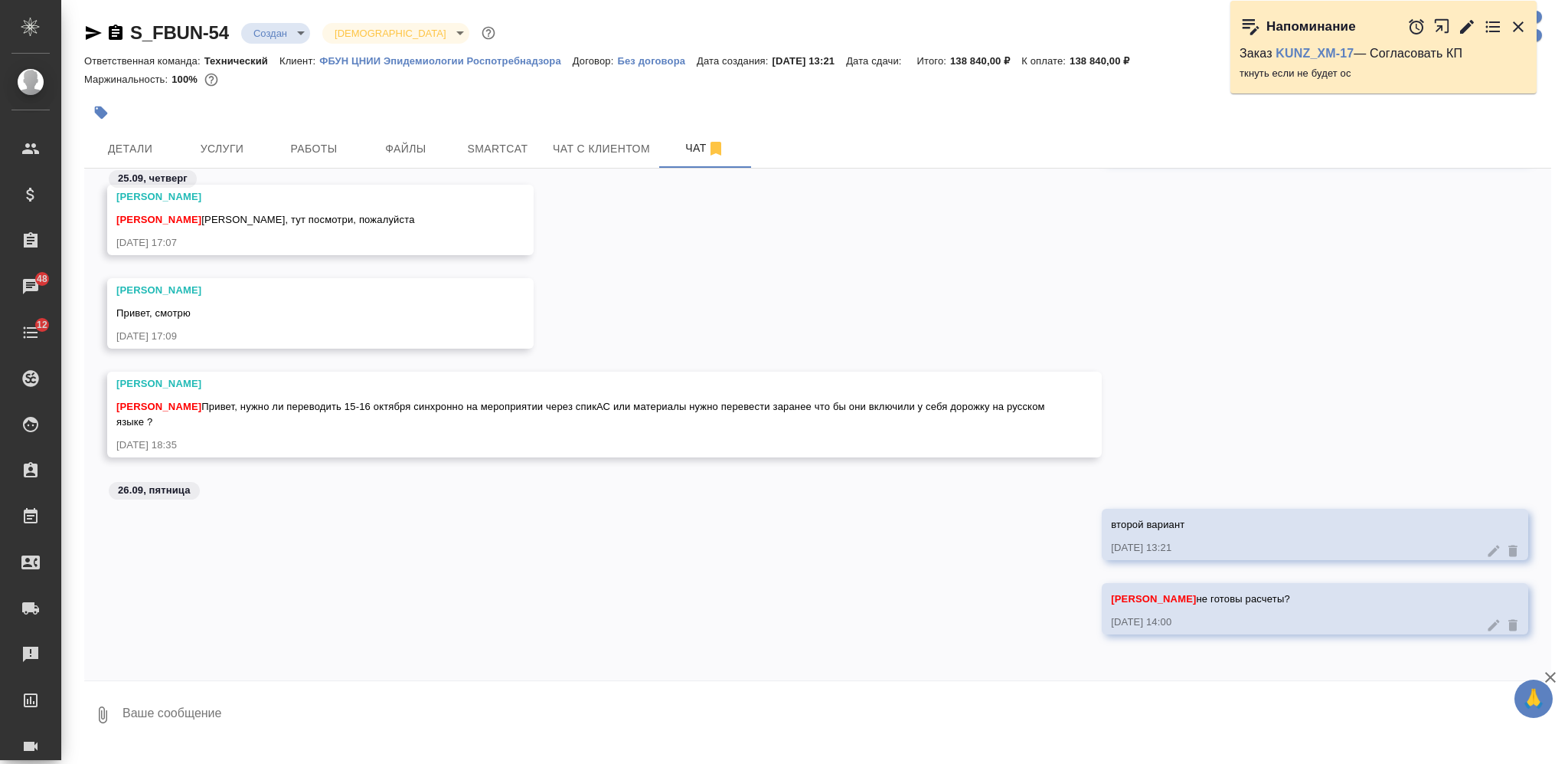
click at [613, 695] on textarea at bounding box center [836, 714] width 1431 height 52
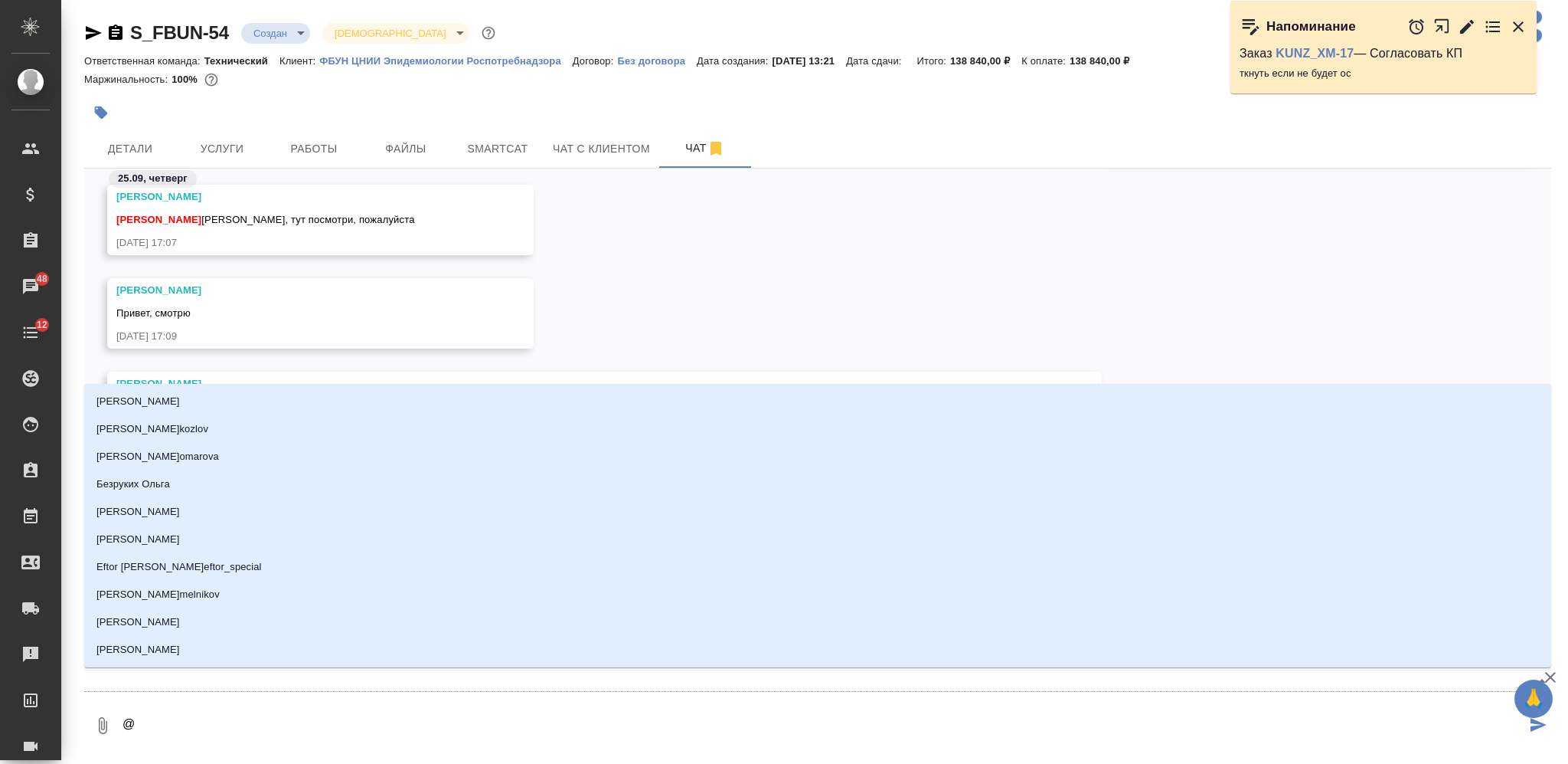
type textarea "@Б"
type input "Б"
type textarea "@Ба"
type input "Ба"
type textarea "@Бад"
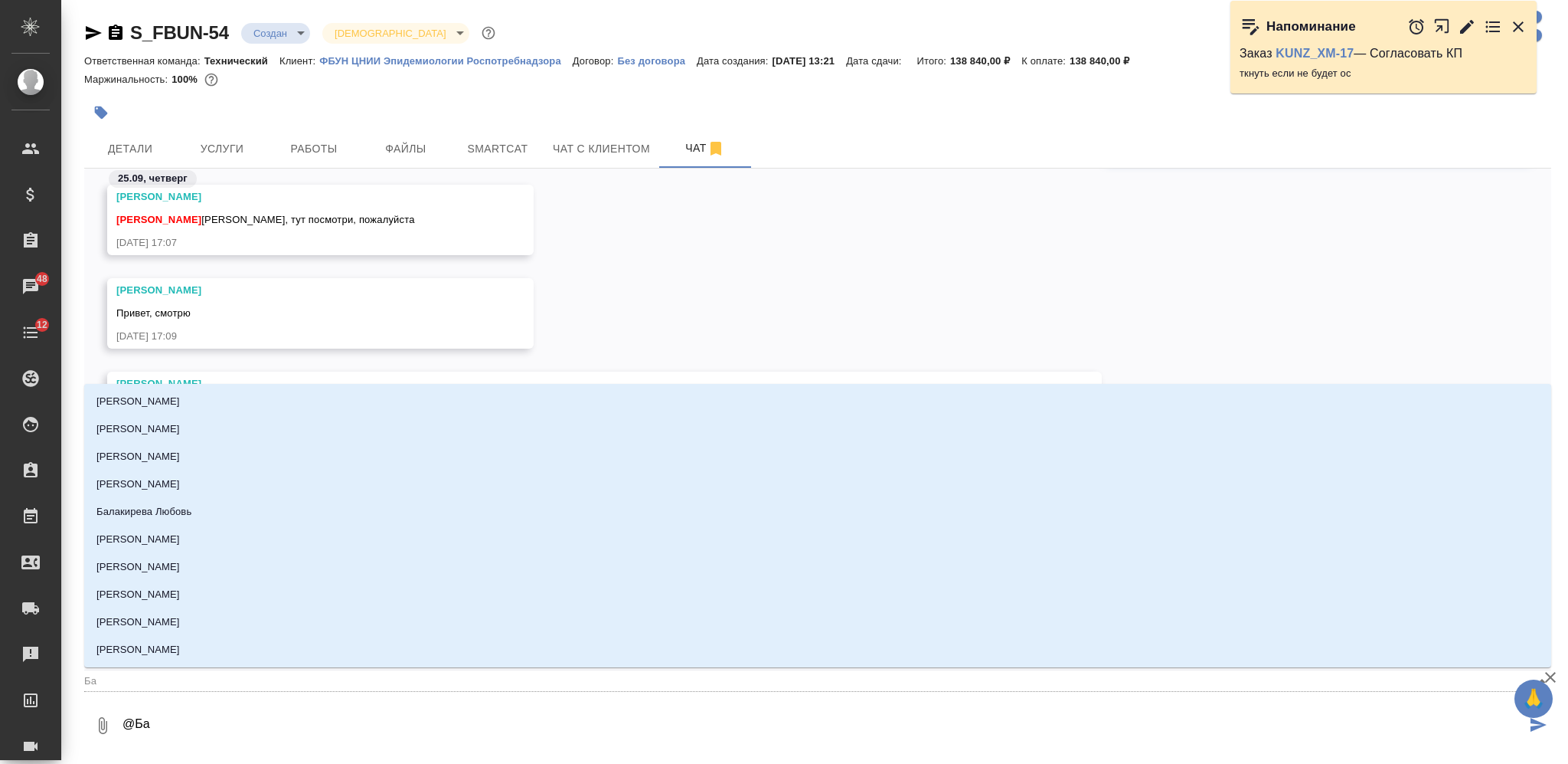
type input "Бад"
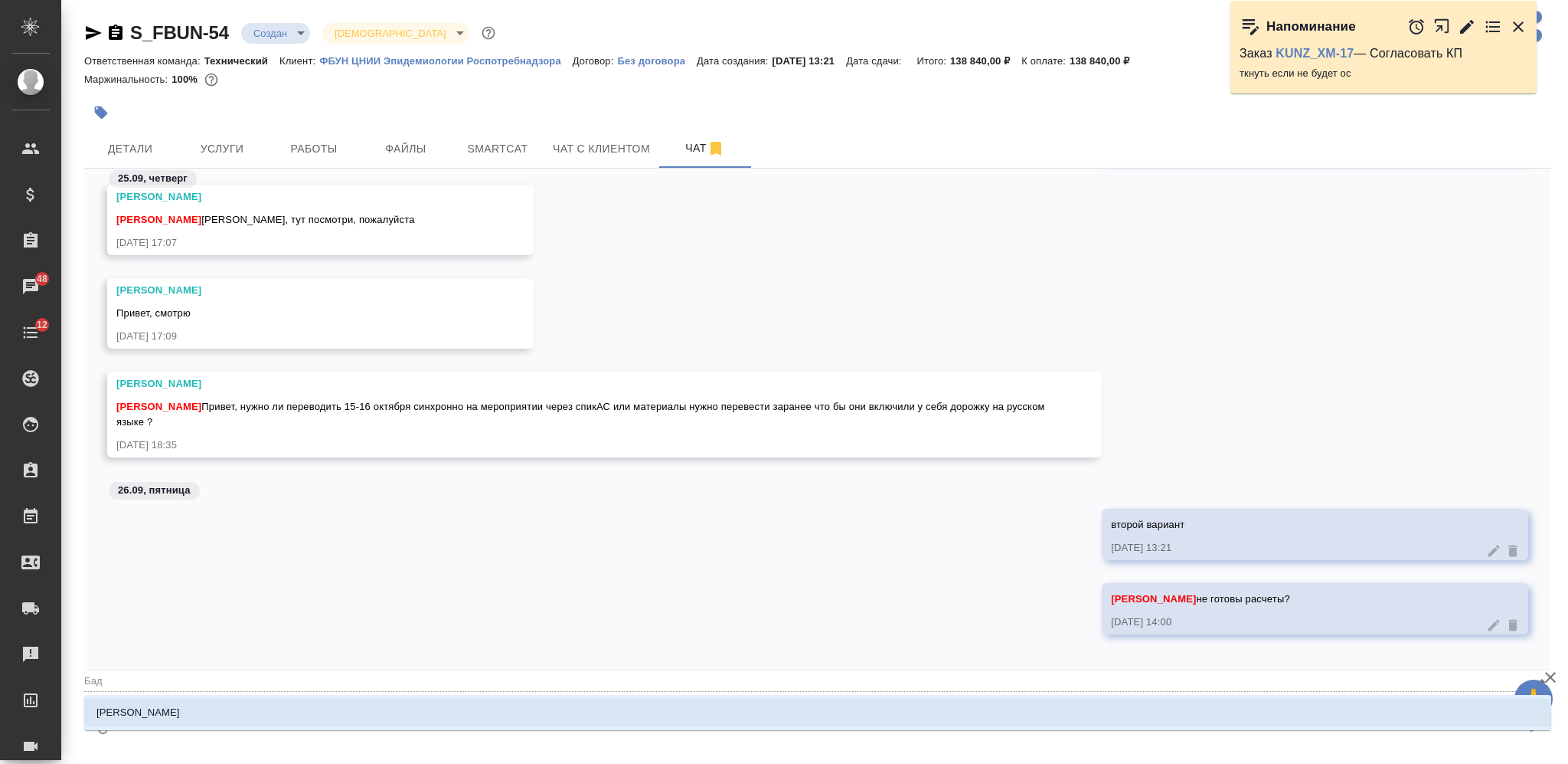
click at [637, 706] on li "[PERSON_NAME]" at bounding box center [818, 713] width 1467 height 28
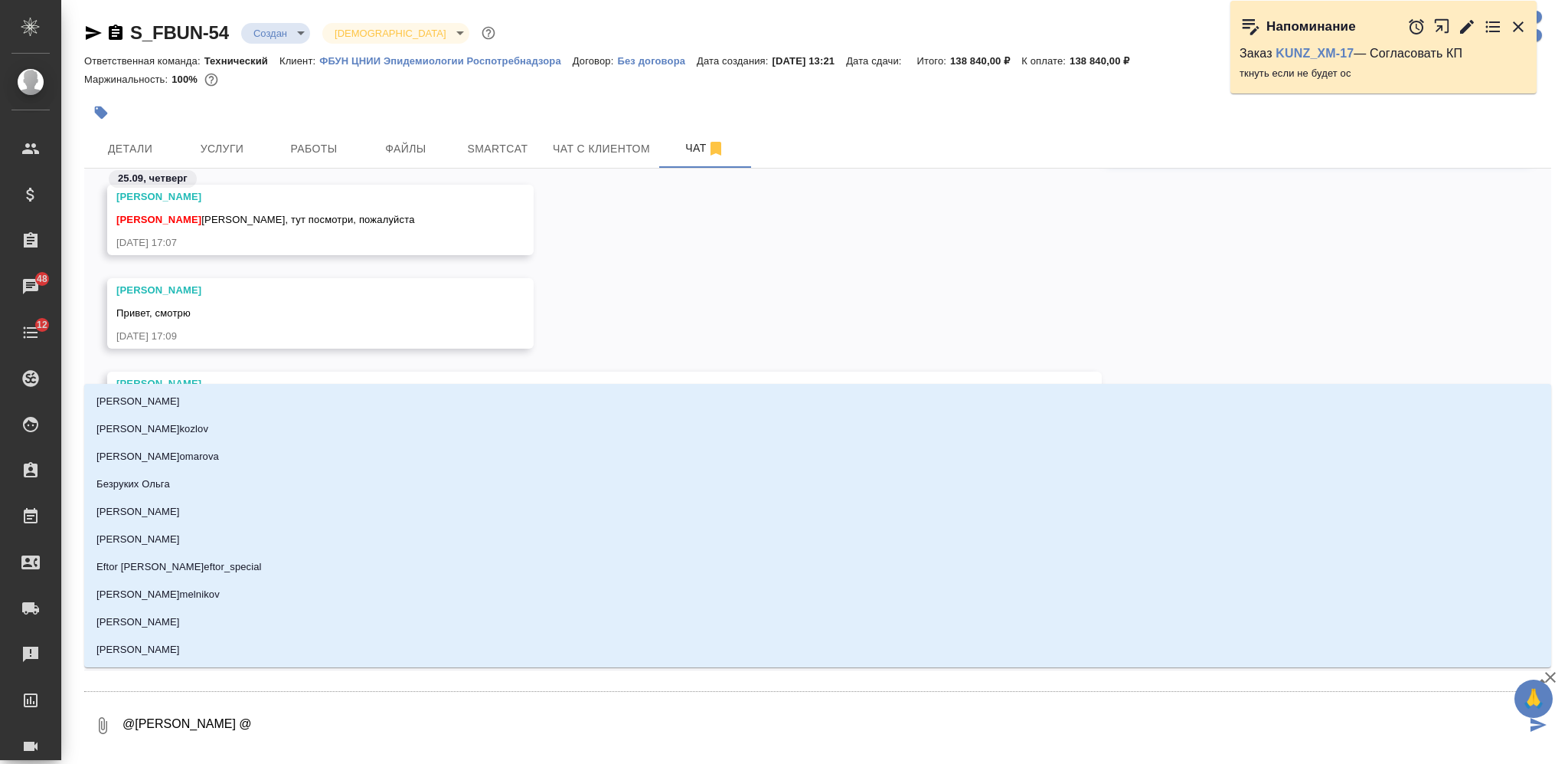
type textarea "@[PERSON_NAME] @Ф"
type input "Ф"
type textarea "@[PERSON_NAME] @Фе"
type input "Фе"
type textarea "@[PERSON_NAME] @Фед"
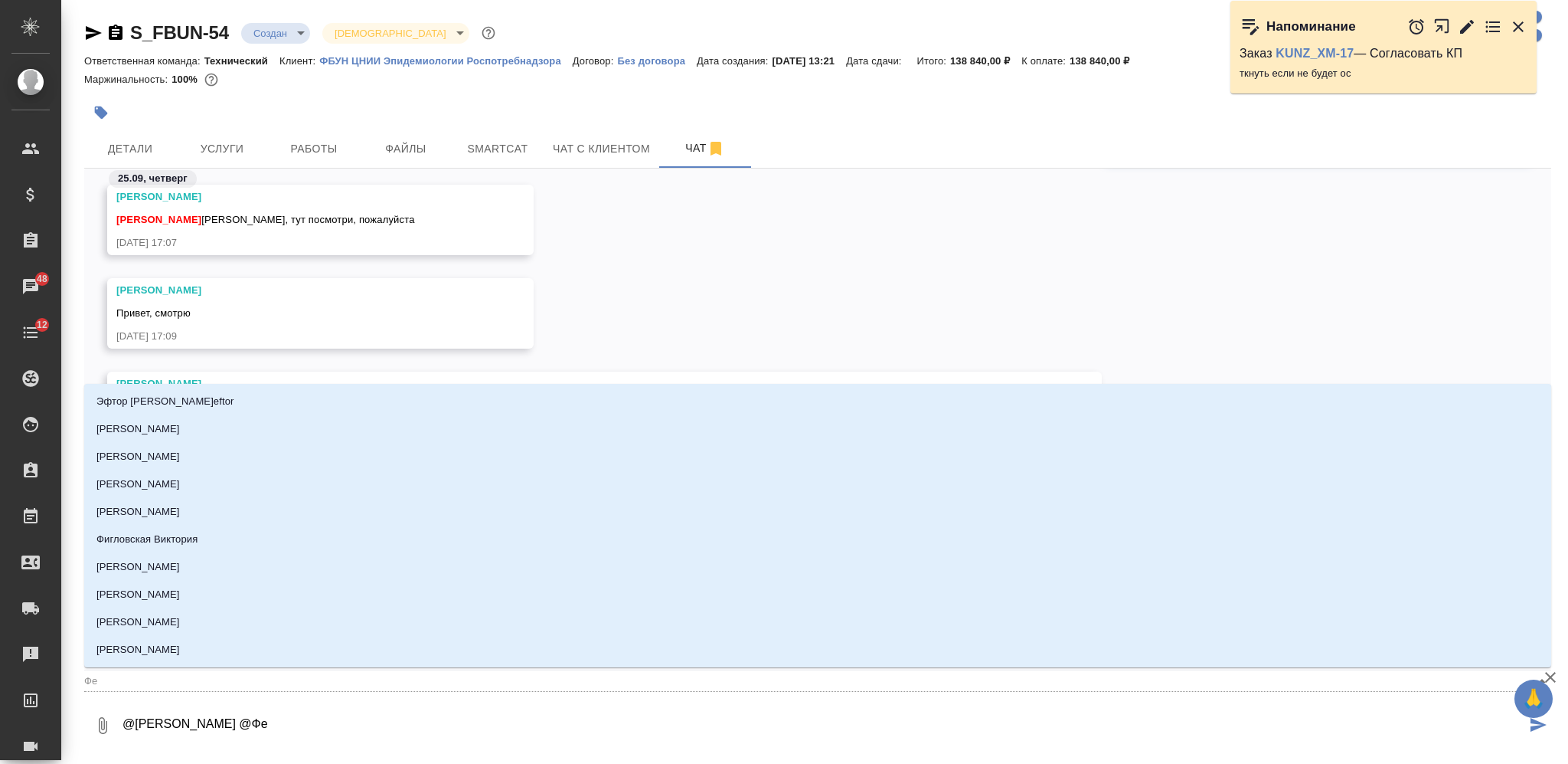
type input "Фед"
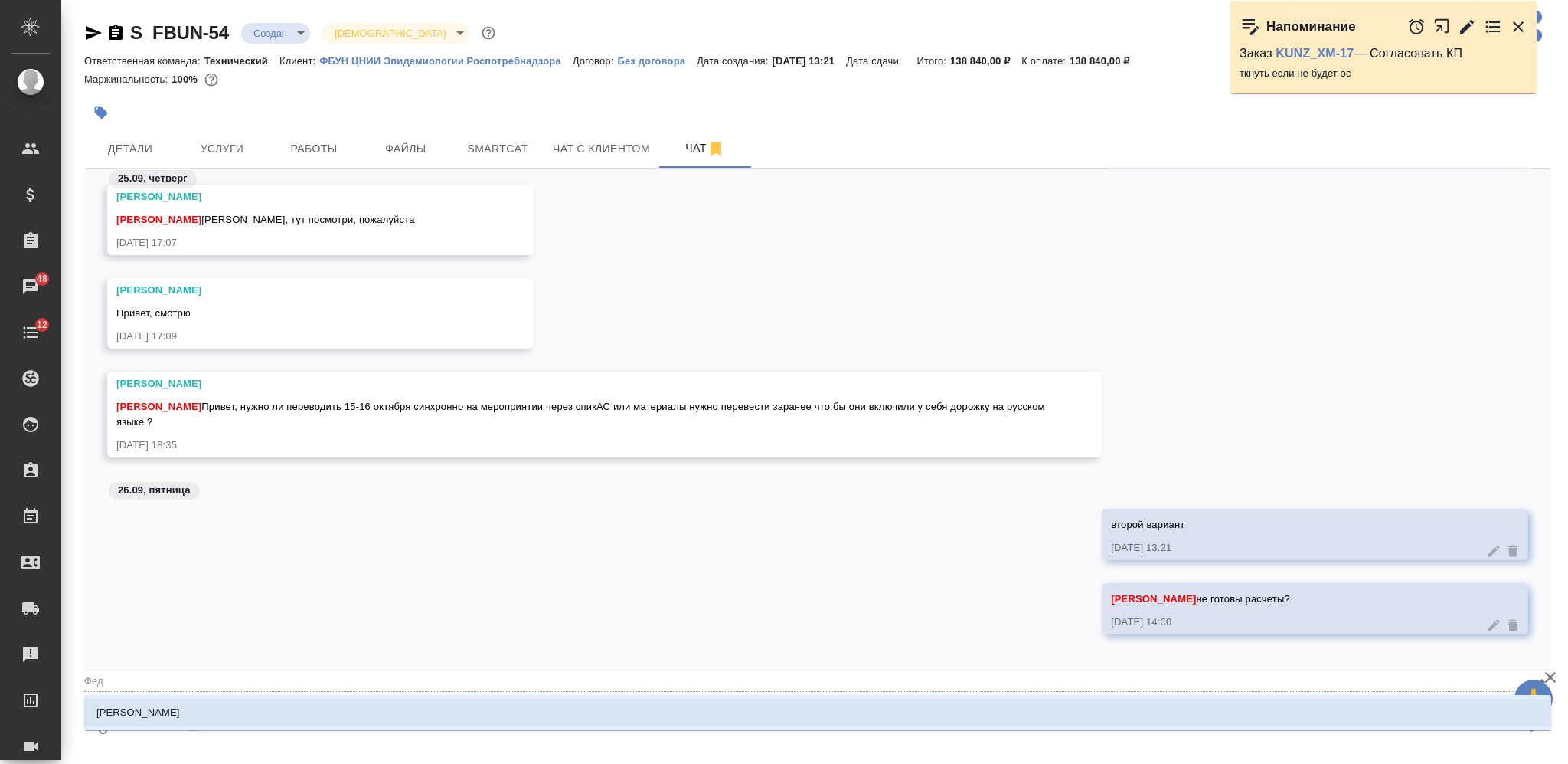
click at [644, 709] on li "[PERSON_NAME]" at bounding box center [818, 713] width 1467 height 28
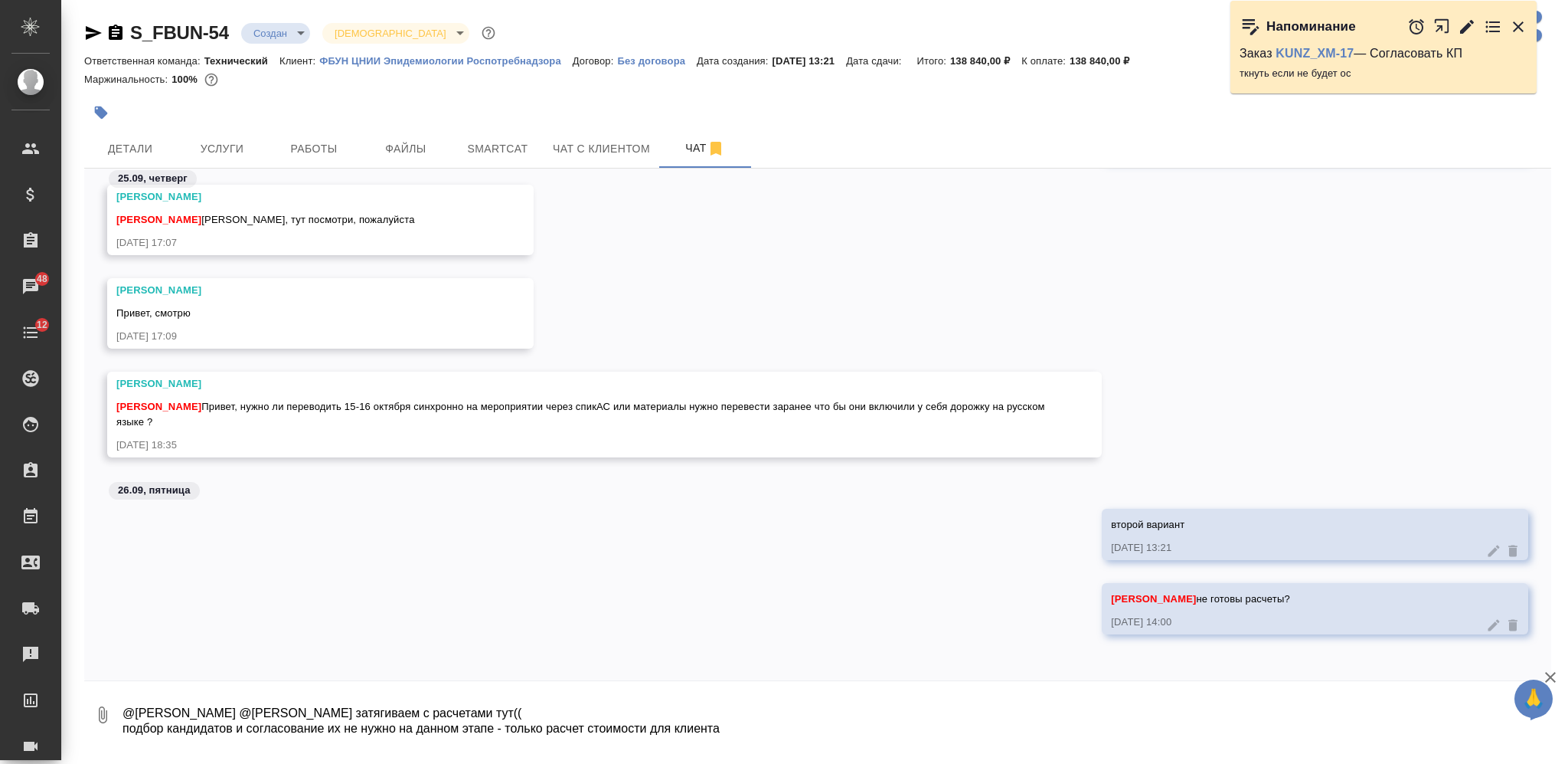
type textarea "@[PERSON_NAME] @[PERSON_NAME] затягиваем с расчетами тут(( подбор кандидатов и …"
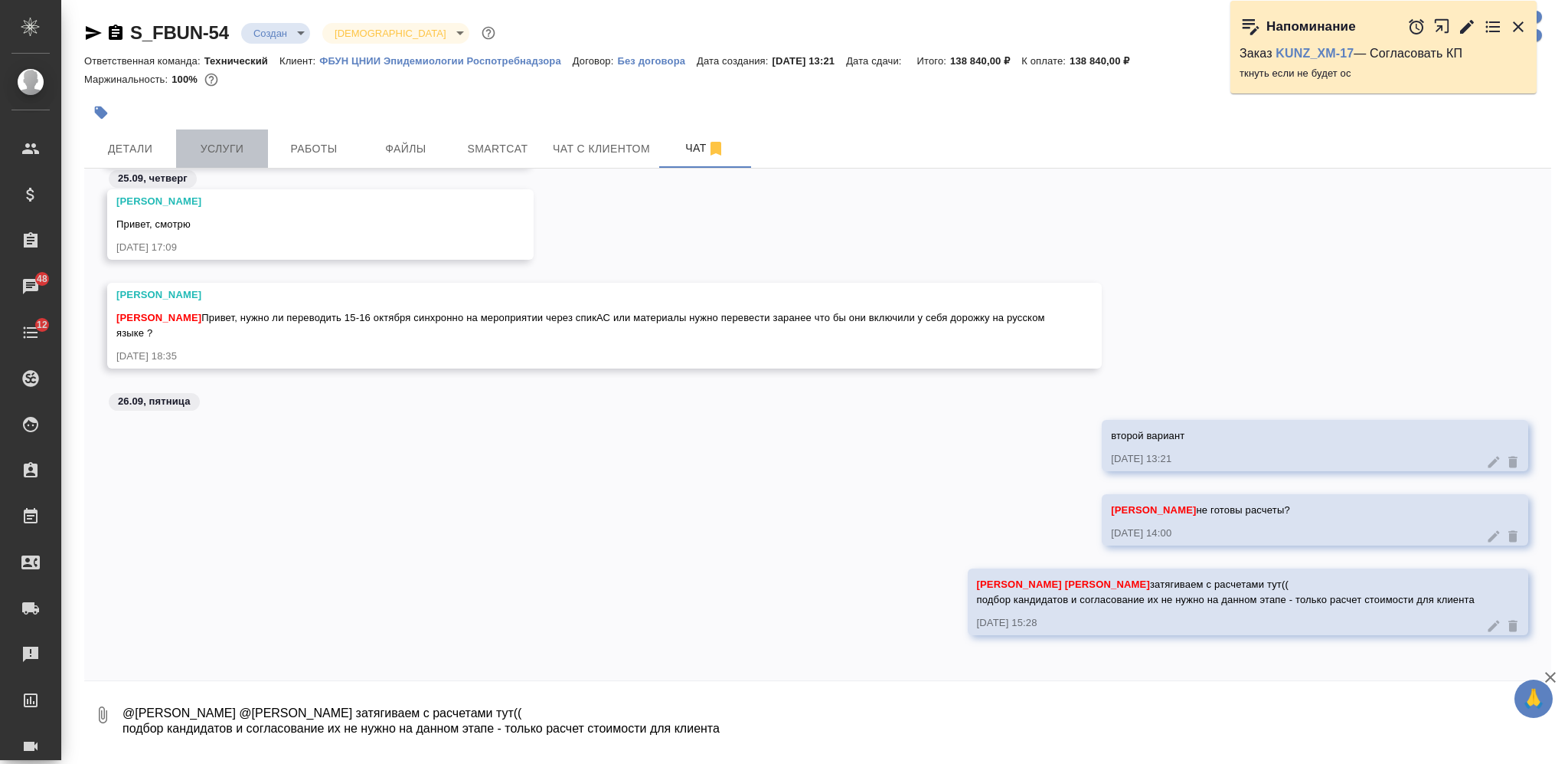
click at [225, 131] on button "Услуги" at bounding box center [222, 148] width 92 height 38
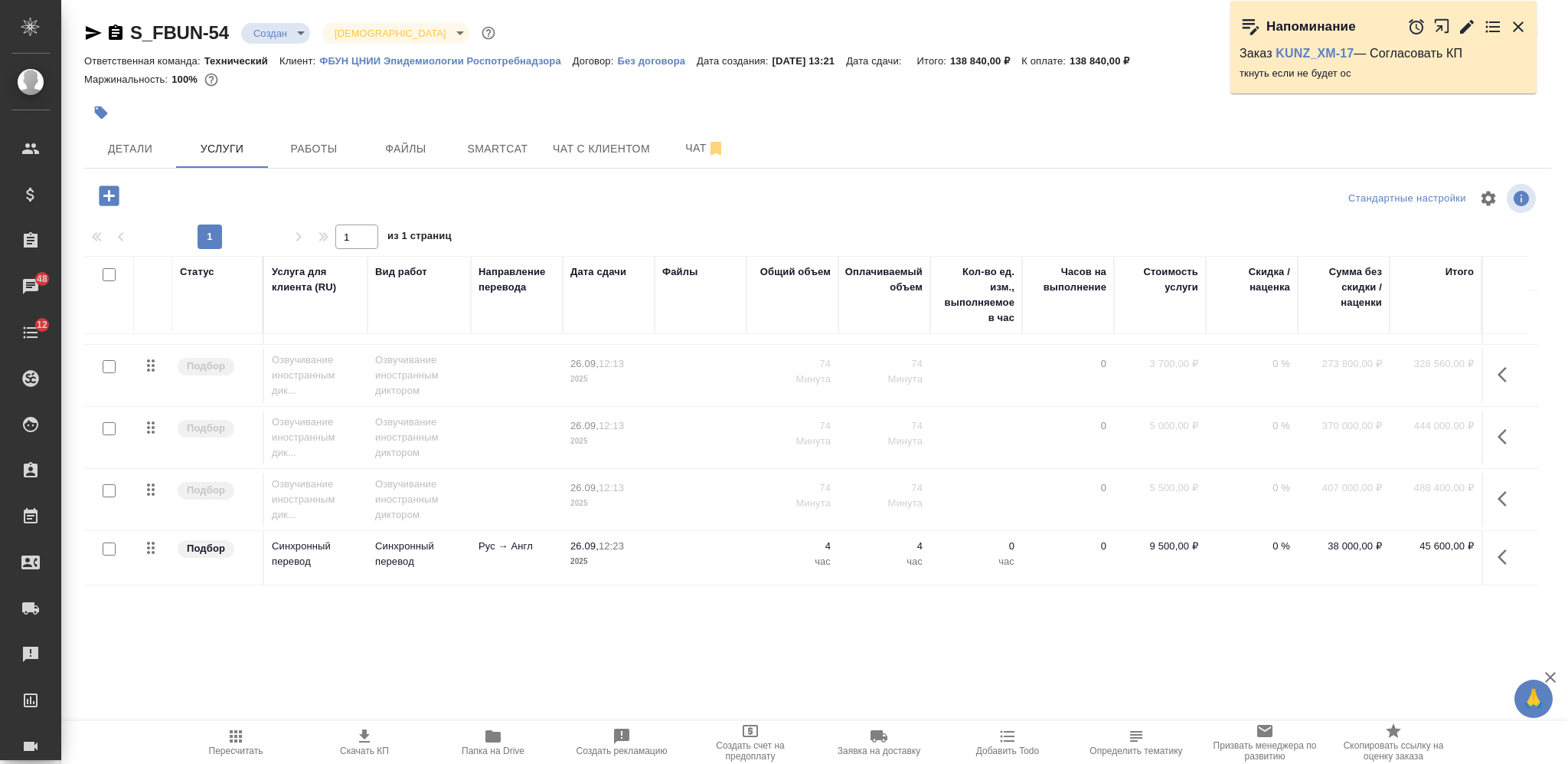
scroll to position [239, 0]
click at [676, 145] on span "Чат" at bounding box center [705, 148] width 74 height 19
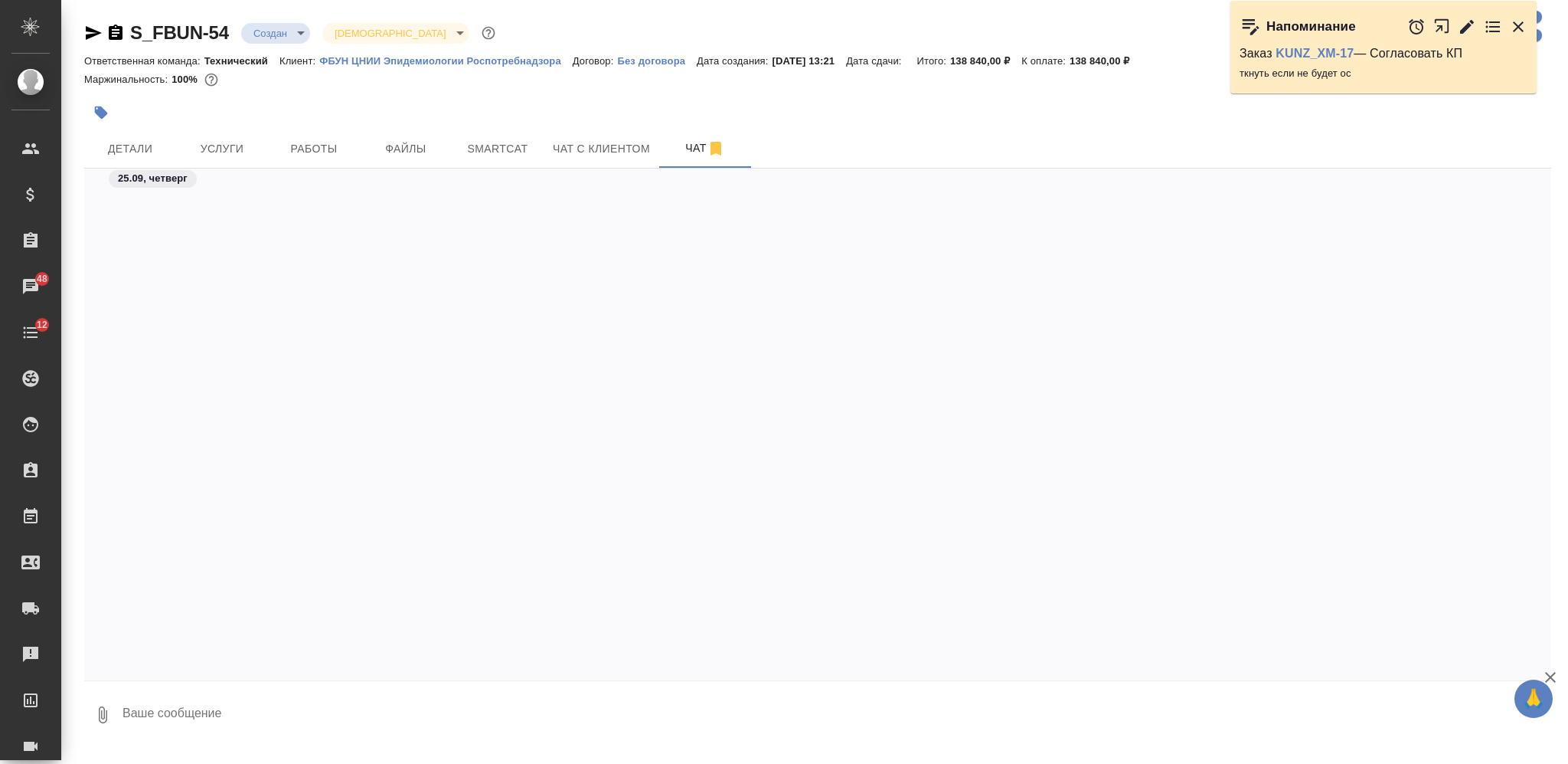
scroll to position [1050, 0]
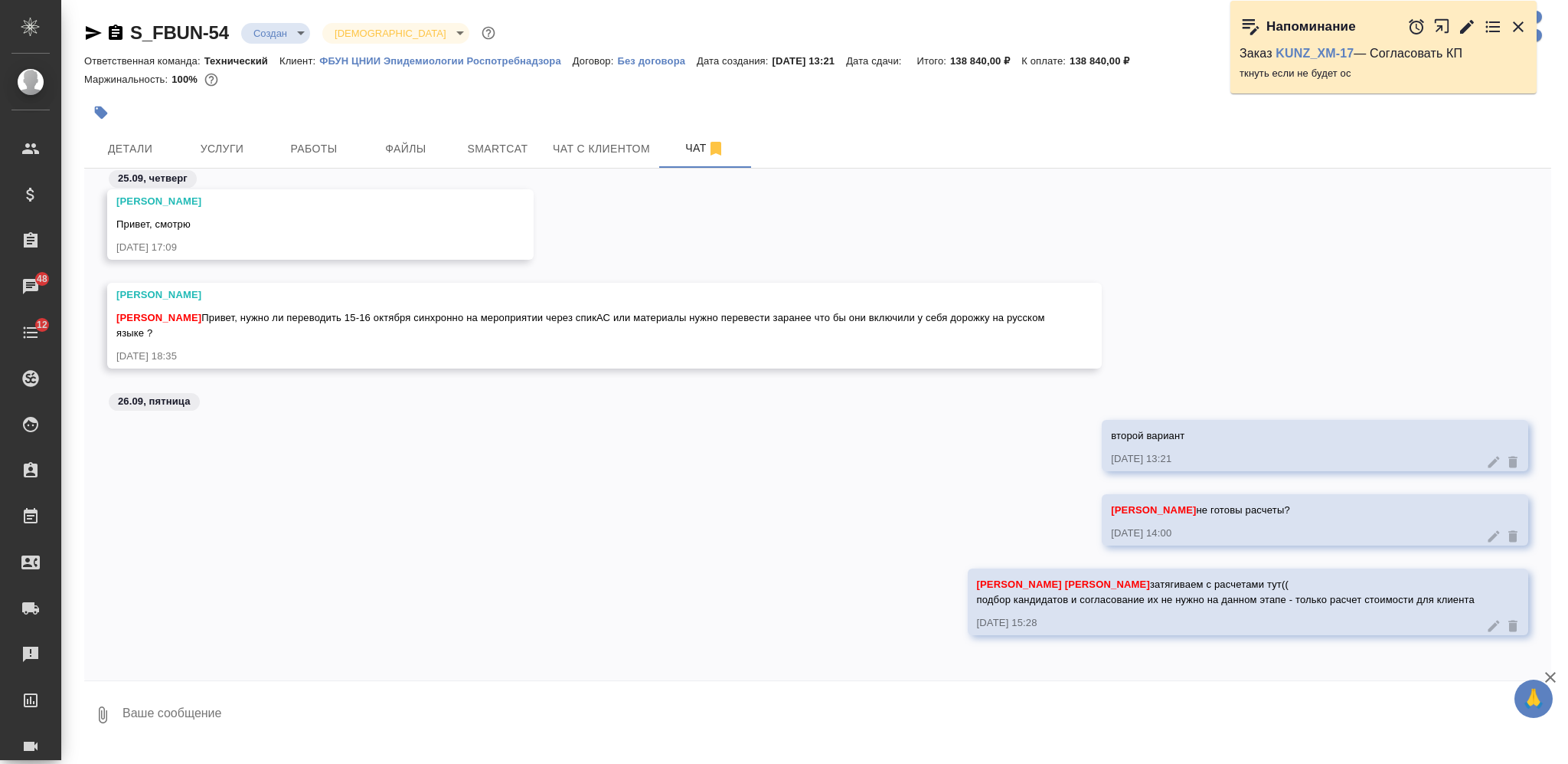
click at [670, 707] on textarea at bounding box center [836, 714] width 1431 height 52
type textarea "сейчас стоит 9500руб/час, 4 часа синхрона это ок цена или не ок"
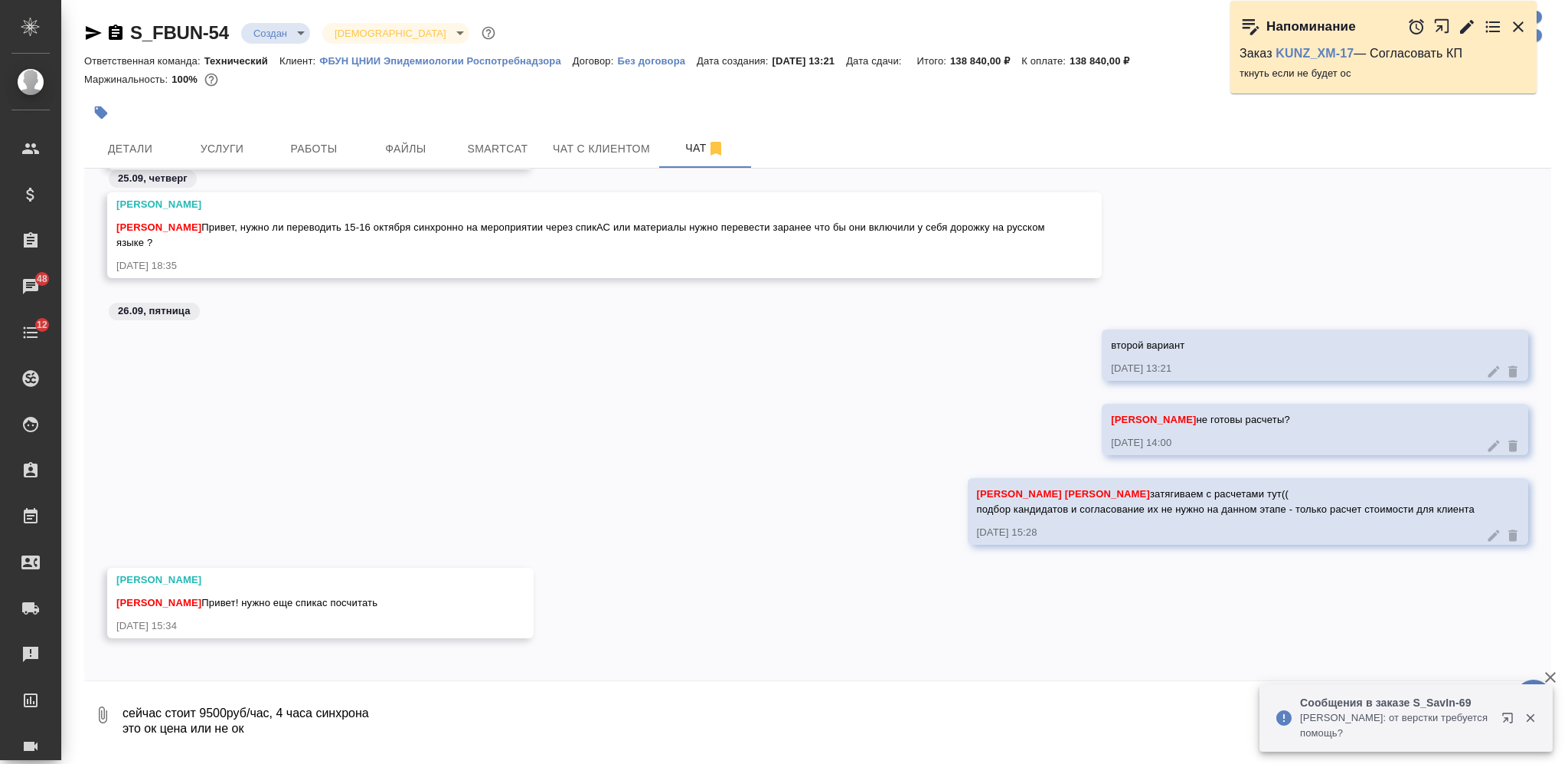
click at [425, 714] on textarea "сейчас стоит 9500руб/час, 4 часа синхрона это ок цена или не ок" at bounding box center [836, 714] width 1431 height 52
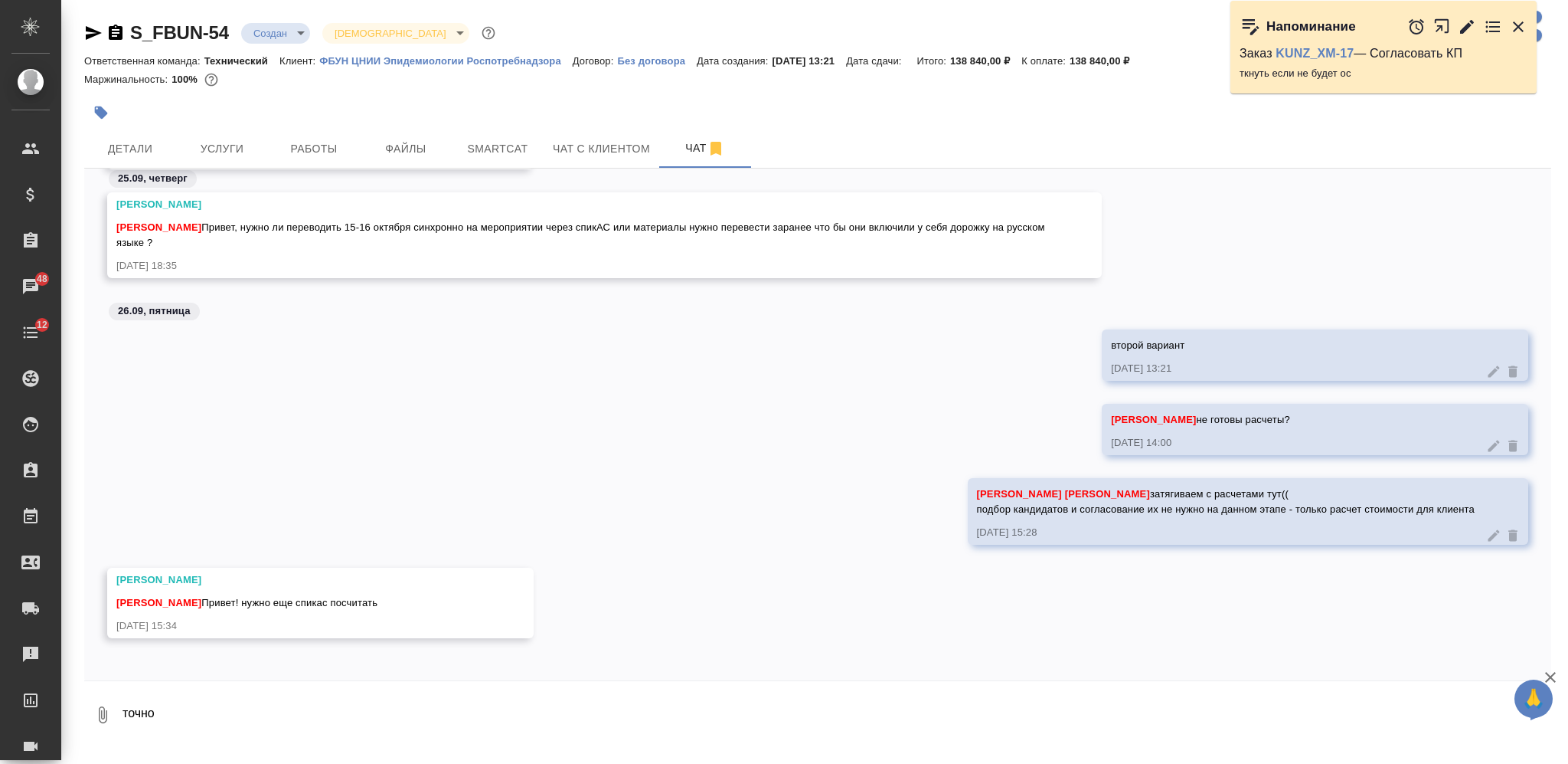
type textarea "точно"
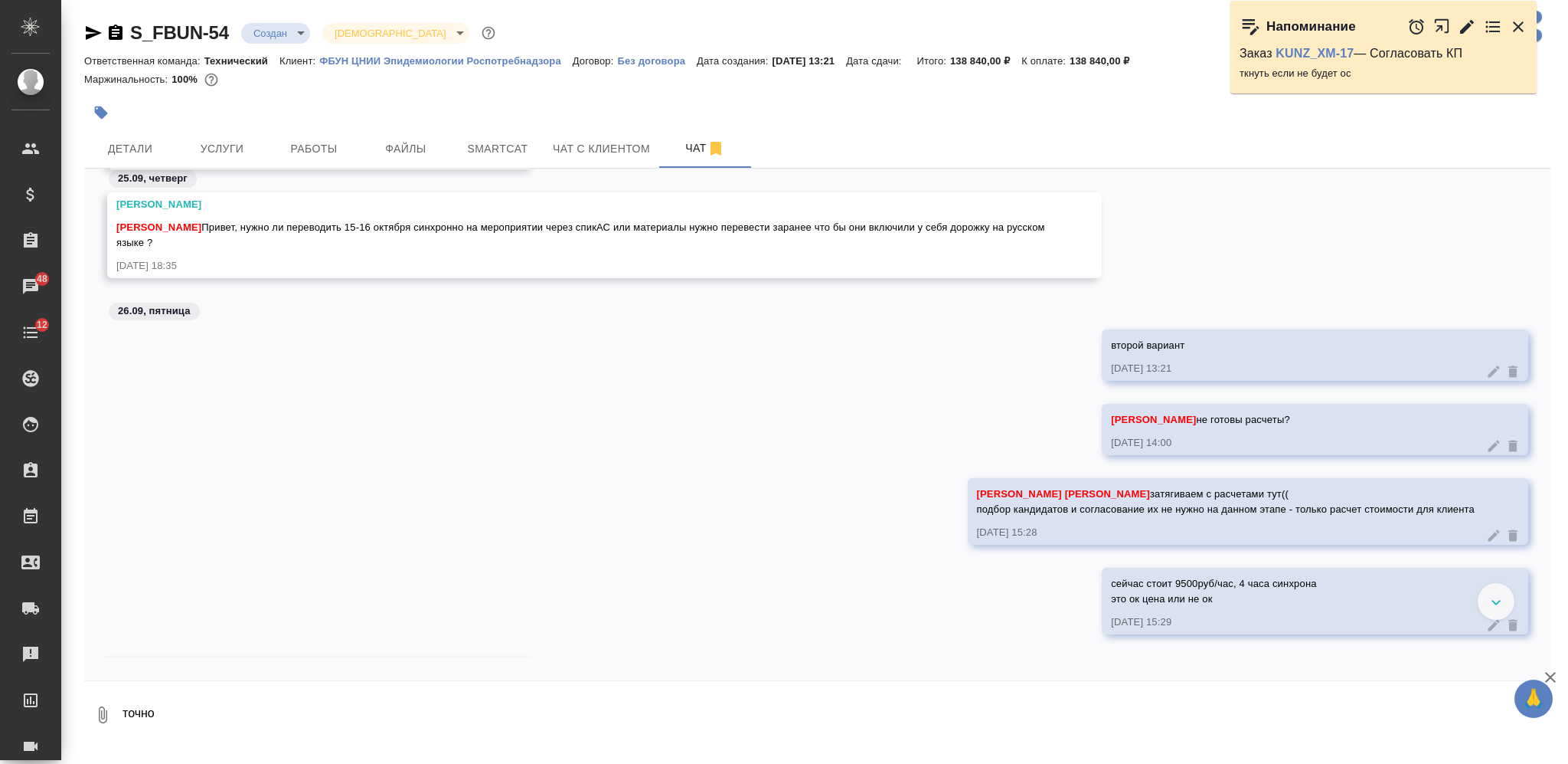
scroll to position [1308, 0]
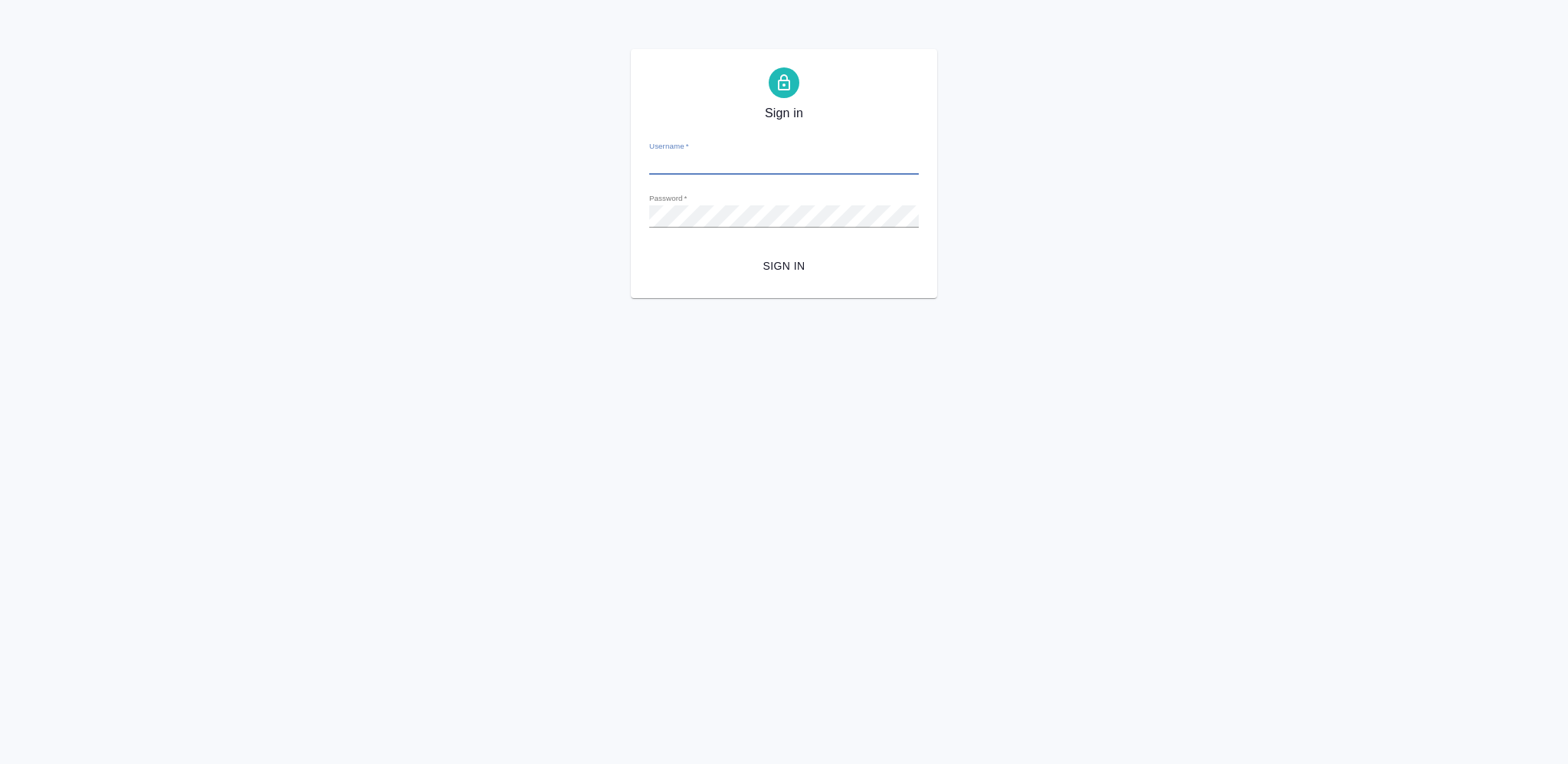
type input "[PERSON_NAME][EMAIL_ADDRESS][DOMAIN_NAME]"
click at [761, 242] on form "Username   * [PERSON_NAME][EMAIL_ADDRESS][DOMAIN_NAME] Password   * urlPath   *…" at bounding box center [784, 204] width 270 height 151
click at [775, 262] on span "Sign in" at bounding box center [784, 266] width 245 height 19
type input "v.nikiforova@awatera.com"
click at [768, 271] on span "Sign in" at bounding box center [784, 266] width 245 height 19
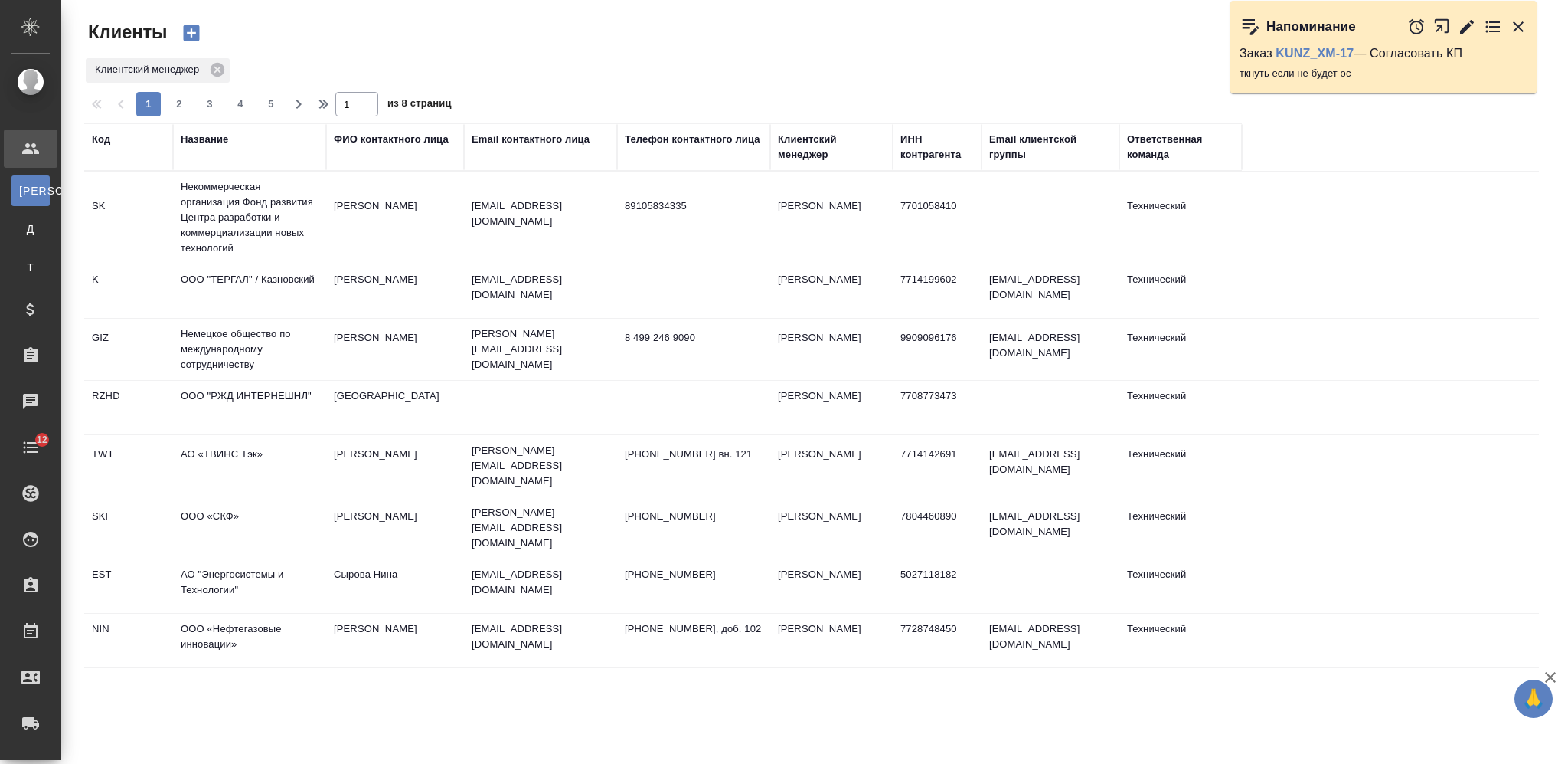
select select "RU"
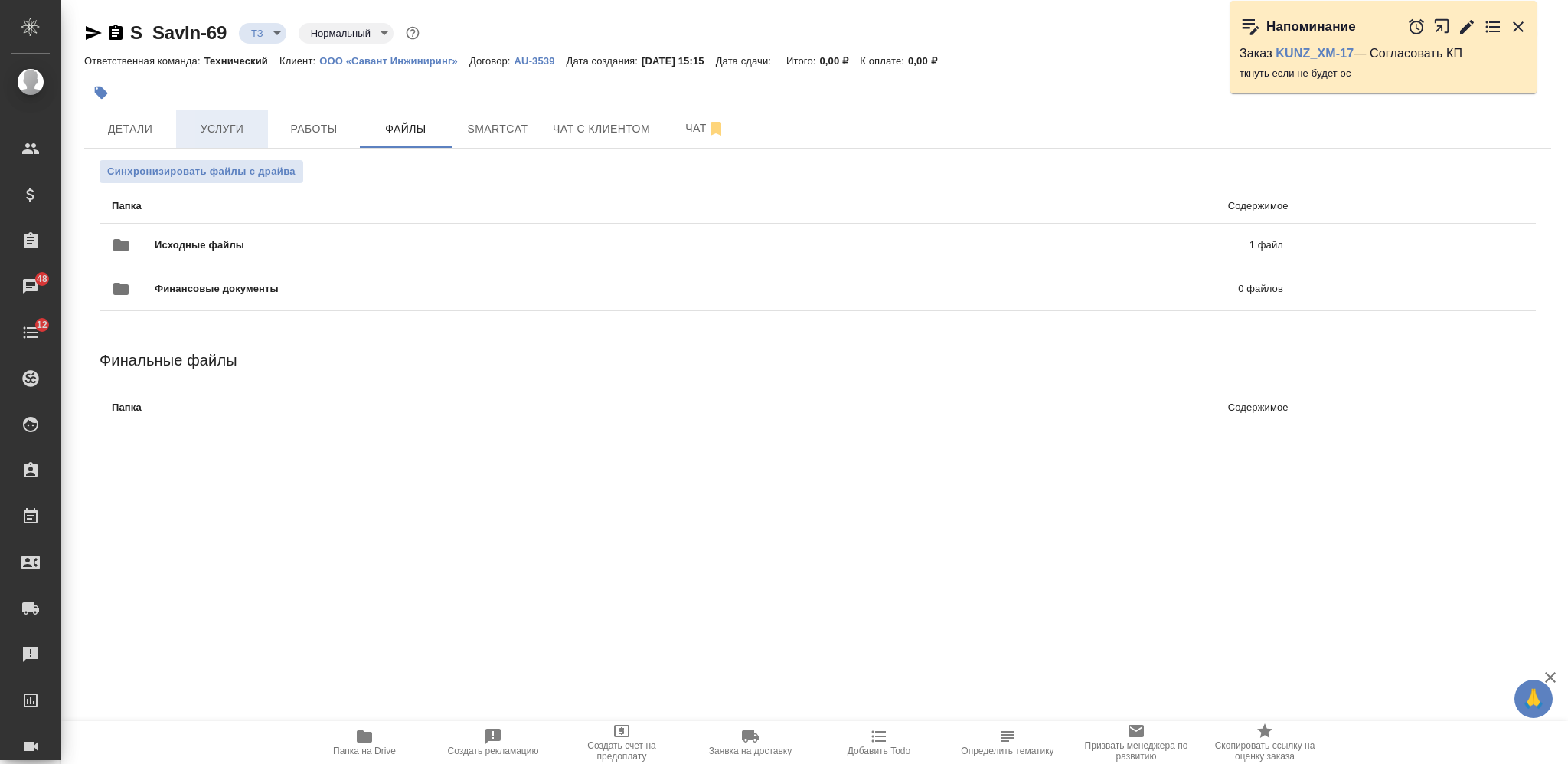
click at [219, 137] on span "Услуги" at bounding box center [222, 129] width 74 height 19
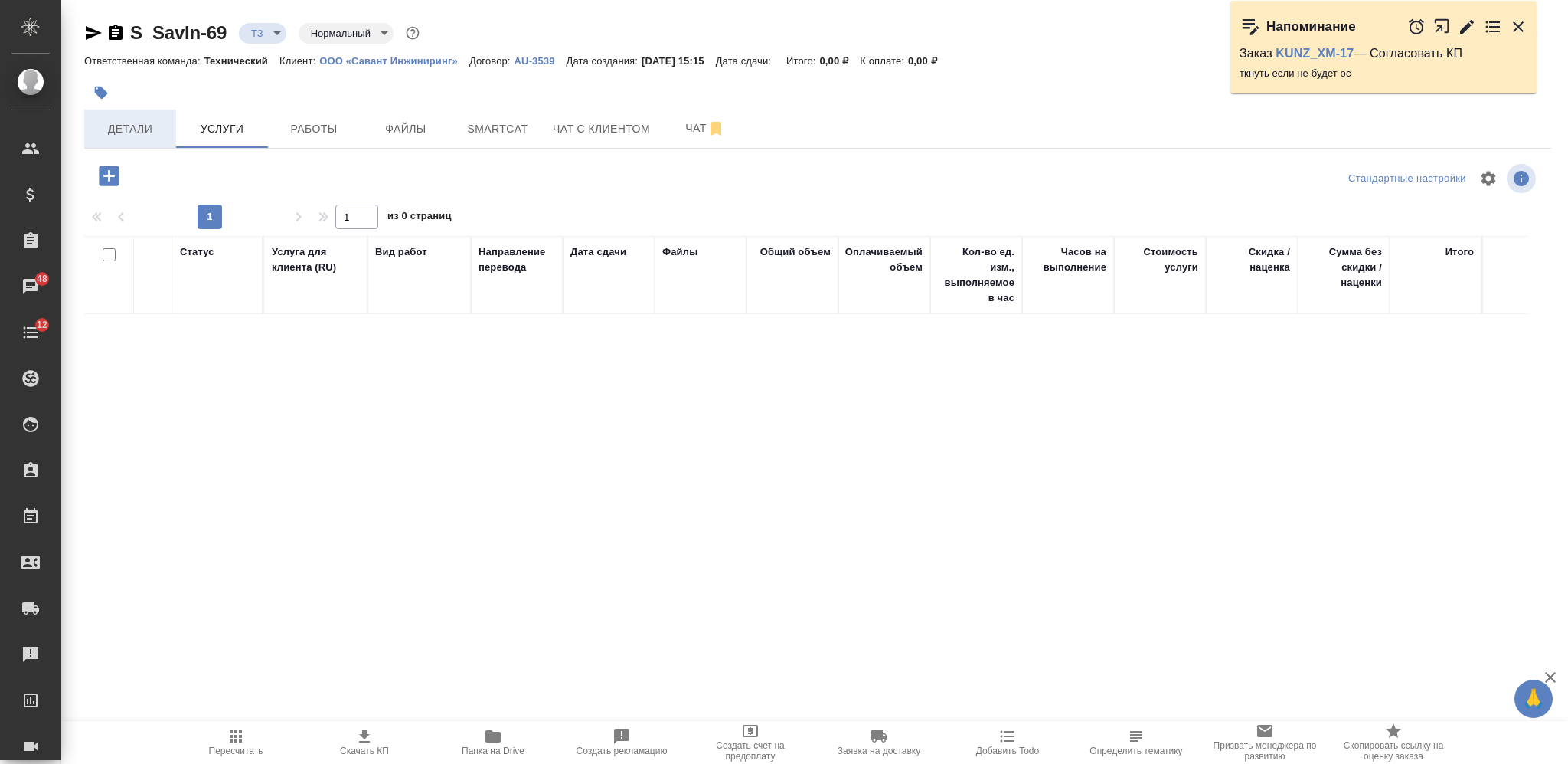
click at [144, 133] on span "Детали" at bounding box center [130, 129] width 74 height 19
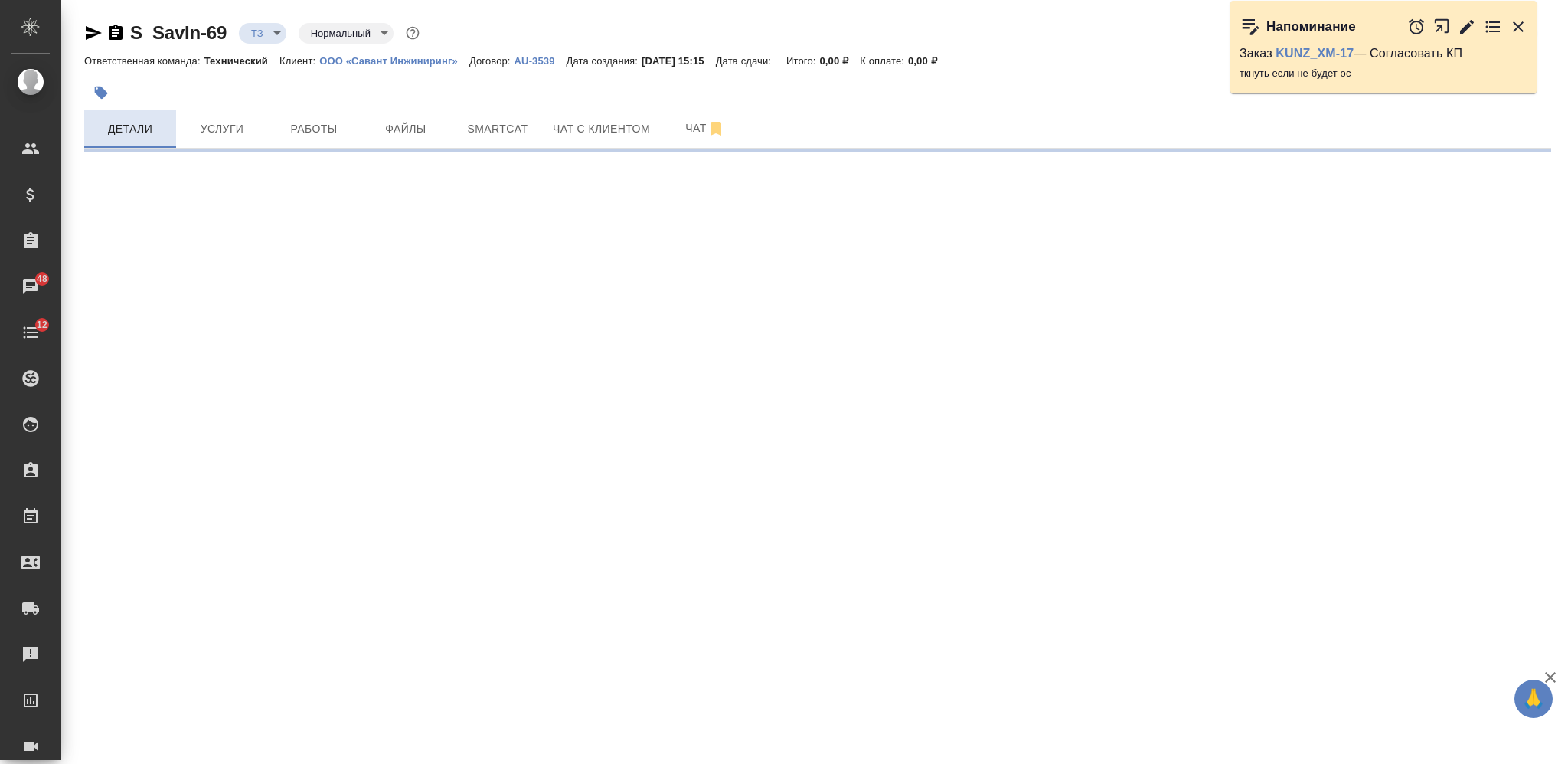
select select "RU"
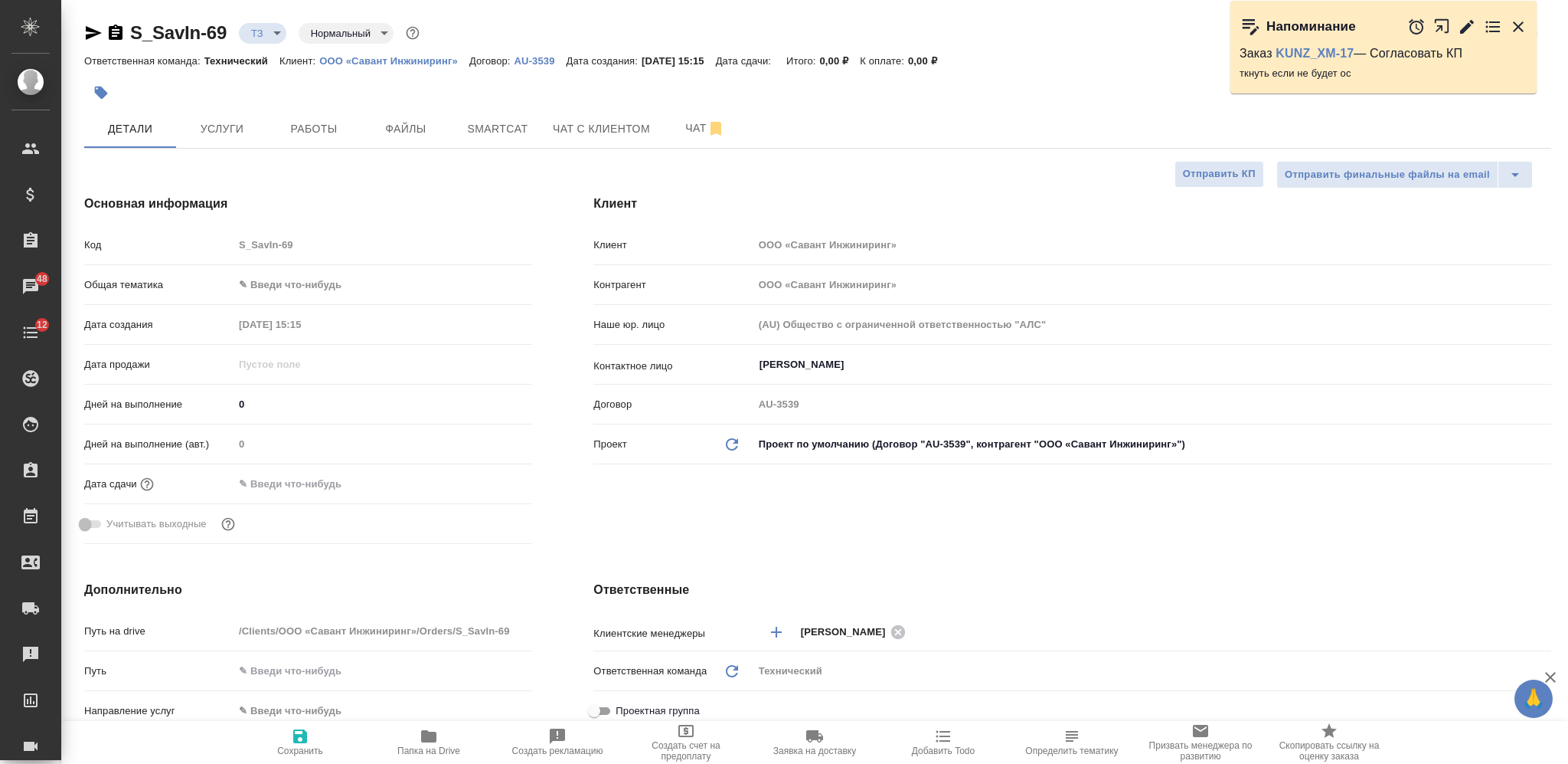
type textarea "x"
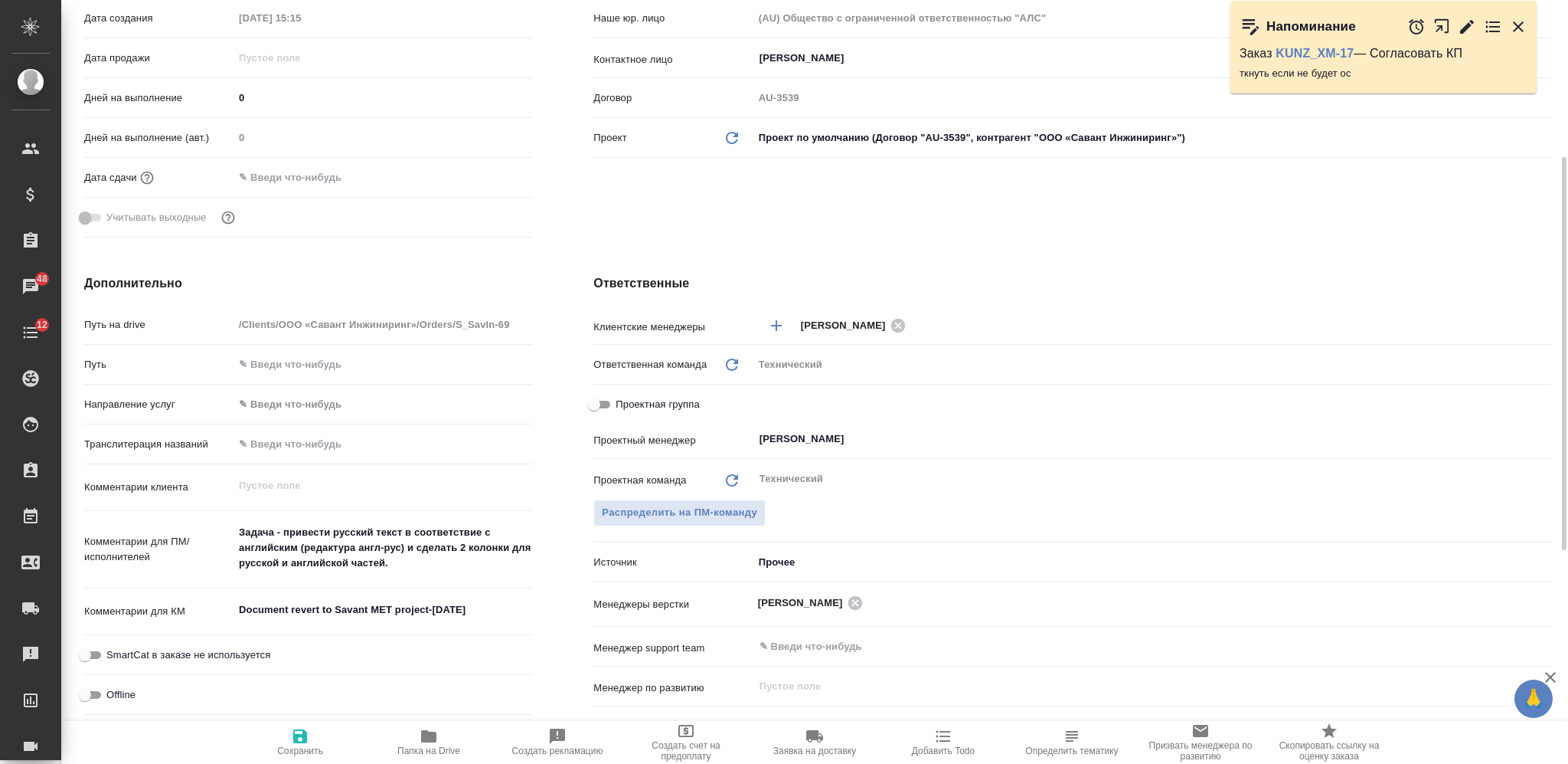
type textarea "x"
click at [420, 573] on textarea "Задача - привести русский текст в соответствие с английским (редактура англ-рус…" at bounding box center [382, 548] width 297 height 57
type textarea "Задача - привести русский текст в соответствие с английским (редактура англ-рус…"
type textarea "x"
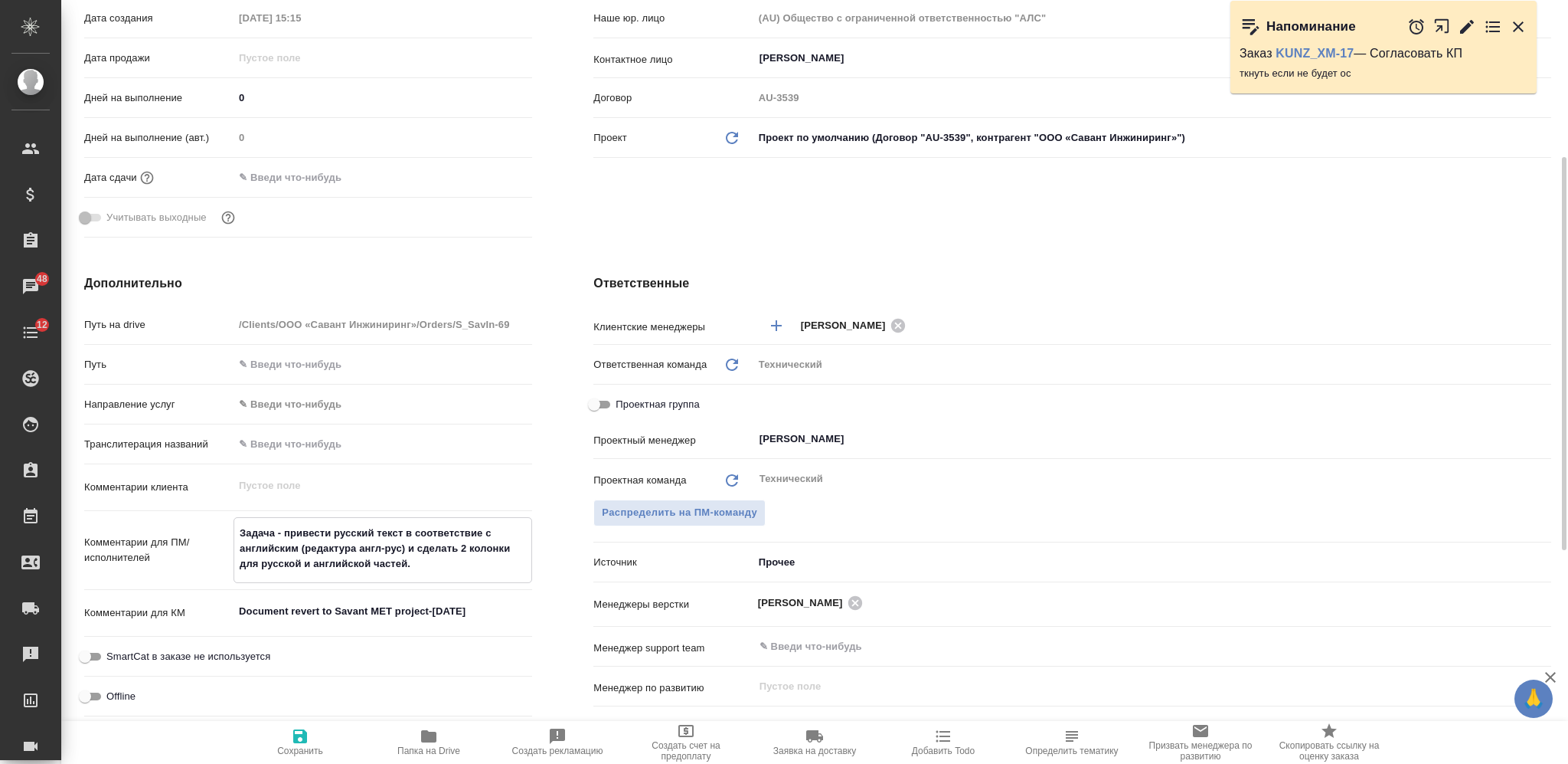
type textarea "x"
type textarea "Задача - привести русский текст в соответствие с английским (редактура англ-рус…"
type textarea "x"
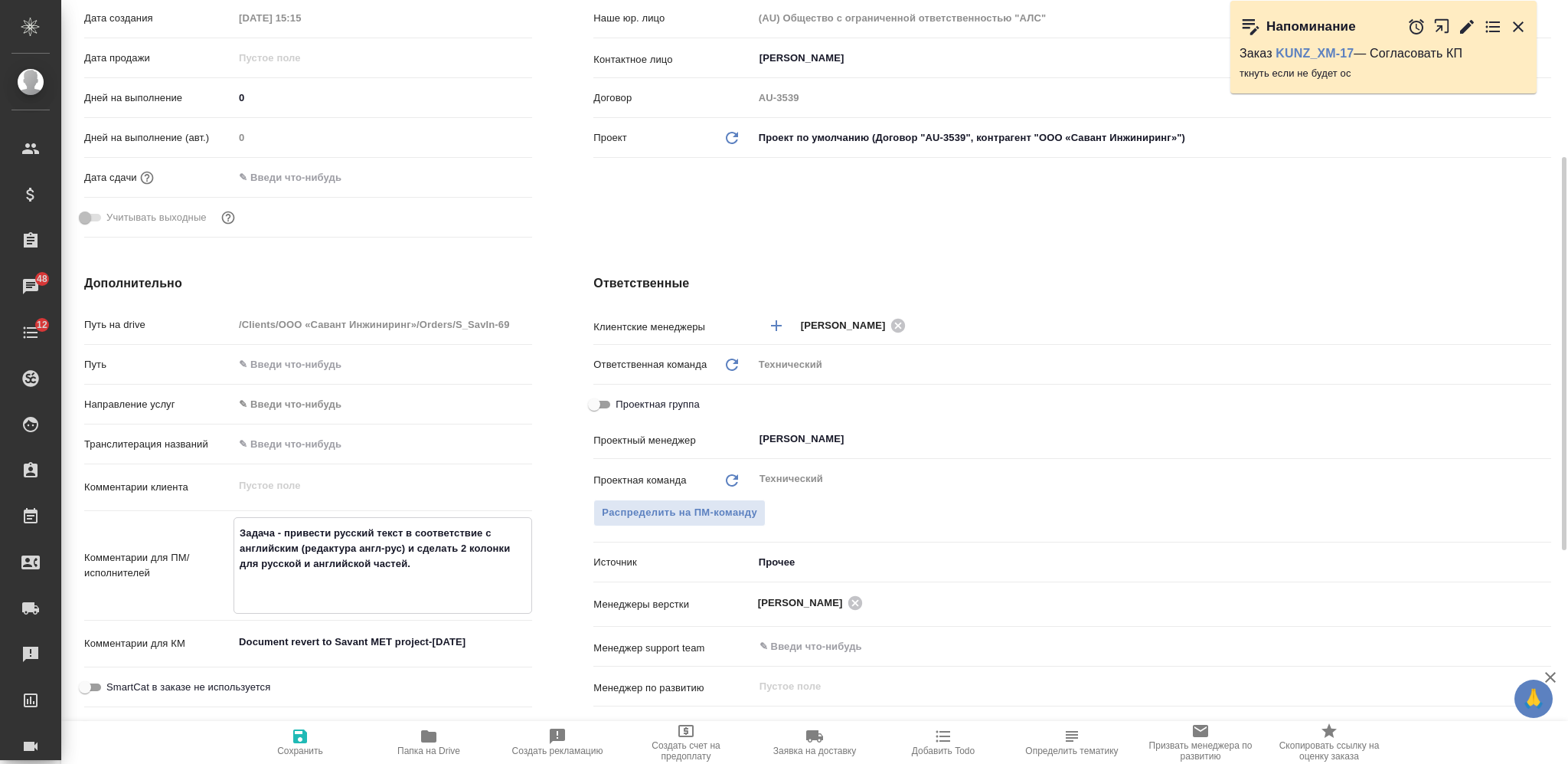
type textarea "Задача - привести русский текст в соответствие с английским (редактура англ-рус…"
type textarea "x"
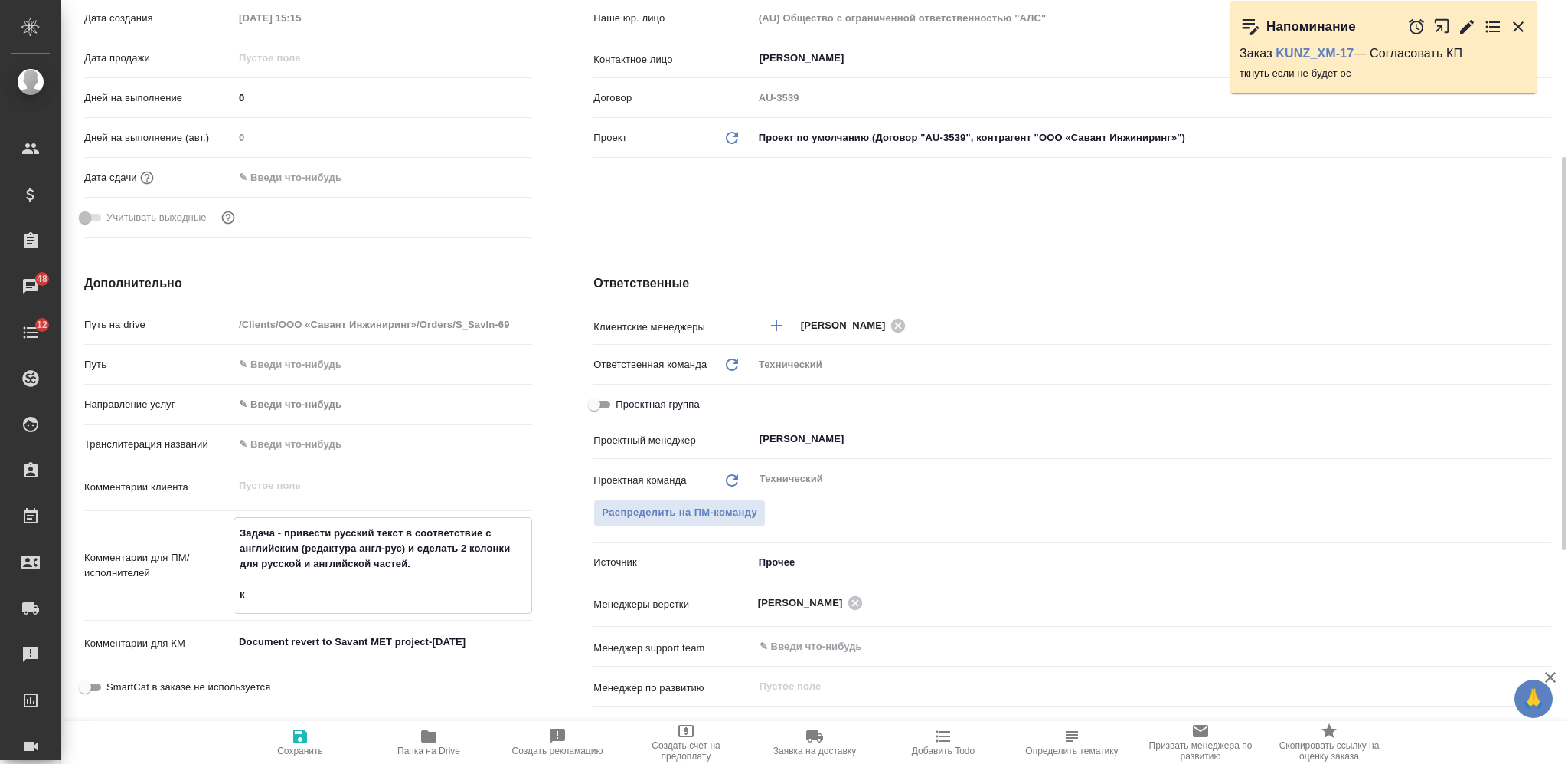
type textarea "Задача - привести русский текст в соответствие с английским (редактура англ-рус…"
type textarea "x"
type textarea "Задача - привести русский текст в соответствие с английским (редактура англ-рус…"
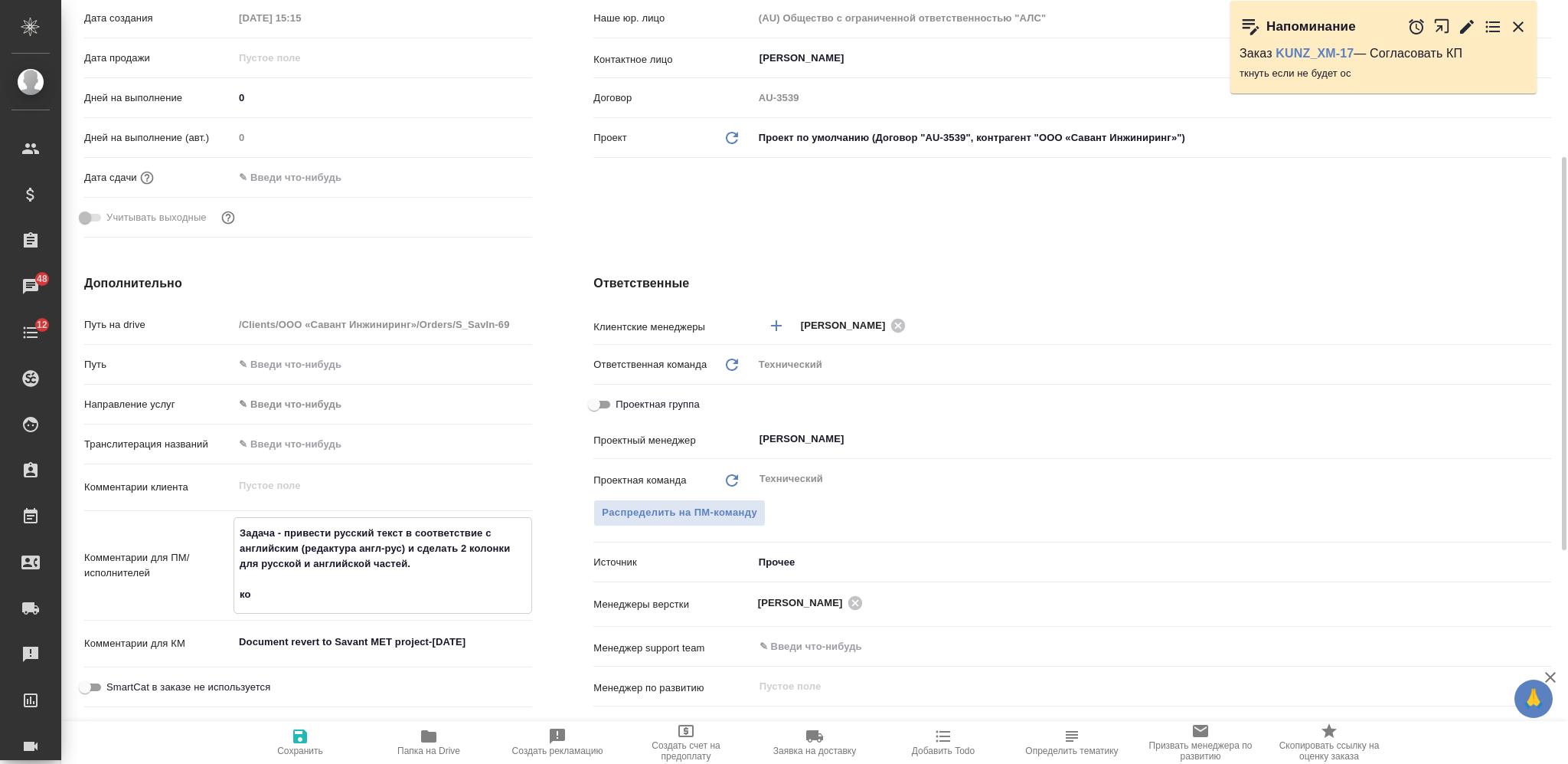
type textarea "x"
type textarea "Задача - привести русский текст в соответствие с английским (редактура англ-рус…"
type textarea "x"
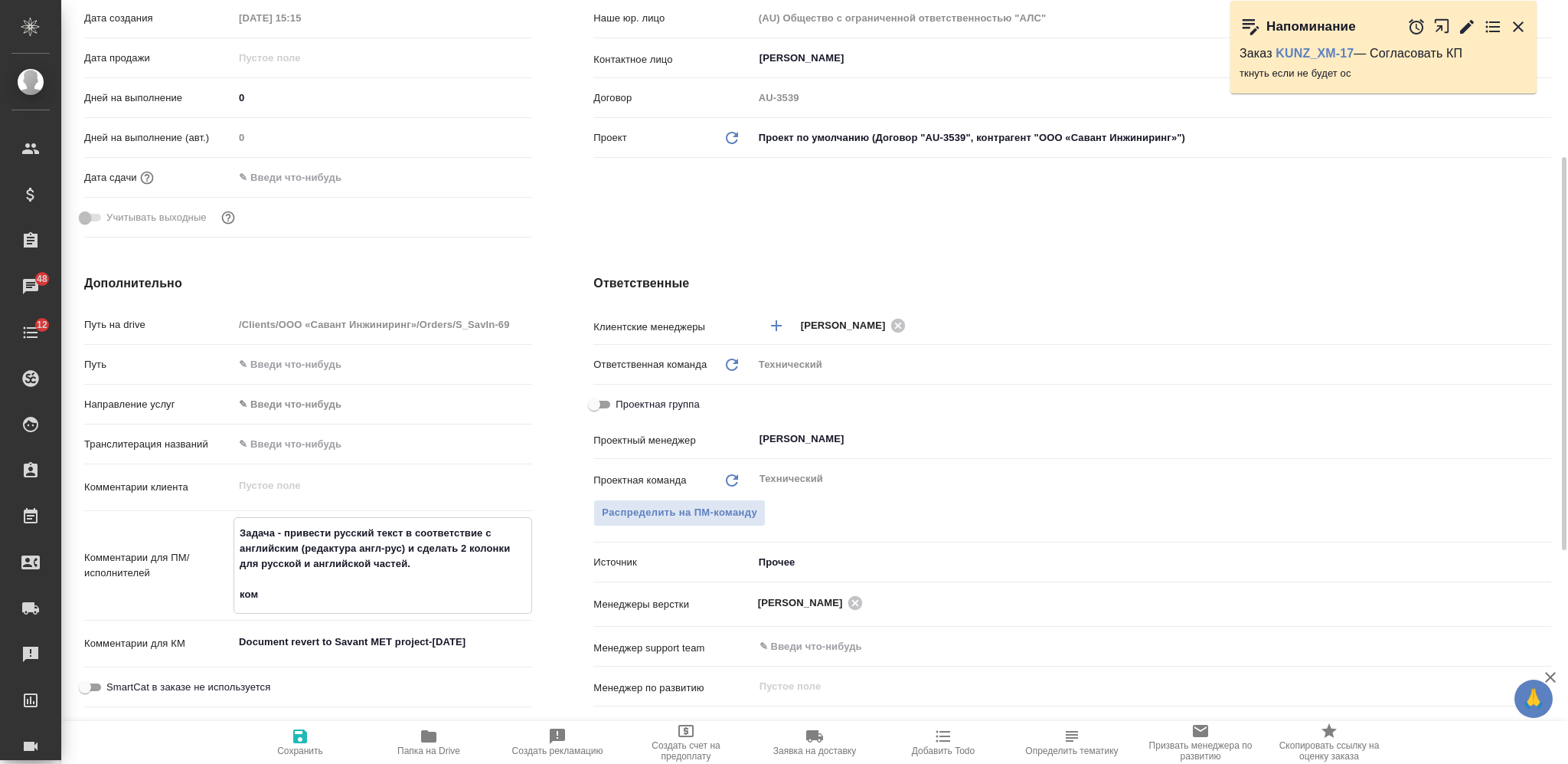
type textarea "x"
type textarea "Задача - привести русский текст в соответствие с английским (редактура англ-рус…"
type textarea "x"
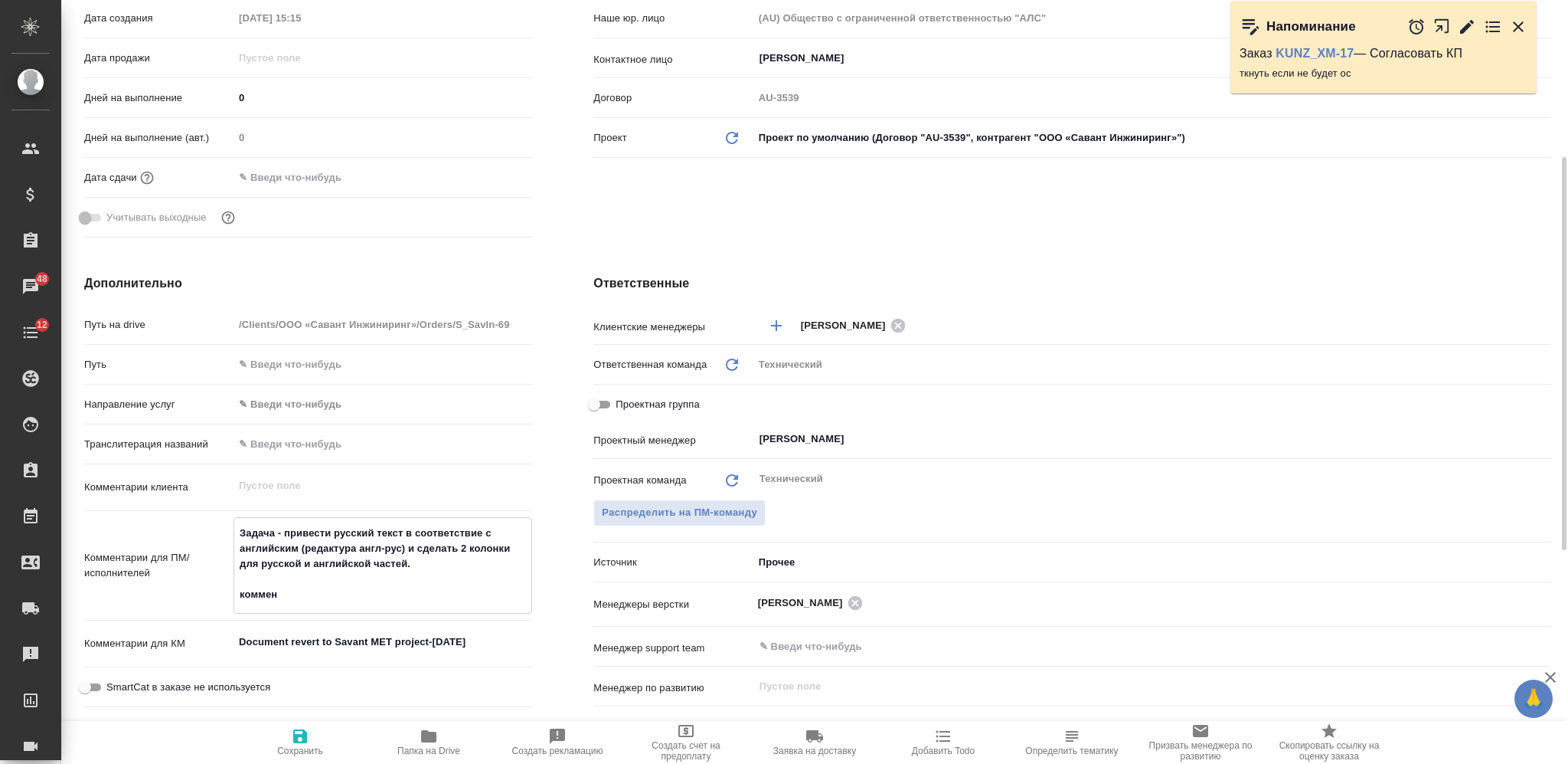
type textarea "x"
type textarea "Задача - привести русский текст в соответствие с английским (редактура англ-рус…"
type textarea "x"
type textarea "Задача - привести русский текст в соответствие с английским (редактура англ-рус…"
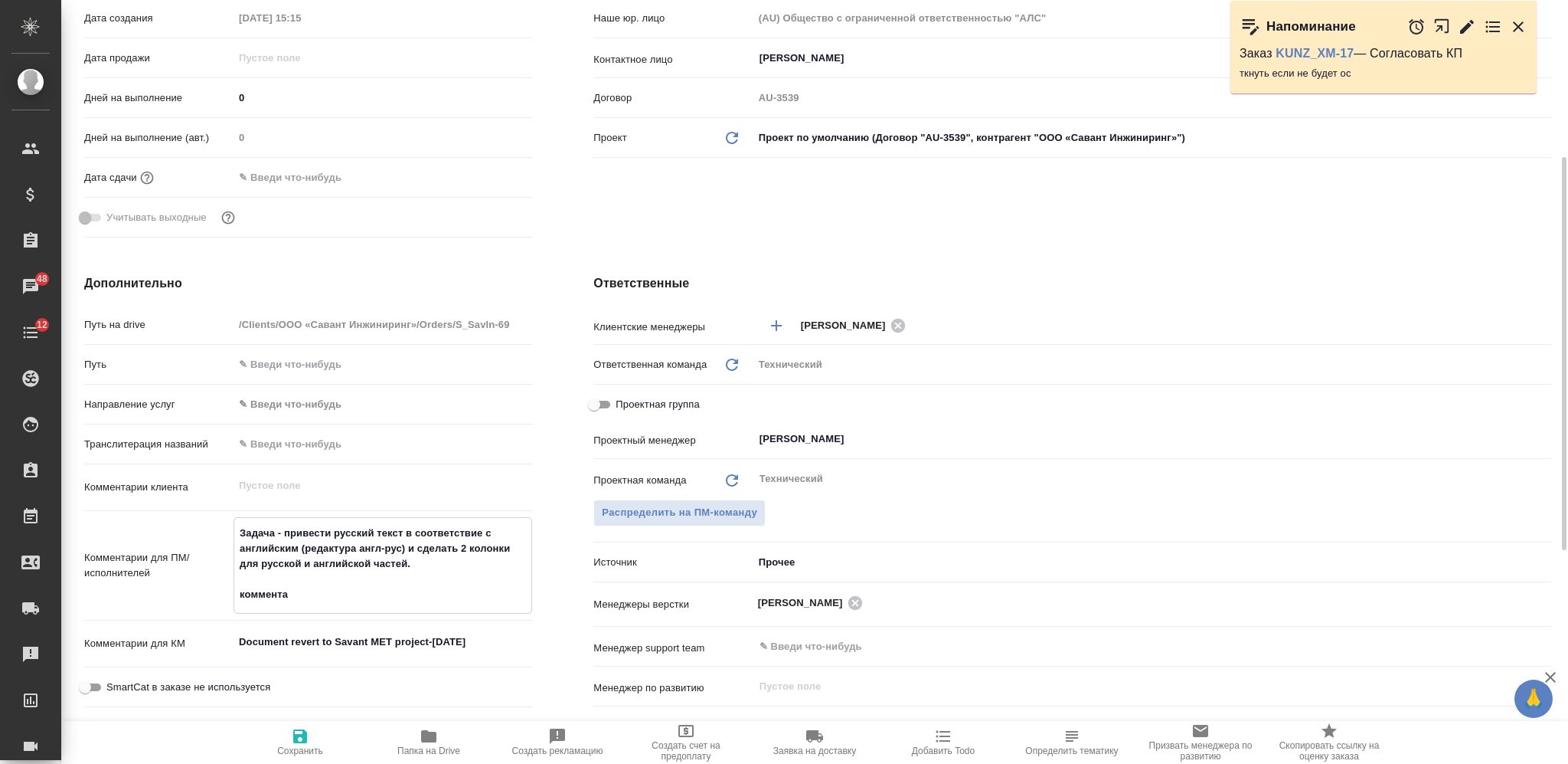
type textarea "x"
type textarea "Задача - привести русский текст в соответствие с английским (редактура англ-рус…"
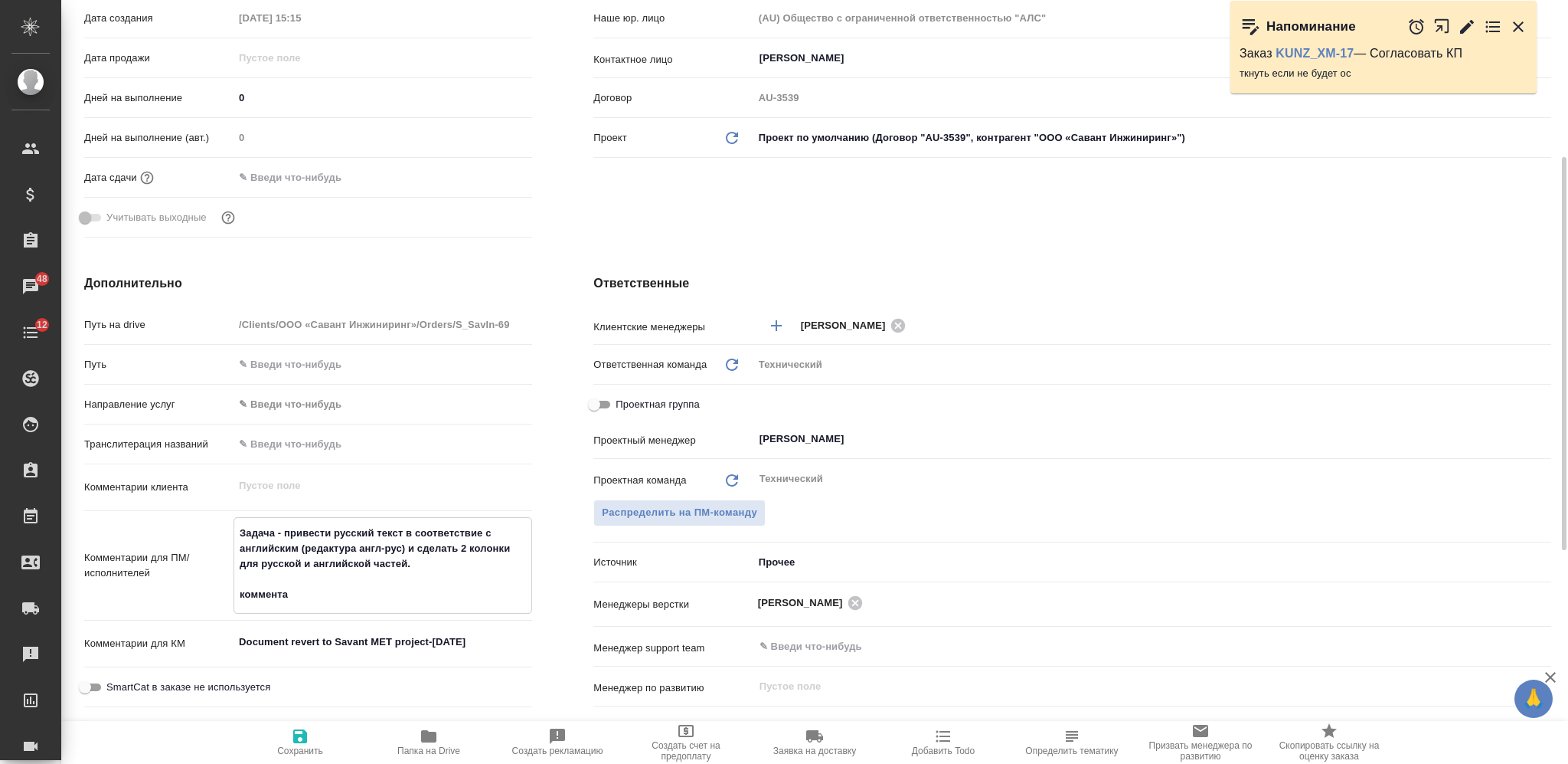
type textarea "x"
type textarea "Задача - привести русский текст в соответствие с английским (редактура англ-рус…"
type textarea "x"
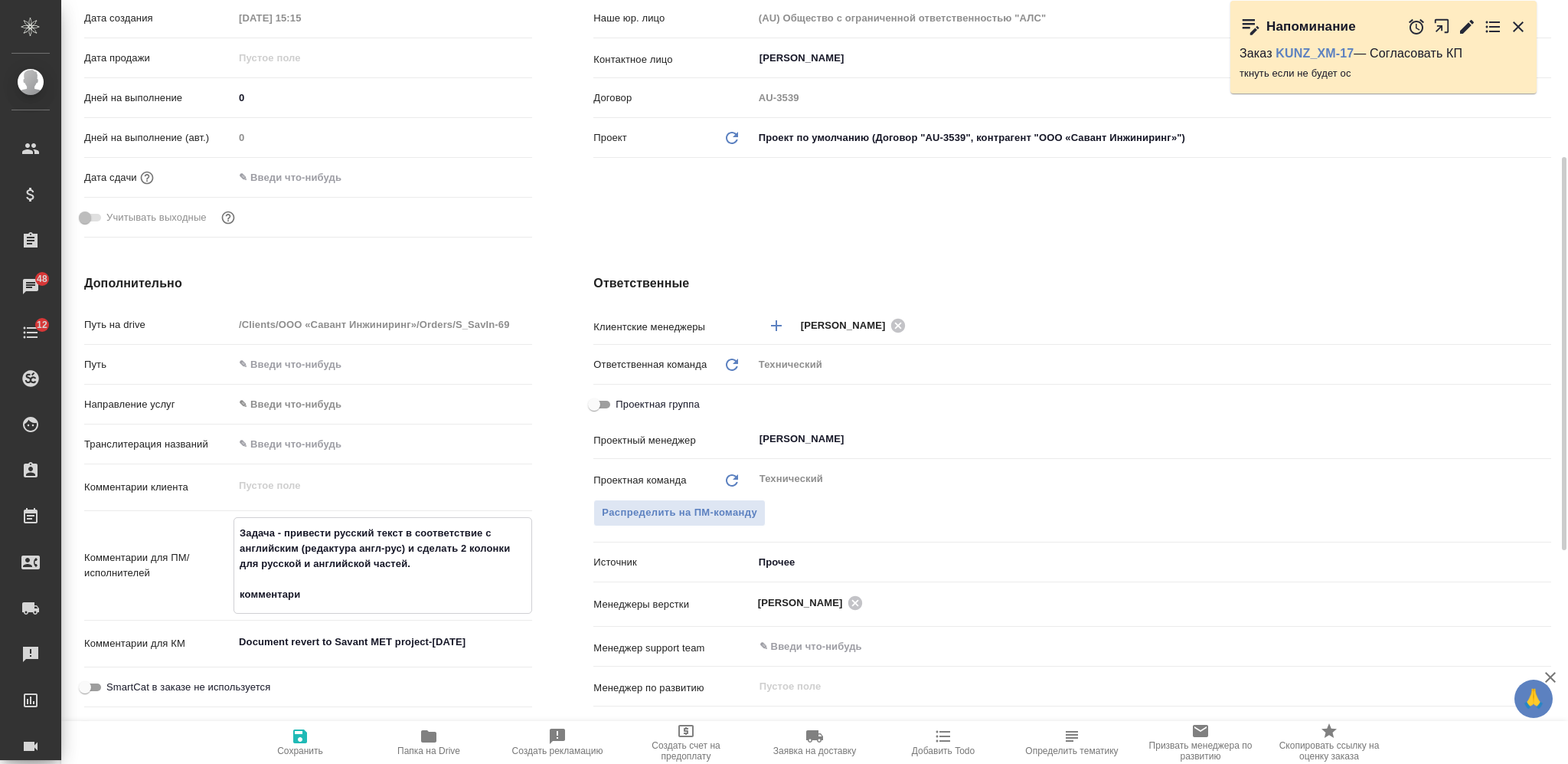
type textarea "x"
type textarea "Задача - привести русский текст в соответствие с английским (редактура англ-рус…"
type textarea "x"
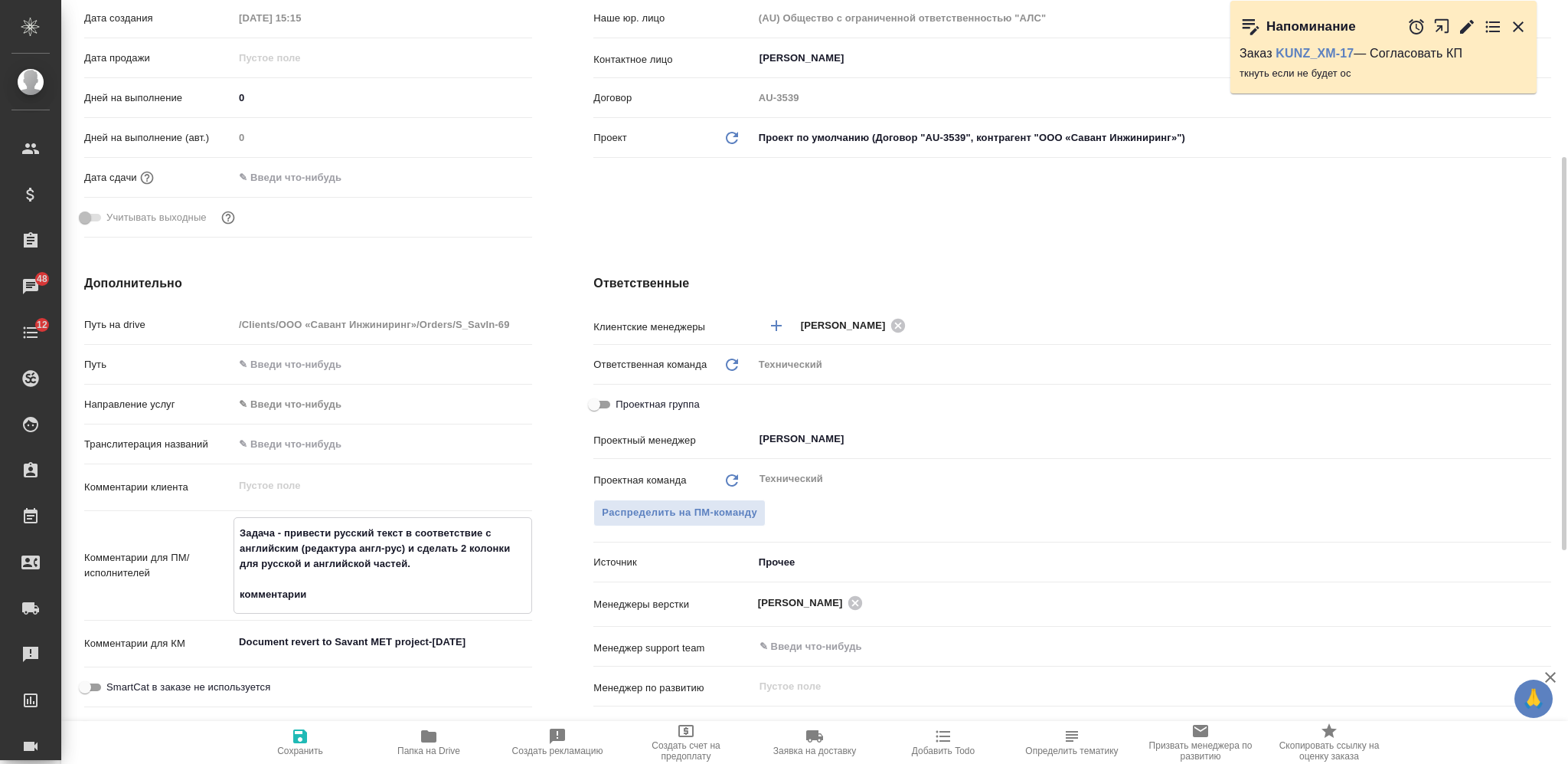
type textarea "Задача - привести русский текст в соответствие с английским (редактура англ-рус…"
type textarea "x"
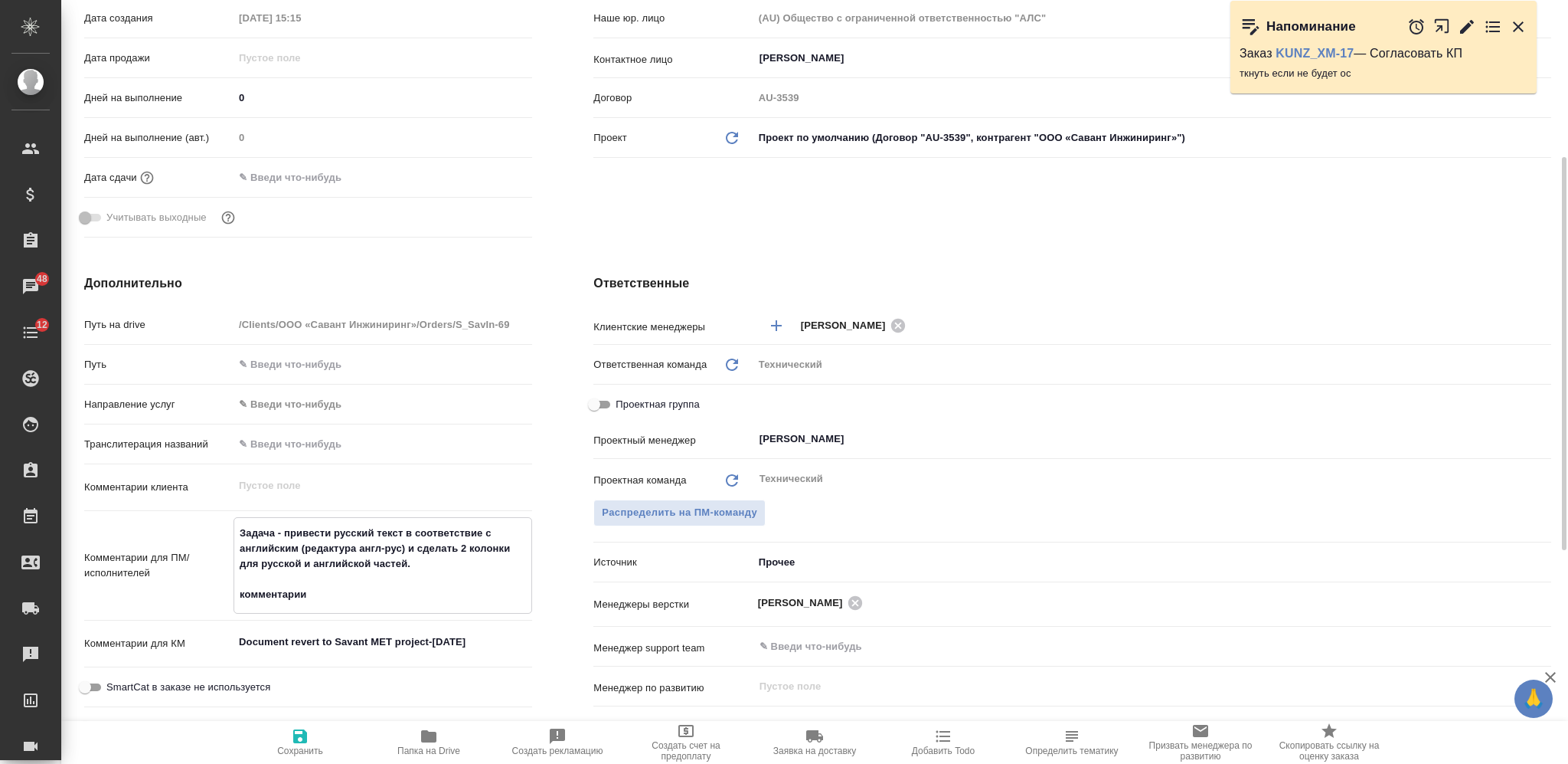
type textarea "Задача - привести русский текст в соответствие с английским (редактура англ-рус…"
type textarea "x"
type textarea "Задача - привести русский текст в соответствие с английским (редактура англ-рус…"
type textarea "x"
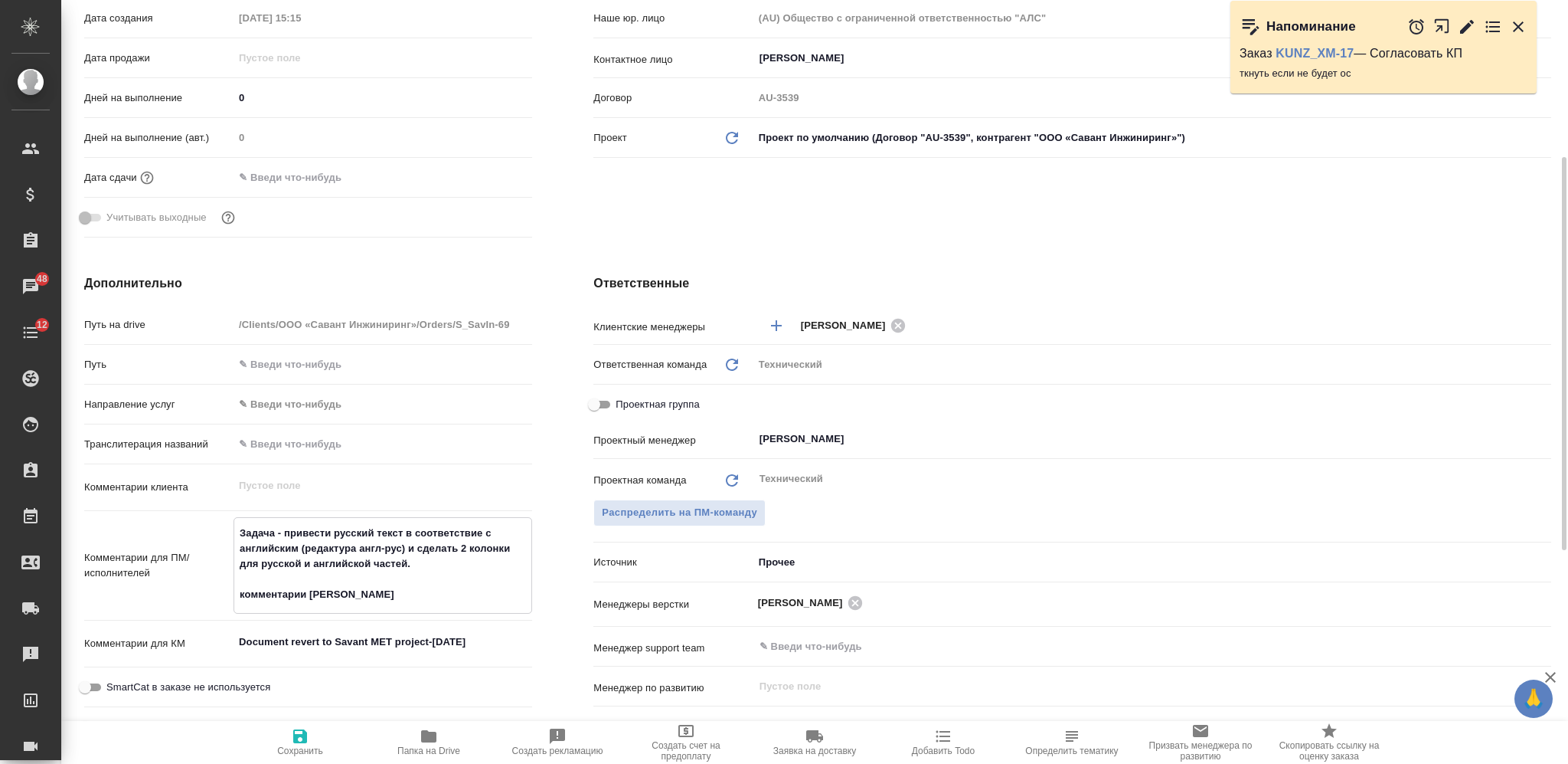
type textarea "x"
type textarea "Задача - привести русский текст в соответствие с английским (редактура англ-рус…"
type textarea "x"
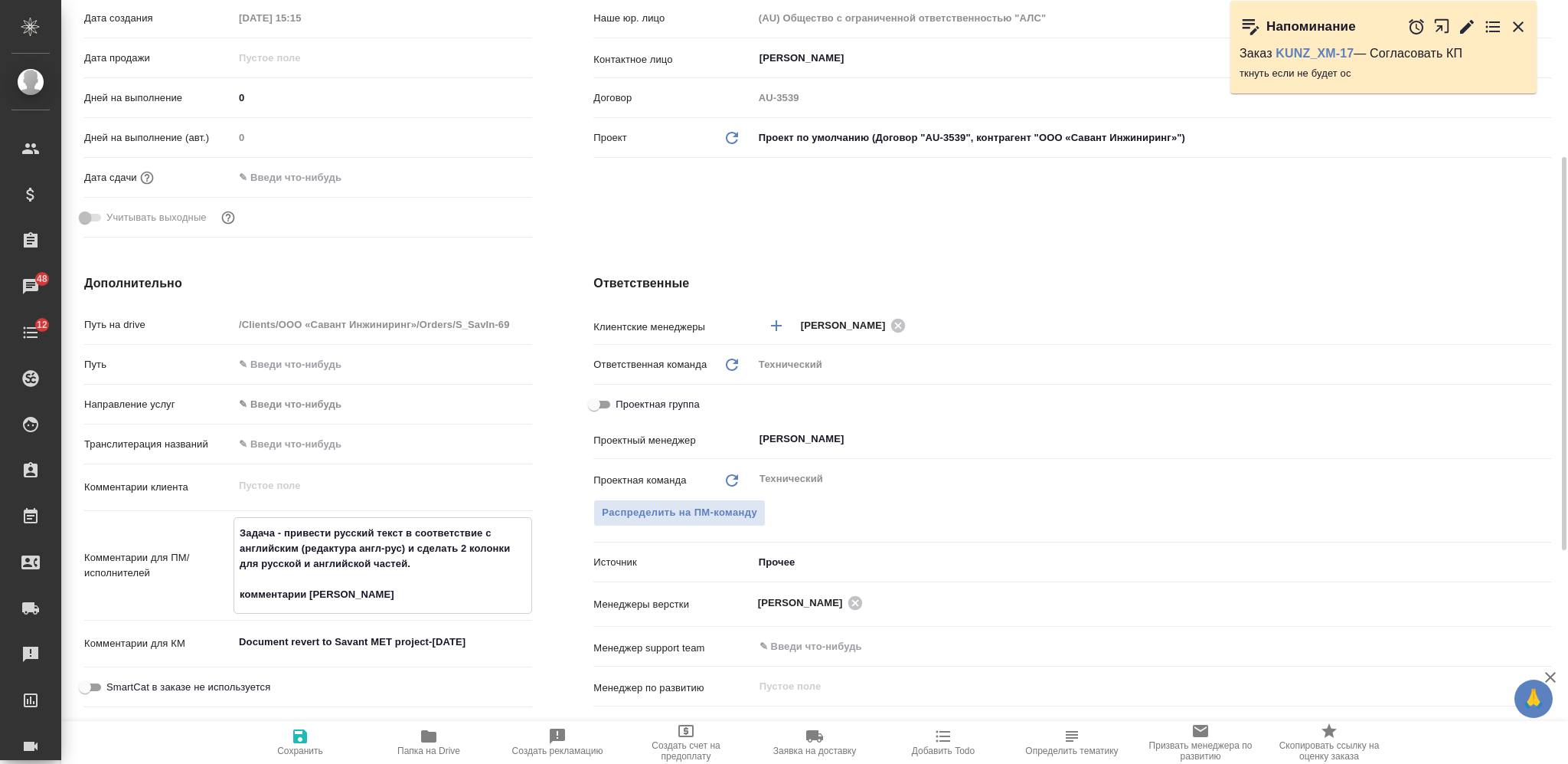
type textarea "x"
type textarea "Задача - привести русский текст в соответствие с английским (редактура англ-рус…"
type textarea "x"
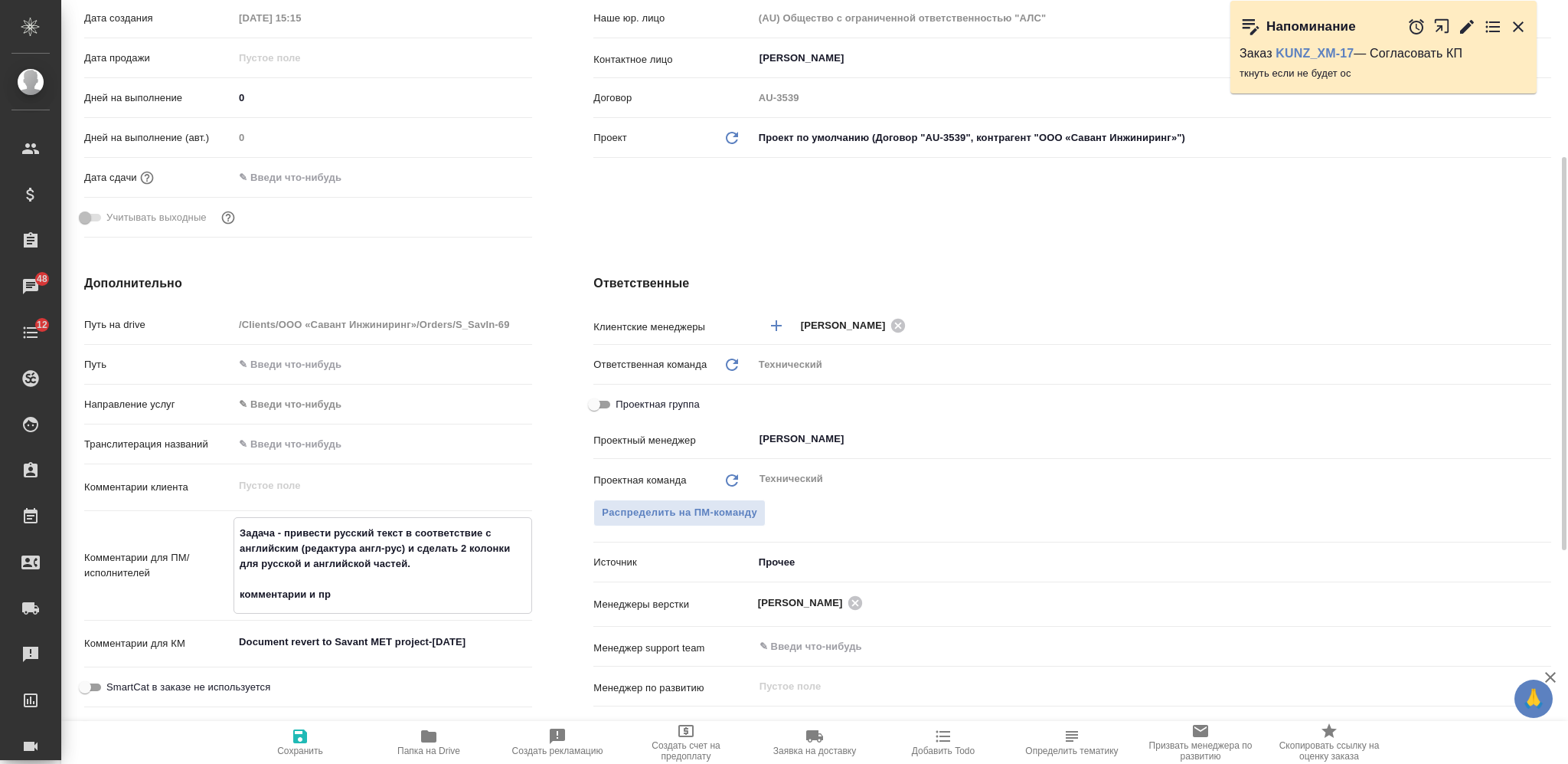
type textarea "x"
type textarea "Задача - привести русский текст в соответствие с английским (редактура англ-рус…"
type textarea "x"
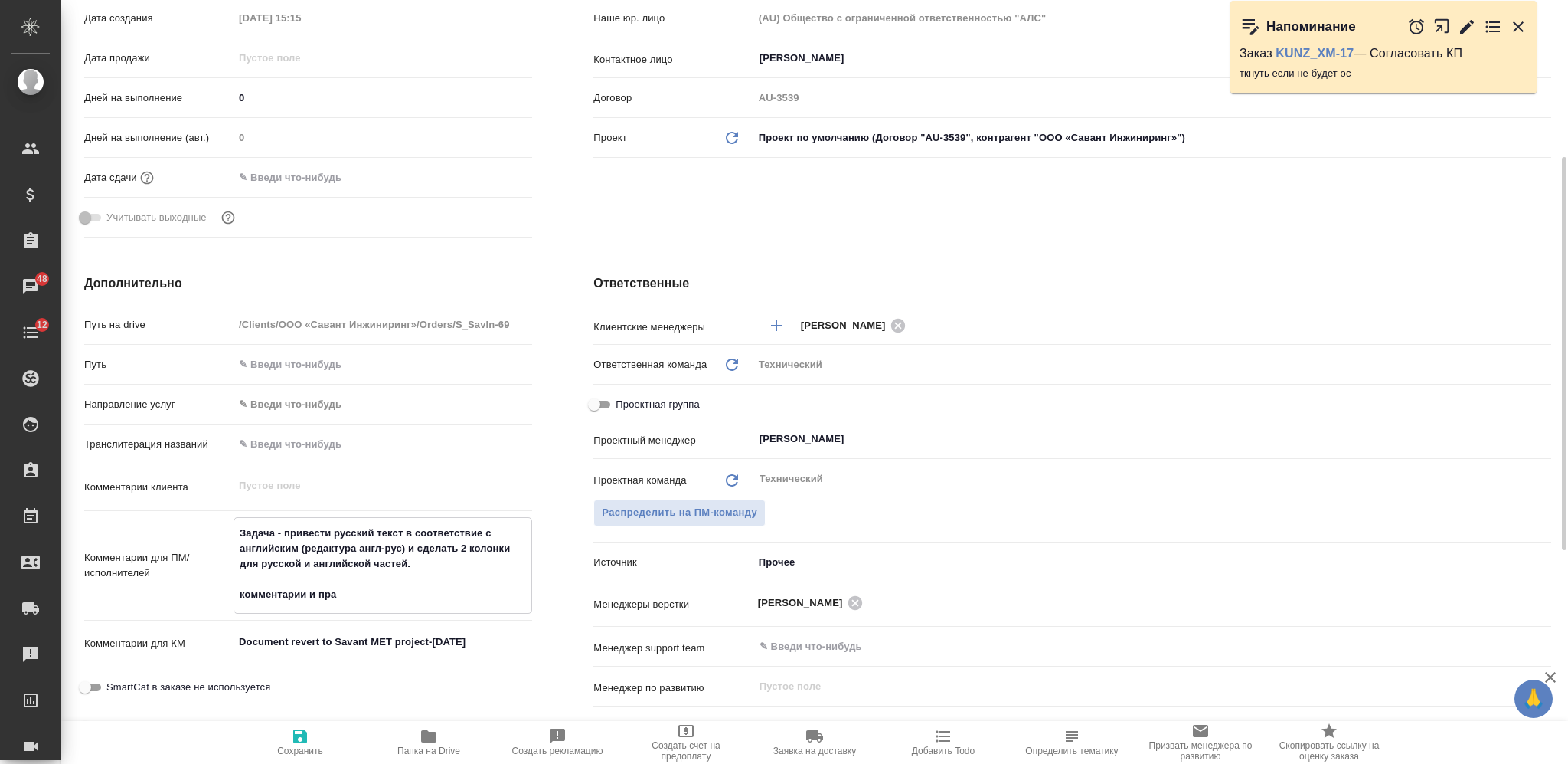
type textarea "Задача - привести русский текст в соответствие с английским (редактура англ-рус…"
type textarea "x"
type textarea "Задача - привести русский текст в соответствие с английским (редактура англ-рус…"
type textarea "x"
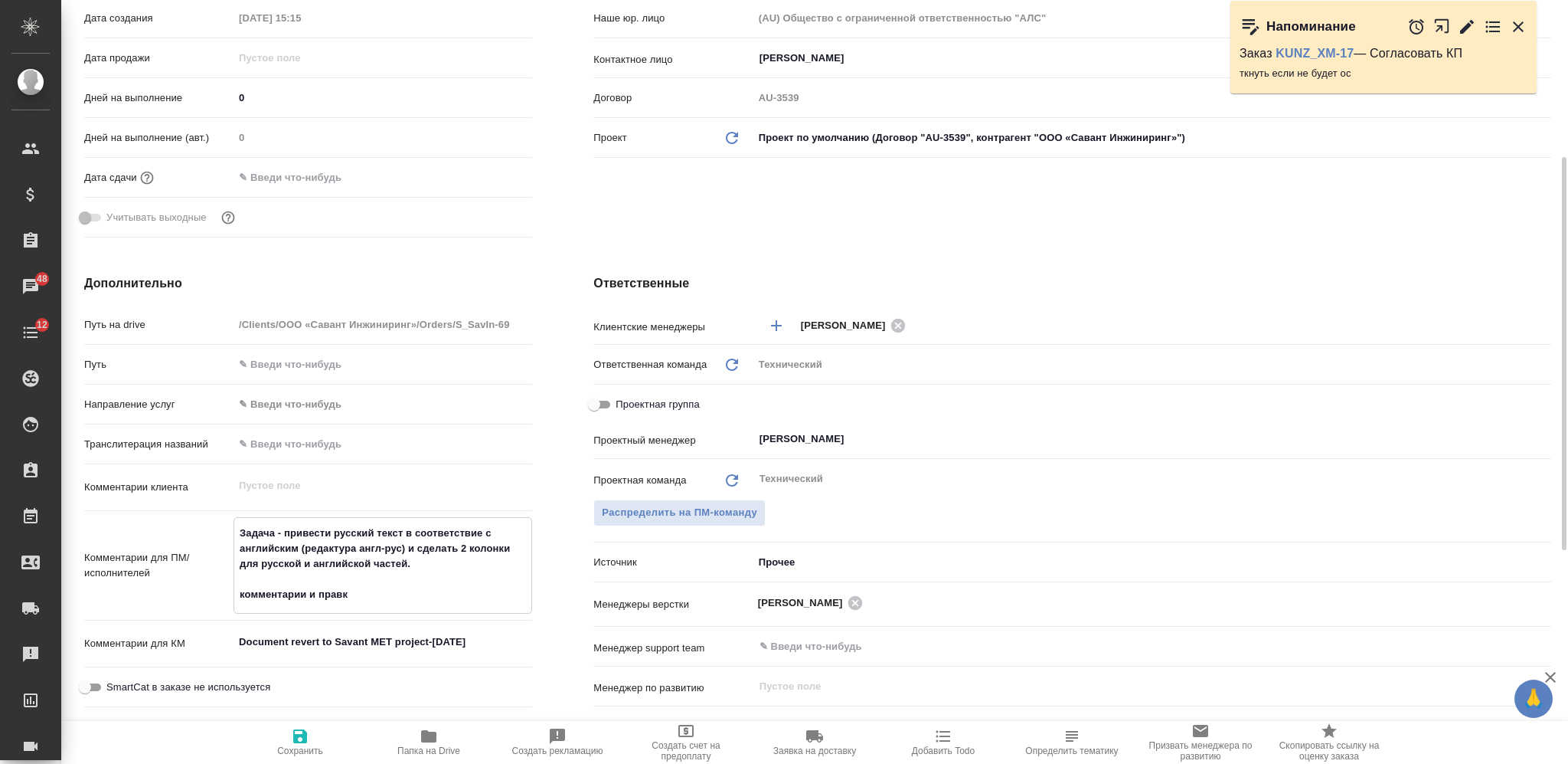
type textarea "Задача - привести русский текст в соответствие с английским (редактура англ-рус…"
type textarea "x"
type textarea "Задача - привести русский текст в соответствие с английским (редактура англ-рус…"
type textarea "x"
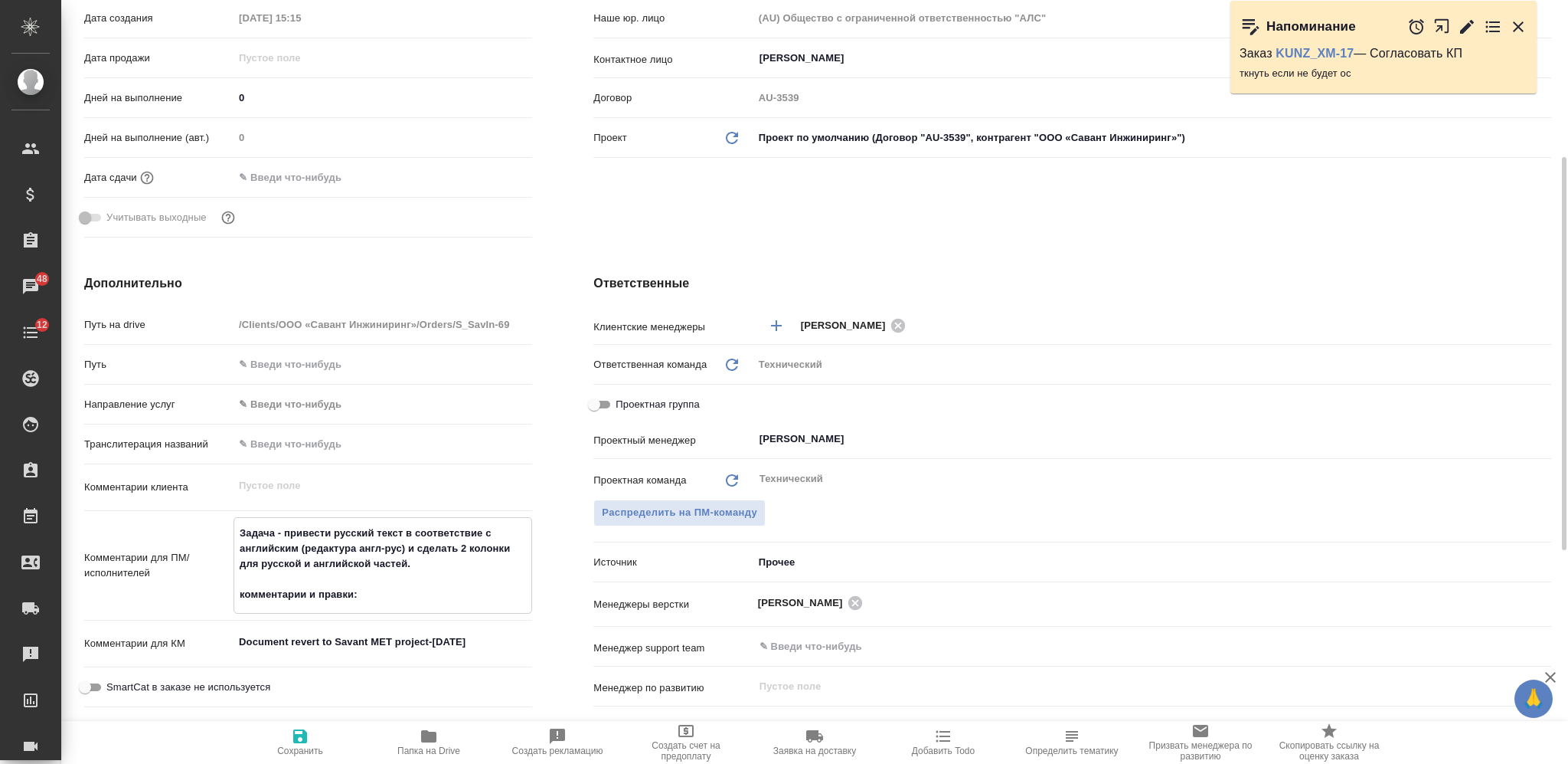
type textarea "x"
type textarea "Задача - привести русский текст в соответствие с английским (редактура англ-рус…"
type textarea "x"
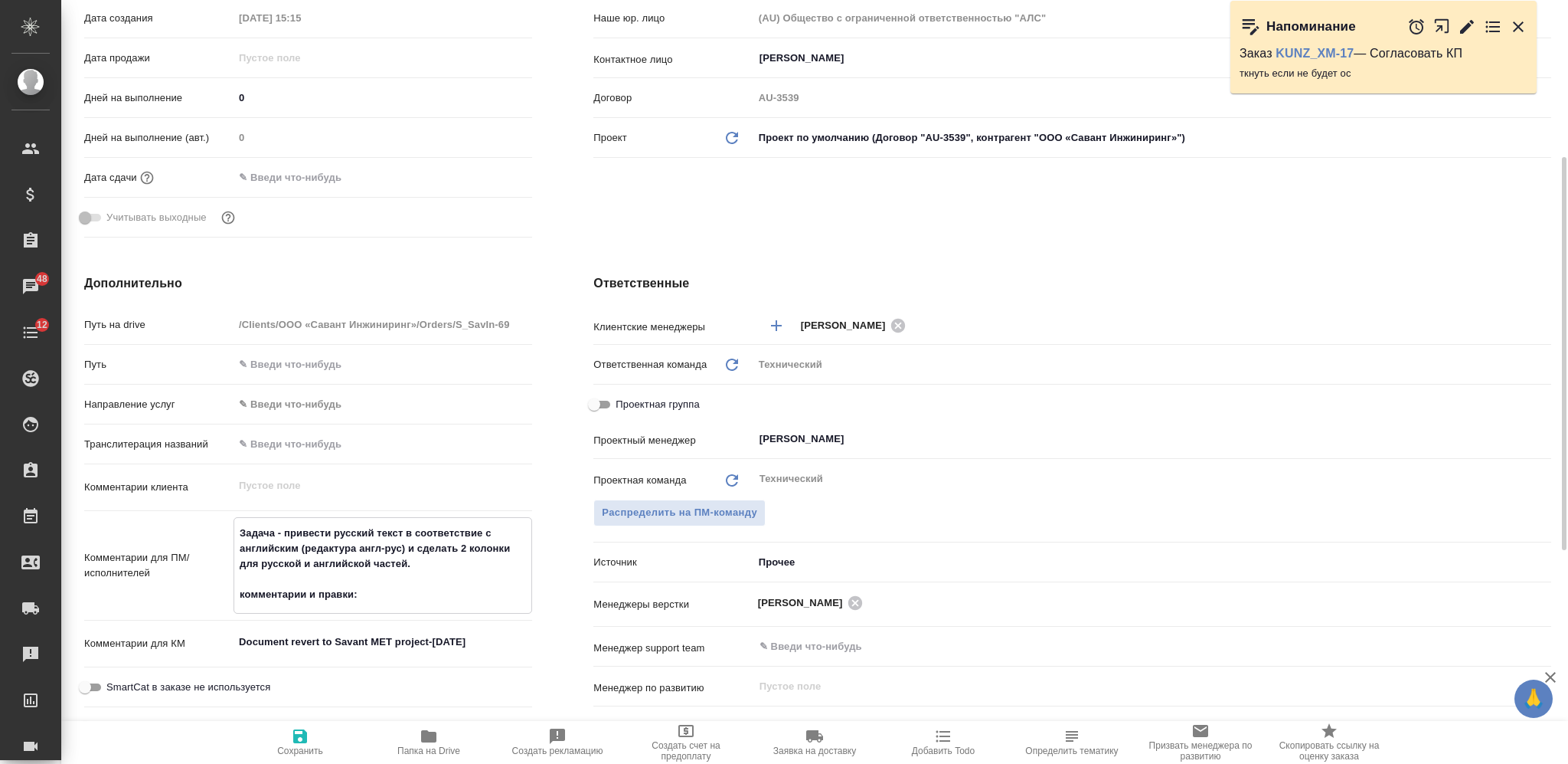
type textarea "x"
paste textarea "Перевести на английский и русский в зависимости от оригинала этих комментариев,…"
type textarea "Задача - привести русский текст в соответствие с английским (редактура англ-рус…"
type textarea "x"
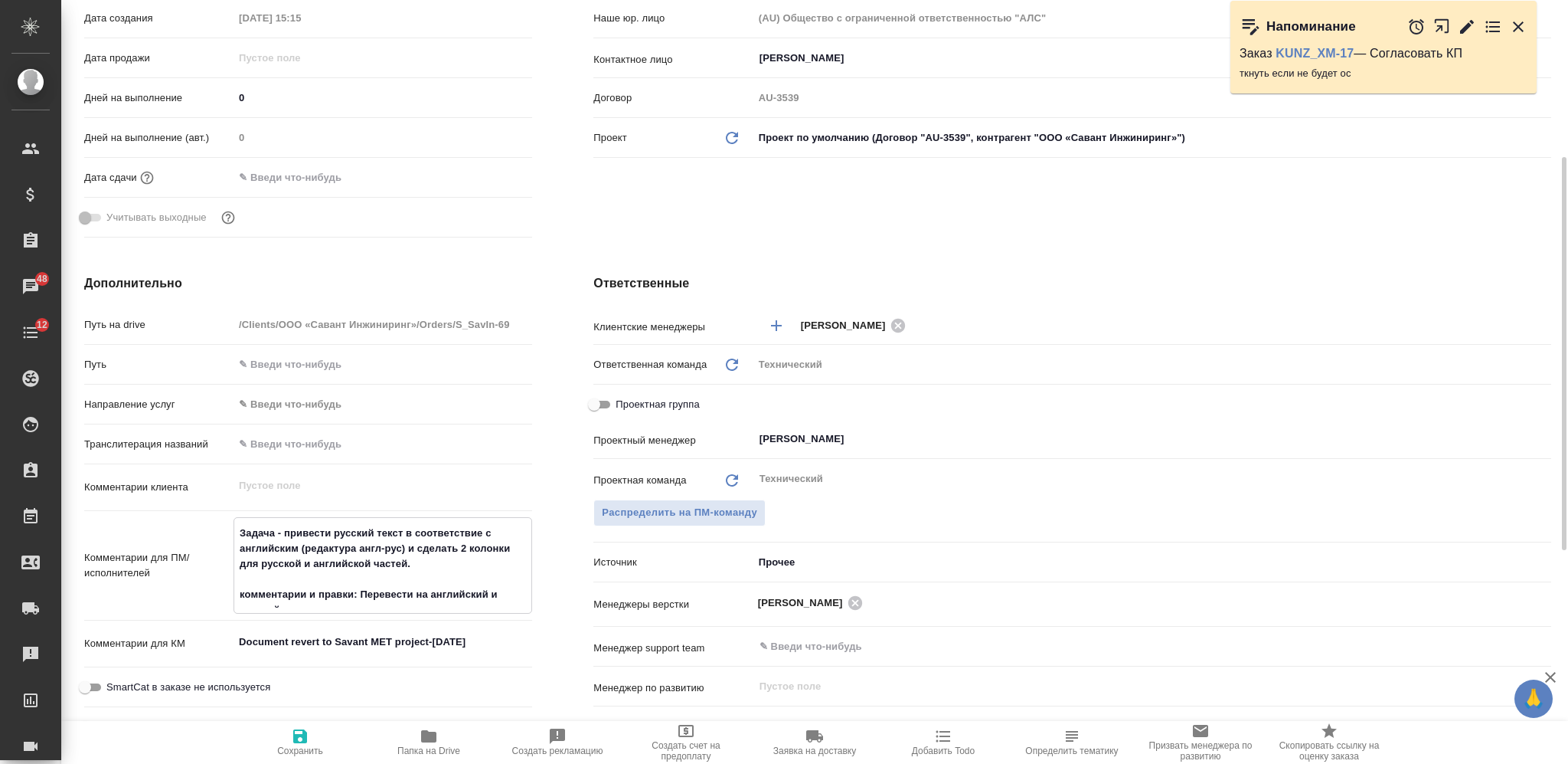
type textarea "x"
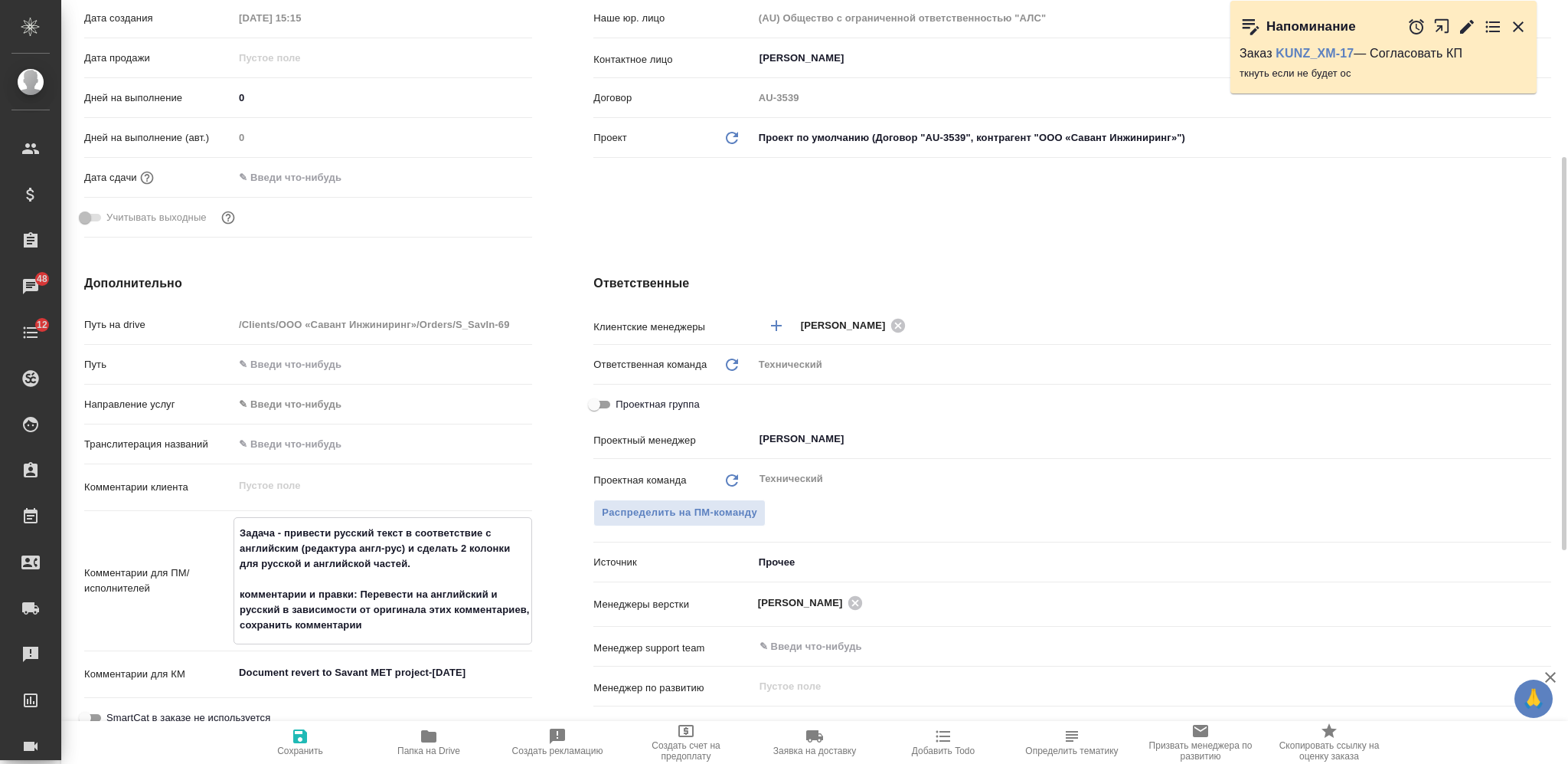
type textarea "Задача - привести русский текст в соответствие с английским (редактура англ-рус…"
type textarea "x"
click at [304, 738] on icon "button" at bounding box center [300, 736] width 14 height 14
type textarea "x"
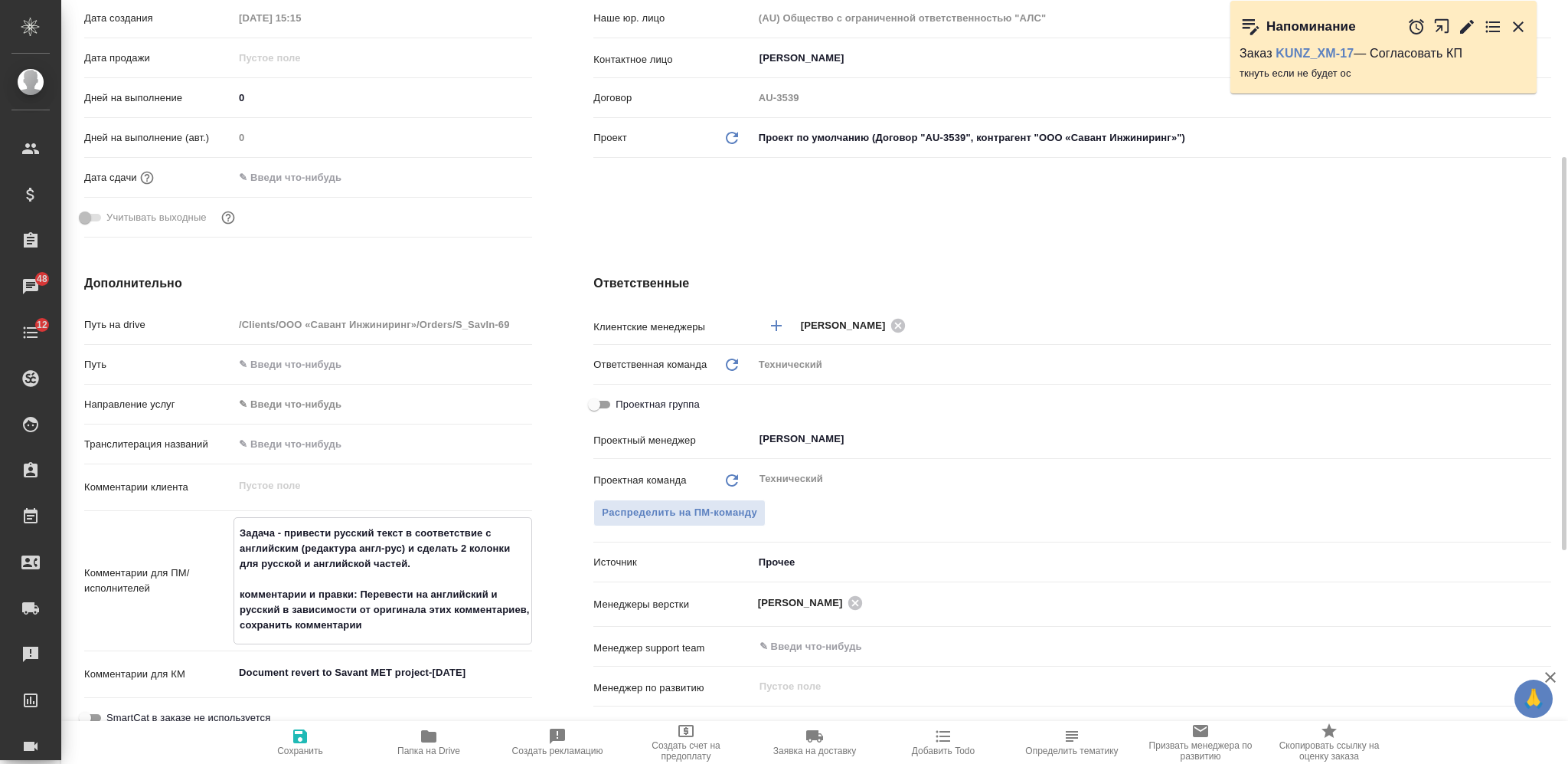
type textarea "x"
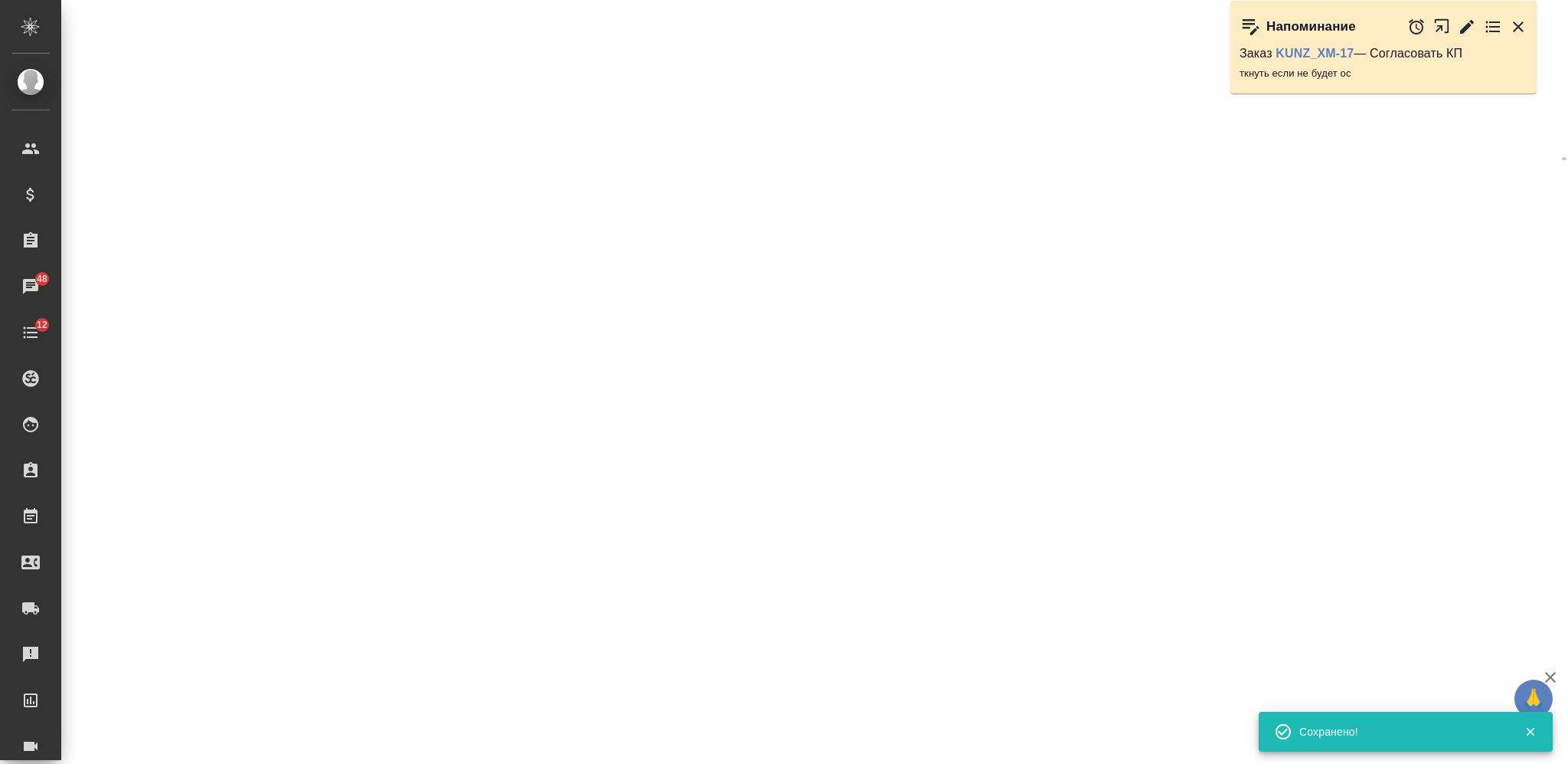
select select "RU"
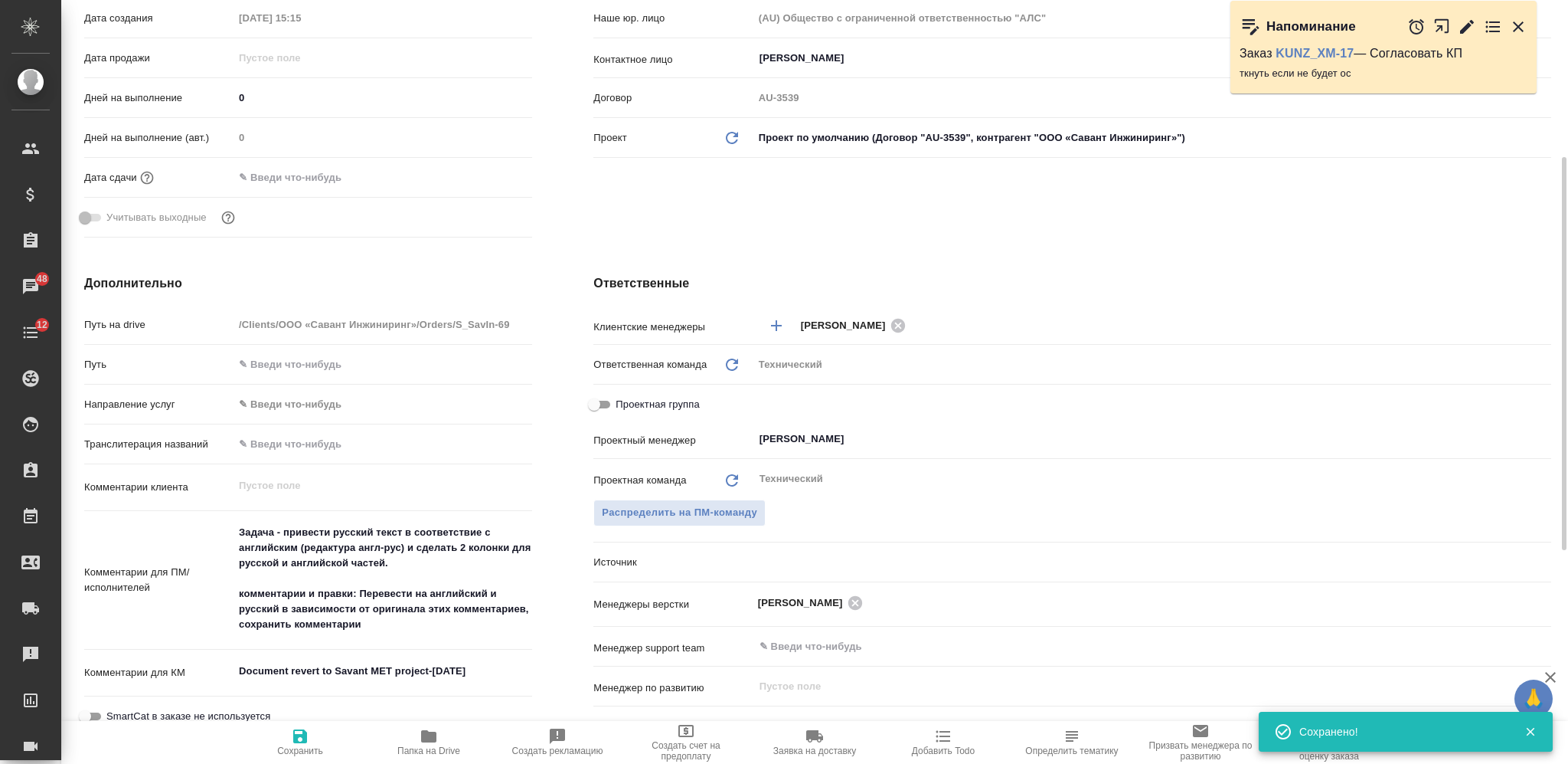
type textarea "x"
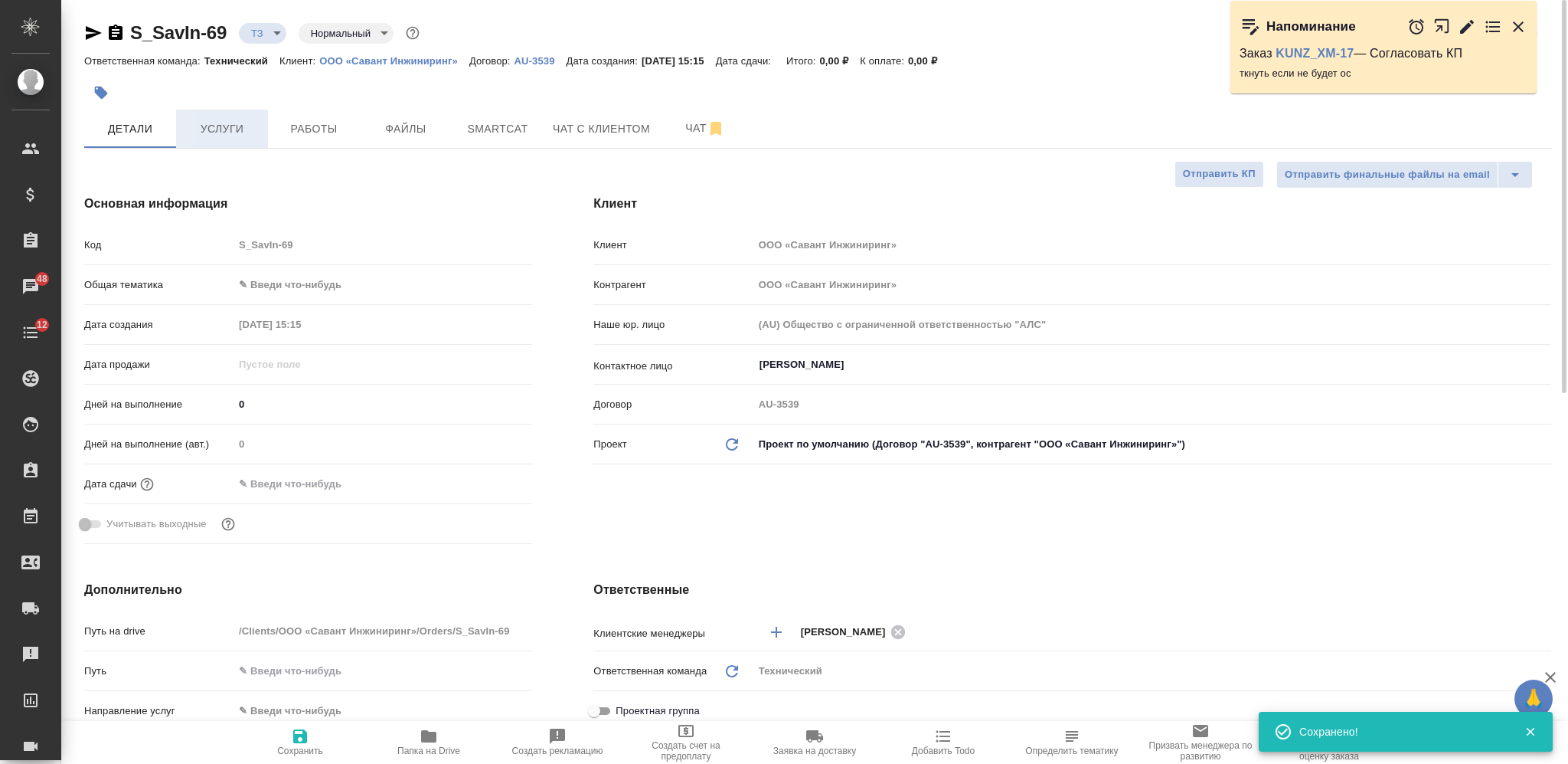
click at [239, 137] on span "Услуги" at bounding box center [222, 129] width 74 height 19
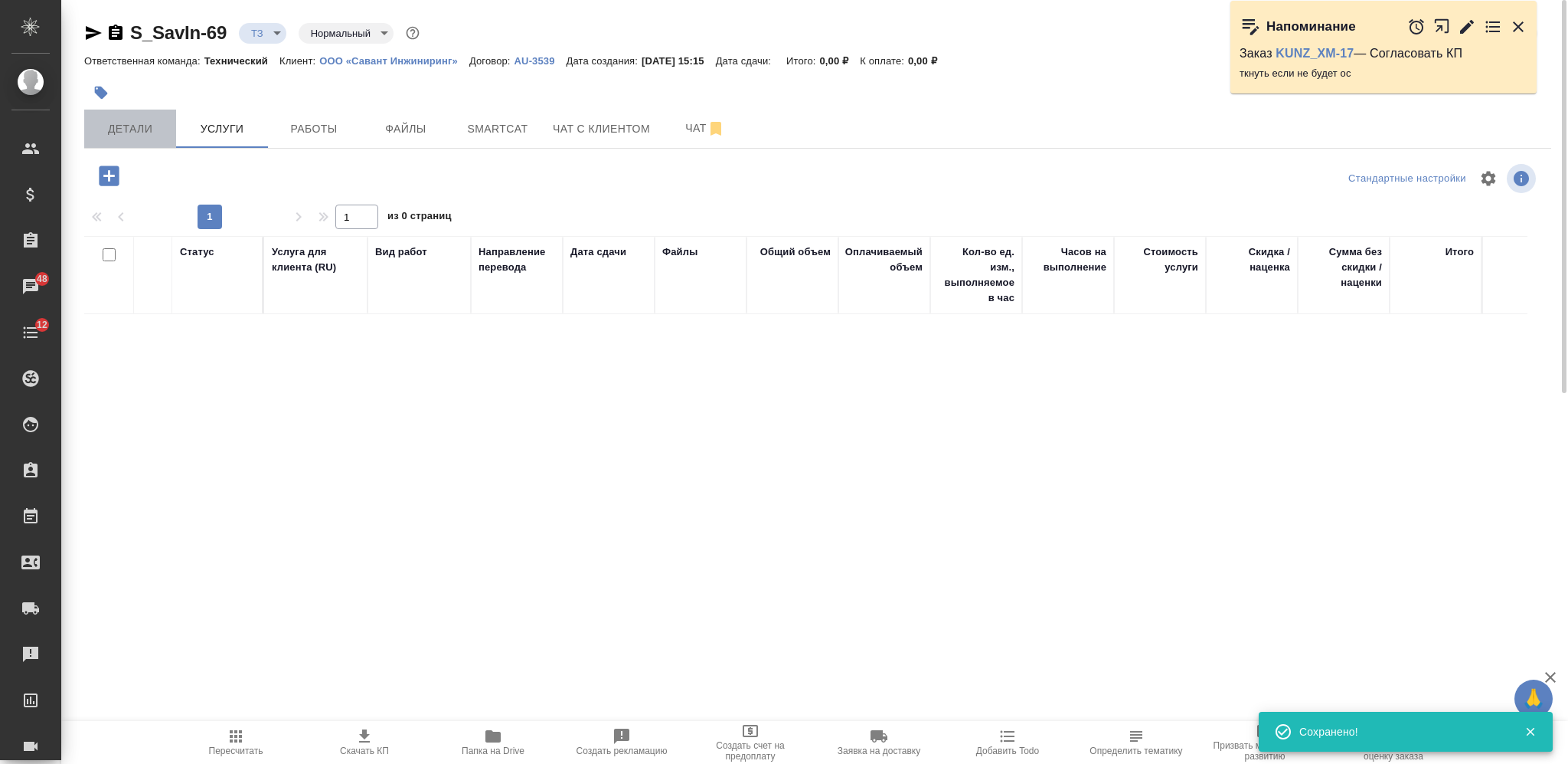
click at [161, 123] on span "Детали" at bounding box center [130, 129] width 74 height 19
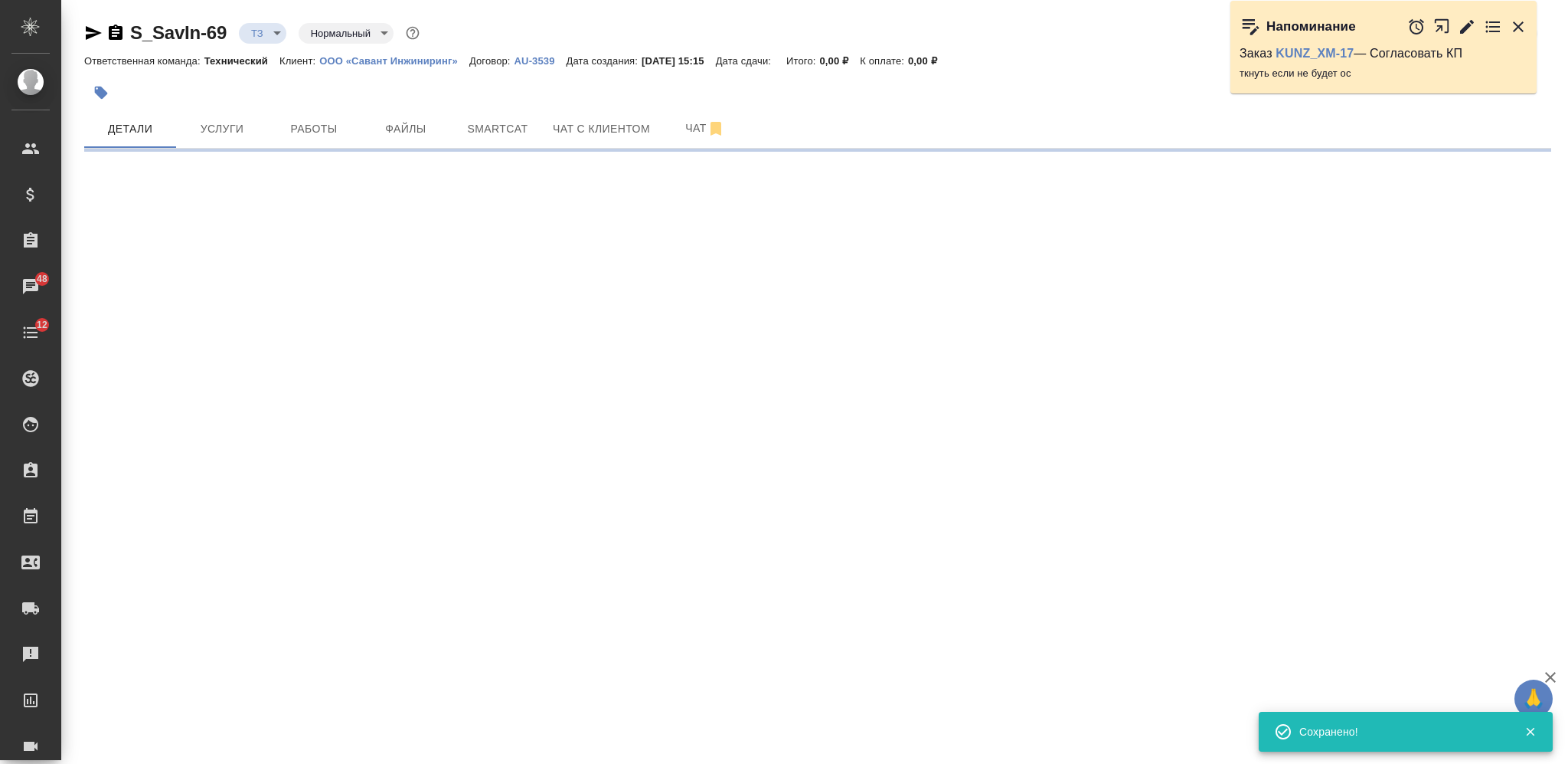
select select "RU"
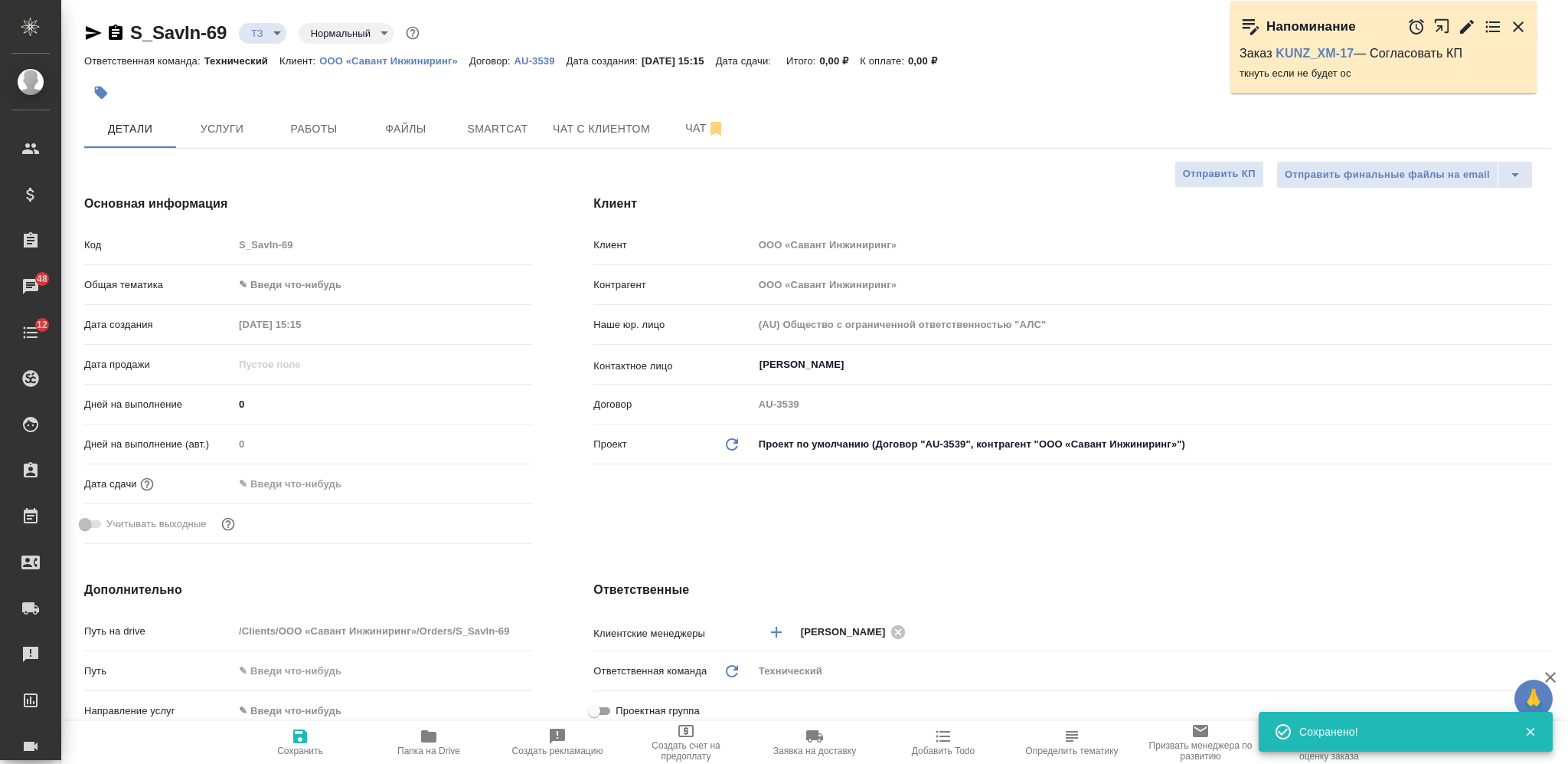
type textarea "x"
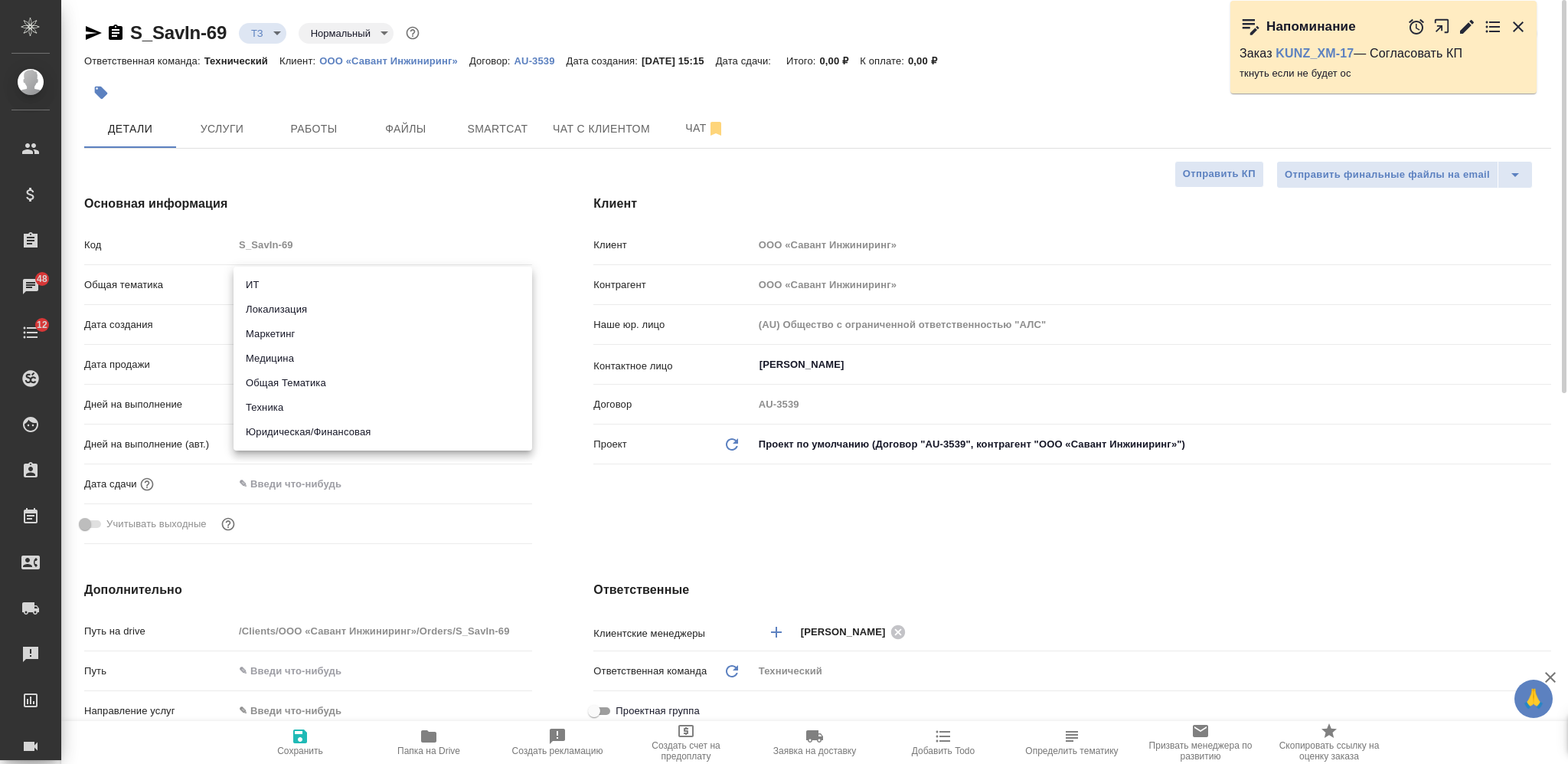
click at [277, 282] on body "🙏 .cls-1 fill:#fff; AWATERA Nikiforova Valeria Клиенты Спецификации Заказы 48 Ч…" at bounding box center [784, 382] width 1568 height 764
click at [290, 405] on li "Техника" at bounding box center [382, 408] width 299 height 25
type input "tech"
type textarea "x"
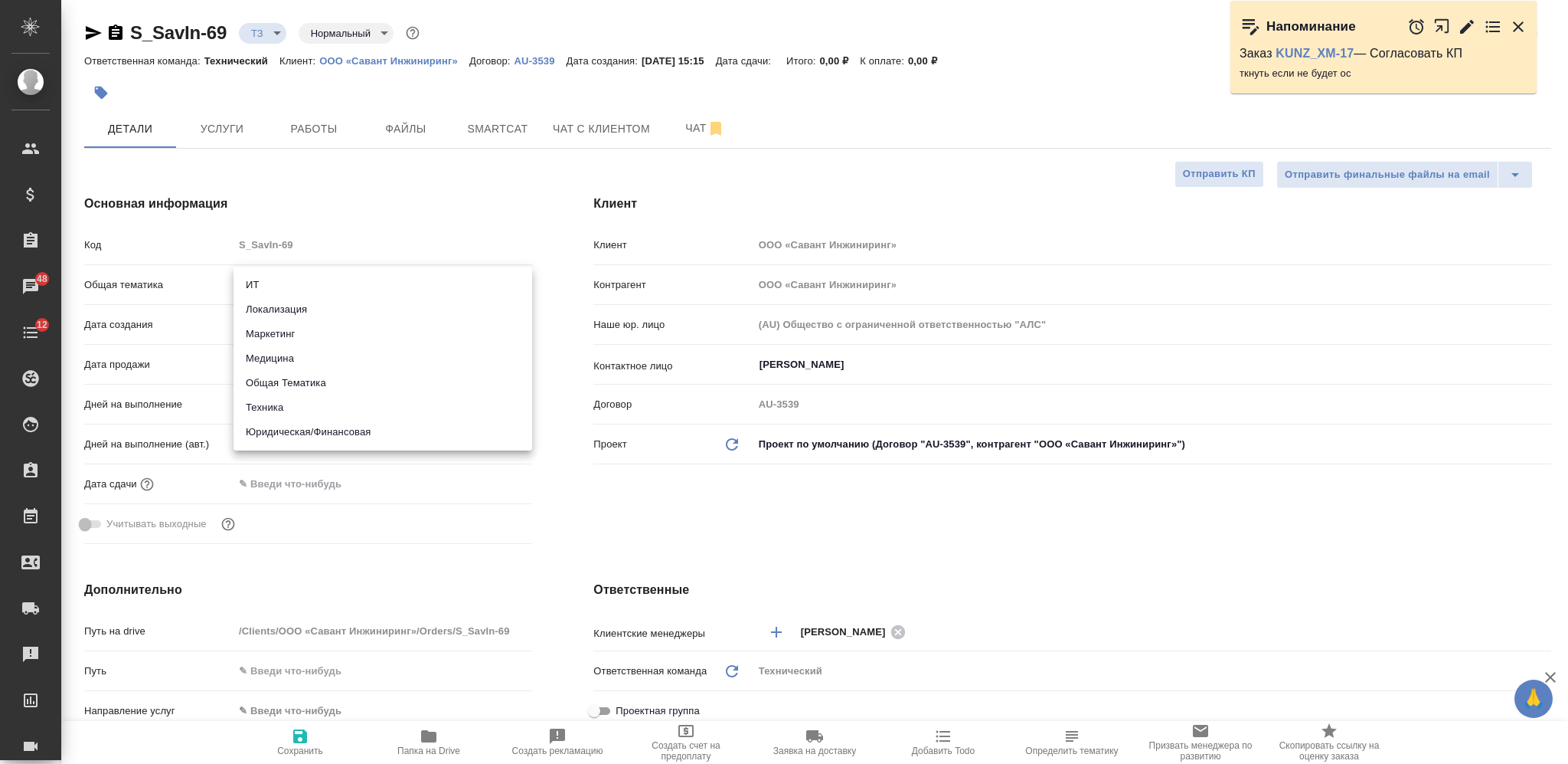
type textarea "x"
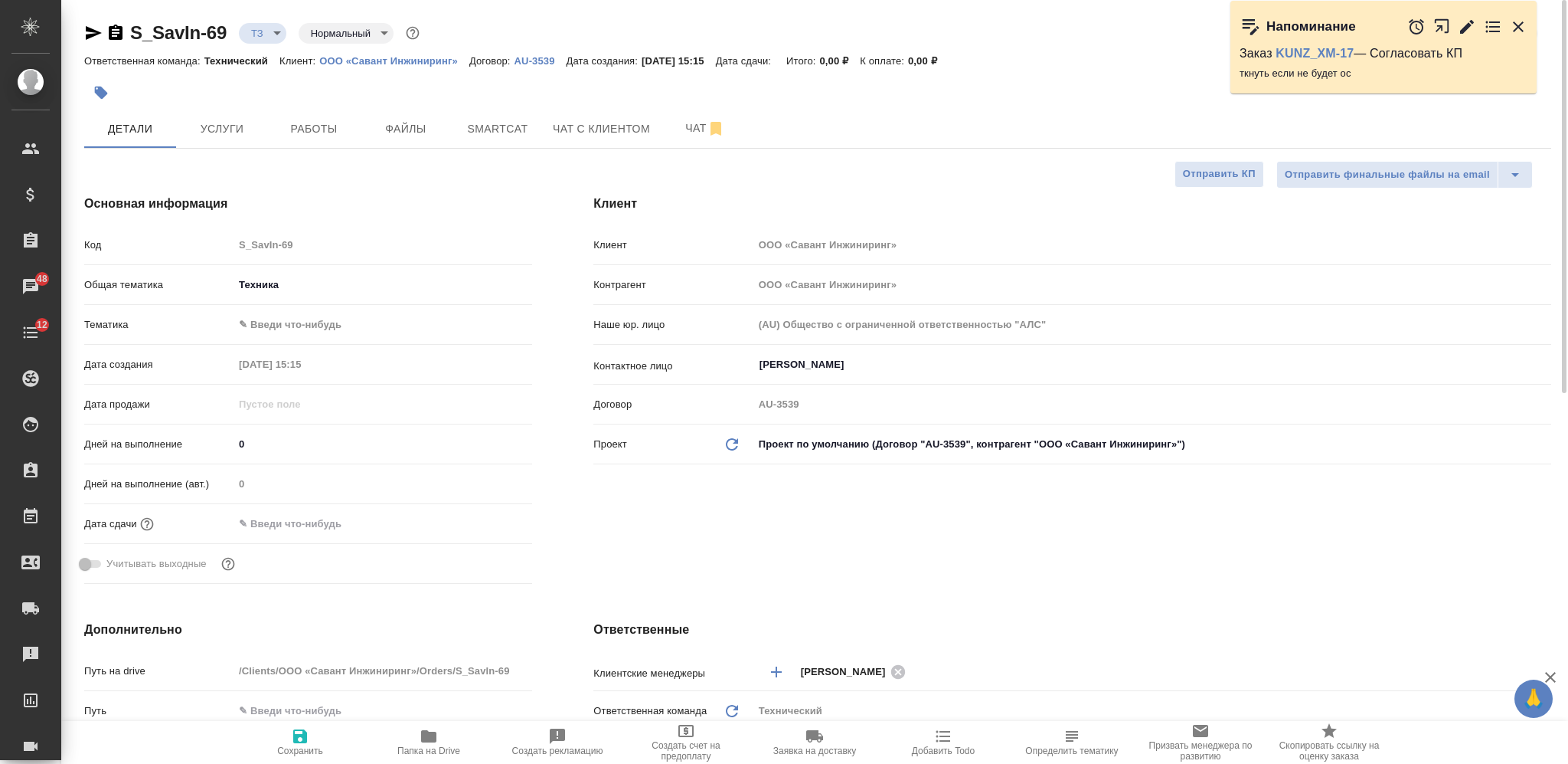
click at [297, 327] on body "🙏 .cls-1 fill:#fff; AWATERA Nikiforova Valeria Клиенты Спецификации Заказы 48 Ч…" at bounding box center [784, 382] width 1568 height 764
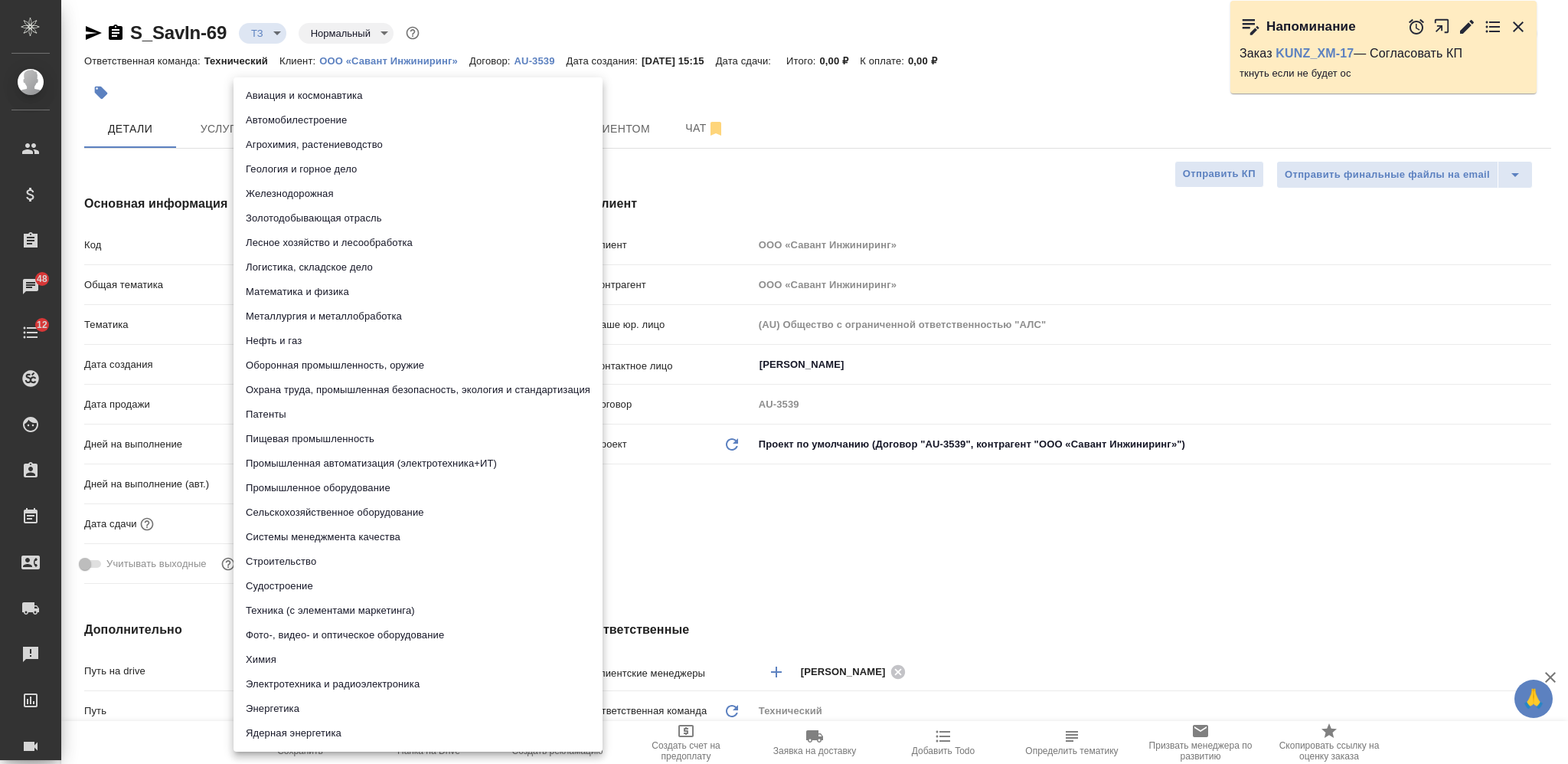
click at [351, 555] on li "Строительство" at bounding box center [418, 562] width 369 height 25
type textarea "x"
type input "5a8b8b956a9677013d343d92"
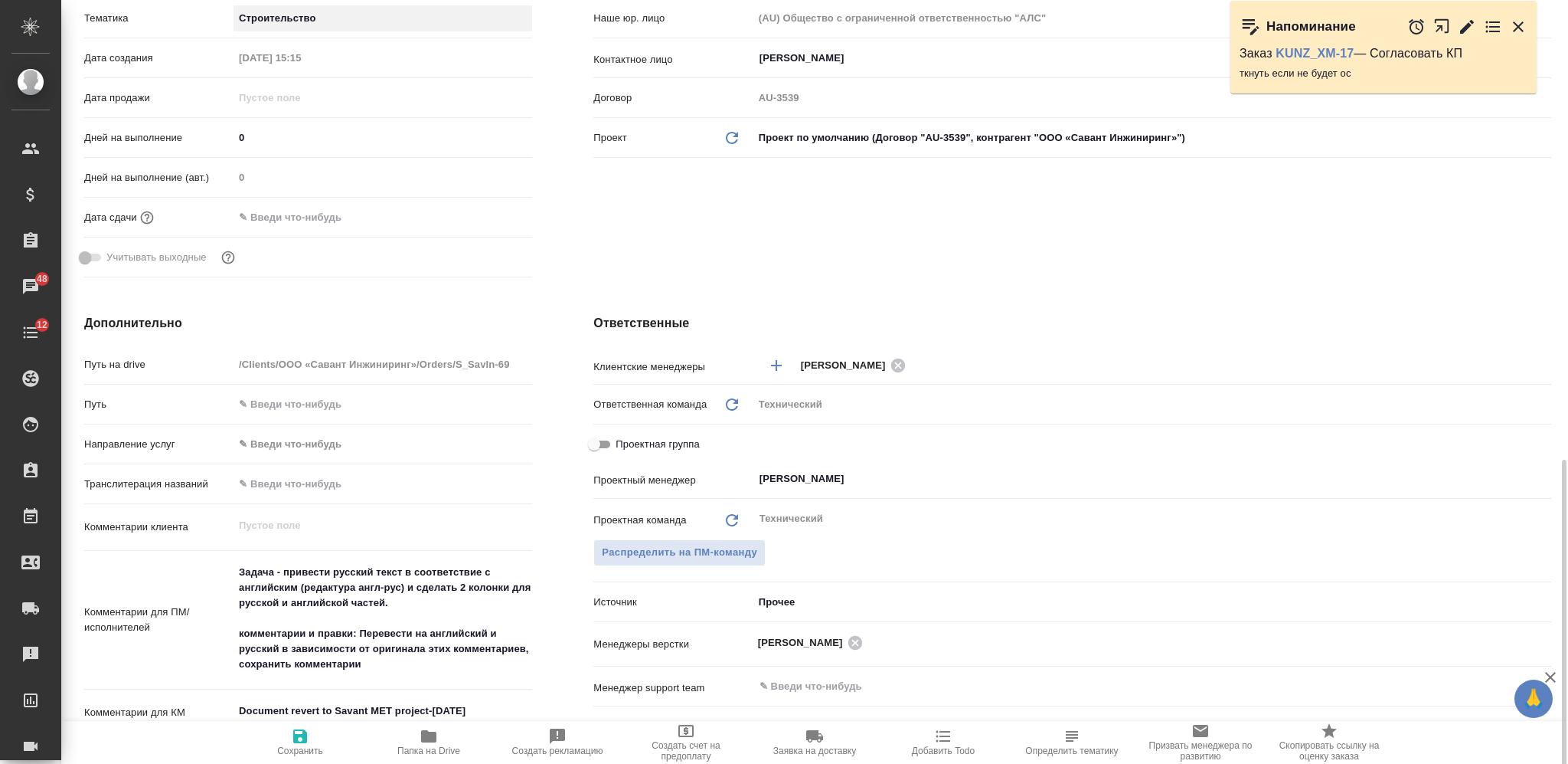
scroll to position [510, 0]
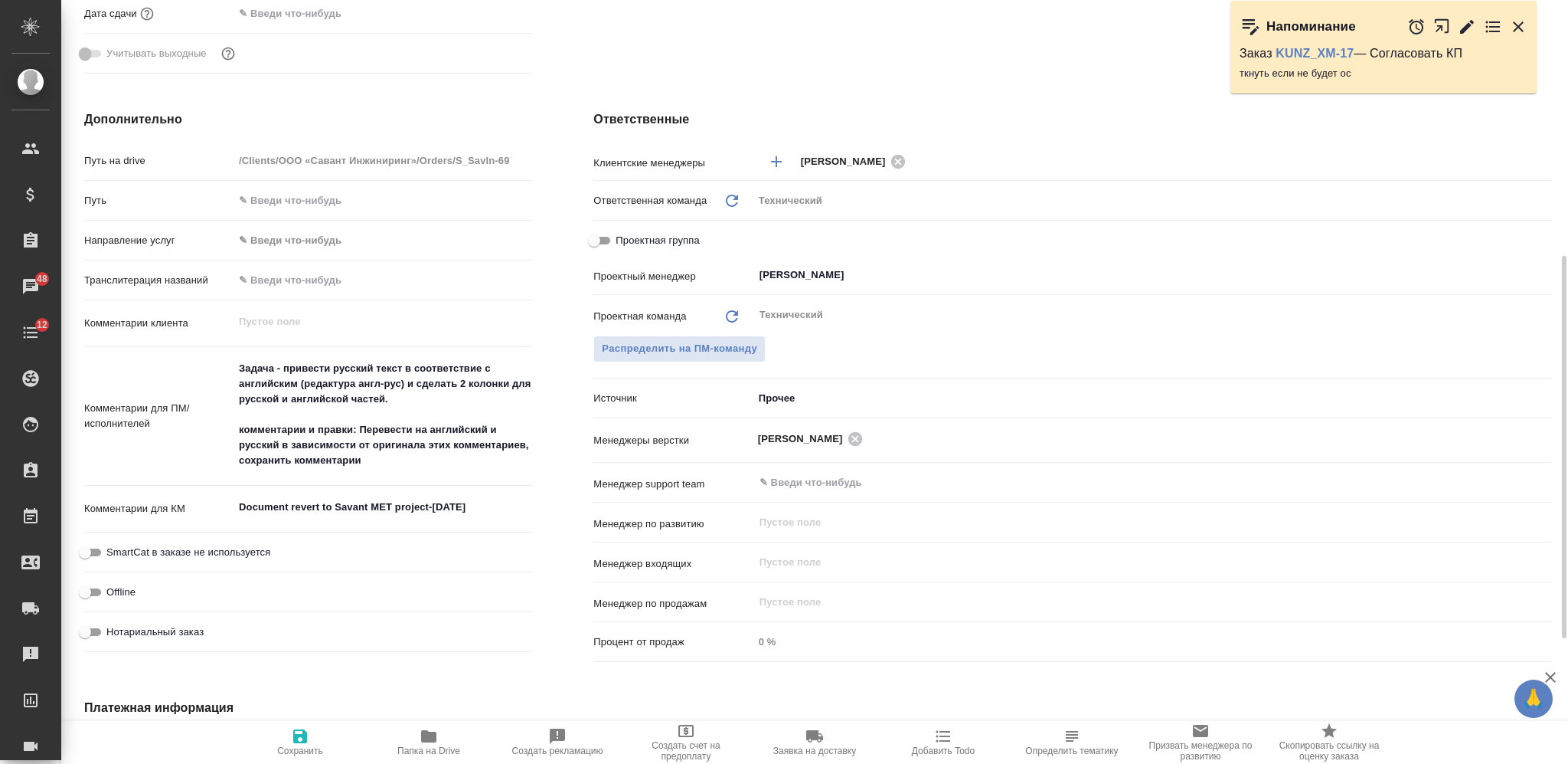
type textarea "x"
click at [378, 468] on textarea "Задача - привести русский текст в соответствие с английским (редактура англ-рус…" at bounding box center [382, 414] width 299 height 118
type textarea "Задача - привести русский текст в соответствие с английским (редактура англ-рус…"
type textarea "x"
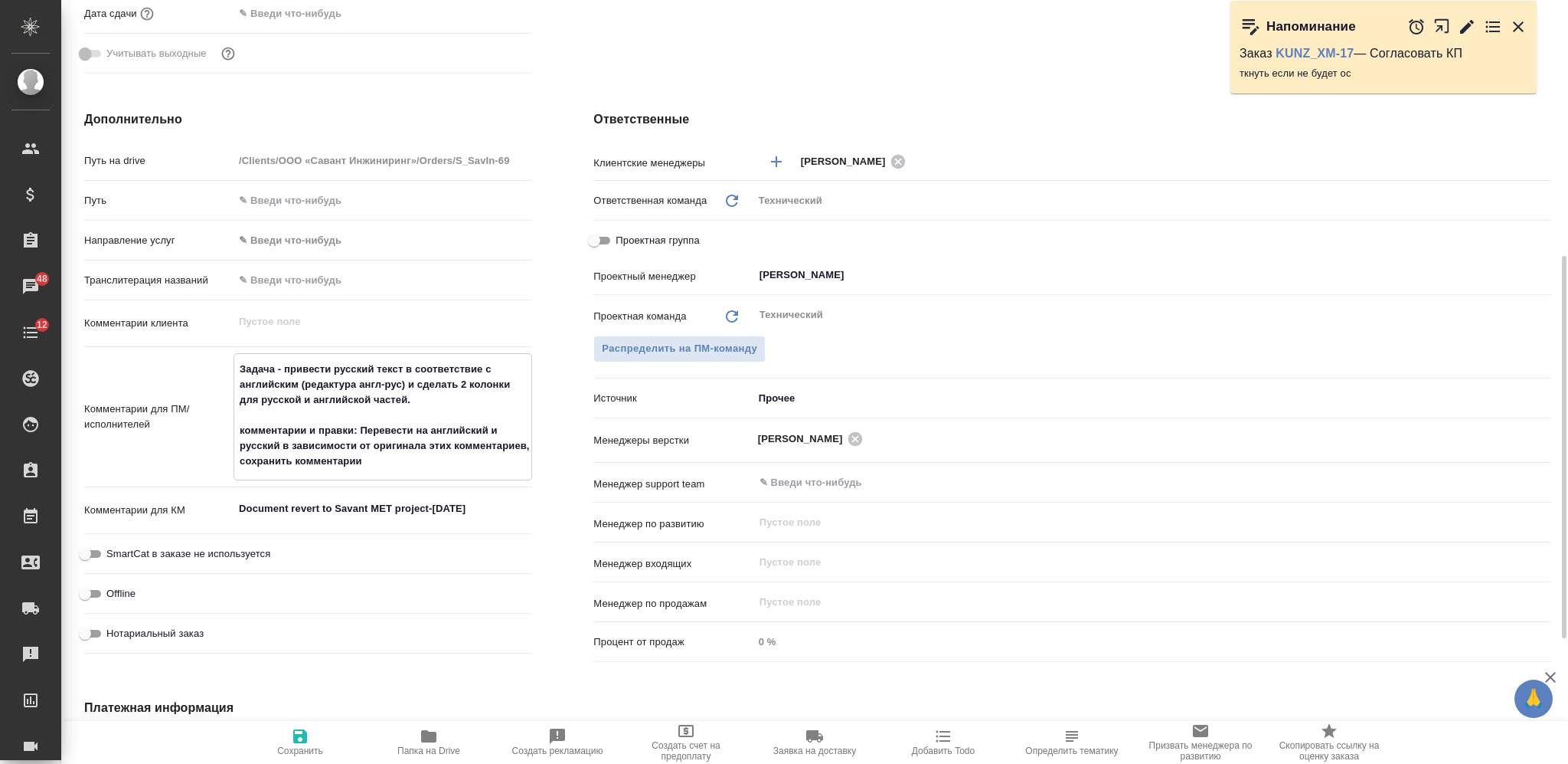
type textarea "x"
type textarea "Задача - привести русский текст в соответствие с английским (редактура англ-рус…"
type textarea "x"
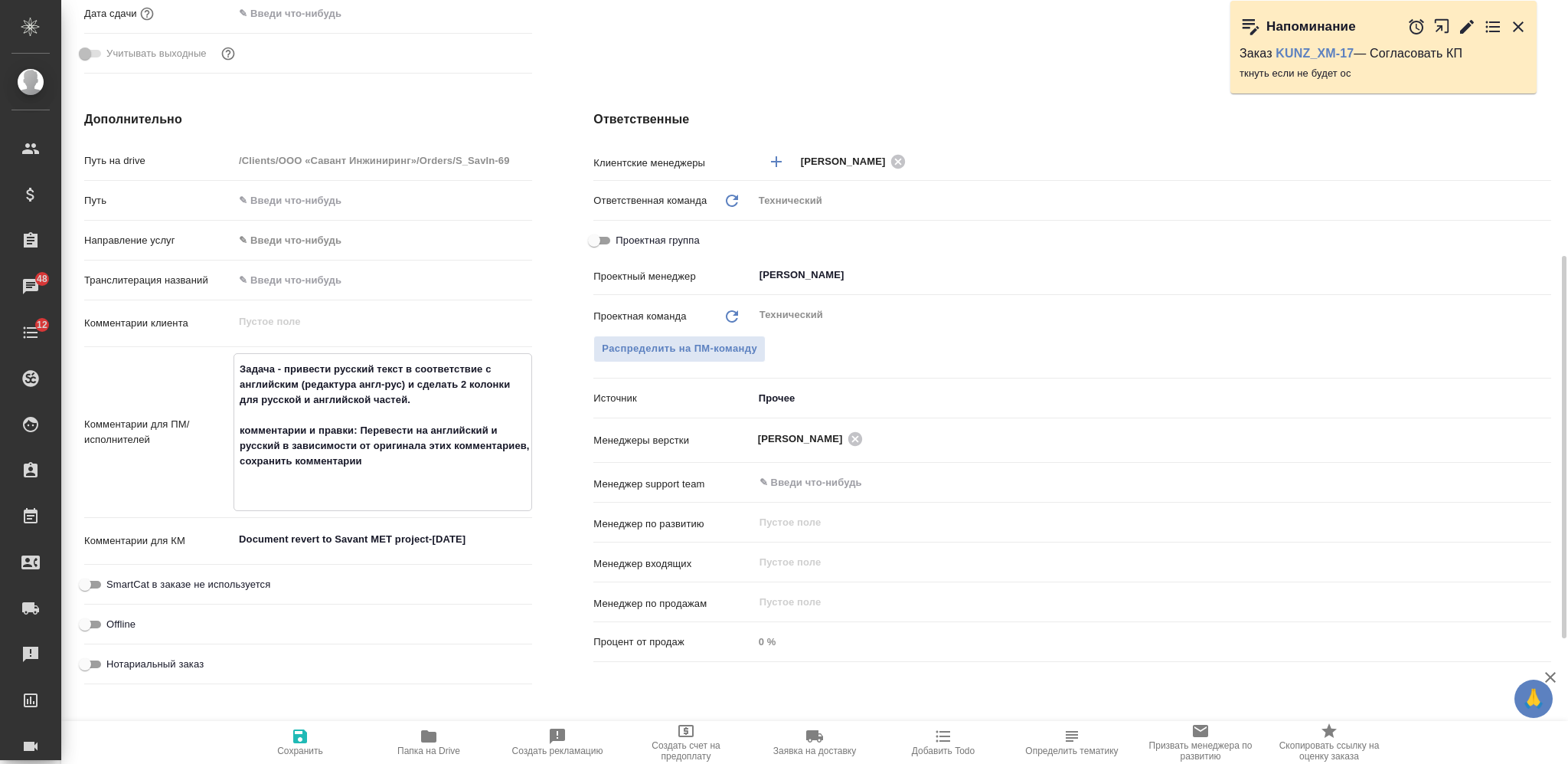
type textarea "Задача - привести русский текст в соответствие с английским (редактура англ-рус…"
type textarea "x"
type textarea "Задача - привести русский текст в соответствие с английским (редактура англ-рус…"
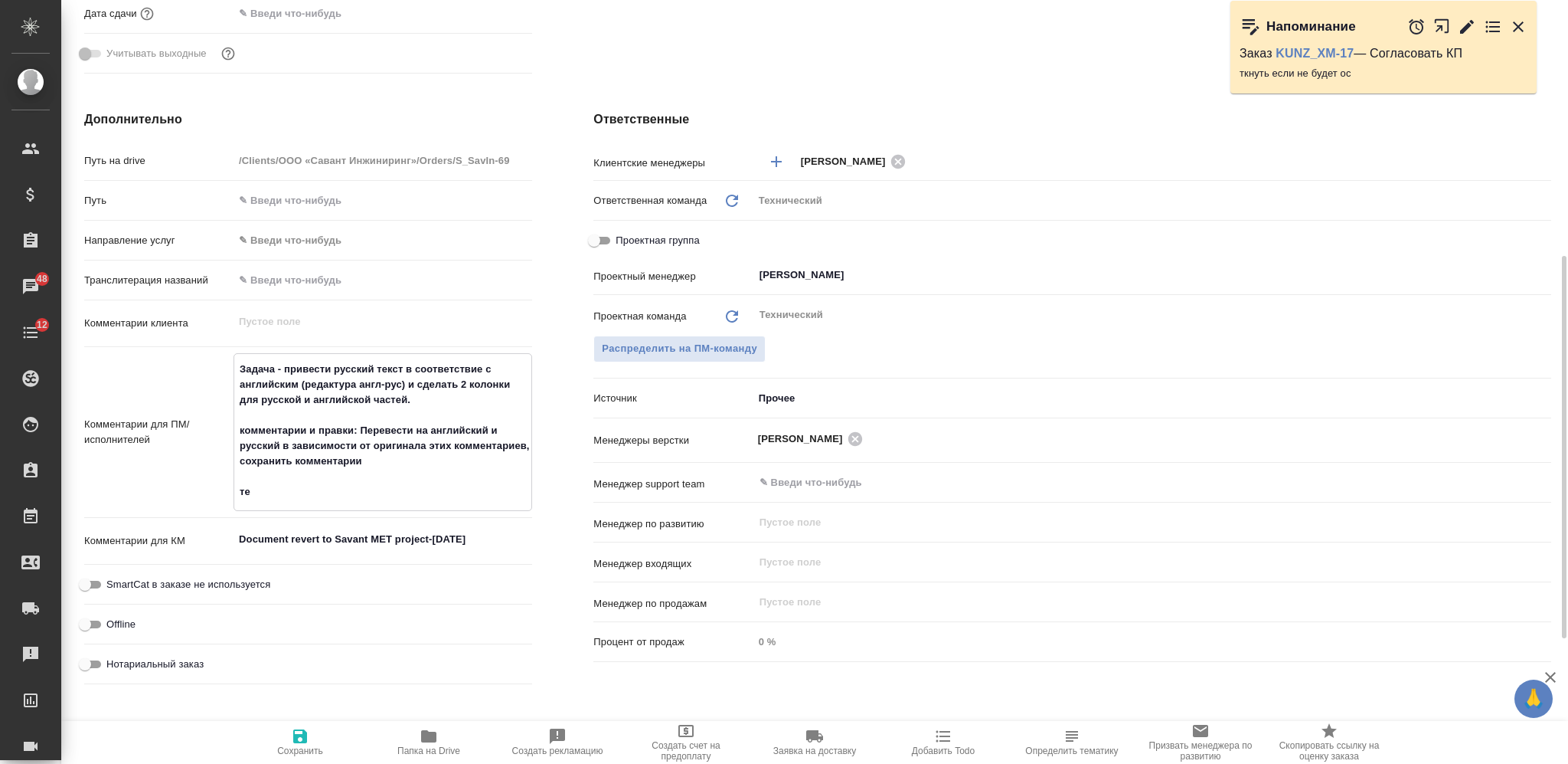
type textarea "x"
type textarea "Задача - привести русский текст в соответствие с английским (редактура англ-рус…"
type textarea "x"
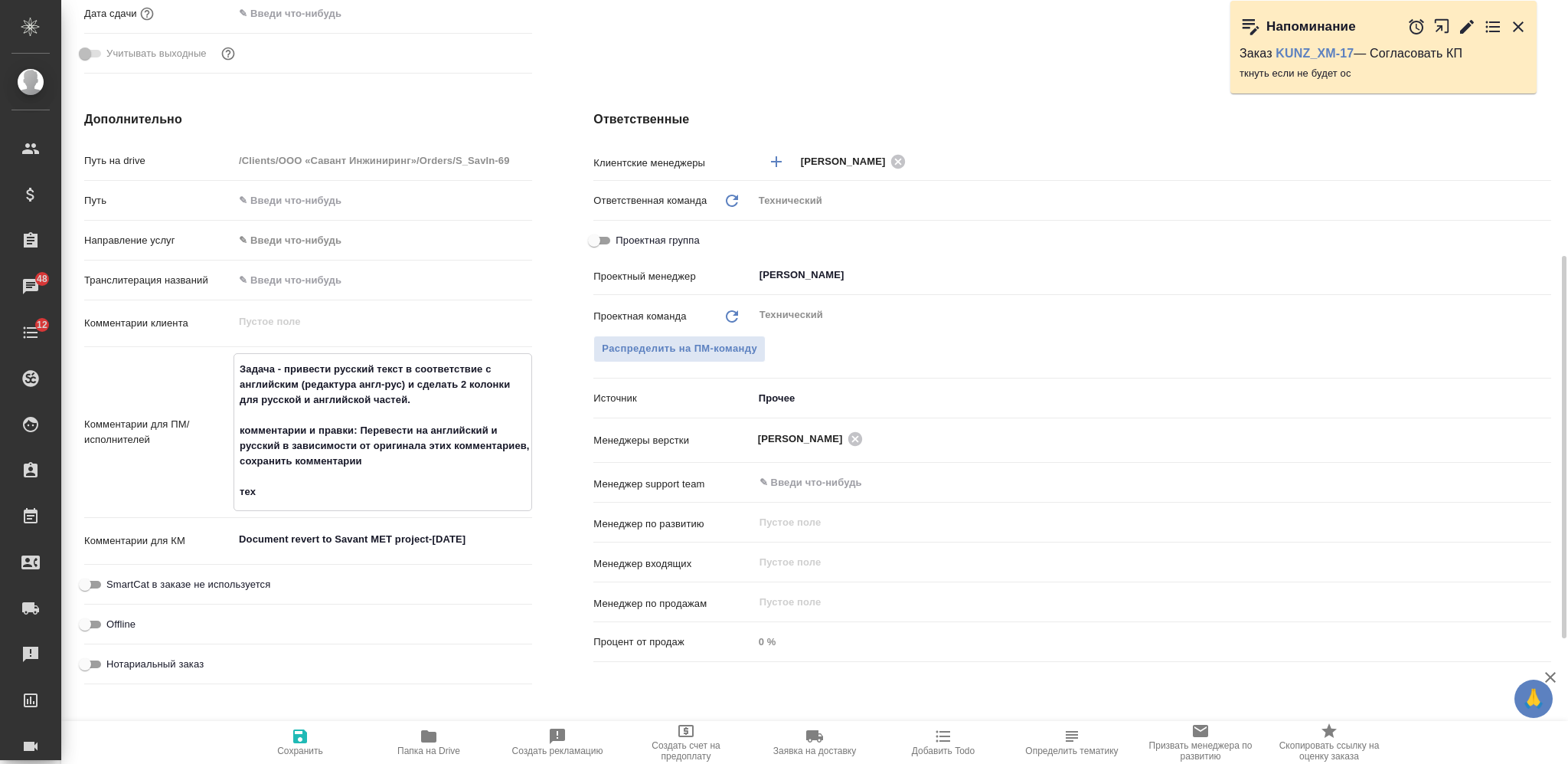
type textarea "x"
type textarea "Задача - привести русский текст в соответствие с английским (редактура англ-рус…"
type textarea "x"
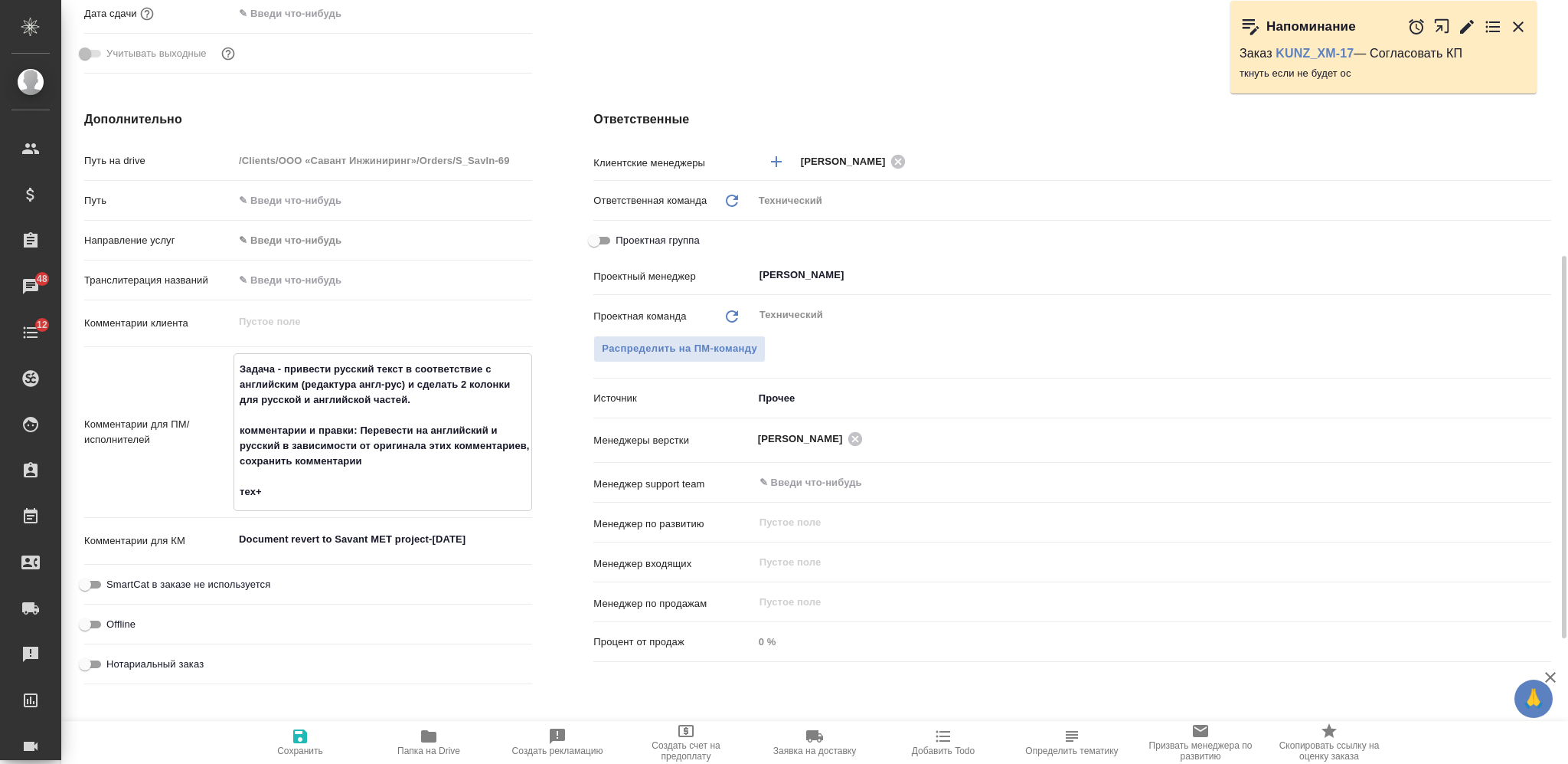
type textarea "x"
type textarea "Задача - привести русский текст в соответствие с английским (редактура англ-рус…"
type textarea "x"
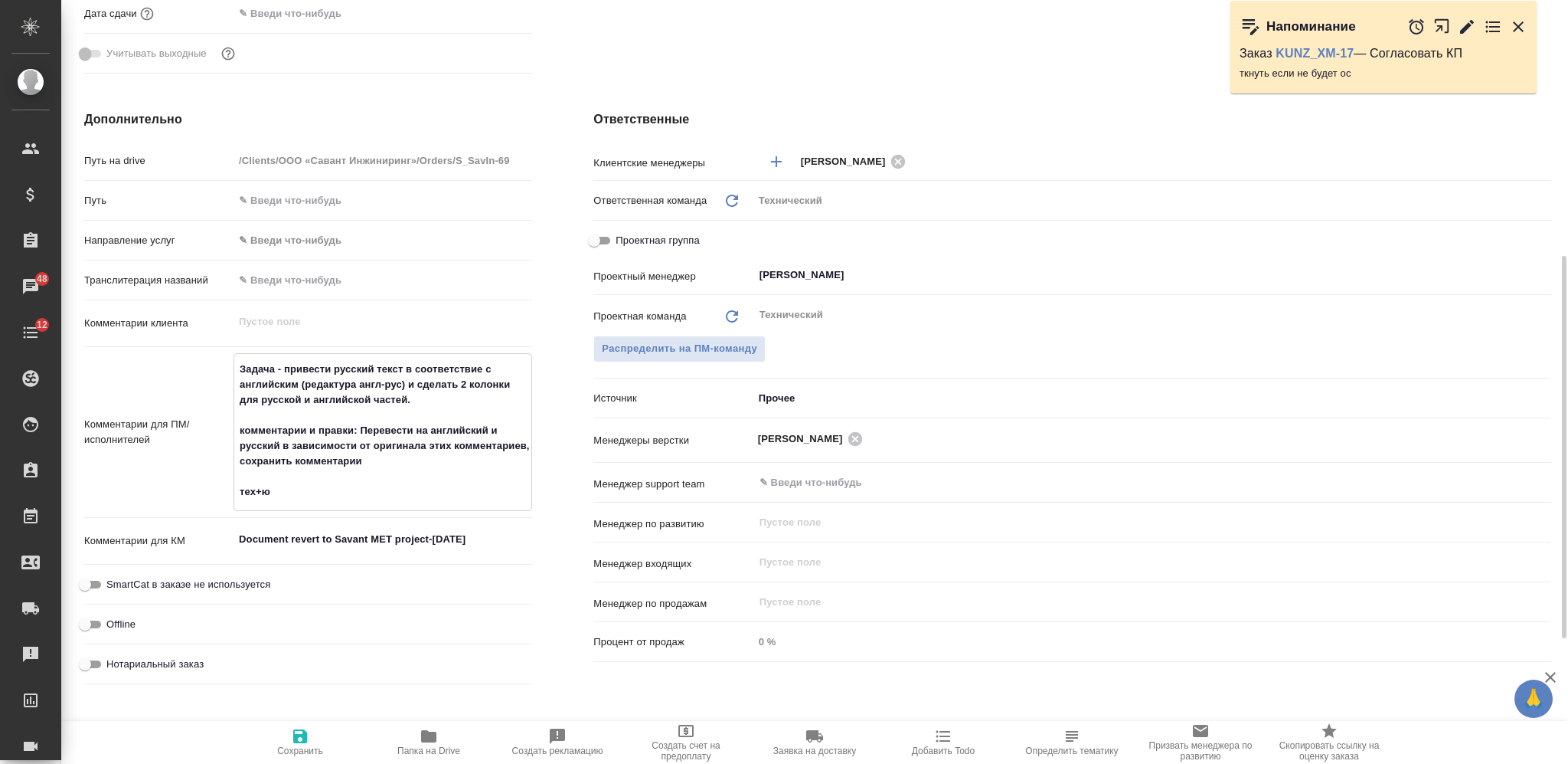
type textarea "Задача - привести русский текст в соответствие с английским (редактура англ-рус…"
type textarea "x"
type textarea "Задача - привести русский текст в соответствие с английским (редактура англ-рус…"
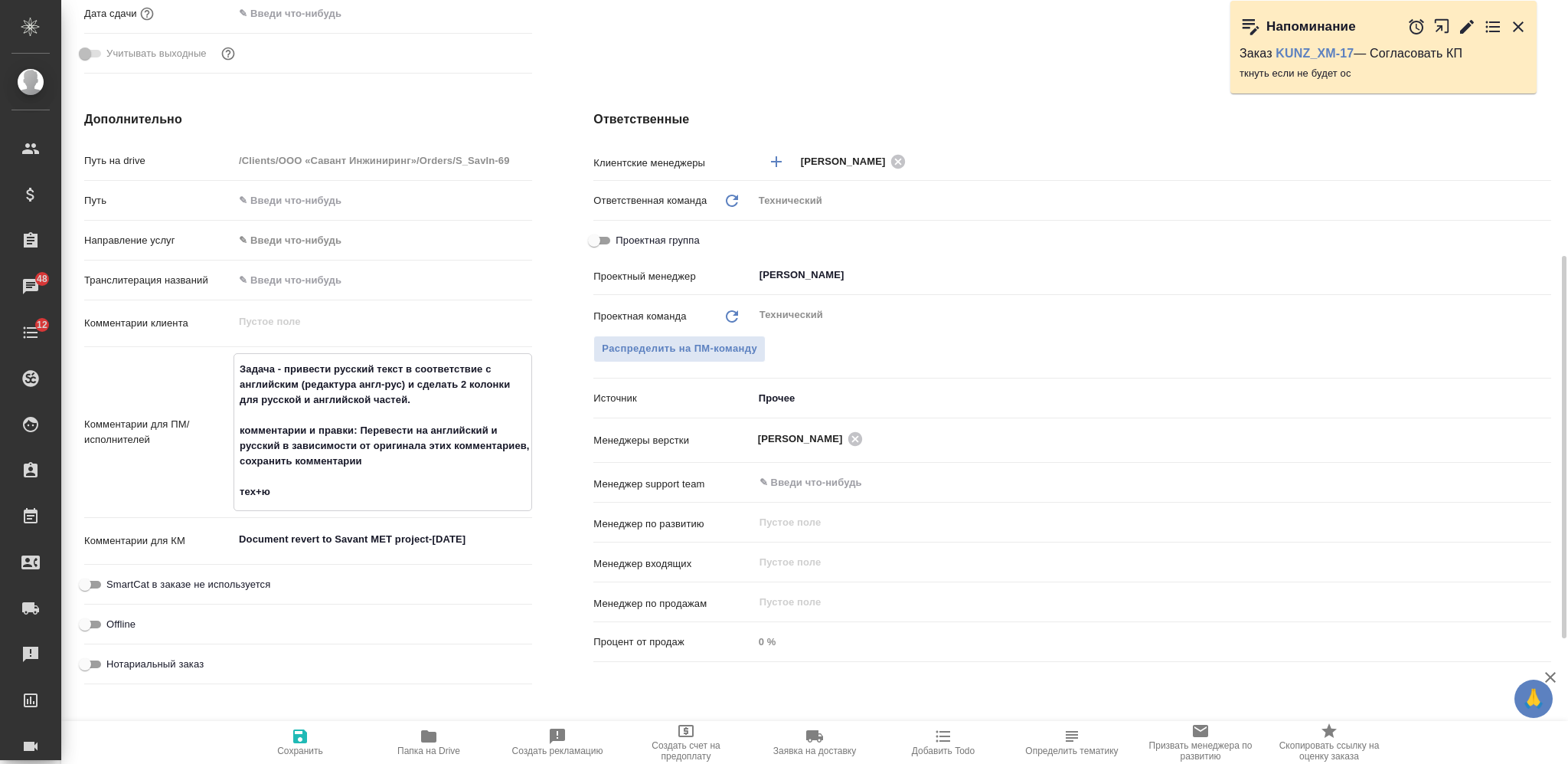
type textarea "x"
type textarea "Задача - привести русский текст в соответствие с английским (редактура англ-рус…"
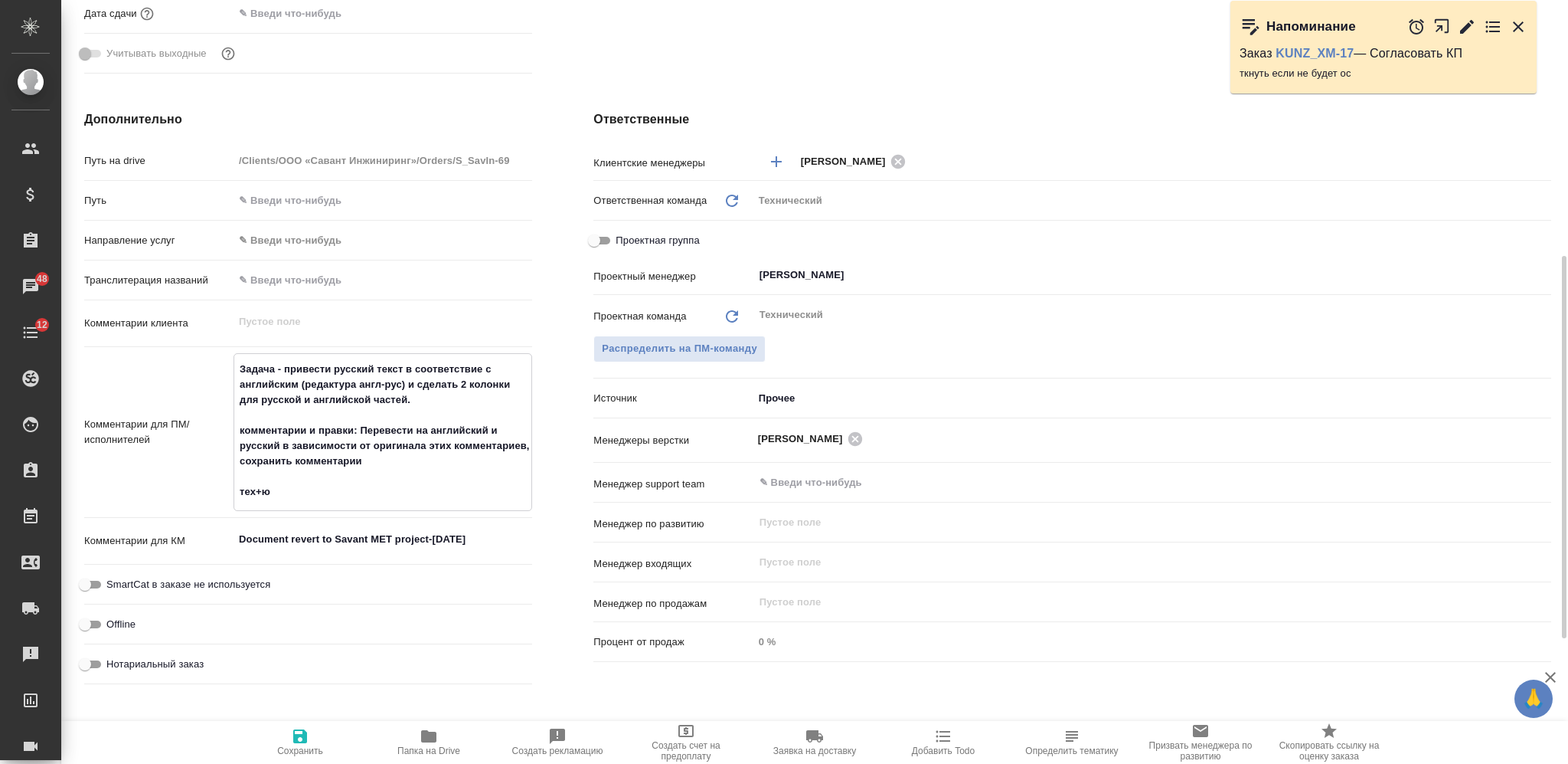
type textarea "x"
type textarea "Задача - привести русский текст в соответствие с английским (редактура англ-рус…"
type textarea "x"
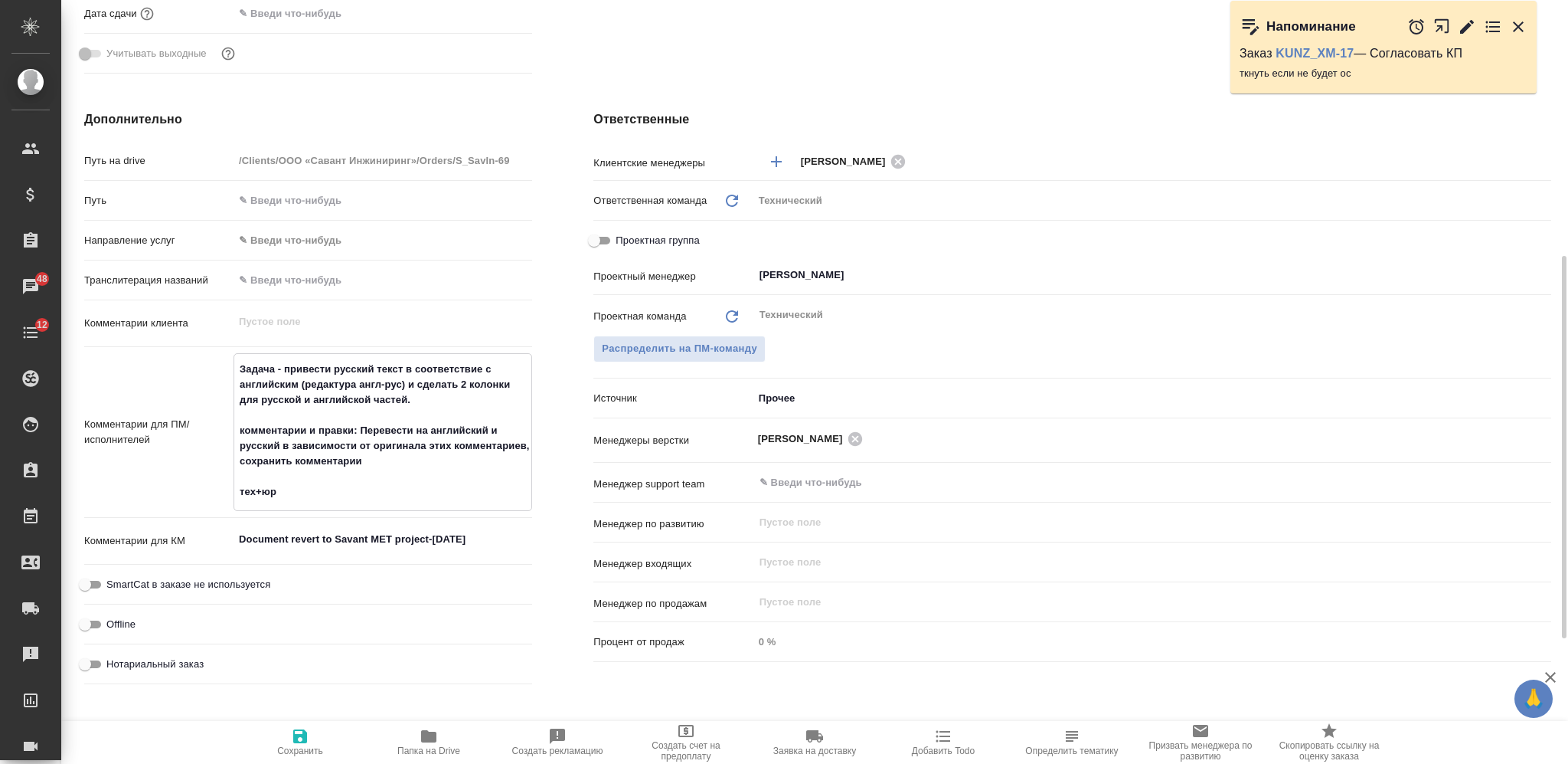
type textarea "x"
type textarea "Задача - привести русский текст в соответствие с английским (редактура англ-рус…"
type textarea "x"
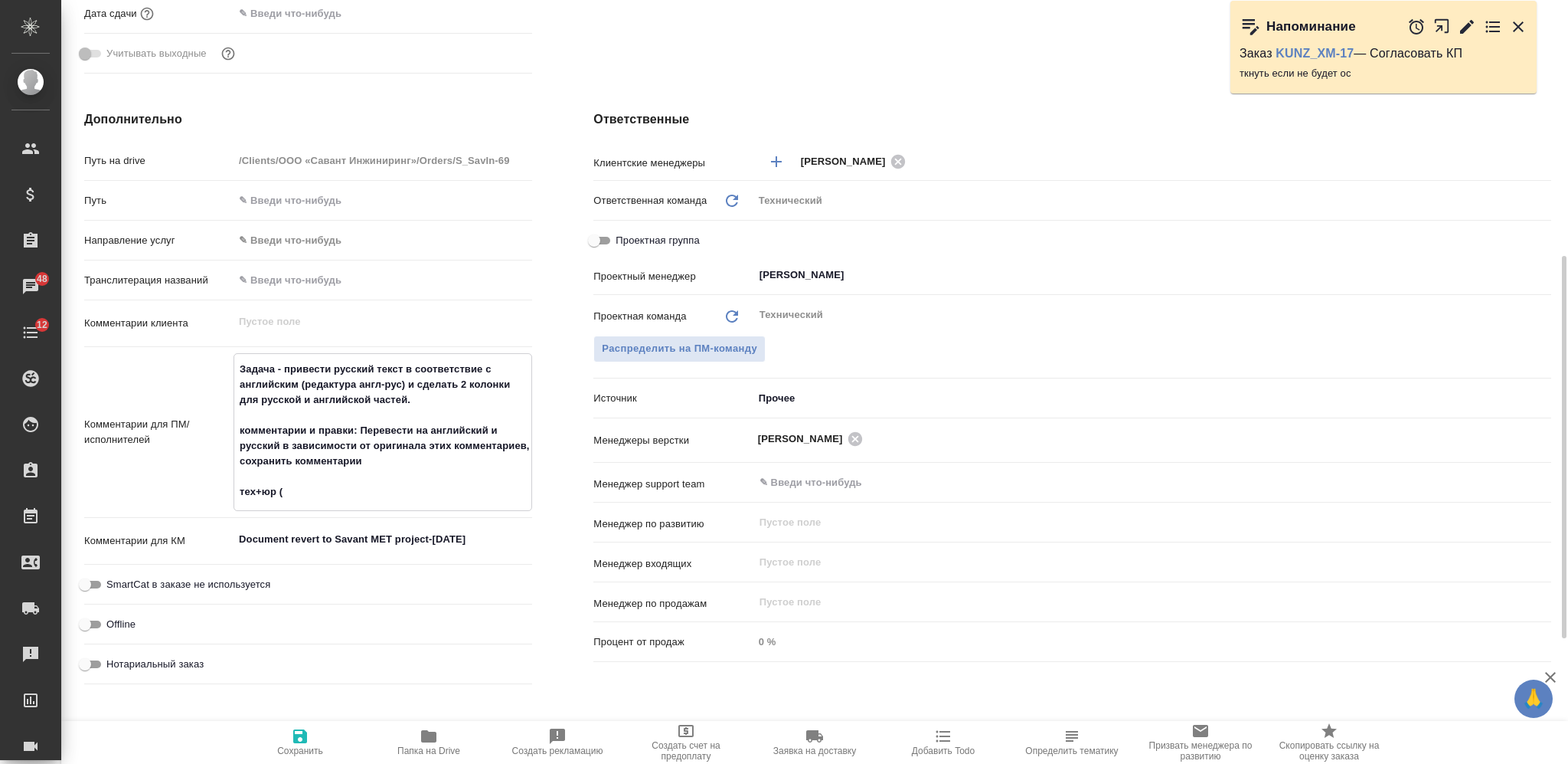
type textarea "Задача - привести русский текст в соответствие с английским (редактура англ-рус…"
type textarea "x"
type textarea "Задача - привести русский текст в соответствие с английским (редактура англ-рус…"
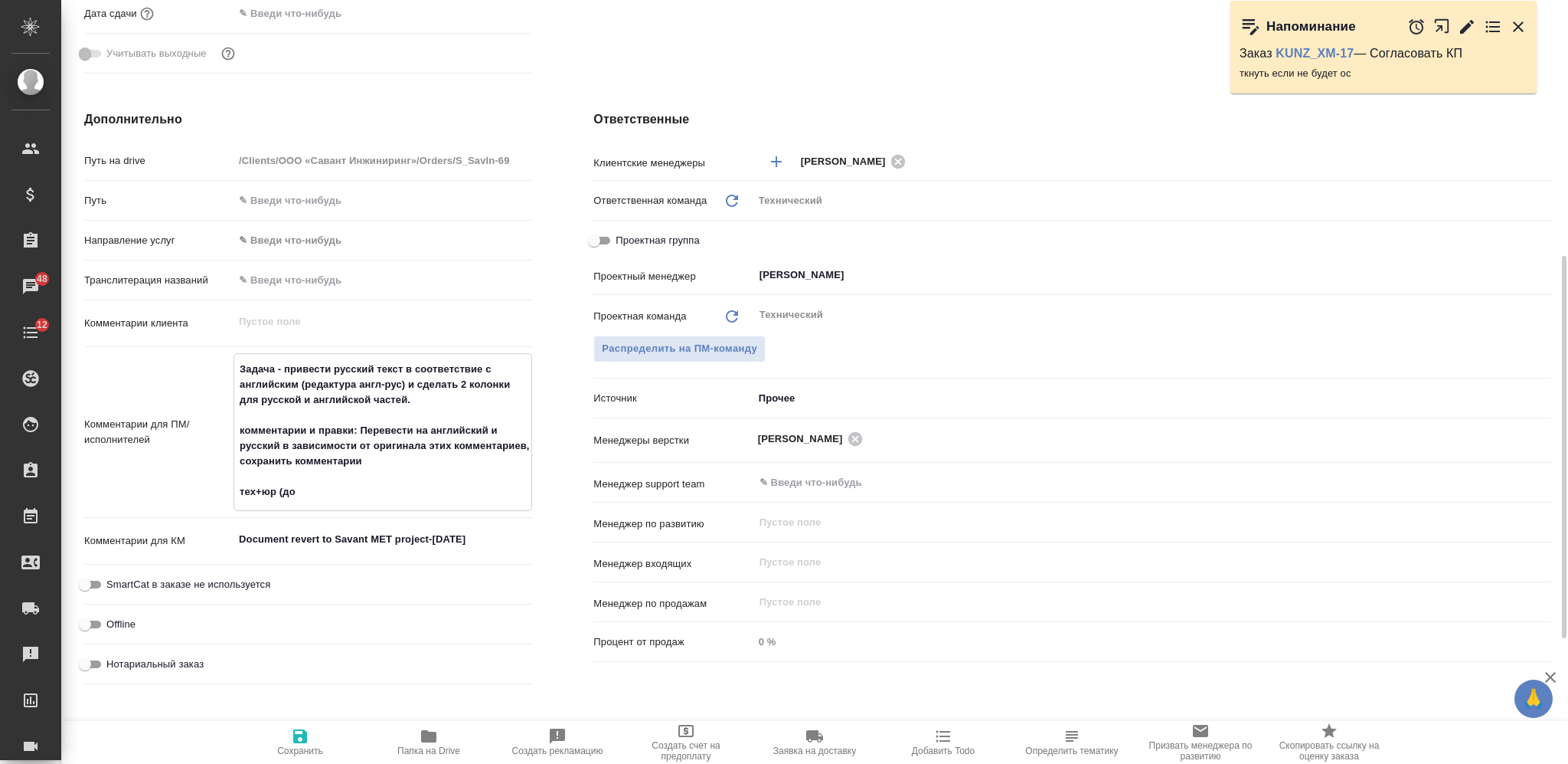
type textarea "x"
type textarea "Задача - привести русский текст в соответствие с английским (редактура англ-рус…"
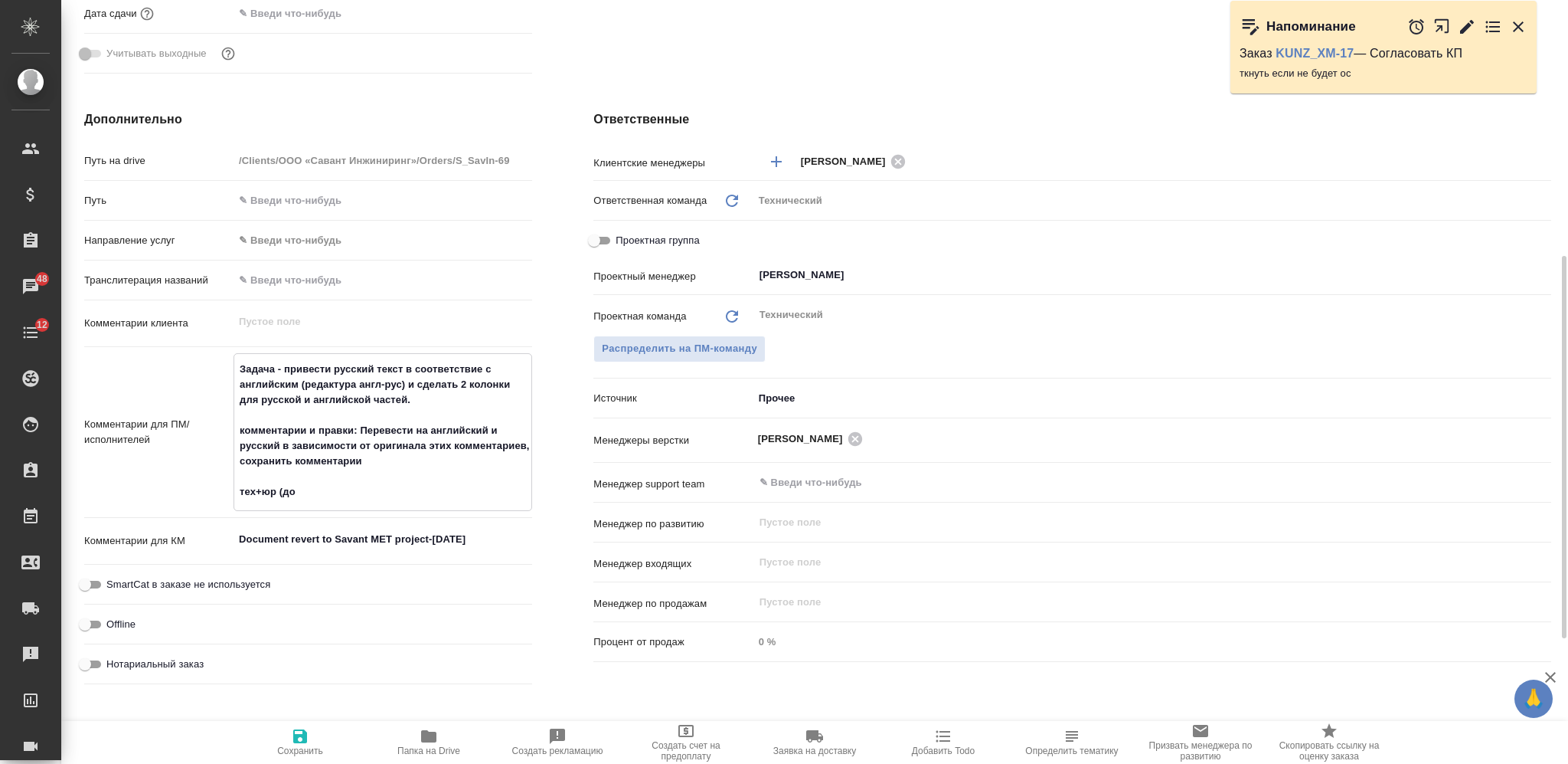
type textarea "x"
type textarea "Задача - привести русский текст в соответствие с английским (редактура англ-рус…"
type textarea "x"
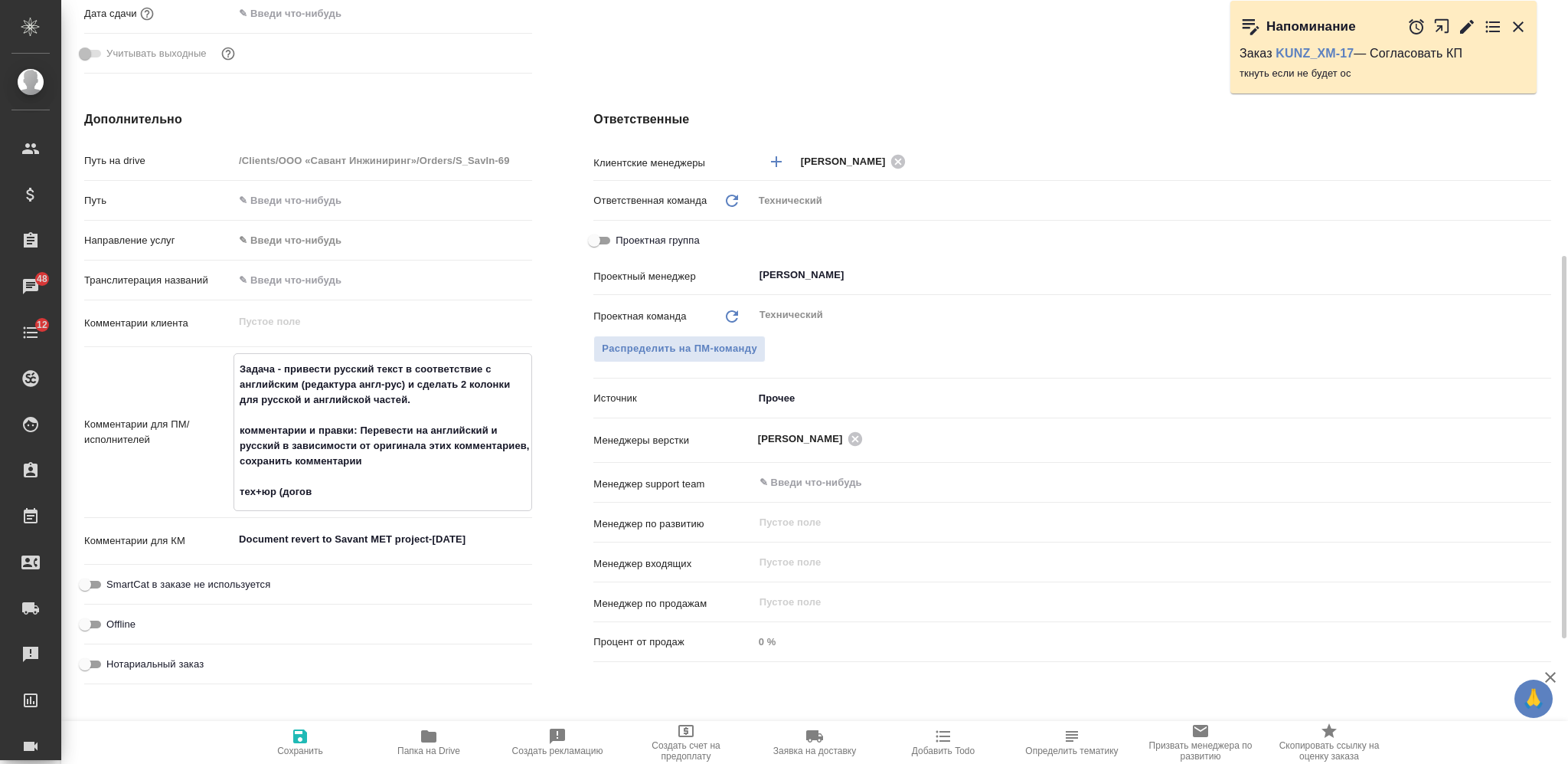
type textarea "x"
type textarea "Задача - привести русский текст в соответствие с английским (редактура англ-рус…"
type textarea "x"
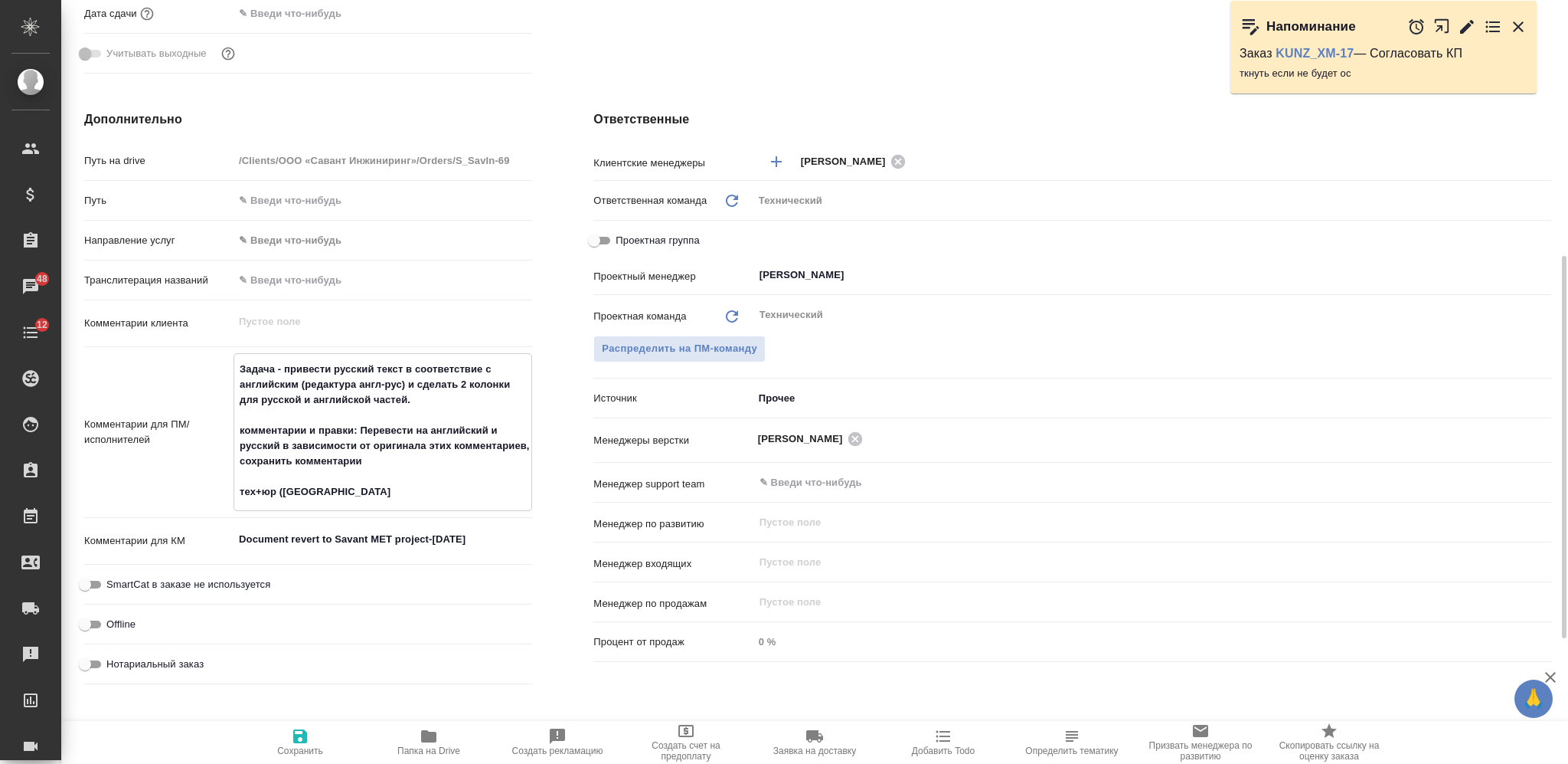
type textarea "Задача - привести русский текст в соответствие с английским (редактура англ-рус…"
type textarea "x"
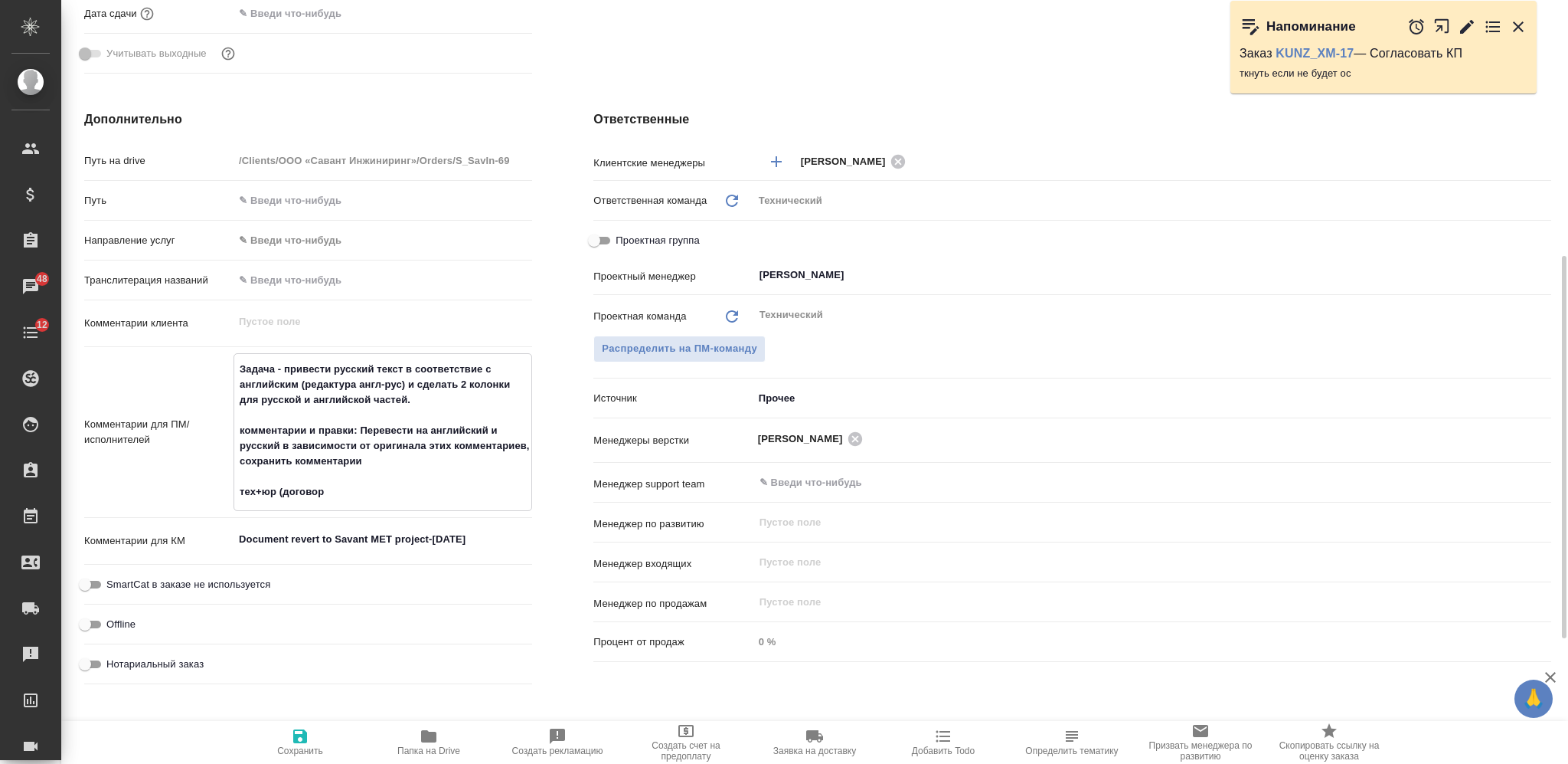
type textarea "Задача - привести русский текст в соответствие с английским (редактура англ-рус…"
type textarea "x"
type textarea "Задача - привести русский текст в соответствие с английским (редактура англ-рус…"
click at [295, 751] on span "Сохранить" at bounding box center [299, 751] width 46 height 11
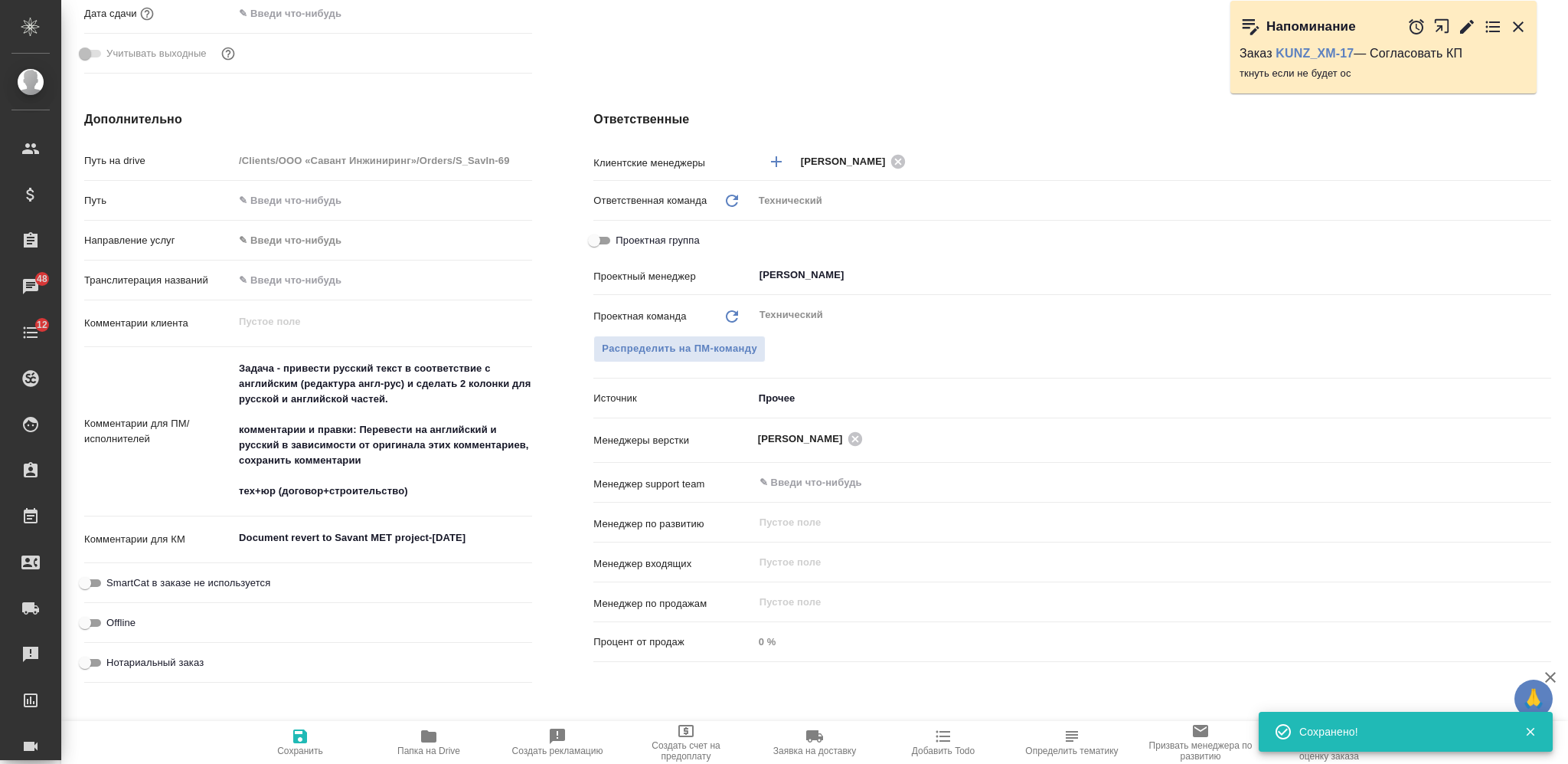
scroll to position [0, 0]
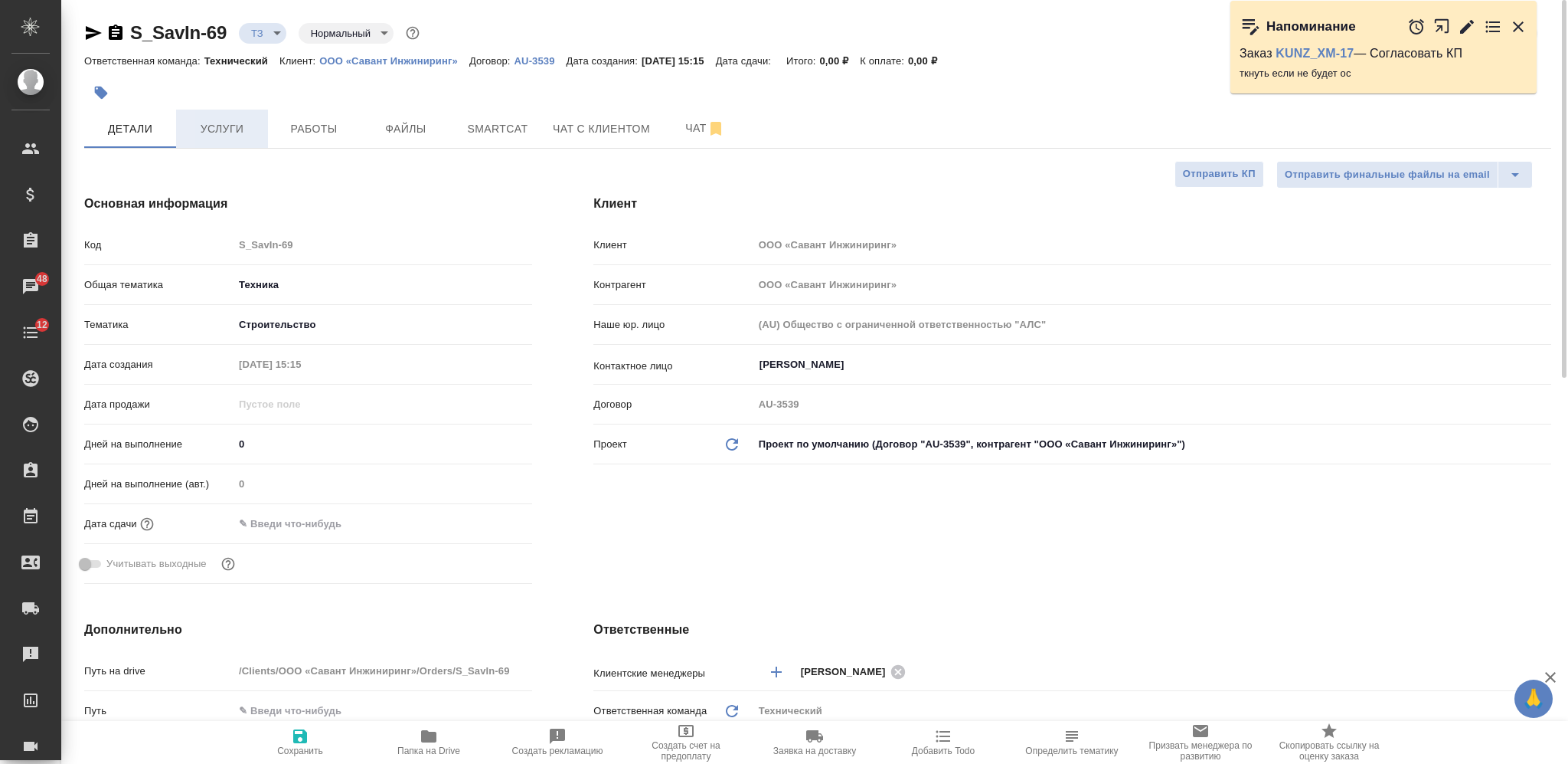
click at [240, 131] on span "Услуги" at bounding box center [222, 129] width 74 height 19
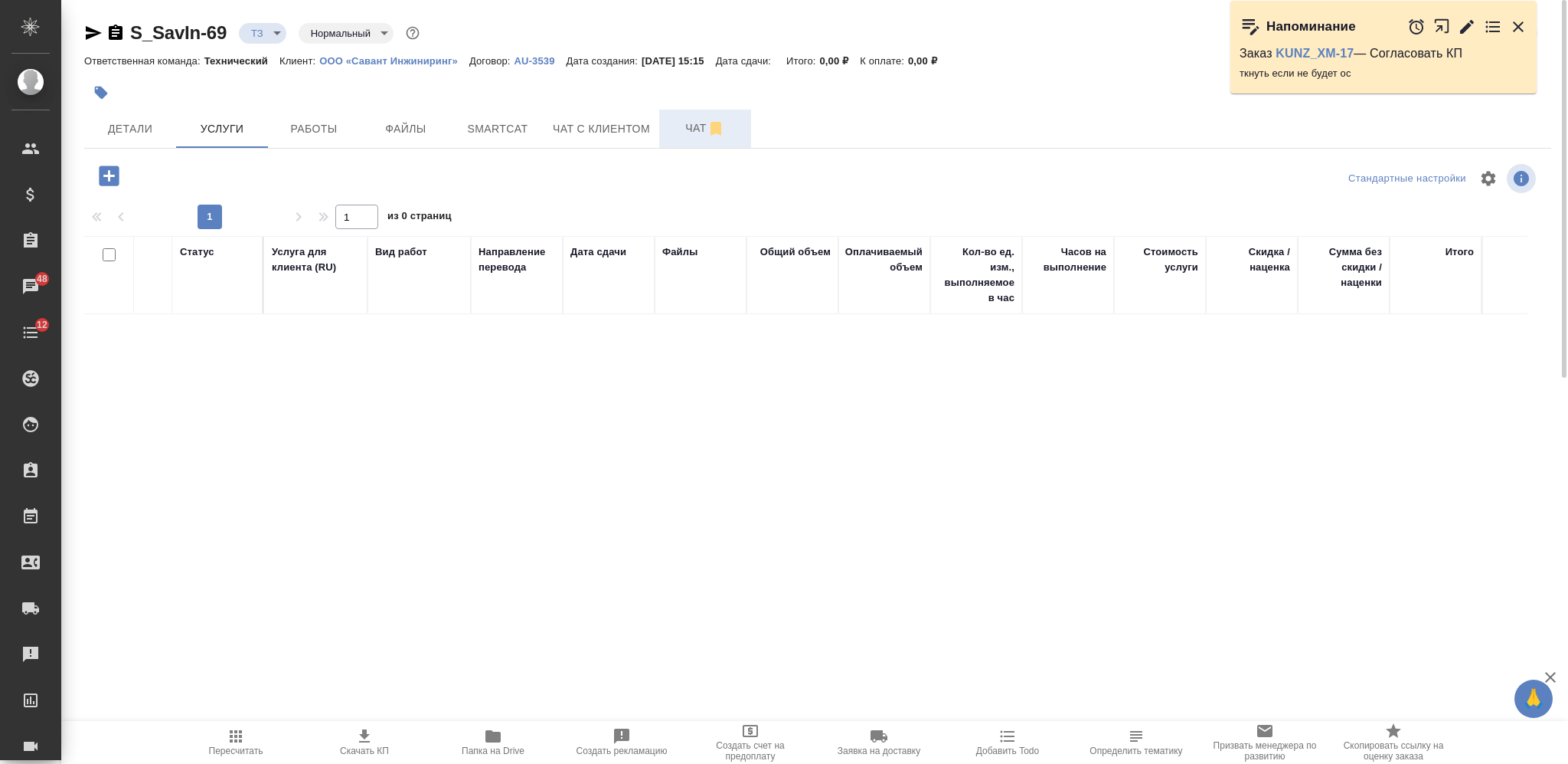
click at [679, 130] on span "Чат" at bounding box center [705, 128] width 74 height 19
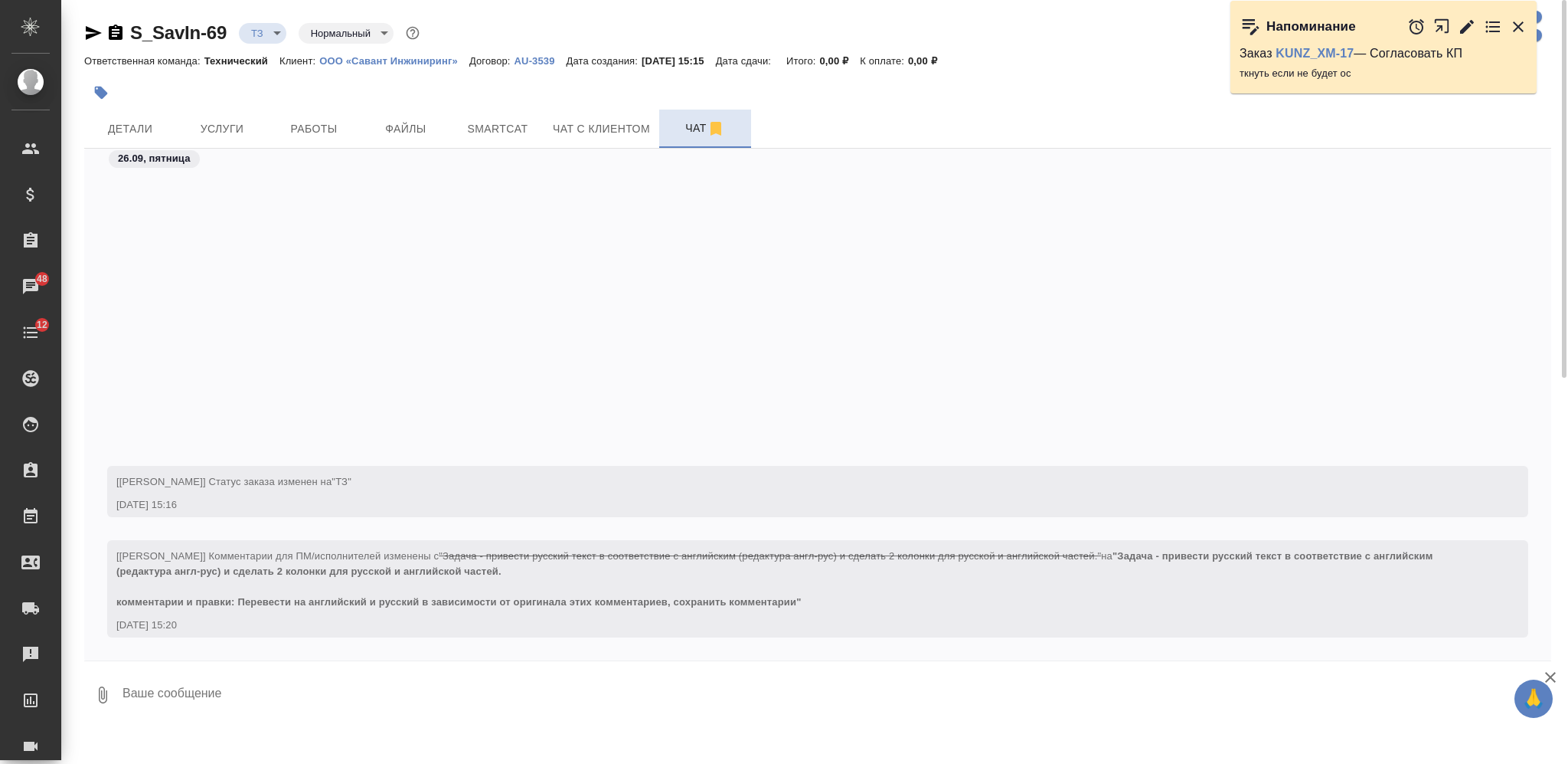
scroll to position [352, 0]
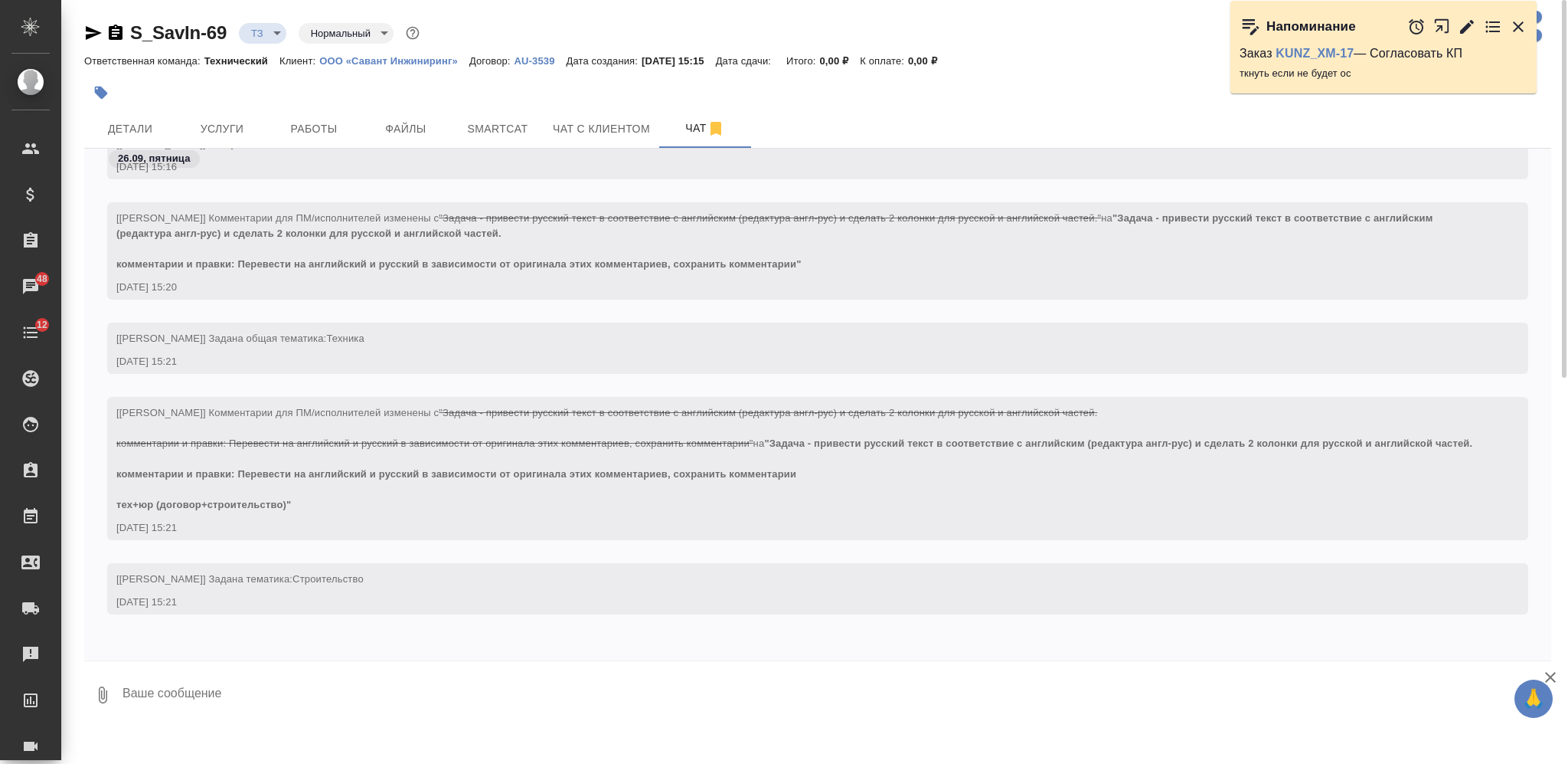
click at [470, 688] on textarea at bounding box center [836, 694] width 1431 height 52
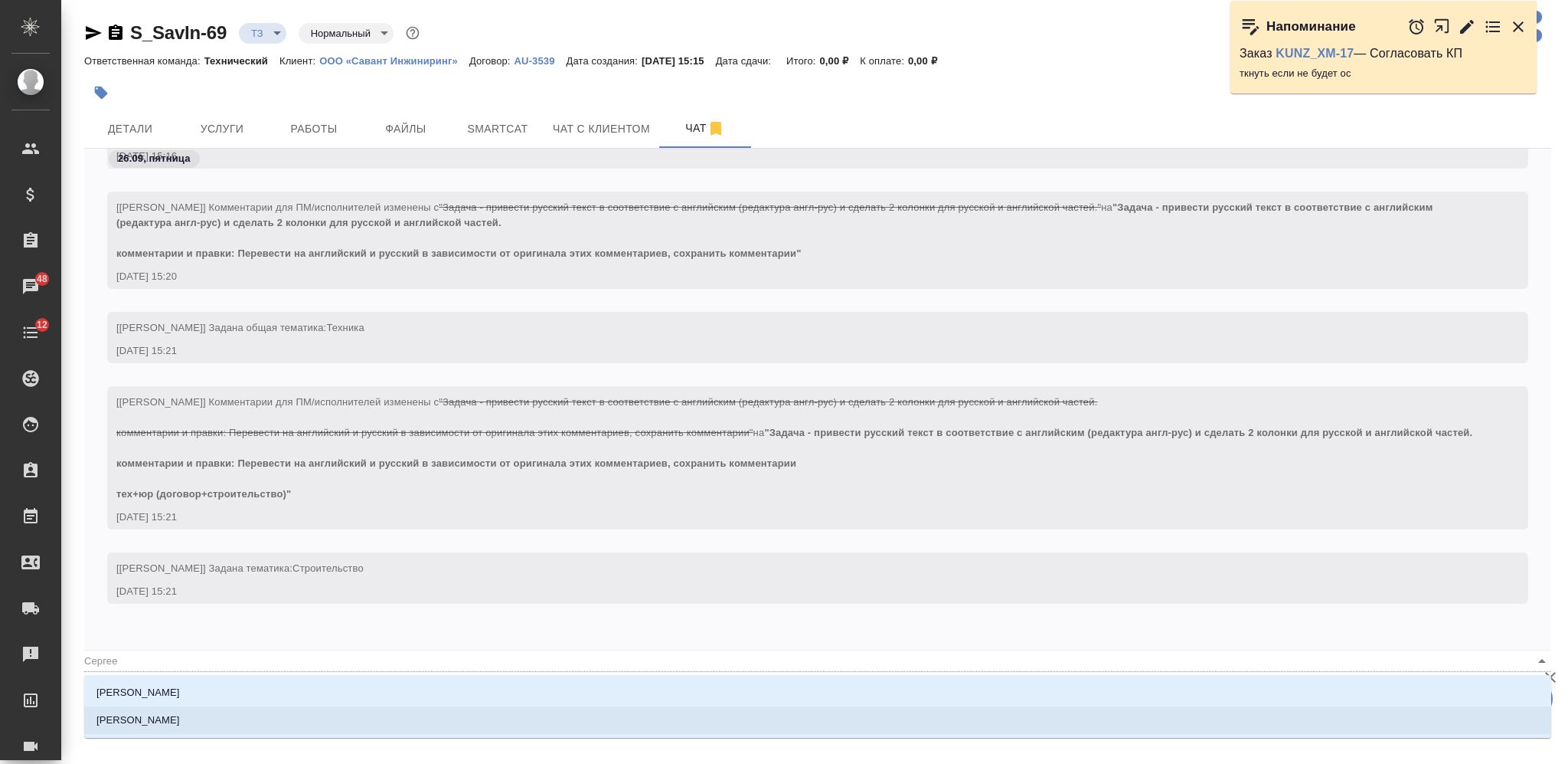
click at [488, 717] on li "Сергеева Анастасия" at bounding box center [818, 720] width 1467 height 28
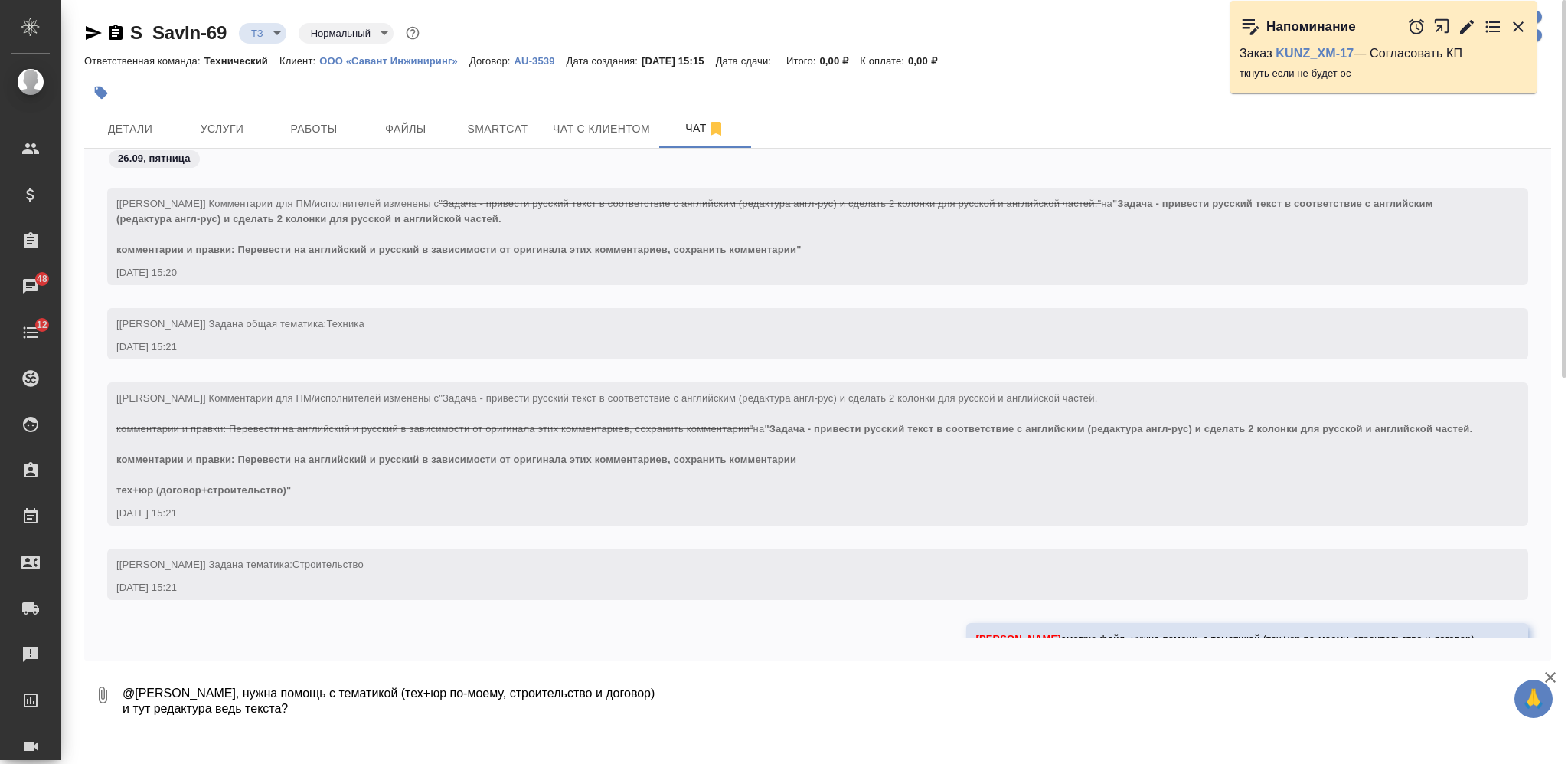
scroll to position [443, 0]
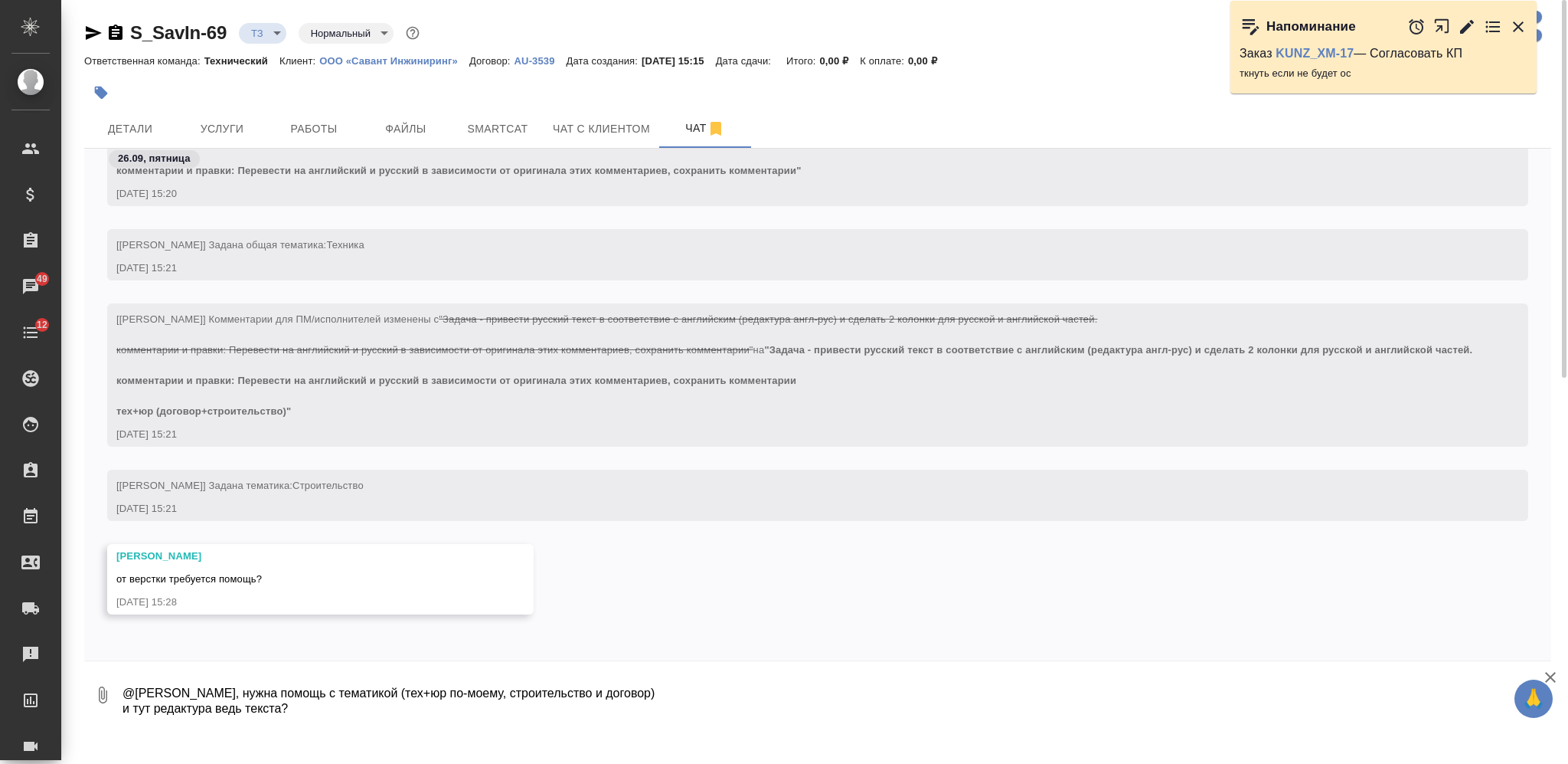
click at [496, 677] on textarea "@Сергеева Анастасия смотрю файл, нужна помощь с тематикой (тех+юр по-моему, стр…" at bounding box center [836, 694] width 1431 height 52
click at [347, 699] on textarea "да, там" at bounding box center [824, 694] width 1405 height 52
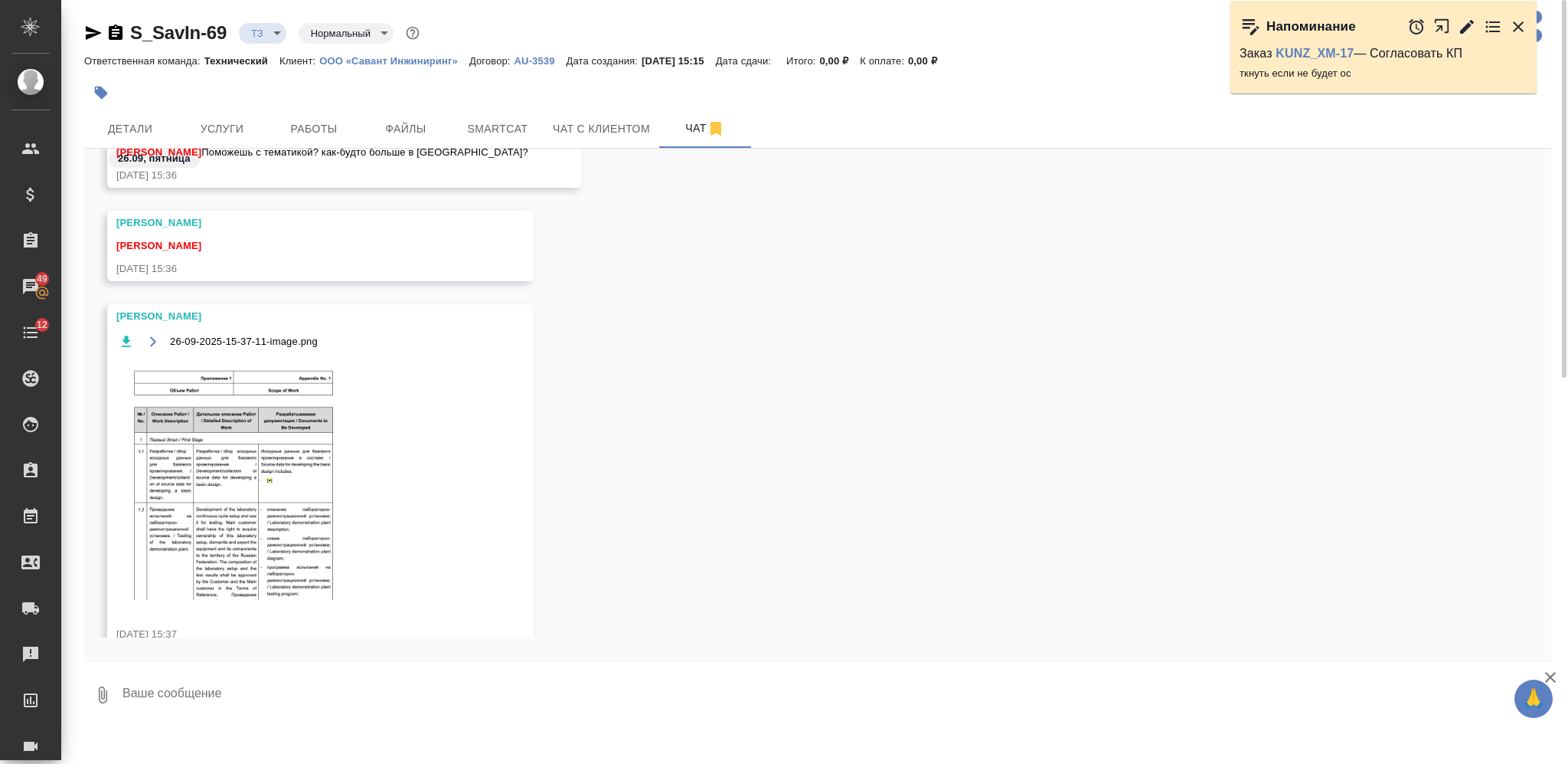
scroll to position [1593, 0]
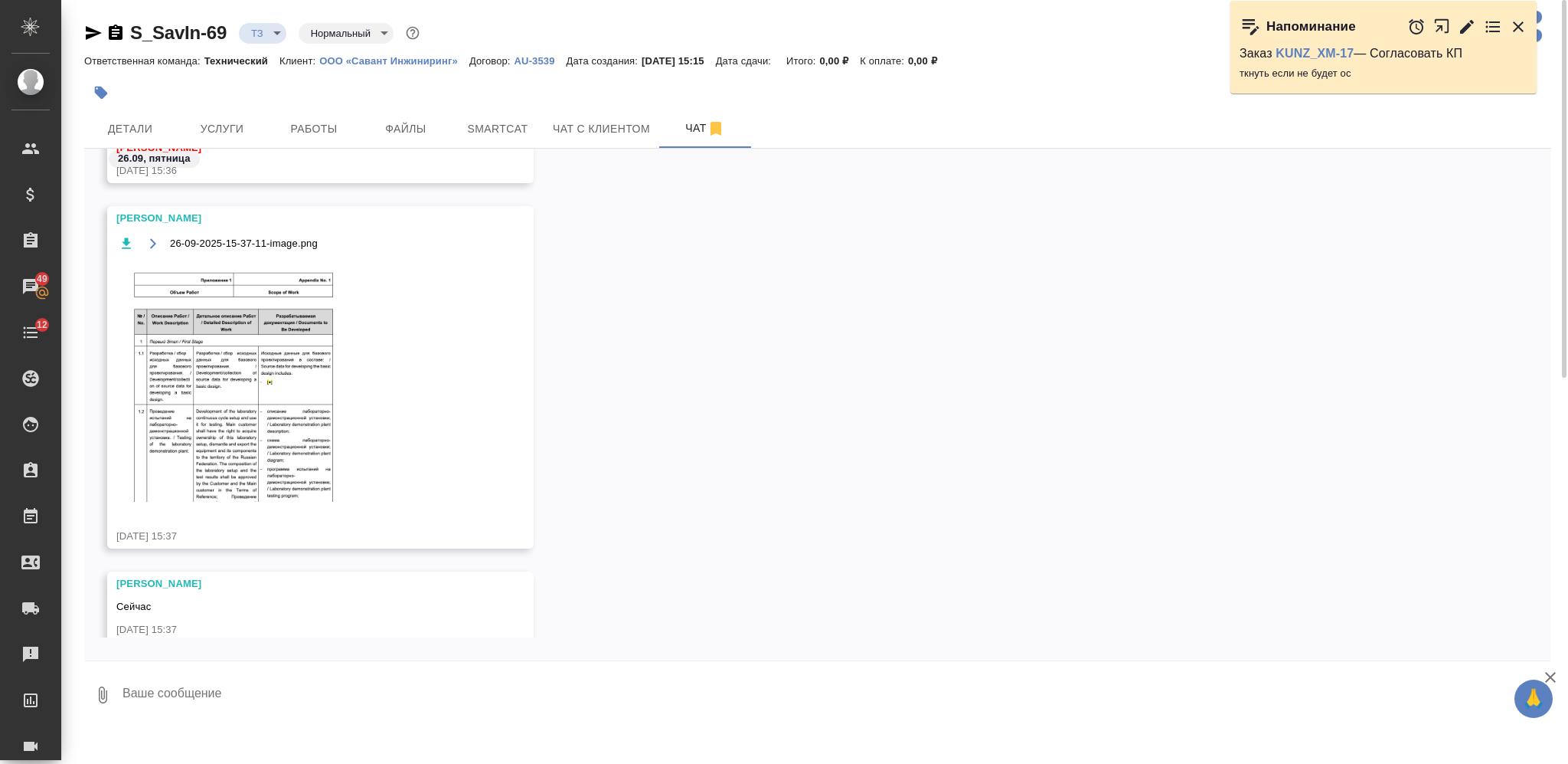
click at [336, 418] on img at bounding box center [231, 381] width 230 height 241
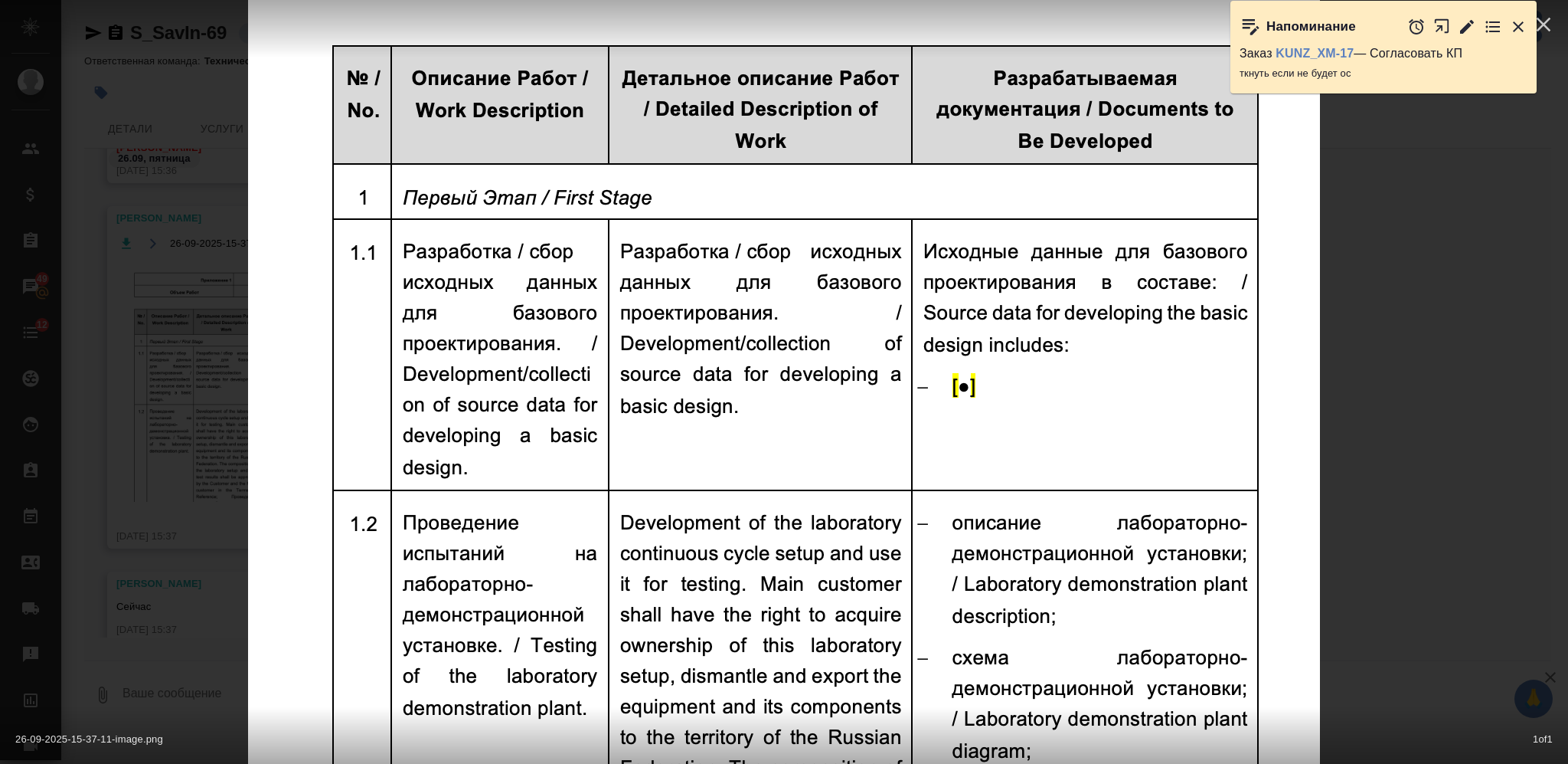
click at [1479, 431] on div "26-09-2025-15-37-11-image.png 1 of 1" at bounding box center [784, 382] width 1568 height 764
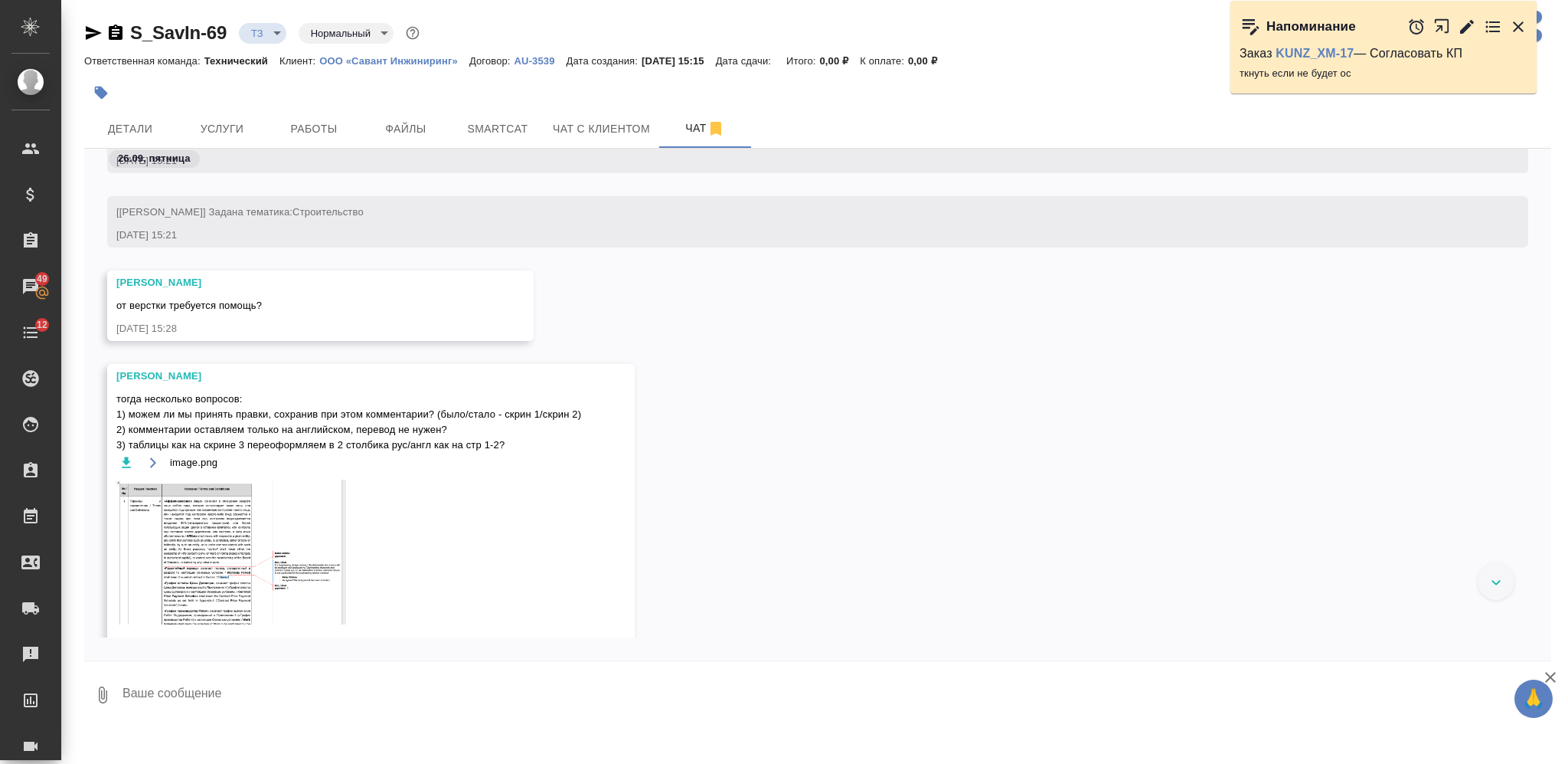
scroll to position [807, 0]
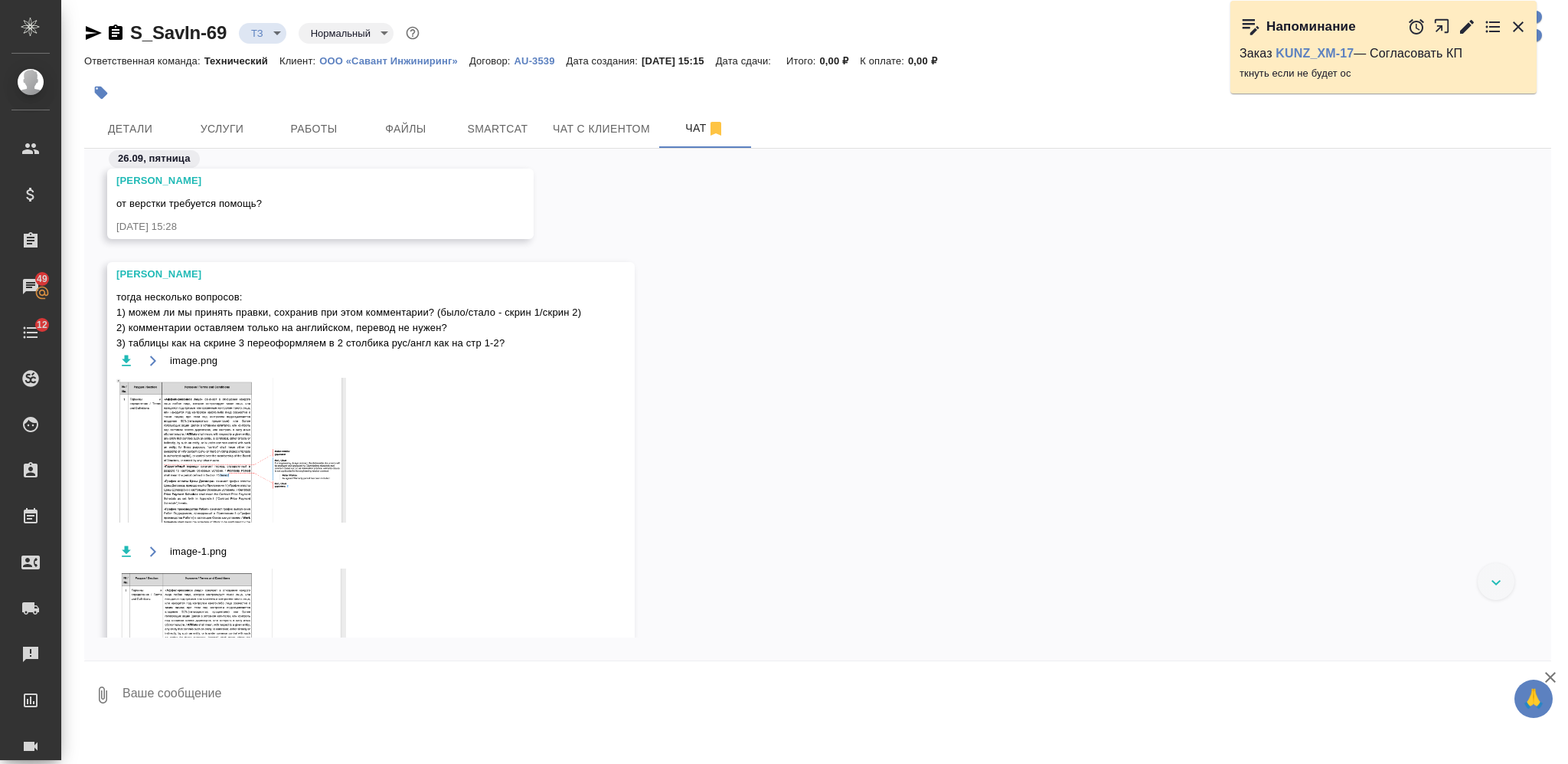
click at [258, 451] on img at bounding box center [231, 450] width 230 height 145
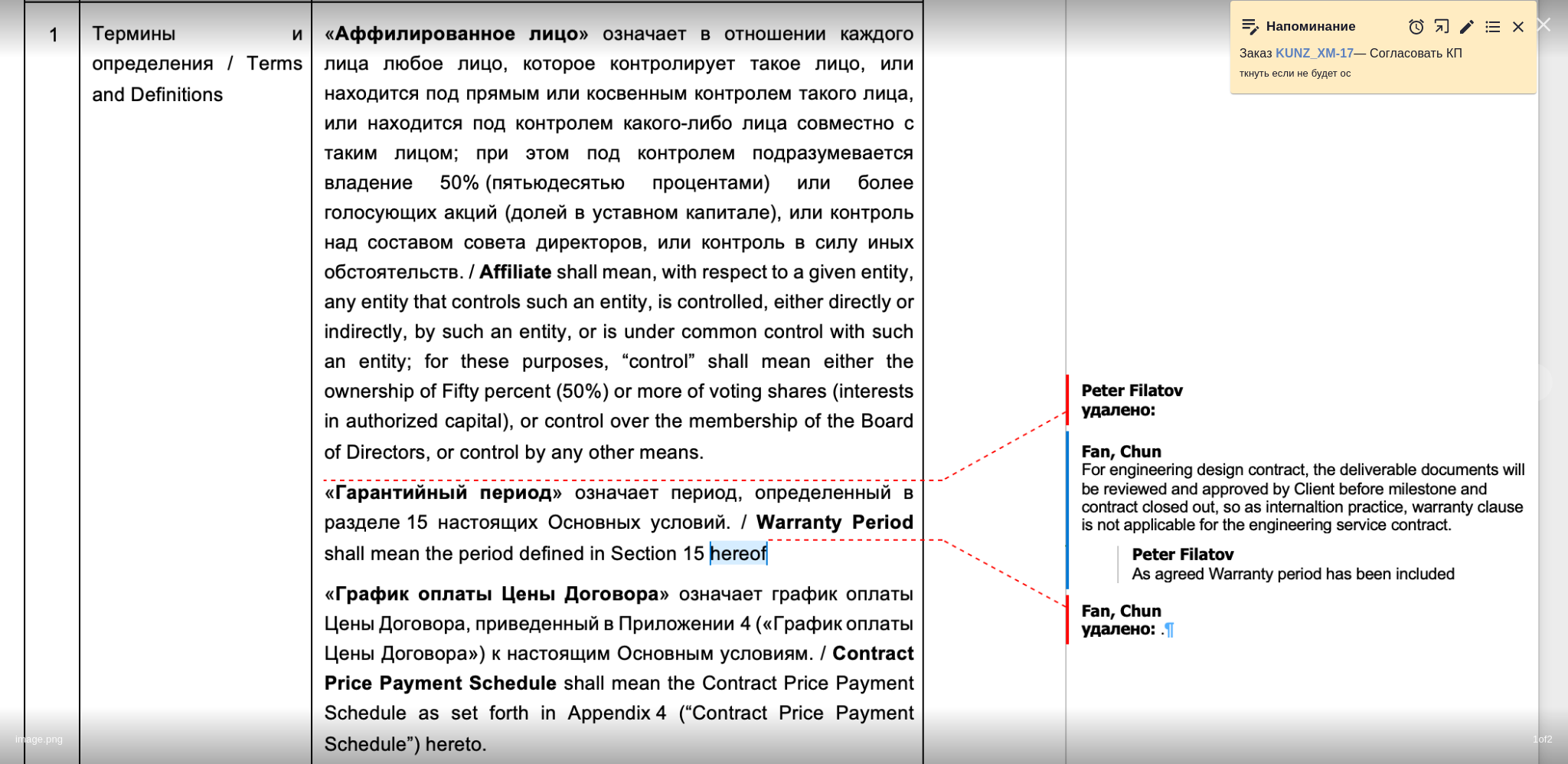
click at [1551, 13] on div "Напоминание Заказ KUNZ_XM-17 — Согласовать КП ткнуть если не будет ос" at bounding box center [1392, 50] width 323 height 100
click at [1542, 29] on div "Напоминание Заказ KUNZ_XM-17 — Согласовать КП ткнуть если не будет ос" at bounding box center [1392, 50] width 323 height 100
click at [1509, 29] on icon "button" at bounding box center [1518, 27] width 19 height 19
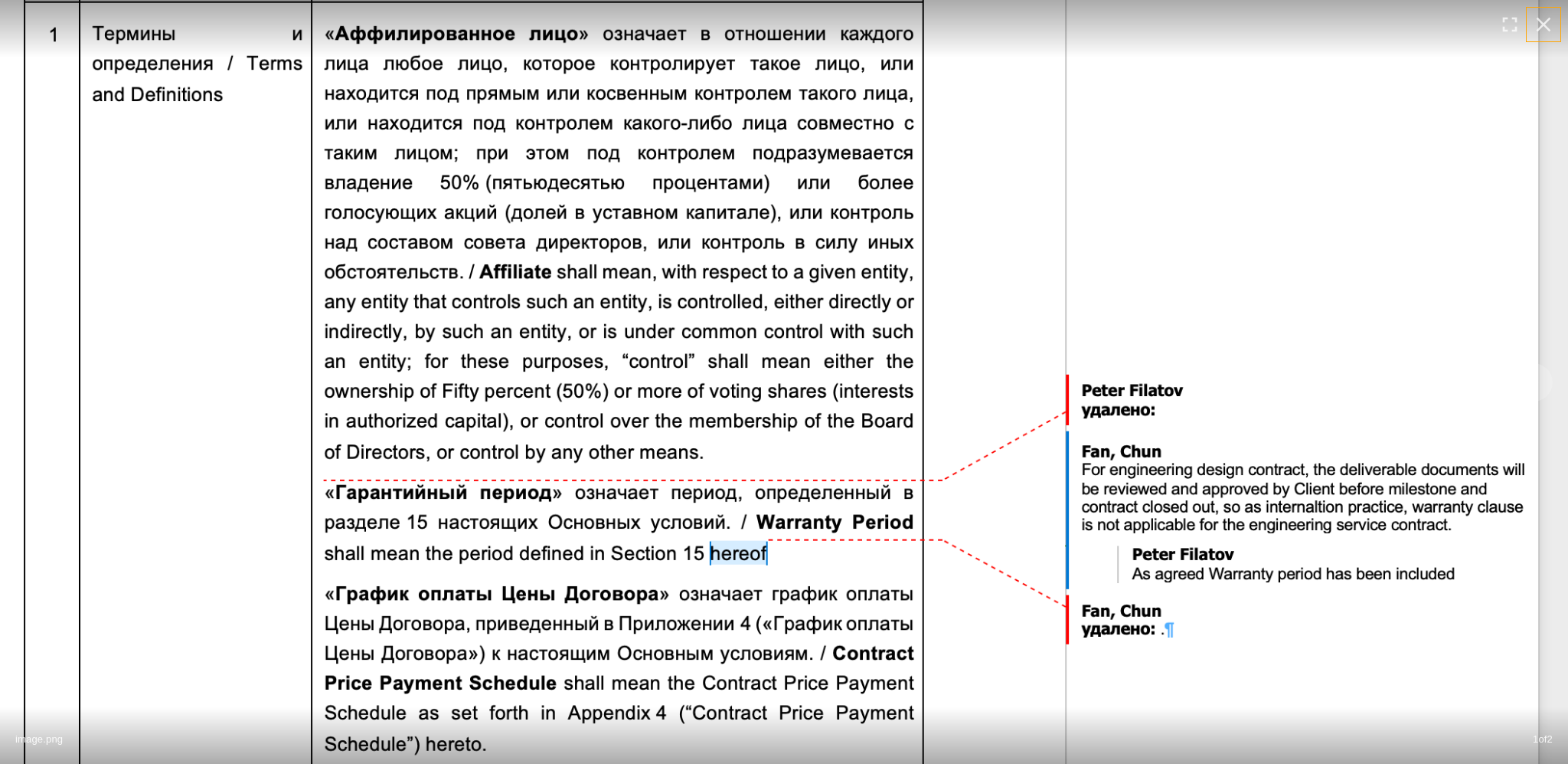
click at [1537, 25] on icon "button" at bounding box center [1544, 25] width 25 height 25
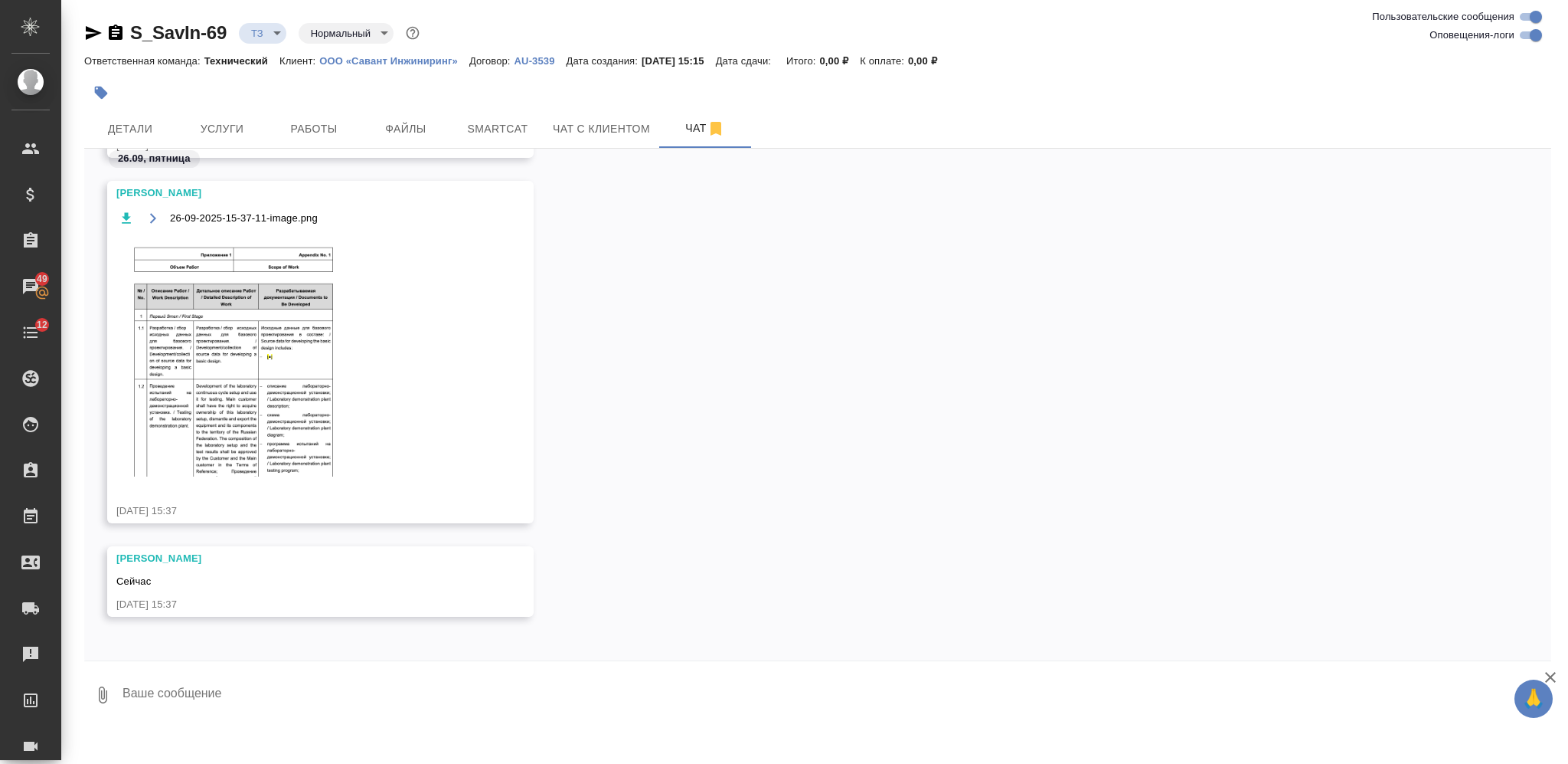
scroll to position [1621, 0]
click at [396, 700] on textarea at bounding box center [836, 694] width 1431 height 52
paste textarea "Перевести на английский и русский в зависимости от оригинала этих комментариев,…"
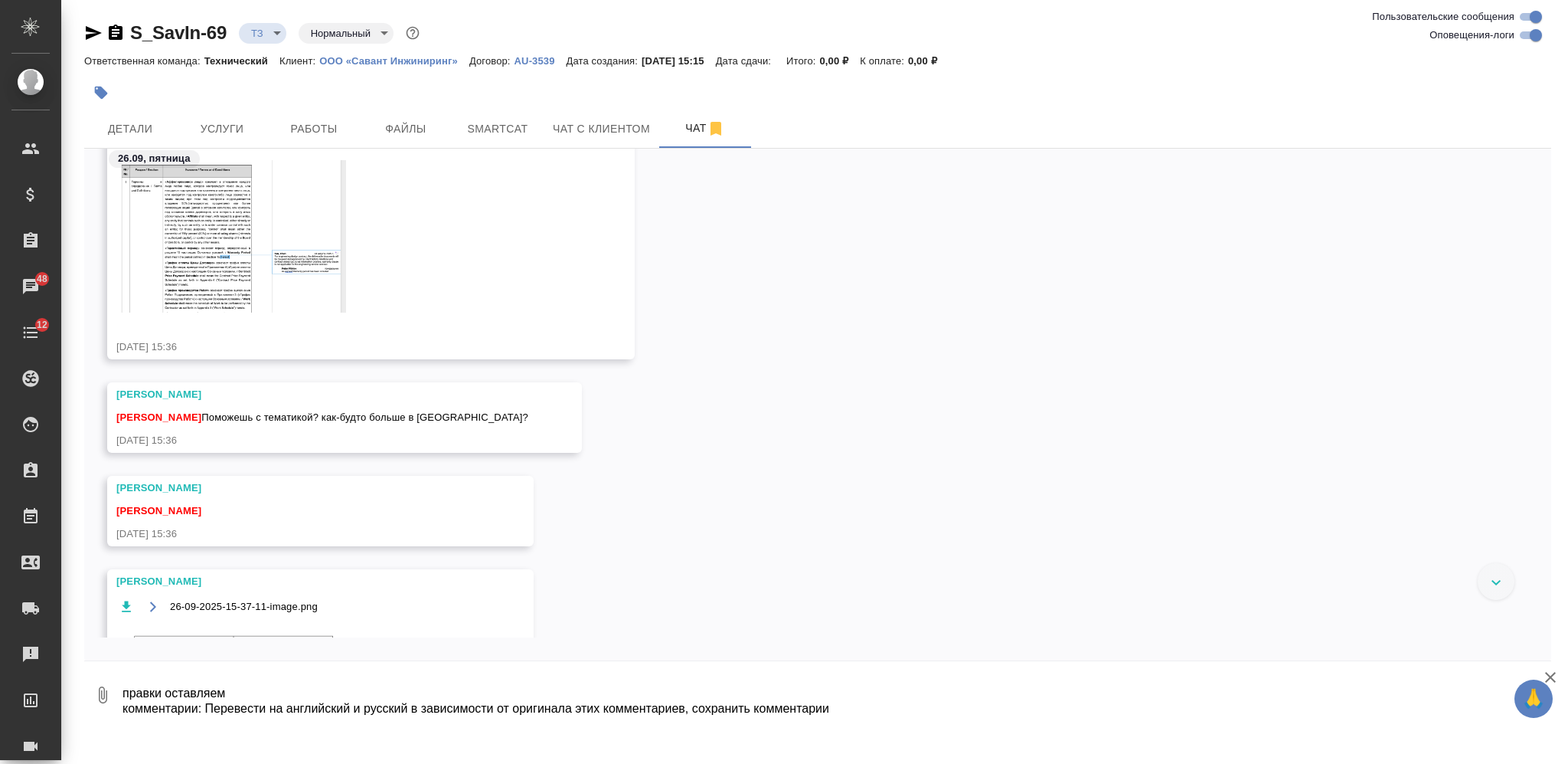
scroll to position [1464, 0]
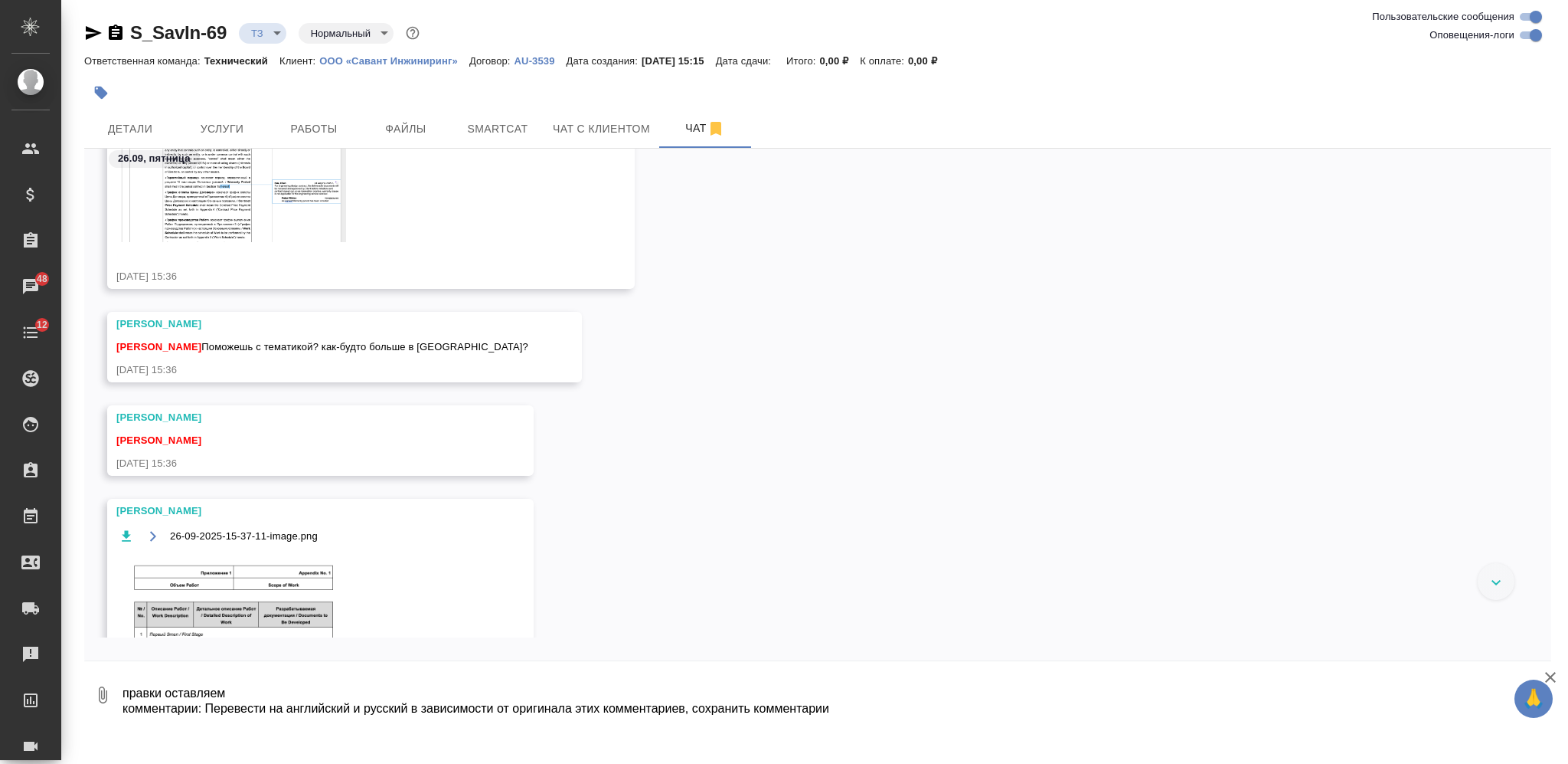
click at [466, 704] on textarea "правки оставляем комментарии: Перевести на английский и русский в зависимости о…" at bounding box center [836, 694] width 1431 height 52
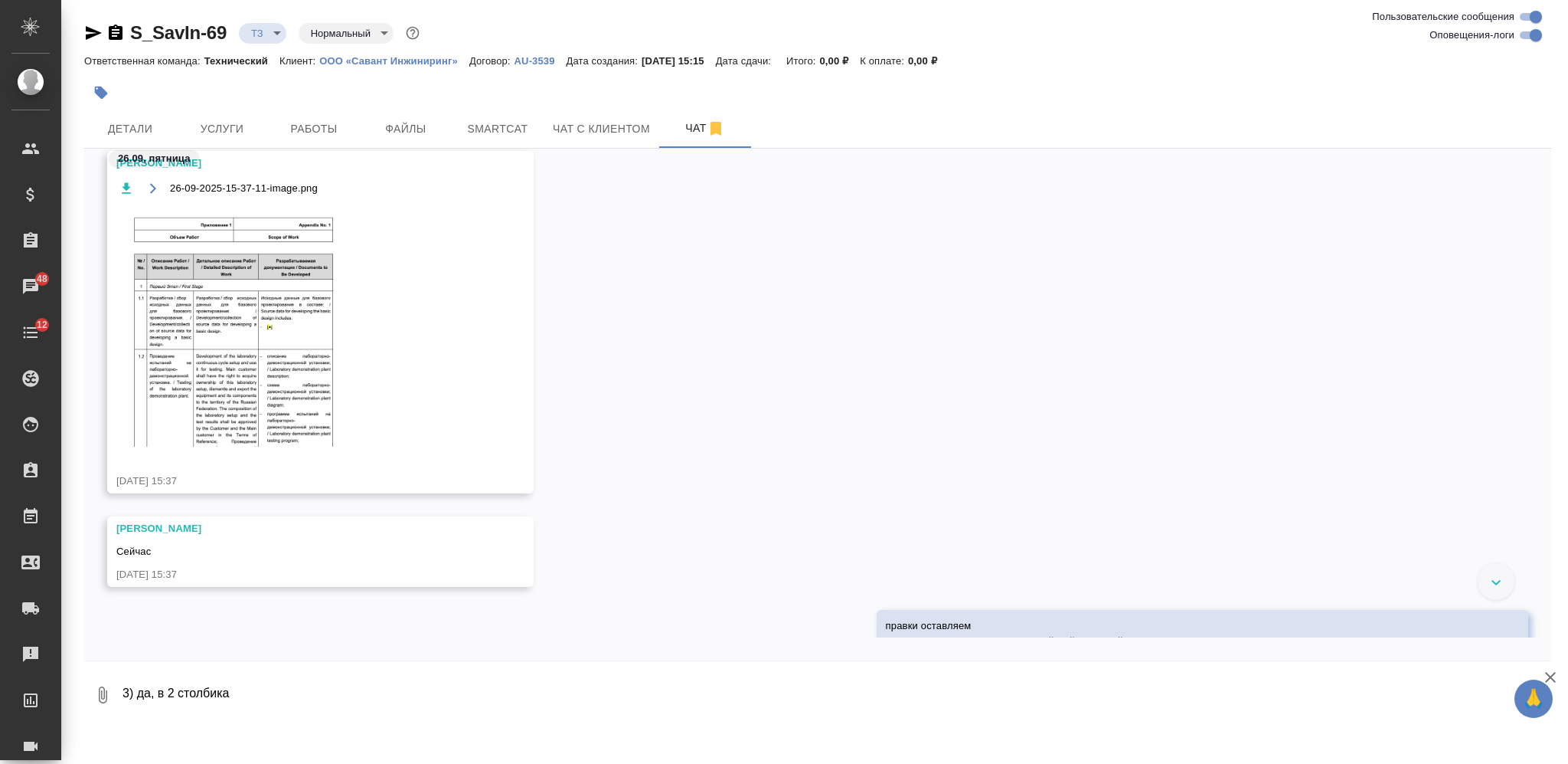
scroll to position [1846, 0]
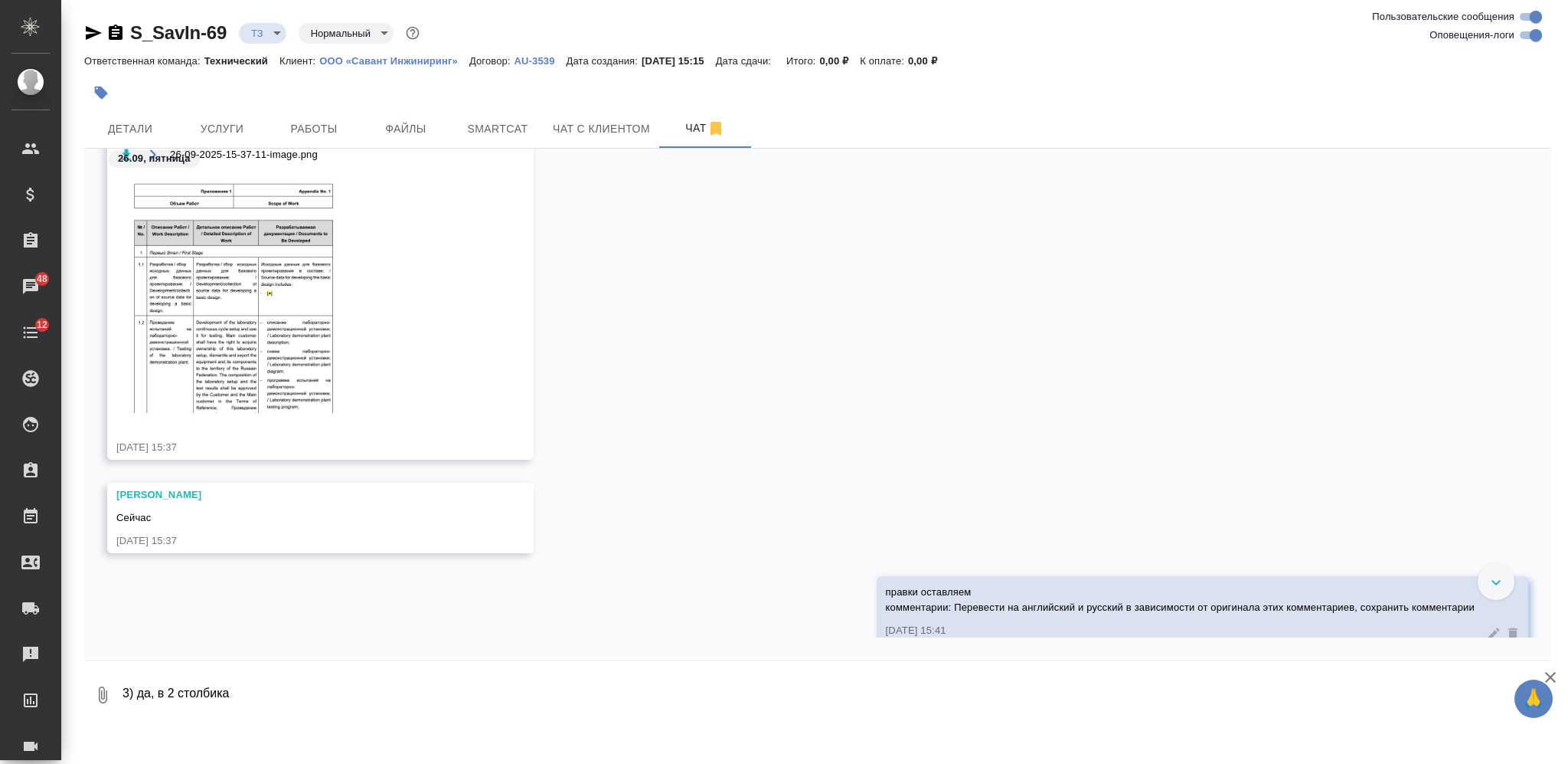
click at [296, 321] on img at bounding box center [231, 292] width 230 height 241
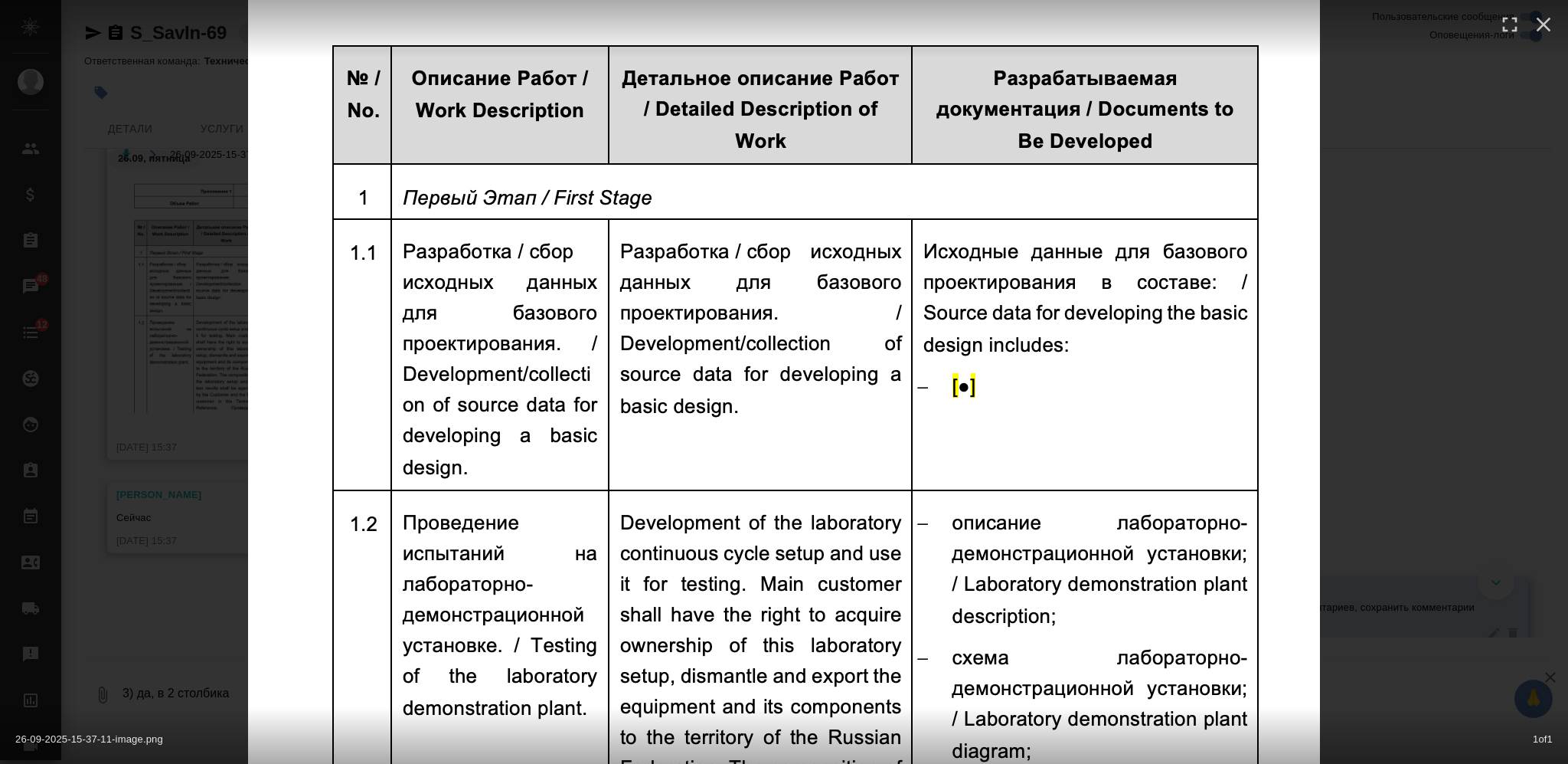
click at [1427, 324] on div "26-09-2025-15-37-11-image.png 1 of 1" at bounding box center [784, 382] width 1568 height 764
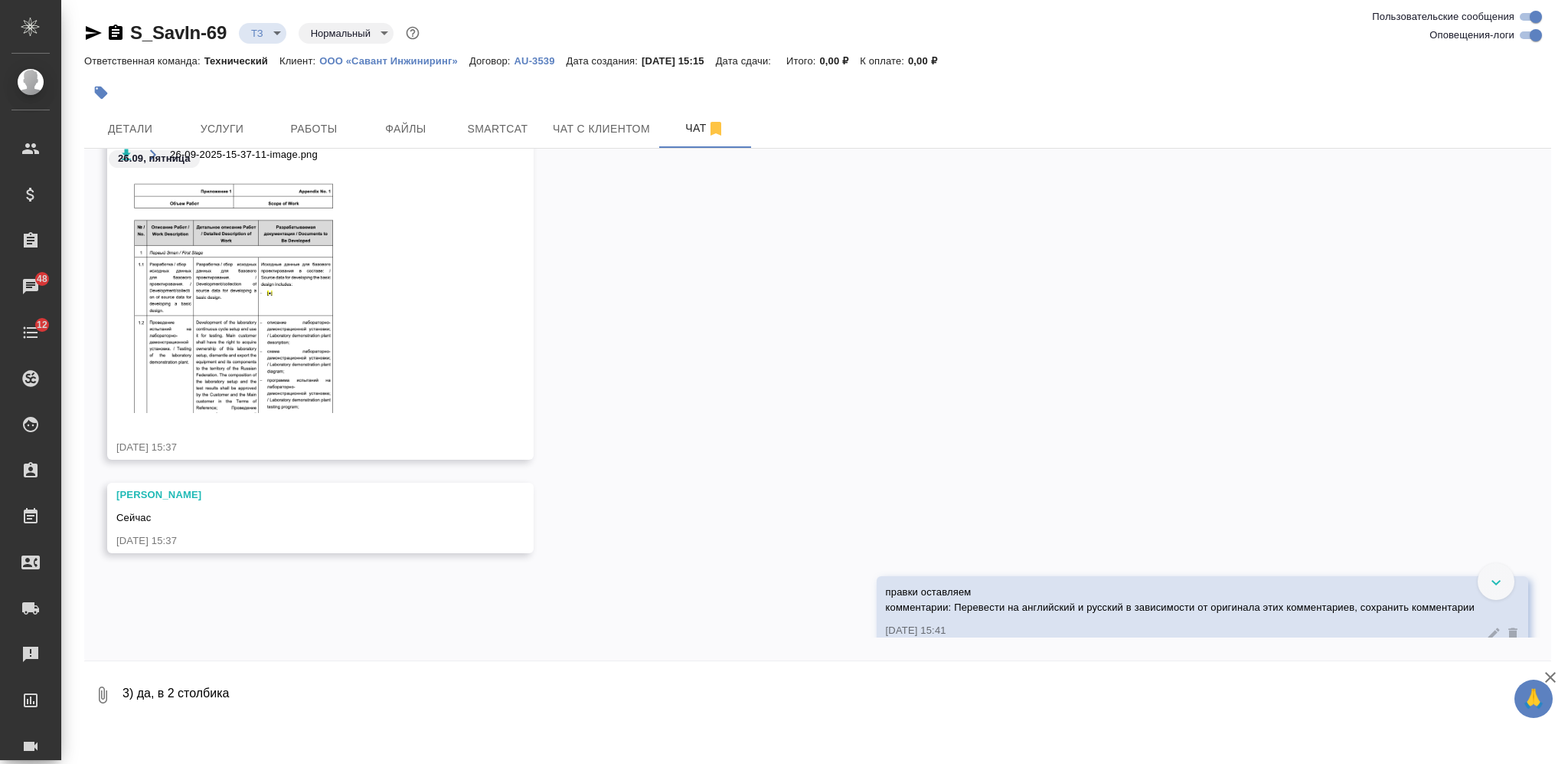
click at [1129, 360] on div "Заборова Александра 26-09-2025-15-37-11-image.png 26.09.25, 15:37" at bounding box center [818, 299] width 1467 height 365
click at [1487, 589] on div at bounding box center [1496, 581] width 36 height 36
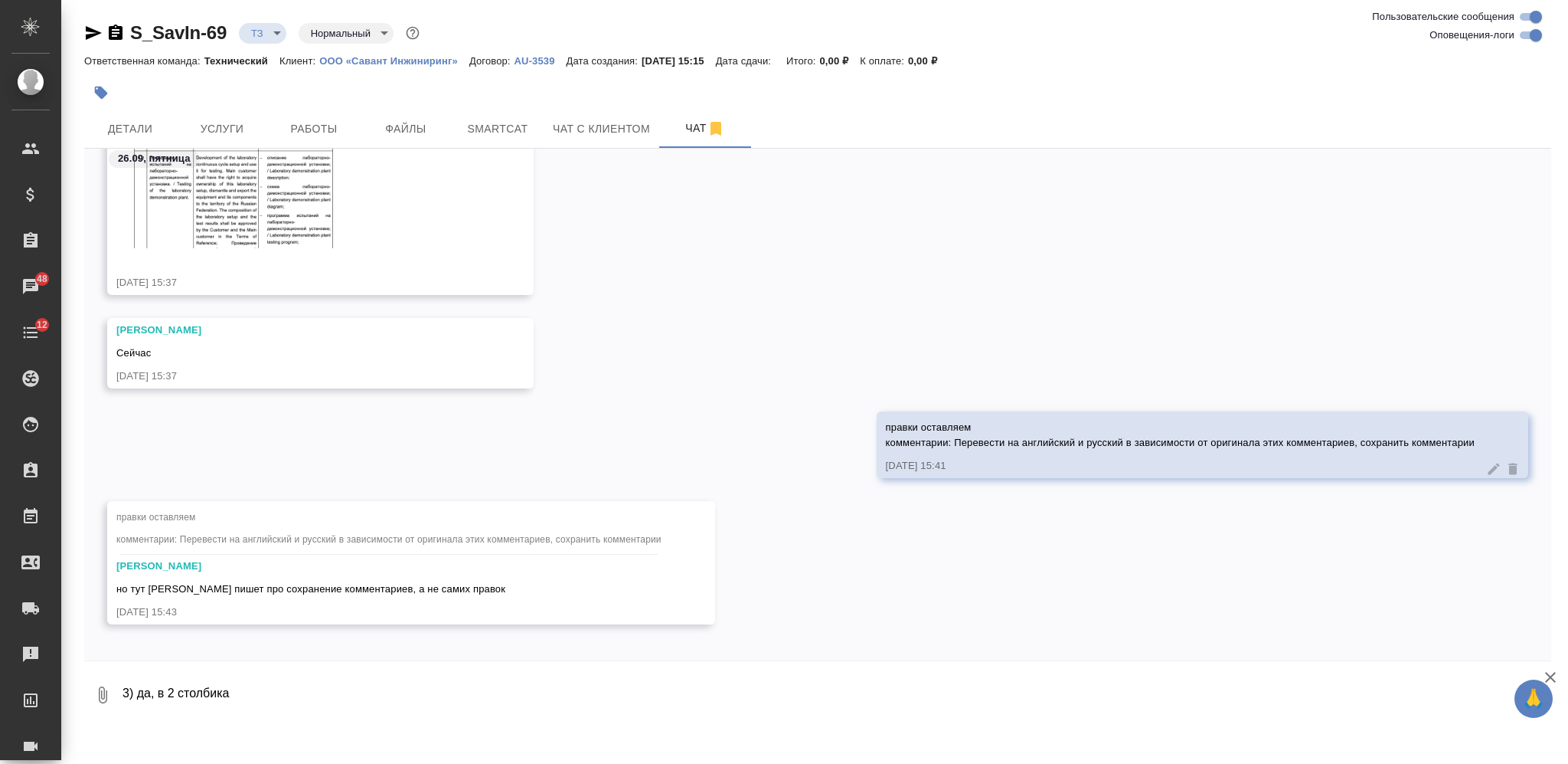
scroll to position [2020, 0]
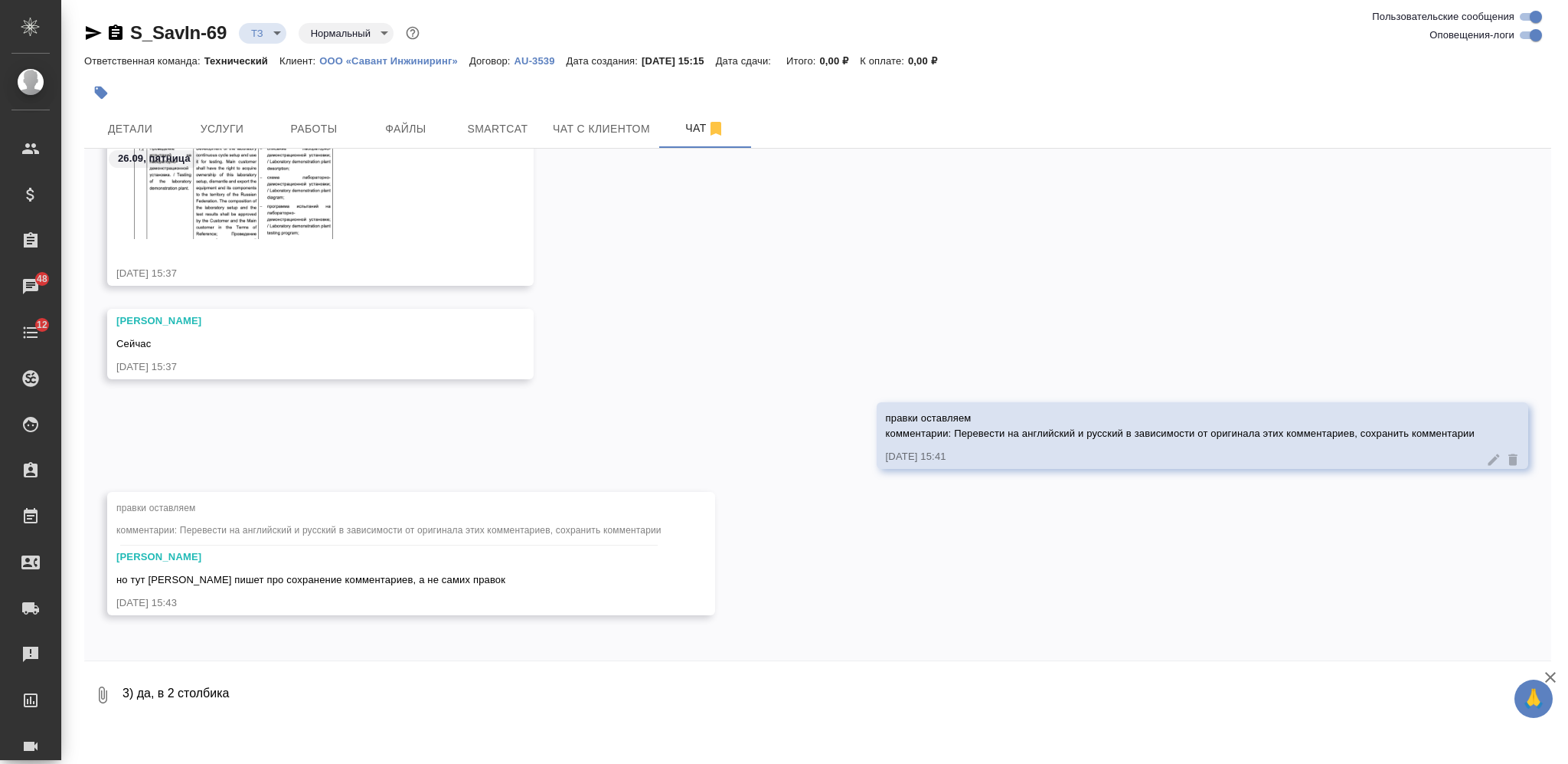
click at [473, 690] on textarea "3) да, в 2 столбика" at bounding box center [836, 694] width 1431 height 52
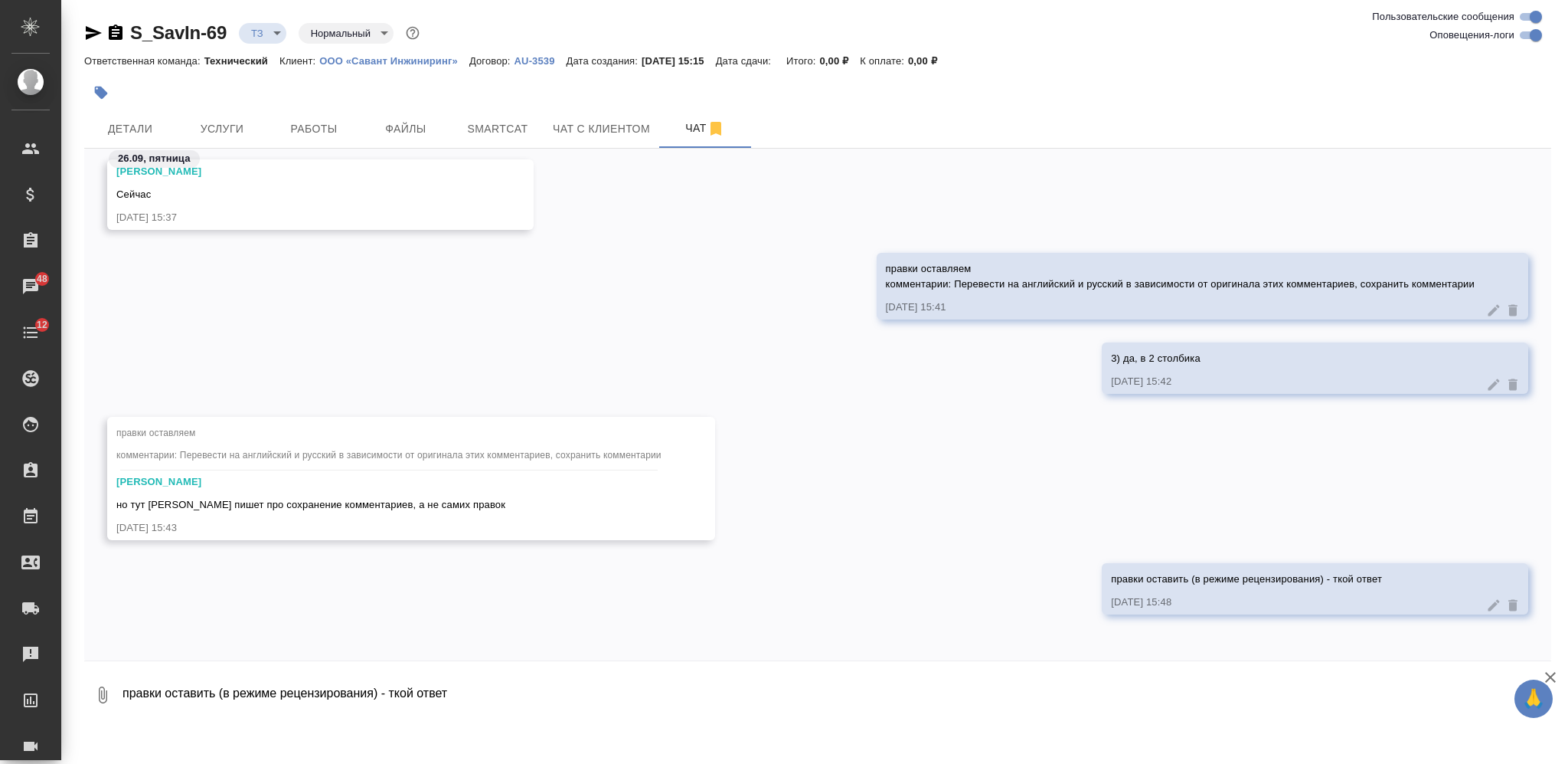
click at [1487, 598] on icon at bounding box center [1494, 605] width 16 height 16
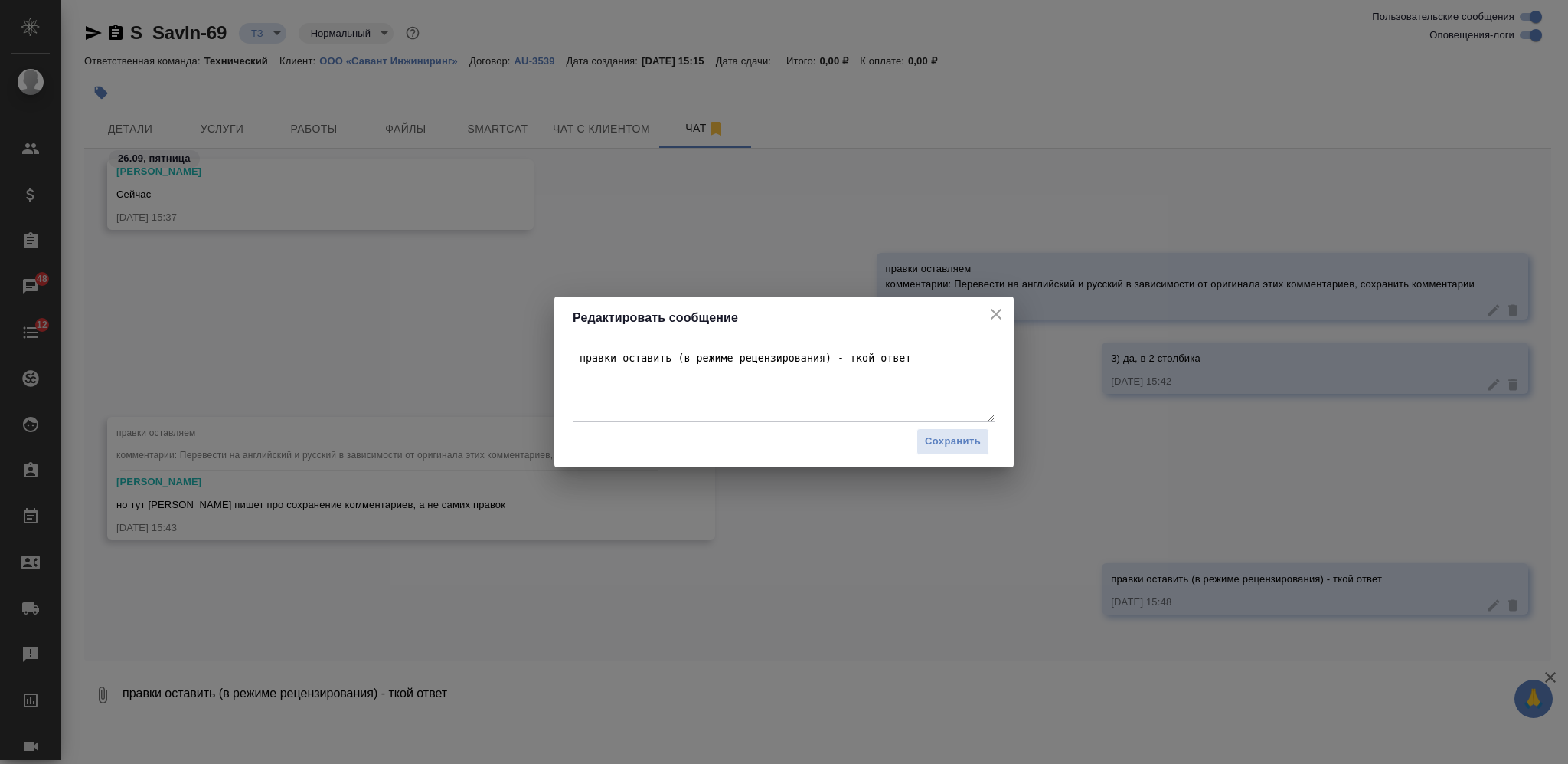
click at [833, 358] on textarea "правки оставить (в режиме рецензирования) - ткой ответ" at bounding box center [784, 383] width 423 height 77
click at [930, 441] on span "Сохранить" at bounding box center [953, 441] width 56 height 18
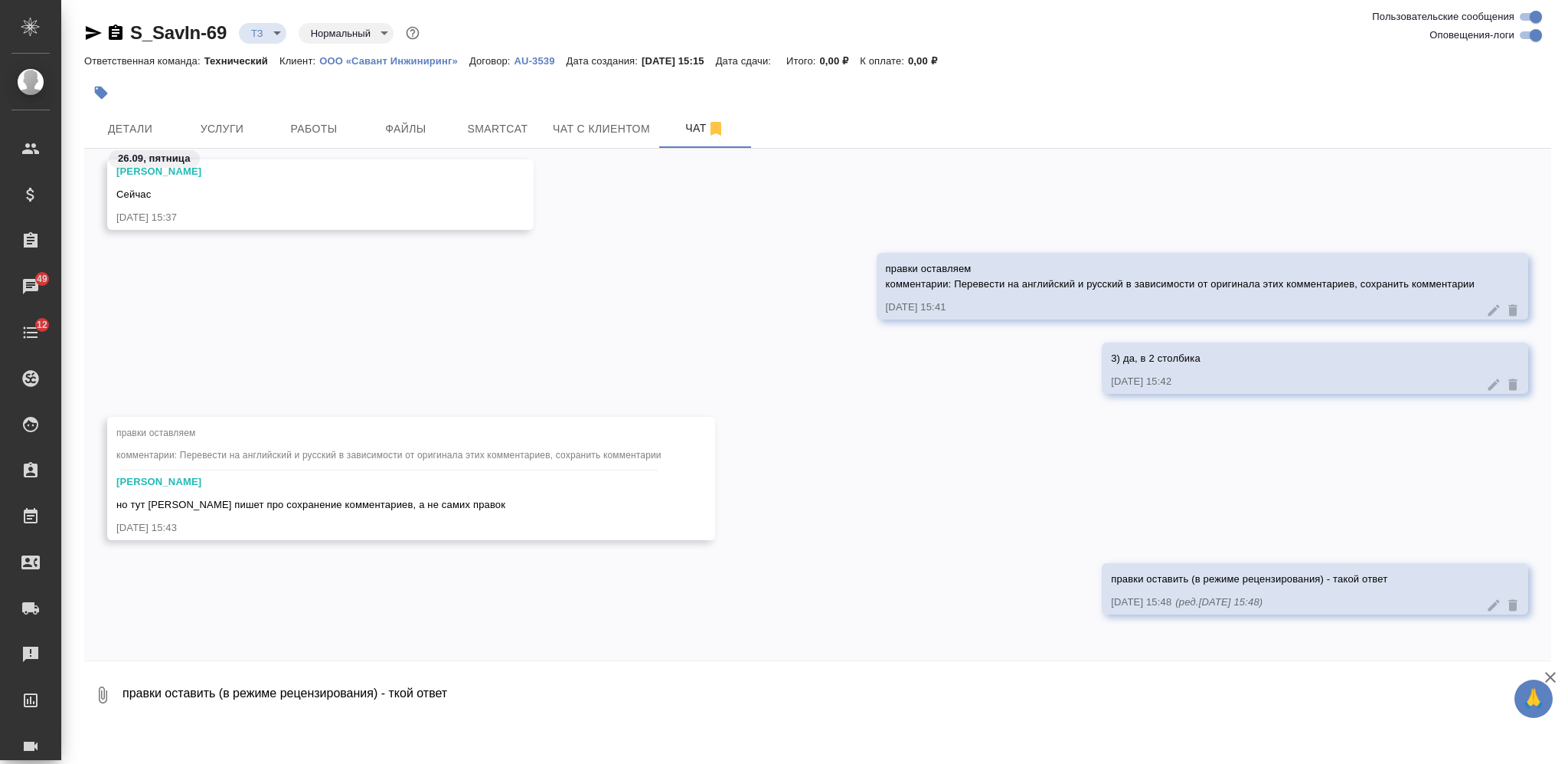
scroll to position [2145, 0]
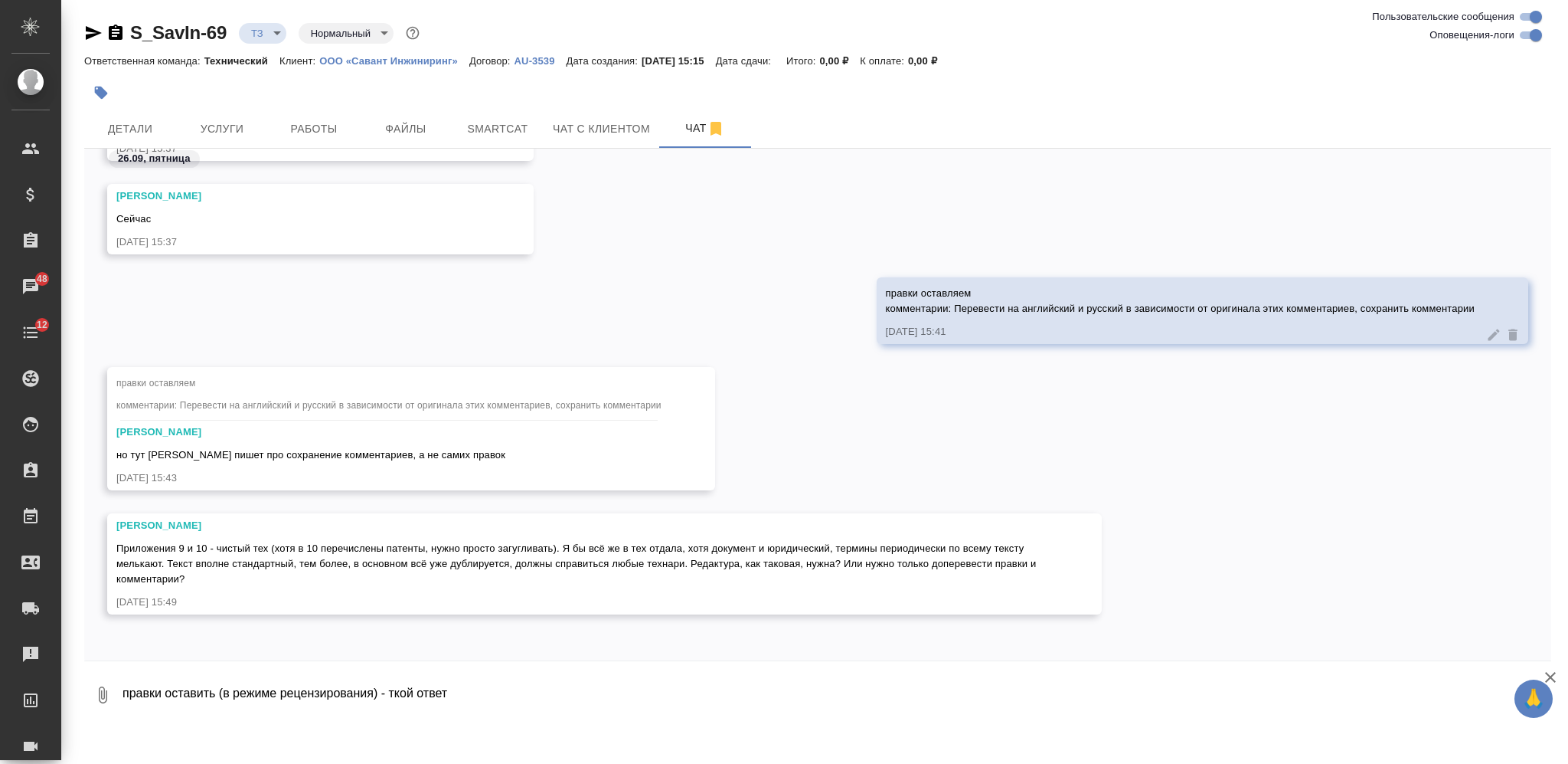
click at [547, 699] on textarea "правки оставить (в режиме рецензирования) - ткой ответ" at bounding box center [836, 694] width 1431 height 52
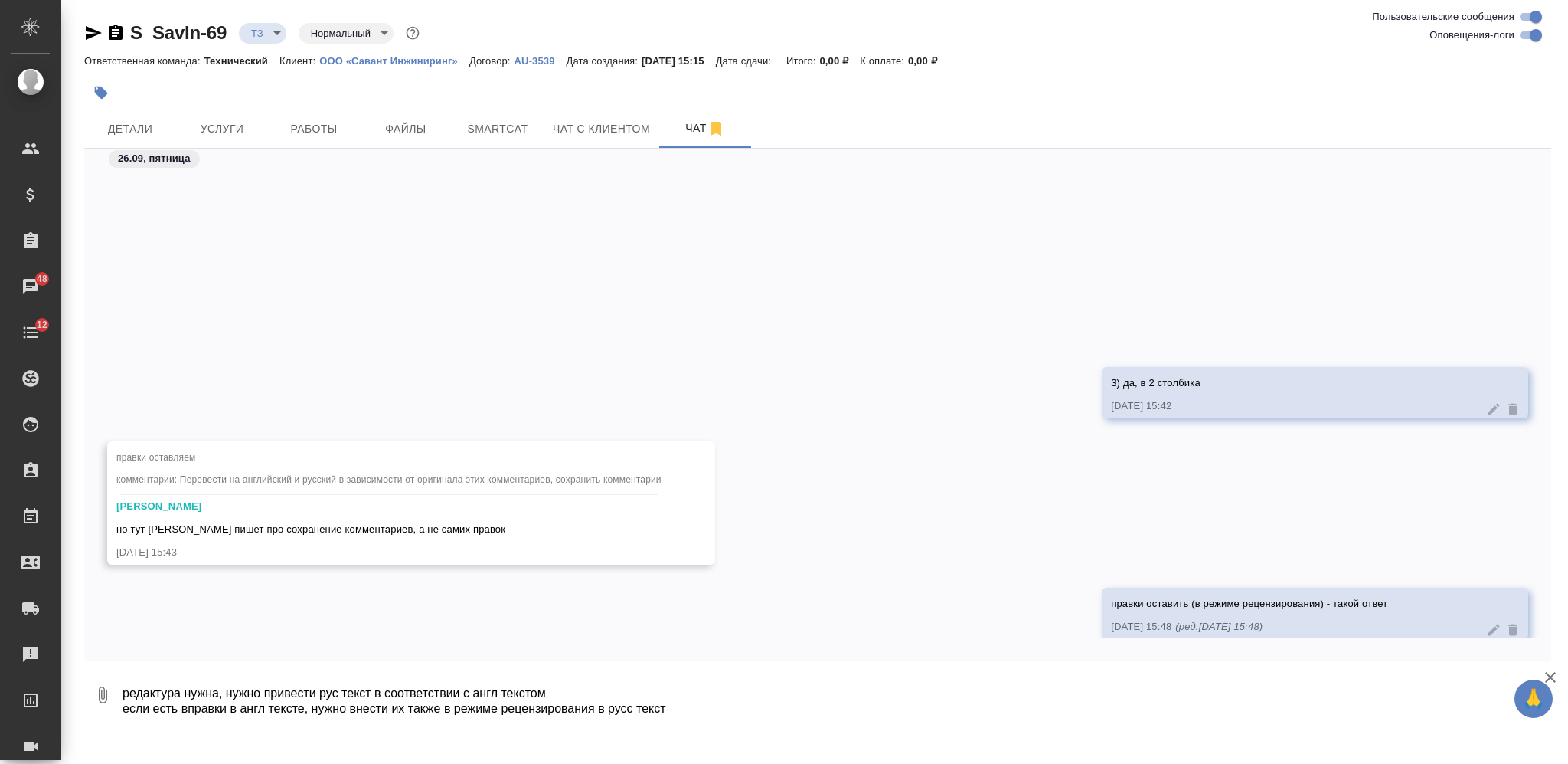
scroll to position [2383, 0]
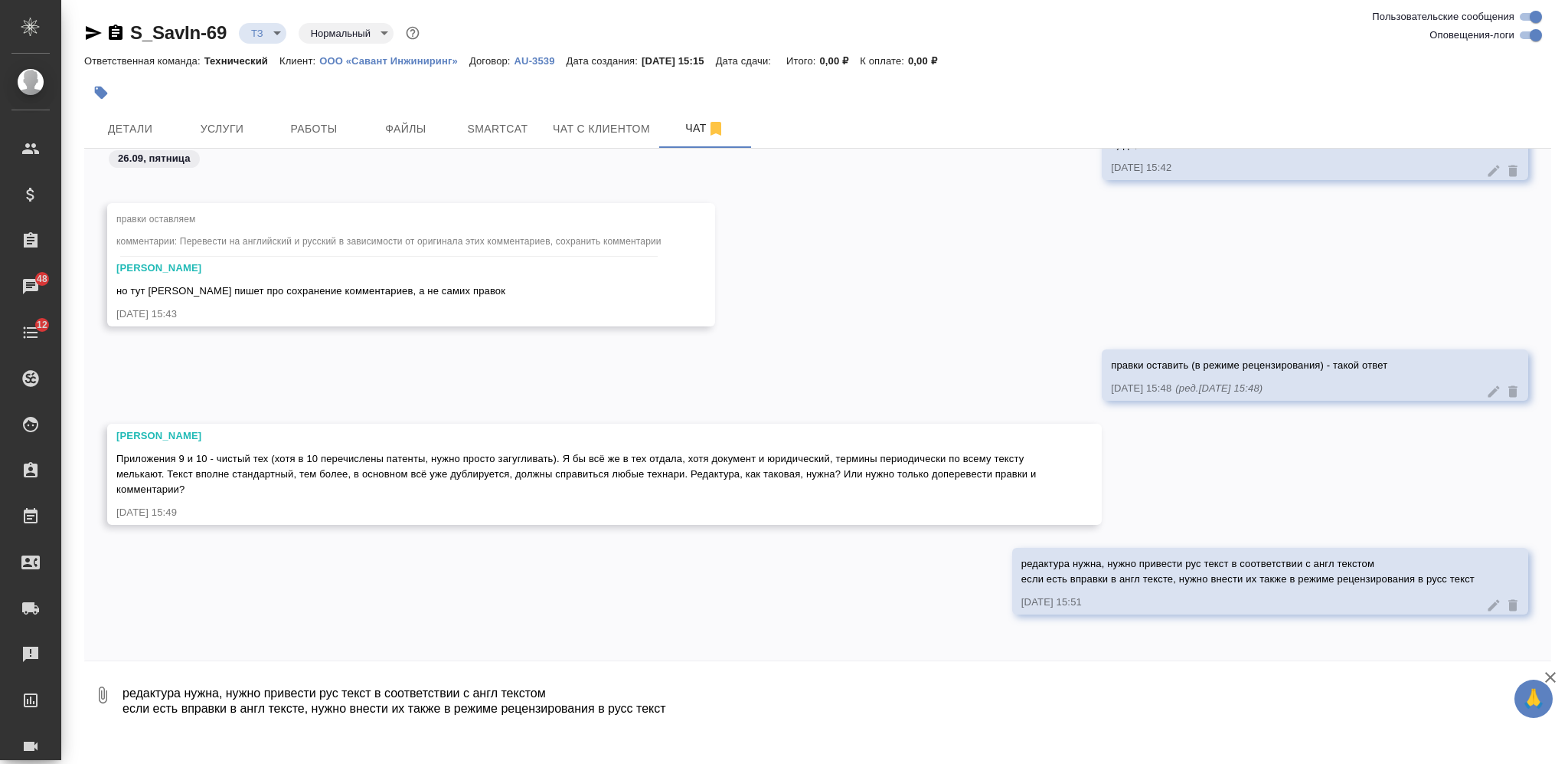
click at [1489, 605] on icon at bounding box center [1494, 604] width 12 height 12
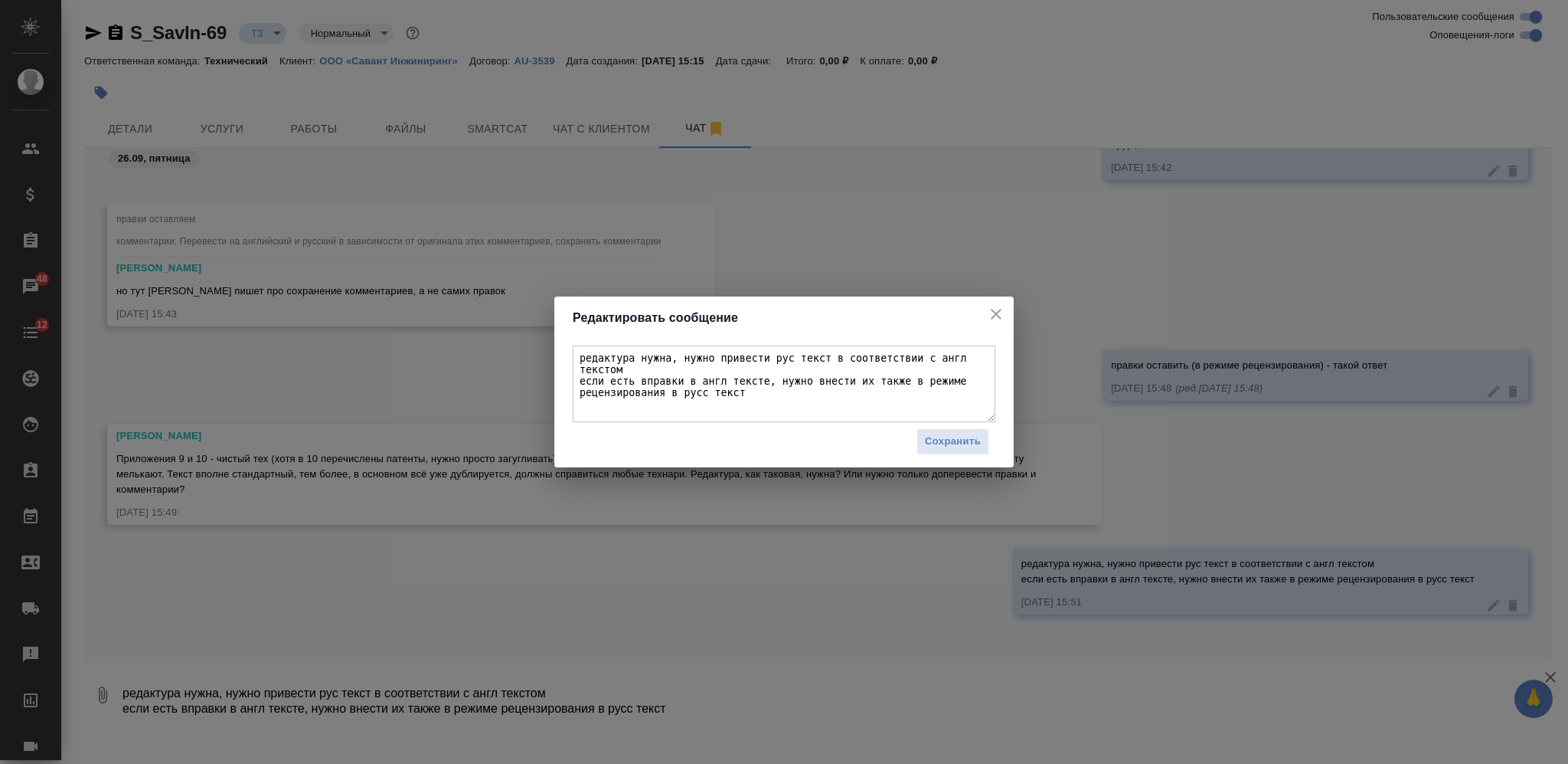
click at [637, 369] on textarea "редактура нужна, нужно привести рус текст в соответствии с англ текстом если ес…" at bounding box center [784, 383] width 423 height 77
click at [932, 448] on span "Сохранить" at bounding box center [953, 441] width 56 height 18
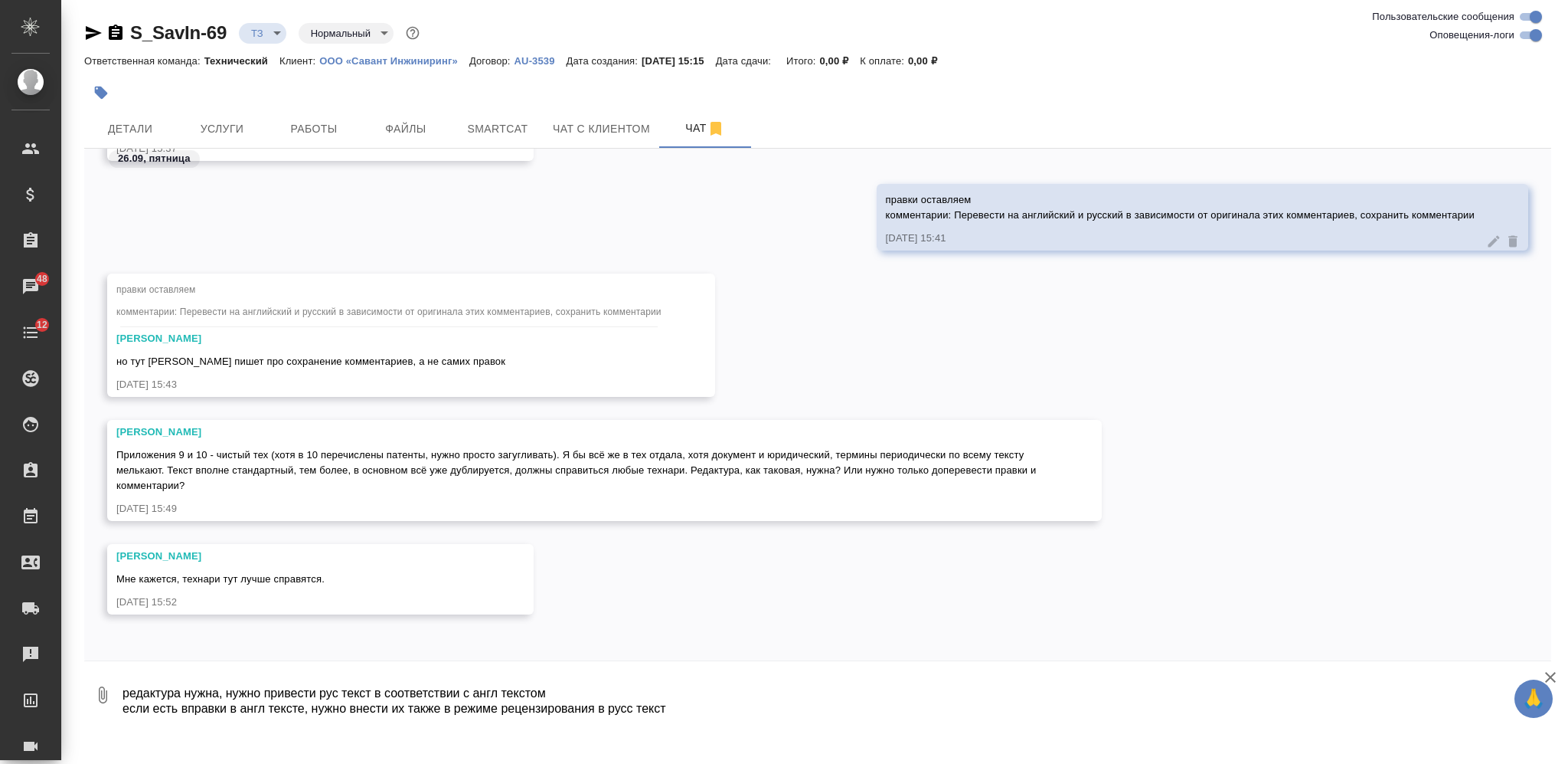
scroll to position [2237, 0]
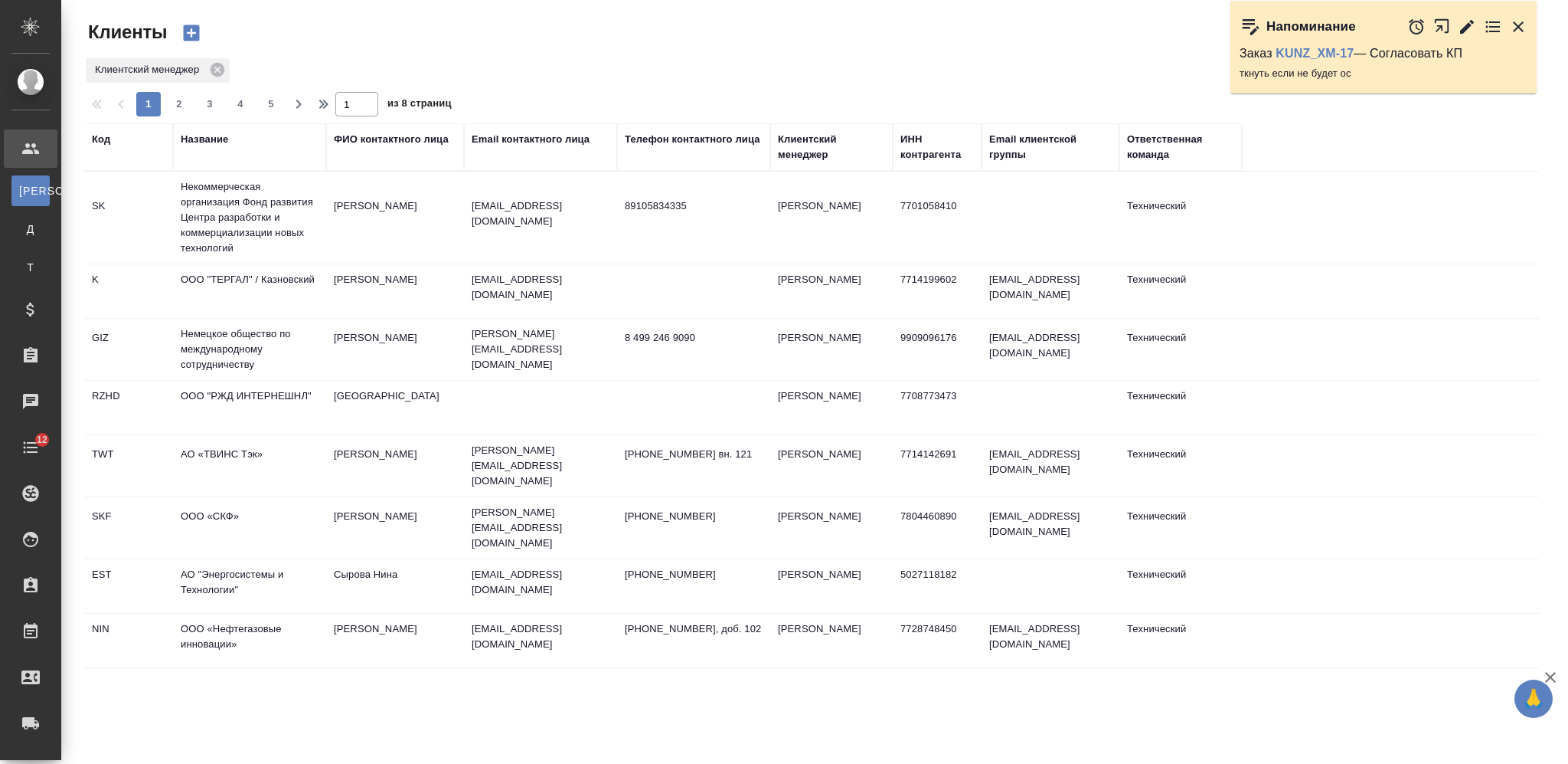
select select "RU"
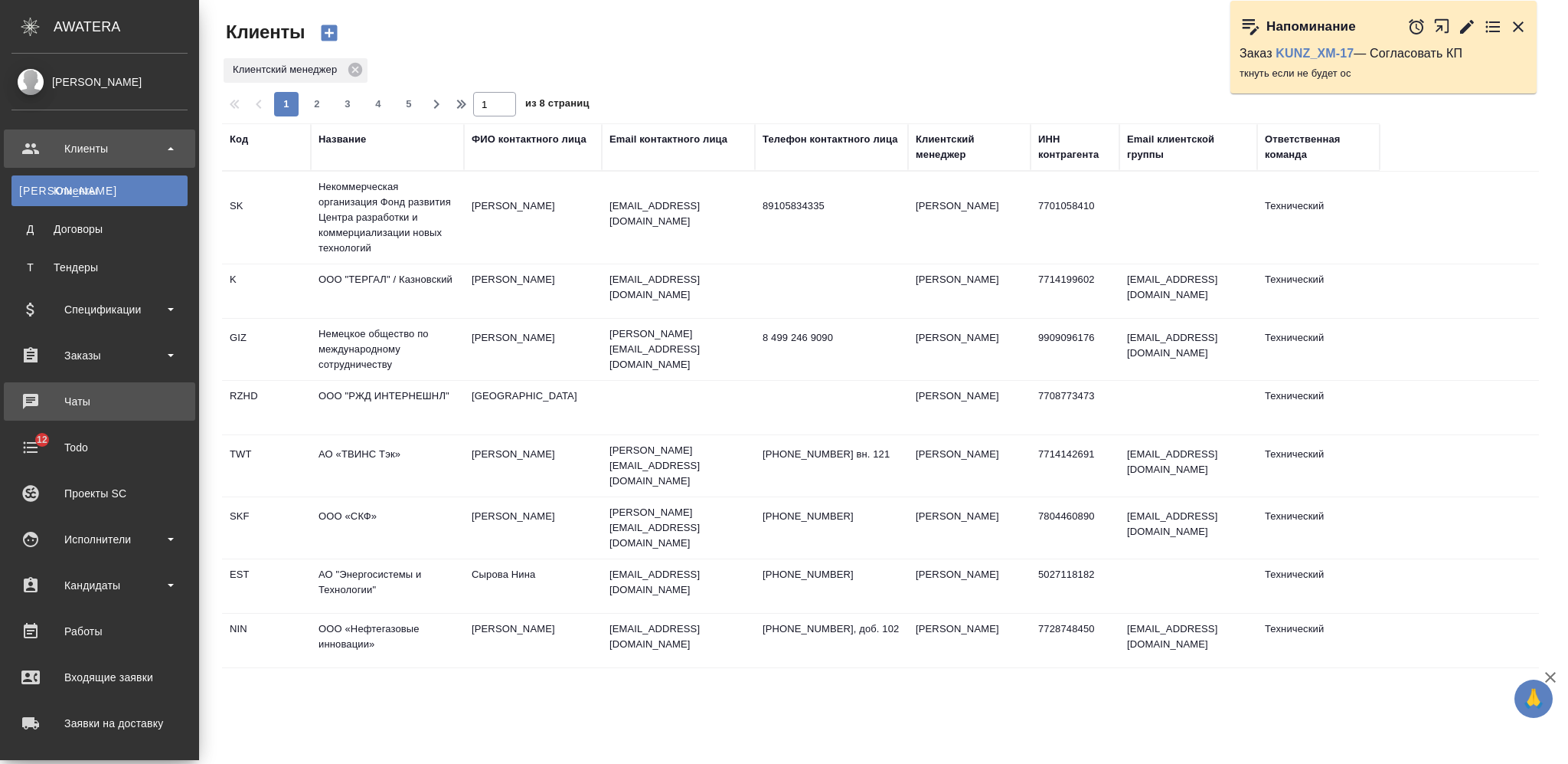
click at [99, 403] on div "Чаты" at bounding box center [99, 402] width 176 height 23
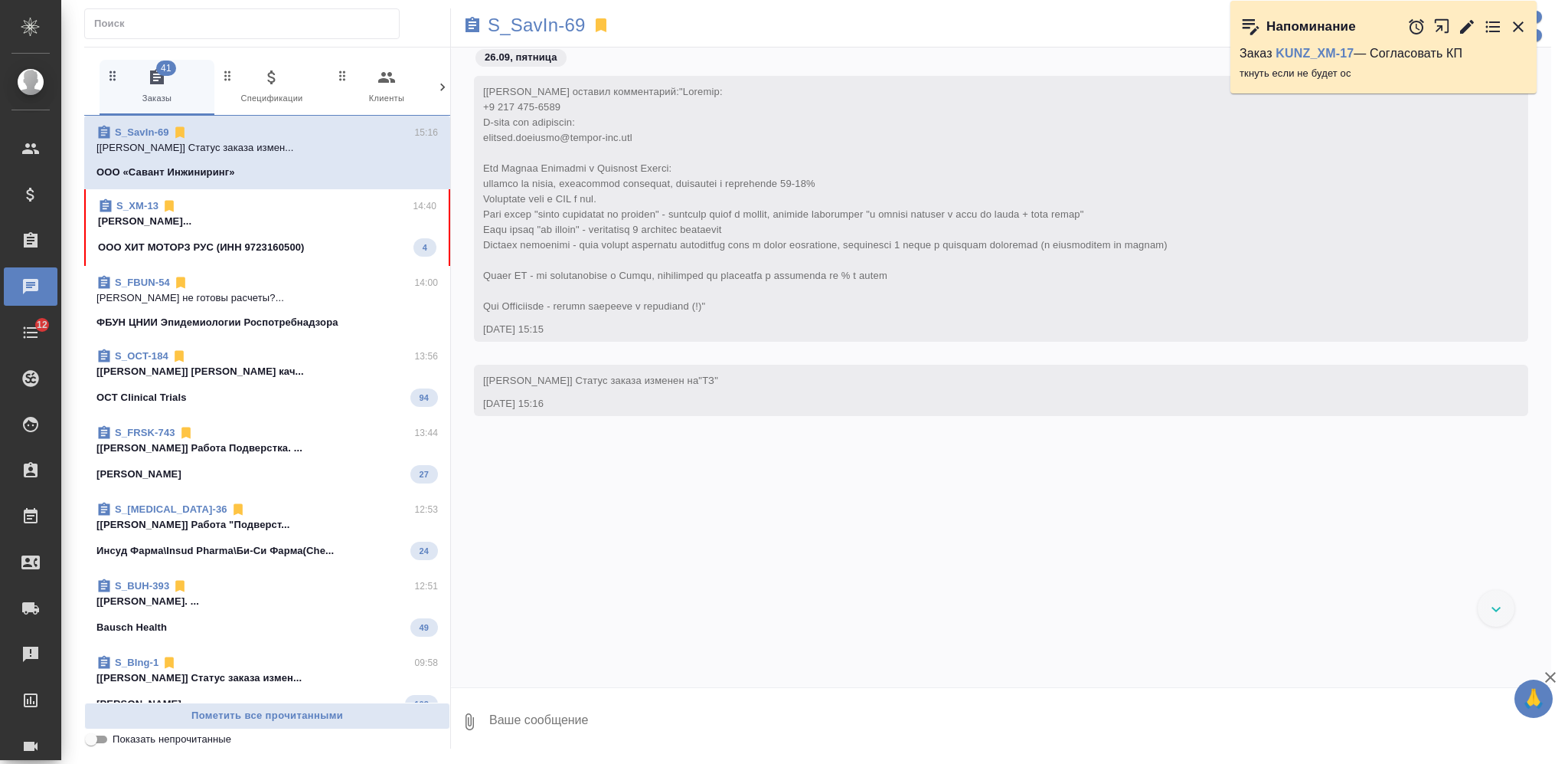
click at [235, 214] on p "Никифорова Валерия..." at bounding box center [267, 222] width 338 height 16
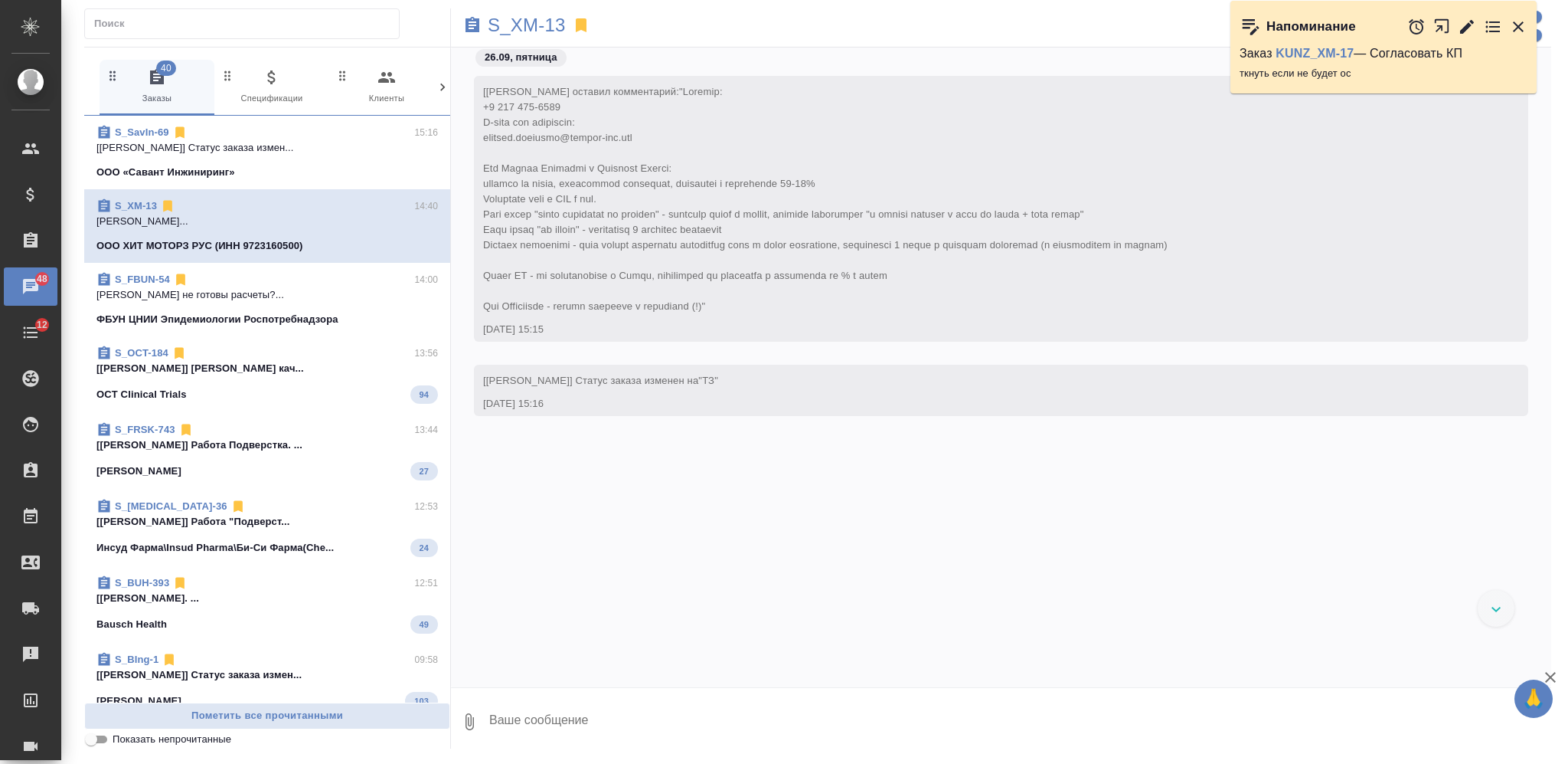
click at [228, 206] on div "S_XM-13 14:40" at bounding box center [267, 206] width 341 height 16
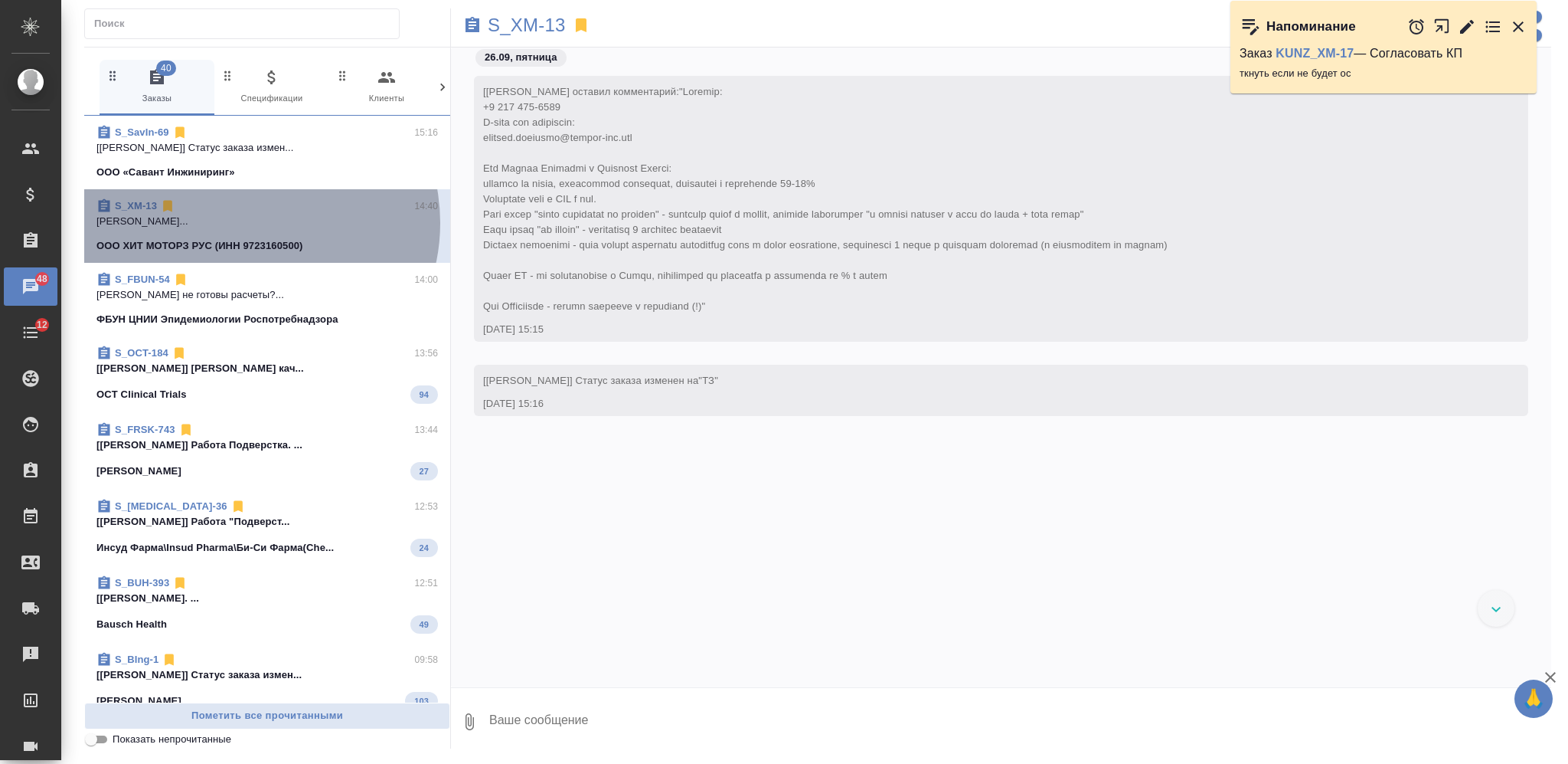
click at [250, 223] on p "Никифорова Валерия..." at bounding box center [267, 222] width 341 height 16
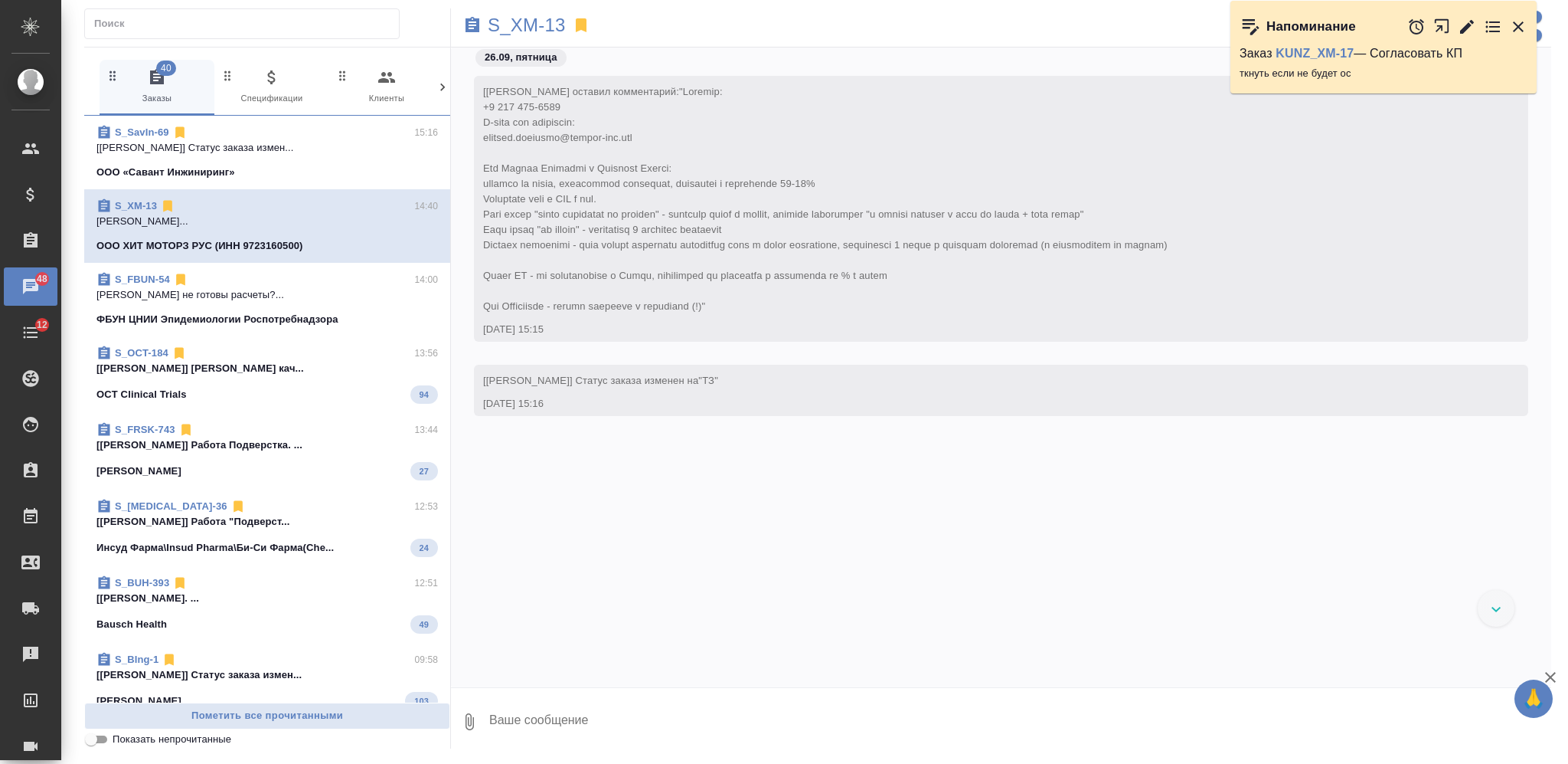
click at [1497, 608] on icon at bounding box center [1497, 609] width 10 height 5
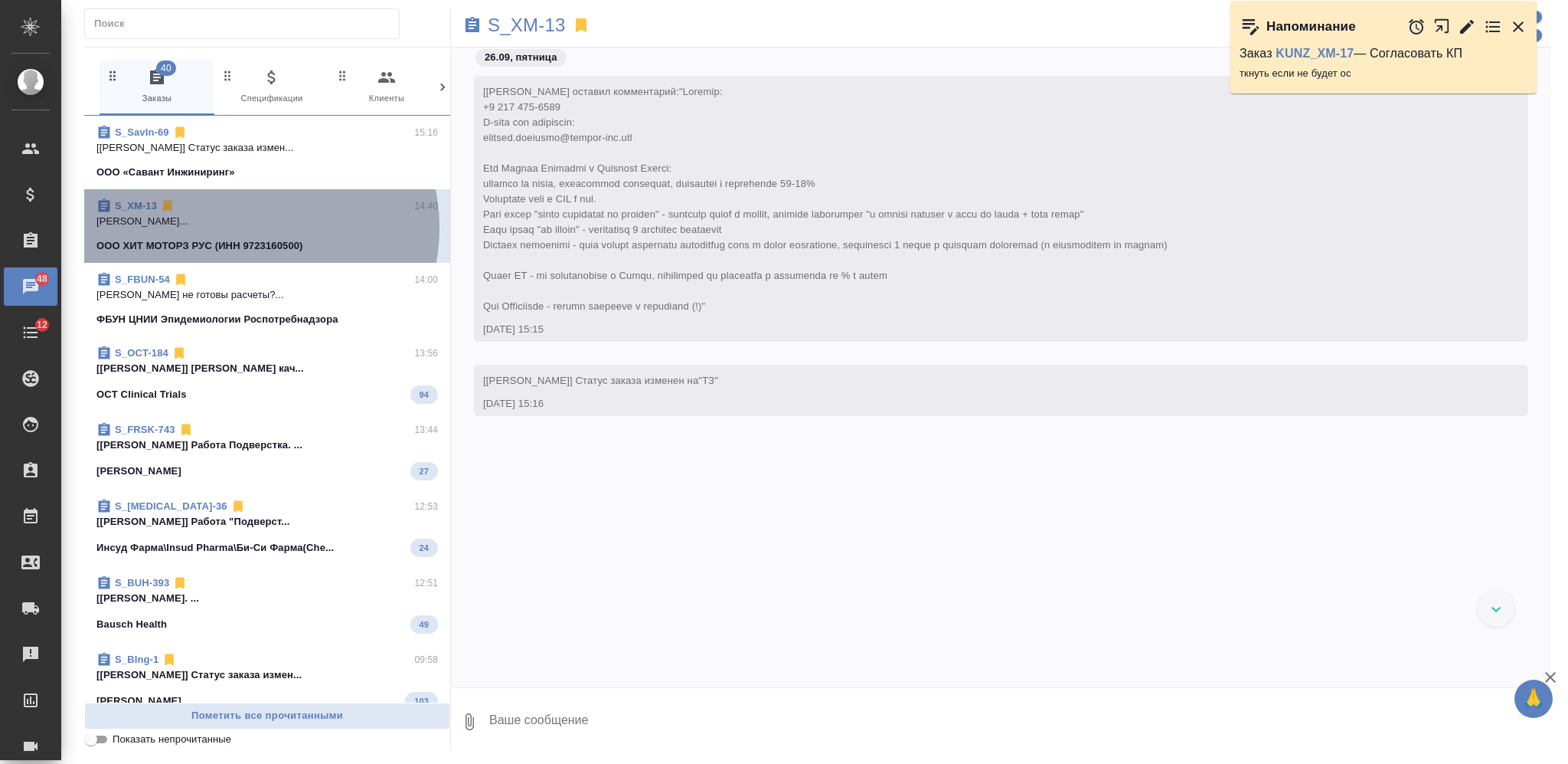
click at [249, 227] on p "Никифорова Валерия..." at bounding box center [267, 222] width 341 height 16
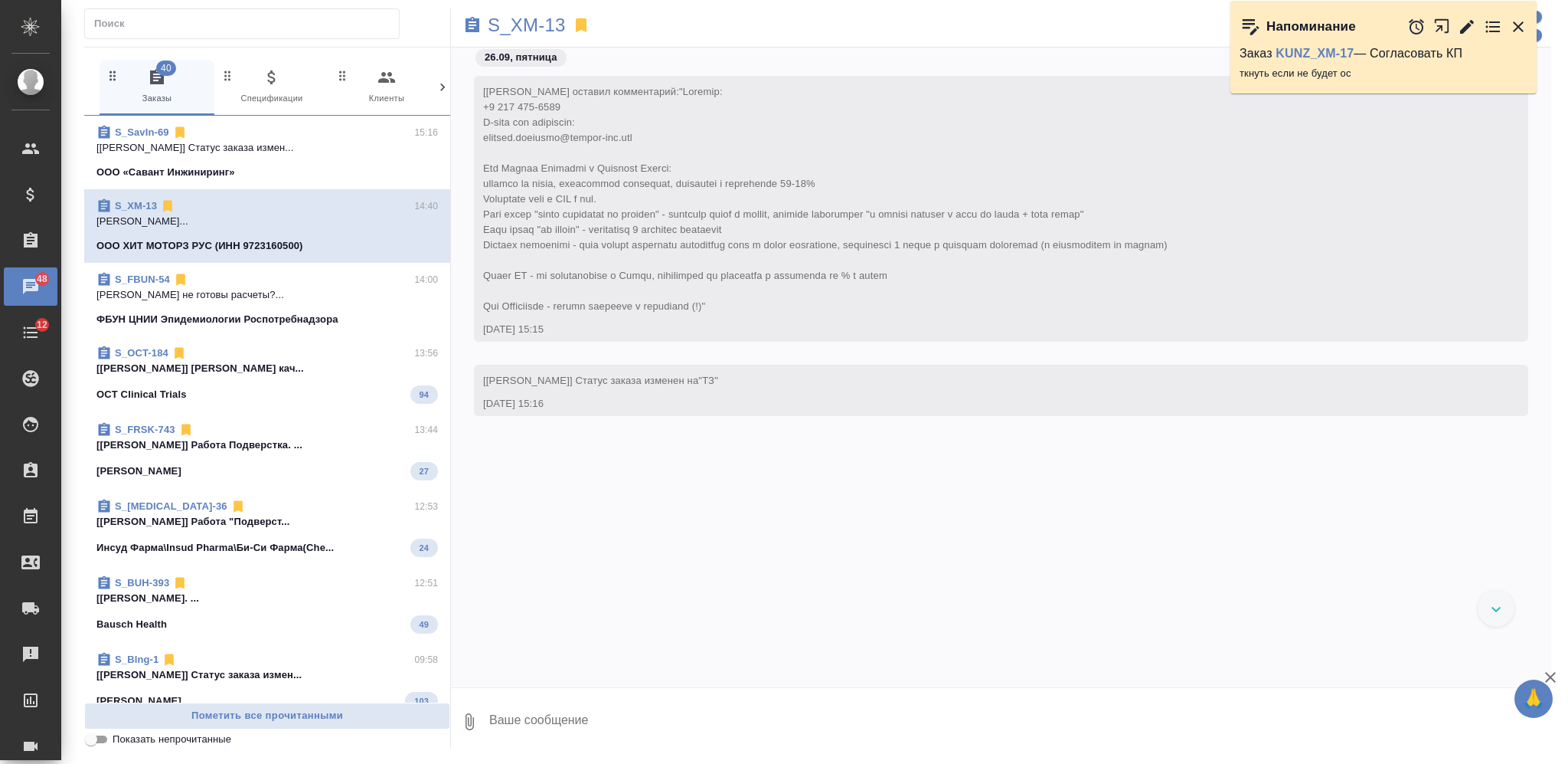
click at [136, 206] on link "S_XM-13" at bounding box center [136, 206] width 42 height 12
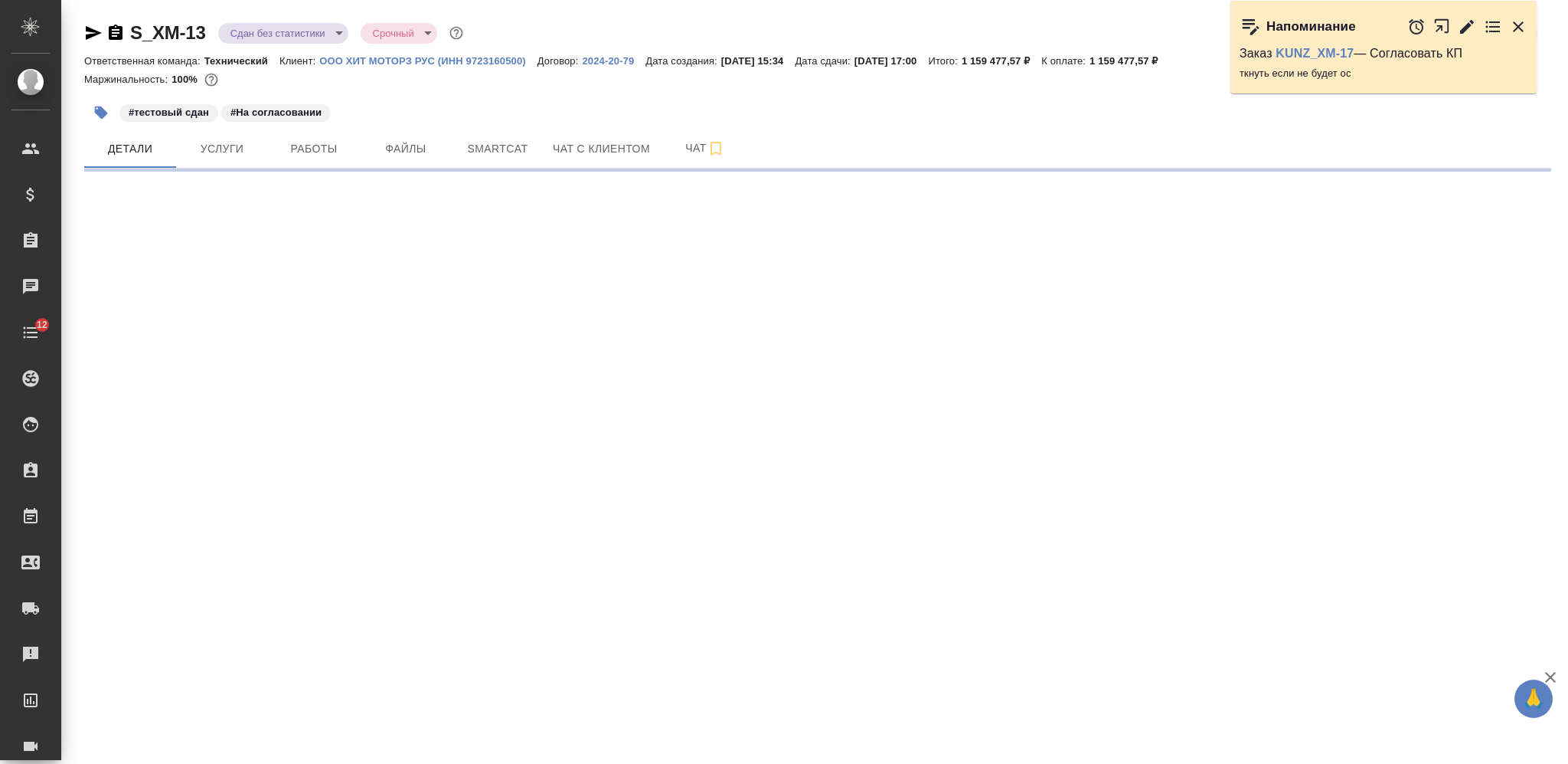
select select "RU"
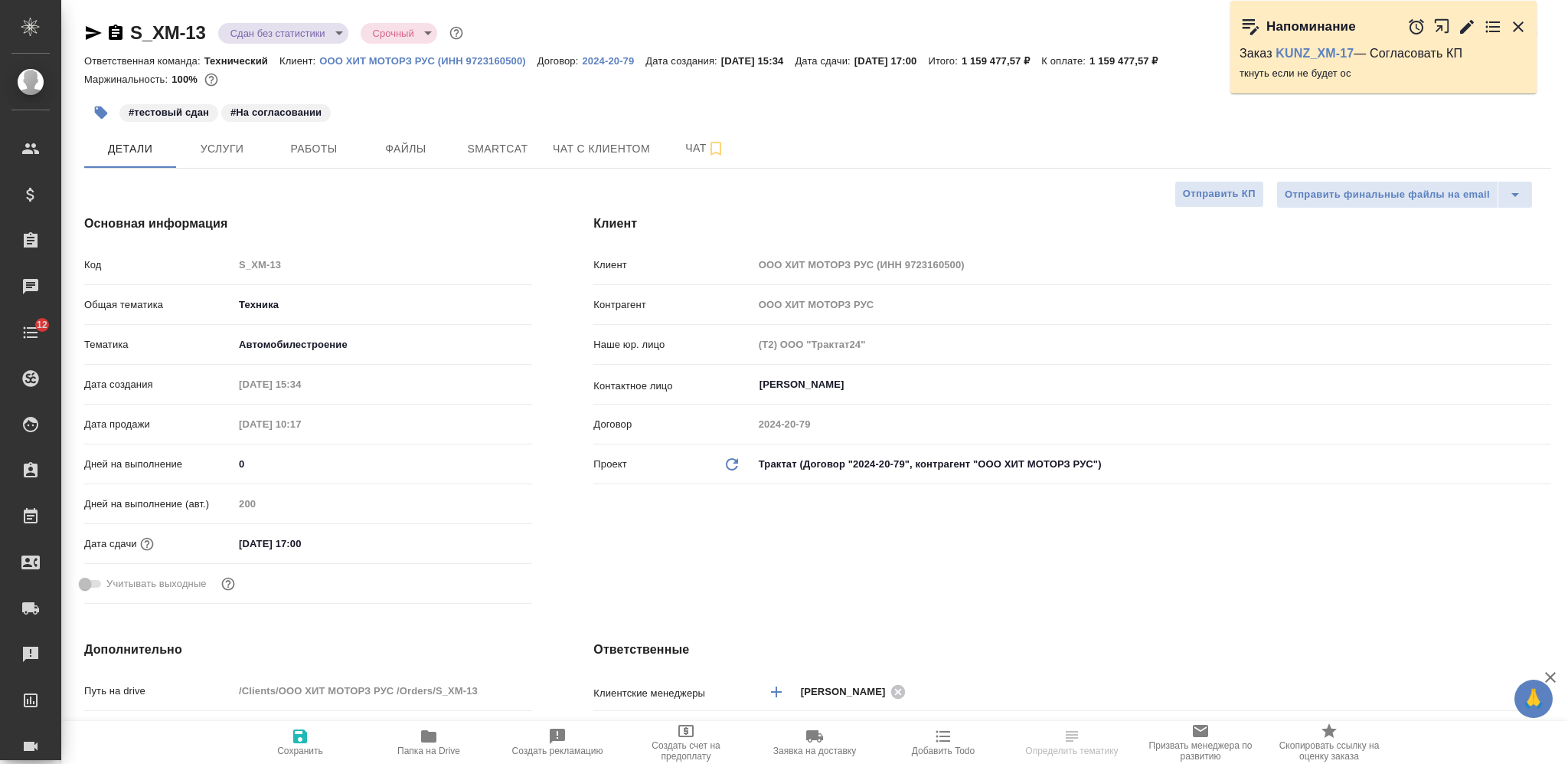
type textarea "x"
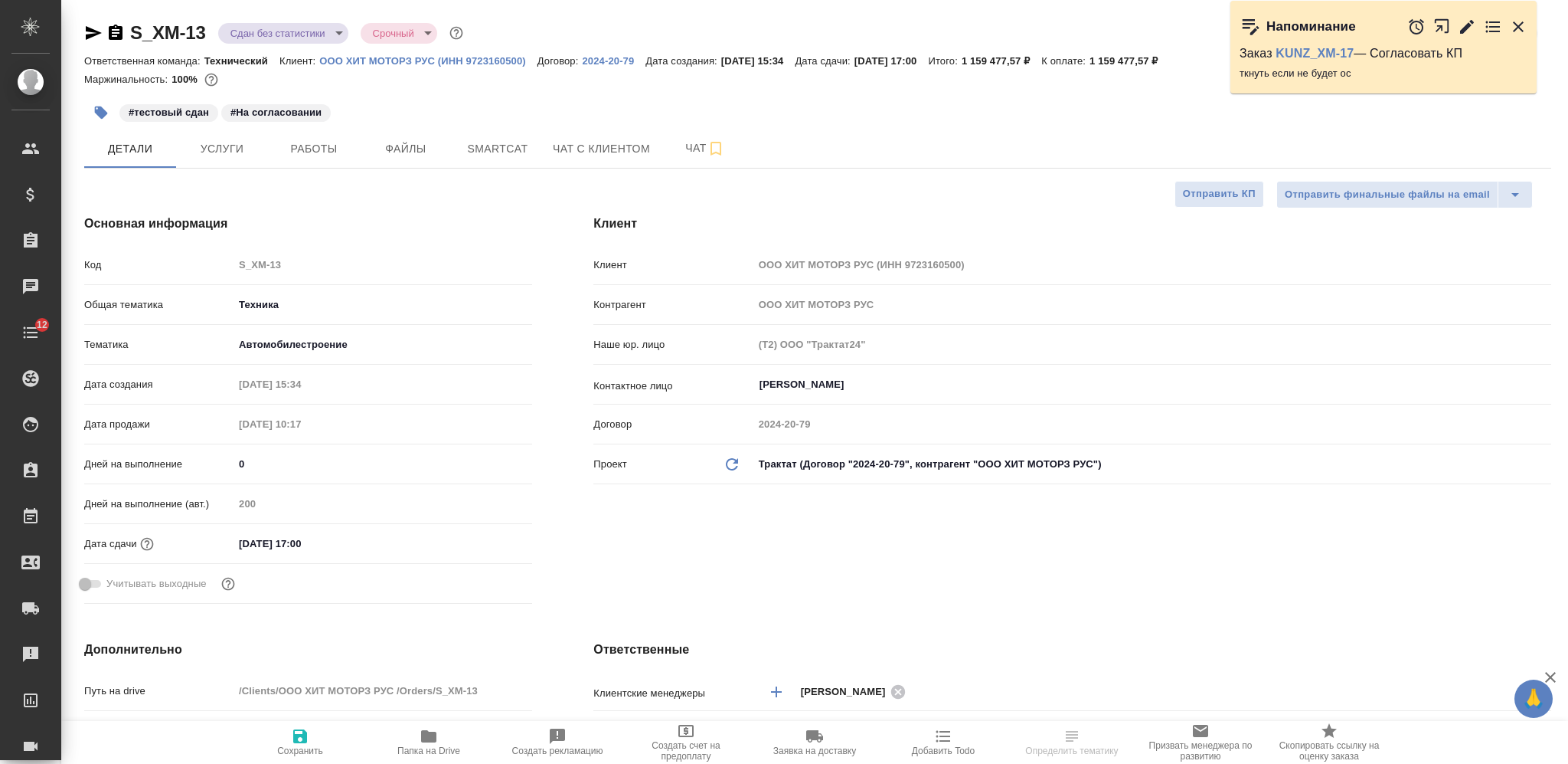
type textarea "x"
click at [701, 139] on span "Чат" at bounding box center [705, 148] width 74 height 19
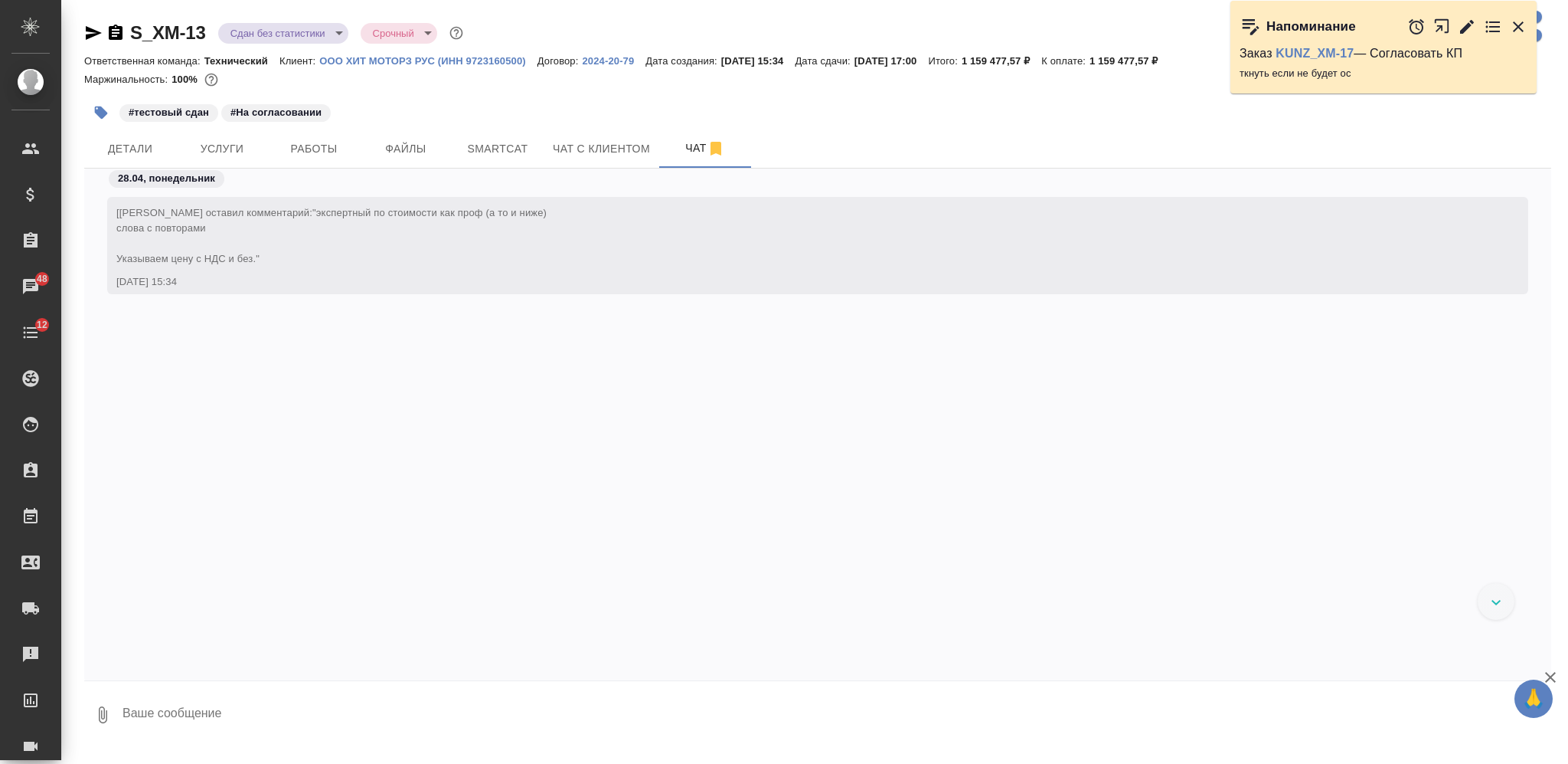
scroll to position [17311, 0]
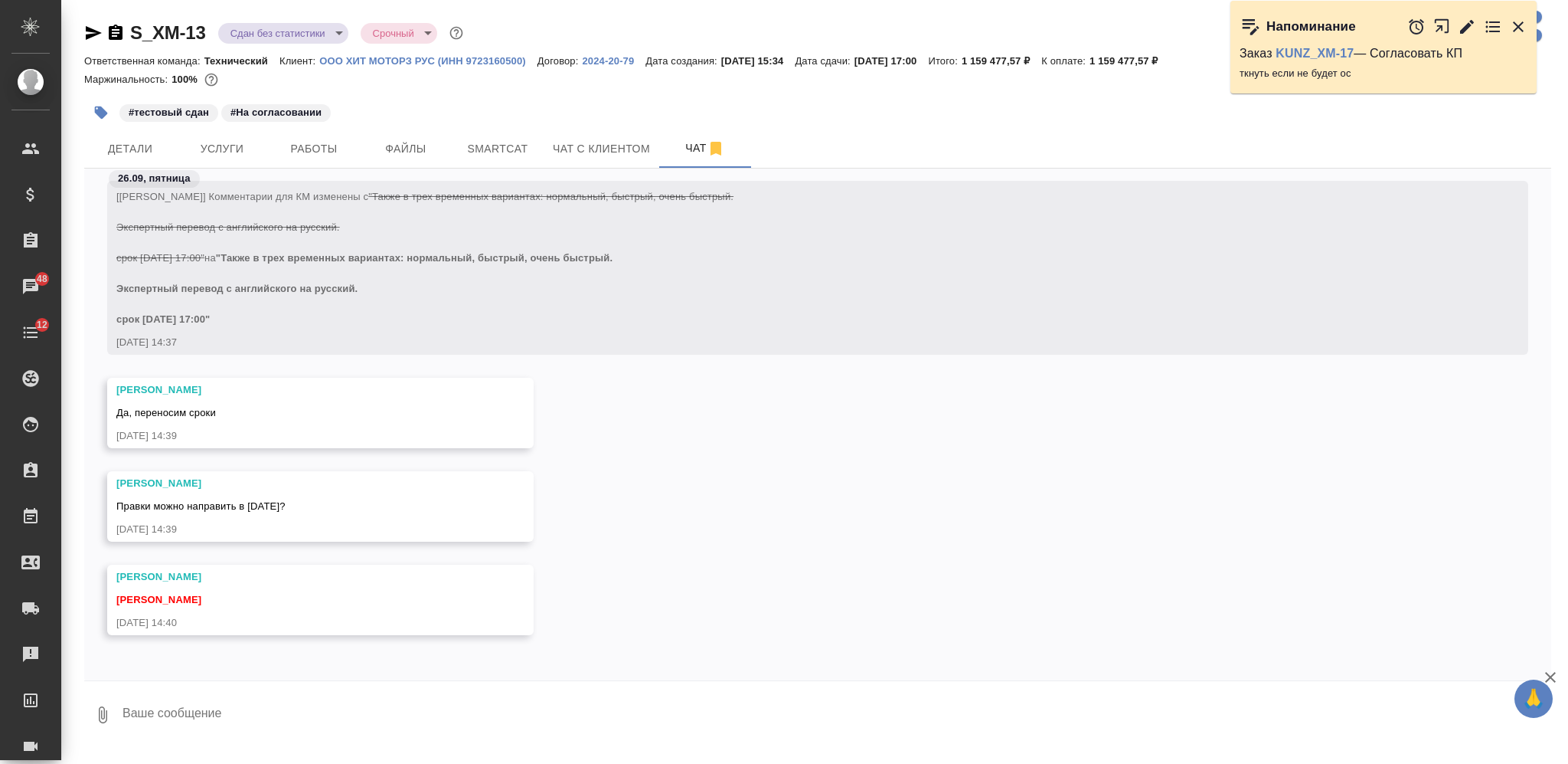
click at [408, 704] on textarea at bounding box center [836, 714] width 1431 height 52
type textarea "да, оки"
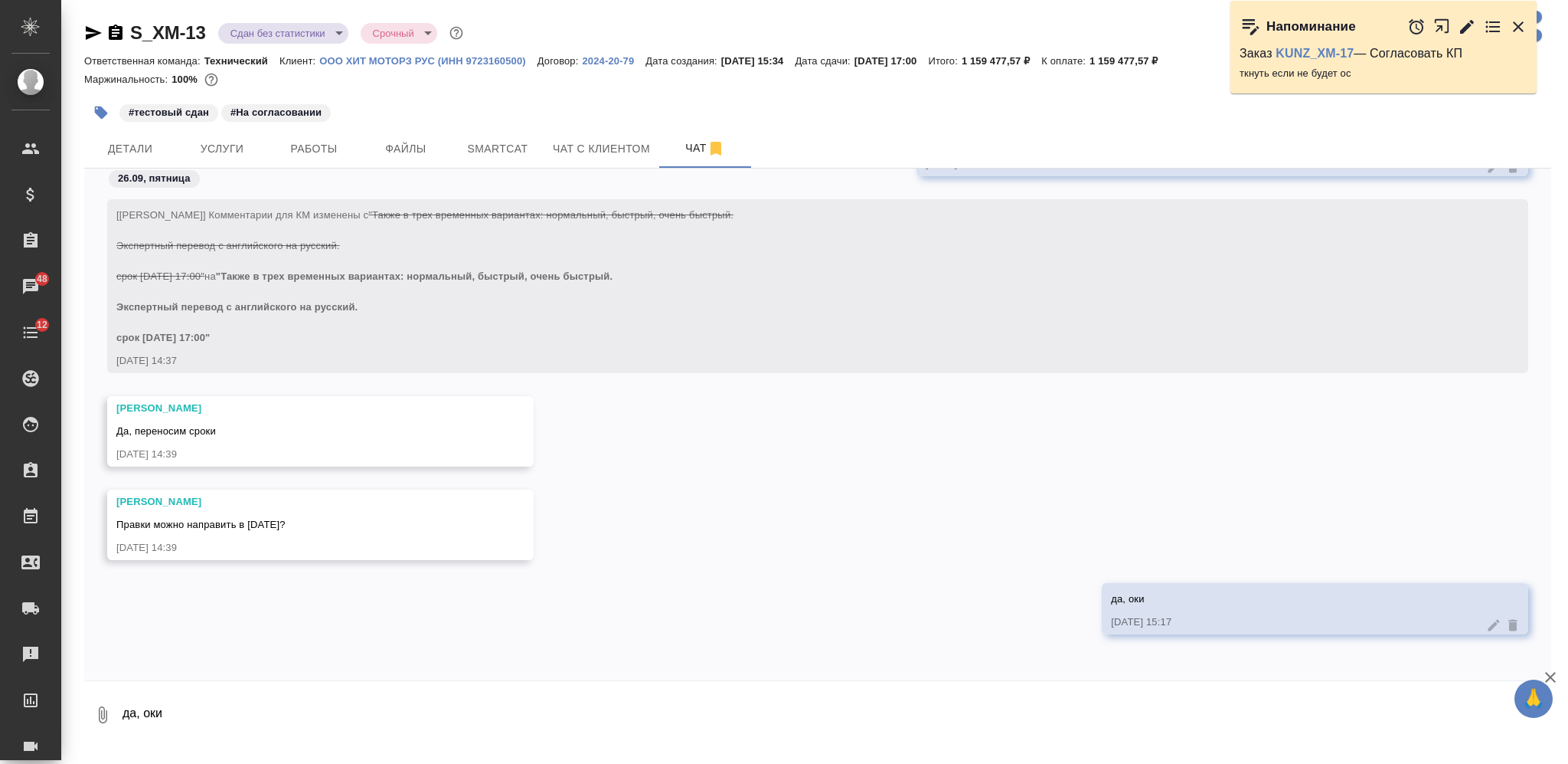
scroll to position [17292, 0]
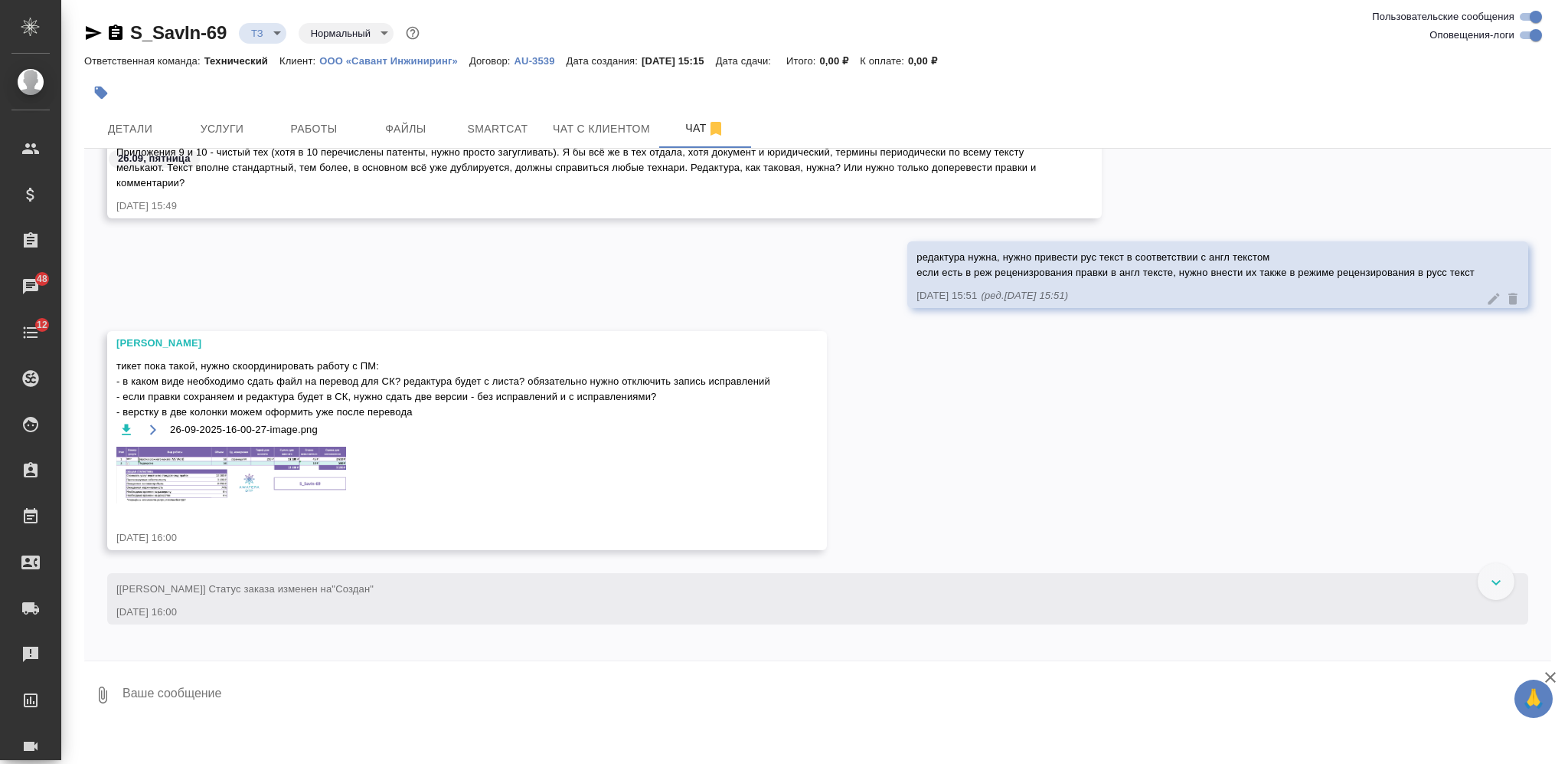
scroll to position [4911, 0]
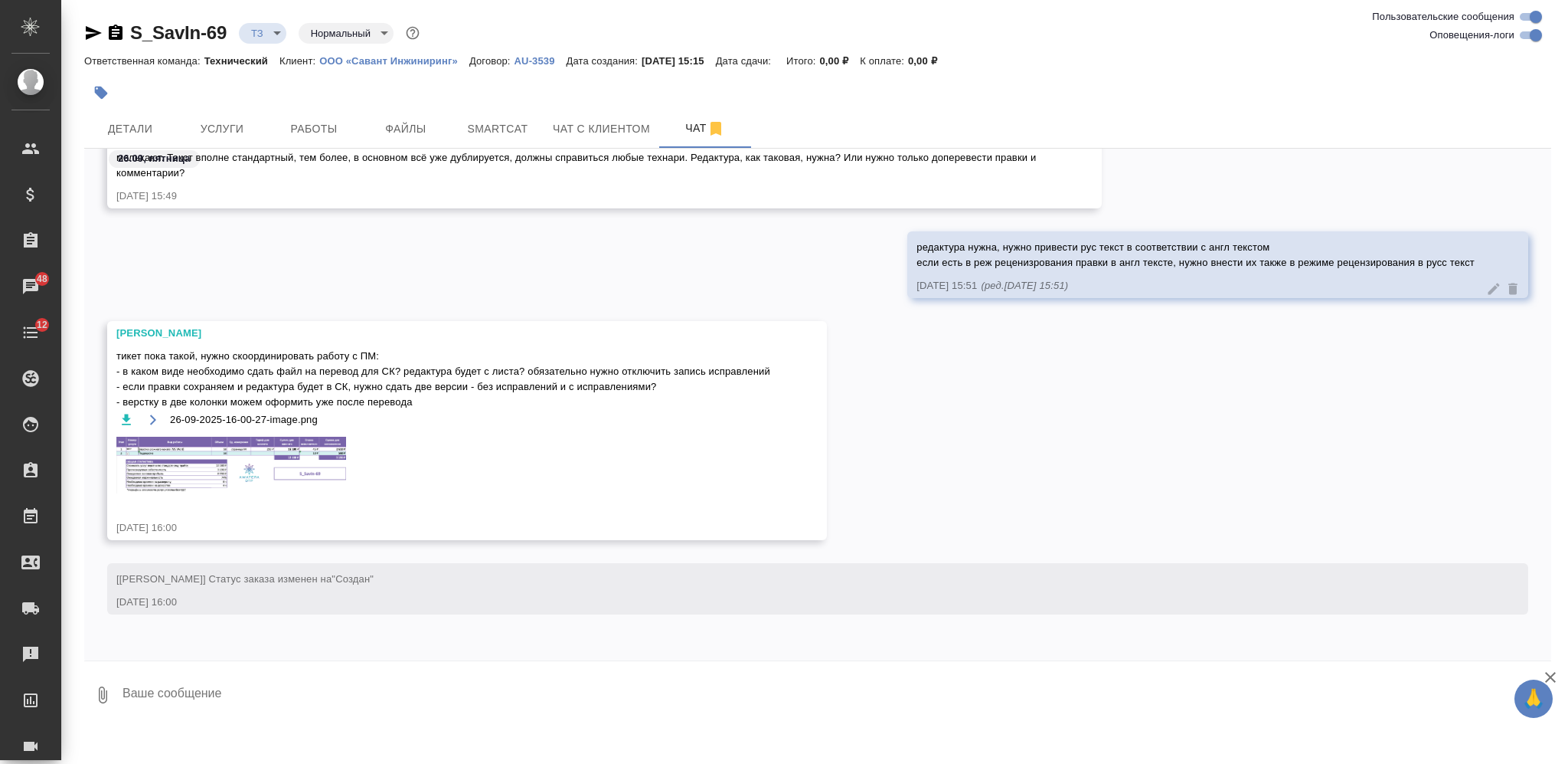
click at [309, 462] on img at bounding box center [231, 465] width 230 height 57
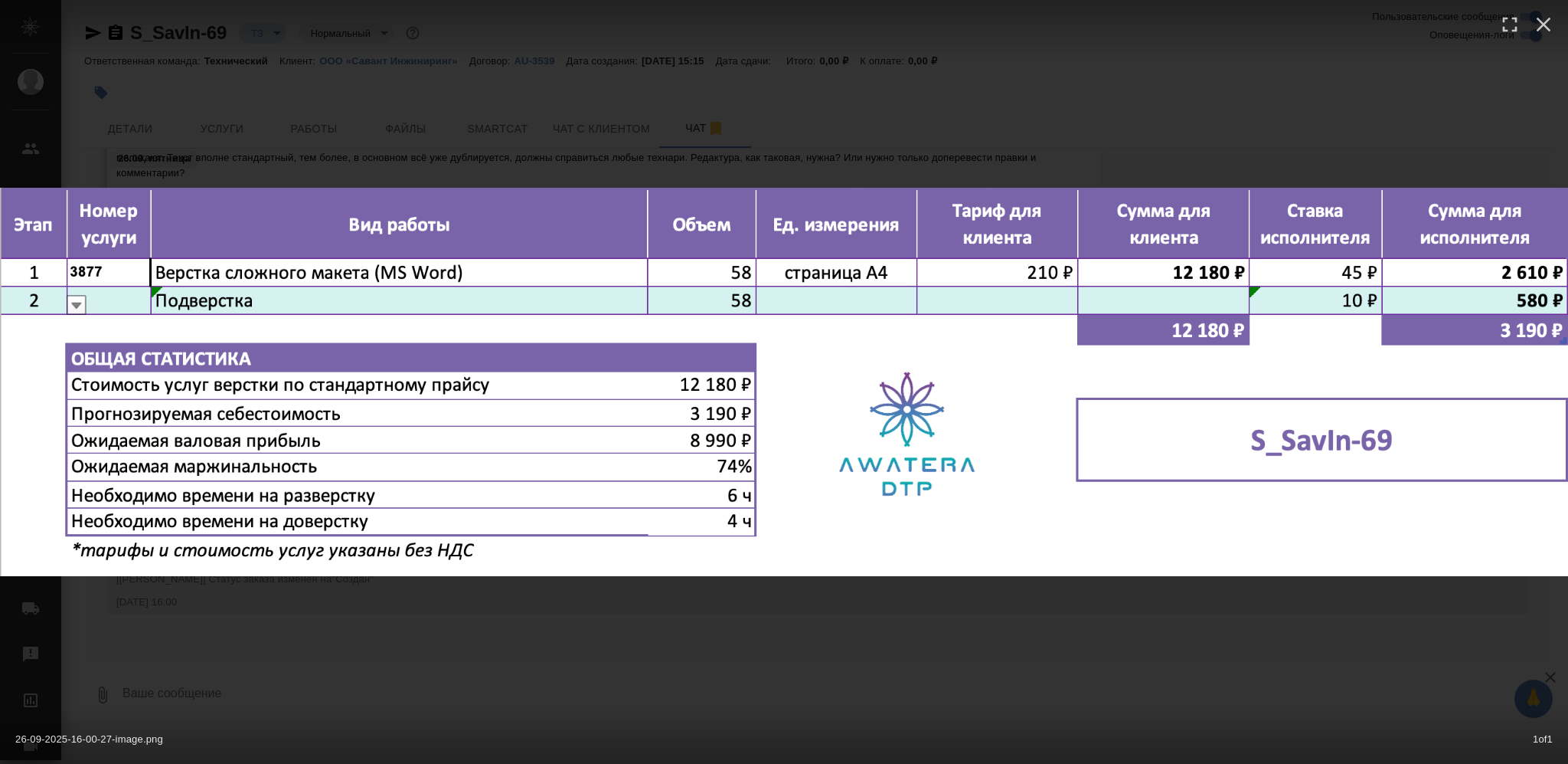
click at [674, 735] on div "26-09-2025-16-00-27-image.png 1 of 1" at bounding box center [784, 735] width 1568 height 57
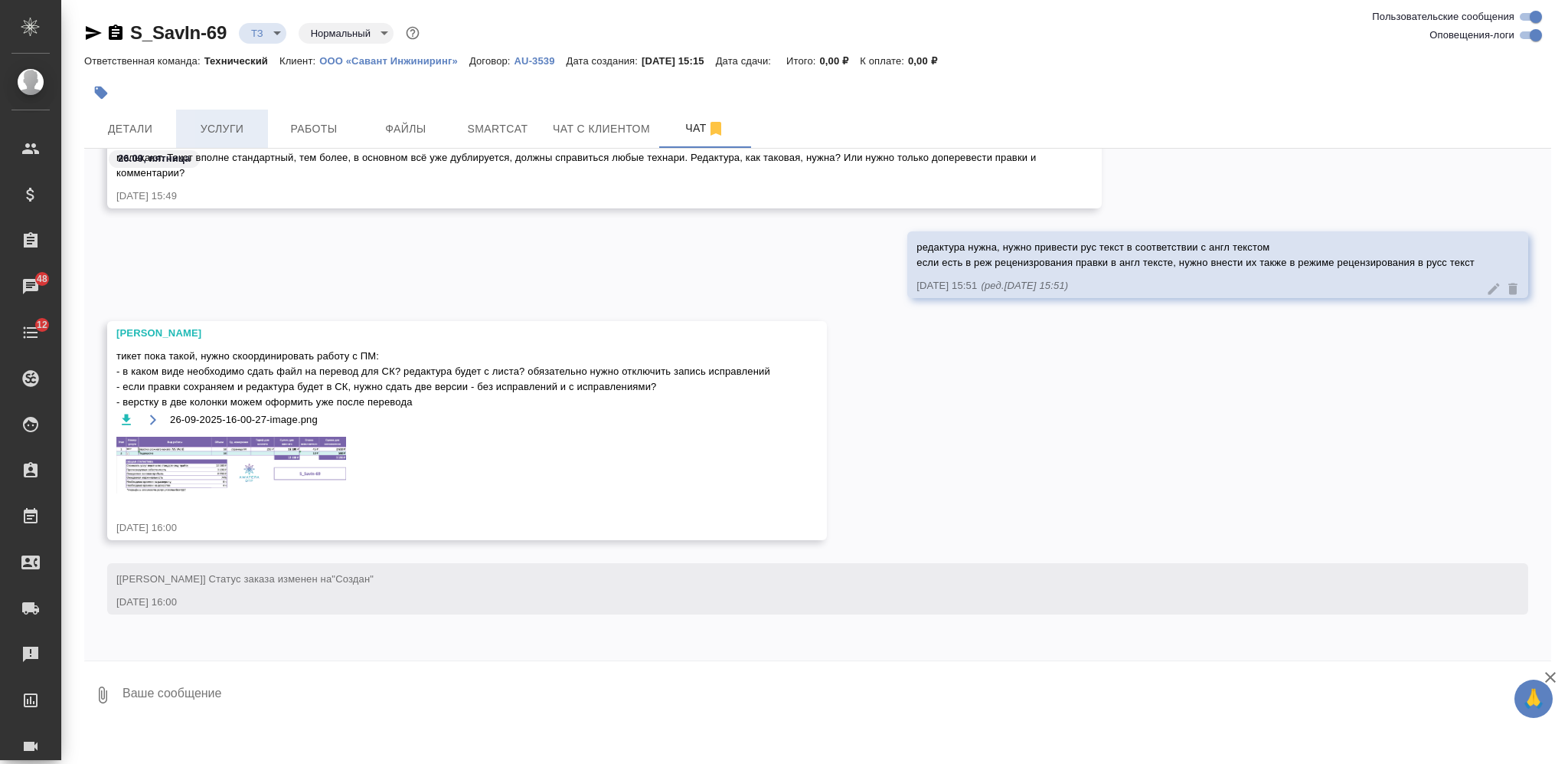
click at [237, 121] on span "Услуги" at bounding box center [222, 129] width 74 height 19
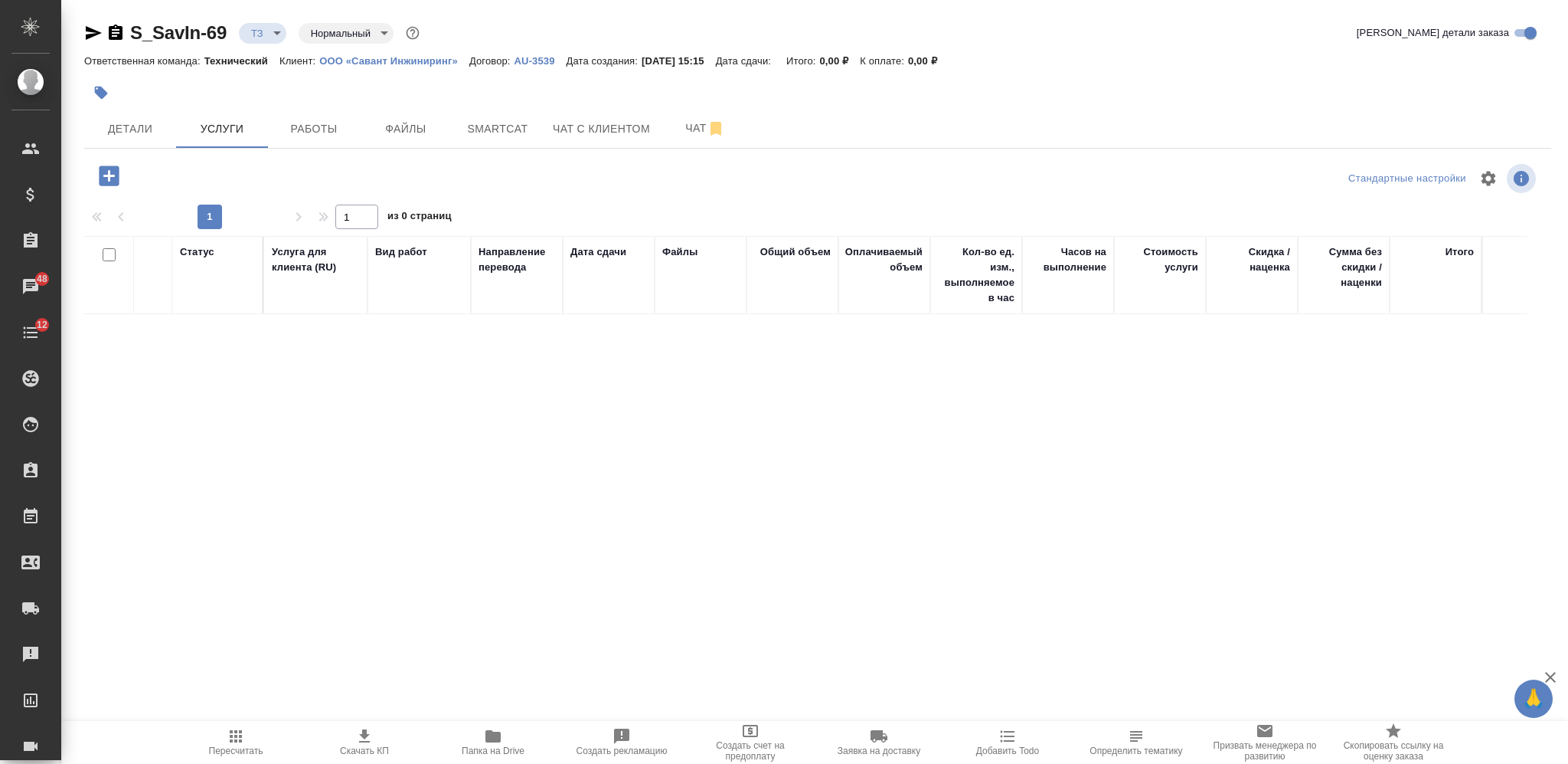
click at [109, 179] on icon "button" at bounding box center [109, 175] width 27 height 27
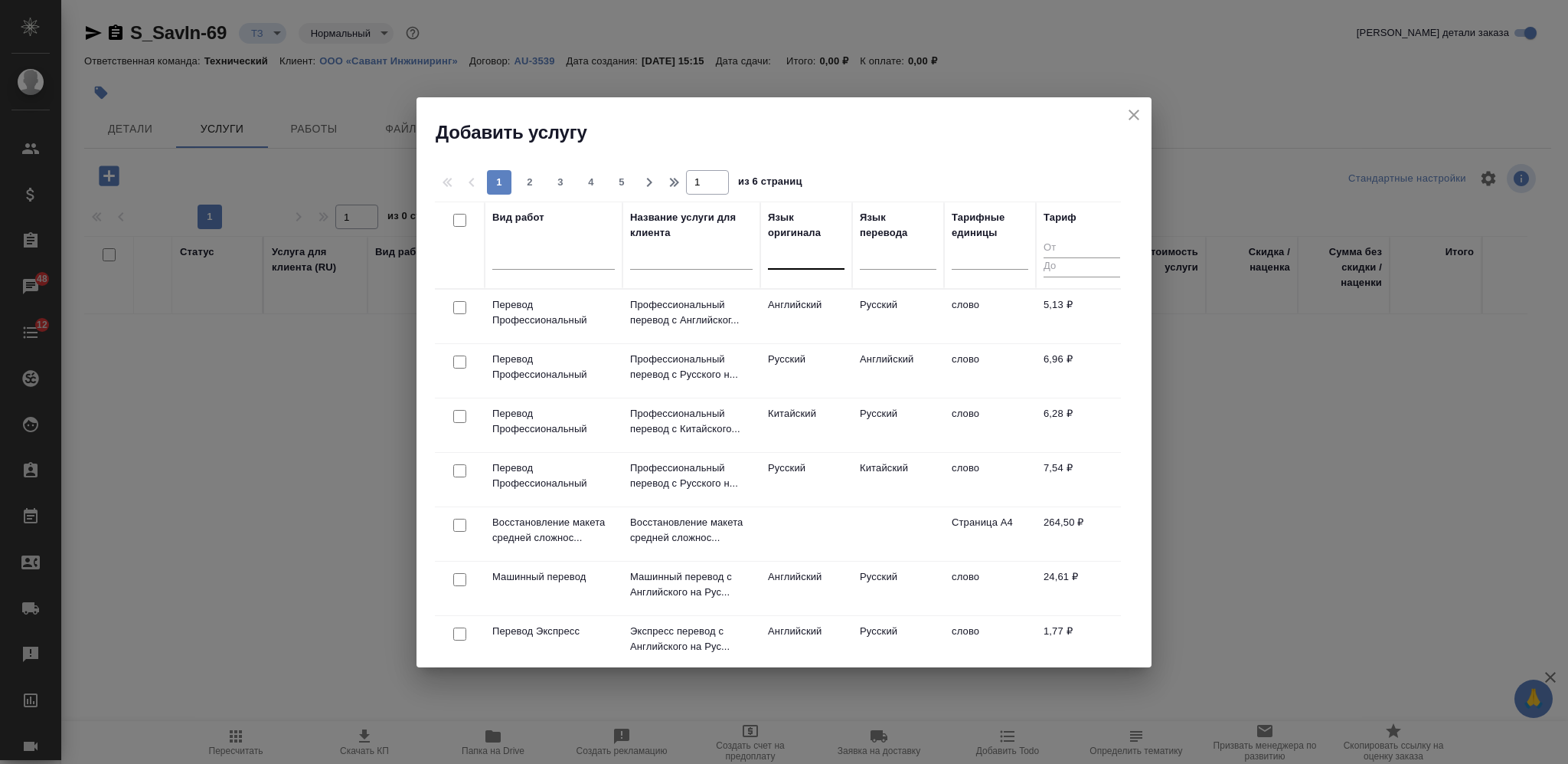
click at [789, 259] on div at bounding box center [806, 254] width 77 height 22
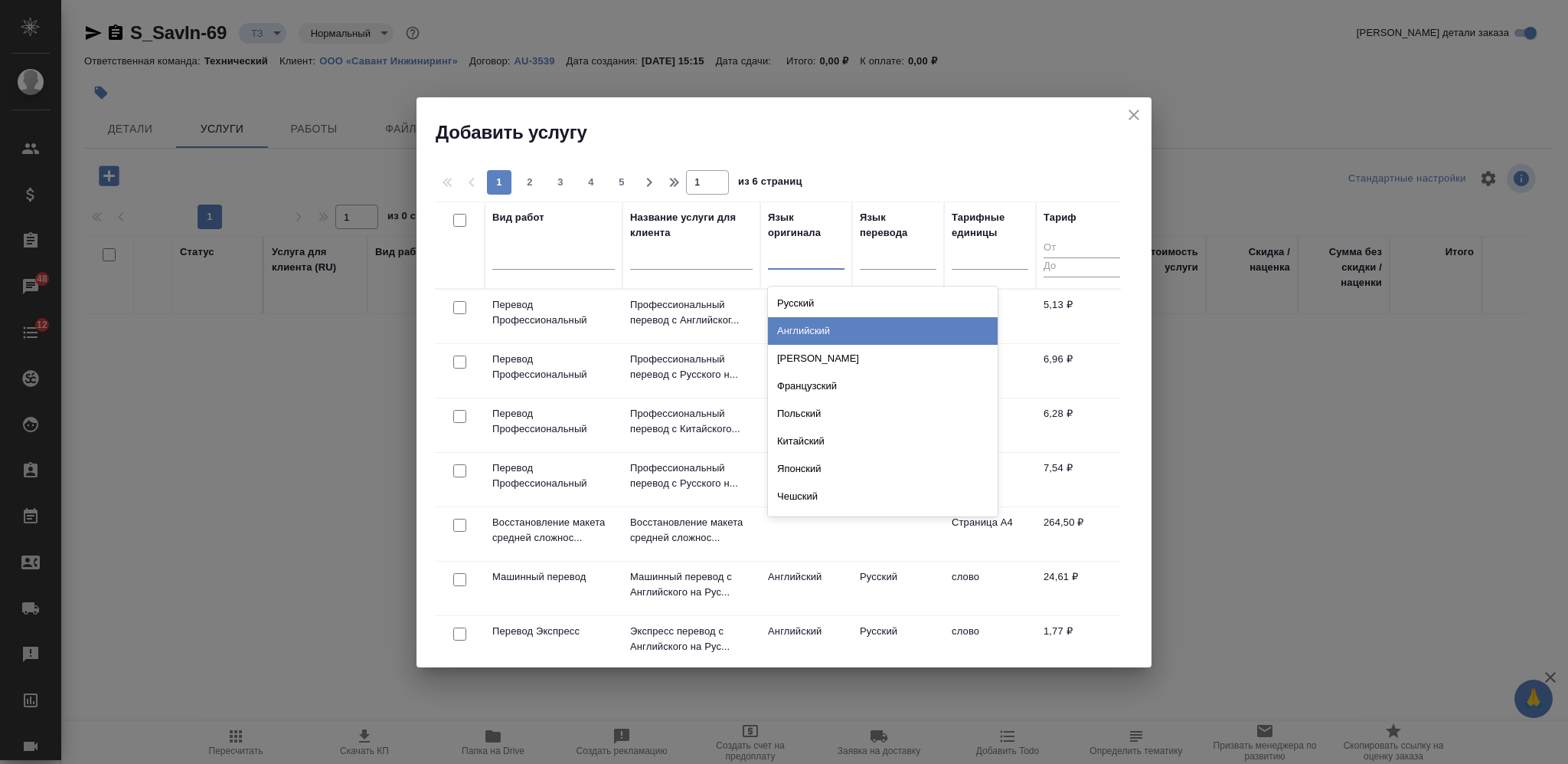
click at [823, 321] on div "Английский" at bounding box center [882, 331] width 230 height 28
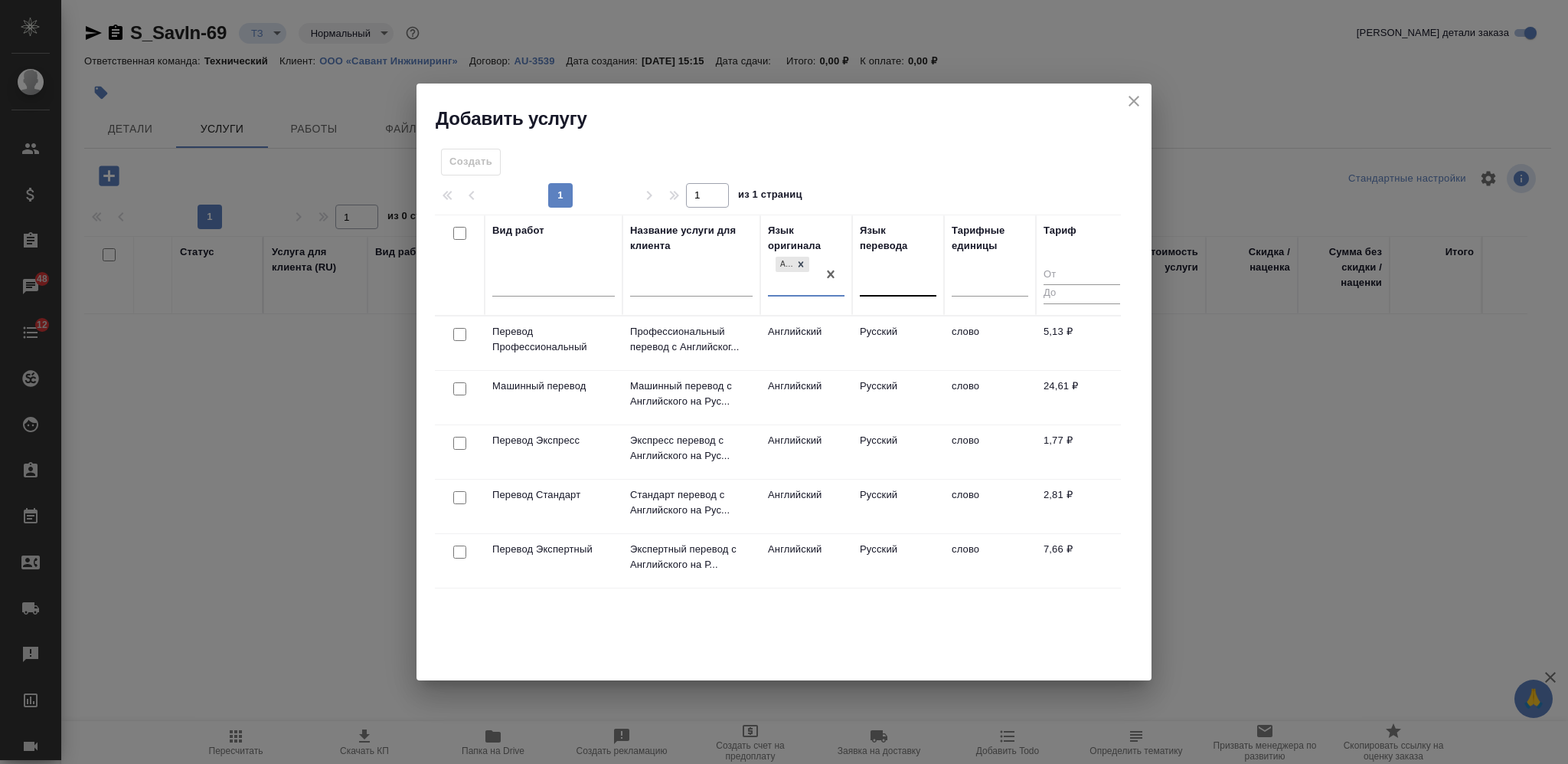
click at [907, 287] on div at bounding box center [898, 281] width 77 height 22
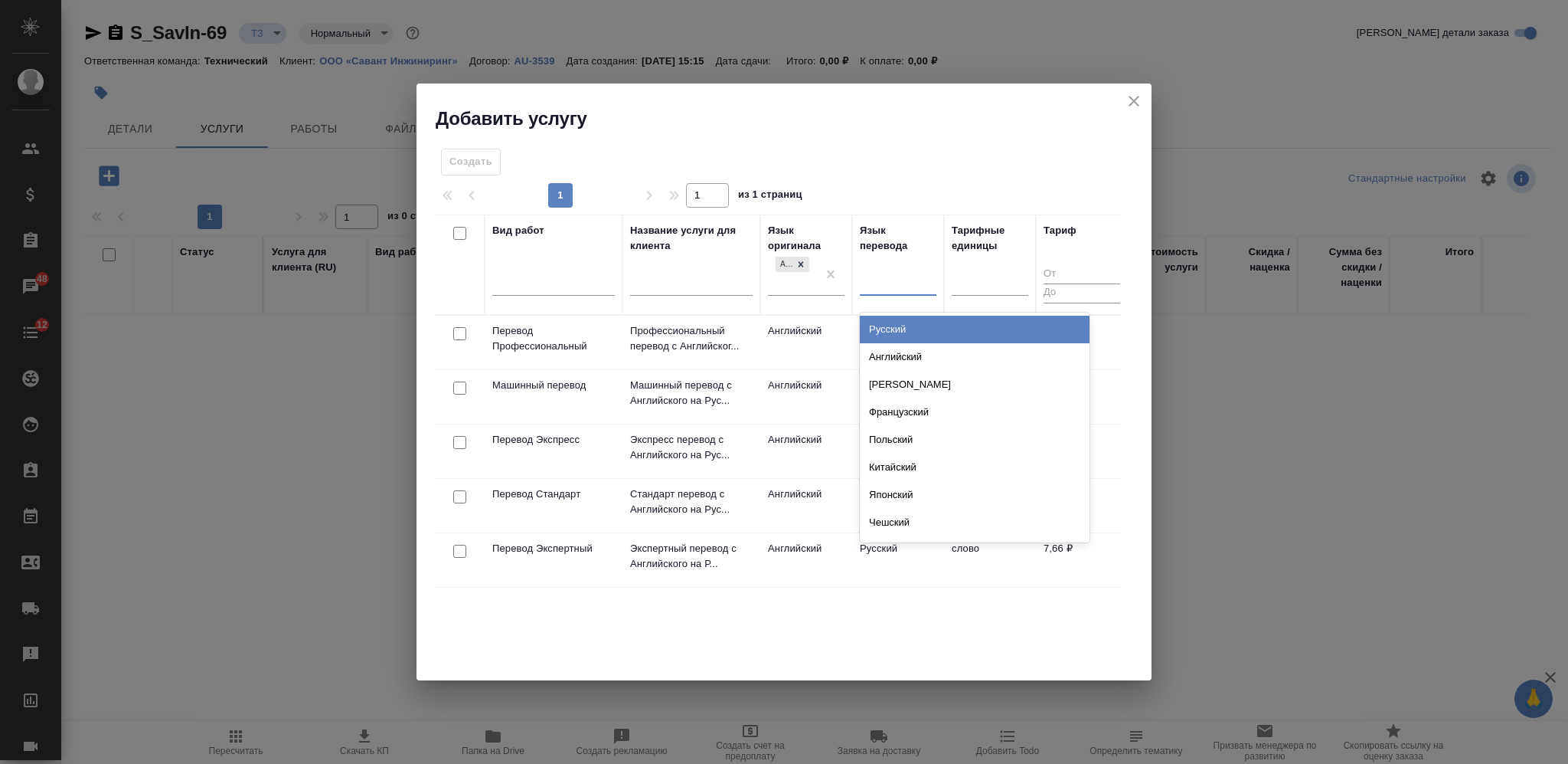
click at [909, 323] on div "Русский" at bounding box center [975, 330] width 230 height 28
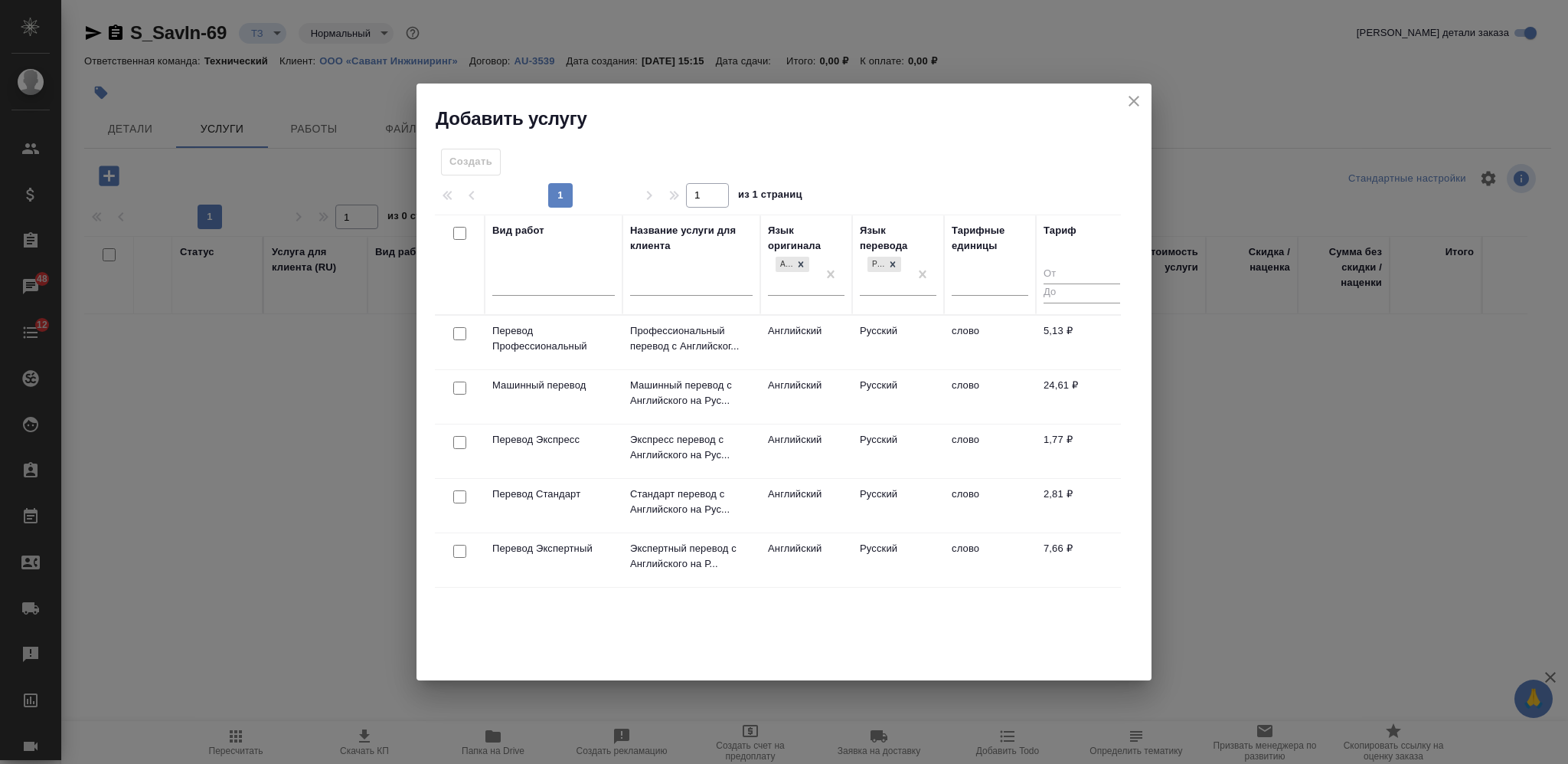
drag, startPoint x: 894, startPoint y: 627, endPoint x: 869, endPoint y: 586, distance: 48.0
click at [894, 628] on div "Вид работ Название услуги для клиента Язык оригинала Английский Язык перевода Р…" at bounding box center [778, 444] width 686 height 459
click at [552, 279] on div at bounding box center [554, 280] width 123 height 22
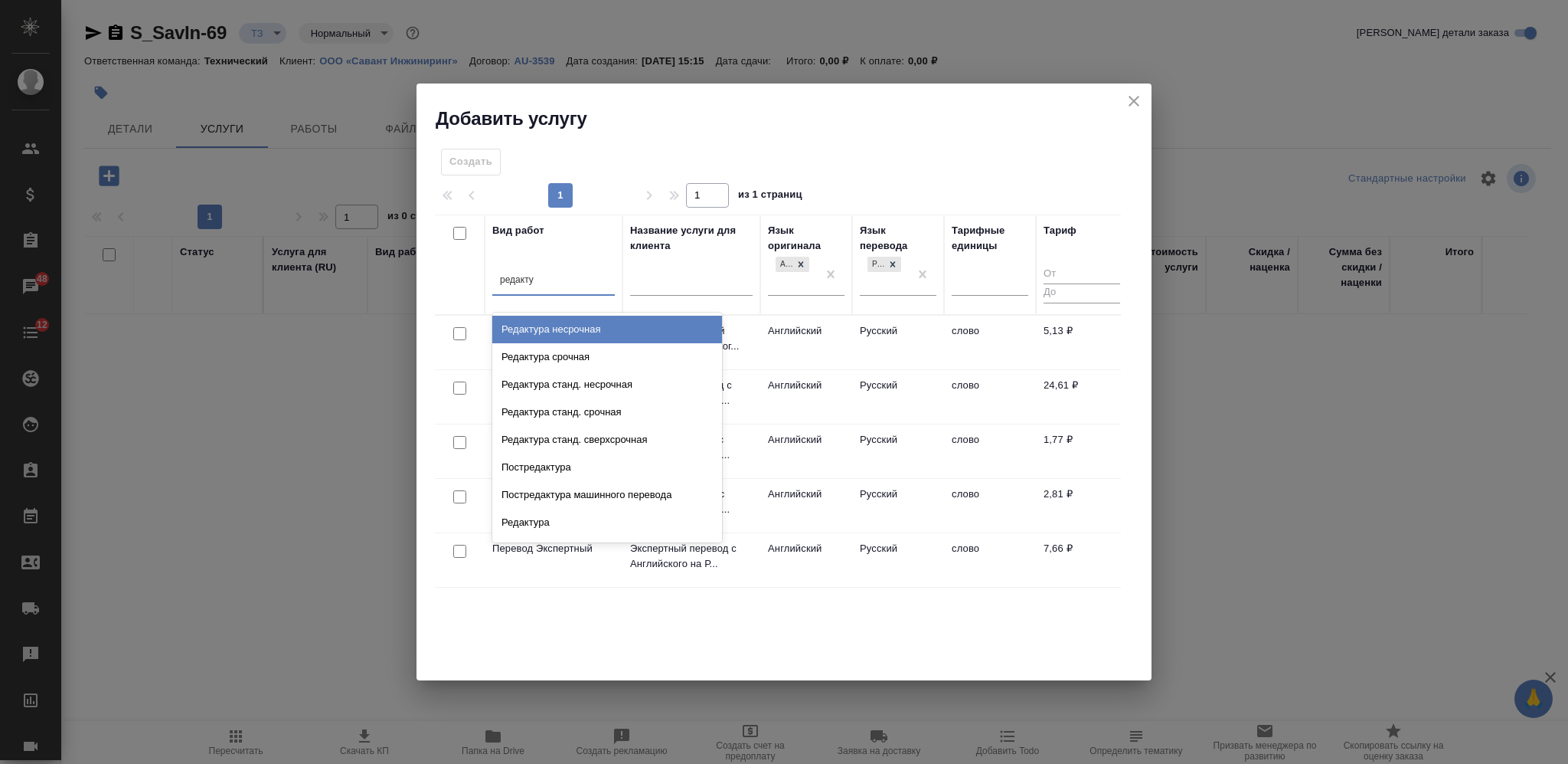
type input "редактур"
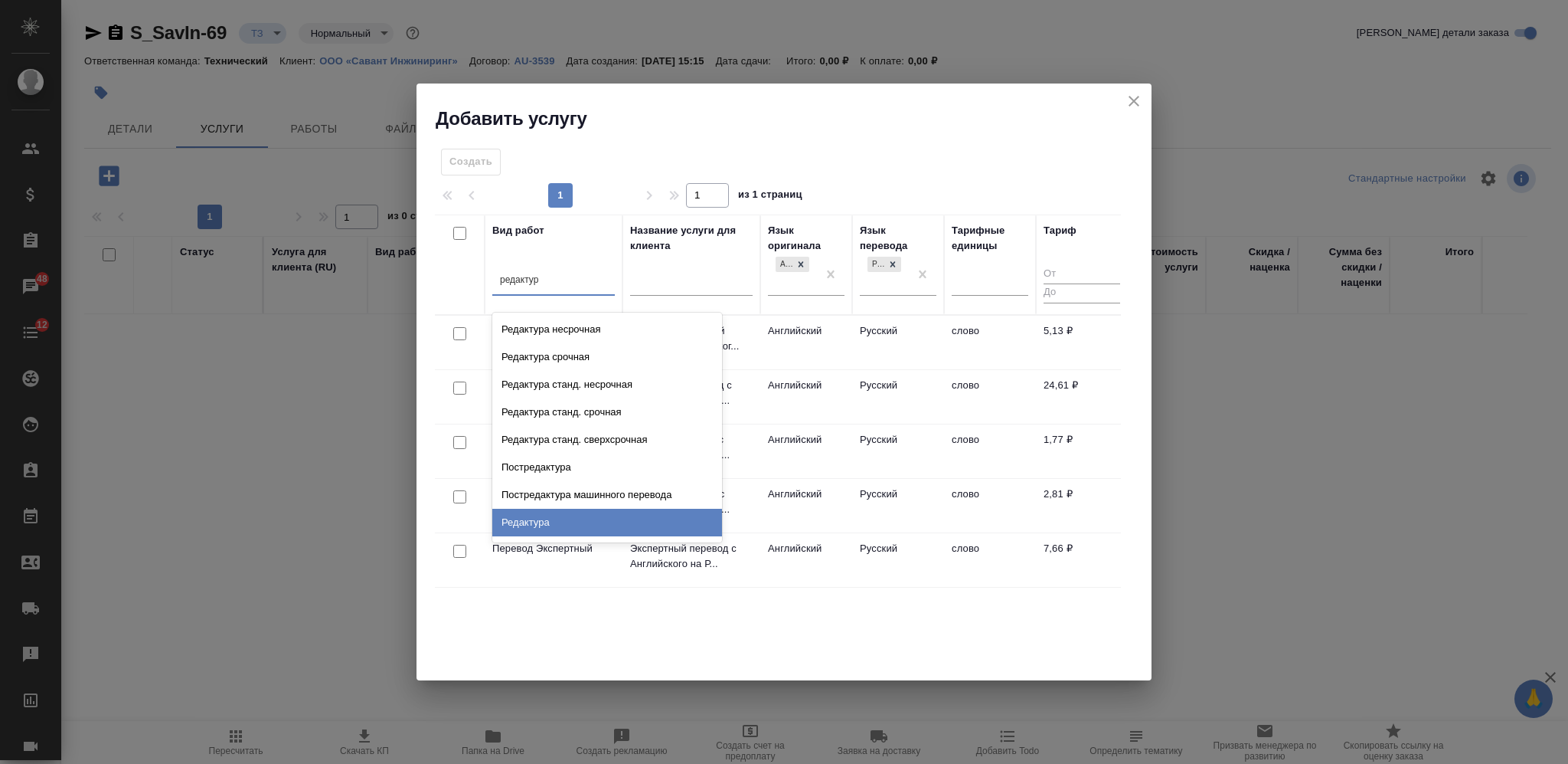
click at [596, 521] on div "Редактура" at bounding box center [607, 523] width 230 height 28
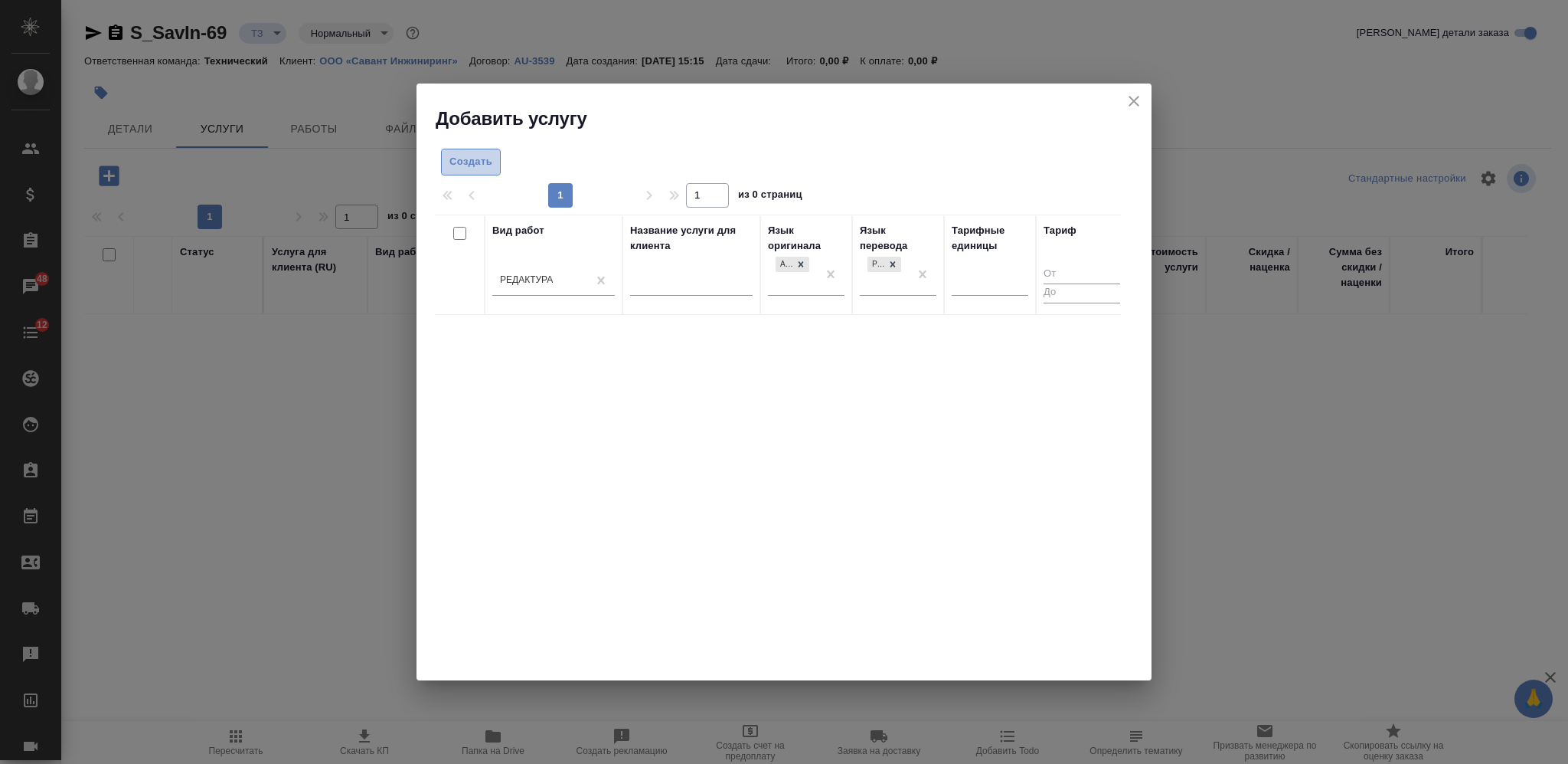
click at [485, 157] on span "Создать" at bounding box center [471, 161] width 43 height 18
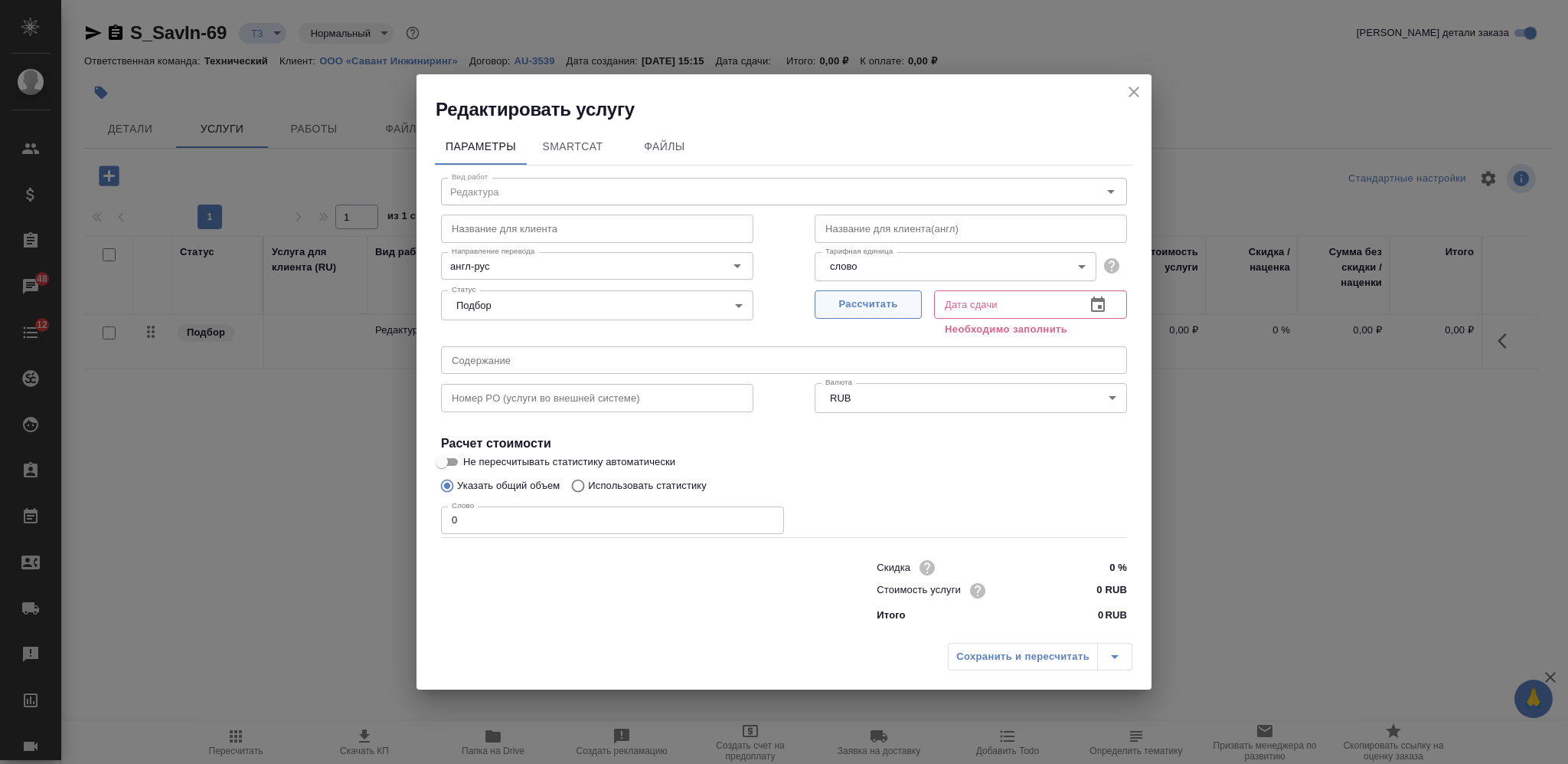
click at [889, 298] on span "Рассчитать" at bounding box center [869, 304] width 91 height 18
type input "26.09.2025 16:07"
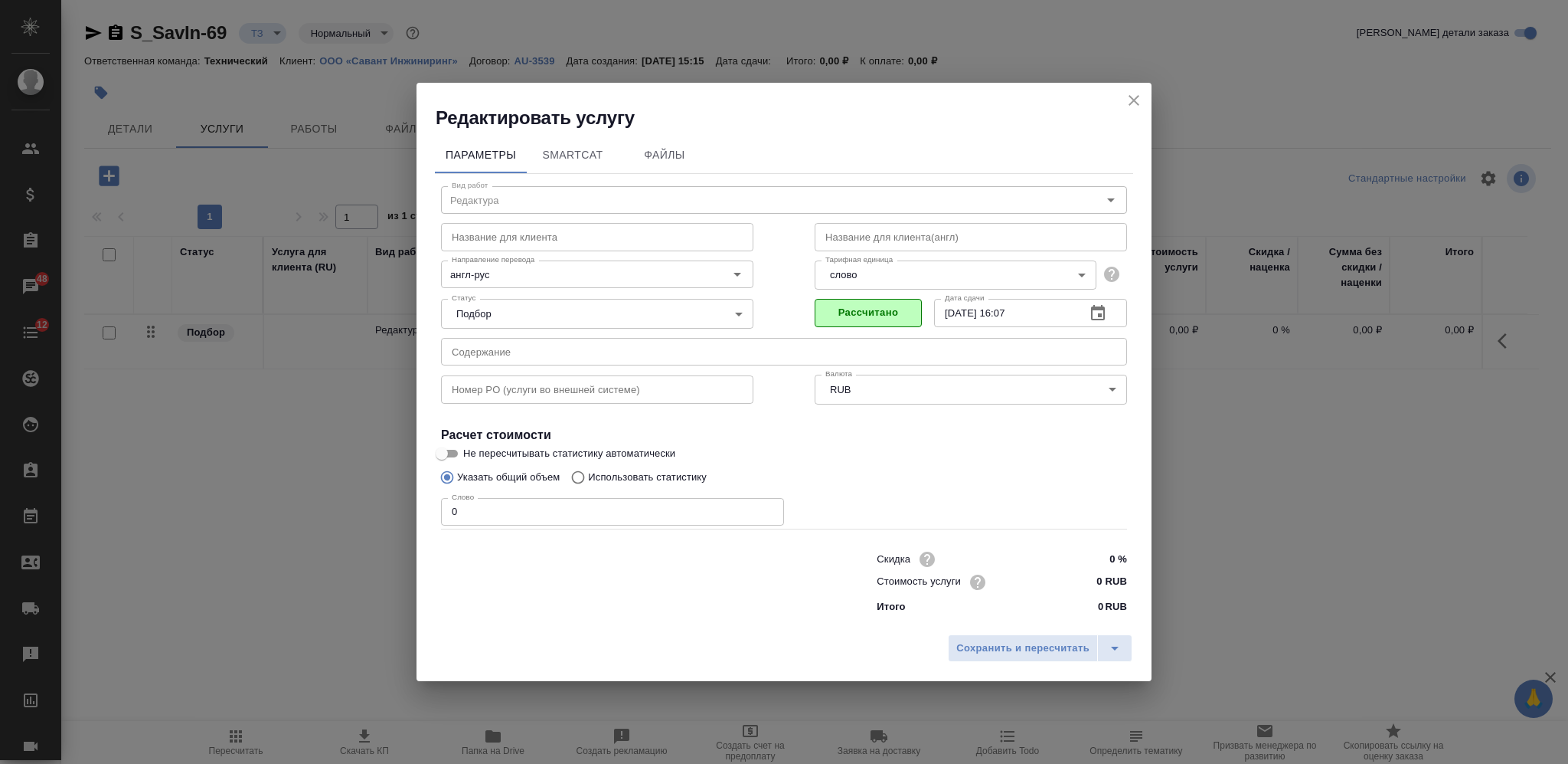
drag, startPoint x: 462, startPoint y: 517, endPoint x: 430, endPoint y: 515, distance: 32.1
click at [439, 517] on div "Вид работ Редактура Вид работ Название для клиента Название для клиента Названи…" at bounding box center [784, 397] width 699 height 447
type input "8769"
drag, startPoint x: 1104, startPoint y: 577, endPoint x: 1096, endPoint y: 578, distance: 8.1
click at [1096, 578] on input "0 RUB" at bounding box center [1098, 582] width 56 height 22
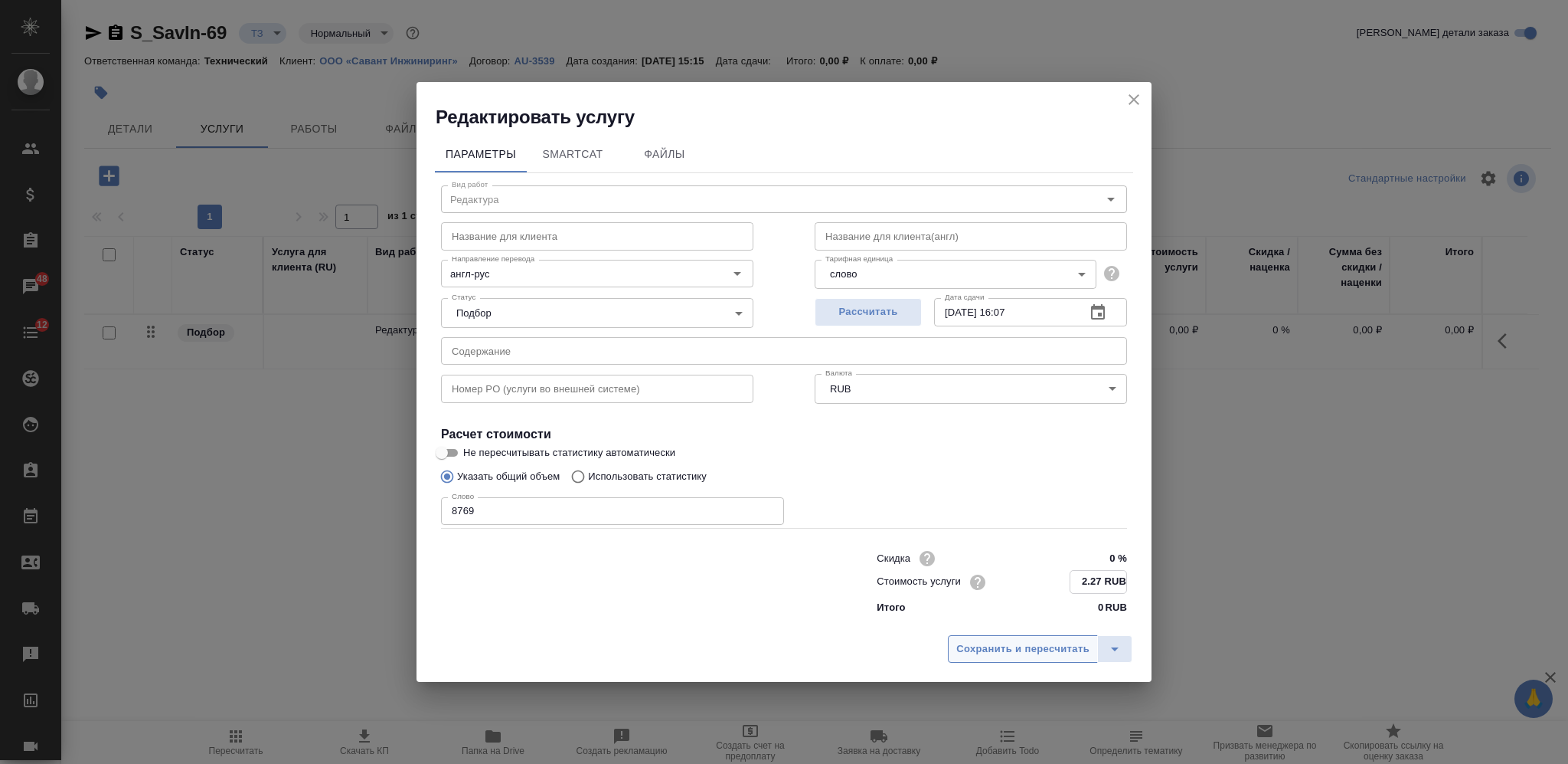
type input "2.27 RUB"
click at [1035, 644] on span "Сохранить и пересчитать" at bounding box center [1023, 649] width 133 height 18
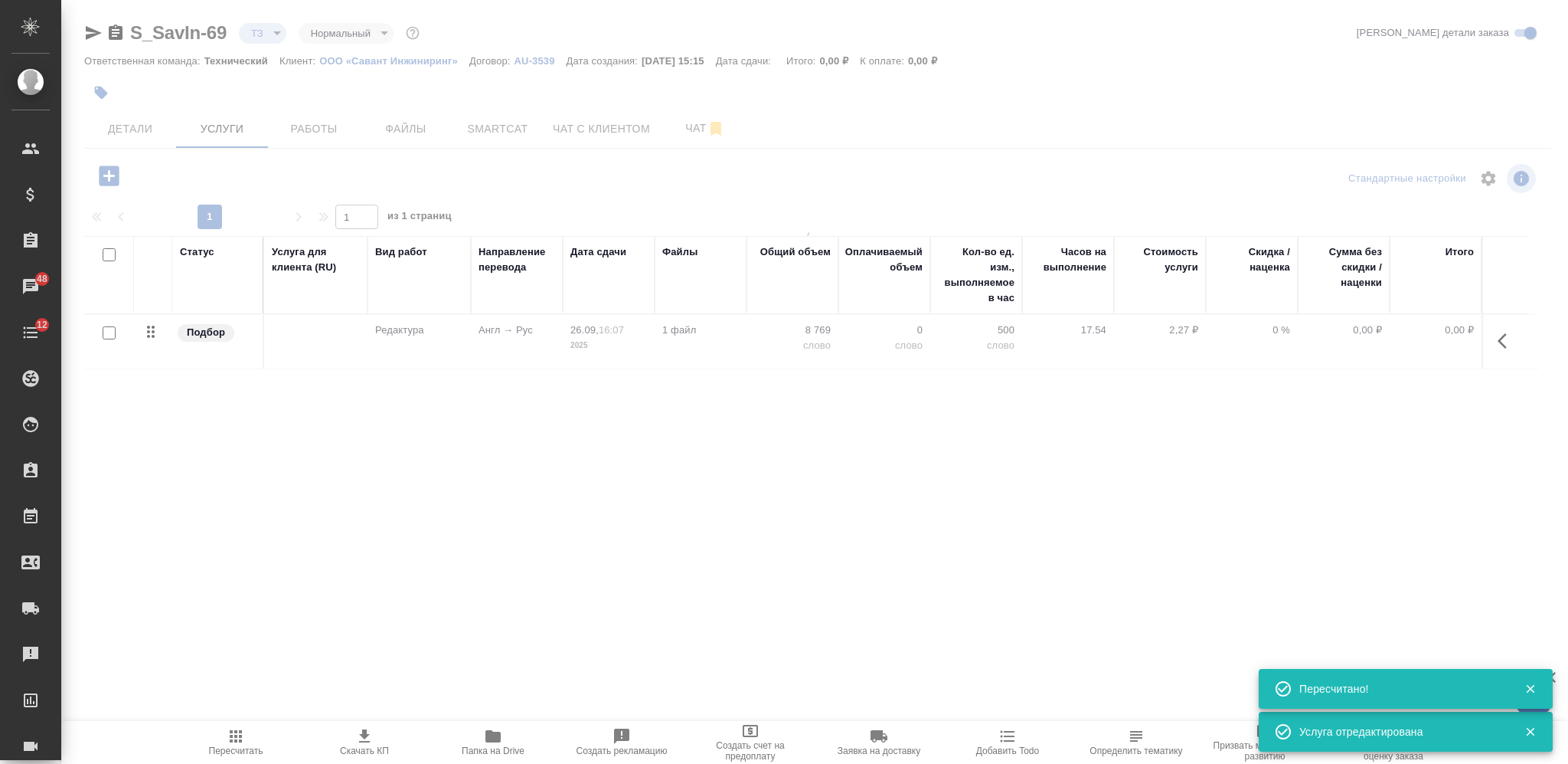
type input "new"
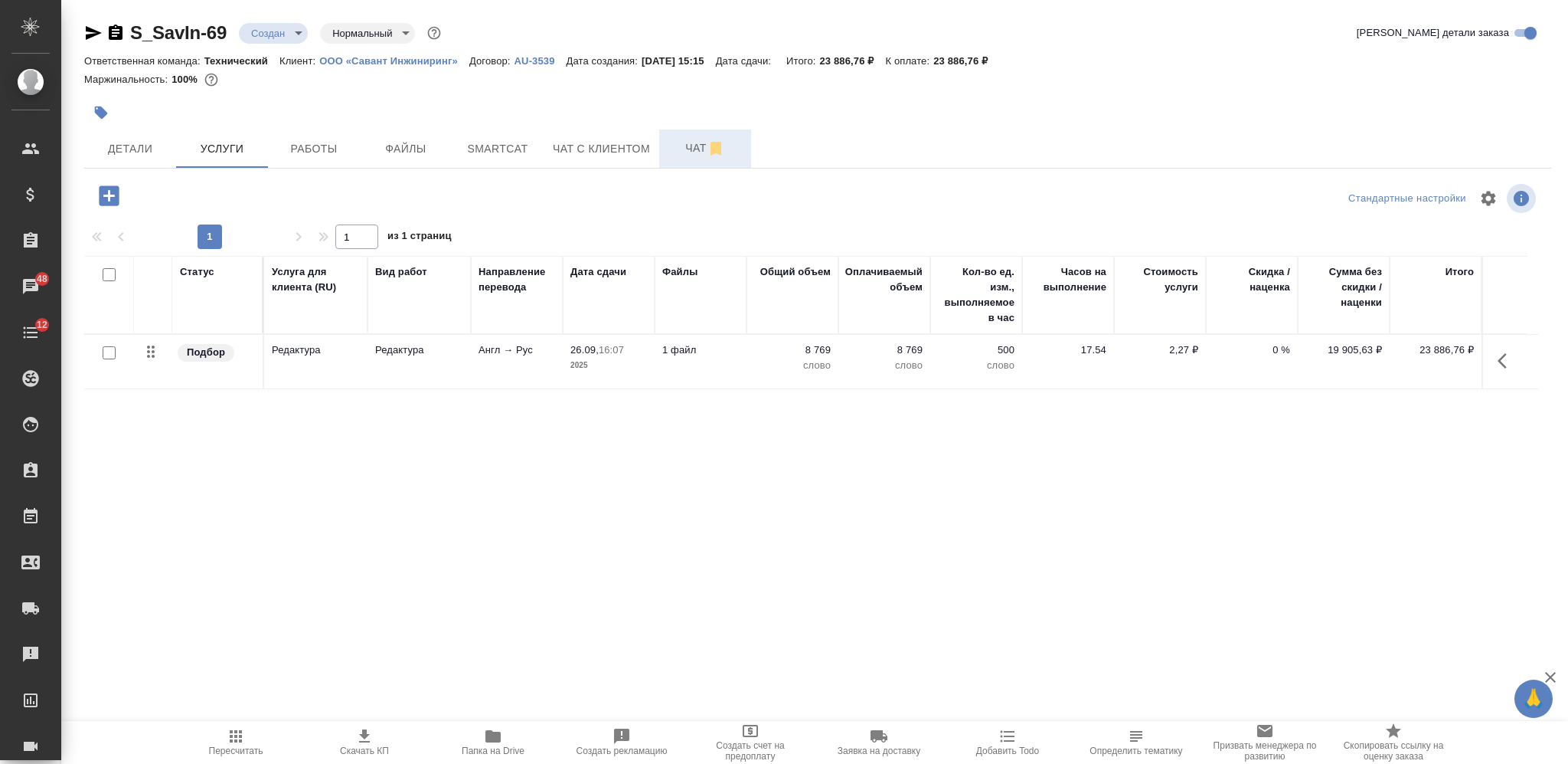
click at [692, 140] on span "Чат" at bounding box center [705, 148] width 74 height 19
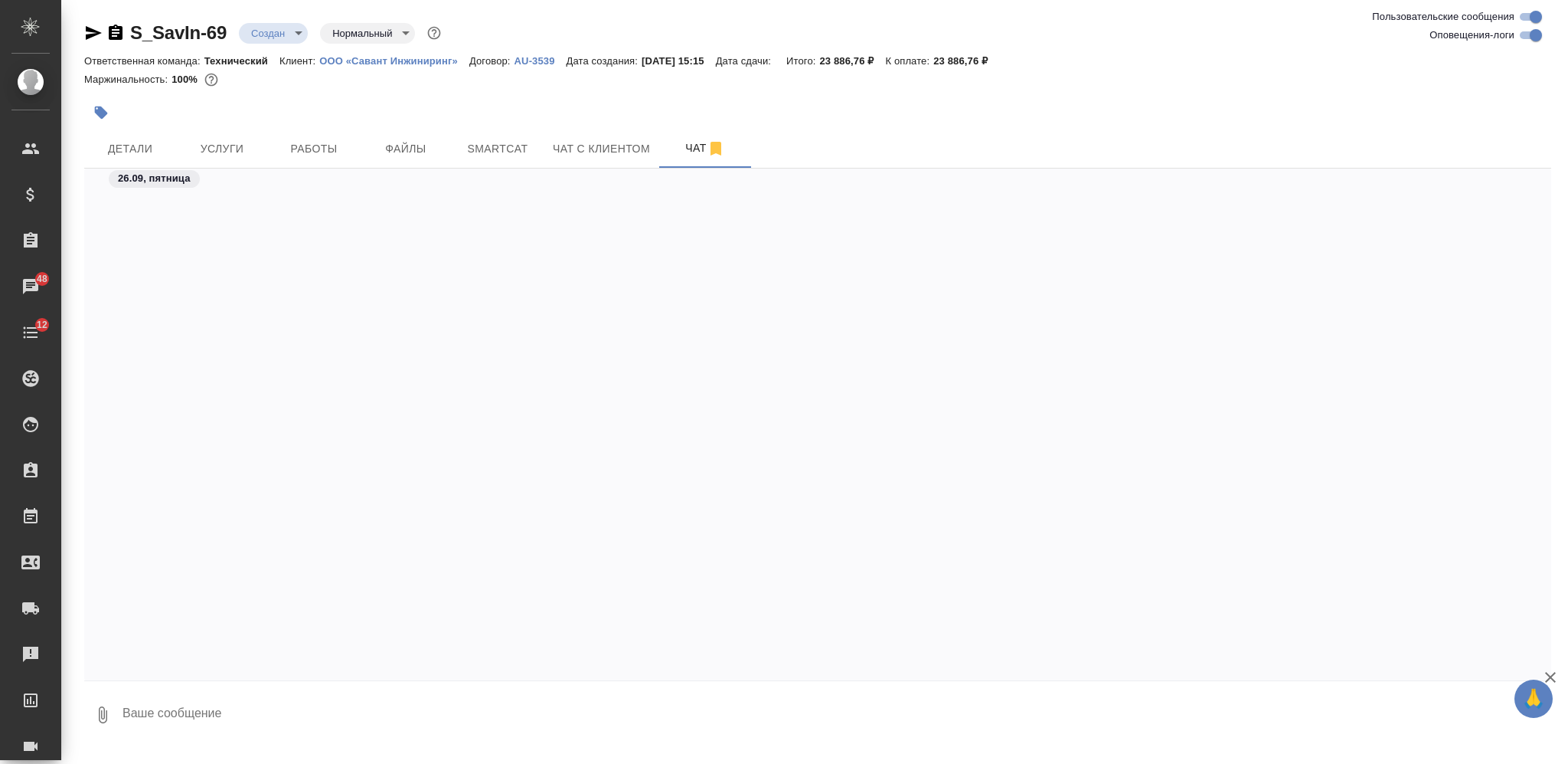
scroll to position [6147, 0]
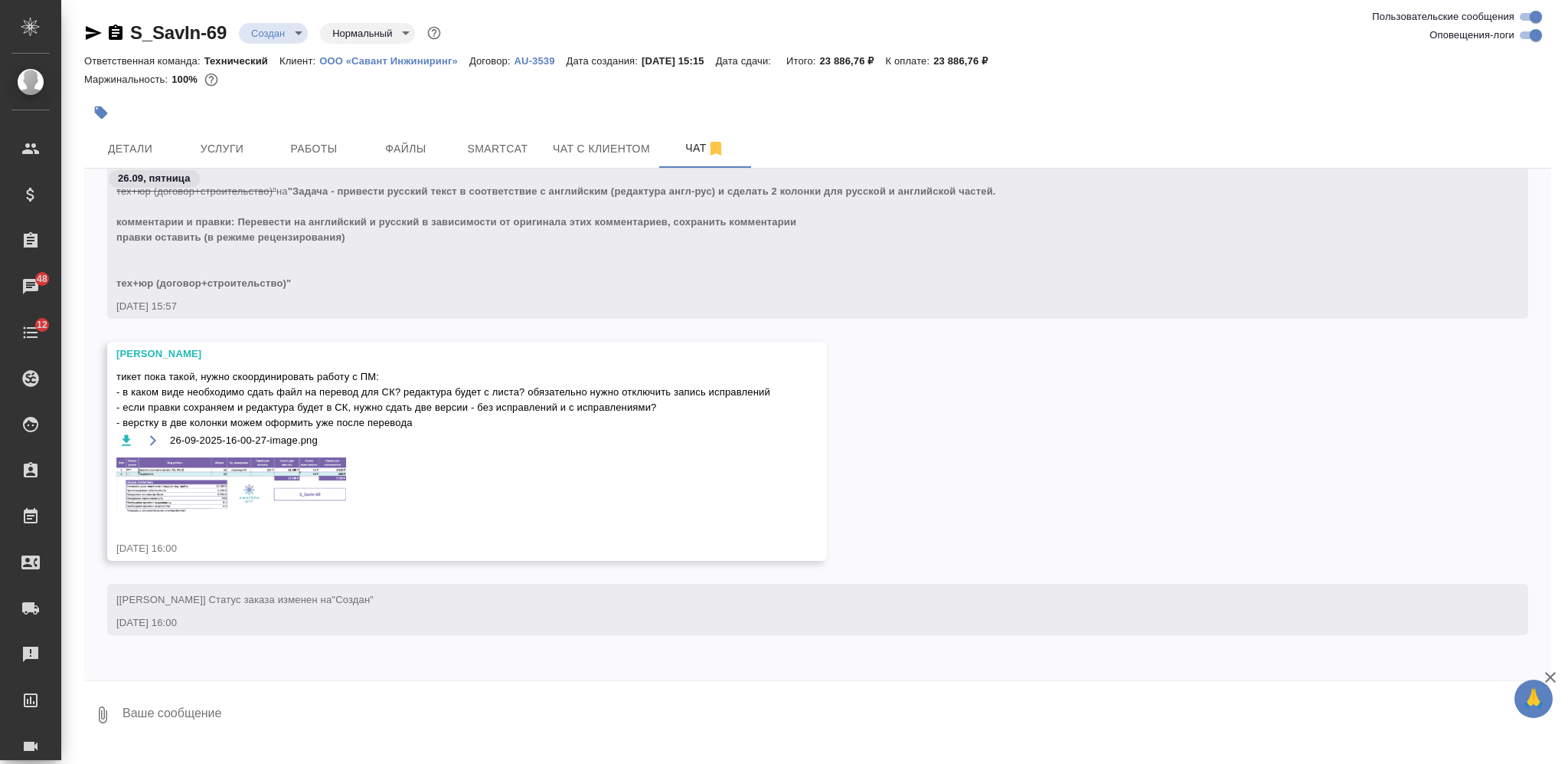
click at [331, 485] on img at bounding box center [231, 486] width 230 height 57
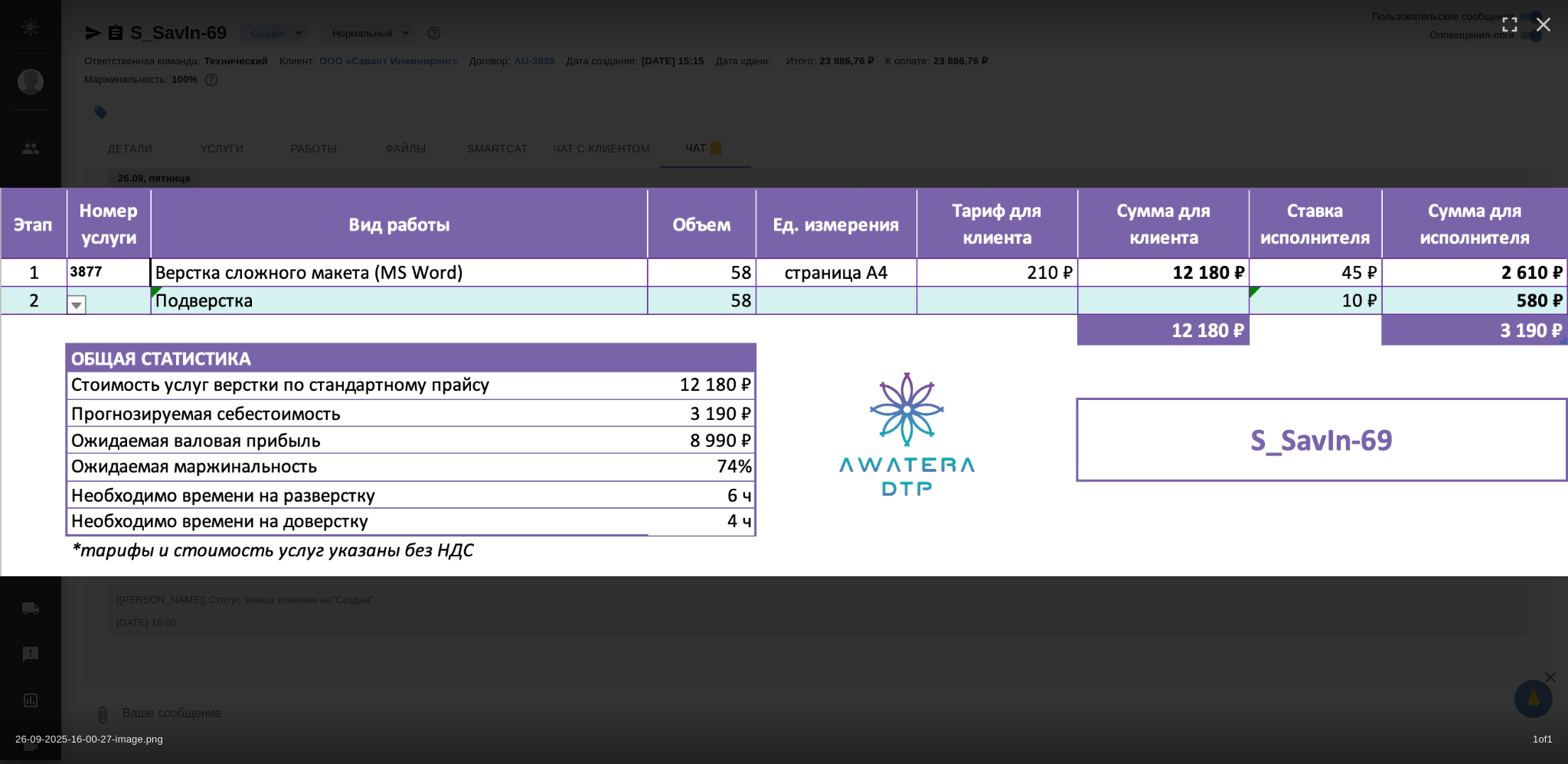
click at [806, 655] on div "26-09-2025-16-00-27-image.png 1 of 1" at bounding box center [784, 382] width 1568 height 764
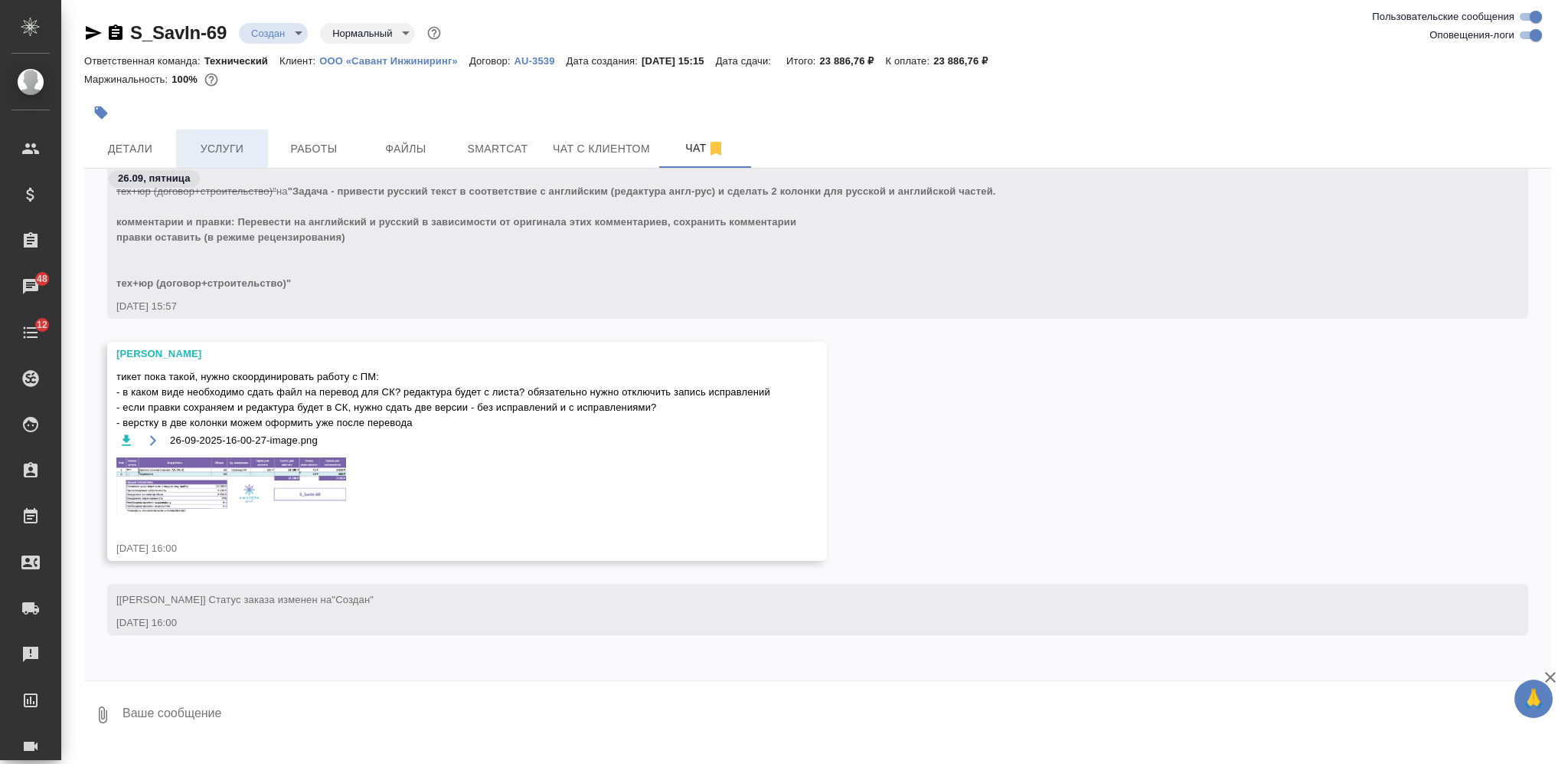
click at [214, 142] on span "Услуги" at bounding box center [222, 149] width 74 height 19
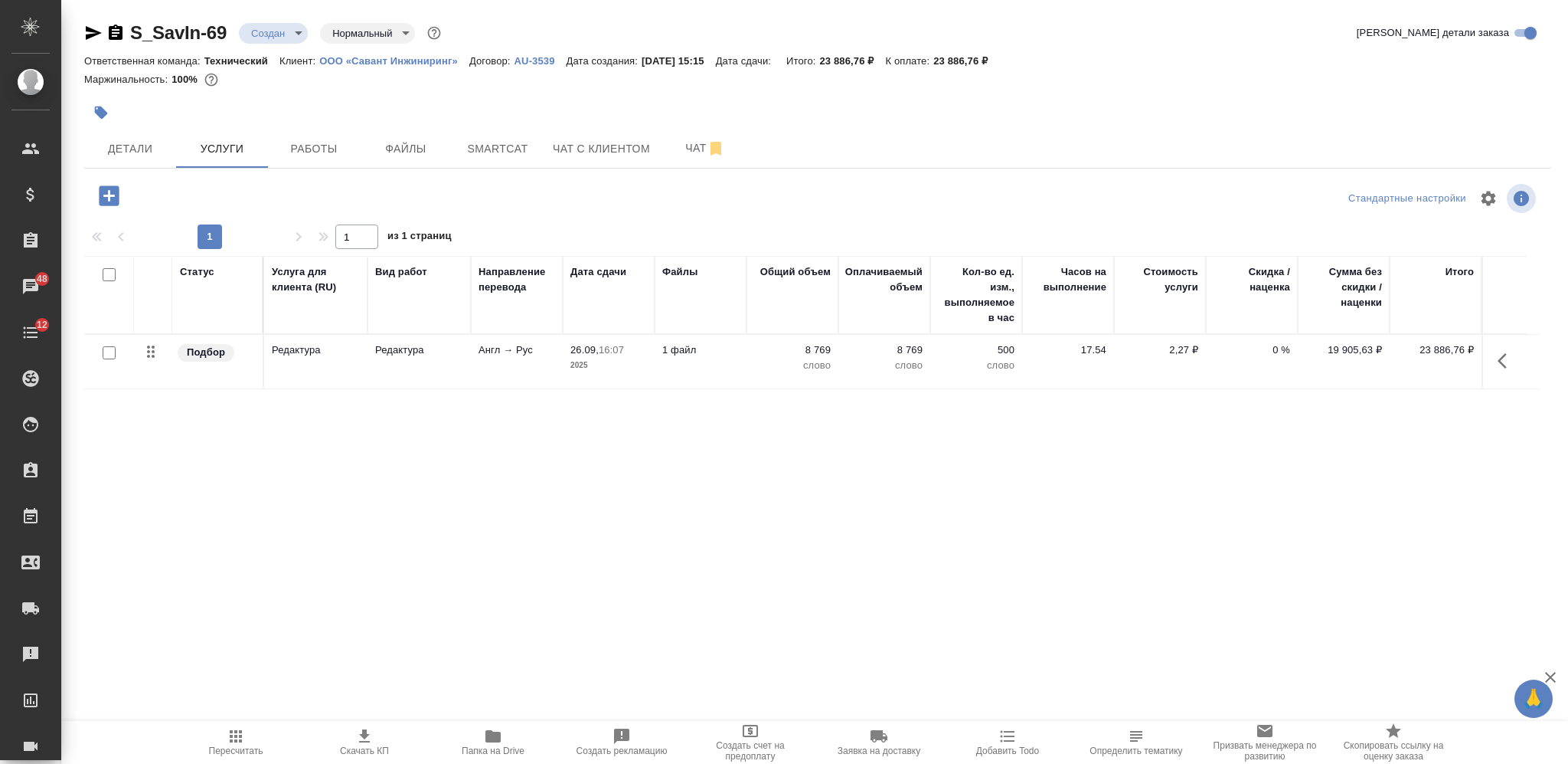
click at [106, 196] on icon "button" at bounding box center [109, 195] width 27 height 27
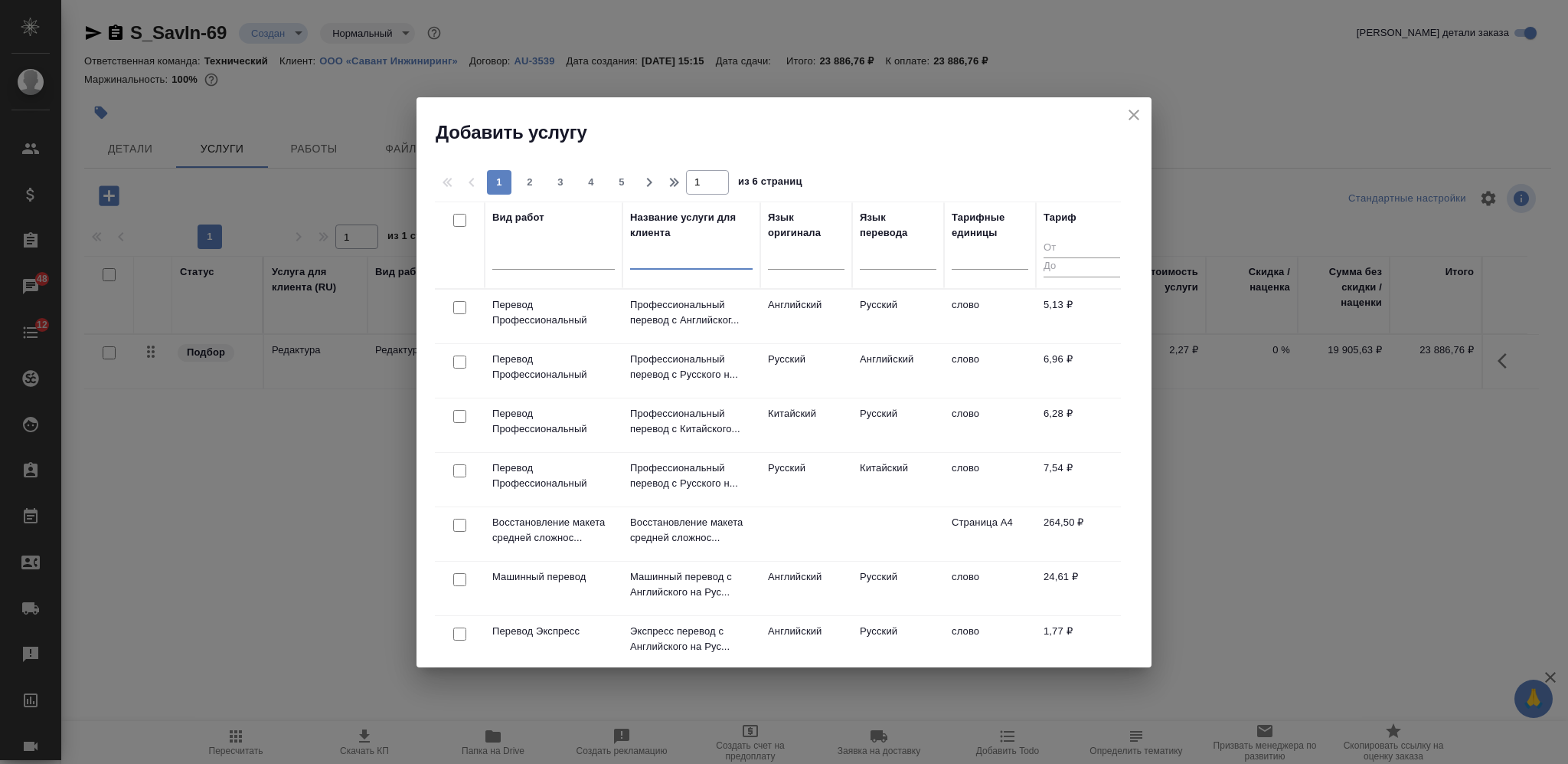
click at [652, 258] on input "text" at bounding box center [692, 259] width 123 height 19
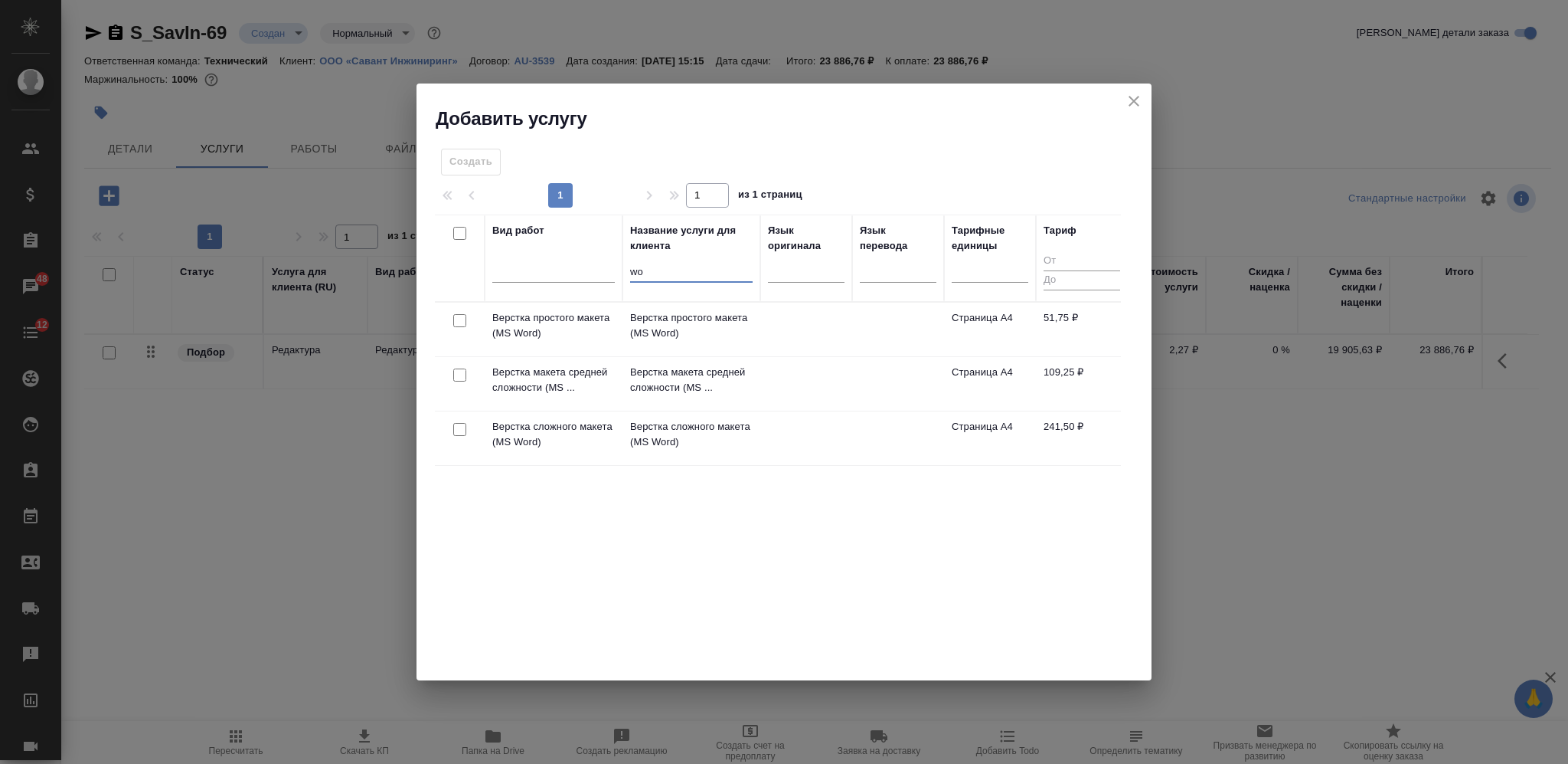
type input "wo"
click at [459, 434] on input "checkbox" at bounding box center [460, 429] width 13 height 13
checkbox input "true"
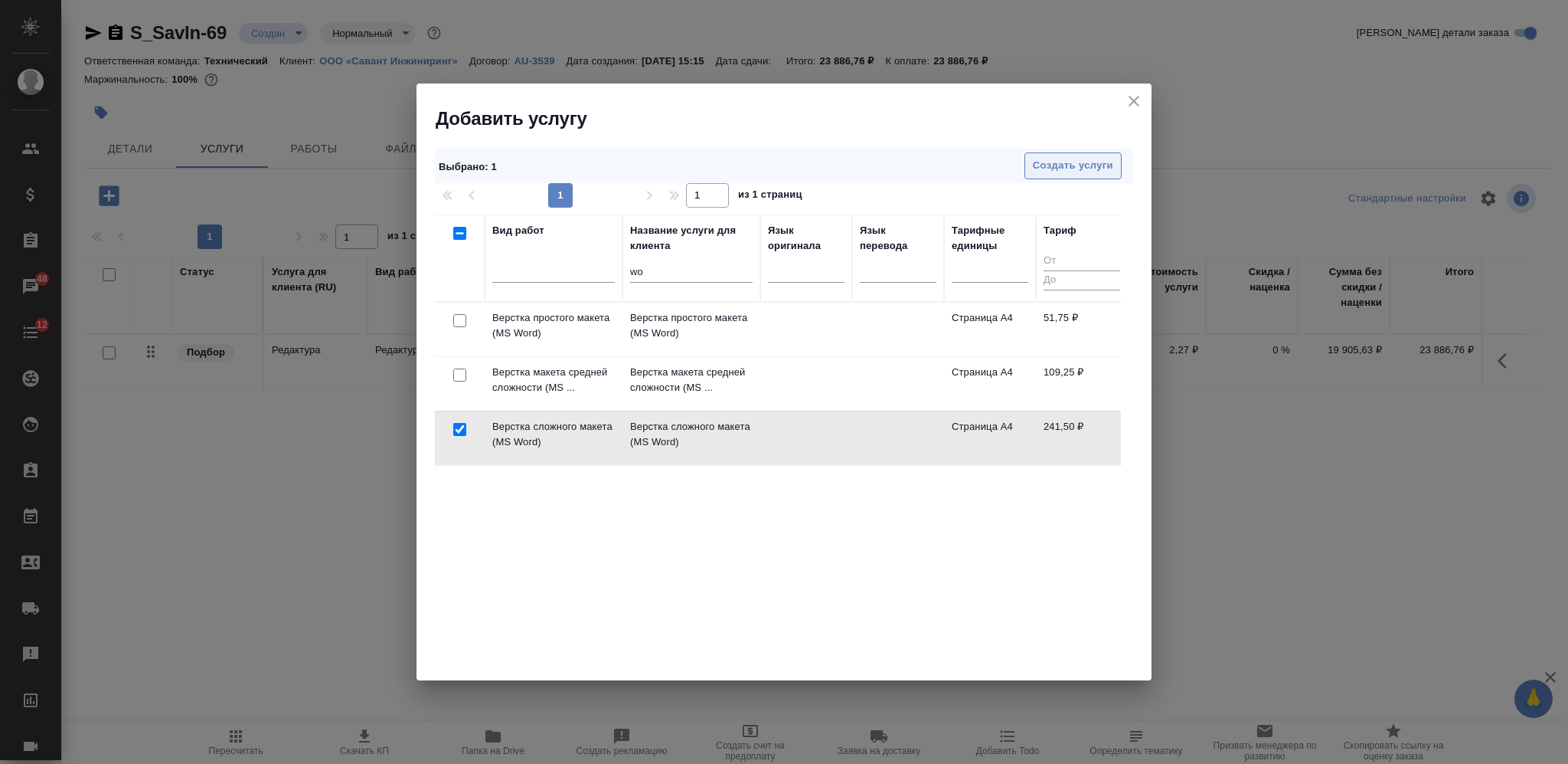
click at [1052, 166] on span "Создать услуги" at bounding box center [1073, 165] width 81 height 18
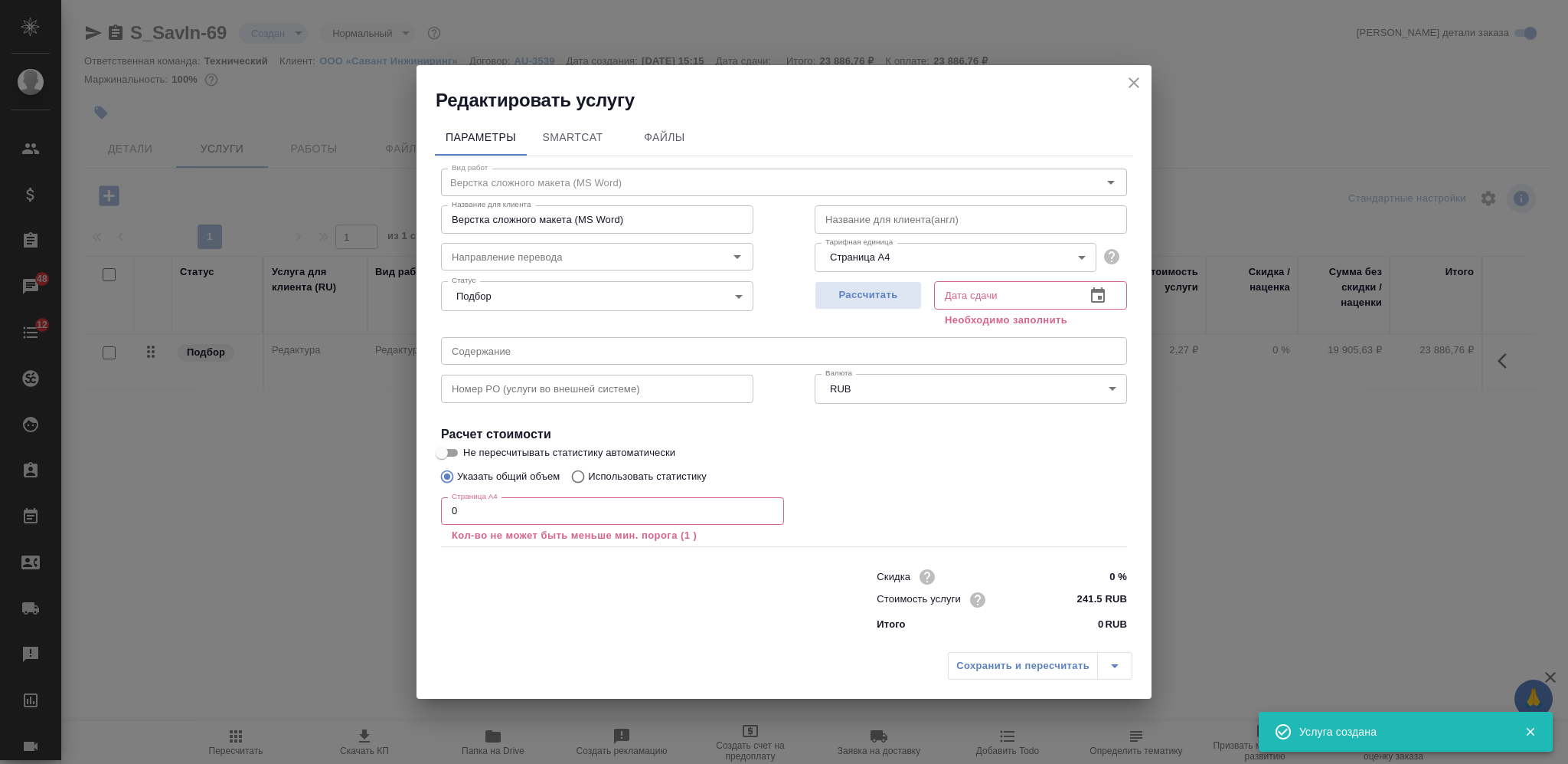
click at [1139, 95] on h2 "Редактировать услугу" at bounding box center [793, 101] width 716 height 25
click at [1140, 81] on icon "close" at bounding box center [1135, 83] width 19 height 19
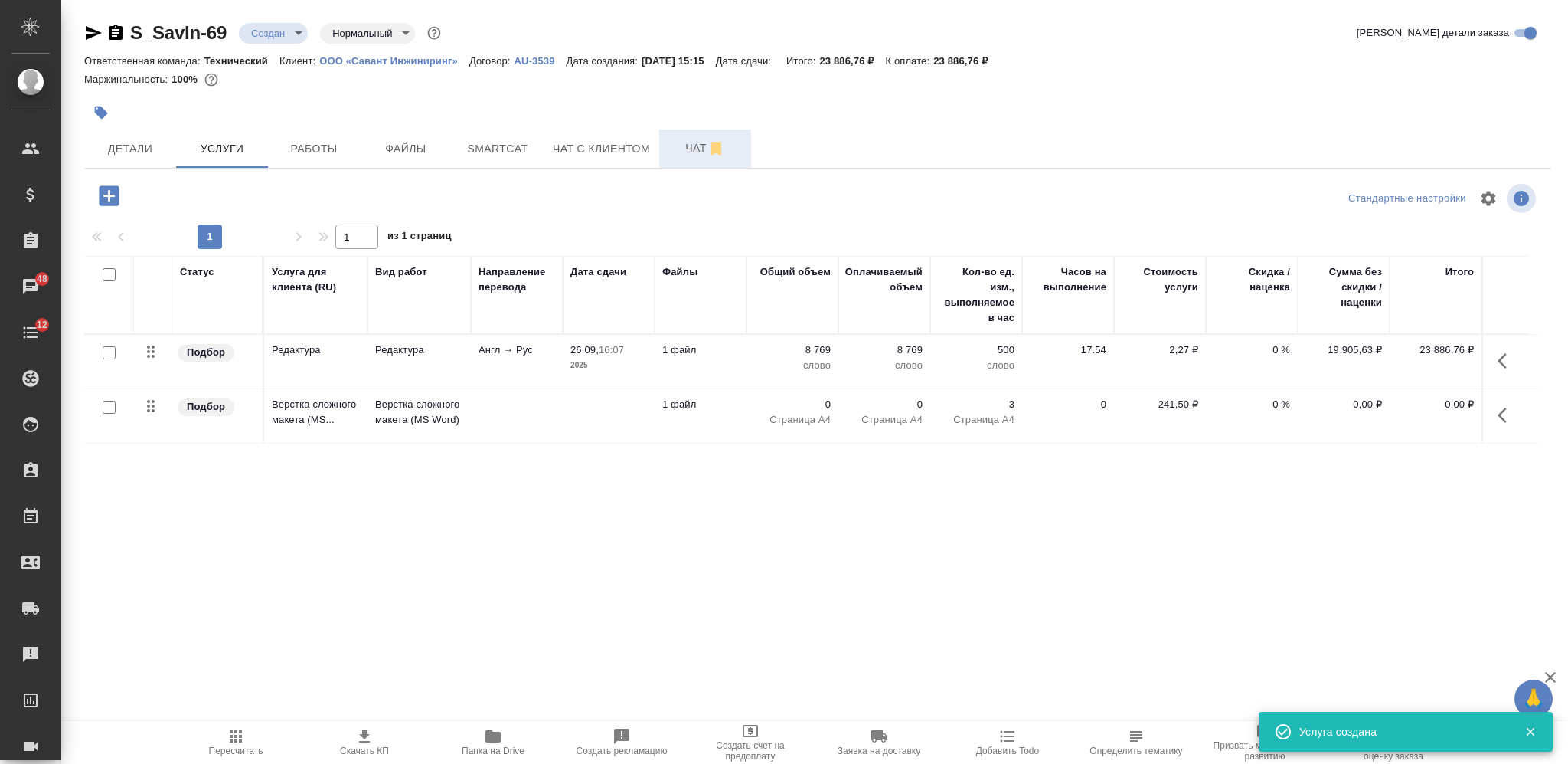
click at [694, 139] on span "Чат" at bounding box center [705, 148] width 74 height 19
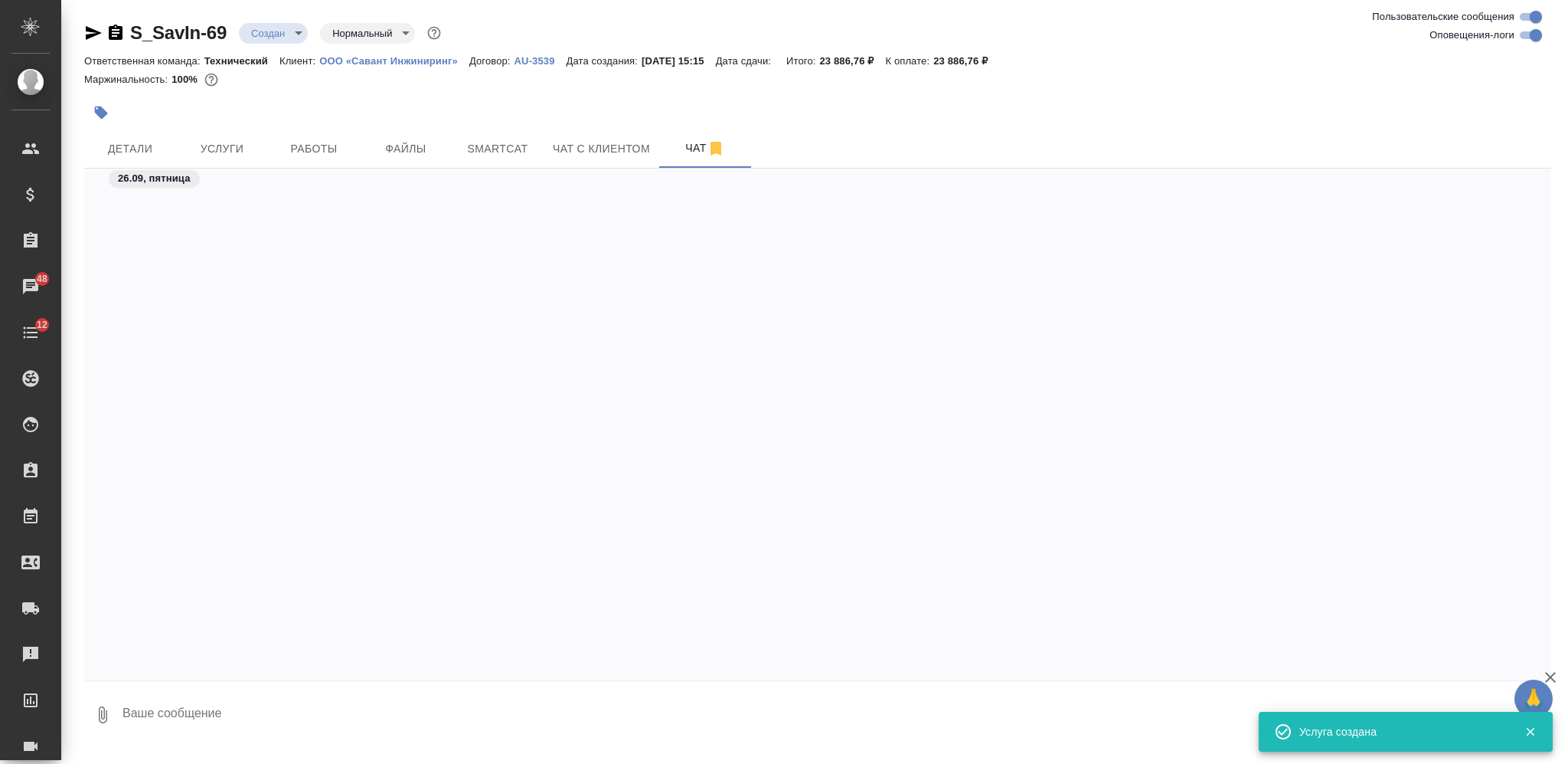
scroll to position [6147, 0]
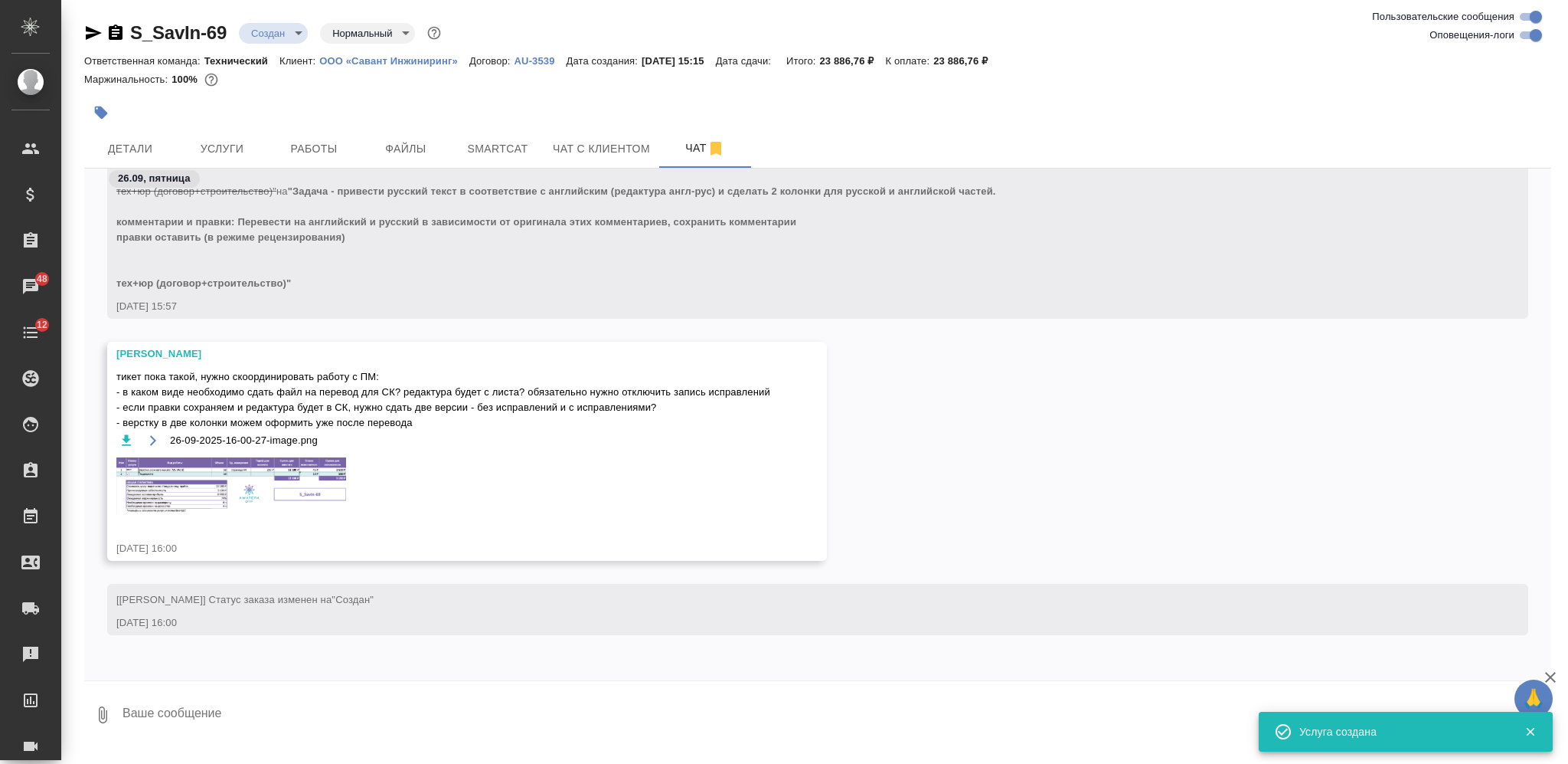
click at [324, 500] on img at bounding box center [231, 486] width 230 height 57
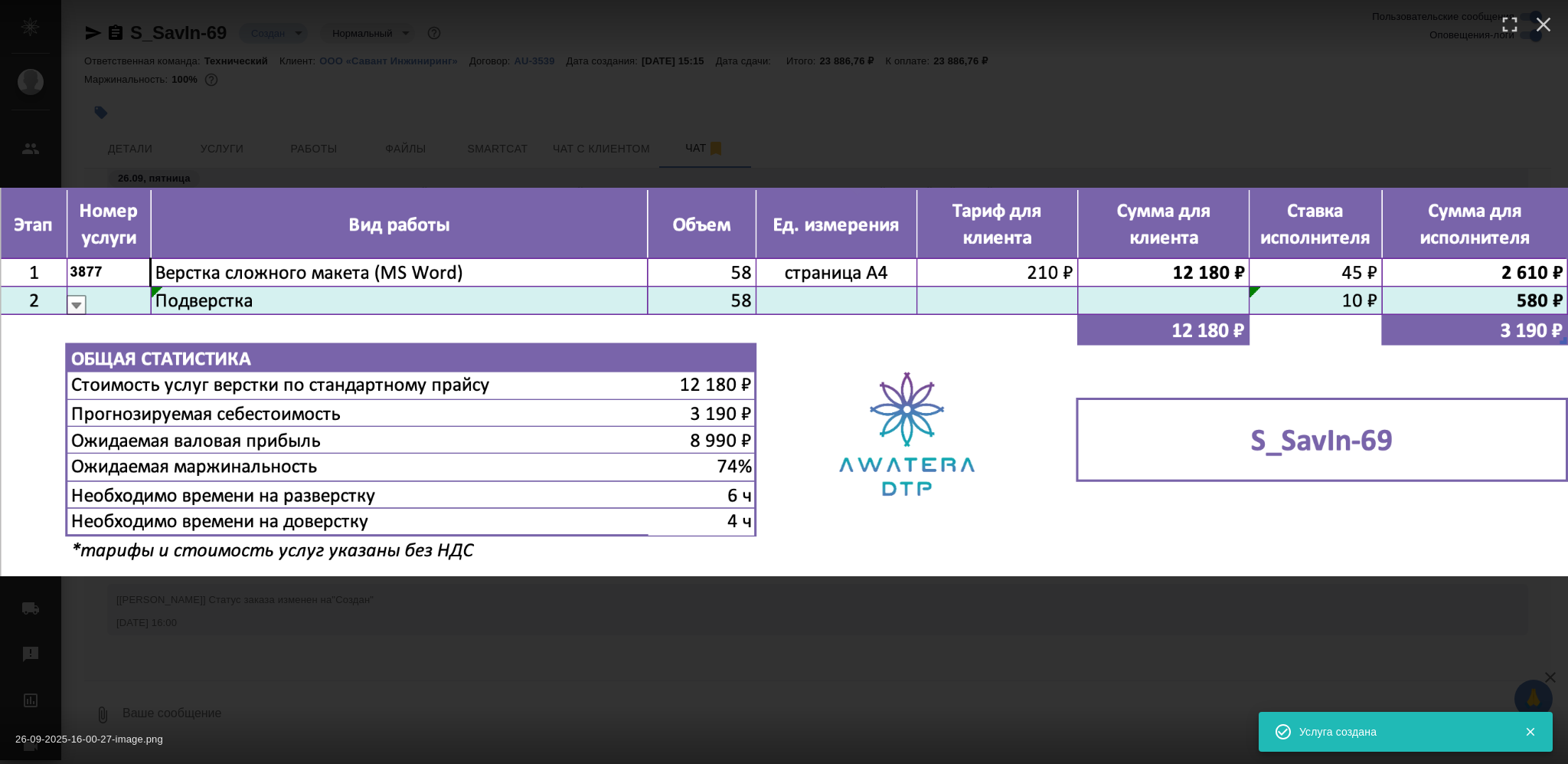
click at [616, 655] on div "26-09-2025-16-00-27-image.png 1 of 1" at bounding box center [784, 382] width 1568 height 764
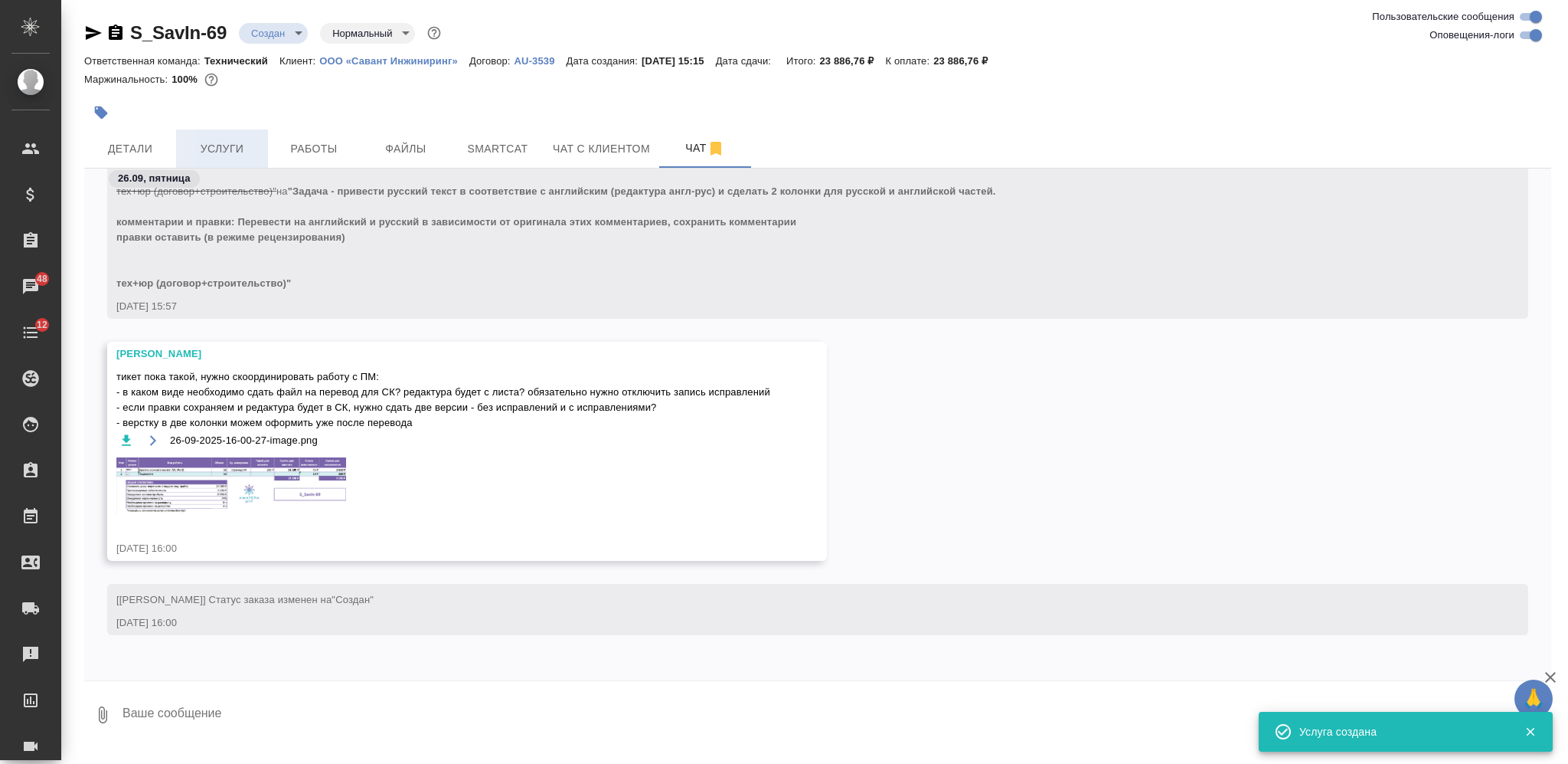
click at [228, 136] on button "Услуги" at bounding box center [222, 148] width 92 height 38
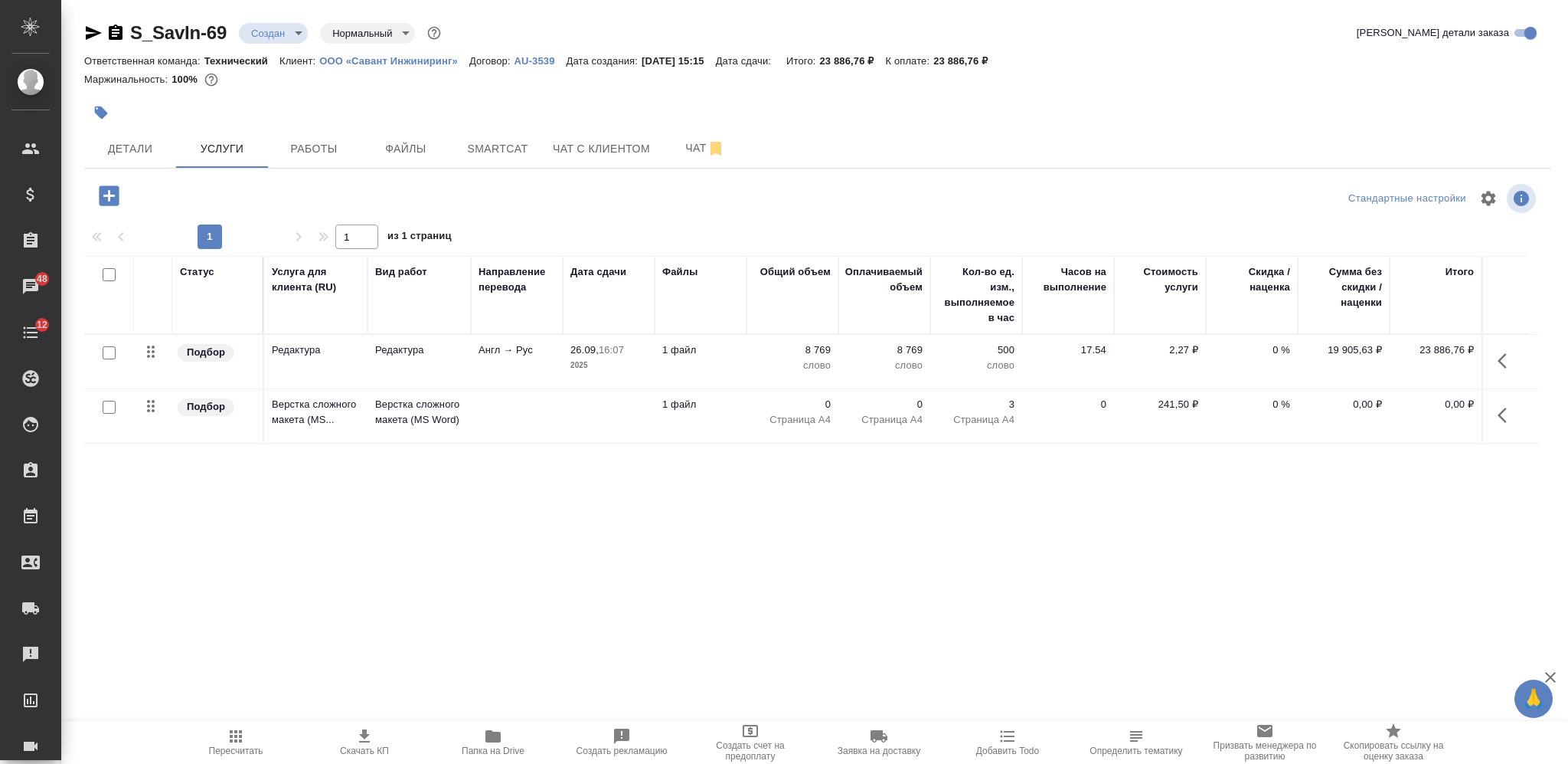
click at [528, 436] on td at bounding box center [516, 416] width 92 height 54
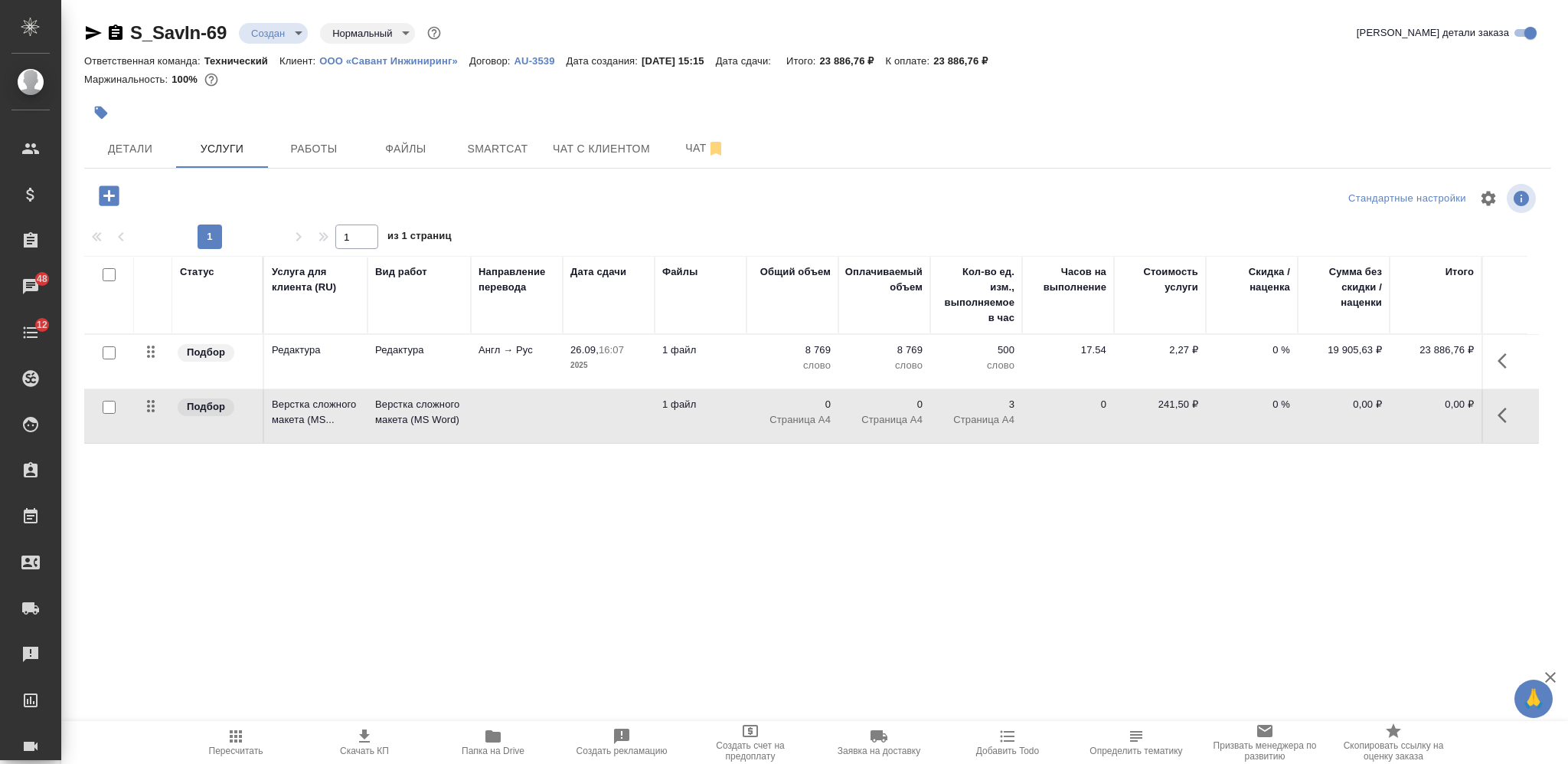
click at [528, 436] on td at bounding box center [516, 416] width 92 height 54
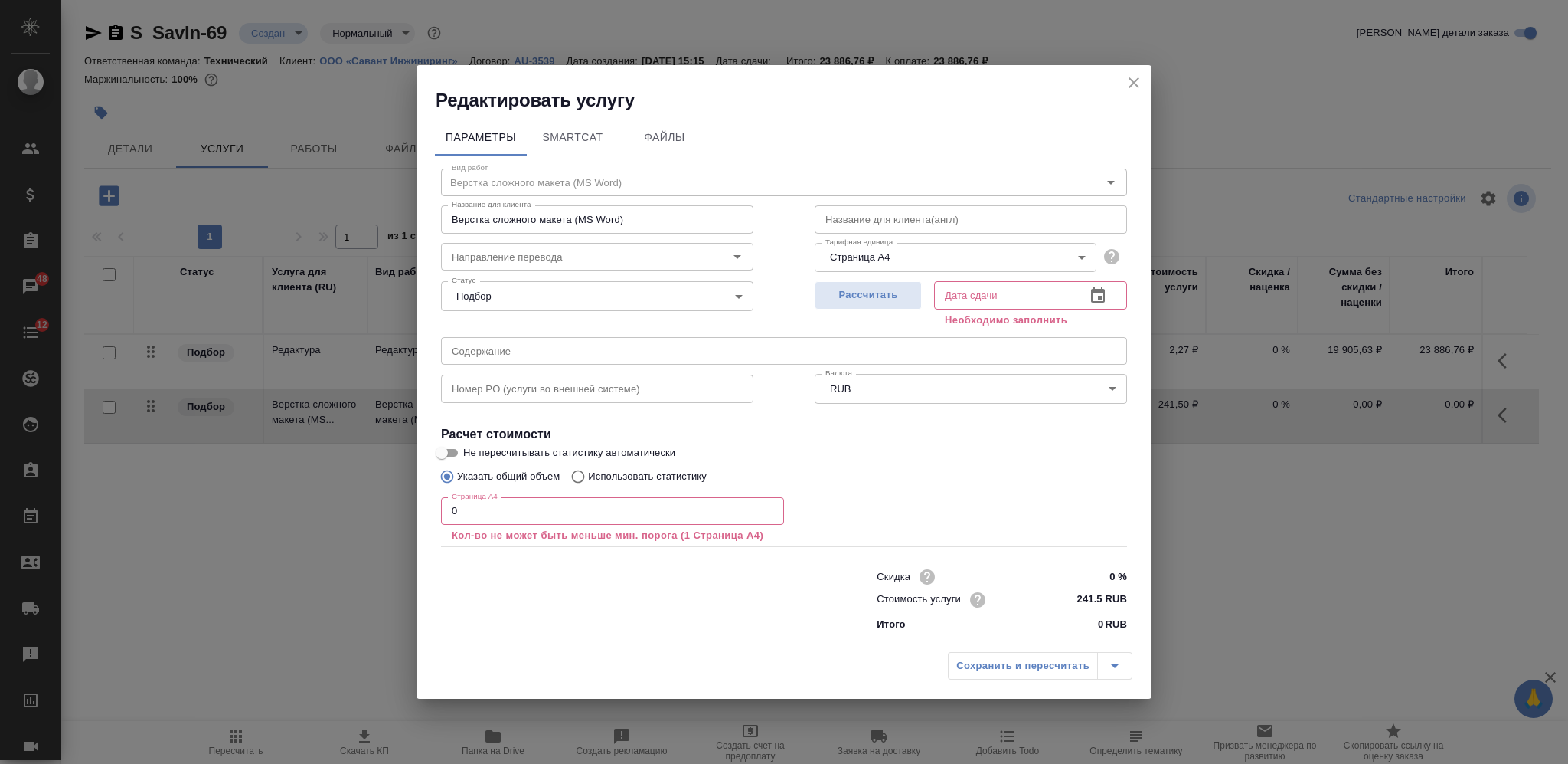
click at [444, 510] on input "0" at bounding box center [613, 511] width 343 height 28
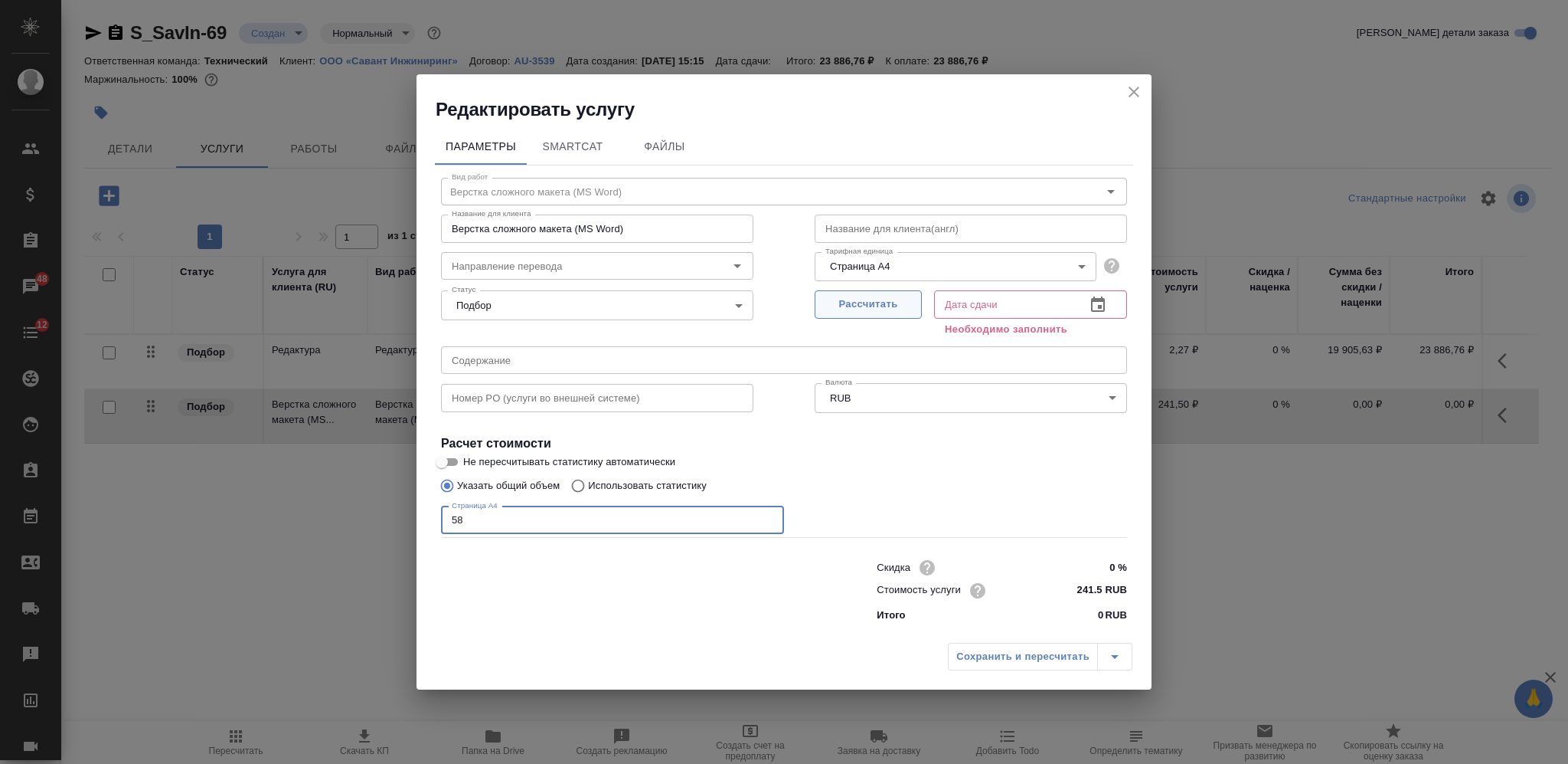
type input "58"
click at [891, 298] on span "Рассчитать" at bounding box center [869, 304] width 91 height 18
type input "01.10.2025 11:28"
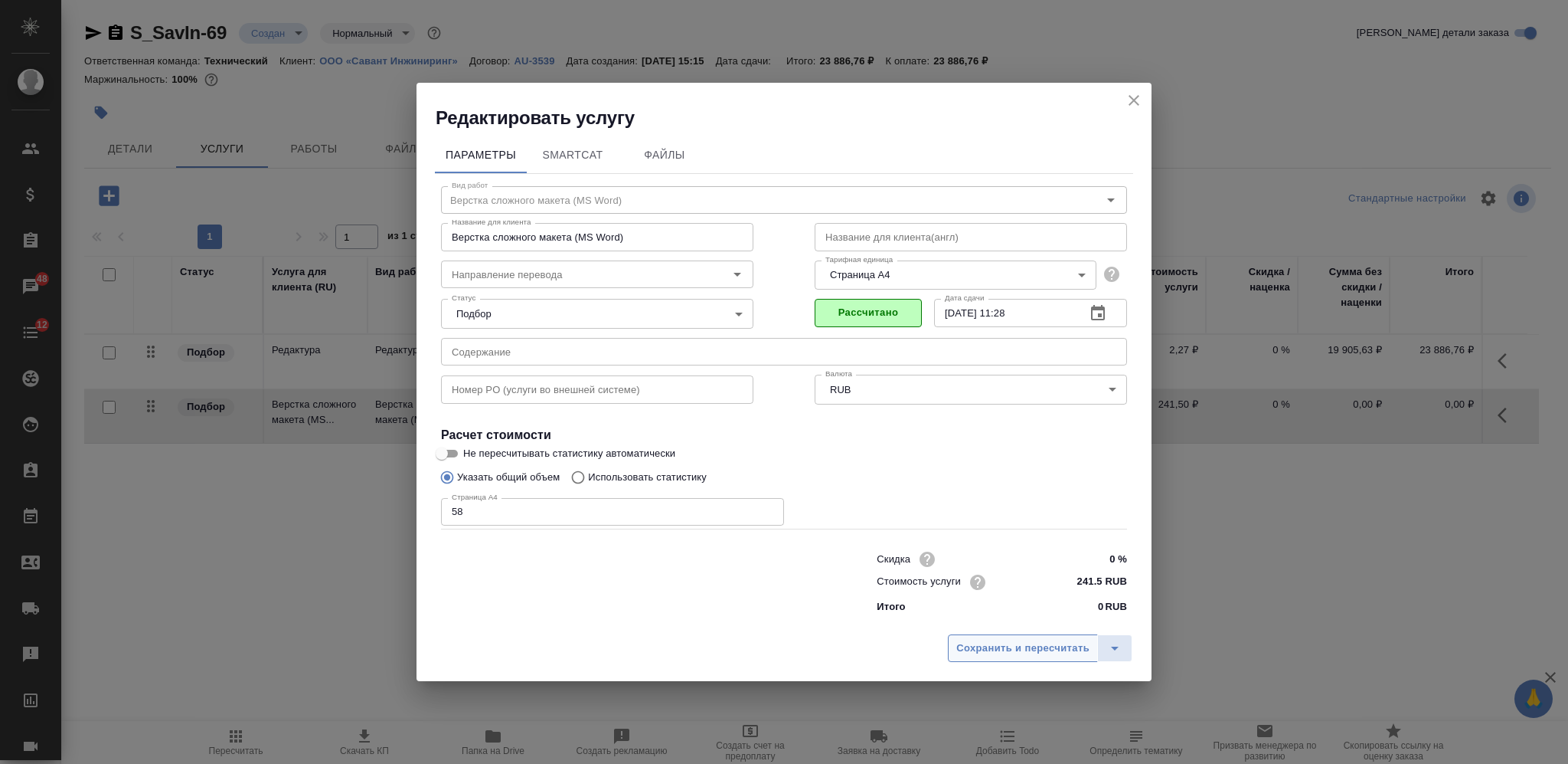
click at [989, 640] on span "Сохранить и пересчитать" at bounding box center [1023, 648] width 133 height 18
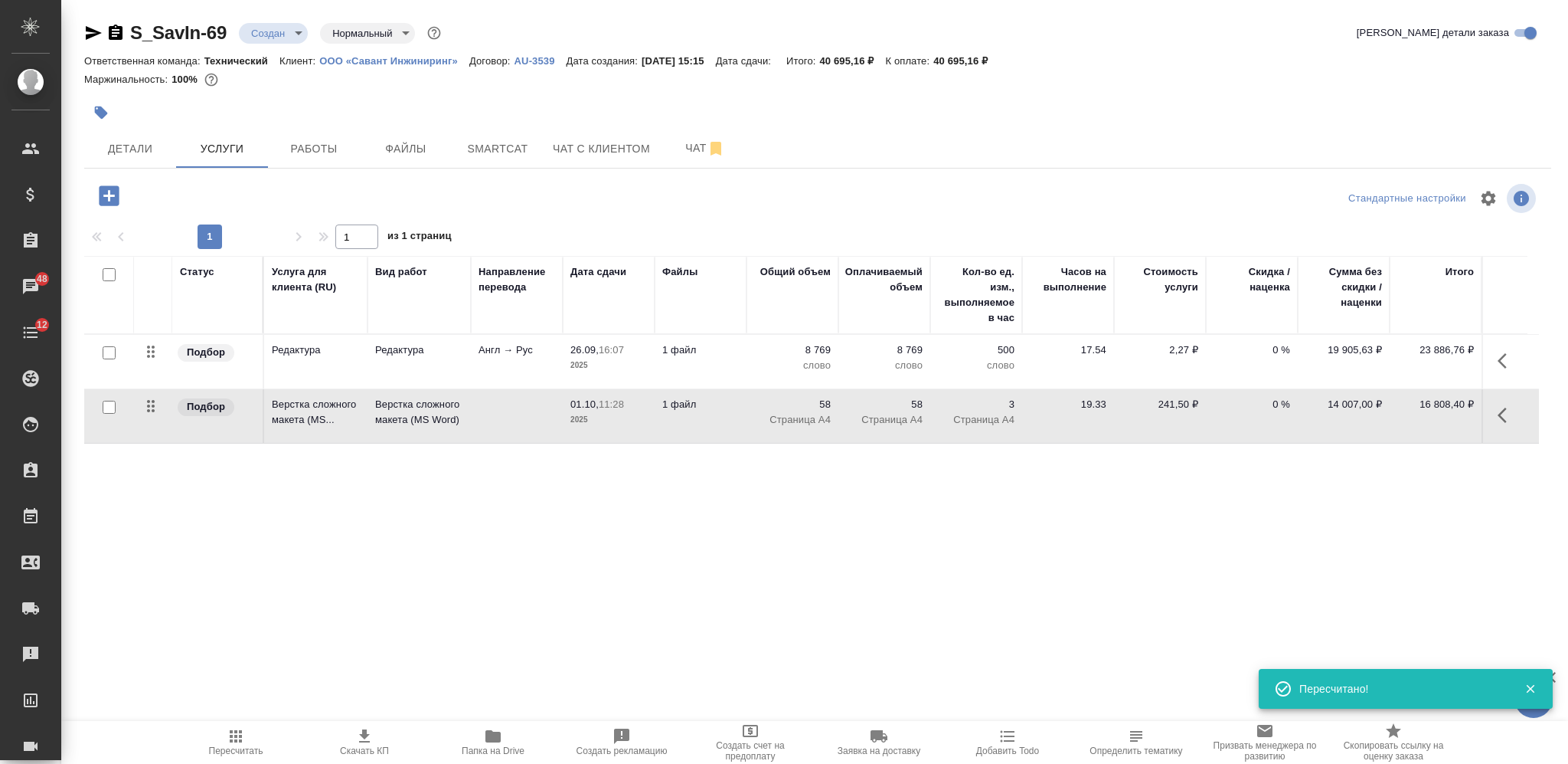
click at [243, 742] on icon "button" at bounding box center [236, 736] width 19 height 19
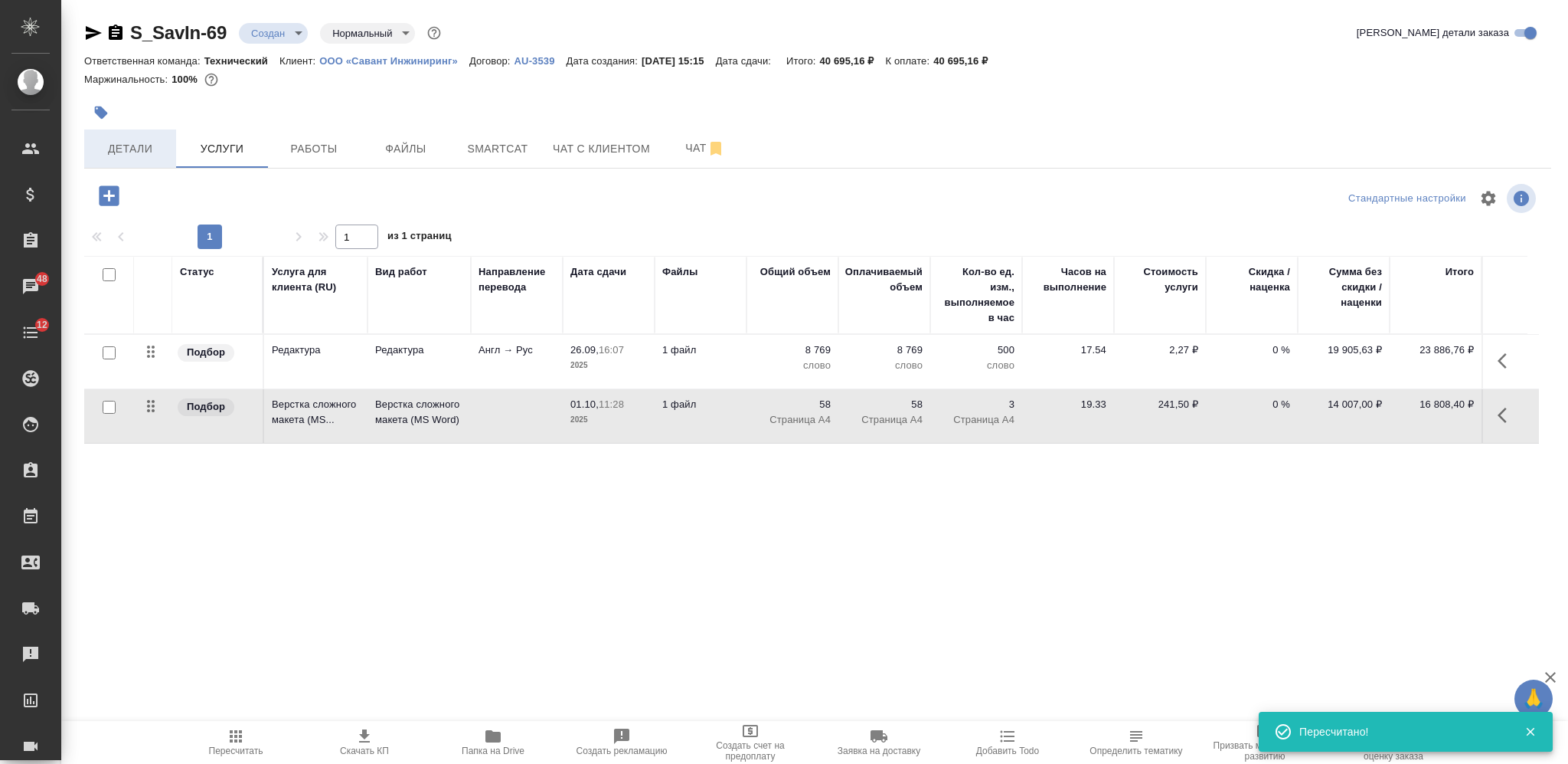
click at [143, 137] on button "Детали" at bounding box center [130, 148] width 92 height 38
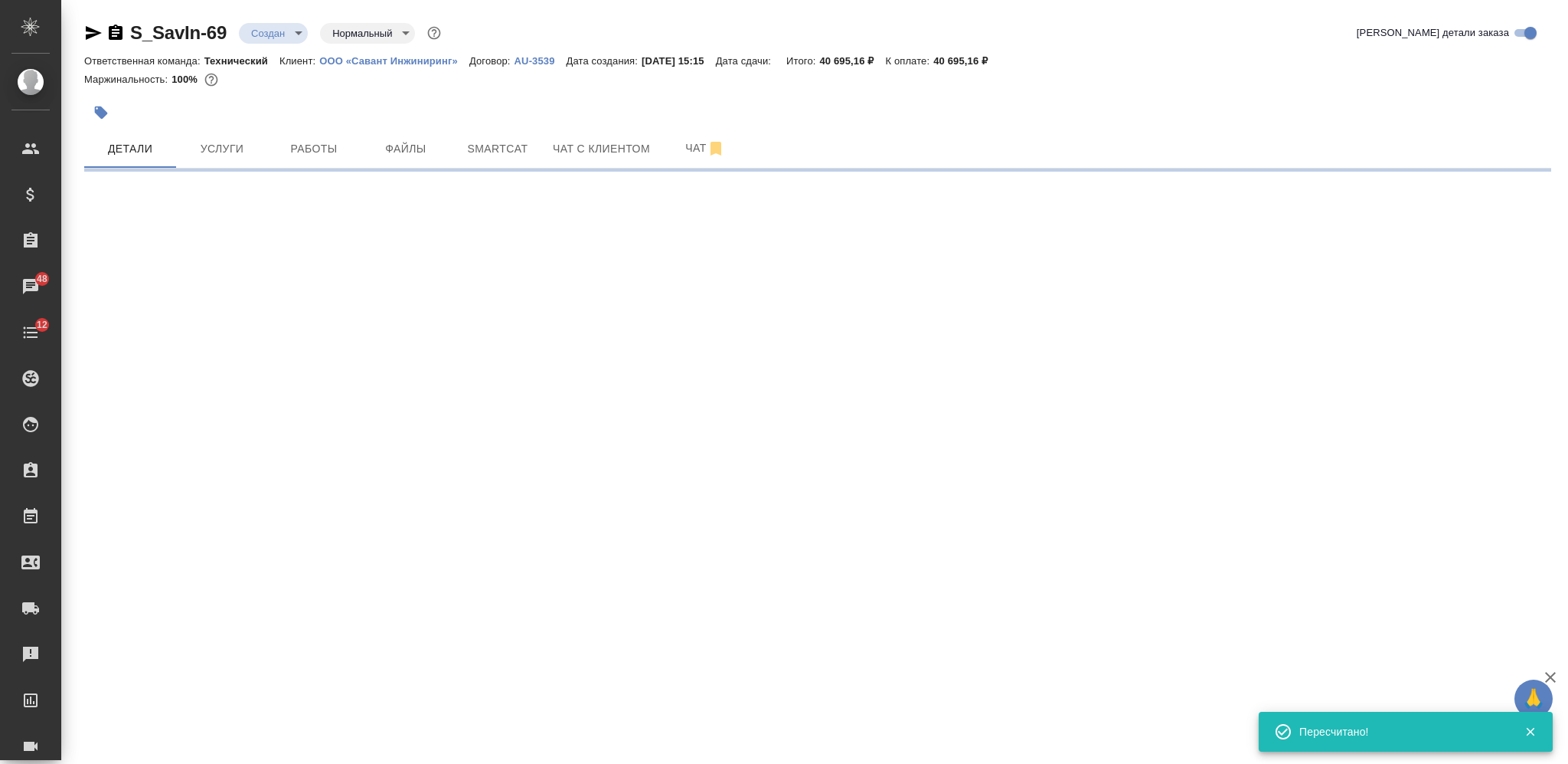
select select "RU"
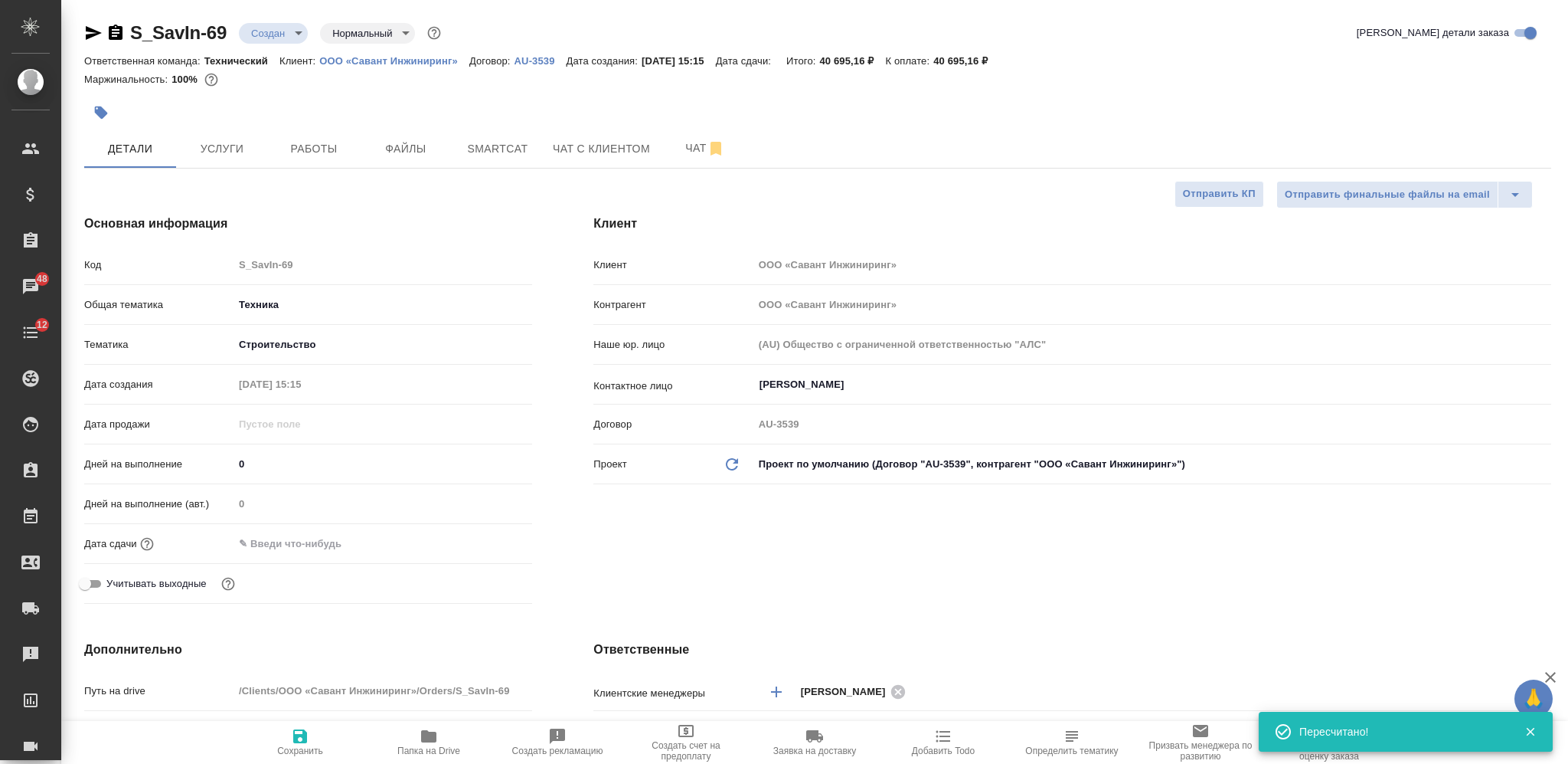
type textarea "x"
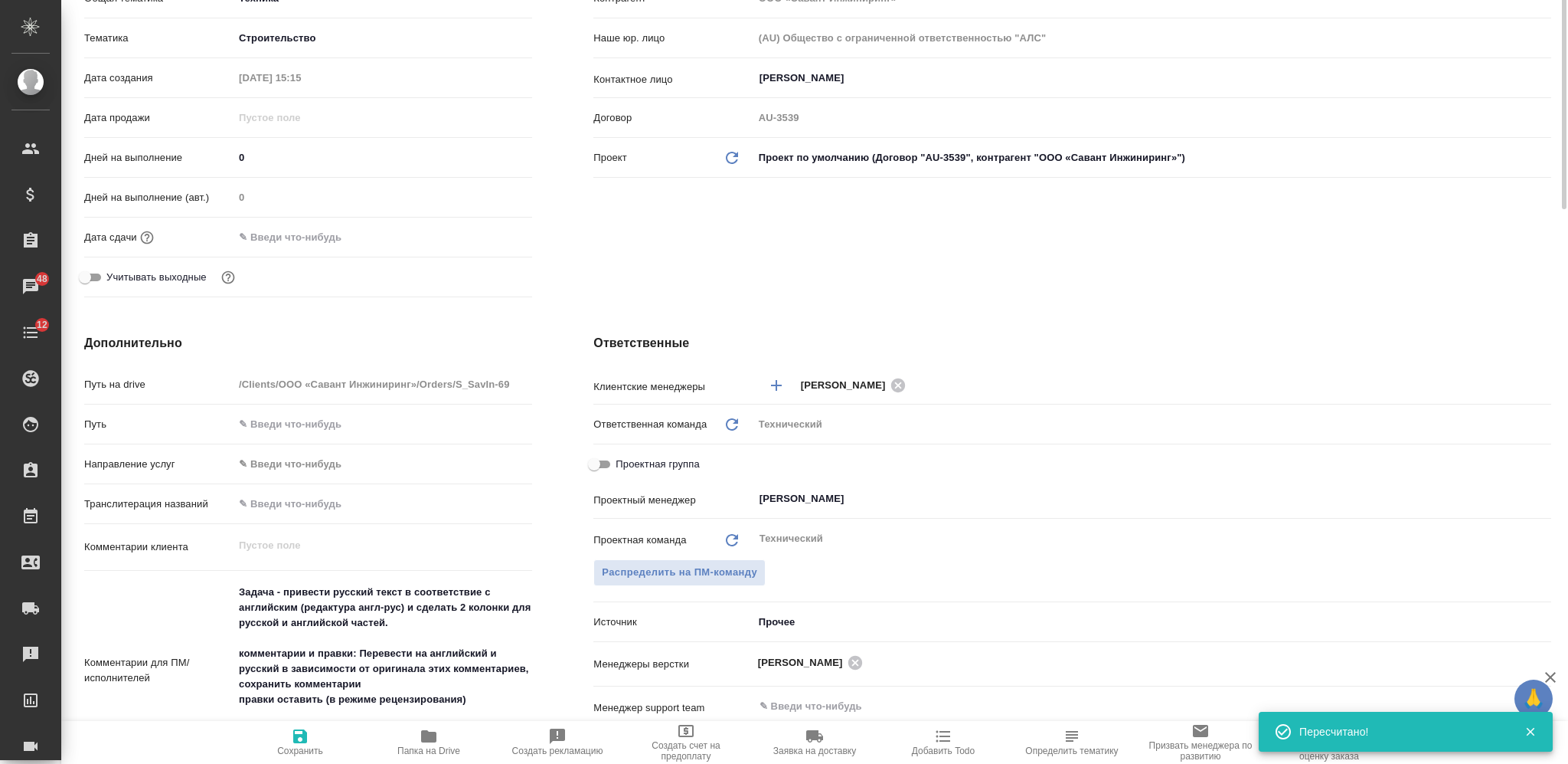
scroll to position [408, 0]
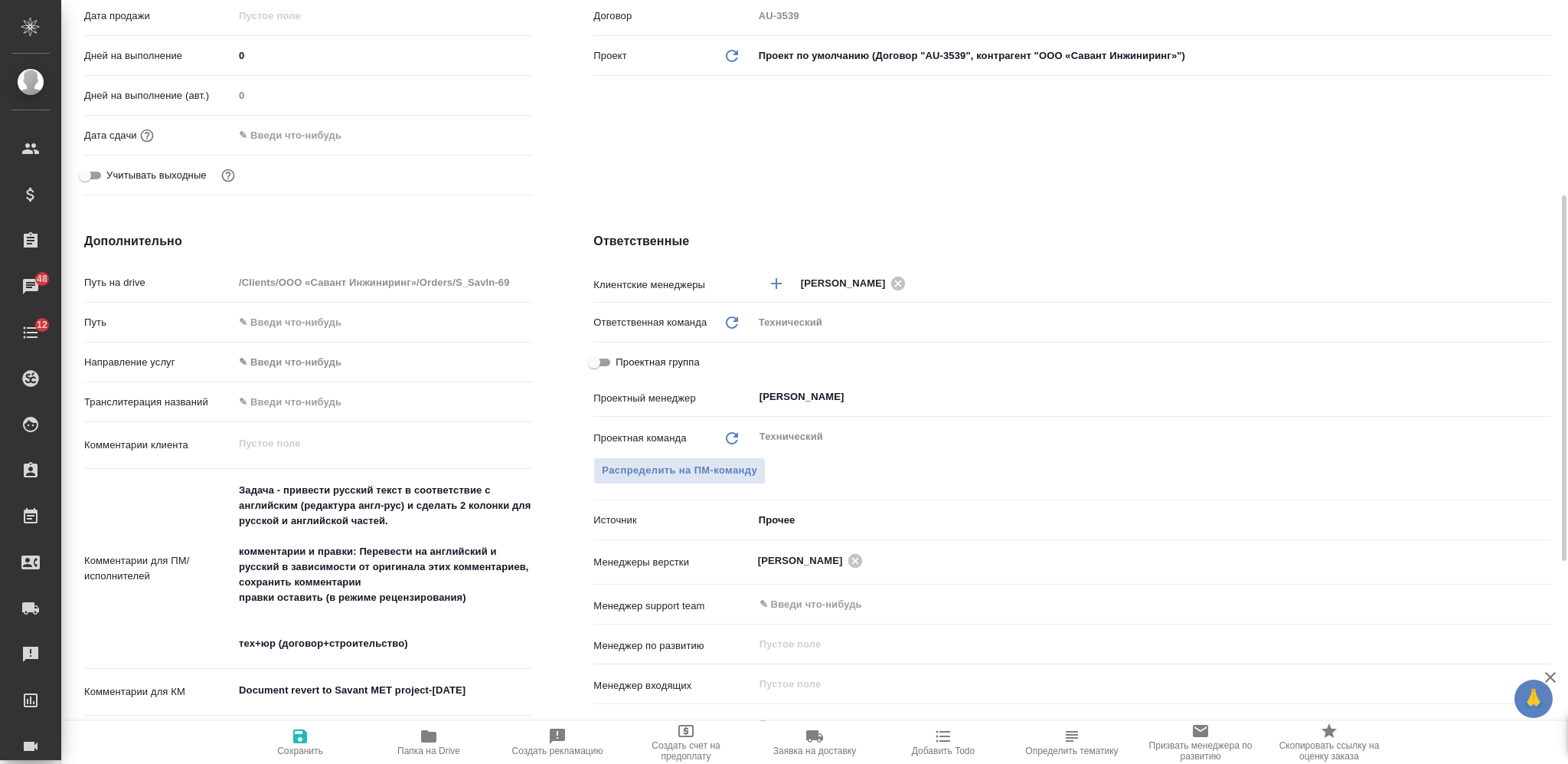
click at [314, 745] on span "Сохранить" at bounding box center [300, 742] width 110 height 29
type textarea "x"
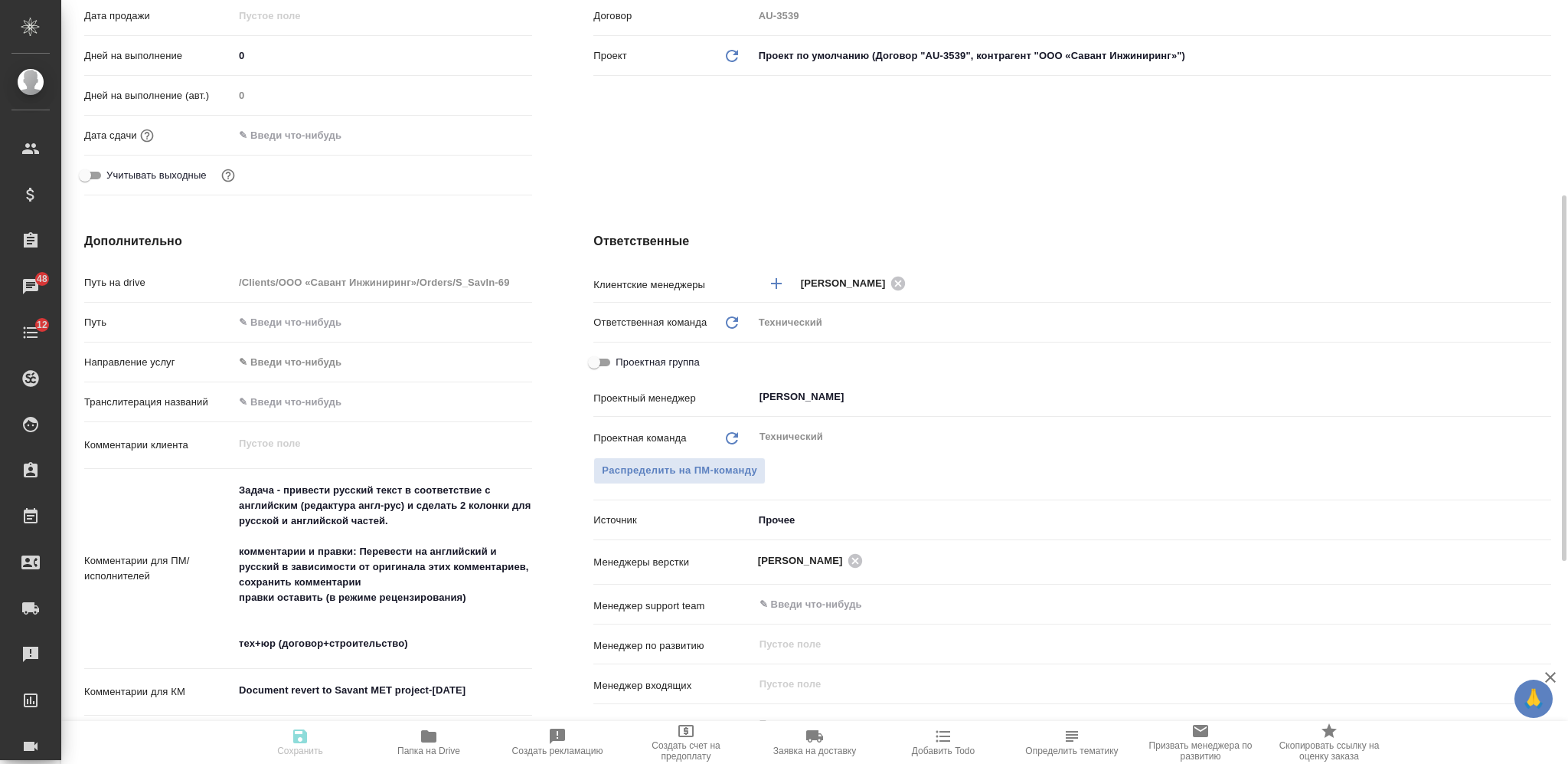
type textarea "x"
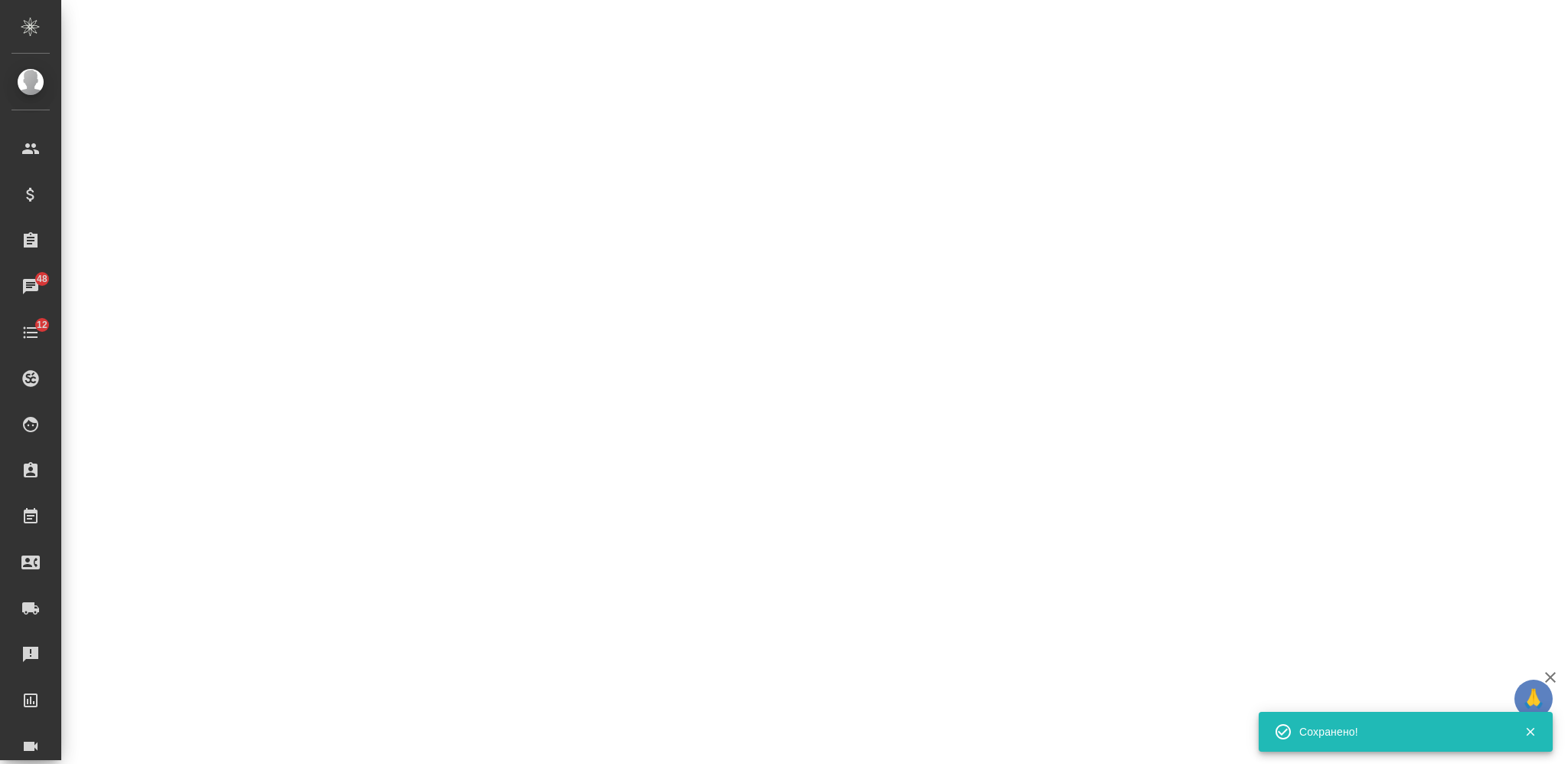
select select "RU"
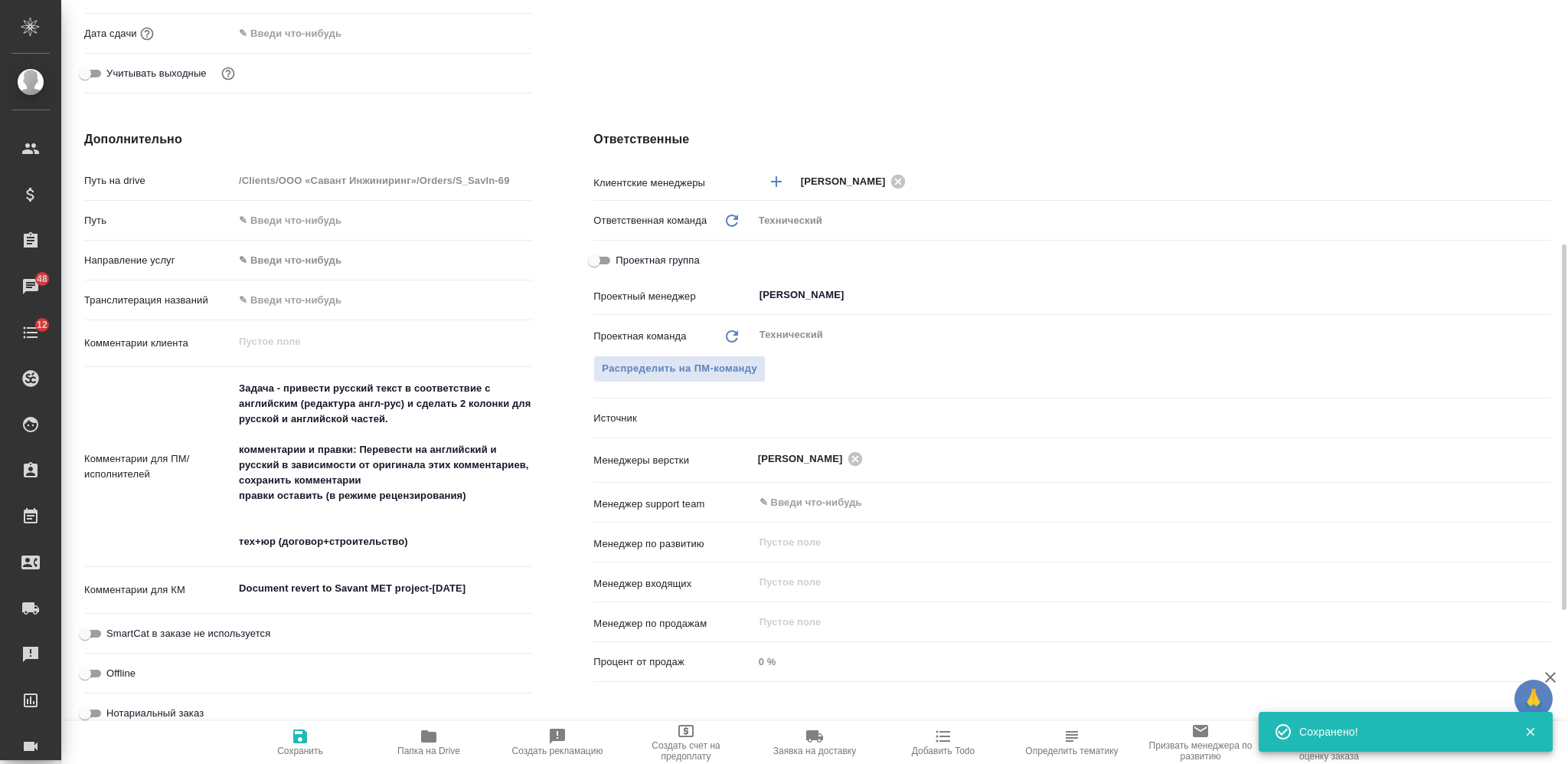
type textarea "x"
click at [328, 571] on div "Комментарии для ПМ/исполнителей Задача - привести русский текст в соответствие …" at bounding box center [309, 473] width 448 height 200
click at [328, 590] on textarea "Document revert to Savant MET project-Sept 25th" at bounding box center [382, 589] width 299 height 26
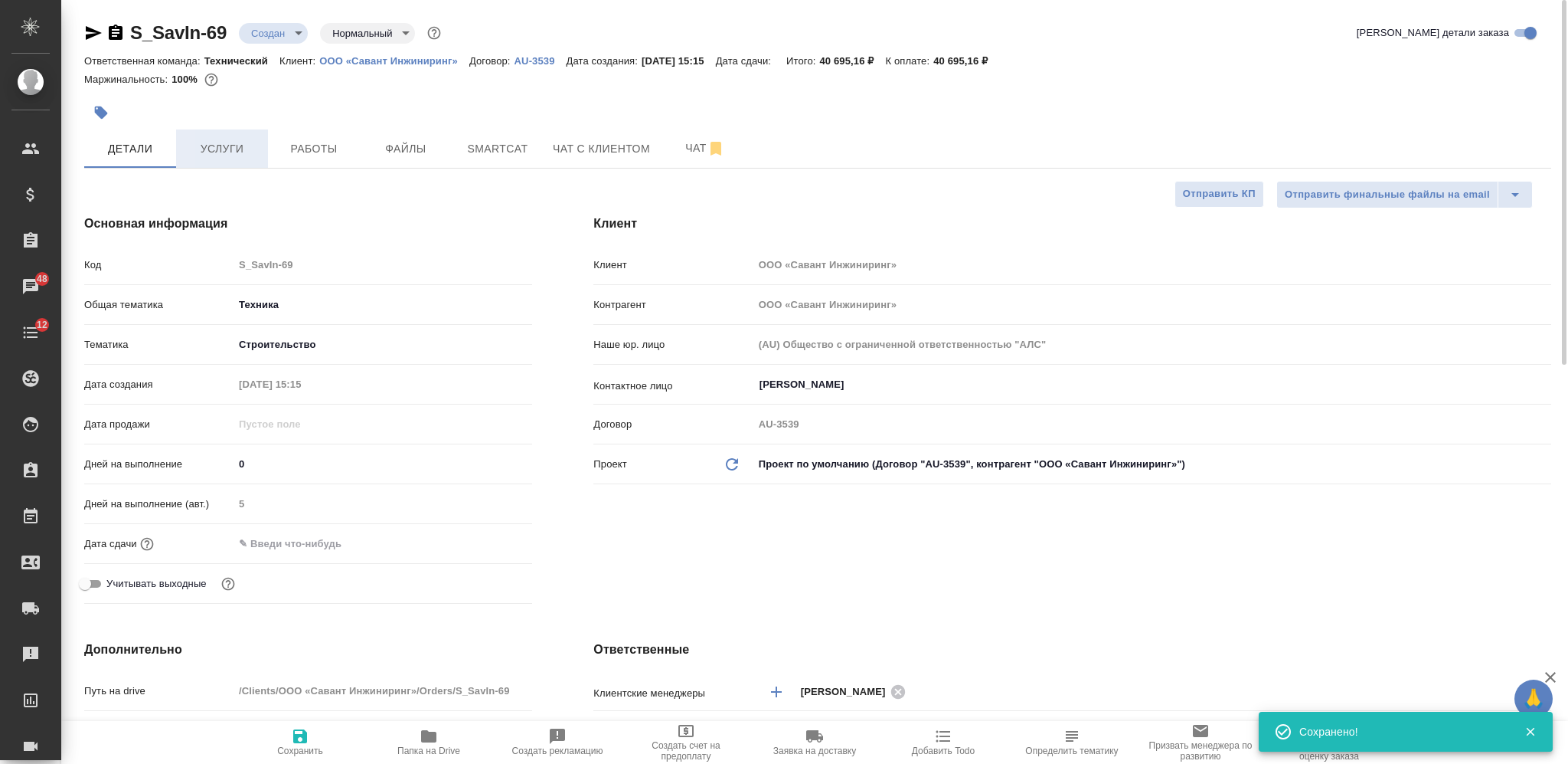
type textarea "x"
click at [233, 138] on button "Услуги" at bounding box center [222, 148] width 92 height 38
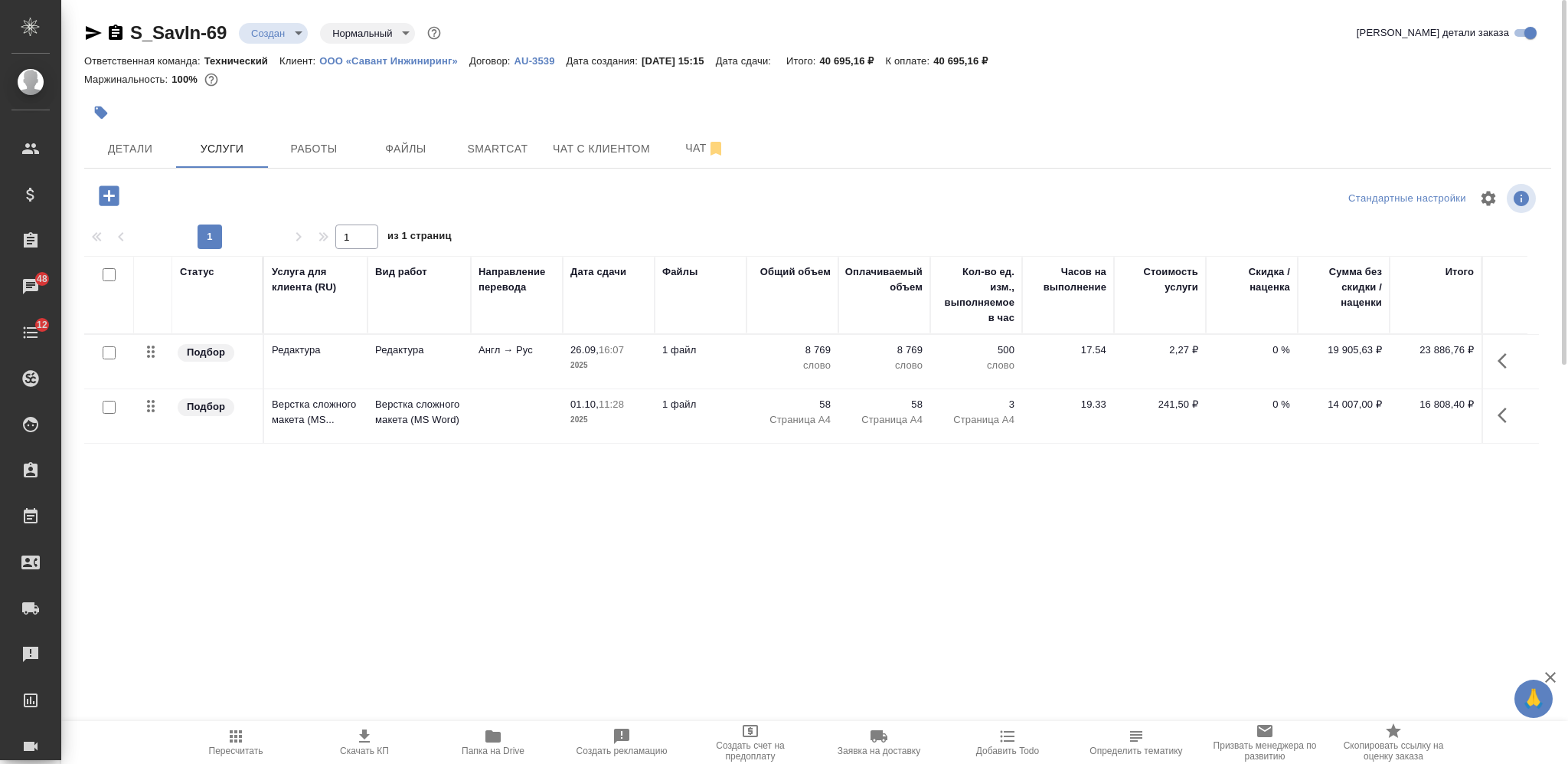
drag, startPoint x: 107, startPoint y: 271, endPoint x: 203, endPoint y: 268, distance: 96.0
click at [107, 271] on input "checkbox" at bounding box center [109, 275] width 13 height 13
checkbox input "true"
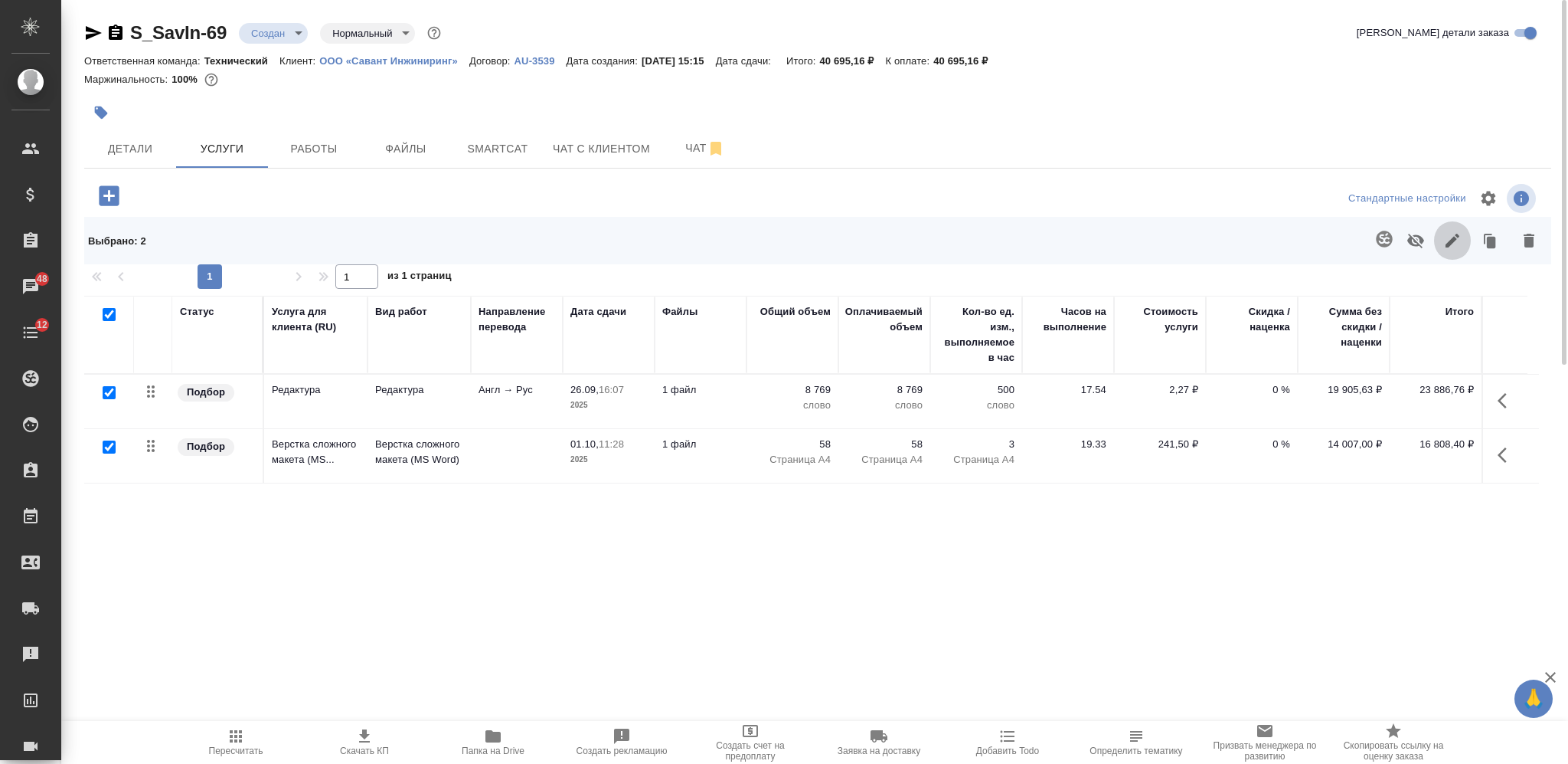
click at [1450, 235] on icon "button" at bounding box center [1452, 240] width 19 height 19
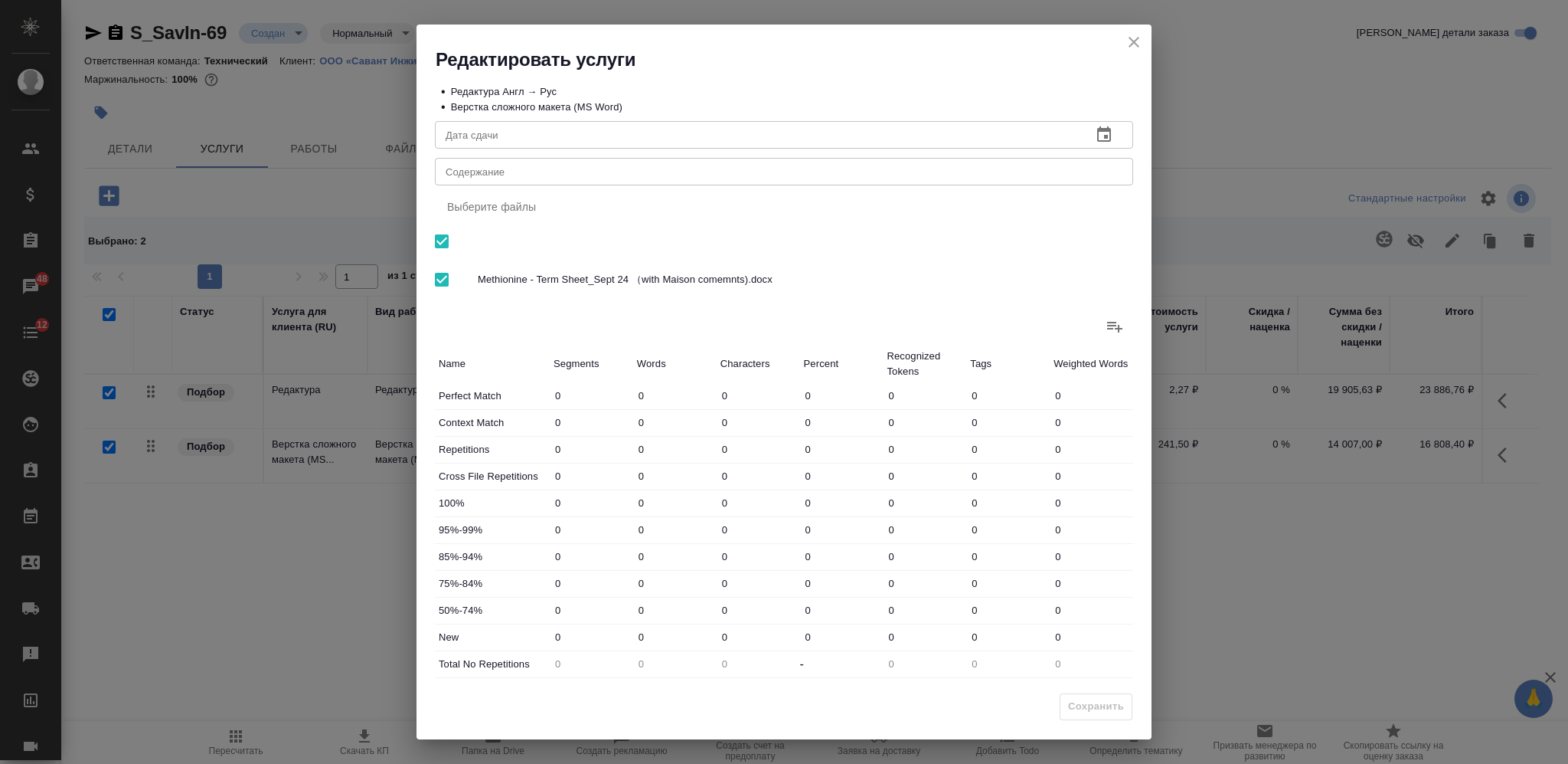
click at [730, 178] on div "x Содержание" at bounding box center [784, 171] width 699 height 28
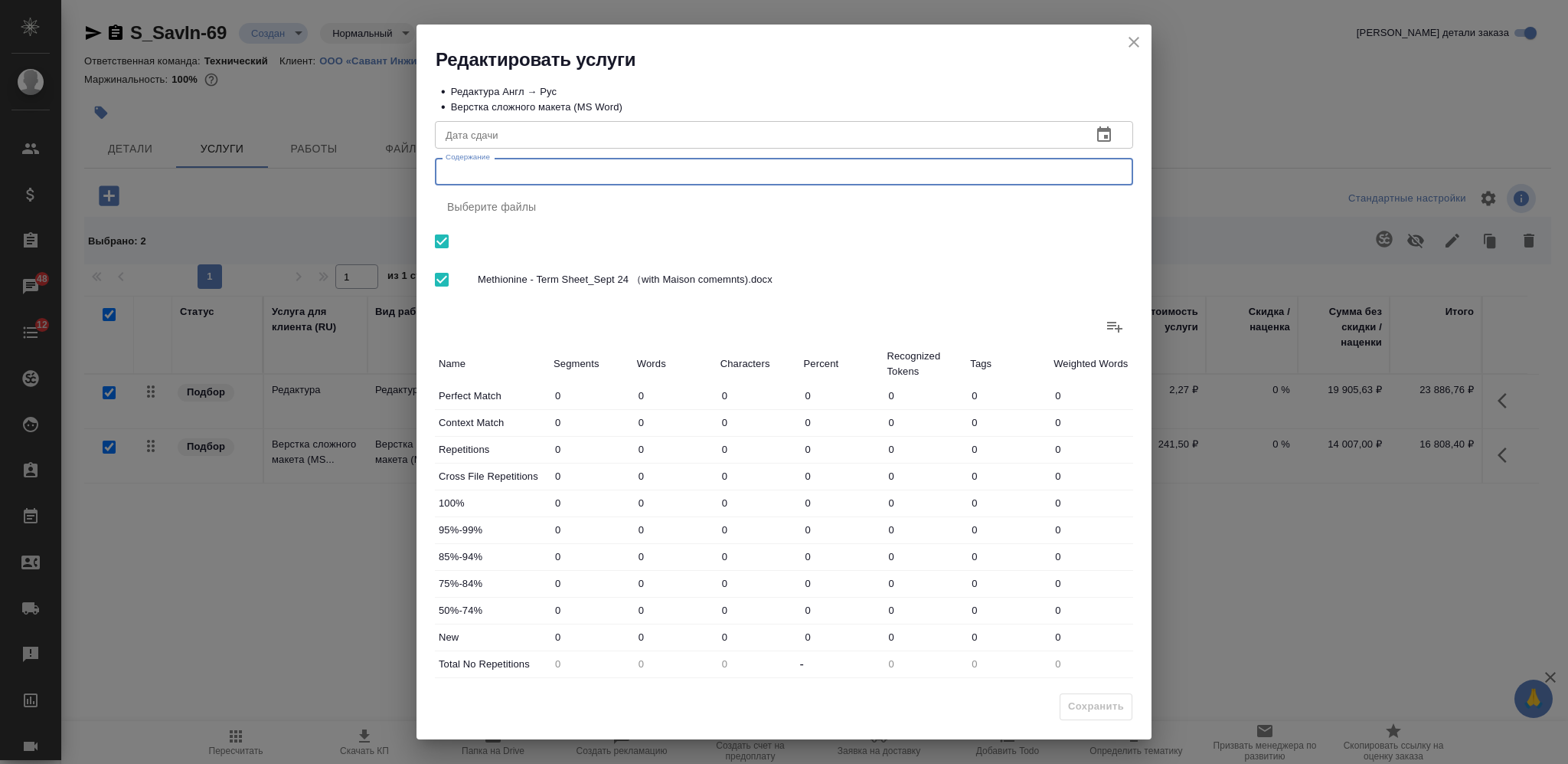
paste textarea "Document revert to Savant MET project-Sept 25th"
type textarea "Document revert to Savant MET project-Sept 25th"
click at [1079, 713] on span "Сохранить" at bounding box center [1097, 707] width 56 height 18
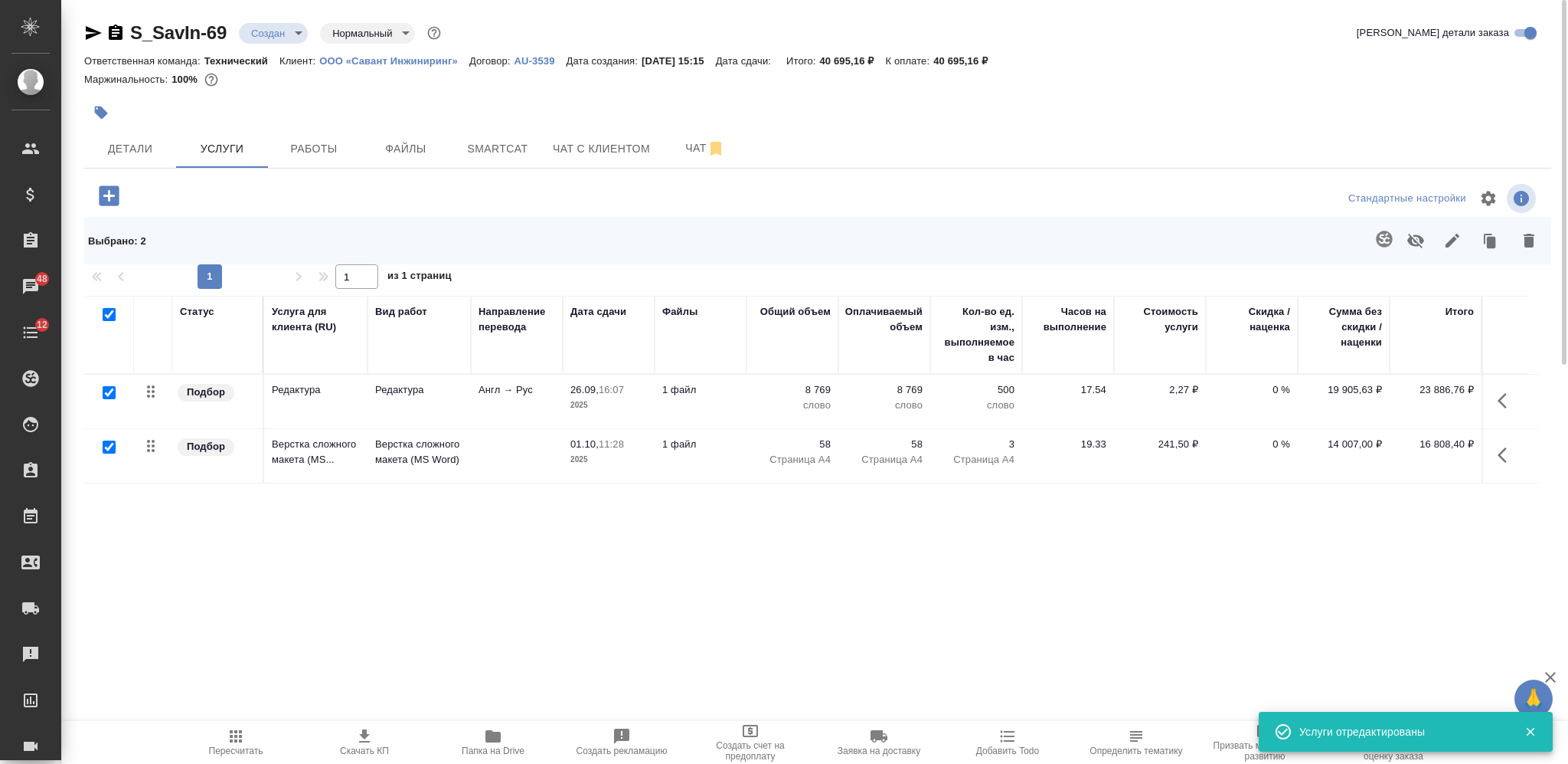
click at [117, 29] on icon "button" at bounding box center [116, 33] width 14 height 16
click at [357, 741] on icon "button" at bounding box center [364, 736] width 19 height 19
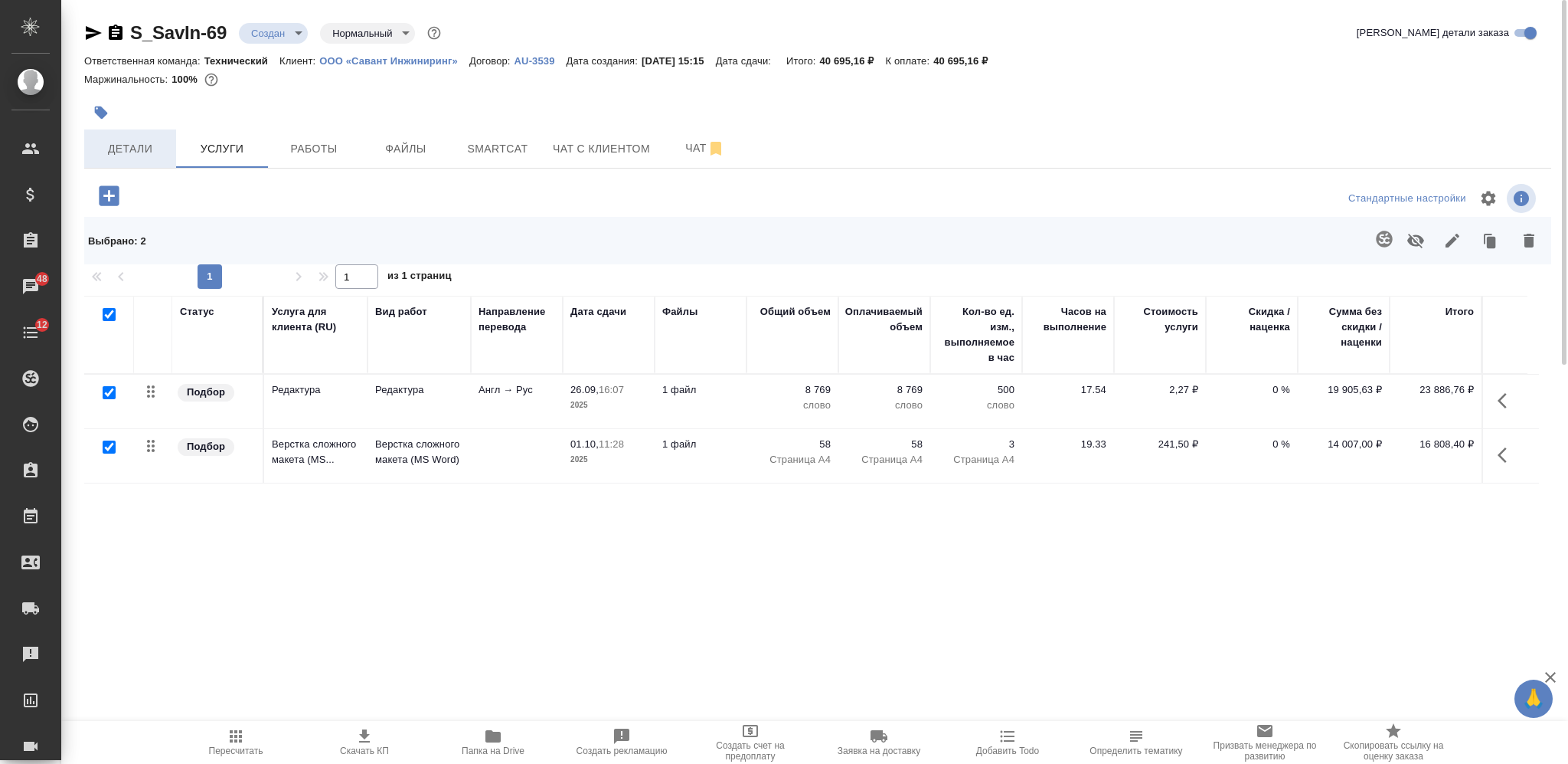
click at [159, 145] on span "Детали" at bounding box center [130, 149] width 74 height 19
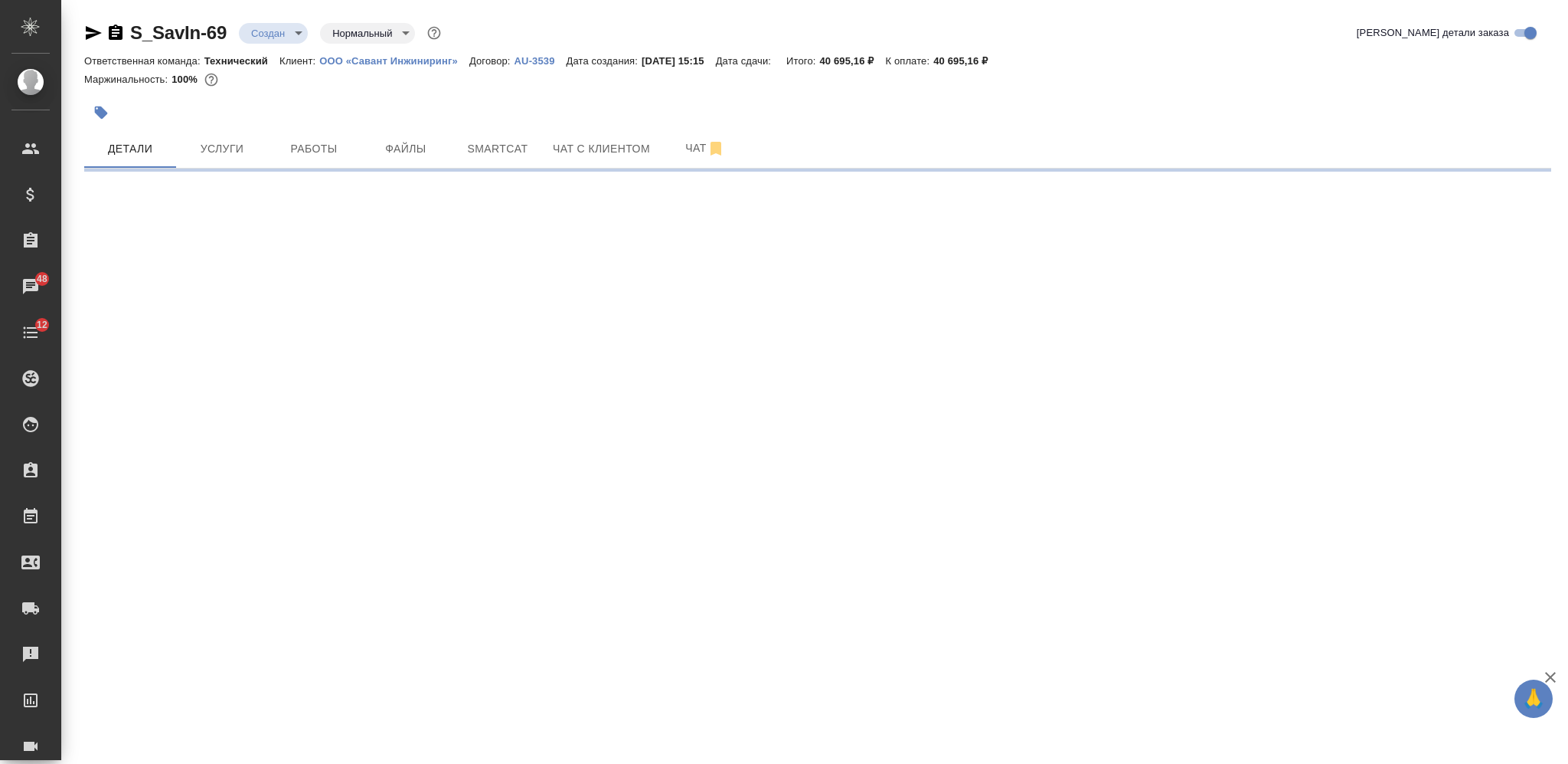
select select "RU"
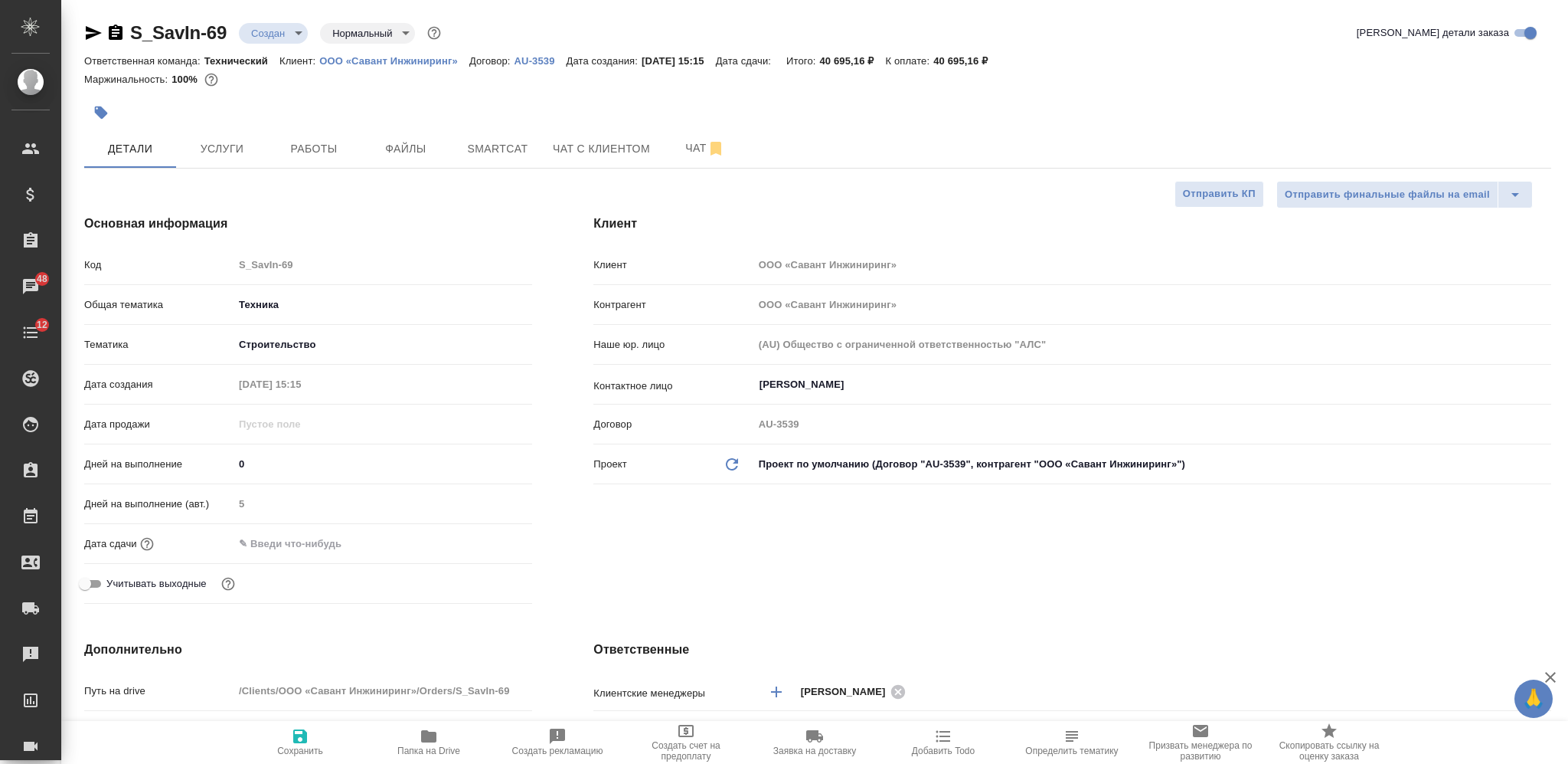
type textarea "x"
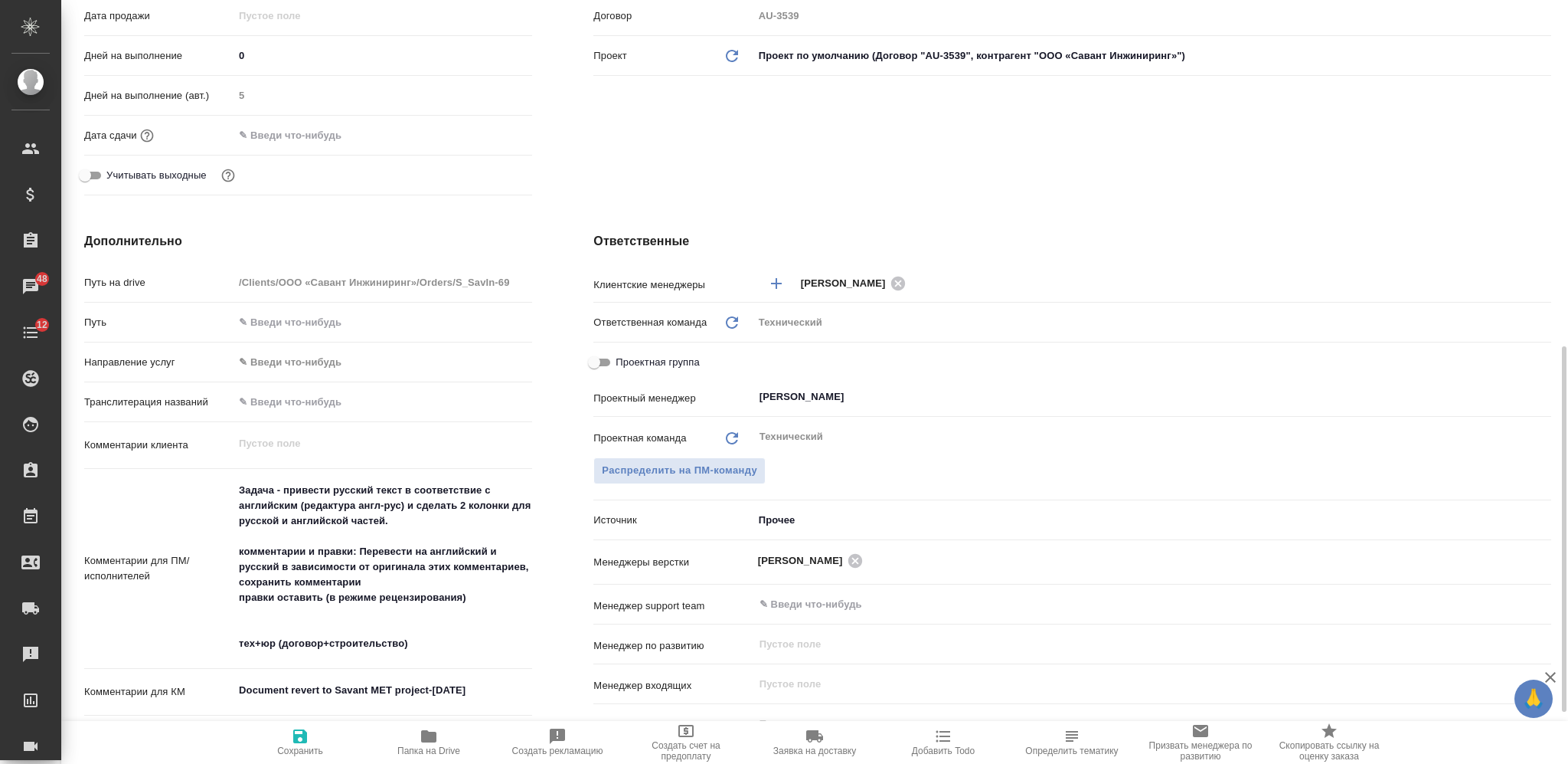
scroll to position [830, 0]
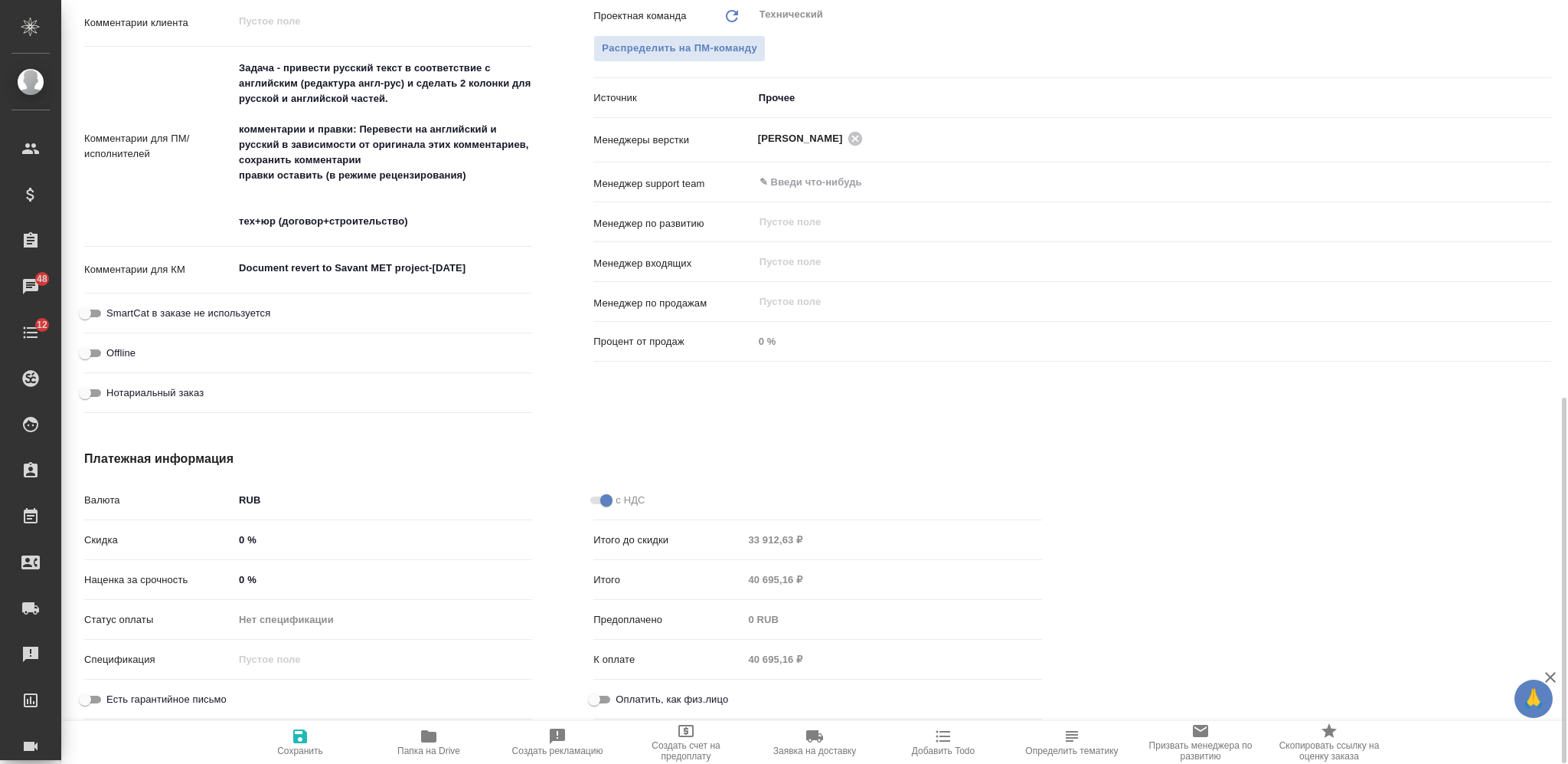
click at [238, 577] on input "0 %" at bounding box center [382, 579] width 299 height 22
click at [235, 579] on input "0 %" at bounding box center [382, 579] width 297 height 22
type input "50 %"
type textarea "x"
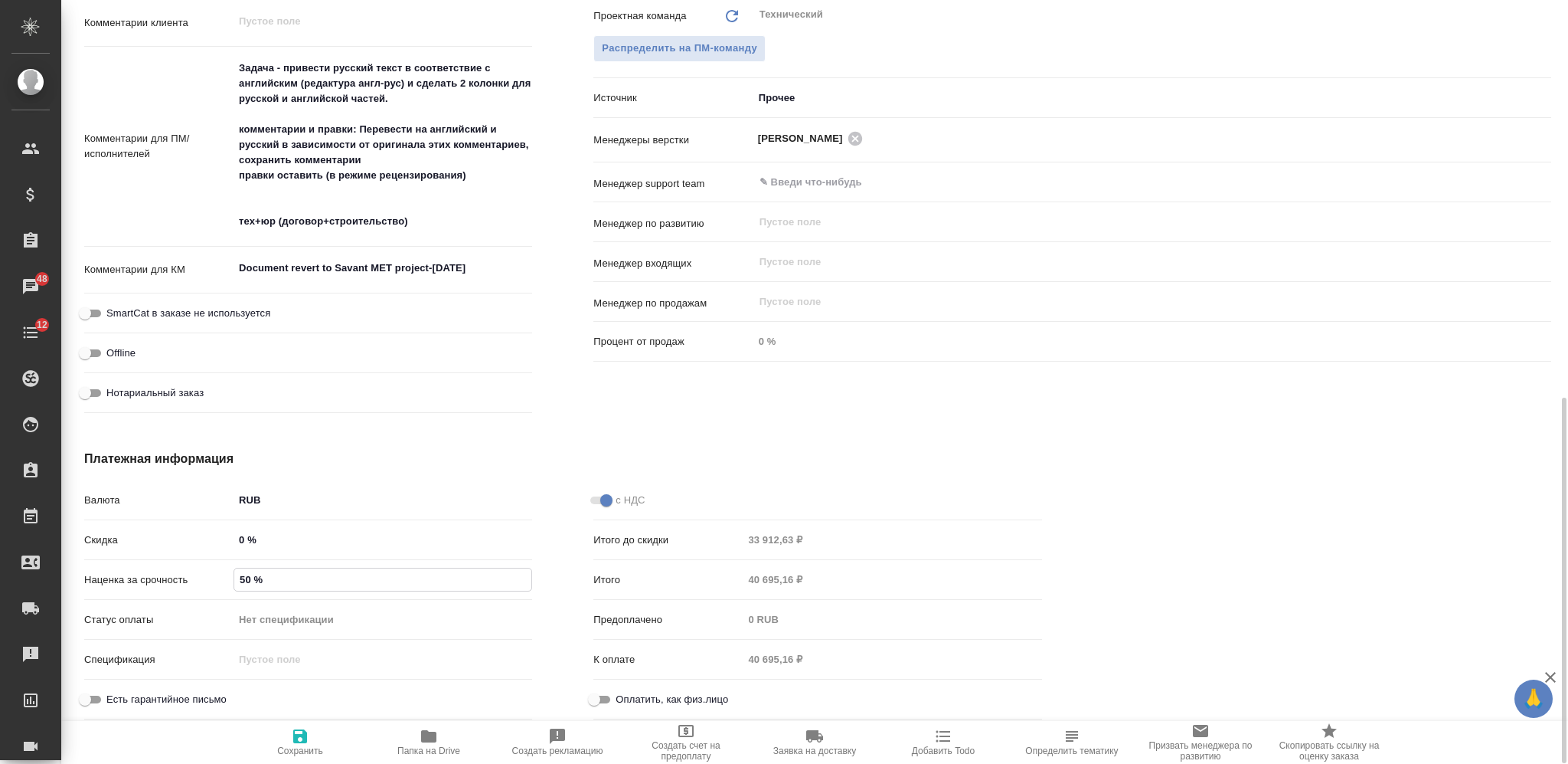
type textarea "x"
type input "50 %"
click at [314, 738] on span "Сохранить и пересчитать" at bounding box center [300, 742] width 110 height 29
type textarea "x"
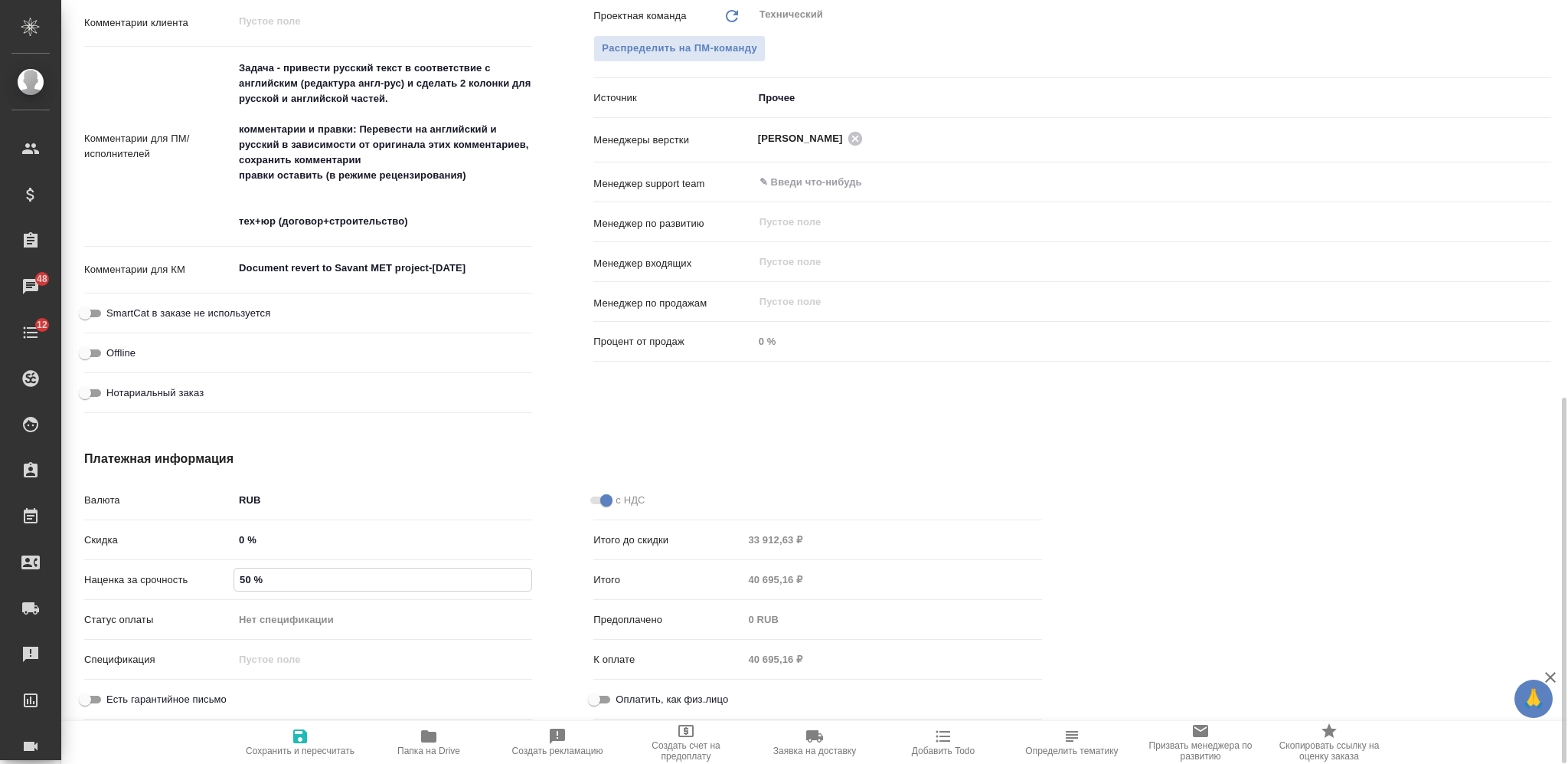
type textarea "x"
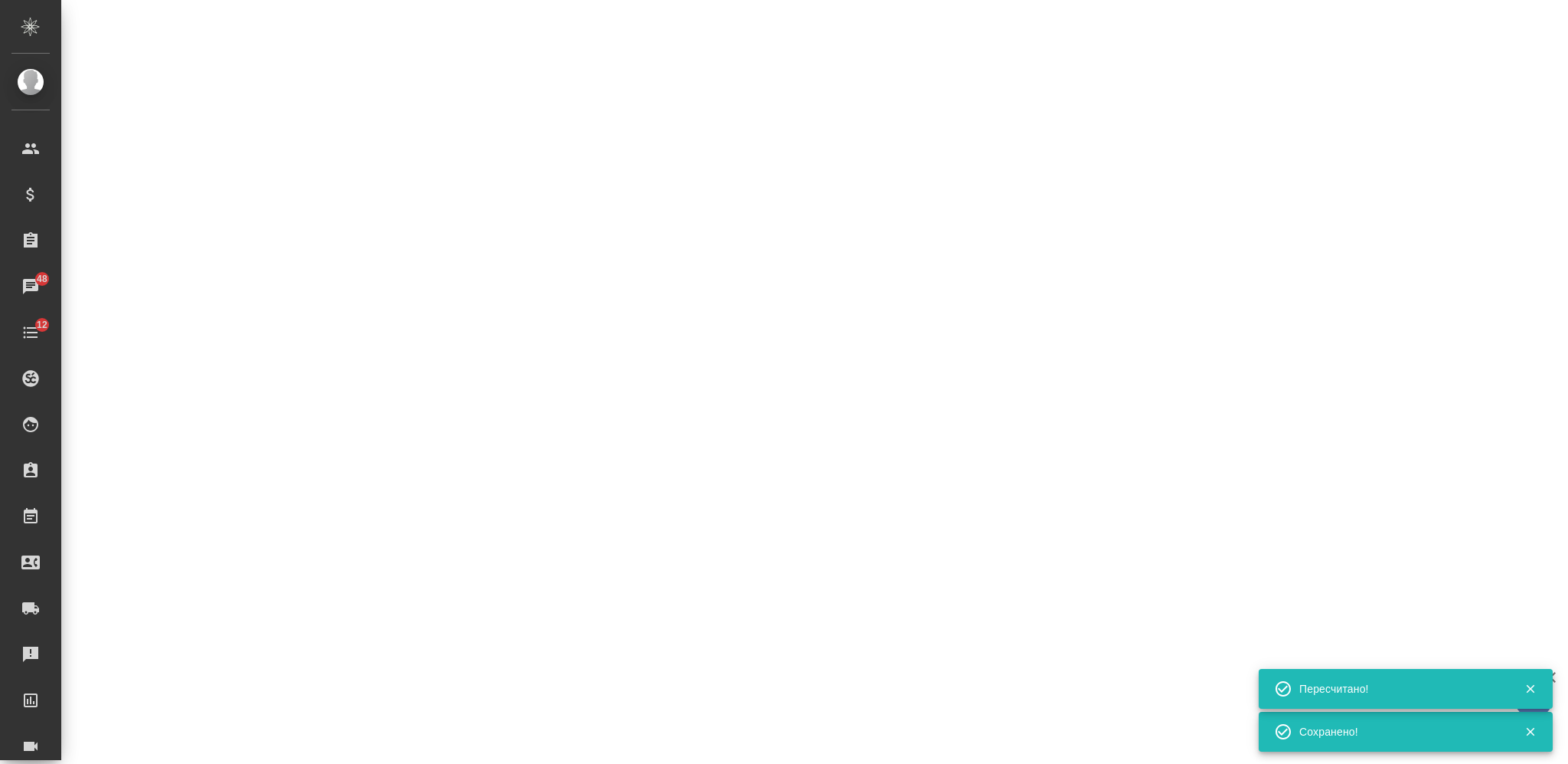
select select "RU"
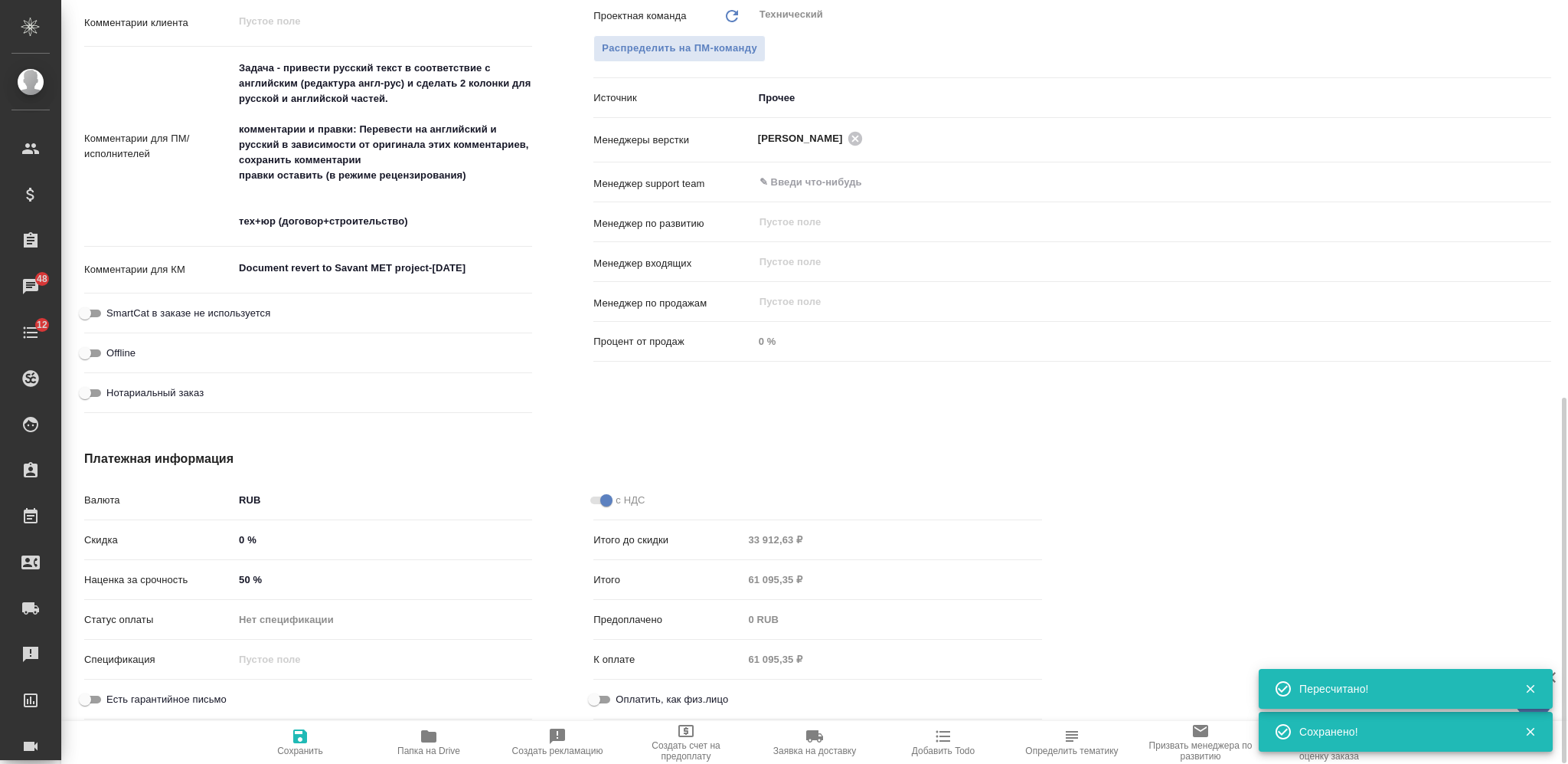
type textarea "x"
click at [740, 586] on div "Итого 61 095,35 ₽" at bounding box center [817, 580] width 448 height 27
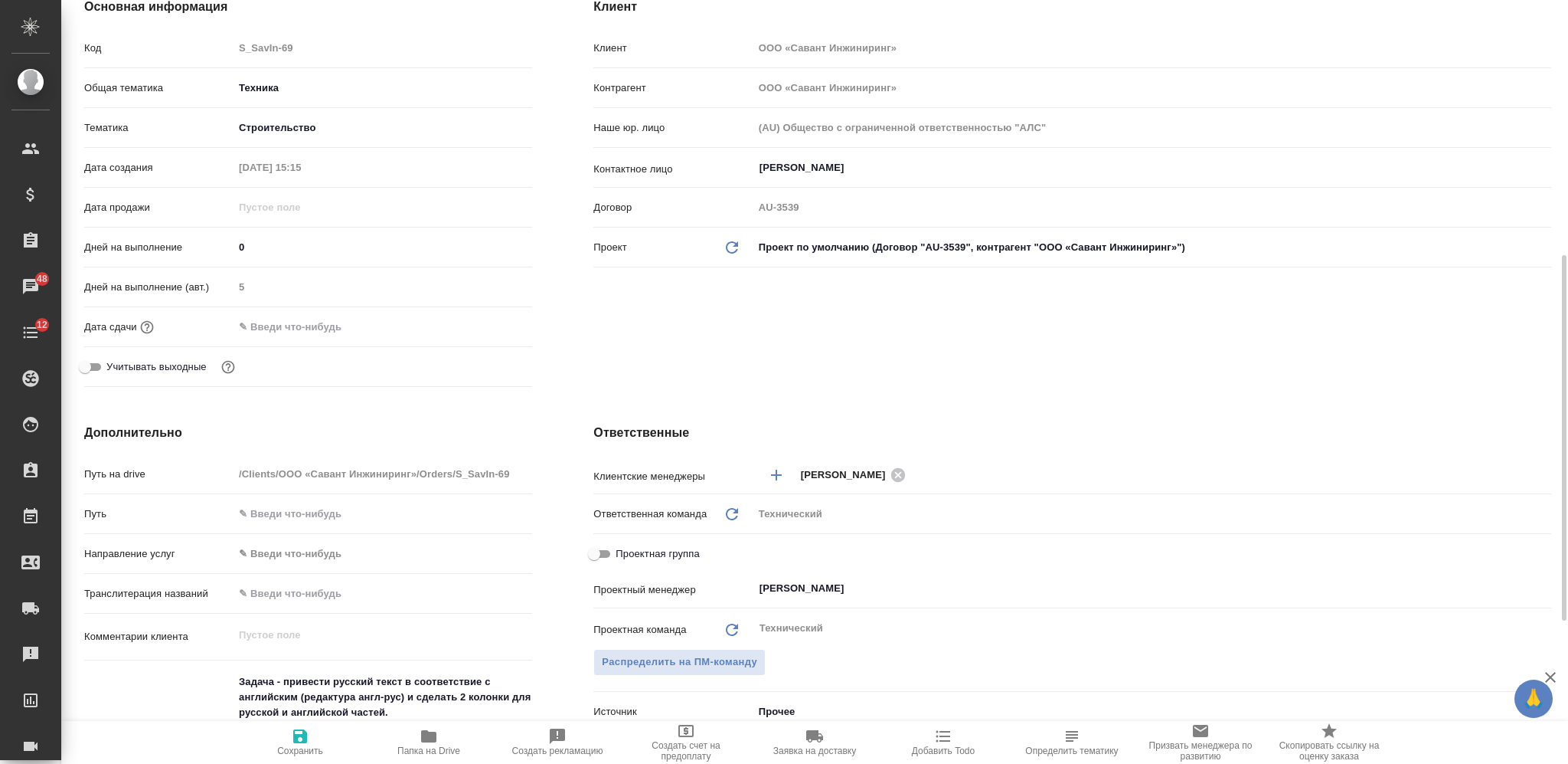
scroll to position [13, 0]
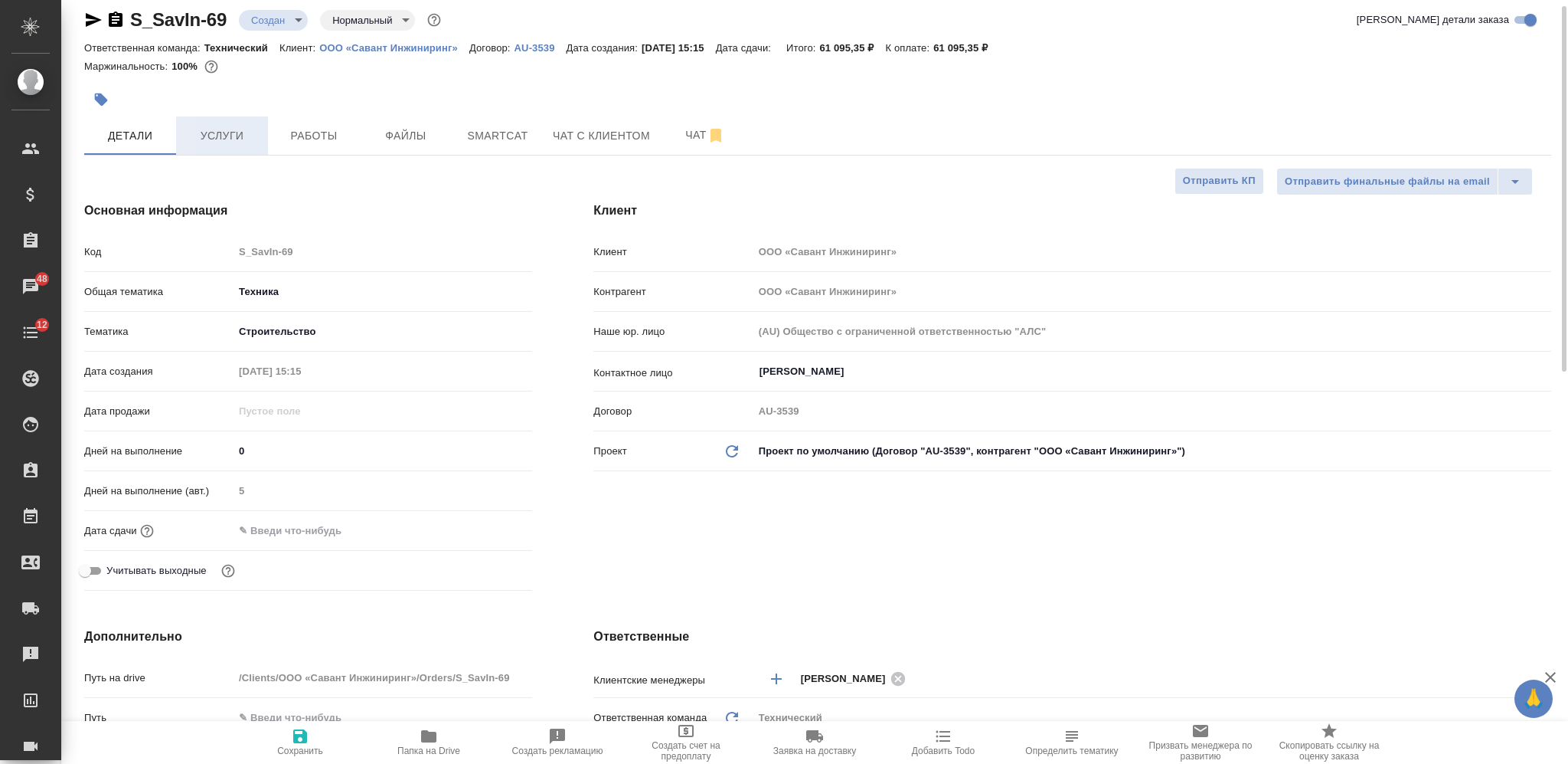
click at [237, 130] on span "Услуги" at bounding box center [222, 136] width 74 height 19
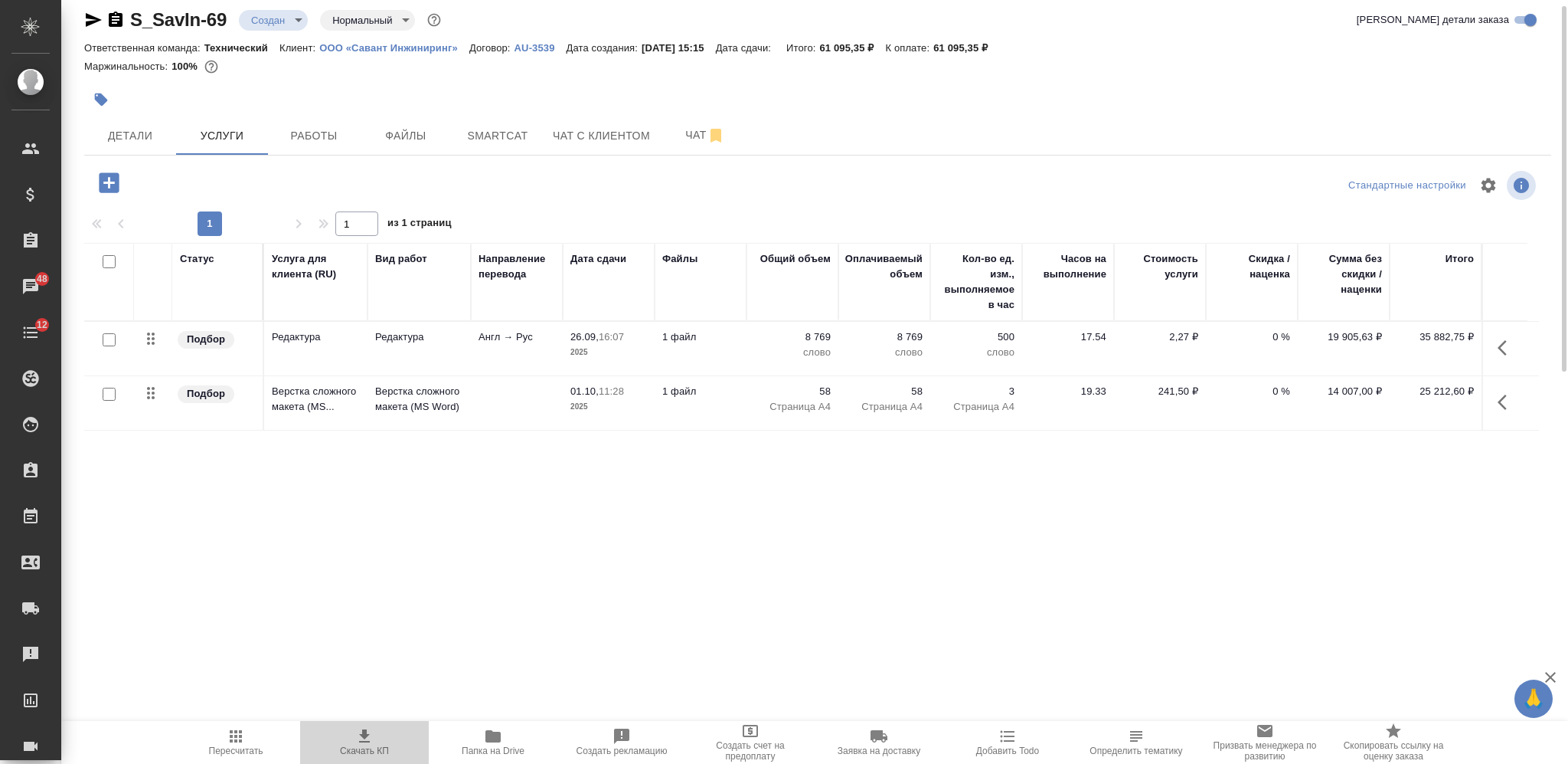
click at [357, 743] on icon "button" at bounding box center [364, 736] width 19 height 19
click at [161, 161] on div "S_SavIn-69 Создан new Нормальный normal Кратко детали заказа Ответственная кома…" at bounding box center [818, 299] width 1484 height 624
click at [140, 130] on span "Детали" at bounding box center [130, 136] width 74 height 19
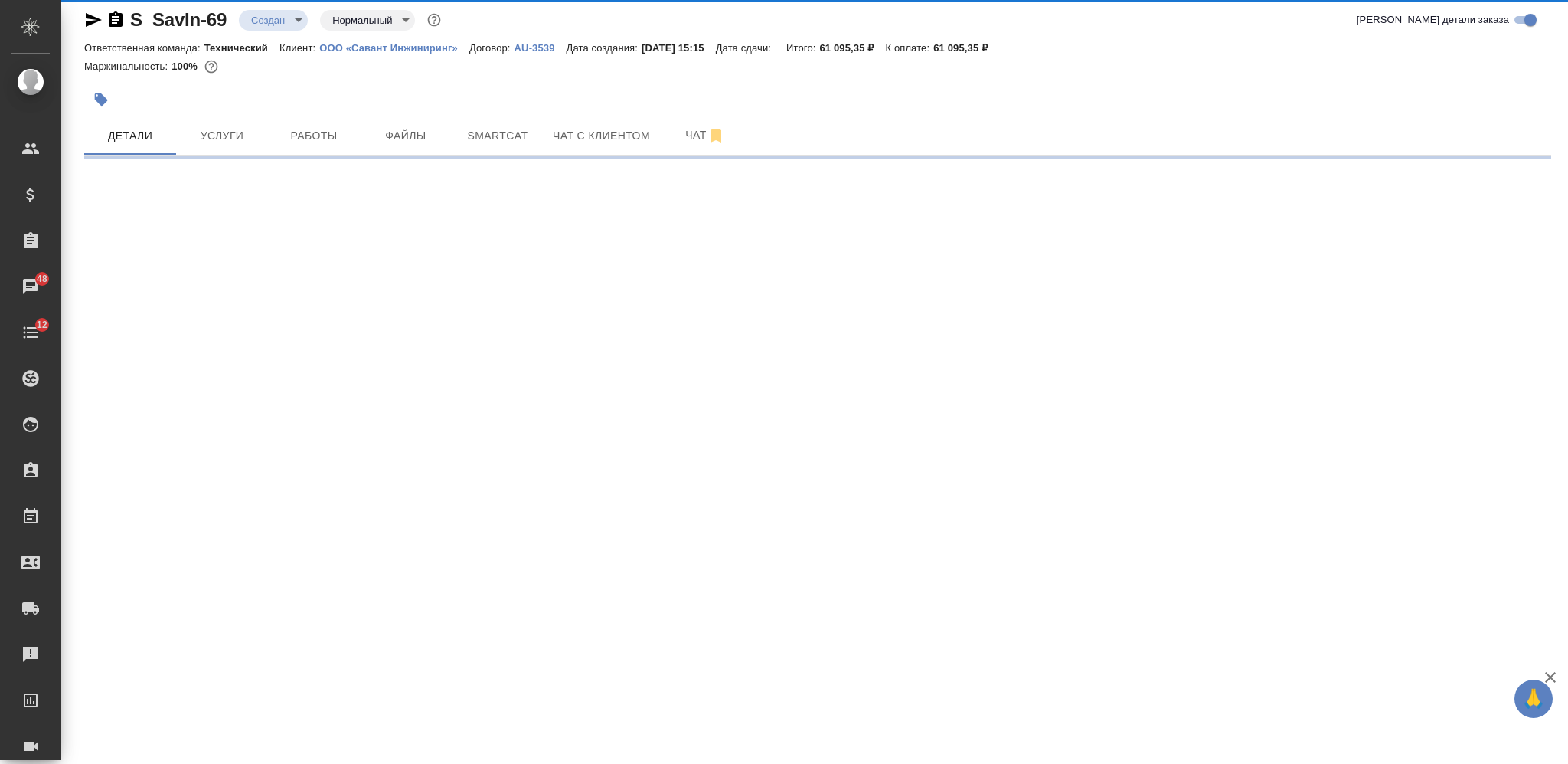
select select "RU"
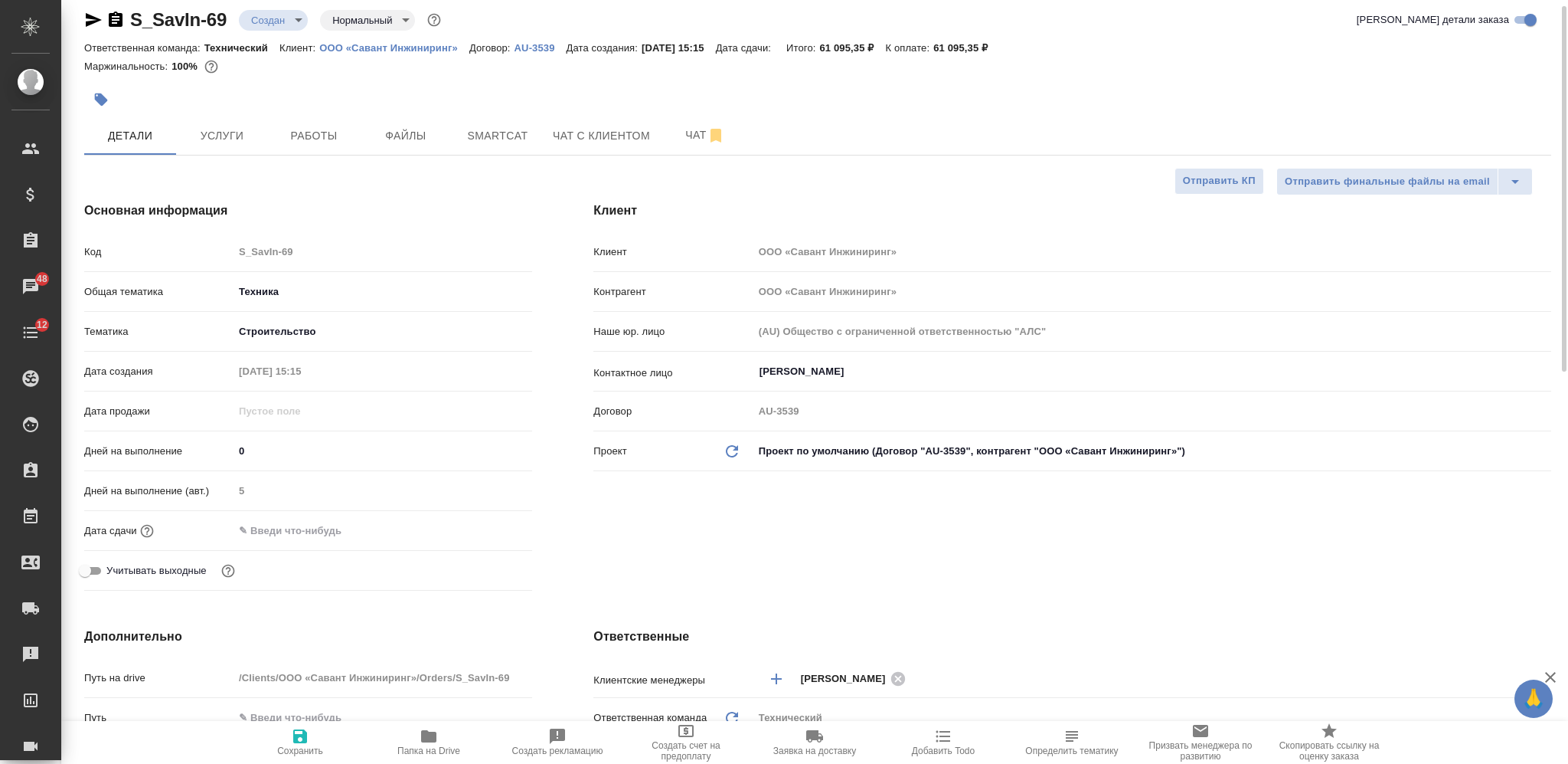
type textarea "x"
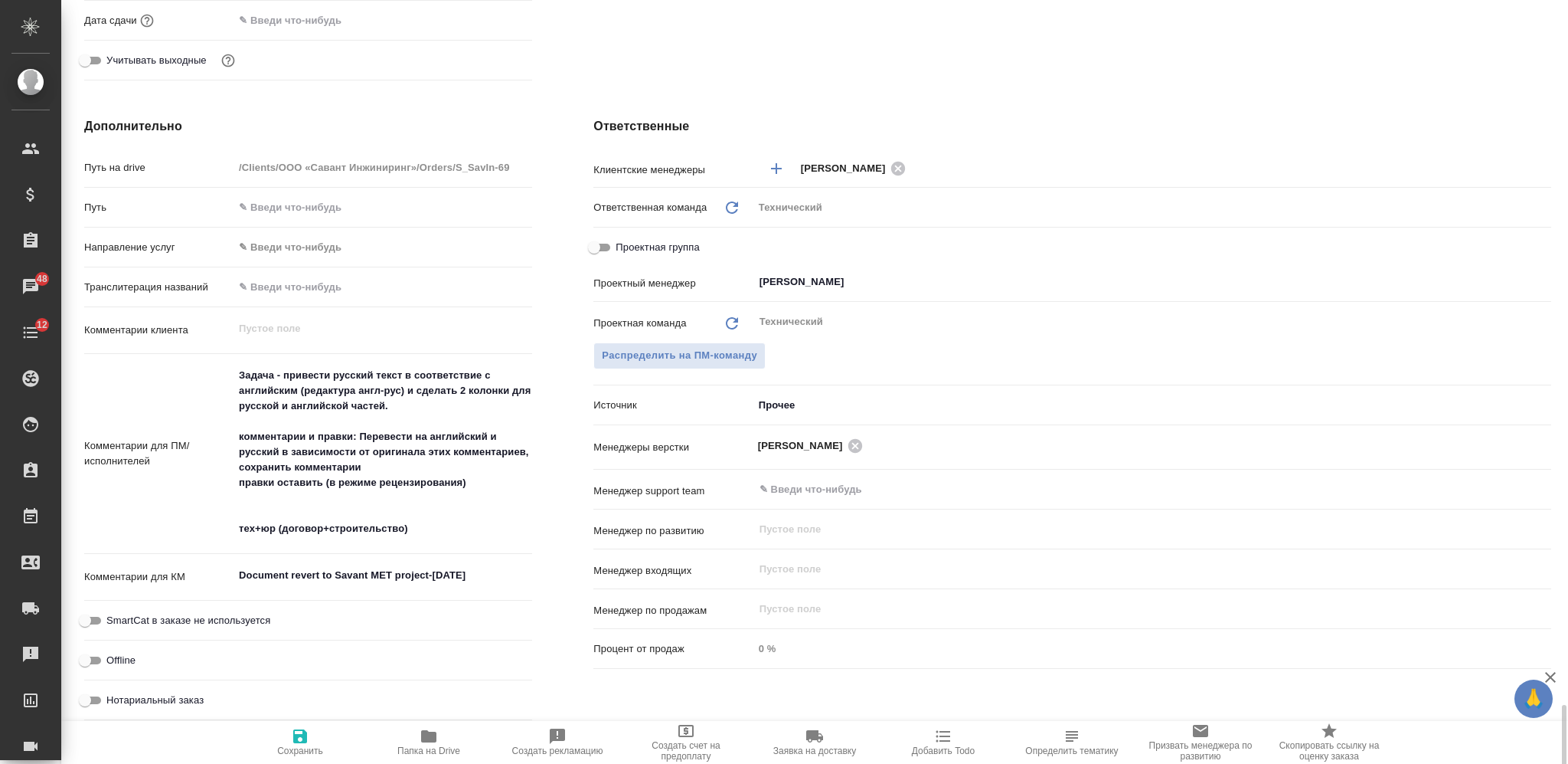
scroll to position [830, 0]
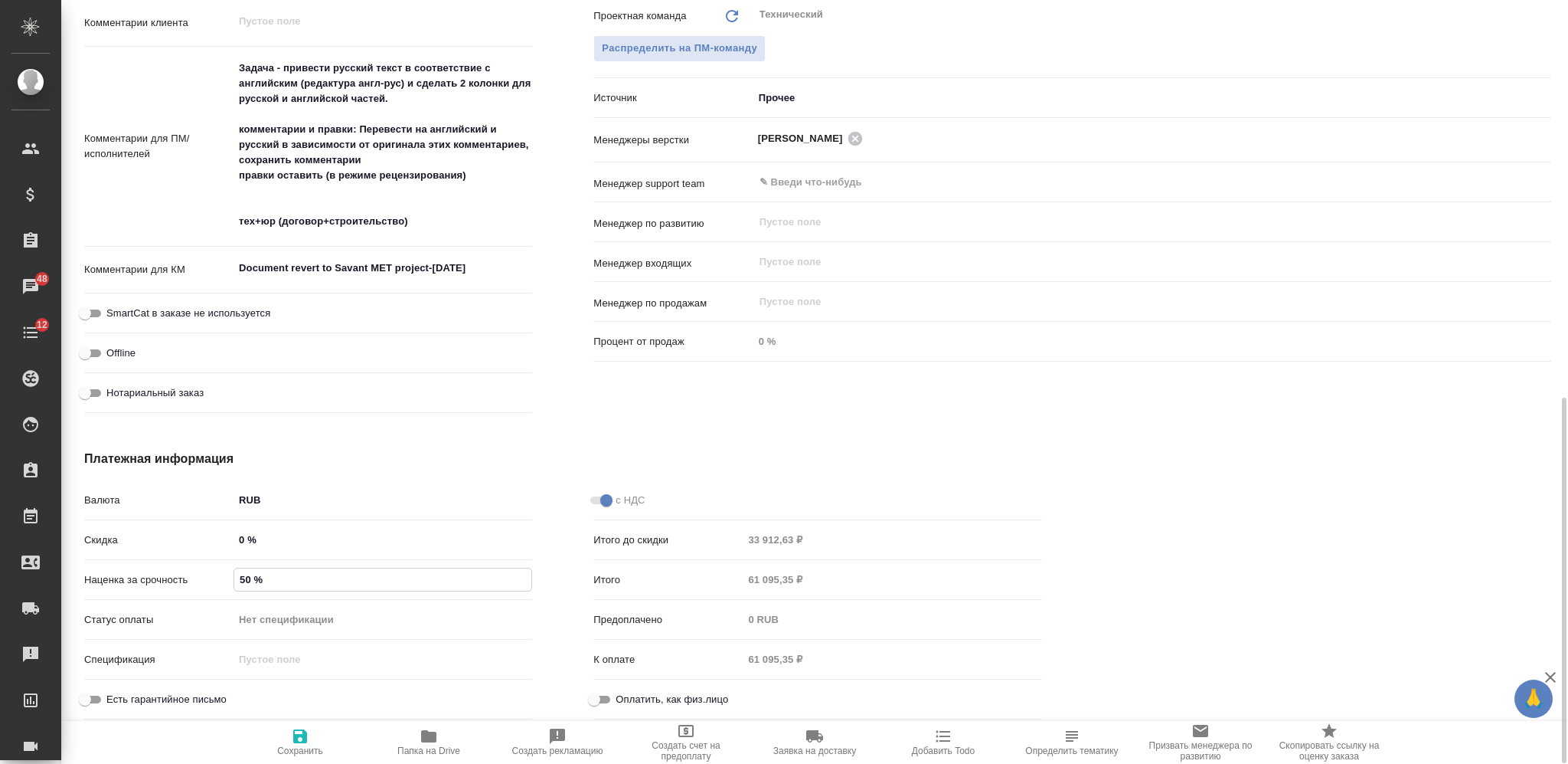
click at [235, 575] on input "50 %" at bounding box center [382, 579] width 297 height 22
type input "10 %"
type textarea "x"
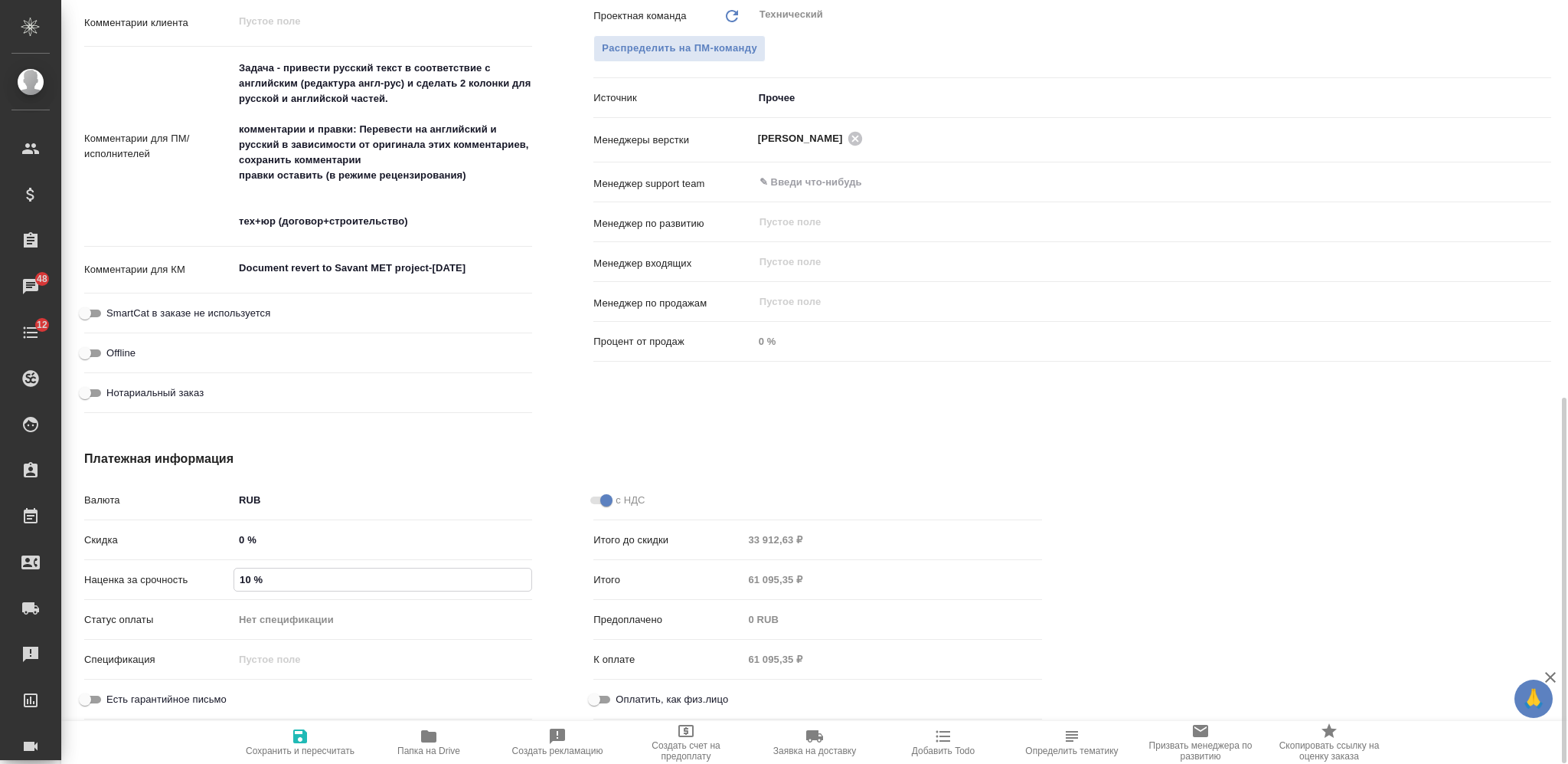
type input "100 %"
type textarea "x"
type input "100 %"
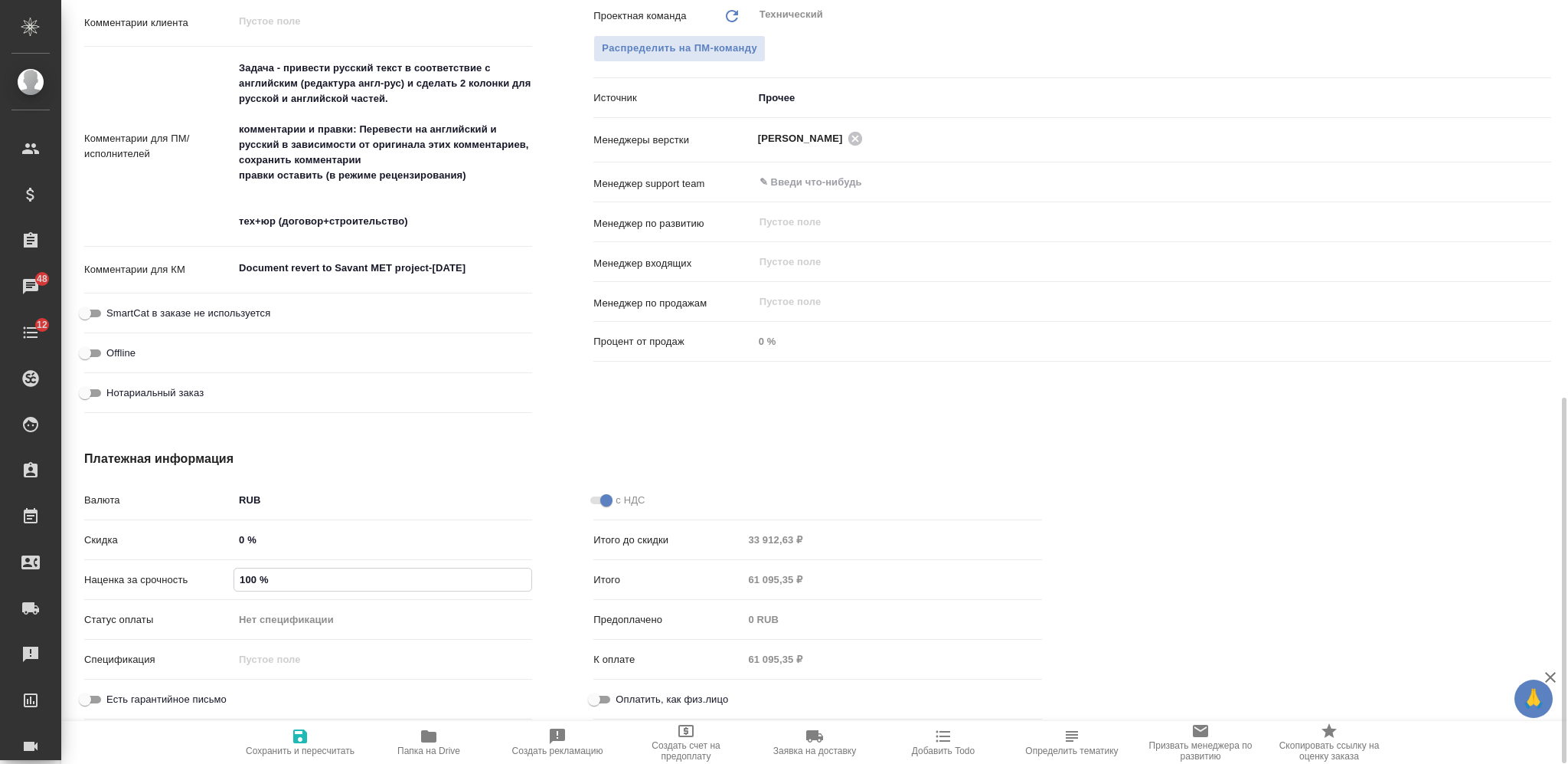
drag, startPoint x: 309, startPoint y: 738, endPoint x: 320, endPoint y: 743, distance: 12.1
click at [309, 739] on span "Сохранить и пересчитать" at bounding box center [300, 742] width 110 height 29
type textarea "x"
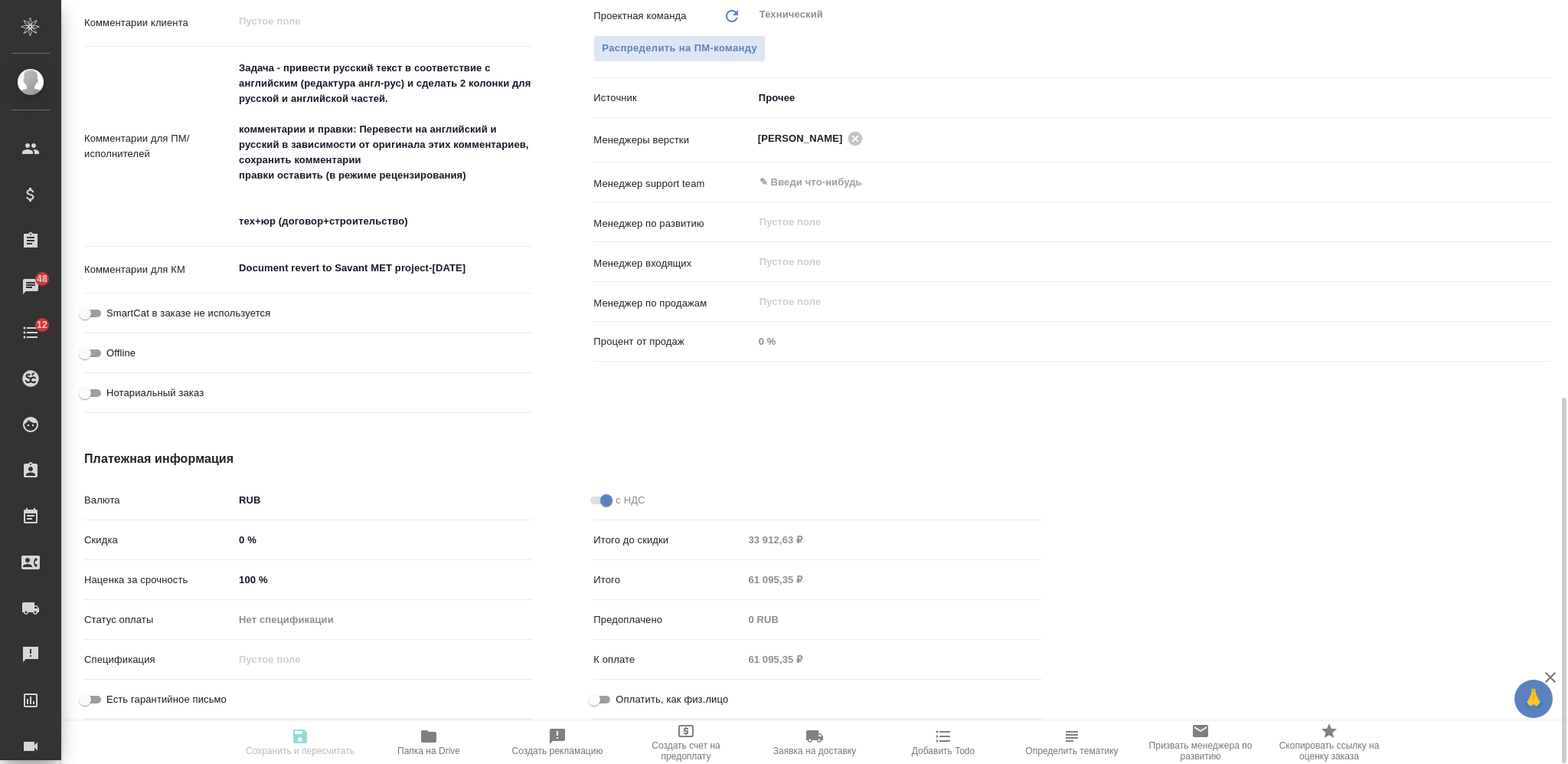
type textarea "x"
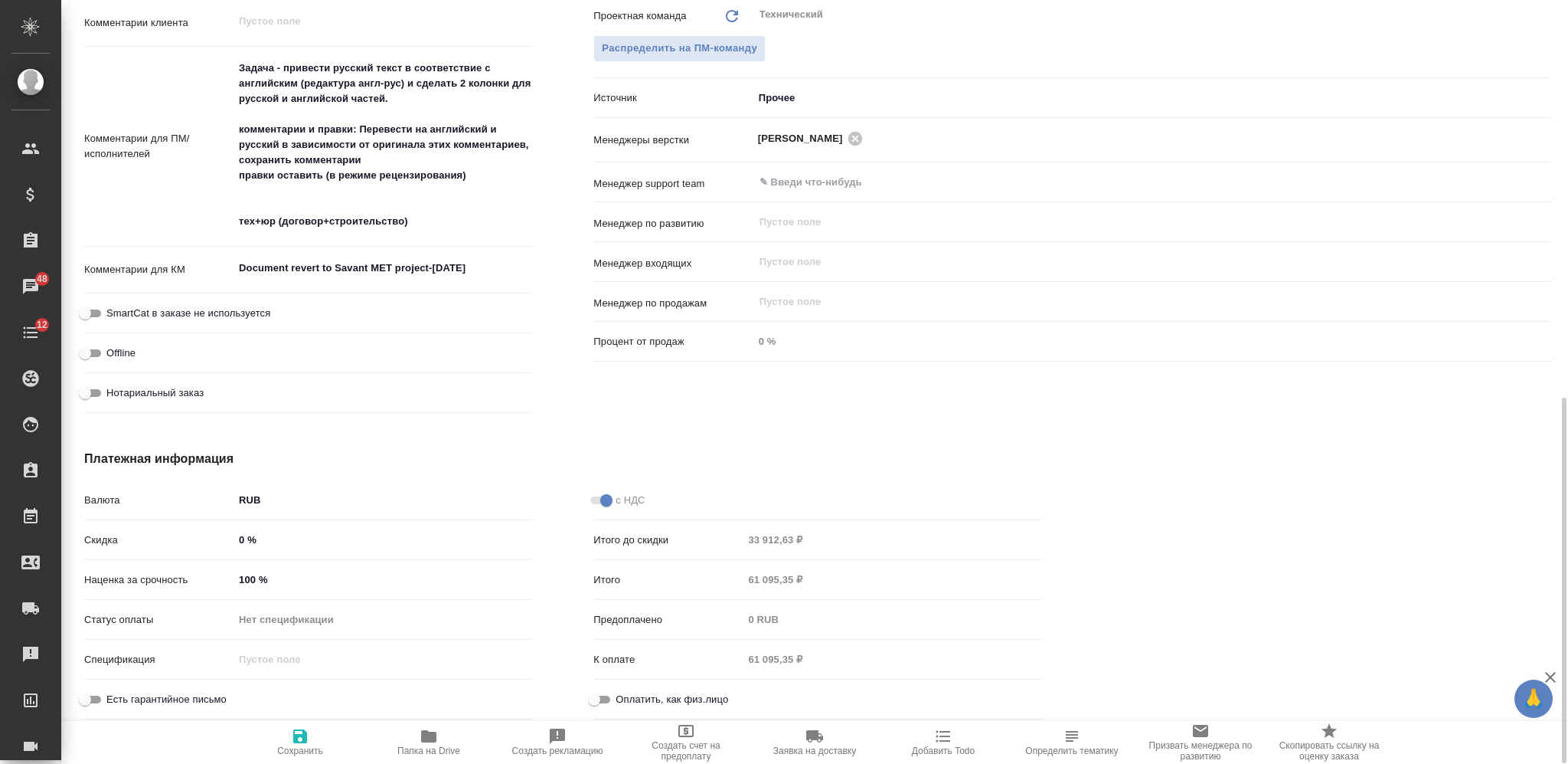
type textarea "x"
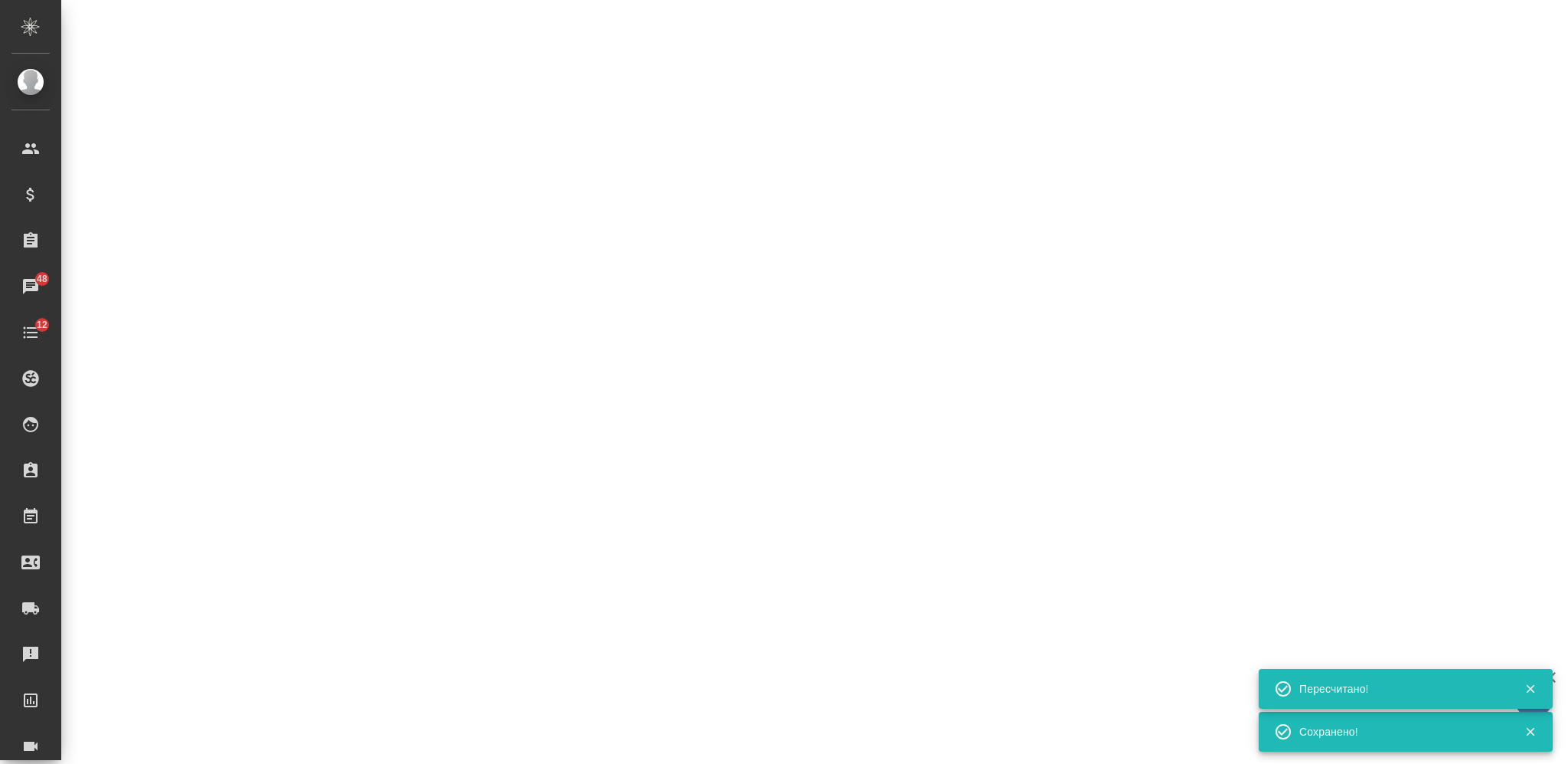
select select "RU"
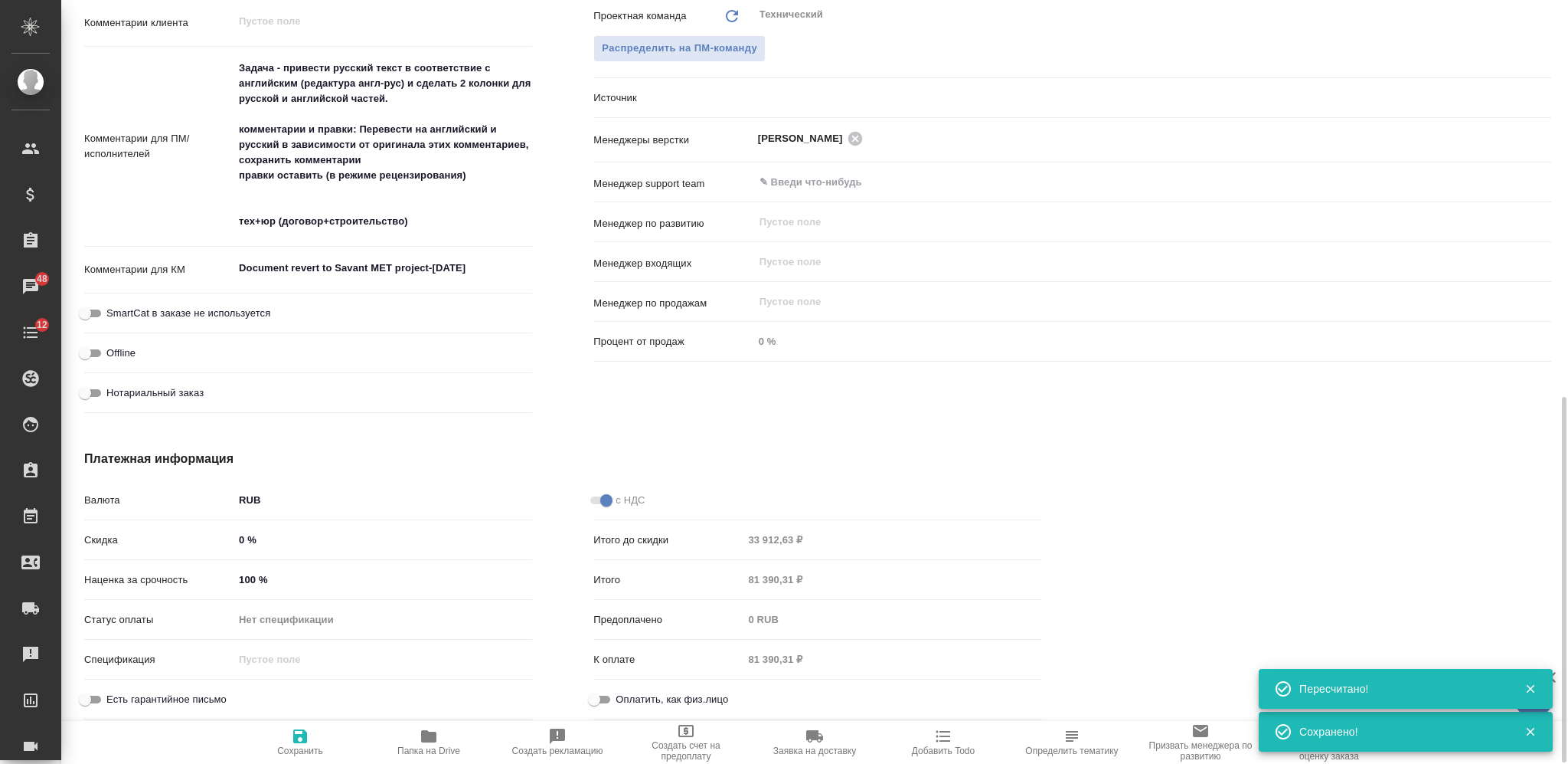
scroll to position [829, 0]
type textarea "x"
click at [720, 584] on div "Итого 81 390,31 ₽" at bounding box center [817, 580] width 448 height 27
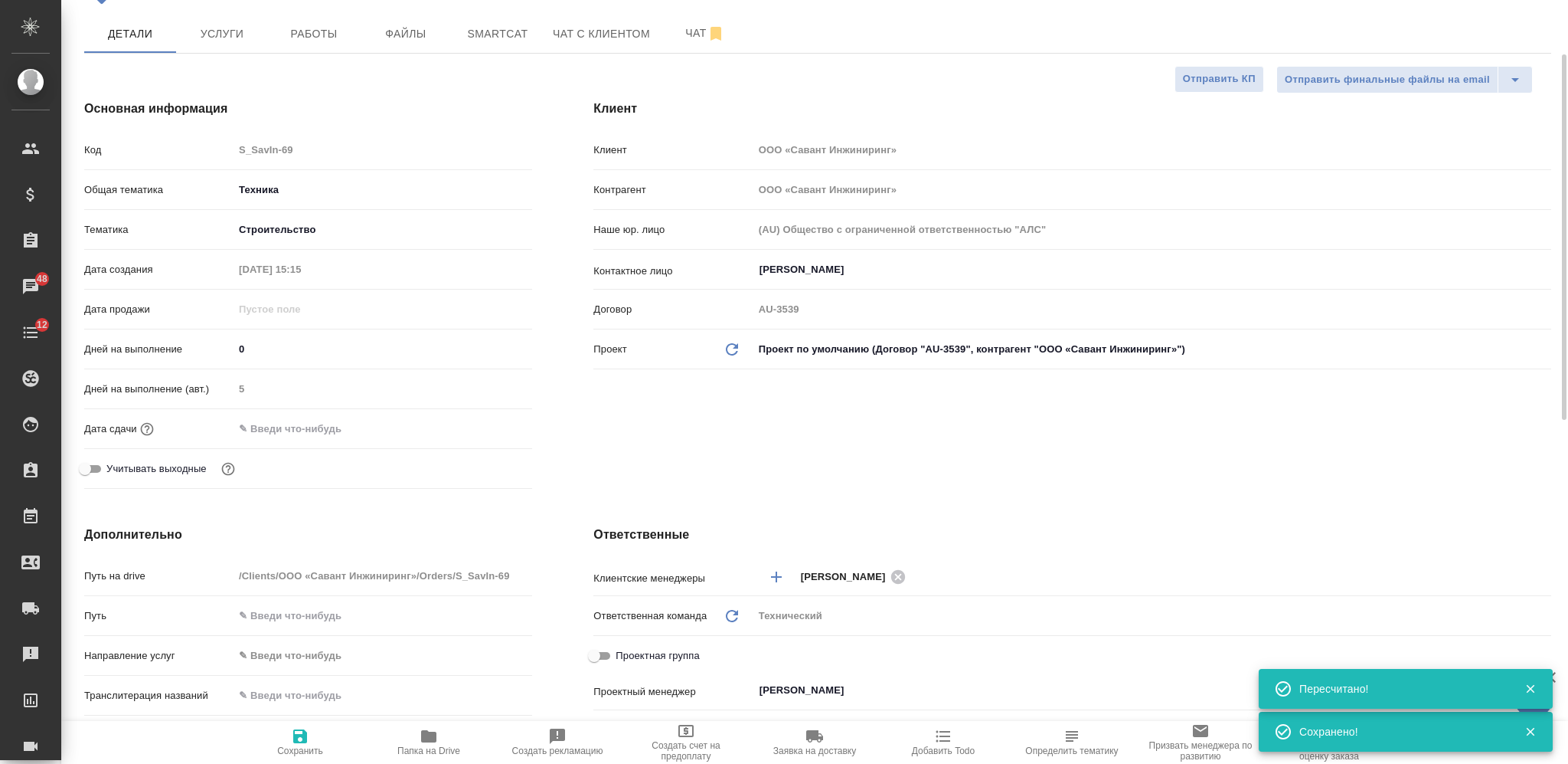
scroll to position [0, 0]
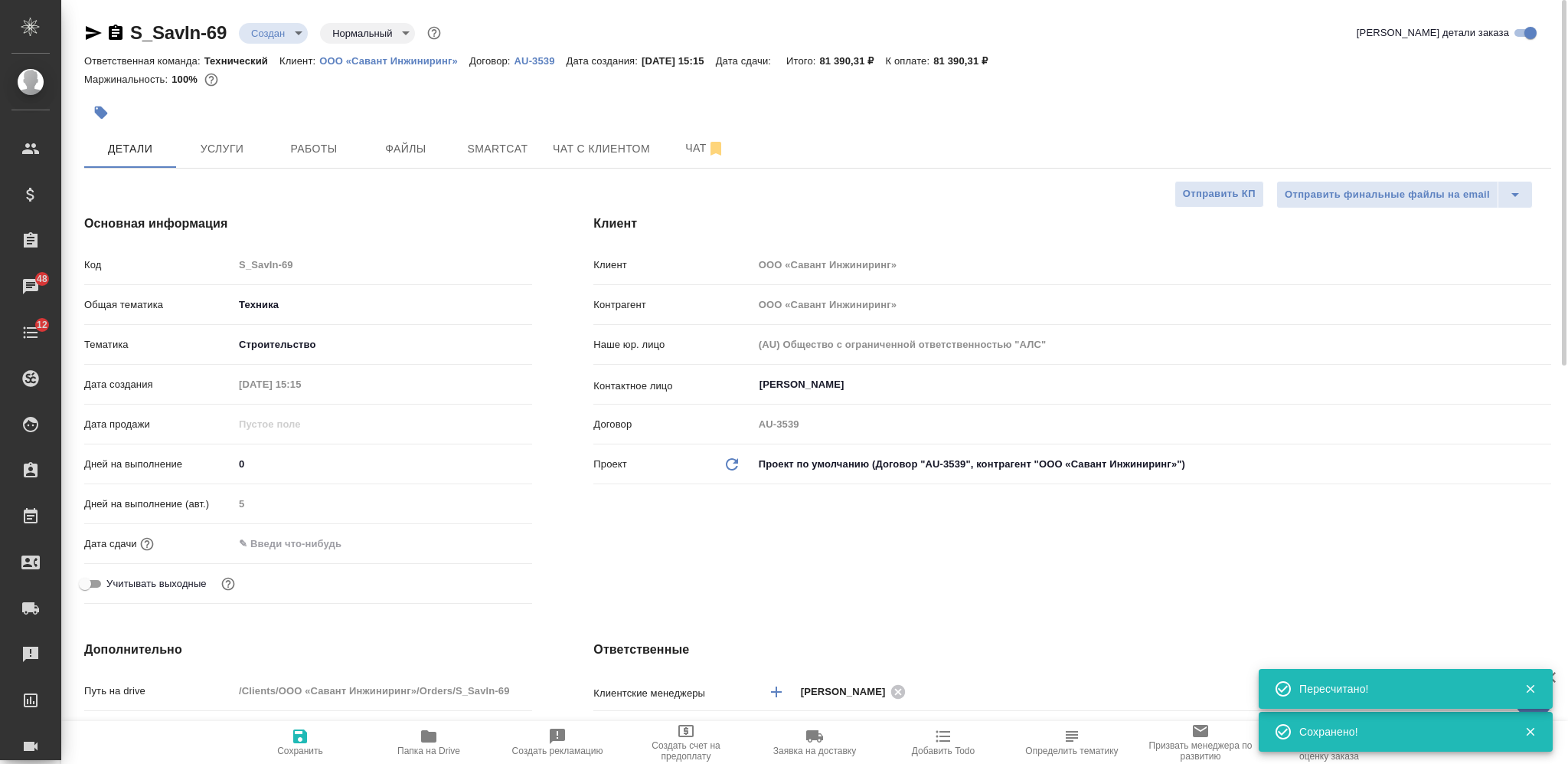
click at [241, 127] on div at bounding box center [573, 112] width 978 height 33
click at [237, 150] on span "Услуги" at bounding box center [222, 149] width 74 height 19
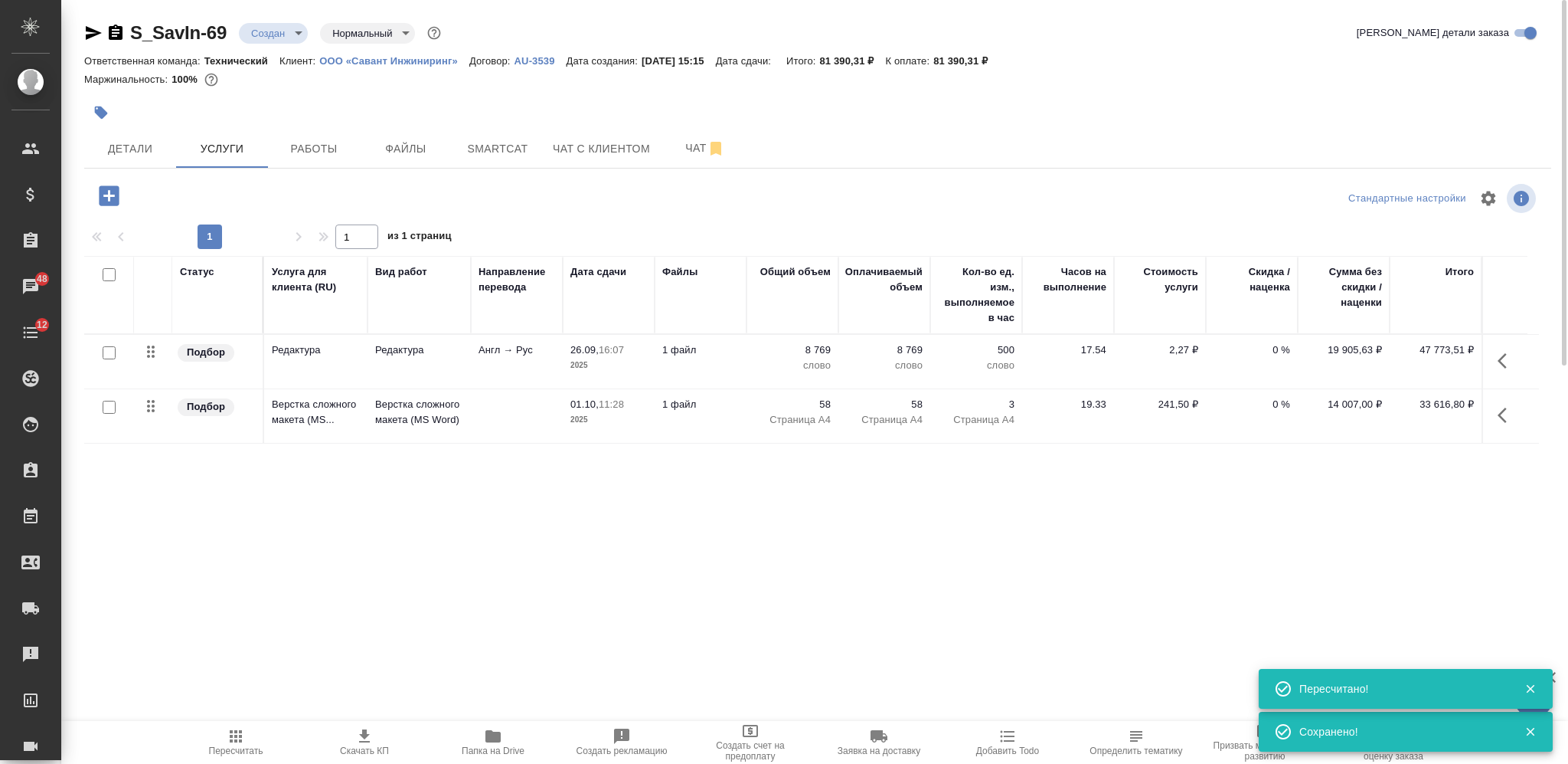
click at [360, 738] on icon "button" at bounding box center [364, 736] width 19 height 19
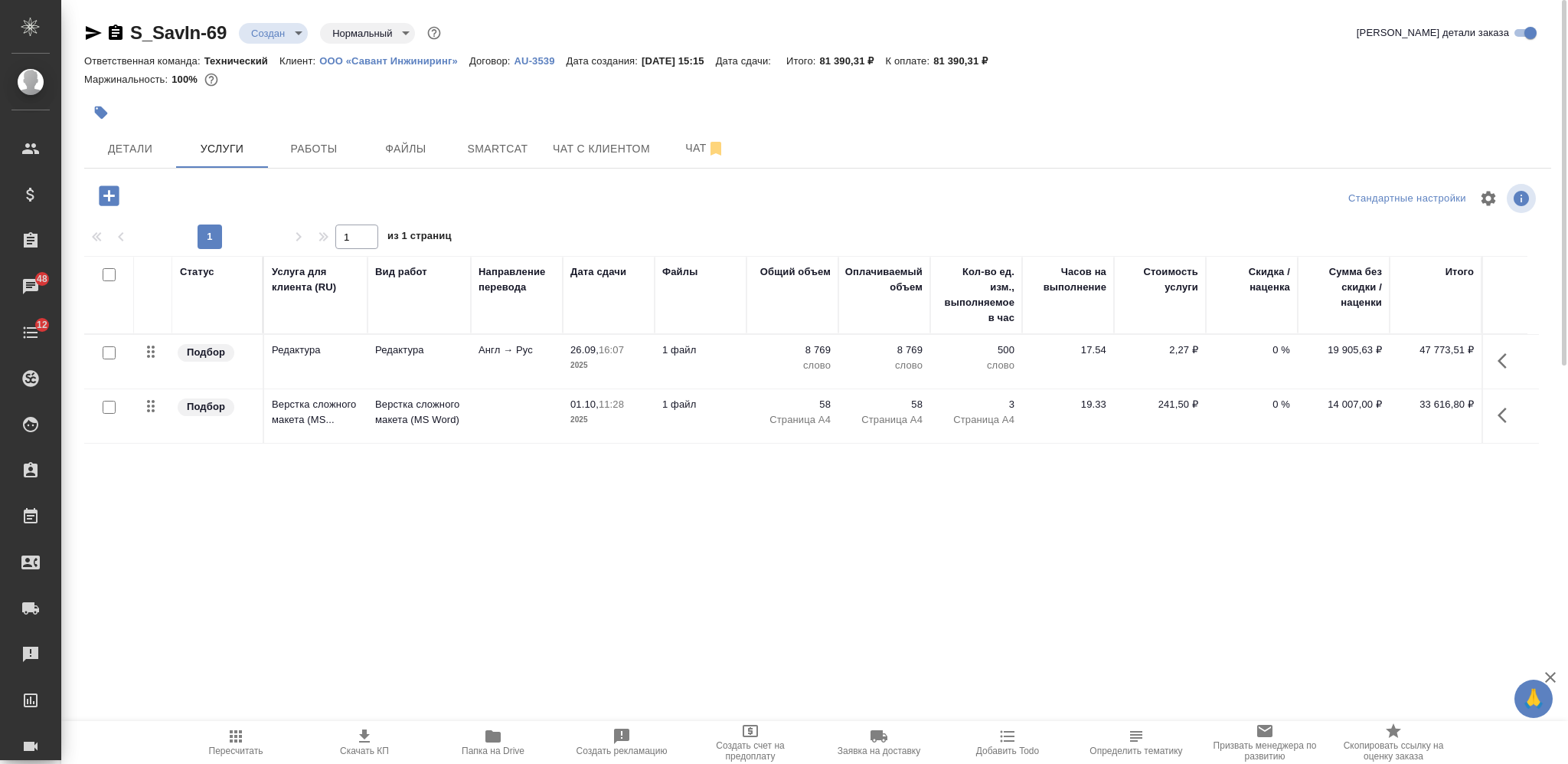
click at [274, 26] on body "🙏 .cls-1 fill:#fff; AWATERA Nikiforova Valeria Клиенты Спецификации Заказы 48 Ч…" at bounding box center [784, 382] width 1568 height 764
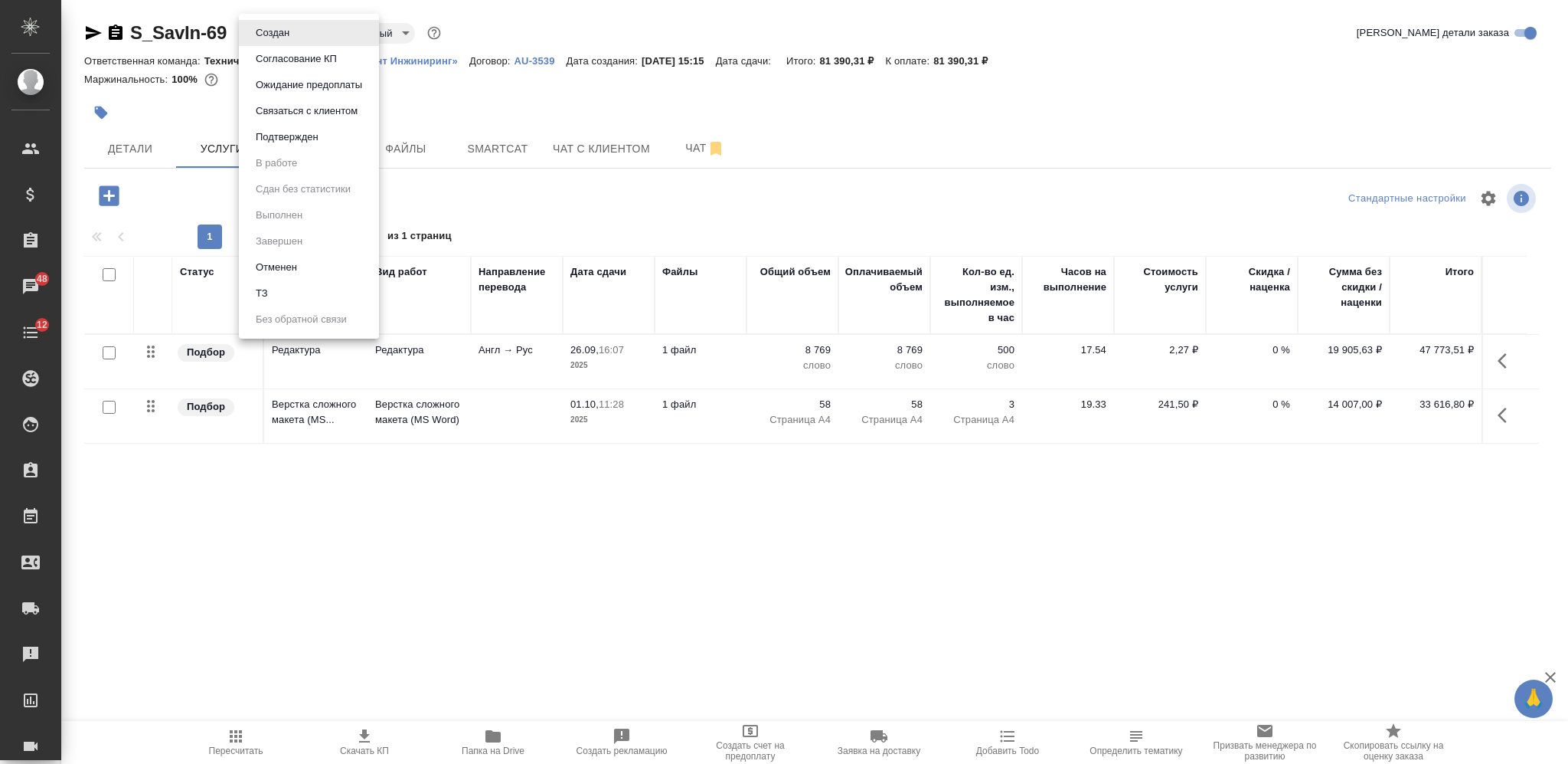
click at [278, 50] on button "Согласование КП" at bounding box center [296, 59] width 91 height 17
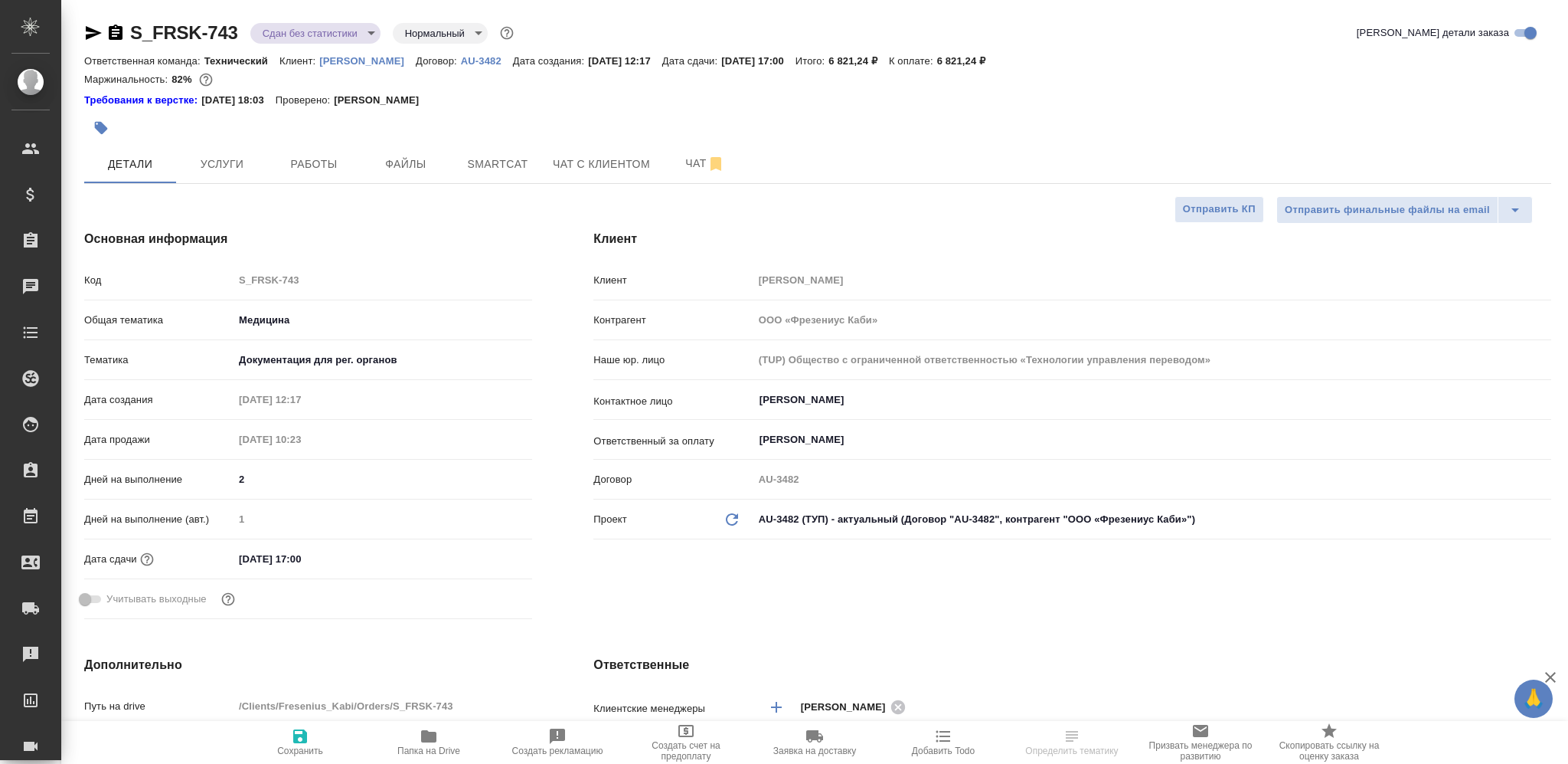
select select "RU"
click at [119, 34] on icon "button" at bounding box center [116, 33] width 14 height 16
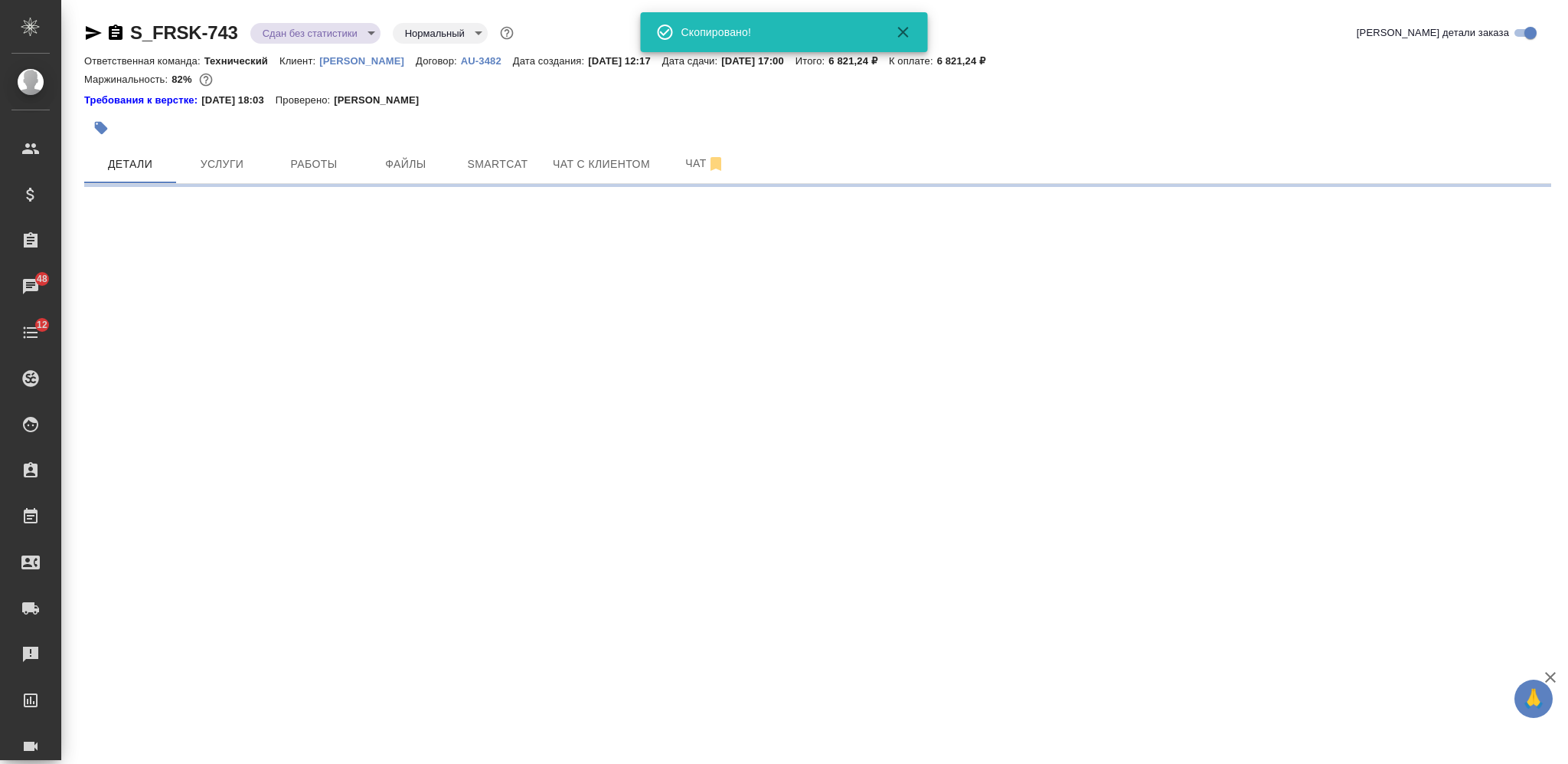
select select "RU"
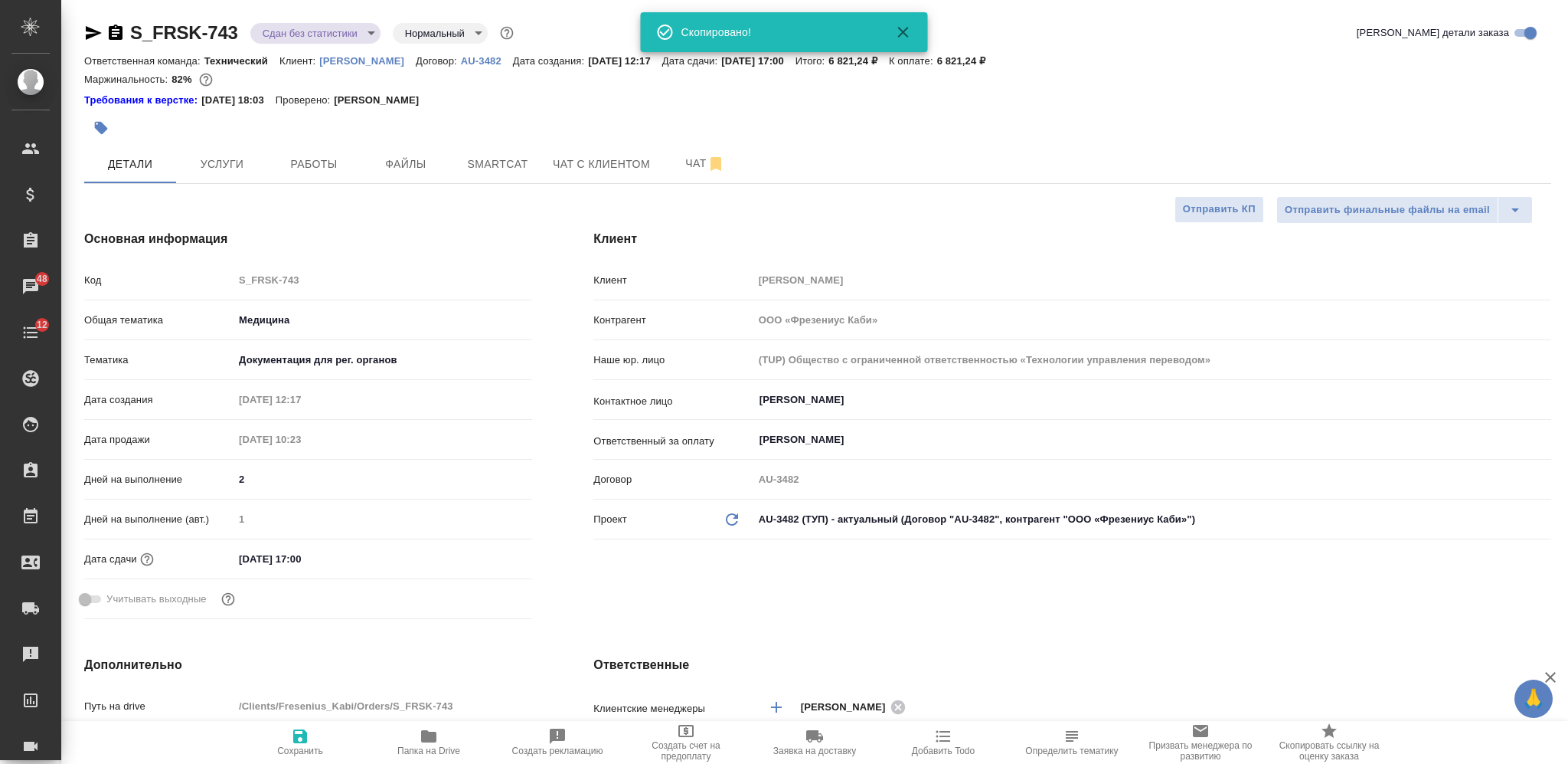
type textarea "x"
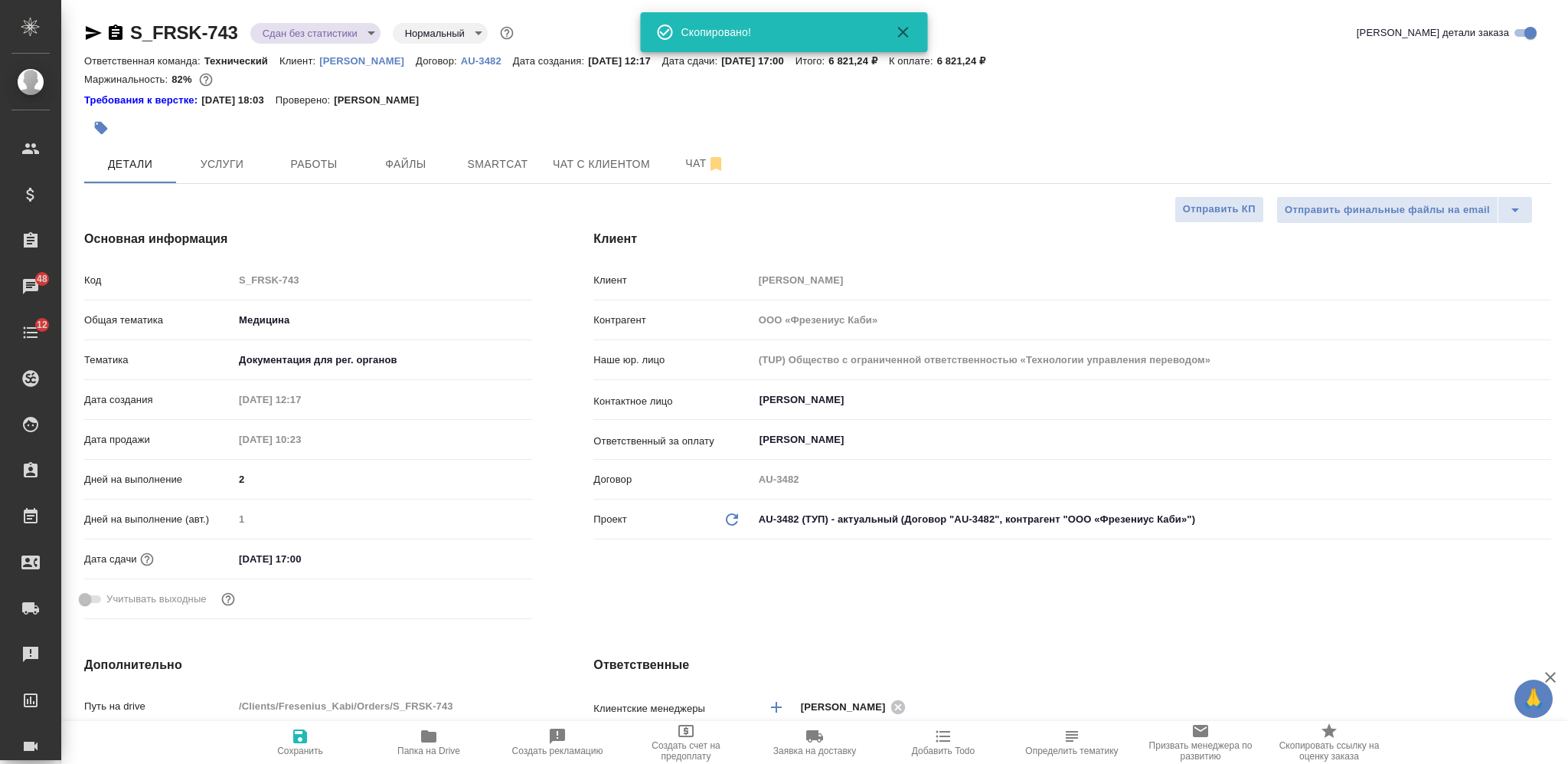
type textarea "x"
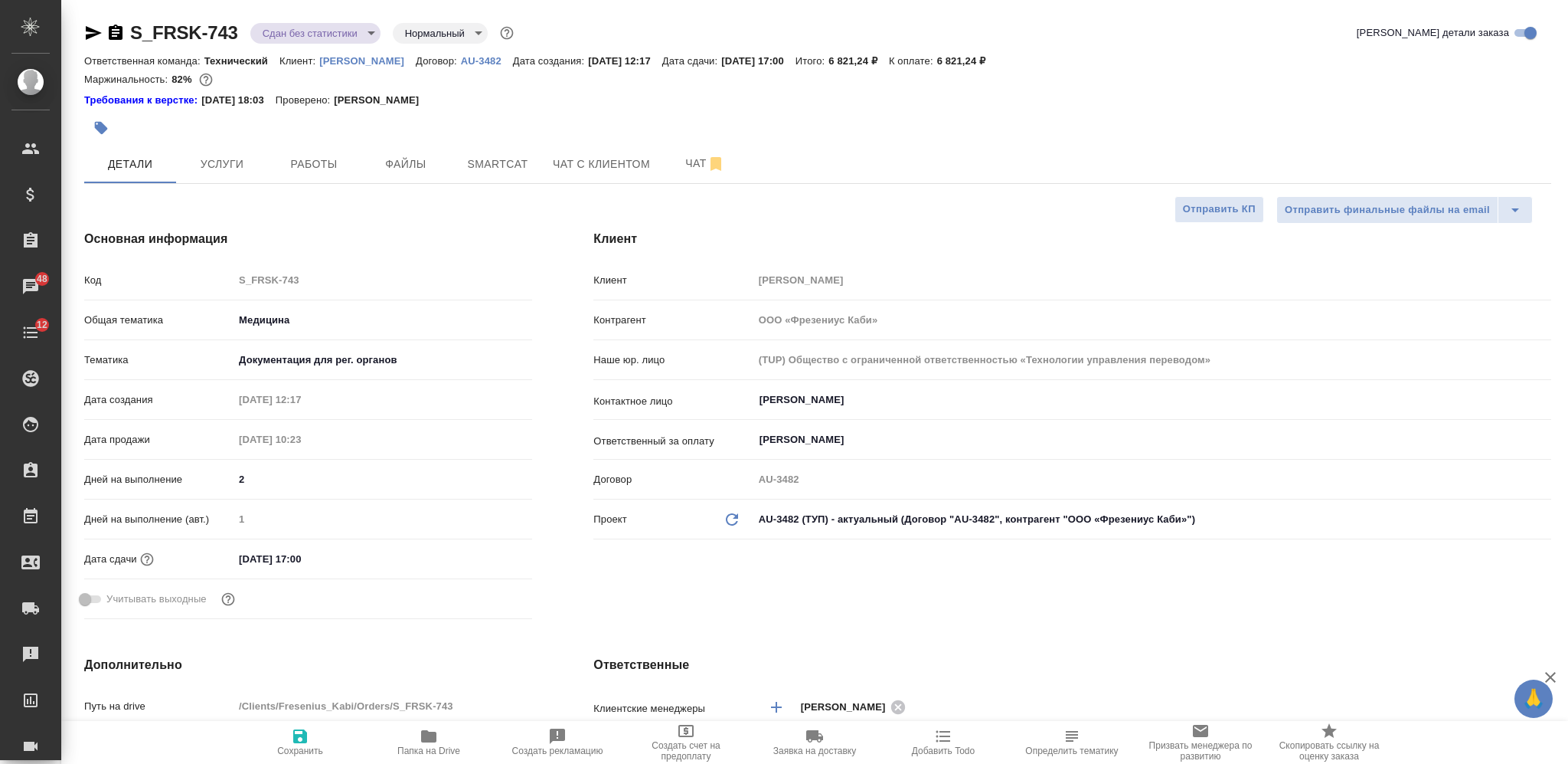
click at [95, 115] on button "button" at bounding box center [101, 127] width 33 height 33
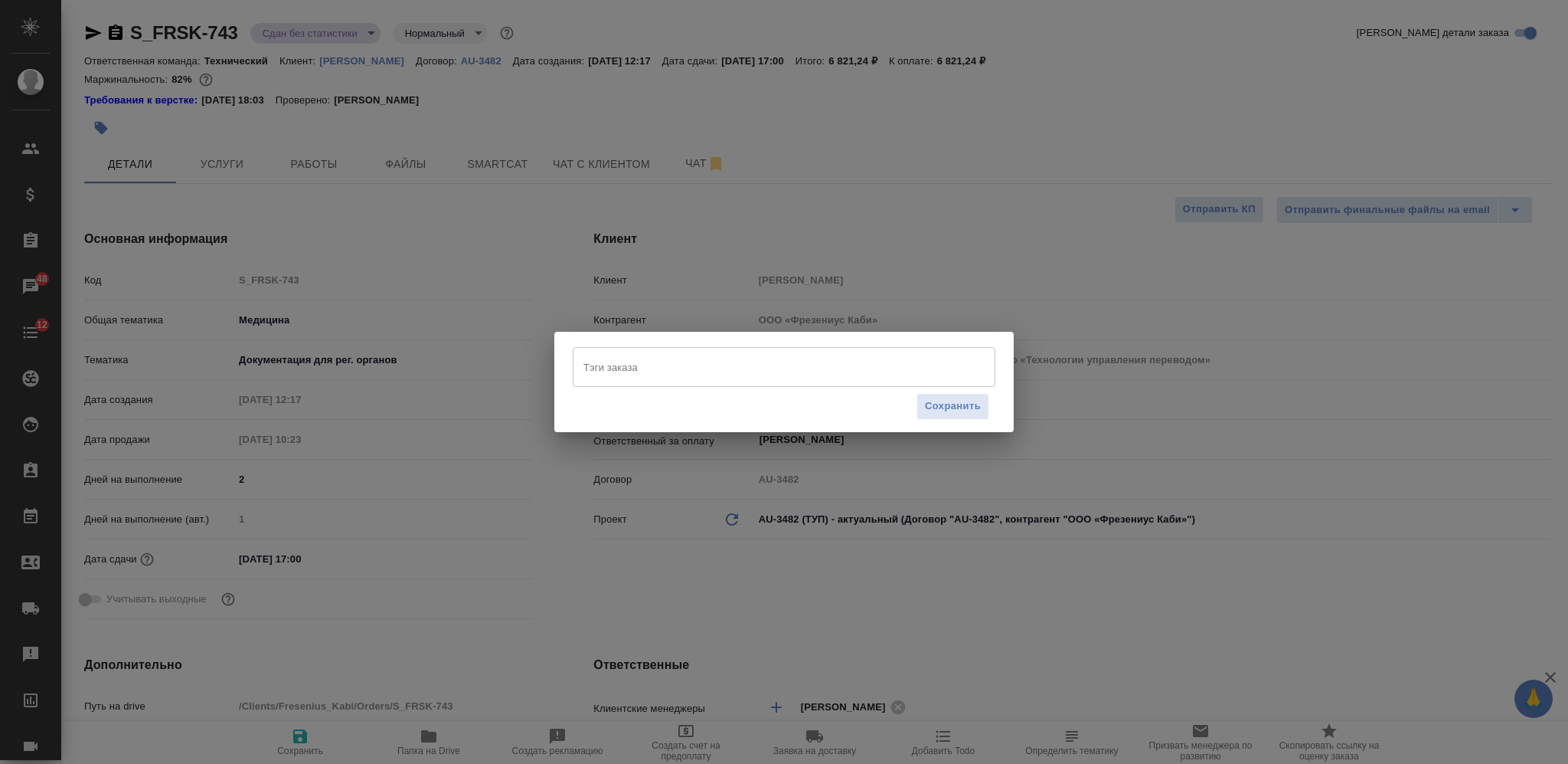
click at [799, 372] on input "Тэги заказа" at bounding box center [770, 367] width 380 height 26
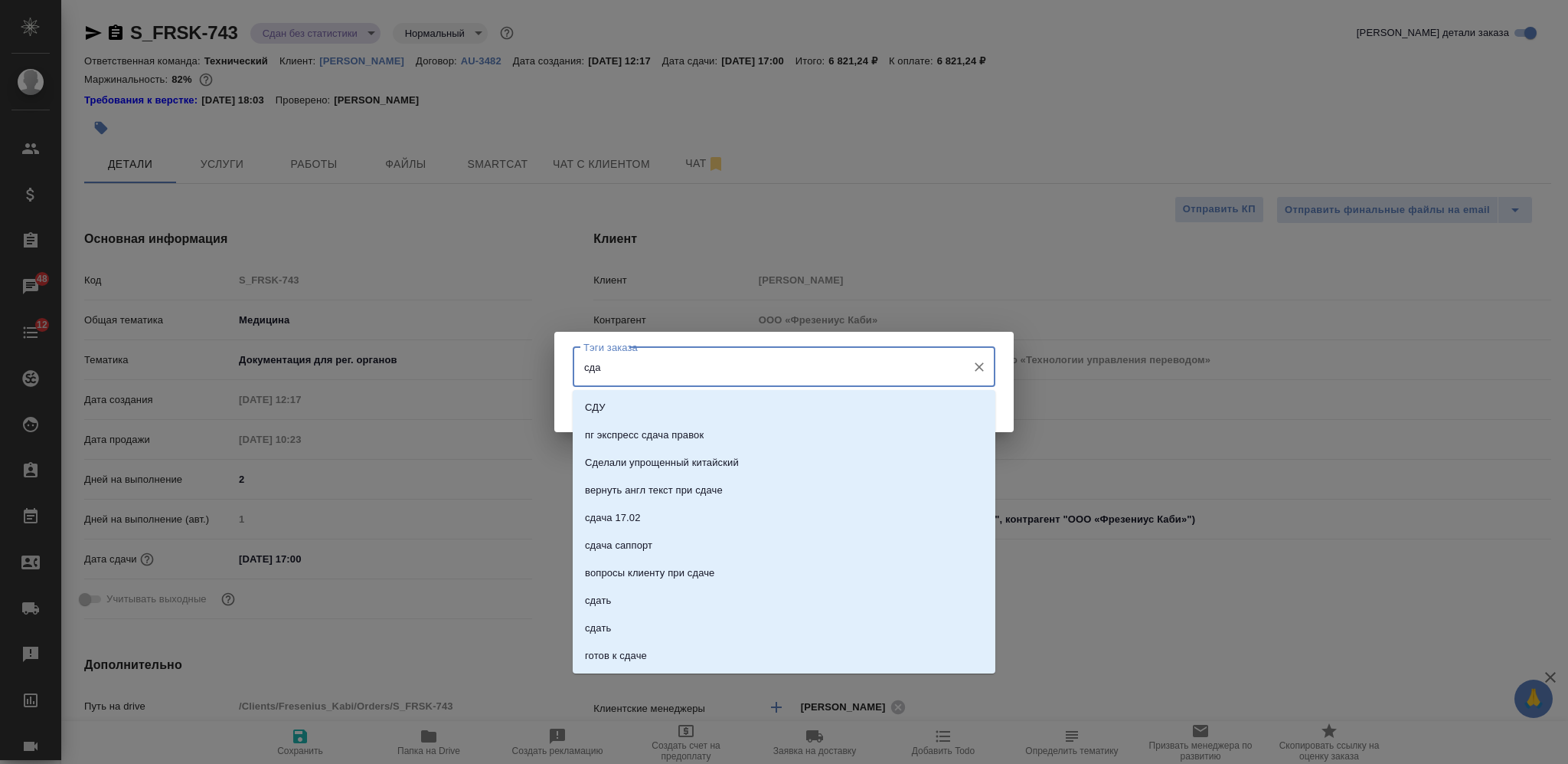
type input "сдан"
click at [848, 483] on li "сдан" at bounding box center [784, 490] width 423 height 28
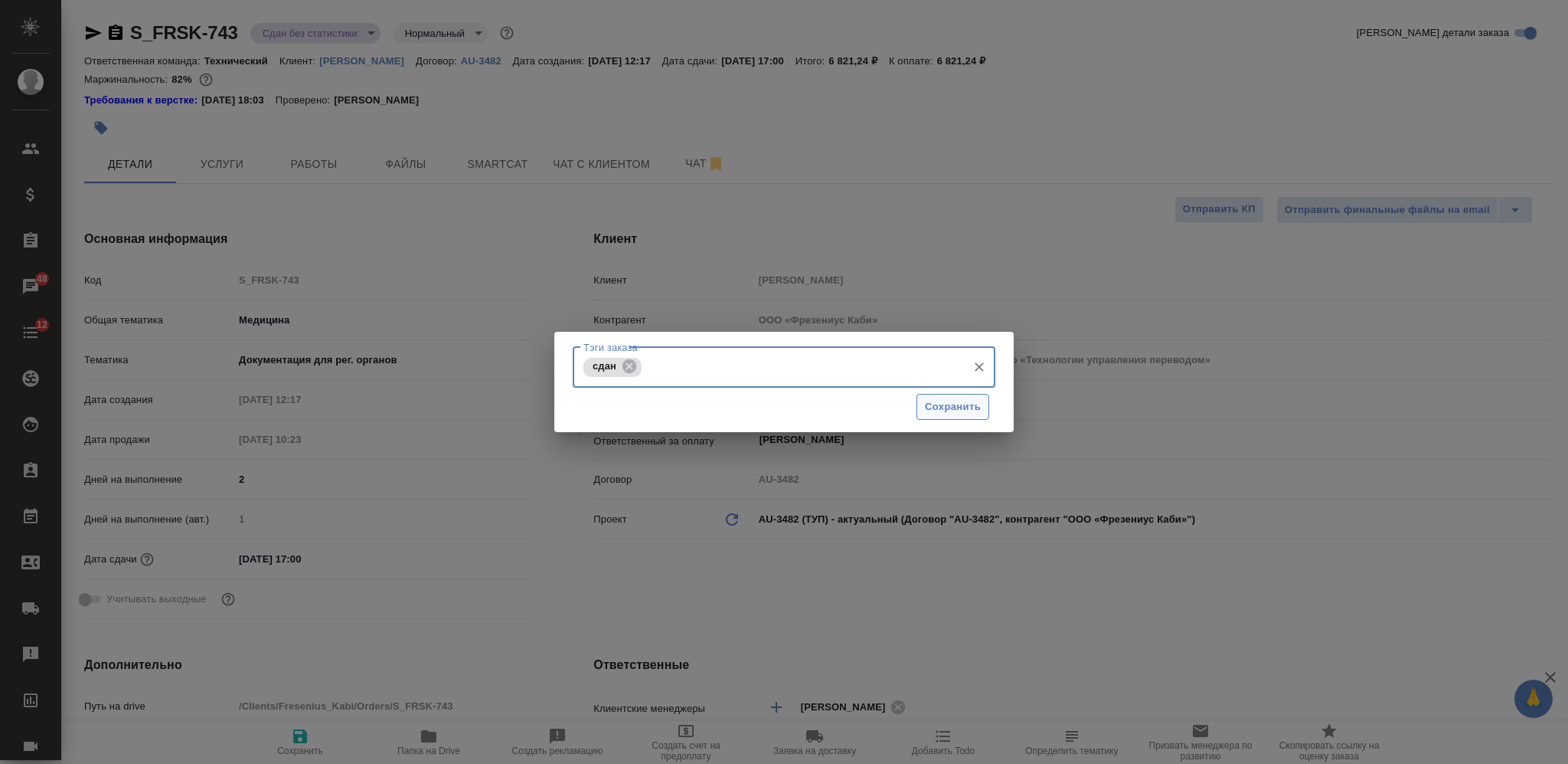
click at [952, 413] on span "Сохранить" at bounding box center [953, 406] width 56 height 18
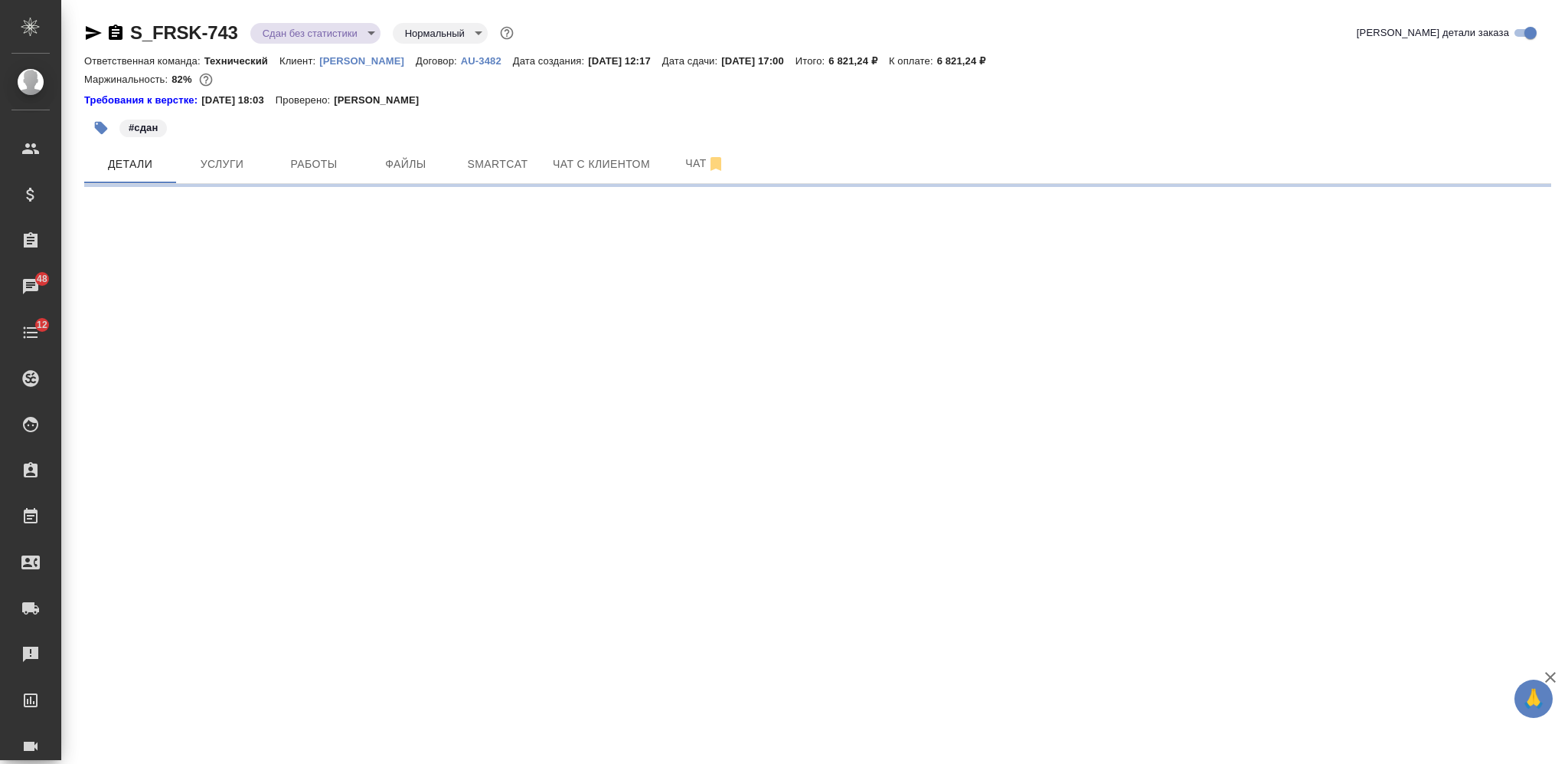
select select "RU"
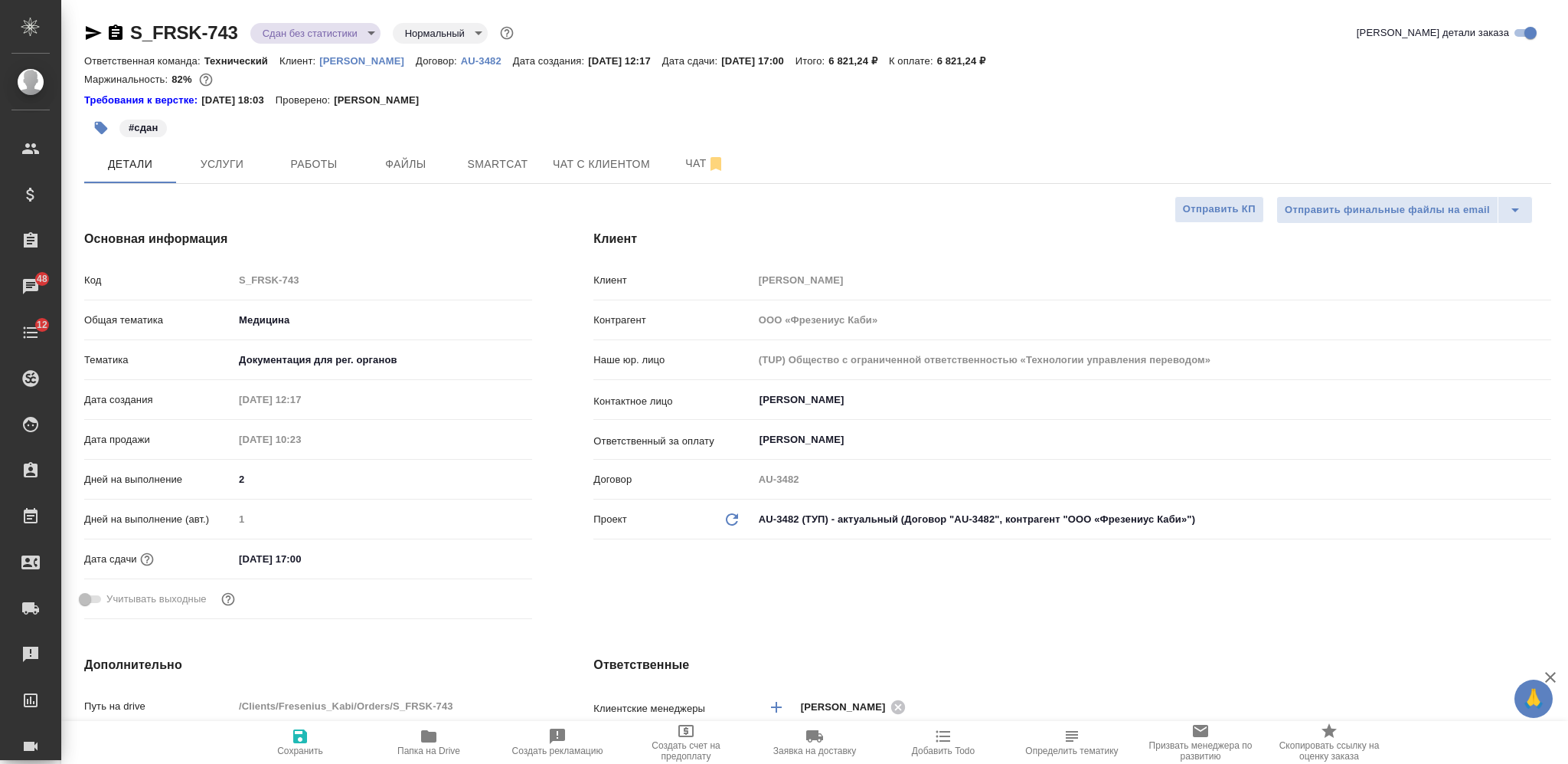
type textarea "x"
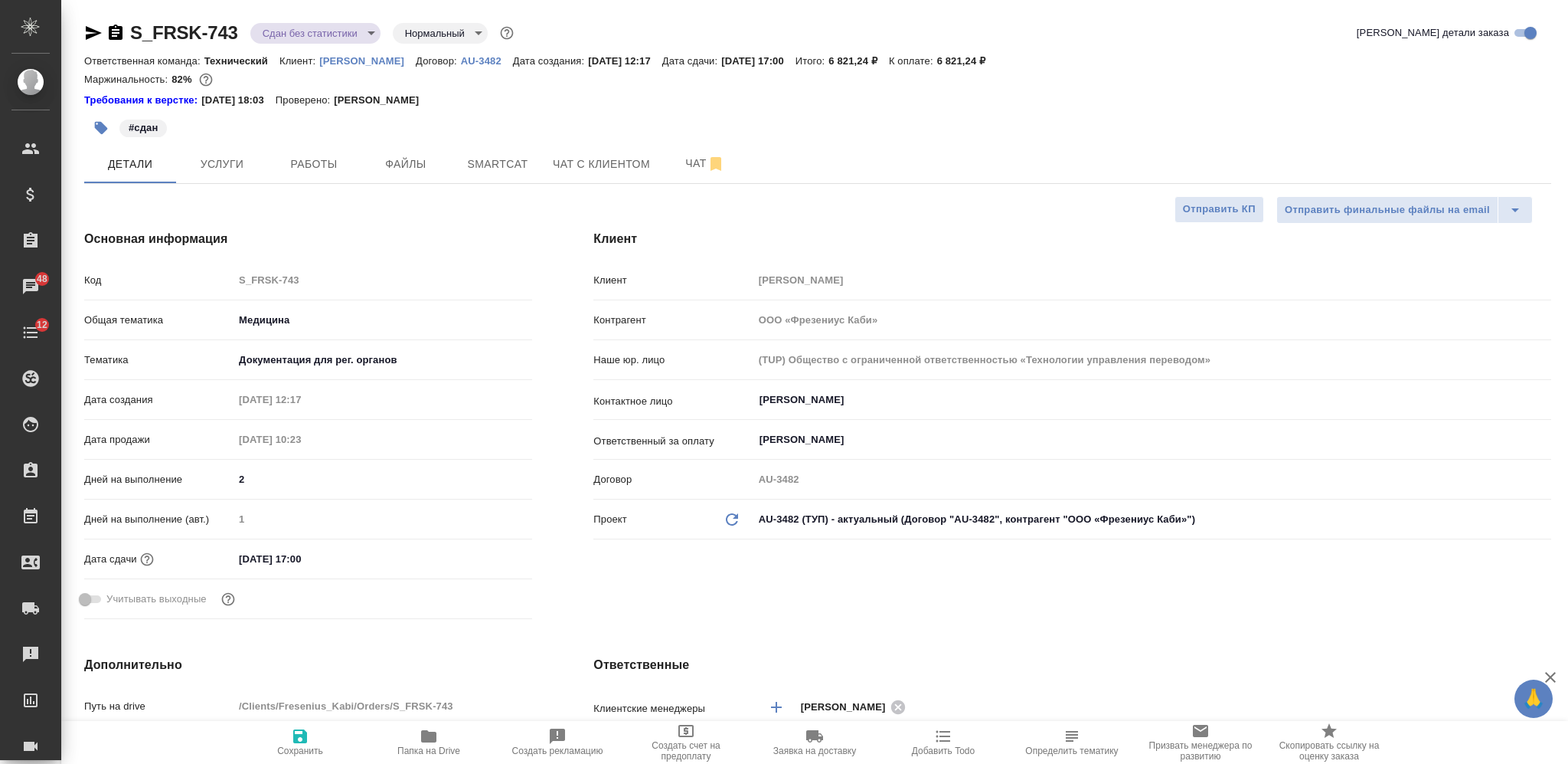
type textarea "x"
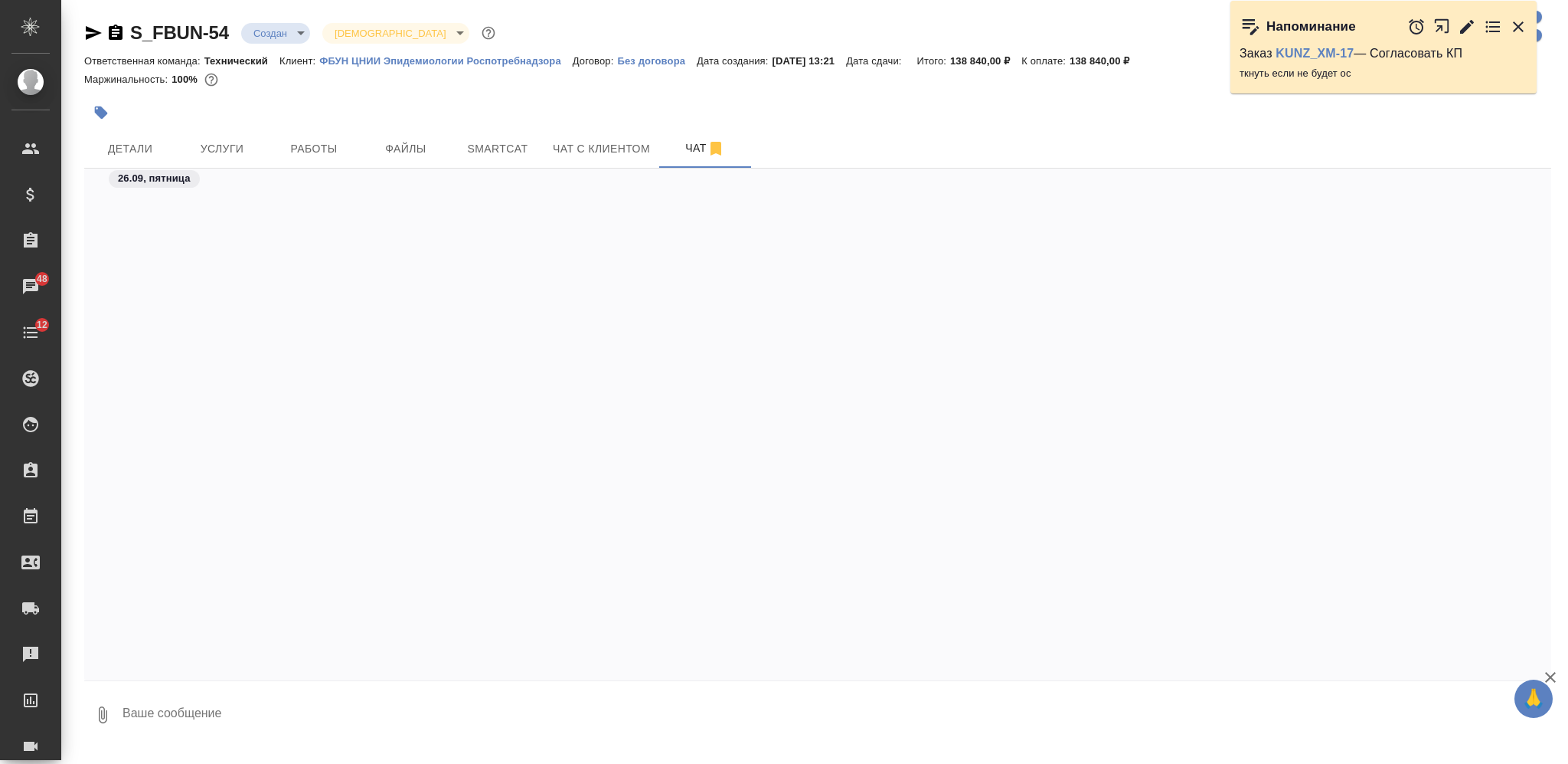
scroll to position [1308, 0]
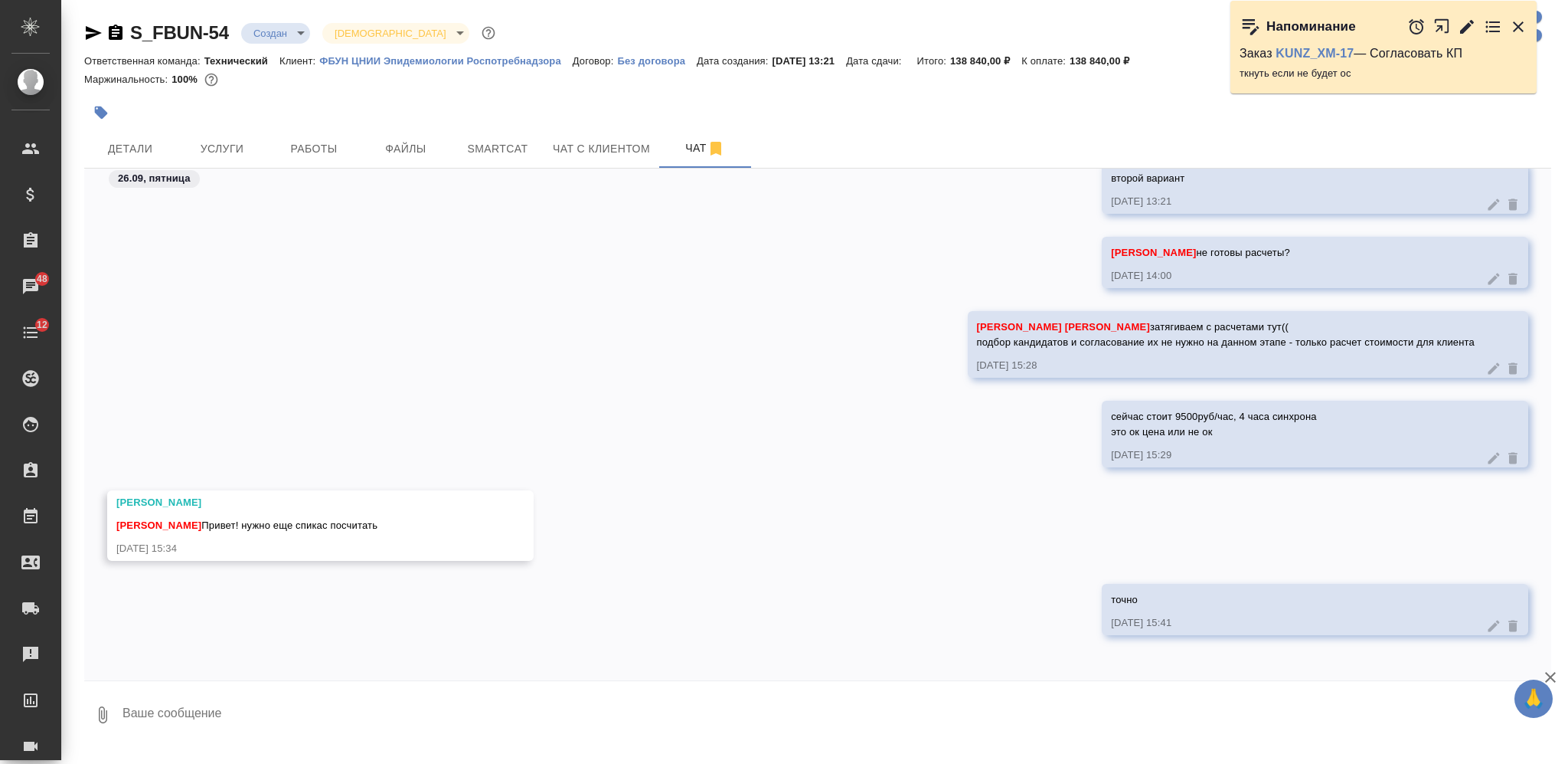
click at [633, 703] on textarea at bounding box center [836, 714] width 1431 height 52
click at [234, 161] on button "Услуги" at bounding box center [222, 148] width 92 height 38
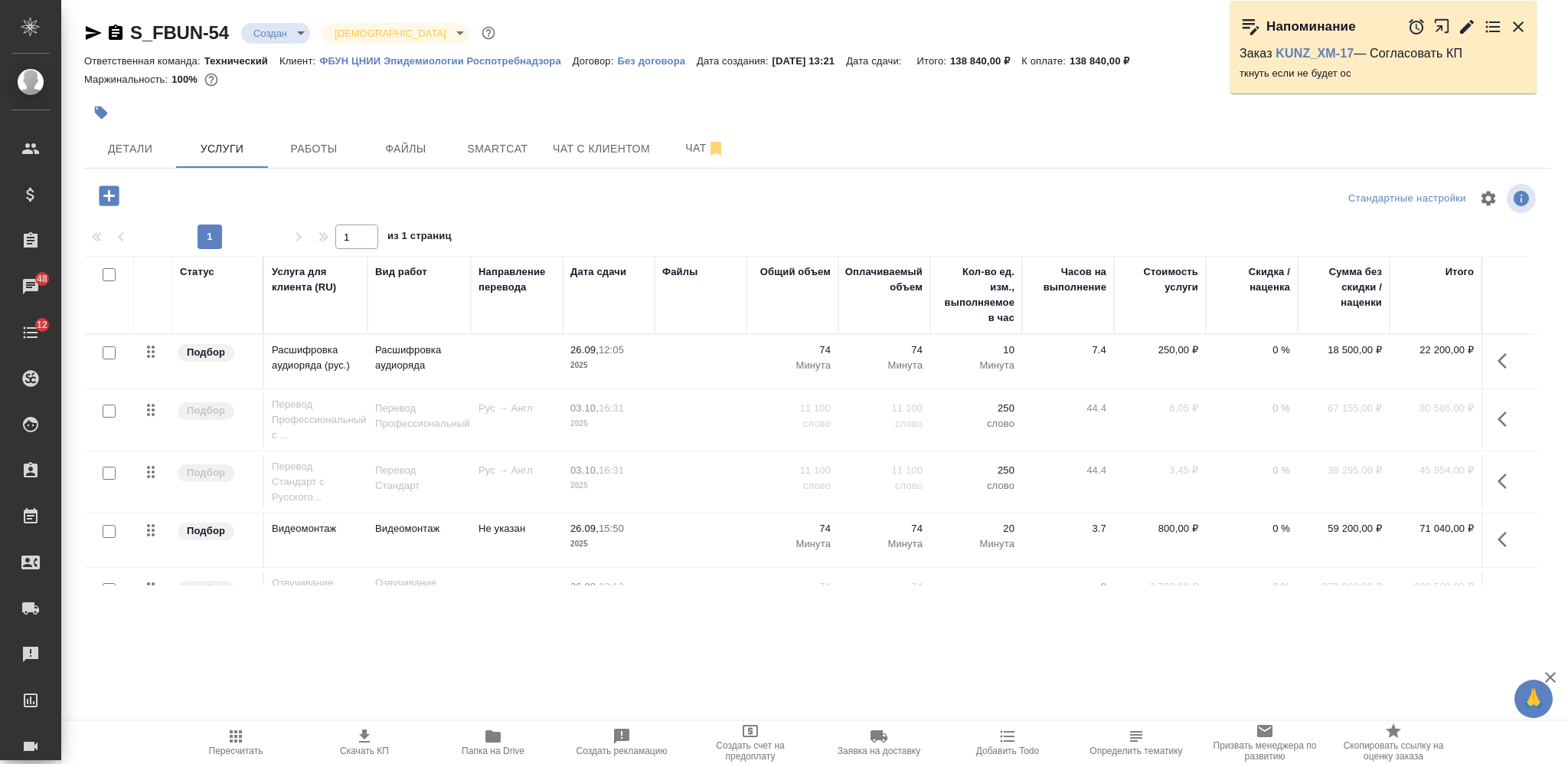
click at [99, 188] on icon "button" at bounding box center [109, 195] width 20 height 20
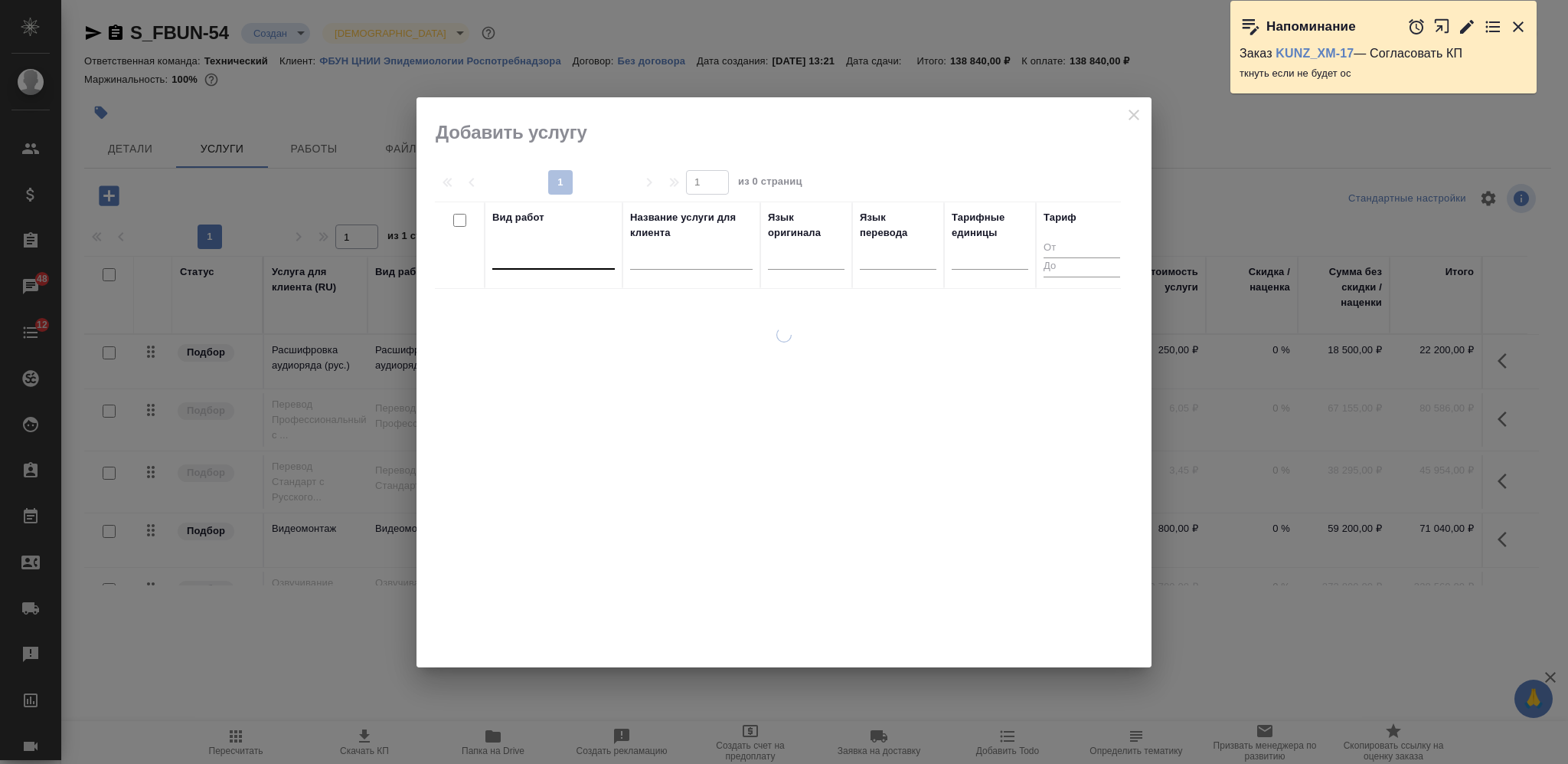
click at [547, 253] on div at bounding box center [554, 254] width 123 height 22
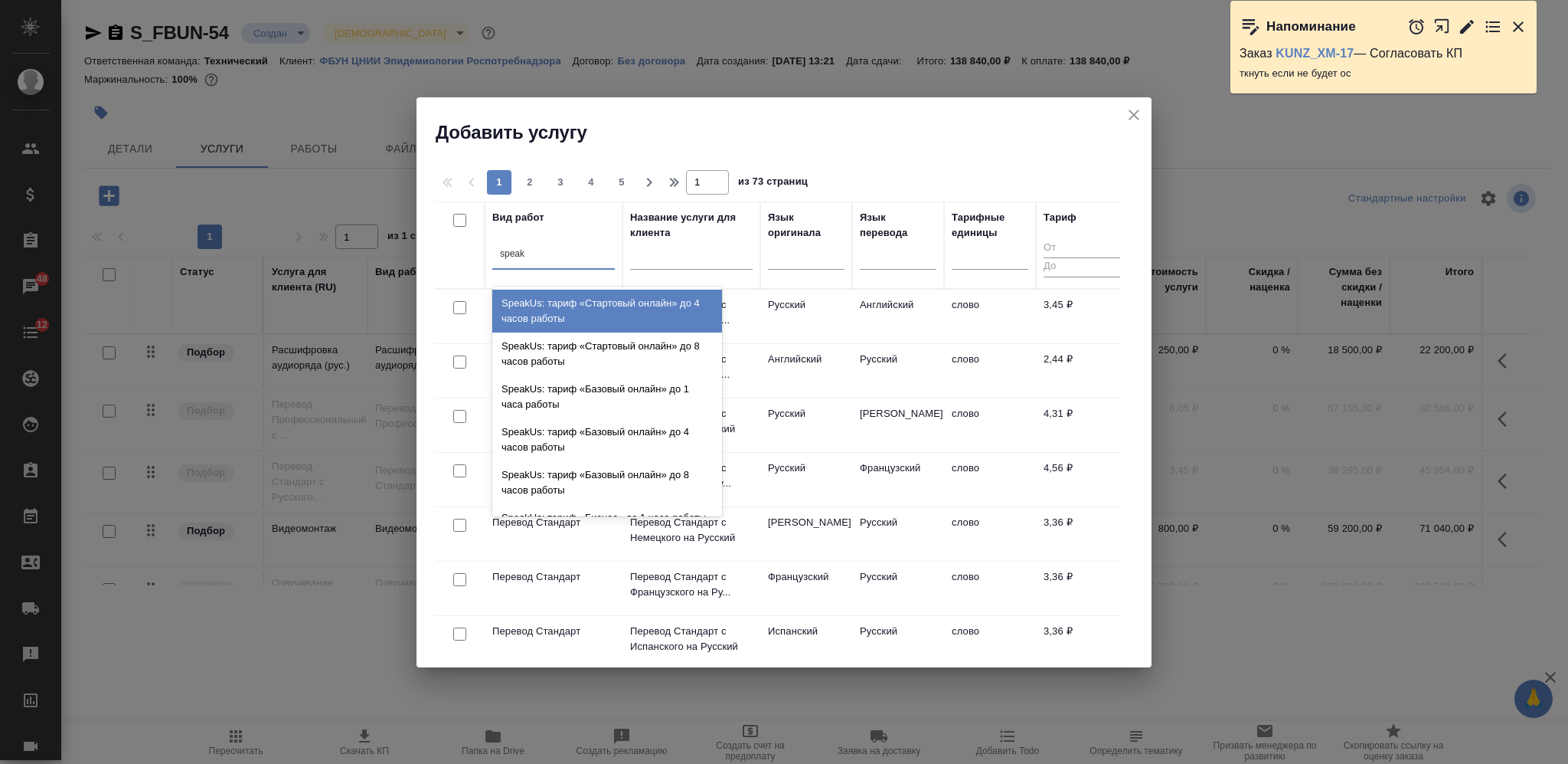
type input "speak"
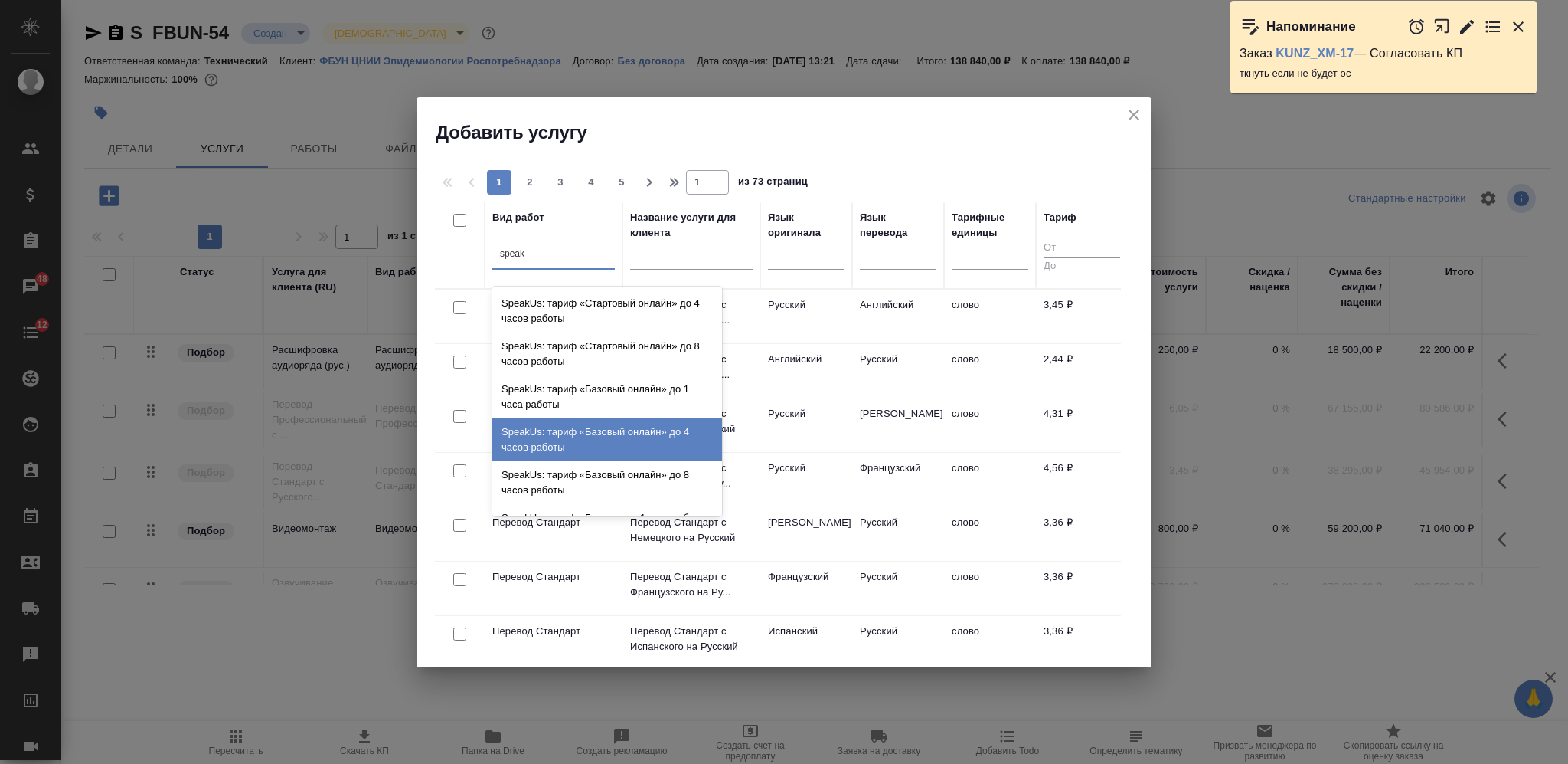
scroll to position [376, 0]
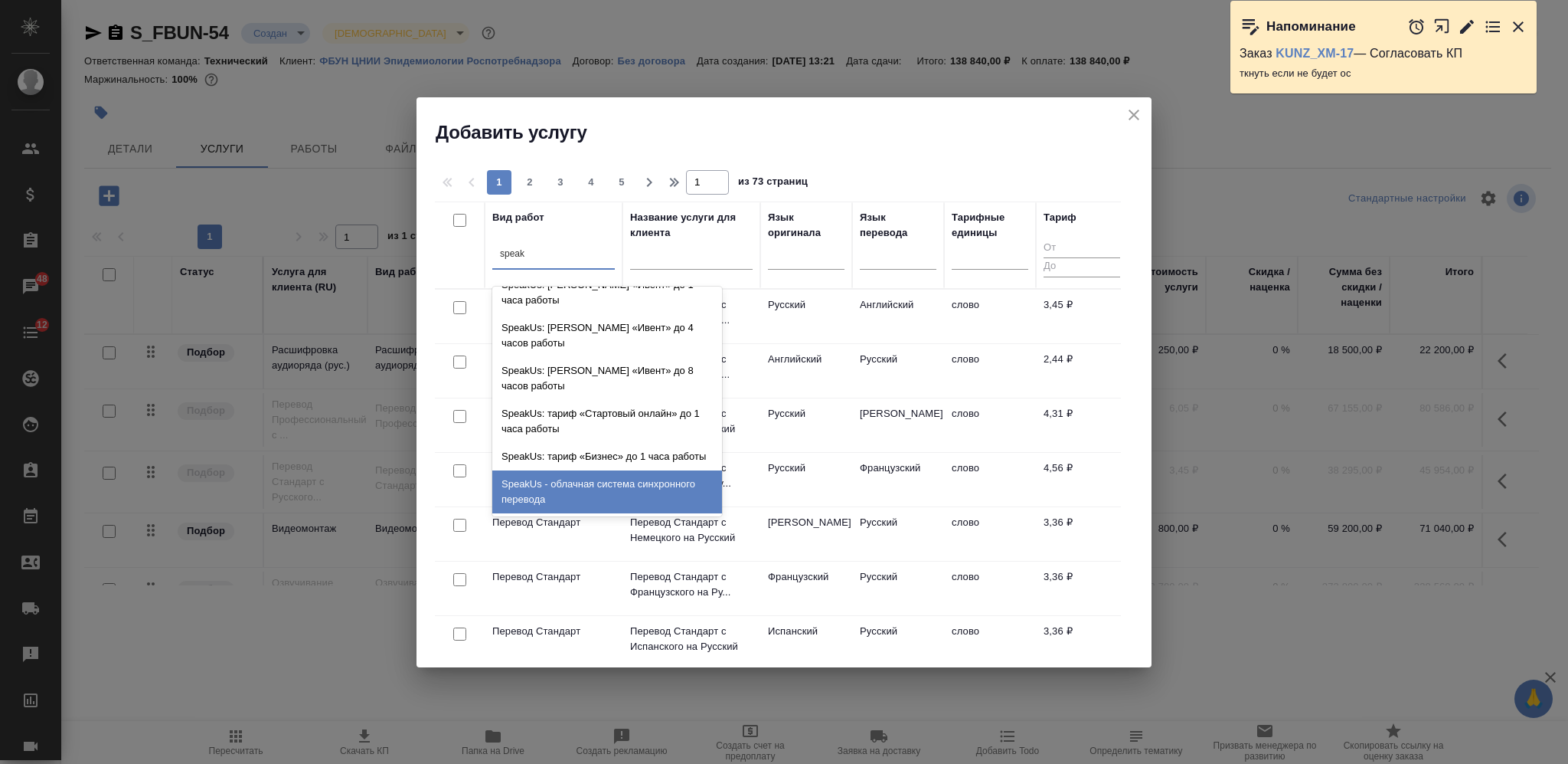
click at [622, 486] on div "SpeakUs - облачная система синхронного перевода" at bounding box center [607, 491] width 230 height 43
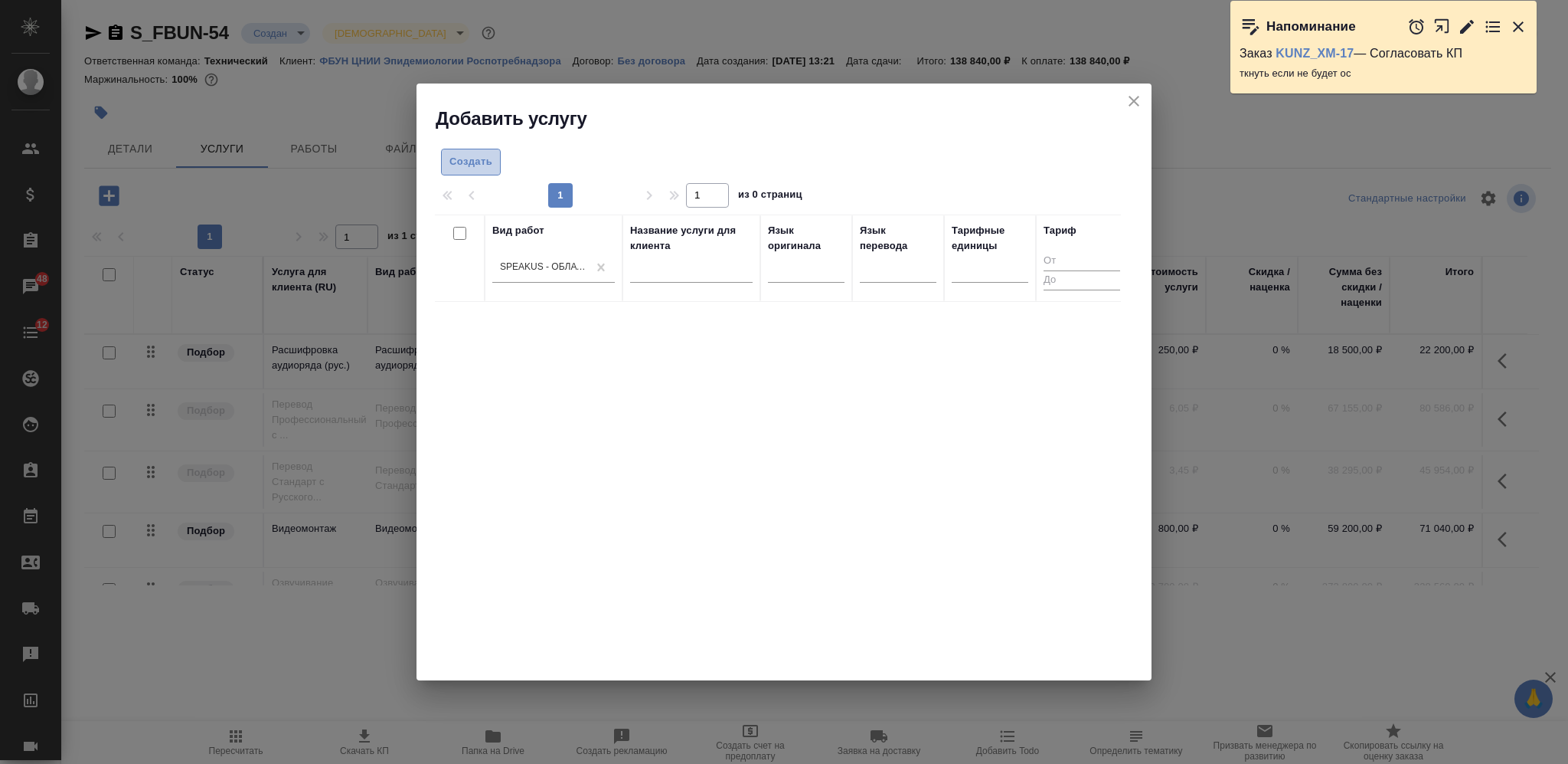
click at [478, 168] on span "Создать" at bounding box center [471, 161] width 43 height 18
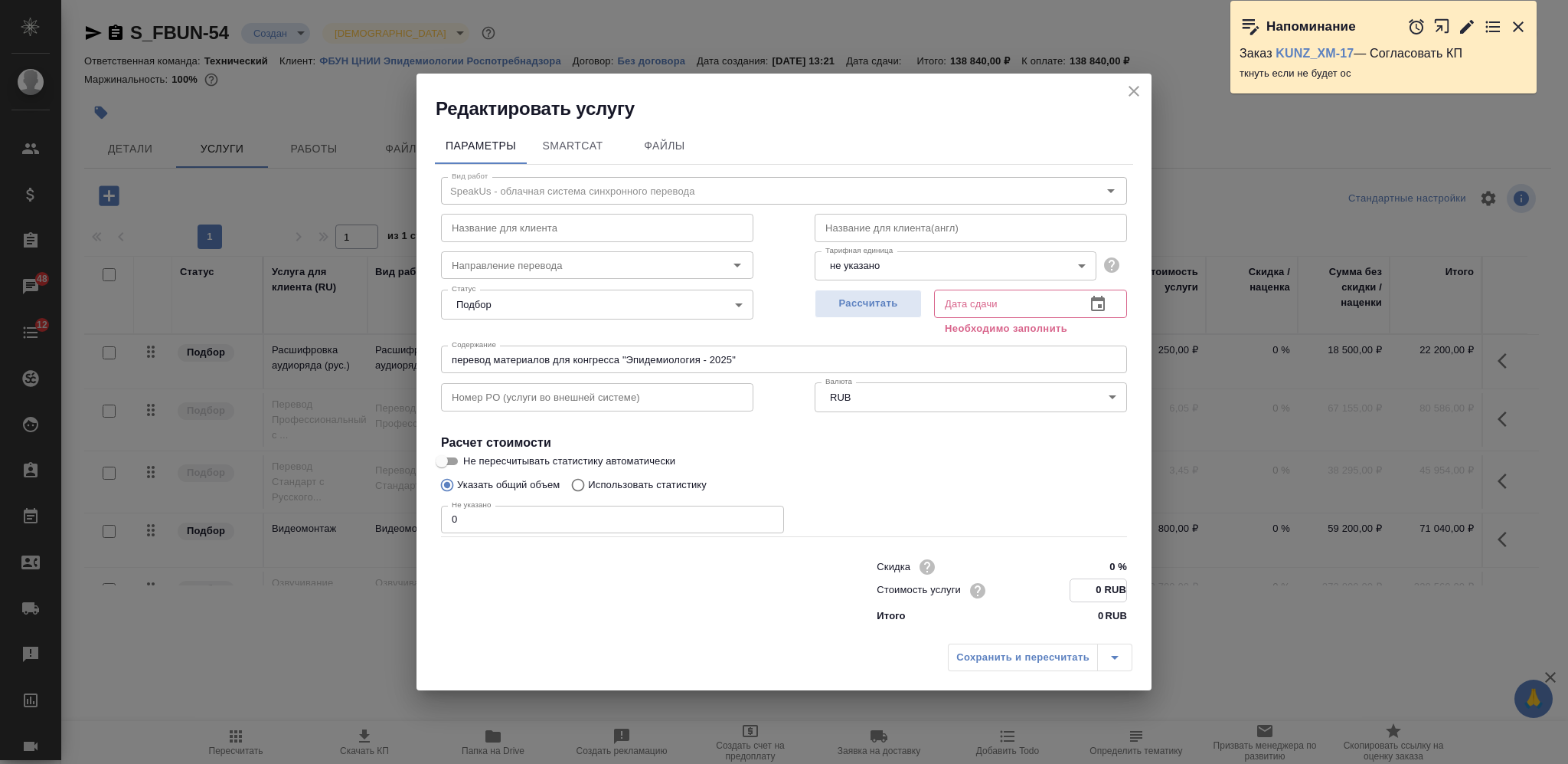
drag, startPoint x: 1096, startPoint y: 585, endPoint x: 1103, endPoint y: 590, distance: 8.6
click at [1103, 590] on input "0 RUB" at bounding box center [1098, 590] width 56 height 22
type input "3750 RUB"
click at [886, 307] on span "Рассчитать" at bounding box center [869, 304] width 91 height 18
type input "26.09.2025 16:17"
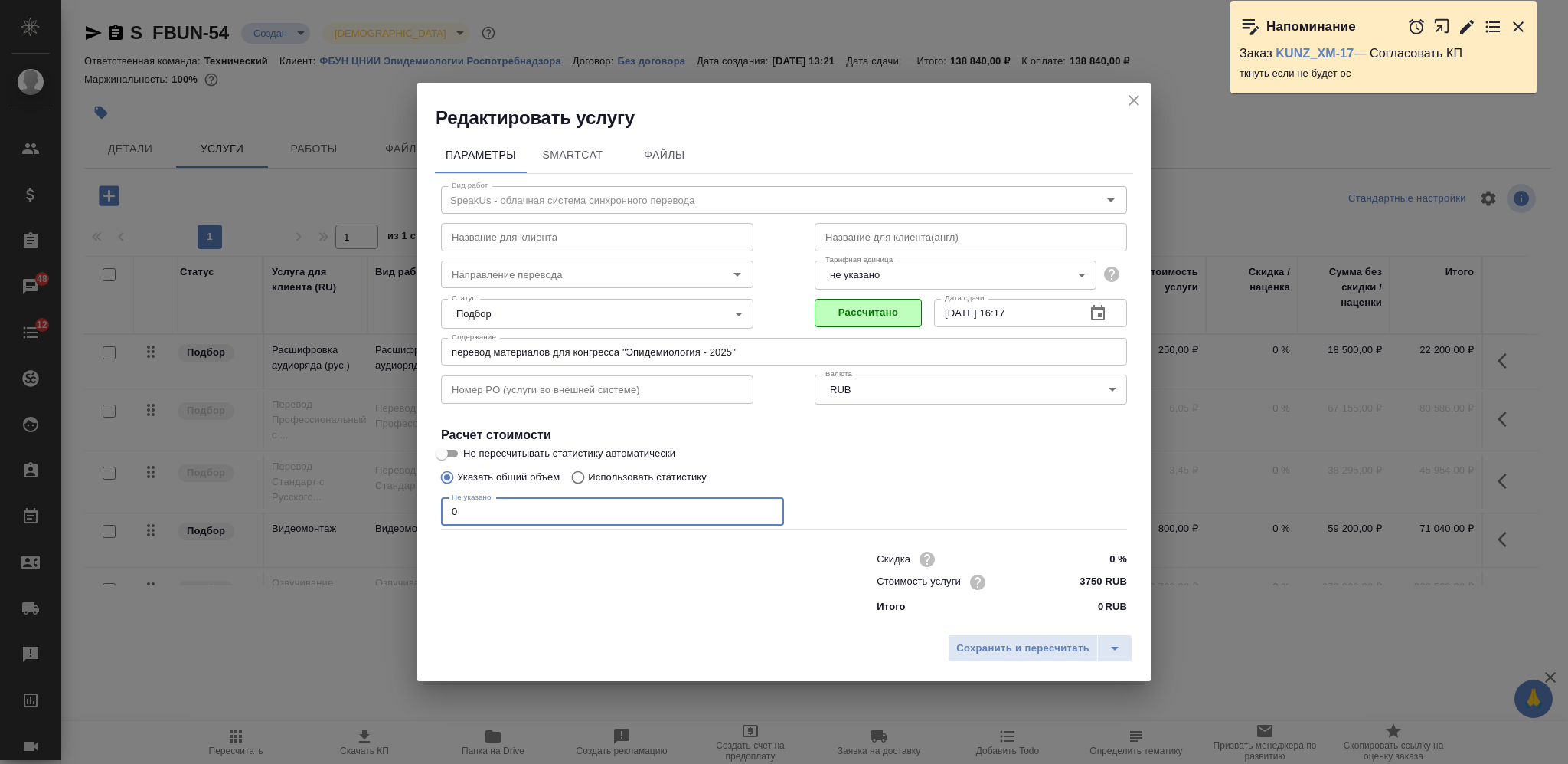
drag, startPoint x: 493, startPoint y: 503, endPoint x: 454, endPoint y: 509, distance: 39.5
click at [454, 509] on input "0" at bounding box center [613, 512] width 343 height 28
type input "3"
click at [990, 655] on span "Сохранить и пересчитать" at bounding box center [1023, 648] width 133 height 18
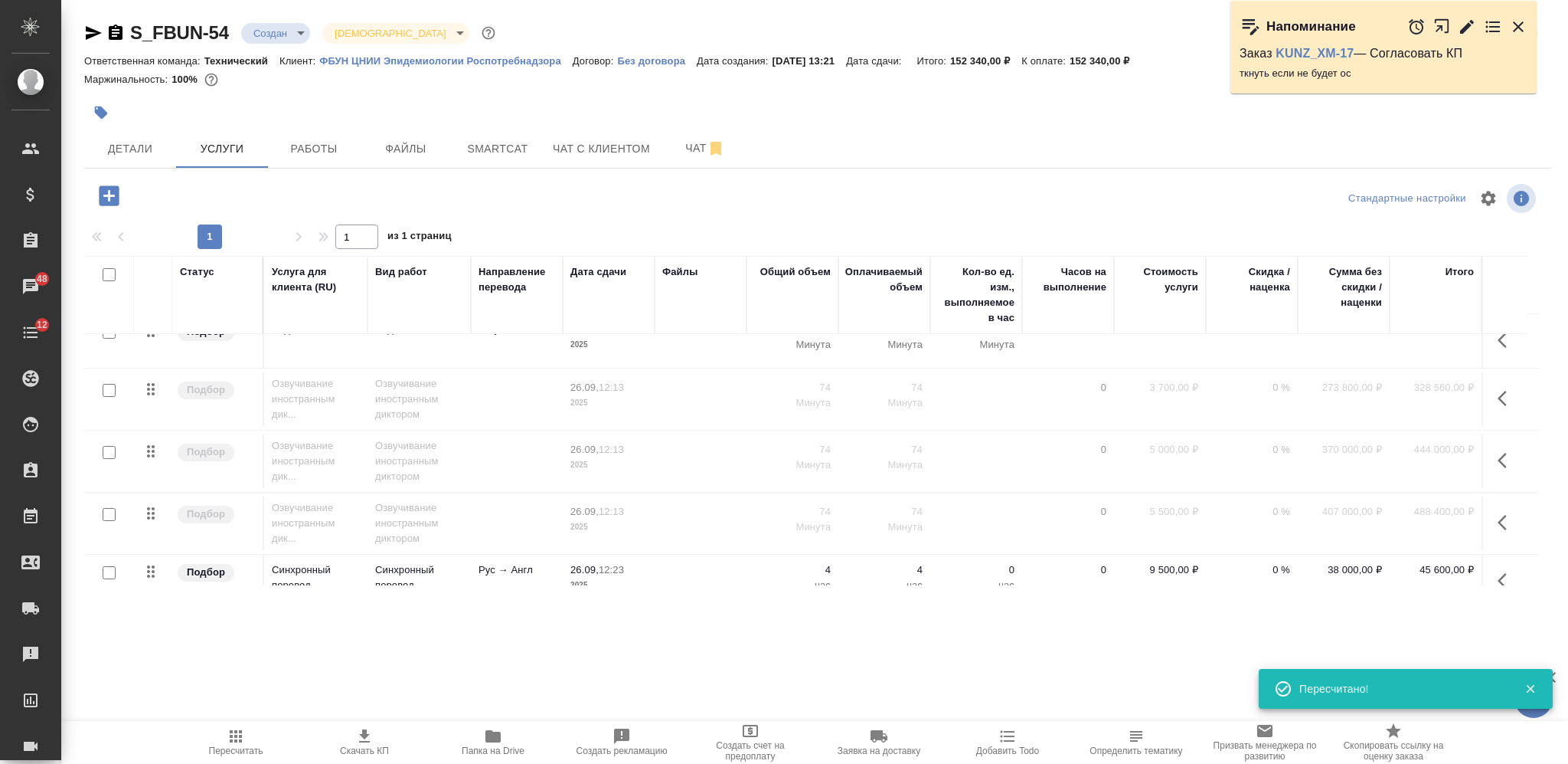
scroll to position [0, 0]
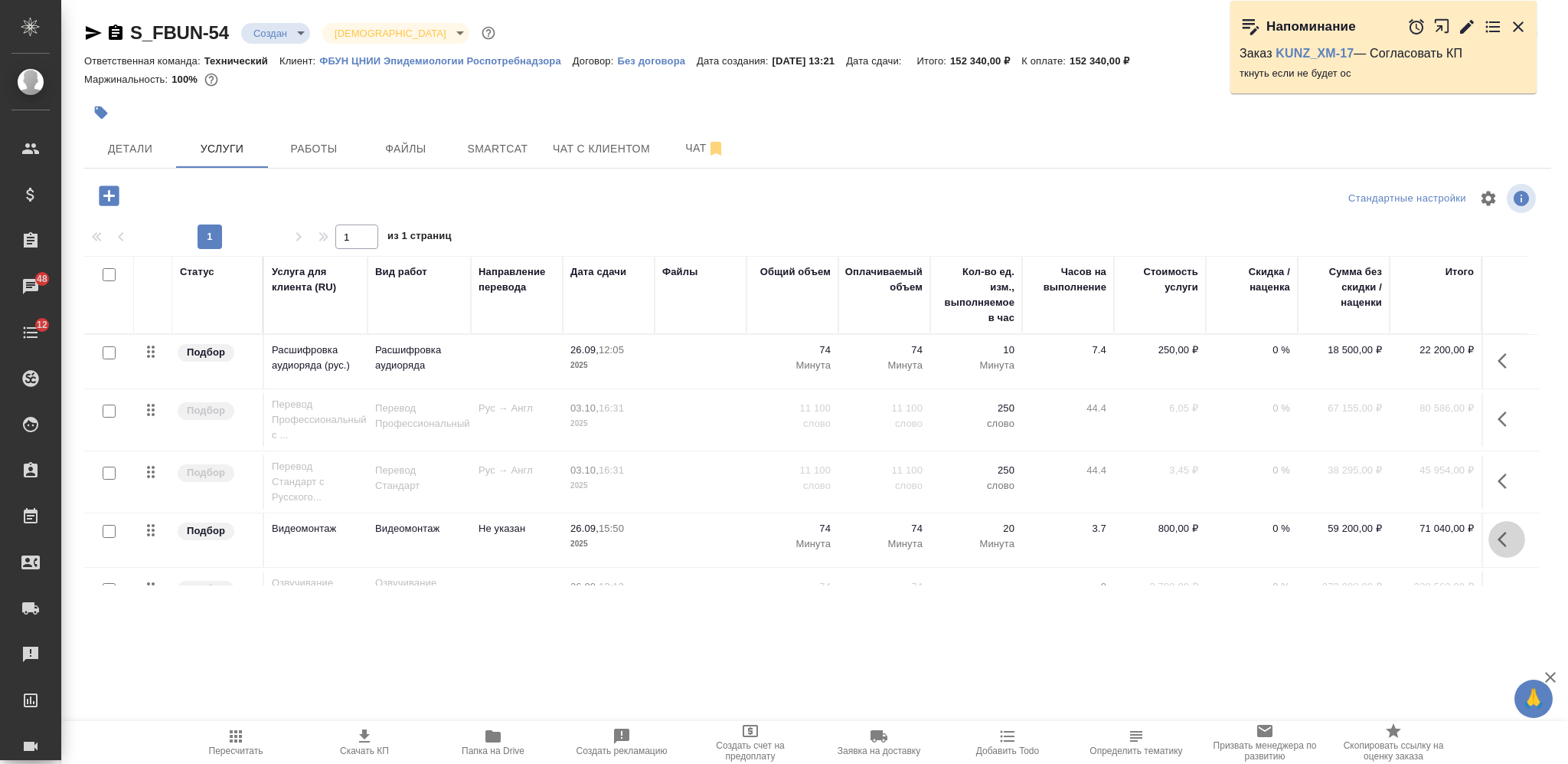
click at [1498, 537] on icon "button" at bounding box center [1508, 539] width 19 height 19
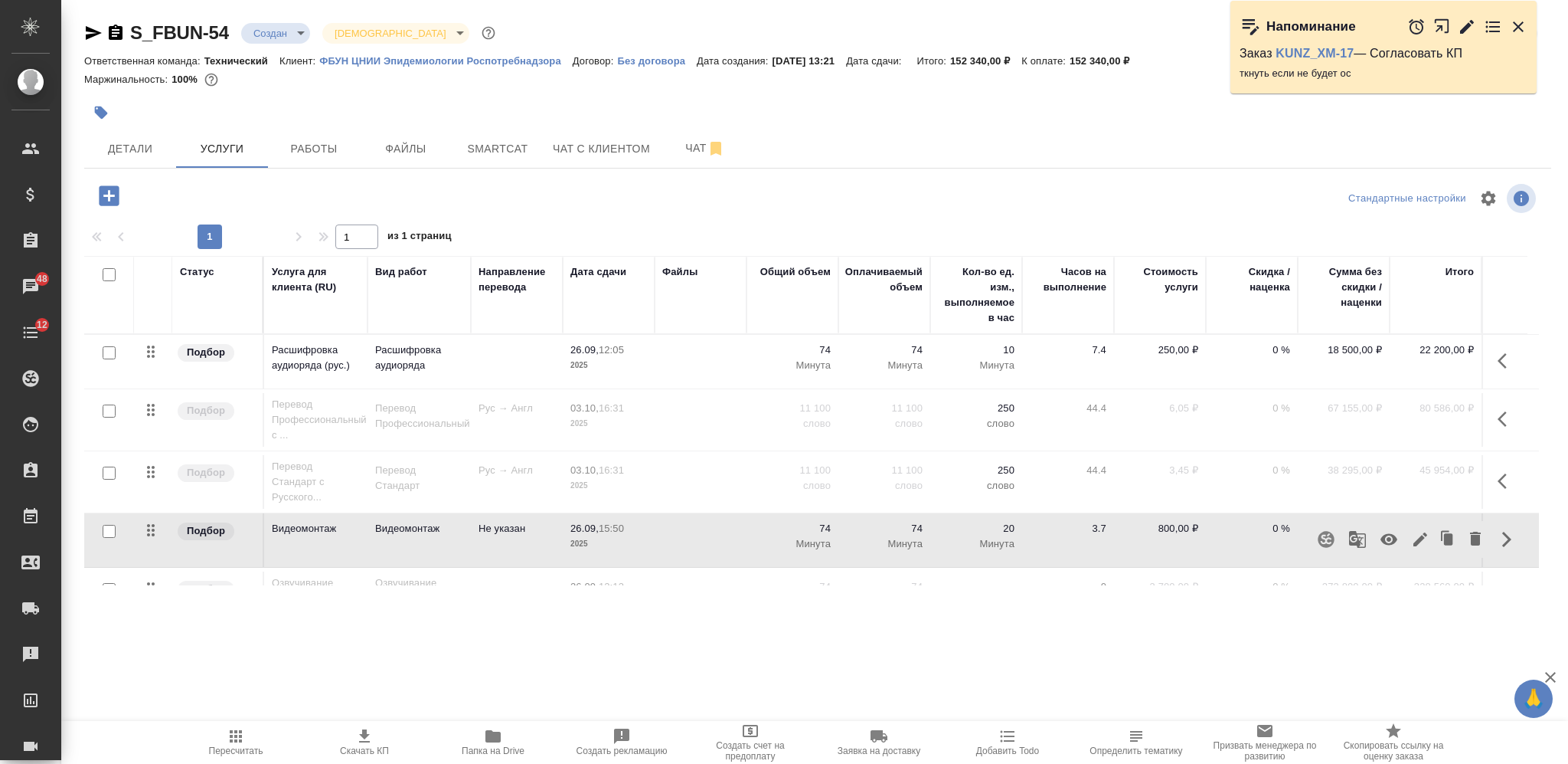
click at [1380, 539] on icon "button" at bounding box center [1389, 539] width 17 height 12
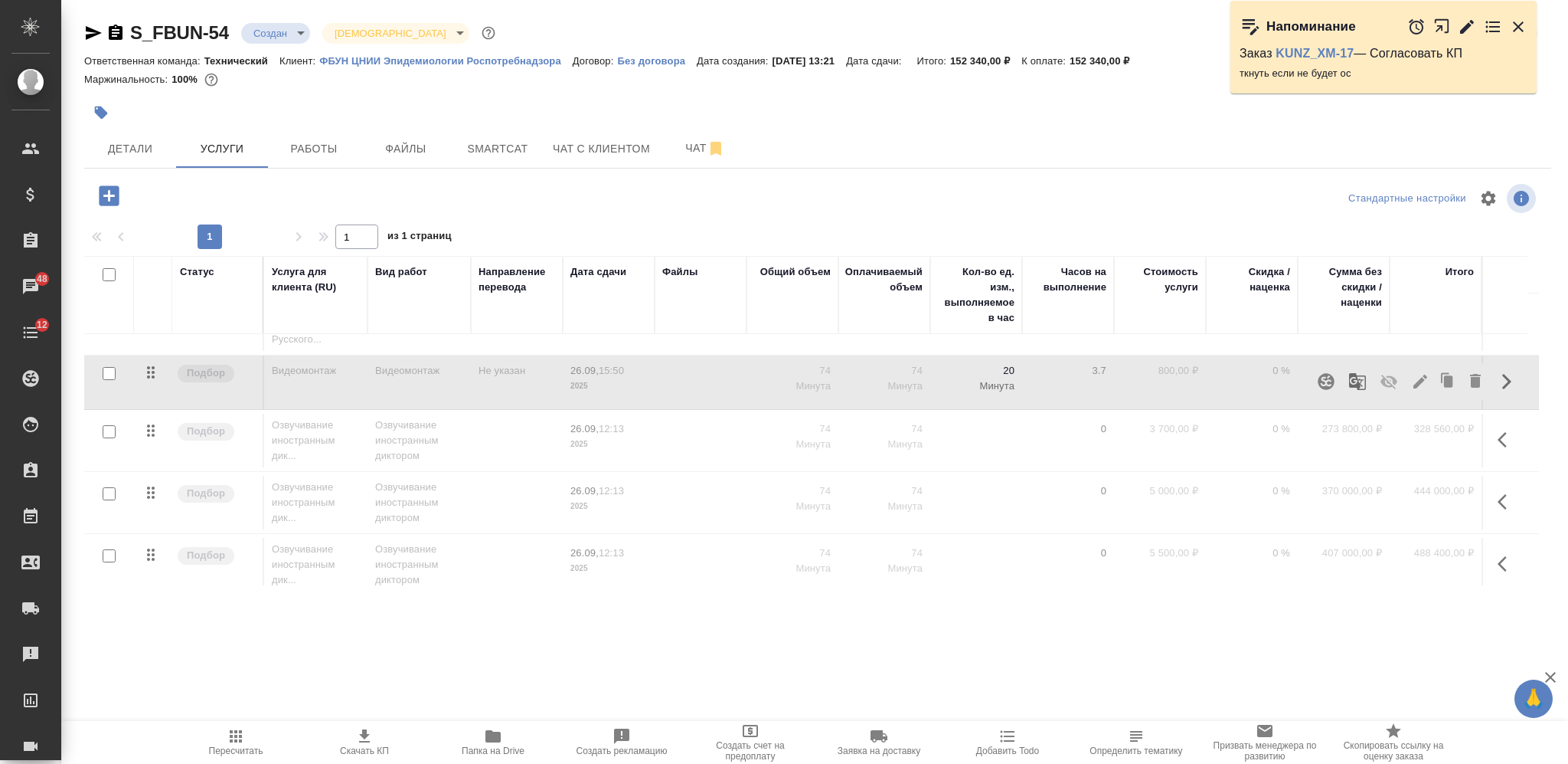
scroll to position [301, 0]
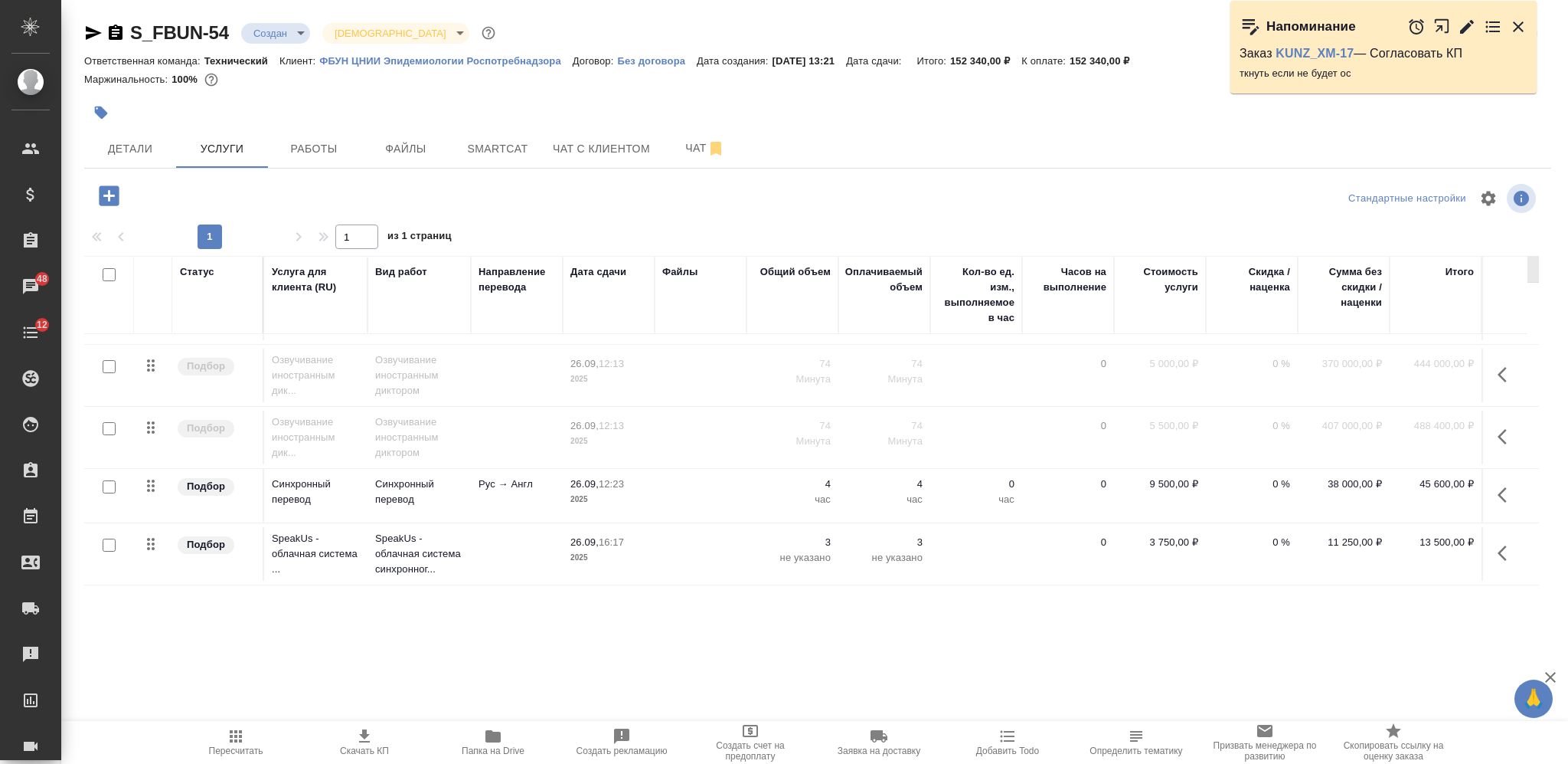
click at [110, 193] on icon "button" at bounding box center [109, 195] width 20 height 20
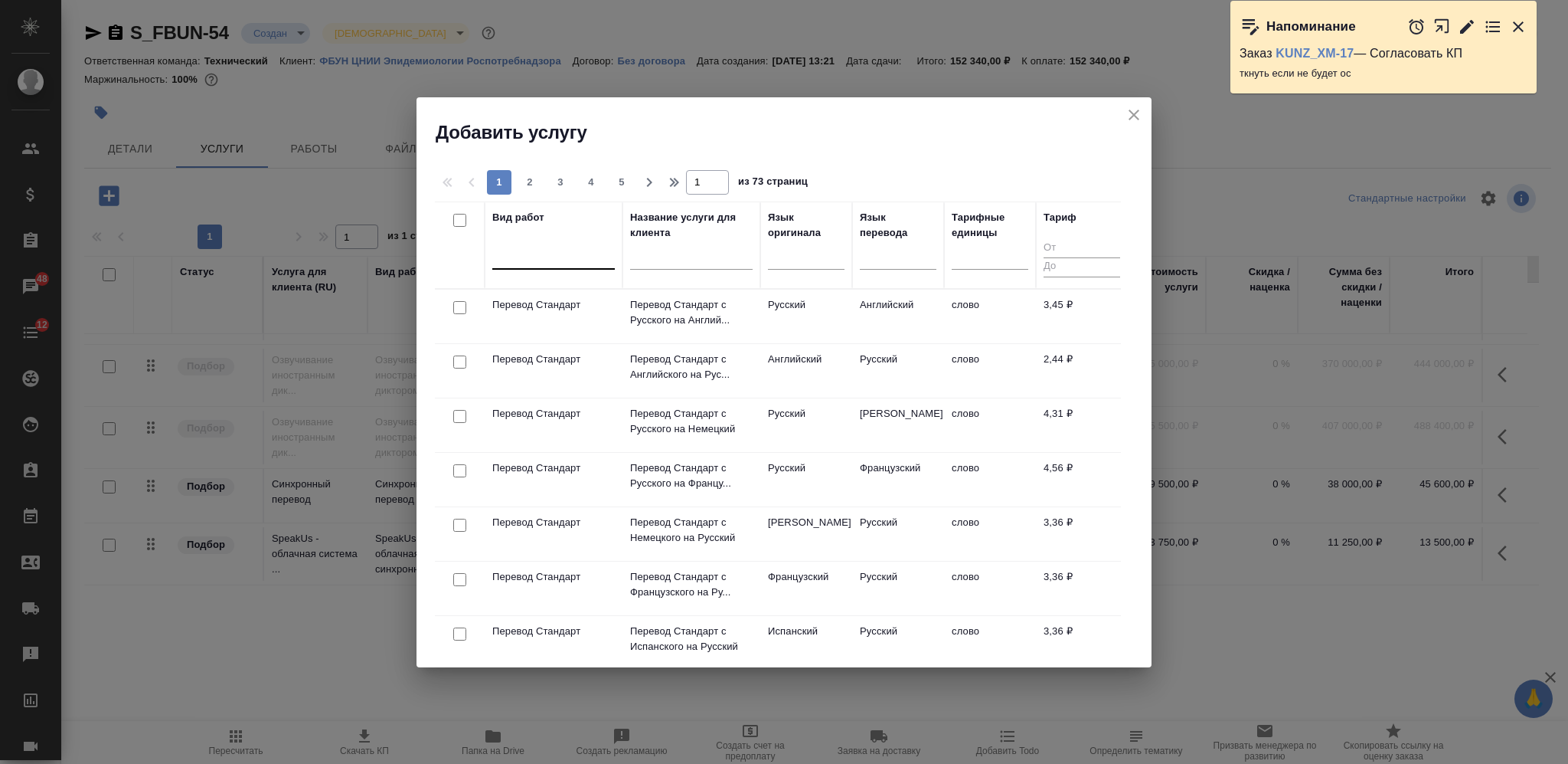
click at [561, 262] on div at bounding box center [554, 254] width 123 height 22
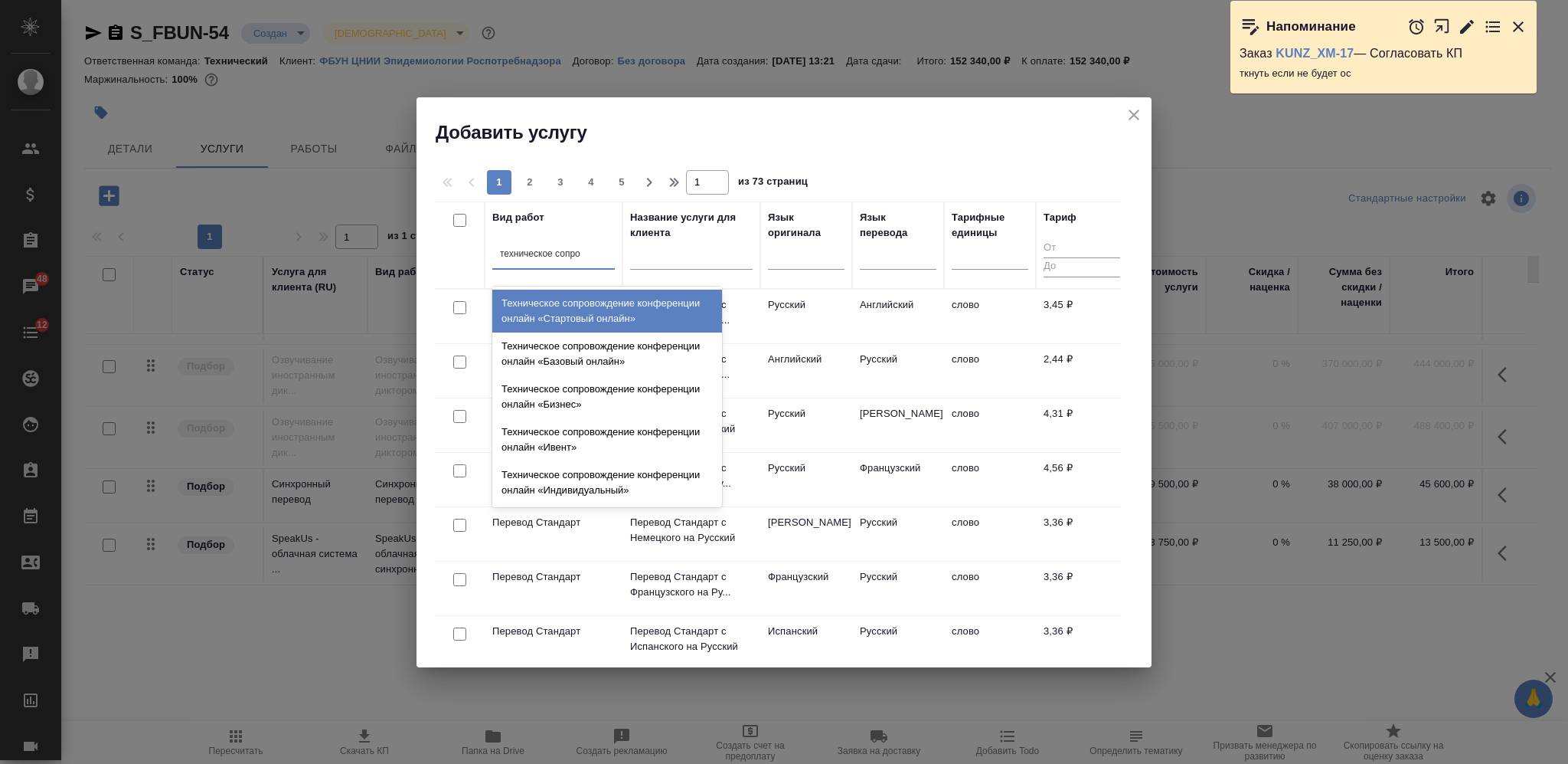
type input "техническое сопров"
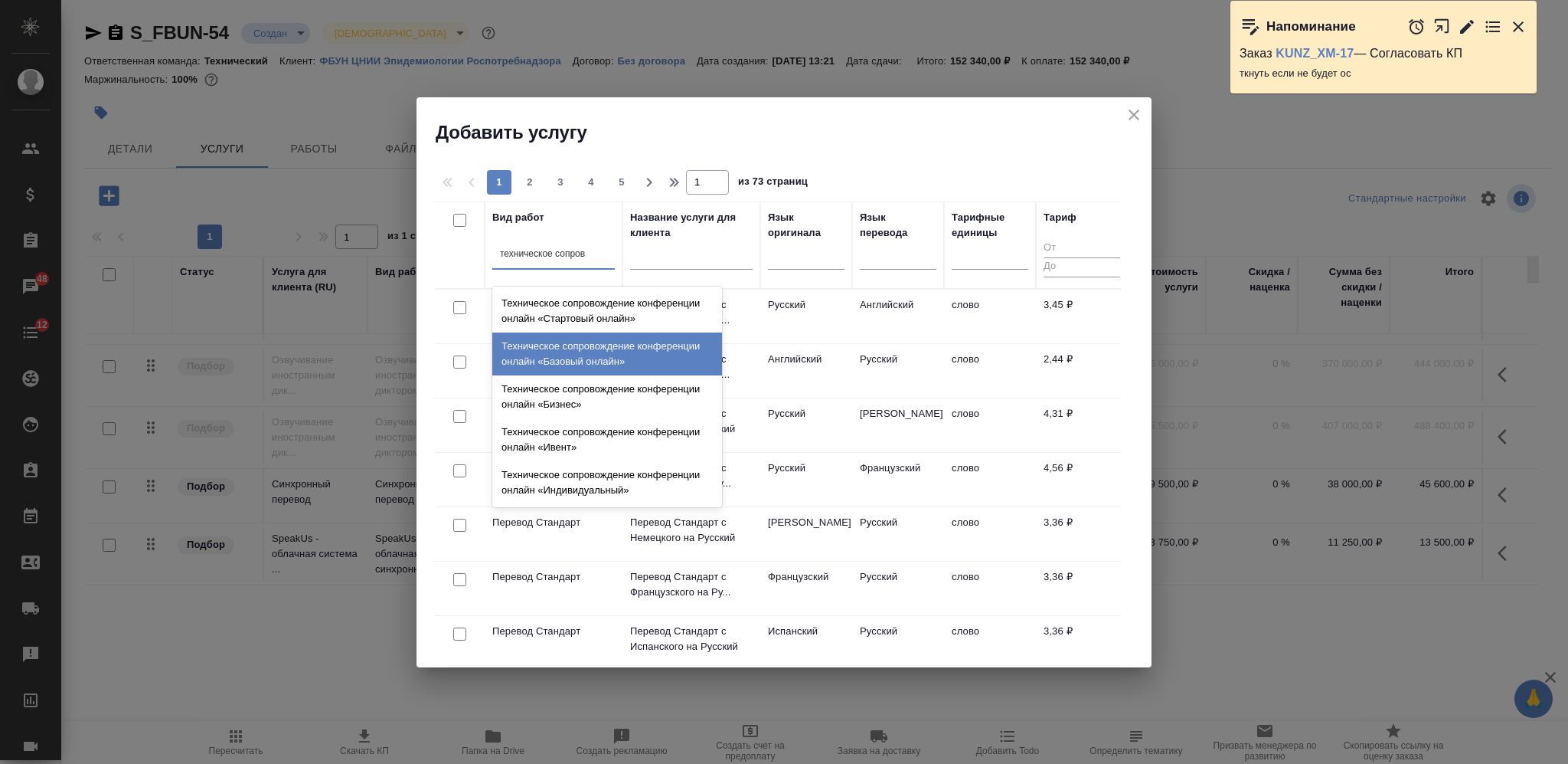
scroll to position [0, 0]
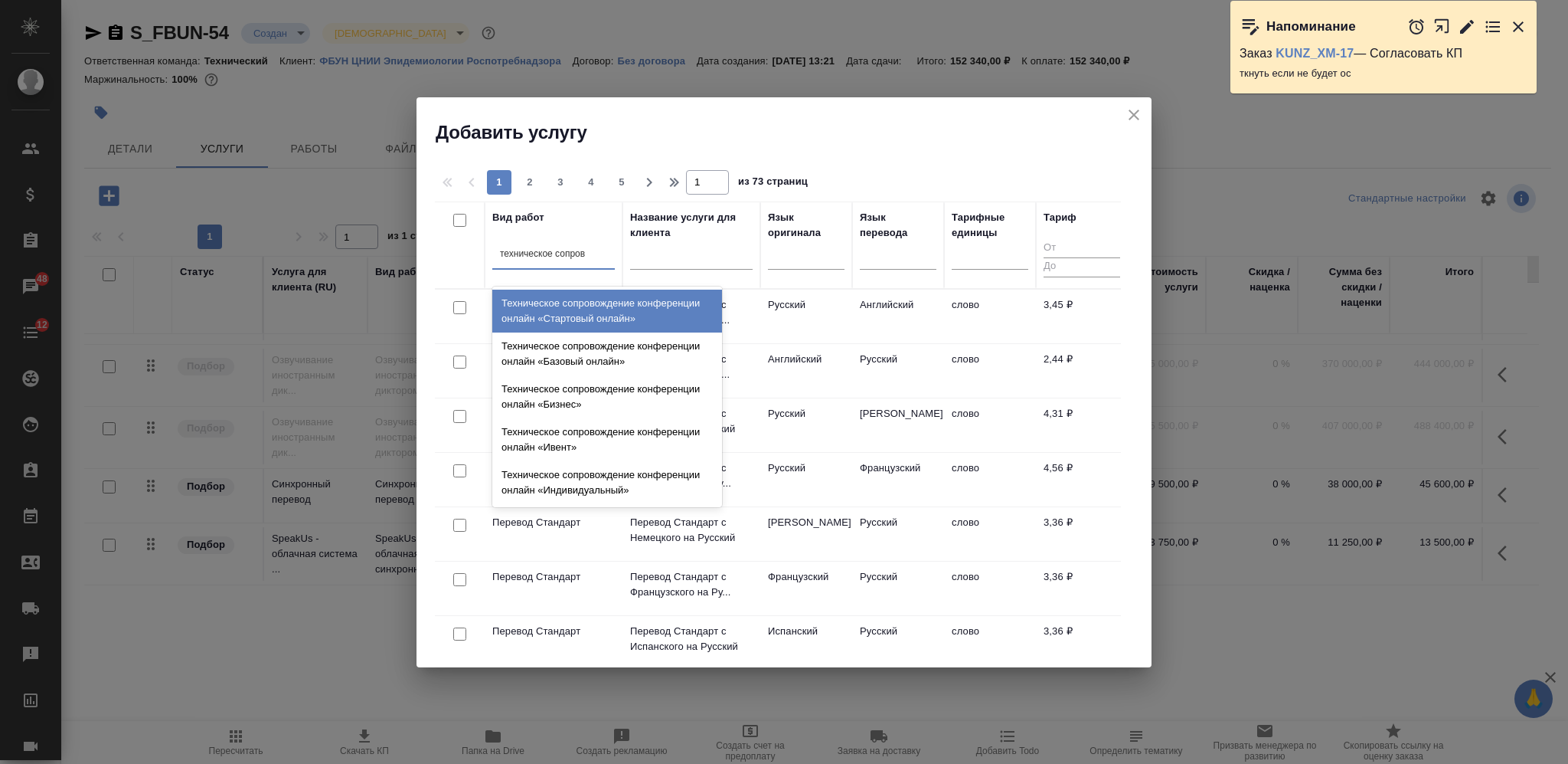
click at [638, 307] on div "Техническое сопровождение конференции онлайн «Стартовый онлайн»" at bounding box center [607, 310] width 230 height 43
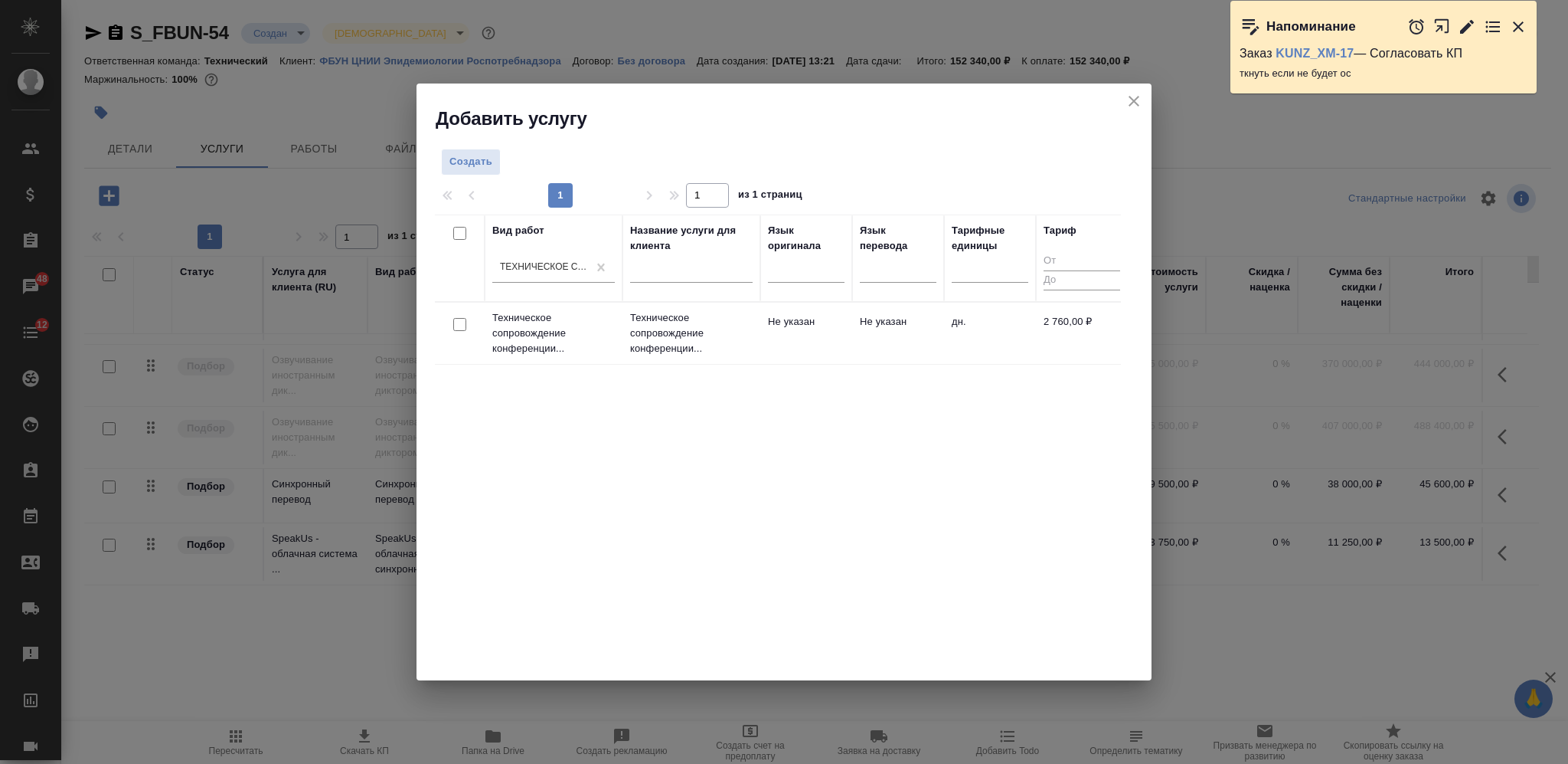
click at [454, 322] on input "checkbox" at bounding box center [460, 324] width 13 height 13
checkbox input "true"
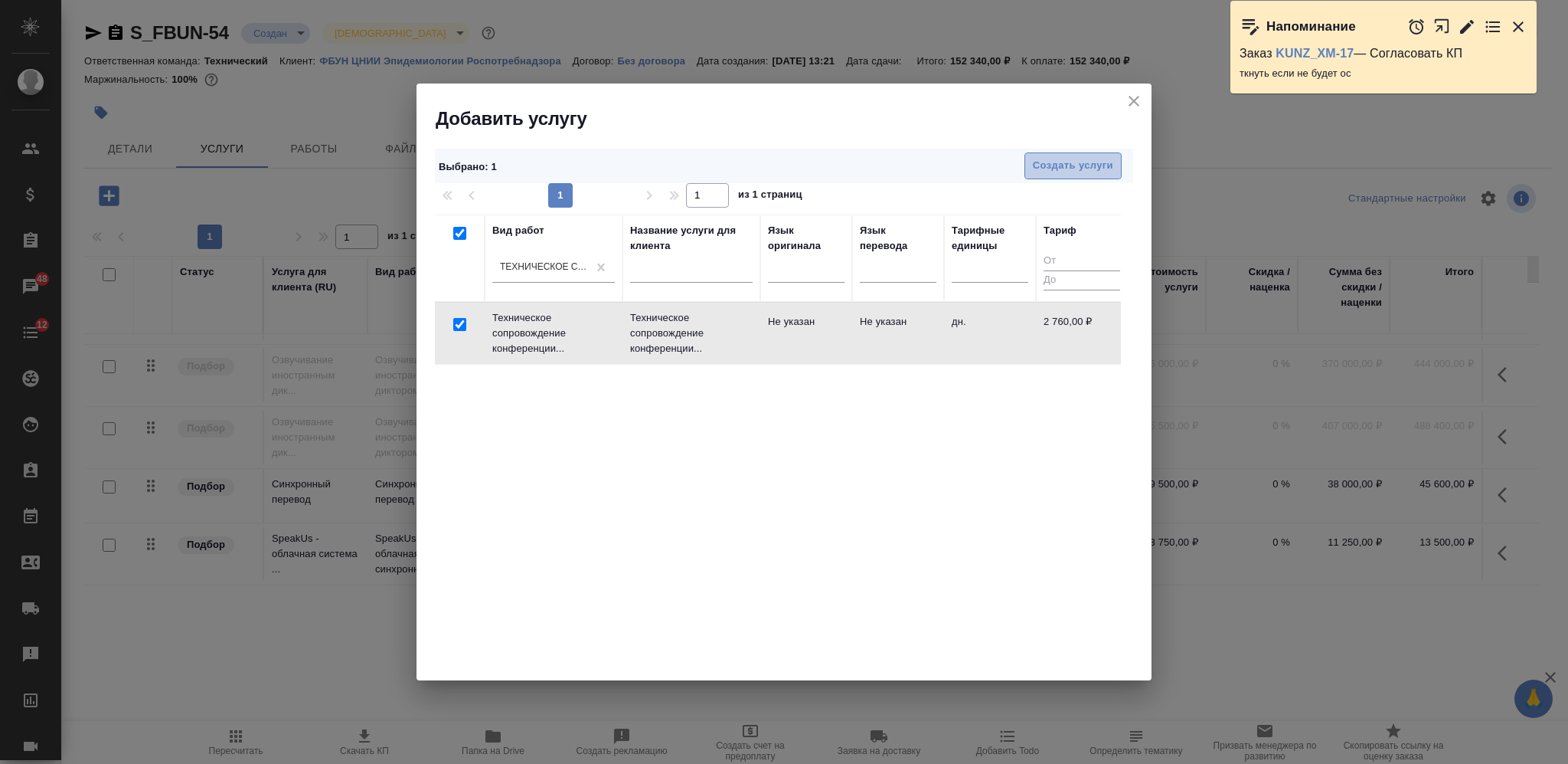
click at [1072, 161] on span "Создать услуги" at bounding box center [1073, 165] width 81 height 18
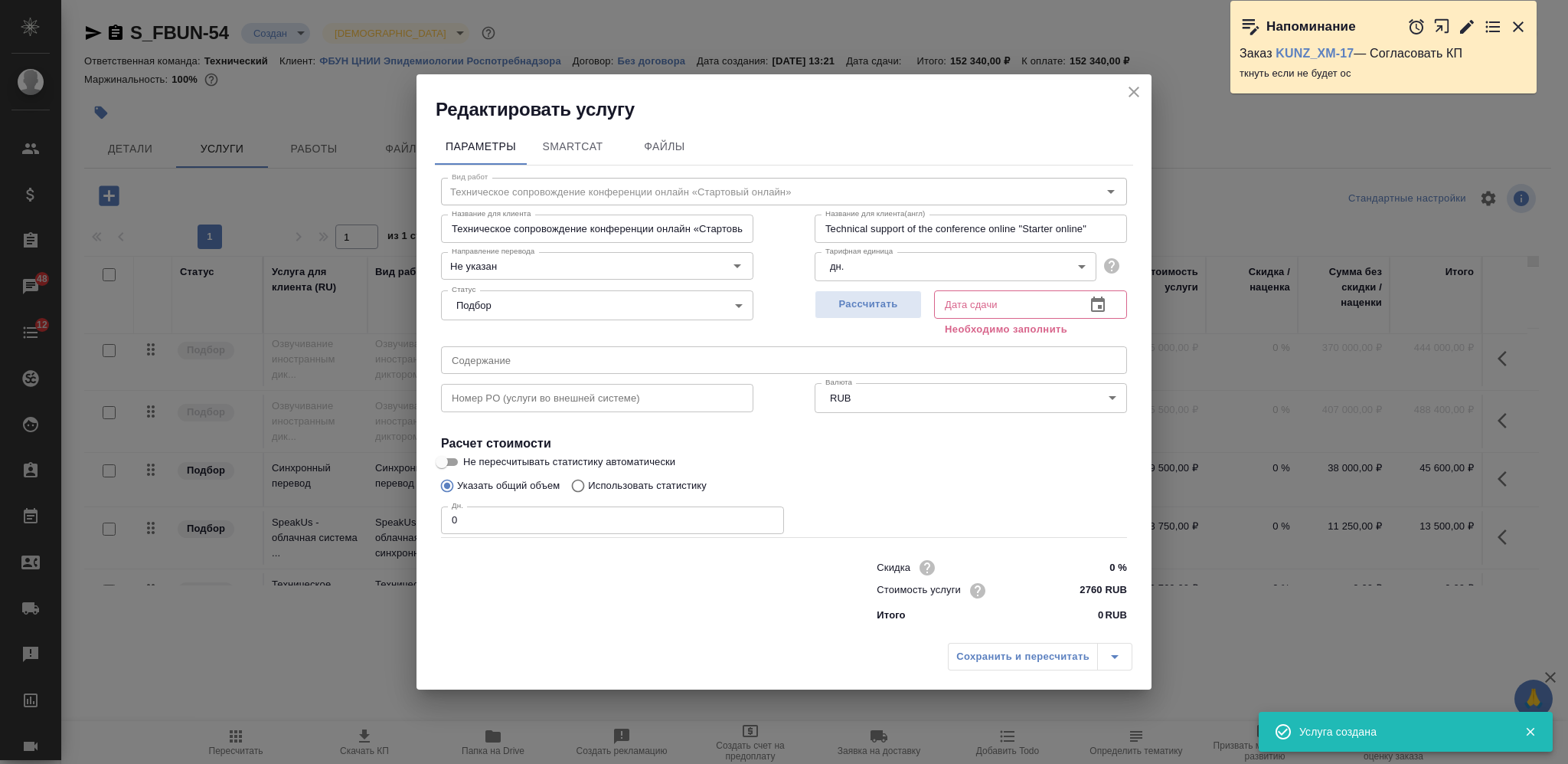
click at [1094, 593] on input "2760 RUB" at bounding box center [1099, 590] width 57 height 22
click at [1094, 593] on input "2760 RUB" at bounding box center [1098, 590] width 56 height 22
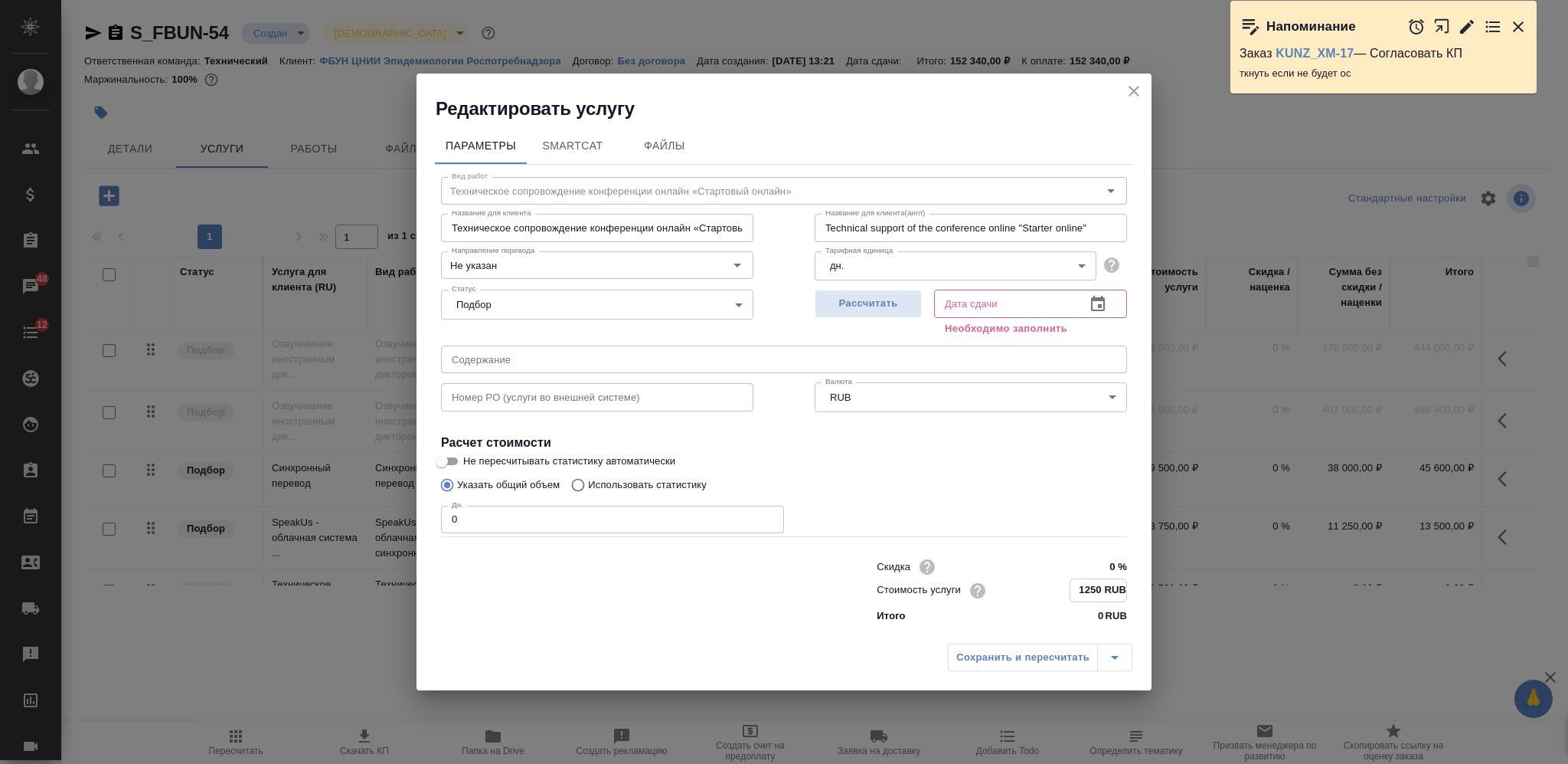
type input "1250 RUB"
drag, startPoint x: 454, startPoint y: 517, endPoint x: 438, endPoint y: 517, distance: 16.0
click at [440, 520] on div "Вид работ Техническое сопровождение конференции онлайн «Стартовый онлайн» Вид р…" at bounding box center [784, 396] width 699 height 463
type input "3"
click at [865, 268] on body "🙏 .cls-1 fill:#fff; AWATERA Nikiforova Valeria Клиенты Спецификации Заказы 48 Ч…" at bounding box center [784, 382] width 1568 height 764
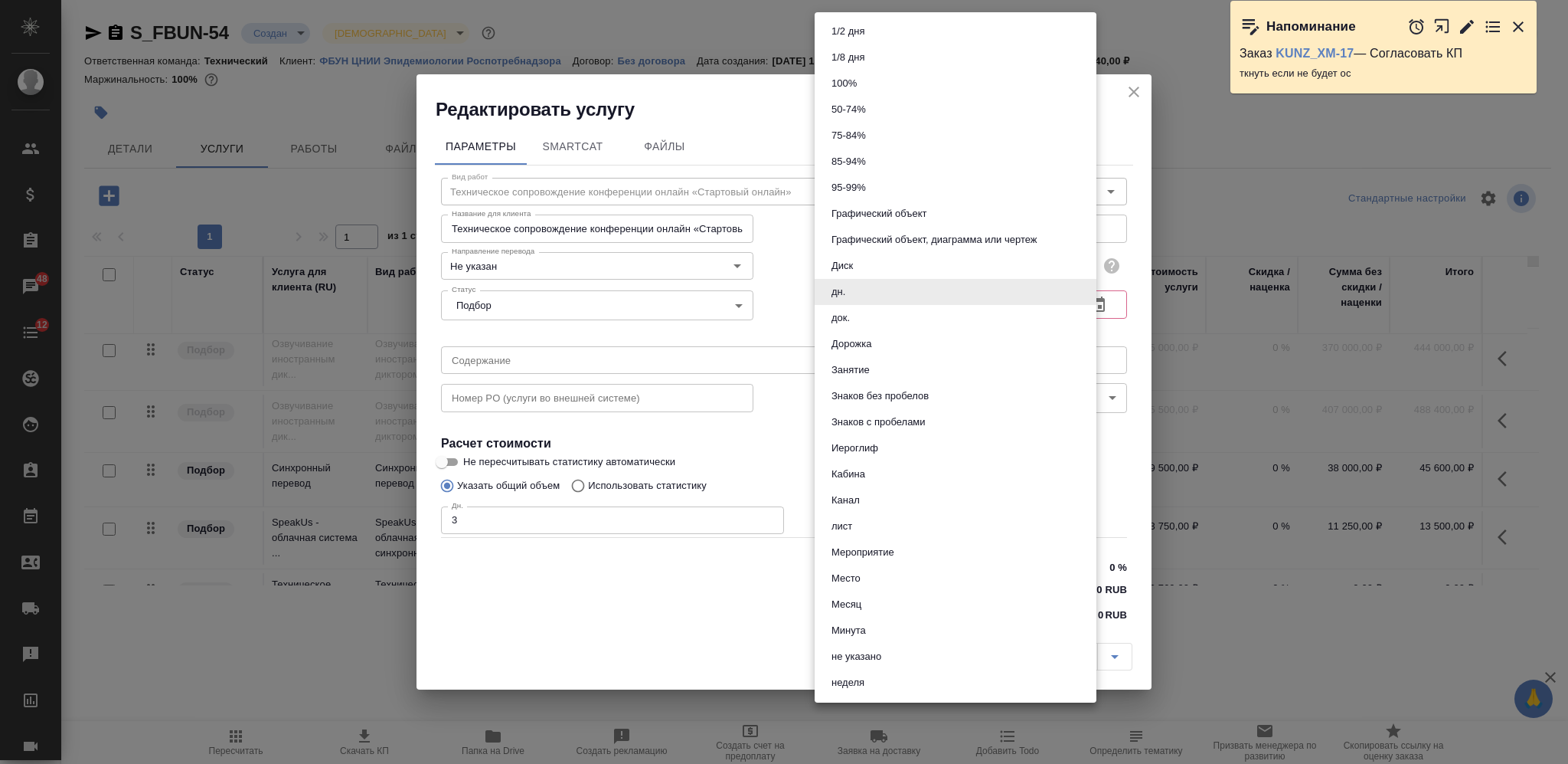
scroll to position [624, 0]
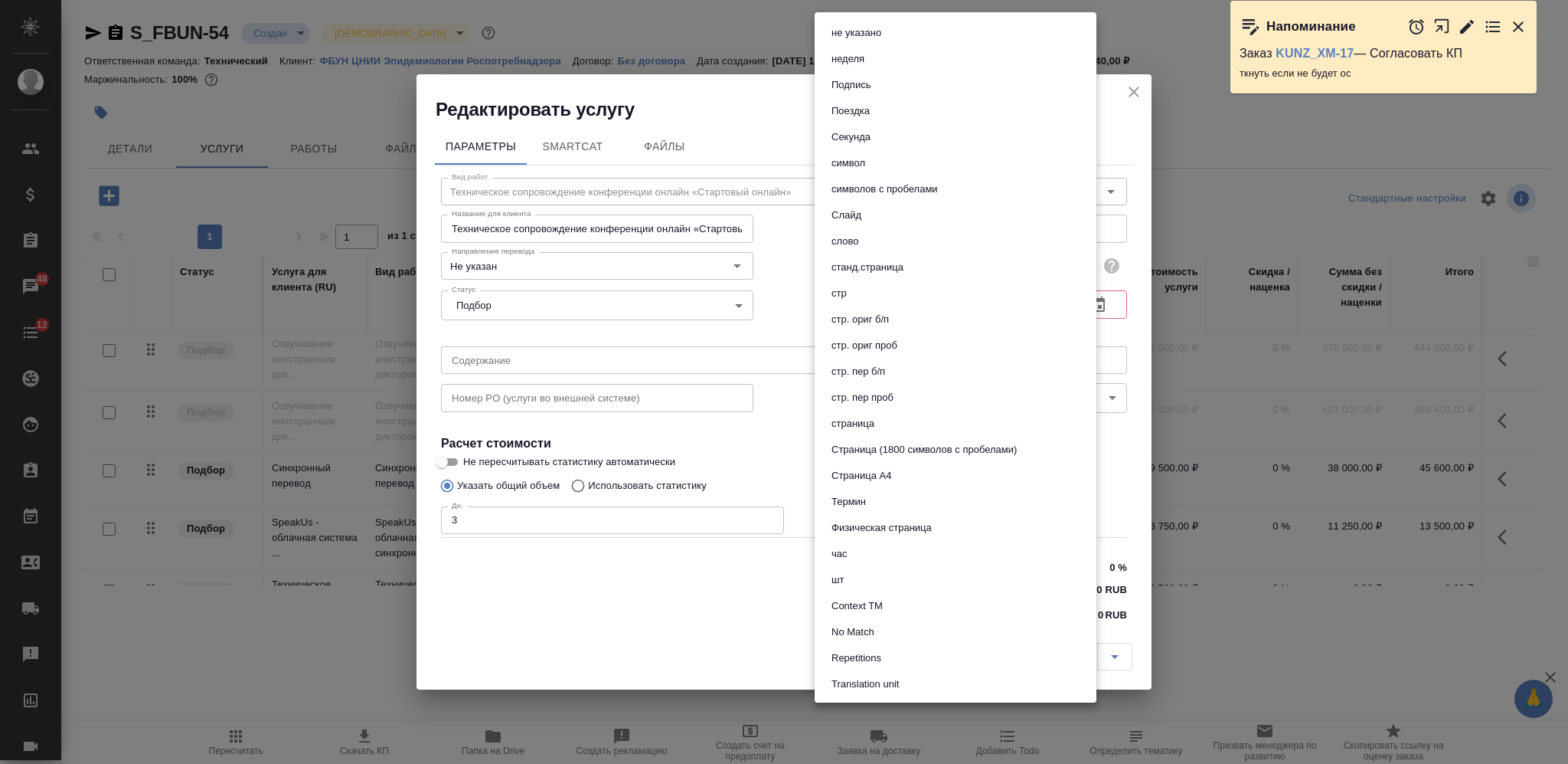
click at [877, 549] on li "час" at bounding box center [955, 554] width 281 height 26
type input "5a8b1489cc6b4906c91bfd93"
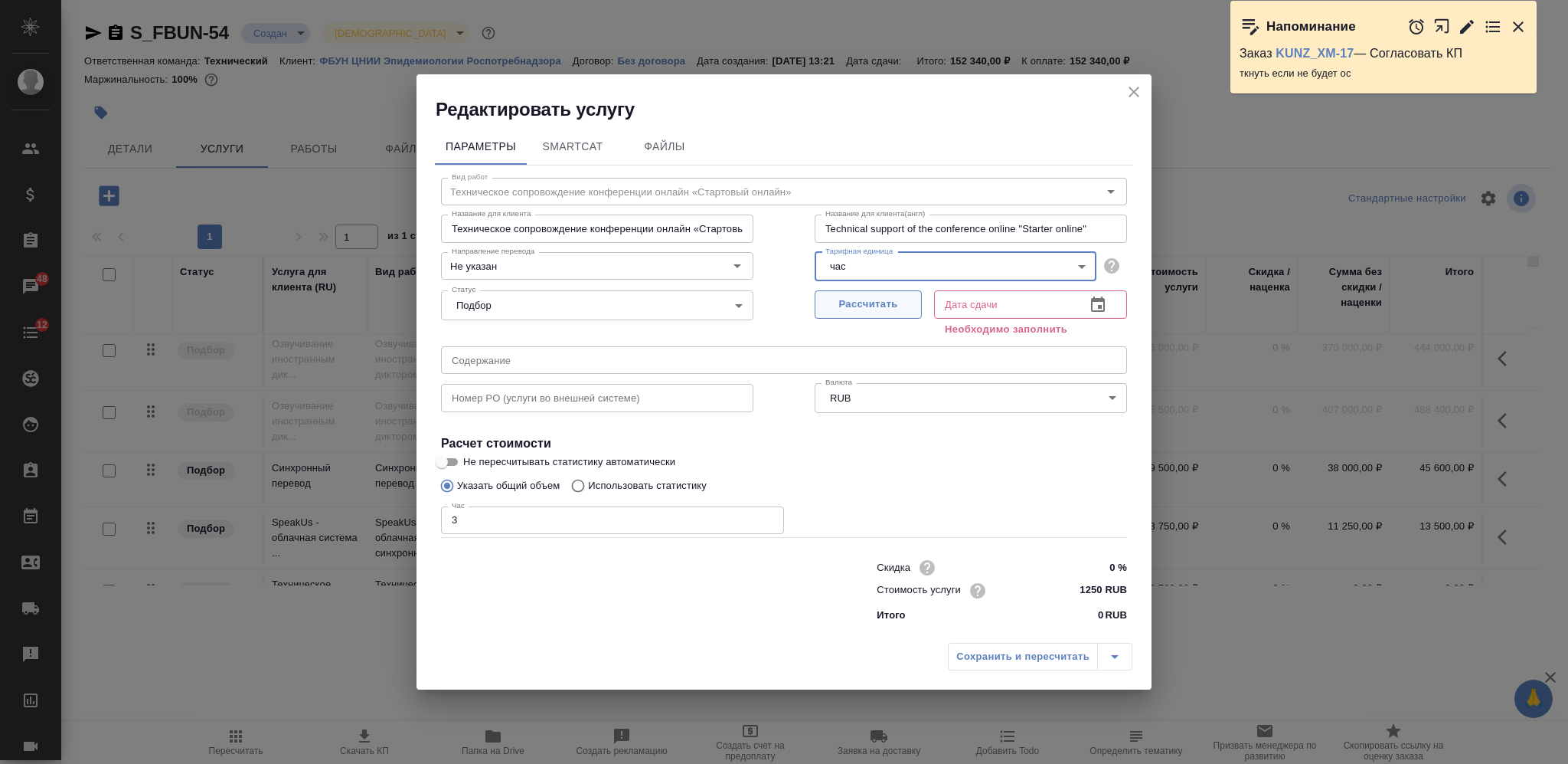
click at [876, 314] on button "Рассчитать" at bounding box center [869, 304] width 107 height 29
type input "26.09.2025 16:18"
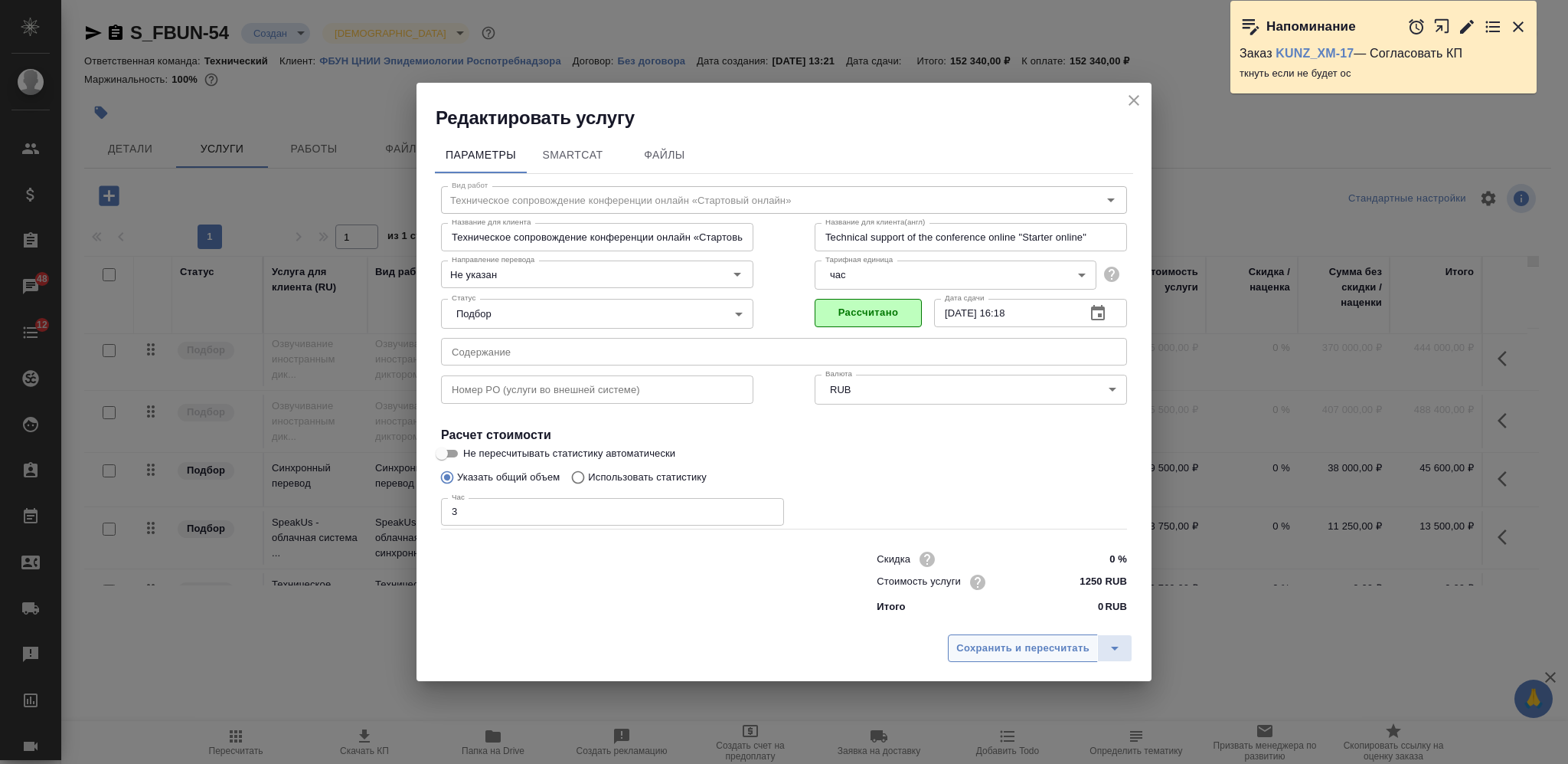
click at [998, 650] on span "Сохранить и пересчитать" at bounding box center [1023, 648] width 133 height 18
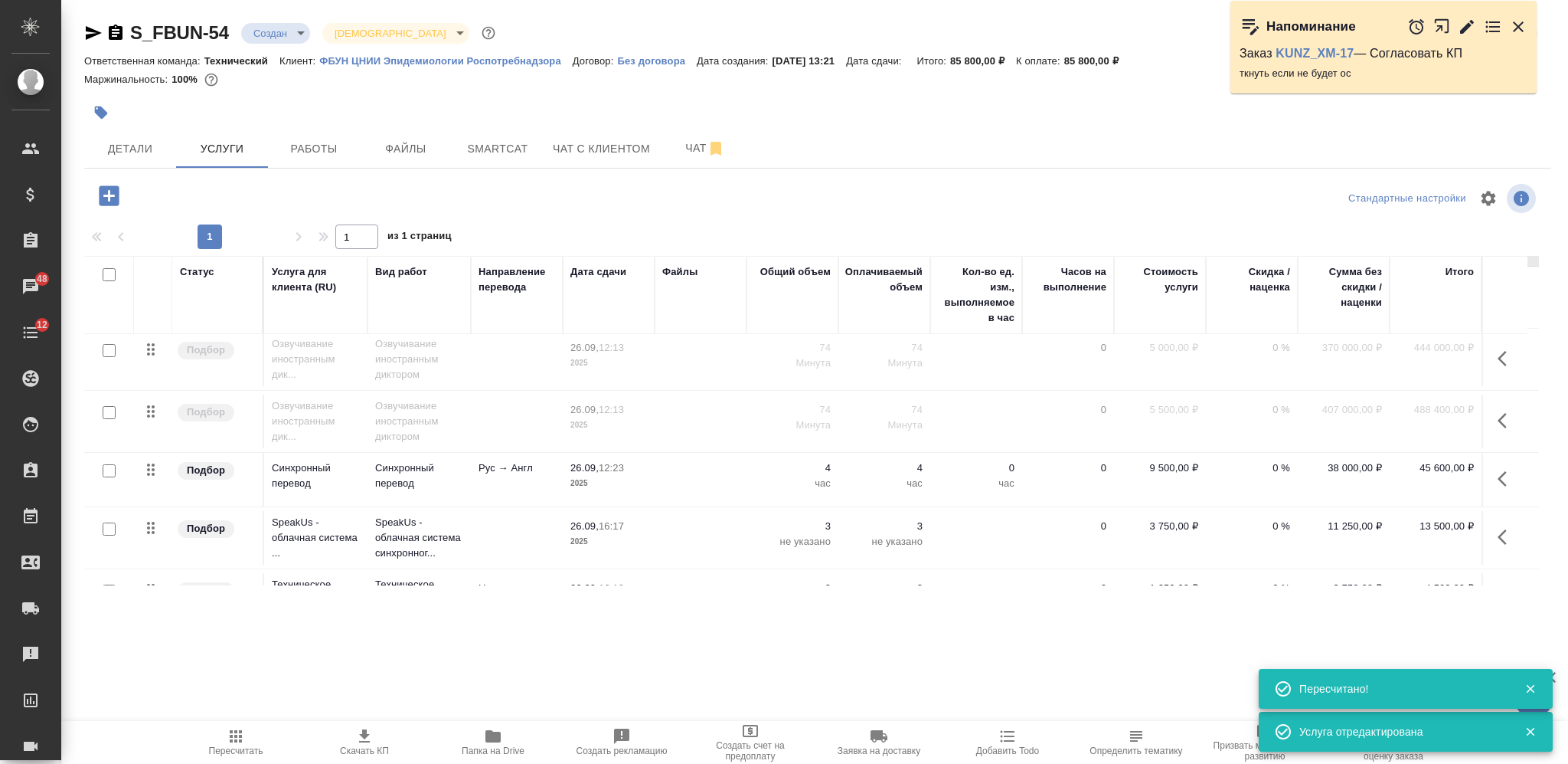
click at [98, 201] on icon "button" at bounding box center [109, 195] width 27 height 27
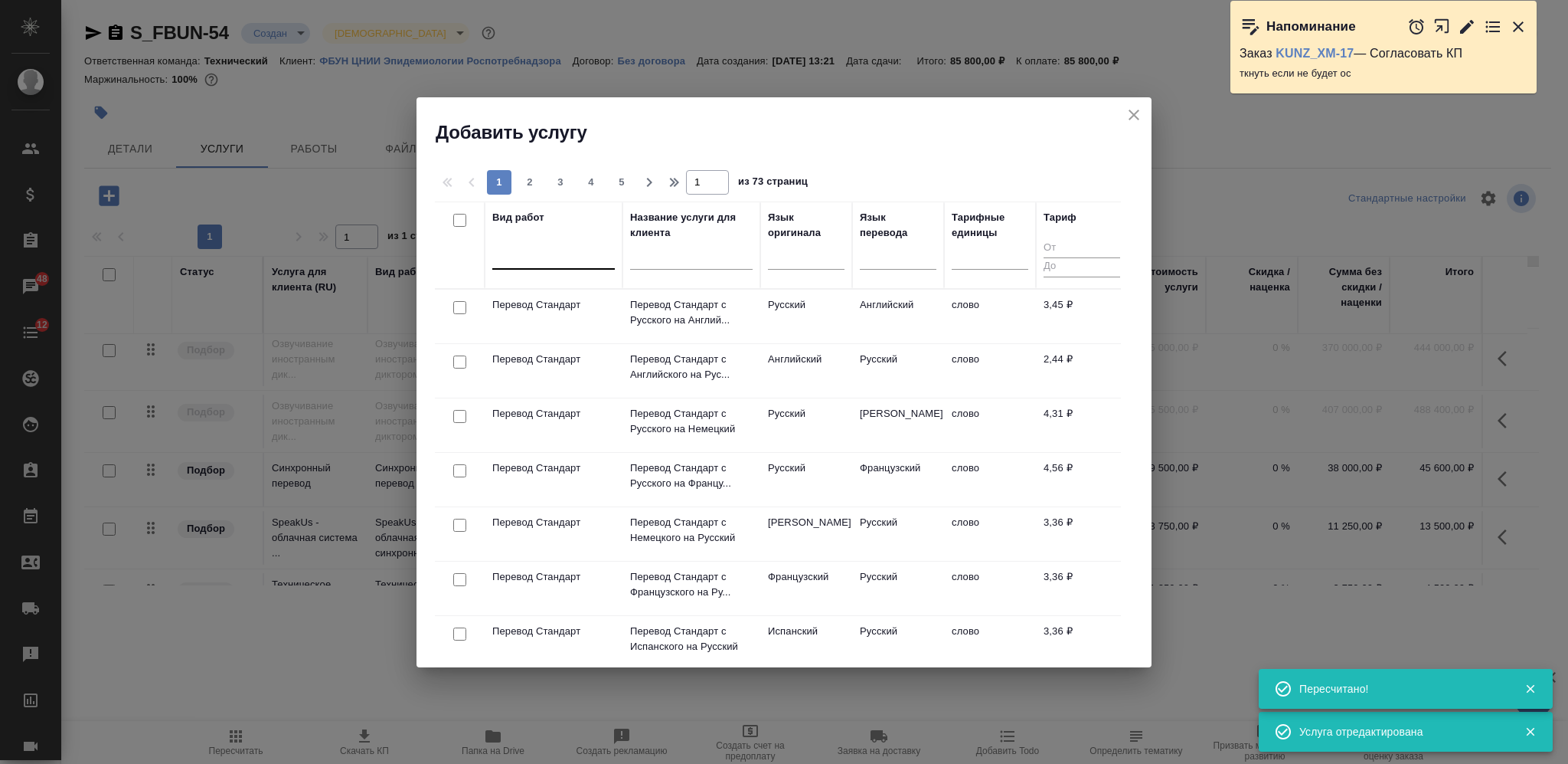
click at [554, 254] on div at bounding box center [554, 254] width 123 height 22
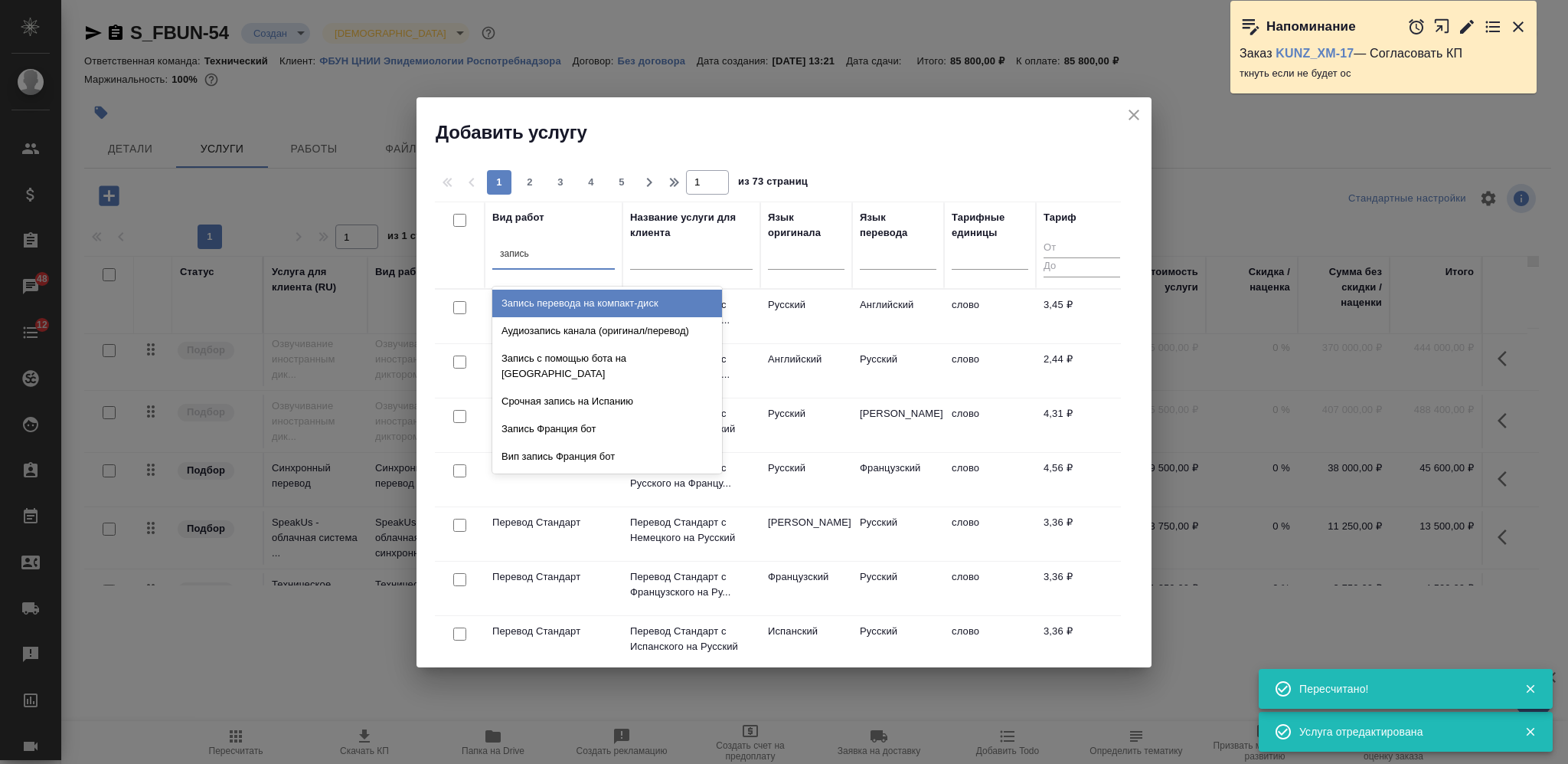
type input "запись"
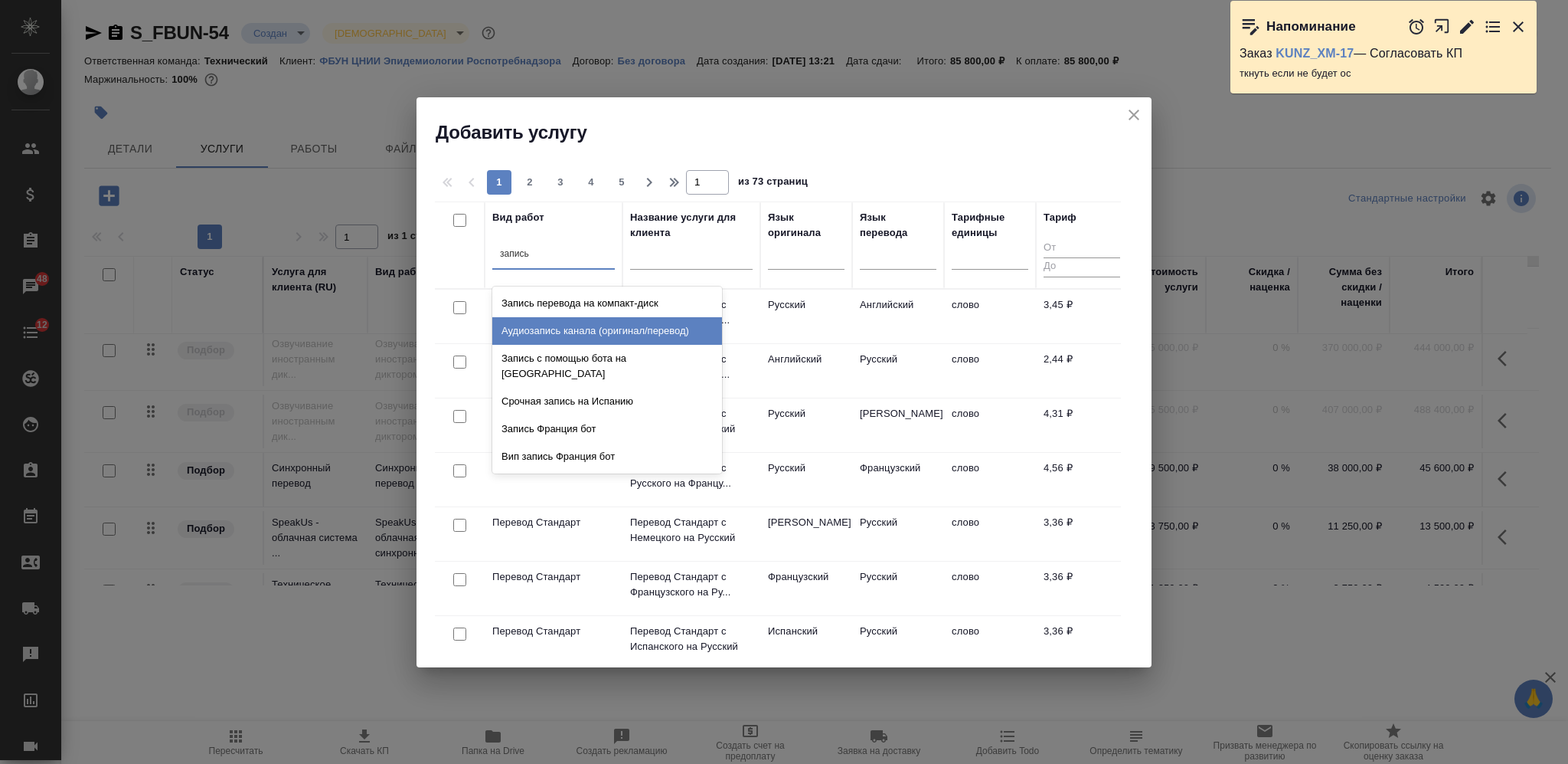
click at [592, 330] on div "Аудиозапись канала (оригинал/перевод)" at bounding box center [607, 331] width 230 height 28
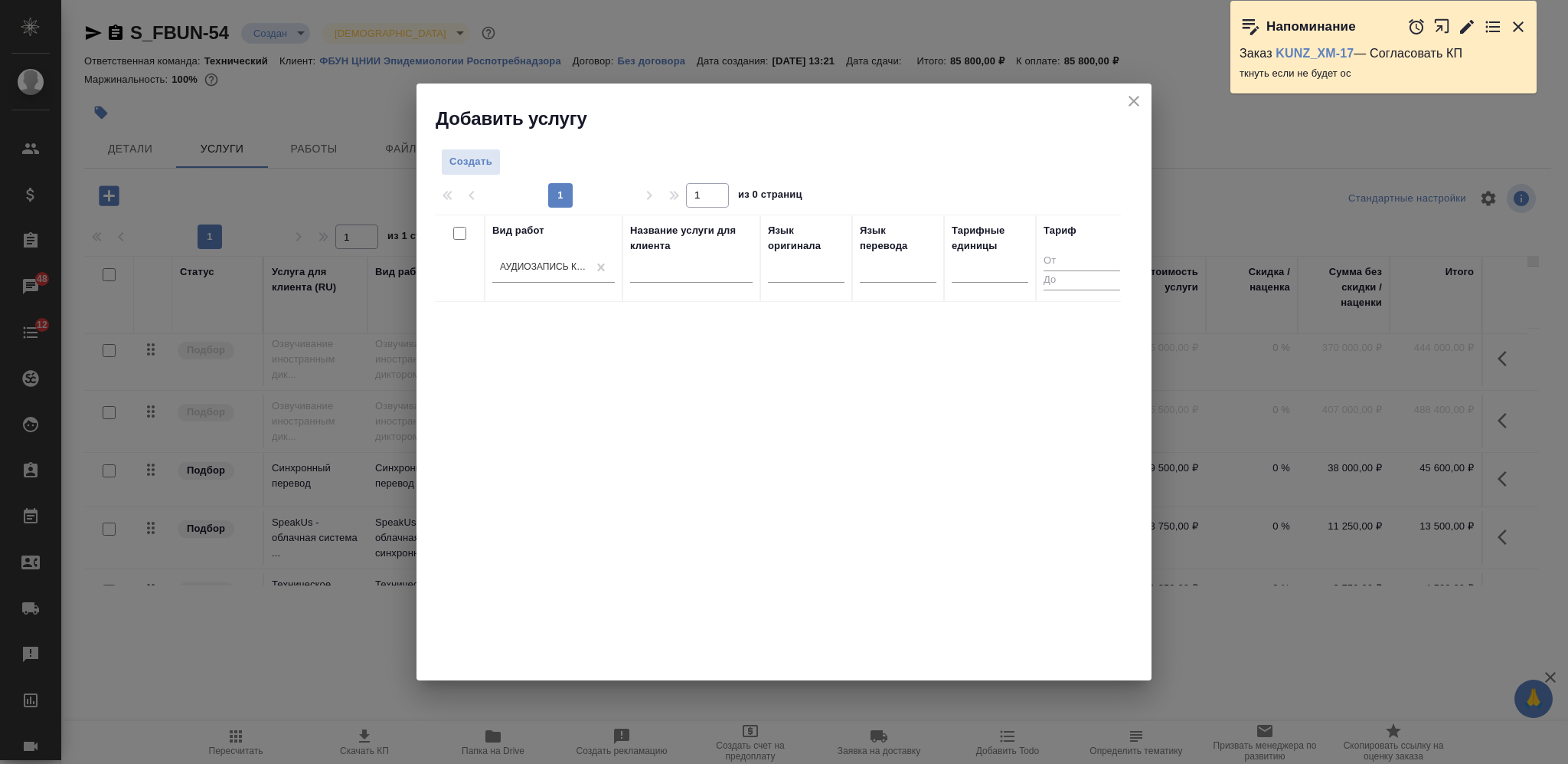
click at [463, 143] on div "Создать 1 1 из 0 страниц Вид работ Аудиозапись канала (оригинал/перевод) Назван…" at bounding box center [784, 406] width 735 height 549
click at [469, 152] on button "Создать" at bounding box center [471, 162] width 60 height 27
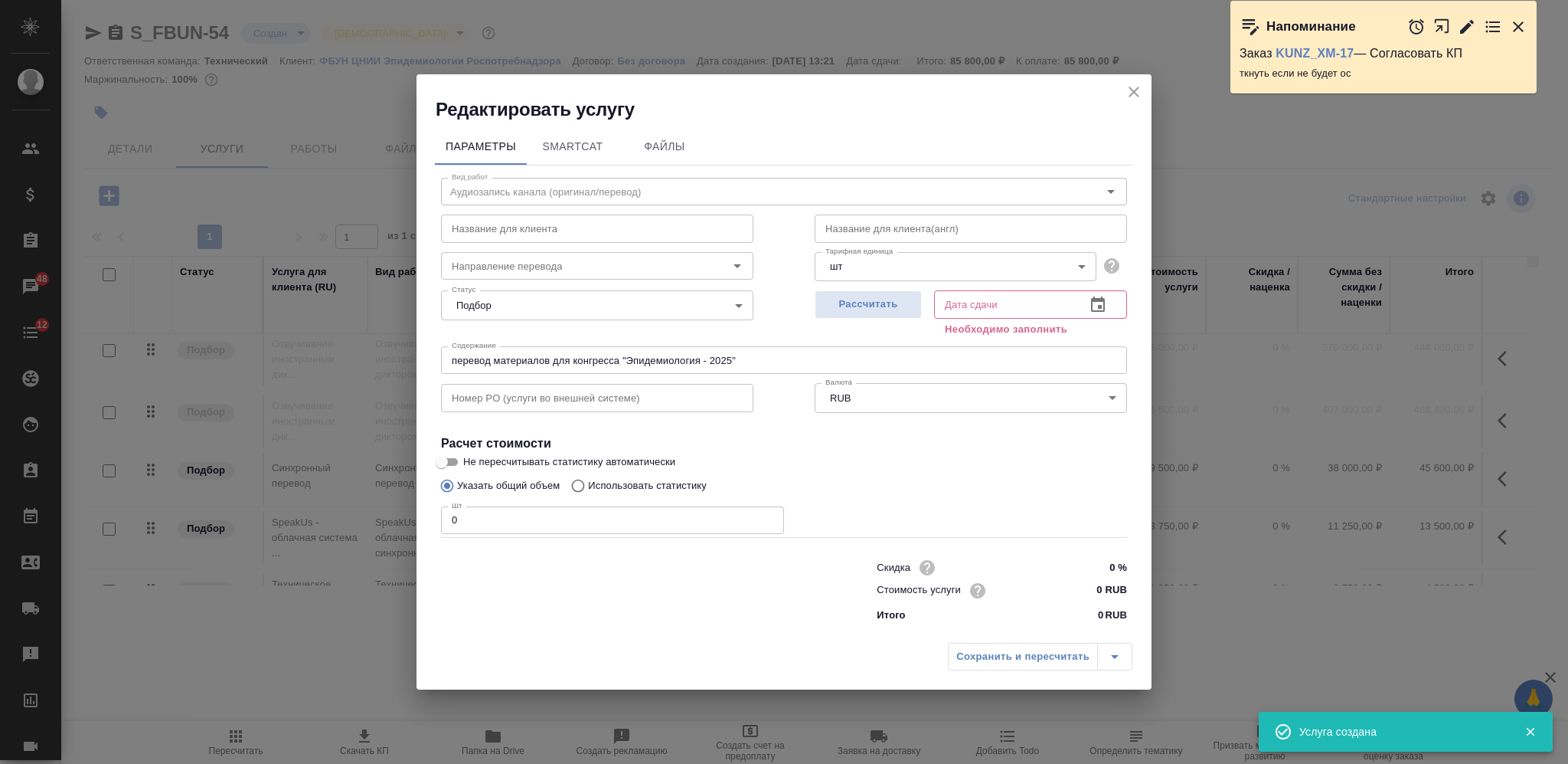
click at [865, 298] on span "Рассчитать" at bounding box center [869, 304] width 91 height 18
type input "26.09.2025 16:18"
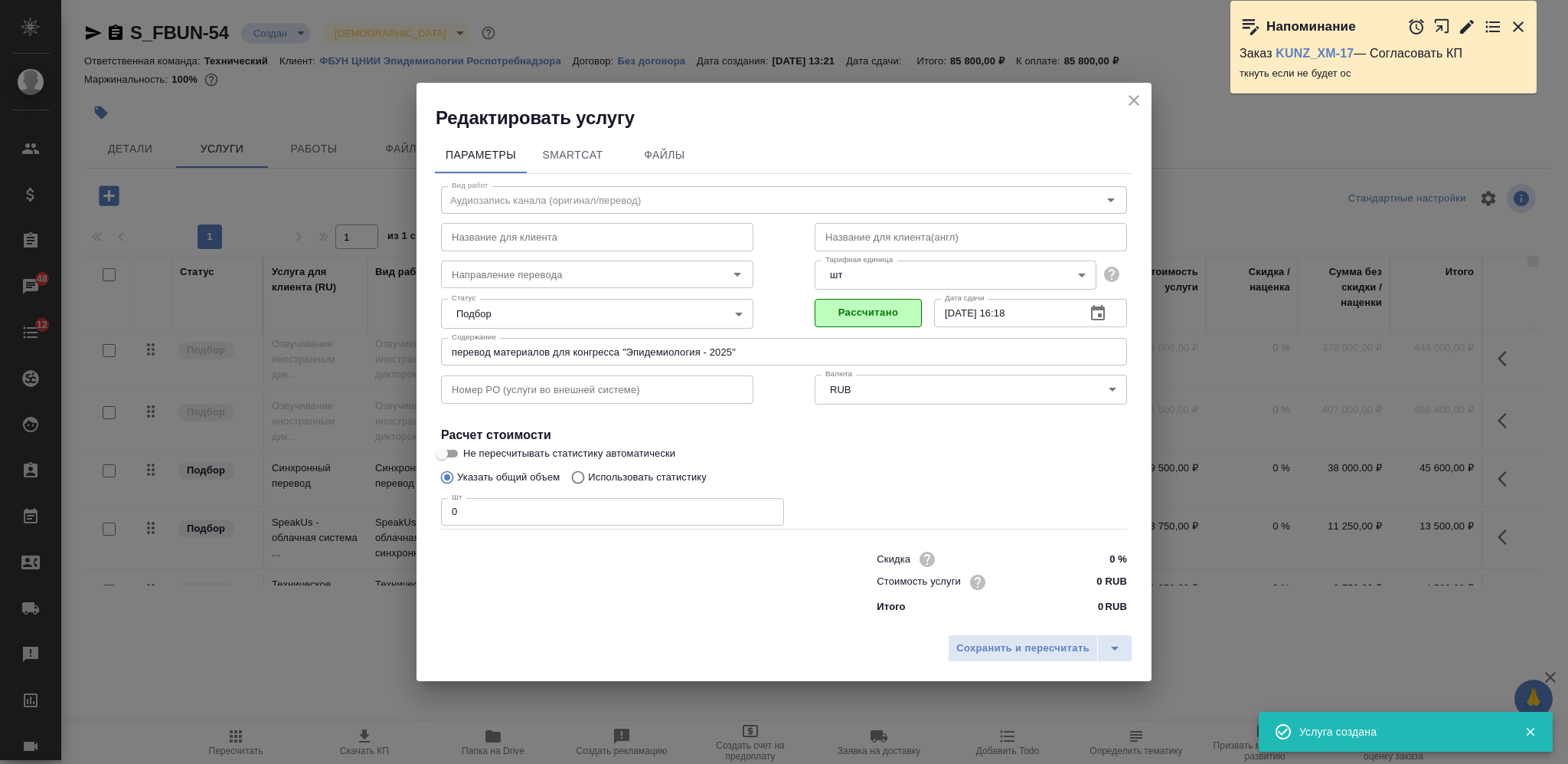
drag, startPoint x: 480, startPoint y: 519, endPoint x: 421, endPoint y: 520, distance: 59.0
click at [421, 520] on div "Параметры SmartCat Файлы Вид работ Аудиозапись канала (оригинал/перевод) Вид ра…" at bounding box center [784, 379] width 735 height 496
type input "3"
click at [1082, 572] on input "0 RUB" at bounding box center [1098, 582] width 56 height 22
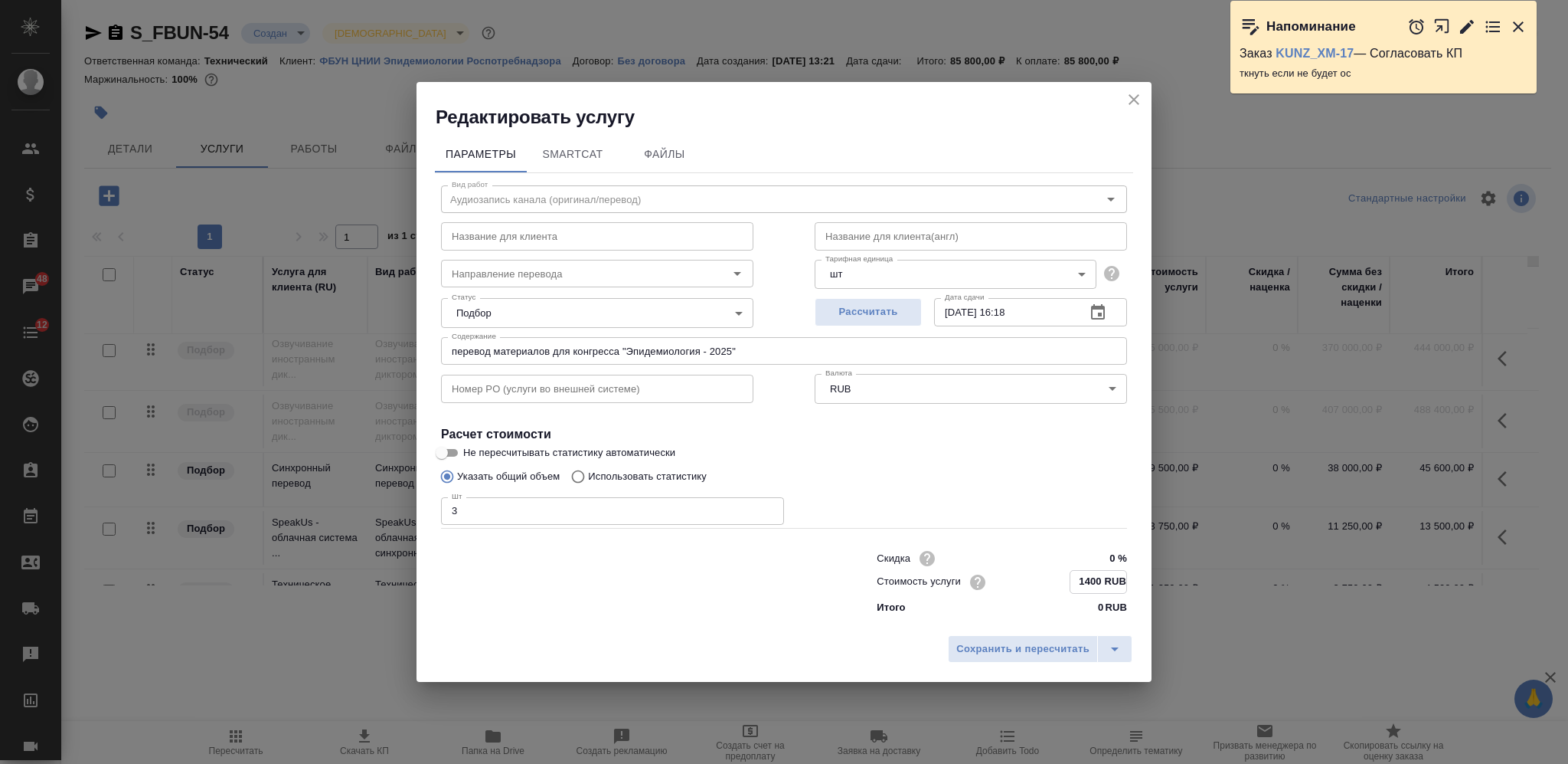
type input "1400 RUB"
click at [993, 665] on div "Сохранить и пересчитать" at bounding box center [784, 654] width 735 height 54
click at [986, 649] on span "Сохранить и пересчитать" at bounding box center [1023, 648] width 133 height 18
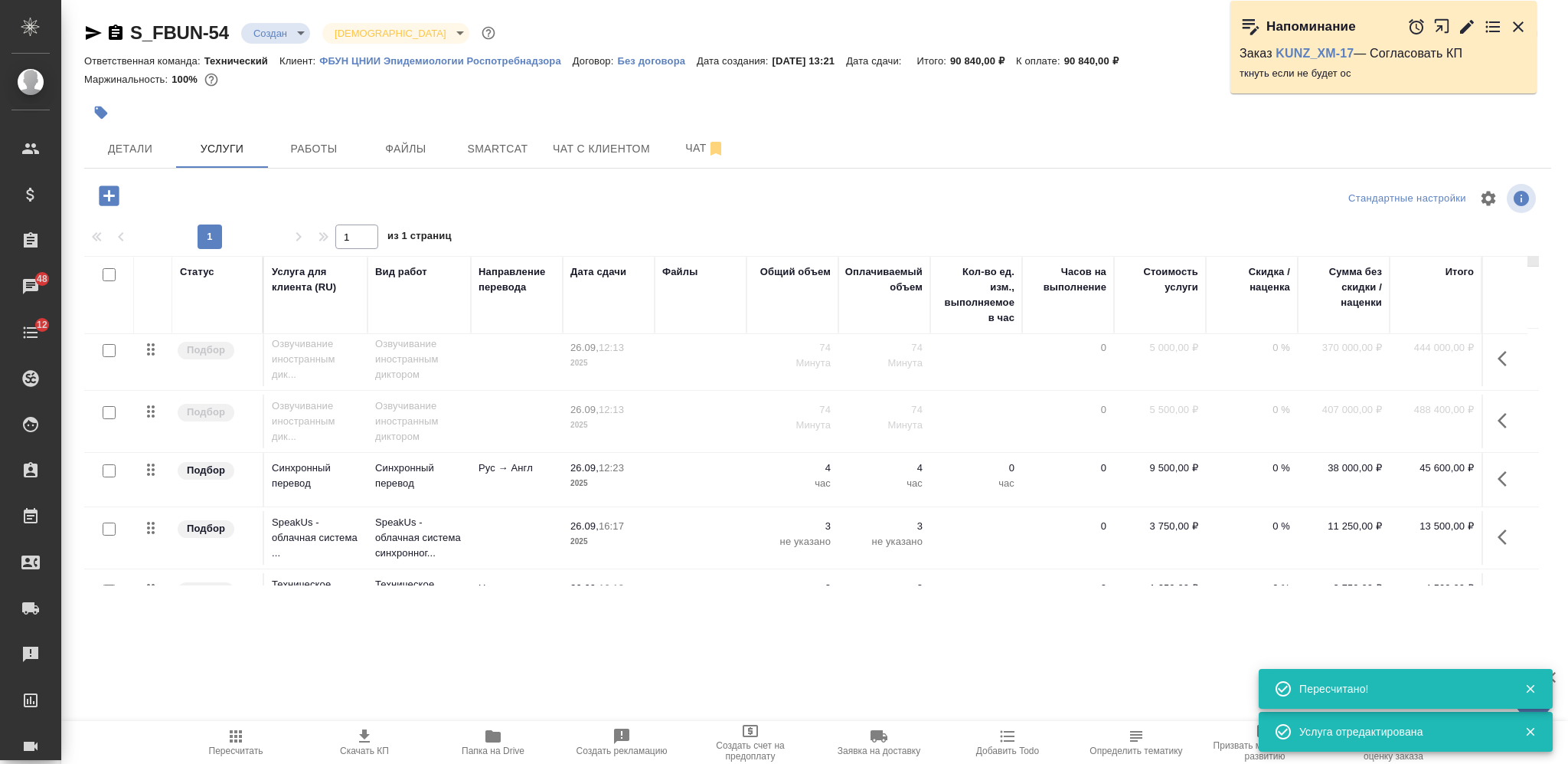
click at [109, 196] on icon "button" at bounding box center [109, 195] width 27 height 27
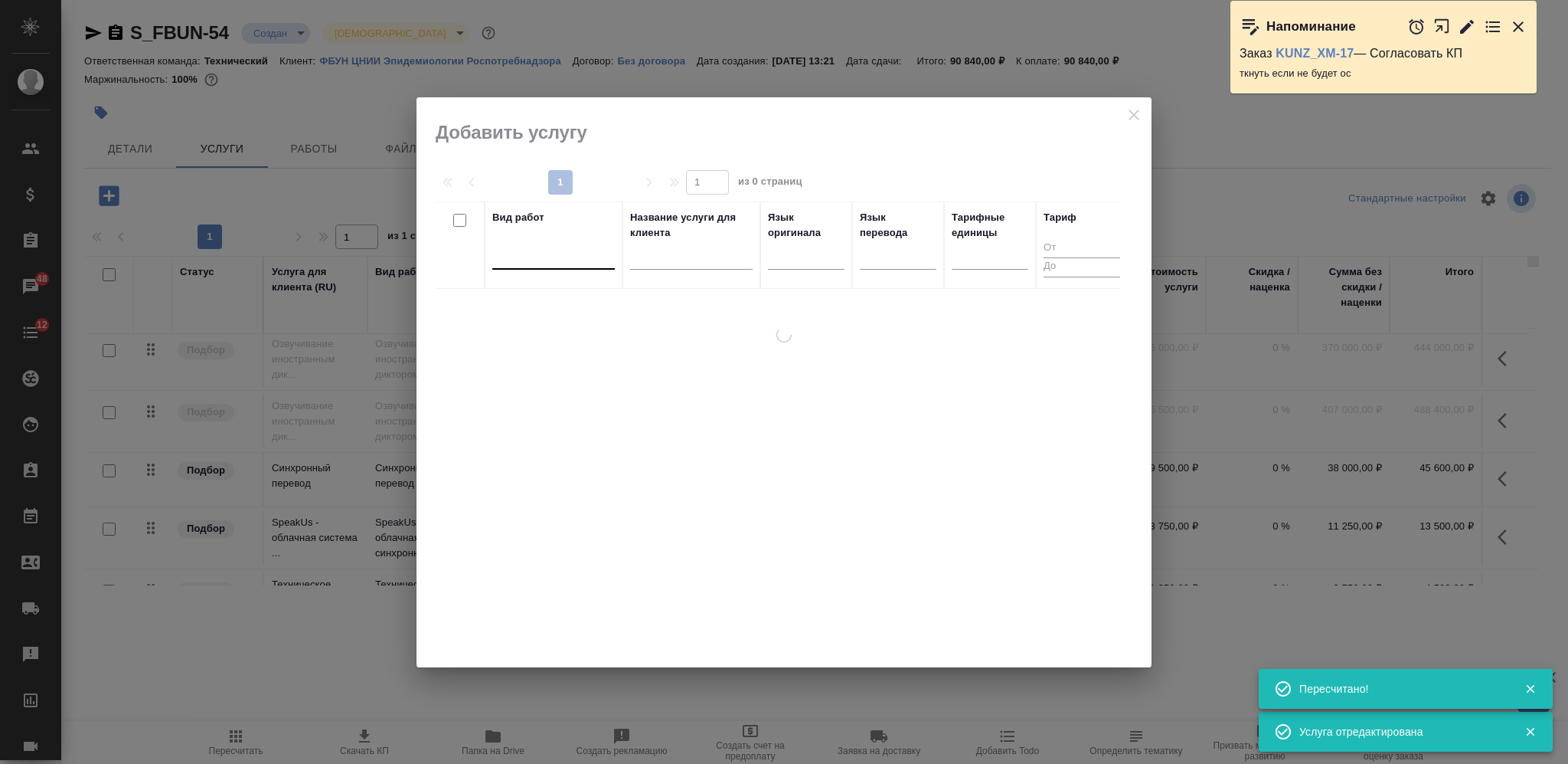
click at [505, 254] on div at bounding box center [554, 254] width 123 height 22
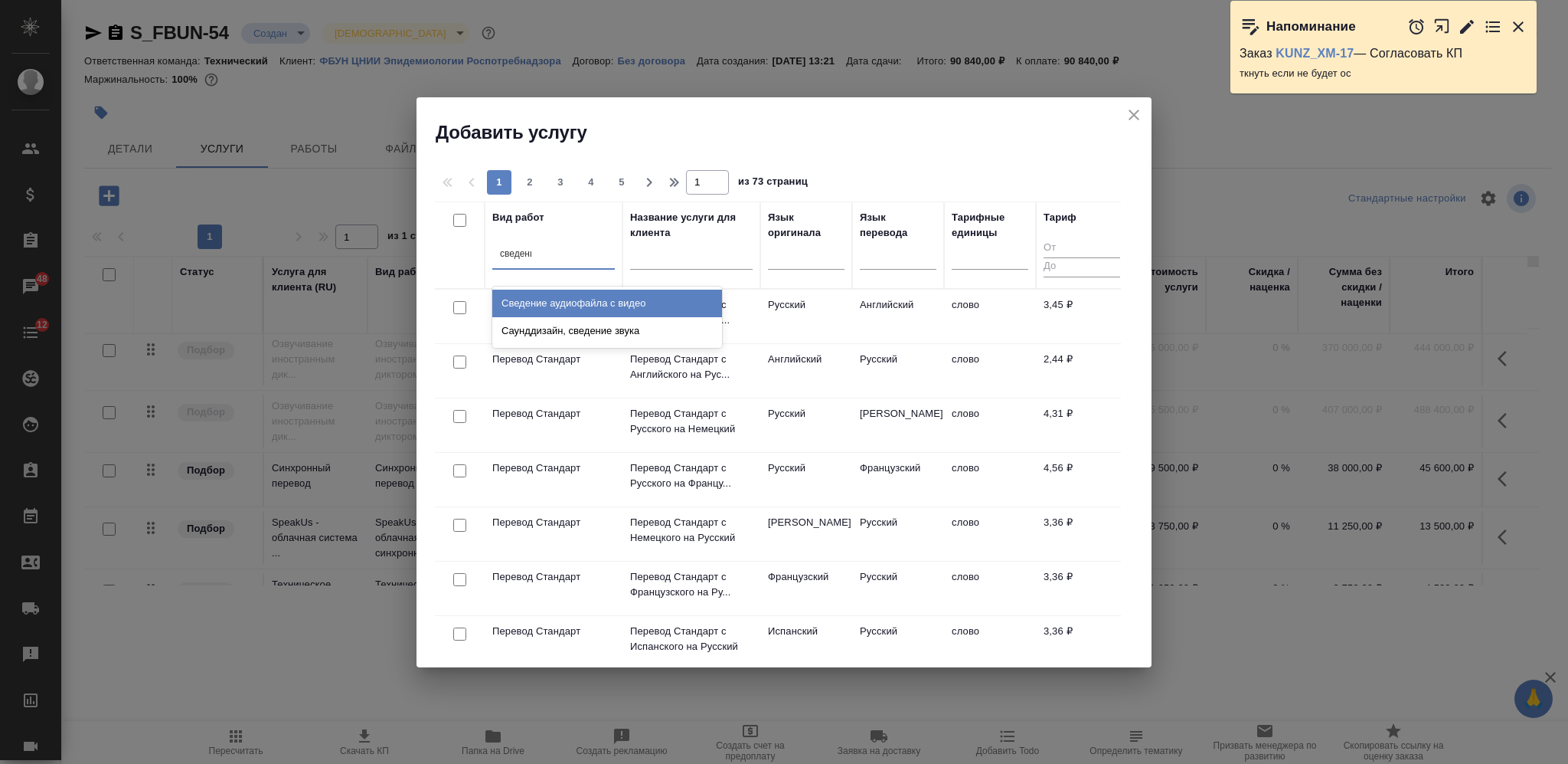
type input "сведение"
click at [543, 297] on div "Сведение аудиофайла с видео" at bounding box center [607, 303] width 230 height 28
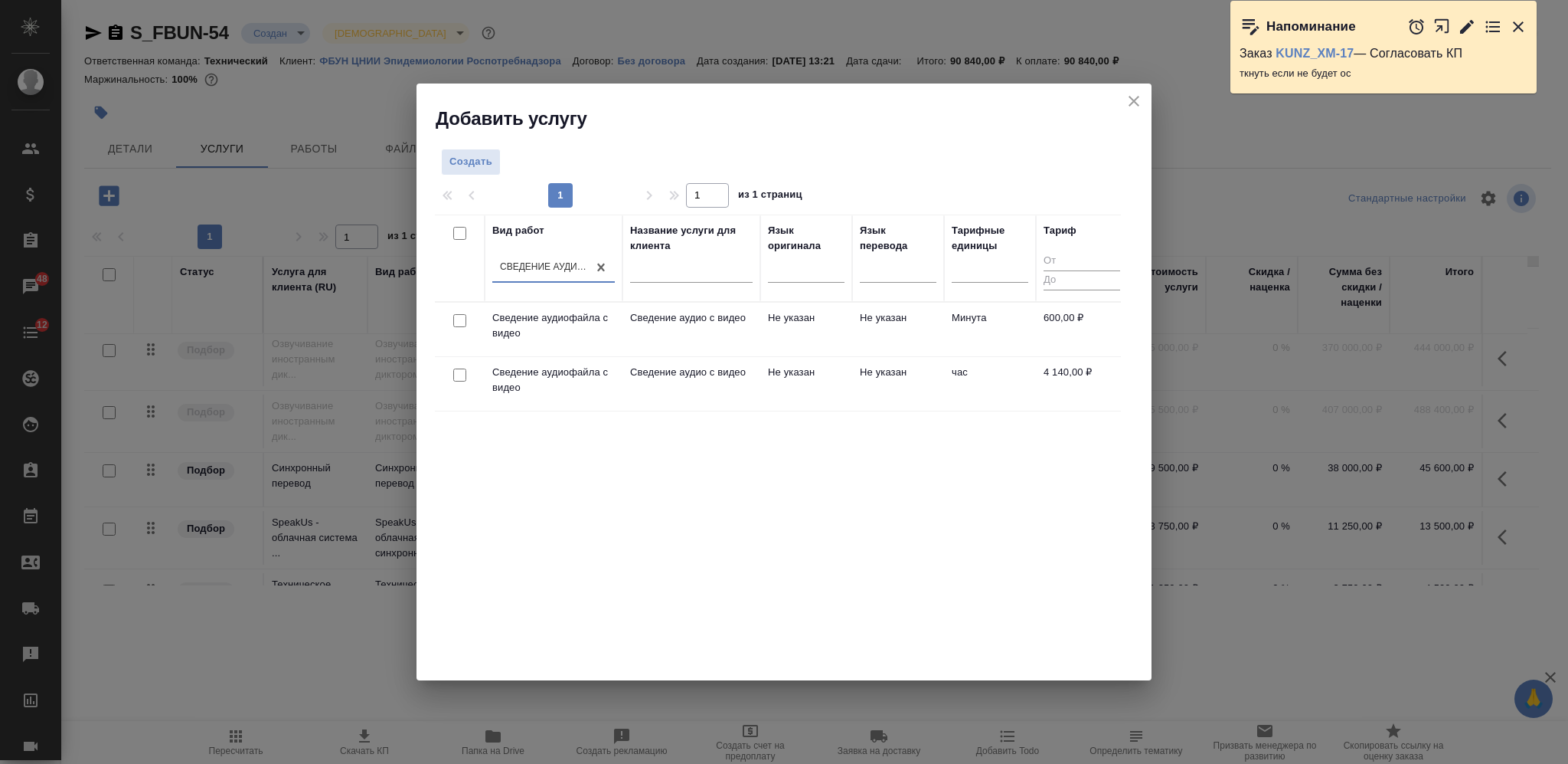
click at [461, 375] on input "checkbox" at bounding box center [460, 375] width 13 height 13
checkbox input "true"
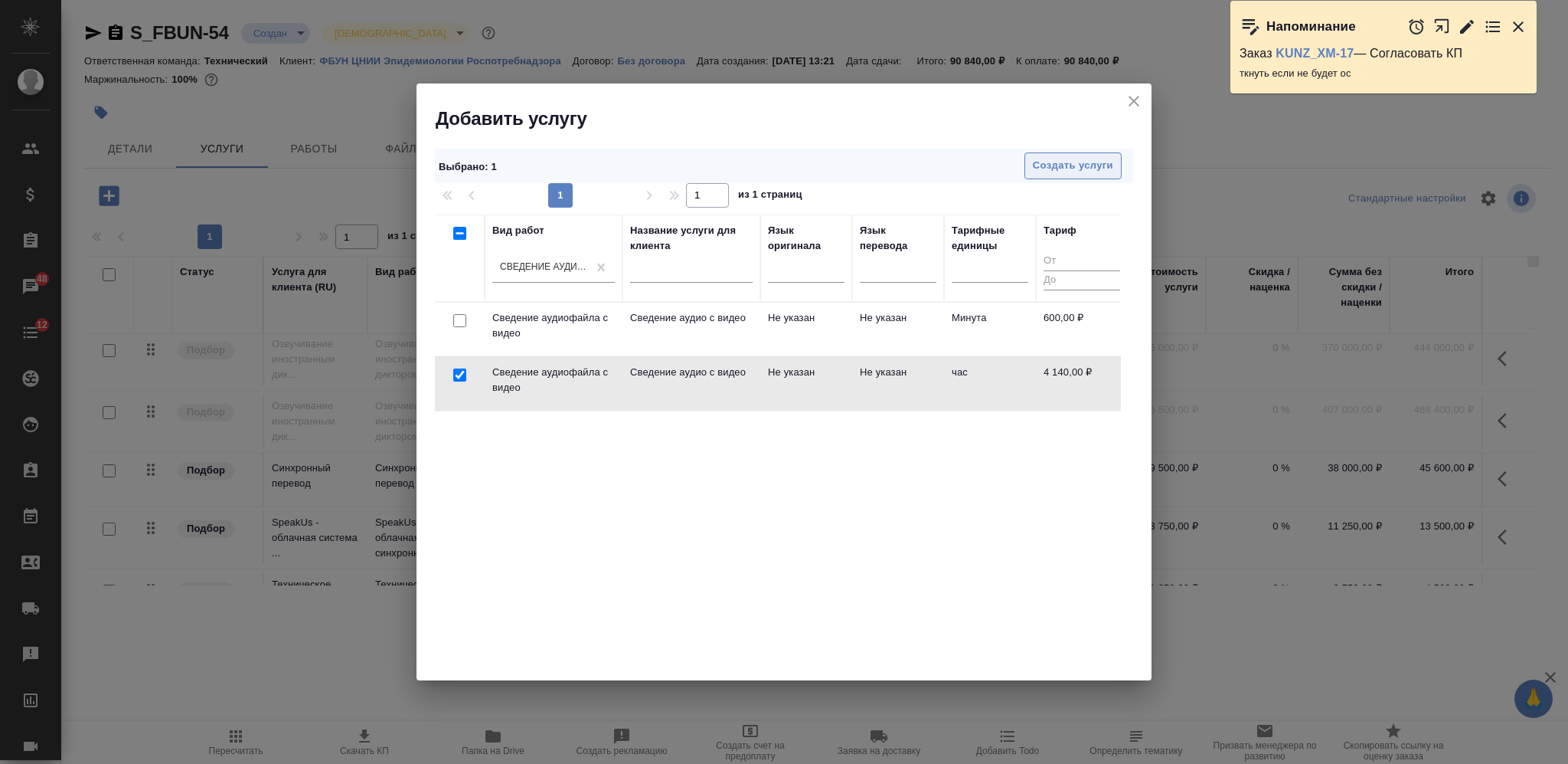
click at [1083, 160] on span "Создать услуги" at bounding box center [1073, 165] width 81 height 18
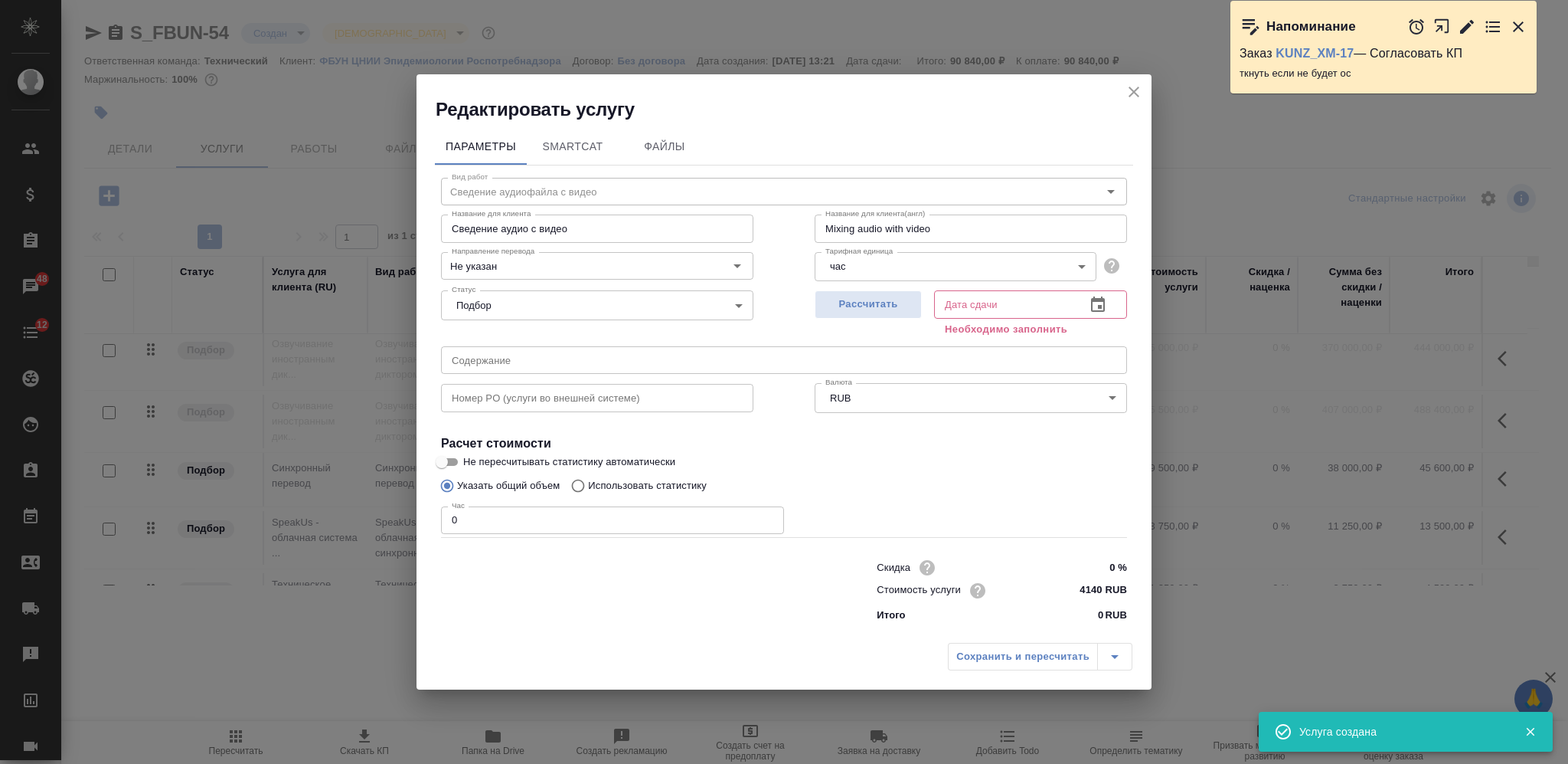
click at [435, 527] on div "Вид работ Сведение аудиофайла с видео Вид работ Название для клиента Сведение а…" at bounding box center [784, 396] width 699 height 463
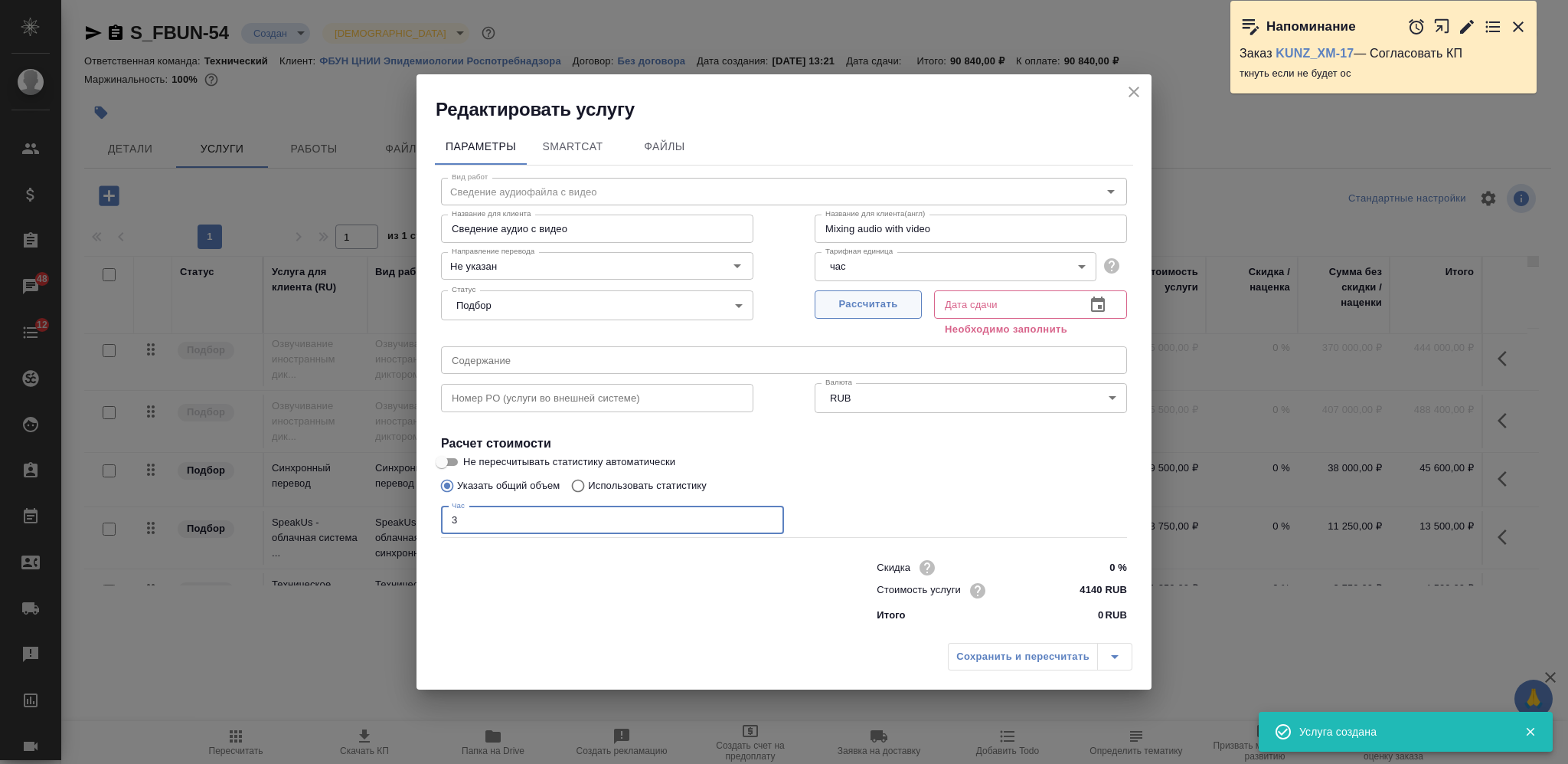
type input "3"
click at [872, 308] on span "Рассчитать" at bounding box center [869, 304] width 91 height 18
type input "26.09.2025 16:19"
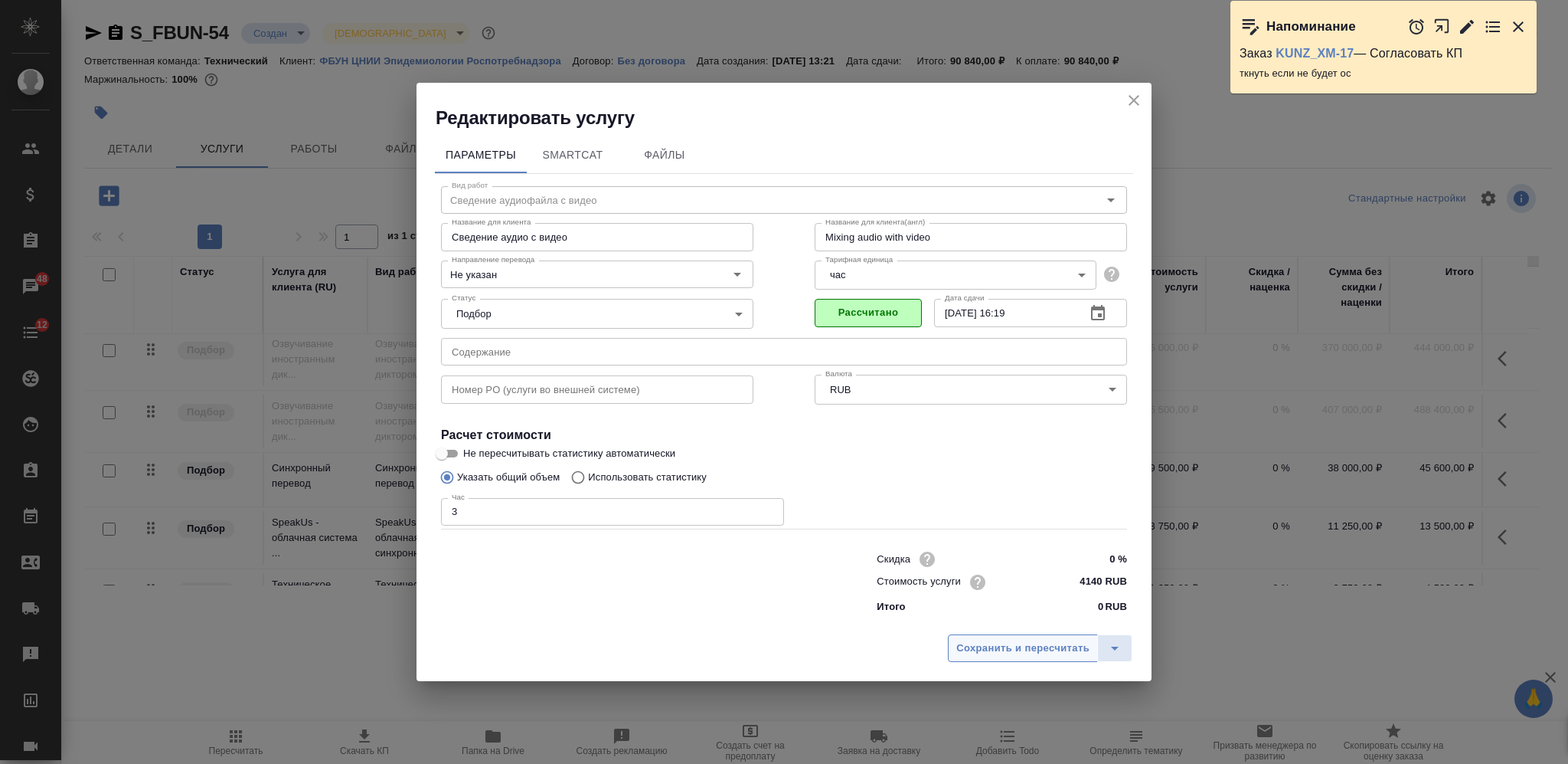
click at [981, 643] on span "Сохранить и пересчитать" at bounding box center [1023, 648] width 133 height 18
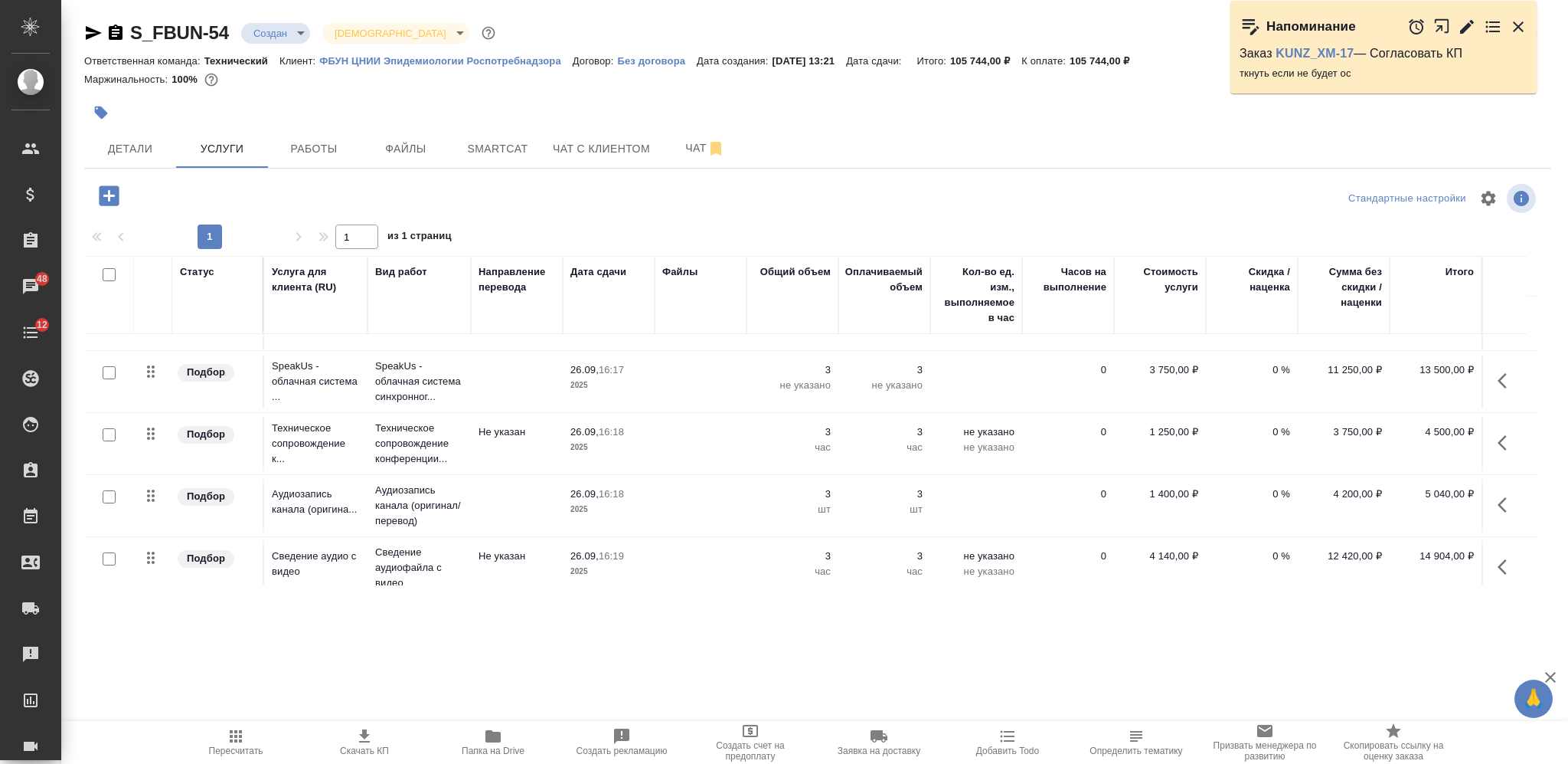
scroll to position [487, 0]
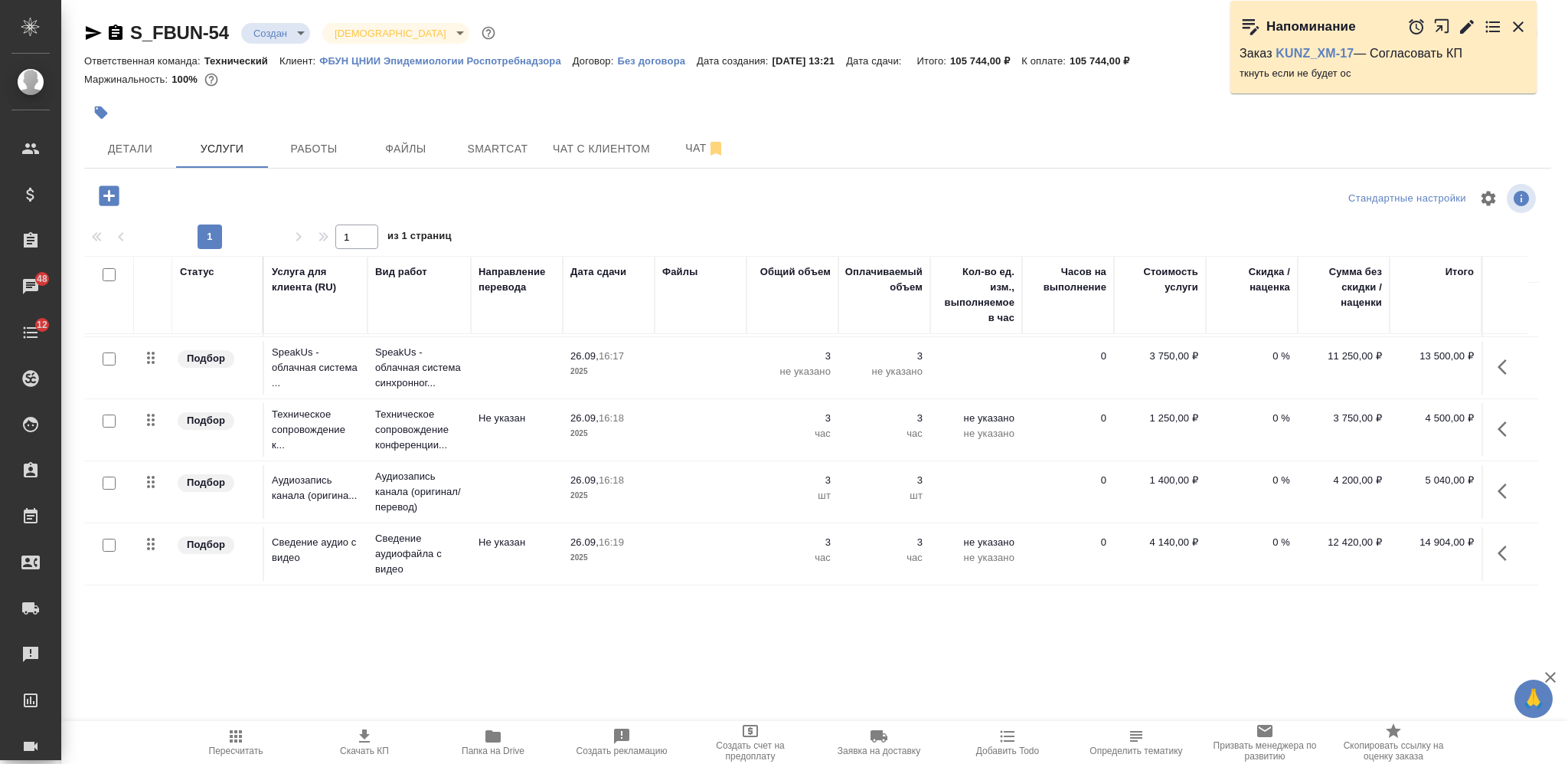
click at [1501, 544] on icon "button" at bounding box center [1508, 553] width 19 height 19
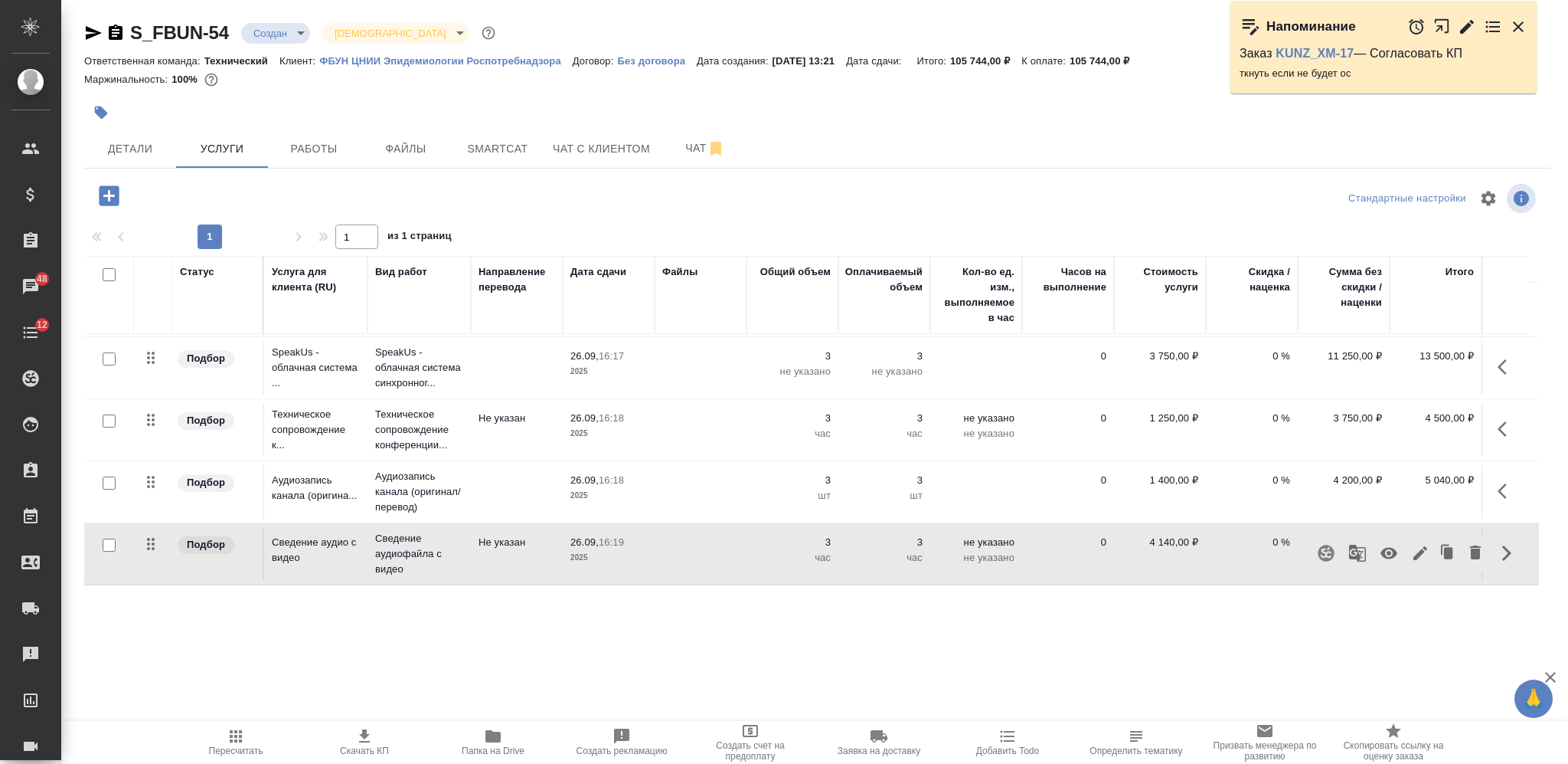
click at [1386, 548] on icon "button" at bounding box center [1389, 553] width 17 height 12
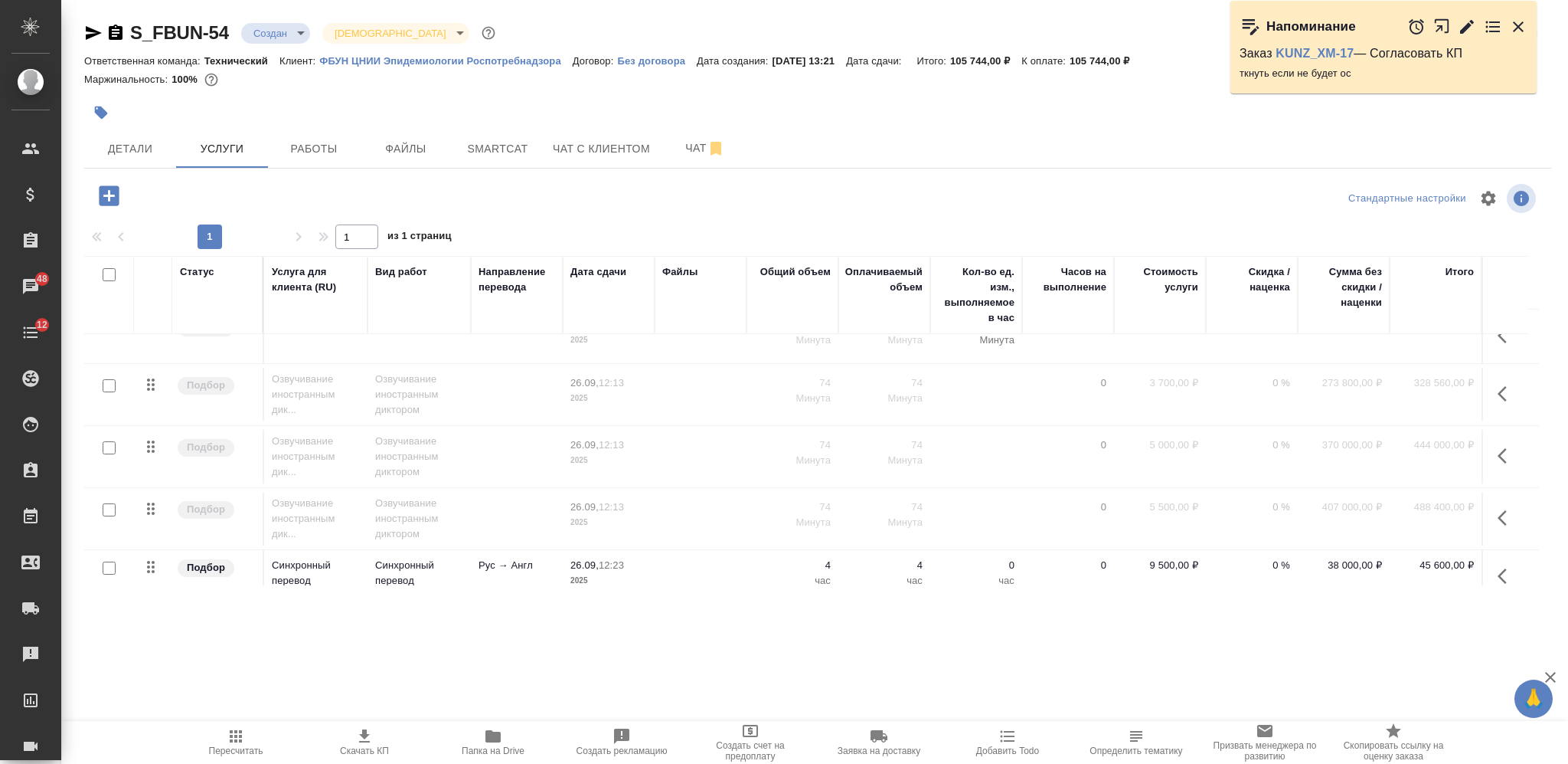
scroll to position [102, 0]
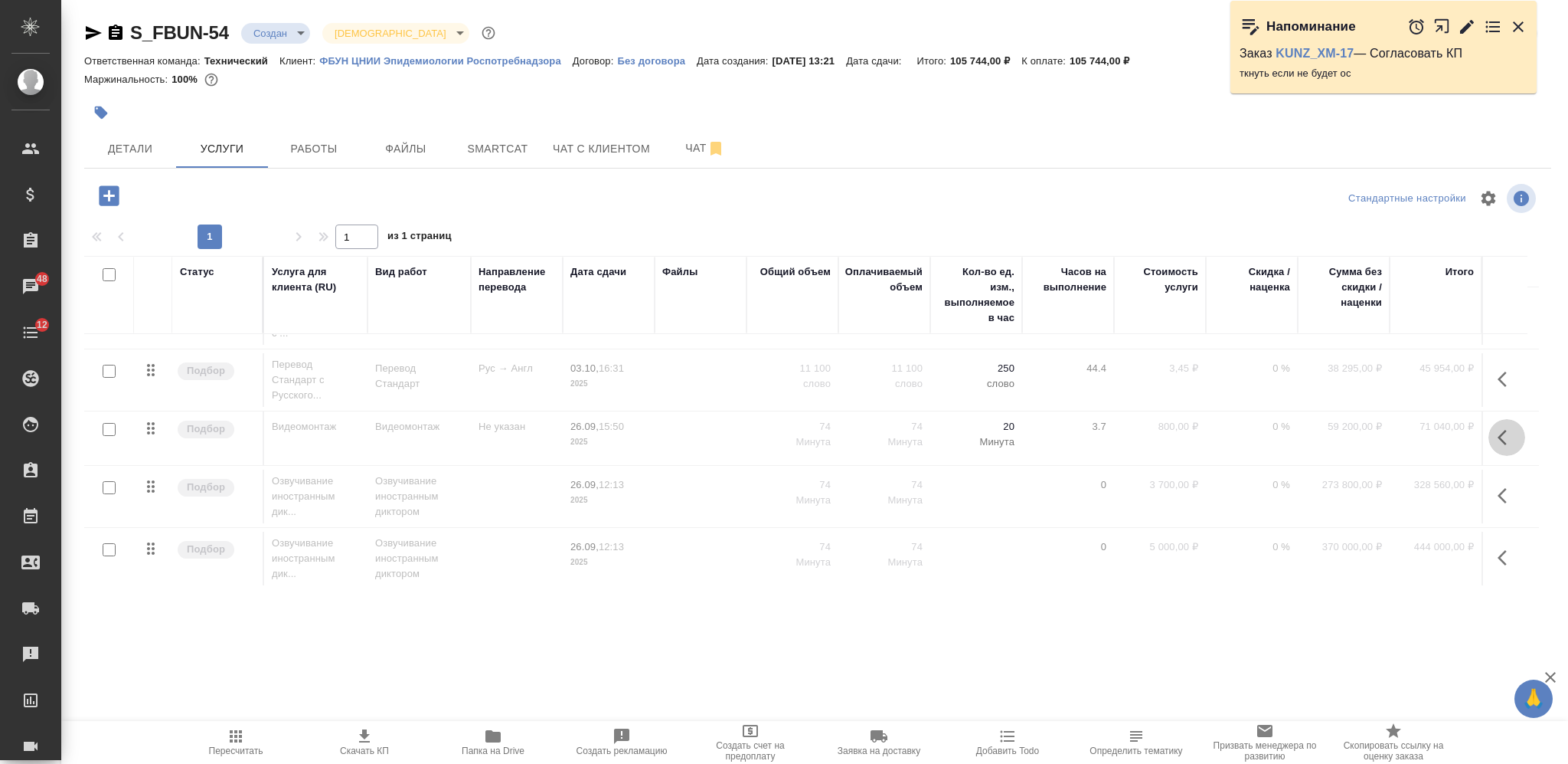
click at [1498, 435] on icon "button" at bounding box center [1508, 437] width 19 height 19
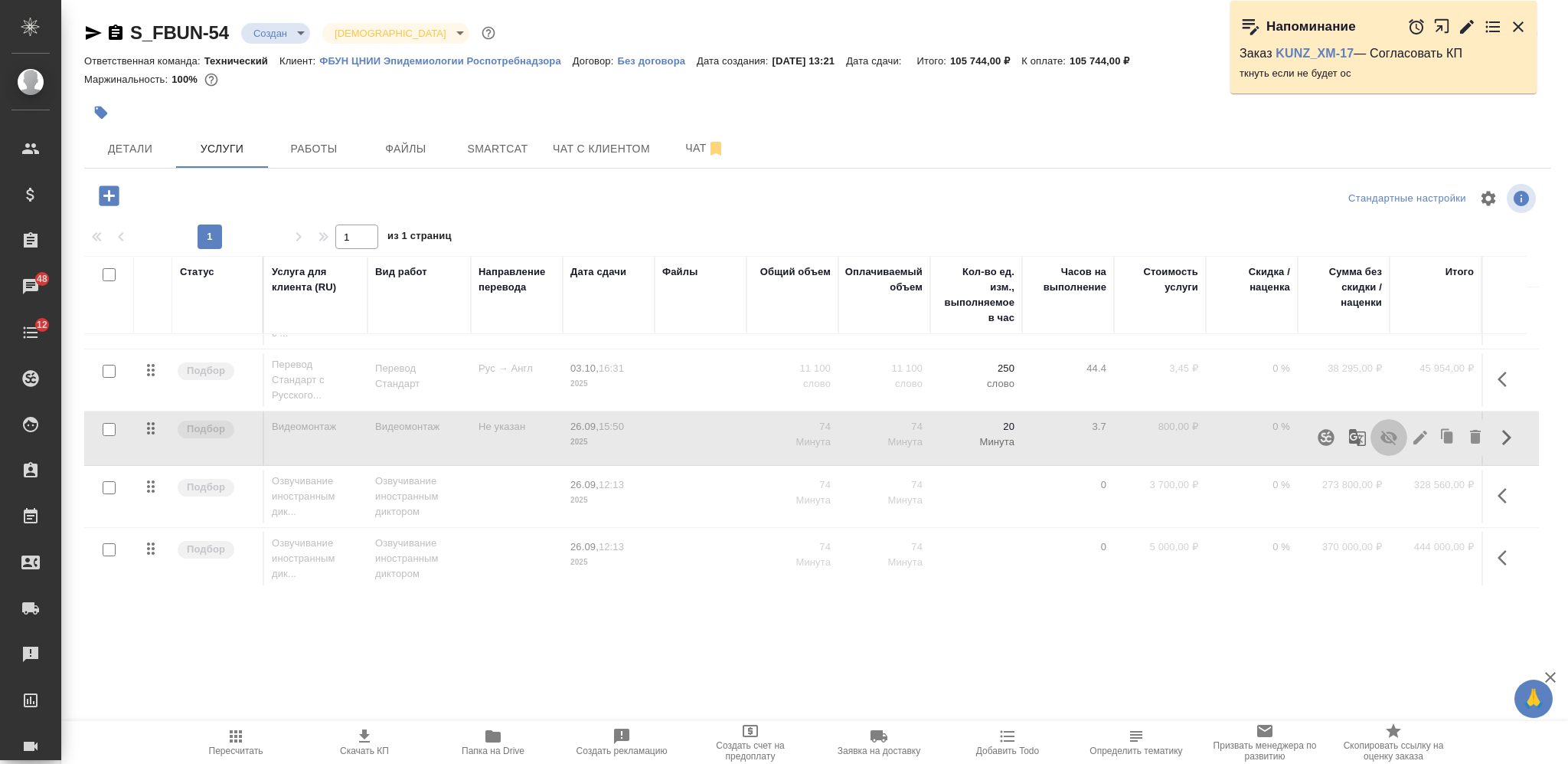
click at [1394, 432] on button "button" at bounding box center [1389, 437] width 36 height 36
click at [242, 742] on icon "button" at bounding box center [236, 736] width 19 height 19
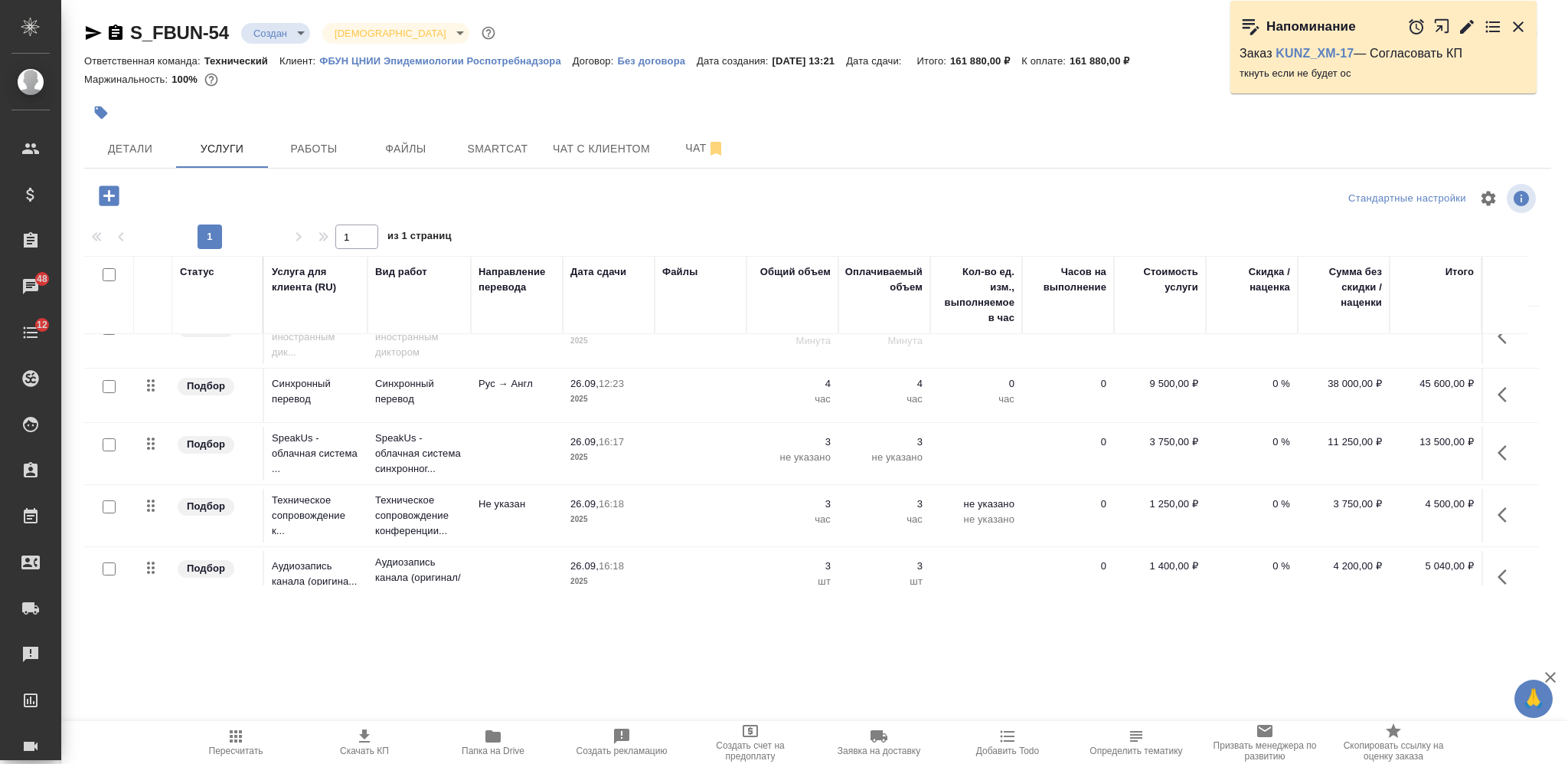
scroll to position [487, 0]
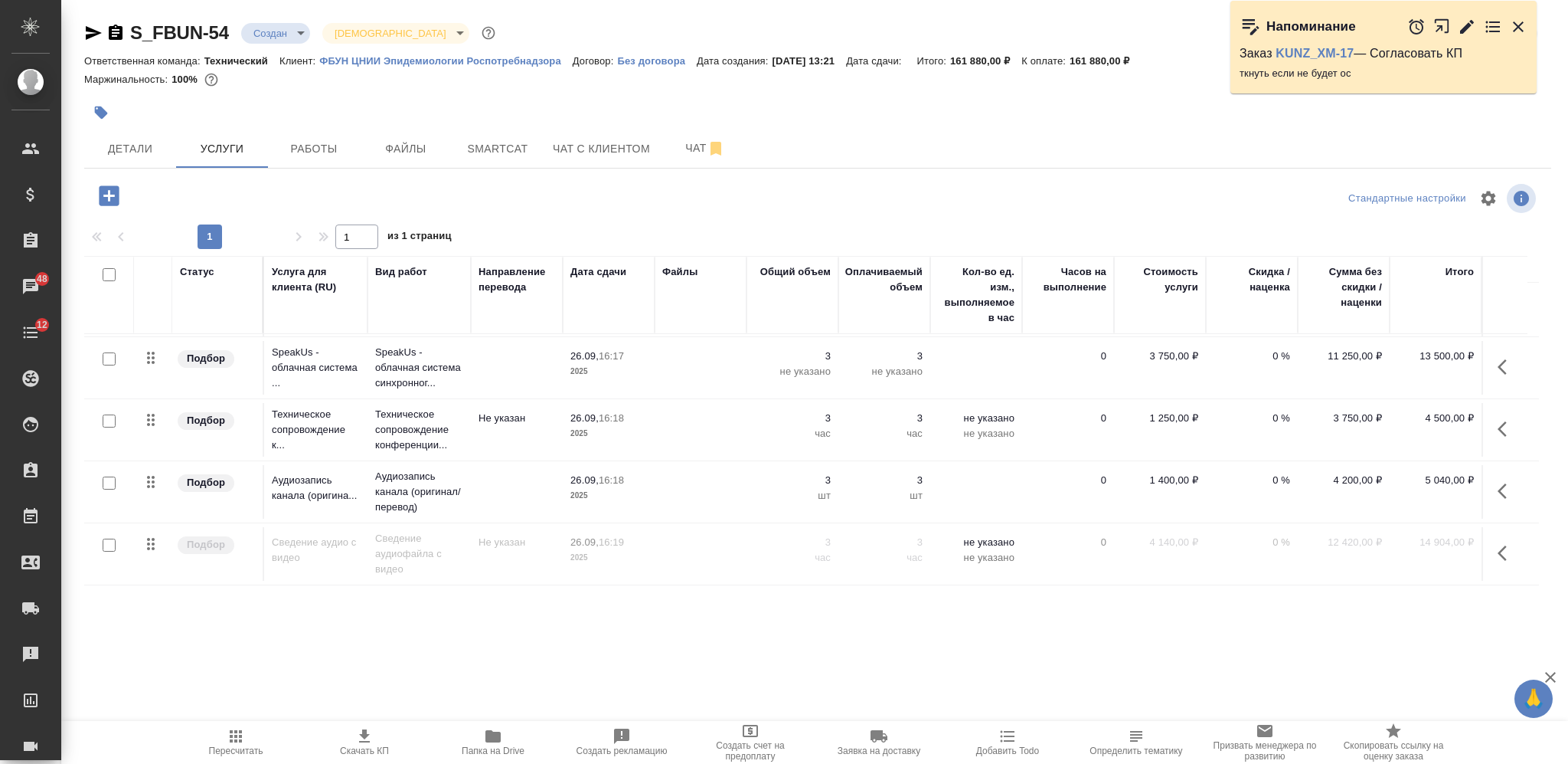
click at [363, 740] on icon "button" at bounding box center [364, 736] width 19 height 19
click at [1182, 113] on div at bounding box center [818, 112] width 1467 height 33
click at [115, 29] on icon "button" at bounding box center [116, 33] width 19 height 19
click at [267, 33] on body "🙏 .cls-1 fill:#fff; AWATERA Nikiforova Valeria Клиенты Спецификации Заказы 48 Ч…" at bounding box center [784, 382] width 1568 height 764
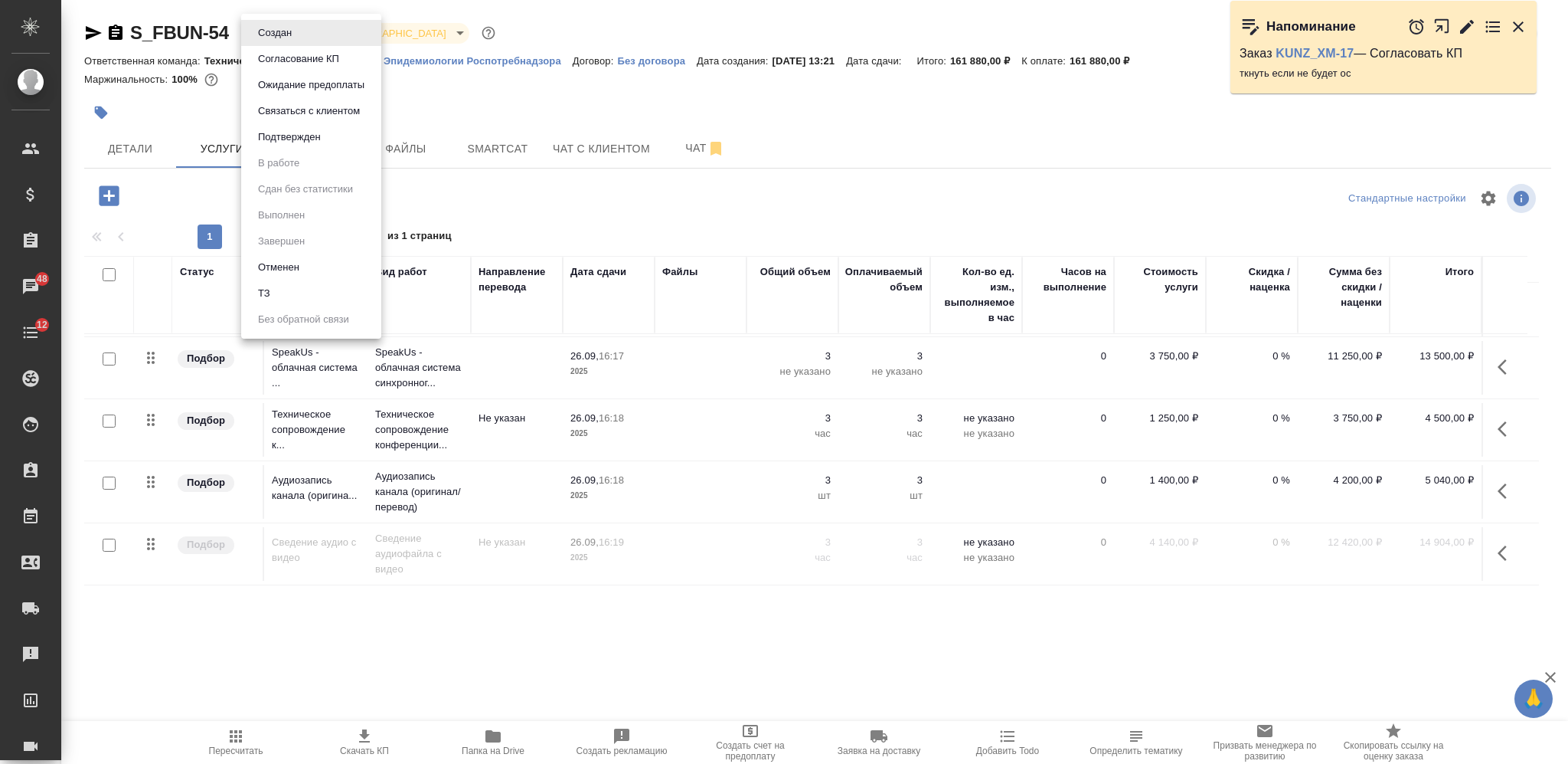
click at [278, 53] on button "Согласование КП" at bounding box center [299, 59] width 91 height 17
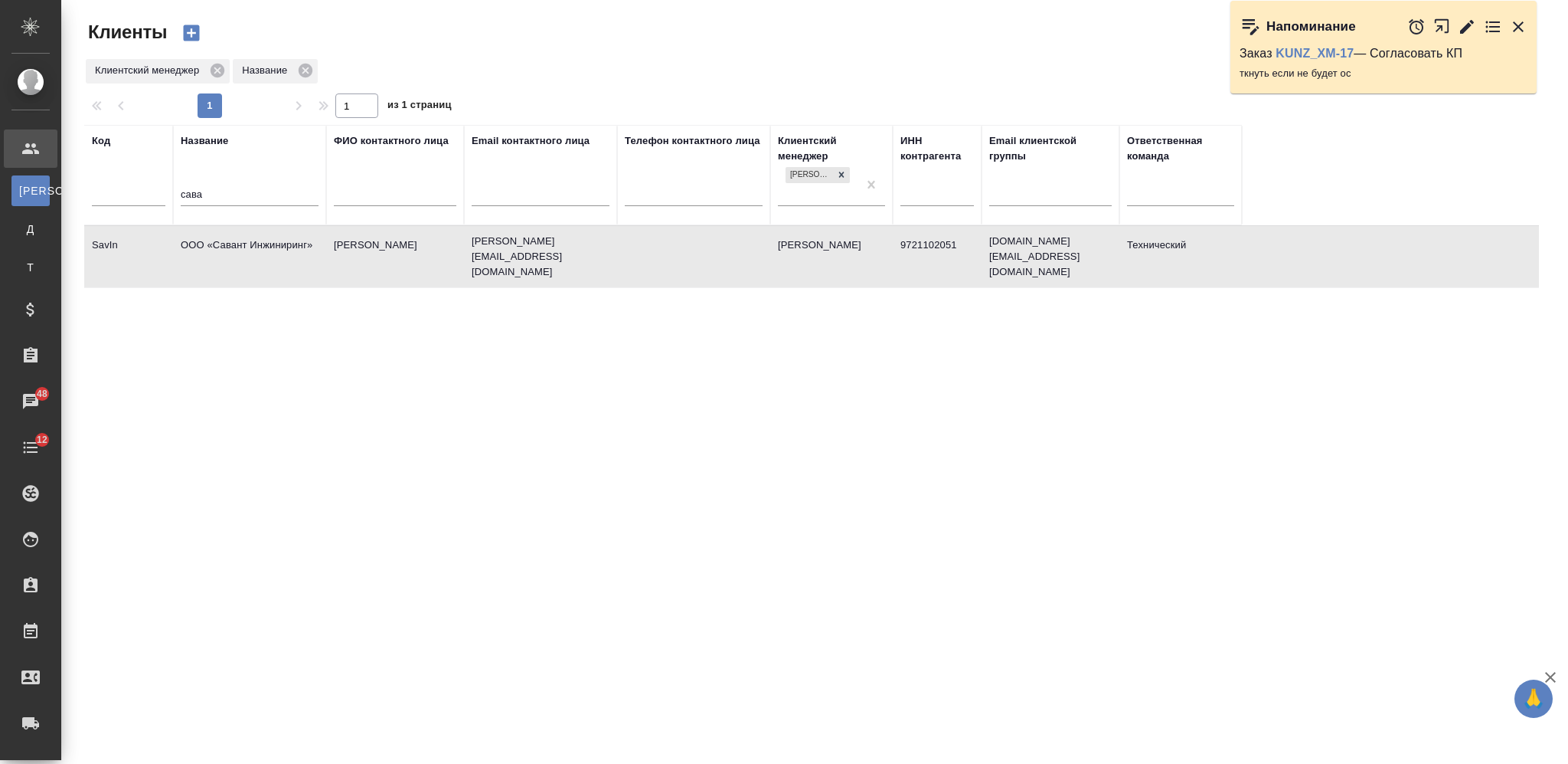
select select "RU"
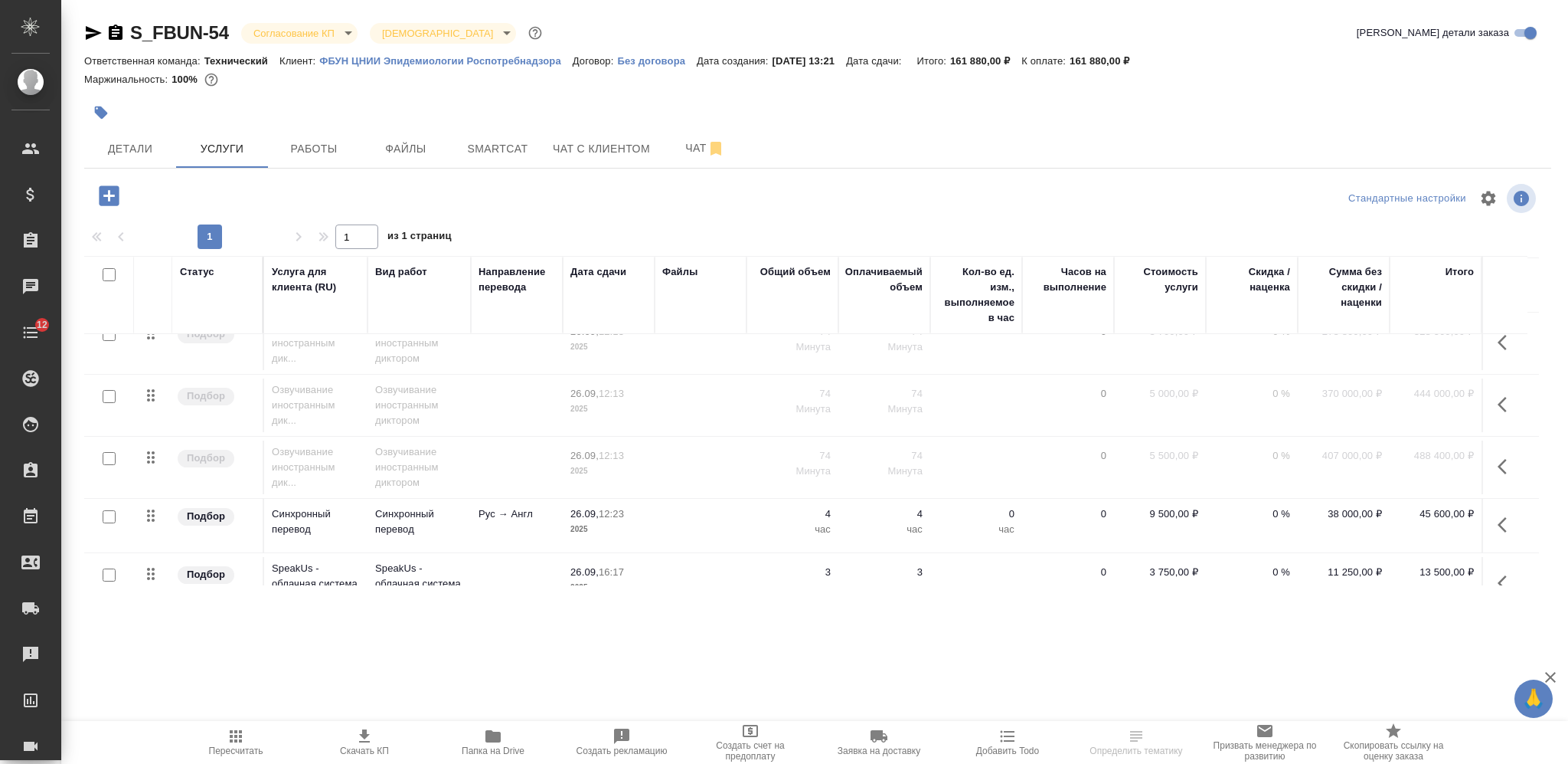
scroll to position [487, 0]
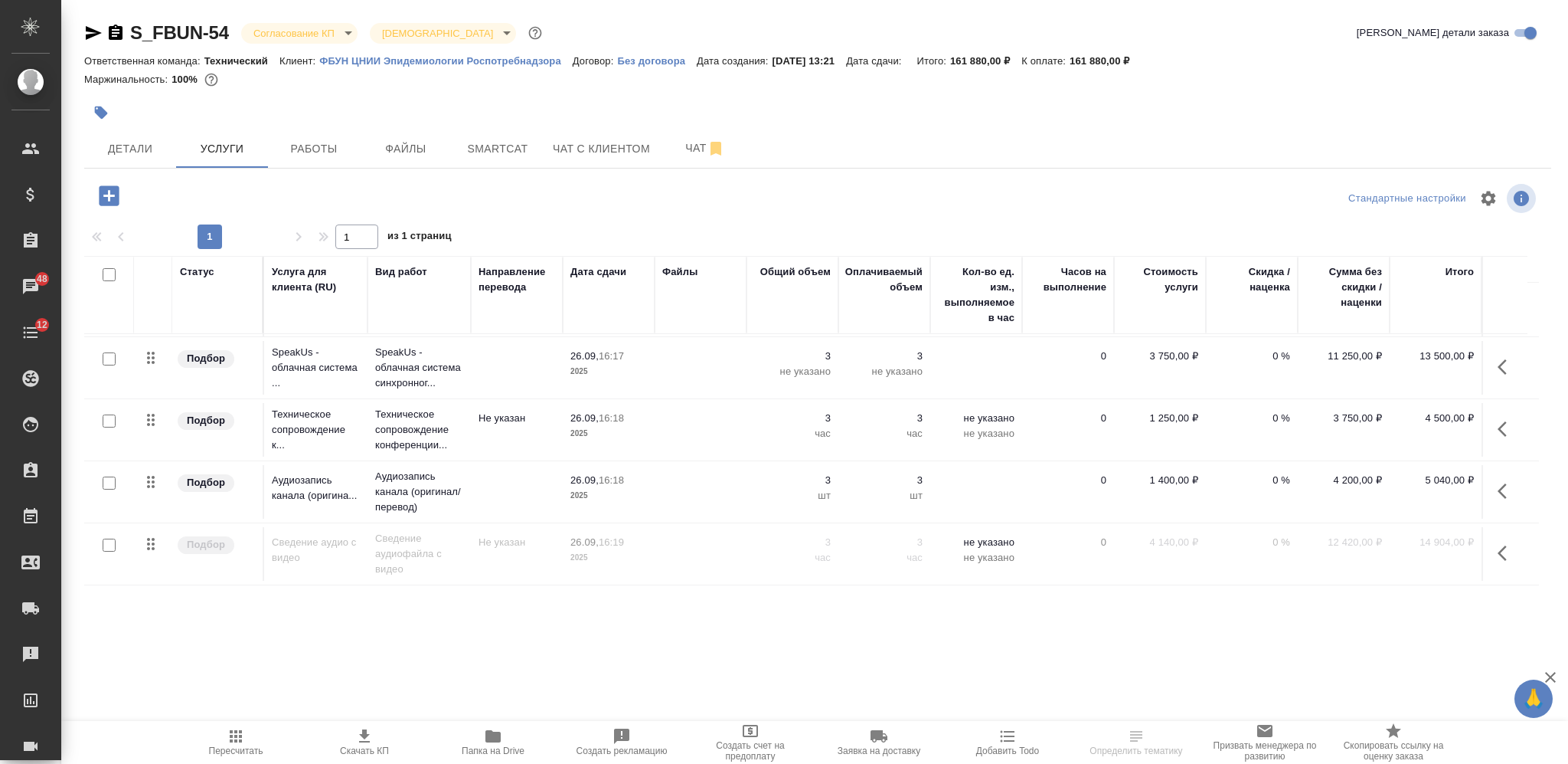
click at [1499, 472] on button "button" at bounding box center [1507, 490] width 36 height 36
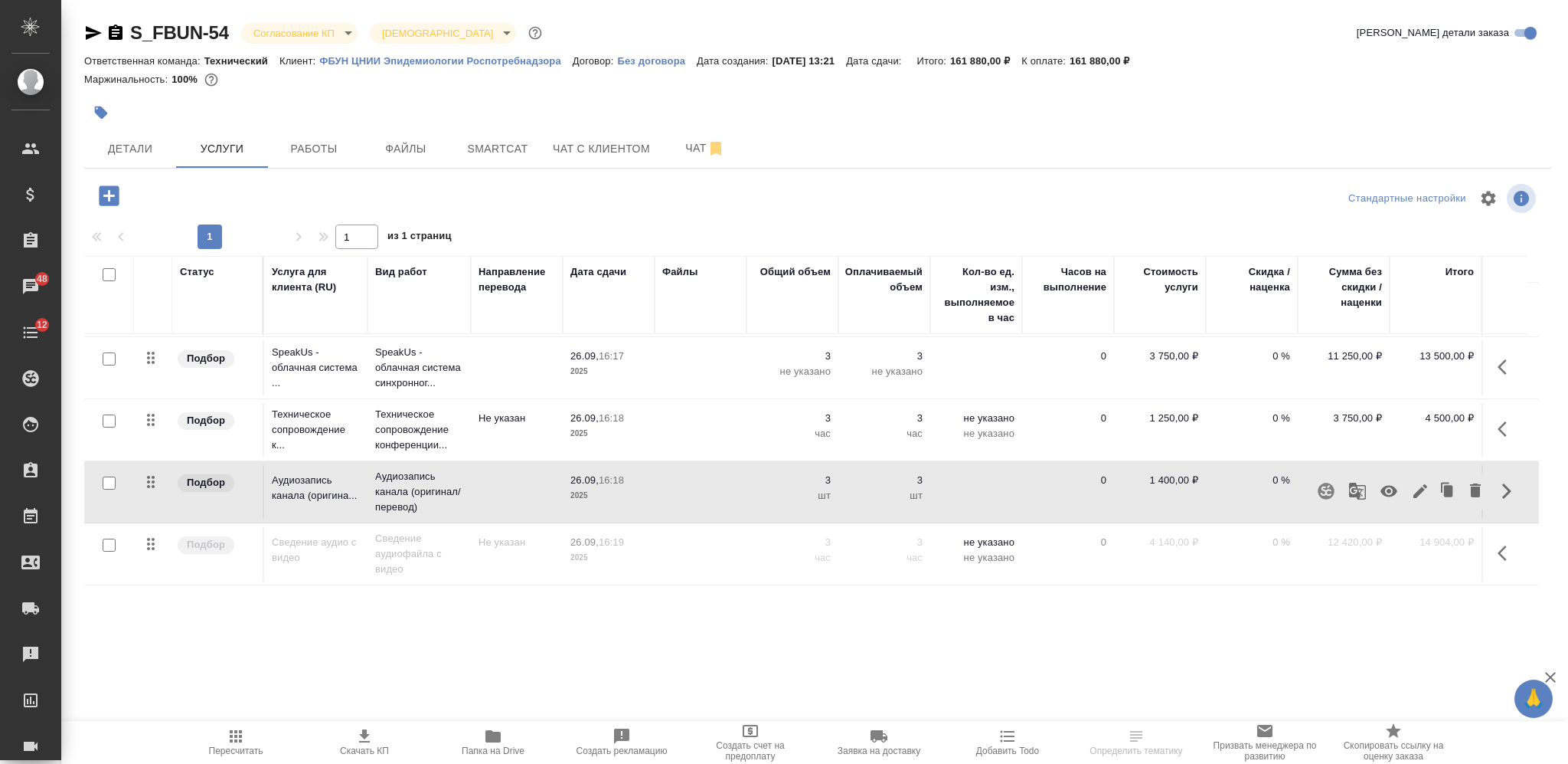
click at [1388, 482] on icon "button" at bounding box center [1389, 491] width 19 height 19
click at [1498, 421] on icon "button" at bounding box center [1503, 429] width 9 height 16
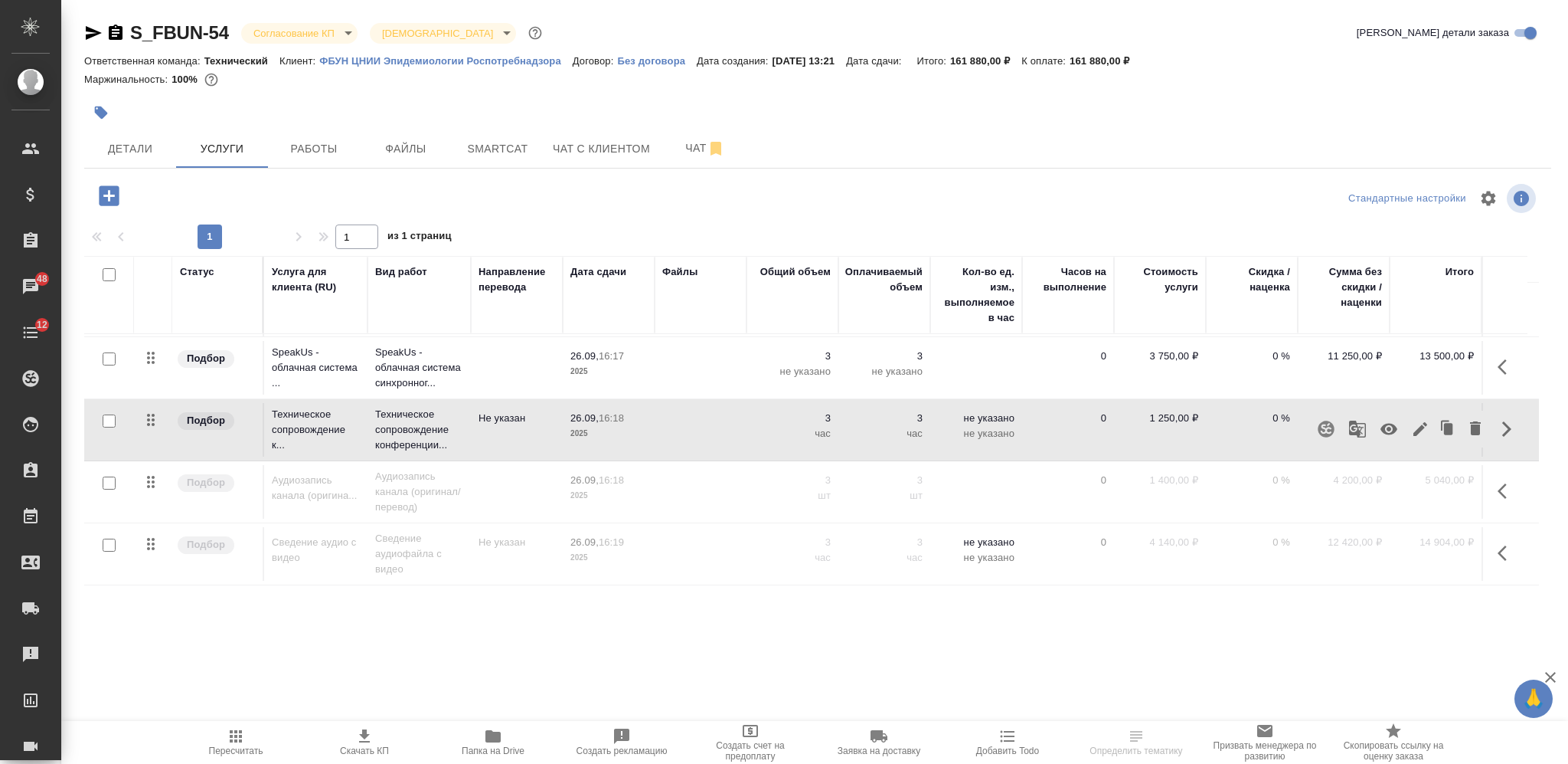
click at [1382, 423] on icon "button" at bounding box center [1389, 429] width 17 height 12
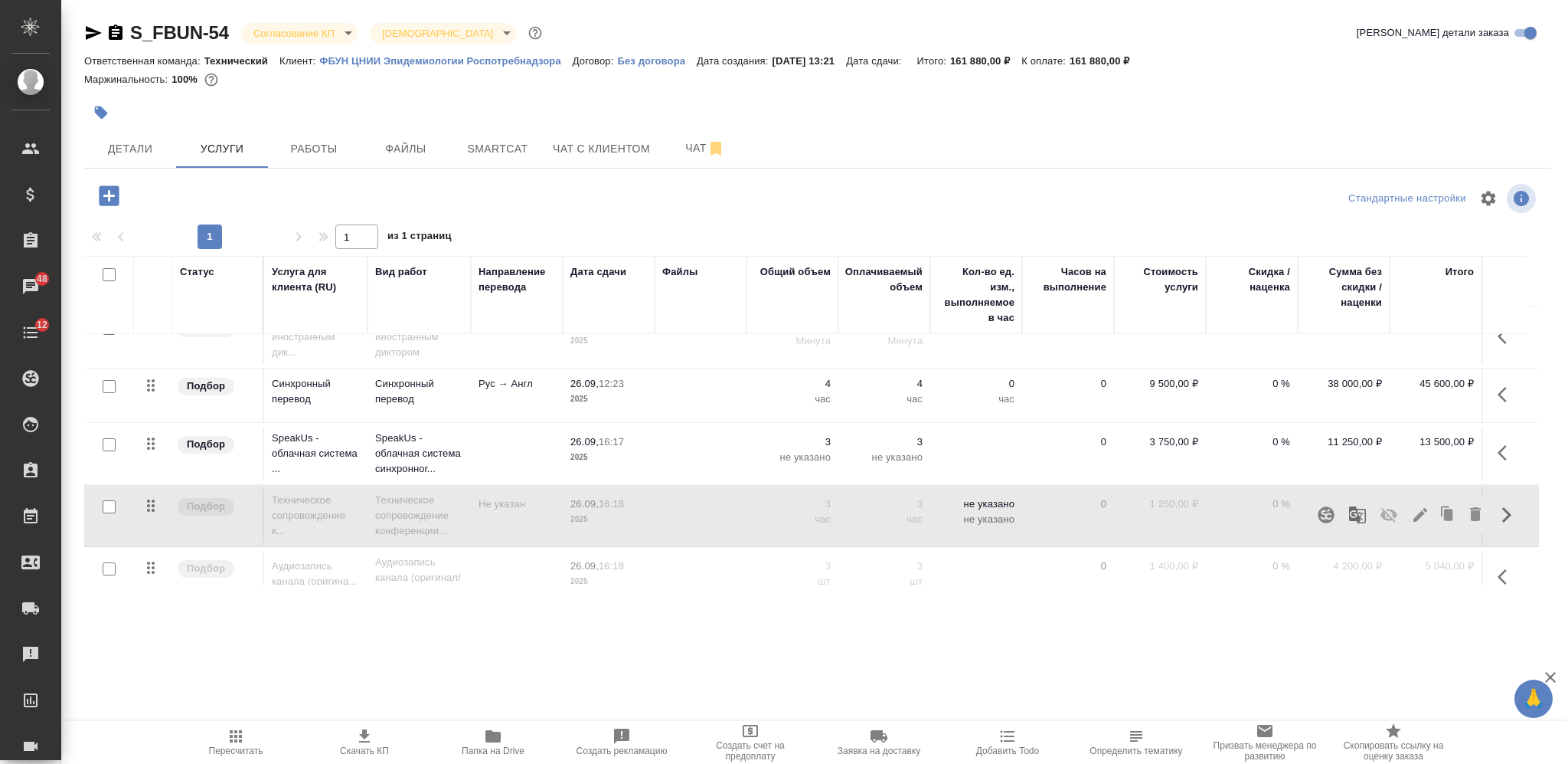
click at [1498, 446] on icon "button" at bounding box center [1508, 453] width 19 height 19
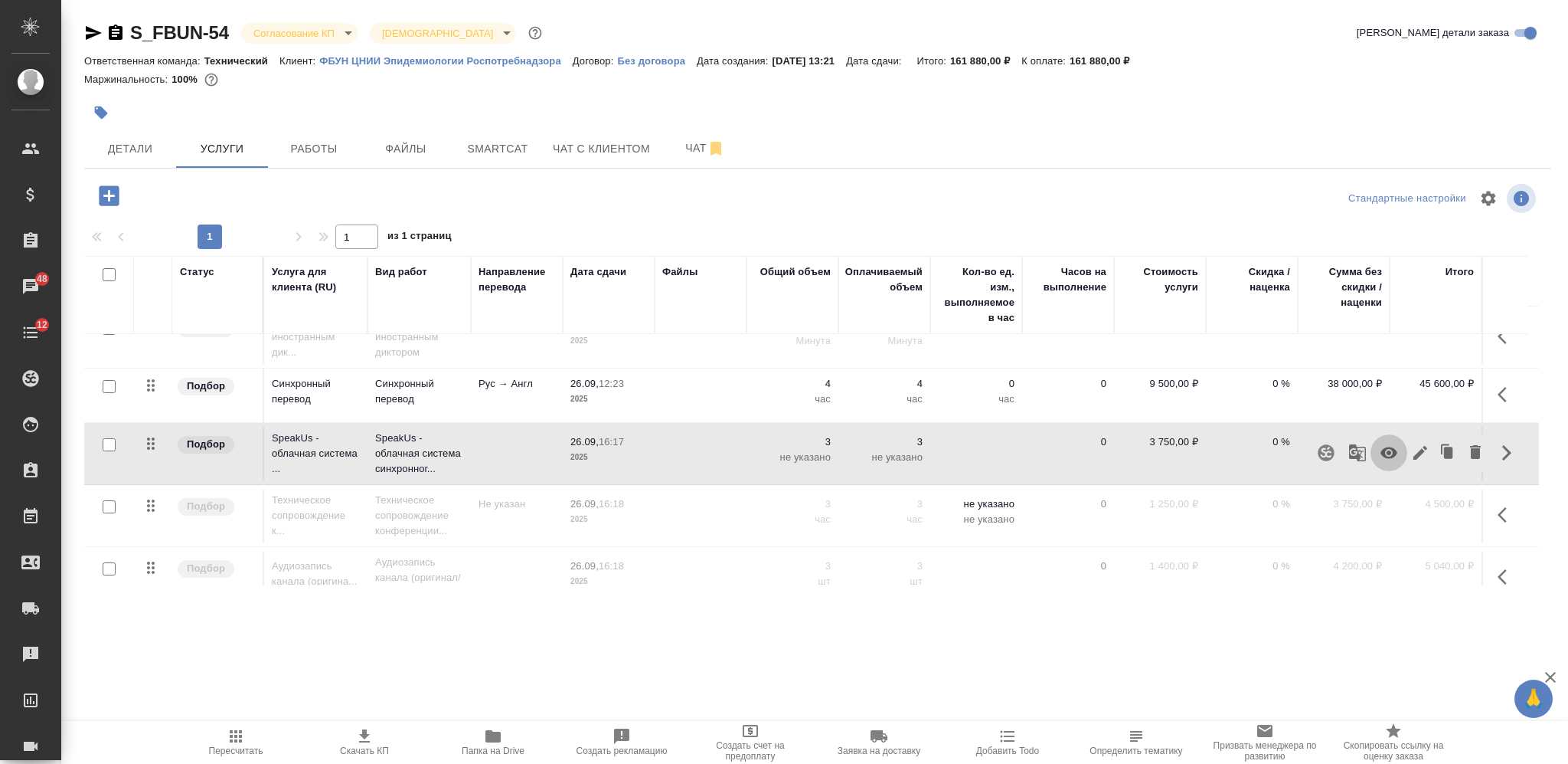
click at [1380, 450] on icon "button" at bounding box center [1389, 453] width 17 height 12
click at [1499, 392] on icon "button" at bounding box center [1508, 395] width 19 height 19
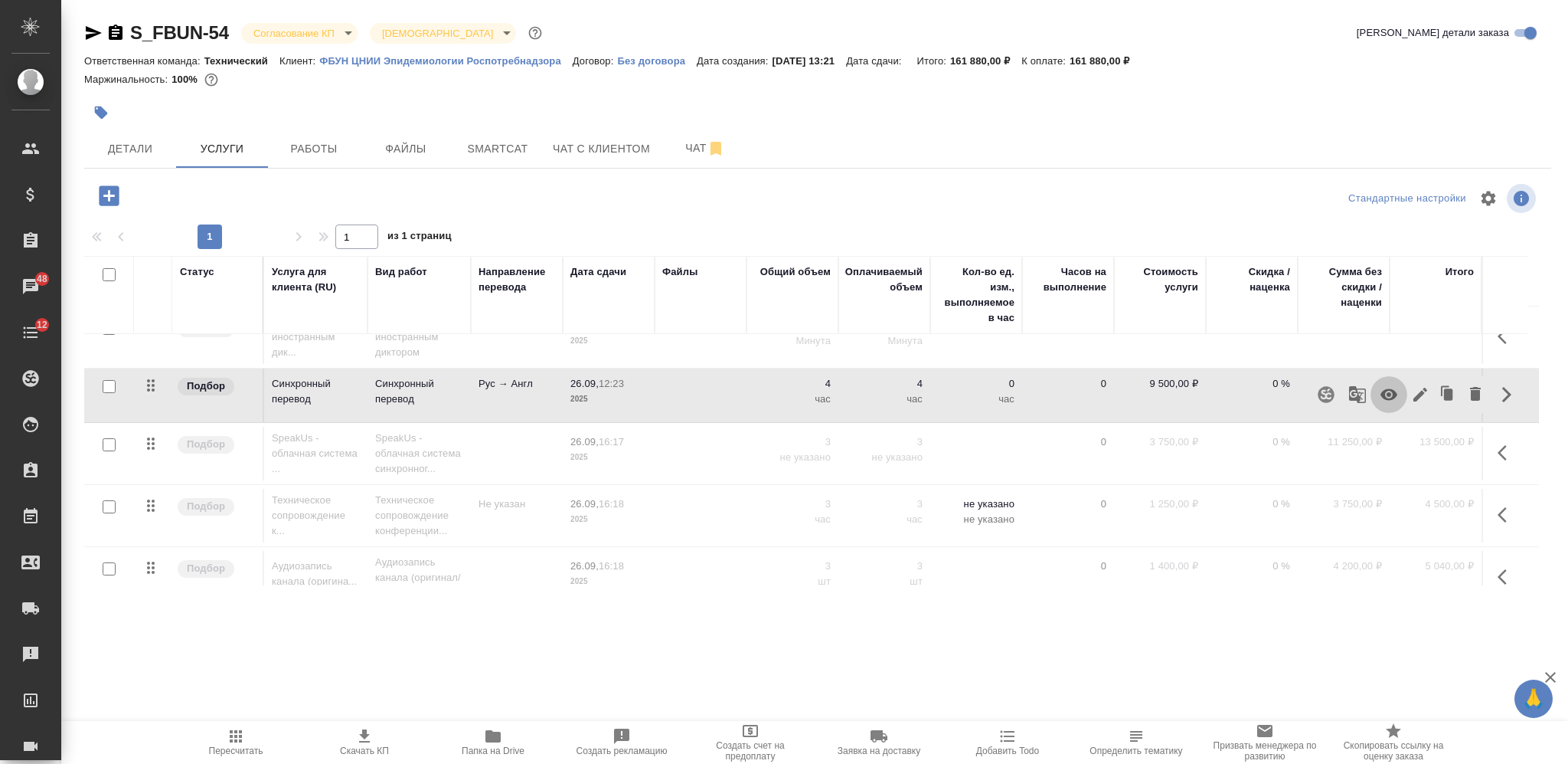
click at [1386, 393] on icon "button" at bounding box center [1389, 395] width 17 height 12
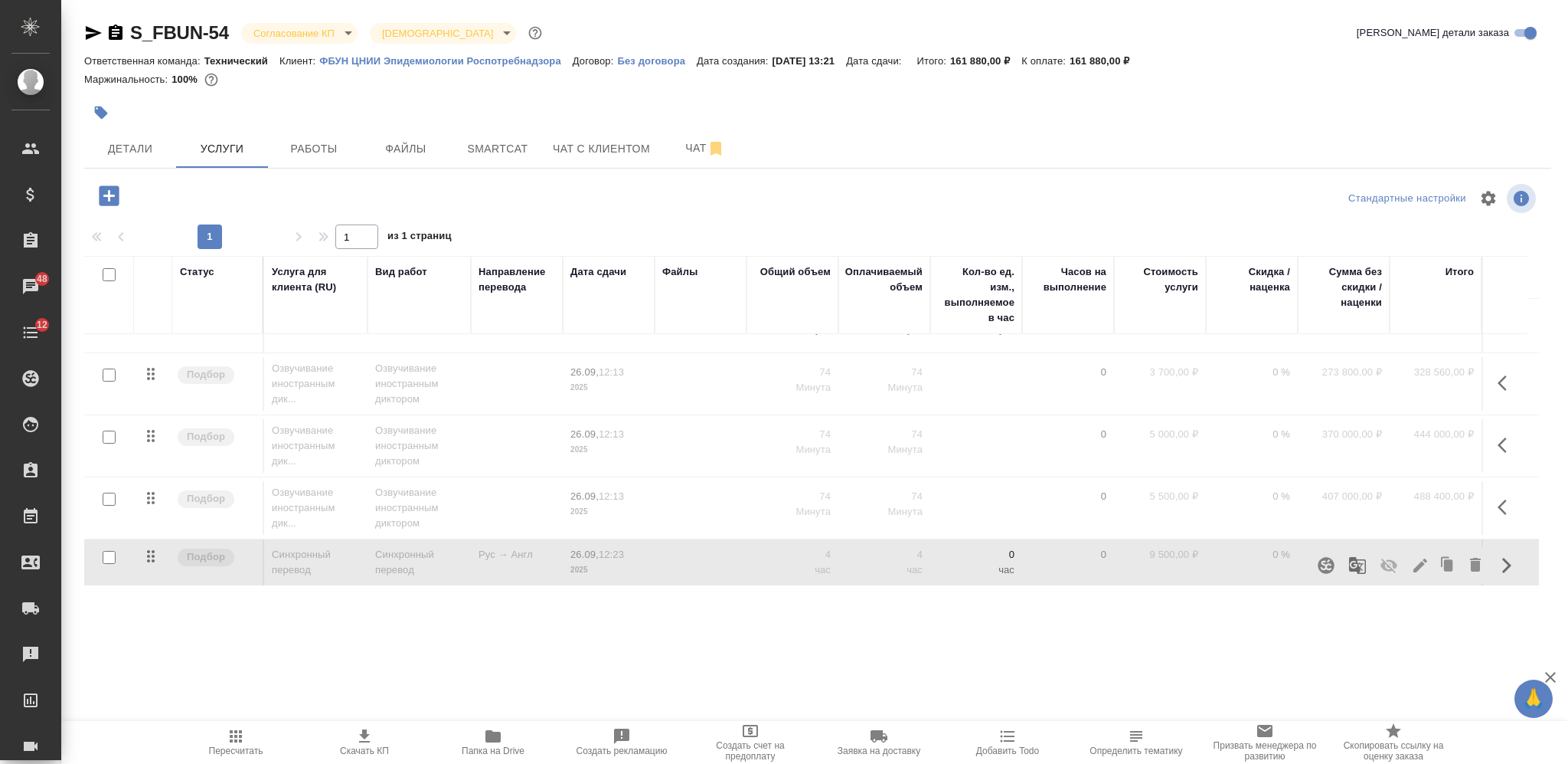
scroll to position [181, 0]
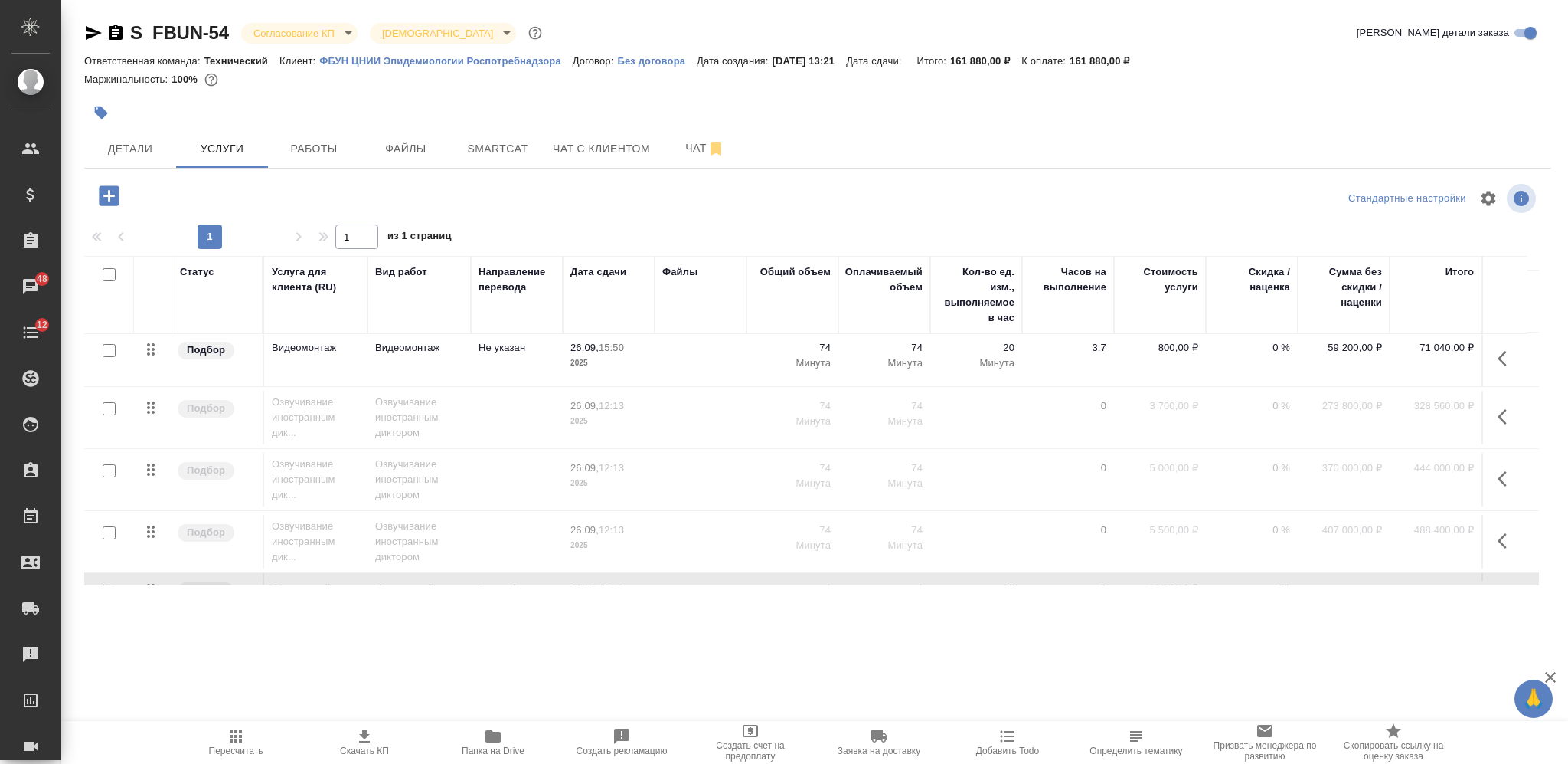
click at [1501, 534] on icon "button" at bounding box center [1508, 541] width 19 height 19
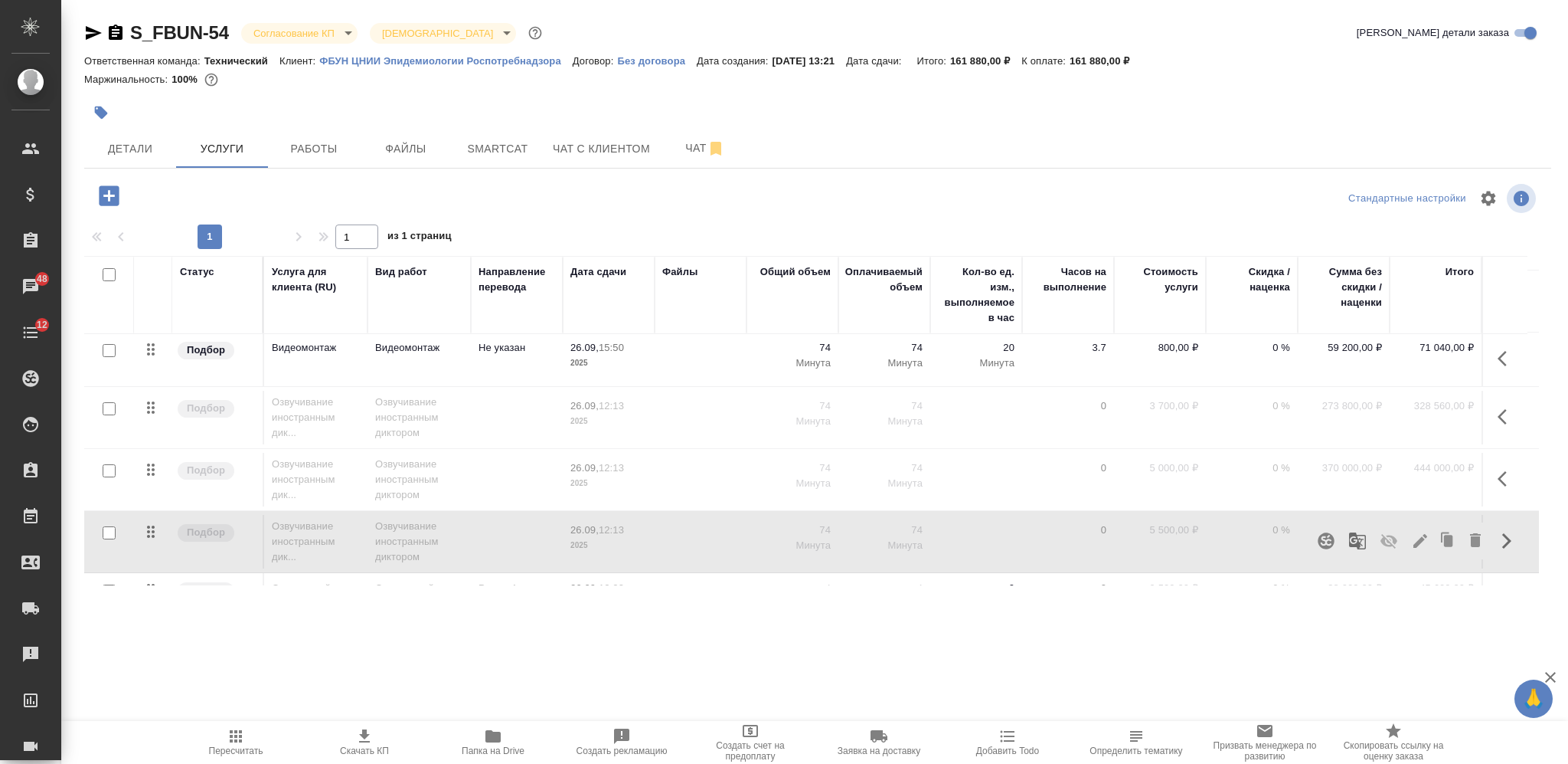
click at [1375, 533] on button "button" at bounding box center [1389, 540] width 36 height 36
click at [1263, 652] on div ".cls-1 fill:#fff; AWATERA [PERSON_NAME] Спецификации Заказы 48 Чаты 12 Todo Про…" at bounding box center [784, 382] width 1568 height 764
click at [999, 528] on td at bounding box center [976, 541] width 92 height 54
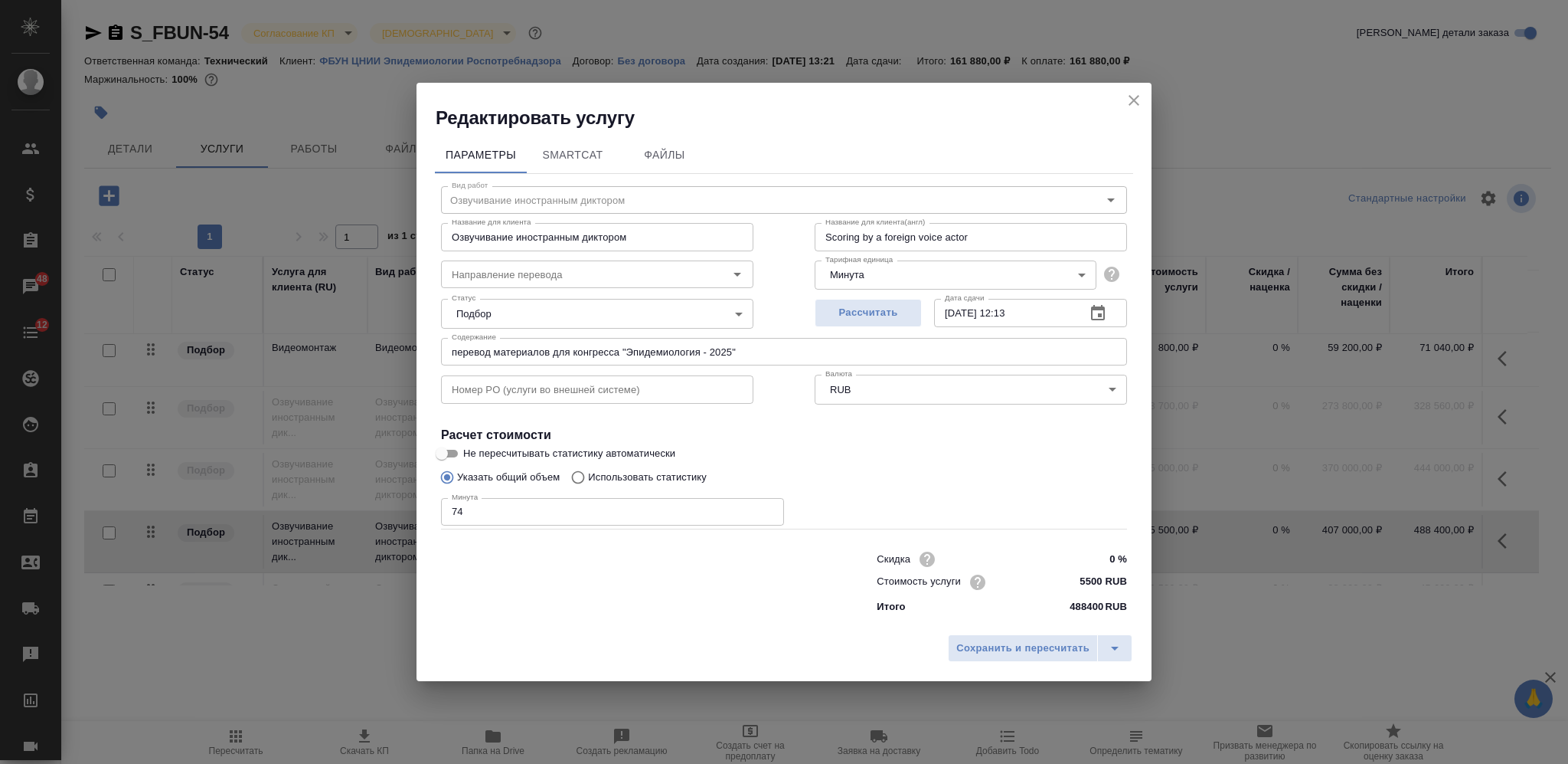
click at [1078, 576] on input "5500 RUB" at bounding box center [1099, 582] width 57 height 22
click at [1078, 576] on input "5500 RUB" at bounding box center [1098, 582] width 56 height 22
type input "2600 RUB"
click at [1039, 647] on span "Сохранить и пересчитать" at bounding box center [1023, 649] width 133 height 18
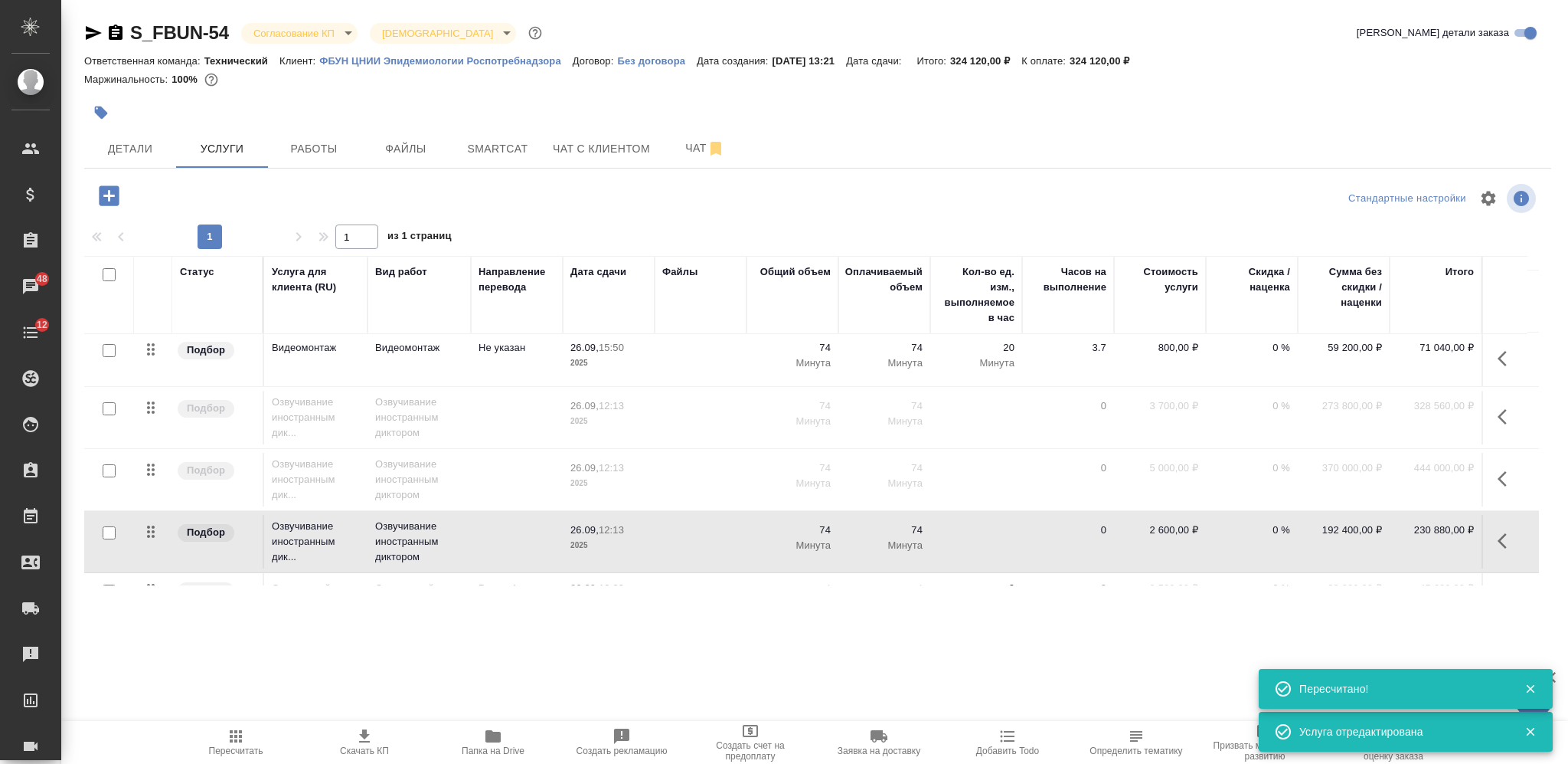
click at [393, 739] on span "Скачать КП" at bounding box center [364, 742] width 110 height 29
click at [503, 743] on span "Папка на Drive" at bounding box center [493, 742] width 110 height 29
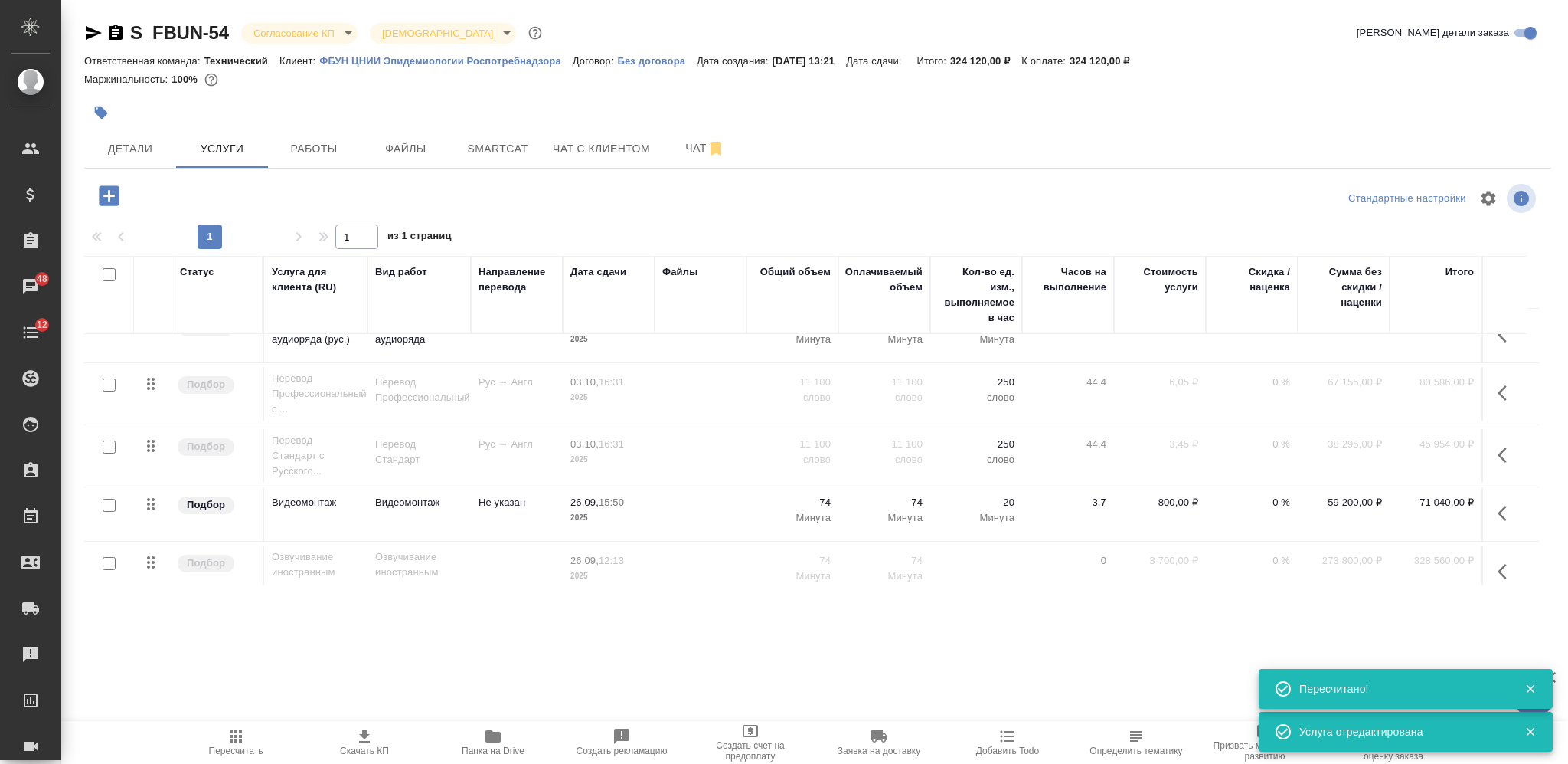
scroll to position [0, 0]
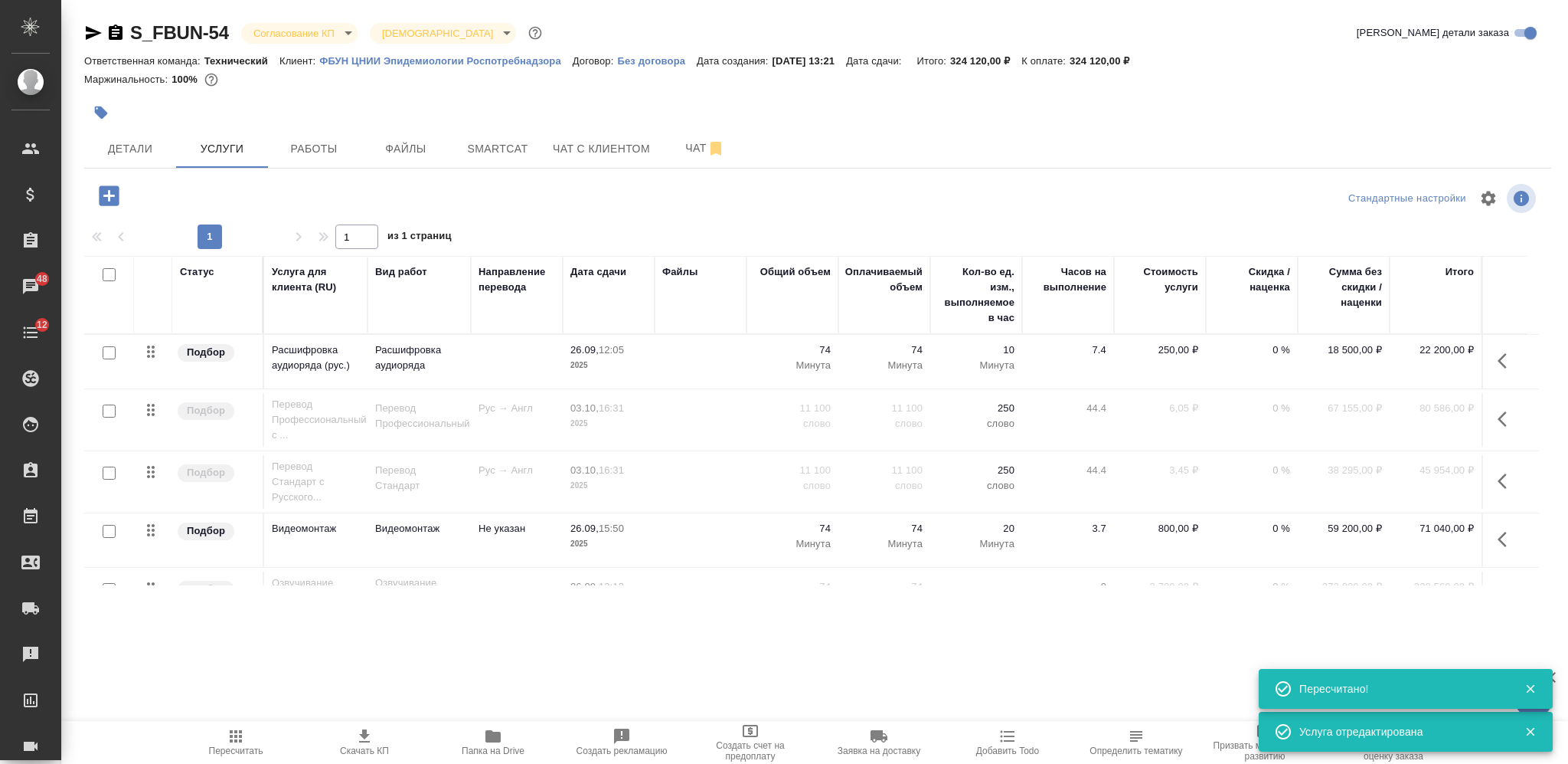
click at [1499, 474] on icon "button" at bounding box center [1508, 481] width 19 height 19
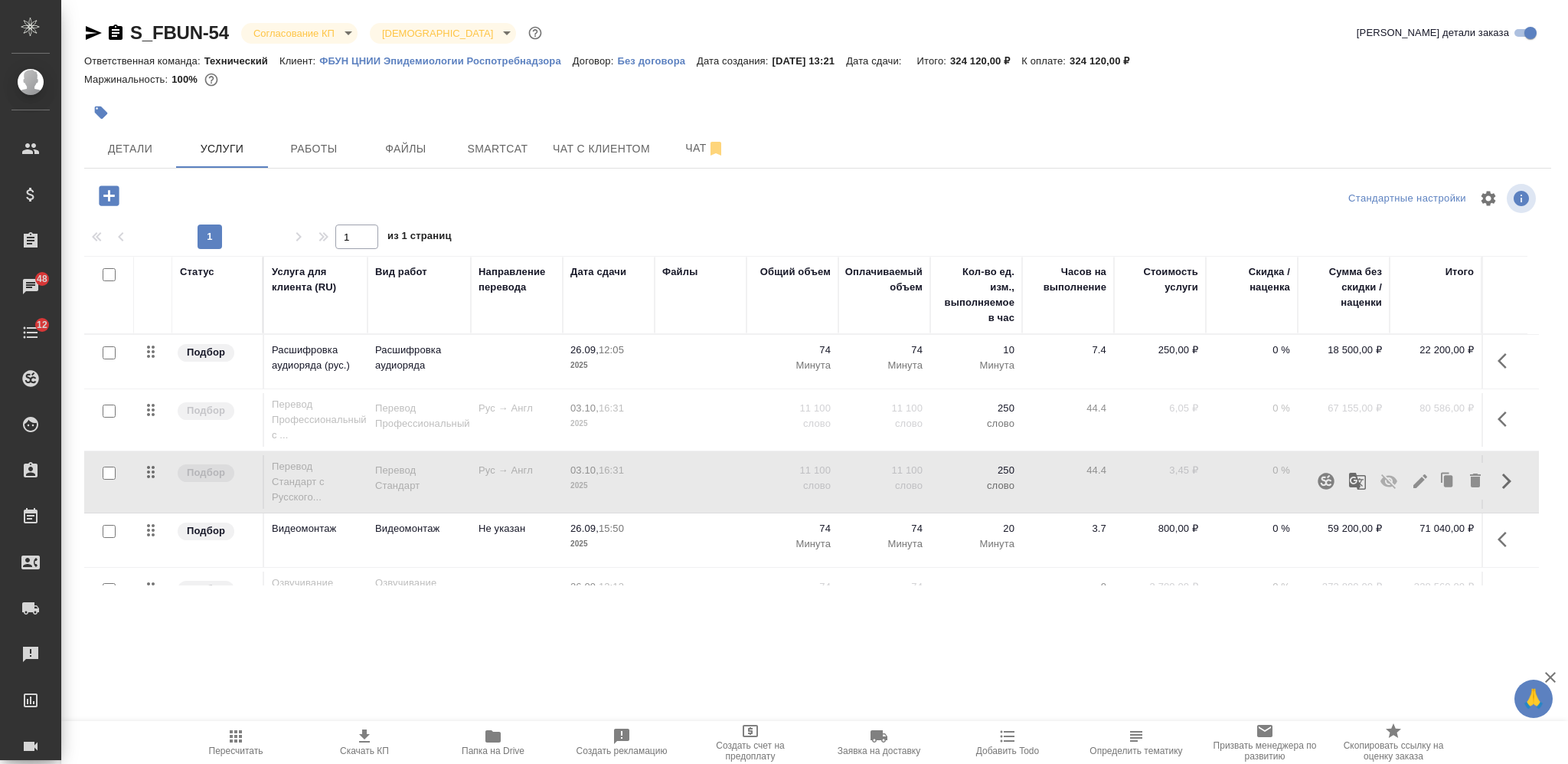
click at [1385, 478] on icon "button" at bounding box center [1389, 481] width 19 height 19
click at [231, 735] on icon "button" at bounding box center [236, 736] width 12 height 12
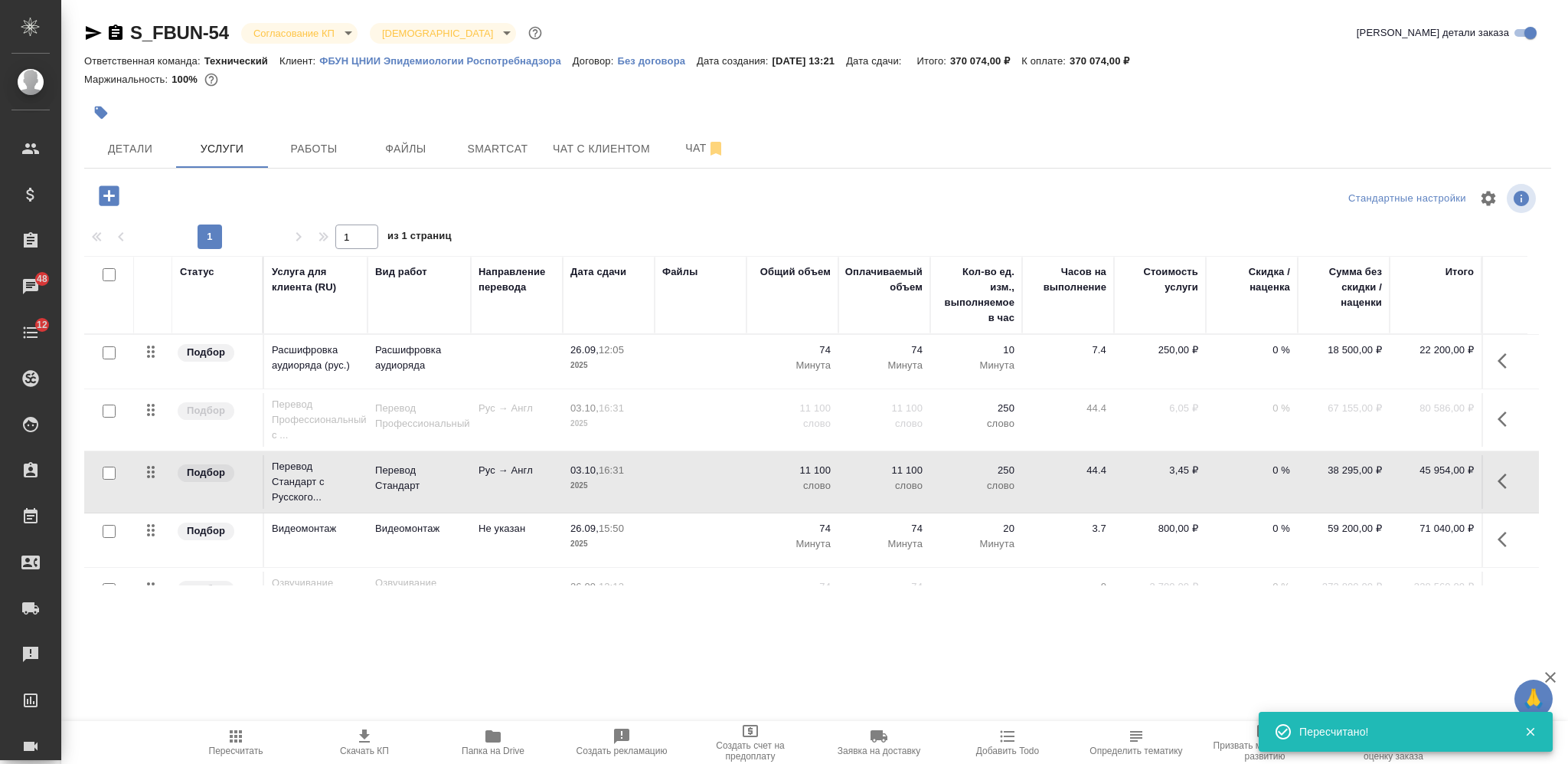
click at [362, 742] on icon "button" at bounding box center [364, 735] width 11 height 13
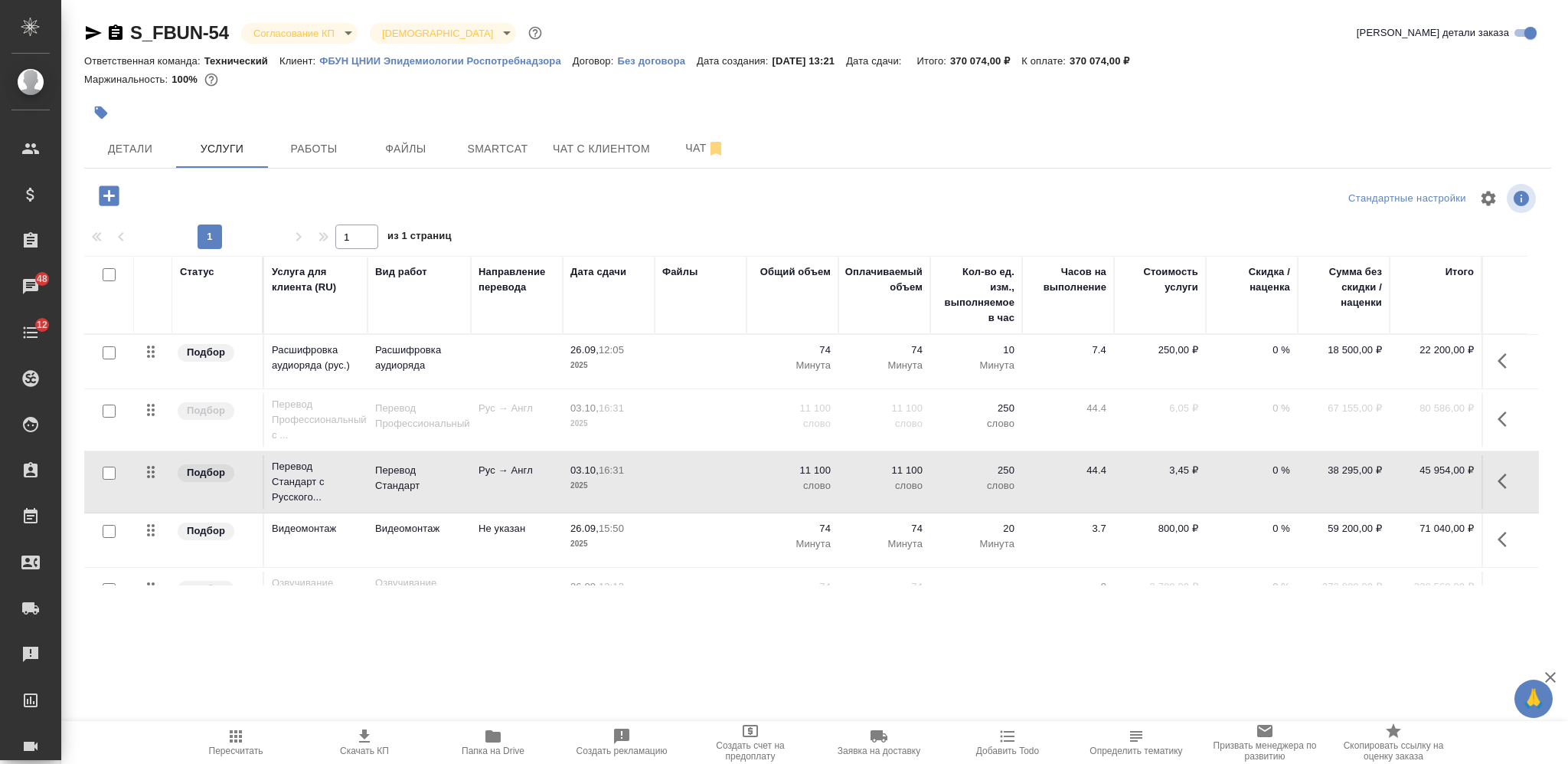
click at [118, 27] on icon "button" at bounding box center [116, 33] width 14 height 16
